Goal: Task Accomplishment & Management: Use online tool/utility

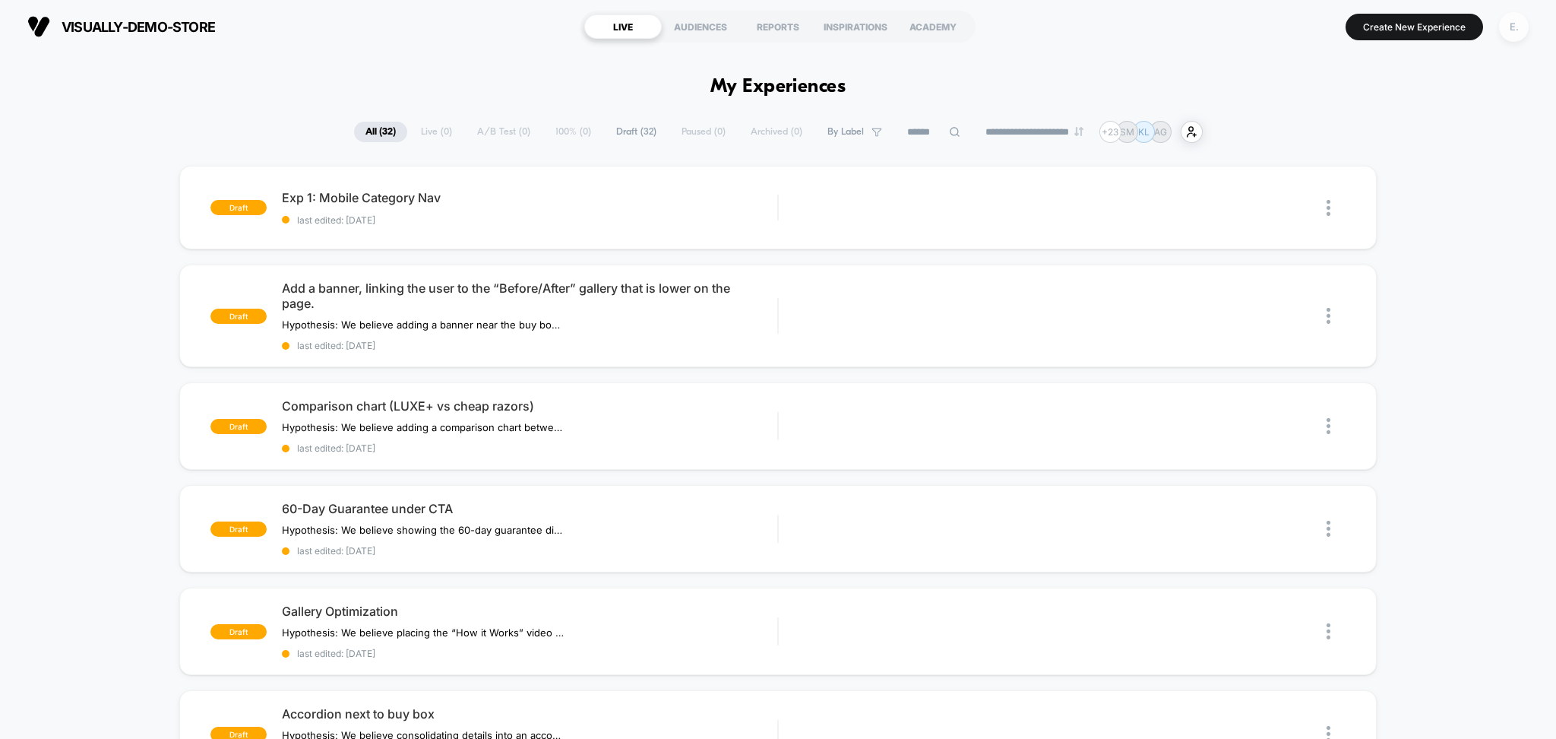
drag, startPoint x: 1531, startPoint y: 27, endPoint x: 1522, endPoint y: 23, distance: 9.5
click at [1529, 27] on button "E." at bounding box center [1514, 26] width 39 height 31
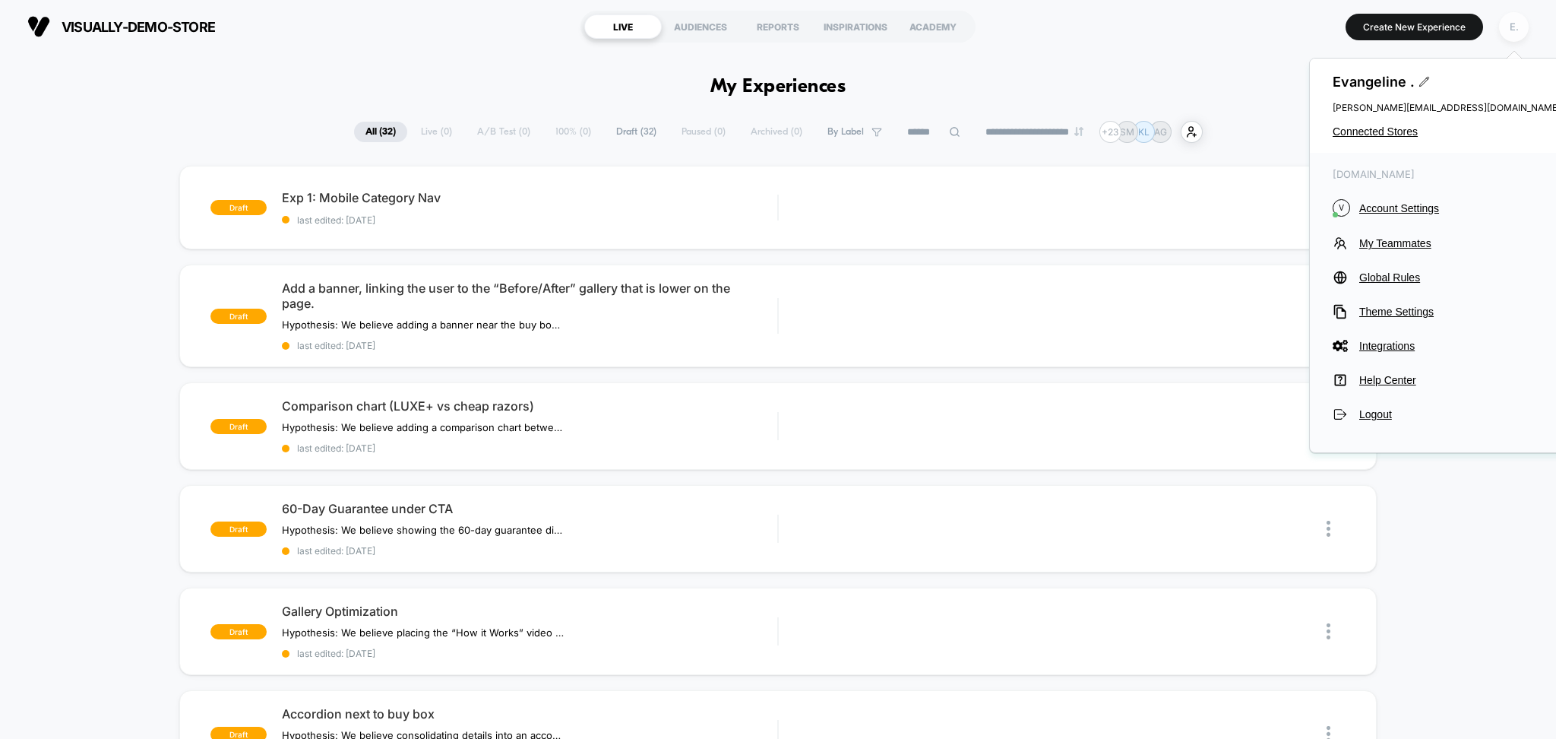
click at [1518, 22] on div "E." at bounding box center [1514, 27] width 30 height 30
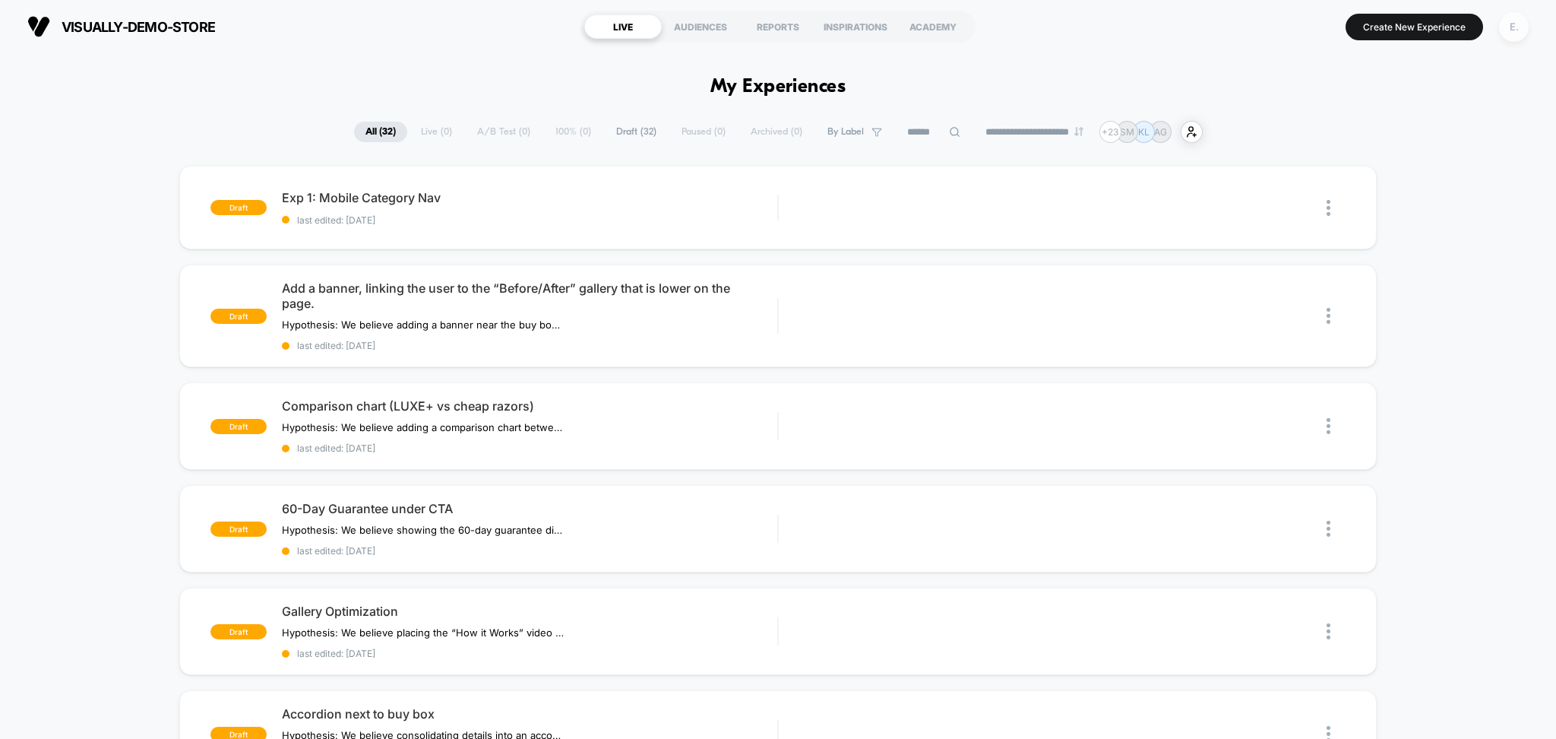
click at [1518, 36] on div "E." at bounding box center [1514, 27] width 30 height 30
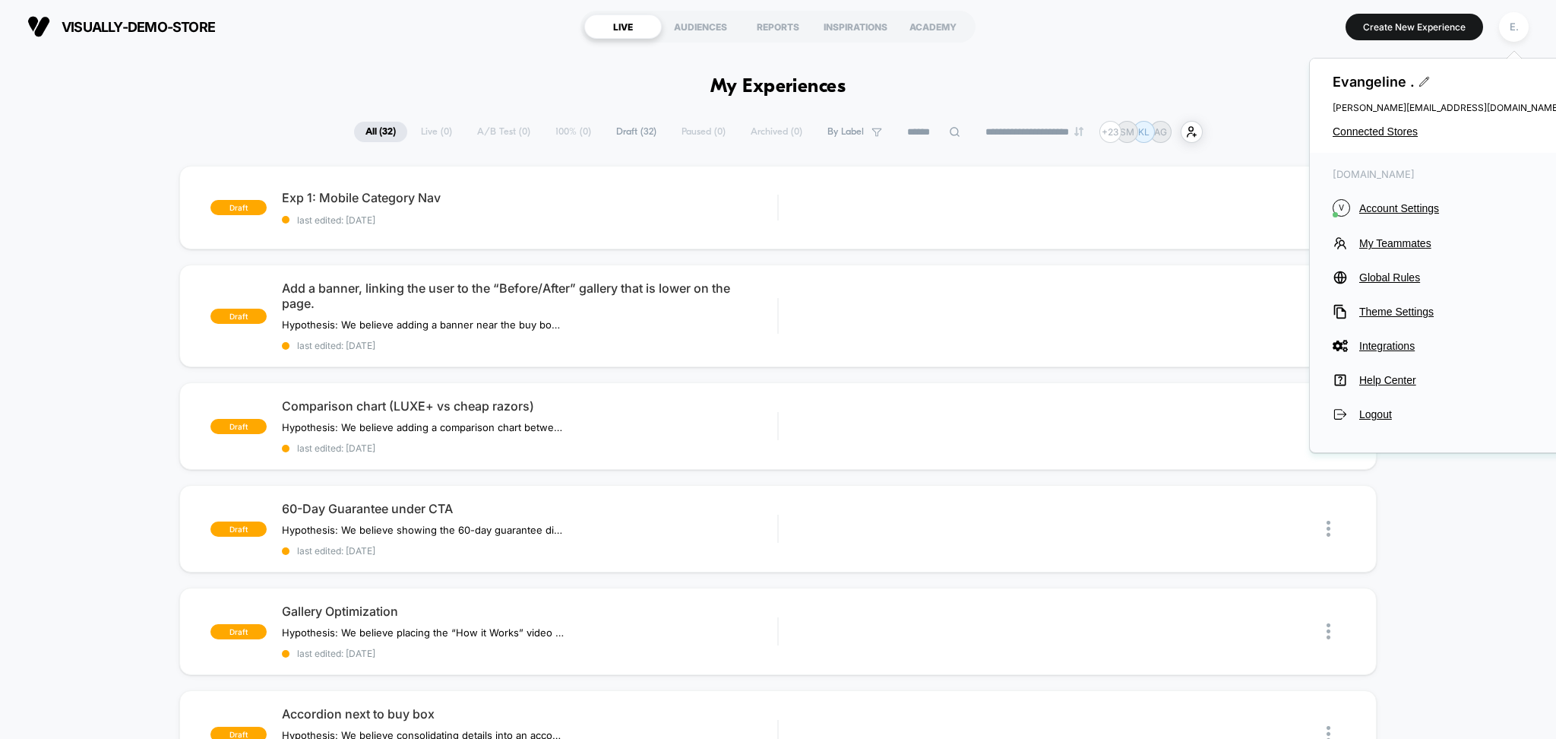
click at [1365, 138] on div "Evangeline . evangeline@visually.io Connected Stores" at bounding box center [1447, 106] width 274 height 94
click at [1364, 126] on span "Connected Stores" at bounding box center [1447, 131] width 228 height 12
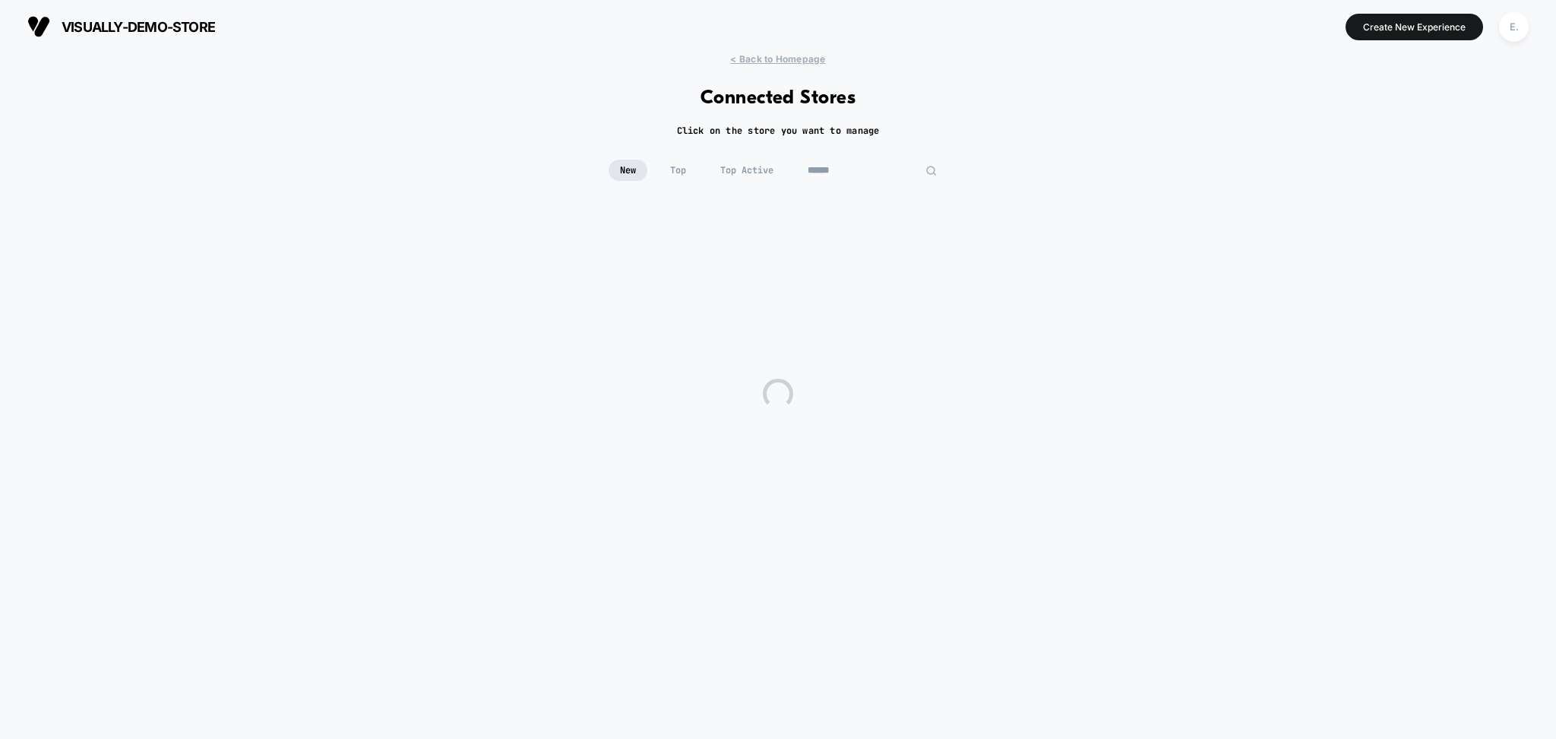
click at [886, 173] on input at bounding box center [872, 170] width 152 height 21
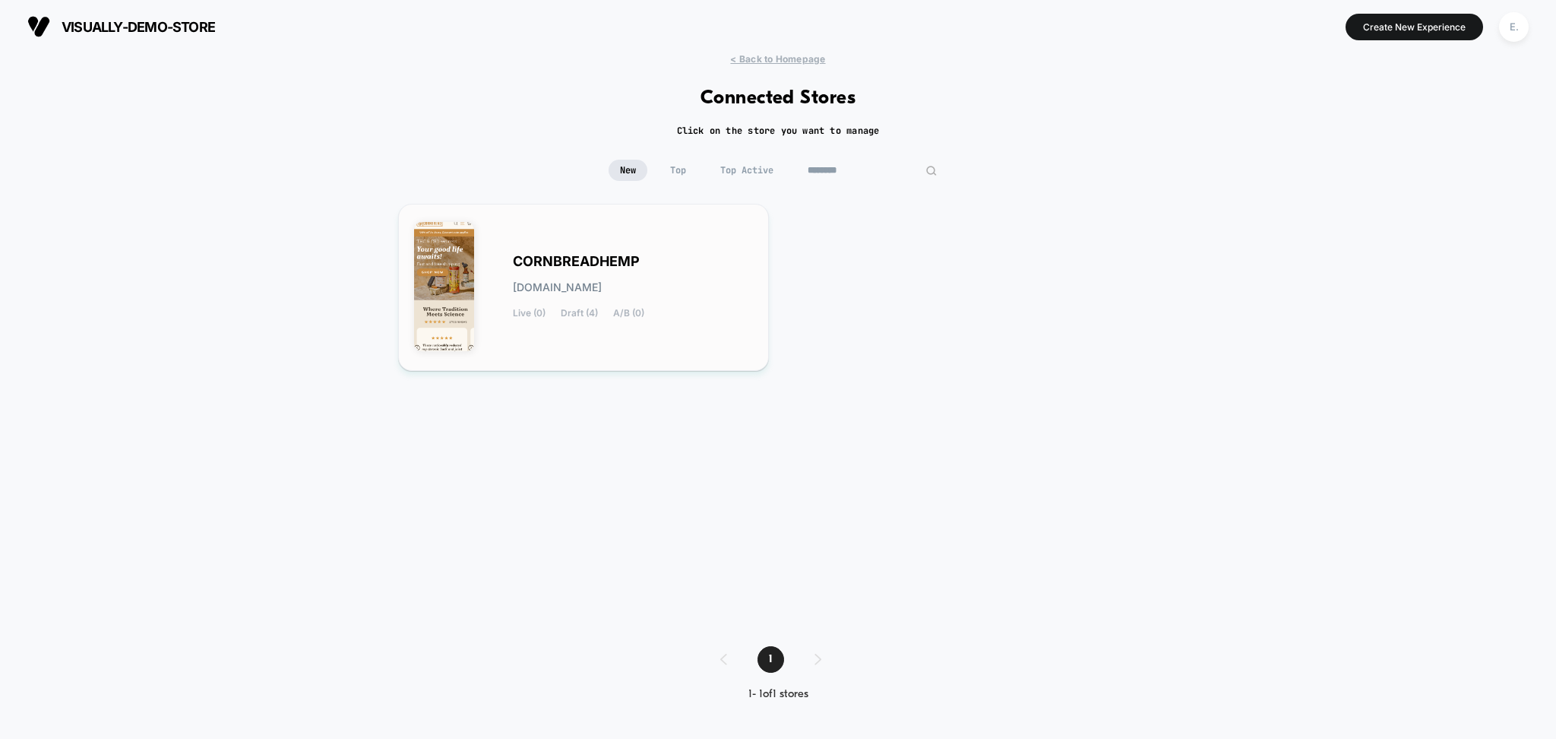
type input "********"
click at [593, 248] on div "CORNBREADHEMP [DOMAIN_NAME] Live (0) Draft (4) A/B (0)" at bounding box center [583, 287] width 339 height 135
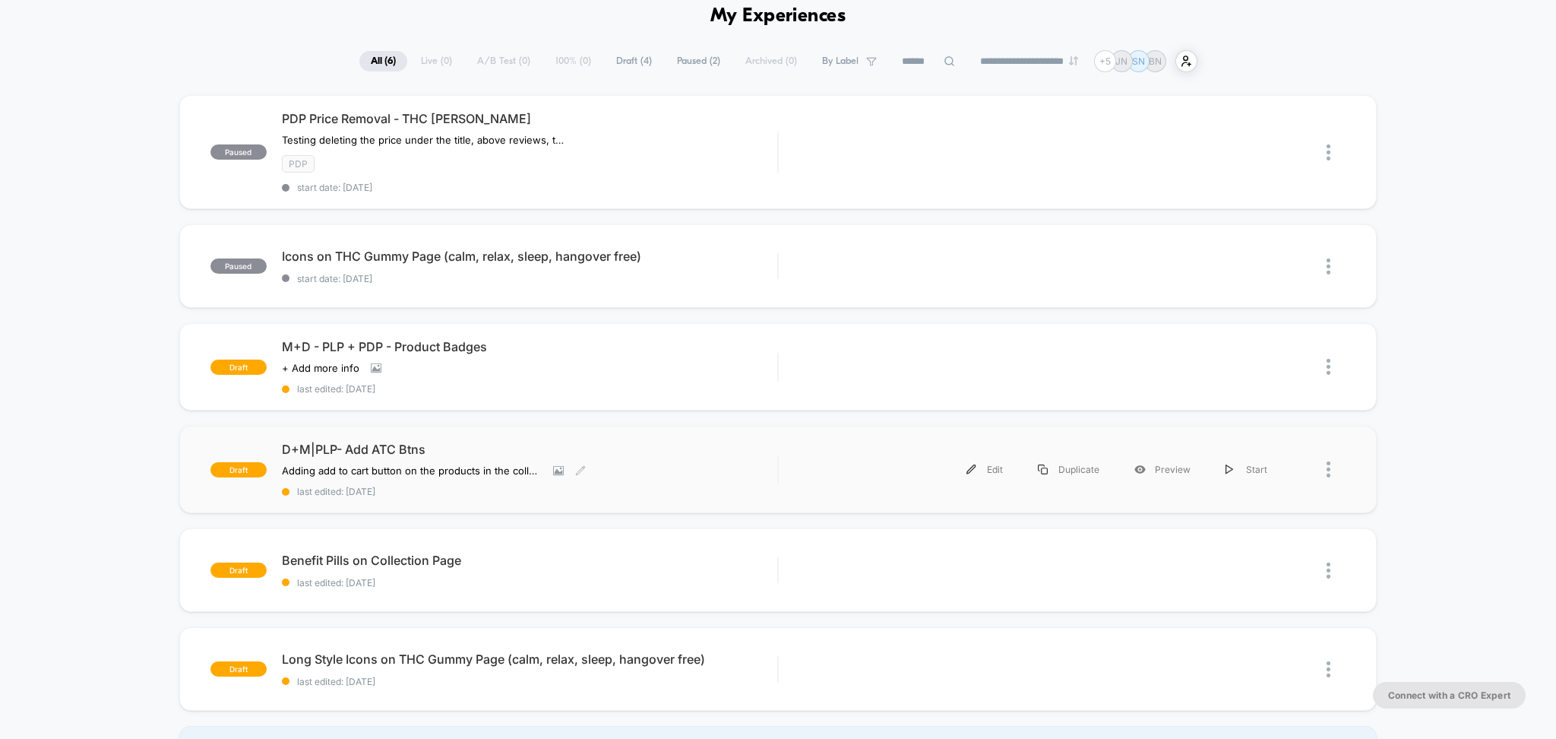
scroll to position [101, 0]
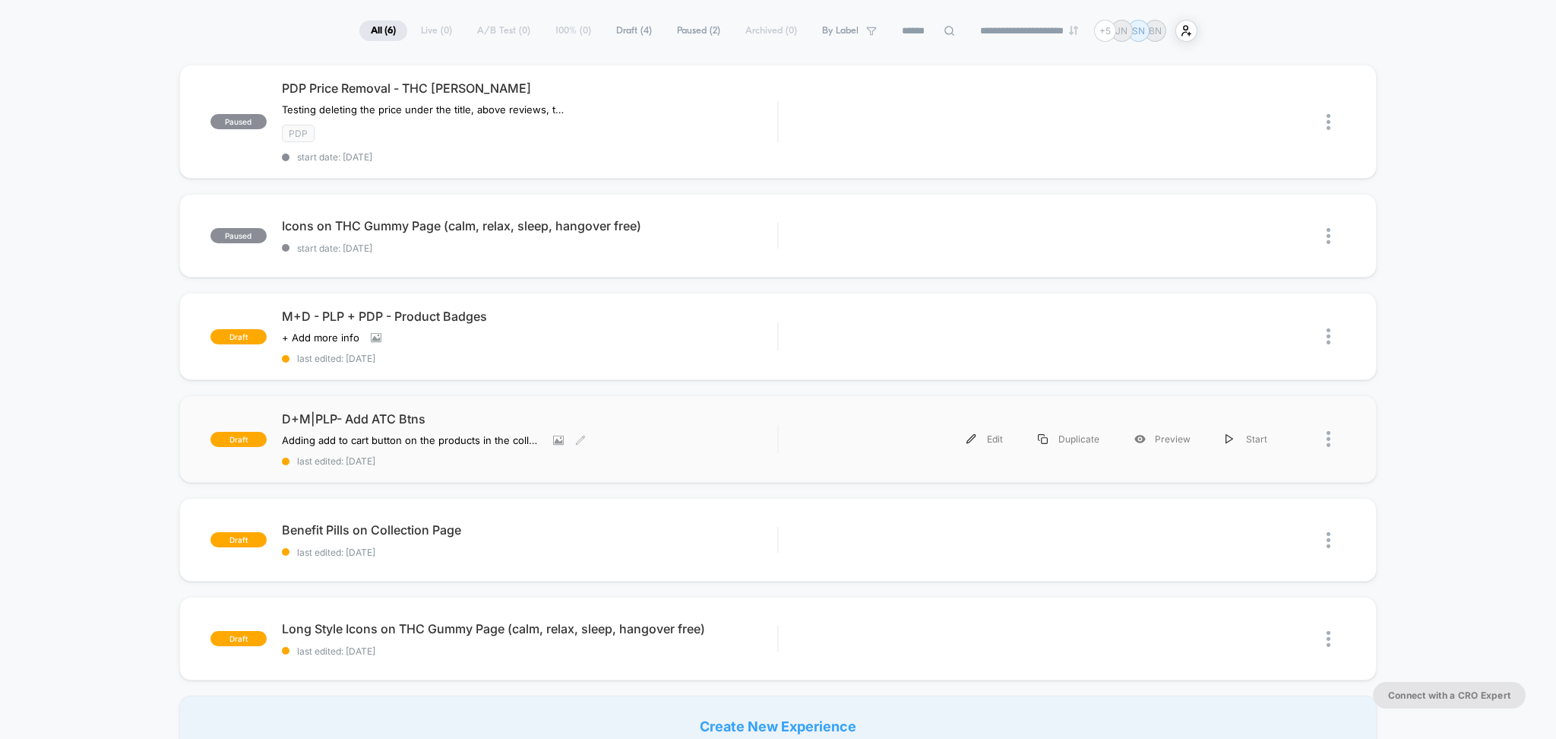
click at [634, 435] on div "D+M|PLP- Add ATC Btns Adding add to cart button on the products in the collecti…" at bounding box center [530, 438] width 496 height 55
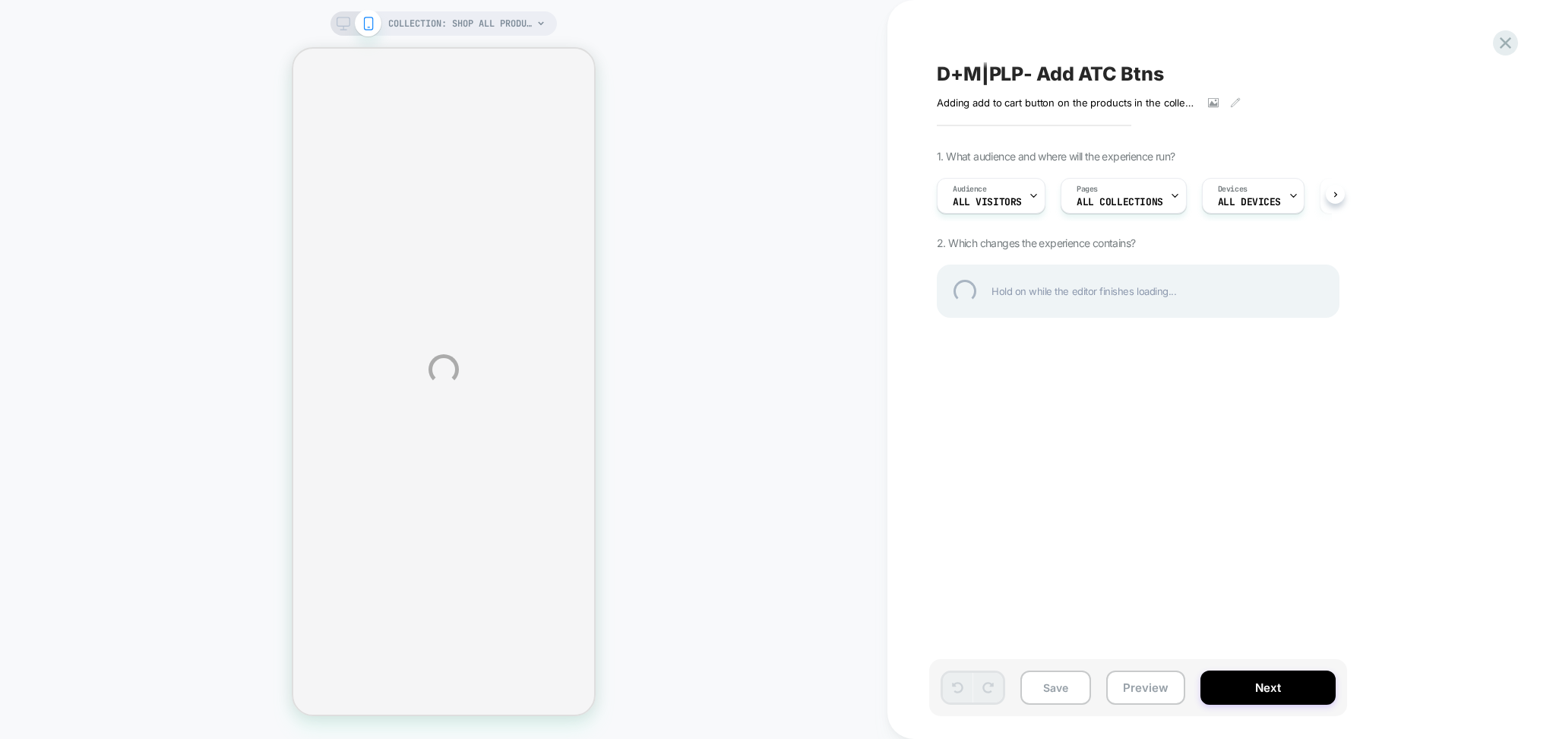
select select "******"
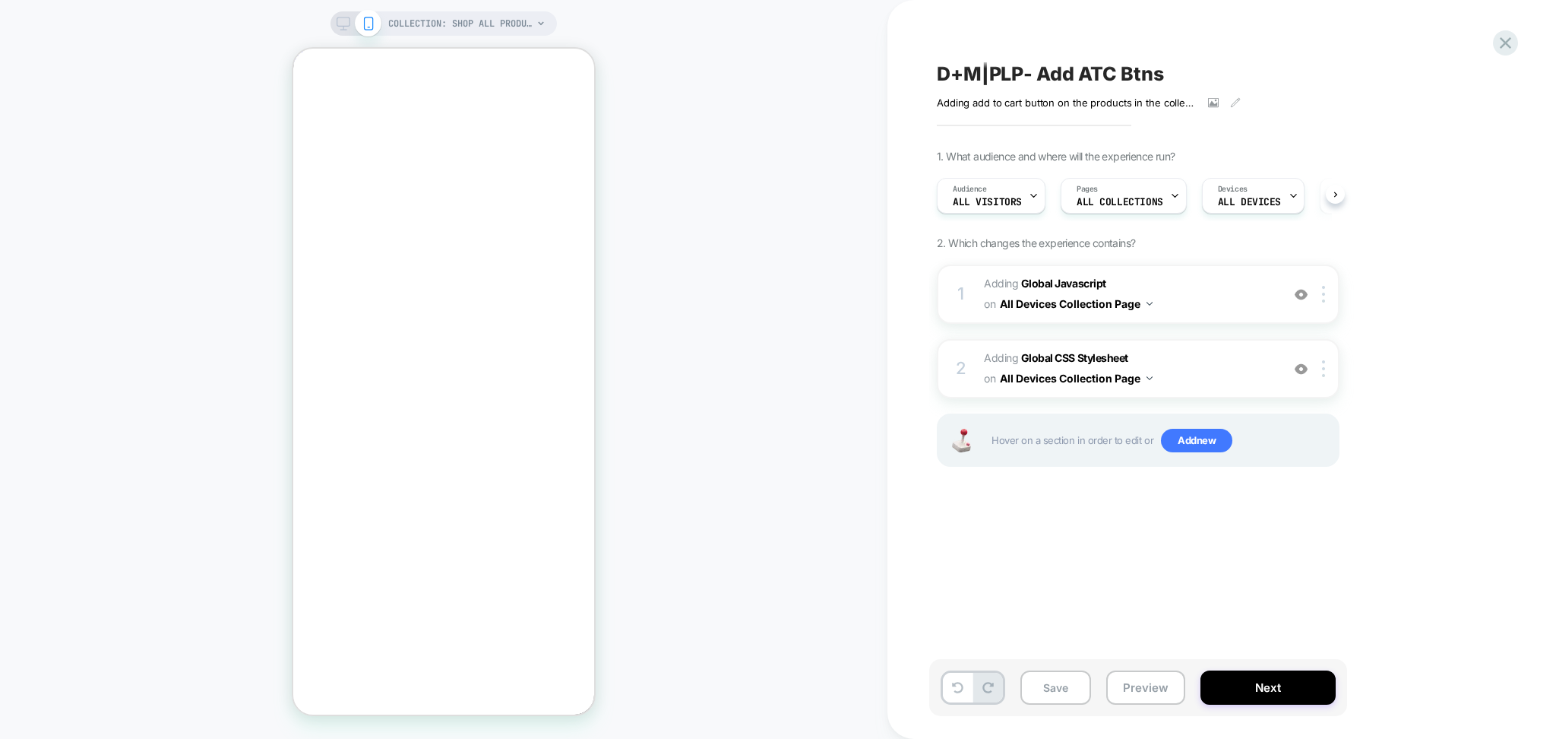
scroll to position [0, 1]
click at [1502, 44] on icon at bounding box center [1505, 42] width 11 height 11
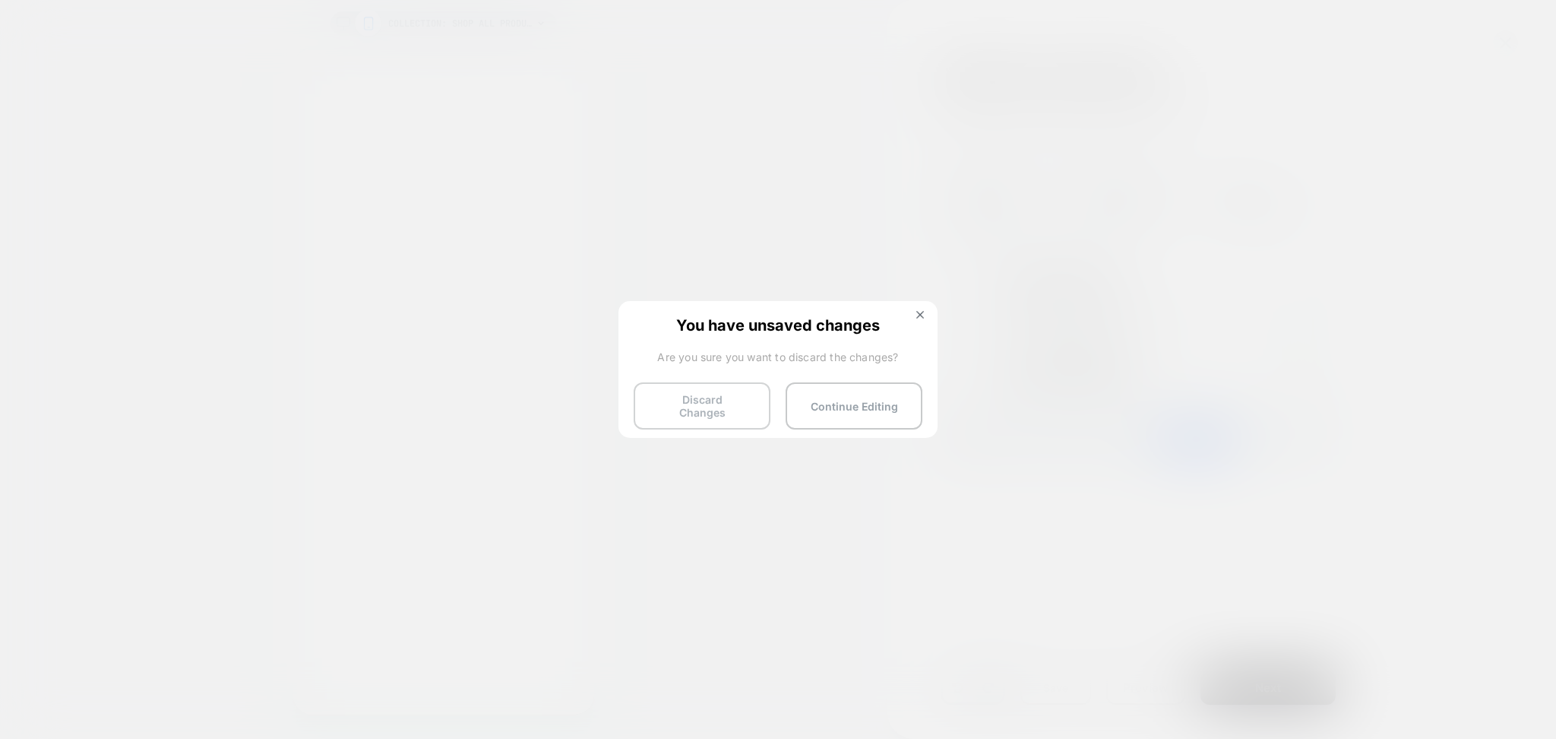
click at [658, 408] on button "Discard Changes" at bounding box center [702, 405] width 137 height 47
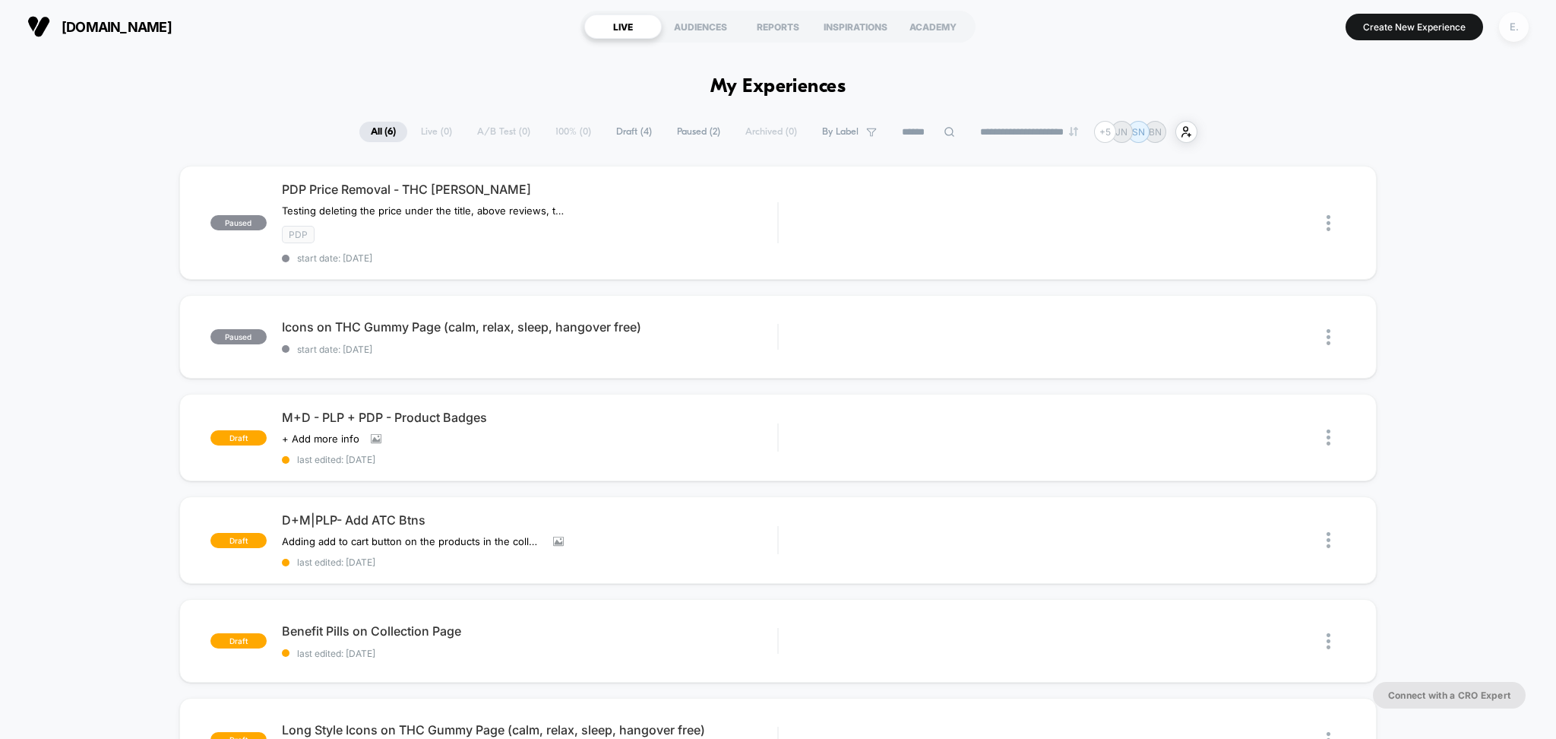
click at [1505, 29] on div "E." at bounding box center [1514, 27] width 30 height 30
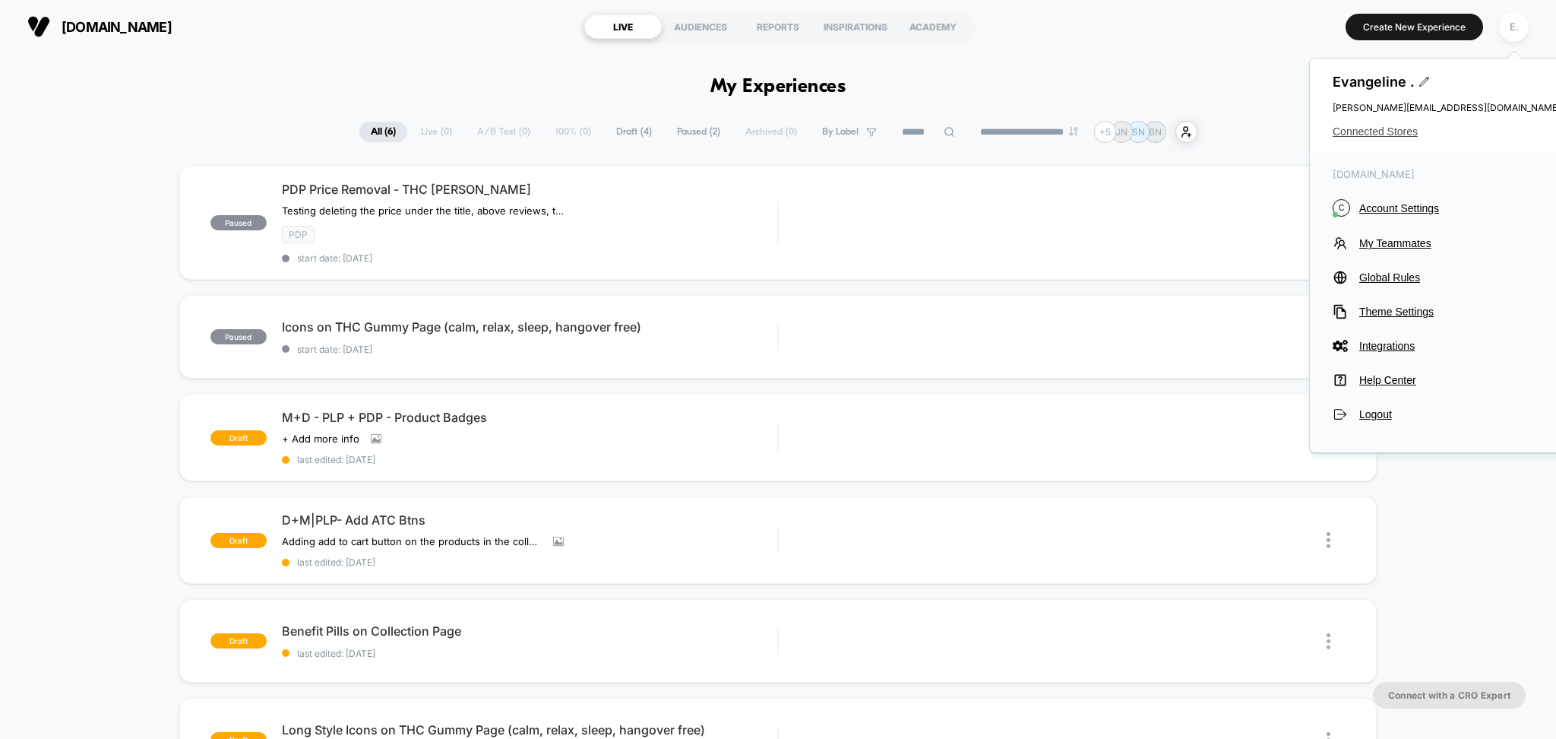
click at [1376, 135] on span "Connected Stores" at bounding box center [1447, 131] width 228 height 12
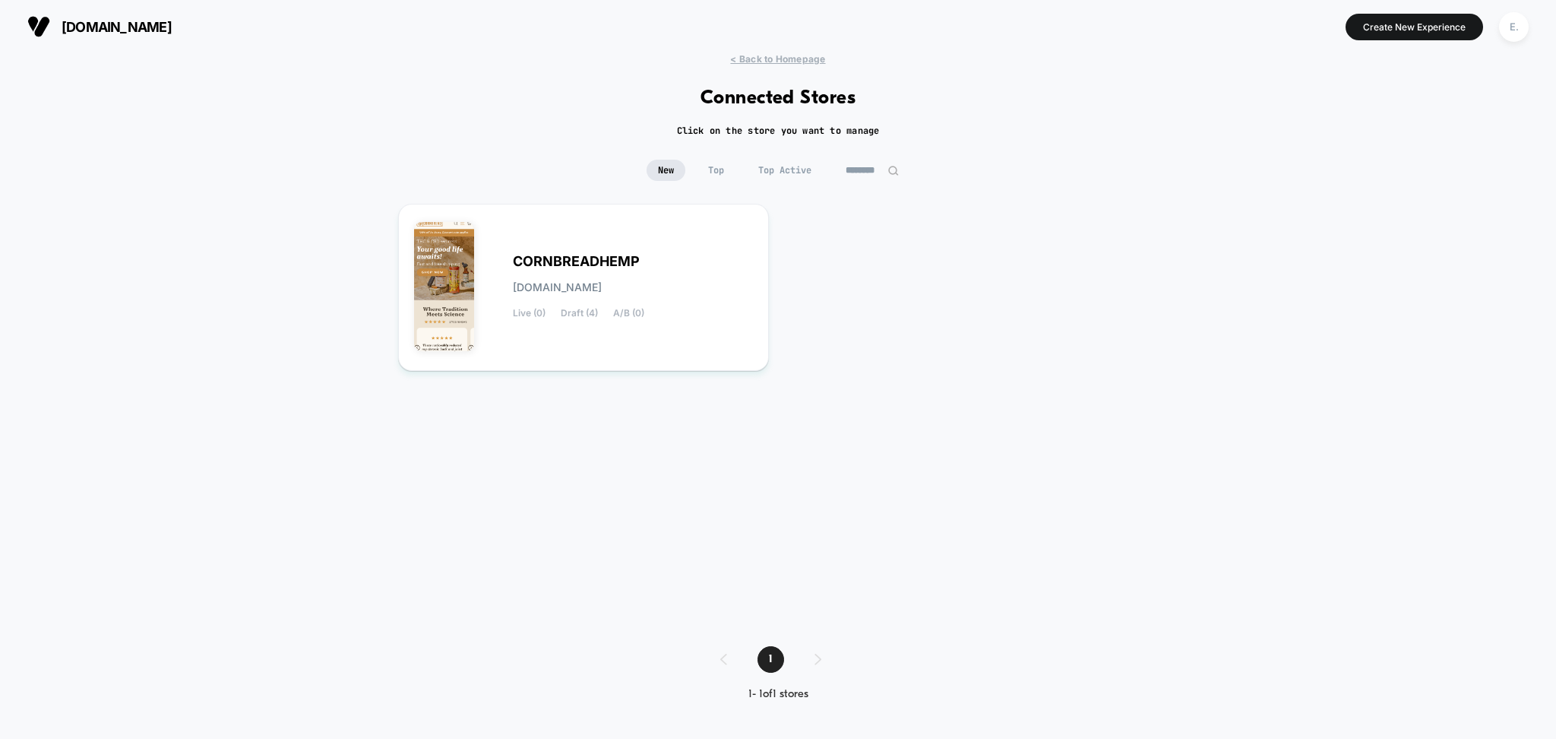
drag, startPoint x: 863, startPoint y: 152, endPoint x: 864, endPoint y: 171, distance: 19.0
click at [864, 152] on div "< Back to Homepage Connected Stores Click on the store you want to manage New T…" at bounding box center [778, 388] width 1556 height 670
click at [860, 172] on input "********" at bounding box center [872, 170] width 152 height 21
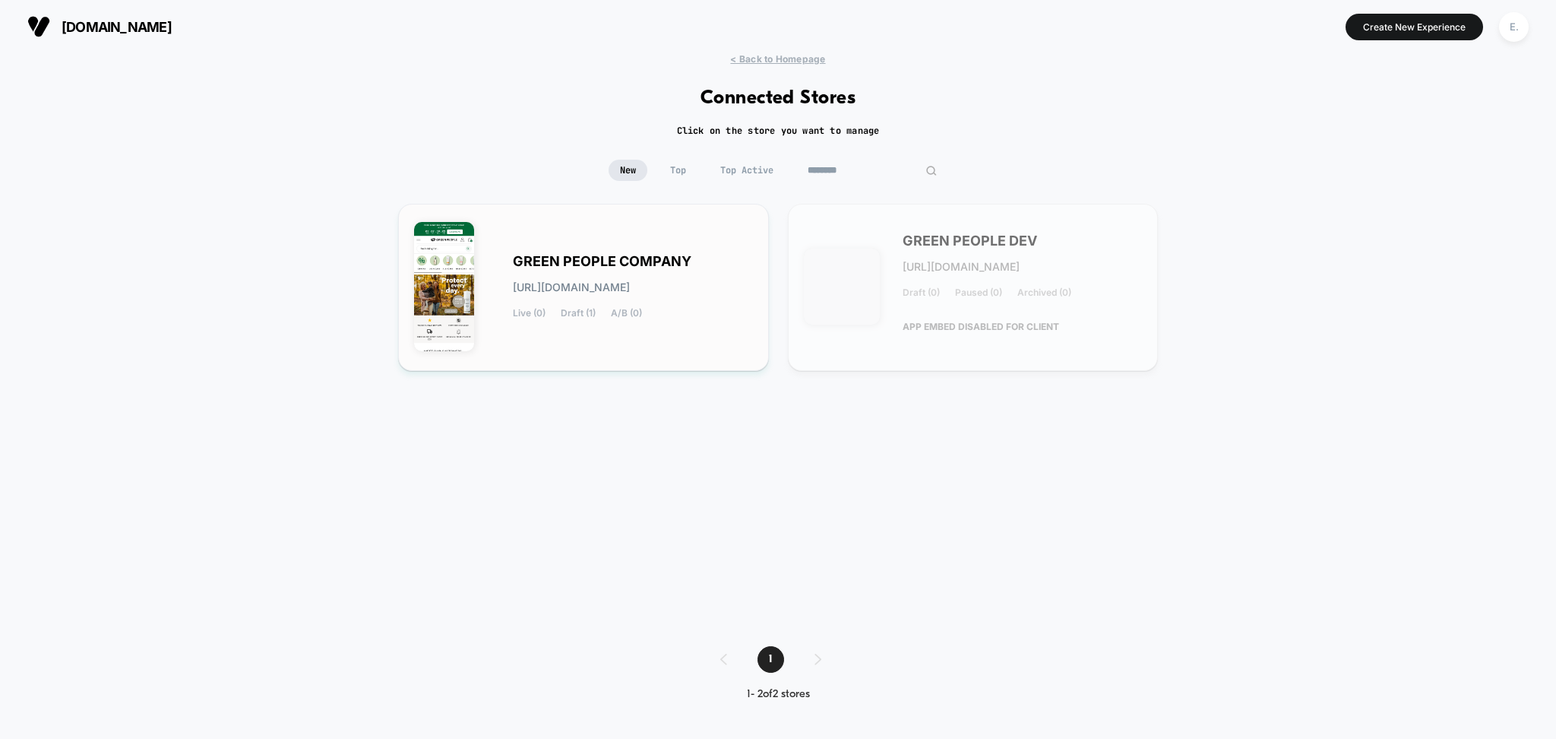
type input "********"
click at [768, 218] on div "GREEN PEOPLE COMPANY green-people_company.myshopify.com Live (0) Draft (1) A/B …" at bounding box center [583, 287] width 371 height 167
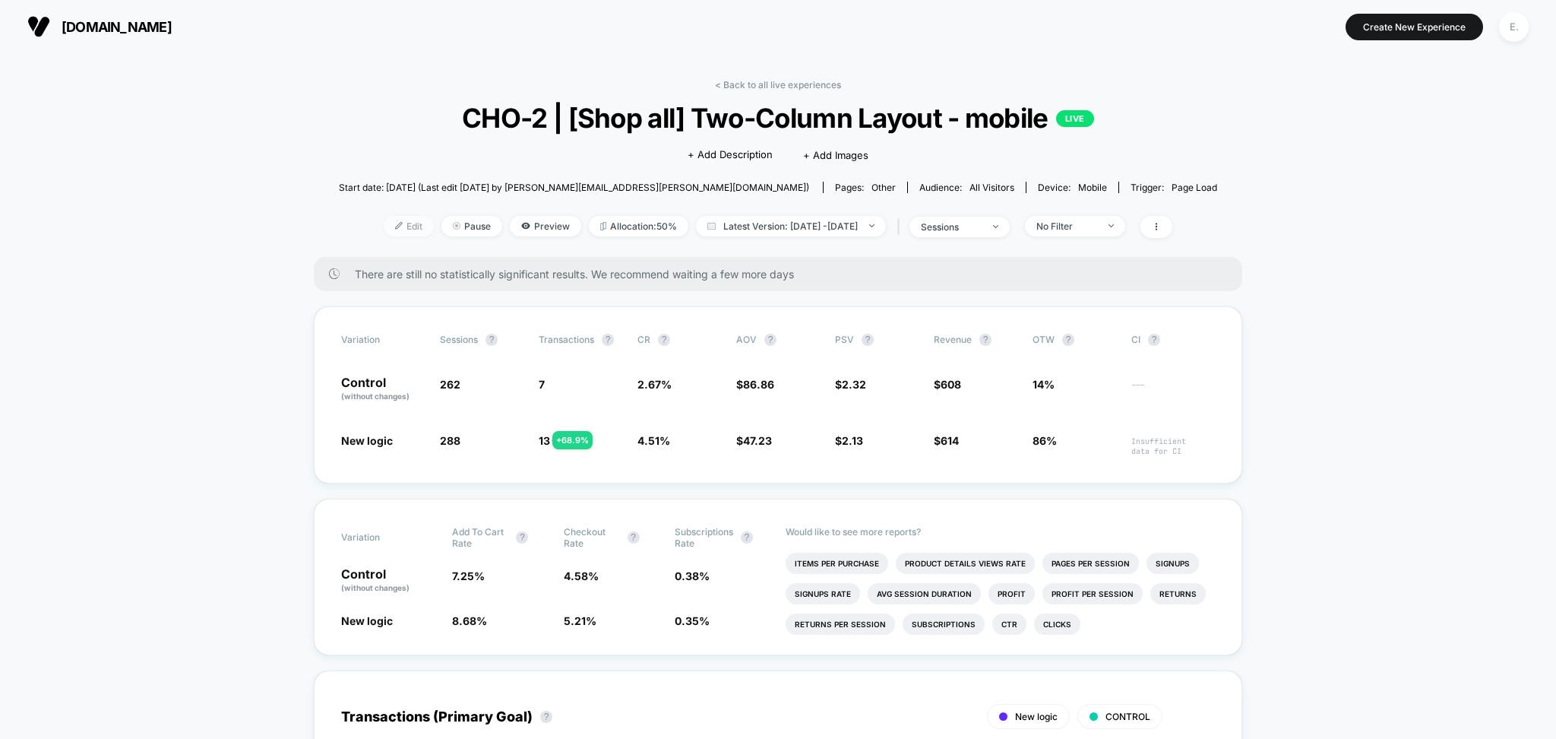
click at [395, 225] on img at bounding box center [399, 226] width 8 height 8
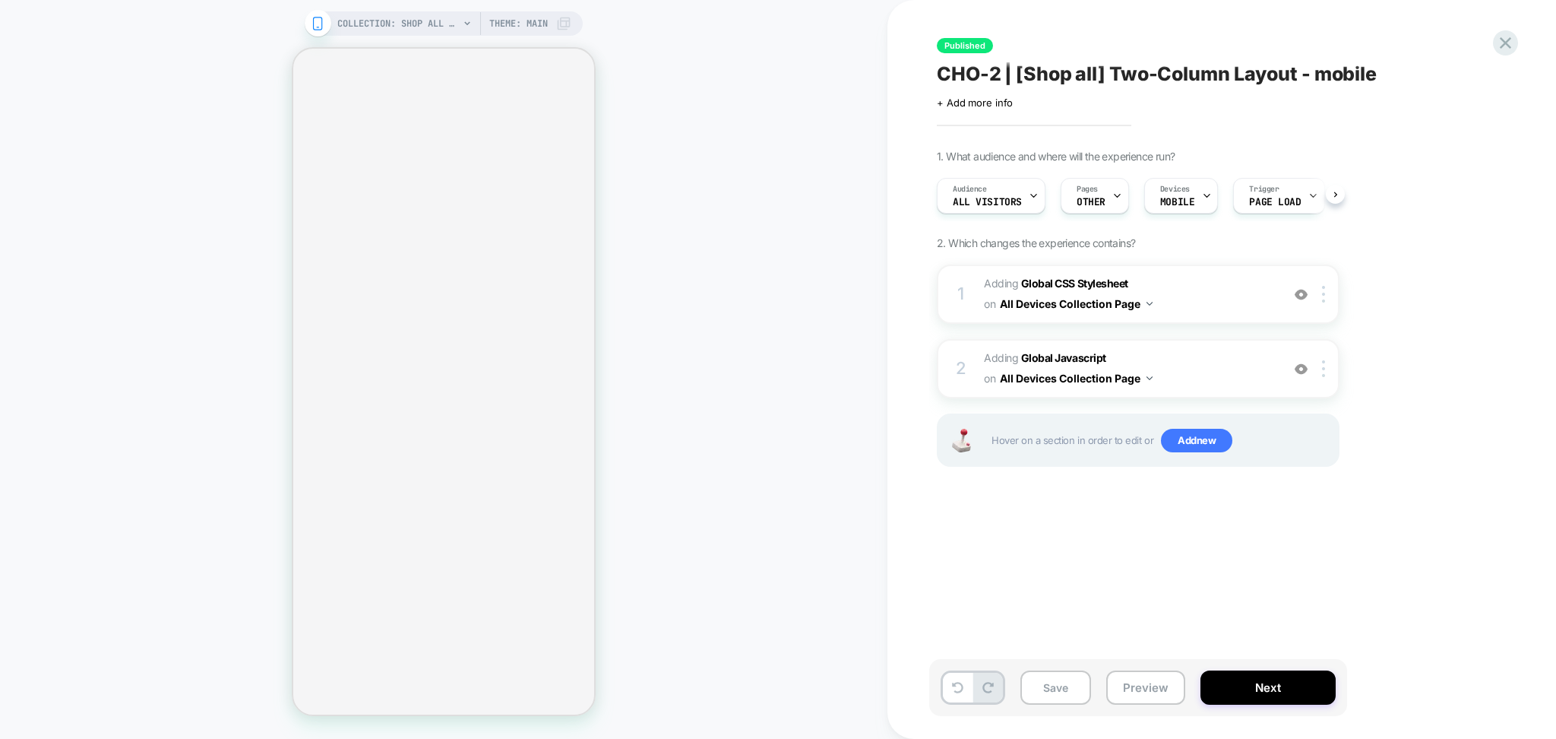
scroll to position [0, 1]
click at [1129, 686] on button "Preview" at bounding box center [1146, 687] width 79 height 34
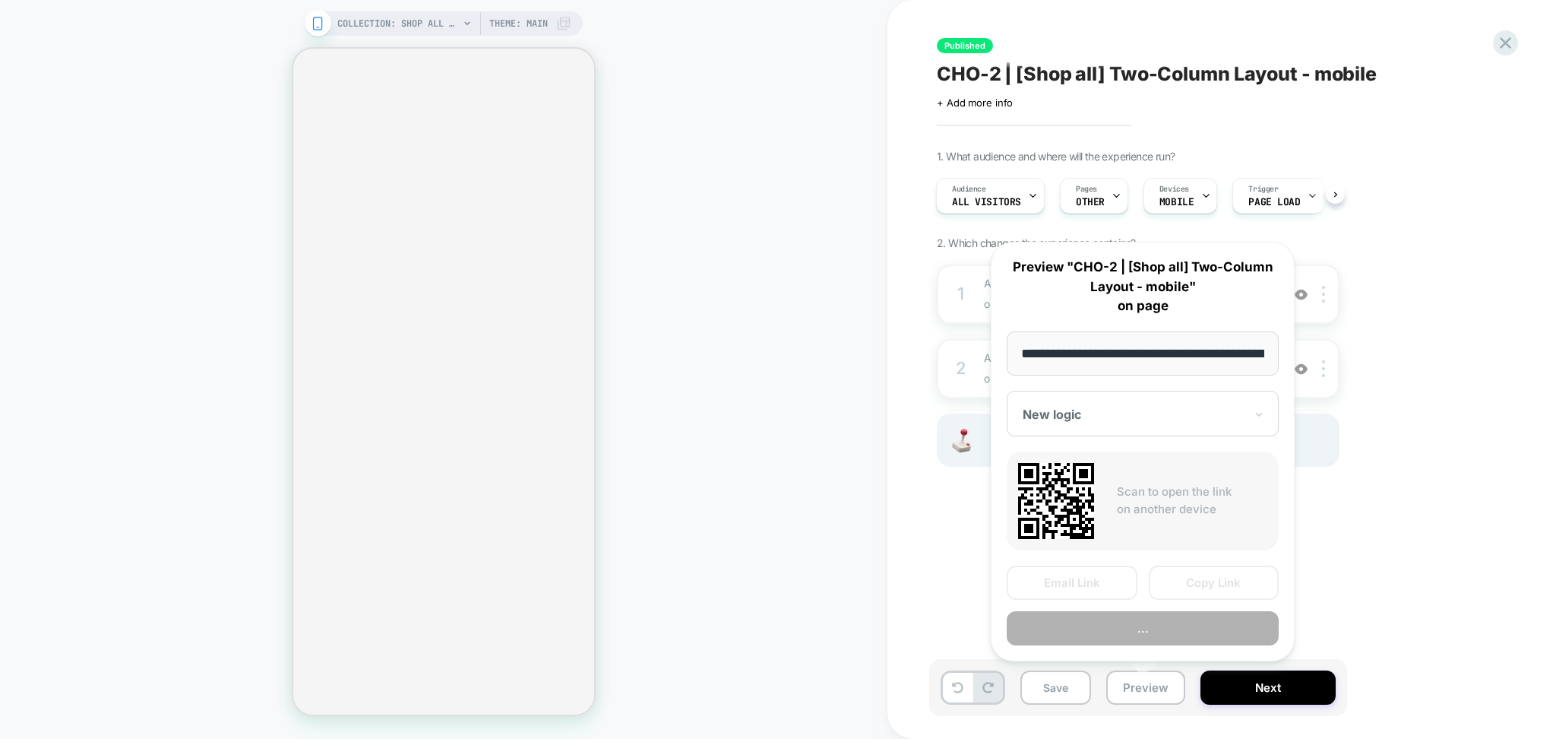
scroll to position [0, 87]
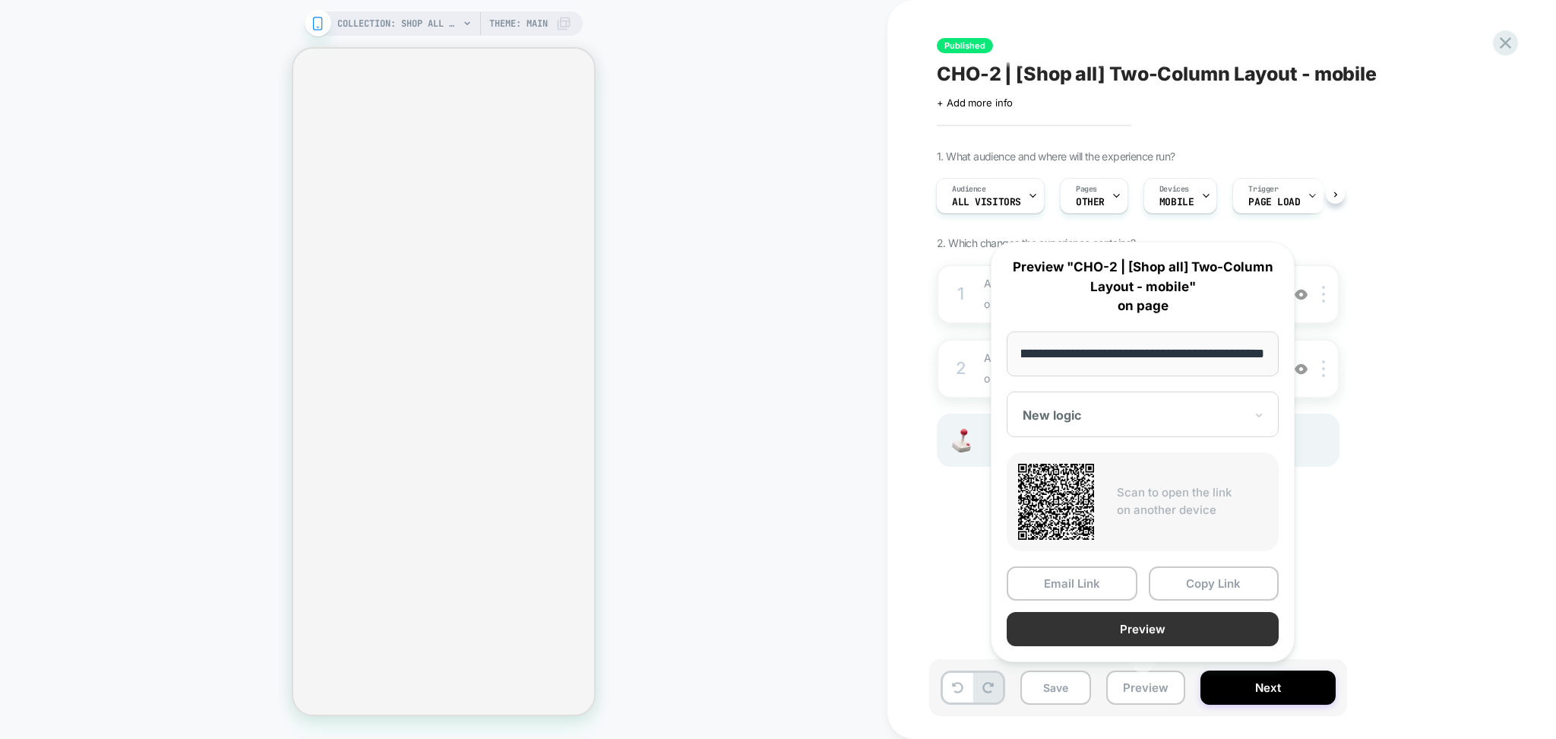
click at [1113, 632] on button "Preview" at bounding box center [1143, 629] width 272 height 34
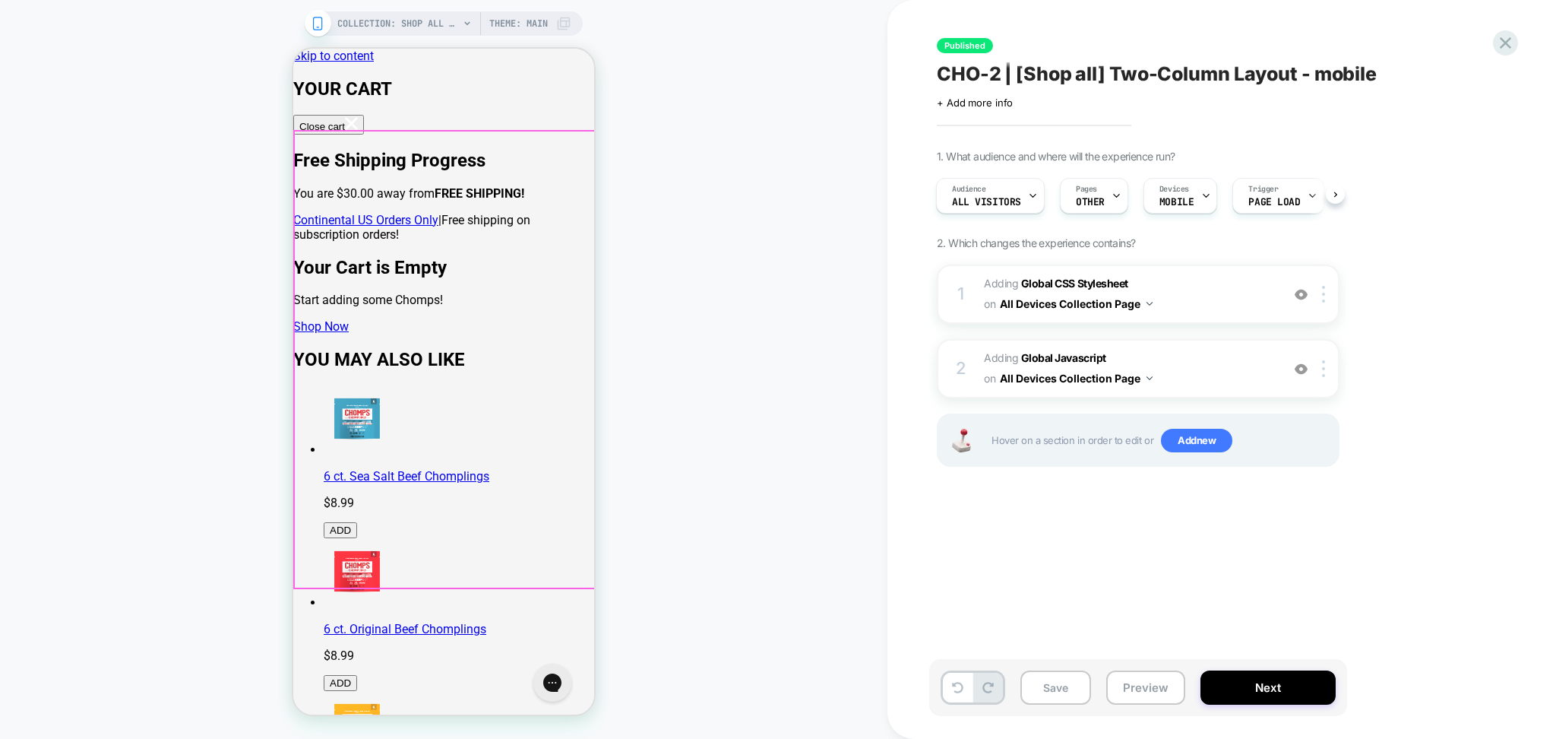
scroll to position [202, 0]
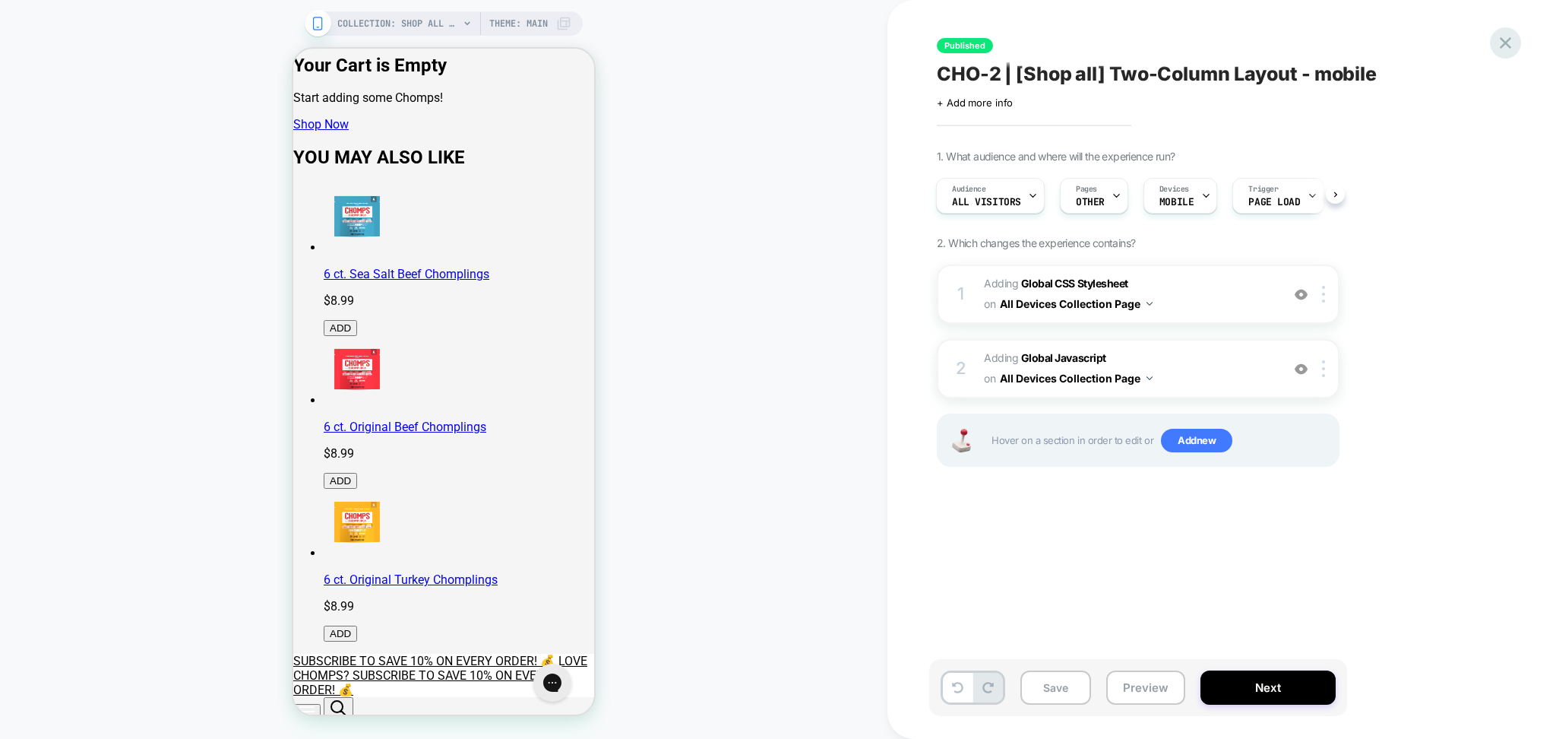
click at [1499, 49] on icon at bounding box center [1506, 43] width 21 height 21
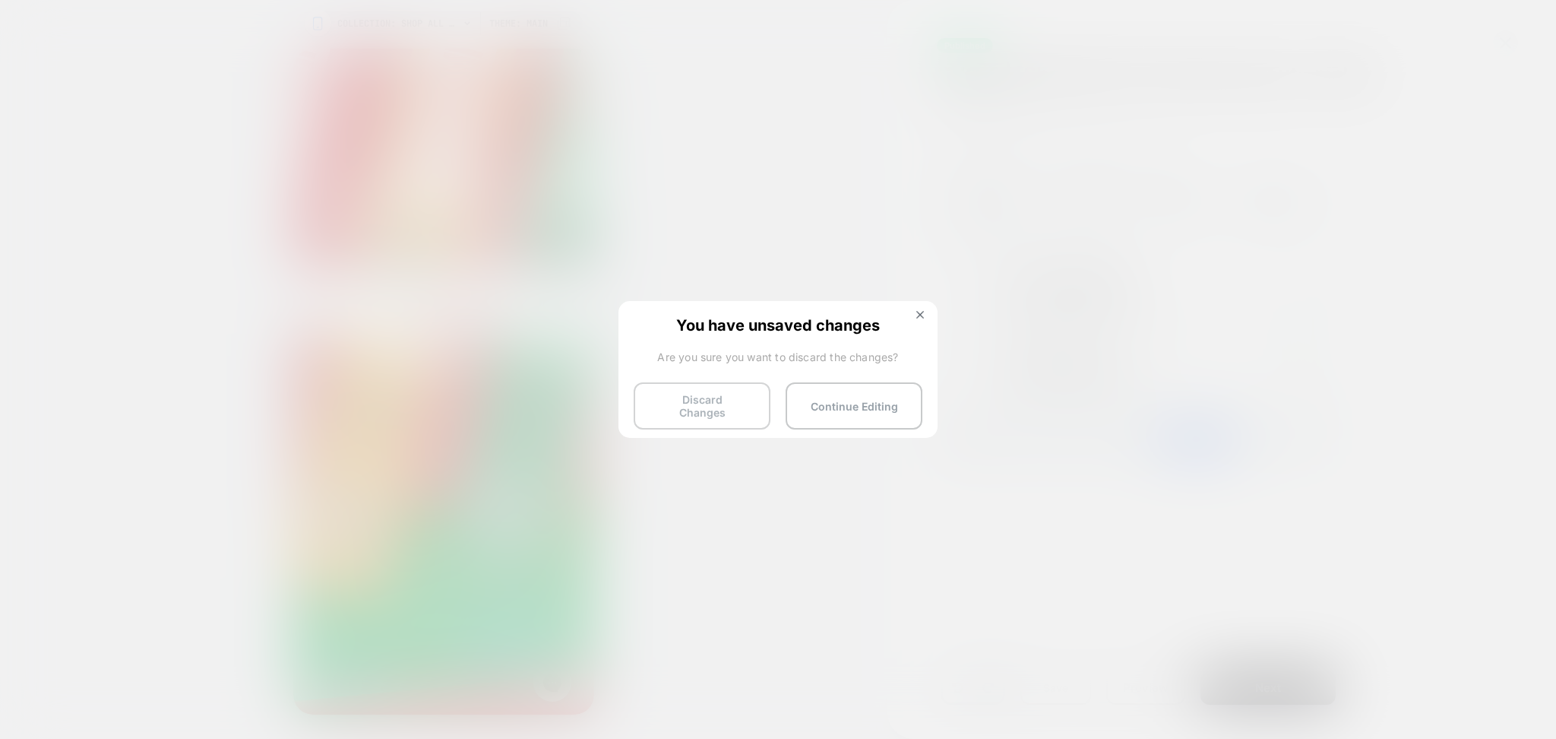
click at [719, 388] on button "Discard Changes" at bounding box center [702, 405] width 137 height 47
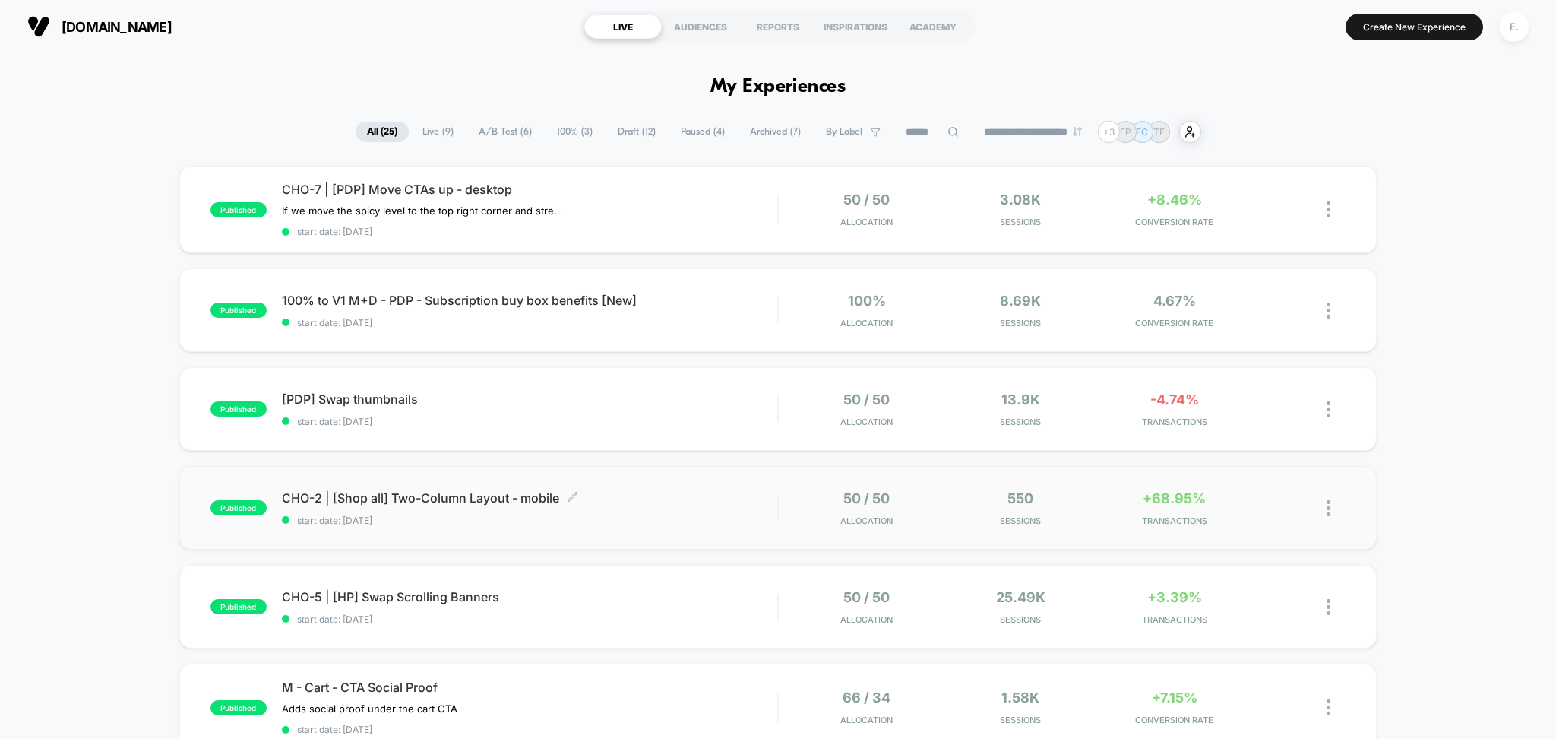
click at [710, 509] on div "CHO-2 | [Shop all] Two-Column Layout - mobile Click to edit experience details …" at bounding box center [530, 508] width 496 height 36
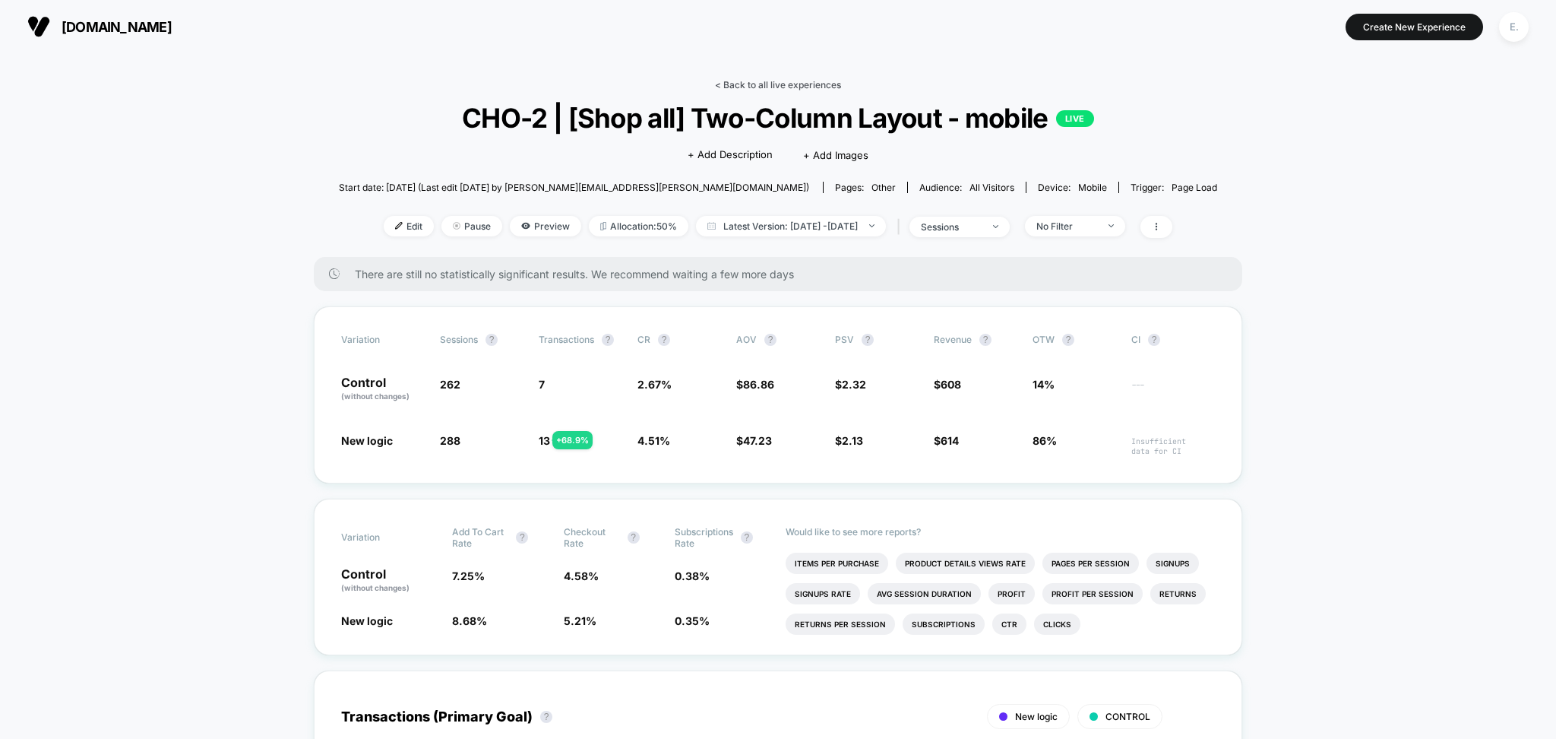
click at [796, 80] on link "< Back to all live experiences" at bounding box center [778, 84] width 126 height 11
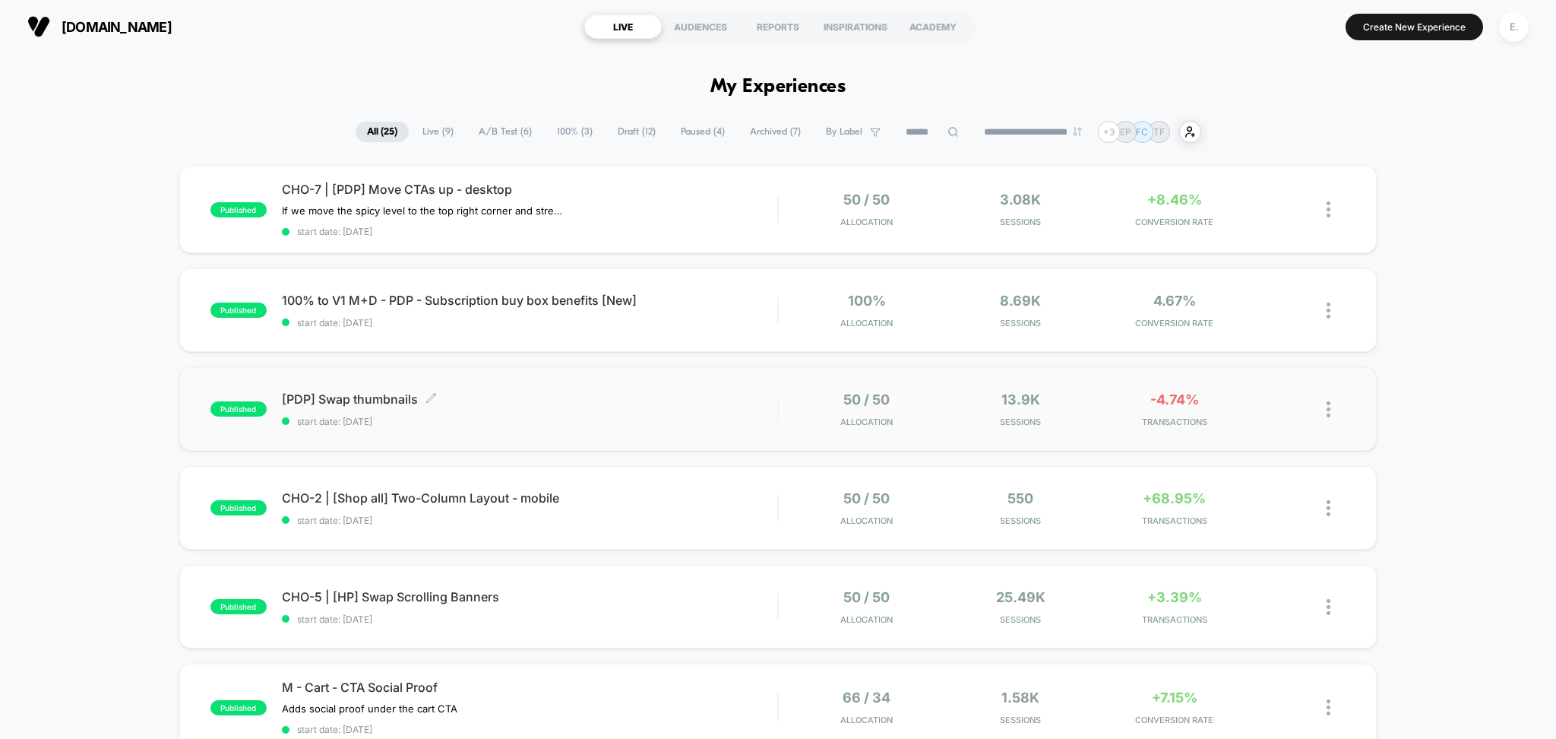
click at [736, 410] on div "[PDP] Swap thumbnails Click to edit experience details Click to edit experience…" at bounding box center [530, 409] width 496 height 36
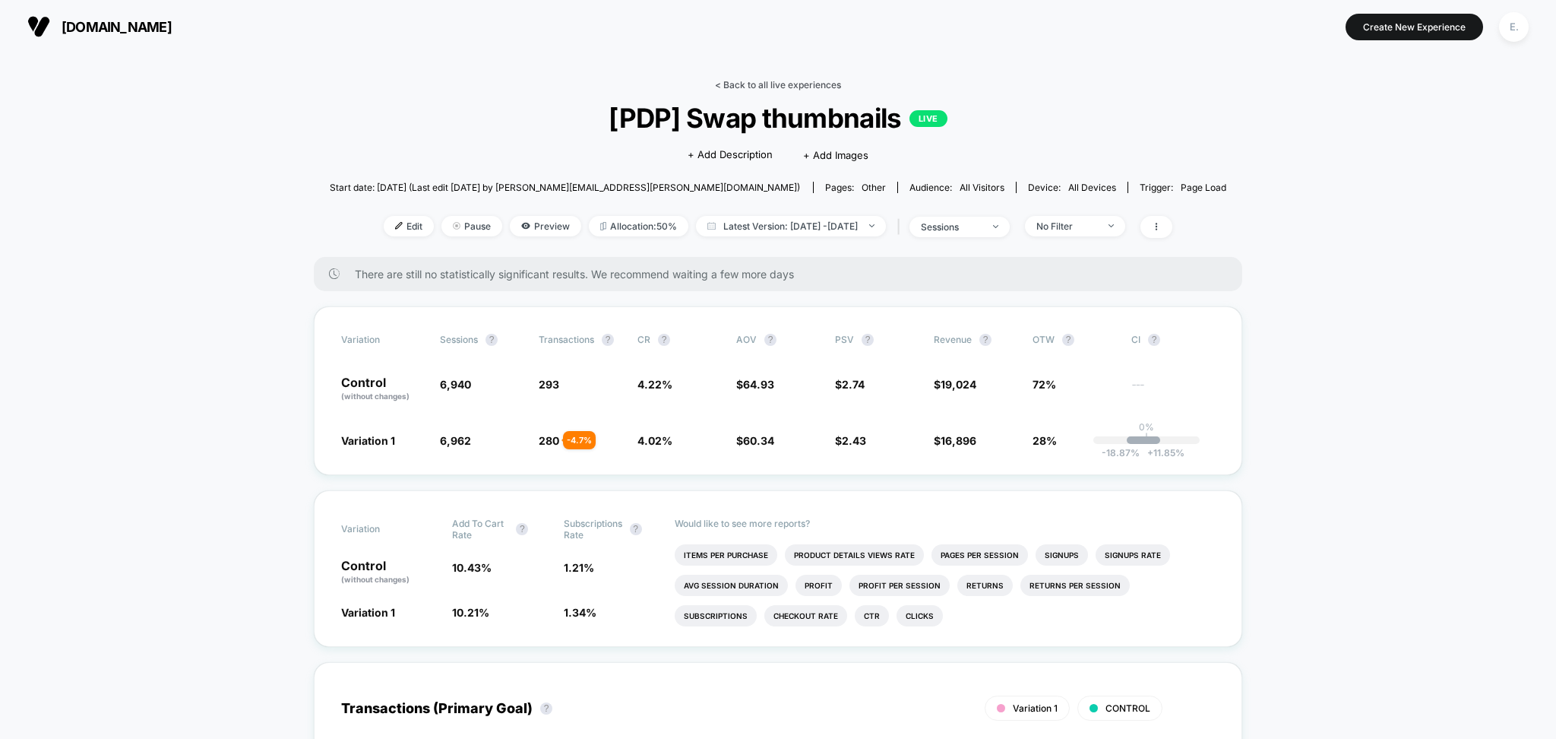
click at [731, 80] on link "< Back to all live experiences" at bounding box center [778, 84] width 126 height 11
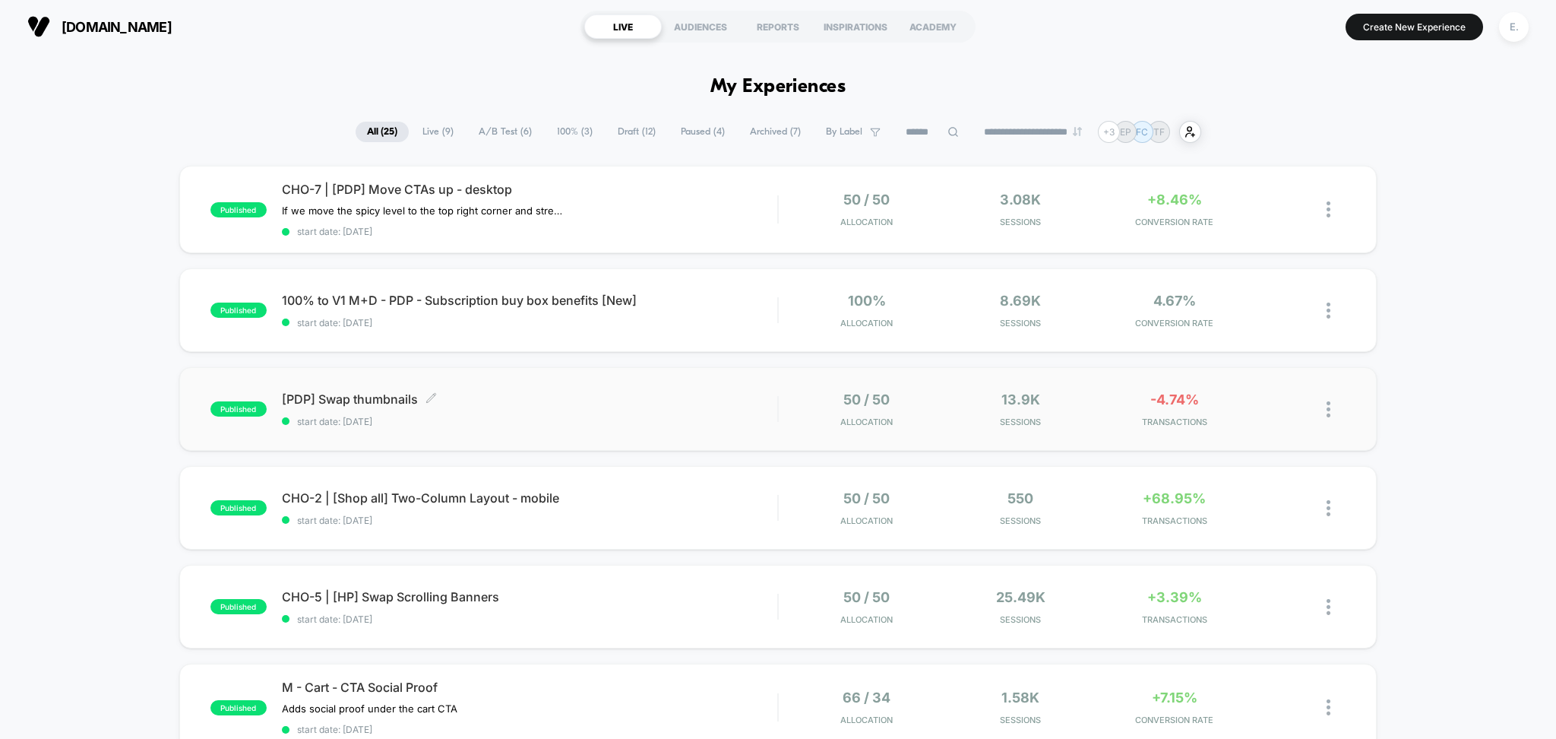
click at [707, 420] on span "start date: 10/1/2025" at bounding box center [530, 421] width 496 height 11
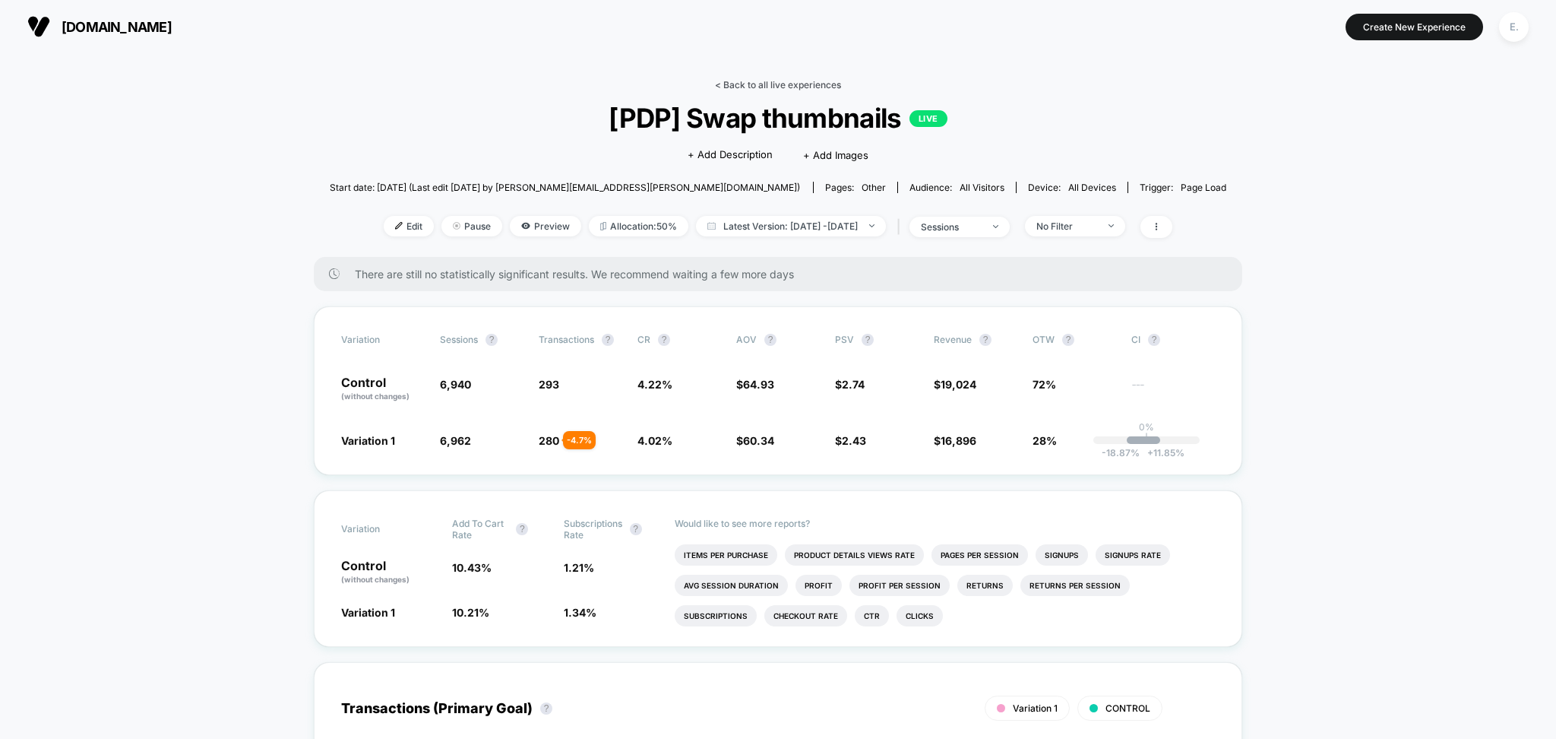
click at [812, 86] on link "< Back to all live experiences" at bounding box center [778, 84] width 126 height 11
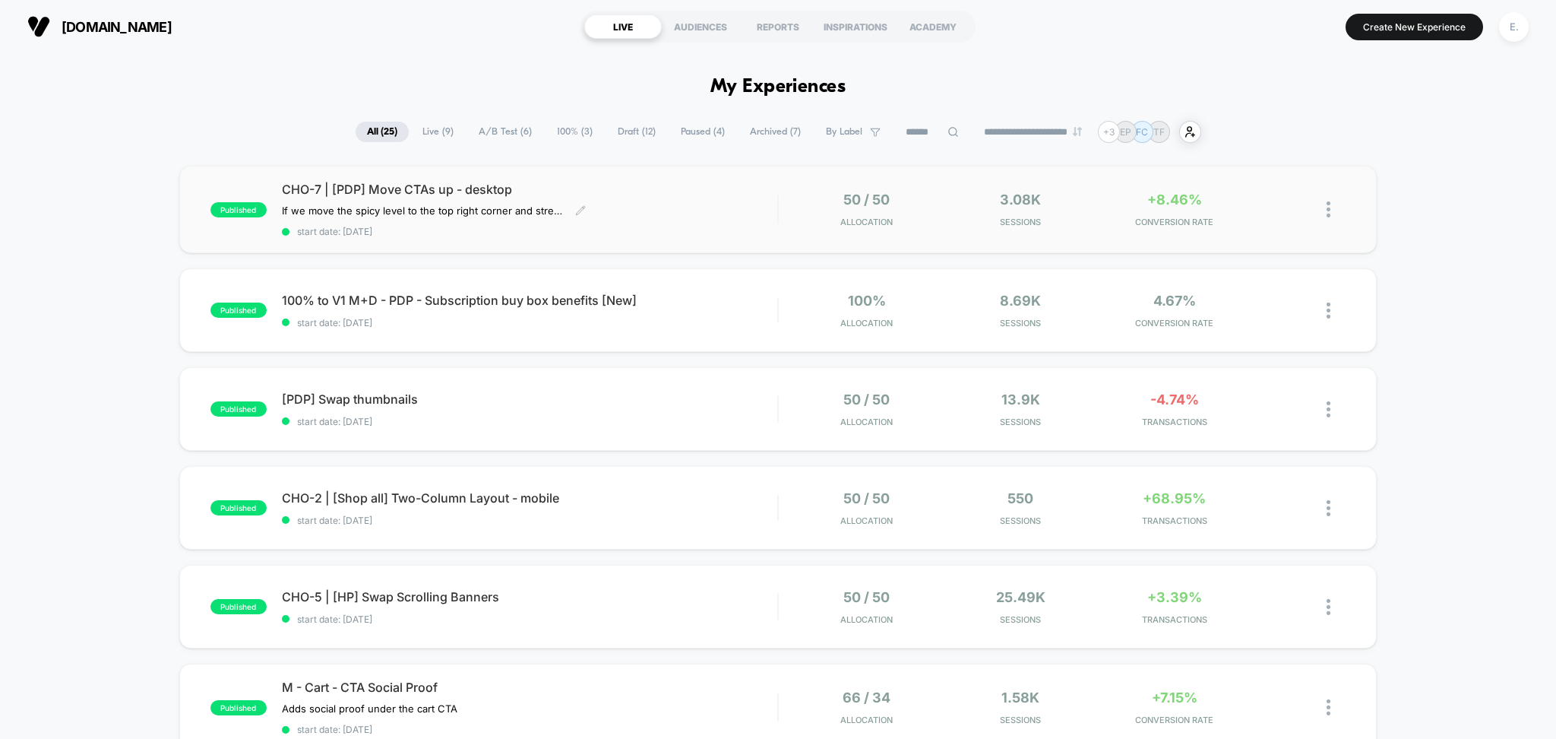
click at [649, 202] on div "CHO-7 | [PDP] Move CTAs up - desktop If we move the spicy level to the top righ…" at bounding box center [530, 209] width 496 height 55
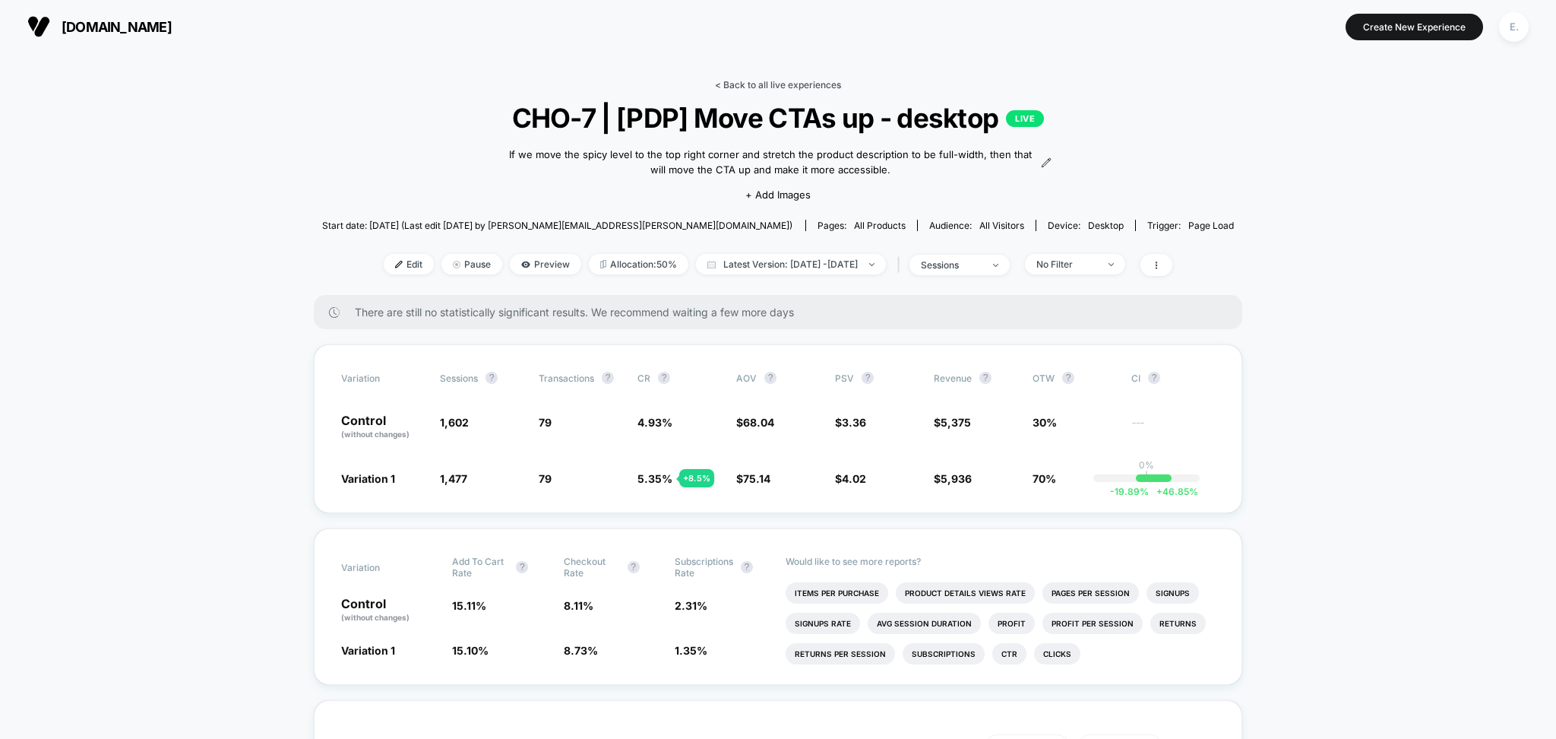
click at [837, 87] on link "< Back to all live experiences" at bounding box center [778, 84] width 126 height 11
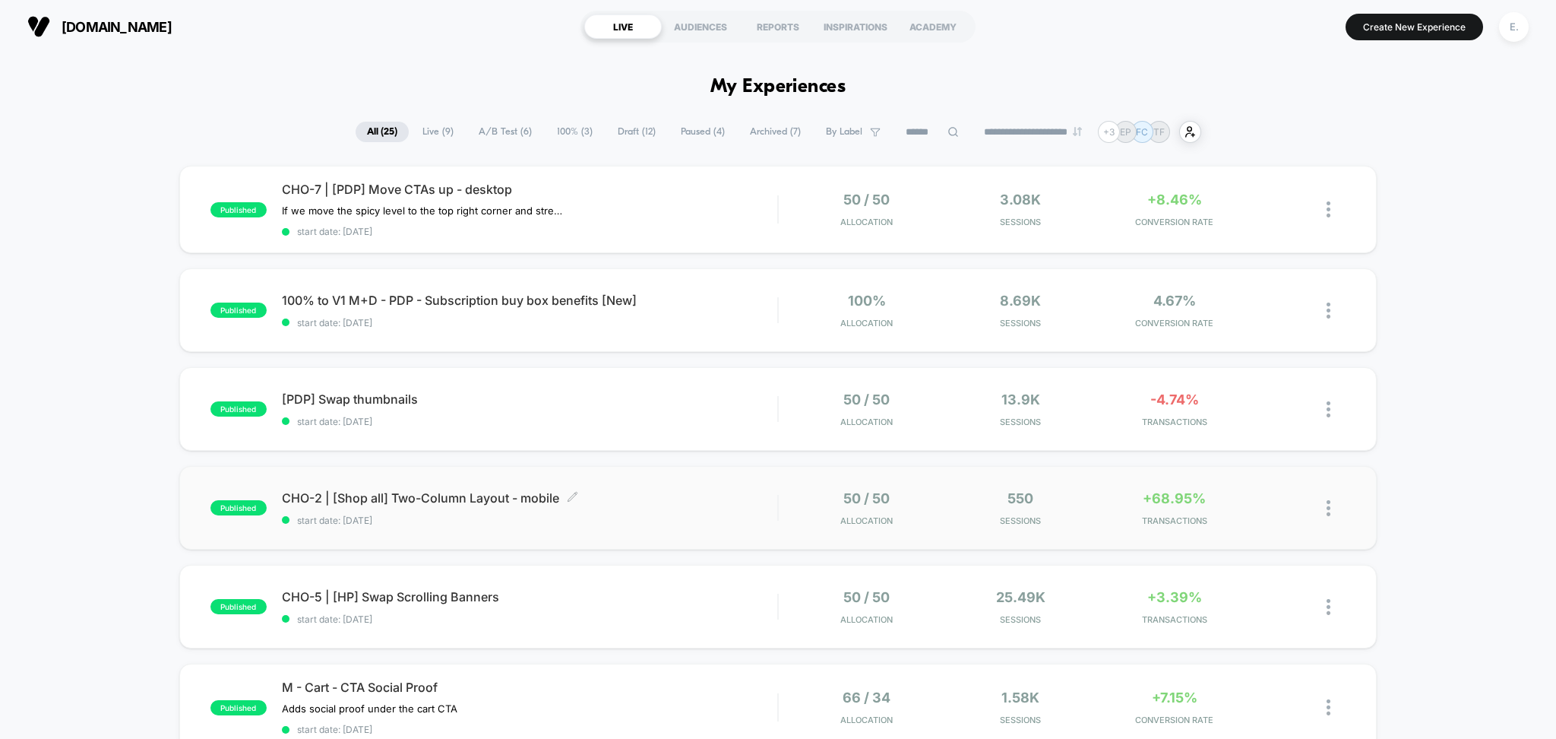
click at [688, 512] on div "CHO-2 | [Shop all] Two-Column Layout - mobile Click to edit experience details …" at bounding box center [530, 508] width 496 height 36
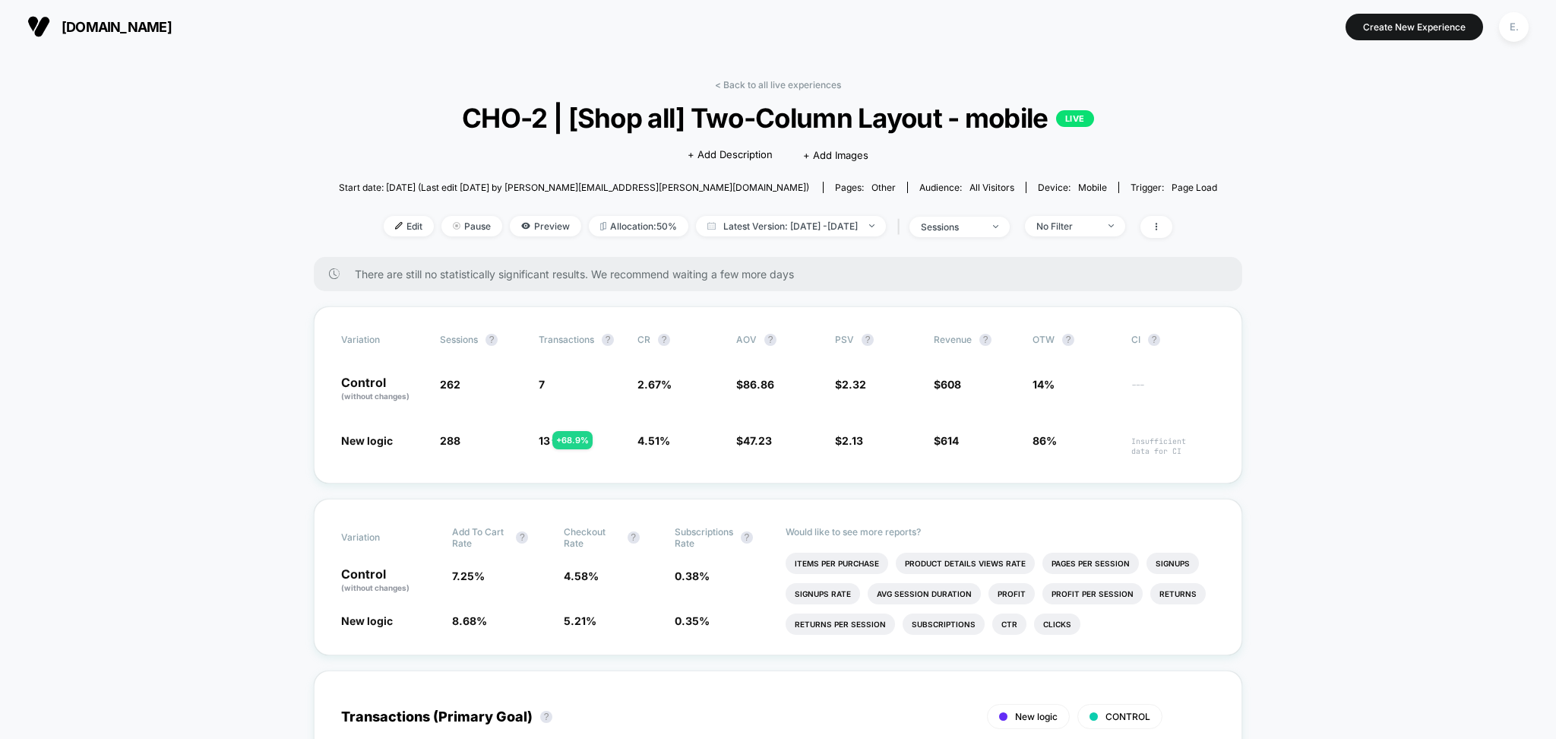
click at [778, 85] on link "< Back to all live experiences" at bounding box center [778, 84] width 126 height 11
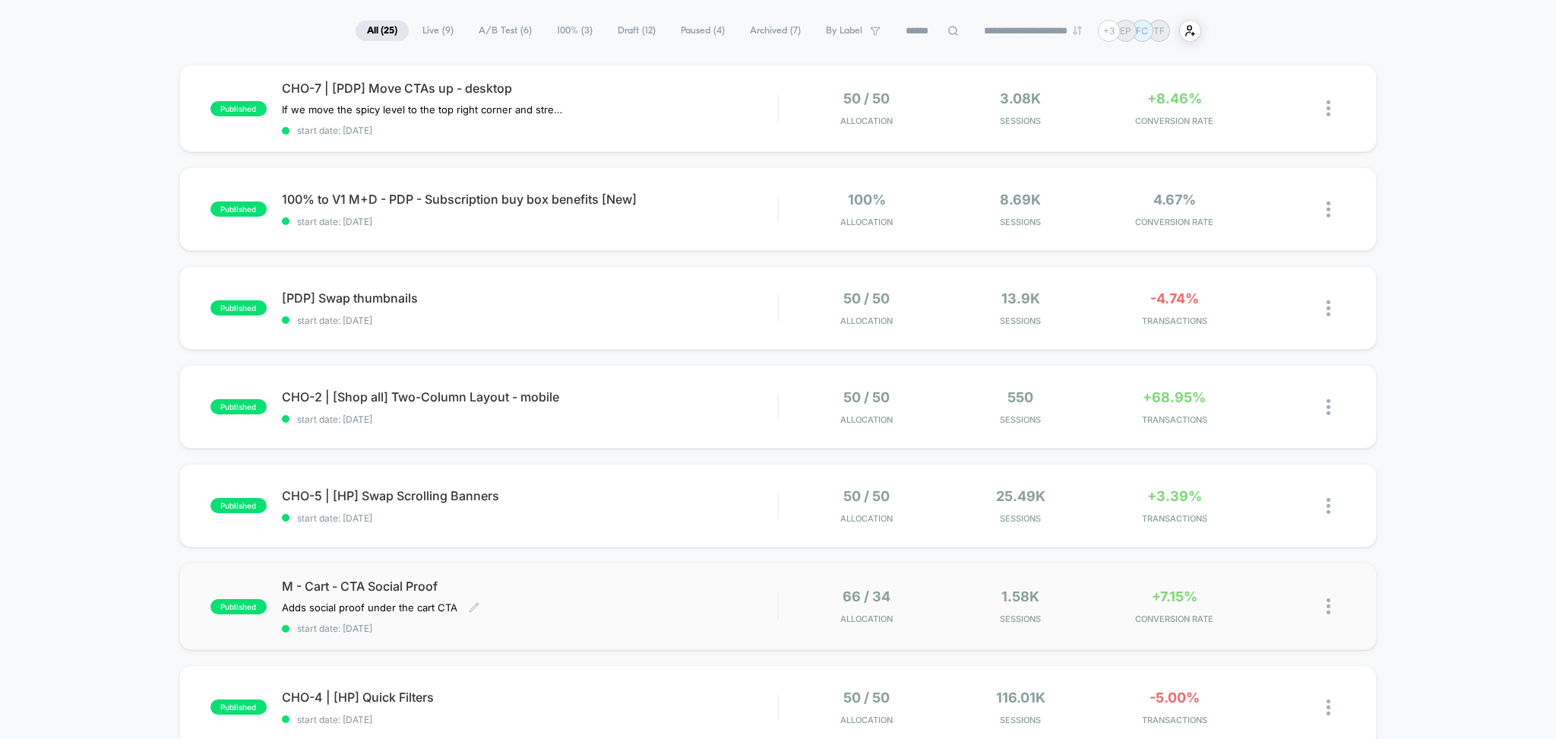
scroll to position [304, 0]
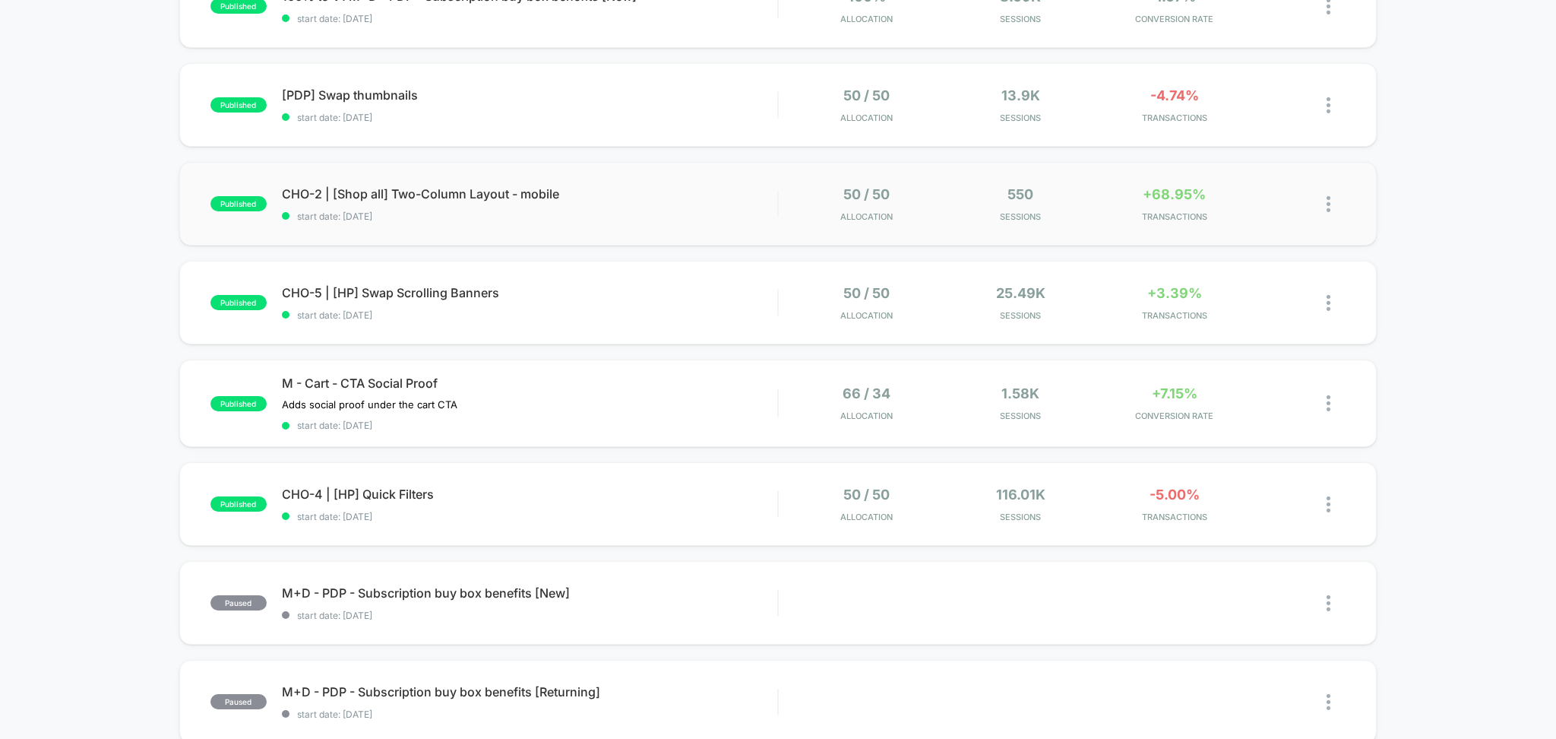
click at [672, 182] on div "published CHO-2 | [Shop all] Two-Column Layout - mobile start date: 10/1/2025 5…" at bounding box center [778, 204] width 1198 height 84
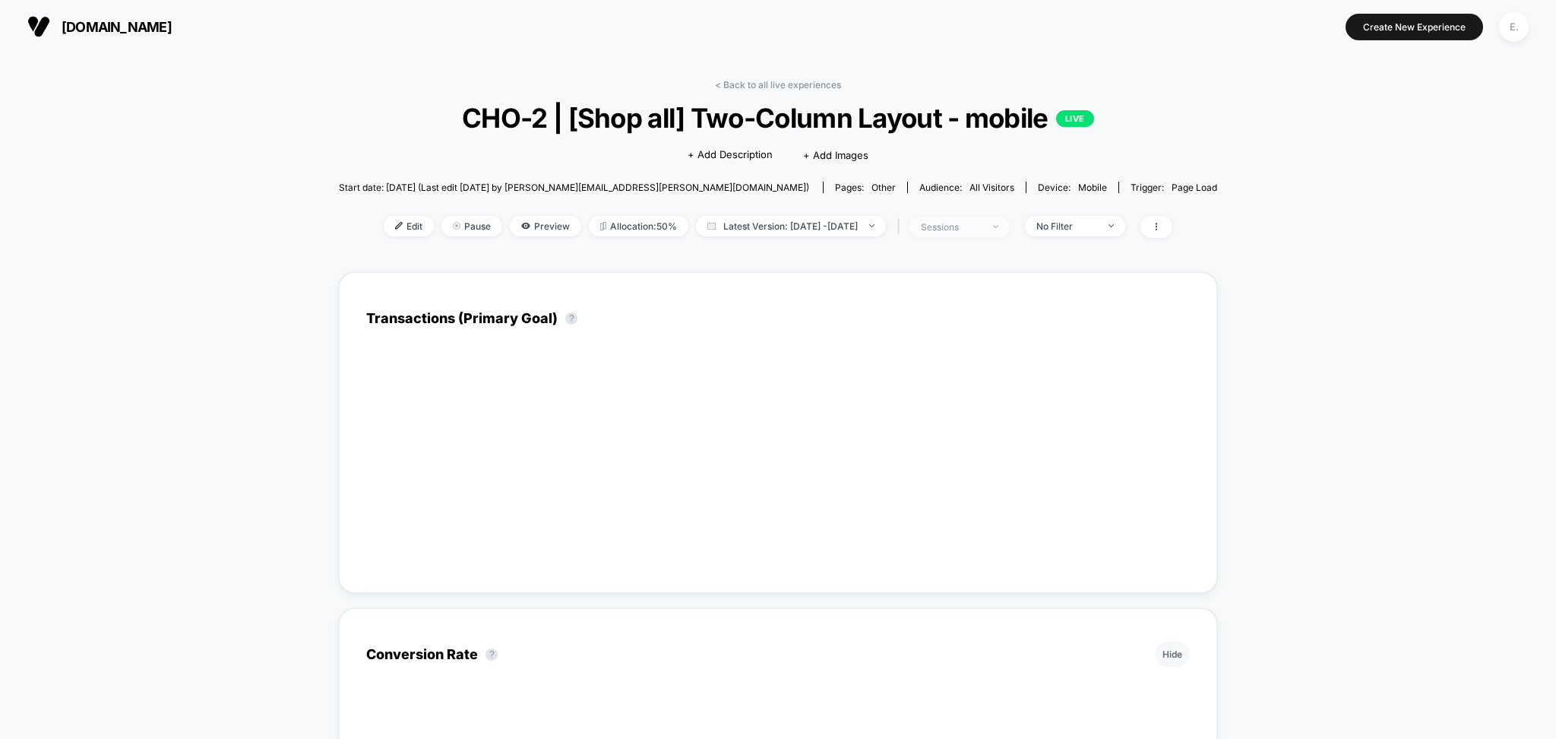
click at [982, 223] on div "sessions" at bounding box center [951, 226] width 61 height 11
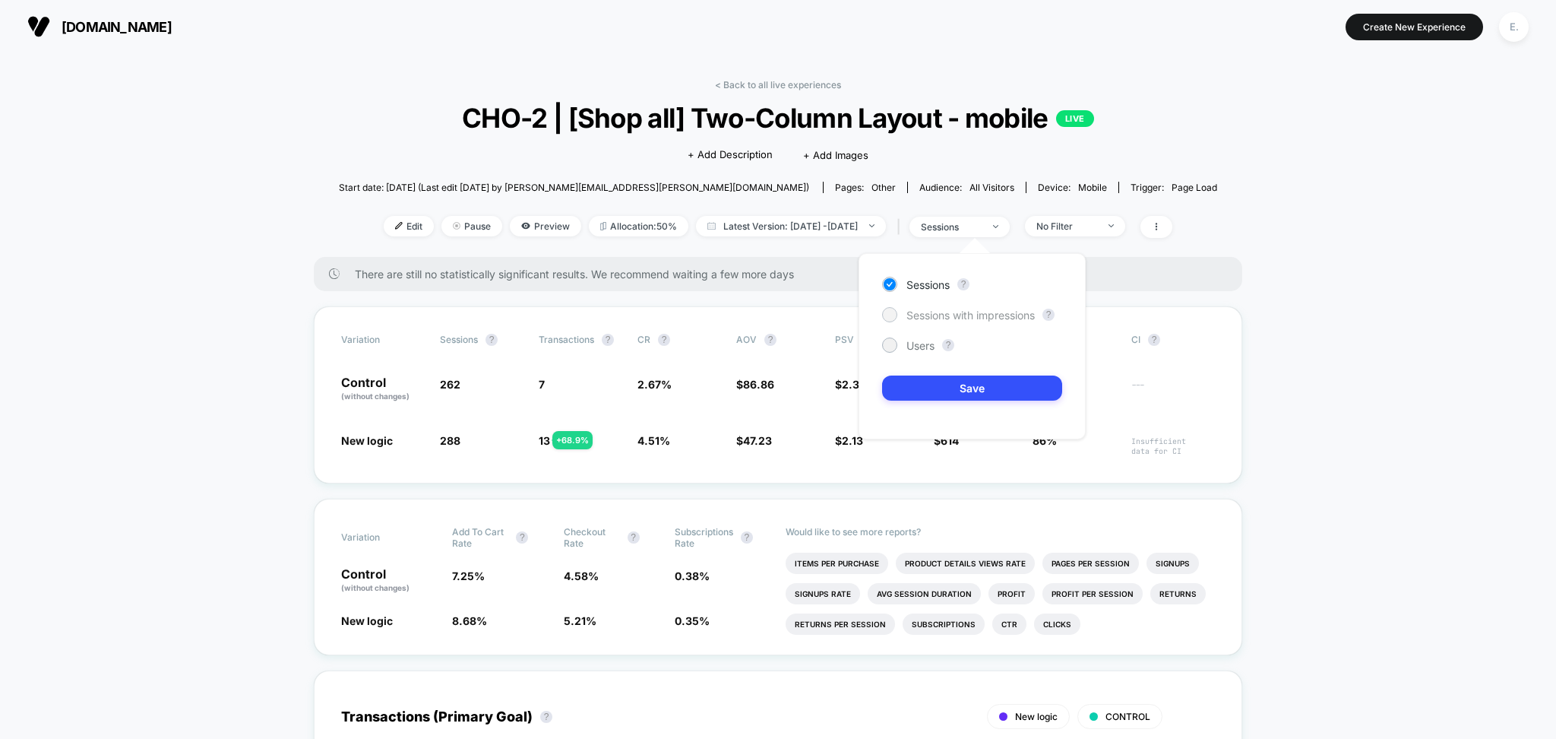
click at [961, 316] on span "Sessions with impressions" at bounding box center [971, 315] width 128 height 13
click at [957, 386] on button "Save" at bounding box center [972, 387] width 180 height 25
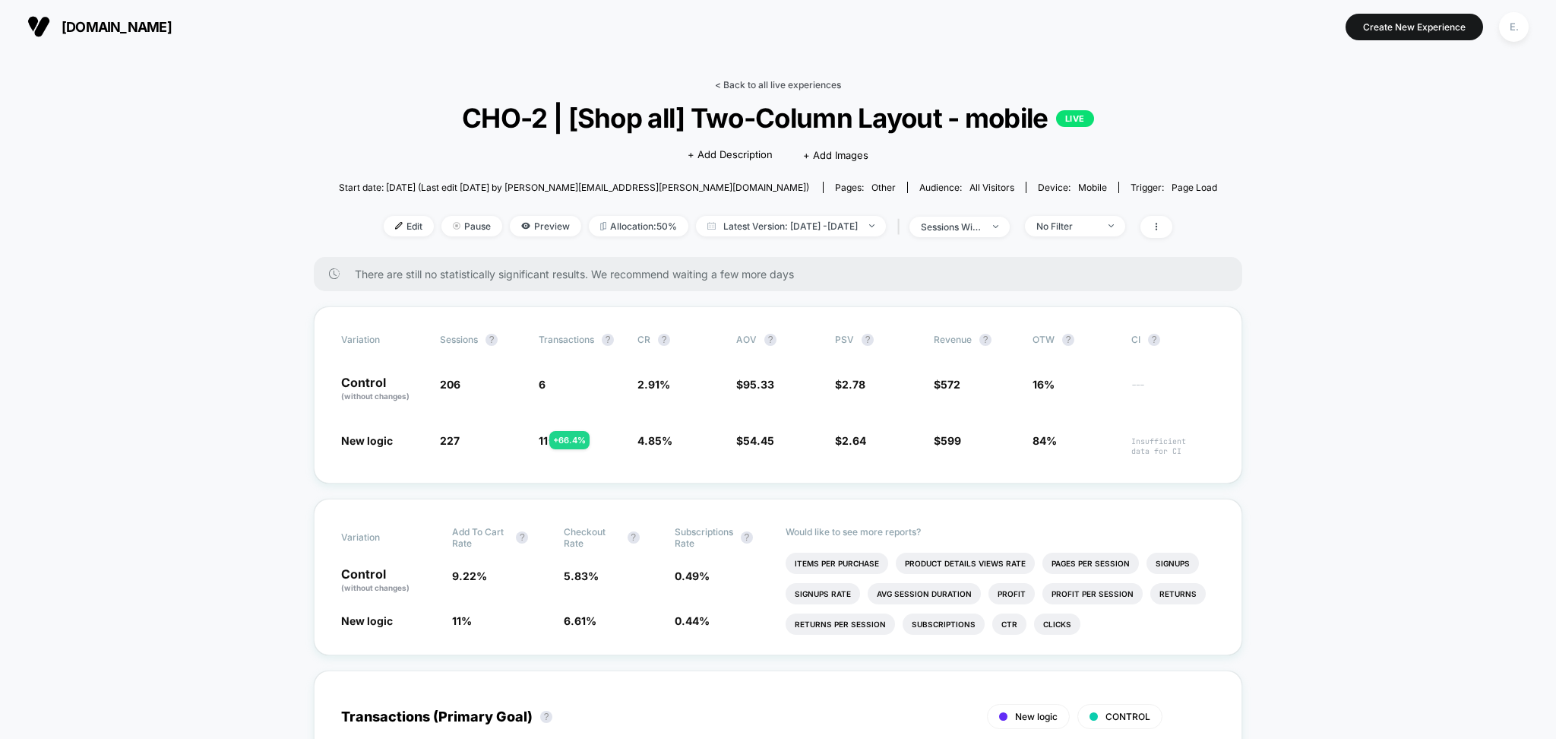
click at [747, 85] on link "< Back to all live experiences" at bounding box center [778, 84] width 126 height 11
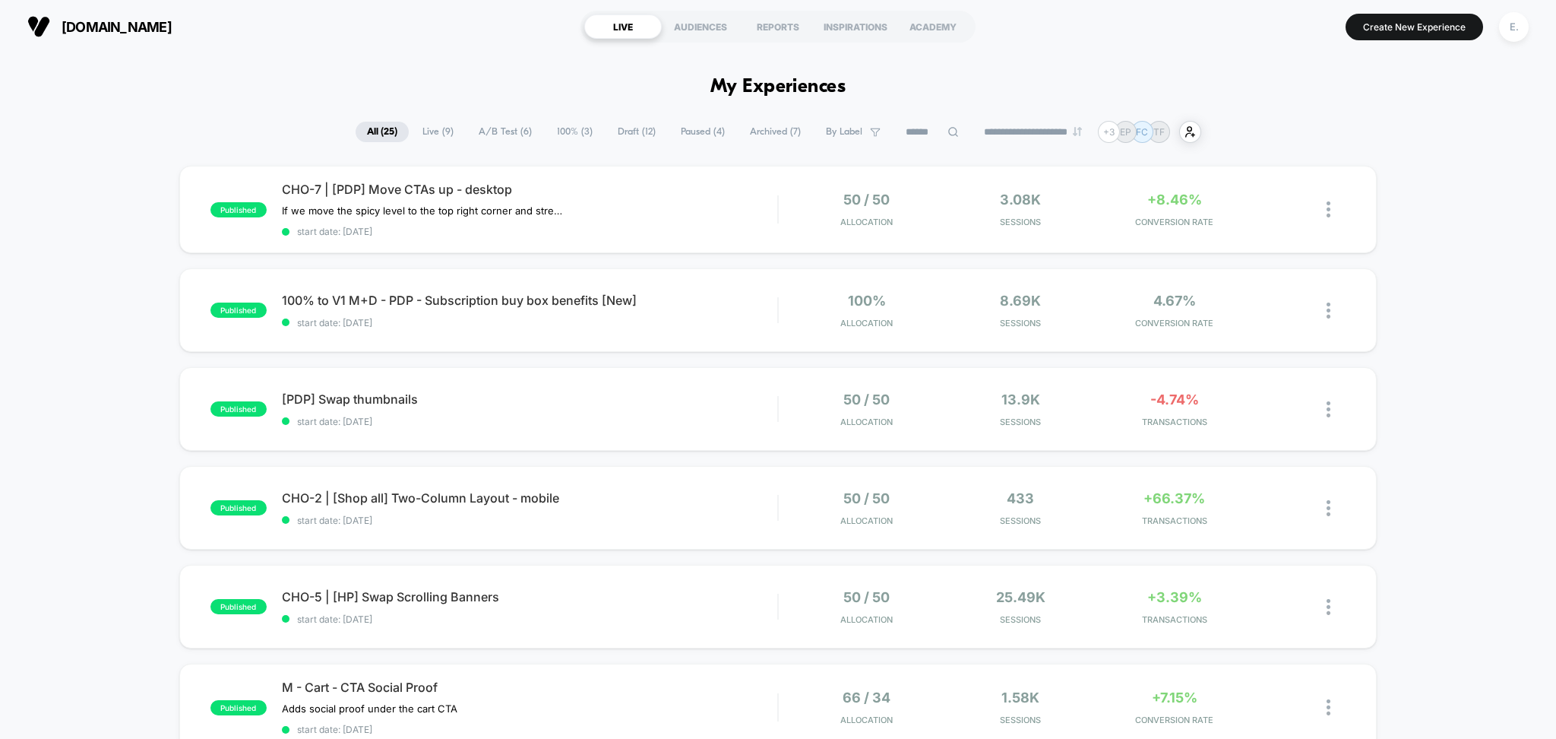
click at [507, 125] on span "A/B Test ( 6 )" at bounding box center [505, 132] width 76 height 21
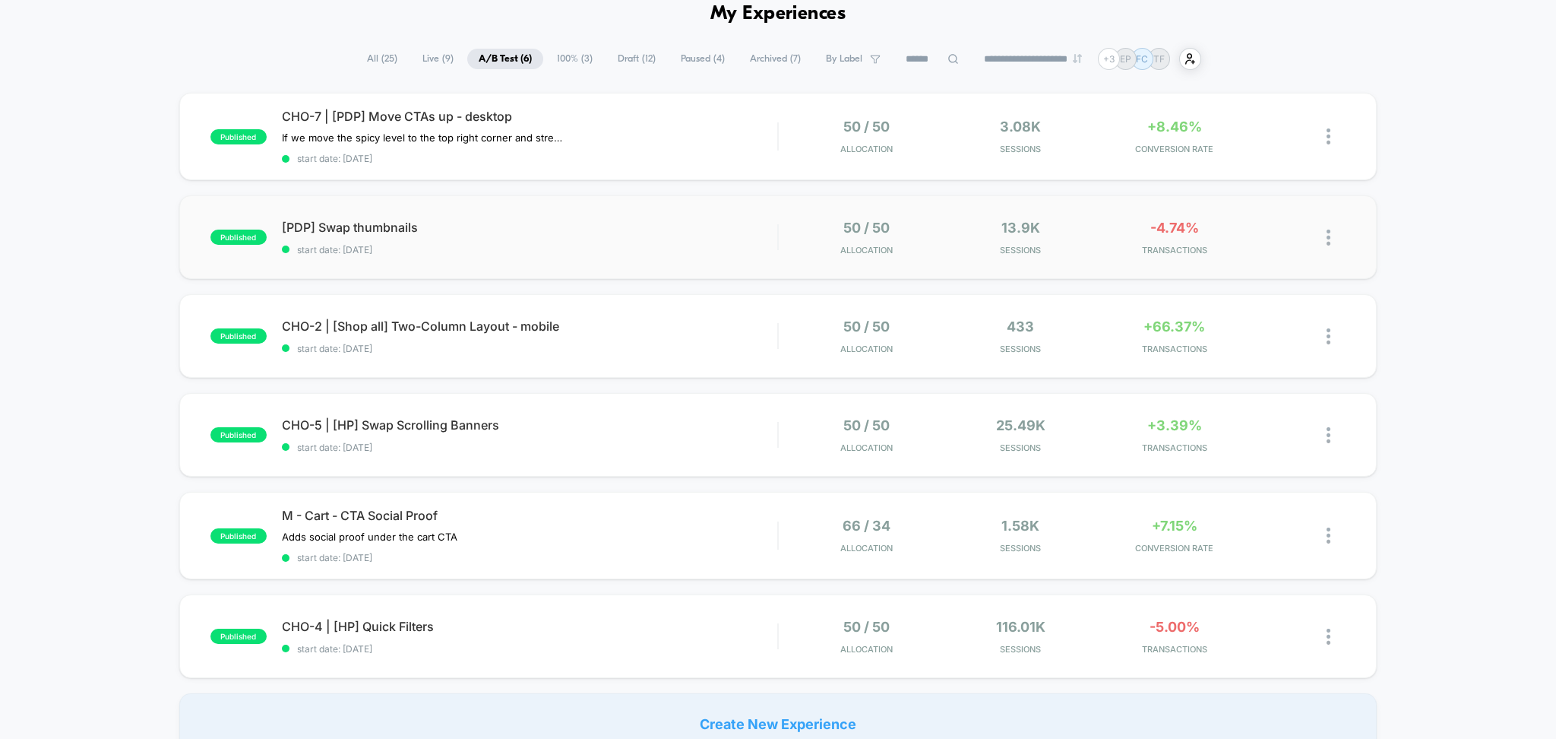
scroll to position [101, 0]
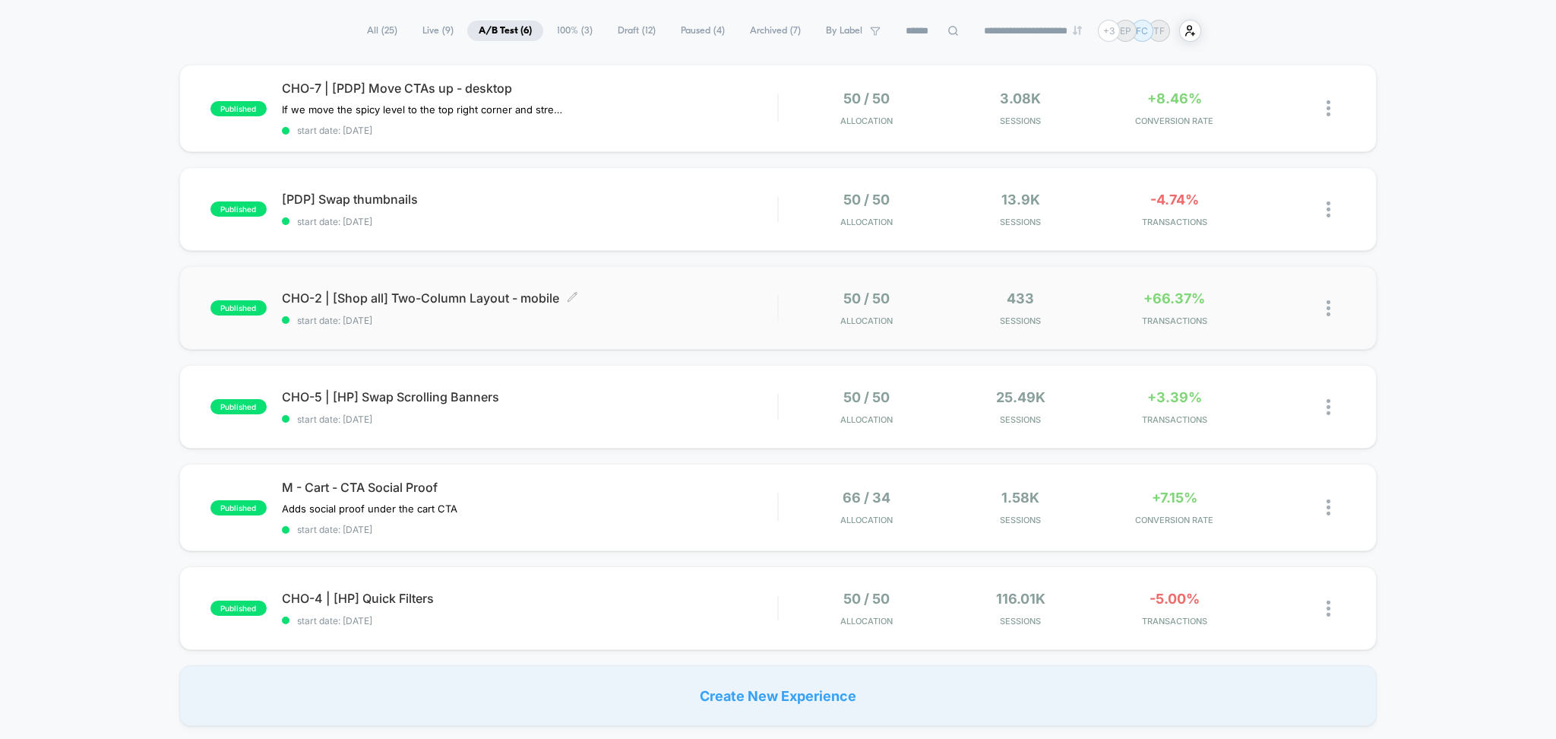
click at [768, 326] on span "start date: 10/1/2025" at bounding box center [530, 320] width 496 height 11
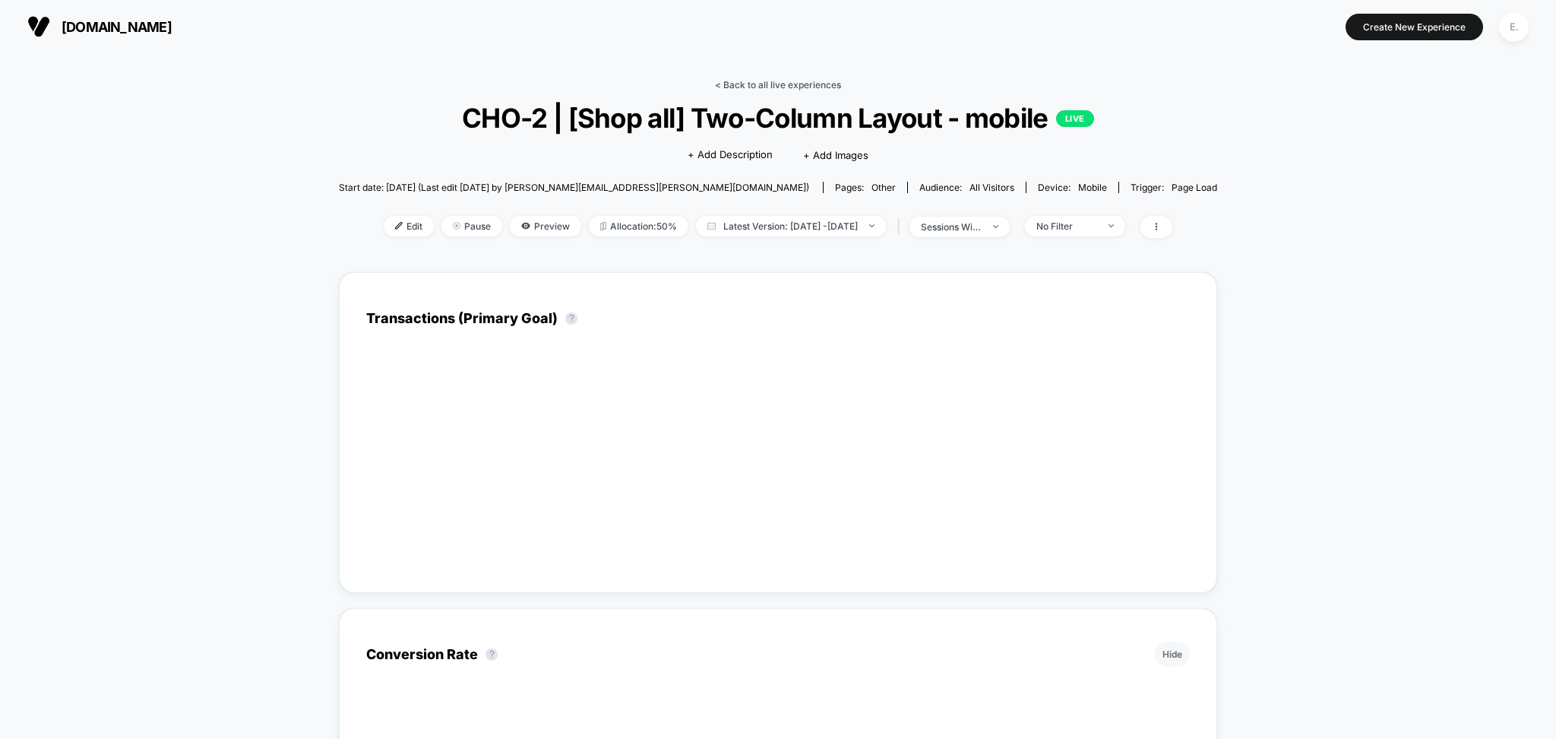
click at [720, 87] on link "< Back to all live experiences" at bounding box center [778, 84] width 126 height 11
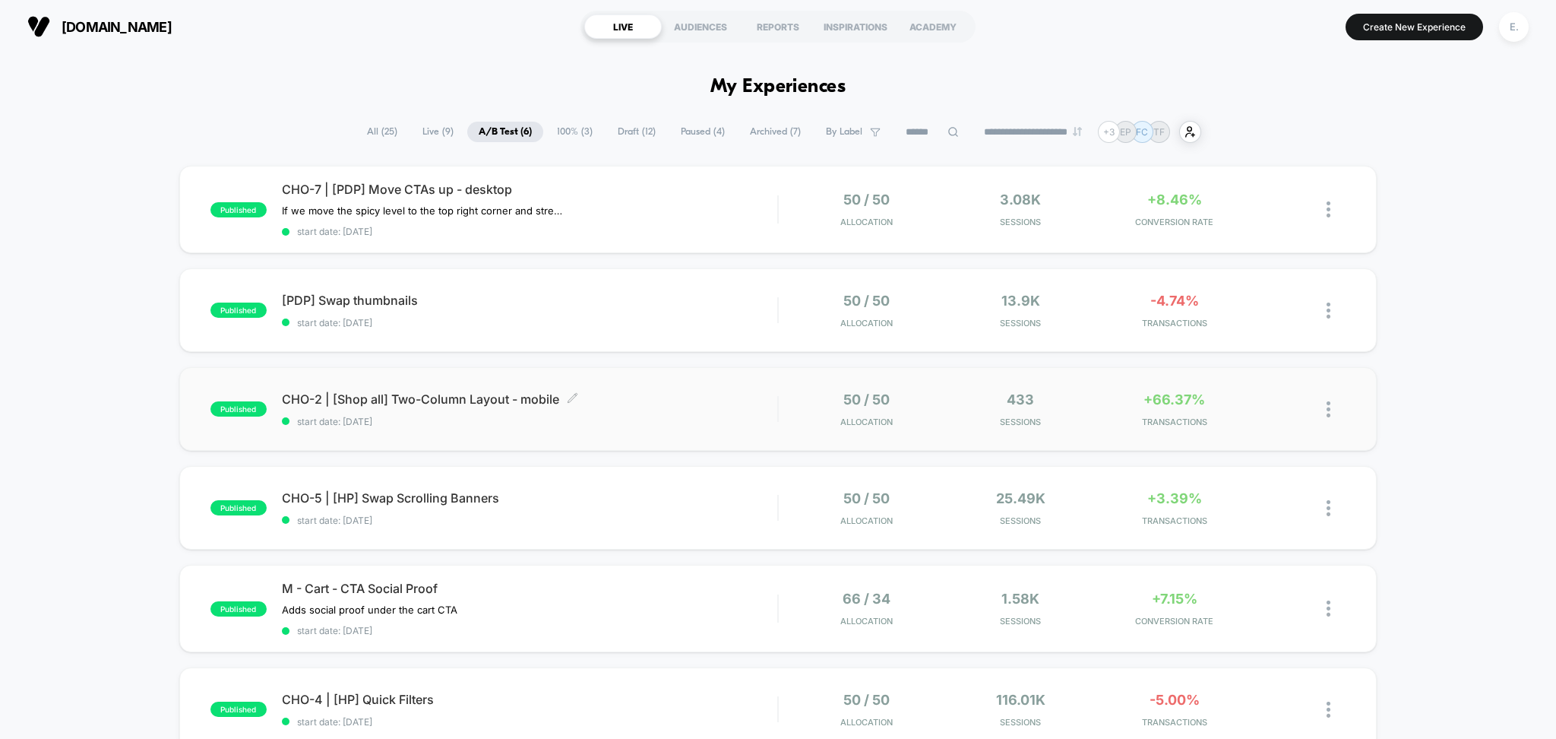
click at [598, 417] on span "start date: 10/1/2025" at bounding box center [530, 421] width 496 height 11
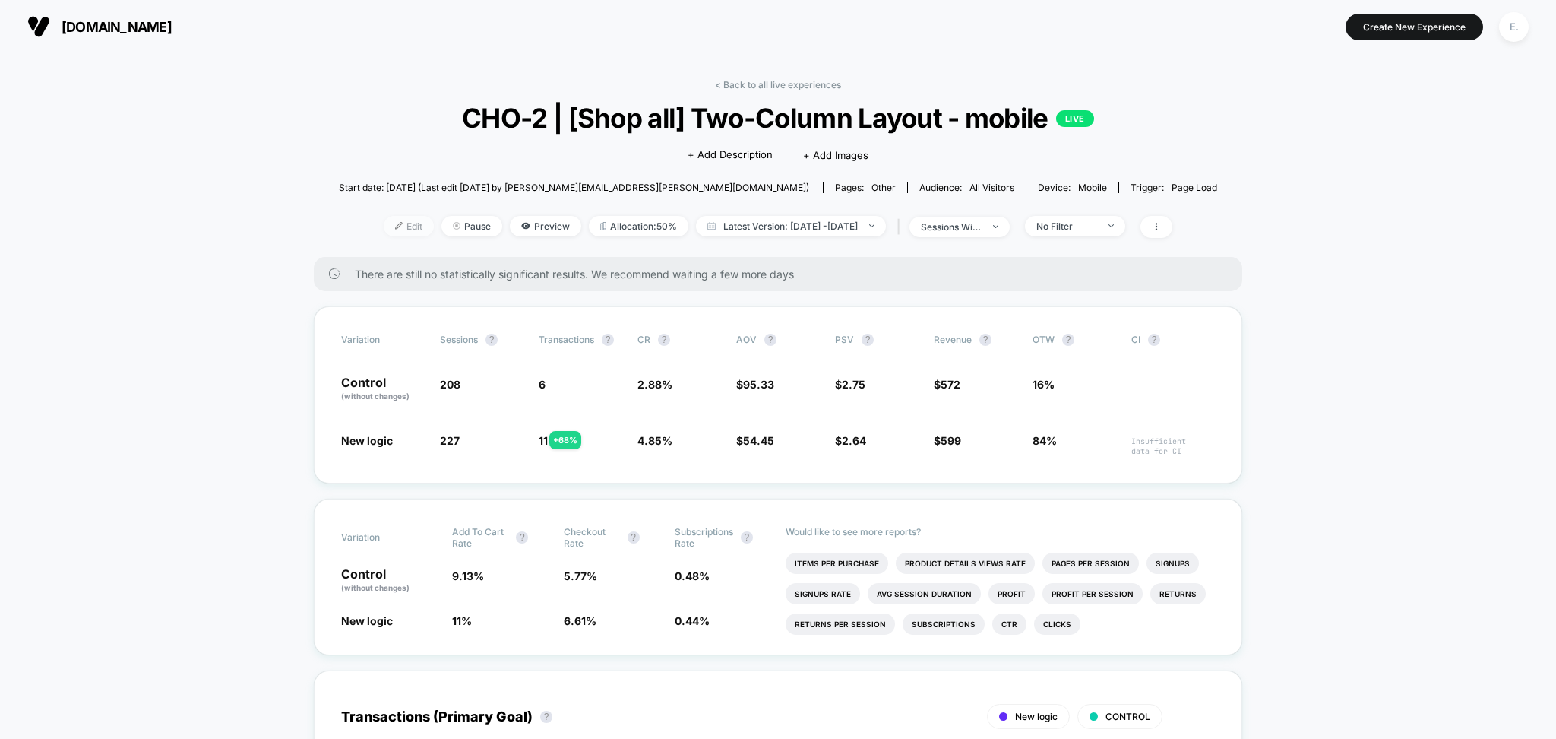
click at [397, 230] on span "Edit" at bounding box center [409, 226] width 50 height 21
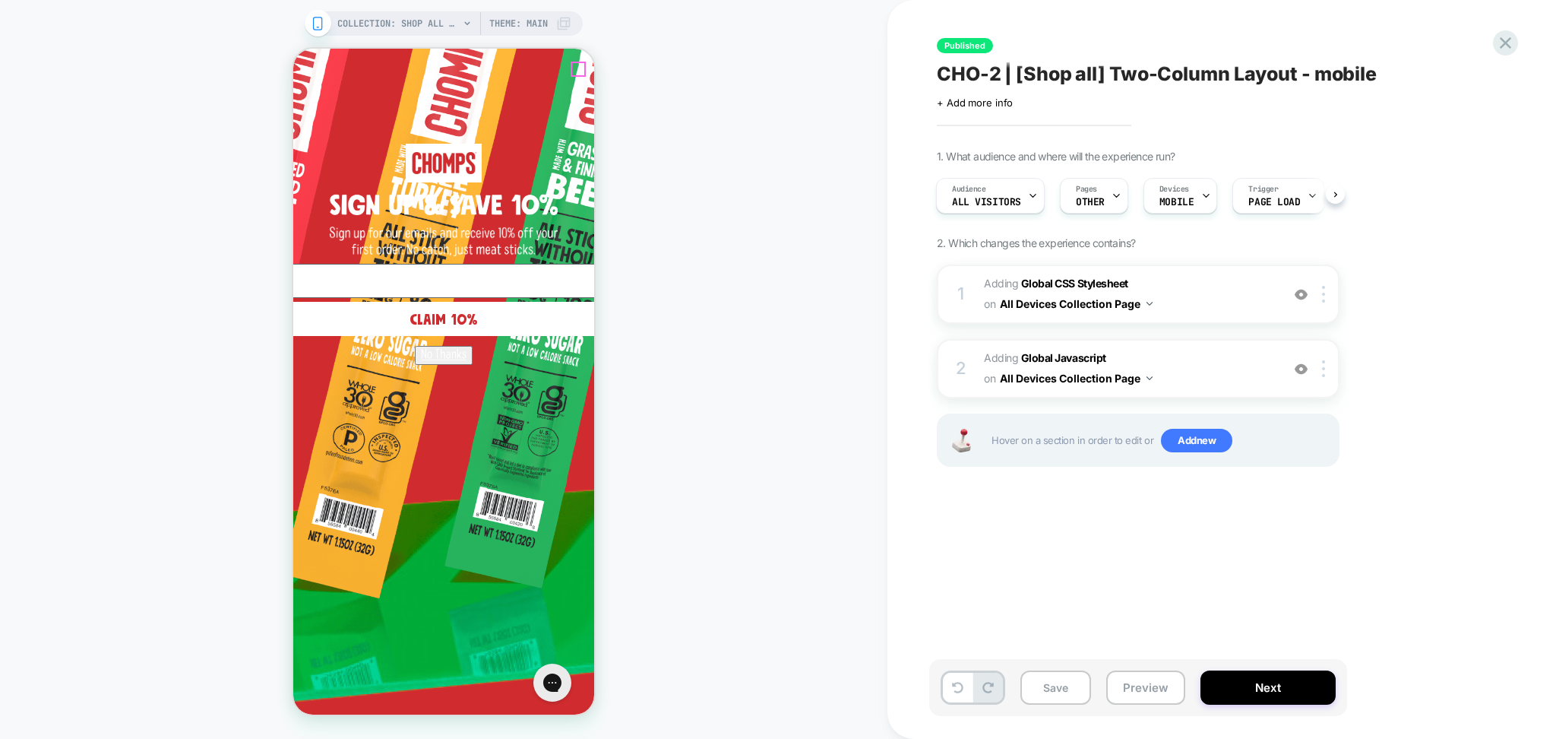
click at [919, 69] on icon "Close dialog" at bounding box center [925, 70] width 12 height 12
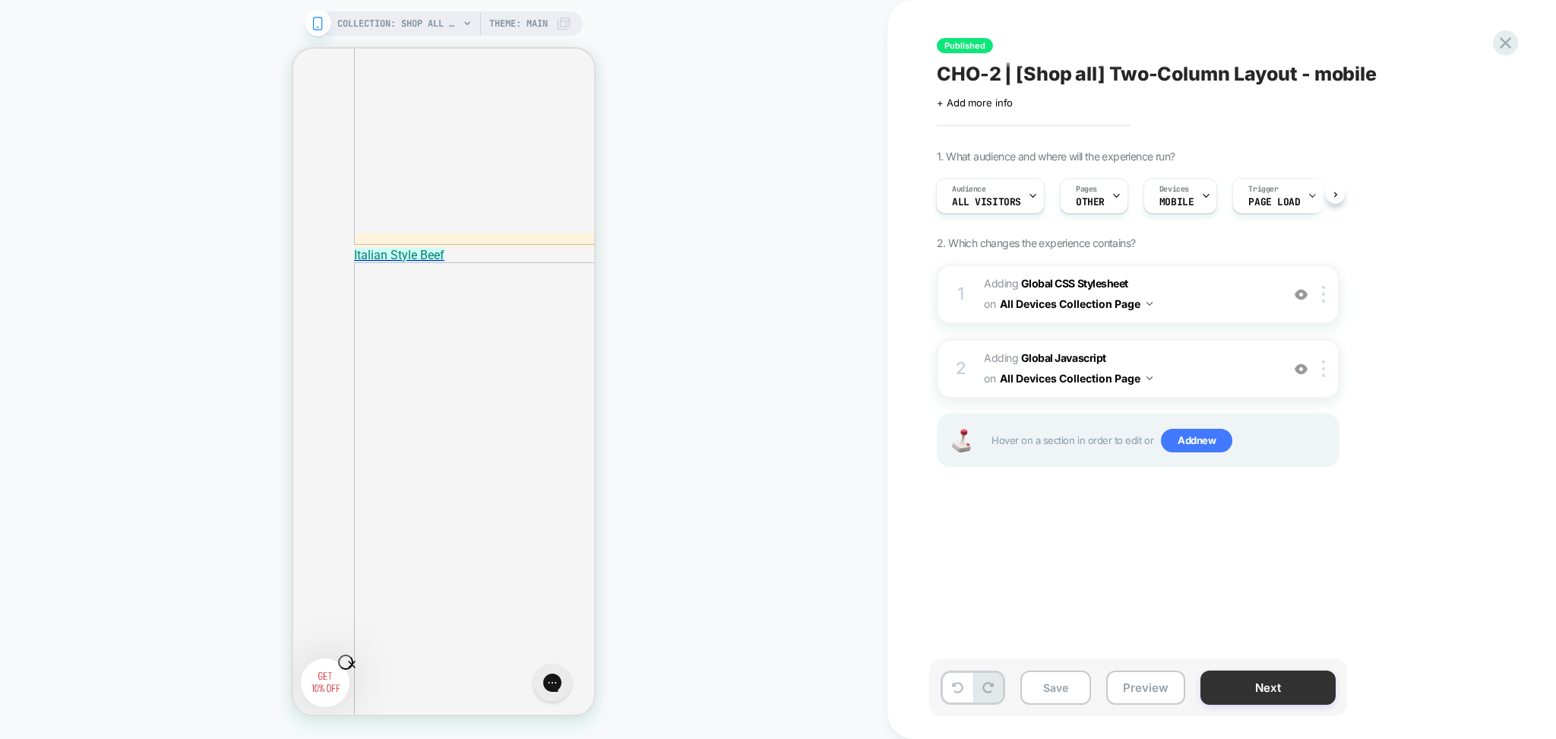
click at [1262, 693] on button "Next" at bounding box center [1268, 687] width 135 height 34
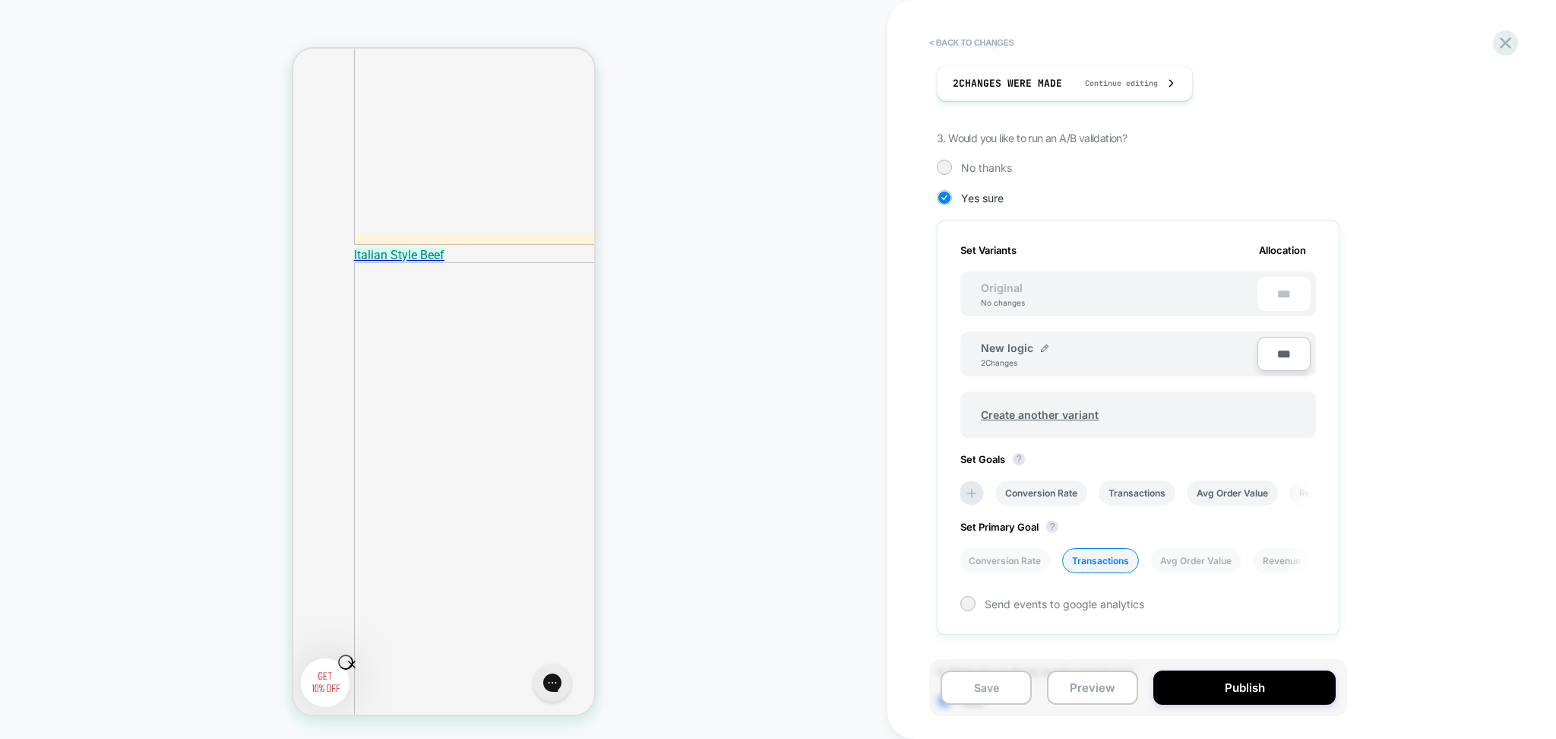
scroll to position [375, 0]
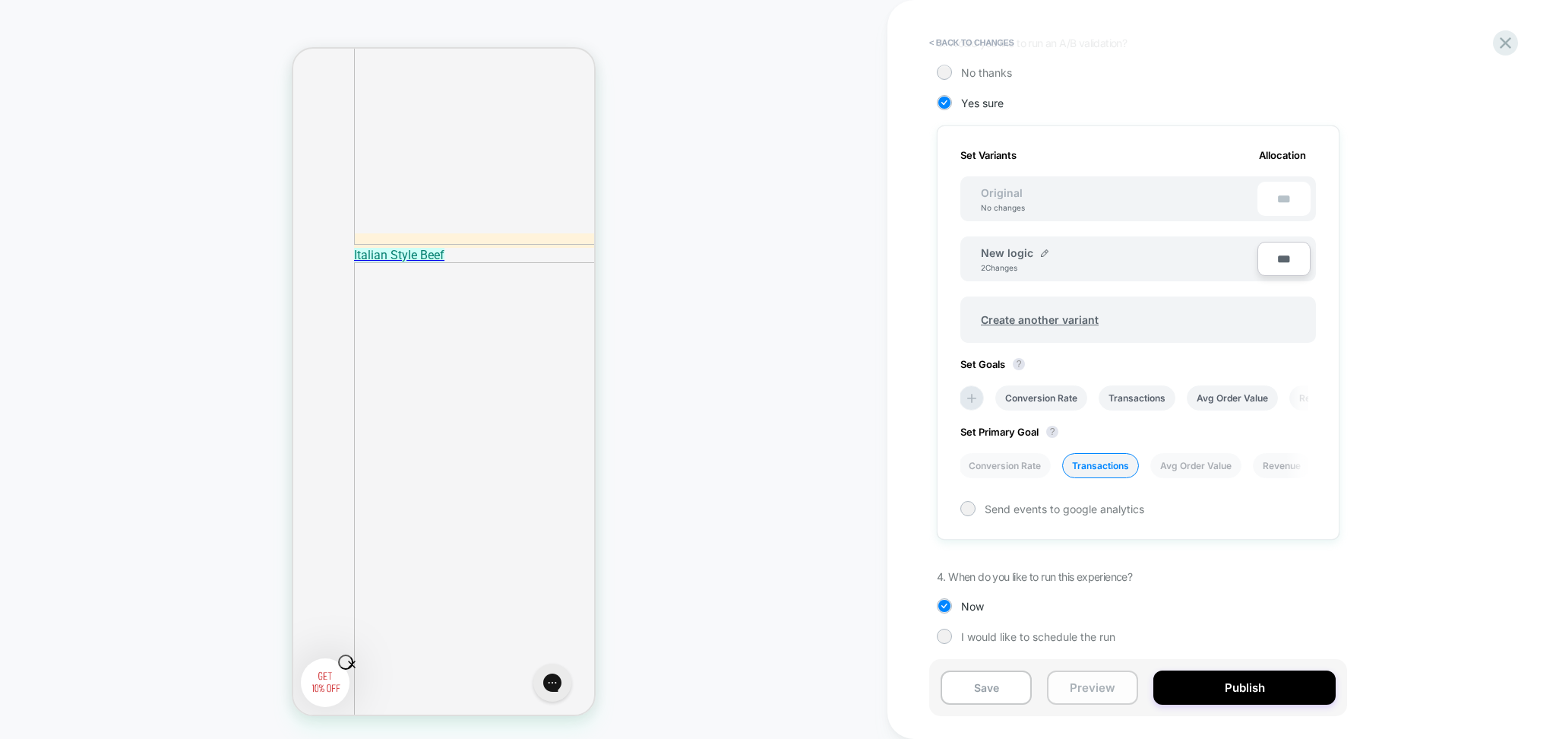
click at [1082, 688] on button "Preview" at bounding box center [1092, 687] width 91 height 34
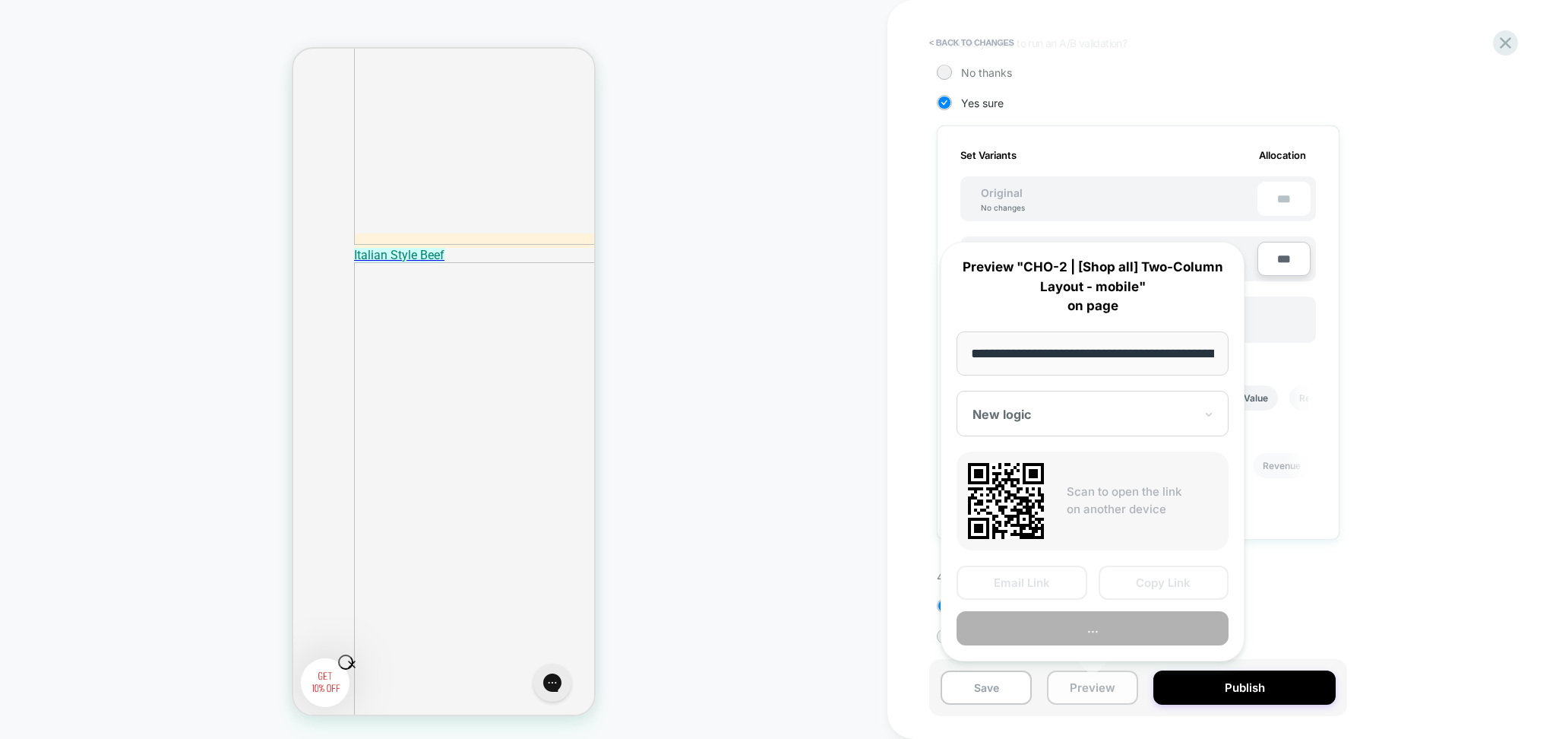
scroll to position [0, 87]
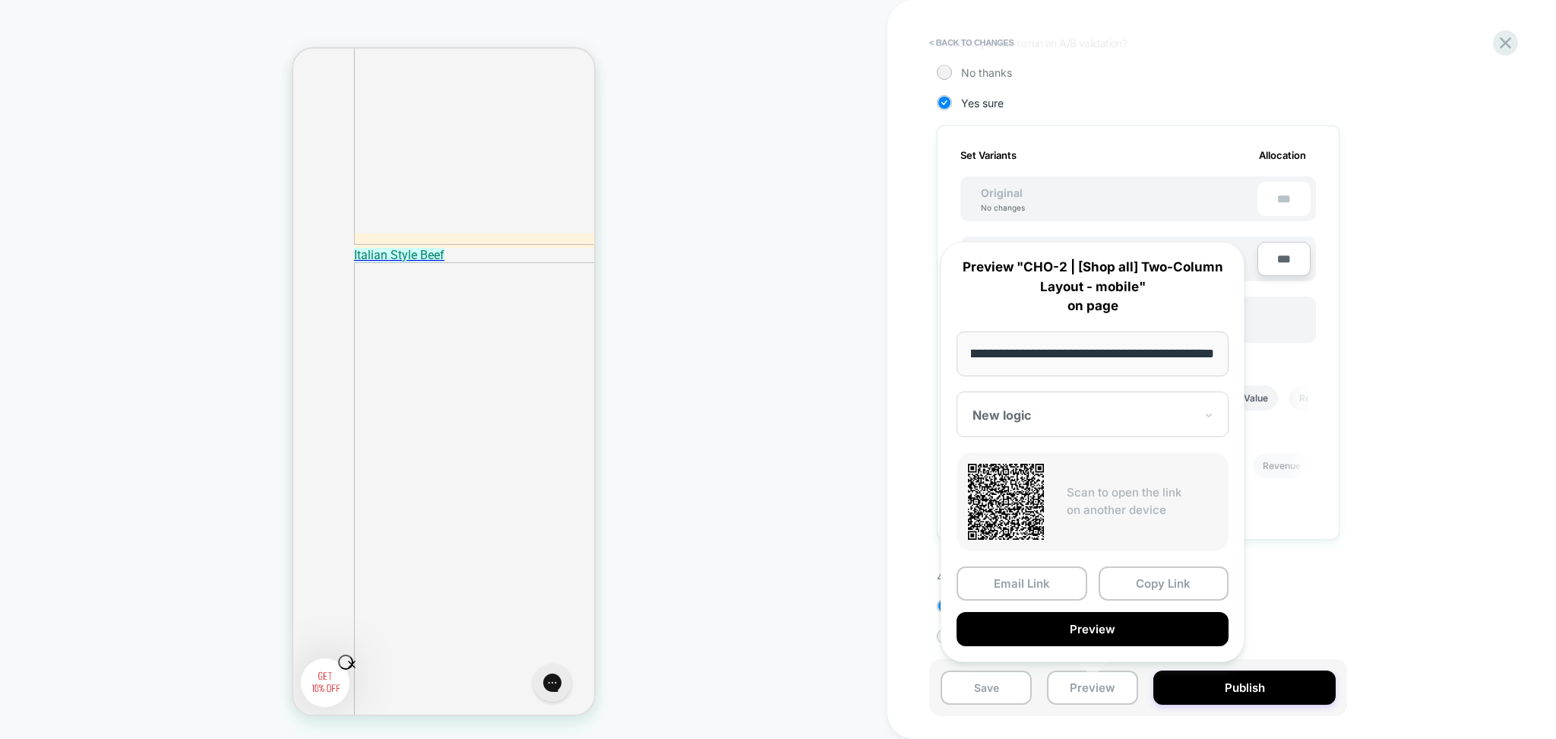
click at [1506, 59] on div "< Back to changes Review " CHO-2 | [Shop all] Two-Column Layout - mobile " befo…" at bounding box center [1222, 369] width 669 height 739
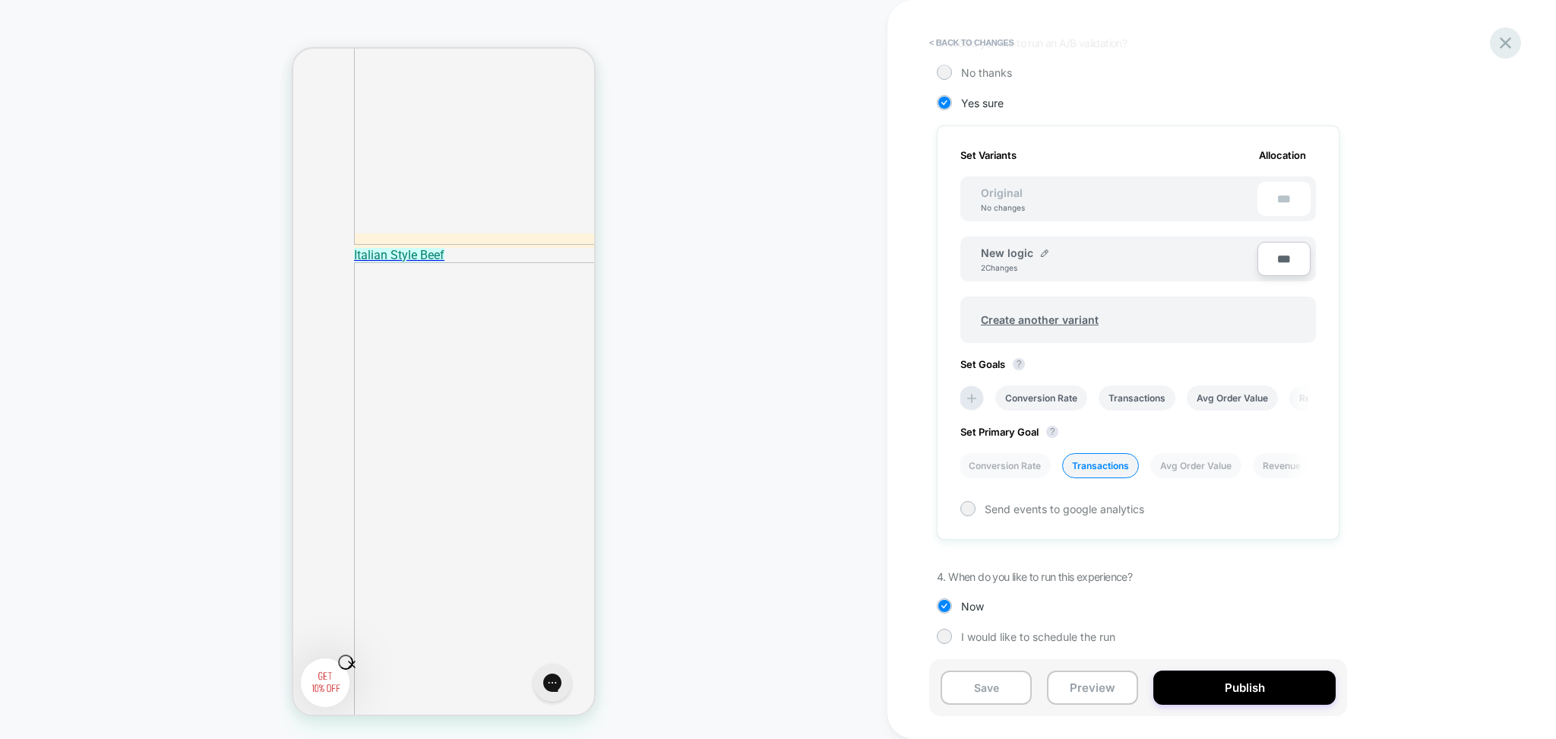
click at [1504, 47] on icon at bounding box center [1506, 43] width 21 height 21
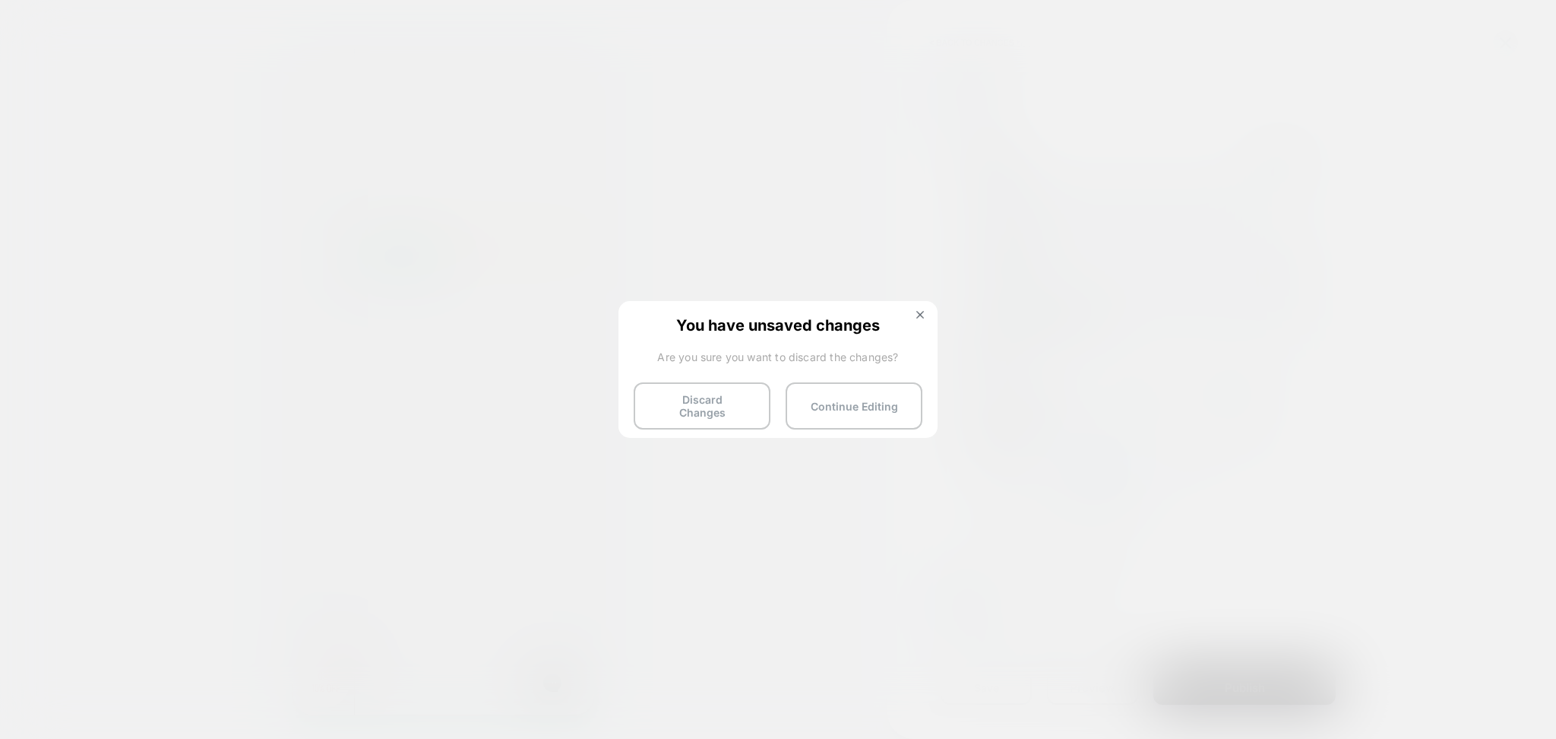
click at [920, 315] on img at bounding box center [921, 315] width 8 height 8
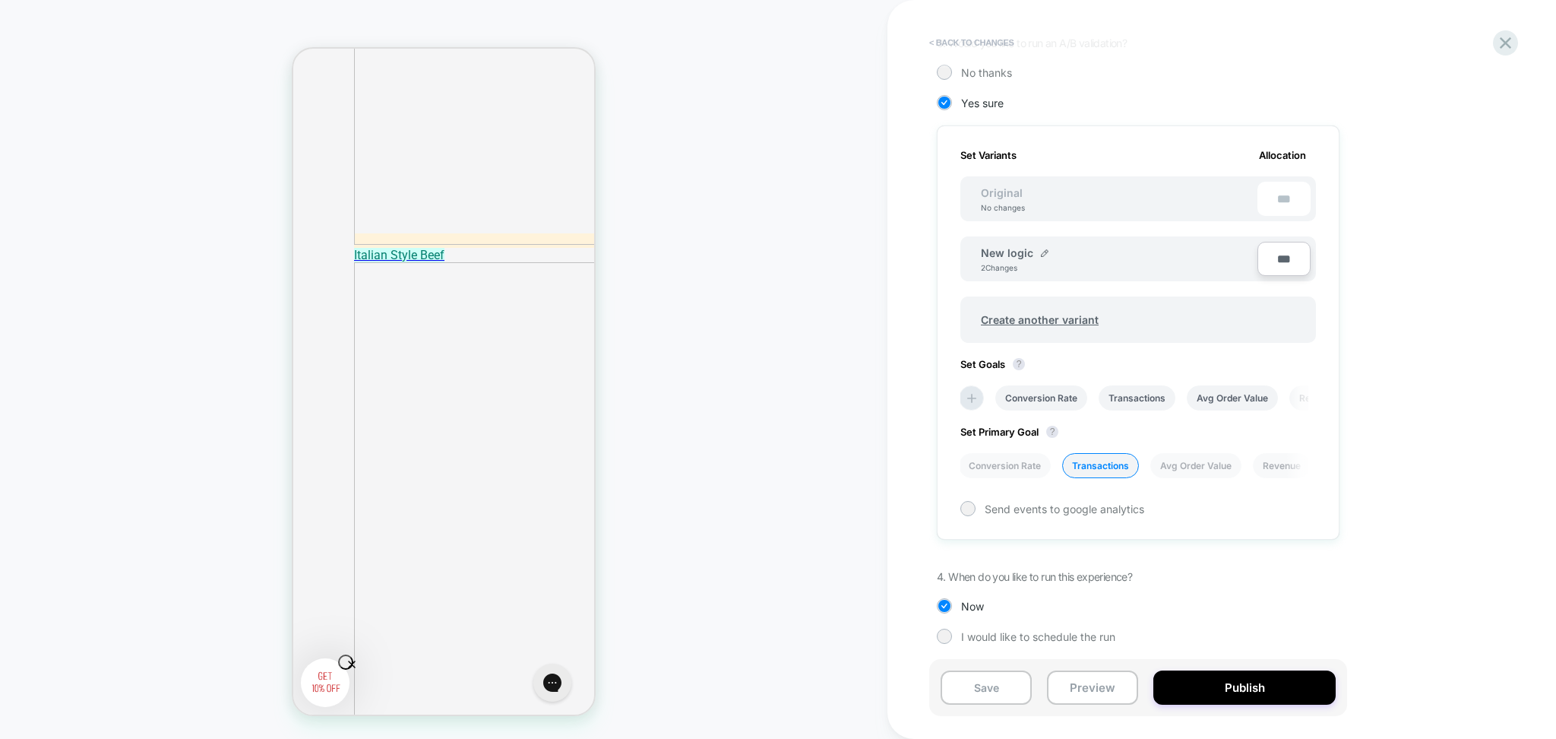
click at [966, 38] on button "< Back to changes" at bounding box center [972, 42] width 100 height 24
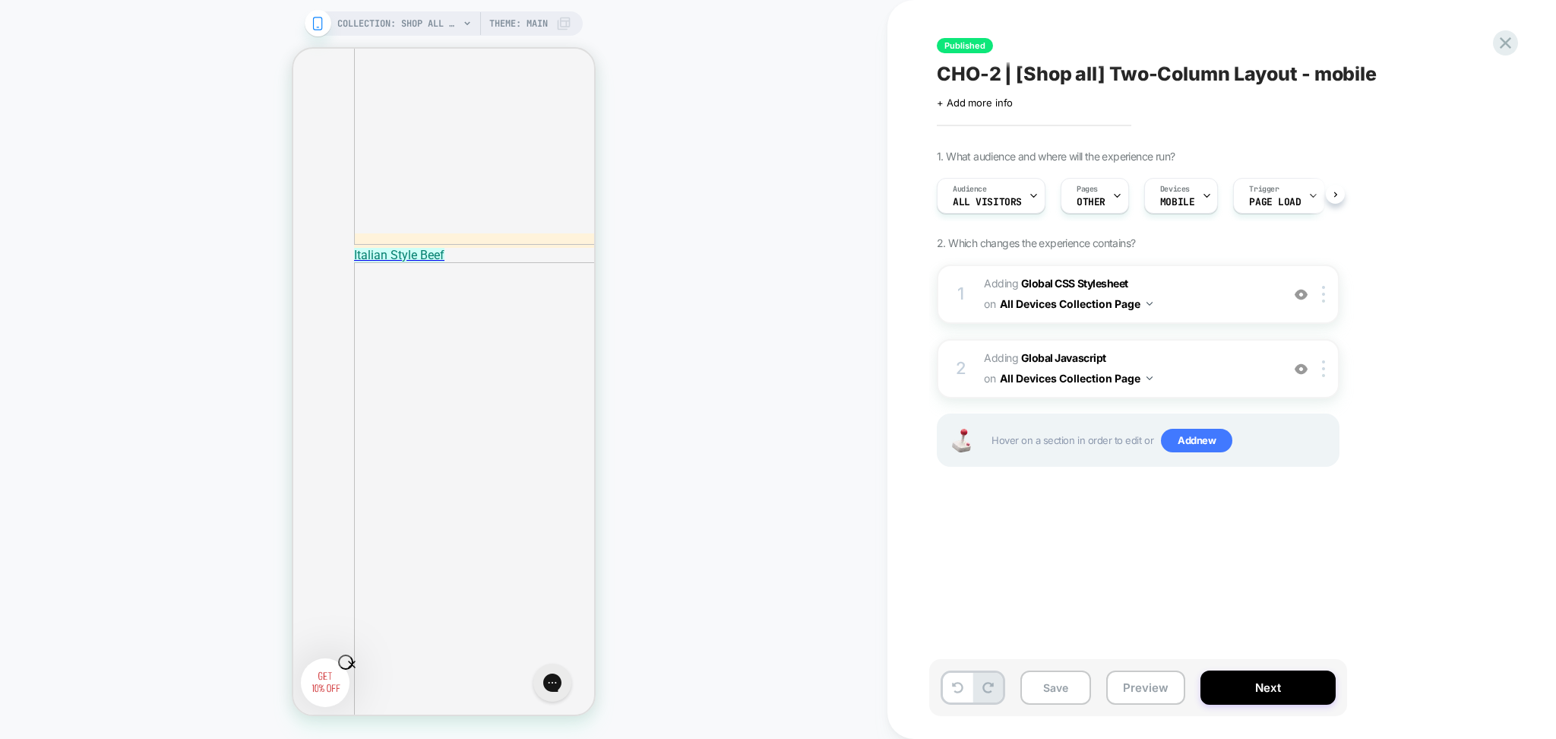
scroll to position [0, 1]
click at [1116, 200] on icon at bounding box center [1117, 196] width 10 height 10
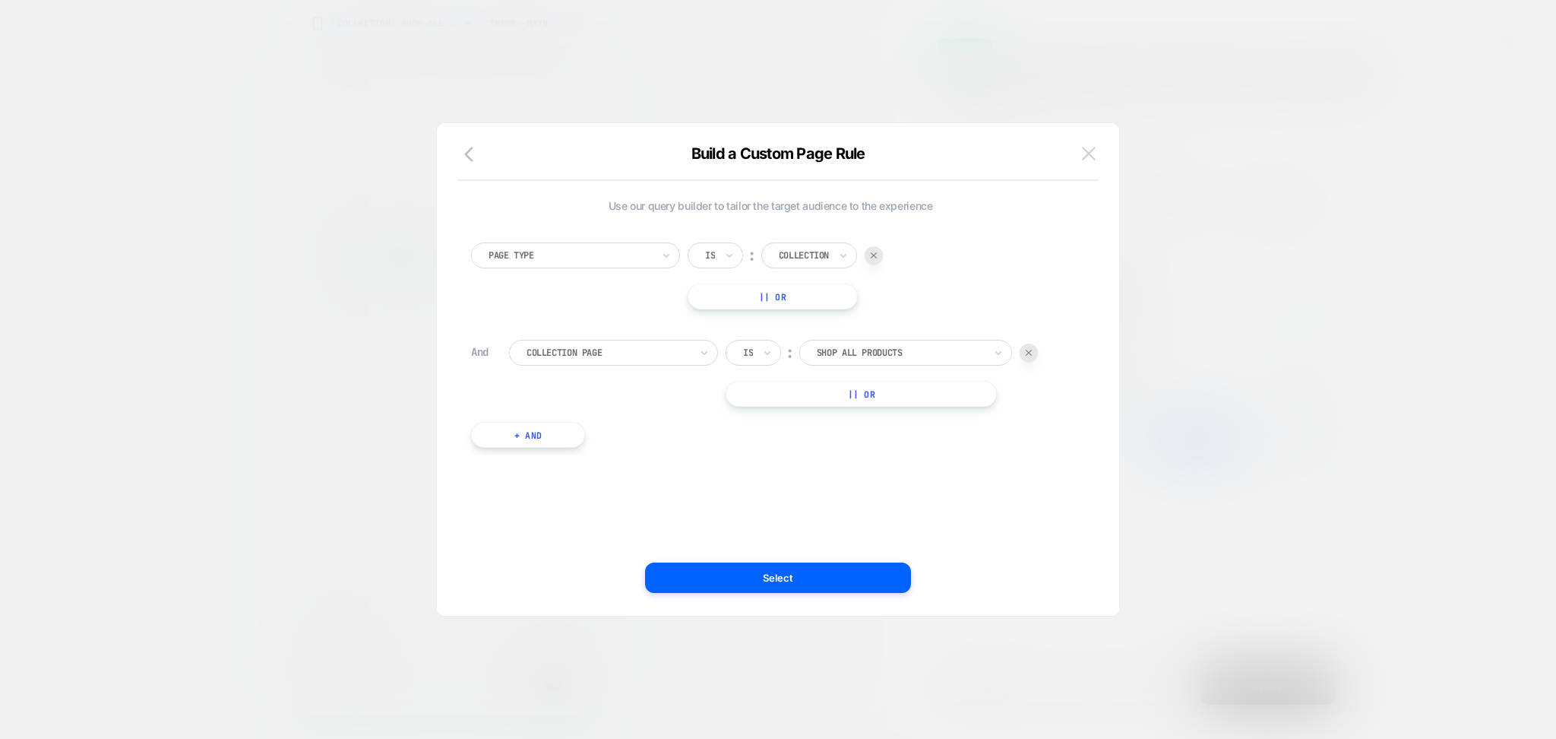
drag, startPoint x: 1114, startPoint y: 156, endPoint x: 1100, endPoint y: 154, distance: 14.6
click at [1113, 156] on div "Build a Custom Page Rule" at bounding box center [778, 162] width 682 height 36
click at [1099, 154] on button at bounding box center [1089, 153] width 23 height 23
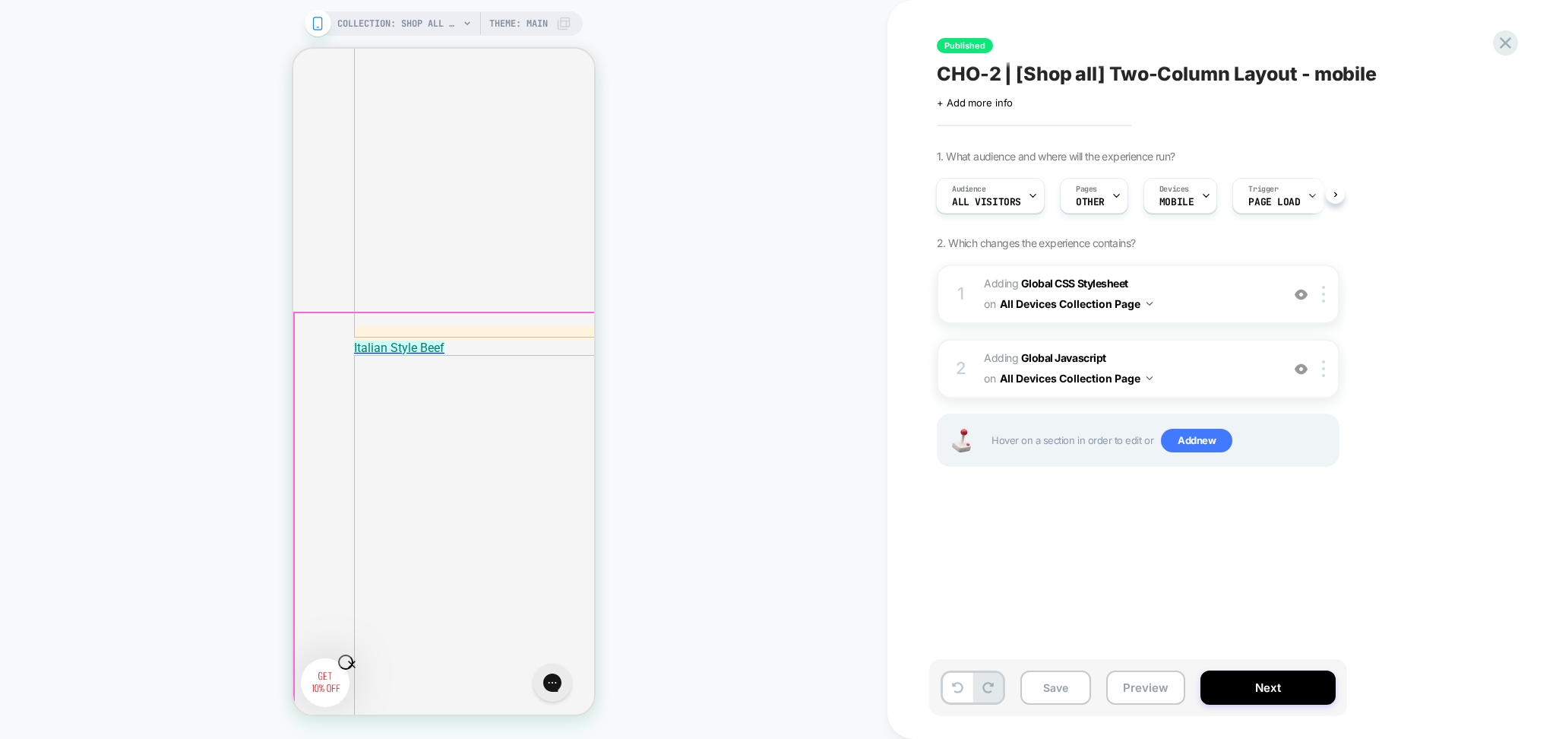
scroll to position [7123, 0]
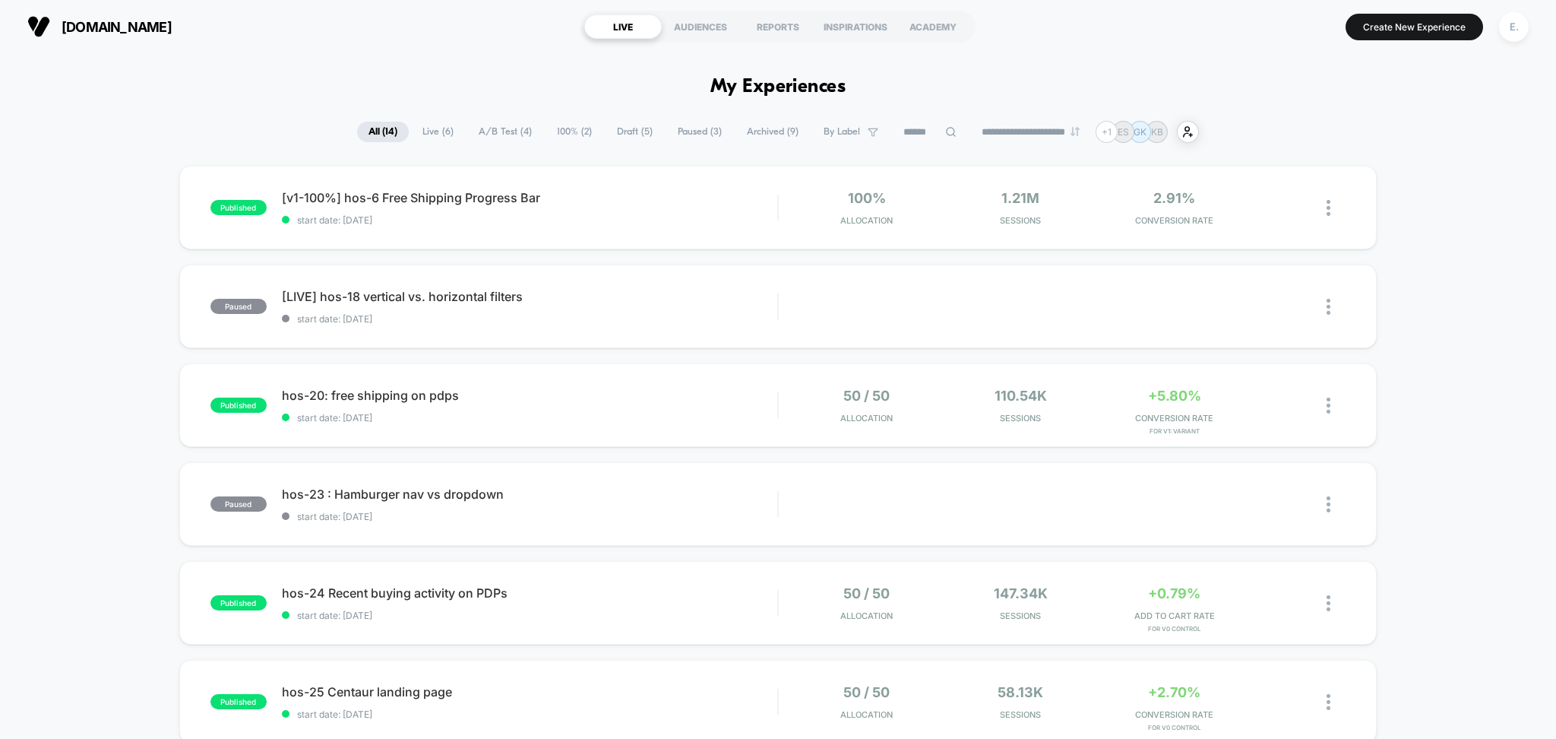
click at [630, 133] on span "Draft ( 5 )" at bounding box center [635, 132] width 59 height 21
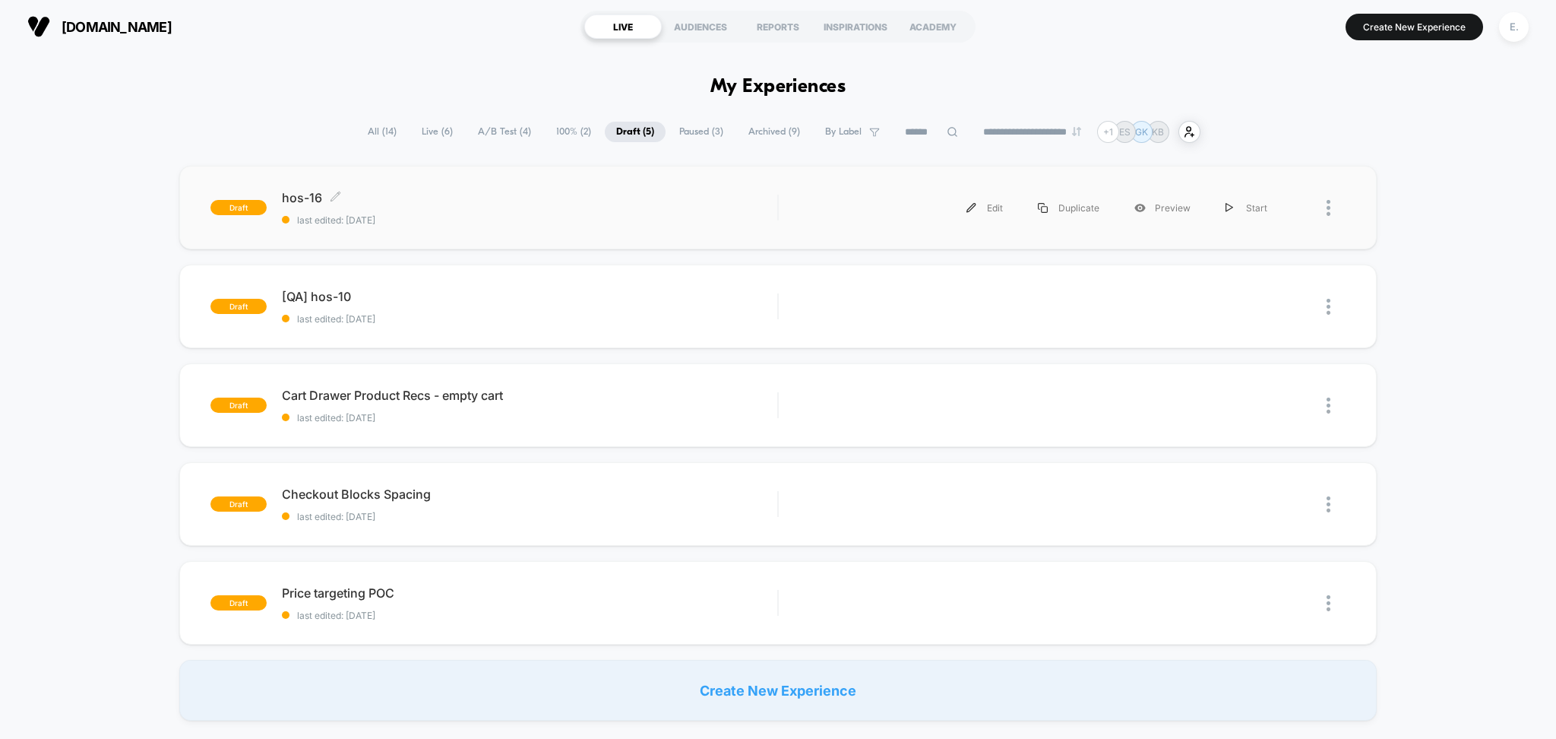
click at [639, 207] on div "hos-16 Click to edit experience details Click to edit experience details last e…" at bounding box center [530, 208] width 496 height 36
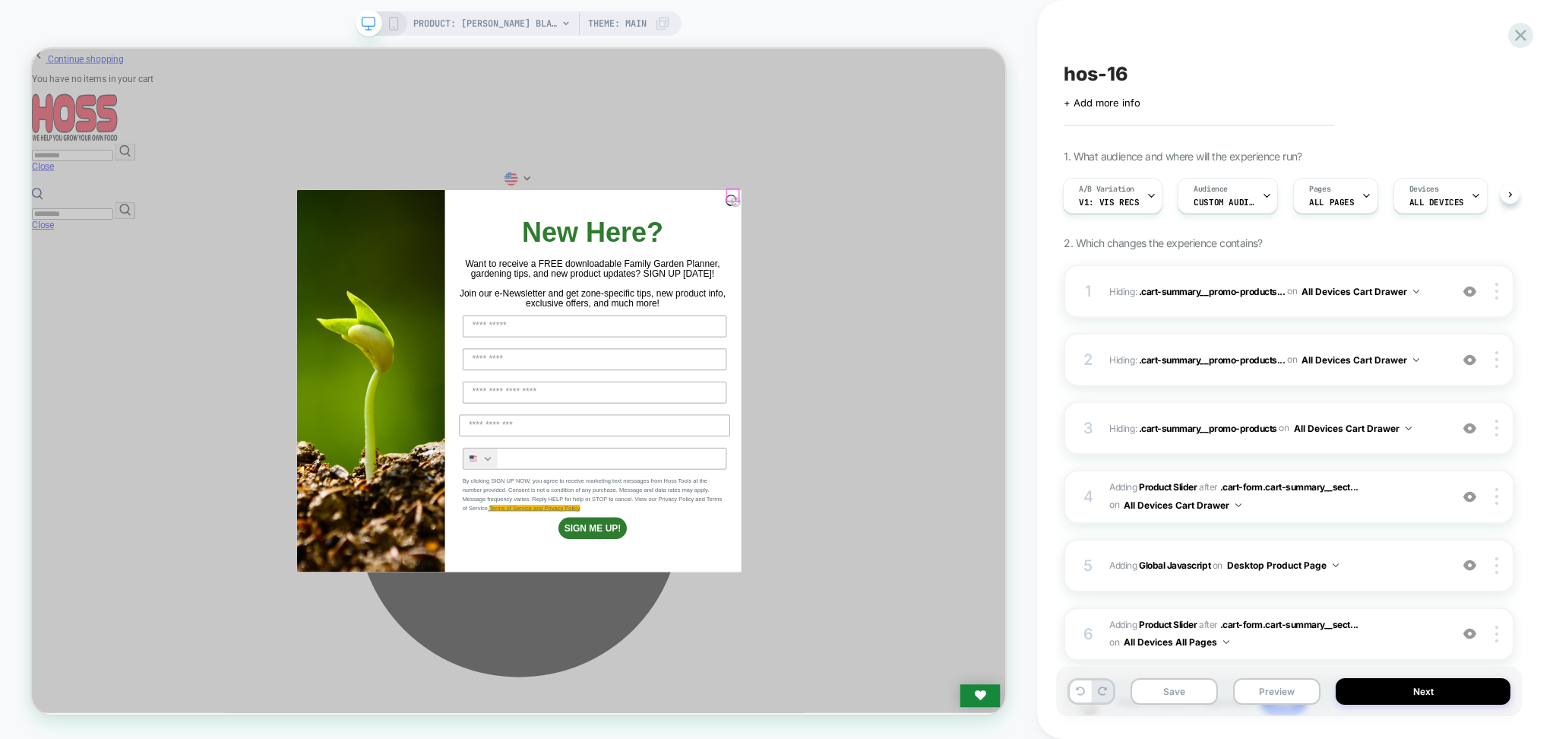
click at [964, 245] on circle "Close dialog" at bounding box center [970, 252] width 14 height 14
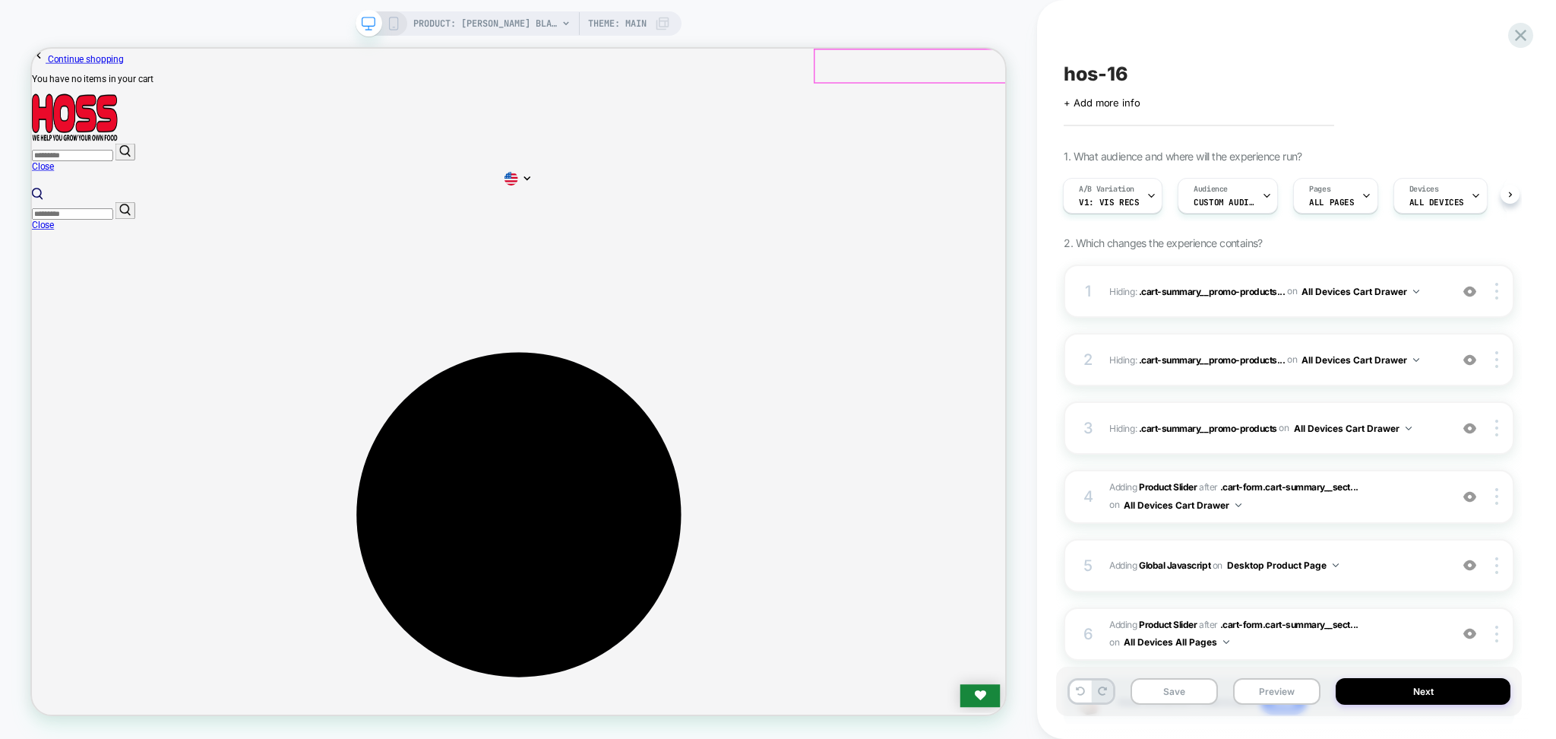
click at [154, 70] on link "Left Continue shopping" at bounding box center [93, 62] width 122 height 14
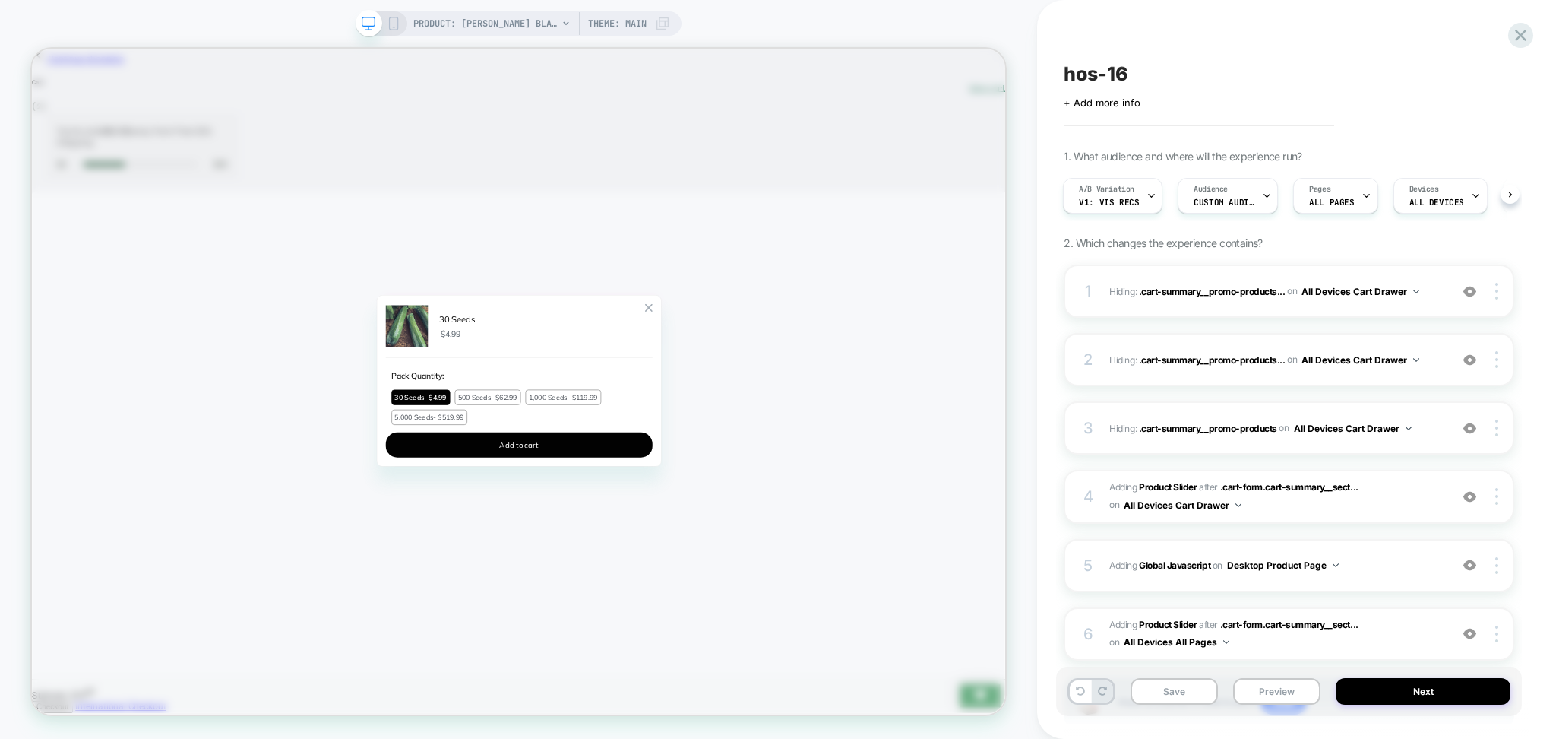
click at [853, 389] on div "Zoom Button" at bounding box center [854, 394] width 11 height 11
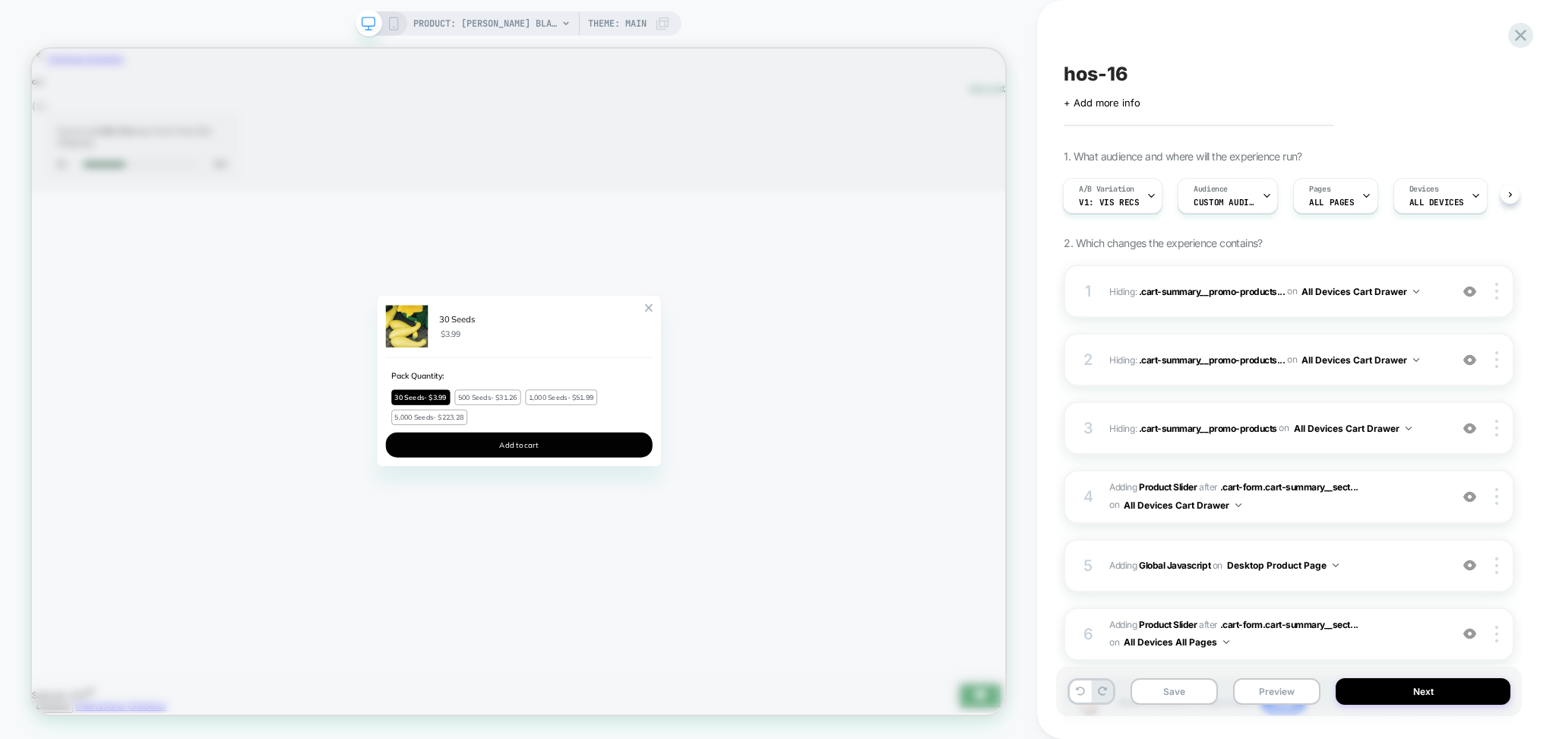
click at [851, 389] on div "Zoom Button" at bounding box center [854, 394] width 11 height 11
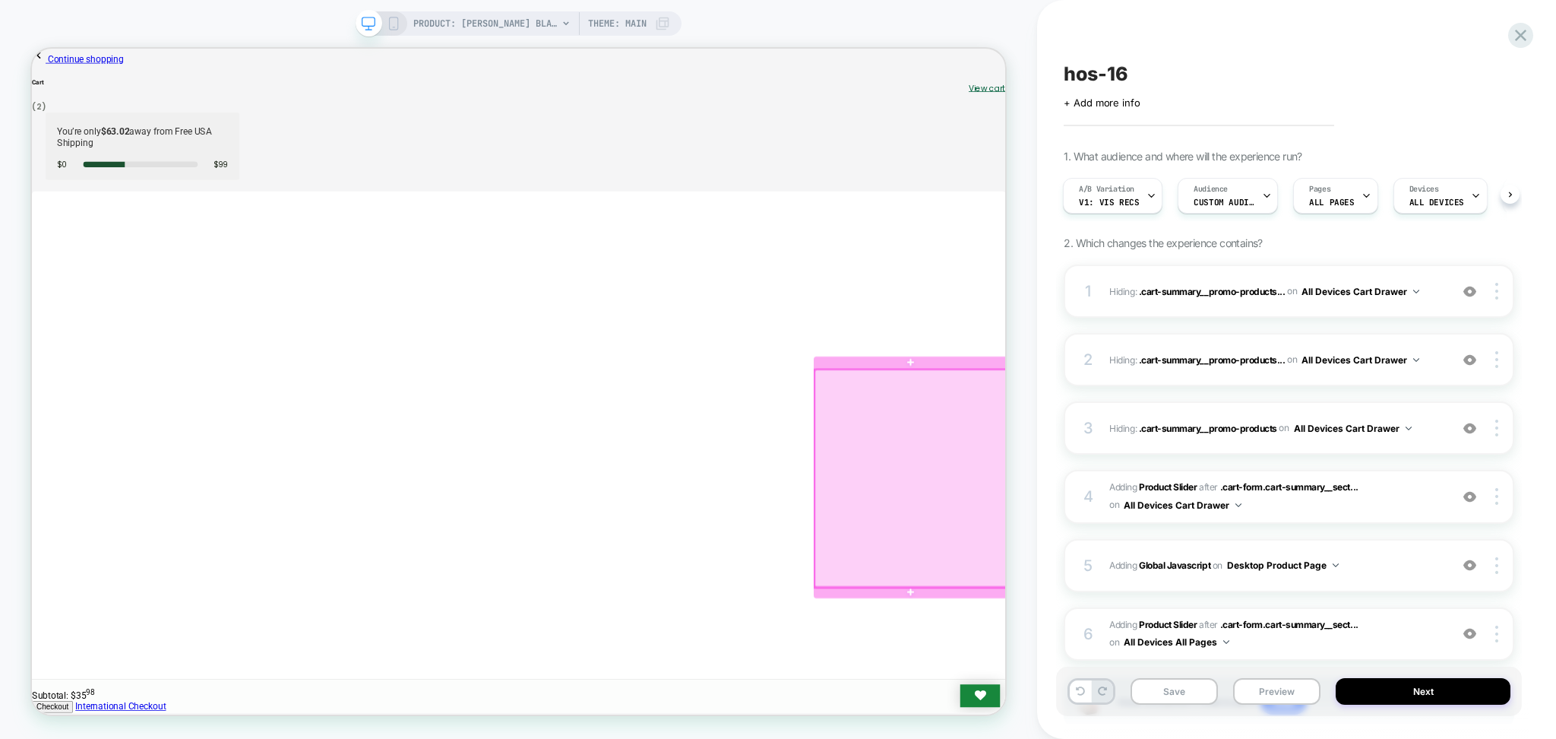
click at [1281, 641] on div at bounding box center [1205, 622] width 258 height 290
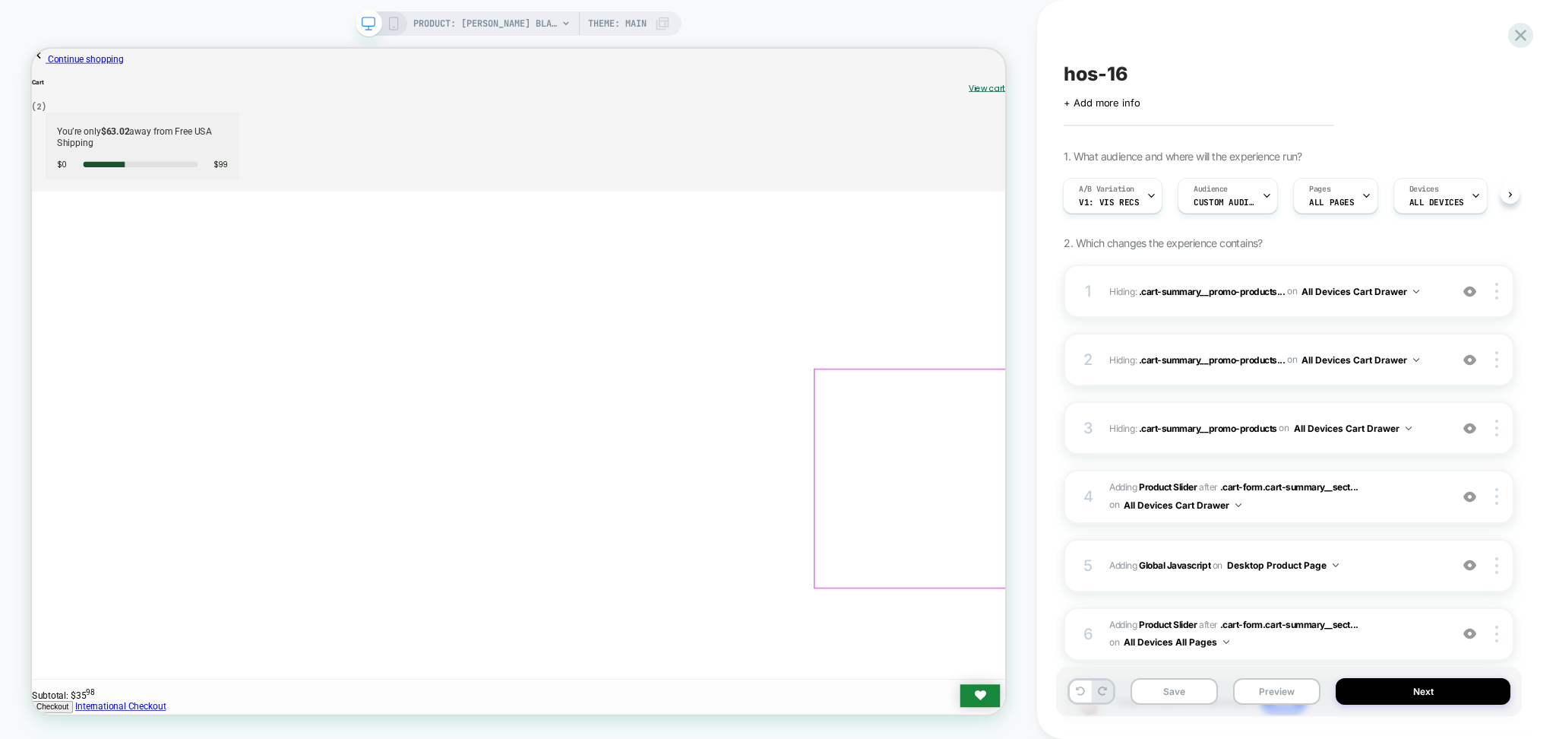
click at [1286, 636] on div at bounding box center [1205, 622] width 258 height 290
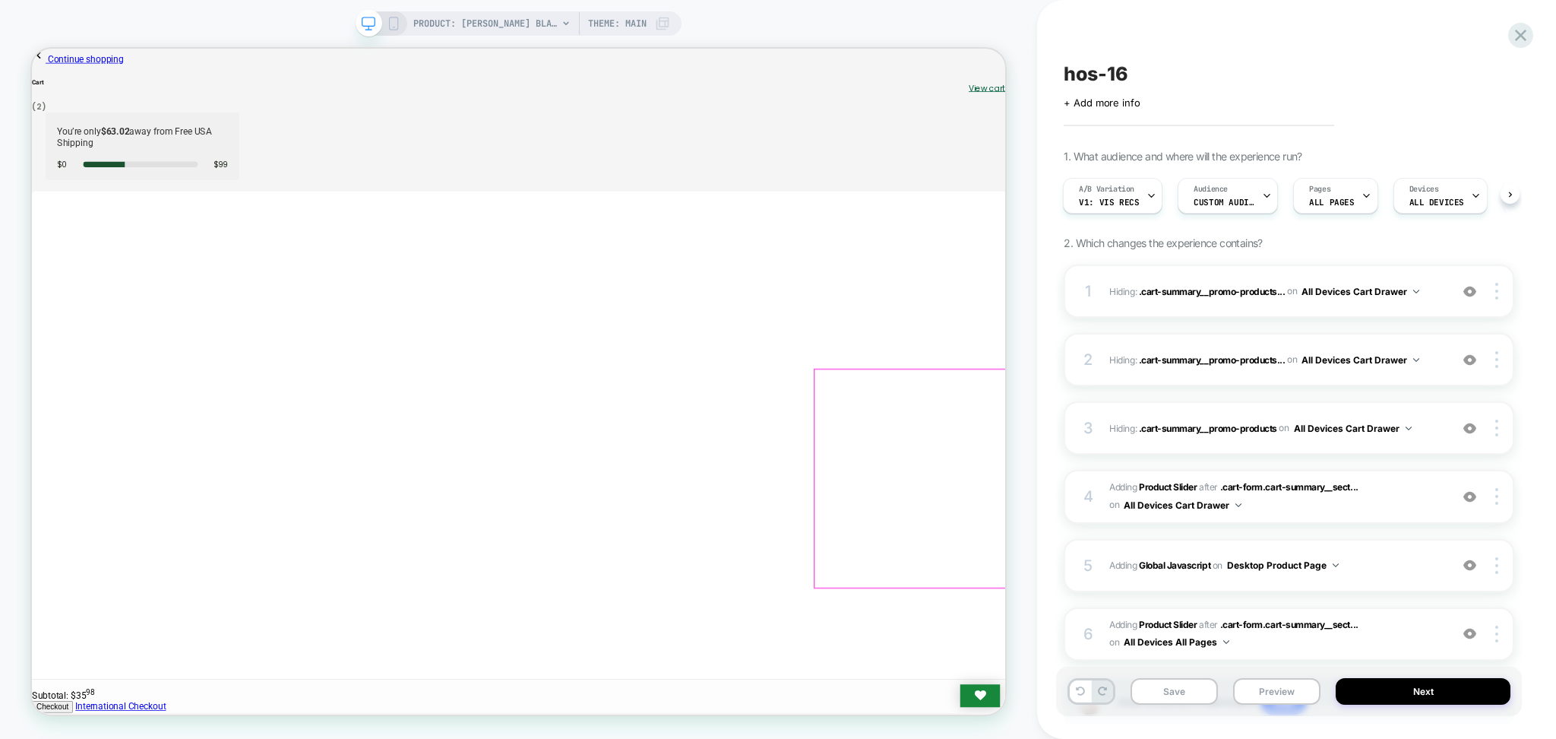
click at [1272, 738] on div at bounding box center [1205, 622] width 258 height 290
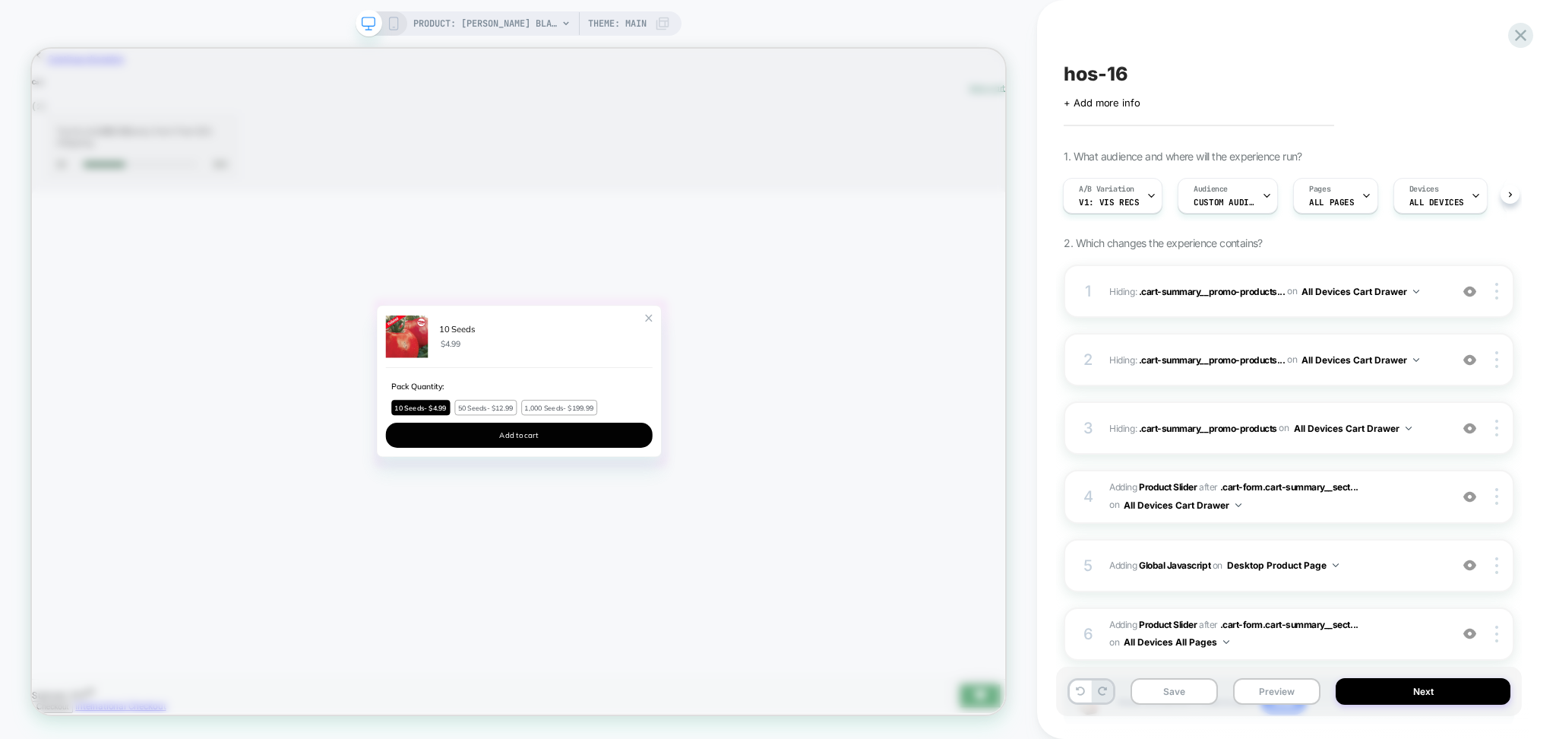
click at [856, 397] on div "10 Seeds $4.99 Pack Quantity : 10 Seeds - $4.99 50 Seeds - $12.99 1,000 Seeds -…" at bounding box center [682, 492] width 380 height 202
click at [862, 392] on div "10 Seeds $4.99 Pack Quantity : 10 Seeds - $4.99 50 Seeds - $12.99 1,000 Seeds -…" at bounding box center [682, 492] width 380 height 202
click at [1515, 29] on icon at bounding box center [1521, 35] width 21 height 21
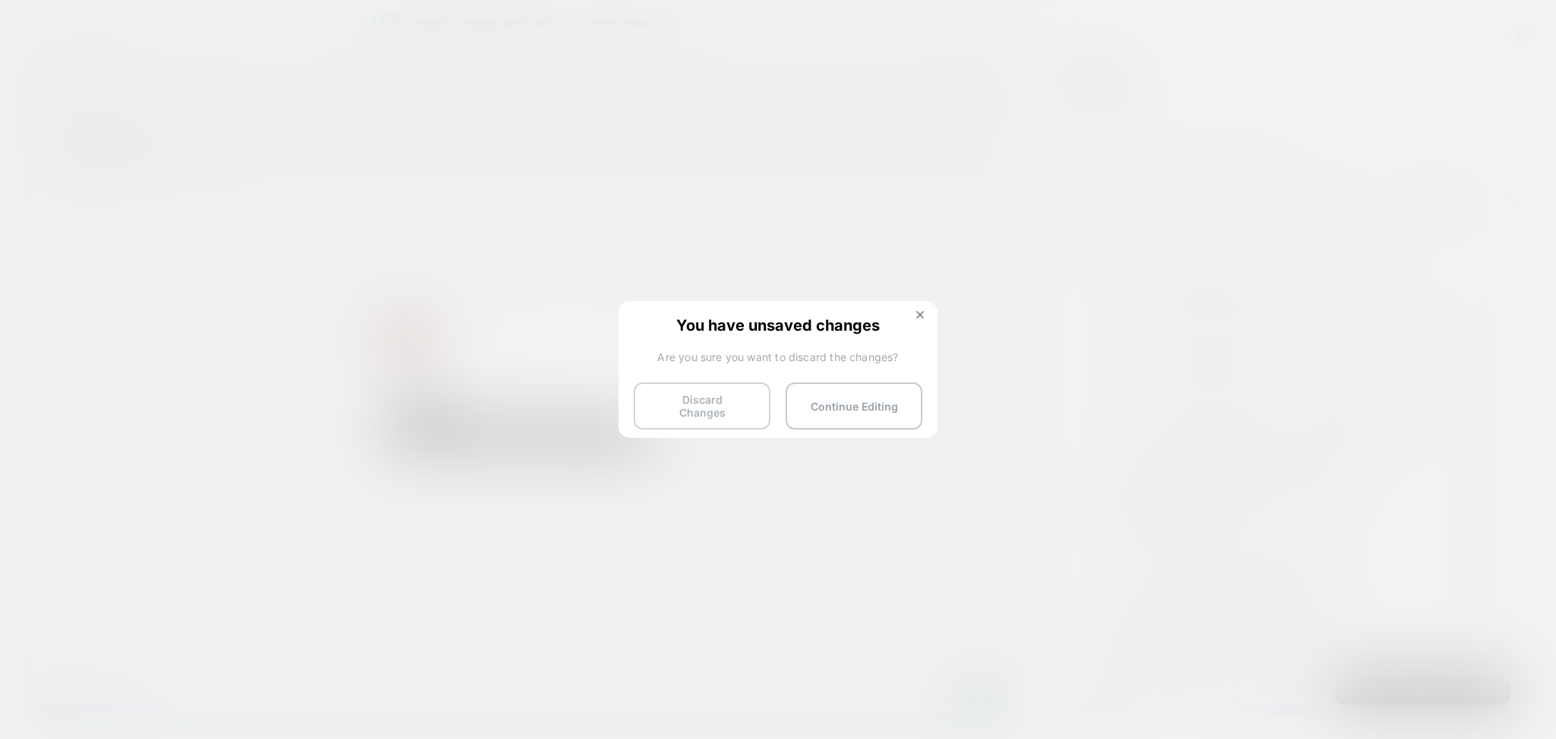
click at [654, 391] on button "Discard Changes" at bounding box center [702, 405] width 137 height 47
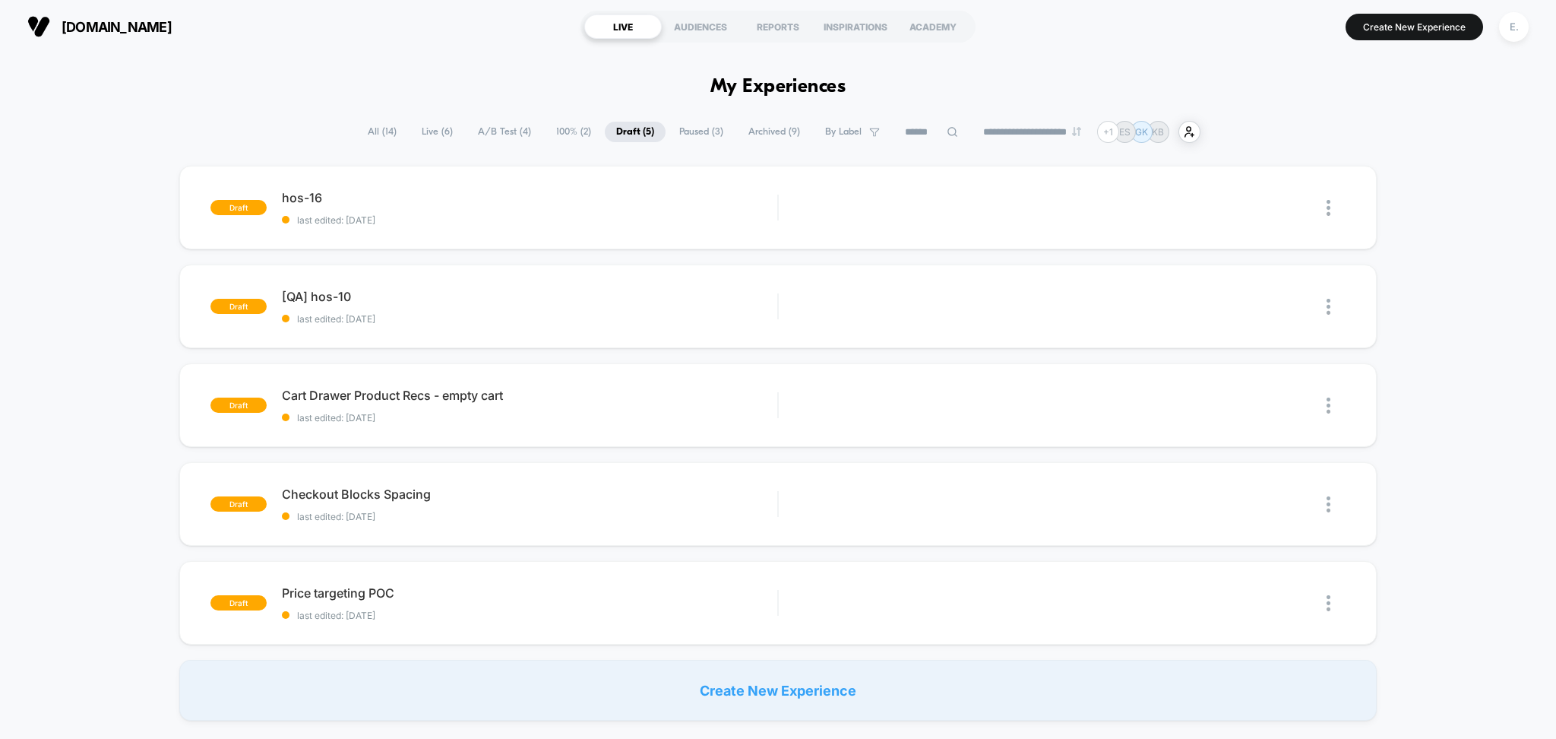
click at [361, 135] on span "All ( 14 )" at bounding box center [382, 132] width 52 height 21
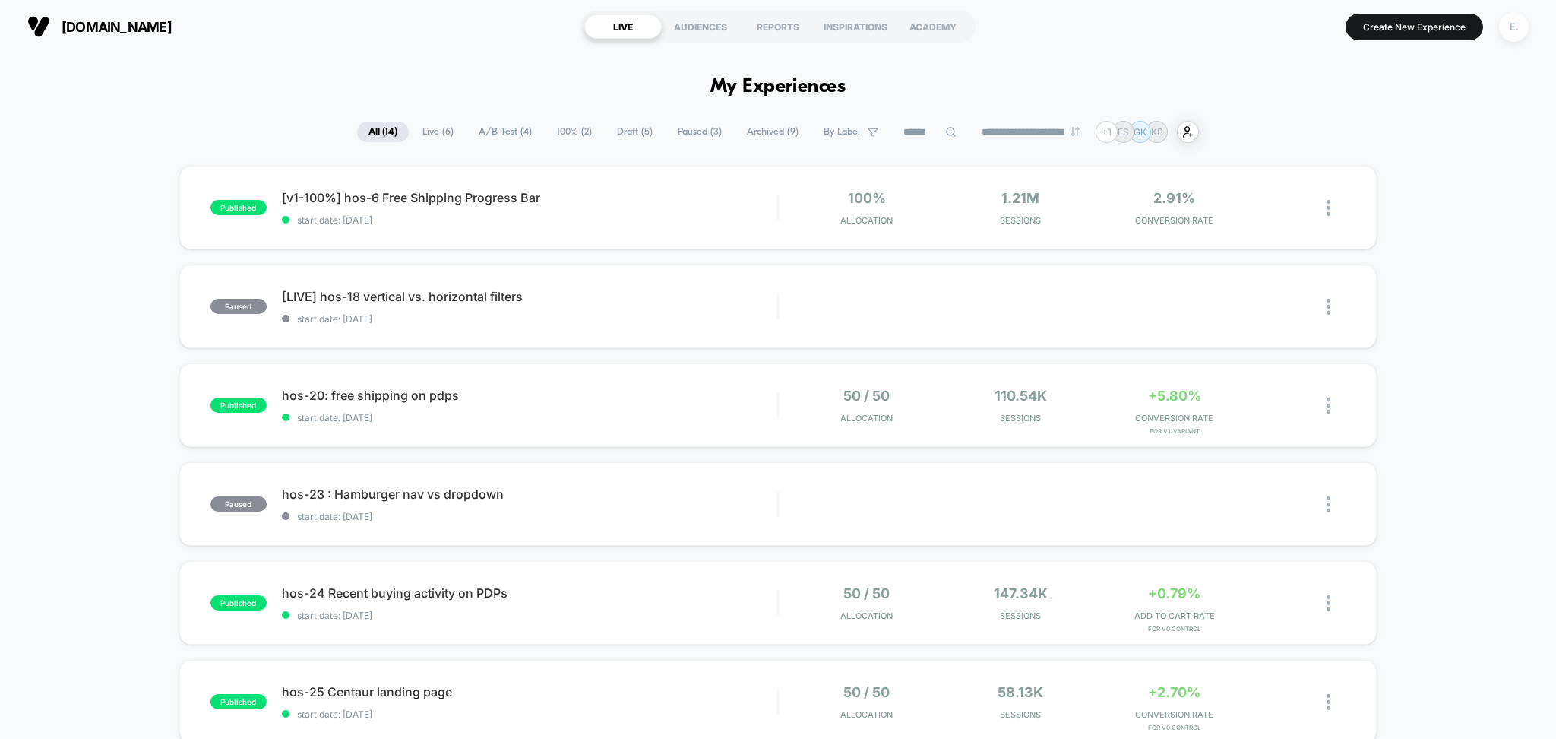
click at [1515, 37] on div "E." at bounding box center [1514, 27] width 30 height 30
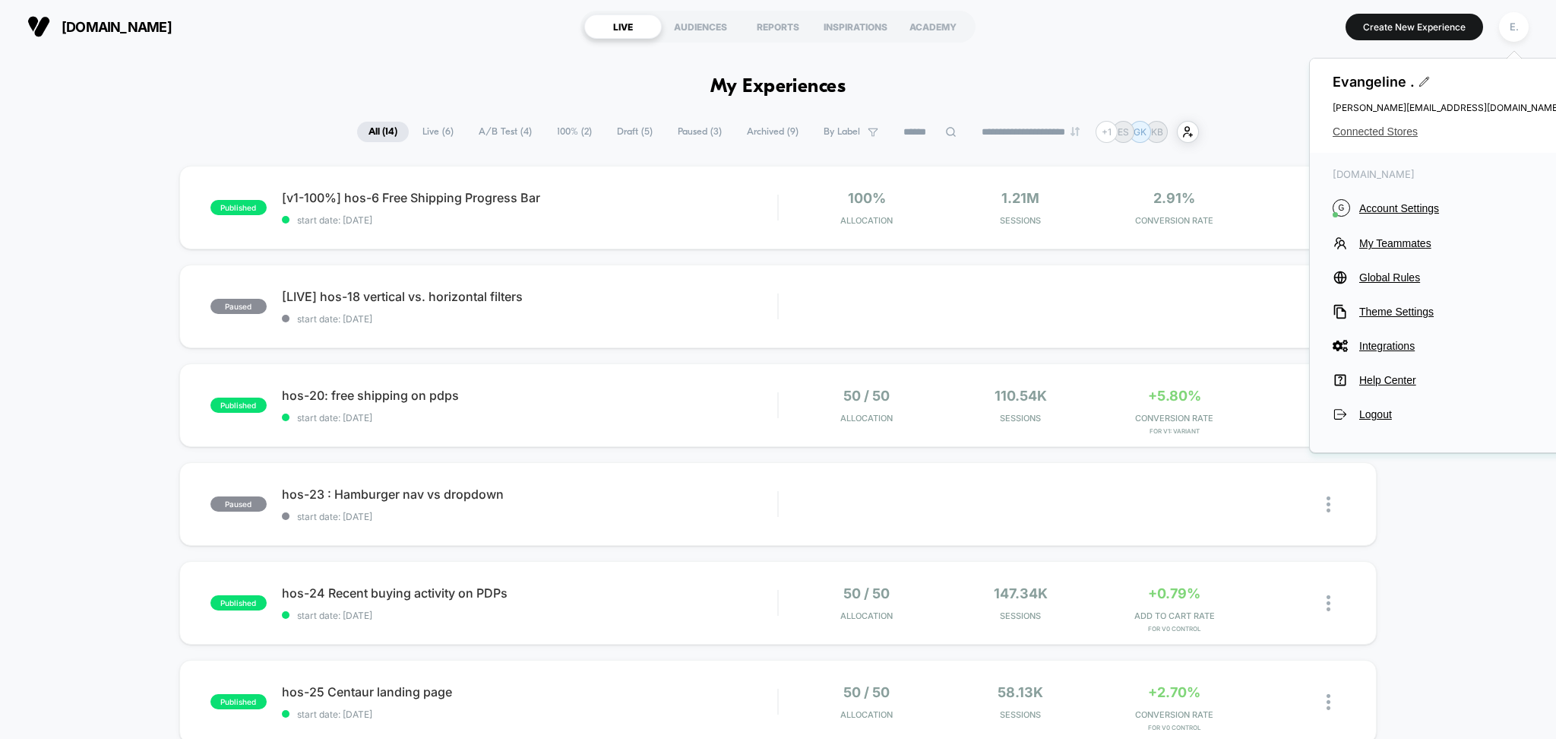
click at [1392, 136] on span "Connected Stores" at bounding box center [1447, 131] width 228 height 12
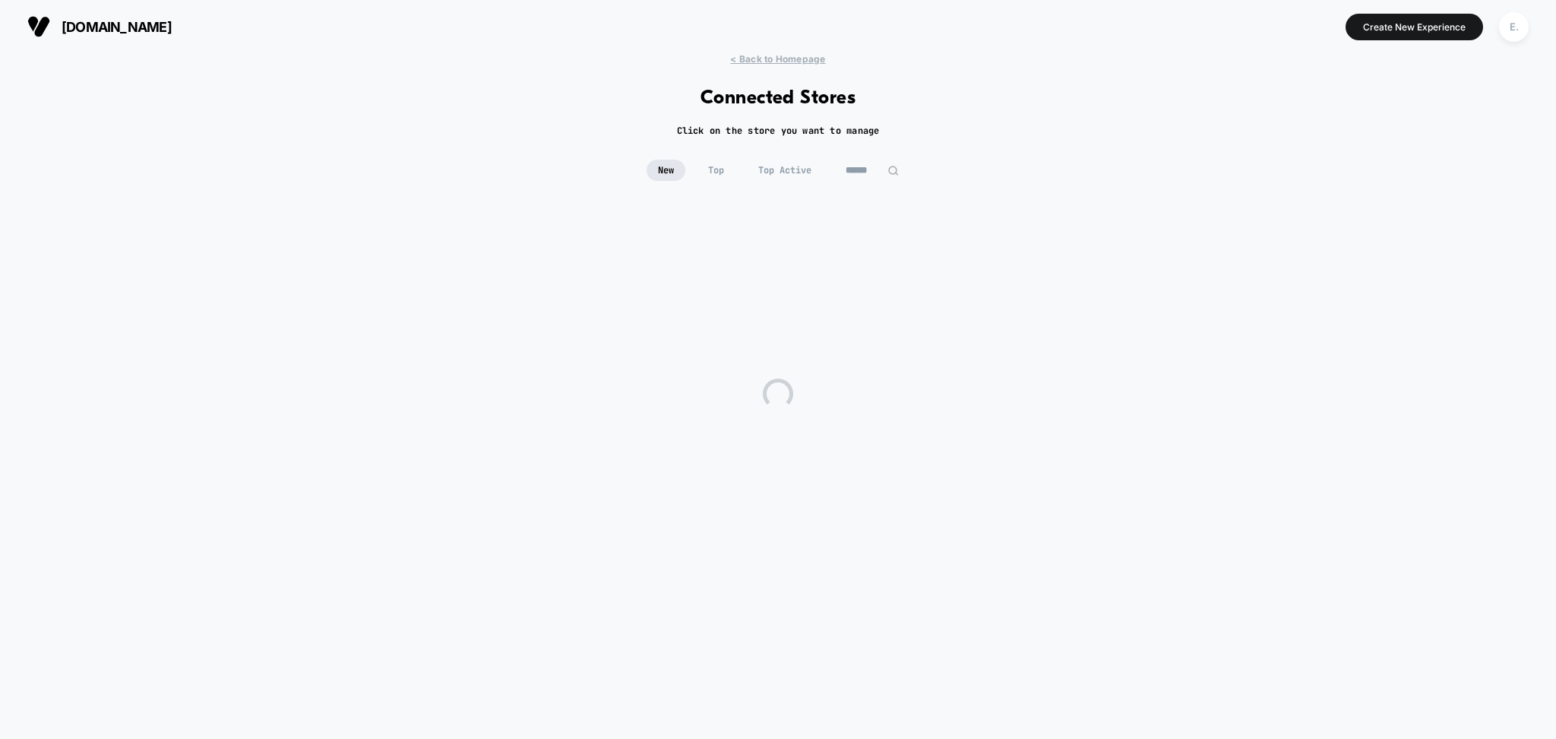
click at [869, 172] on input at bounding box center [872, 170] width 76 height 21
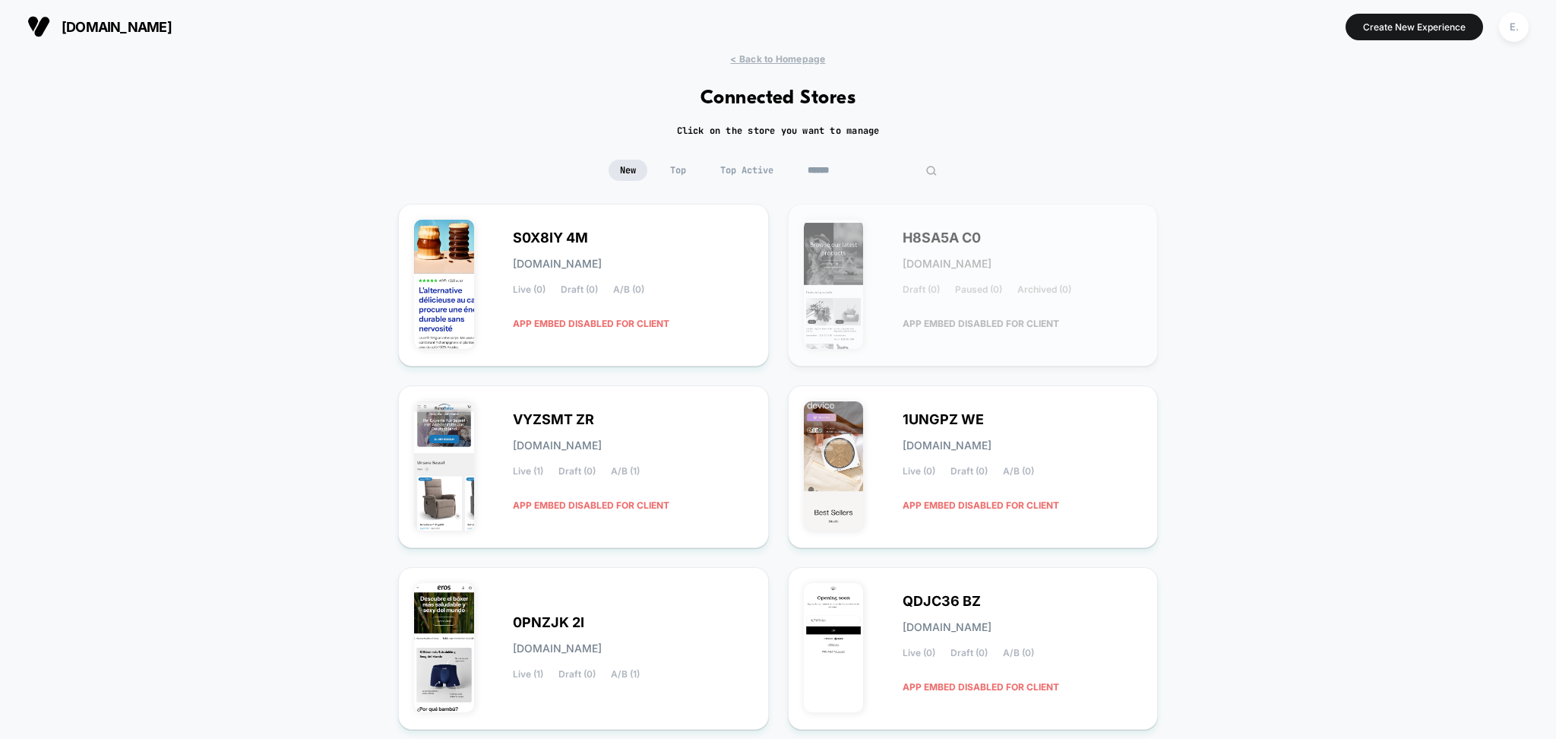
click at [869, 172] on input at bounding box center [872, 170] width 152 height 21
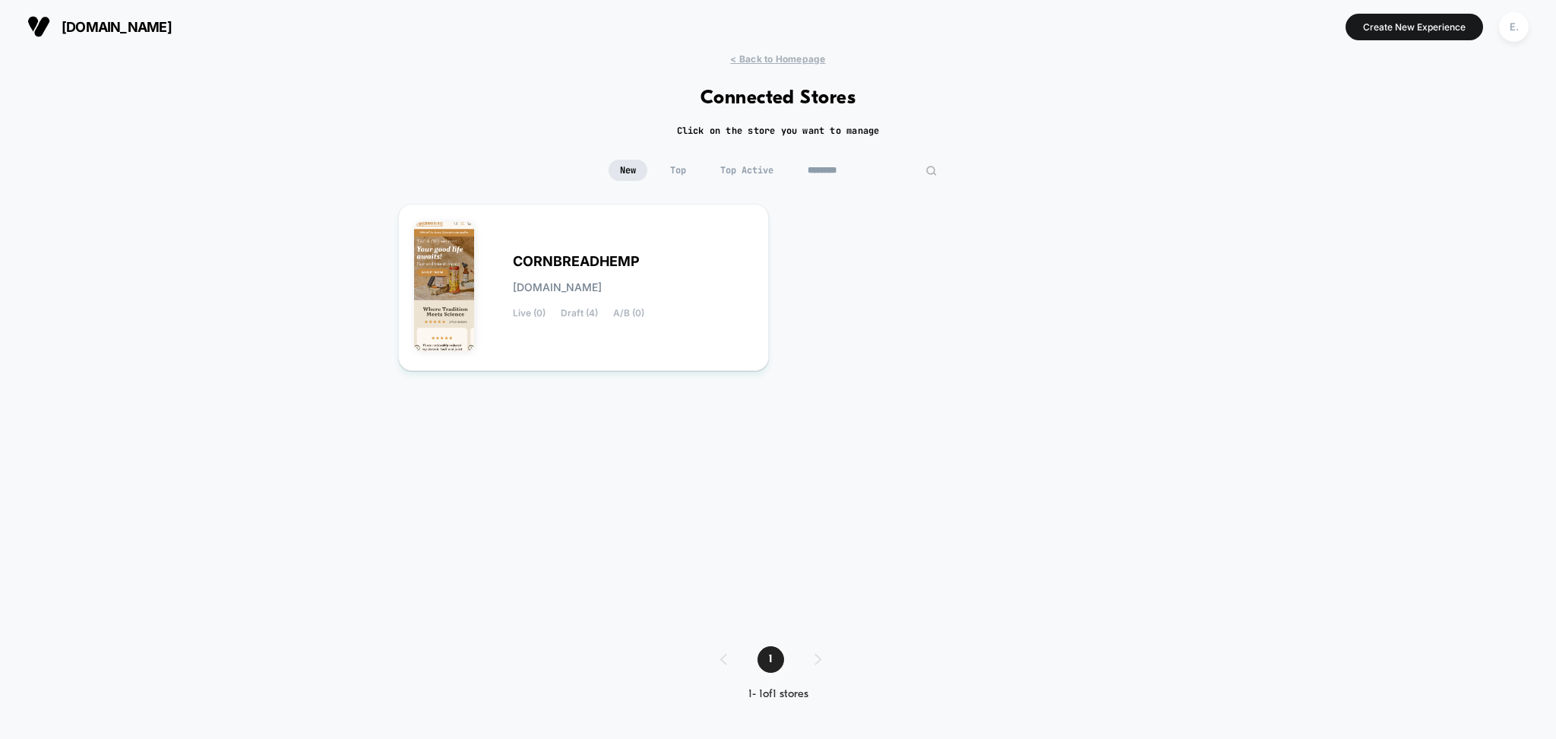
type input "********"
click at [769, 277] on div "CORNBREADHEMP cornbreadhemp.myshopify.com Live (0) Draft (4) A/B (0)" at bounding box center [778, 410] width 760 height 412
click at [720, 239] on div "CORNBREADHEMP cornbreadhemp.myshopify.com Live (0) Draft (4) A/B (0)" at bounding box center [583, 287] width 339 height 135
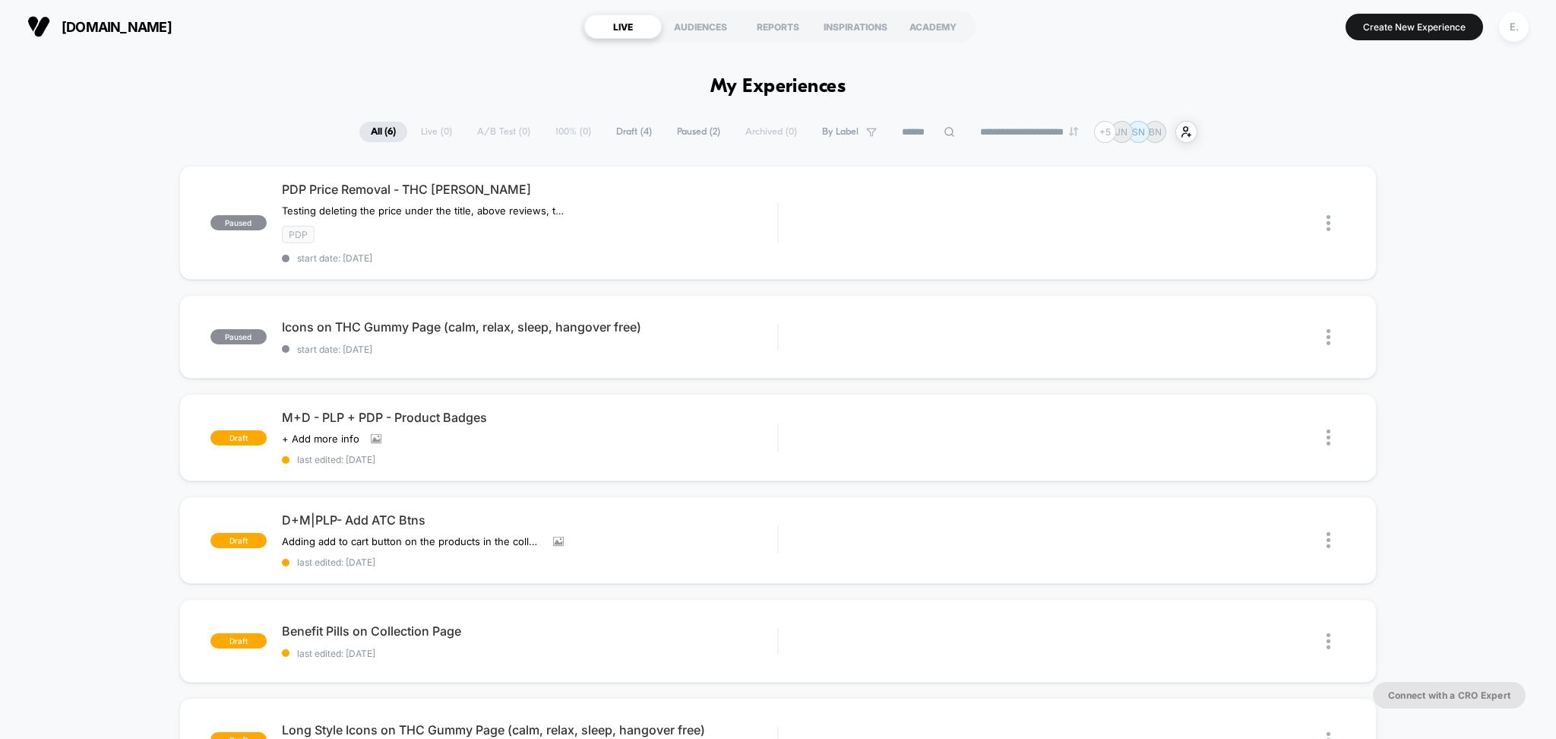
click at [917, 136] on input at bounding box center [929, 132] width 76 height 18
type input "*"
click at [534, 134] on div "**********" at bounding box center [778, 132] width 914 height 22
click at [630, 139] on span "Draft ( 4 )" at bounding box center [634, 132] width 59 height 21
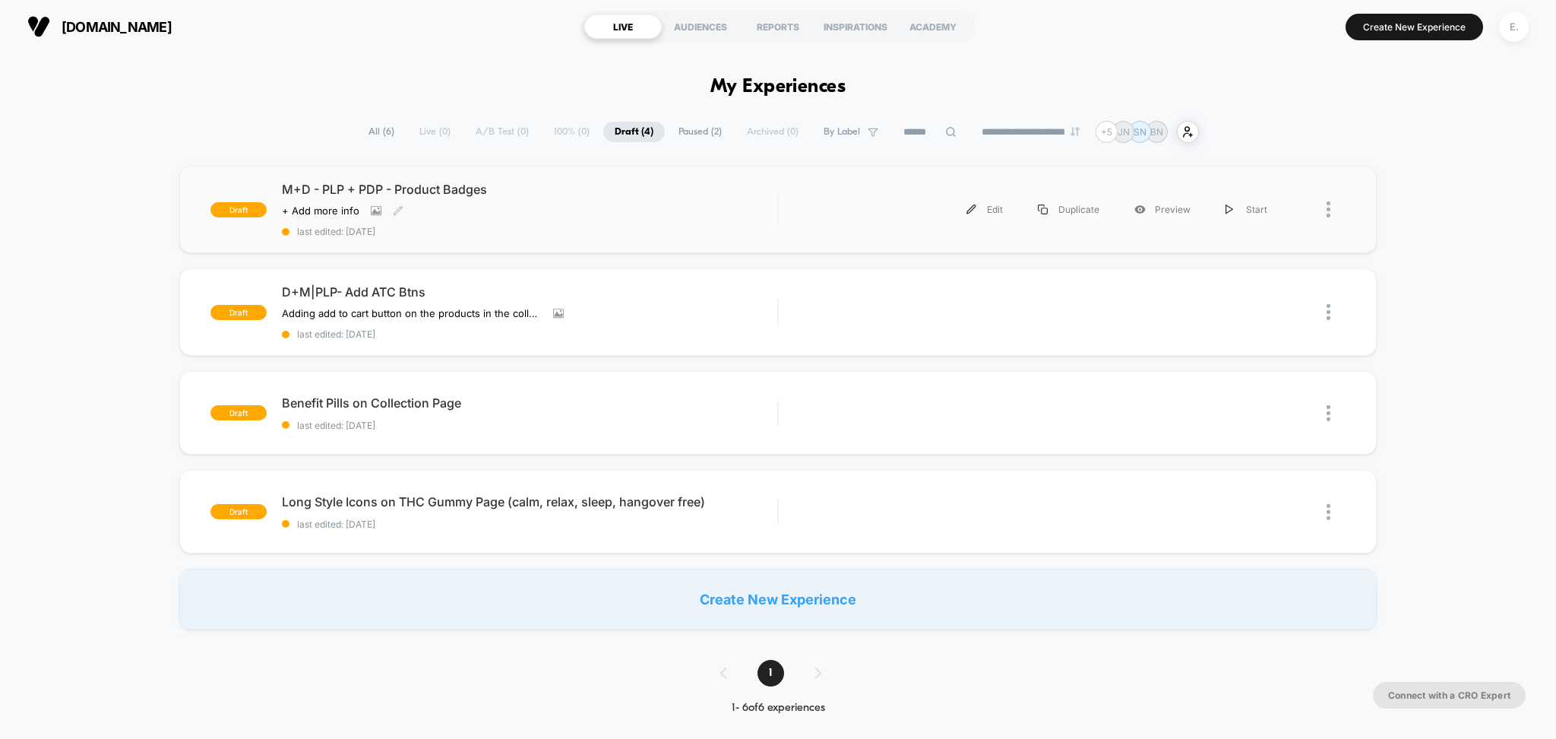
click at [633, 198] on div "M+D - PLP + PDP - Product Badges Click to view images Click to edit experience …" at bounding box center [530, 209] width 496 height 55
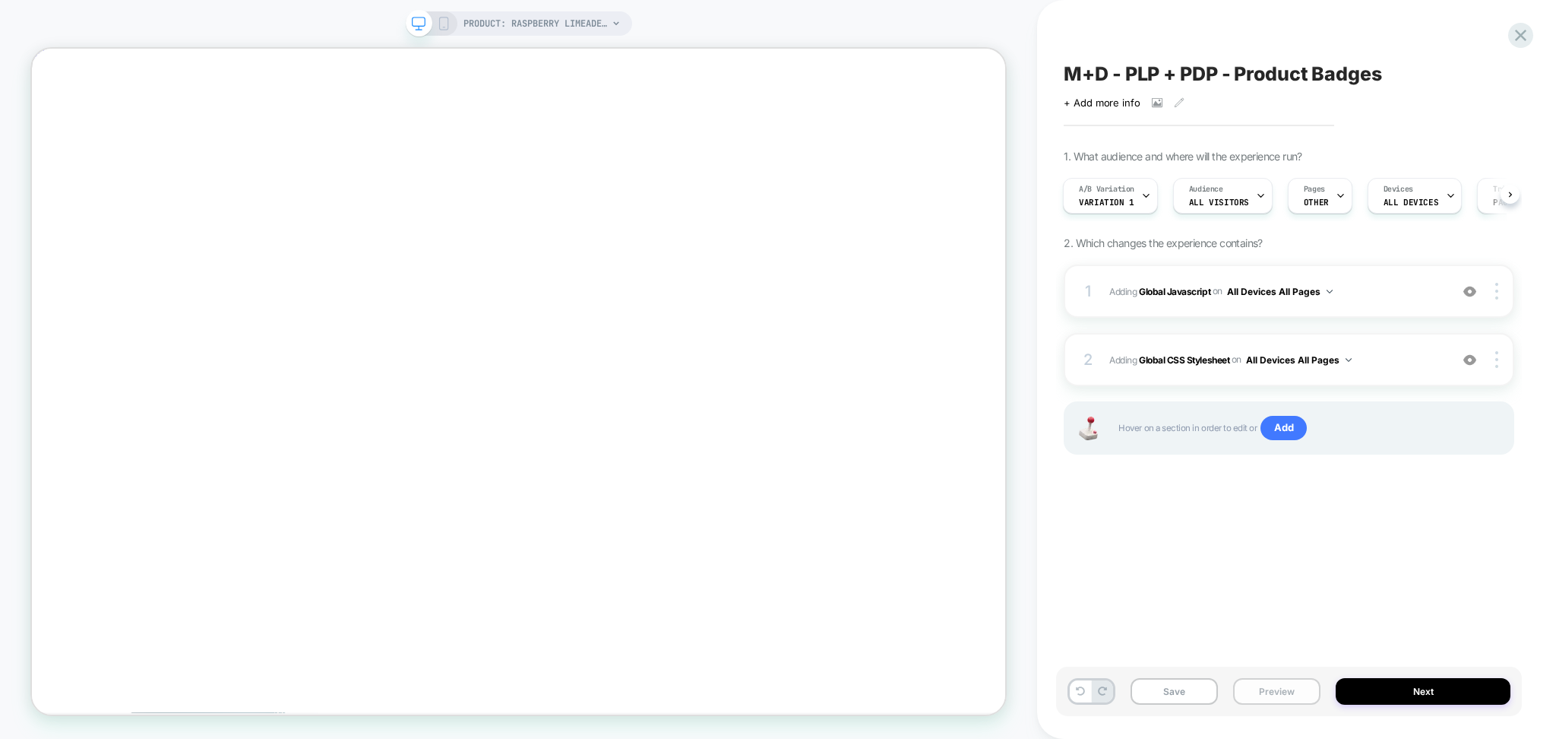
click at [1269, 686] on button "Preview" at bounding box center [1276, 691] width 87 height 27
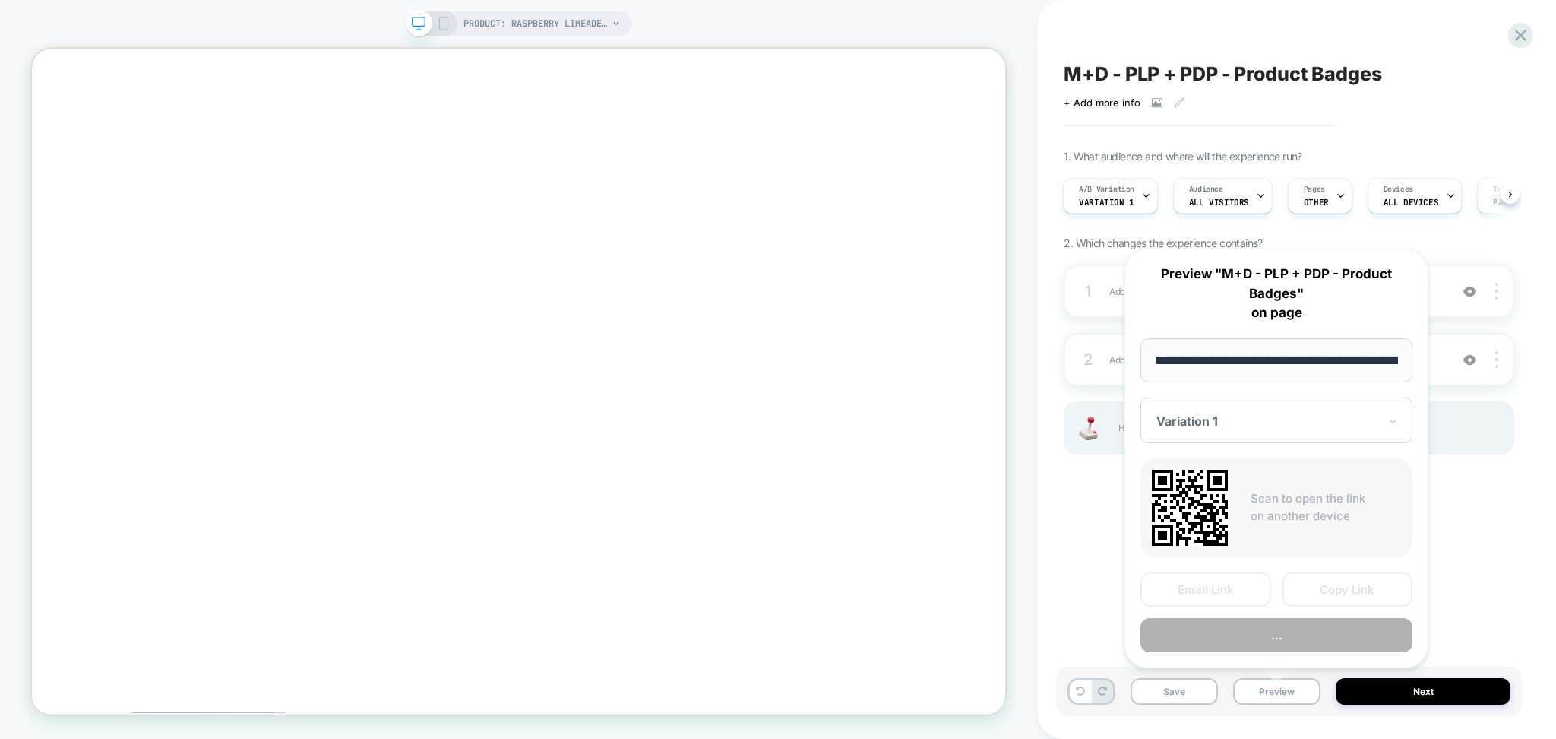
scroll to position [0, 297]
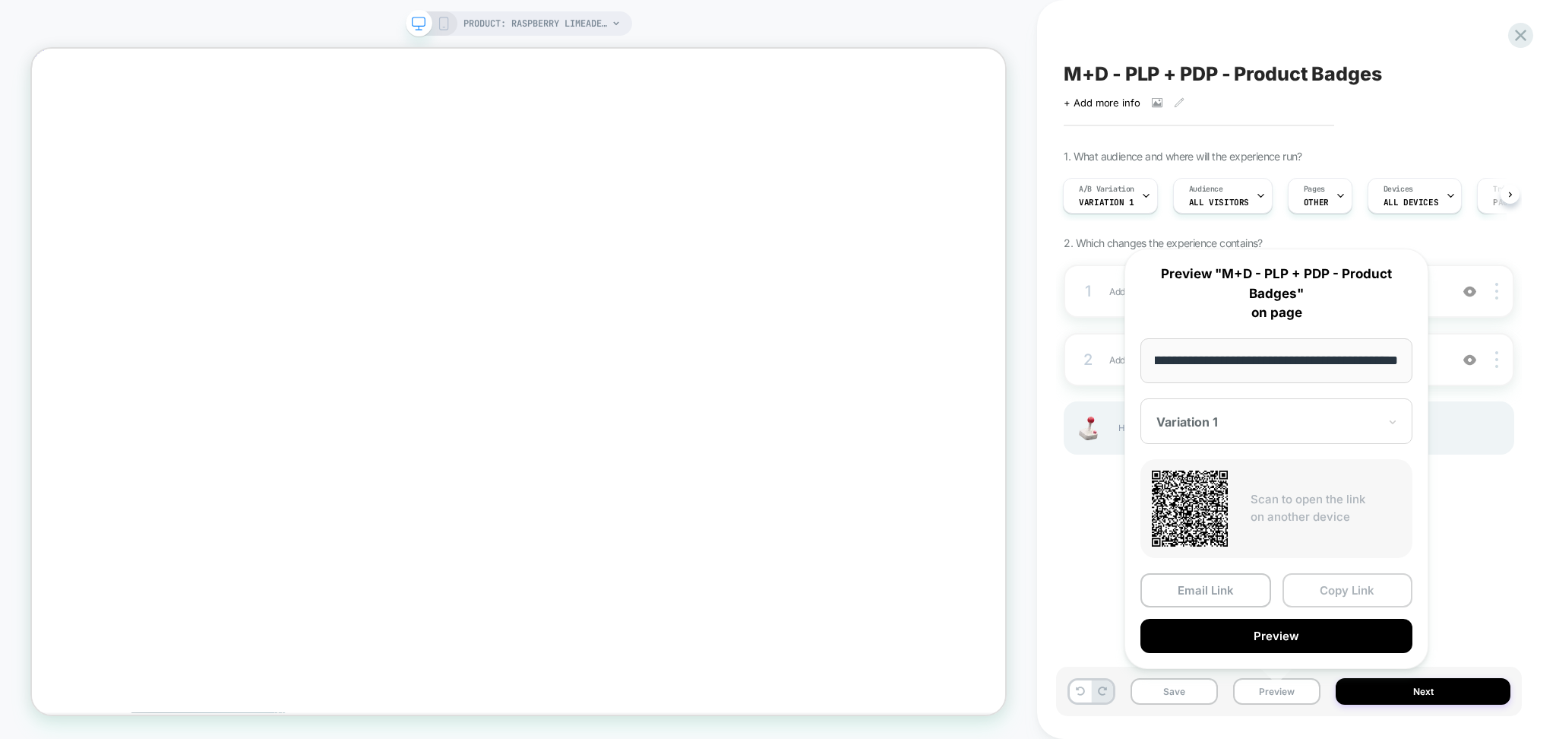
click at [1310, 588] on button "Copy Link" at bounding box center [1348, 590] width 131 height 34
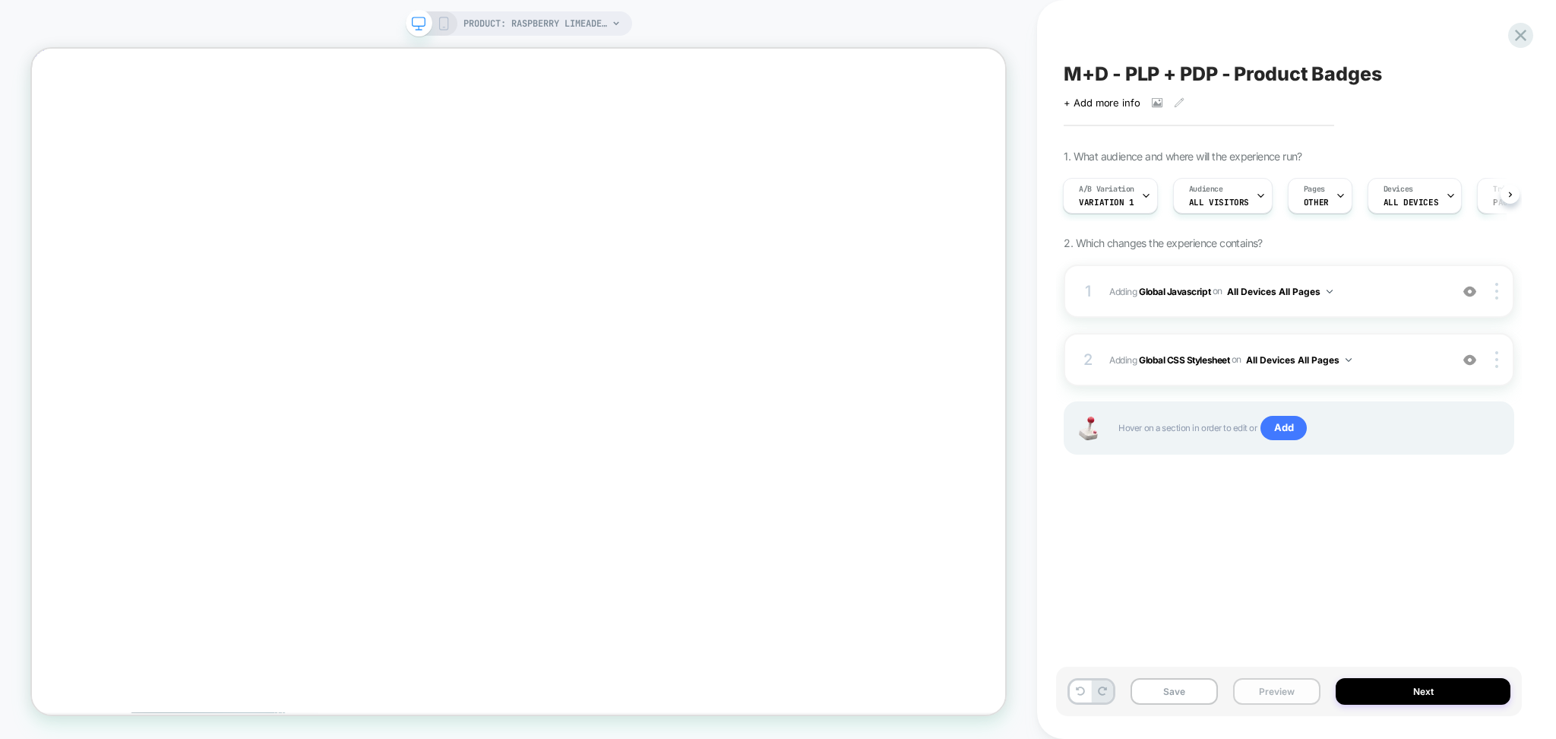
click at [1279, 686] on button "Preview" at bounding box center [1276, 691] width 87 height 27
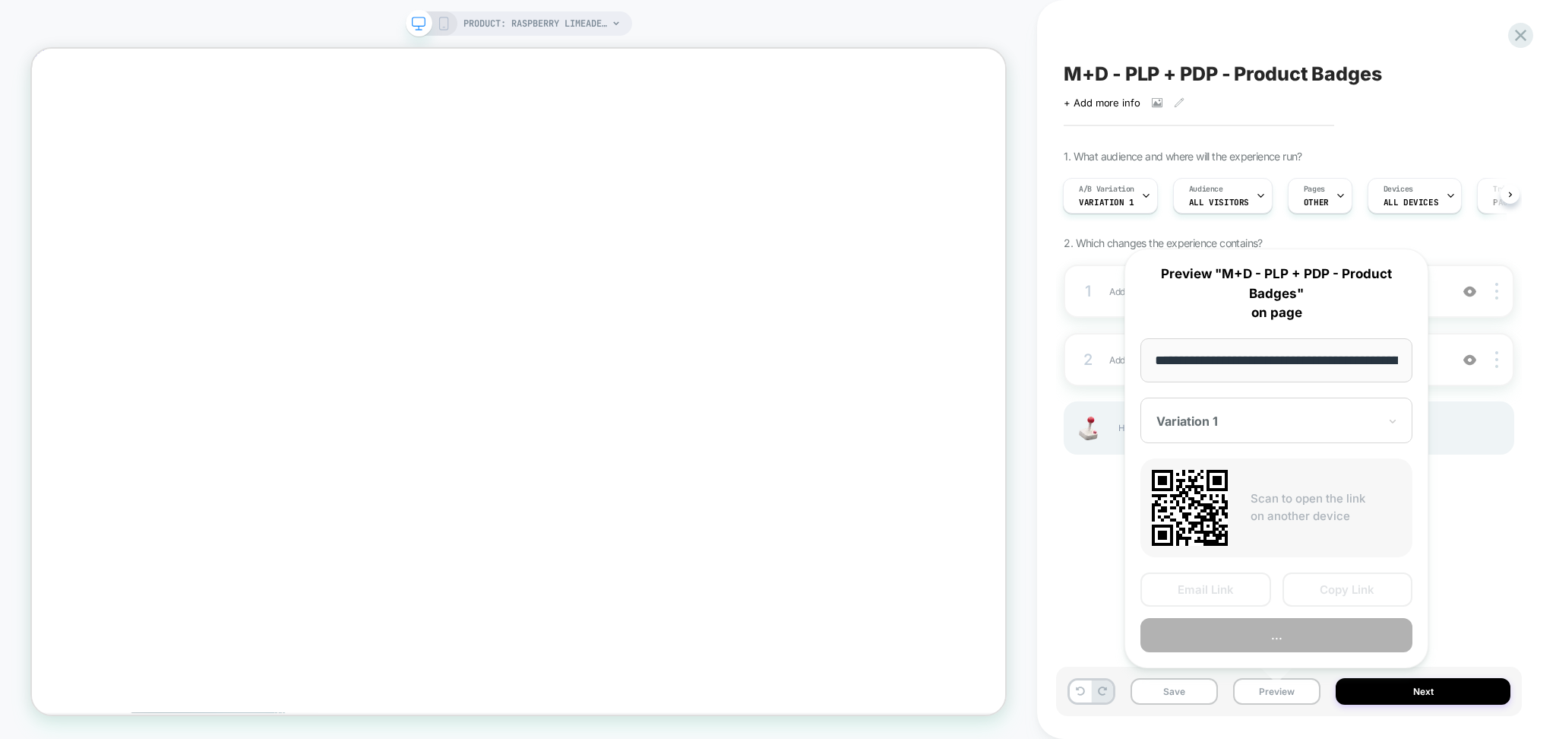
scroll to position [0, 297]
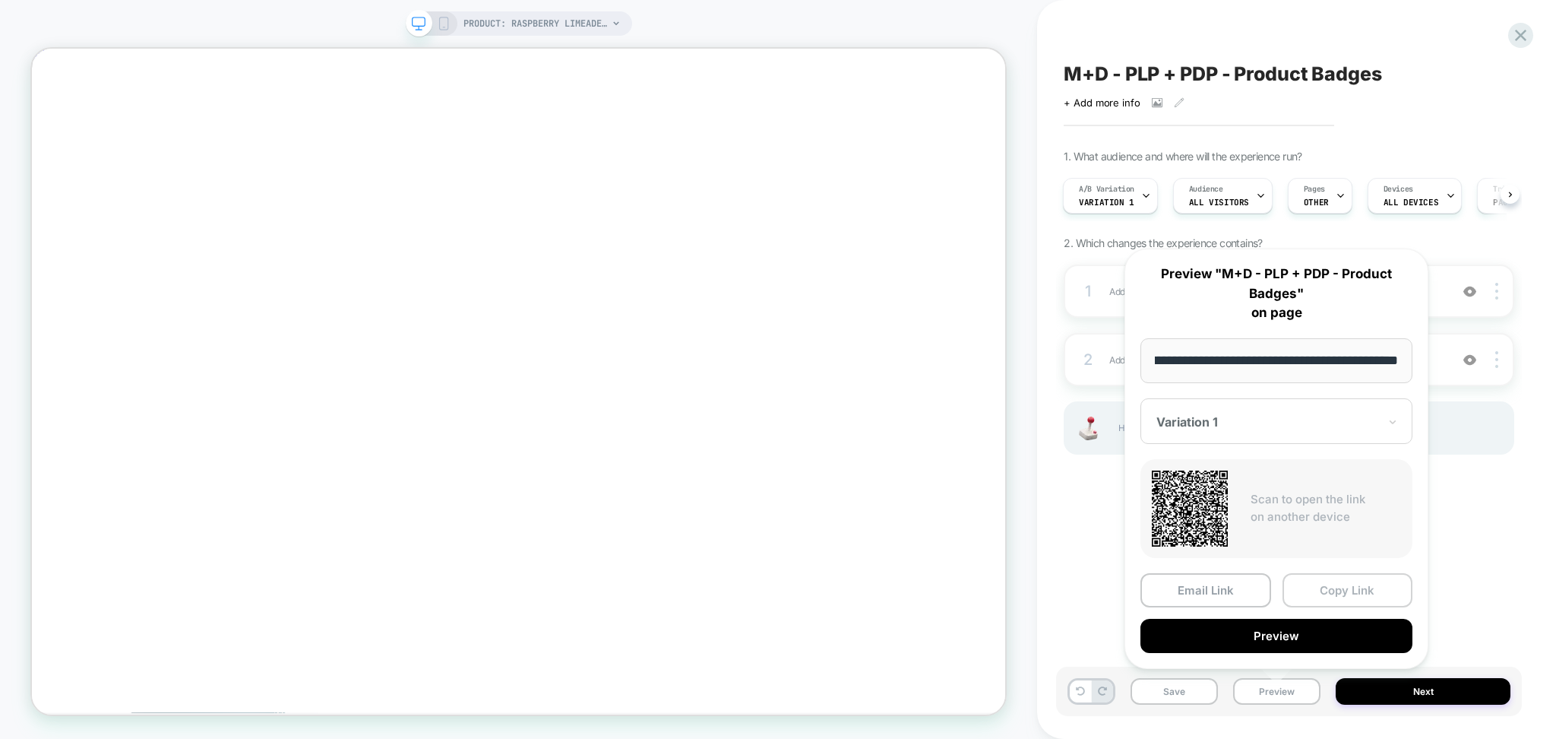
click at [1323, 584] on button "Copy Link" at bounding box center [1348, 590] width 131 height 34
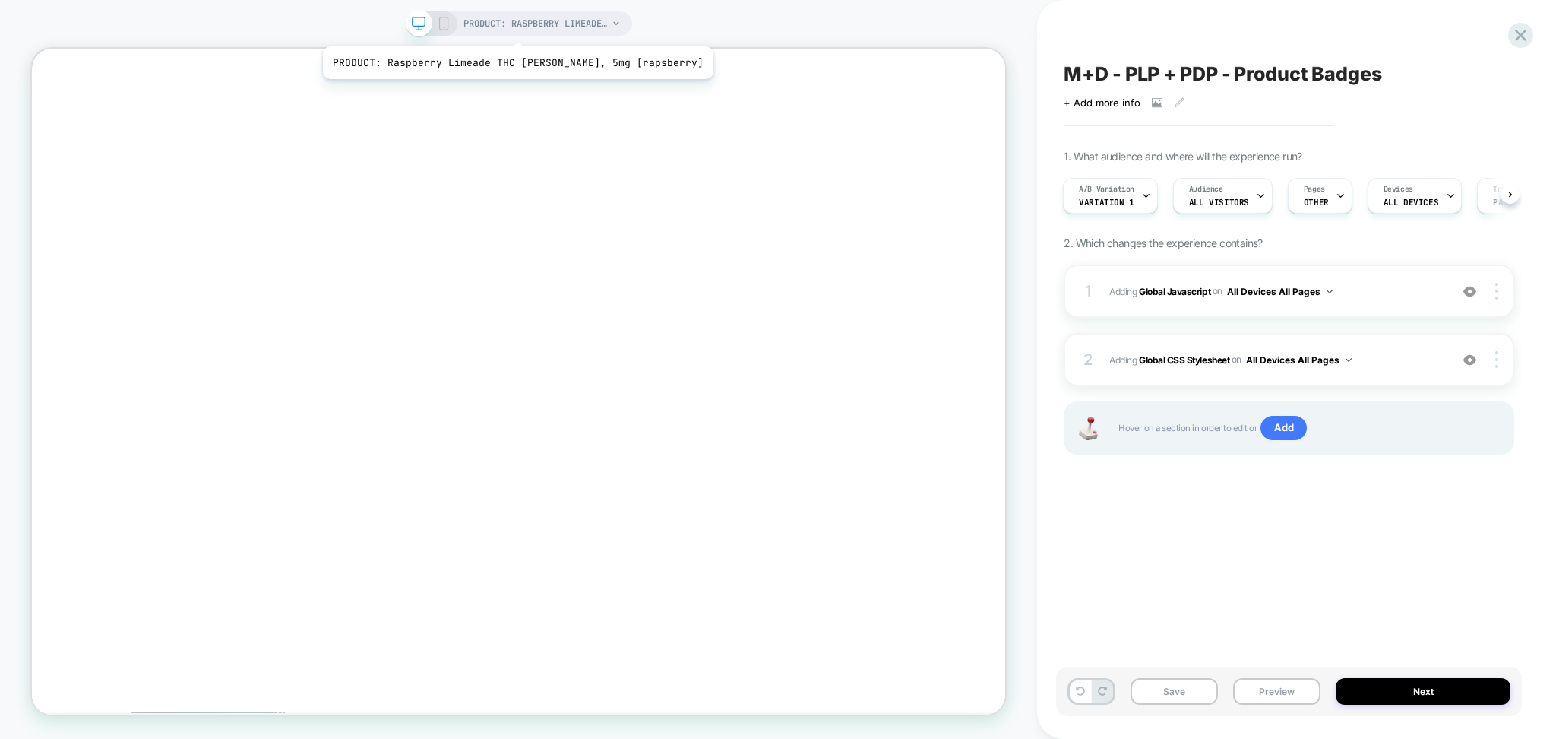
click at [496, 27] on span "PRODUCT: Raspberry Limeade THC [PERSON_NAME], 5mg [rapsberry]" at bounding box center [536, 23] width 144 height 24
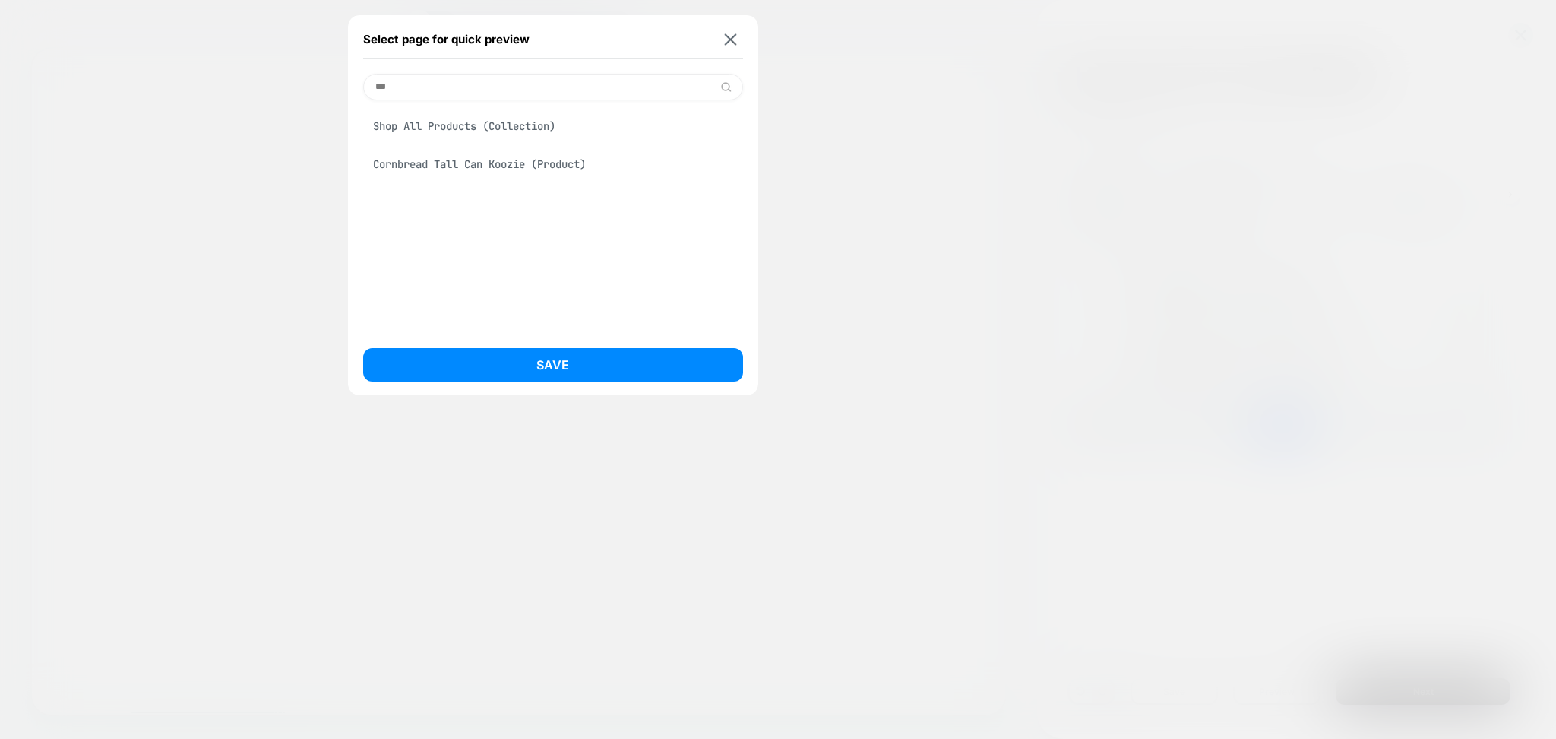
type input "***"
click at [496, 132] on div "Shop All Products (Collection)" at bounding box center [553, 126] width 380 height 29
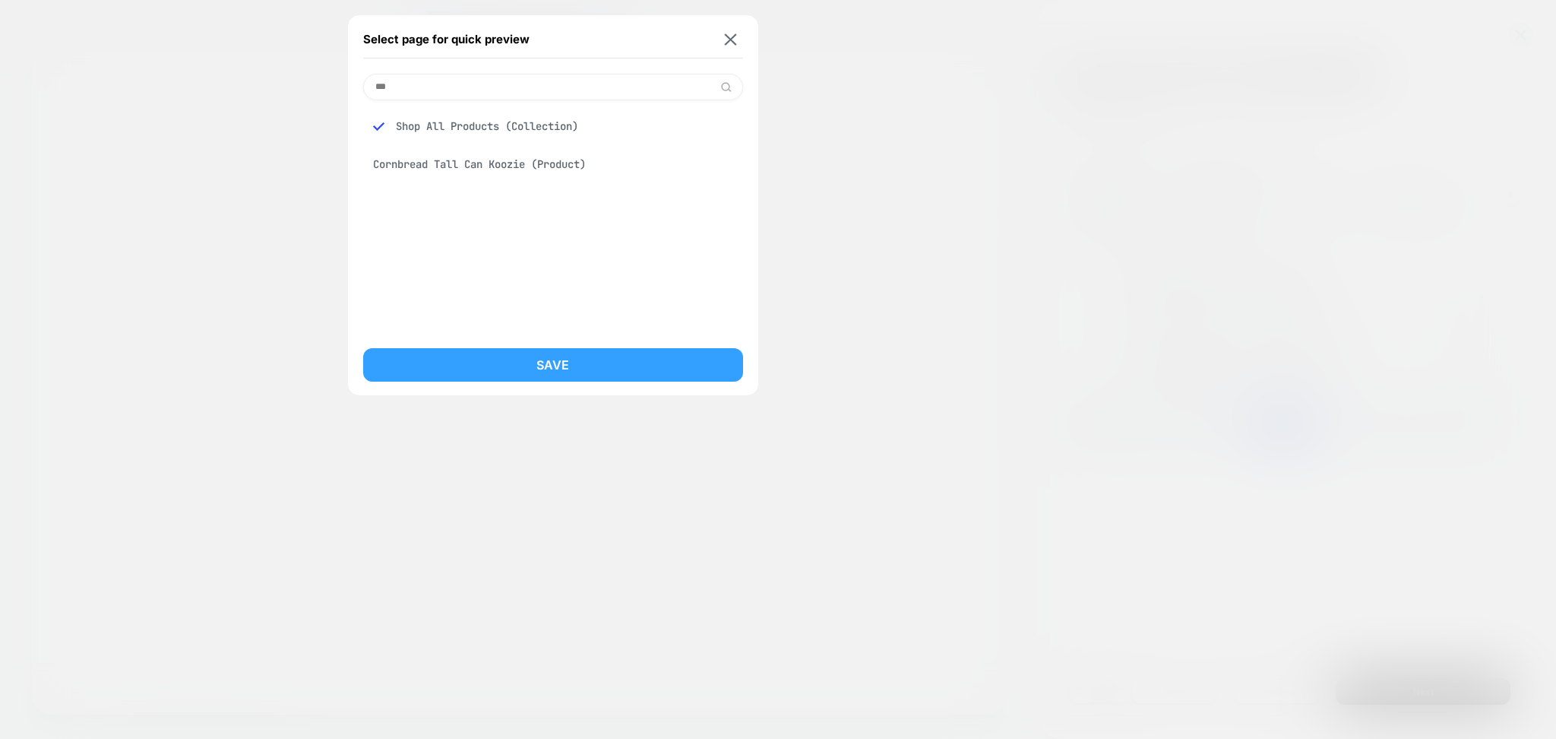
click at [508, 366] on button "Save" at bounding box center [553, 364] width 380 height 33
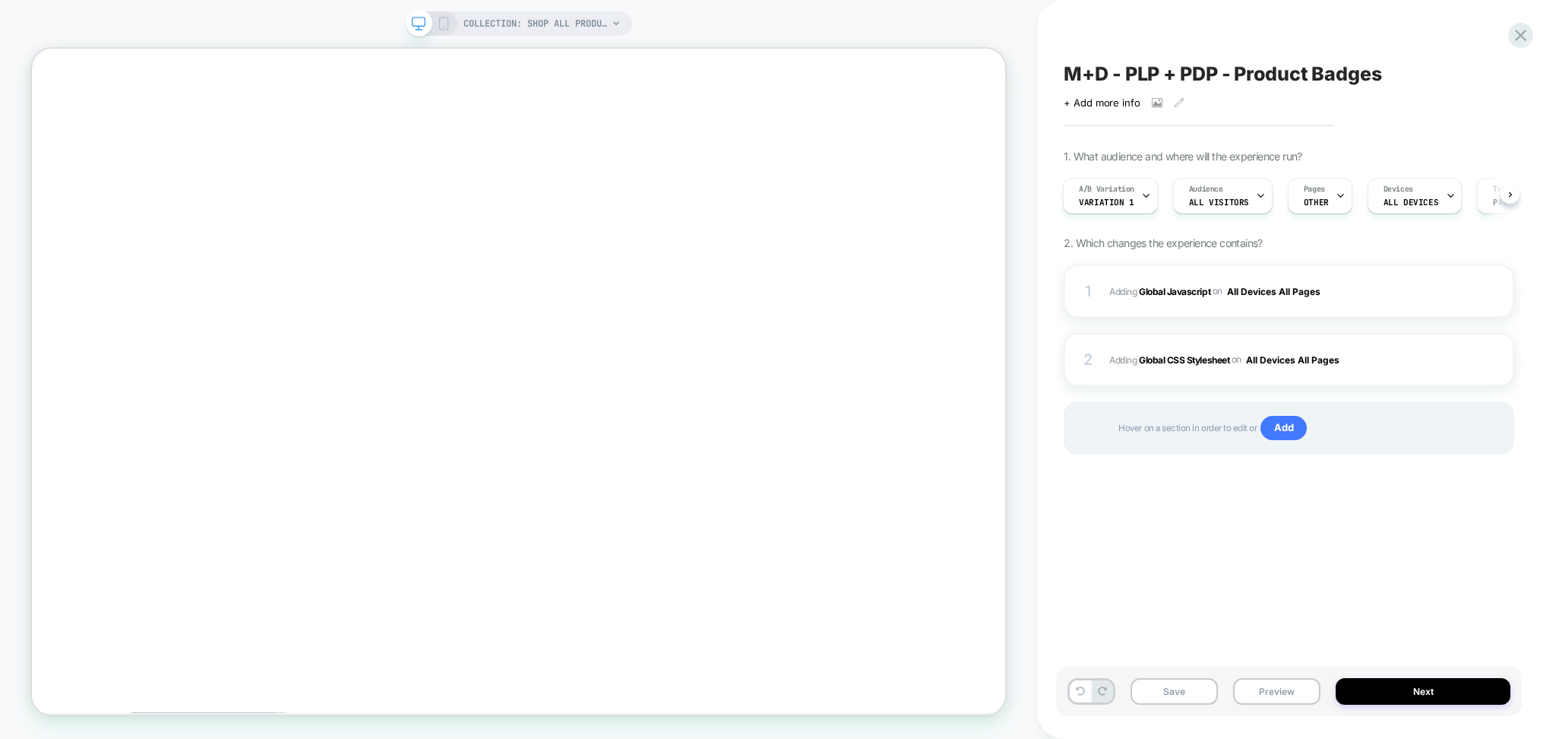
scroll to position [0, 2]
click at [1281, 694] on button "Preview" at bounding box center [1276, 691] width 87 height 27
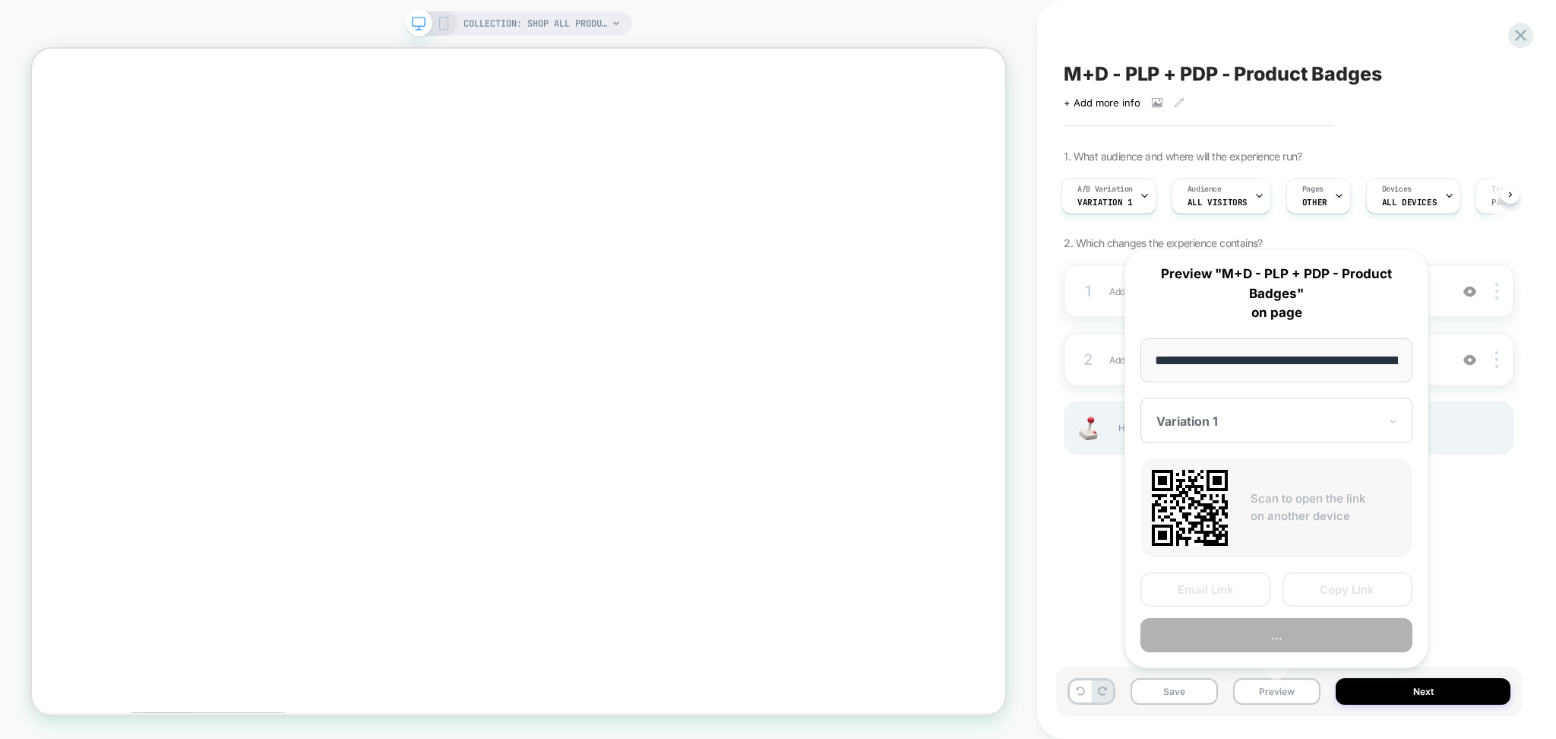
scroll to position [0, 167]
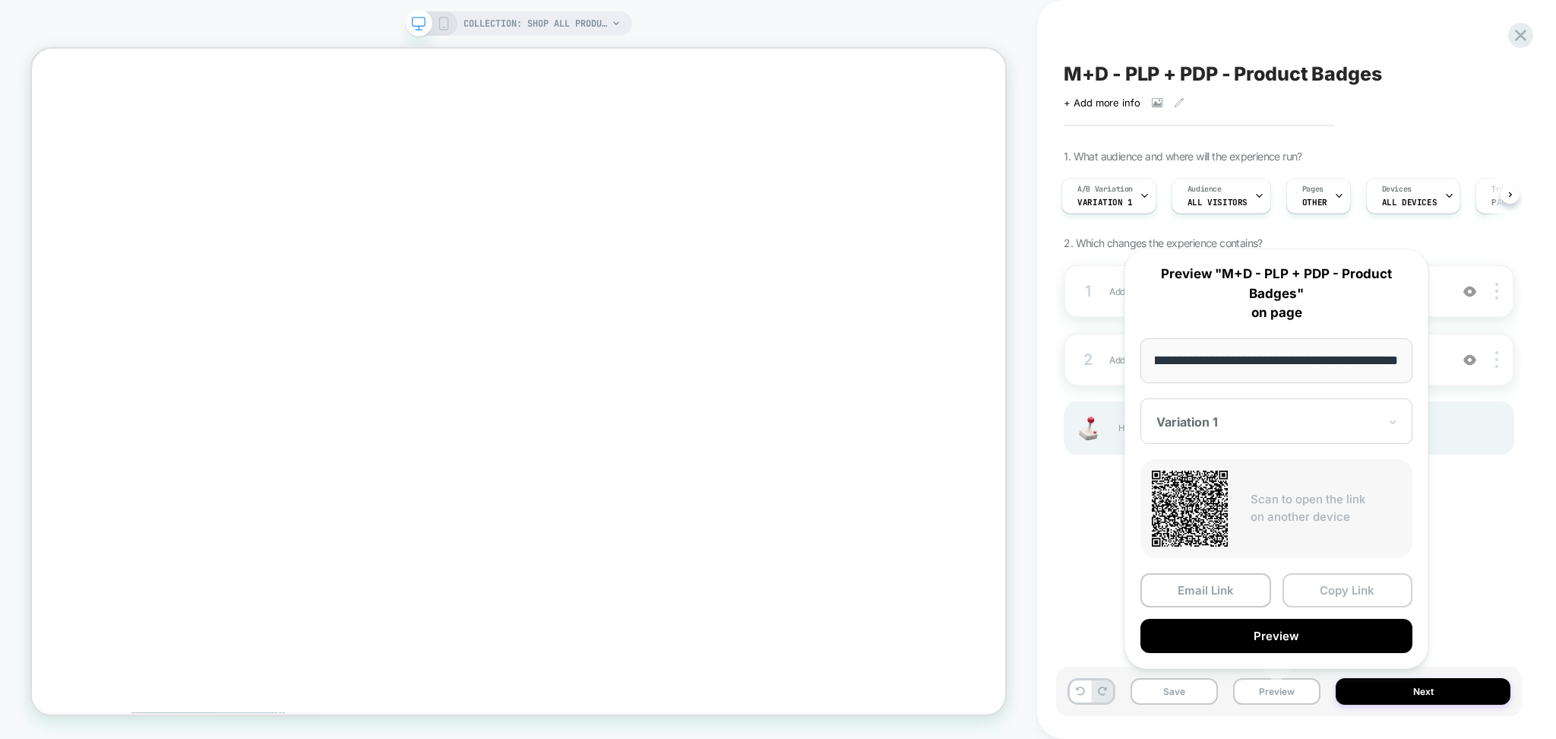
click at [1327, 586] on button "Copy Link" at bounding box center [1348, 590] width 131 height 34
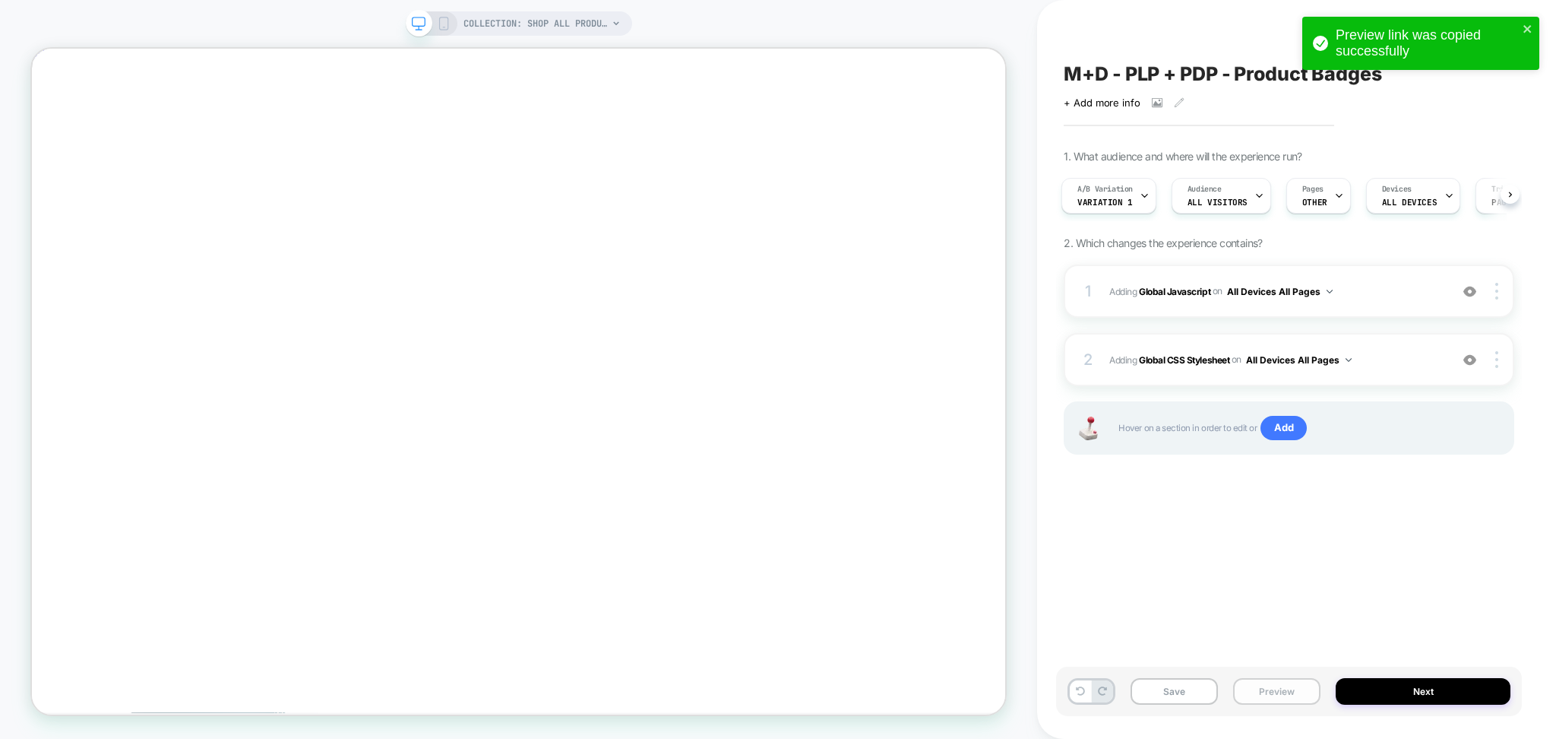
click at [1281, 702] on button "Preview" at bounding box center [1276, 691] width 87 height 27
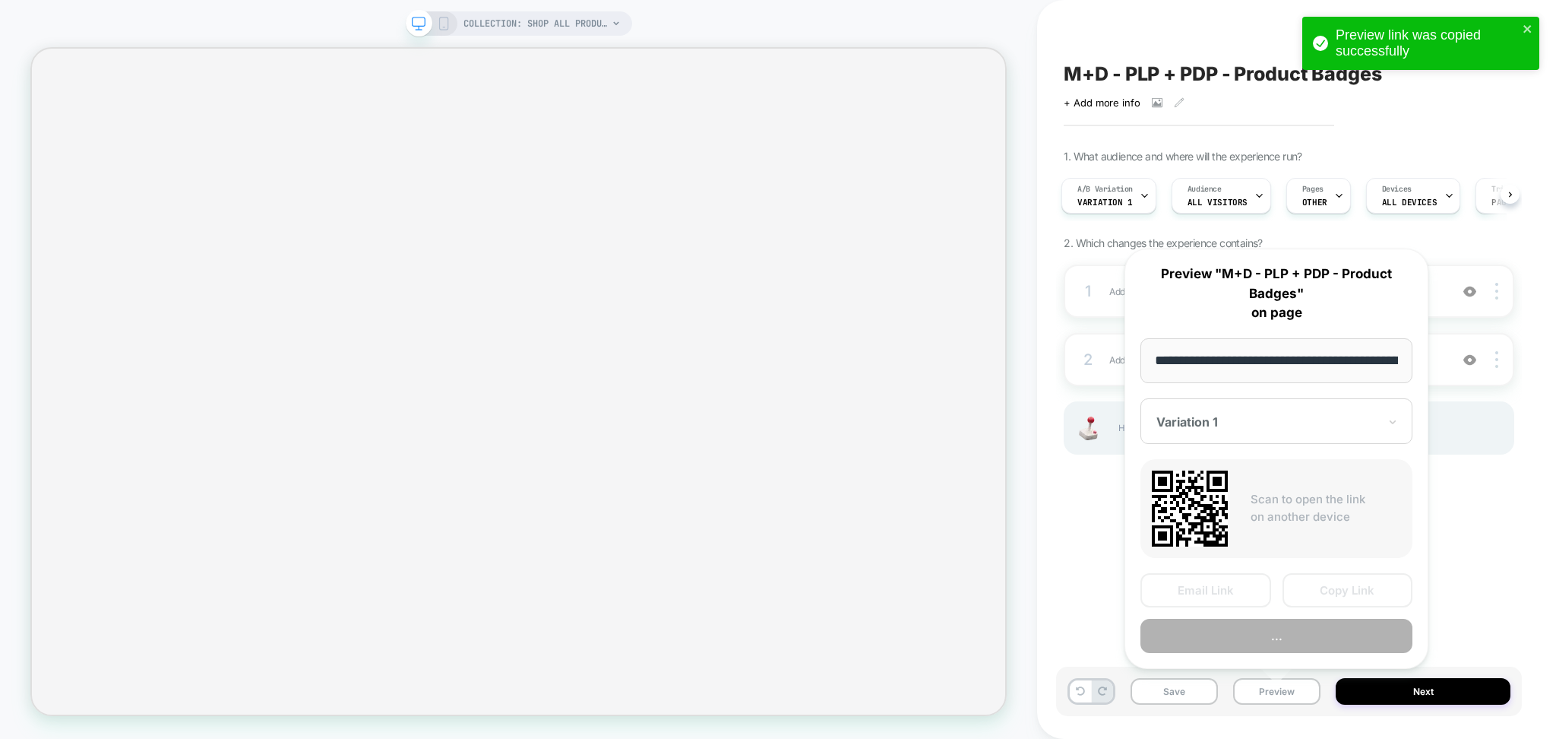
select select "******"
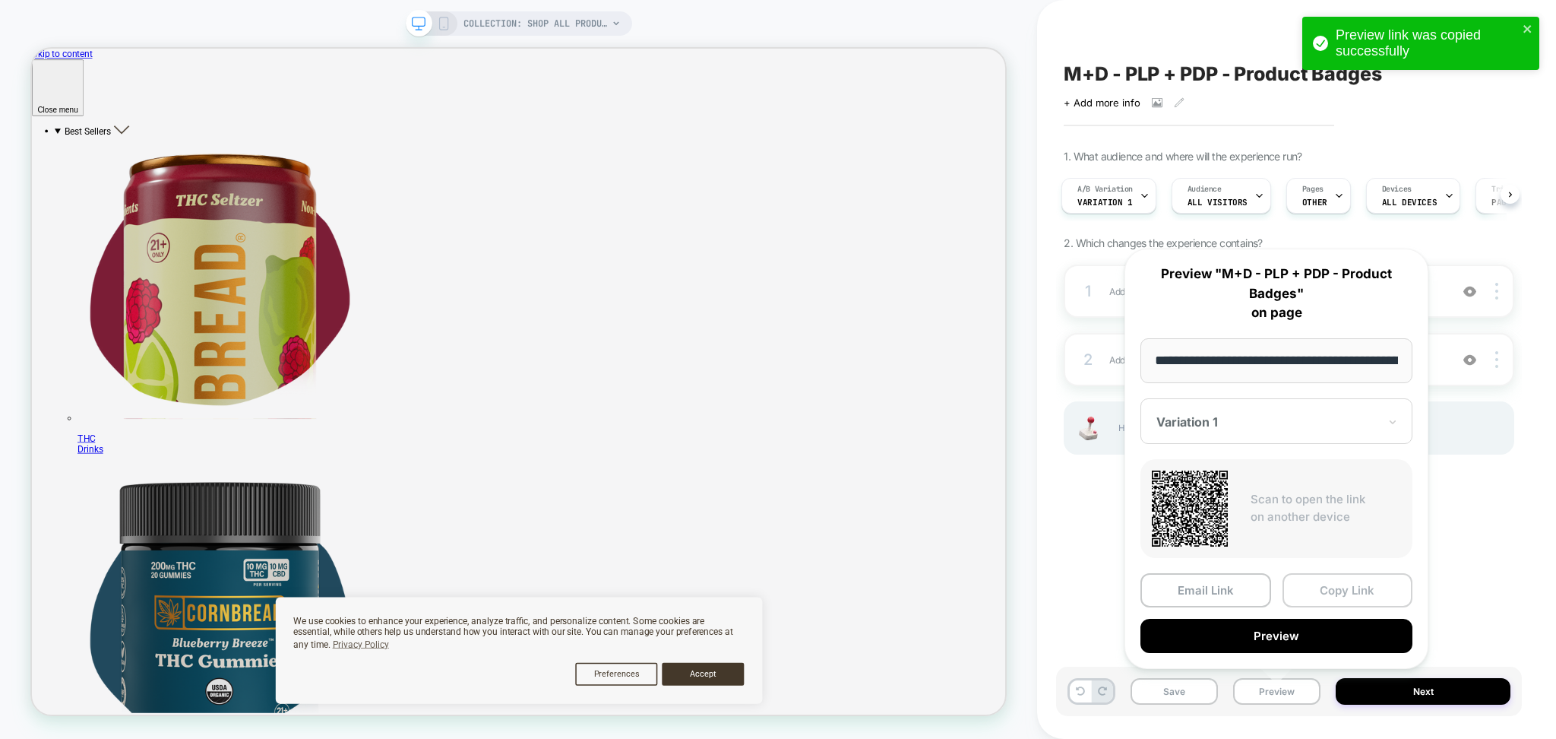
scroll to position [505, 0]
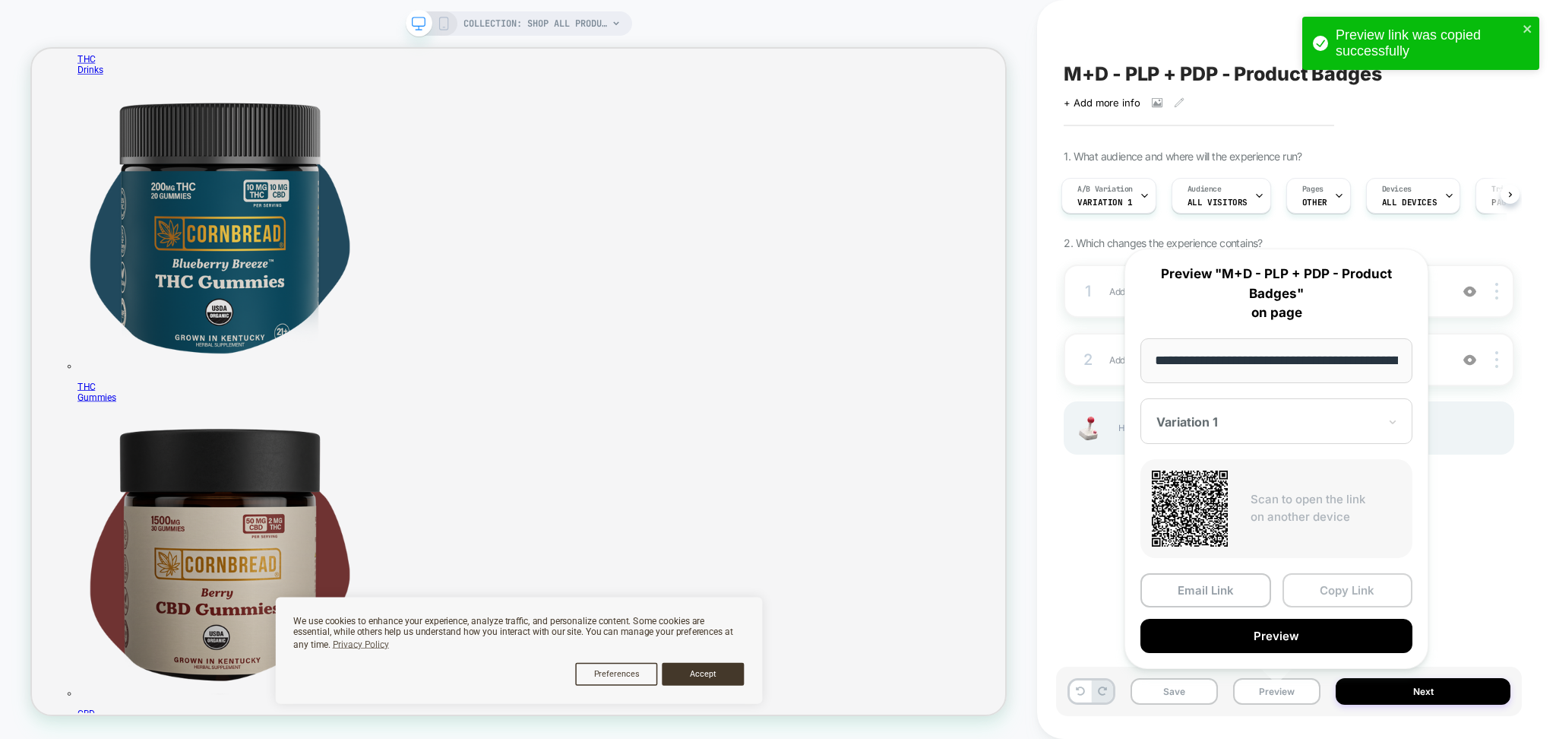
click at [1344, 597] on button "Copy Link" at bounding box center [1348, 590] width 131 height 34
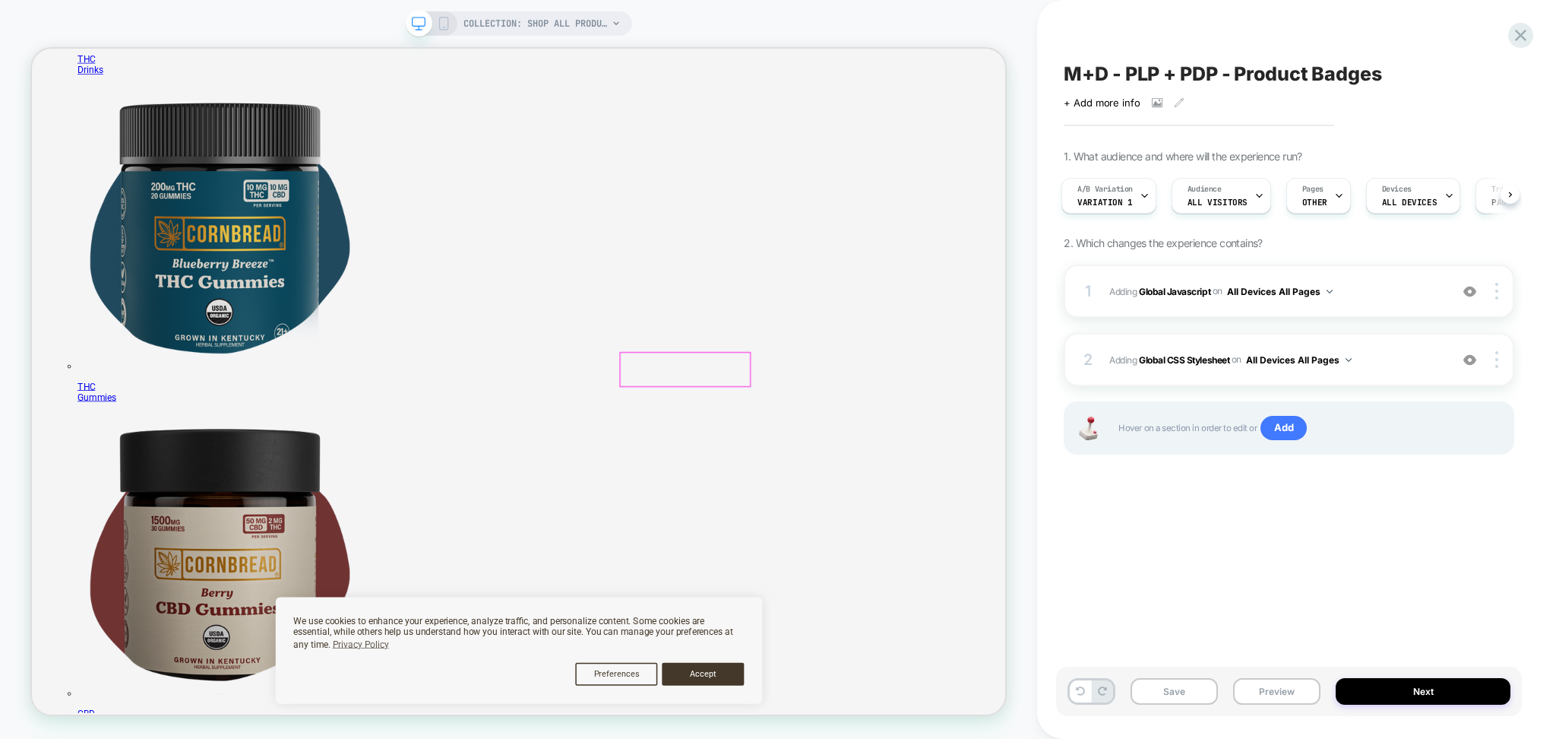
scroll to position [0, 0]
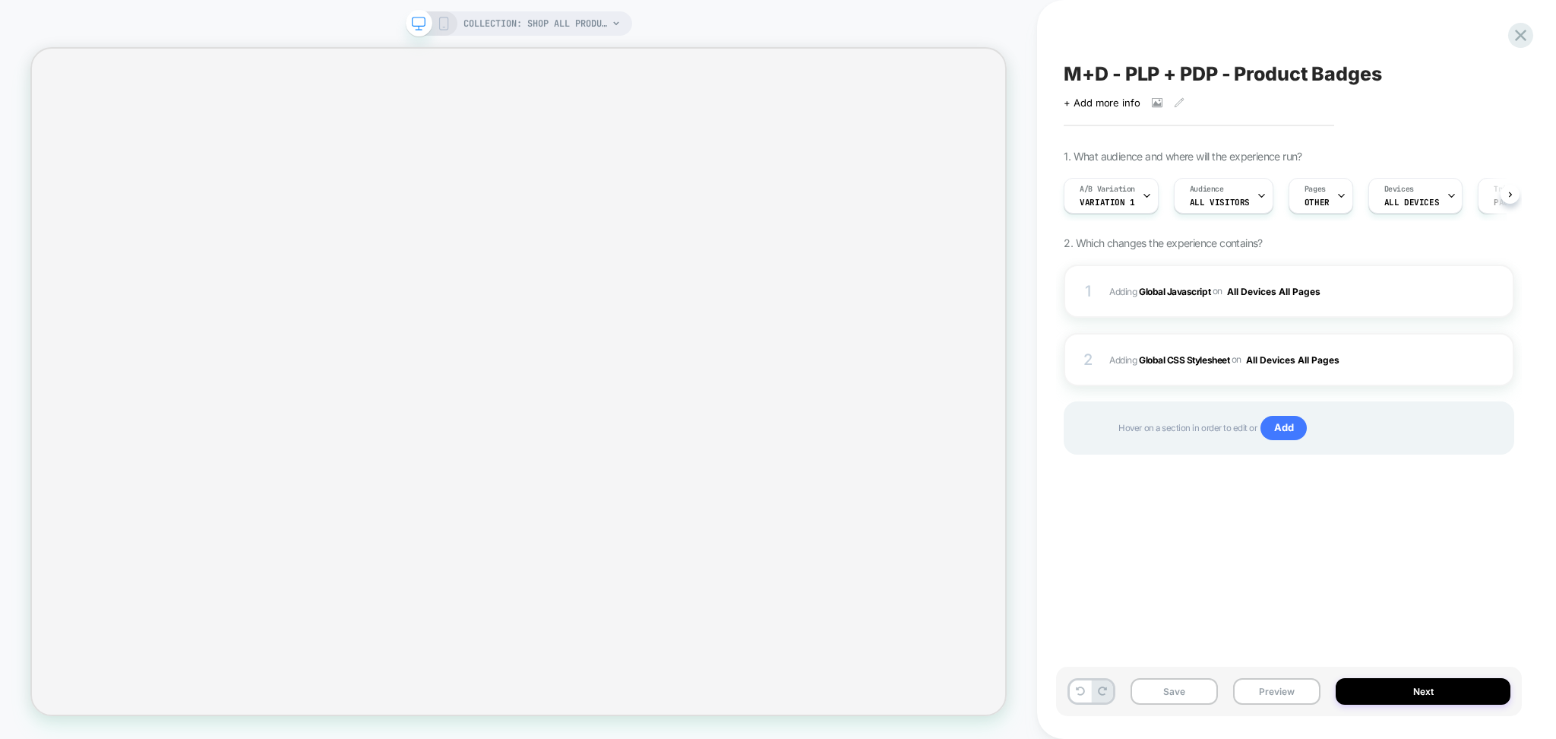
scroll to position [0, 2]
select select "******"
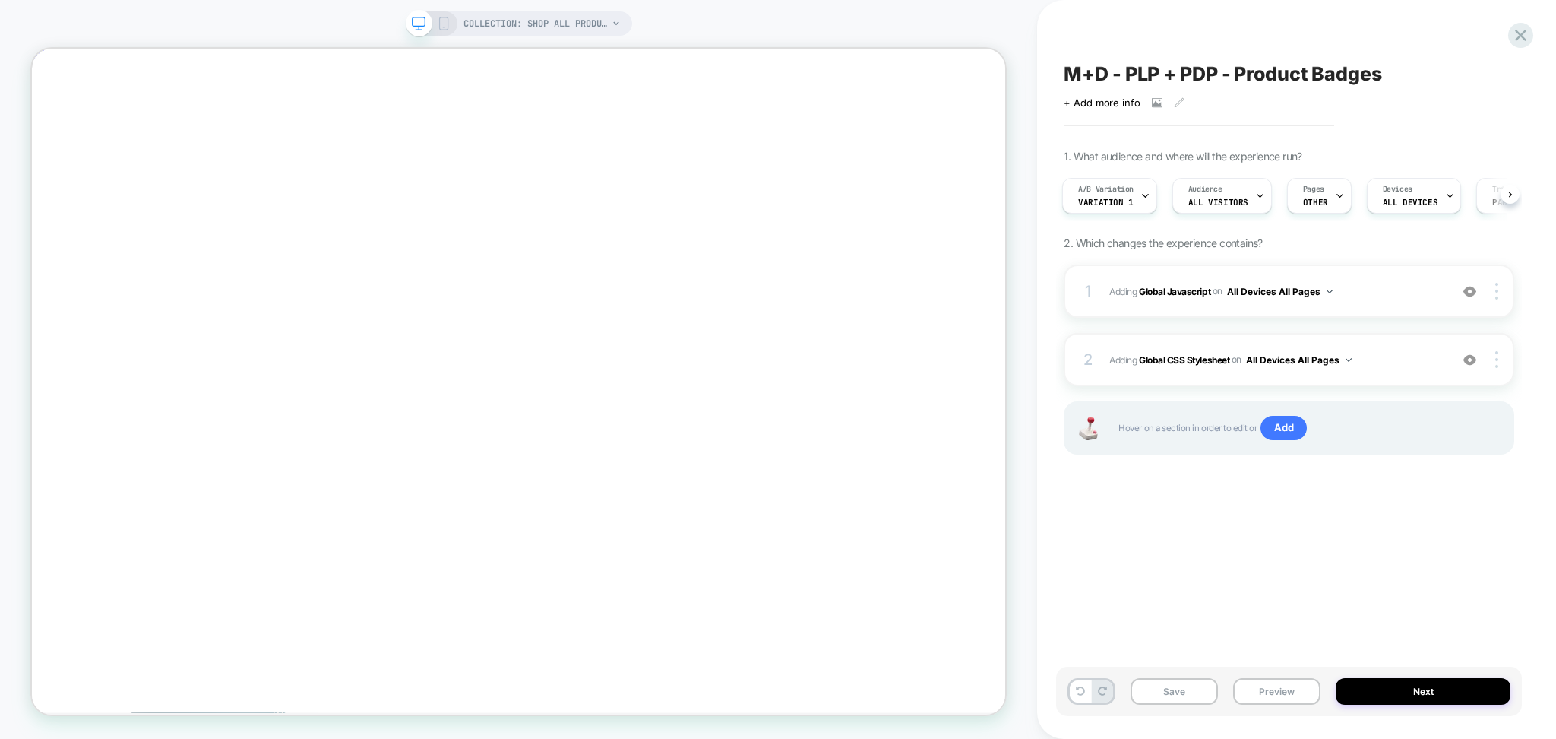
scroll to position [0, 0]
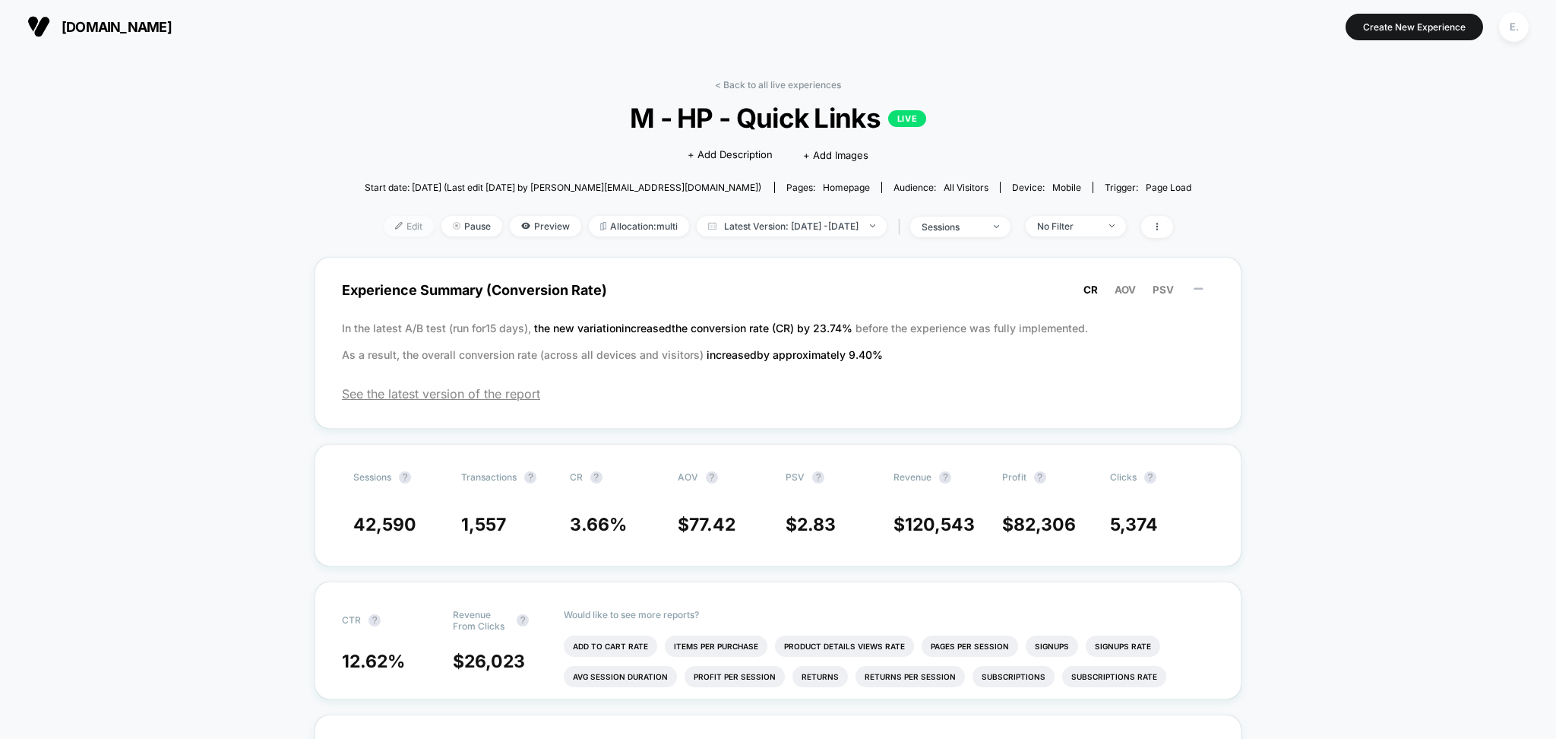
click at [395, 223] on img at bounding box center [399, 226] width 8 height 8
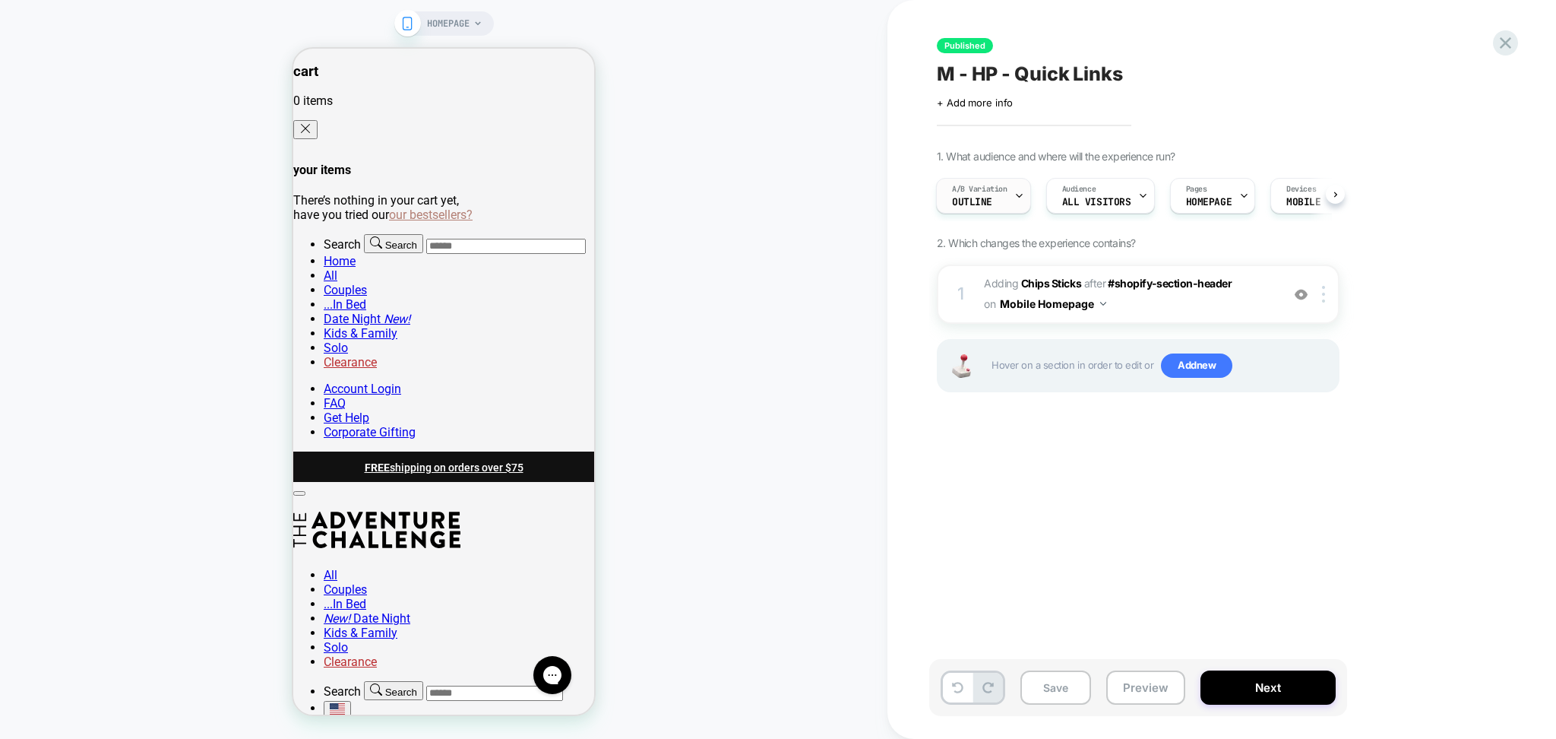
click at [1001, 196] on div "A/B Variation Outline" at bounding box center [980, 196] width 86 height 34
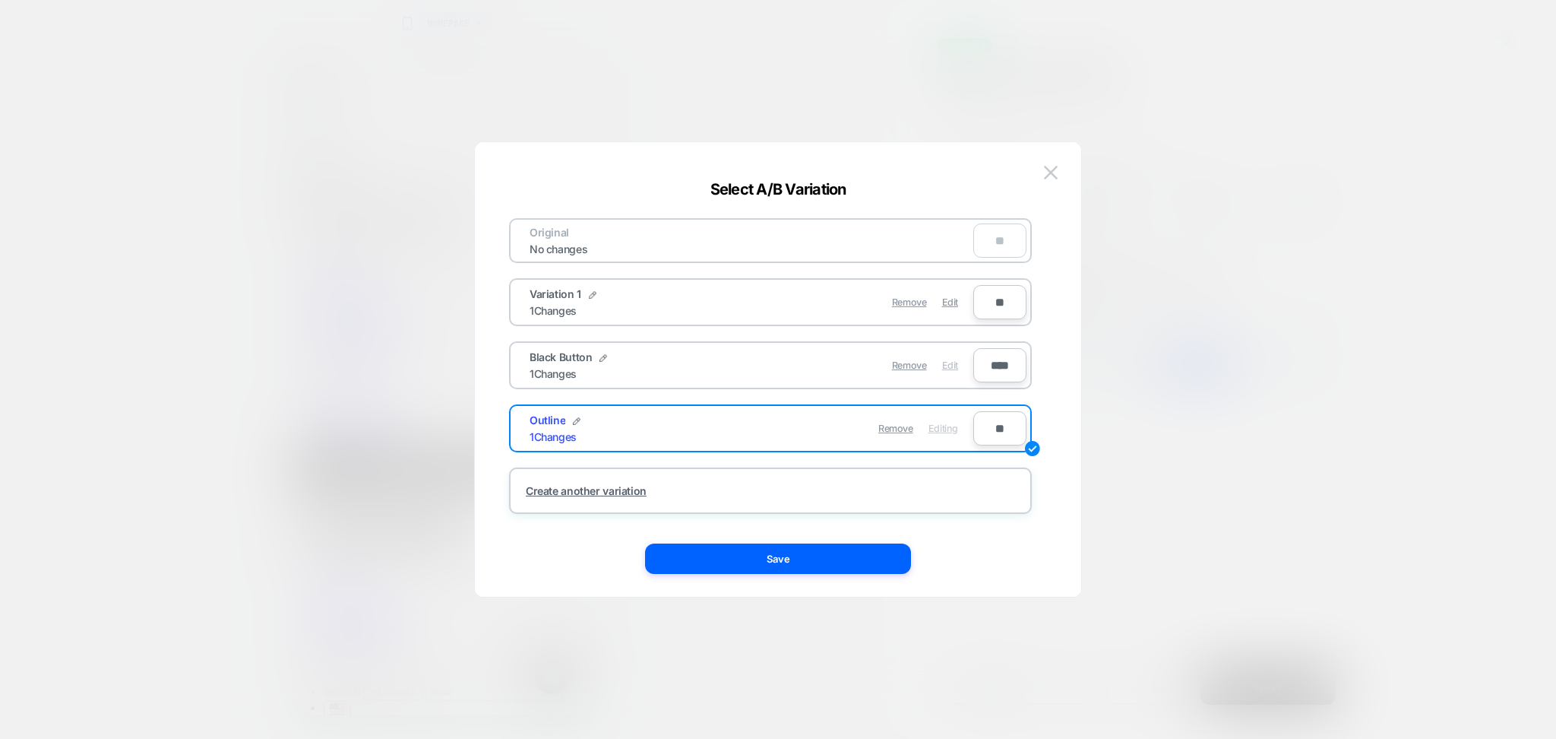
drag, startPoint x: 954, startPoint y: 365, endPoint x: 934, endPoint y: 359, distance: 20.5
click at [954, 366] on span "Edit" at bounding box center [950, 364] width 16 height 11
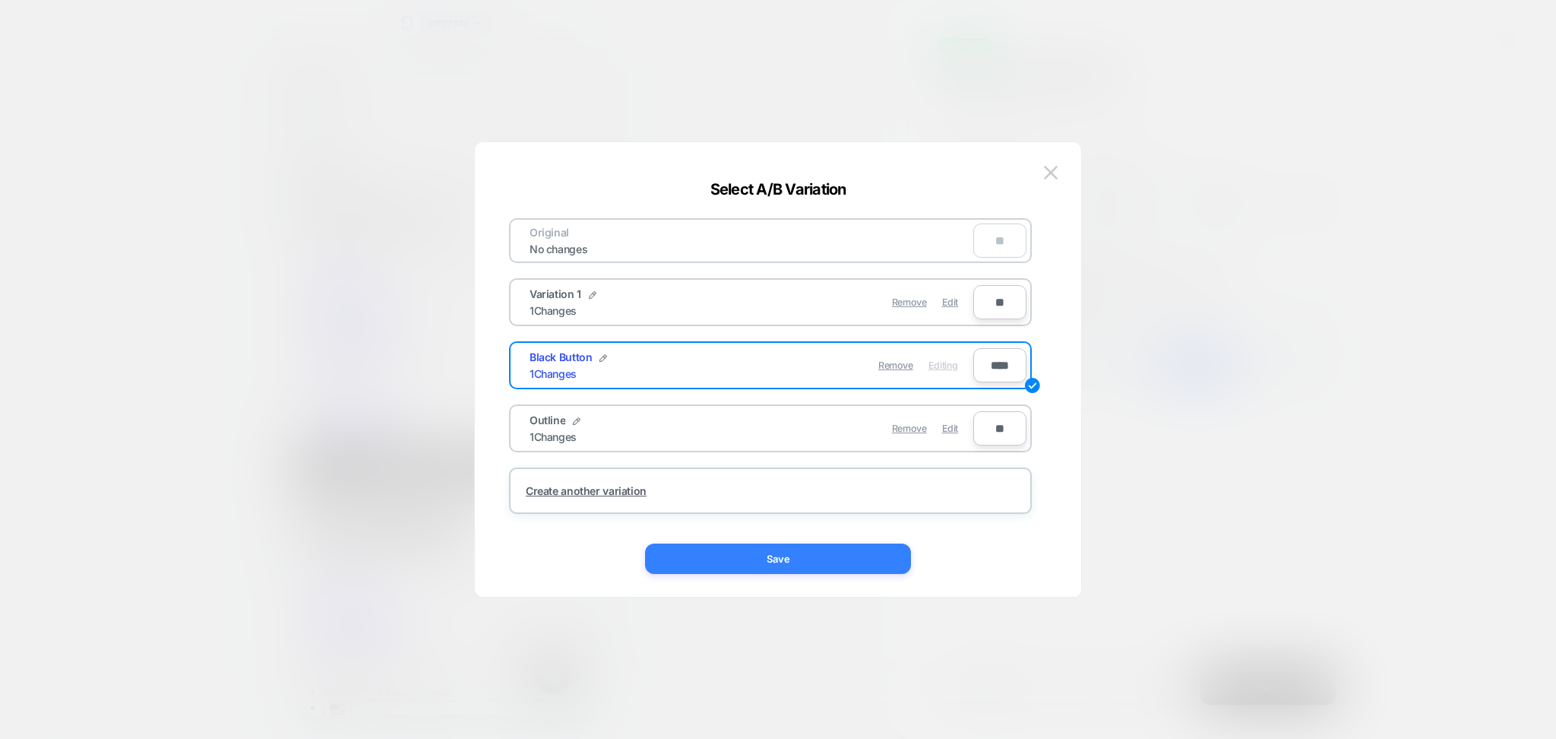
click at [882, 559] on button "Save" at bounding box center [778, 558] width 266 height 30
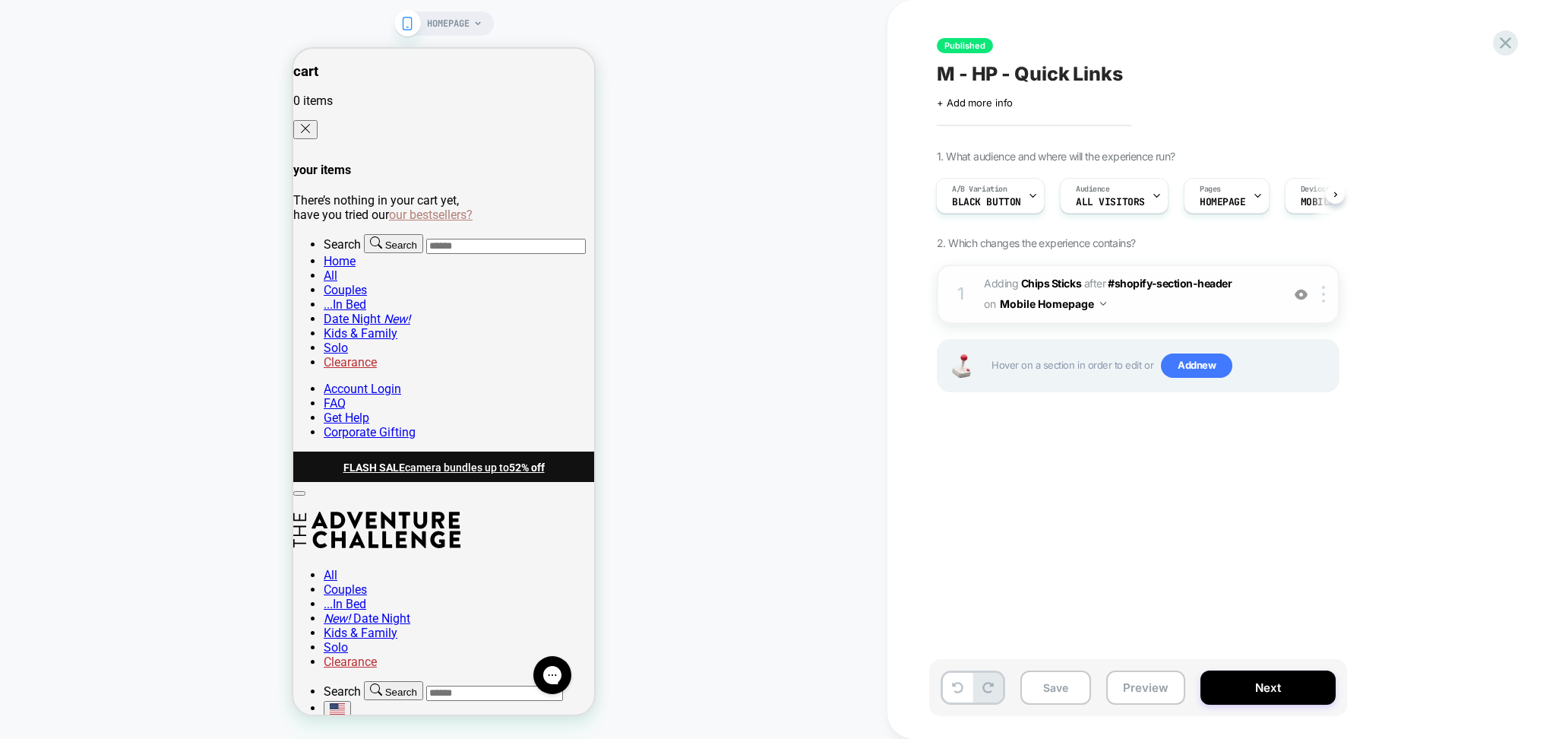
click at [1303, 292] on img at bounding box center [1301, 294] width 13 height 13
click at [1122, 679] on button "Preview" at bounding box center [1146, 687] width 79 height 34
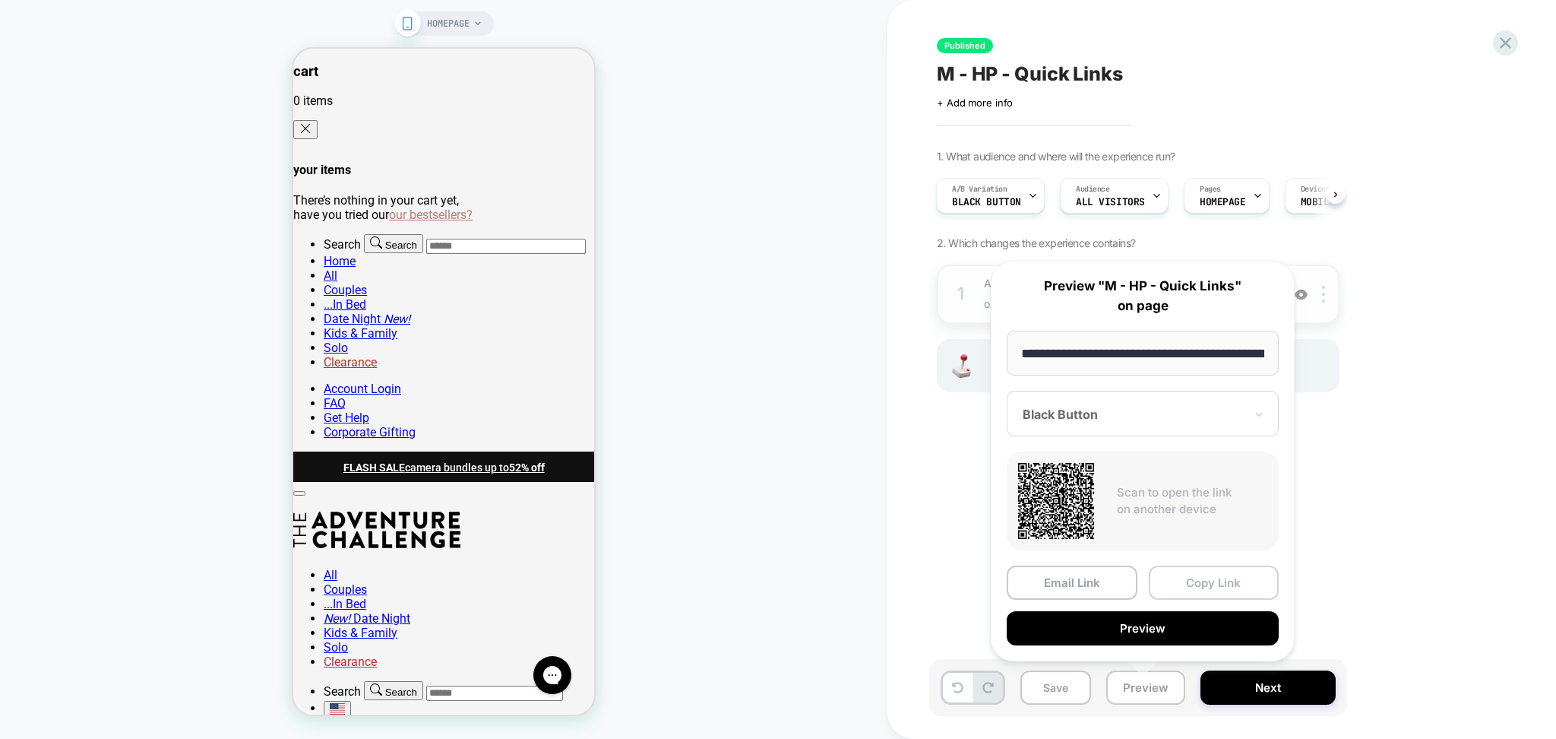
click at [1211, 575] on button "Copy Link" at bounding box center [1214, 582] width 131 height 34
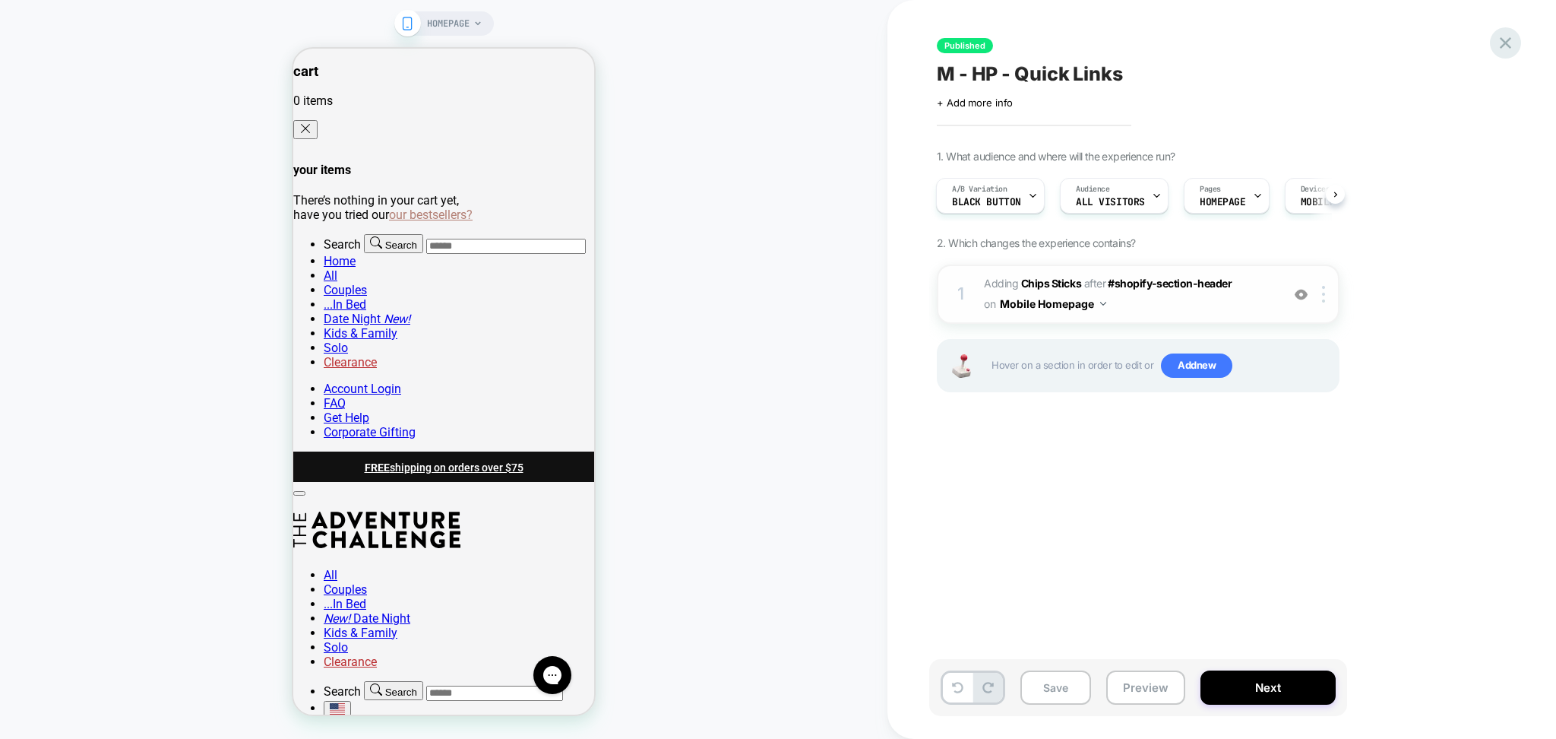
click at [1518, 40] on div at bounding box center [1505, 42] width 31 height 31
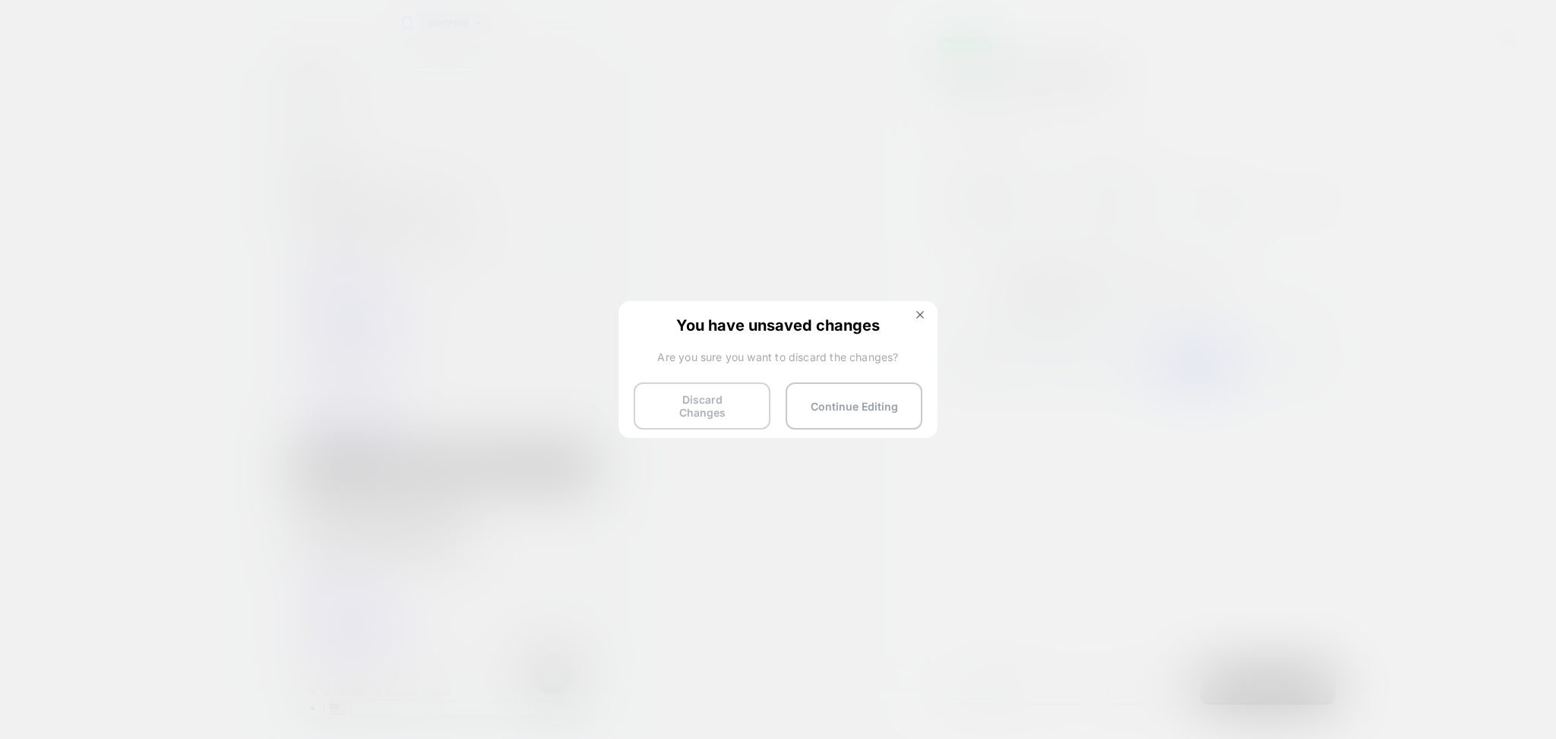
click at [711, 407] on button "Discard Changes" at bounding box center [702, 405] width 137 height 47
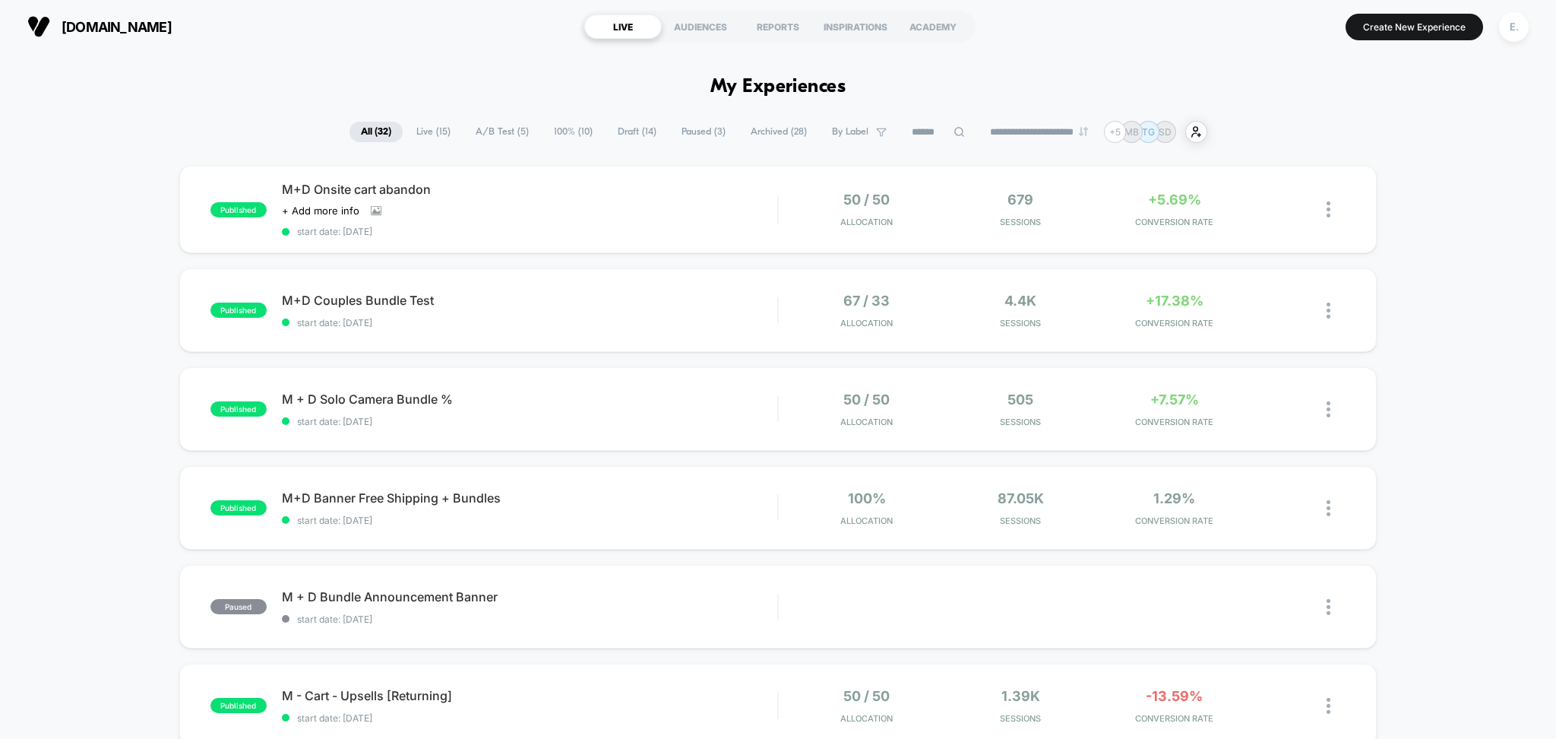
click at [682, 136] on span "Paused ( 3 )" at bounding box center [703, 132] width 67 height 21
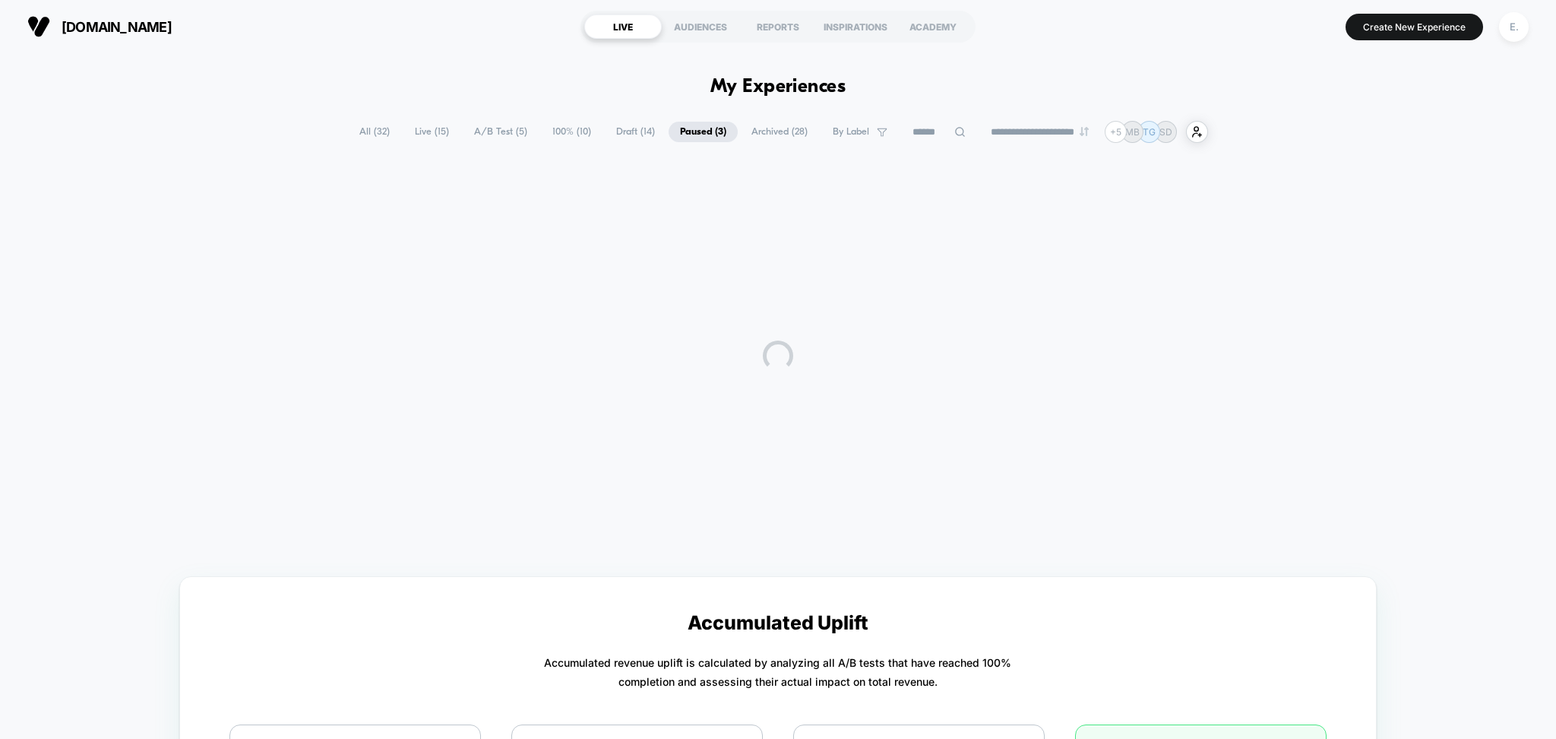
click at [589, 132] on span "100% ( 10 )" at bounding box center [572, 132] width 62 height 21
click at [607, 135] on span "Draft ( 14 )" at bounding box center [638, 132] width 62 height 21
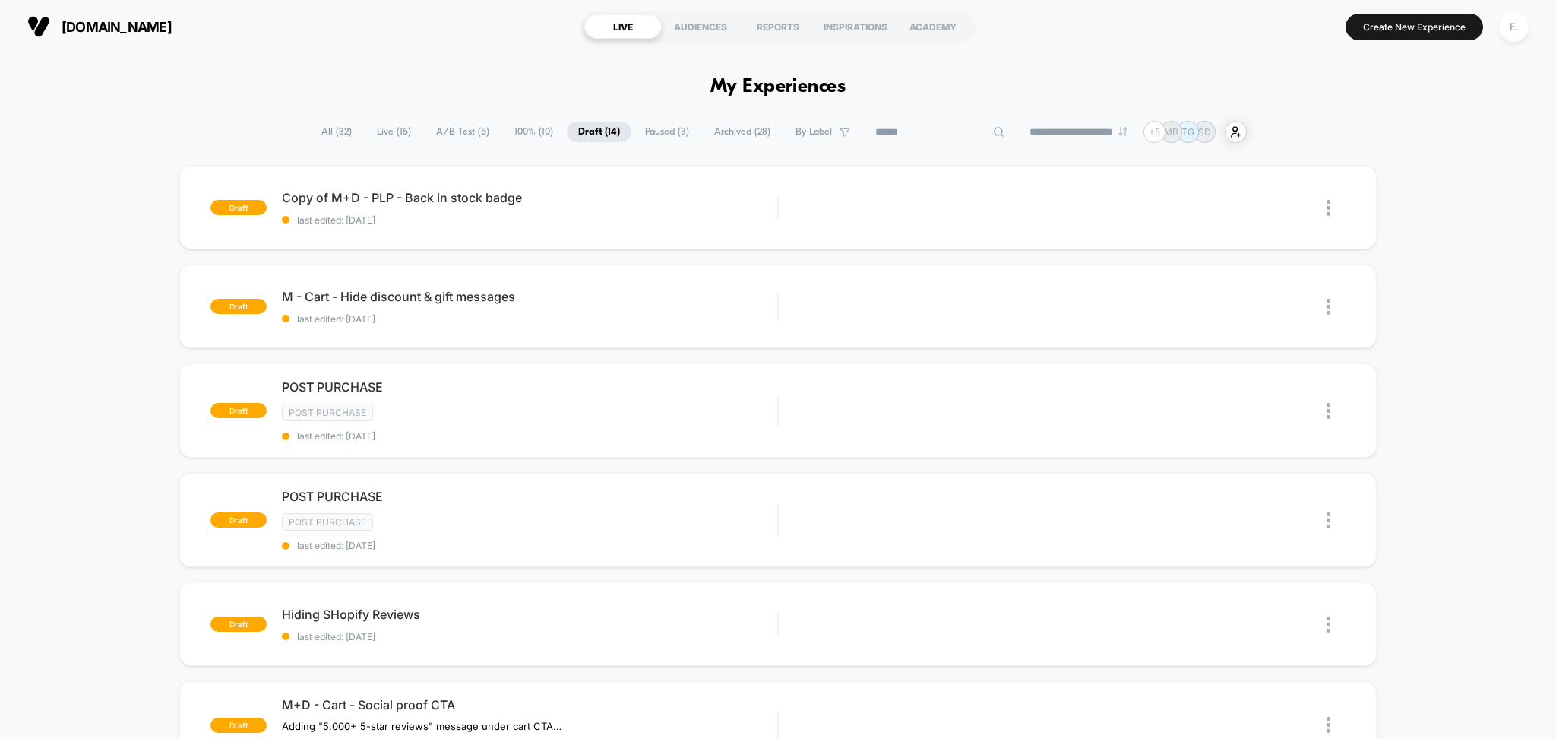
click at [922, 125] on input at bounding box center [940, 132] width 152 height 18
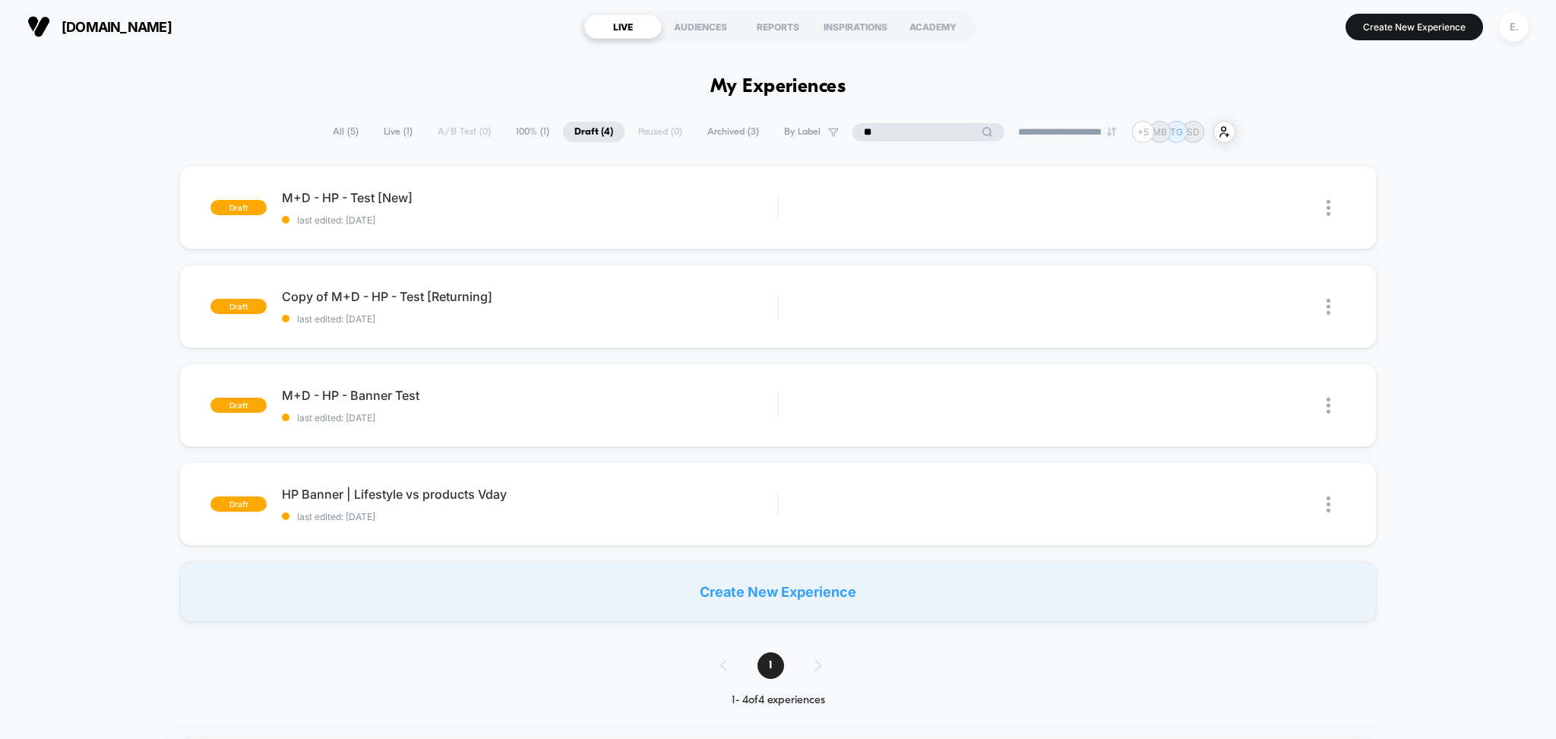
type input "**"
click at [359, 125] on span "All ( 5 )" at bounding box center [383, 132] width 49 height 21
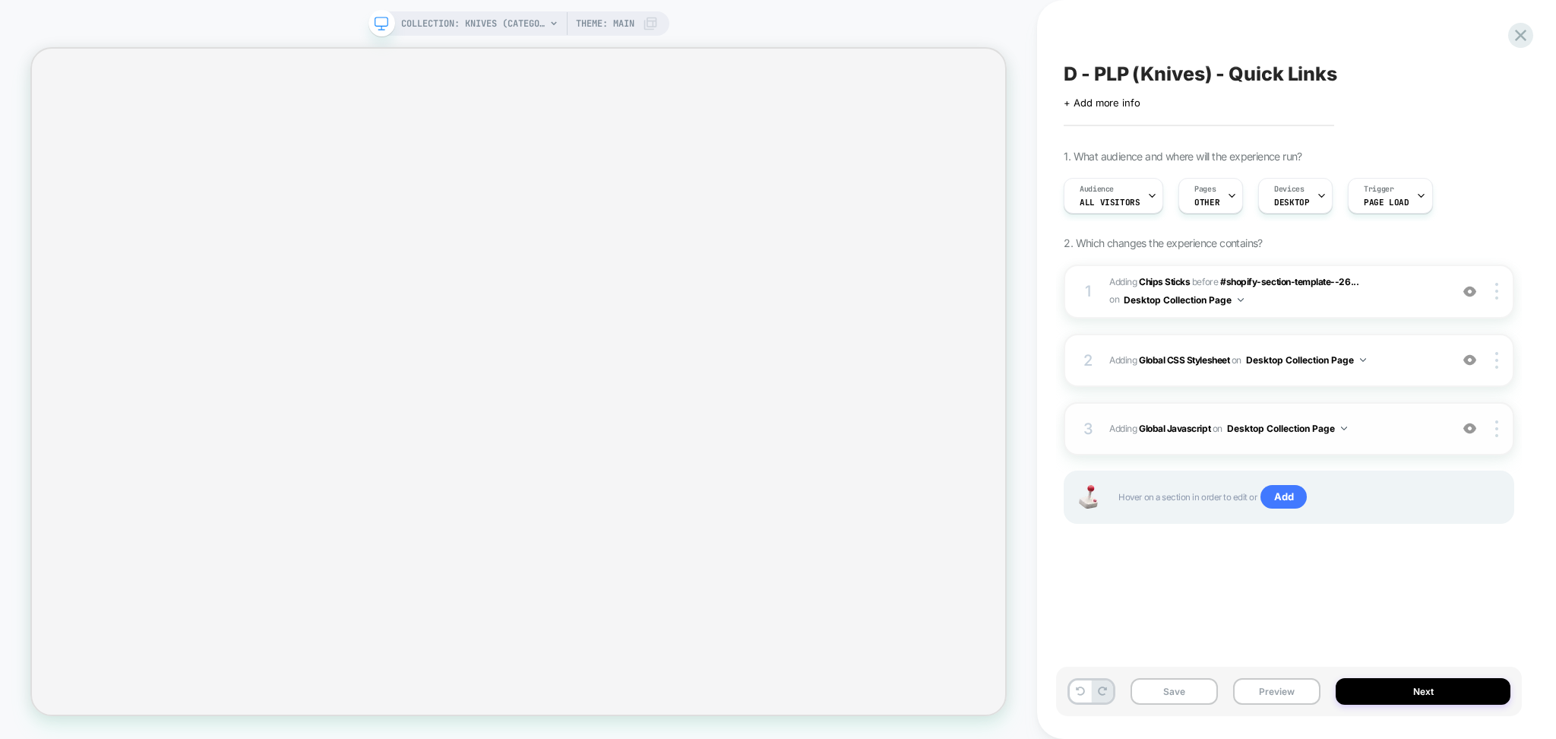
click at [1475, 429] on img at bounding box center [1470, 428] width 13 height 13
click at [1478, 358] on div at bounding box center [1470, 360] width 29 height 17
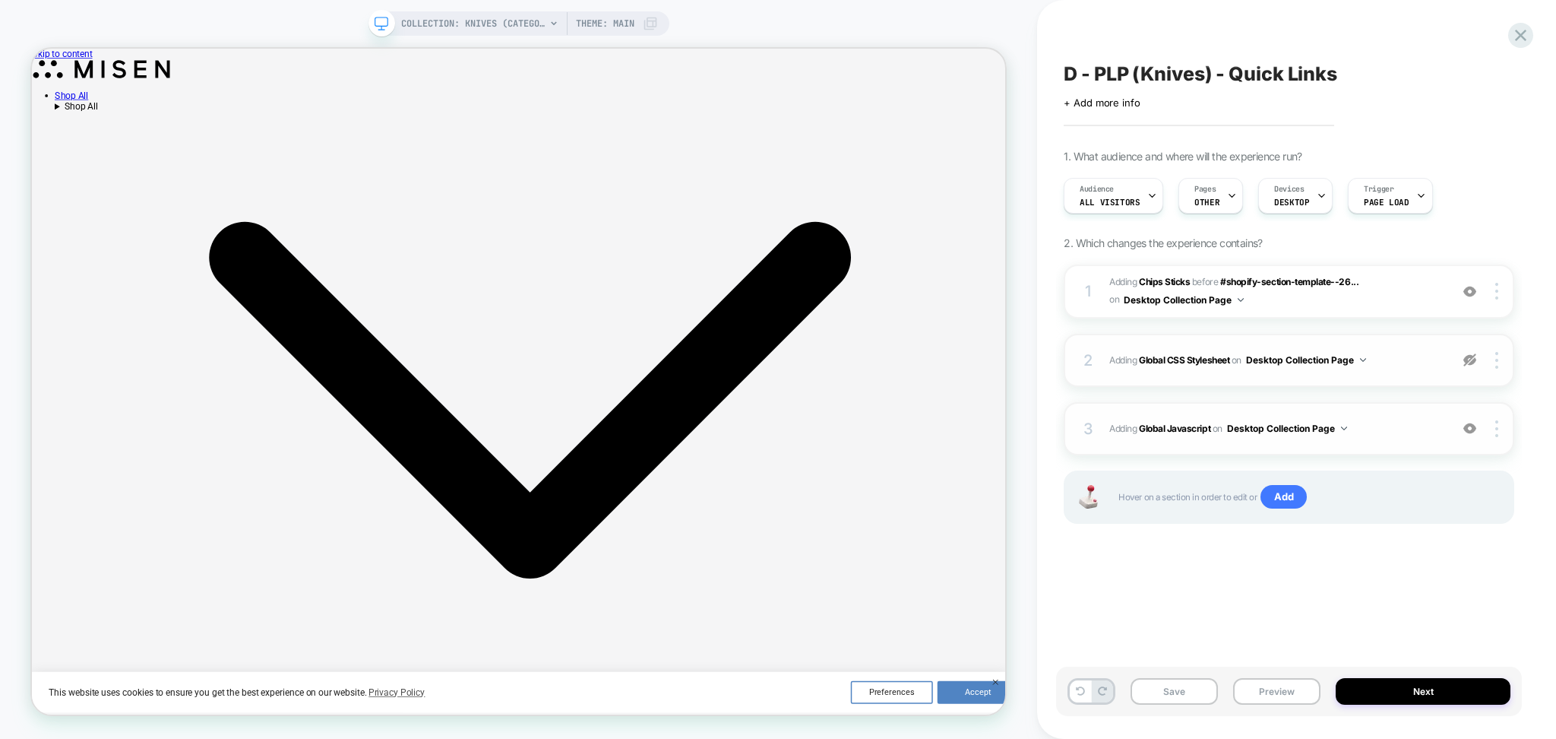
click at [1478, 358] on div at bounding box center [1470, 360] width 29 height 17
click at [1469, 297] on img at bounding box center [1470, 291] width 13 height 13
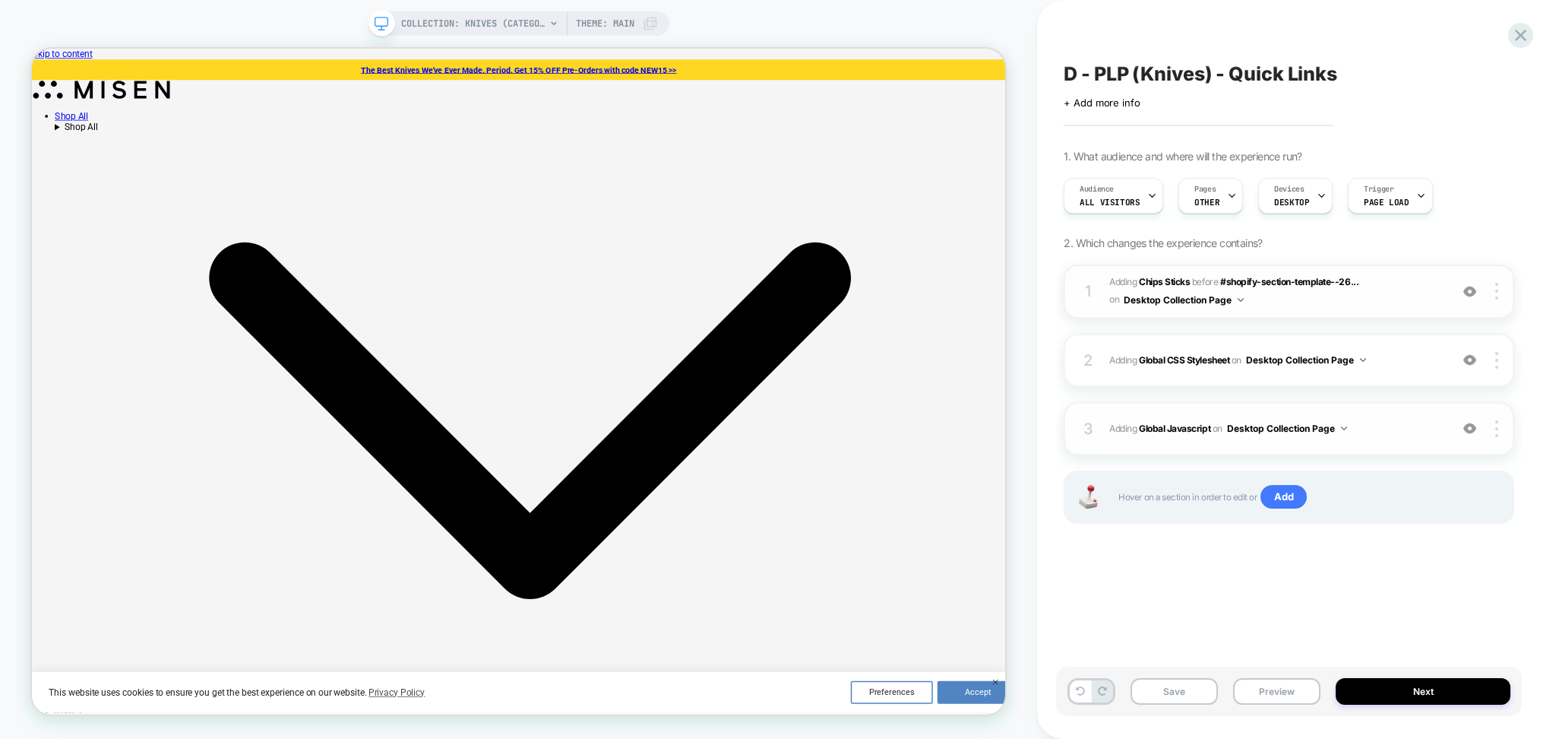
click at [1469, 297] on img at bounding box center [1470, 291] width 13 height 13
click at [1265, 686] on button "Preview" at bounding box center [1276, 691] width 87 height 27
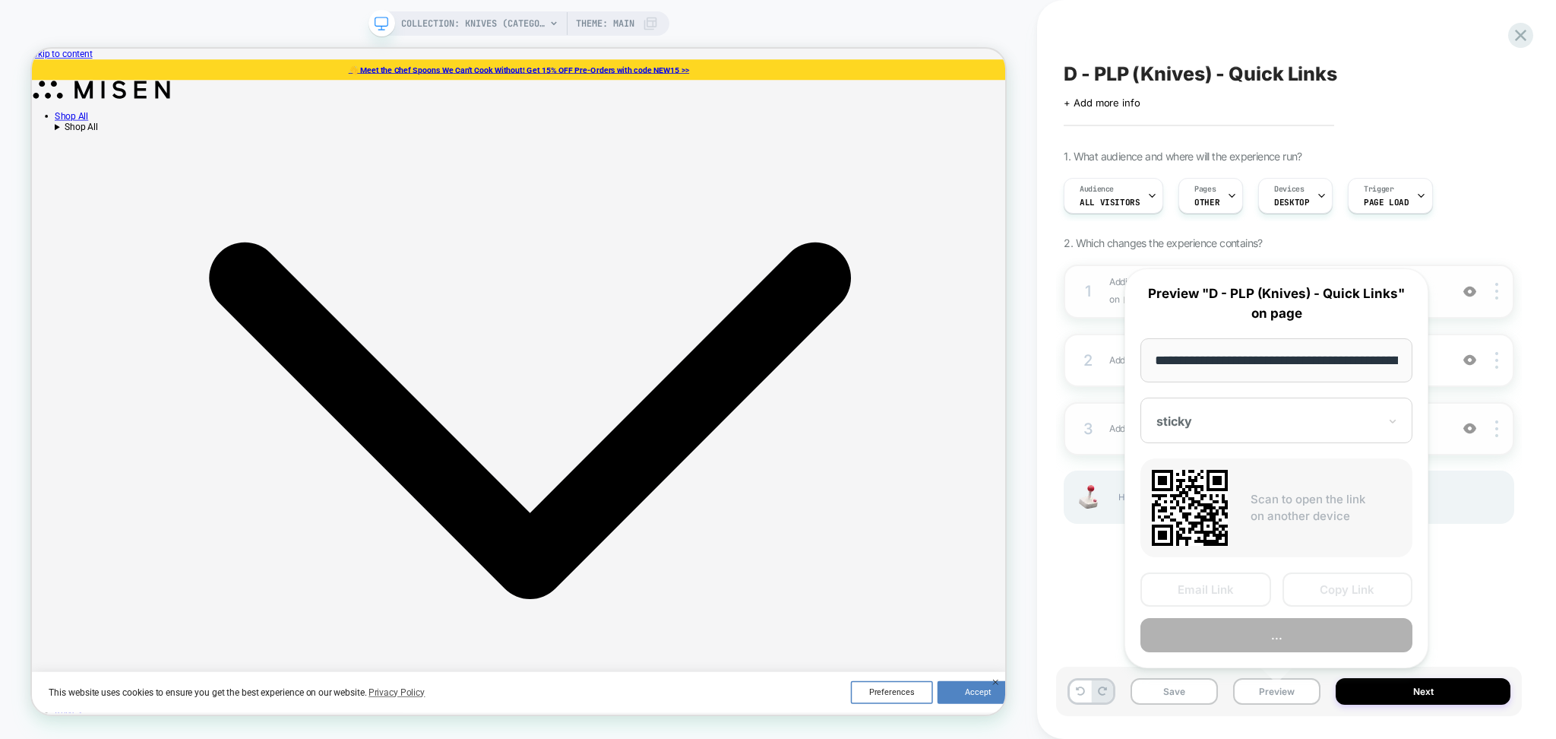
scroll to position [0, 100]
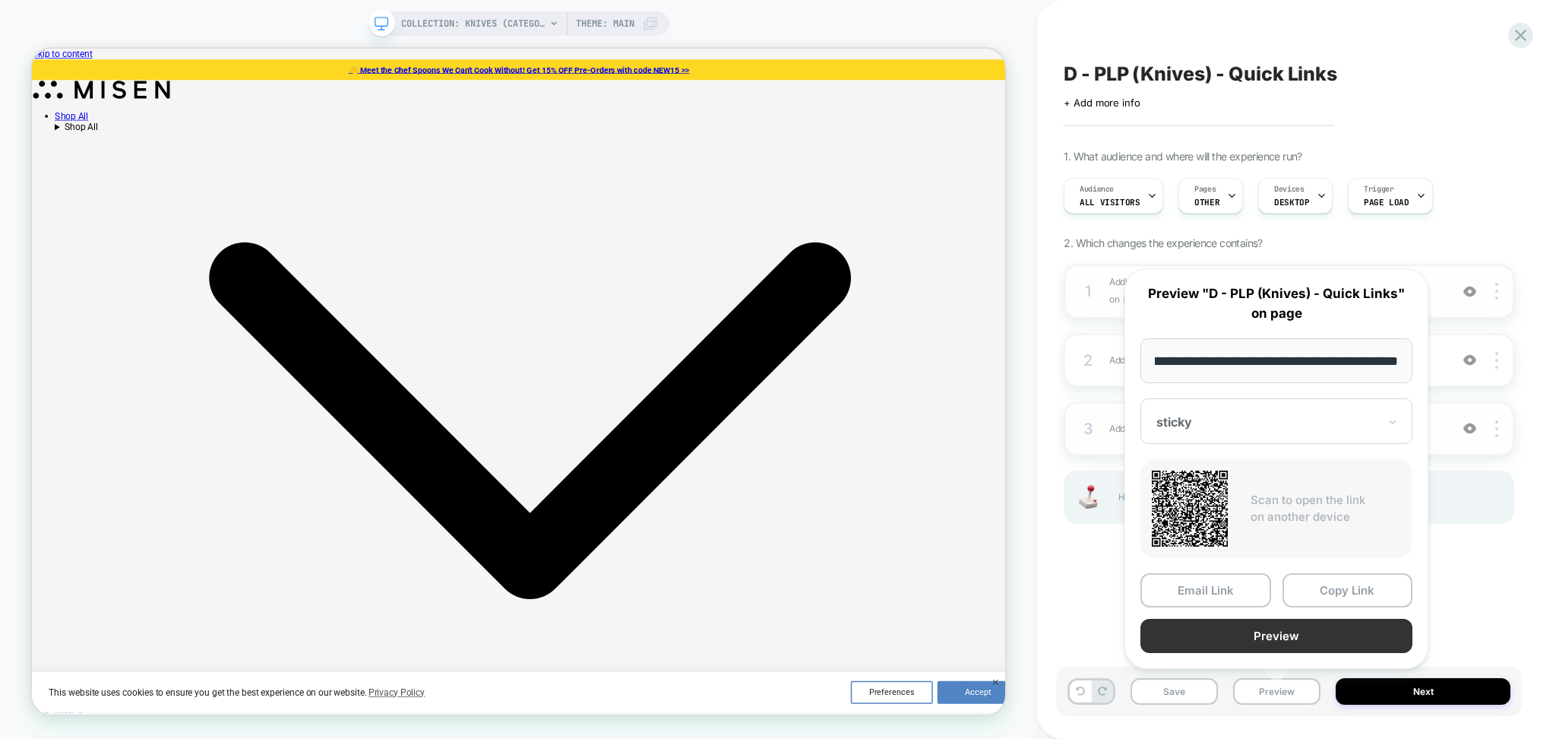
click at [1265, 627] on button "Preview" at bounding box center [1277, 636] width 272 height 34
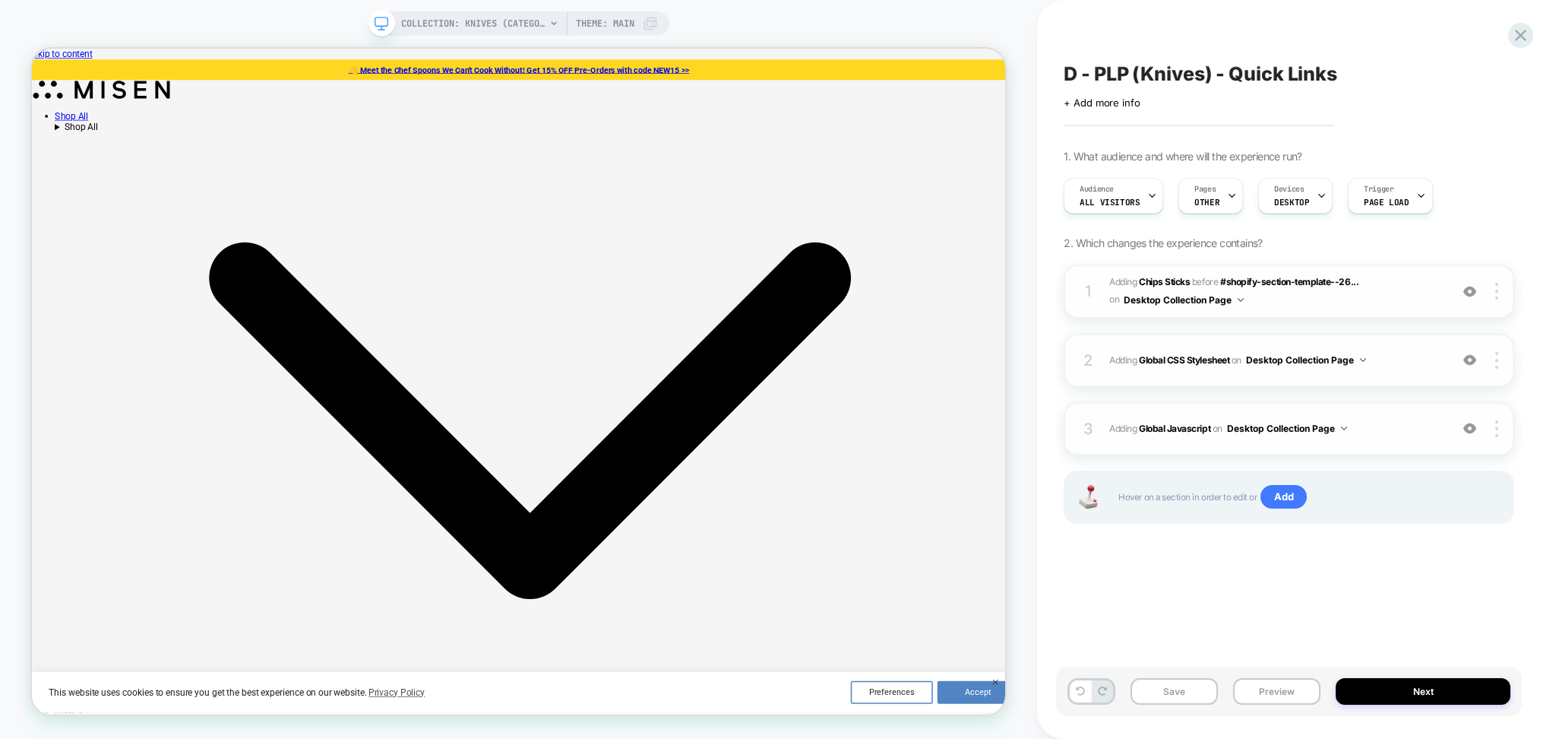
click at [1469, 360] on img at bounding box center [1470, 359] width 13 height 13
click at [1119, 104] on span "+ Add more info" at bounding box center [1102, 103] width 76 height 12
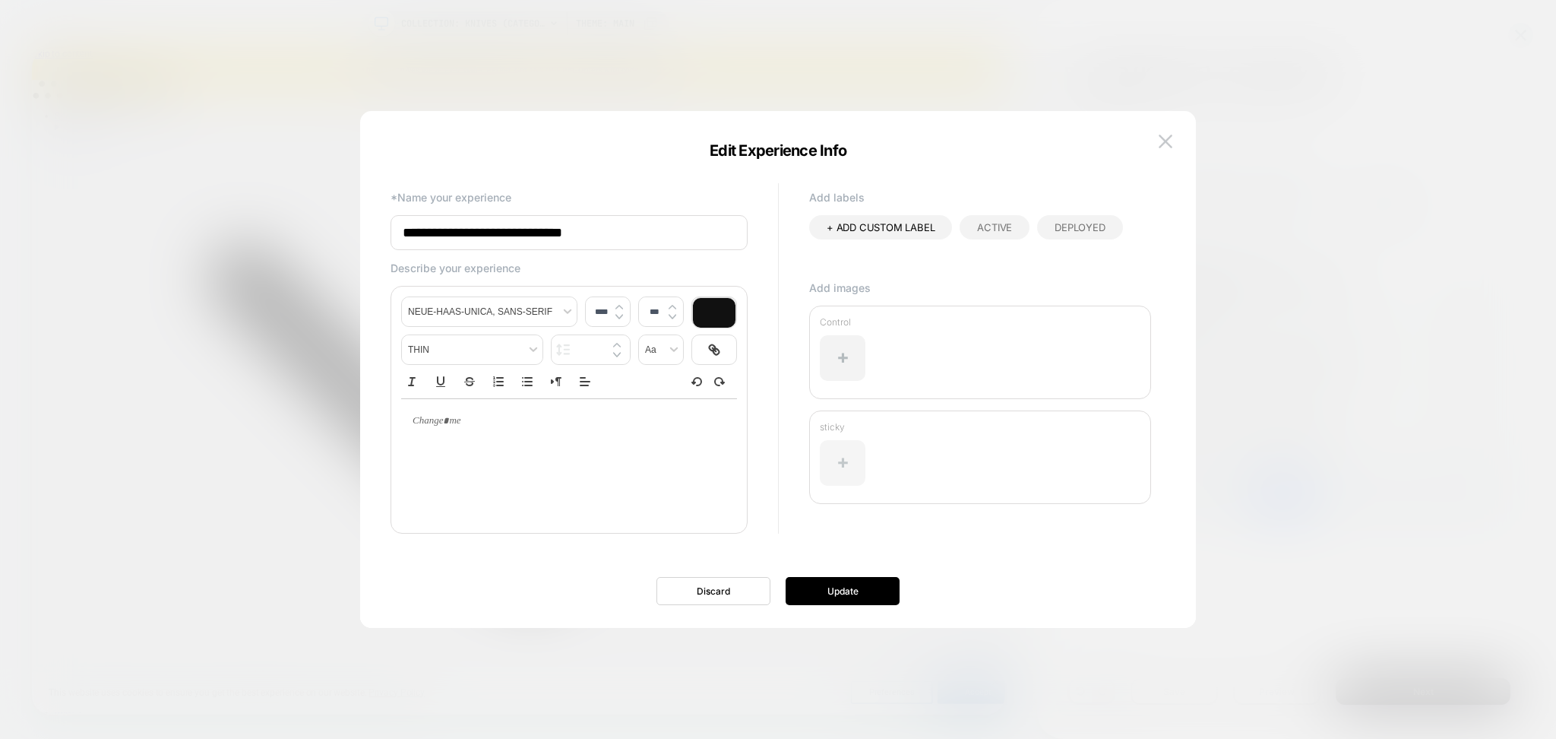
click at [845, 458] on div at bounding box center [843, 463] width 46 height 46
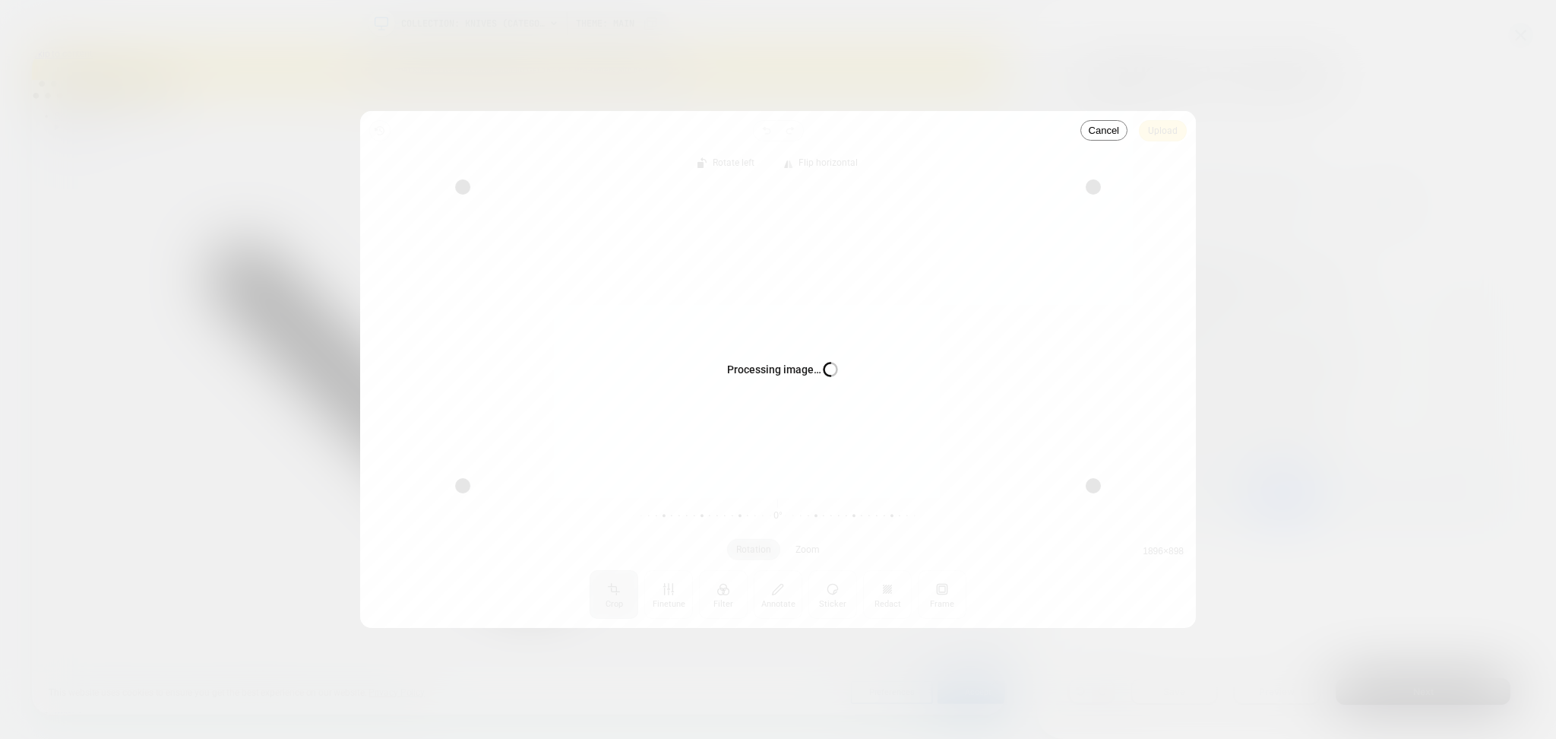
click at [1157, 127] on div "Processing image… Busy" at bounding box center [778, 369] width 836 height 517
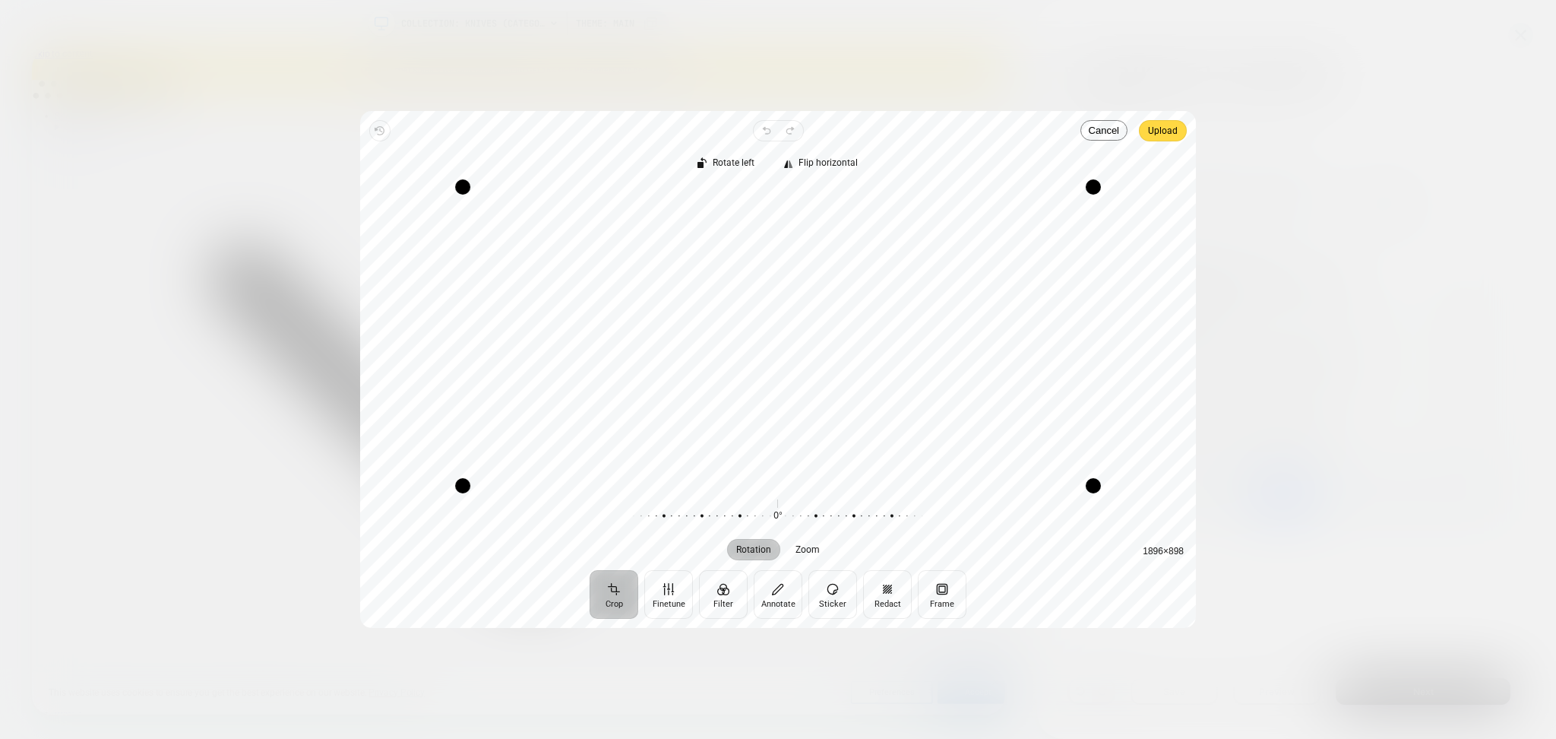
click at [1164, 128] on span "Upload" at bounding box center [1163, 131] width 30 height 18
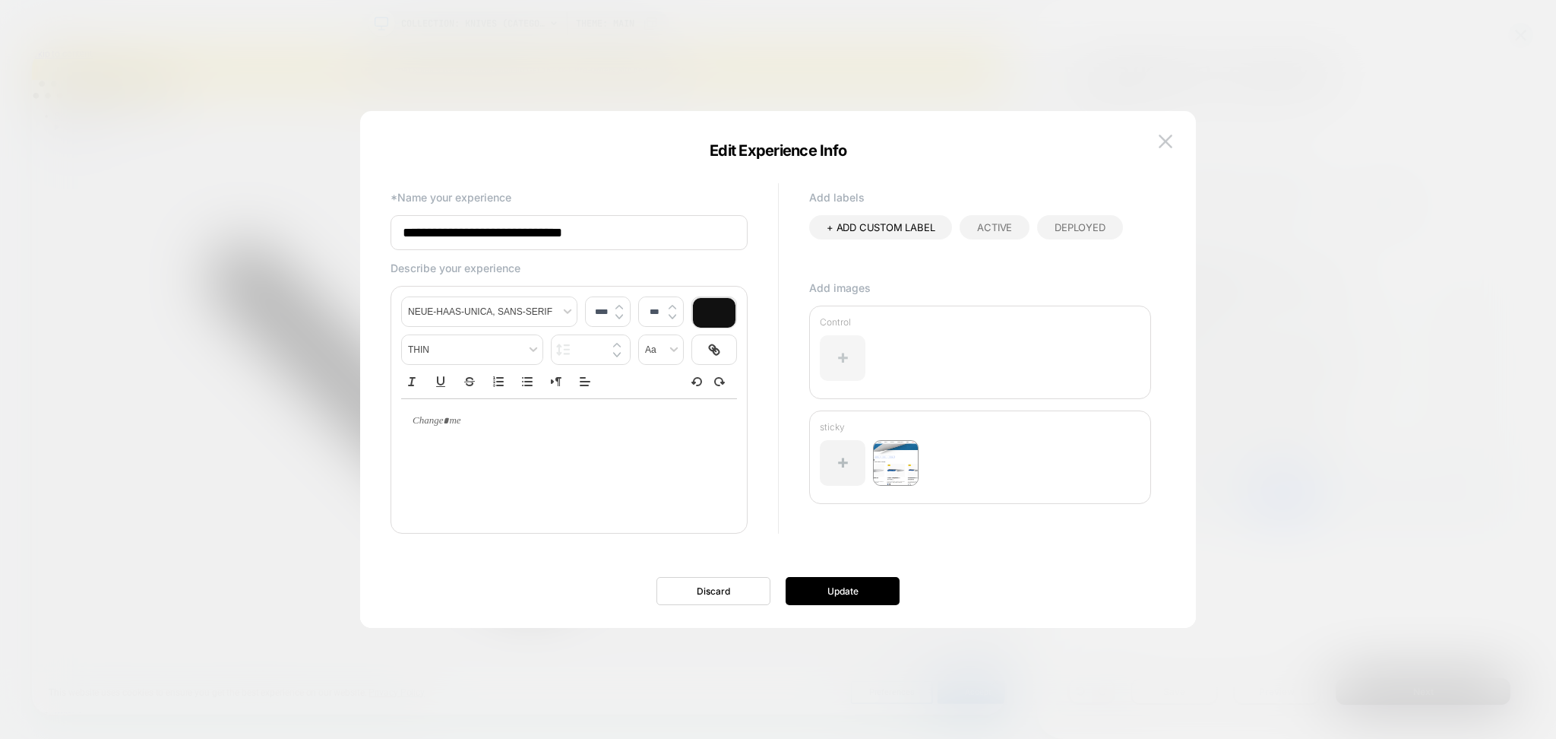
click at [841, 353] on div at bounding box center [843, 358] width 46 height 46
click at [852, 369] on div at bounding box center [843, 358] width 46 height 46
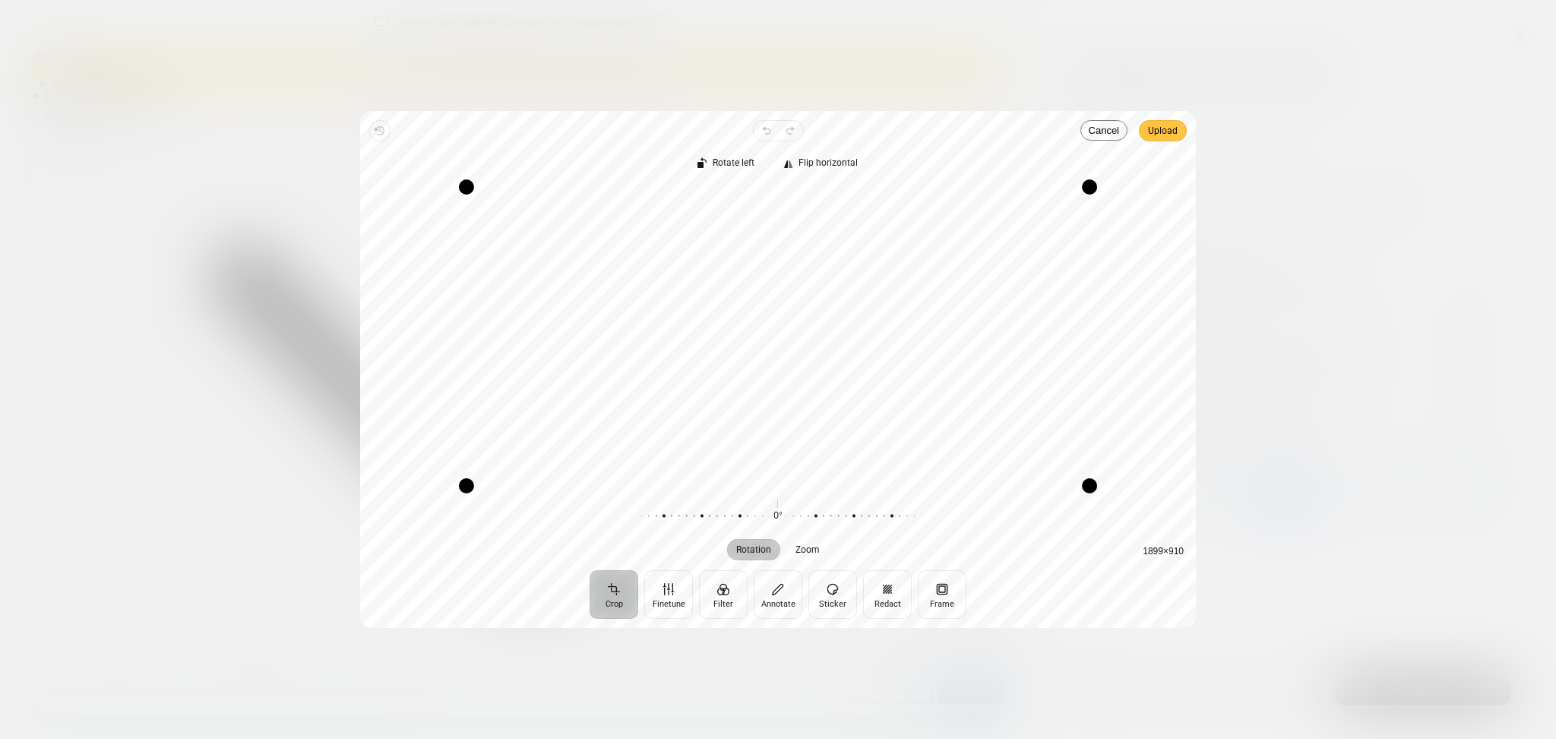
click at [1152, 135] on span "Upload" at bounding box center [1163, 131] width 30 height 18
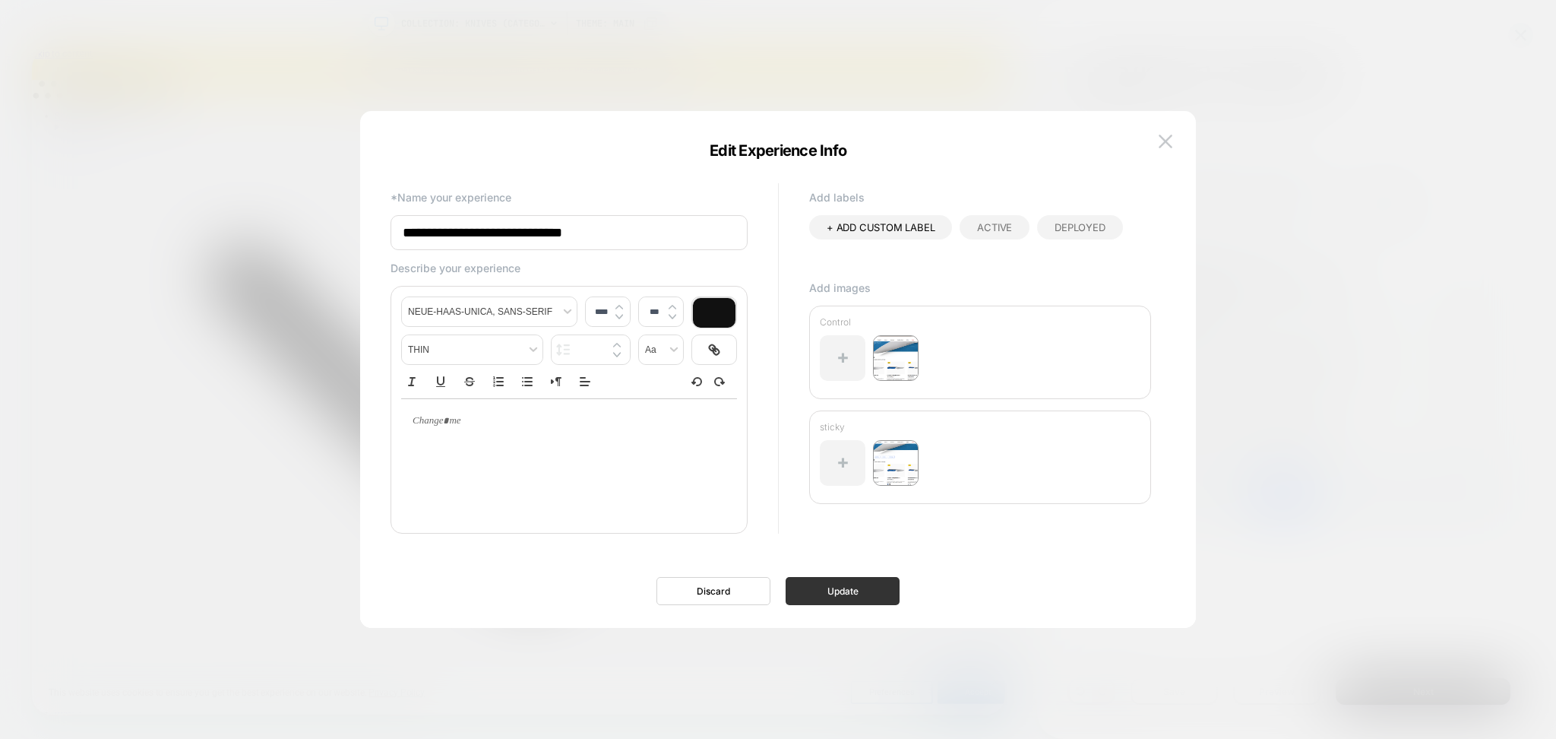
click at [827, 591] on button "Update" at bounding box center [843, 591] width 114 height 28
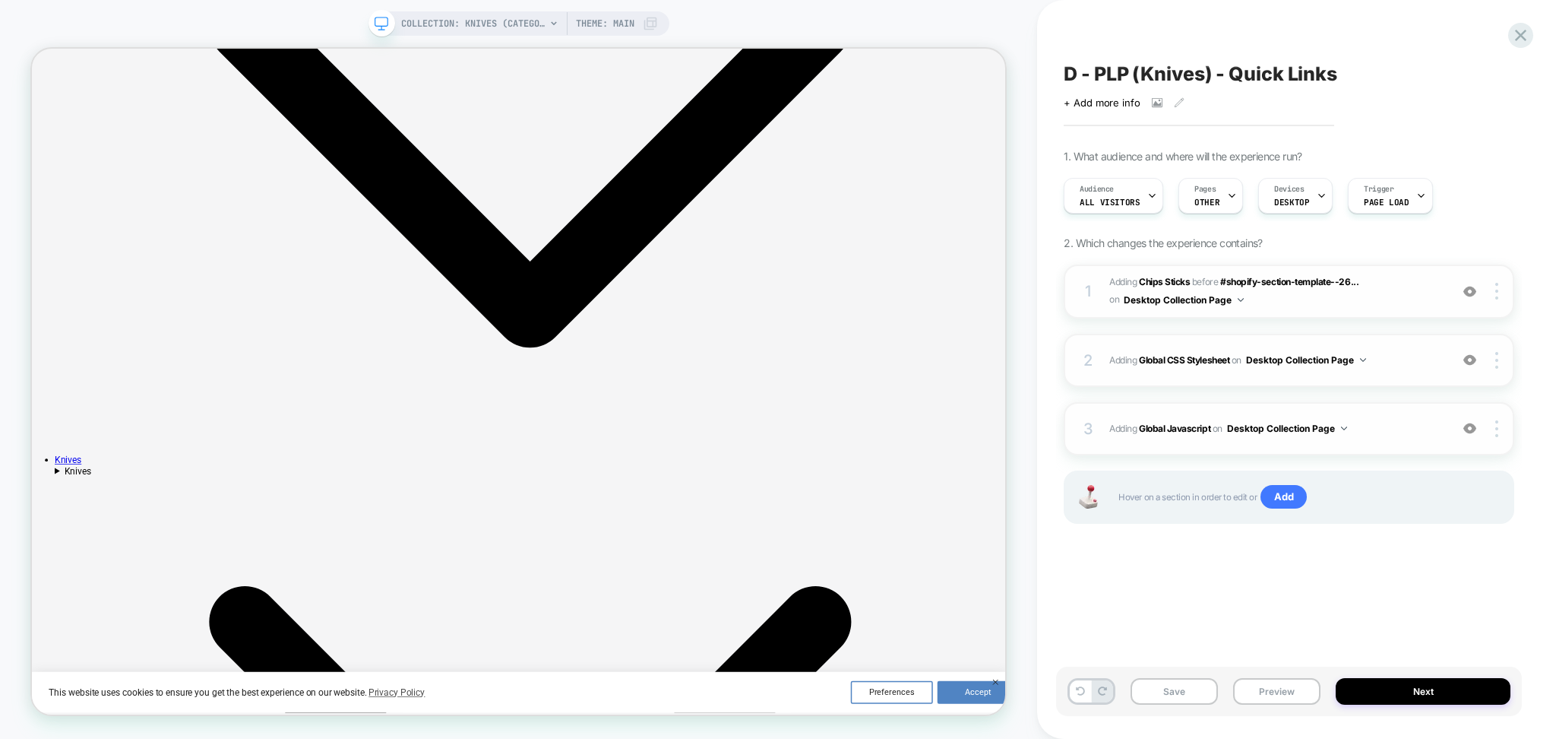
scroll to position [709, 0]
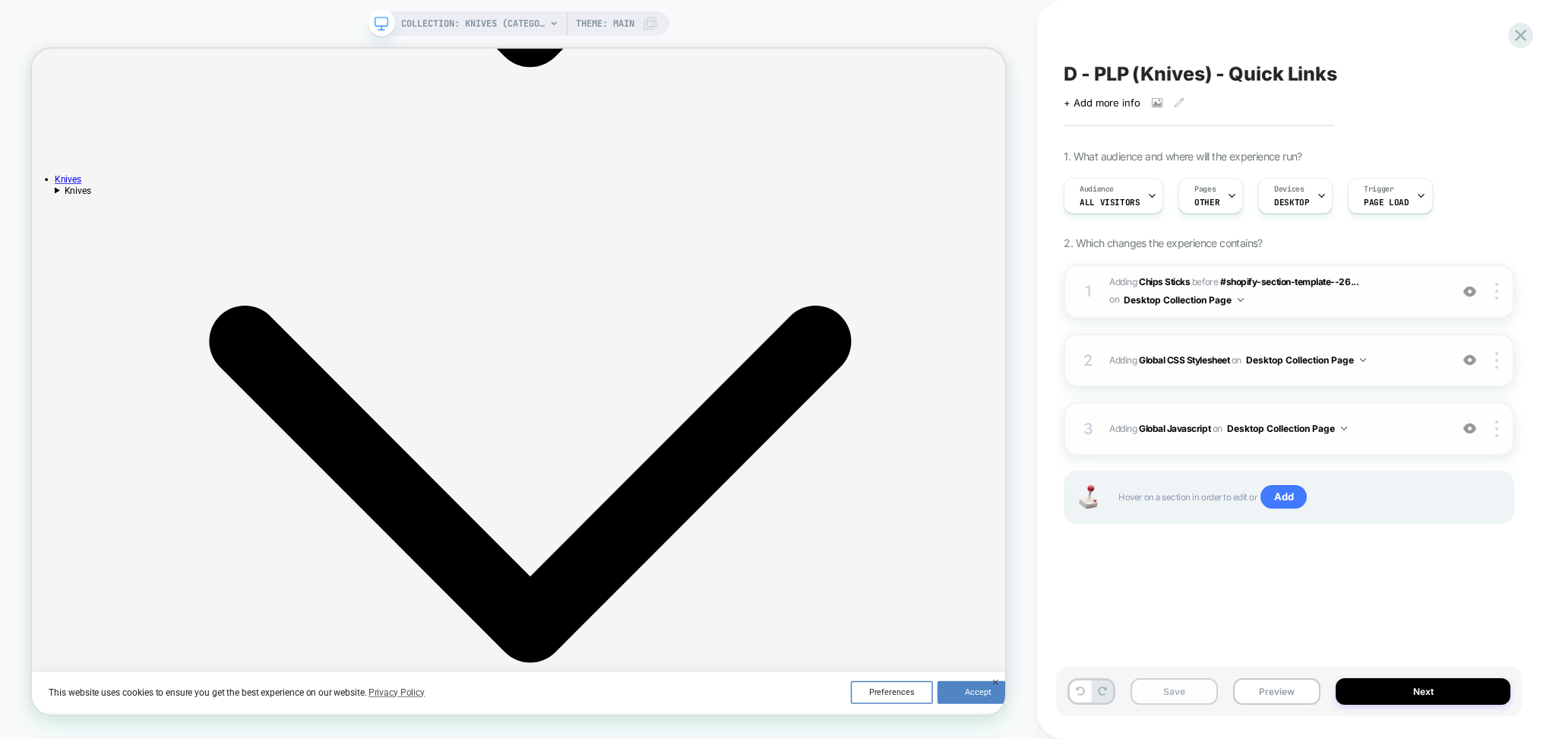
click at [1175, 696] on button "Save" at bounding box center [1174, 691] width 87 height 27
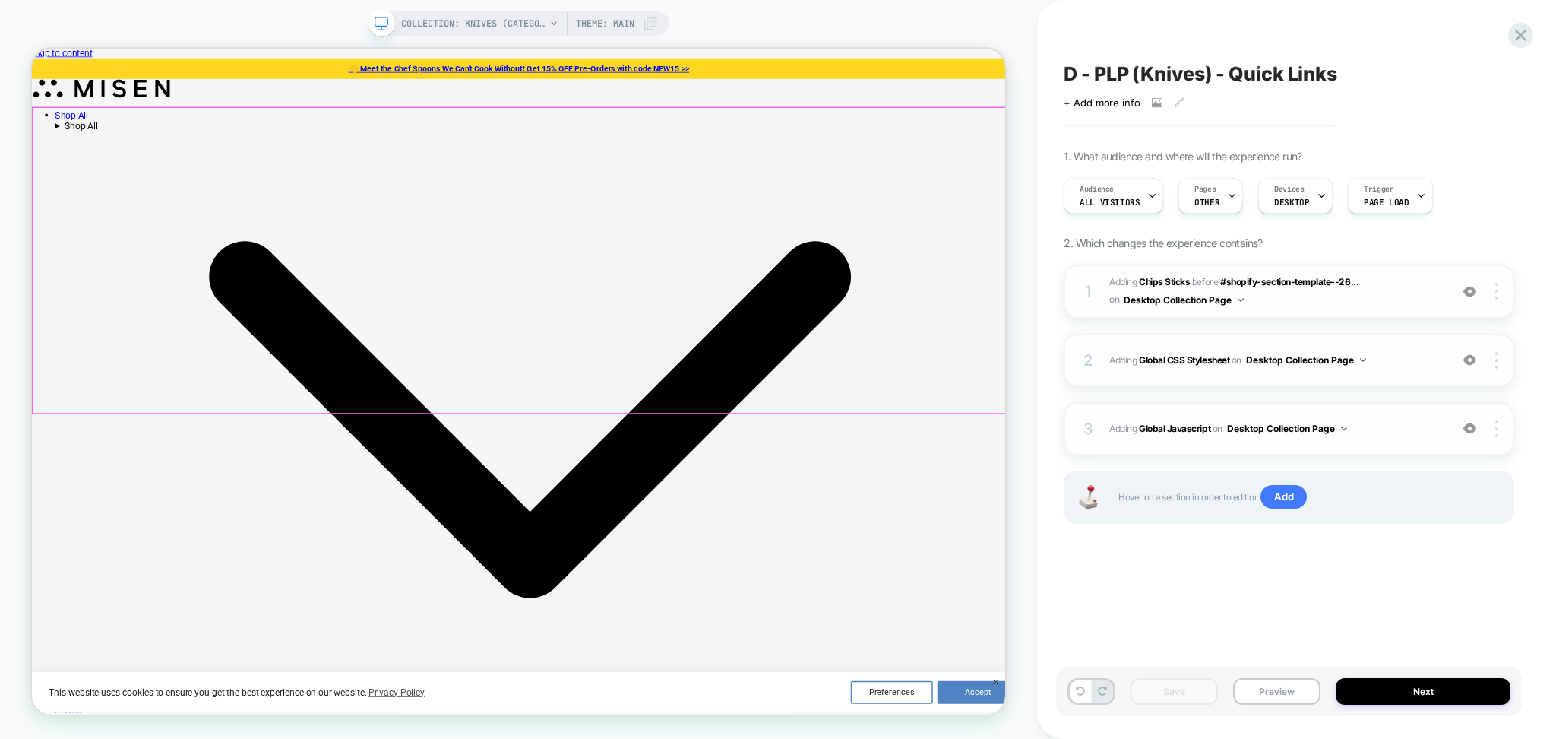
scroll to position [0, 0]
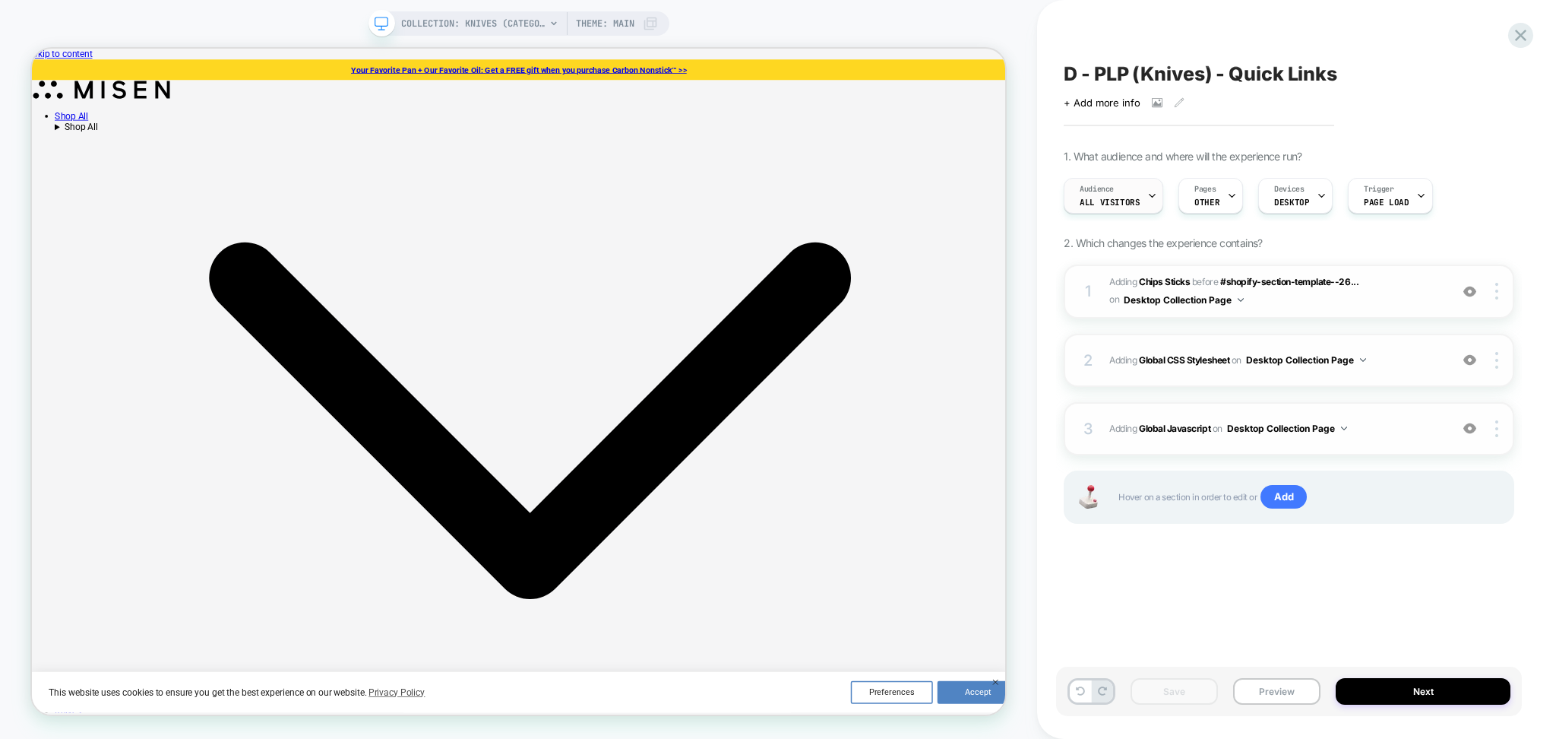
click at [1148, 201] on icon at bounding box center [1153, 196] width 10 height 10
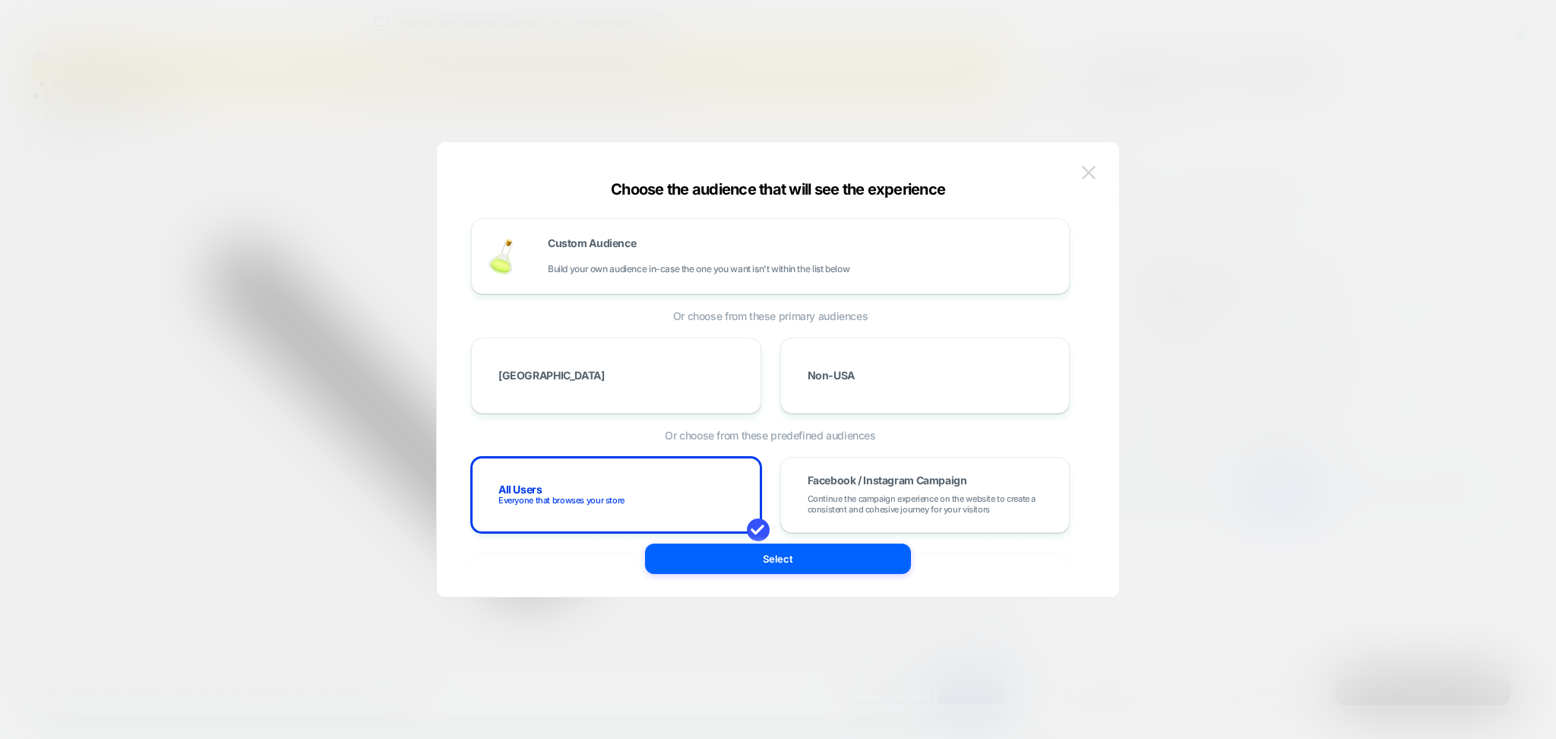
click at [1091, 169] on img at bounding box center [1089, 172] width 14 height 13
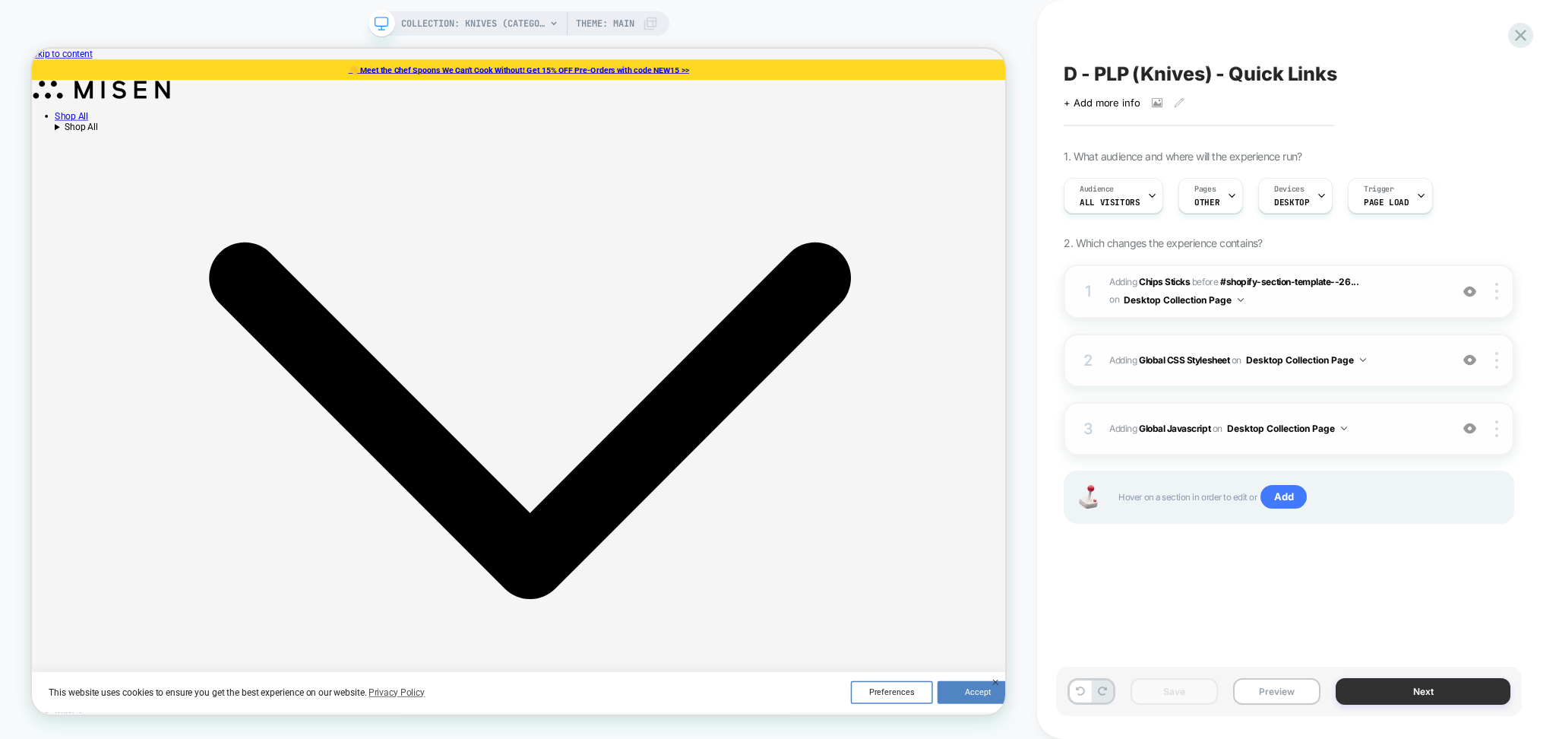
click at [1350, 691] on button "Next" at bounding box center [1423, 691] width 175 height 27
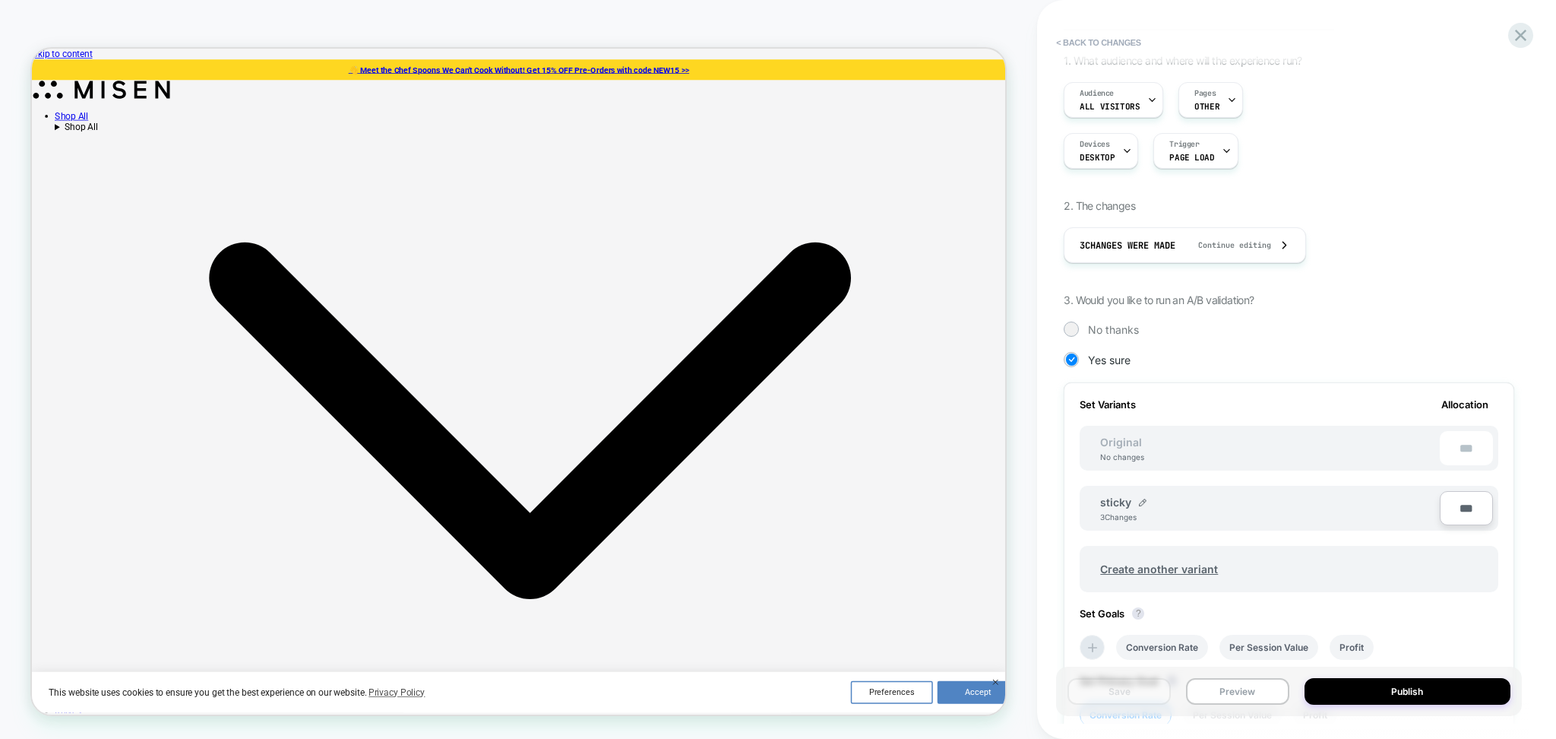
scroll to position [202, 0]
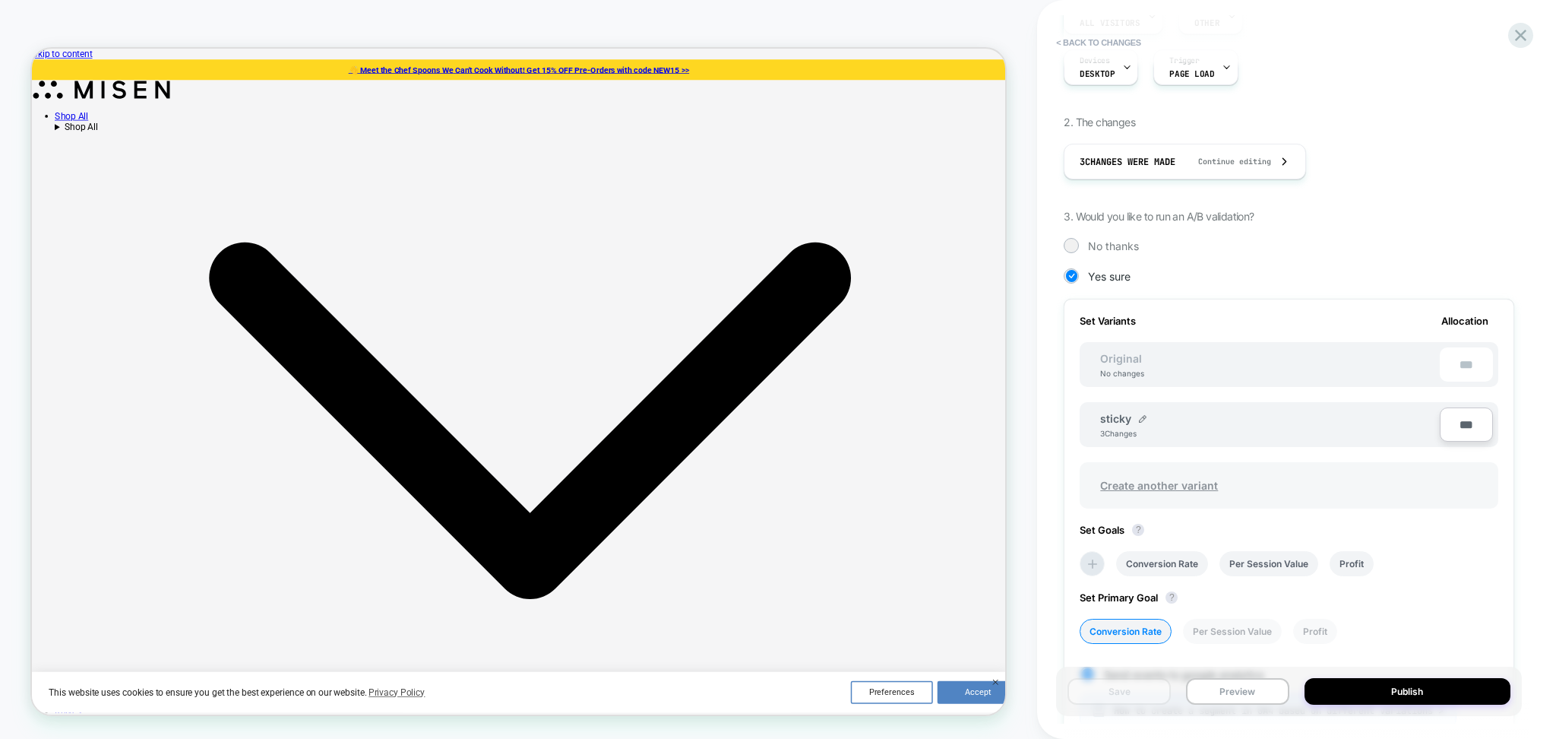
click at [1151, 484] on span "Create another variant" at bounding box center [1159, 485] width 148 height 36
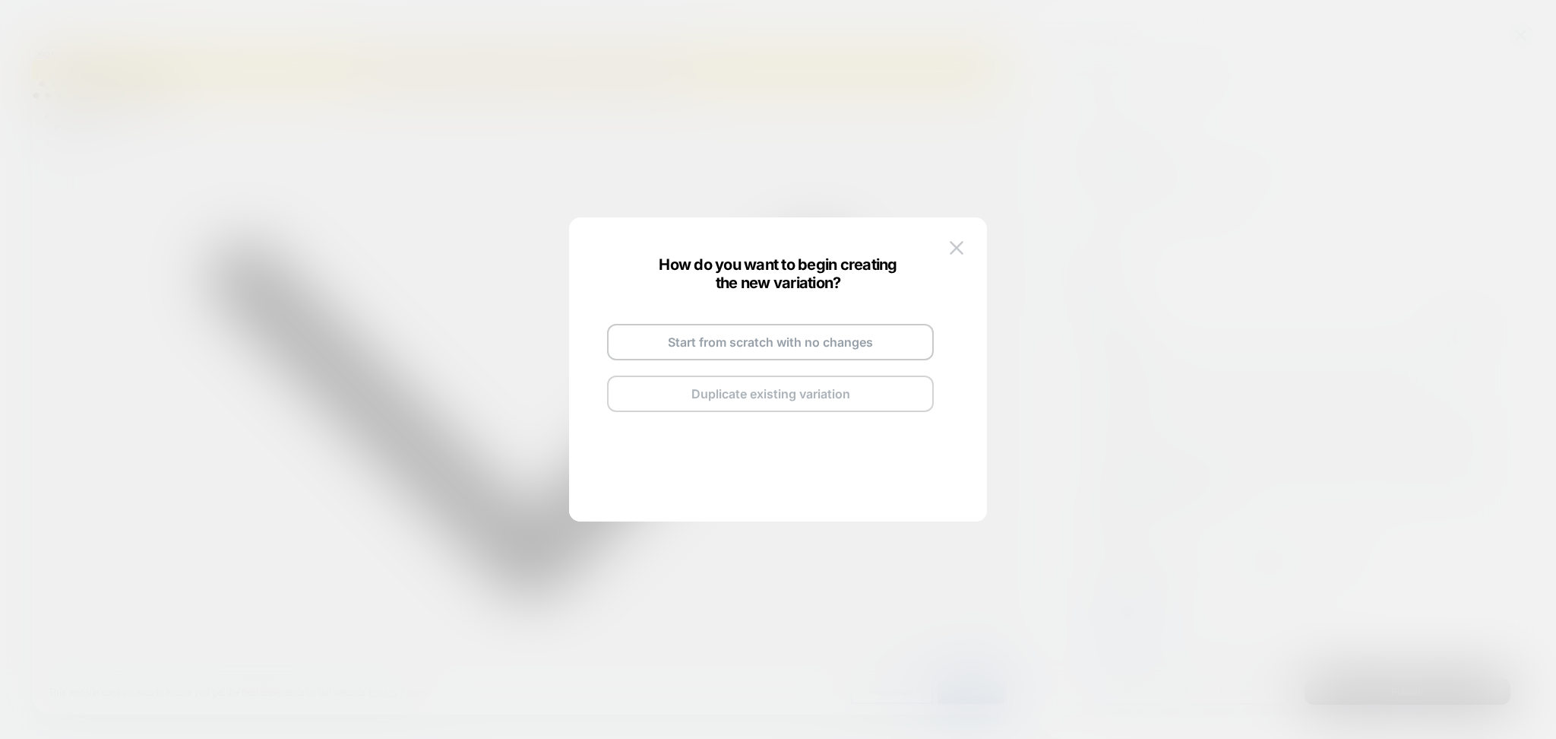
click at [712, 390] on button "Duplicate existing variation" at bounding box center [770, 393] width 327 height 36
click at [825, 324] on img at bounding box center [828, 325] width 8 height 8
drag, startPoint x: 755, startPoint y: 321, endPoint x: 642, endPoint y: 340, distance: 114.9
click at [642, 340] on div "**********" at bounding box center [770, 367] width 357 height 179
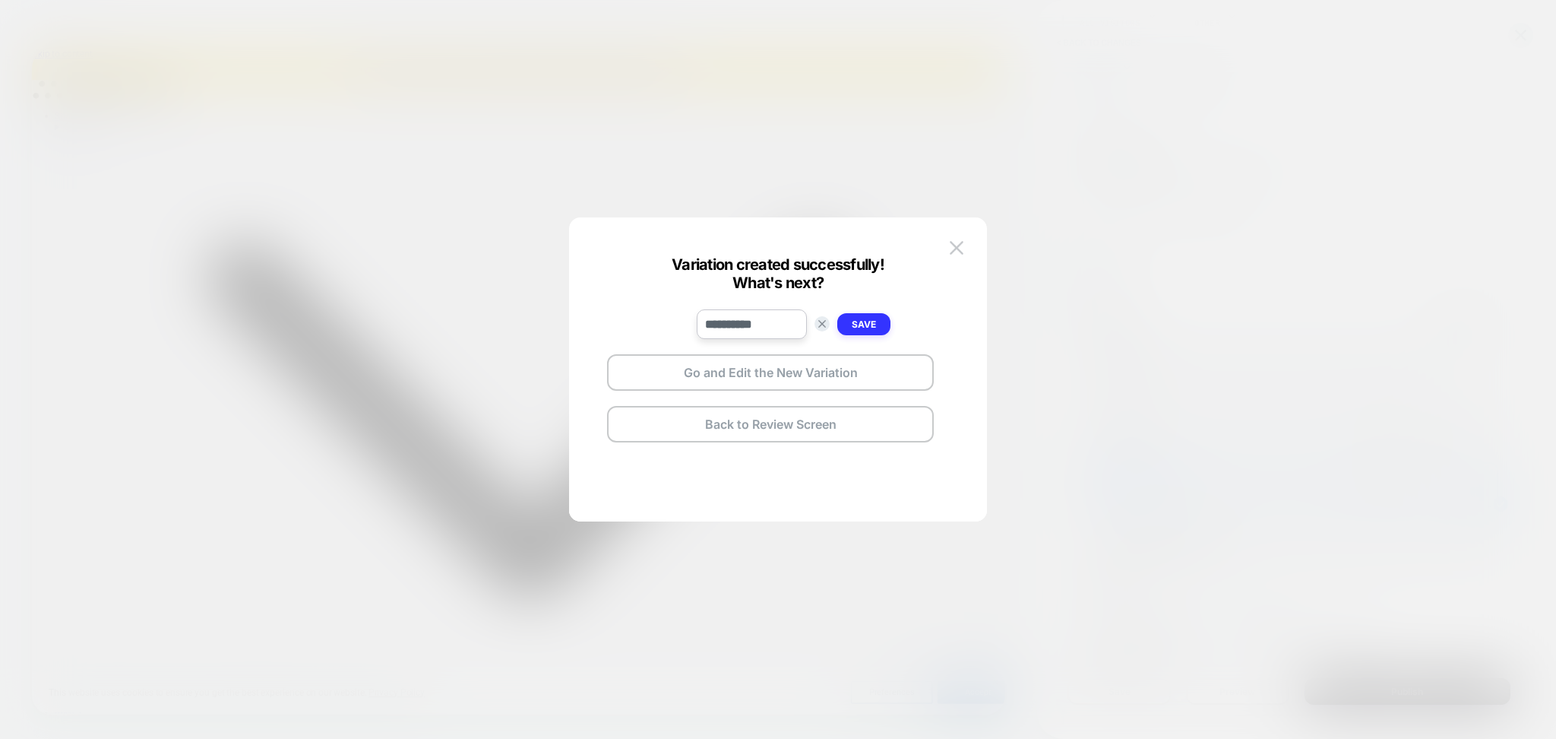
type input "**********"
click at [846, 333] on button "Save" at bounding box center [863, 324] width 53 height 22
click at [830, 378] on button "Go and Edit the New Variation" at bounding box center [770, 372] width 327 height 36
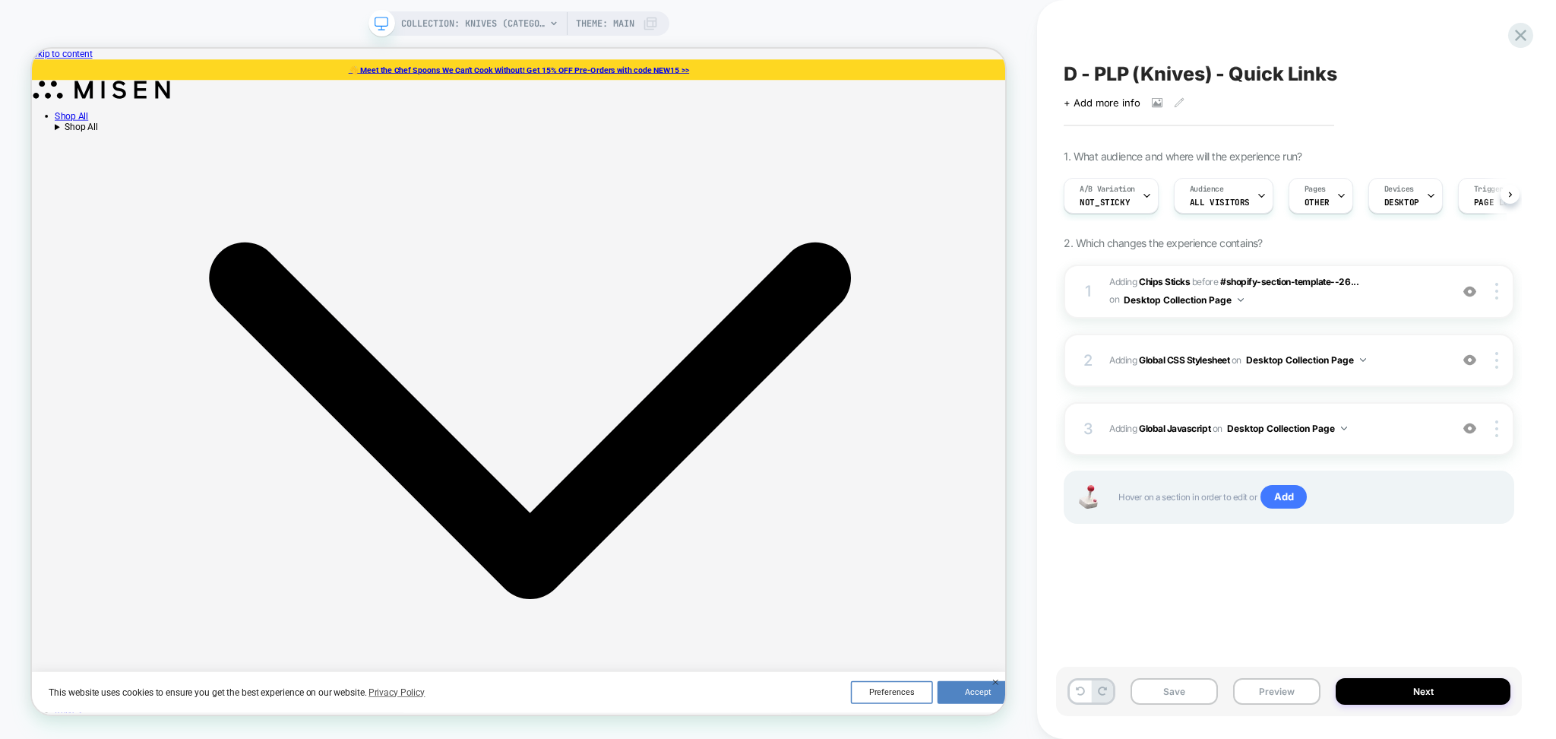
scroll to position [0, 1]
click at [1498, 419] on div "3 Adding Global Javascript on Desktop Collection Page Add Before Add After Copy…" at bounding box center [1289, 428] width 451 height 53
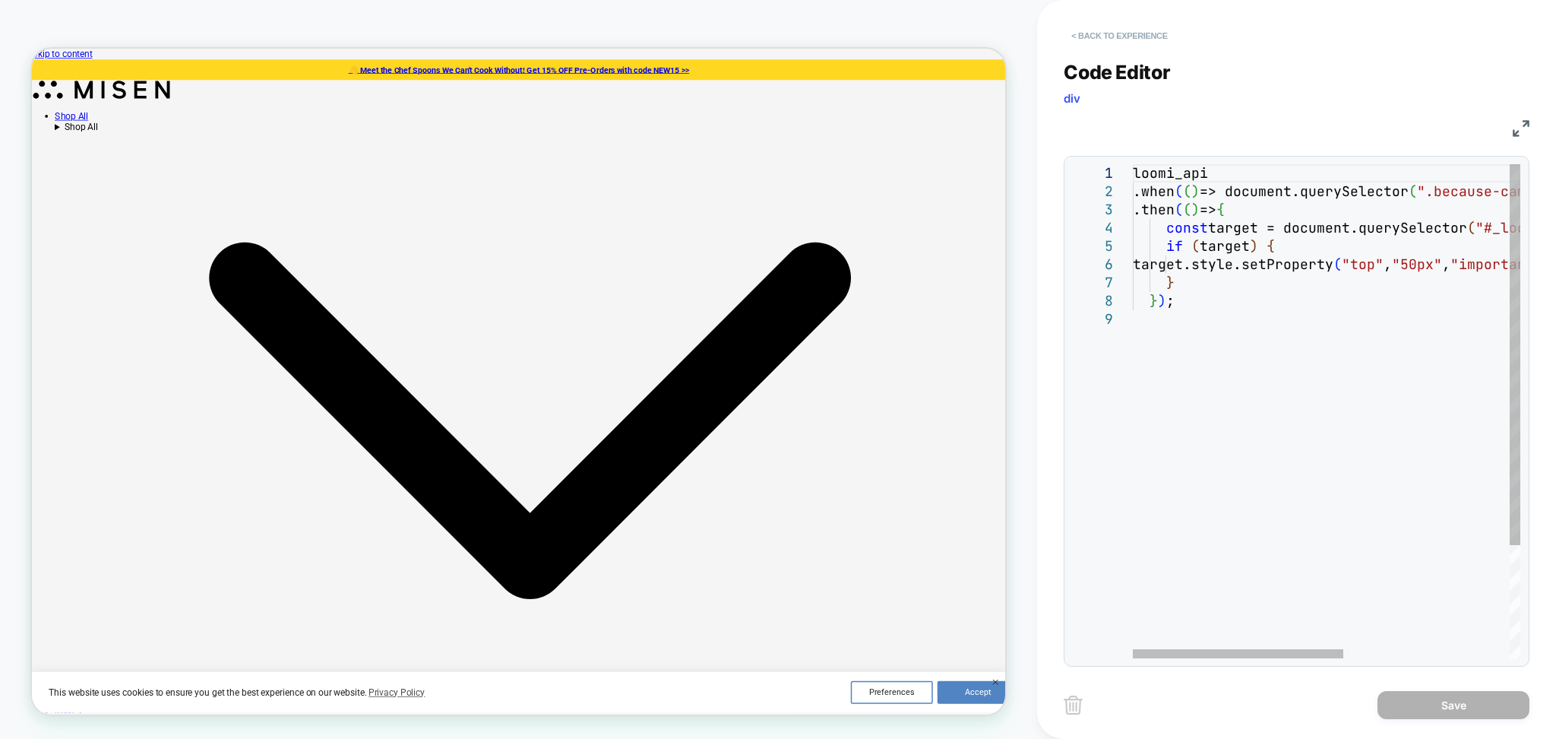
click at [1132, 41] on button "< Back to experience" at bounding box center [1119, 36] width 111 height 24
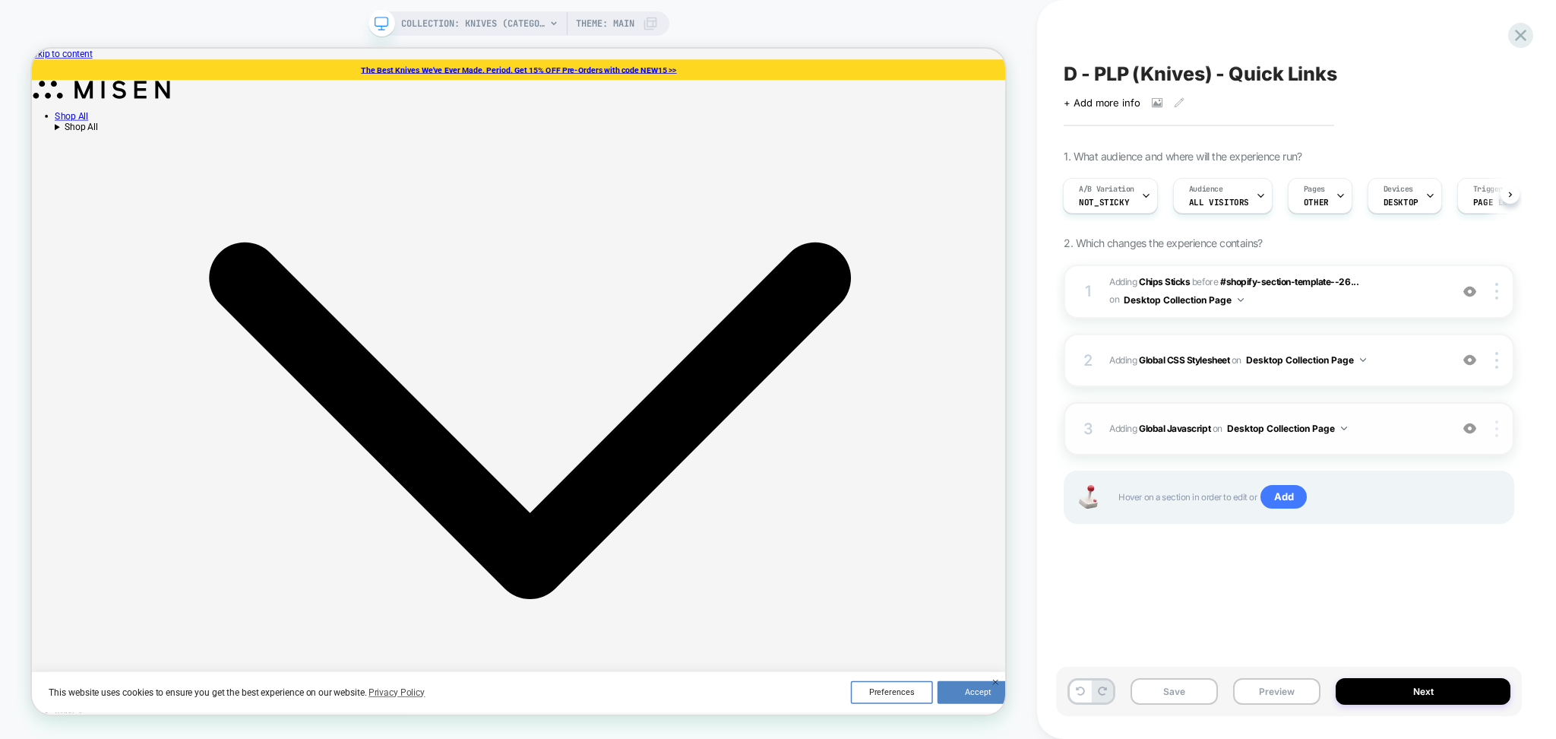
click at [1499, 435] on img at bounding box center [1497, 428] width 3 height 17
click at [1132, 377] on div "2 Adding Global CSS Stylesheet on Desktop Collection Page Add Before Add After …" at bounding box center [1289, 360] width 451 height 53
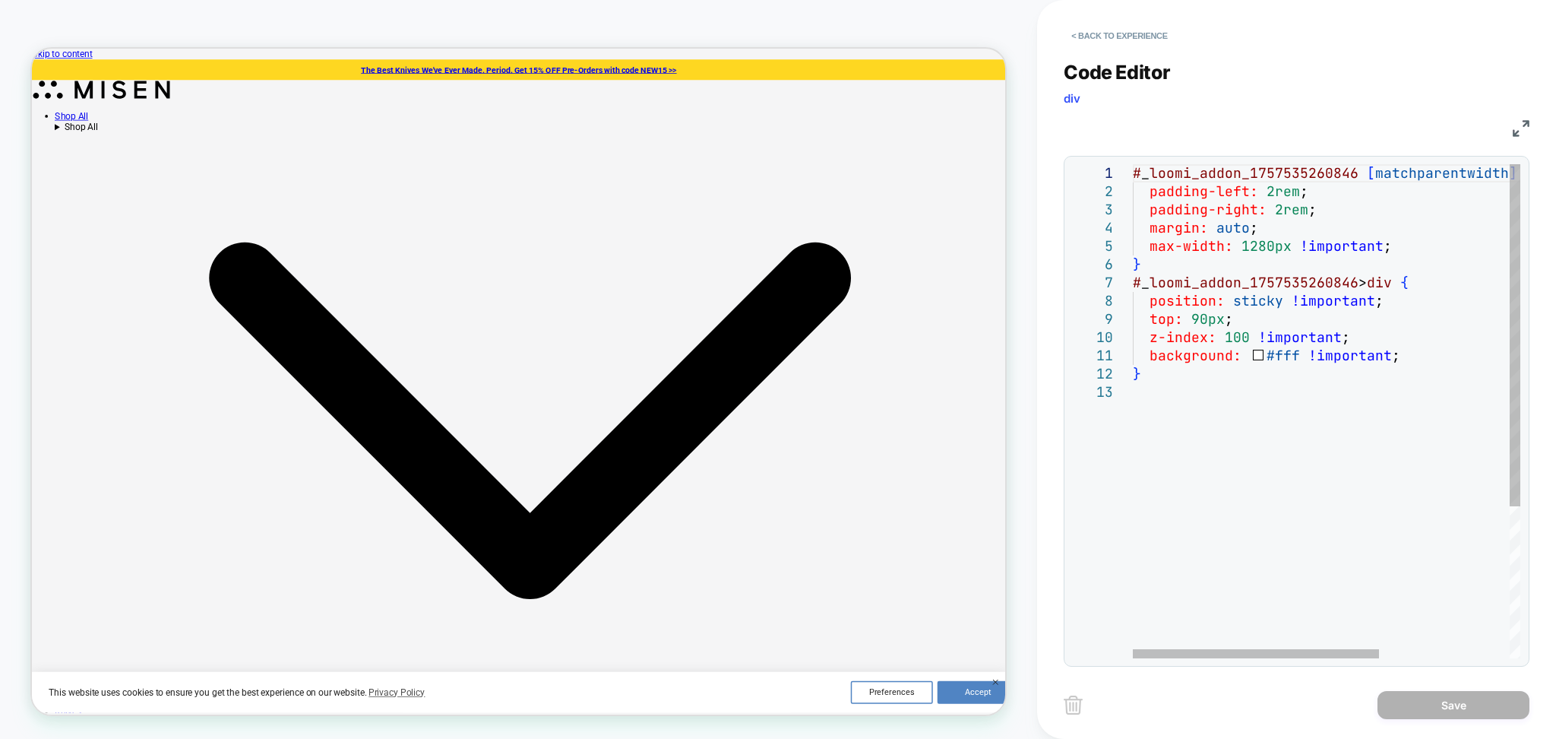
scroll to position [0, 0]
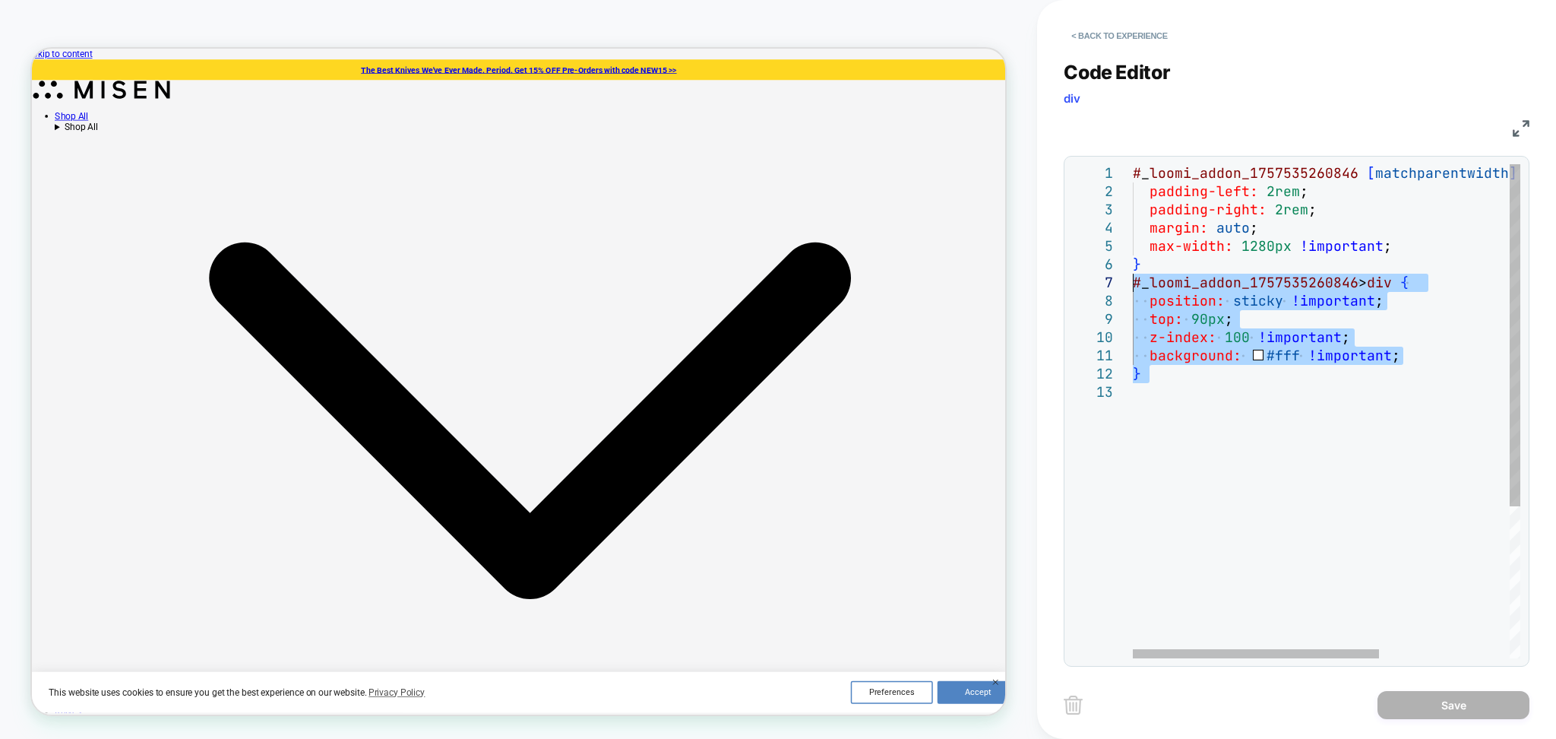
drag, startPoint x: 1140, startPoint y: 394, endPoint x: 1124, endPoint y: 283, distance: 111.3
click at [1133, 283] on div "# _ loomi_addon_1757535260846 [ matchparentwidth ] [ matchparentwidth ] { paddi…" at bounding box center [1429, 520] width 593 height 713
type textarea "**********"
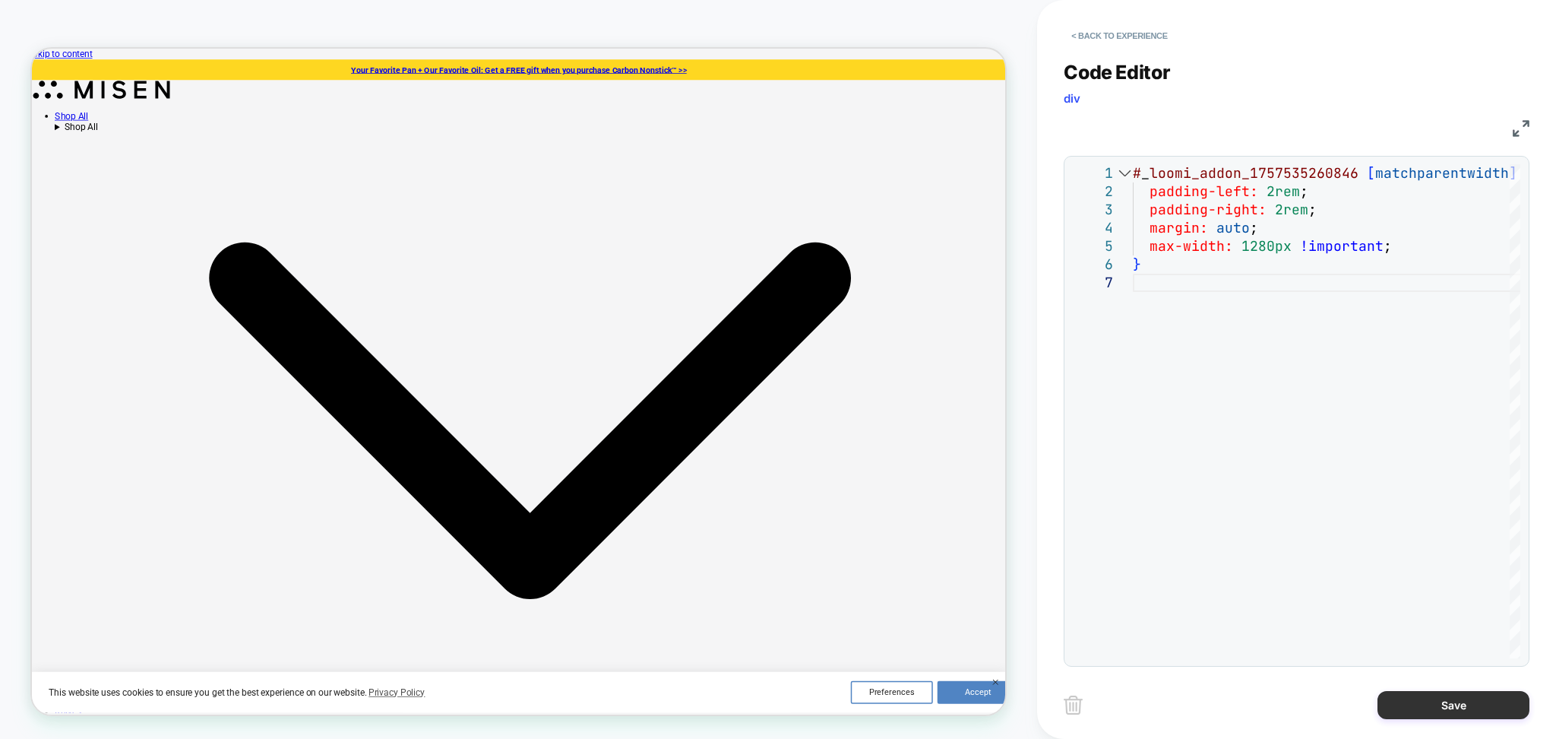
click at [1441, 707] on button "Save" at bounding box center [1454, 705] width 152 height 28
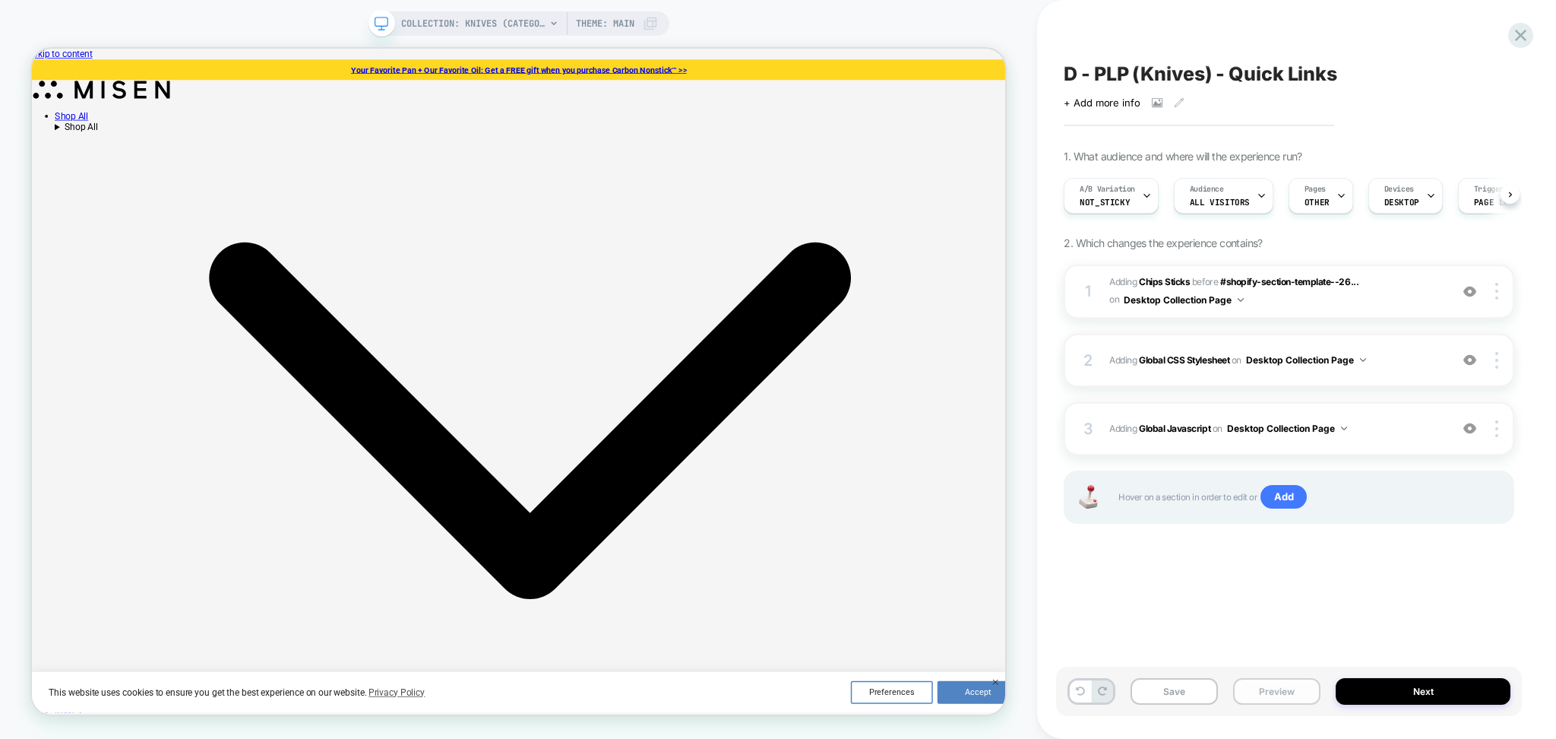
click at [1299, 690] on button "Preview" at bounding box center [1276, 691] width 87 height 27
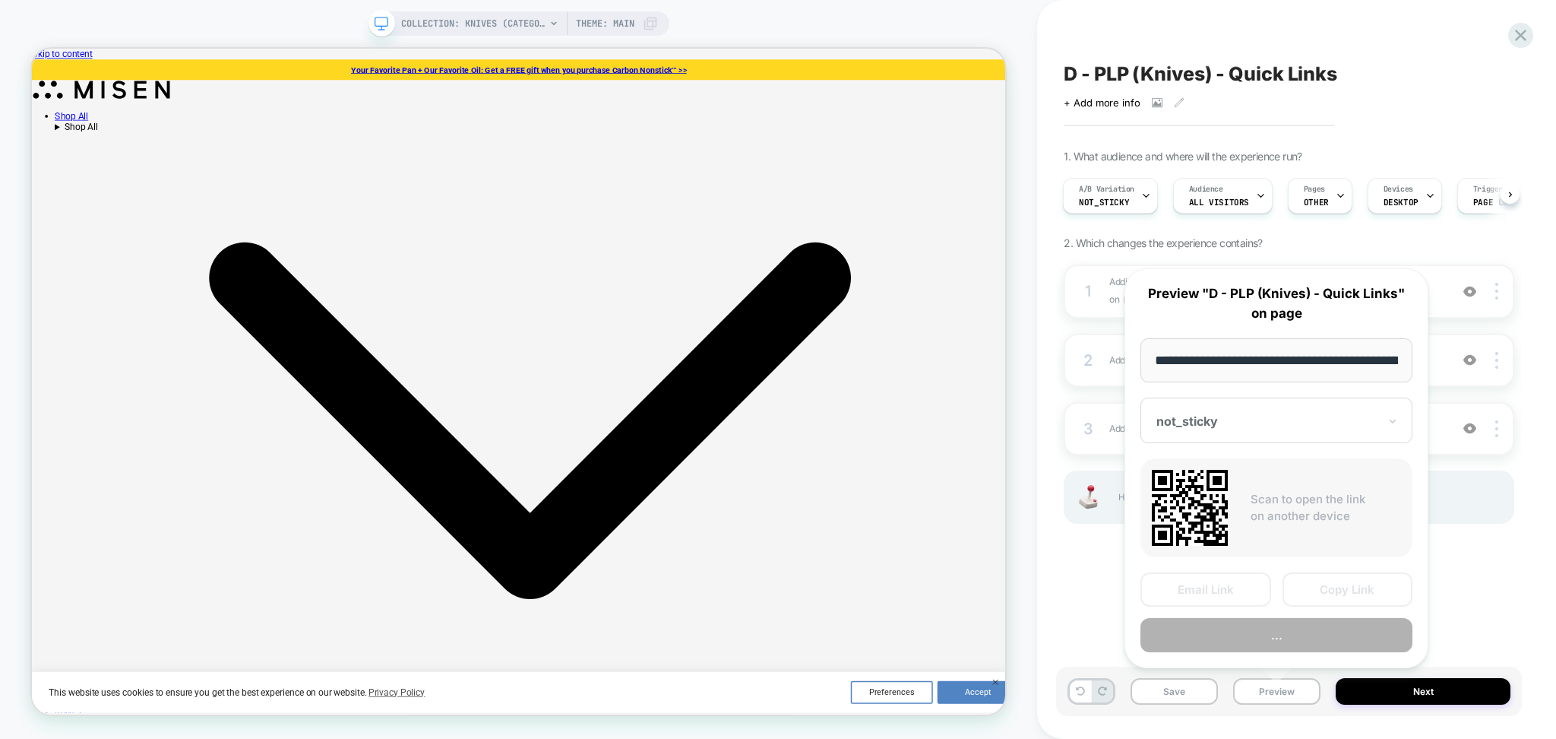
scroll to position [0, 100]
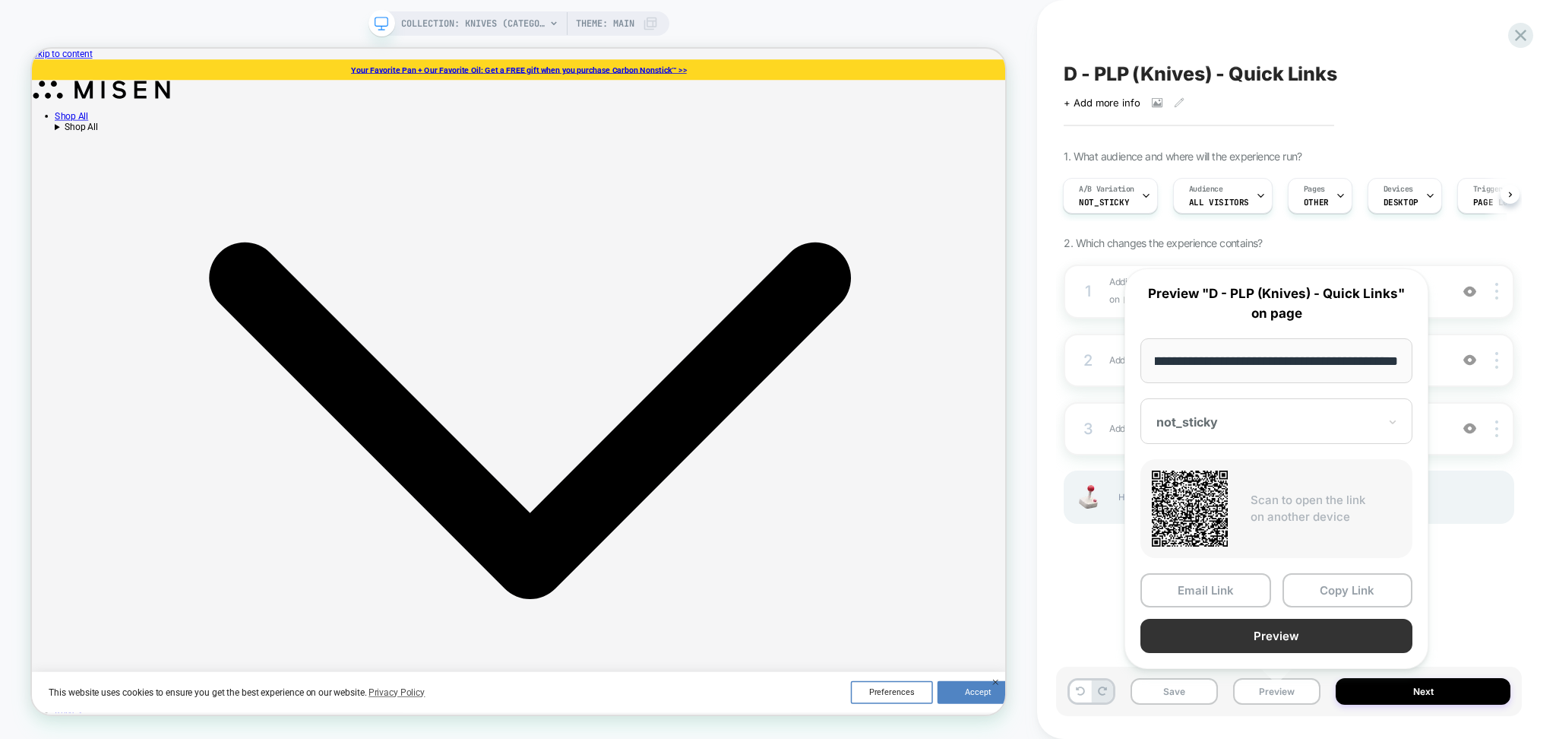
click at [1239, 638] on button "Preview" at bounding box center [1277, 636] width 272 height 34
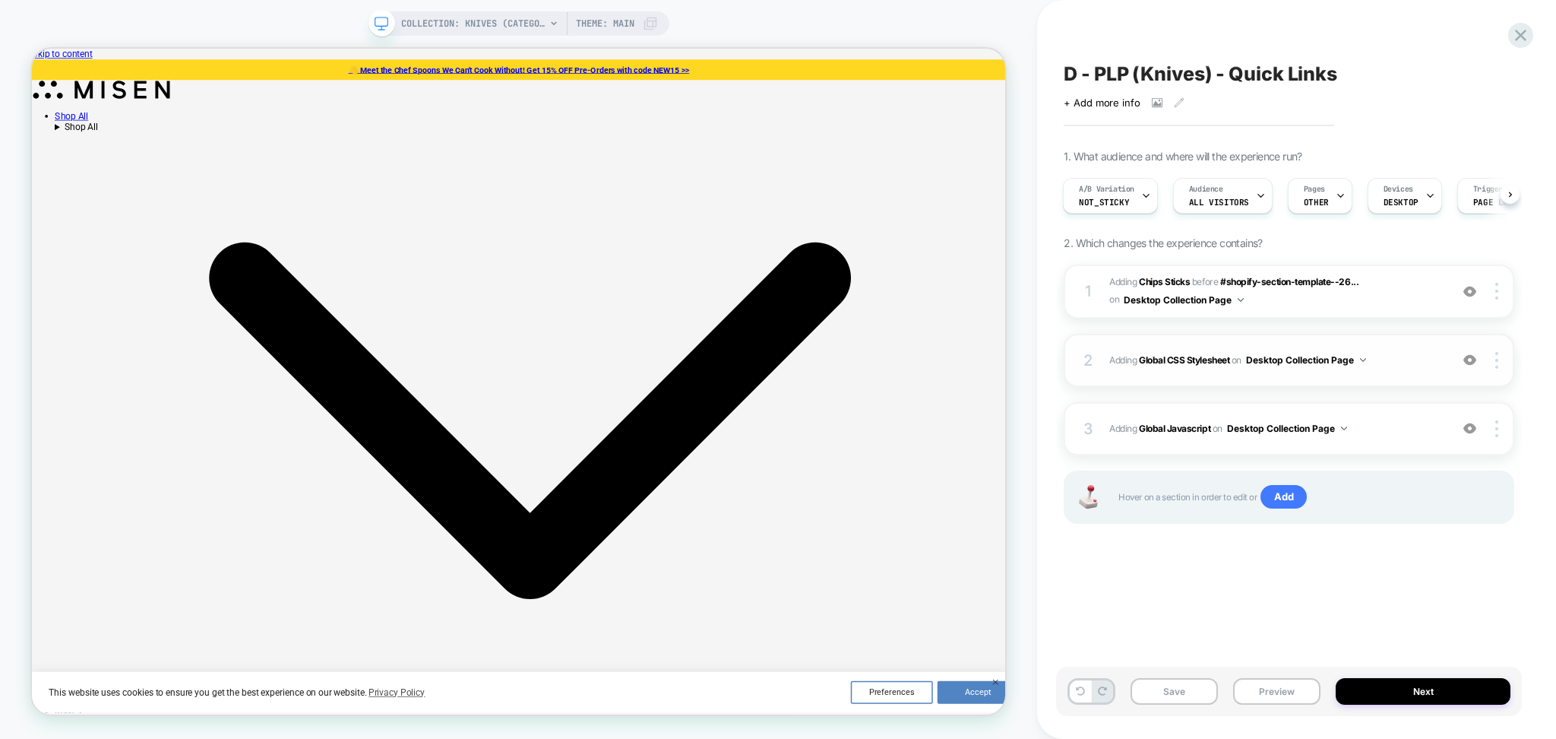
click at [1401, 377] on div "2 Adding Global CSS Stylesheet on Desktop Collection Page Add Before Add After …" at bounding box center [1289, 360] width 451 height 53
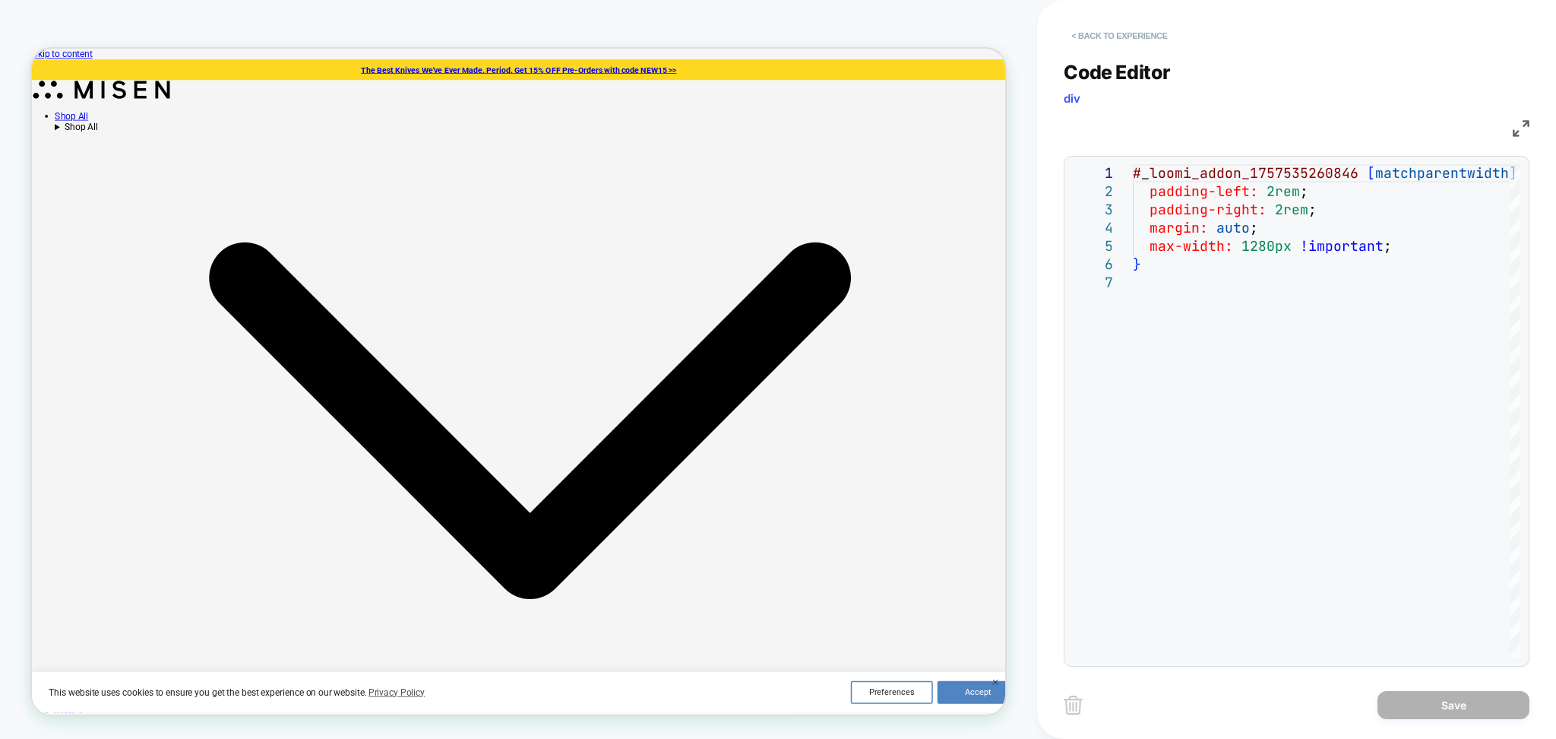
click at [1151, 40] on button "< Back to experience" at bounding box center [1119, 36] width 111 height 24
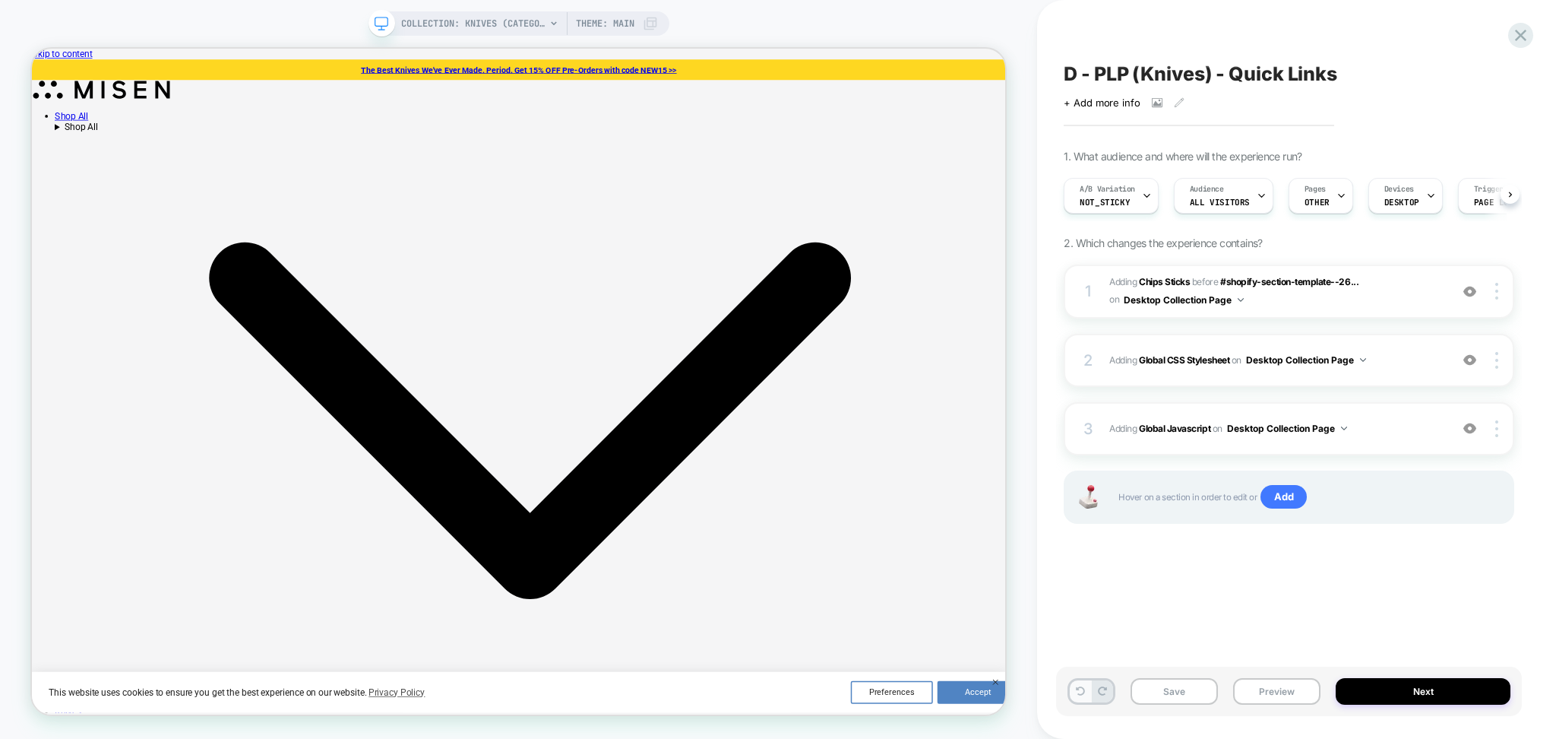
scroll to position [0, 1]
click at [1074, 694] on button at bounding box center [1080, 691] width 21 height 22
click at [1381, 368] on span "Adding Global CSS Stylesheet on Desktop Collection Page" at bounding box center [1276, 359] width 333 height 19
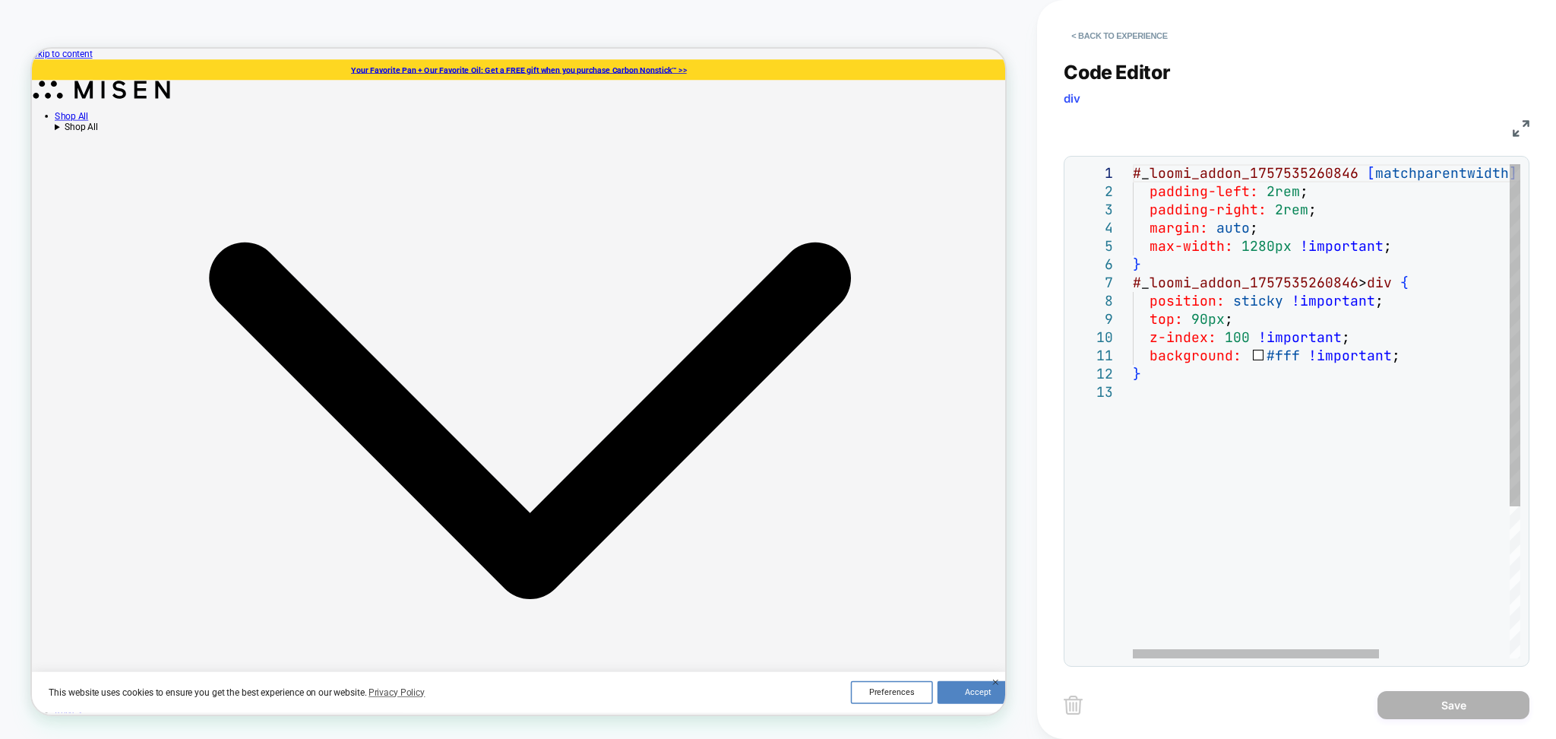
scroll to position [0, 0]
drag, startPoint x: 1164, startPoint y: 382, endPoint x: 1145, endPoint y: 321, distance: 63.9
click at [1145, 321] on div "# _ loomi_addon_1757535260846 [ matchparentwidth ] [ matchparentwidth ] { paddi…" at bounding box center [1429, 520] width 593 height 713
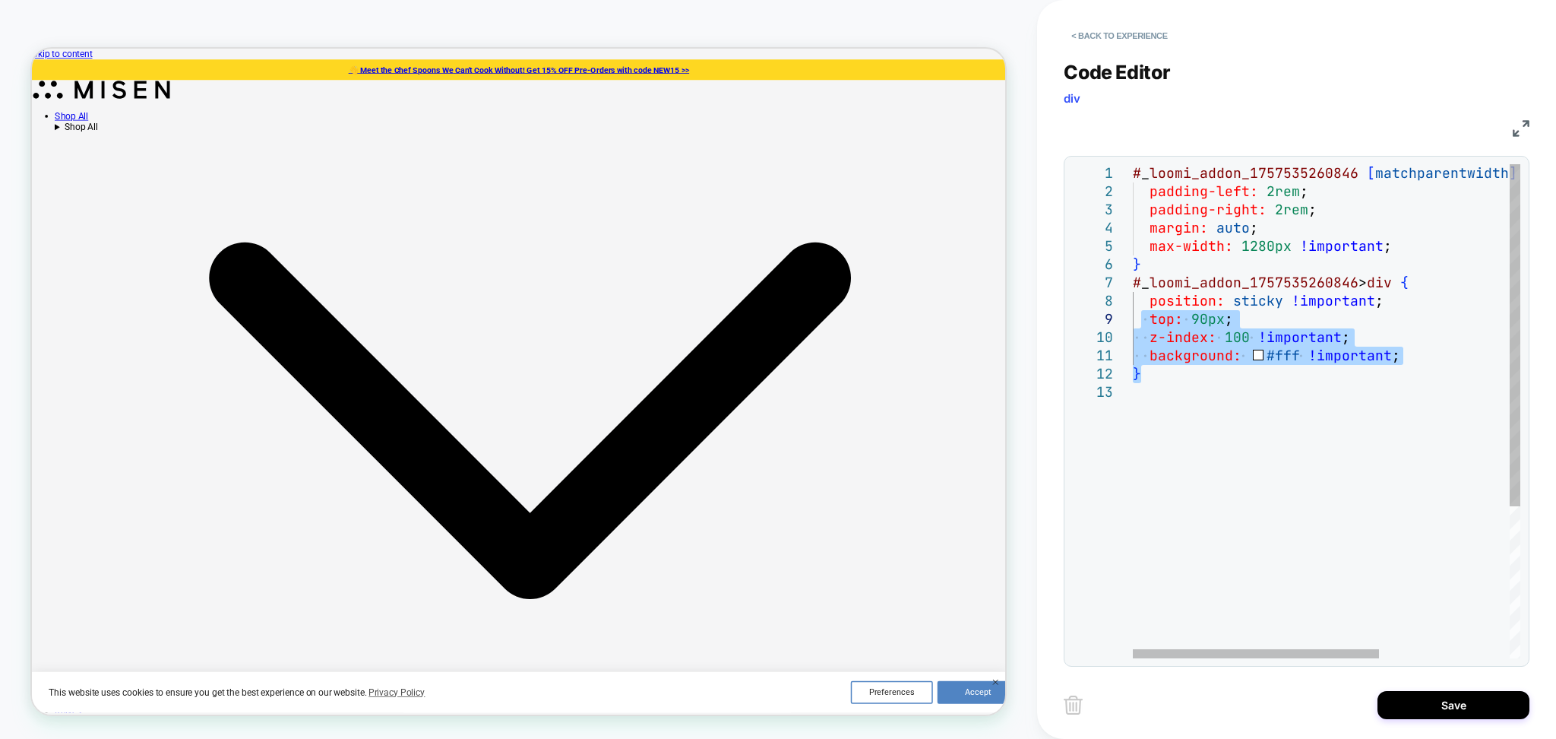
click at [1210, 421] on div "# _ loomi_addon_1757535260846 [ matchparentwidth ] [ matchparentwidth ] { paddi…" at bounding box center [1429, 520] width 593 height 713
drag, startPoint x: 1159, startPoint y: 388, endPoint x: 1134, endPoint y: 287, distance: 104.9
click at [1134, 287] on div "# _ loomi_addon_1757535260846 [ matchparentwidth ] [ matchparentwidth ] { paddi…" at bounding box center [1429, 520] width 593 height 713
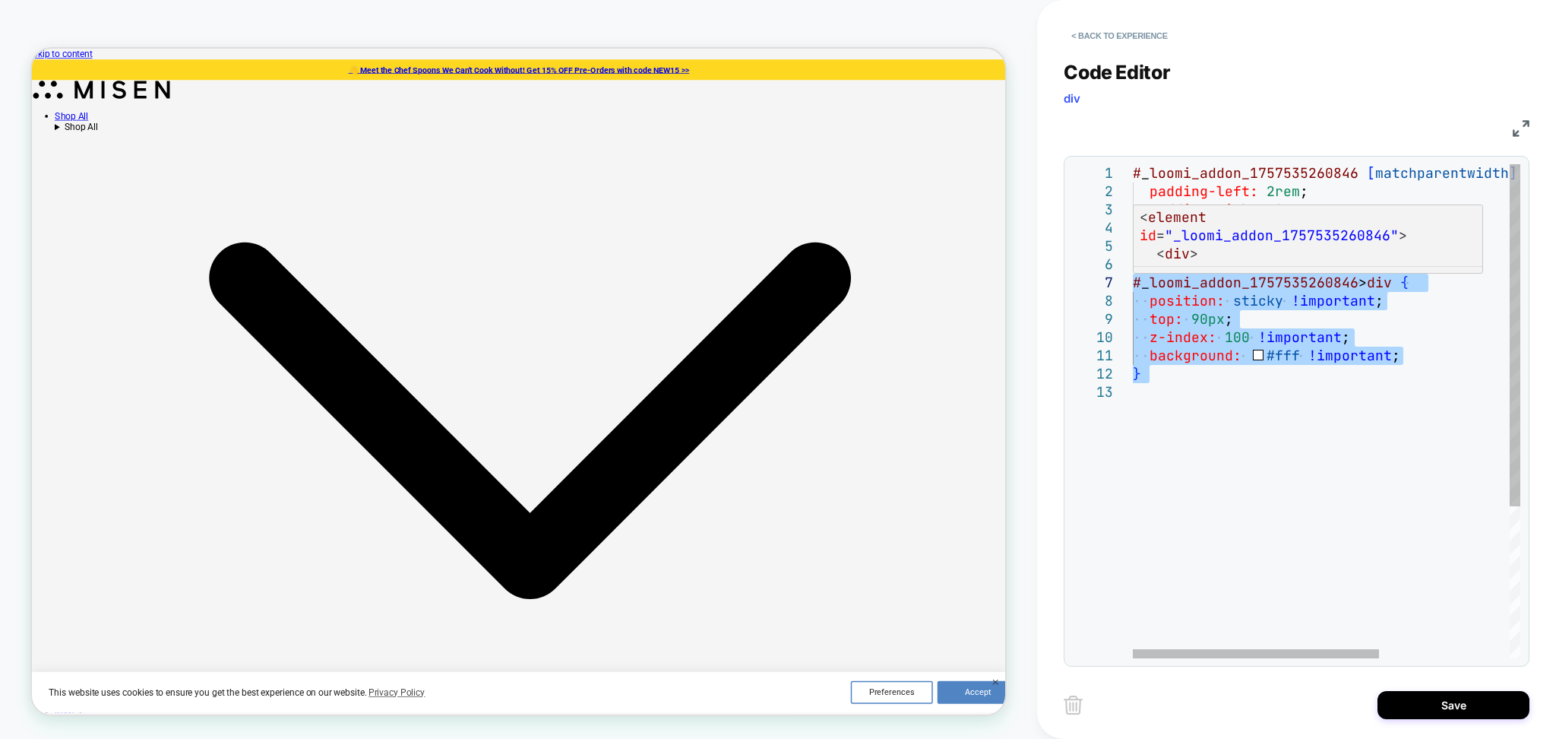
type textarea "**********"
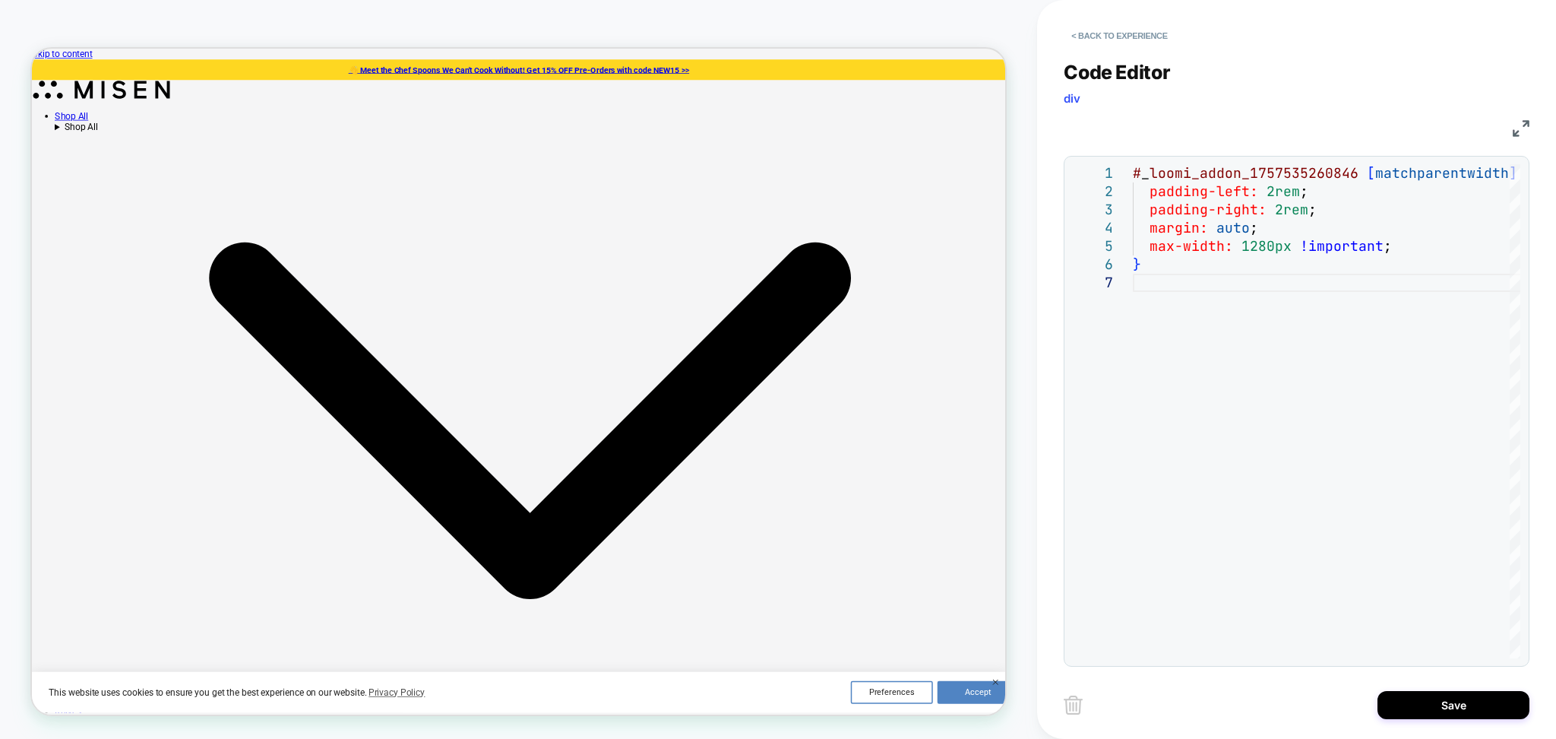
click at [1423, 720] on div "Save" at bounding box center [1297, 705] width 466 height 38
click at [1413, 700] on button "Save" at bounding box center [1454, 705] width 152 height 28
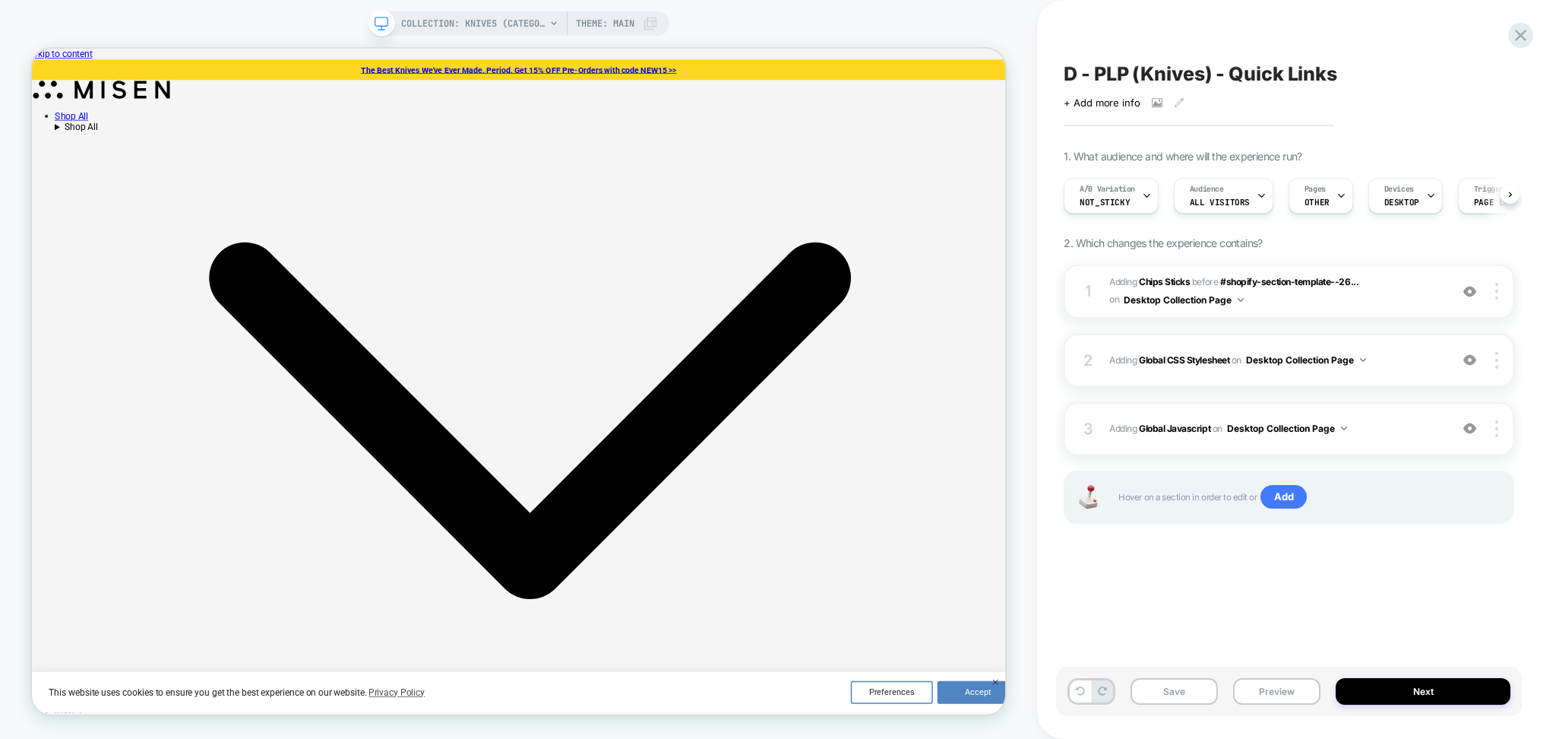
scroll to position [0, 1]
click at [1169, 692] on button "Save" at bounding box center [1174, 691] width 87 height 27
click at [1287, 683] on button "Preview" at bounding box center [1276, 691] width 87 height 27
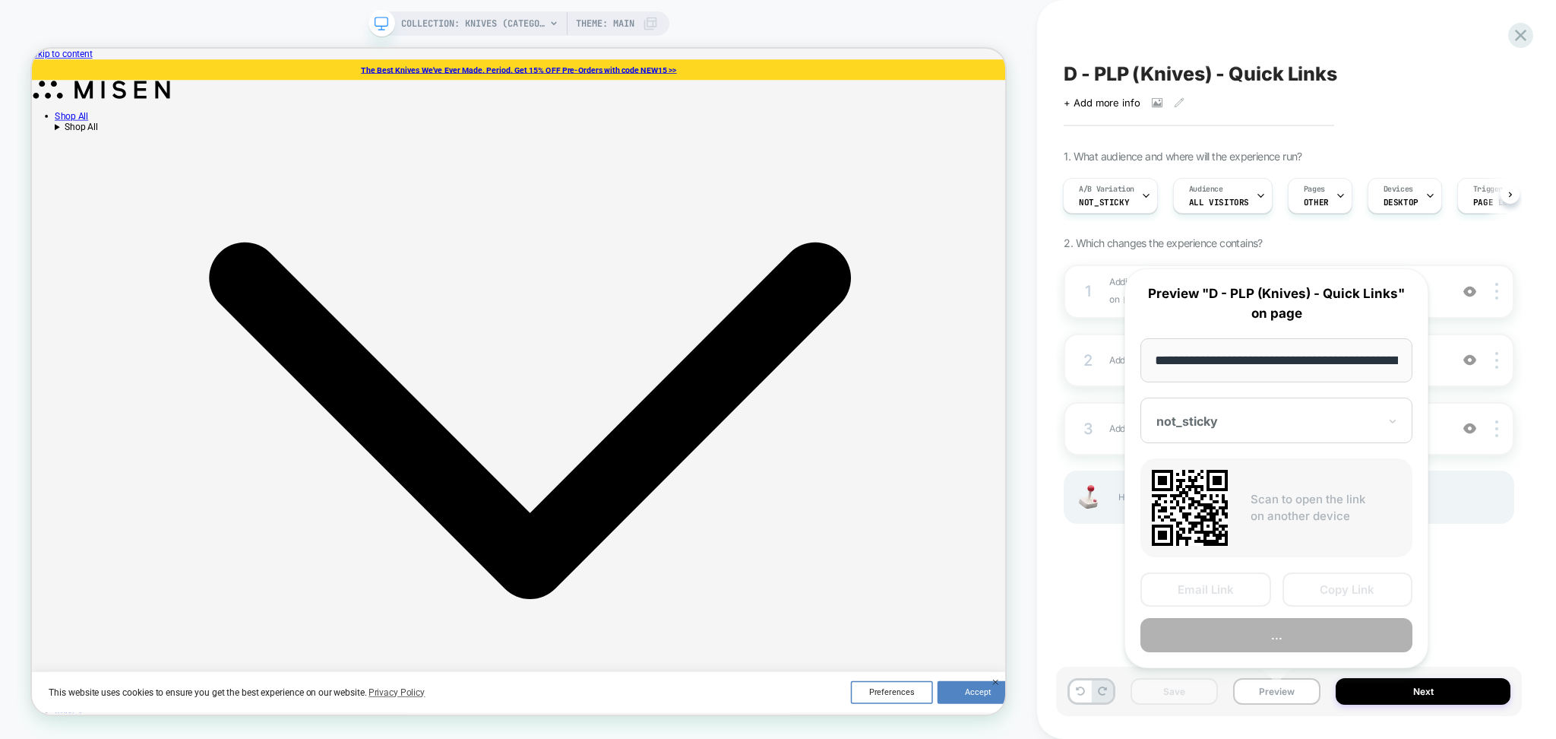
scroll to position [0, 100]
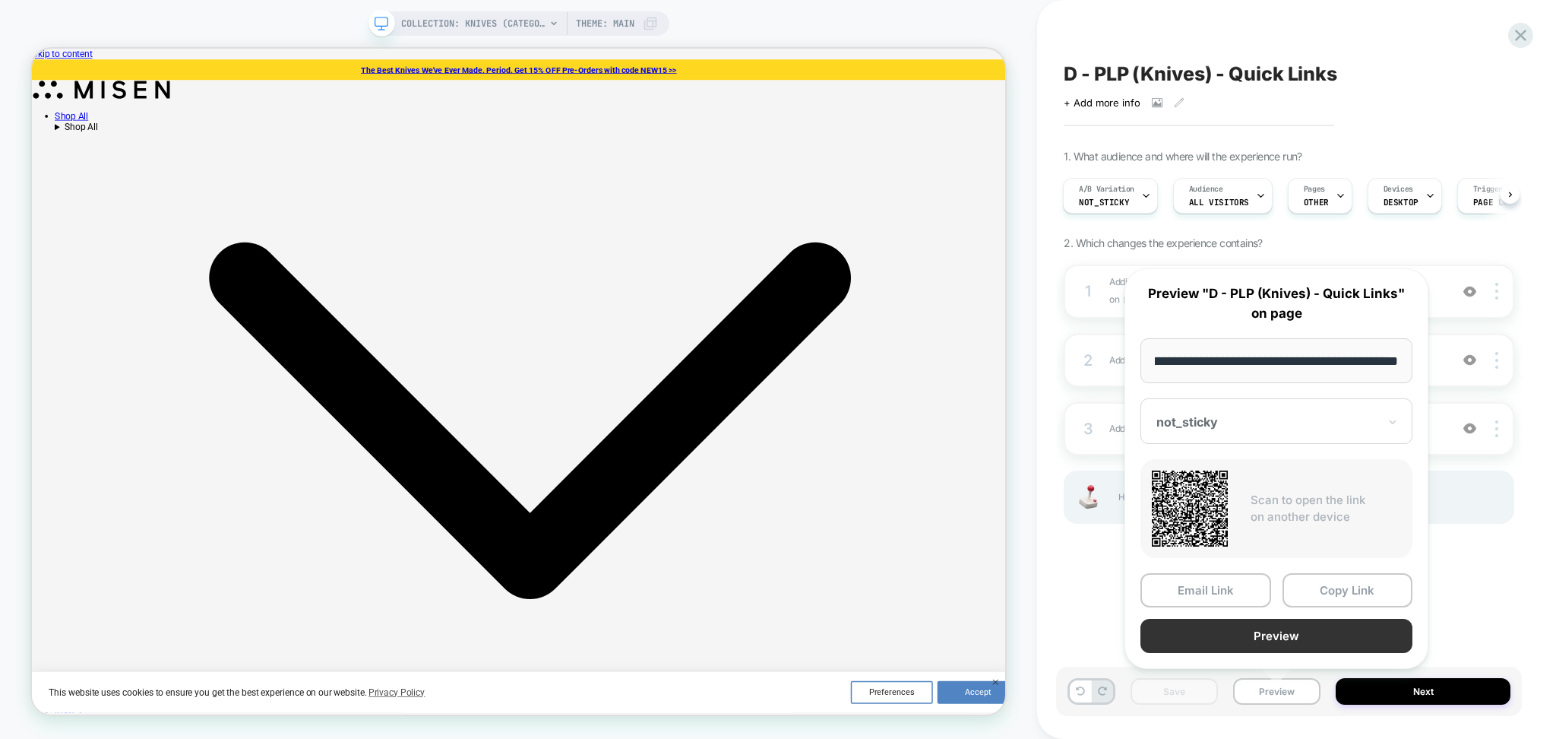
click at [1265, 632] on button "Preview" at bounding box center [1277, 636] width 272 height 34
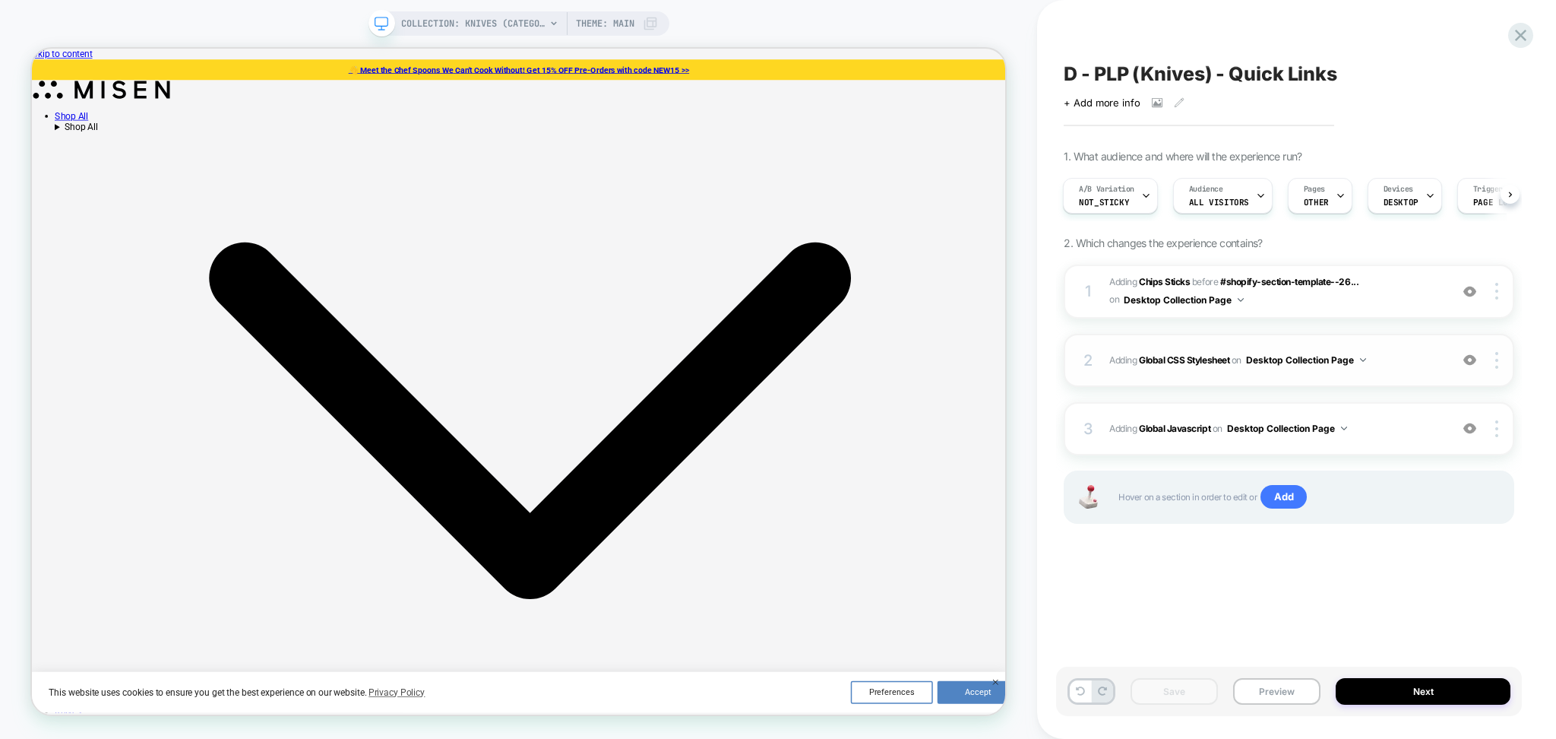
click at [1383, 357] on span "Adding Global CSS Stylesheet on Desktop Collection Page" at bounding box center [1276, 359] width 333 height 19
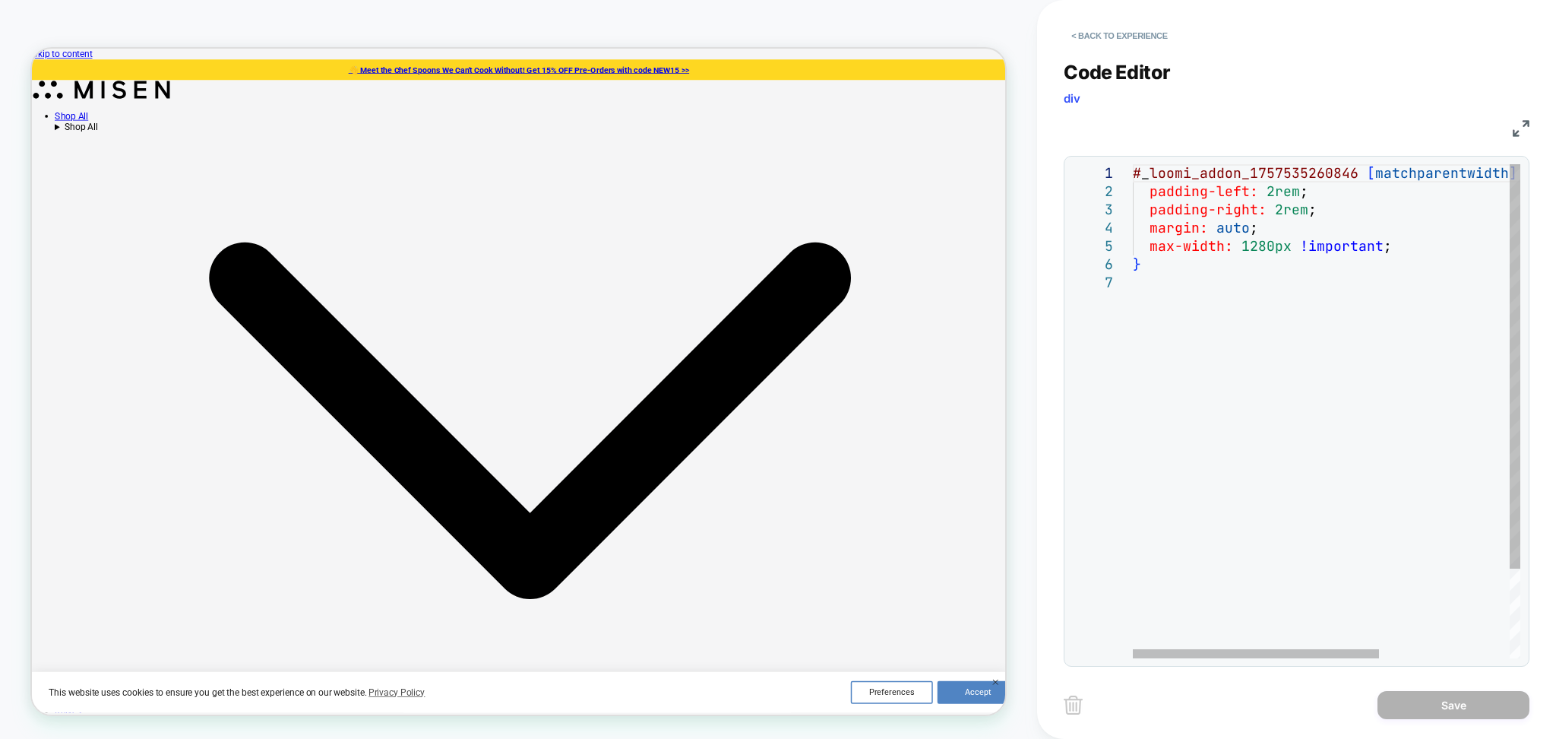
scroll to position [0, 0]
click at [1260, 297] on div "# _ loomi_addon_1757535260846 [ matchparentwidth ] [ matchparentwidth ] { paddi…" at bounding box center [1429, 465] width 593 height 603
click at [1143, 30] on button "< Back to experience" at bounding box center [1119, 36] width 111 height 24
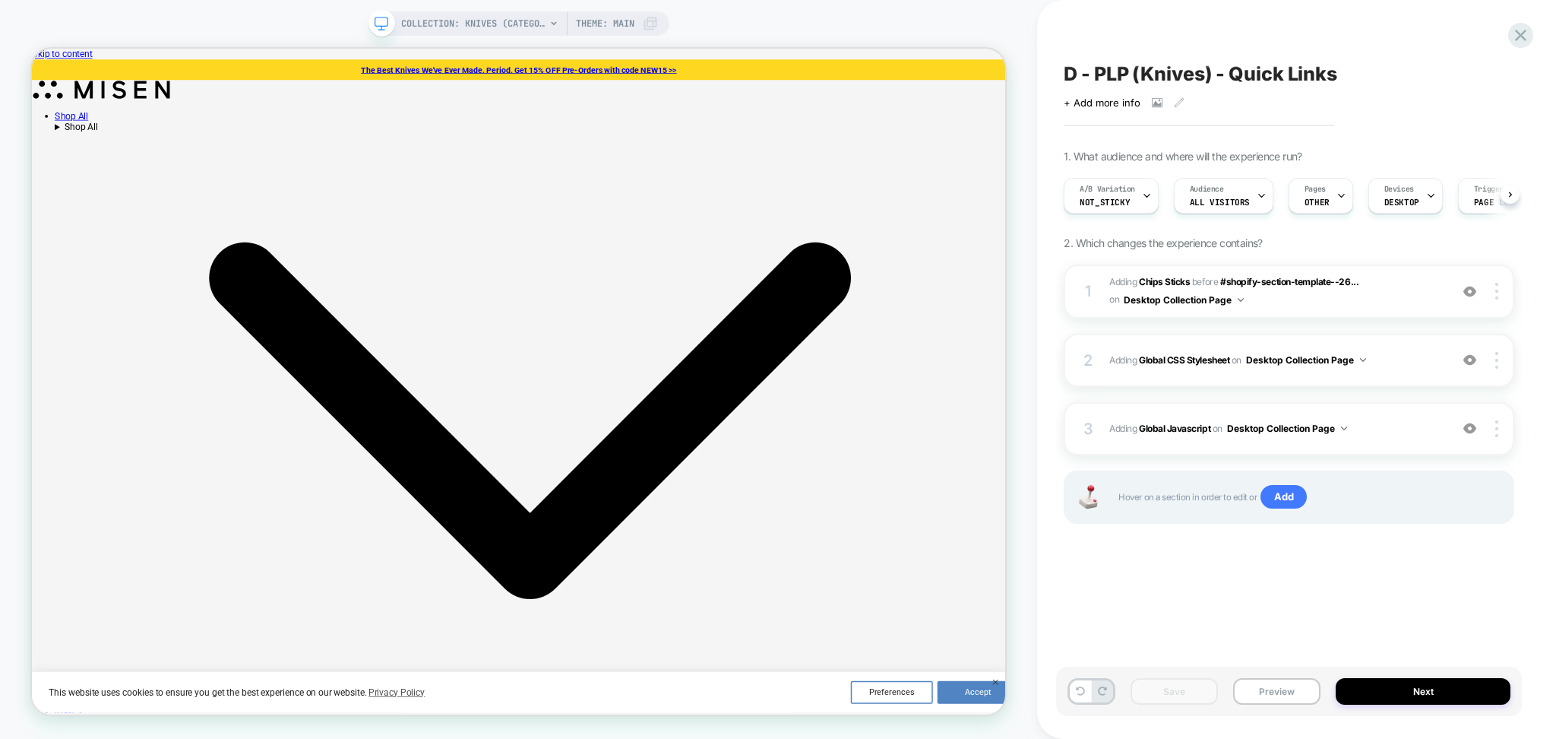
scroll to position [0, 1]
click at [1076, 695] on icon at bounding box center [1080, 690] width 9 height 9
click at [1385, 370] on div "2 Adding Global CSS Stylesheet on Desktop Collection Page Add Before Add After …" at bounding box center [1289, 360] width 451 height 53
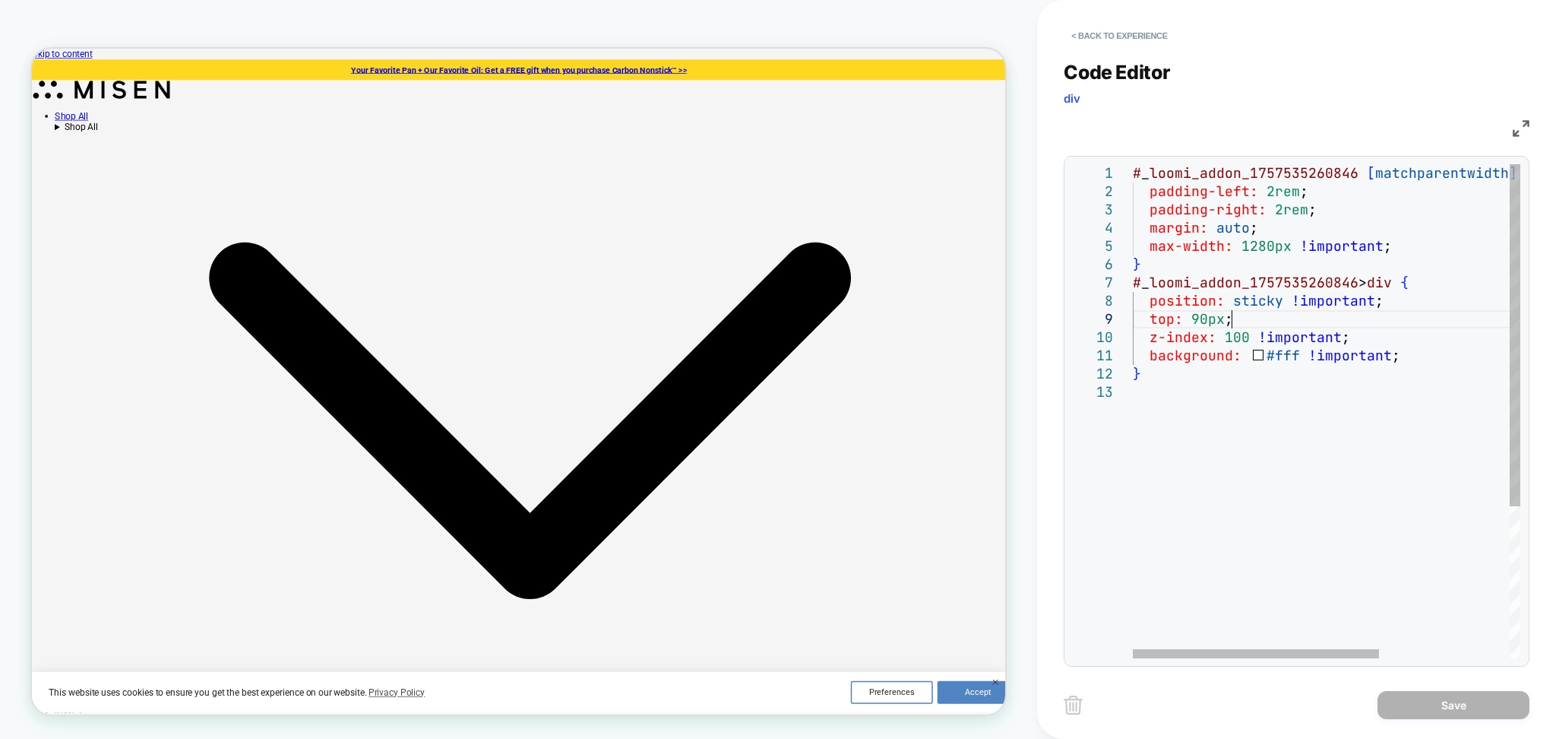
click at [1303, 311] on div "# _ loomi_addon_1757535260846 [ matchparentwidth ] [ matchparentwidth ] { paddi…" at bounding box center [1429, 520] width 593 height 713
click at [1302, 306] on div "# _ loomi_addon_1757535260846 [ matchparentwidth ] [ matchparentwidth ] { paddi…" at bounding box center [1429, 520] width 593 height 713
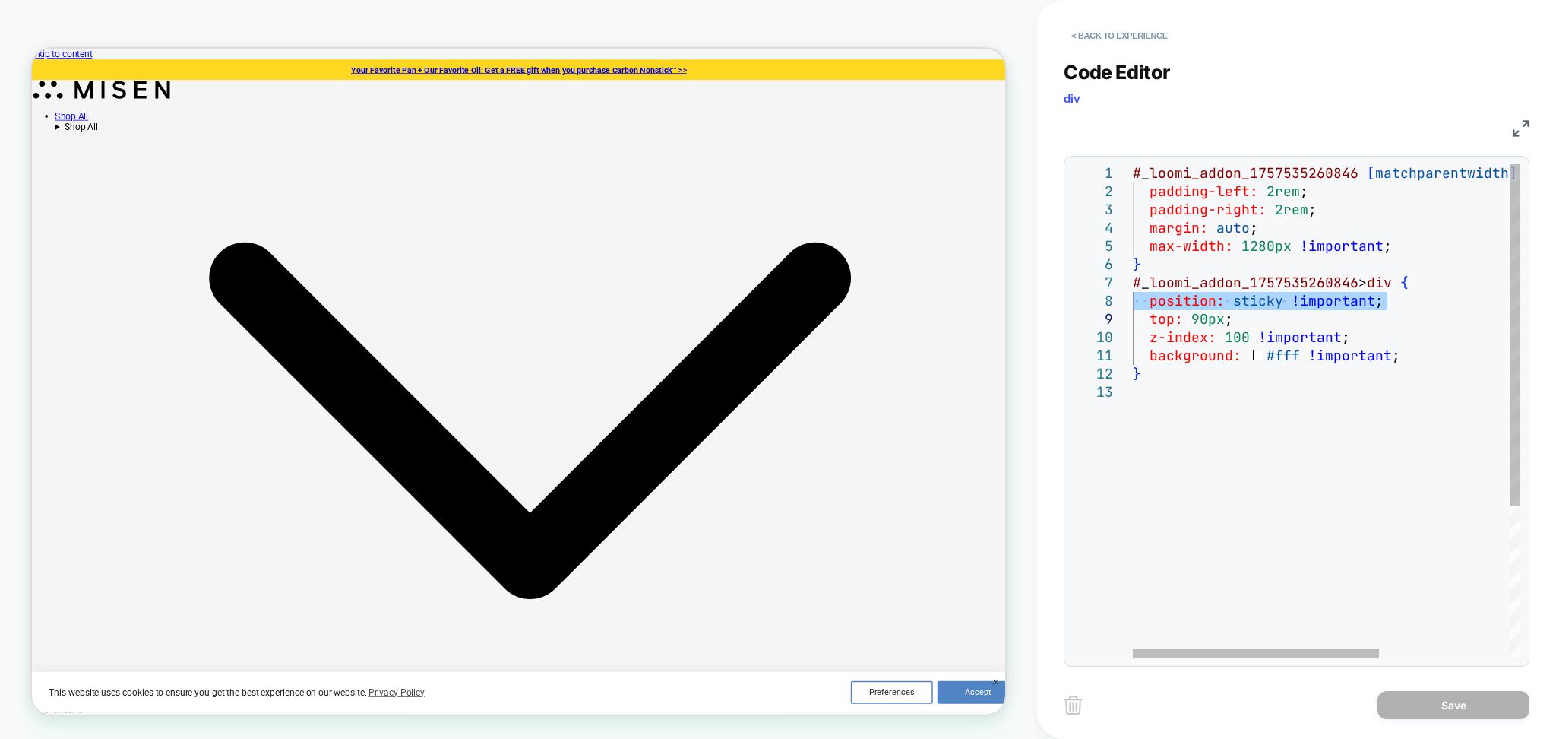
type textarea "**********"
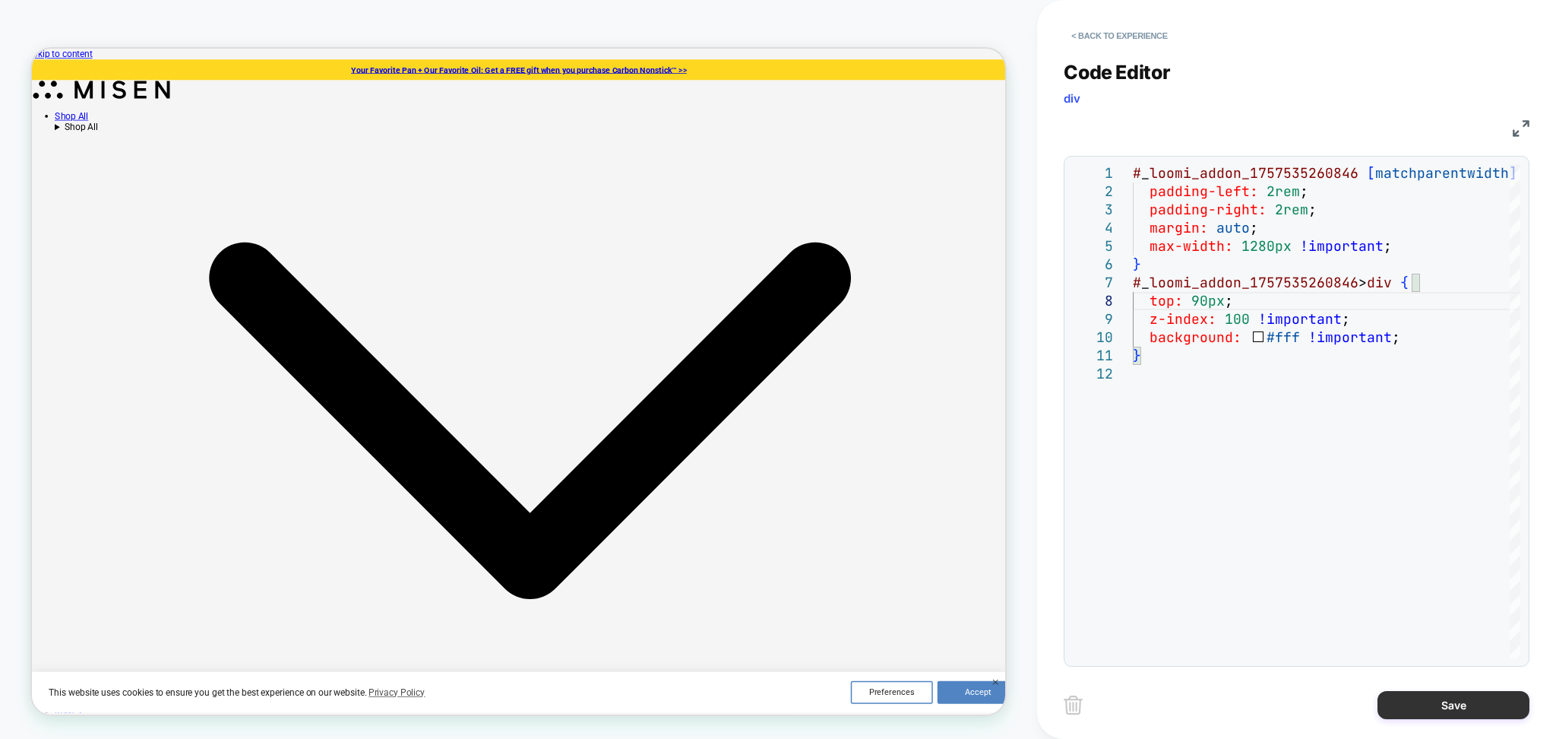
click at [1482, 704] on button "Save" at bounding box center [1454, 705] width 152 height 28
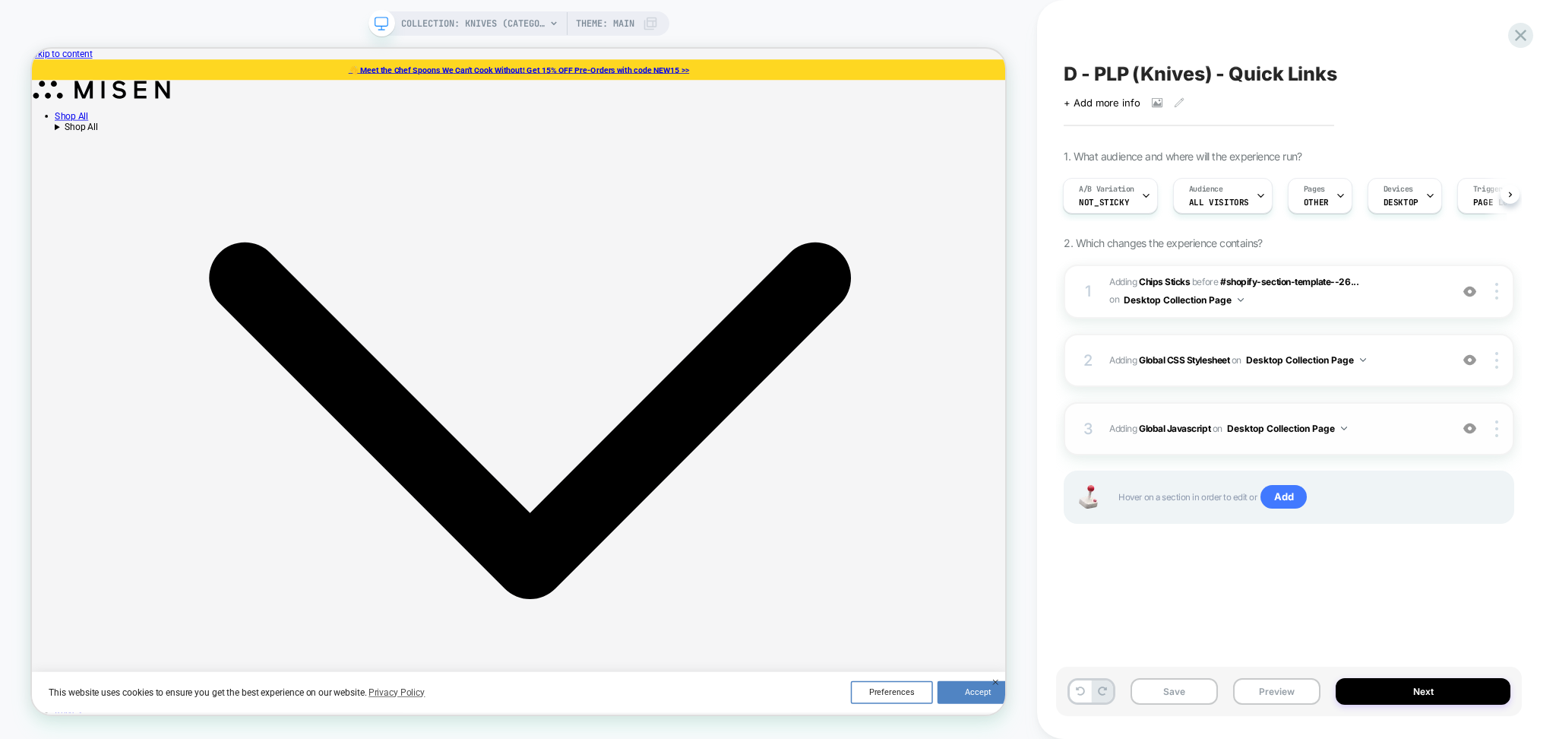
click at [1466, 424] on img at bounding box center [1470, 428] width 13 height 13
click at [1474, 360] on img at bounding box center [1470, 359] width 13 height 13
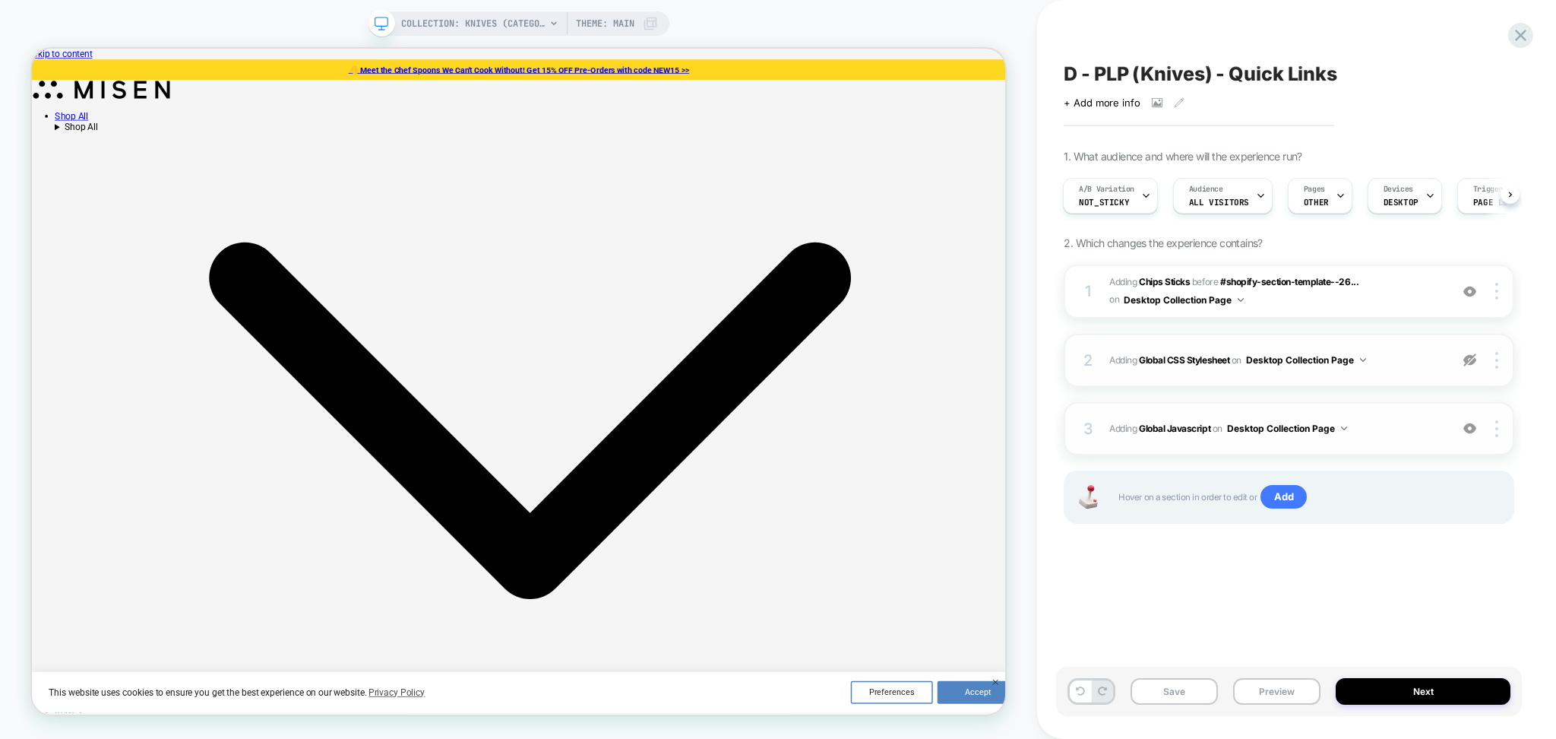
click at [1474, 360] on img at bounding box center [1470, 359] width 13 height 13
click at [1442, 359] on span "Adding Global CSS Stylesheet on Desktop Collection Page" at bounding box center [1276, 359] width 333 height 19
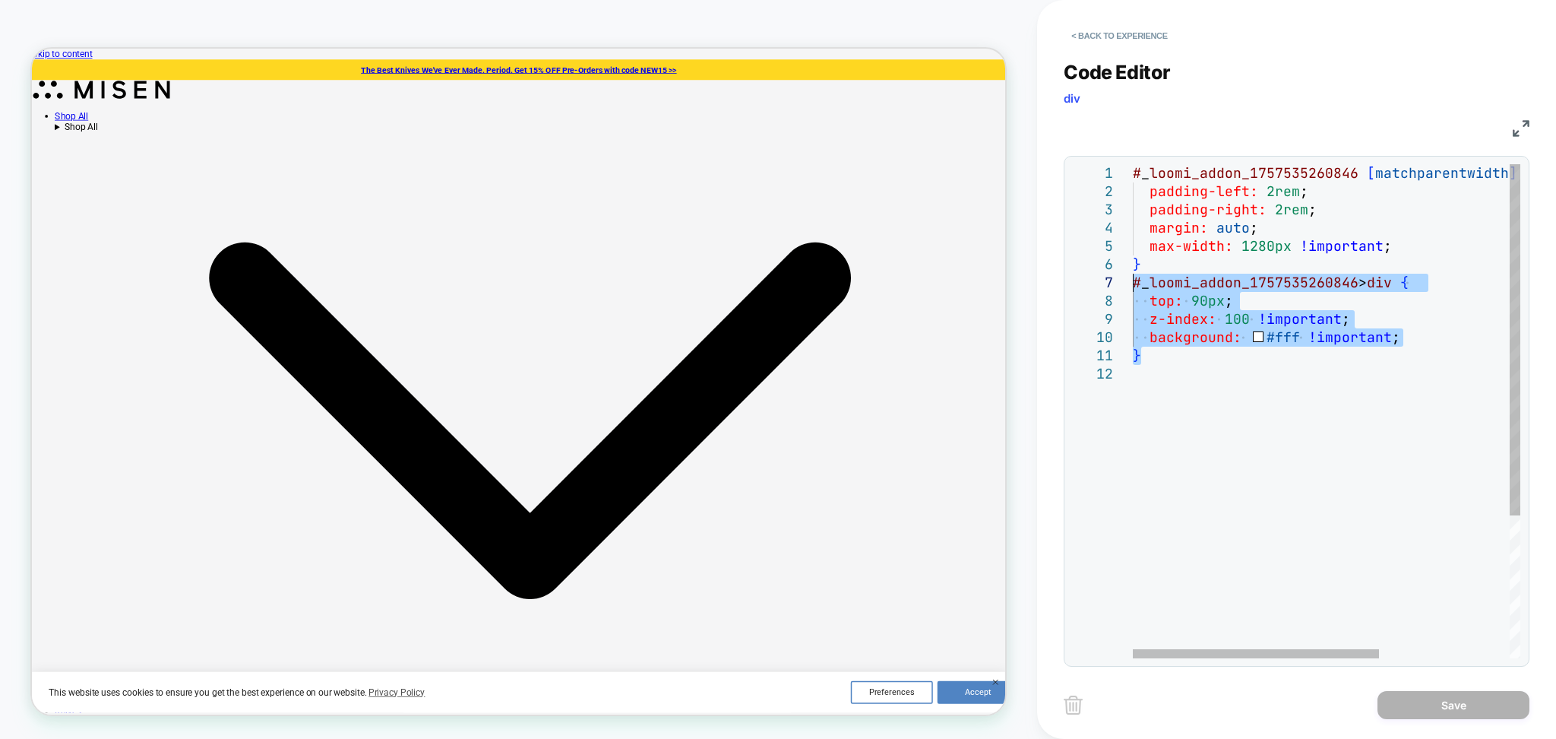
drag, startPoint x: 1174, startPoint y: 360, endPoint x: 1128, endPoint y: 287, distance: 87.1
click at [1133, 287] on div "# _ loomi_addon_1757535260846 [ matchparentwidth ] [ matchparentwidth ] { paddi…" at bounding box center [1429, 511] width 593 height 695
click at [1206, 436] on div "# _ loomi_addon_1757535260846 [ matchparentwidth ] [ matchparentwidth ] { paddi…" at bounding box center [1429, 511] width 593 height 695
drag, startPoint x: 1207, startPoint y: 436, endPoint x: 1126, endPoint y: 283, distance: 173.7
click at [1133, 283] on div "# _ loomi_addon_1757535260846 [ matchparentwidth ] [ matchparentwidth ] { paddi…" at bounding box center [1429, 511] width 593 height 695
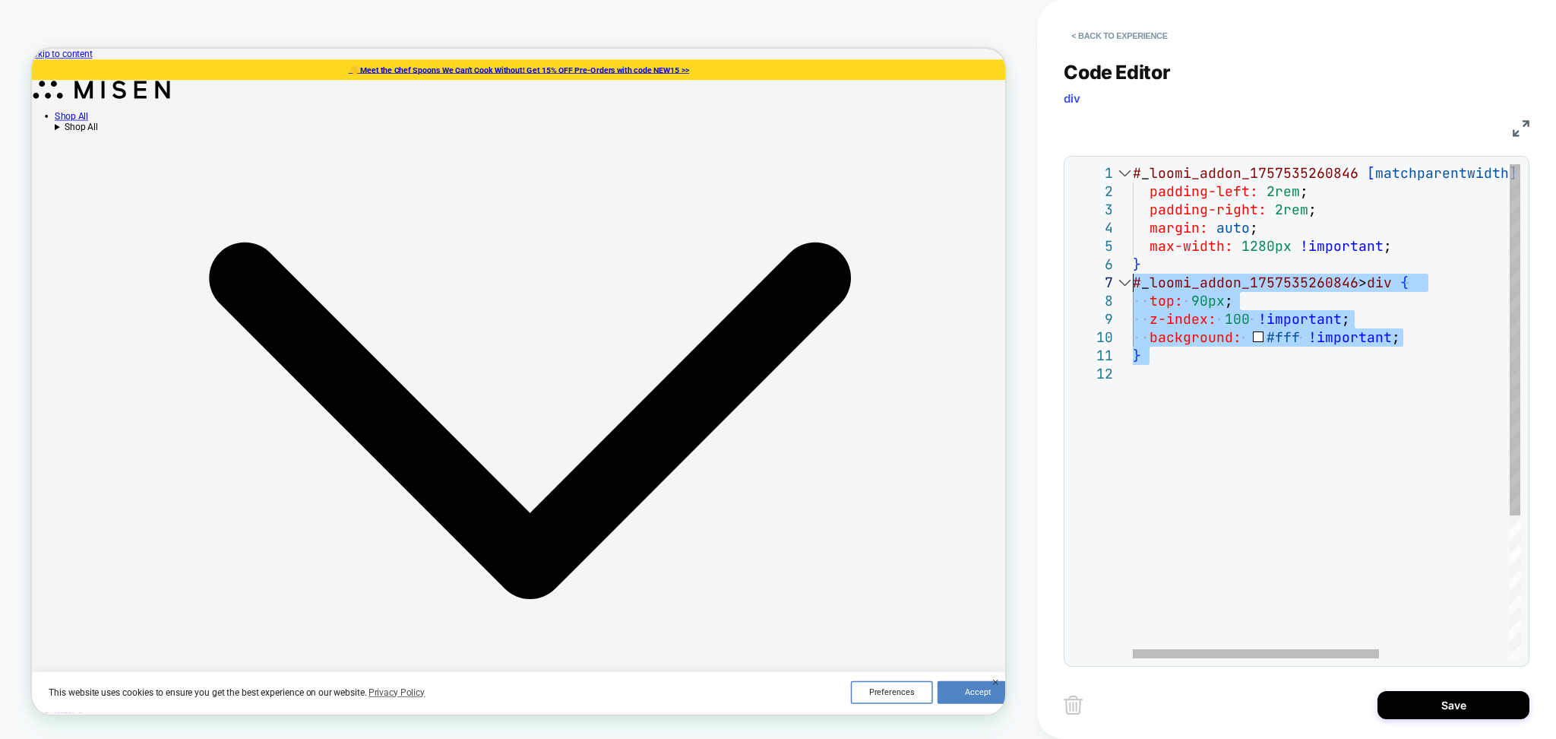
type textarea "**********"
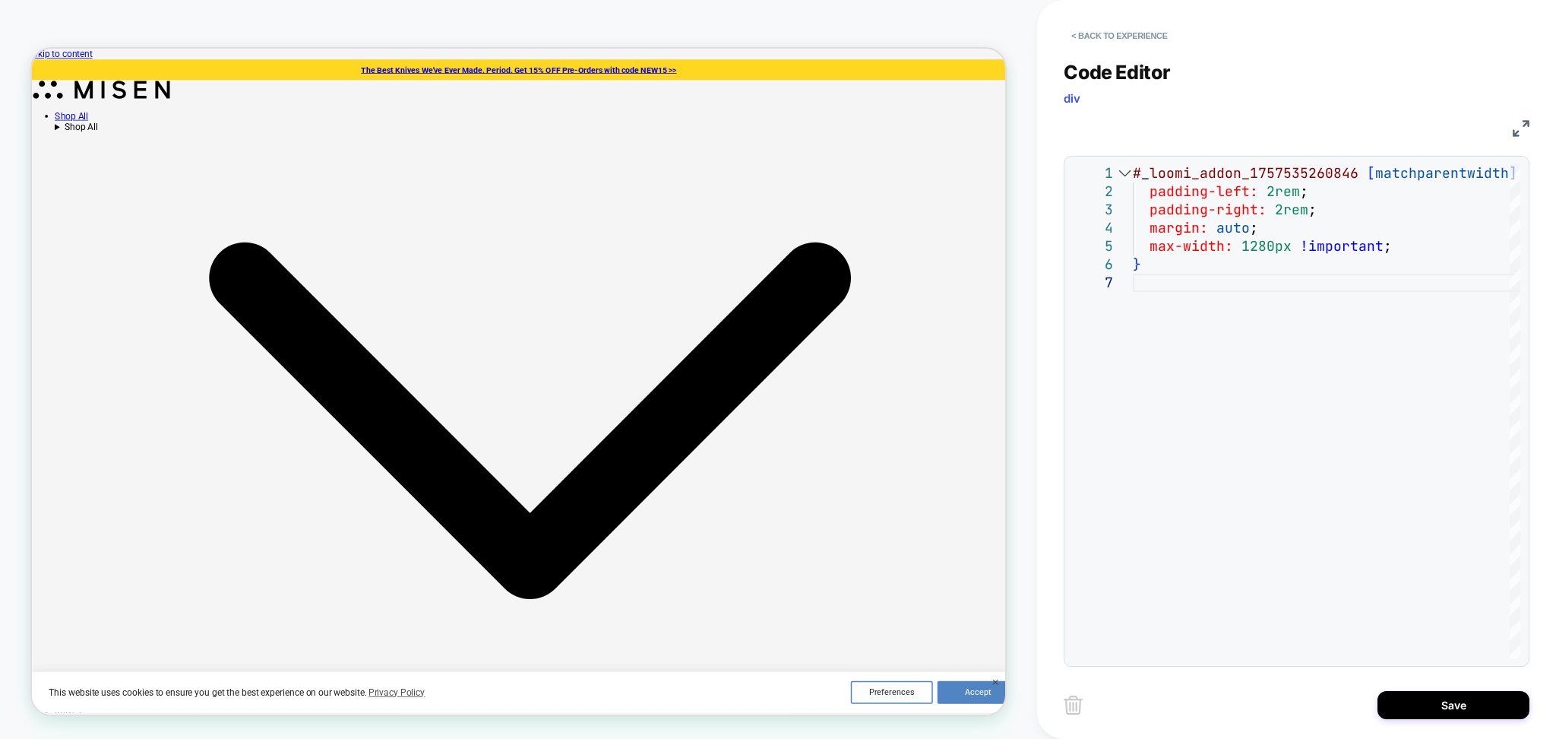
drag, startPoint x: 1148, startPoint y: 35, endPoint x: 1148, endPoint y: 48, distance: 12.9
click at [1148, 48] on div "**********" at bounding box center [1297, 369] width 466 height 739
click at [1122, 30] on button "< Back to experience" at bounding box center [1119, 36] width 111 height 24
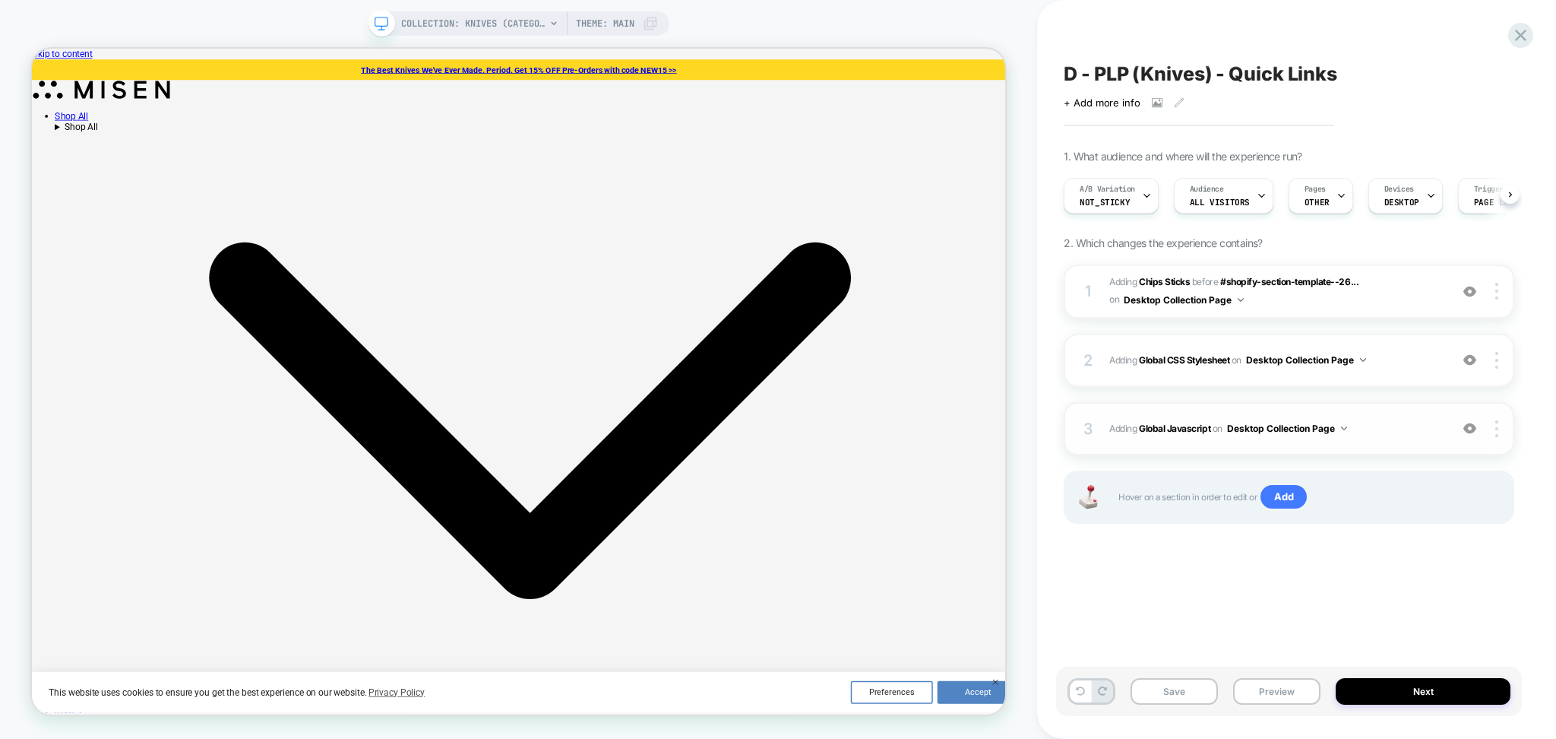
scroll to position [0, 1]
click at [1357, 443] on div "3 Adding Global Javascript on Desktop Collection Page Add Before Add After Copy…" at bounding box center [1289, 428] width 451 height 53
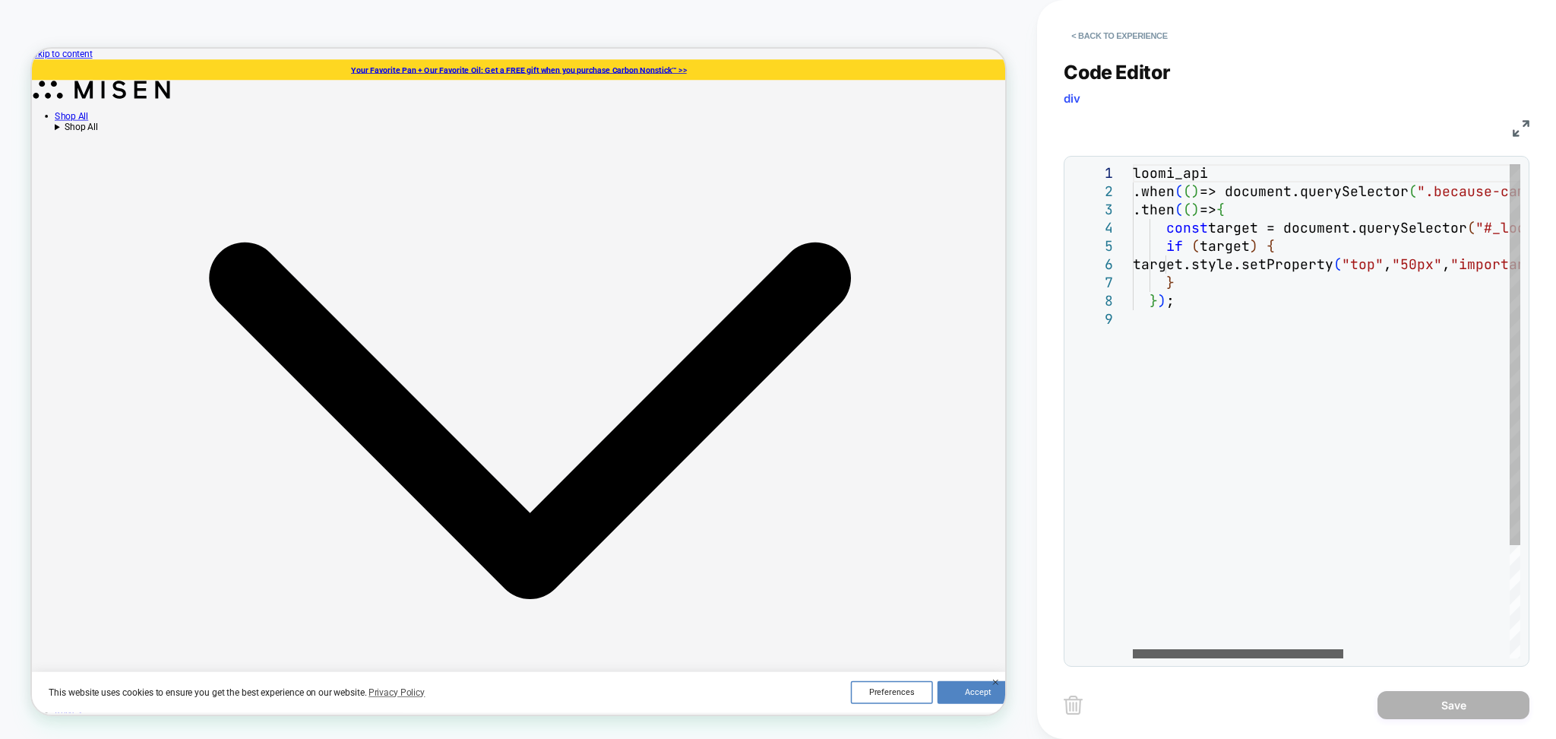
click at [1160, 649] on div at bounding box center [1238, 653] width 211 height 9
click at [1136, 35] on button "< Back to experience" at bounding box center [1119, 36] width 111 height 24
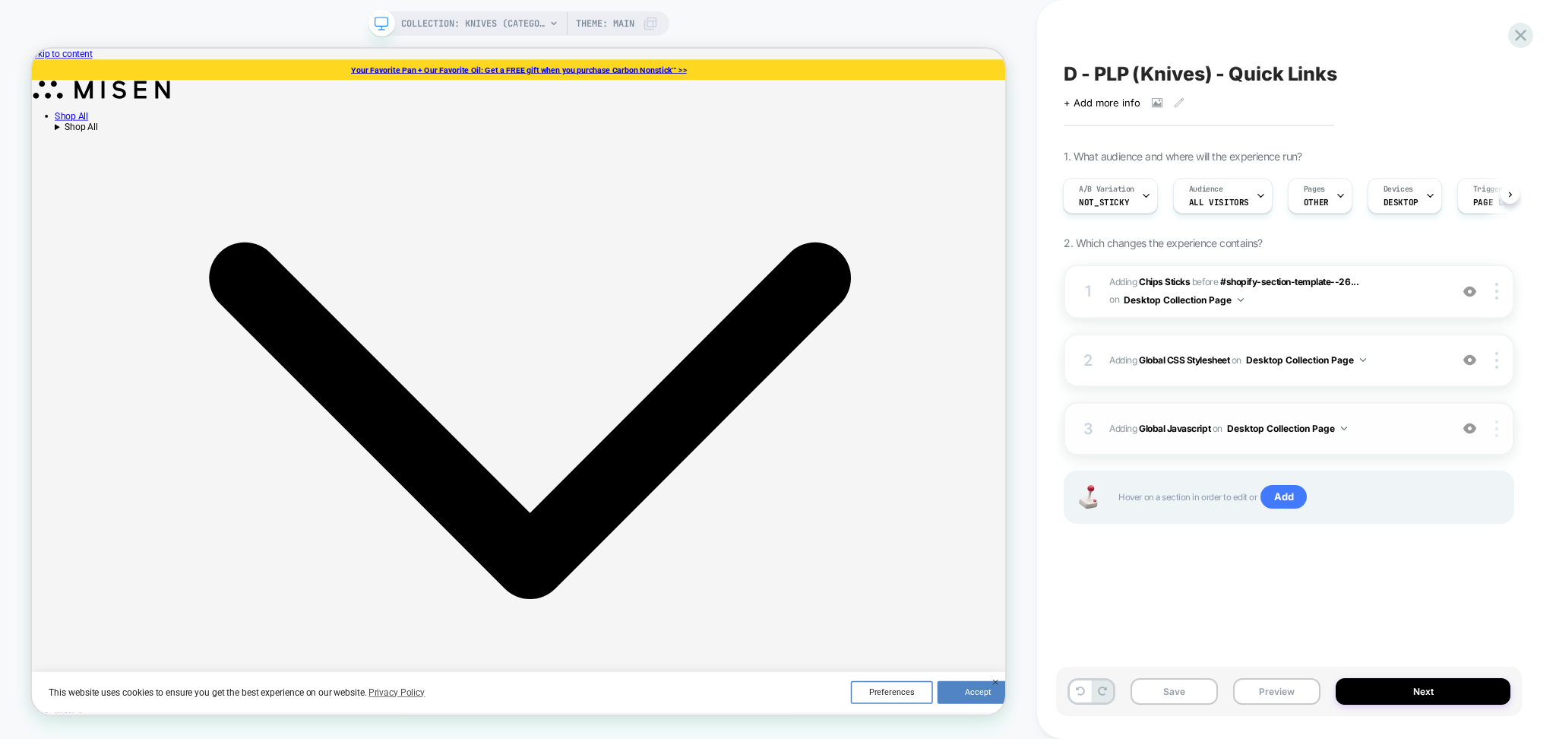
click at [1496, 426] on img at bounding box center [1497, 428] width 3 height 17
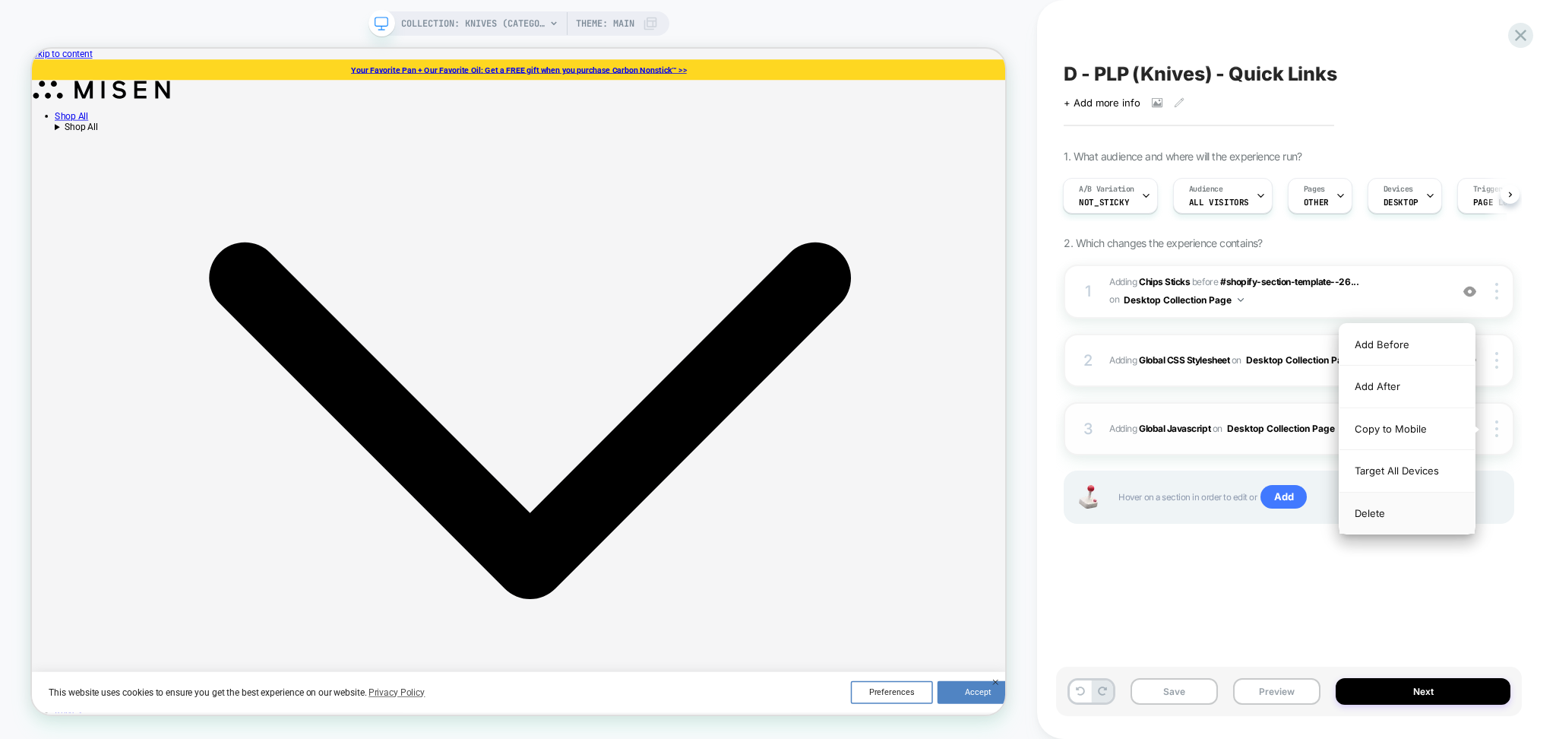
click at [1417, 515] on div "Delete" at bounding box center [1407, 512] width 135 height 41
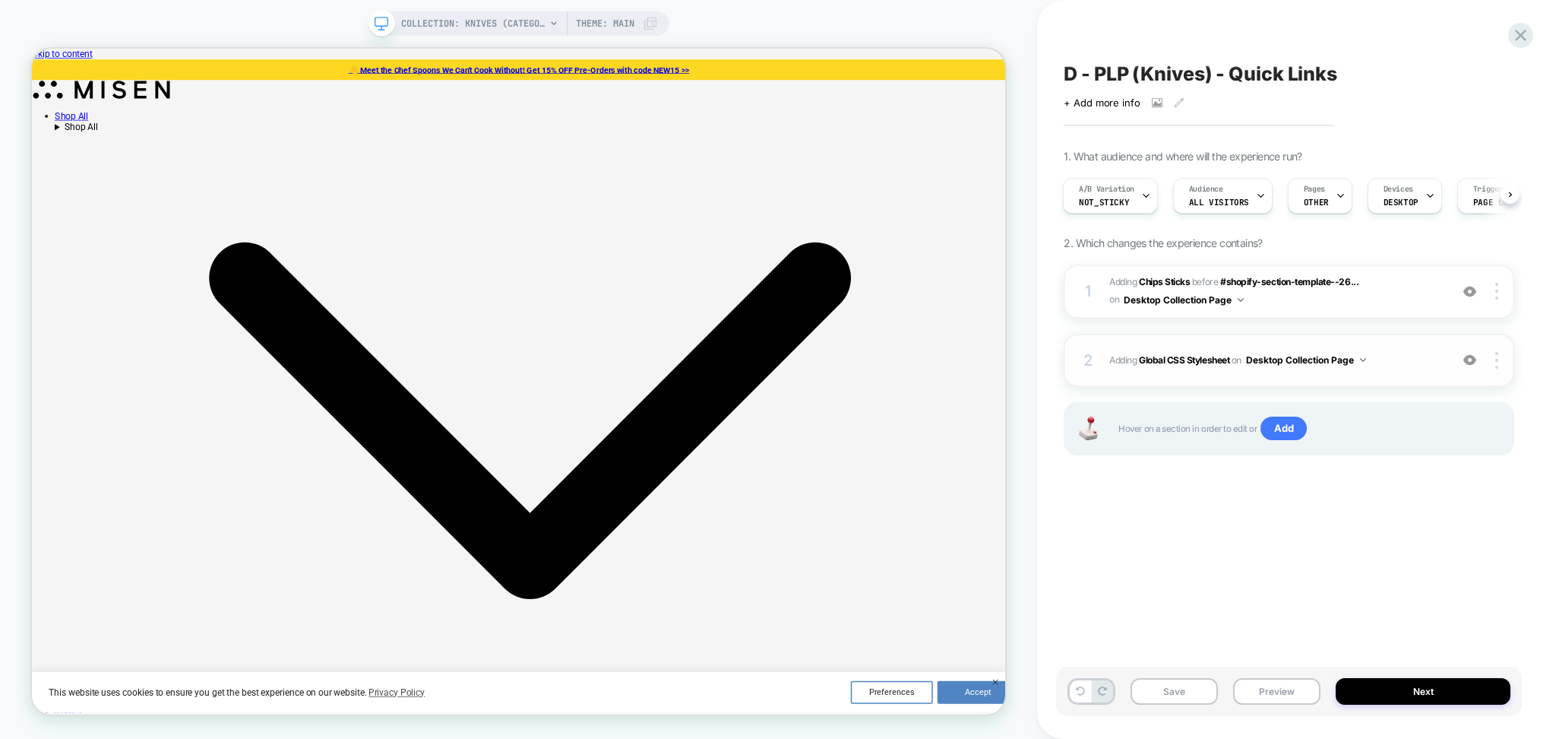
click at [1354, 375] on div "2 Adding Global CSS Stylesheet on Desktop Collection Page Add Before Add After …" at bounding box center [1289, 360] width 451 height 53
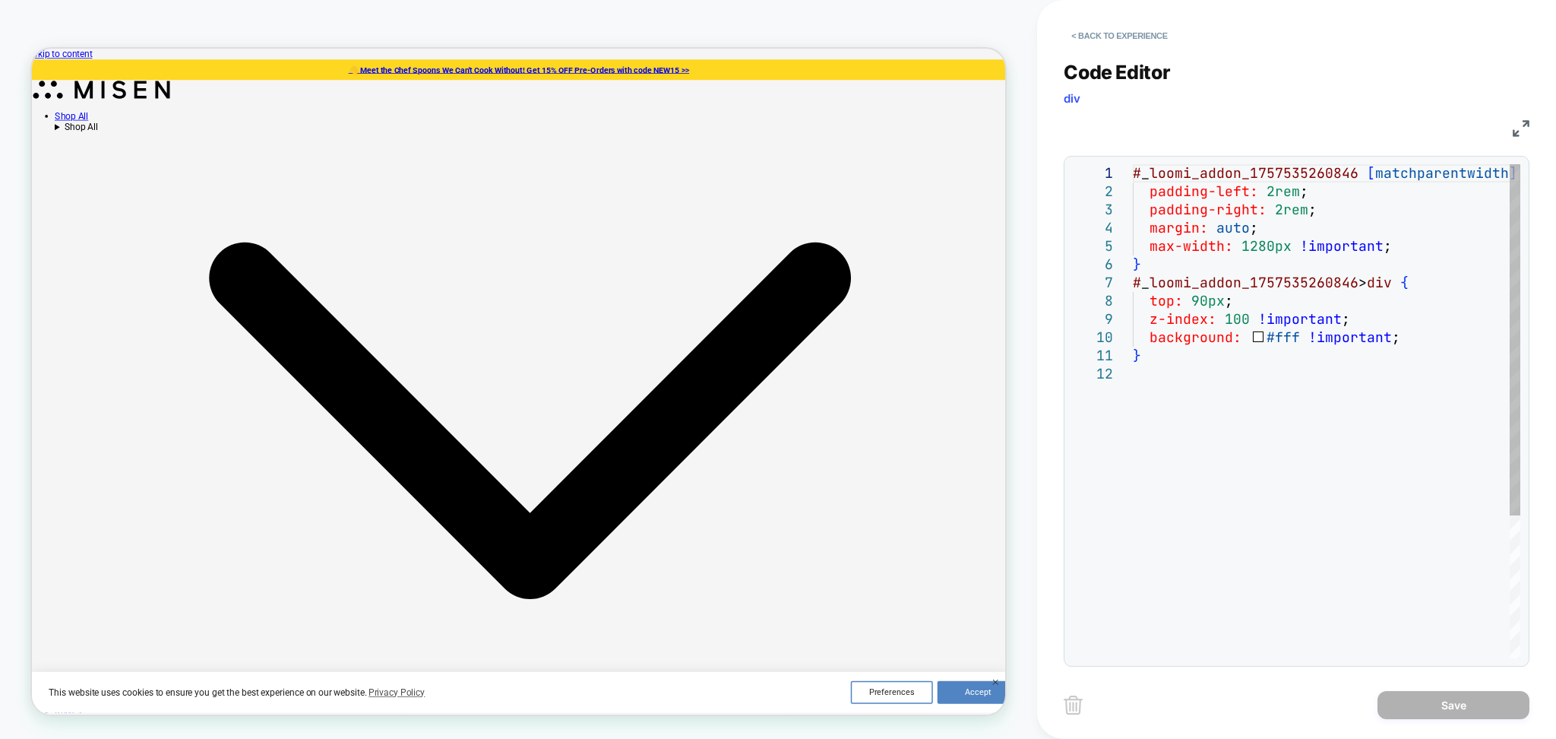
scroll to position [0, 0]
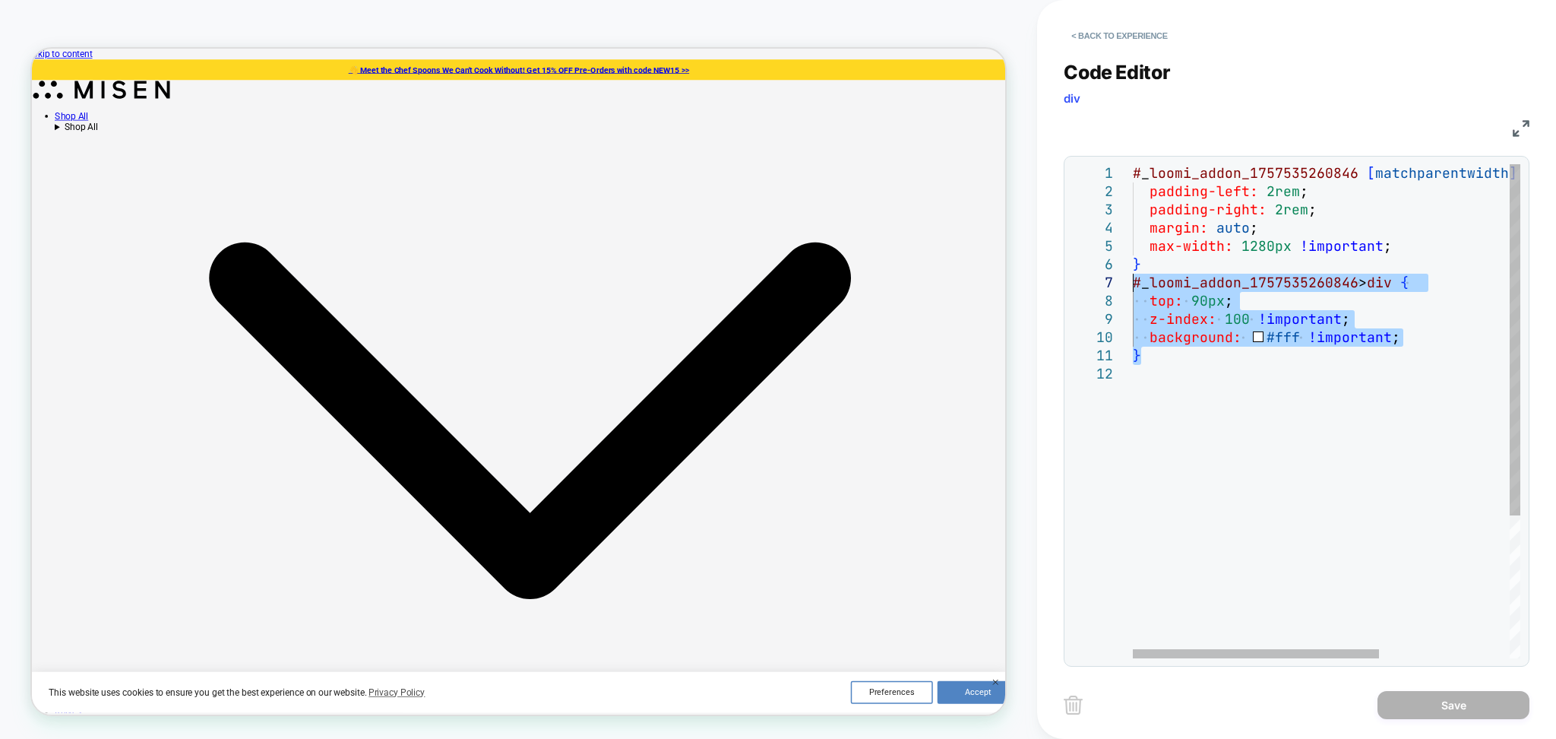
drag, startPoint x: 1192, startPoint y: 356, endPoint x: 1126, endPoint y: 291, distance: 92.4
click at [1133, 291] on div "# _ loomi_addon_1757535260846 [ matchparentwidth ] [ matchparentwidth ] { paddi…" at bounding box center [1429, 511] width 593 height 695
type textarea "**********"
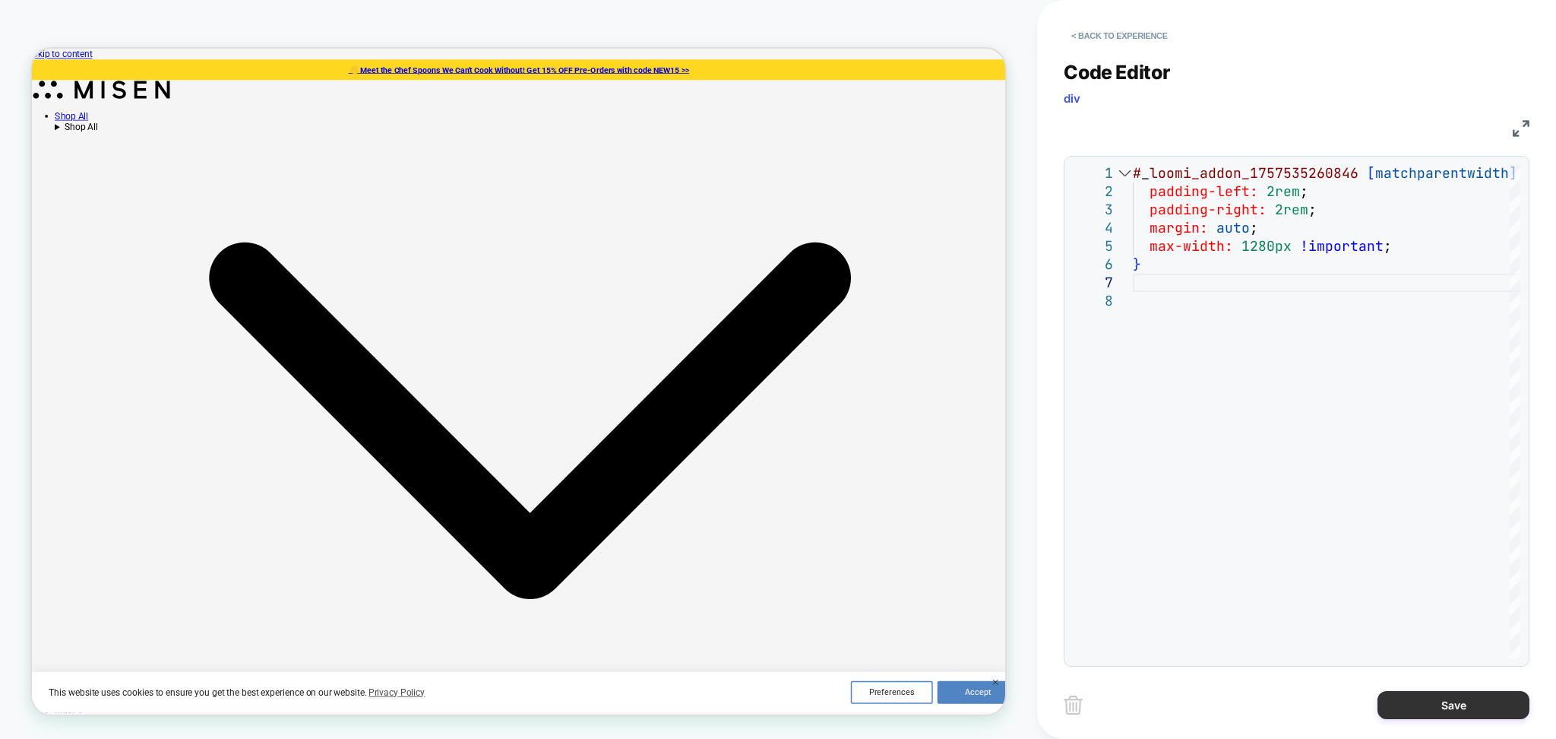
click at [1438, 709] on button "Save" at bounding box center [1454, 705] width 152 height 28
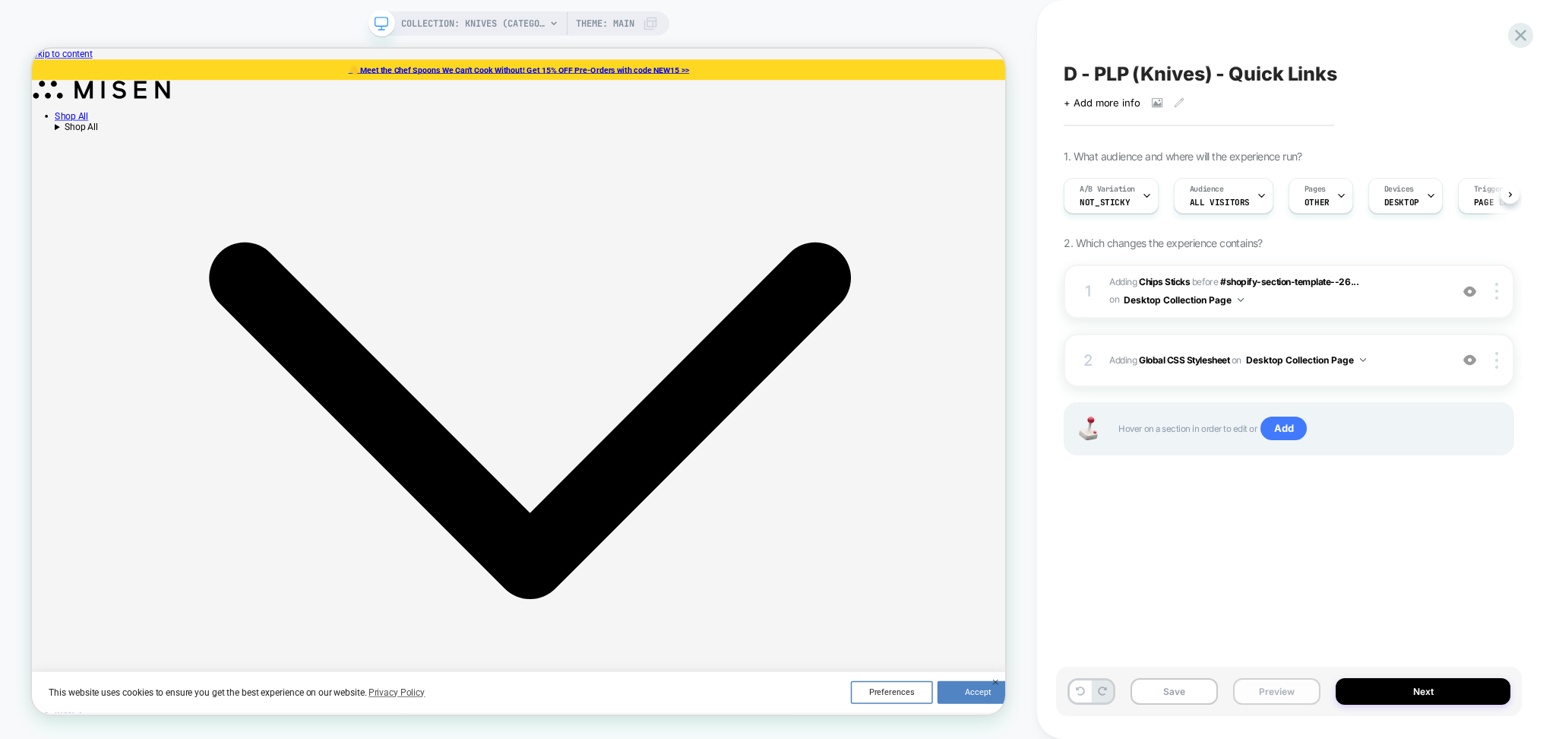
click at [1262, 686] on button "Preview" at bounding box center [1276, 691] width 87 height 27
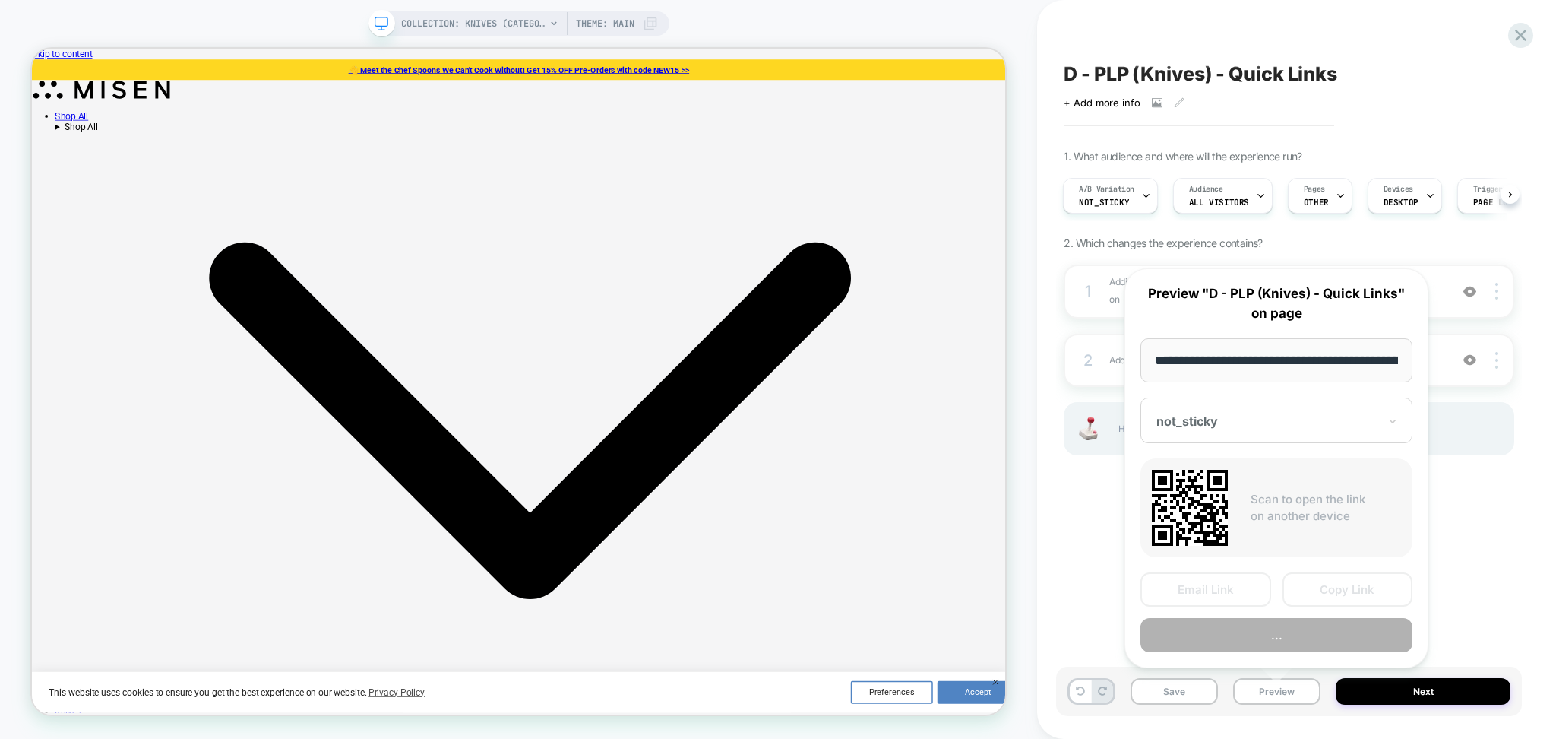
scroll to position [0, 100]
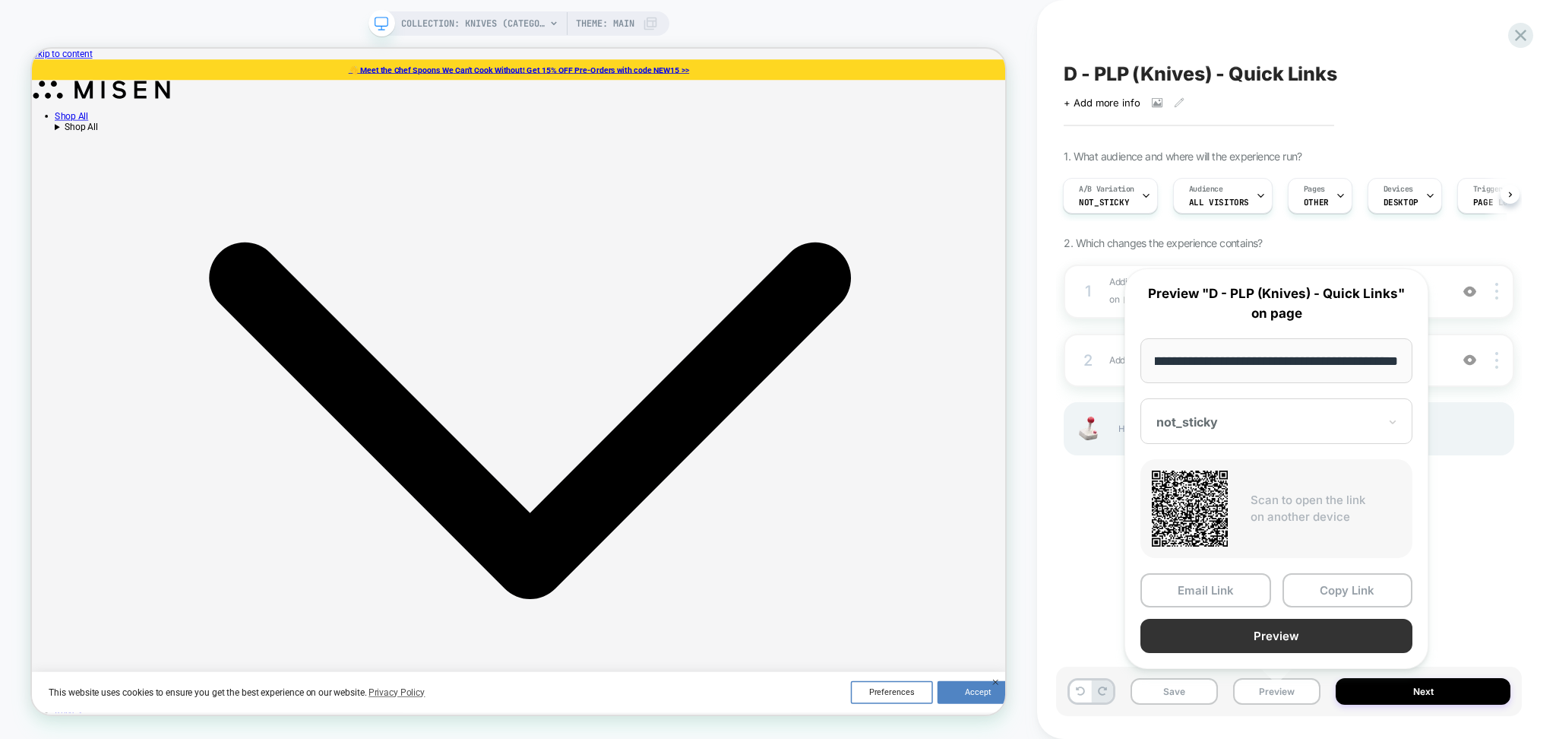
click at [1208, 626] on button "Preview" at bounding box center [1277, 636] width 272 height 34
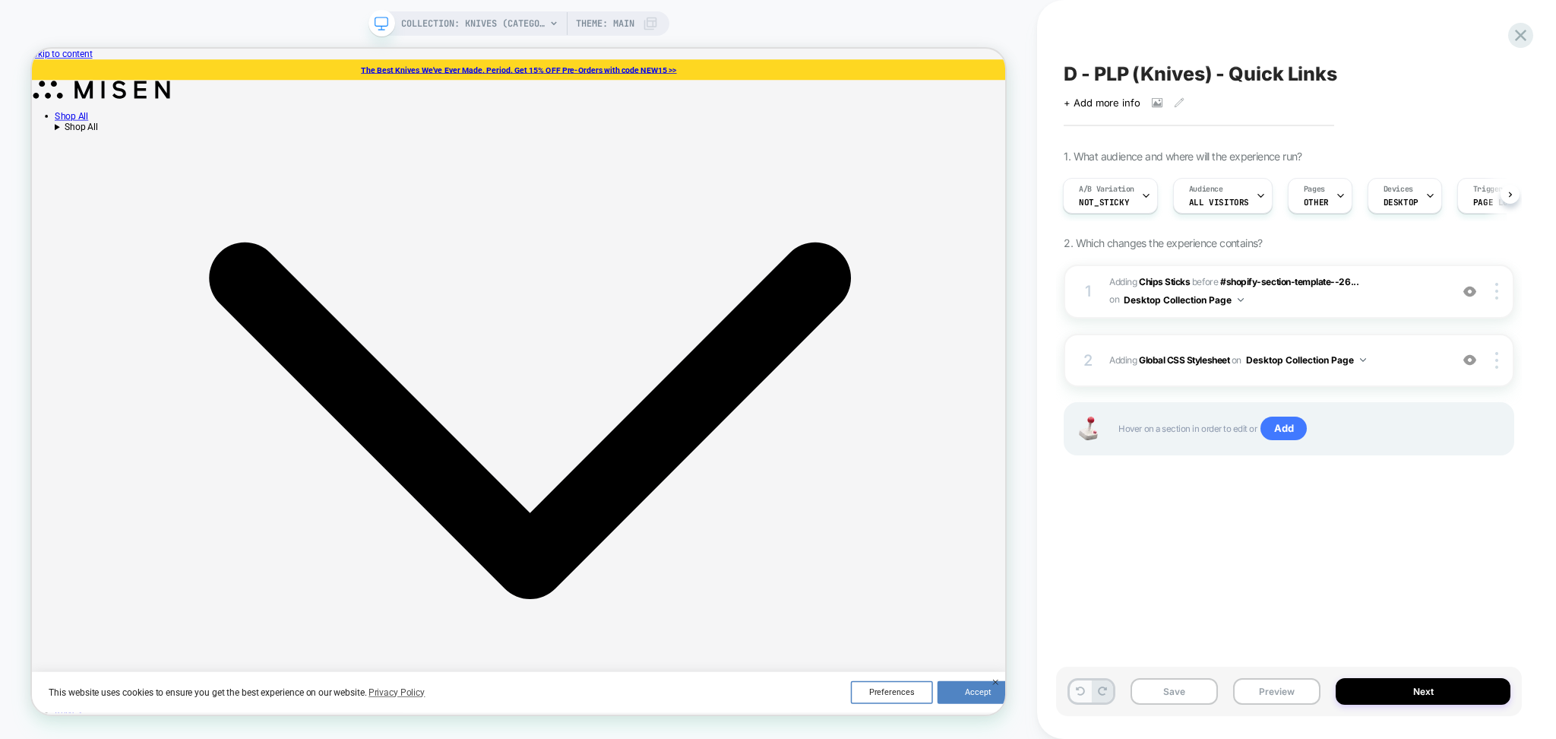
click at [1072, 691] on button at bounding box center [1080, 691] width 21 height 22
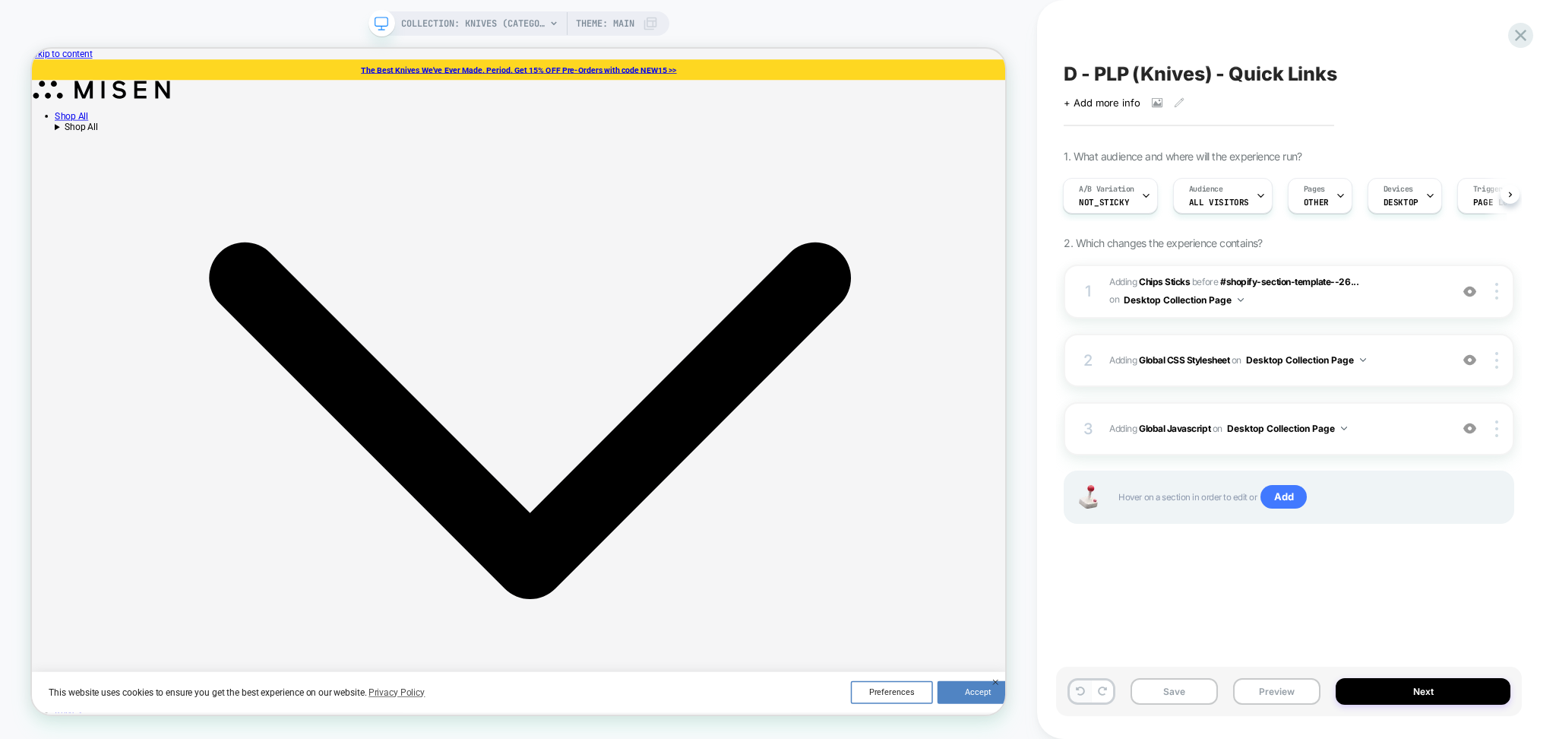
click at [1072, 691] on button at bounding box center [1080, 691] width 21 height 22
click at [1369, 368] on span "Adding Global CSS Stylesheet on Desktop Collection Page" at bounding box center [1276, 359] width 333 height 19
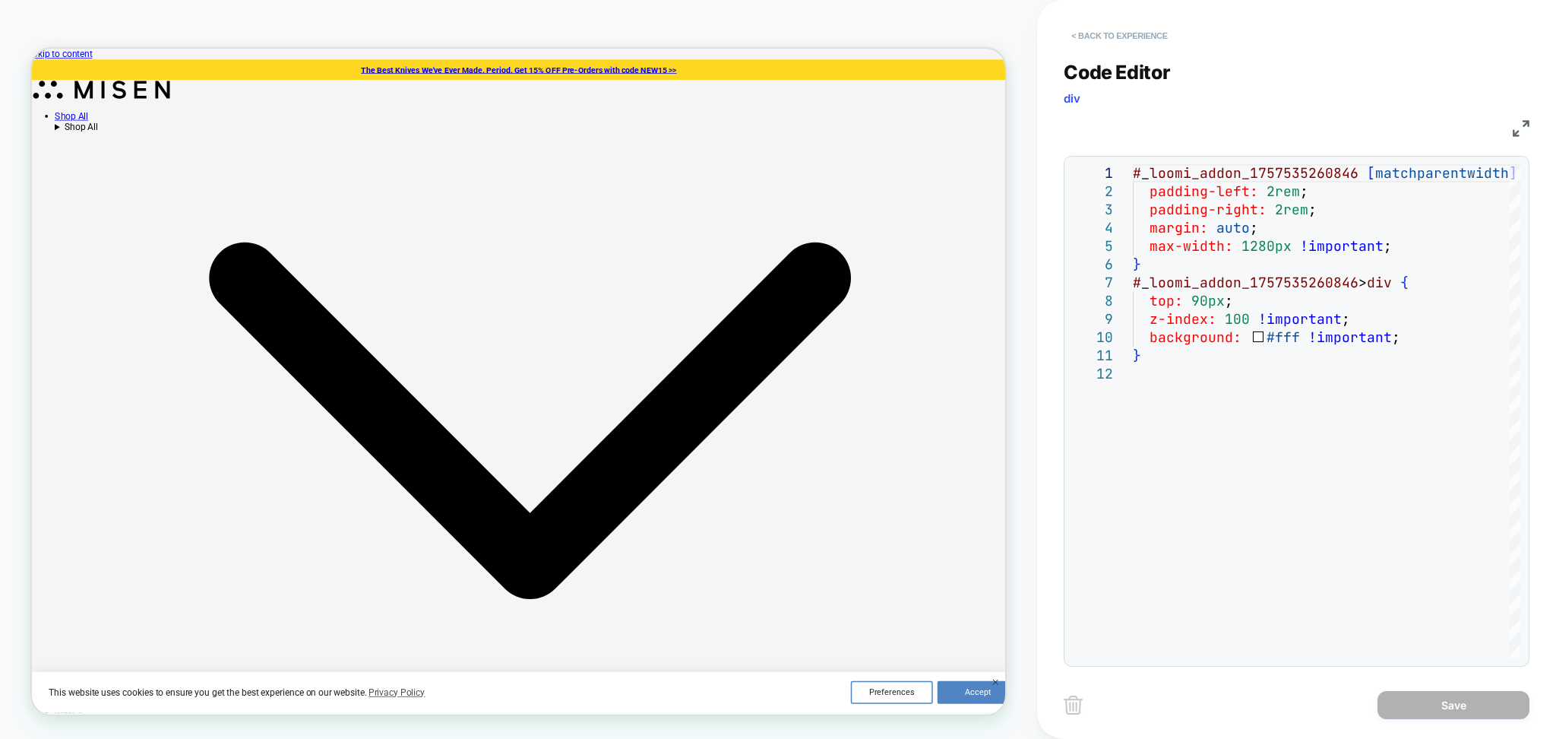
click at [1127, 27] on button "< Back to experience" at bounding box center [1119, 36] width 111 height 24
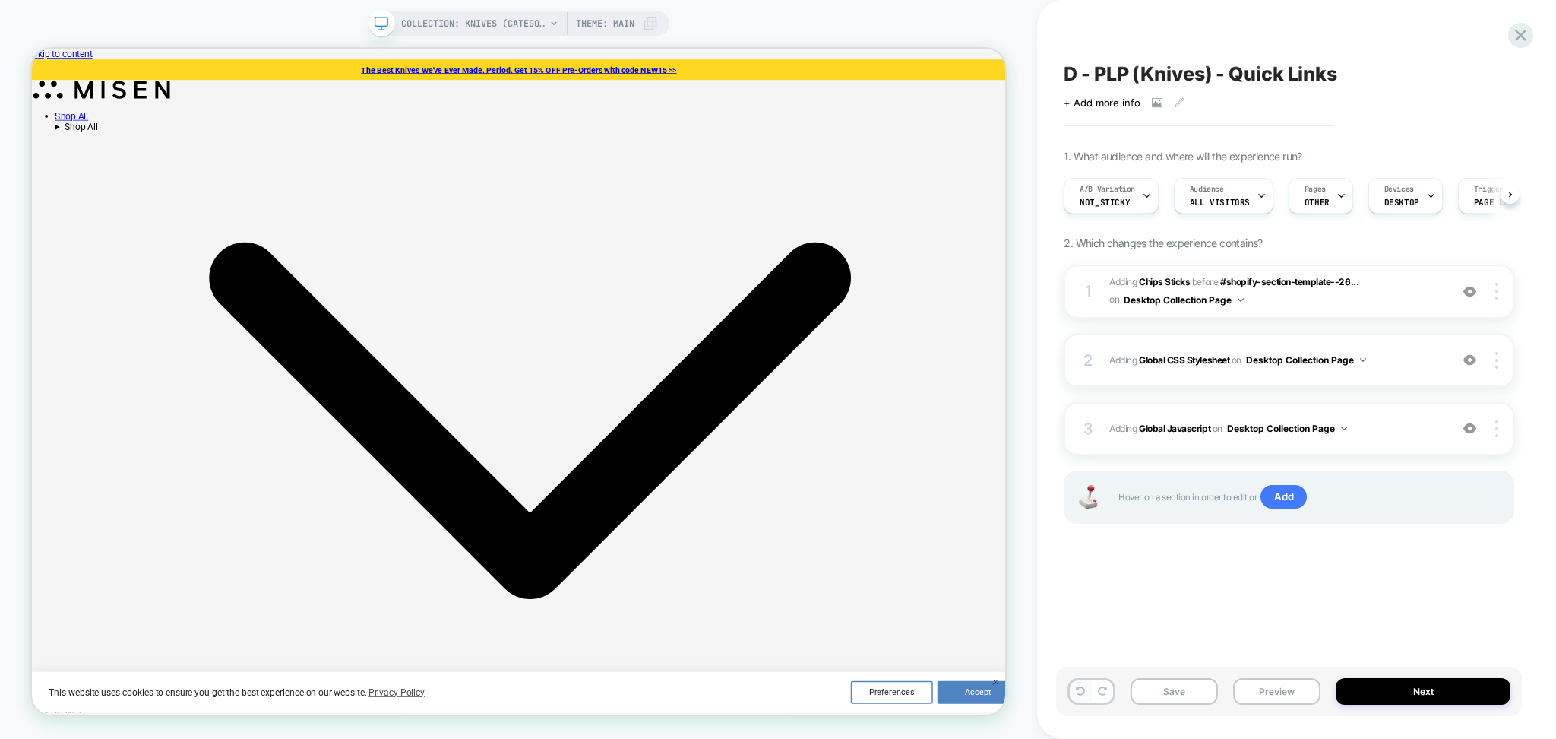
scroll to position [0, 1]
click at [1085, 689] on button at bounding box center [1080, 691] width 21 height 22
click at [1436, 363] on span "Adding Global CSS Stylesheet on Desktop Collection Page" at bounding box center [1276, 359] width 333 height 19
click at [1482, 356] on div at bounding box center [1470, 360] width 29 height 17
click at [1429, 369] on span "Adding Global CSS Stylesheet on Desktop Collection Page" at bounding box center [1276, 359] width 333 height 19
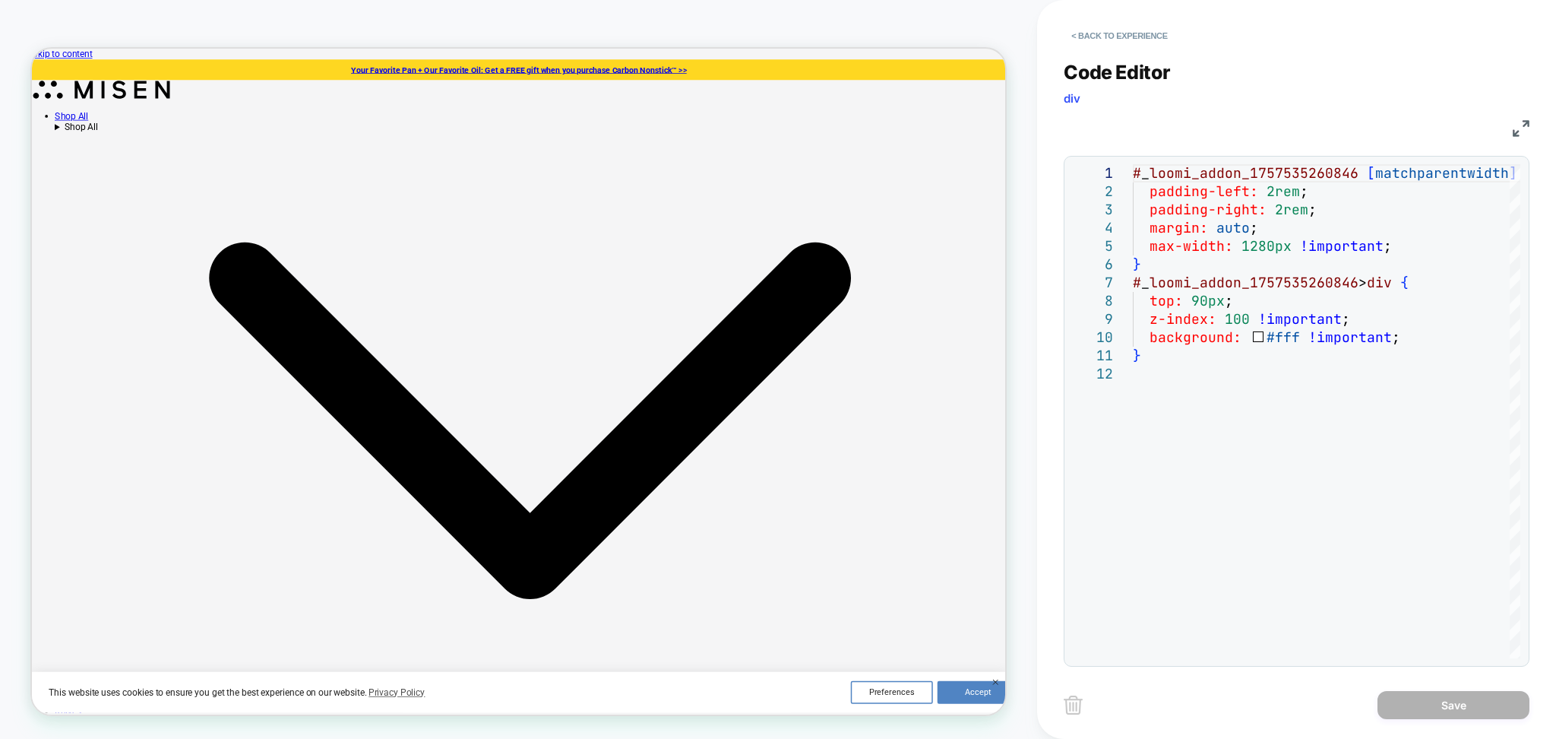
click at [1110, 32] on button "< Back to experience" at bounding box center [1119, 36] width 111 height 24
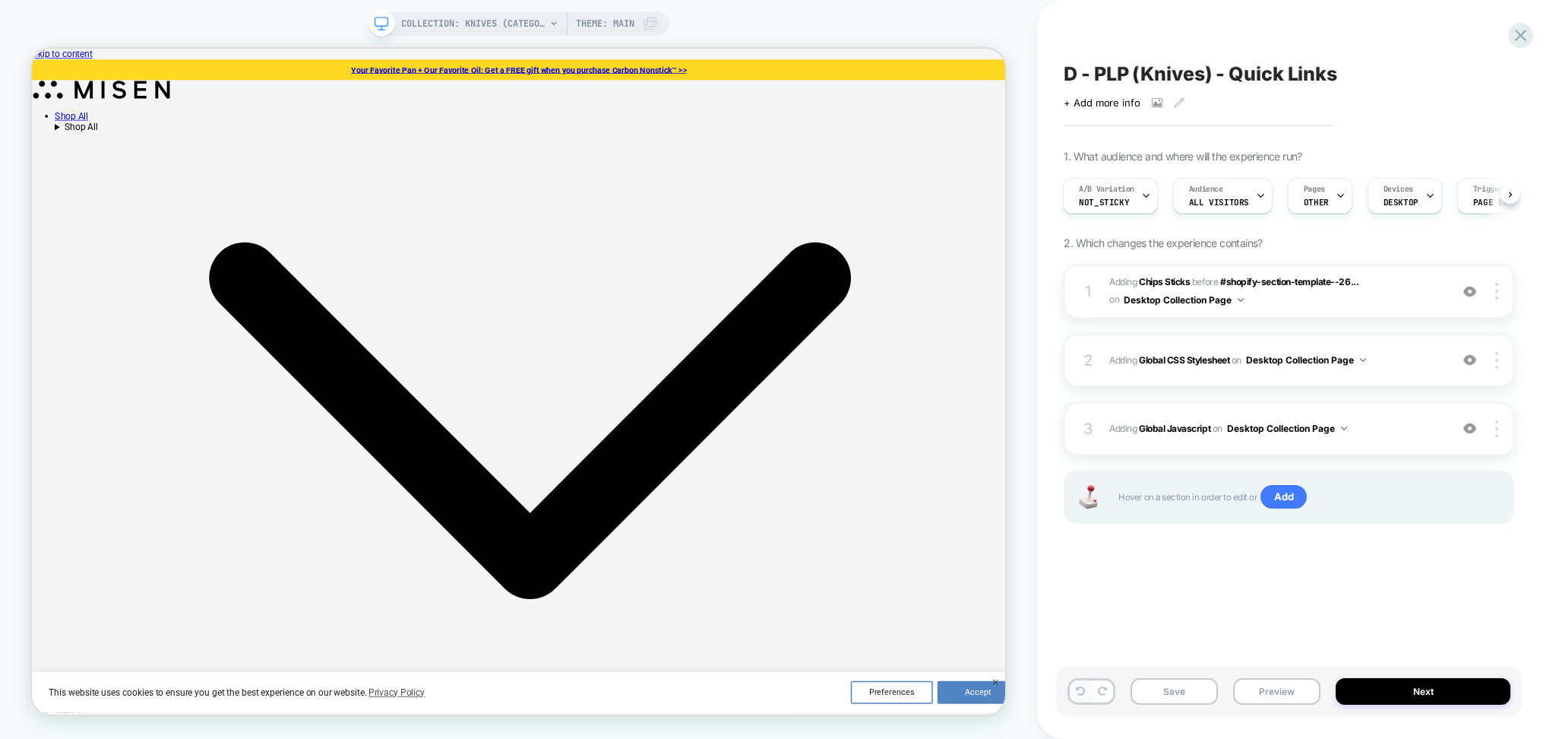
click at [1080, 689] on icon at bounding box center [1080, 690] width 9 height 9
click at [1466, 363] on img at bounding box center [1470, 359] width 13 height 13
click at [1420, 375] on div "2 Adding Global CSS Stylesheet on Desktop Collection Page Add Before Add After …" at bounding box center [1289, 360] width 451 height 53
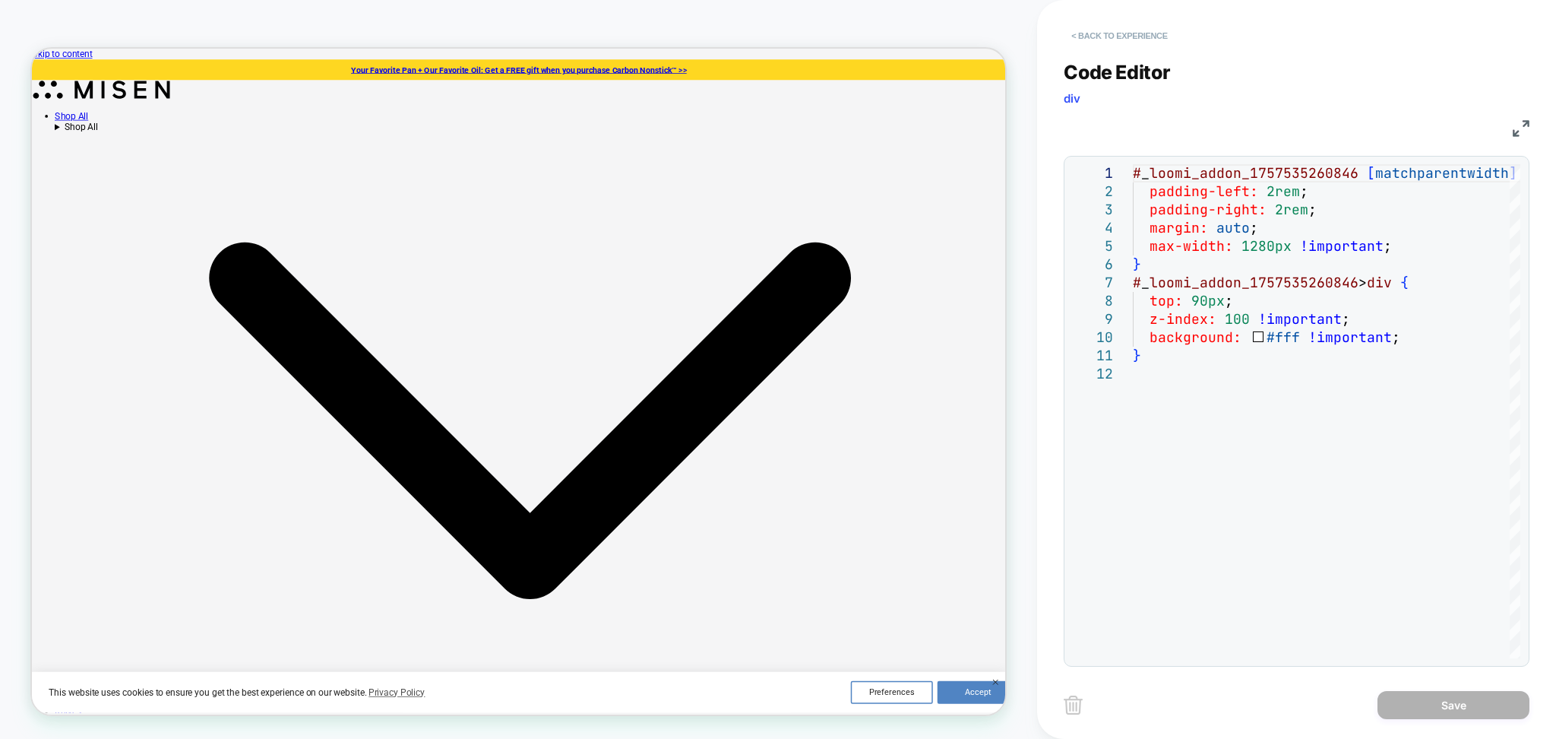
click at [1110, 47] on button "< Back to experience" at bounding box center [1119, 36] width 111 height 24
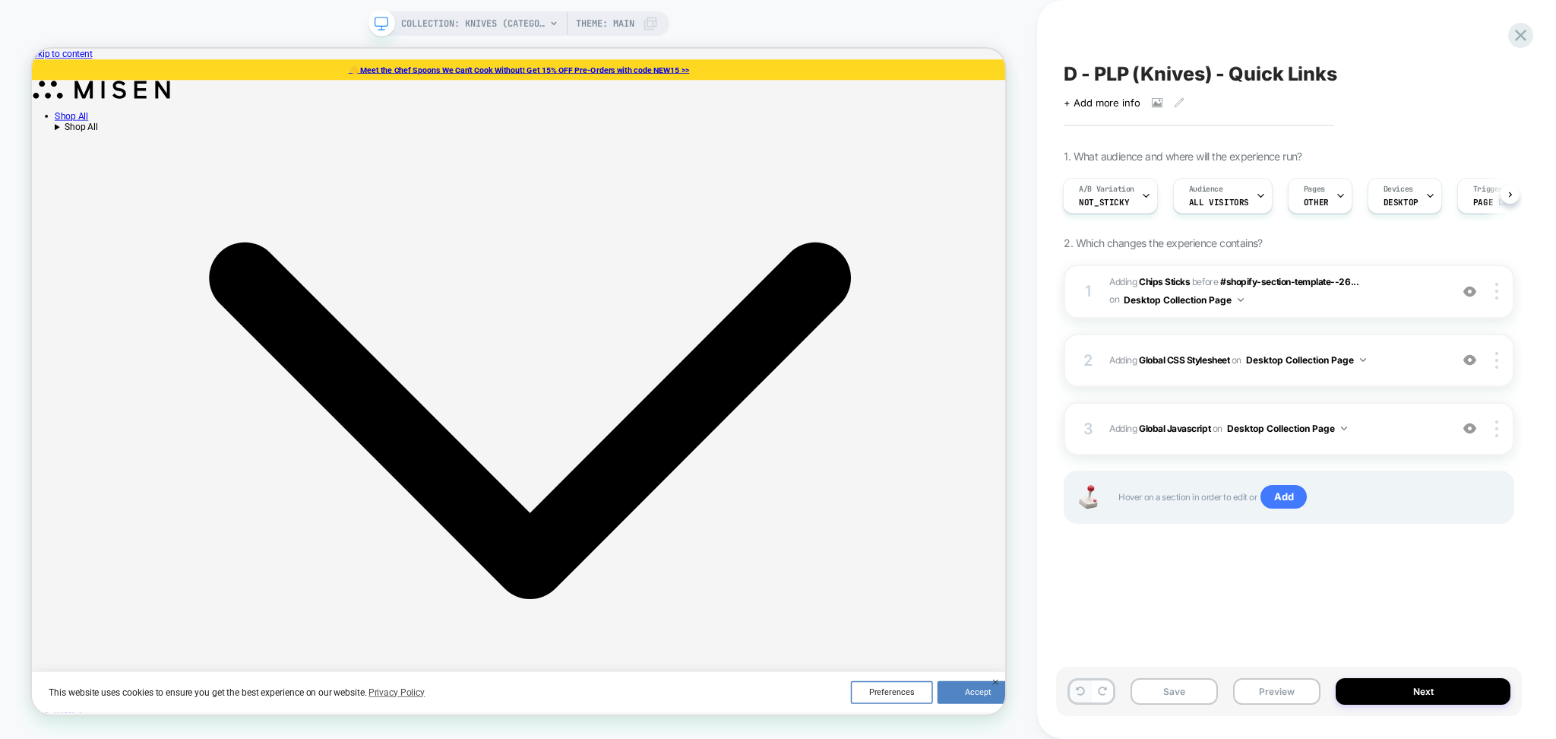
click at [1080, 695] on icon at bounding box center [1080, 690] width 9 height 9
click at [1080, 695] on icon at bounding box center [1081, 690] width 9 height 9
click at [1409, 364] on span "Adding Global CSS Stylesheet on Desktop Collection Page" at bounding box center [1276, 359] width 333 height 19
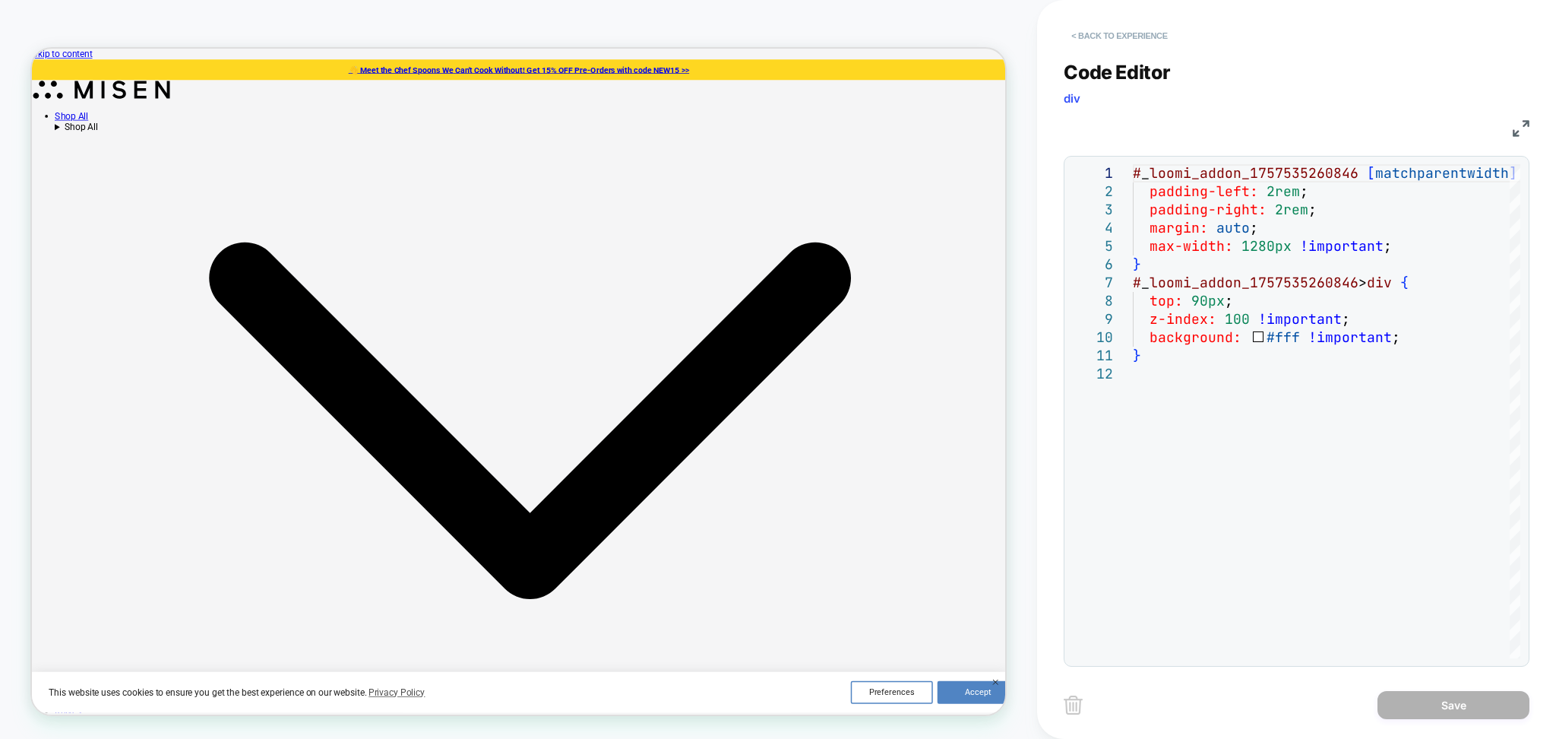
click at [1158, 36] on button "< Back to experience" at bounding box center [1119, 36] width 111 height 24
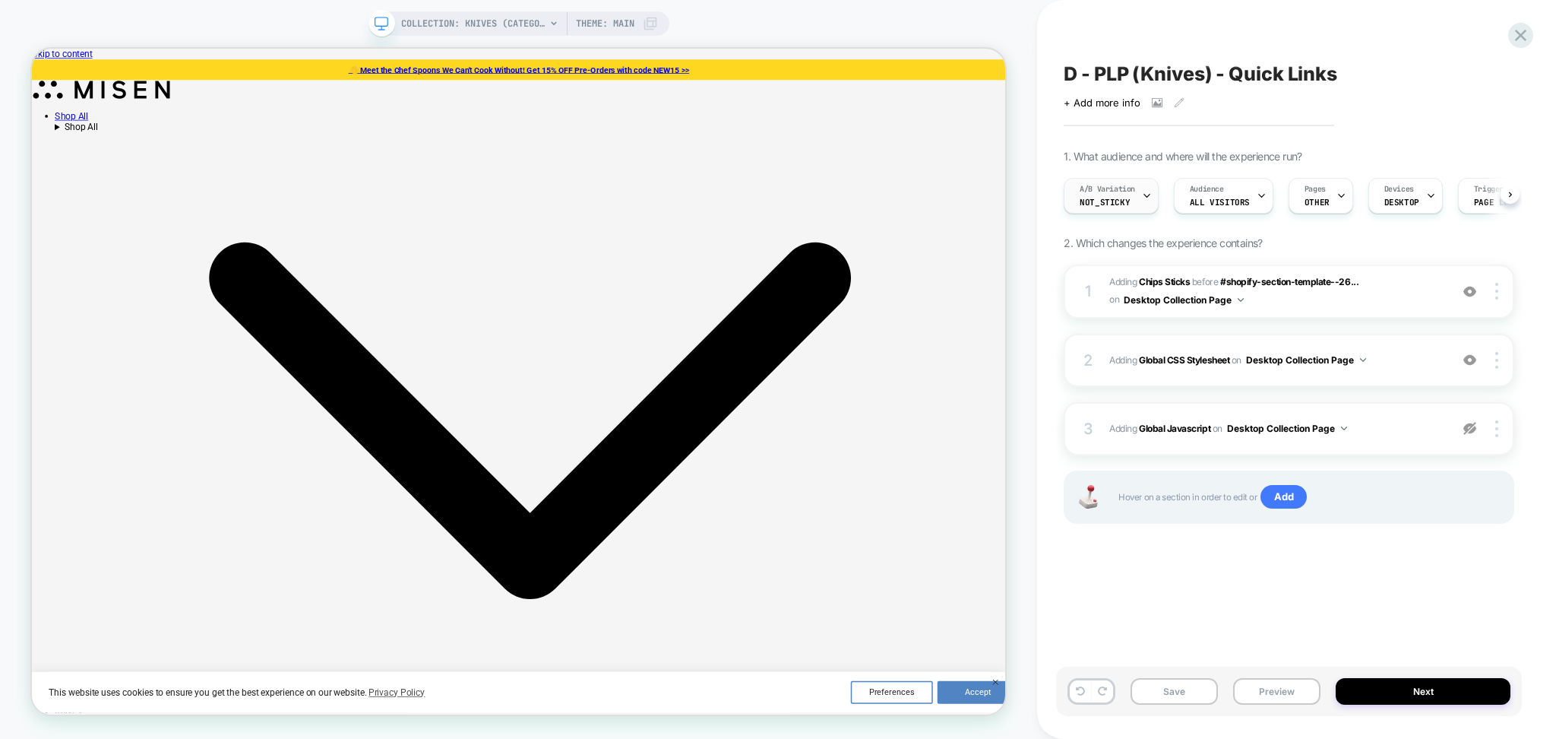
click at [1145, 195] on icon at bounding box center [1147, 196] width 5 height 3
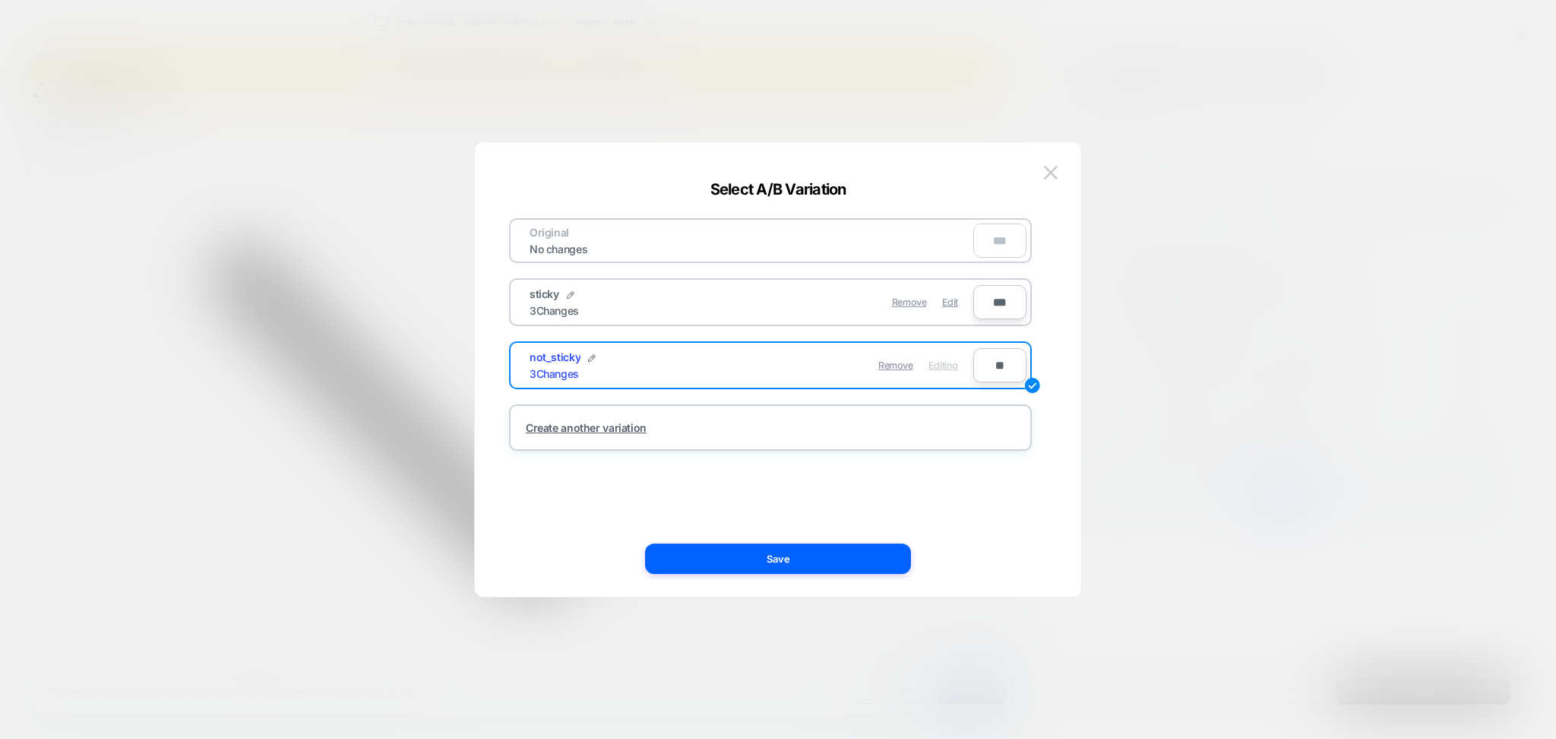
click at [964, 298] on div "Remove Edit" at bounding box center [859, 302] width 214 height 30
click at [955, 298] on span "Edit" at bounding box center [950, 301] width 16 height 11
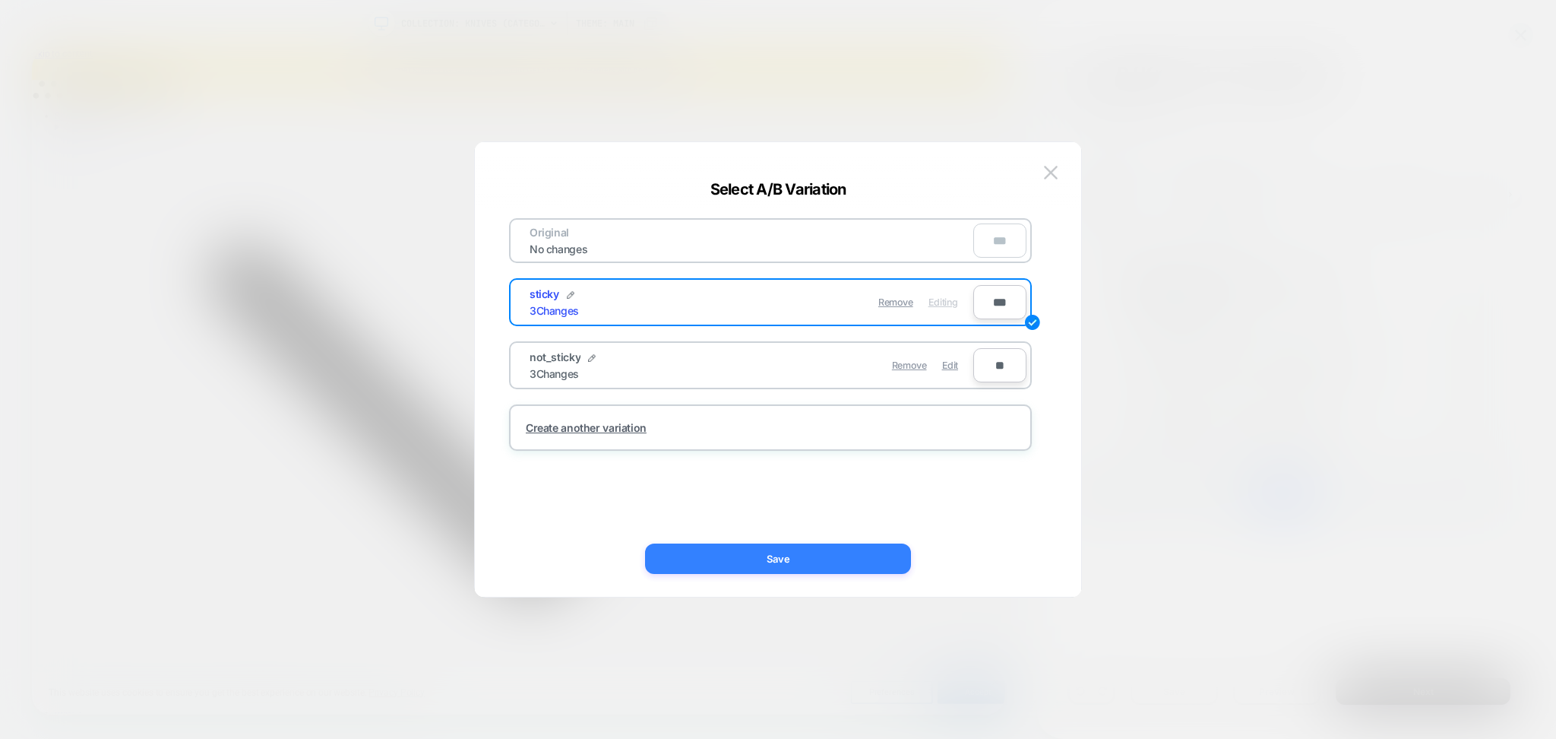
click at [895, 544] on button "Save" at bounding box center [778, 558] width 266 height 30
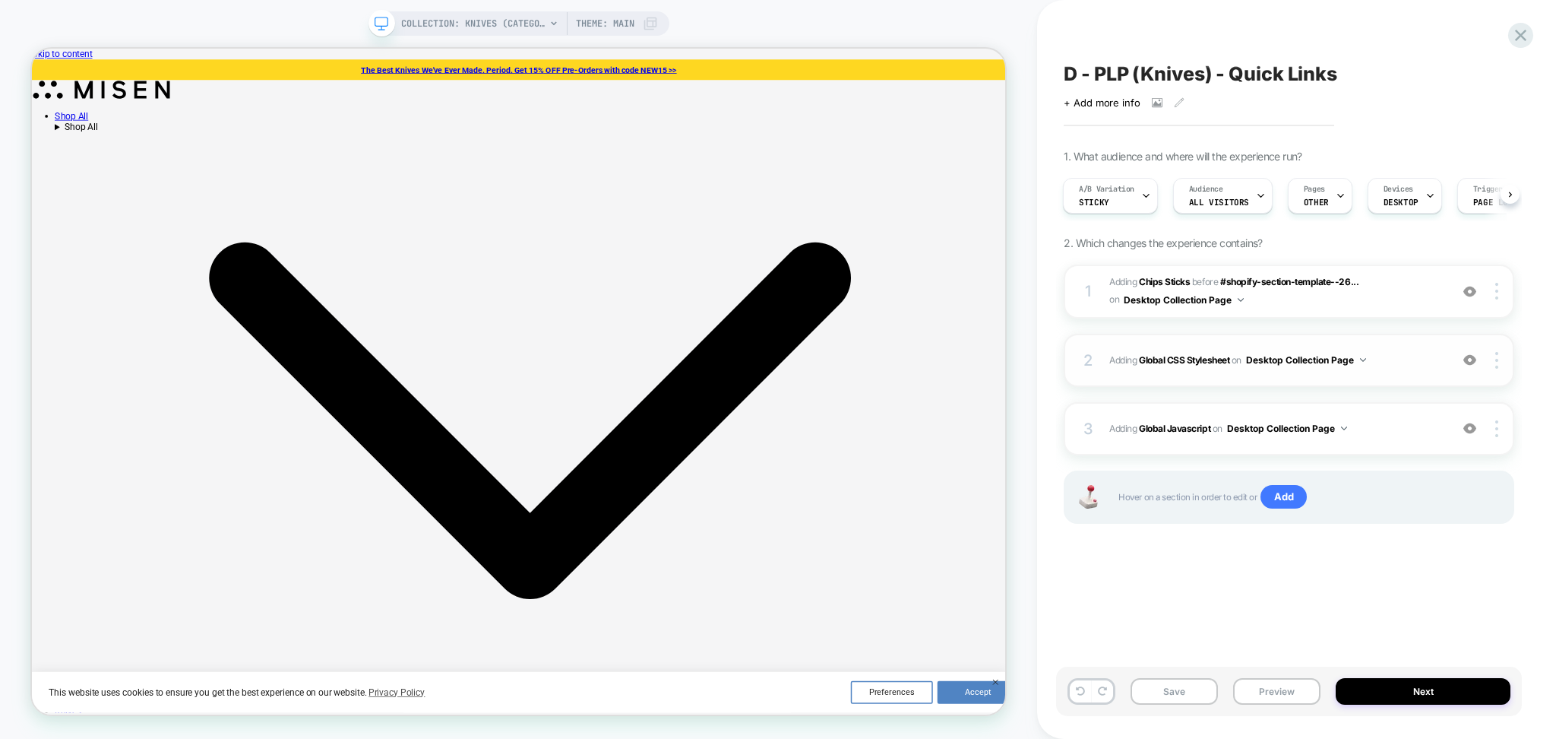
click at [1406, 348] on div "2 Adding Global CSS Stylesheet on Desktop Collection Page Add Before Add After …" at bounding box center [1289, 360] width 451 height 53
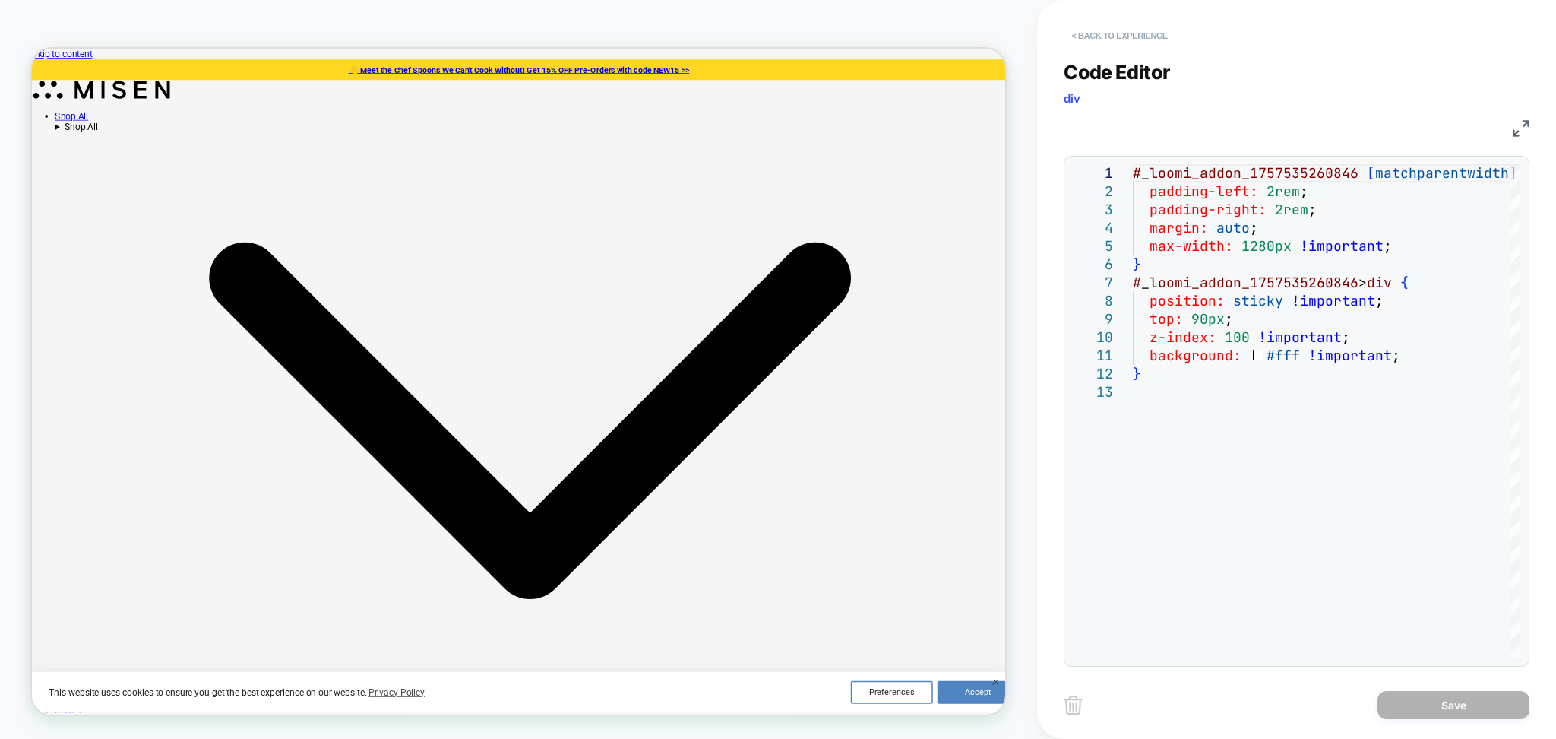
click at [1152, 32] on button "< Back to experience" at bounding box center [1119, 36] width 111 height 24
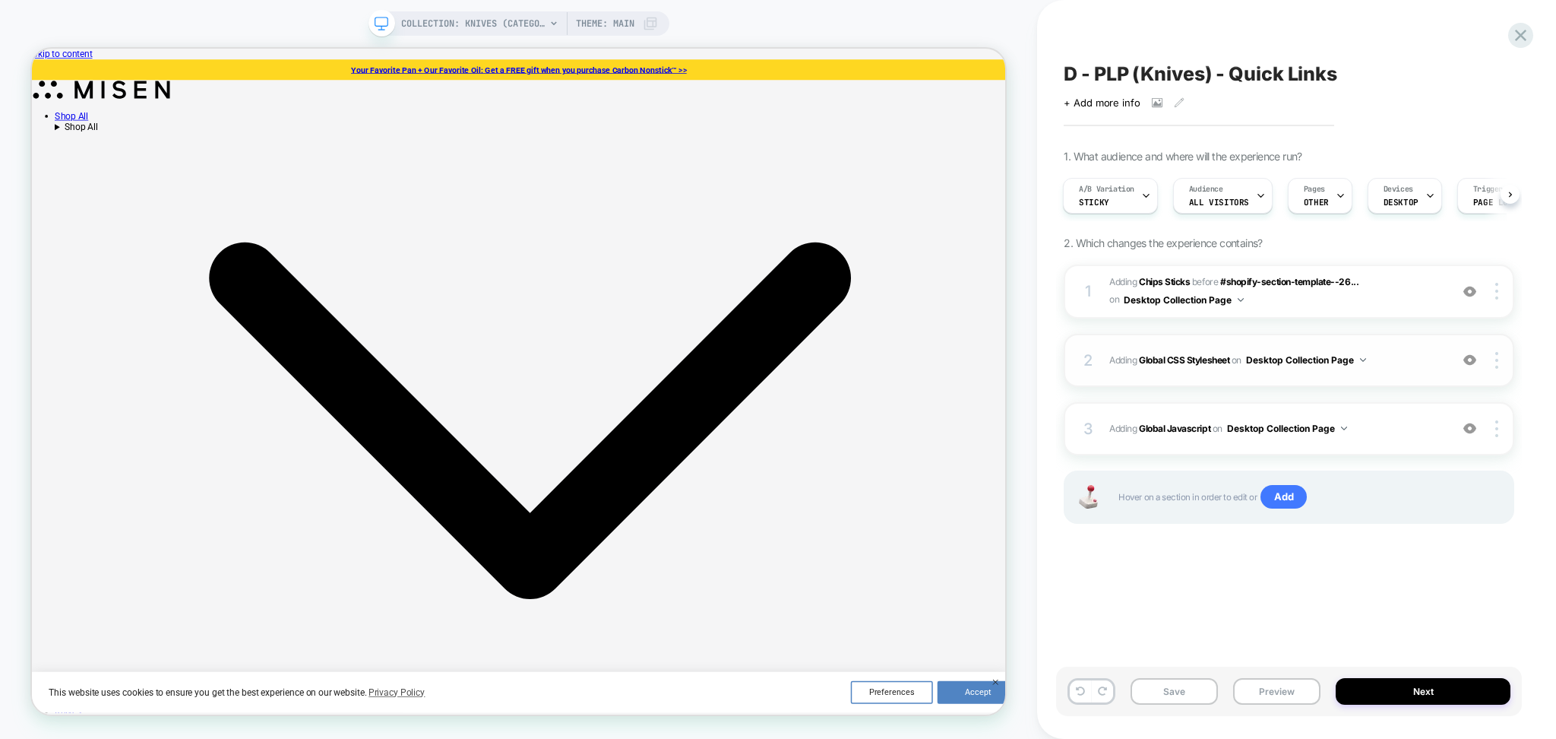
click at [1403, 372] on div "2 Adding Global CSS Stylesheet on Desktop Collection Page Add Before Add After …" at bounding box center [1289, 360] width 451 height 53
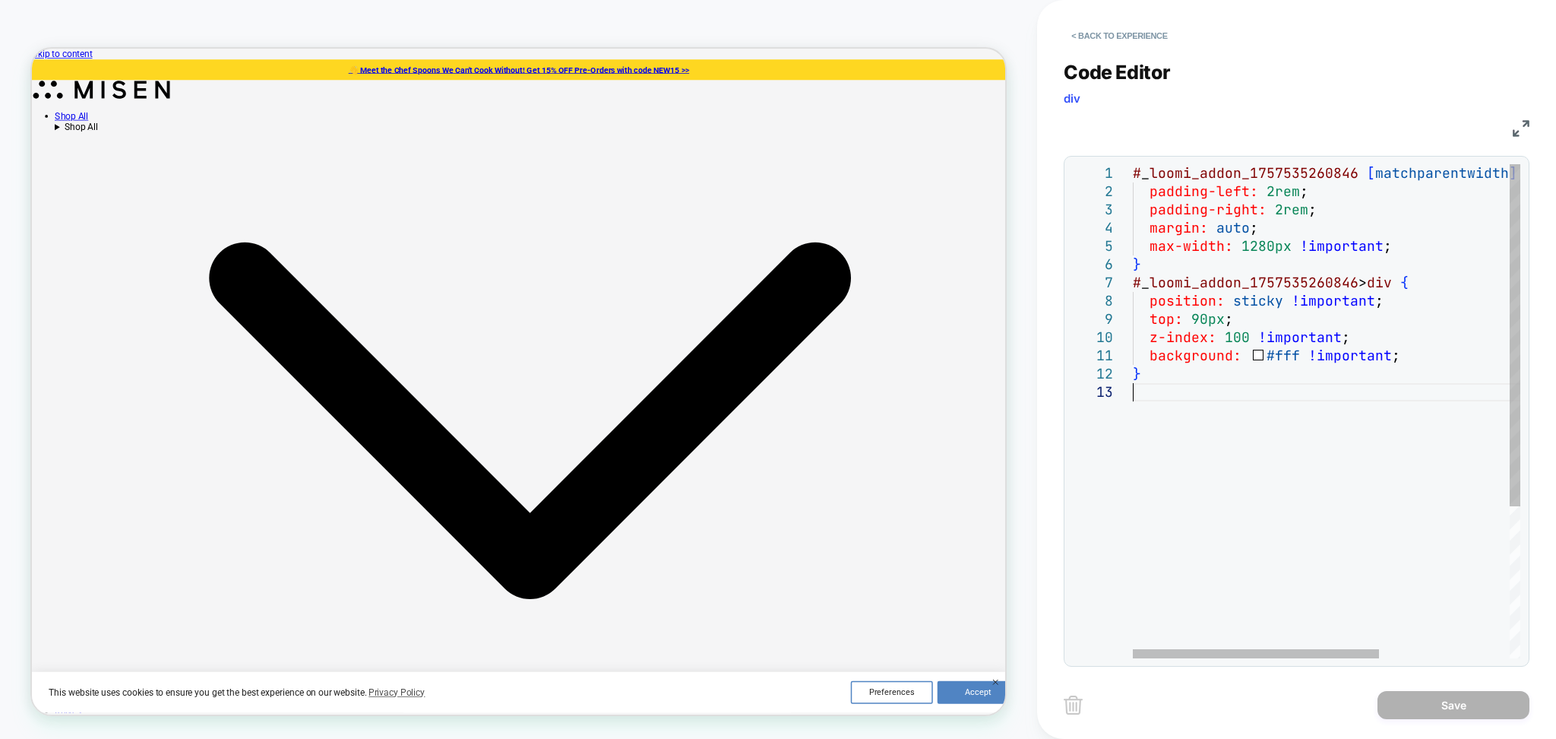
scroll to position [0, 0]
type textarea "**********"
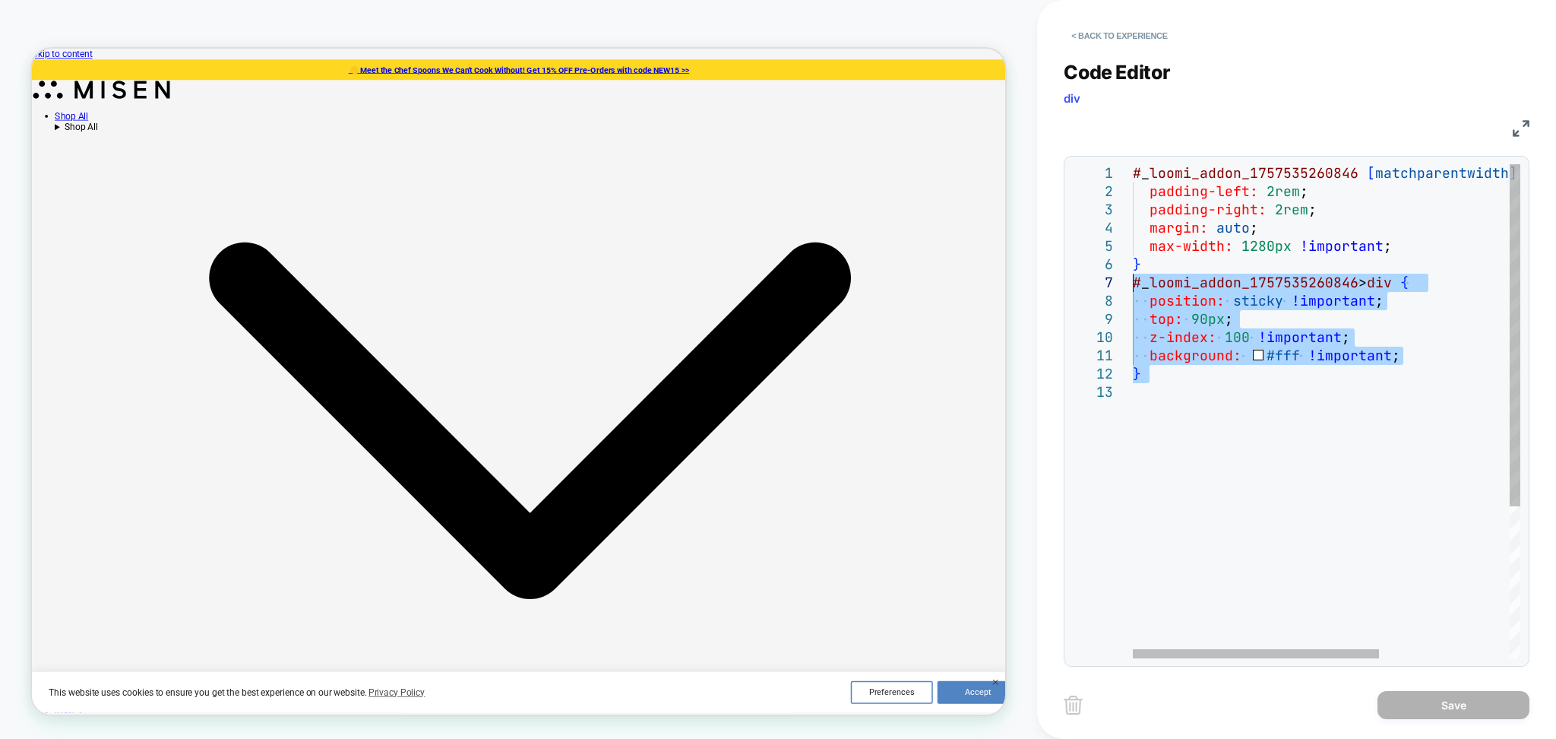
drag, startPoint x: 1176, startPoint y: 387, endPoint x: 1121, endPoint y: 286, distance: 115.3
click at [1133, 286] on div "# _ loomi_addon_1757535260846 [ matchparentwidth ] [ matchparentwidth ] { paddi…" at bounding box center [1429, 520] width 593 height 713
click at [1158, 42] on button "< Back to experience" at bounding box center [1119, 36] width 111 height 24
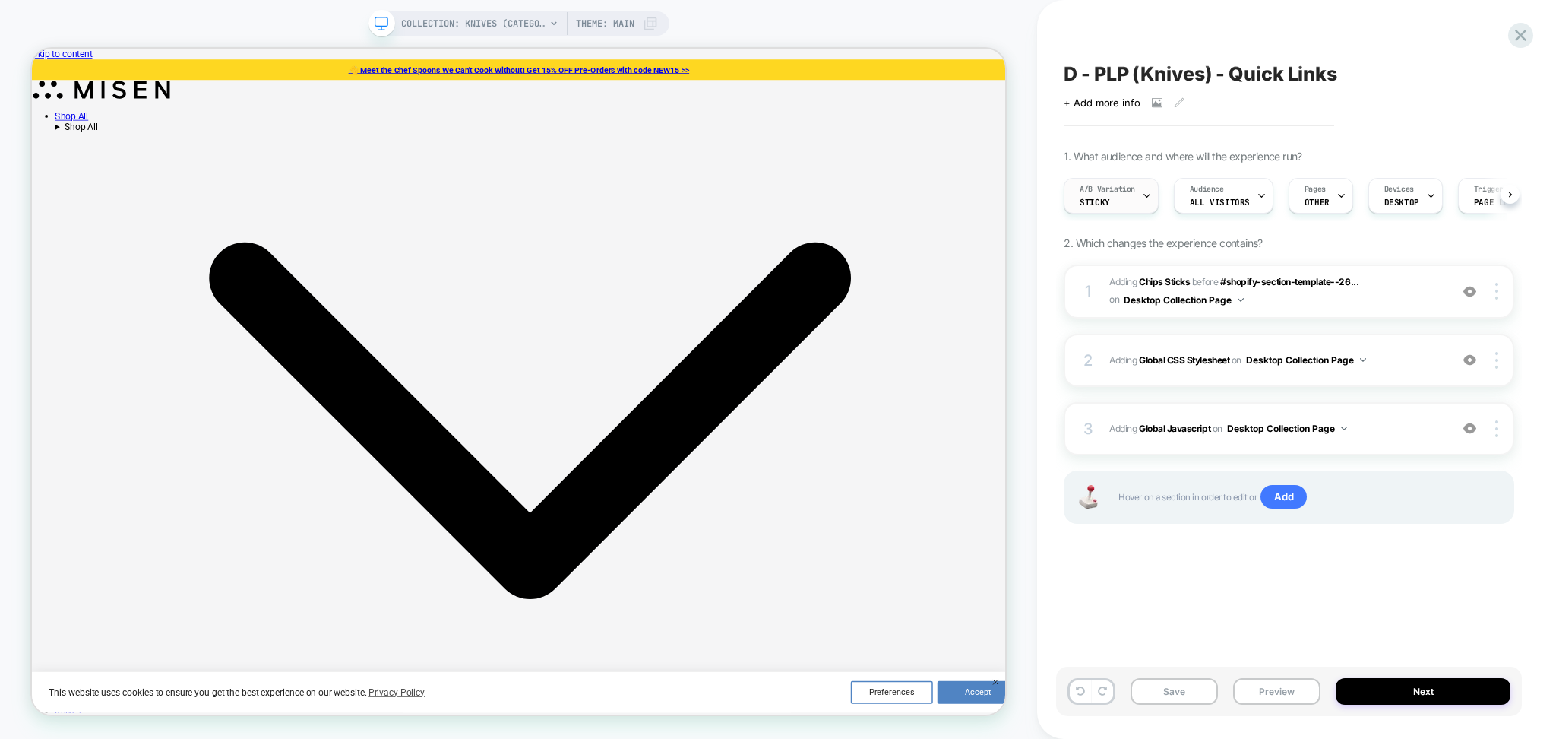
scroll to position [0, 1]
click at [1149, 188] on div at bounding box center [1146, 196] width 10 height 34
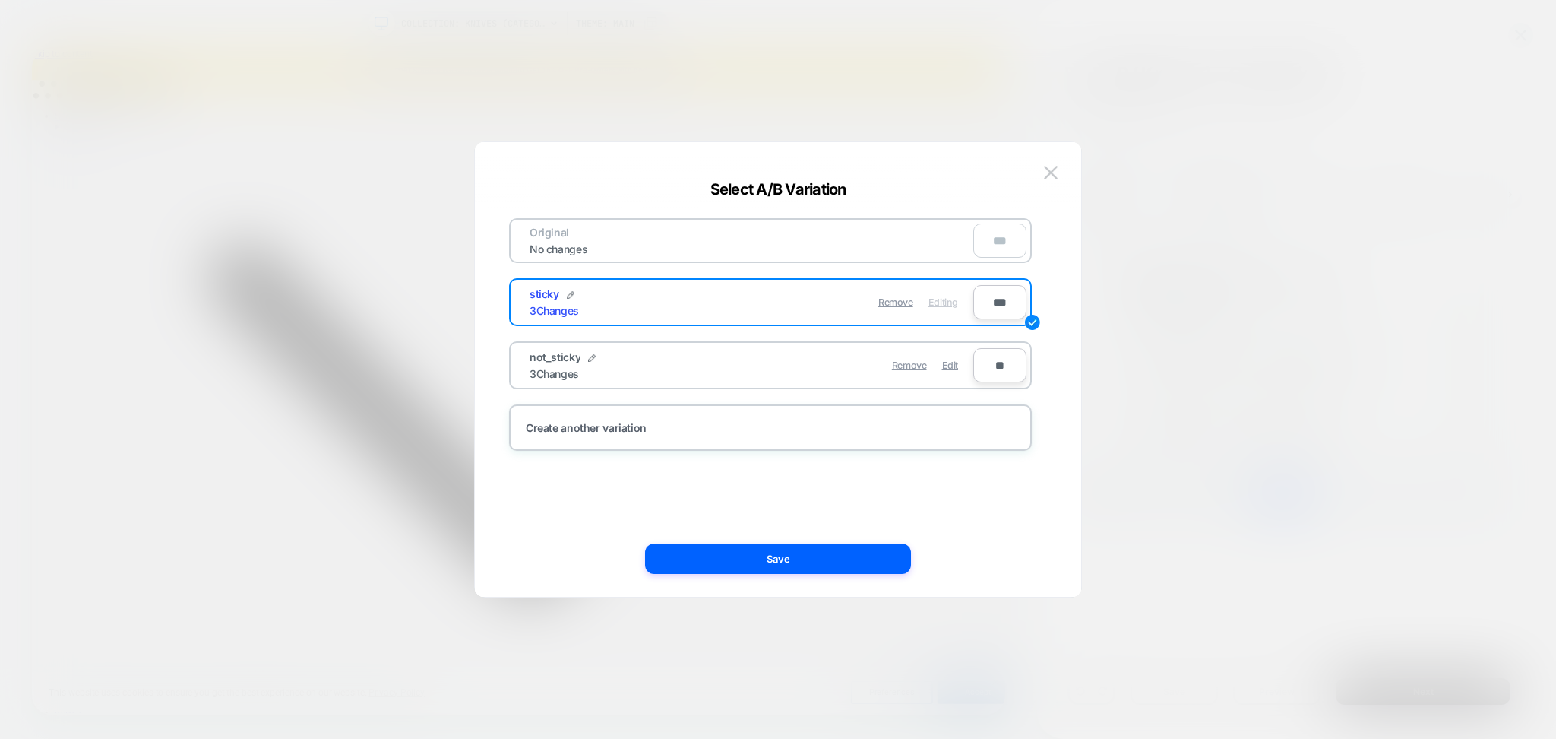
click at [954, 359] on span "Edit" at bounding box center [950, 364] width 16 height 11
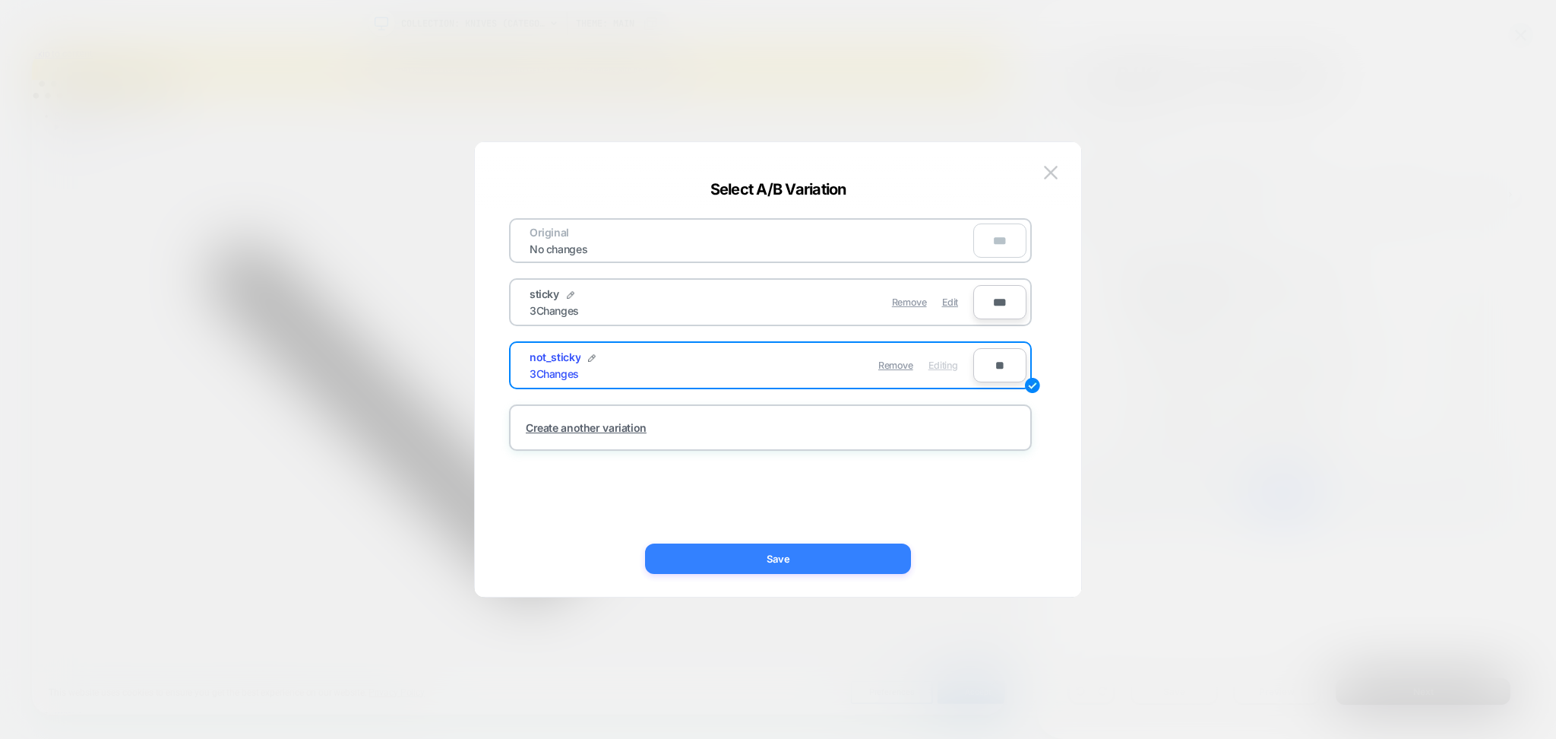
click at [876, 559] on button "Save" at bounding box center [778, 558] width 266 height 30
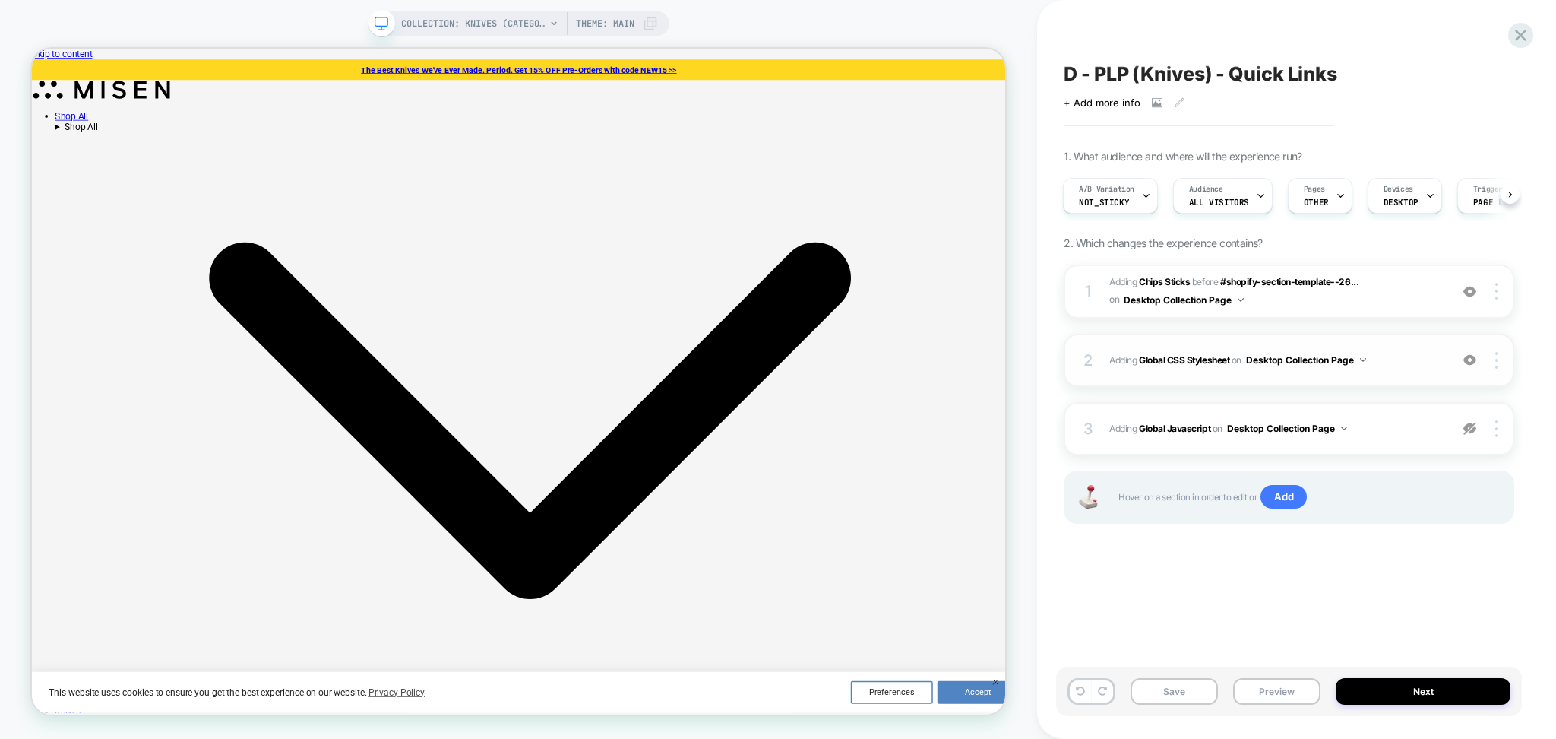
click at [1447, 376] on div "2 Adding Global CSS Stylesheet on Desktop Collection Page Add Before Add After …" at bounding box center [1289, 360] width 451 height 53
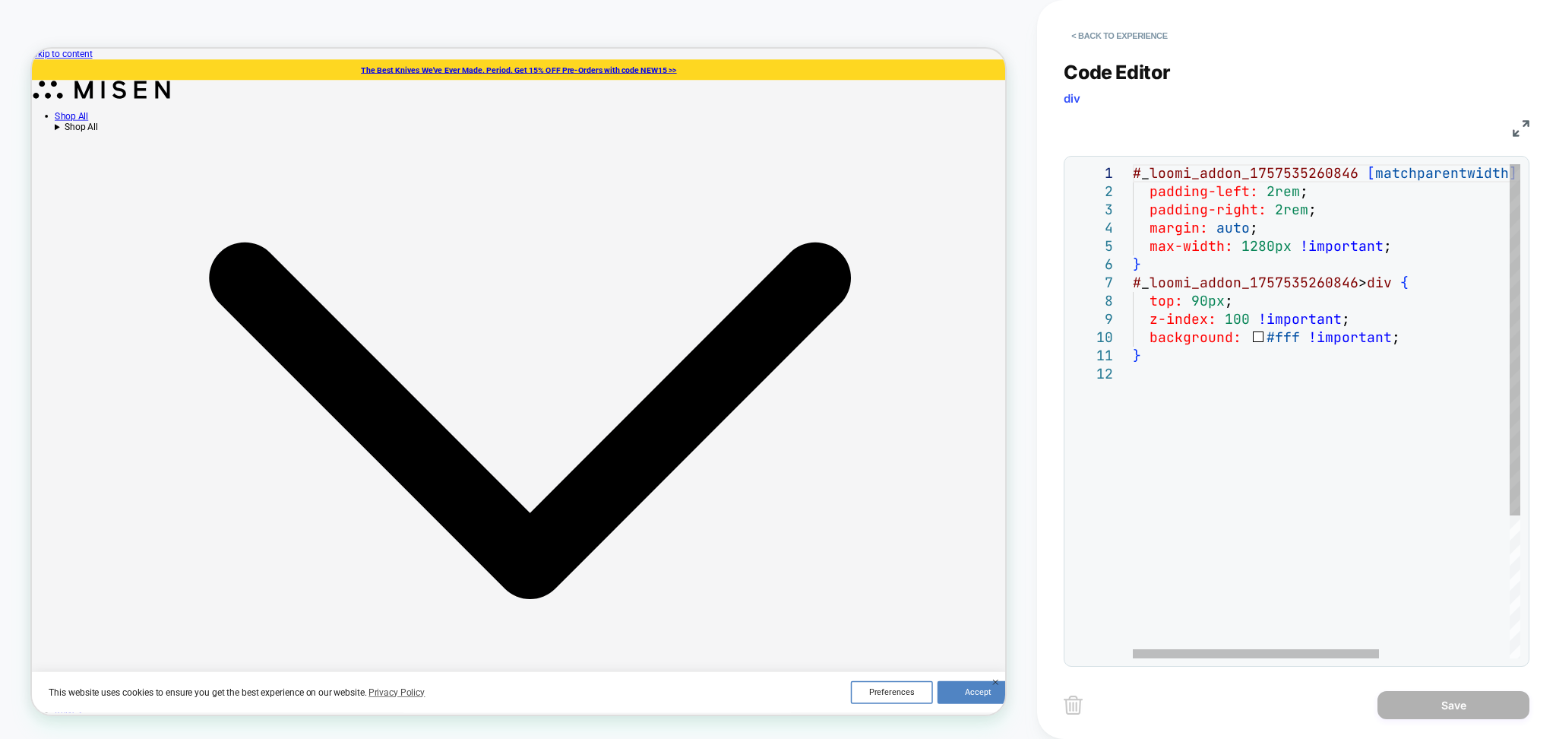
scroll to position [0, 0]
drag, startPoint x: 1195, startPoint y: 378, endPoint x: 1129, endPoint y: 293, distance: 107.8
click at [1133, 293] on div "# _ loomi_addon_1757535260846 [ matchparentwidth ] [ matchparentwidth ] { paddi…" at bounding box center [1429, 511] width 593 height 695
click at [1127, 285] on div at bounding box center [1125, 283] width 20 height 18
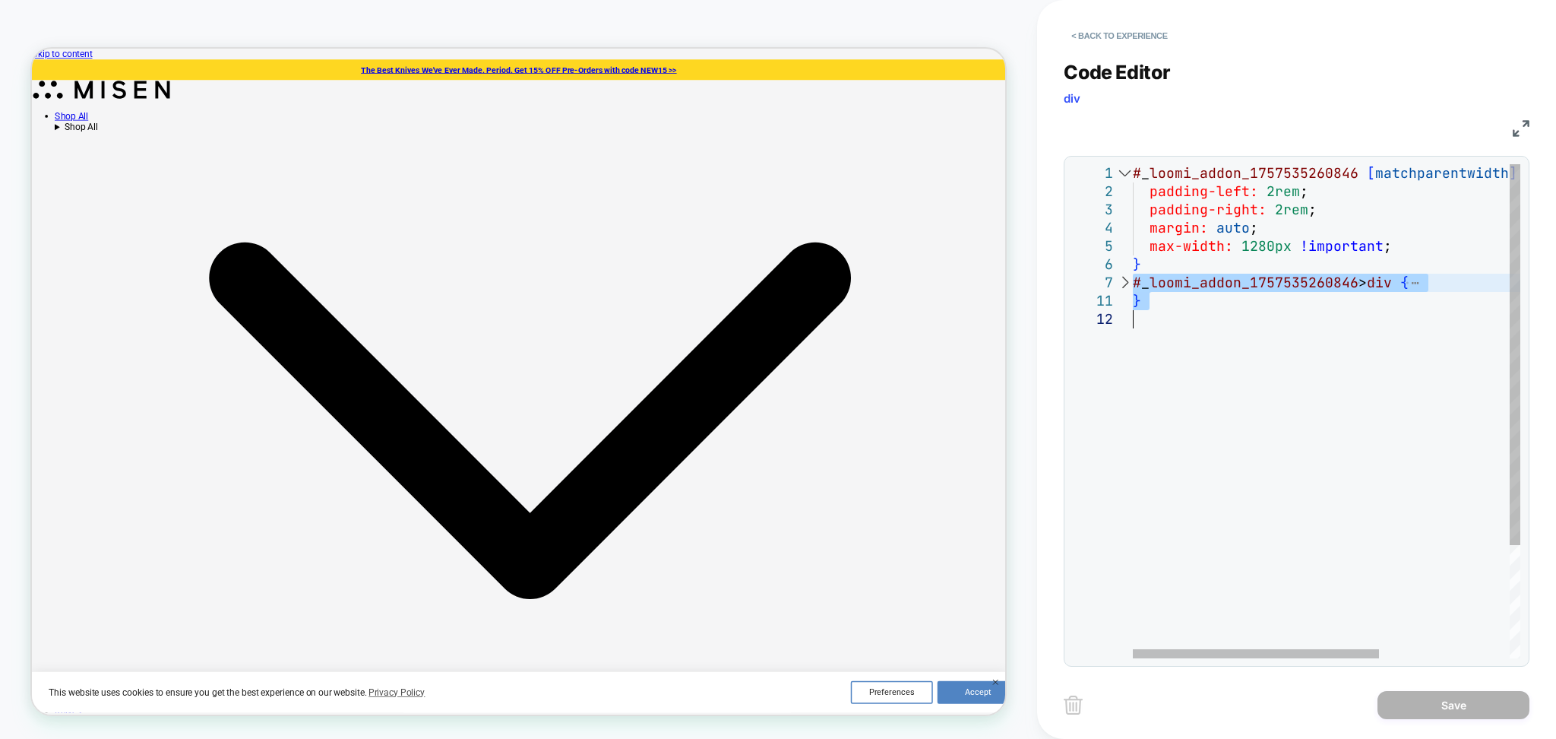
drag, startPoint x: 1134, startPoint y: 281, endPoint x: 1185, endPoint y: 326, distance: 67.8
click at [1185, 326] on div "# _ loomi_addon_1757535260846 [ matchparentwidth ] [ matchparentwidth ] { paddi…" at bounding box center [1429, 484] width 593 height 640
type textarea "**********"
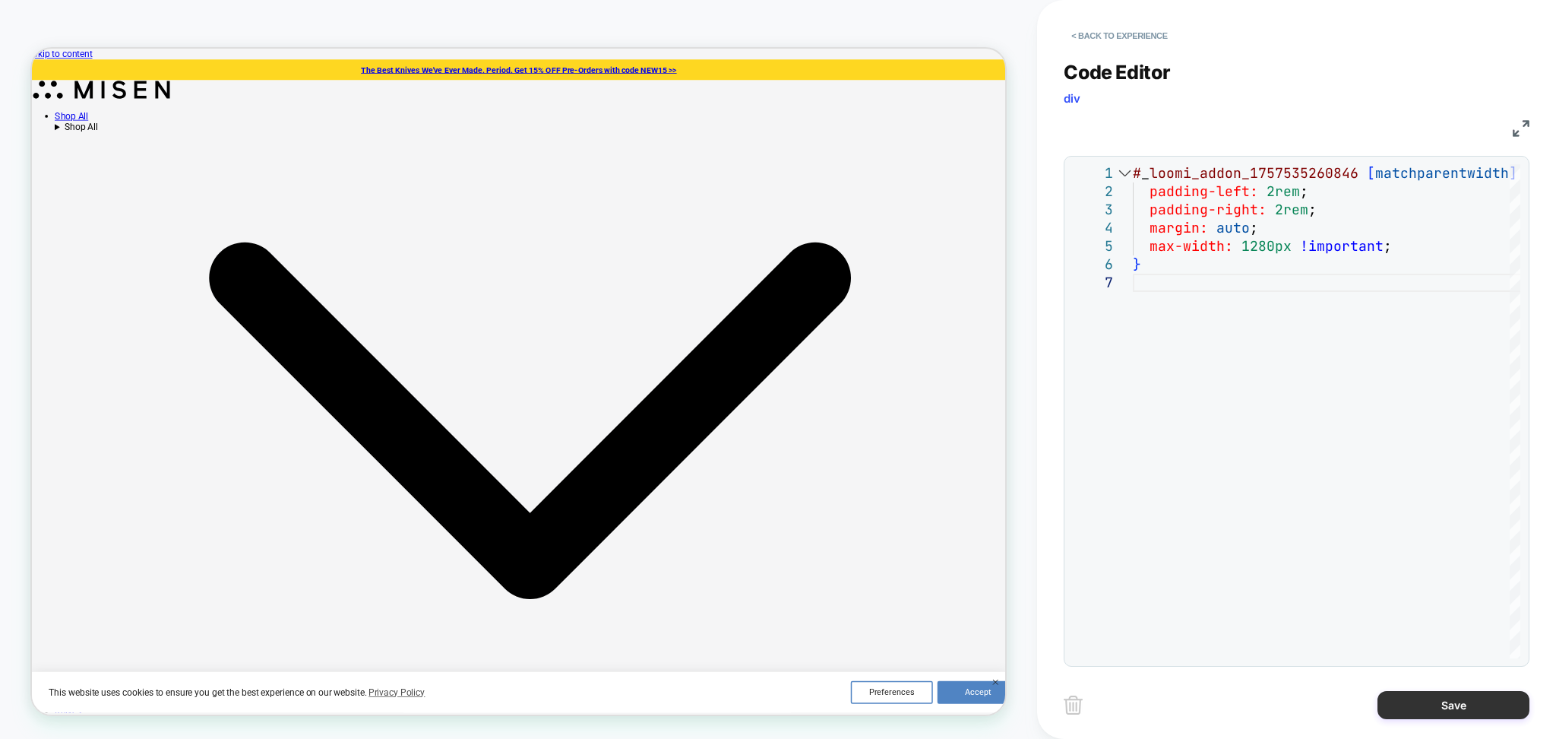
click at [1452, 708] on button "Save" at bounding box center [1454, 705] width 152 height 28
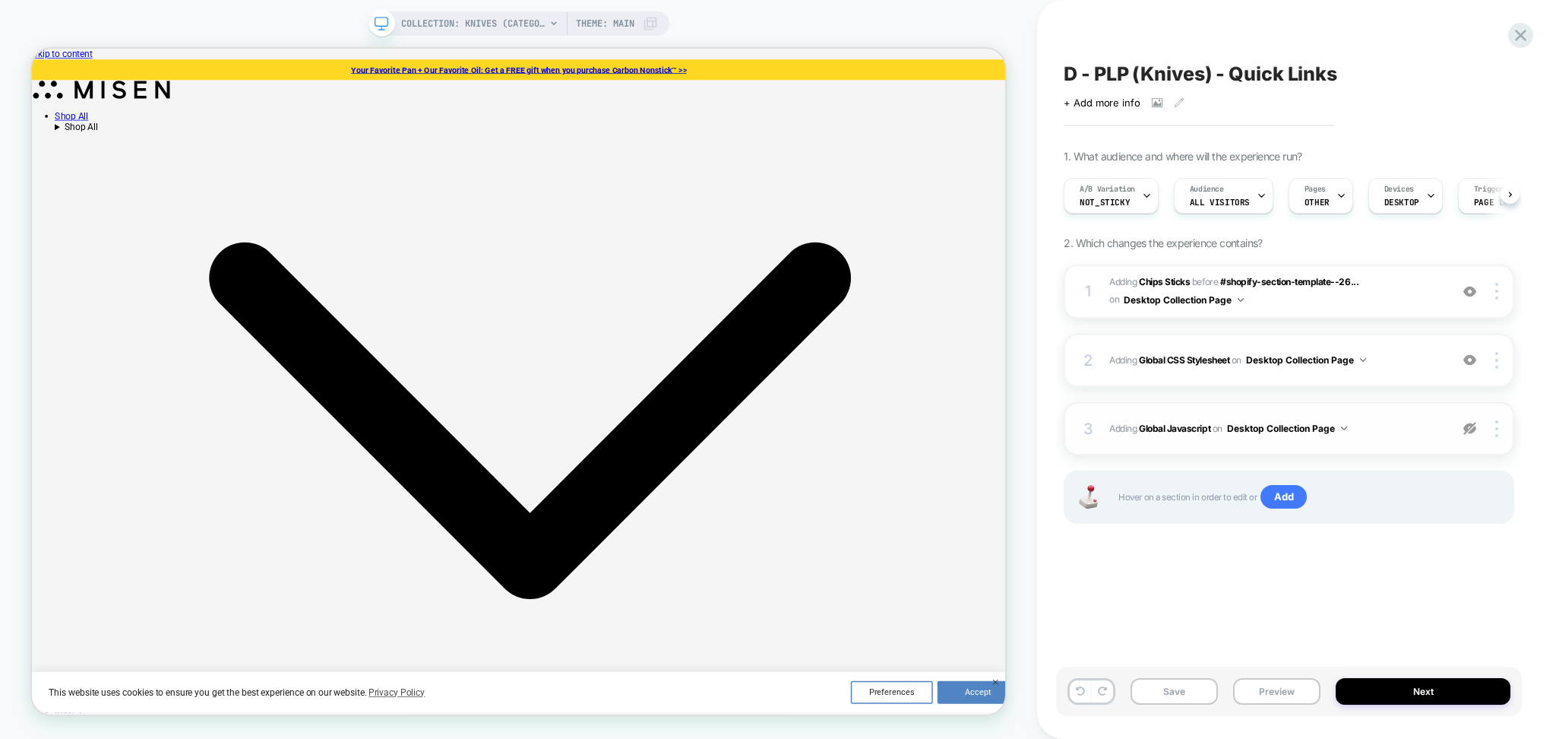
scroll to position [0, 1]
click at [1475, 432] on img at bounding box center [1470, 428] width 13 height 13
click at [1297, 676] on div "Save Preview Next" at bounding box center [1289, 691] width 466 height 49
click at [1290, 686] on button "Preview" at bounding box center [1276, 691] width 87 height 27
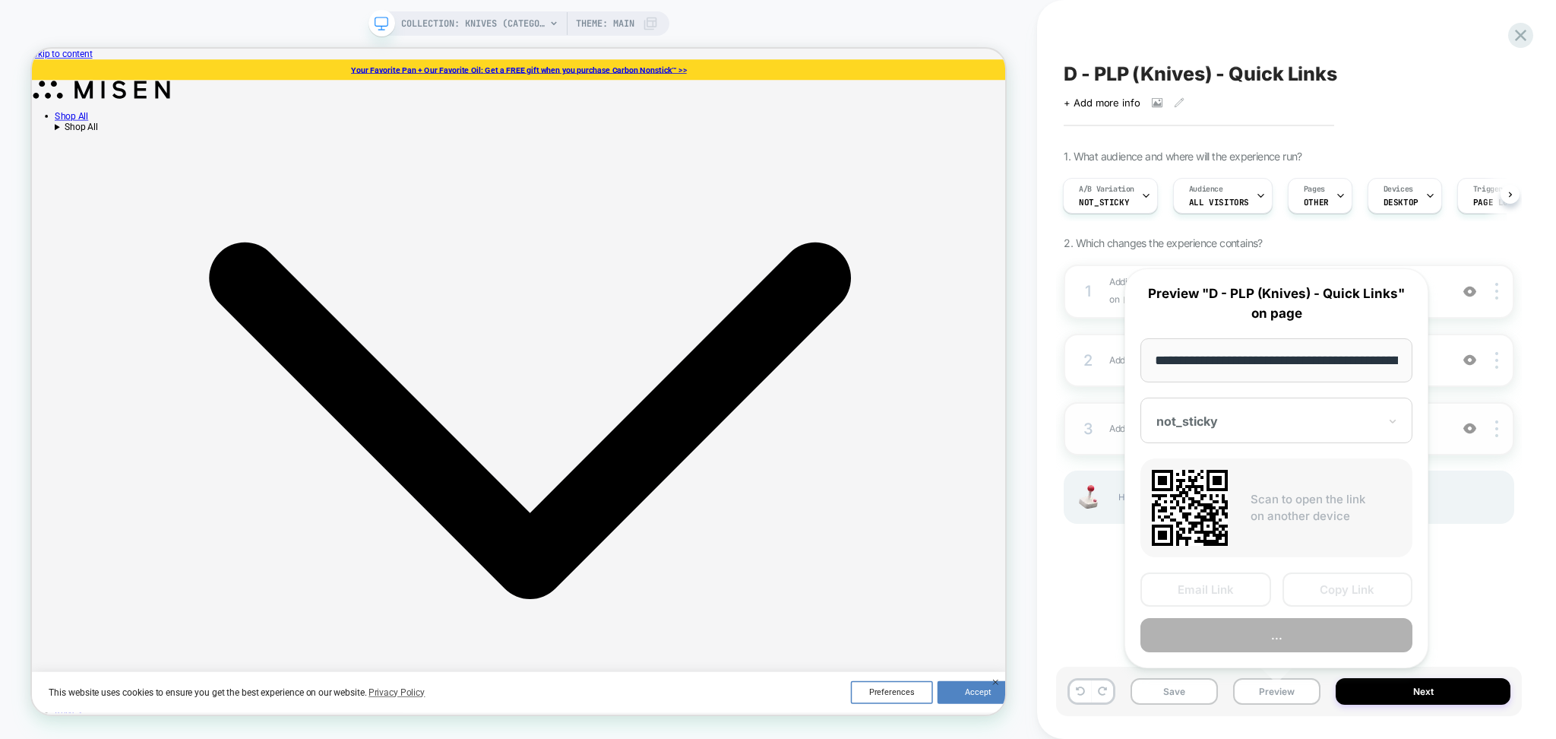
scroll to position [0, 100]
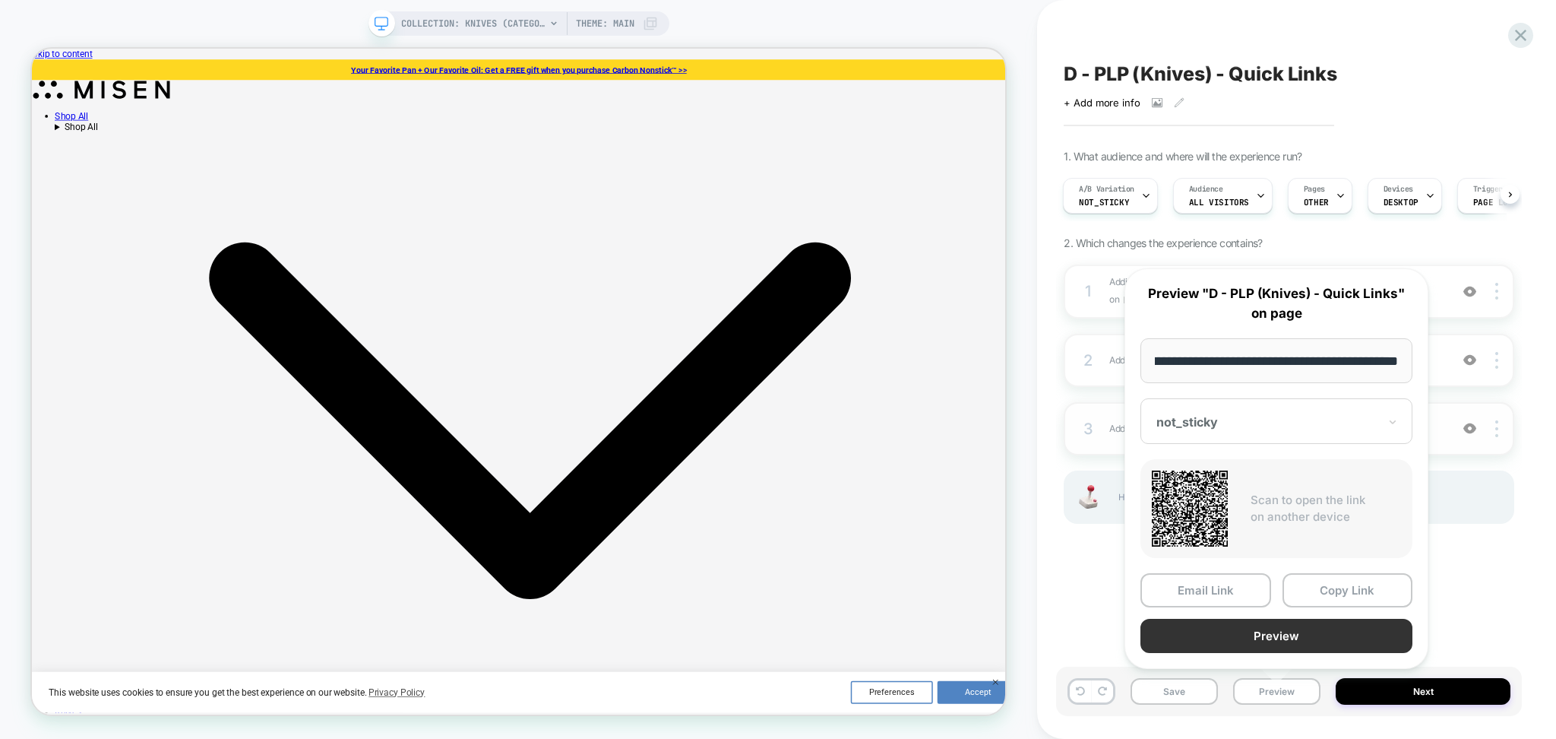
click at [1259, 635] on button "Preview" at bounding box center [1277, 636] width 272 height 34
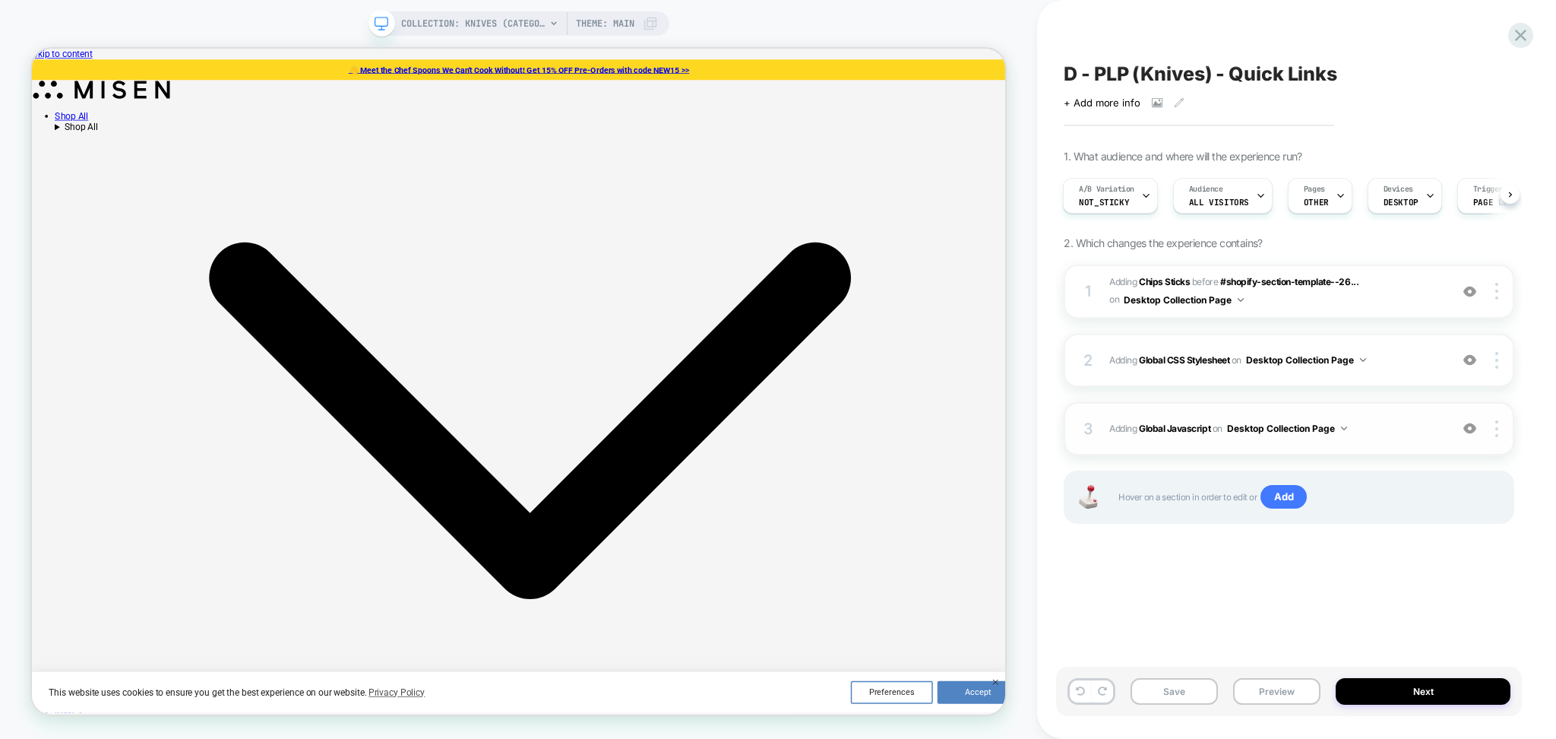
click at [1419, 433] on span "Adding Global Javascript on Desktop Collection Page" at bounding box center [1276, 428] width 333 height 19
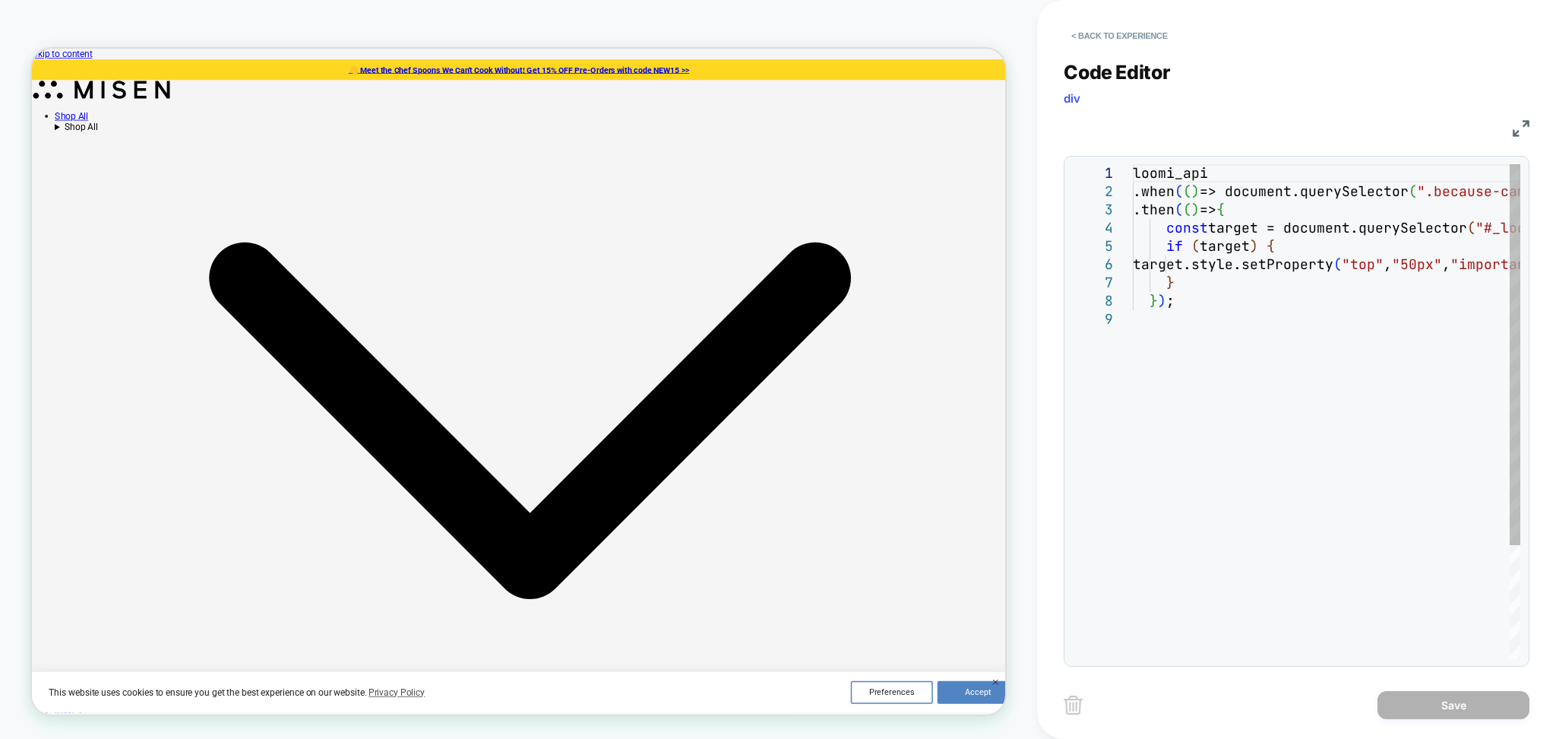
click at [1258, 289] on div "loomi_api .when ( ( ) => document.querySelector ( ".because-campaign" ) ) .then…" at bounding box center [1327, 484] width 388 height 640
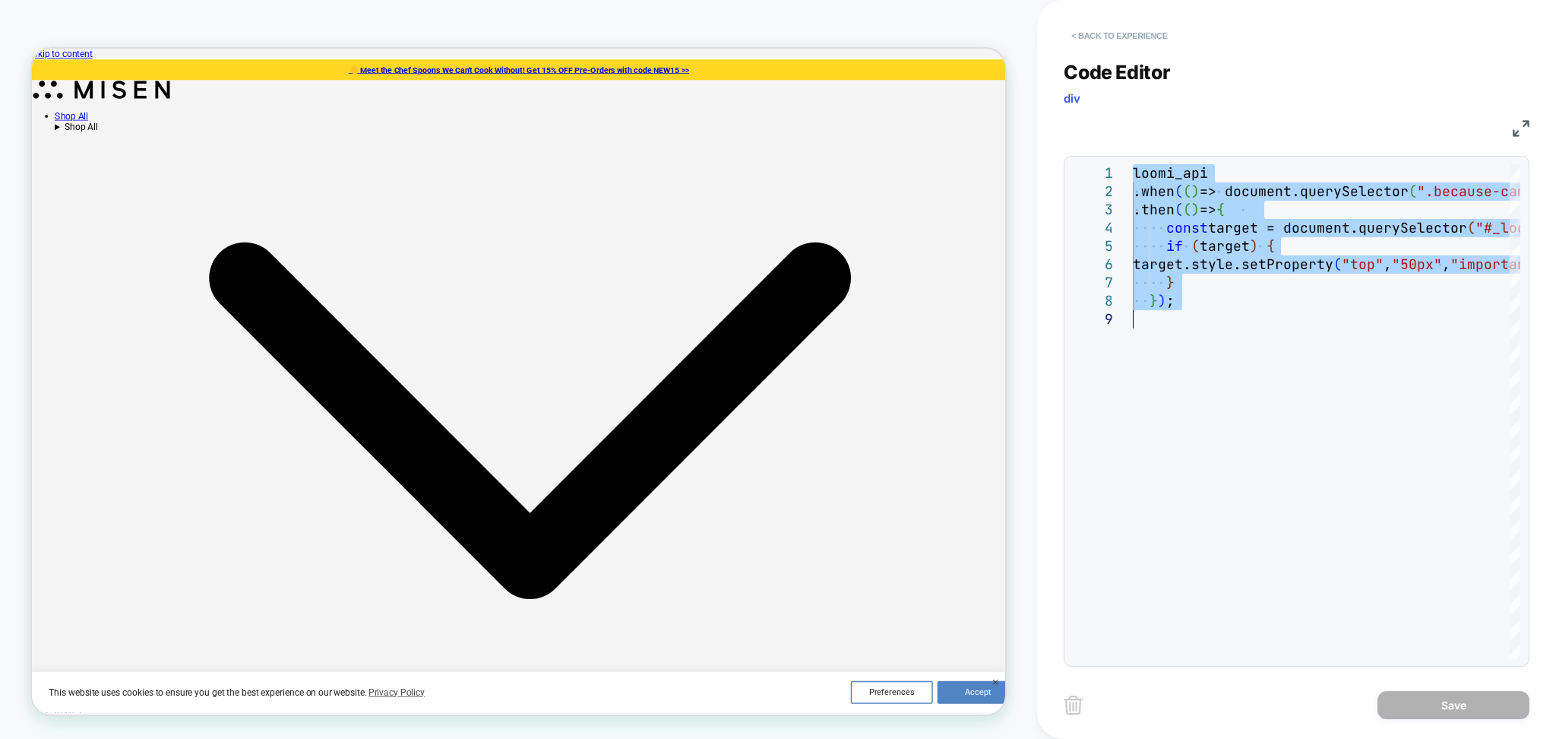
click at [1154, 33] on button "< Back to experience" at bounding box center [1119, 36] width 111 height 24
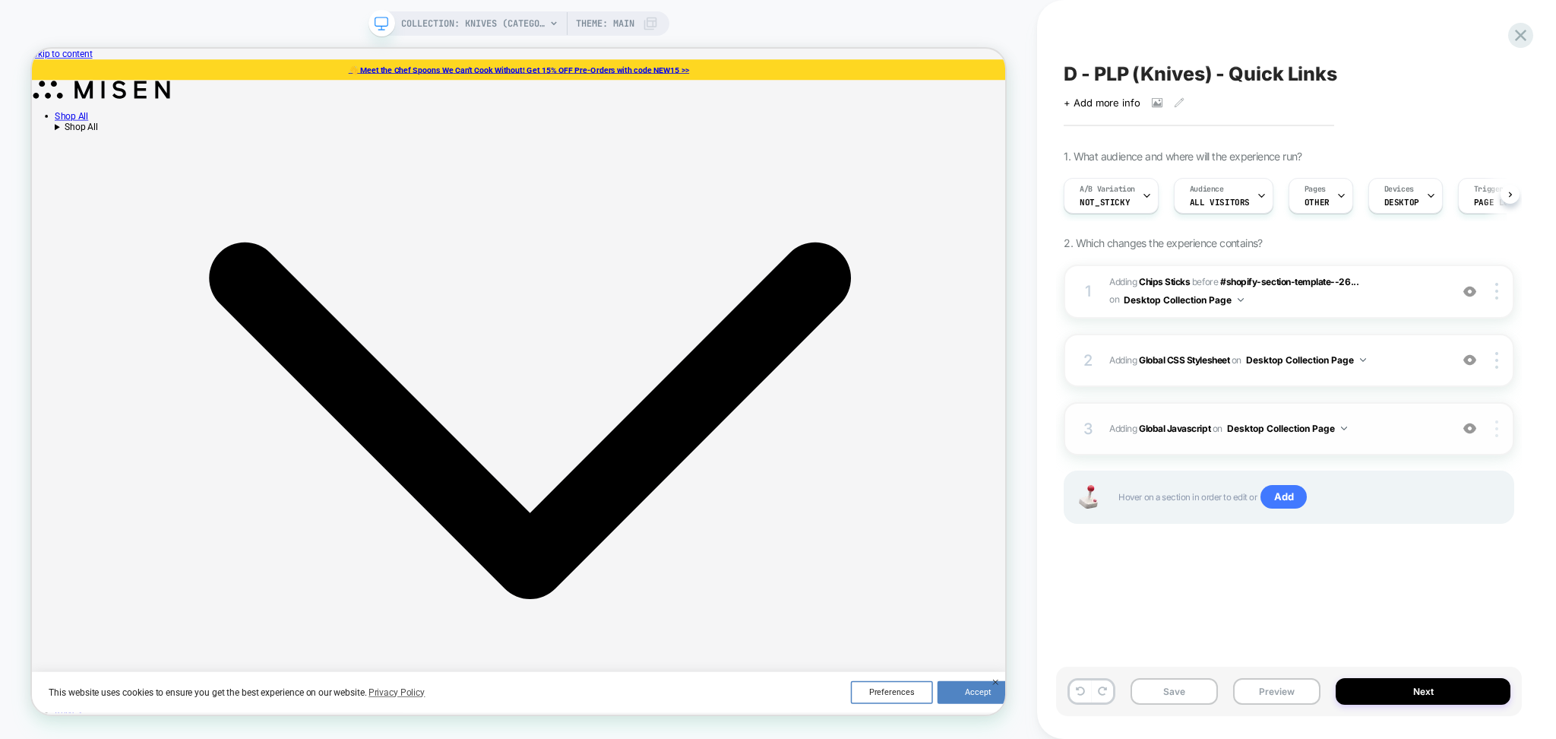
scroll to position [0, 1]
click at [1500, 423] on div at bounding box center [1499, 428] width 29 height 17
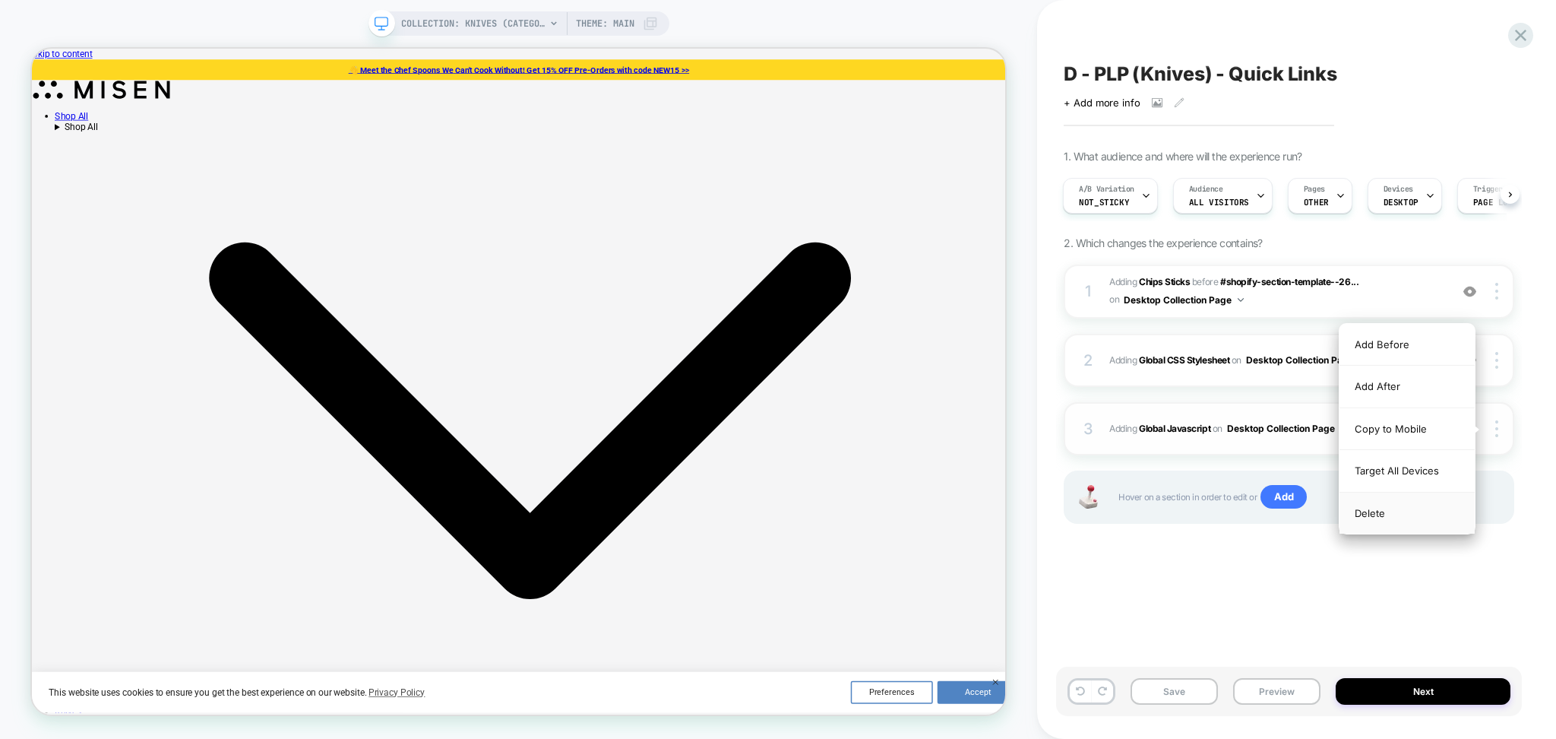
click at [1397, 515] on div "Delete" at bounding box center [1407, 512] width 135 height 41
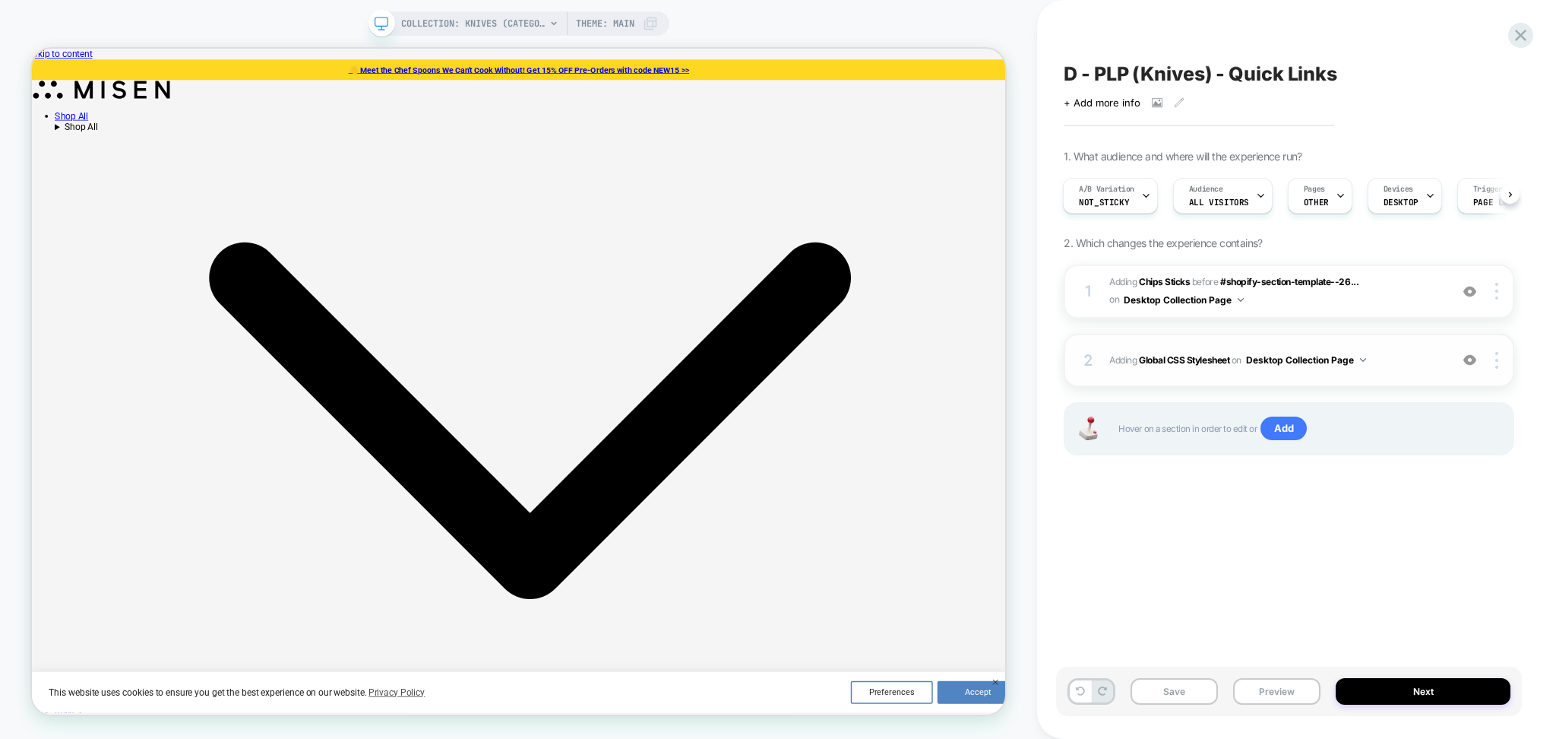
click at [1399, 334] on div "1 #_loomi_addon_1757535260846 Adding Chips Sticks BEFORE #shopify-section-templ…" at bounding box center [1289, 378] width 451 height 229
click at [1401, 372] on div "2 Adding Global CSS Stylesheet on Desktop Collection Page Add Before Add After …" at bounding box center [1289, 360] width 451 height 53
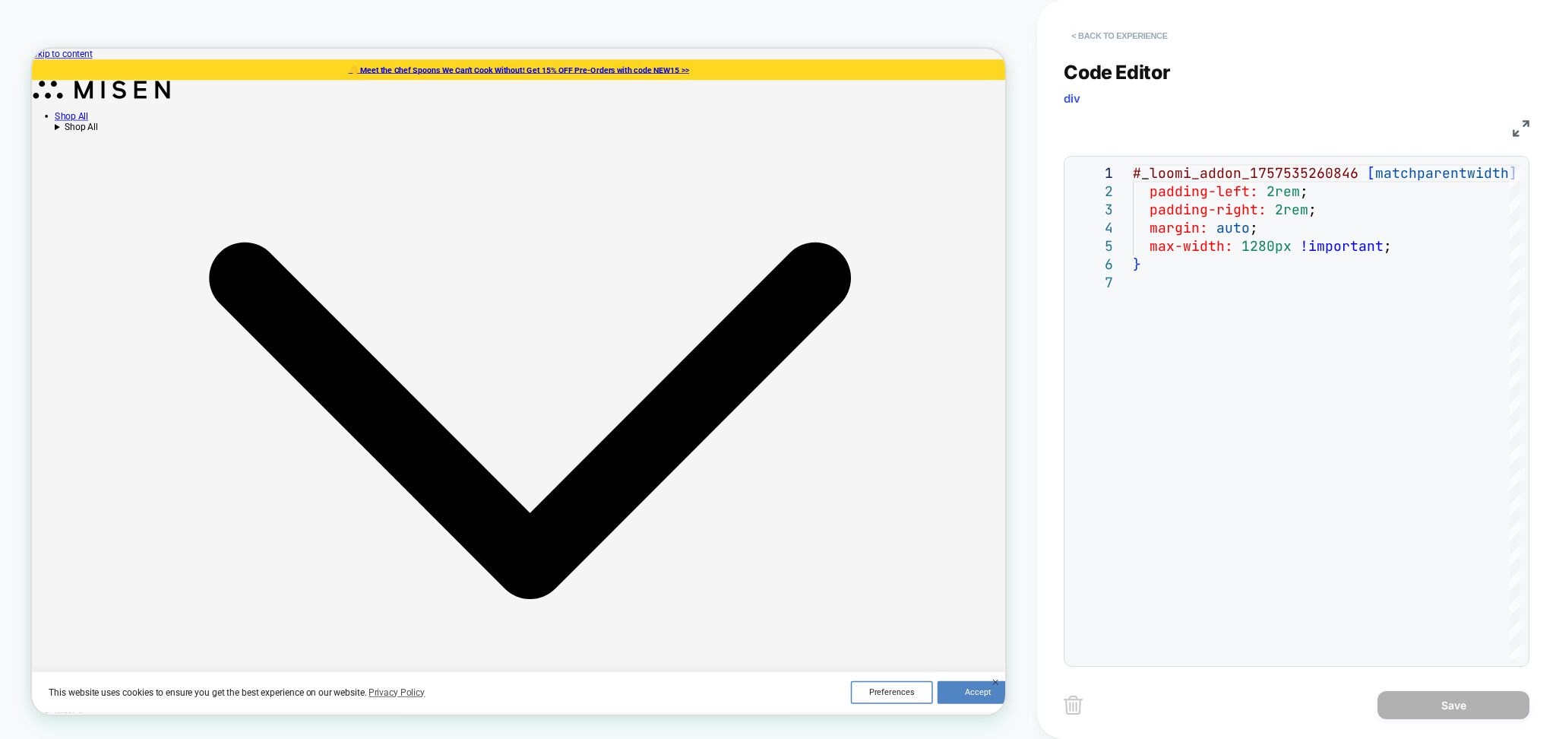
click at [1127, 42] on button "< Back to experience" at bounding box center [1119, 36] width 111 height 24
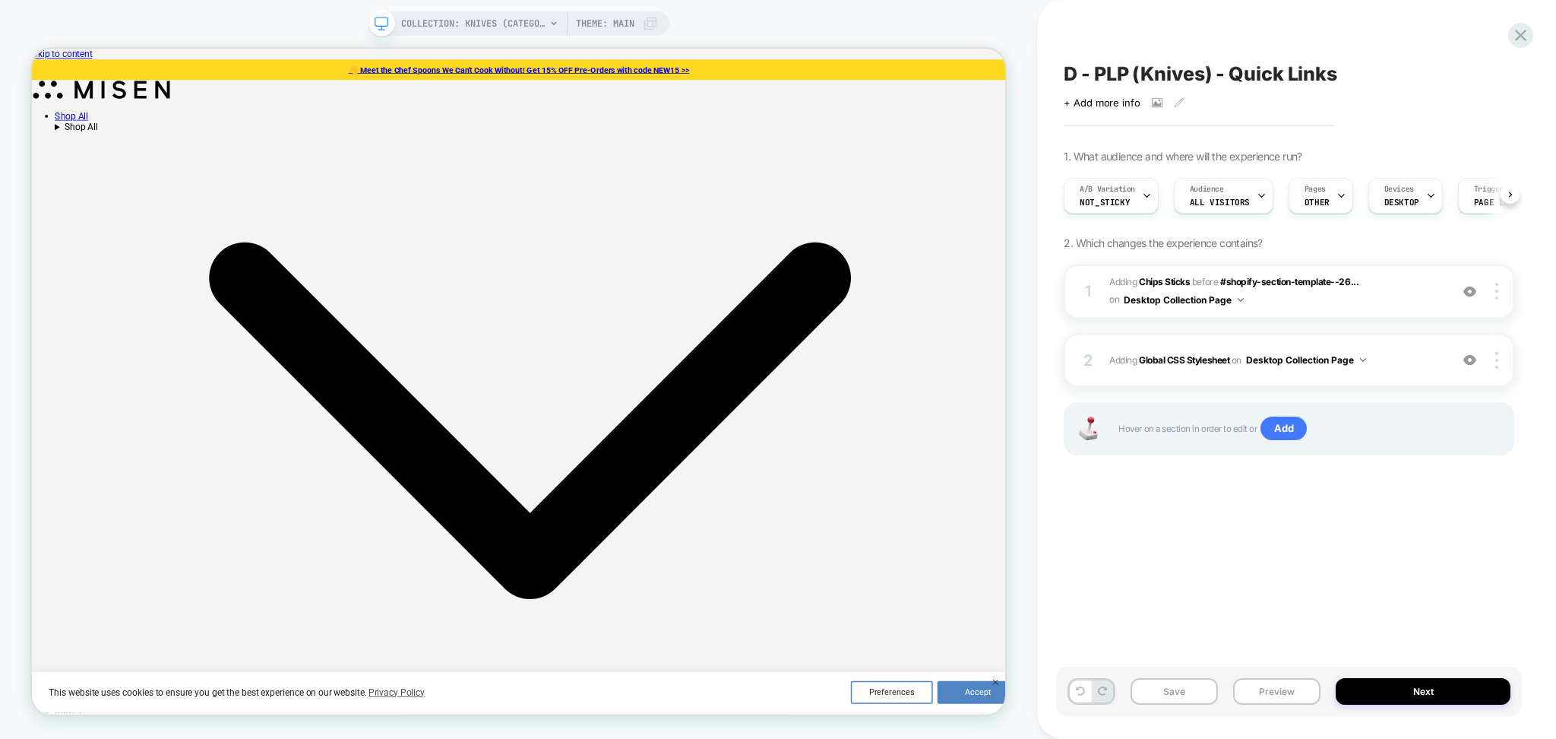
click at [1139, 173] on div "A/B Variation not_sticky Audience All Visitors Pages OTHER Devices DESKTOP Trig…" at bounding box center [1281, 195] width 451 height 51
click at [1139, 198] on div "A/B Variation not_sticky" at bounding box center [1107, 196] width 86 height 34
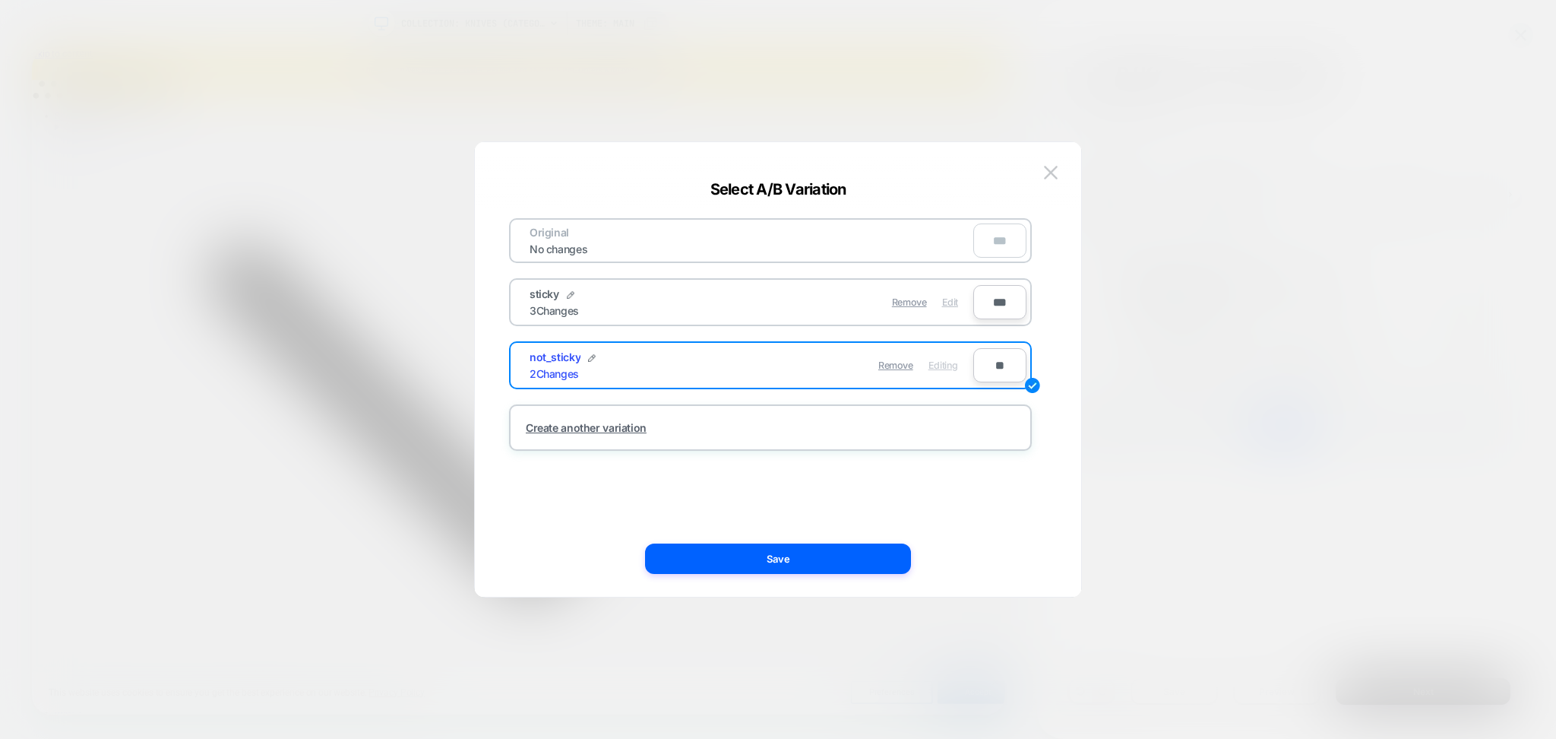
click at [956, 305] on span "Edit" at bounding box center [950, 301] width 16 height 11
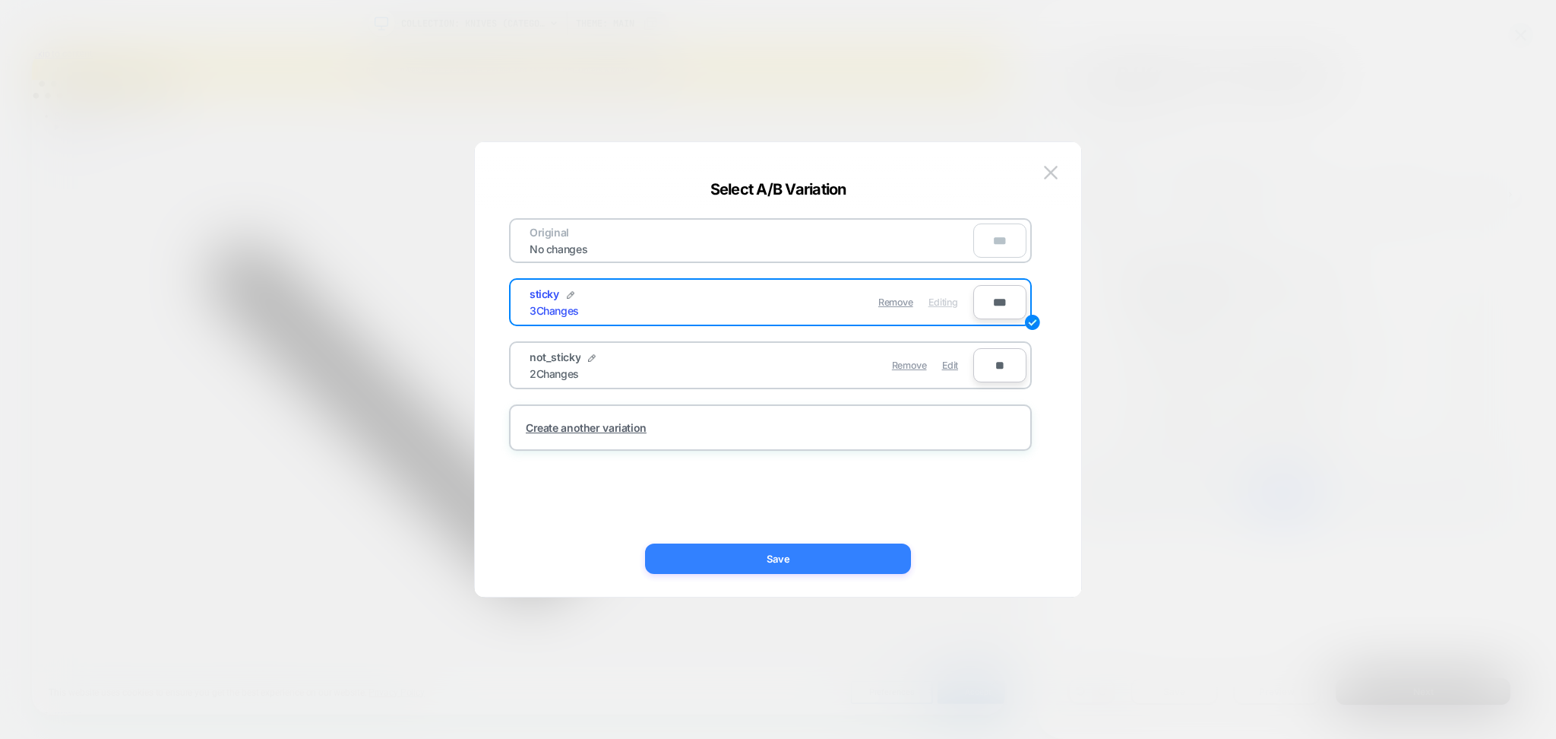
click at [866, 562] on button "Save" at bounding box center [778, 558] width 266 height 30
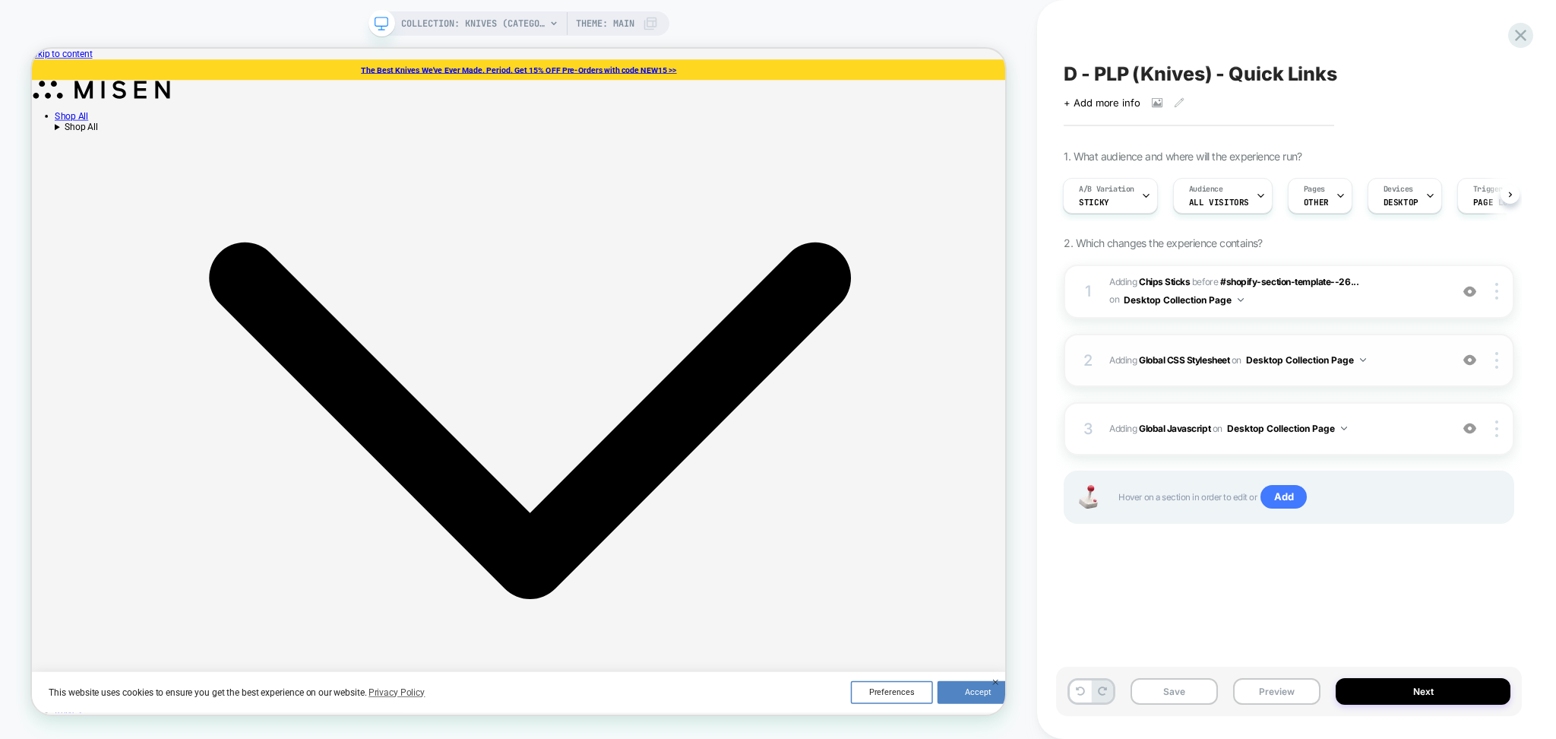
click at [1417, 355] on span "Adding Global CSS Stylesheet on Desktop Collection Page" at bounding box center [1276, 359] width 333 height 19
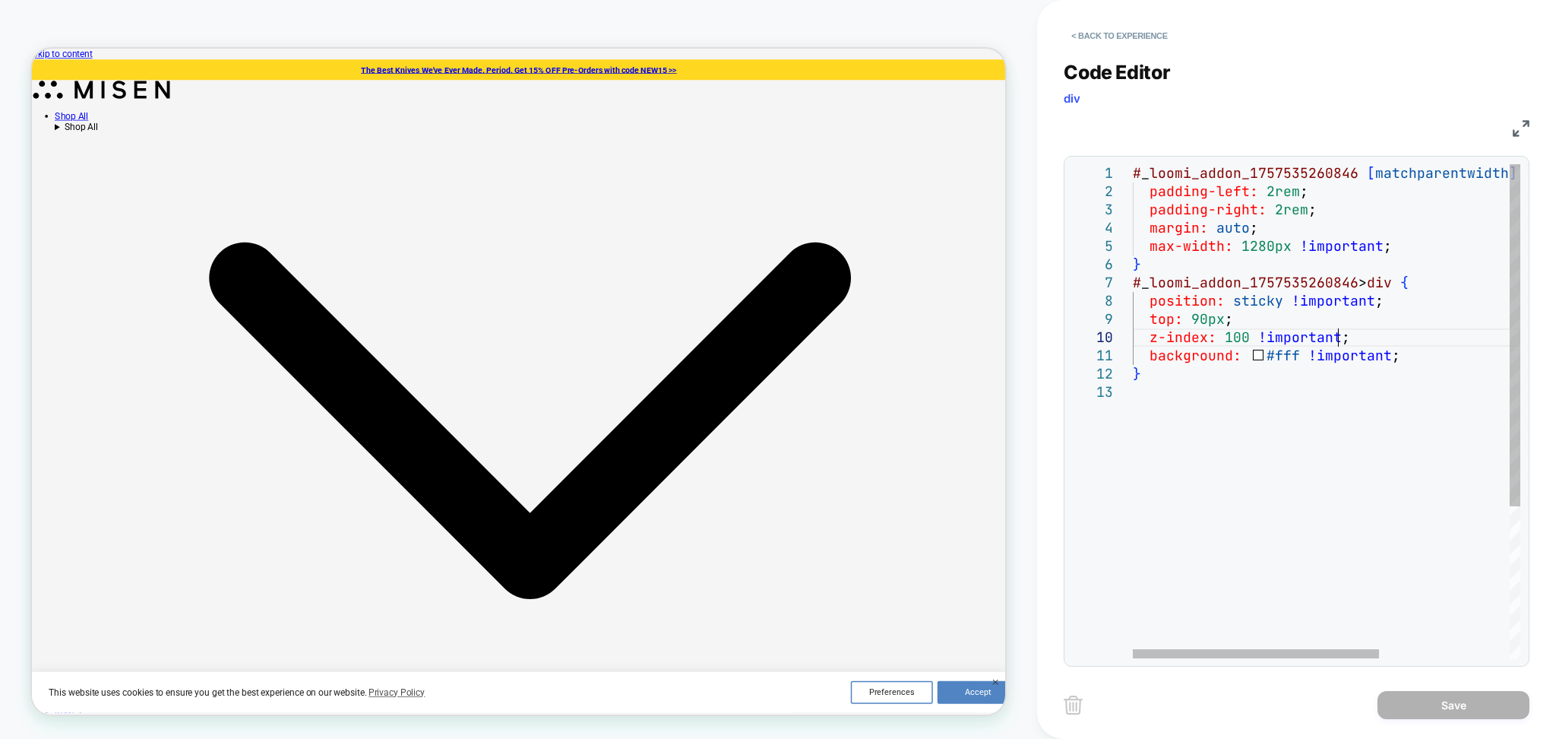
click at [1341, 337] on div "# _ loomi_addon_1757535260846 [ matchparentwidth ] [ matchparentwidth ] { paddi…" at bounding box center [1429, 520] width 593 height 713
click at [1341, 336] on div "# _ loomi_addon_1757535260846 [ matchparentwidth ] [ matchparentwidth ] { paddi…" at bounding box center [1429, 520] width 593 height 713
type textarea "**********"
click at [1341, 336] on div "# _ loomi_addon_1757535260846 [ matchparentwidth ] [ matchparentwidth ] { paddi…" at bounding box center [1429, 520] width 593 height 713
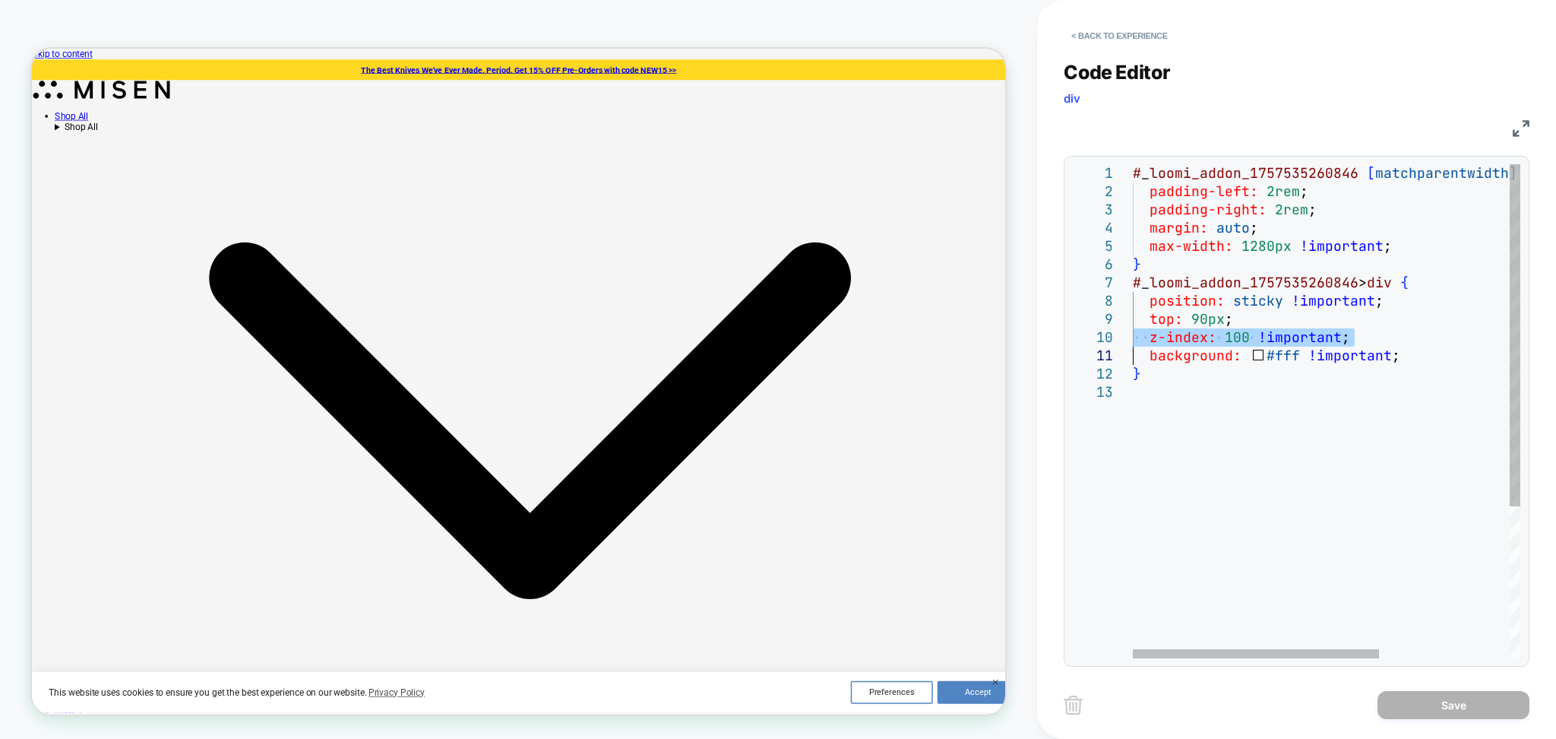
click at [1341, 336] on div "# _ loomi_addon_1757535260846 [ matchparentwidth ] [ matchparentwidth ] { paddi…" at bounding box center [1429, 520] width 593 height 713
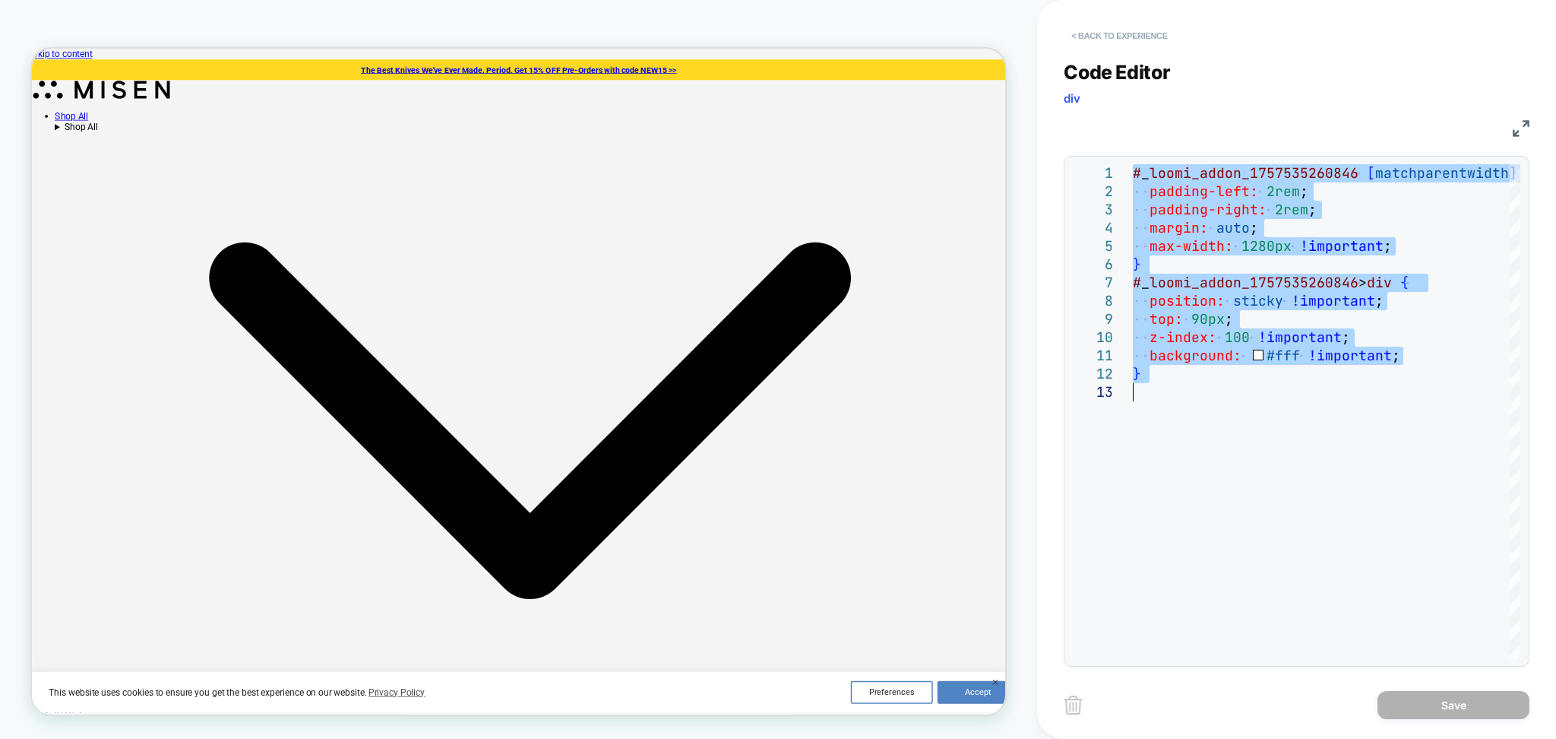
click at [1105, 43] on button "< Back to experience" at bounding box center [1119, 36] width 111 height 24
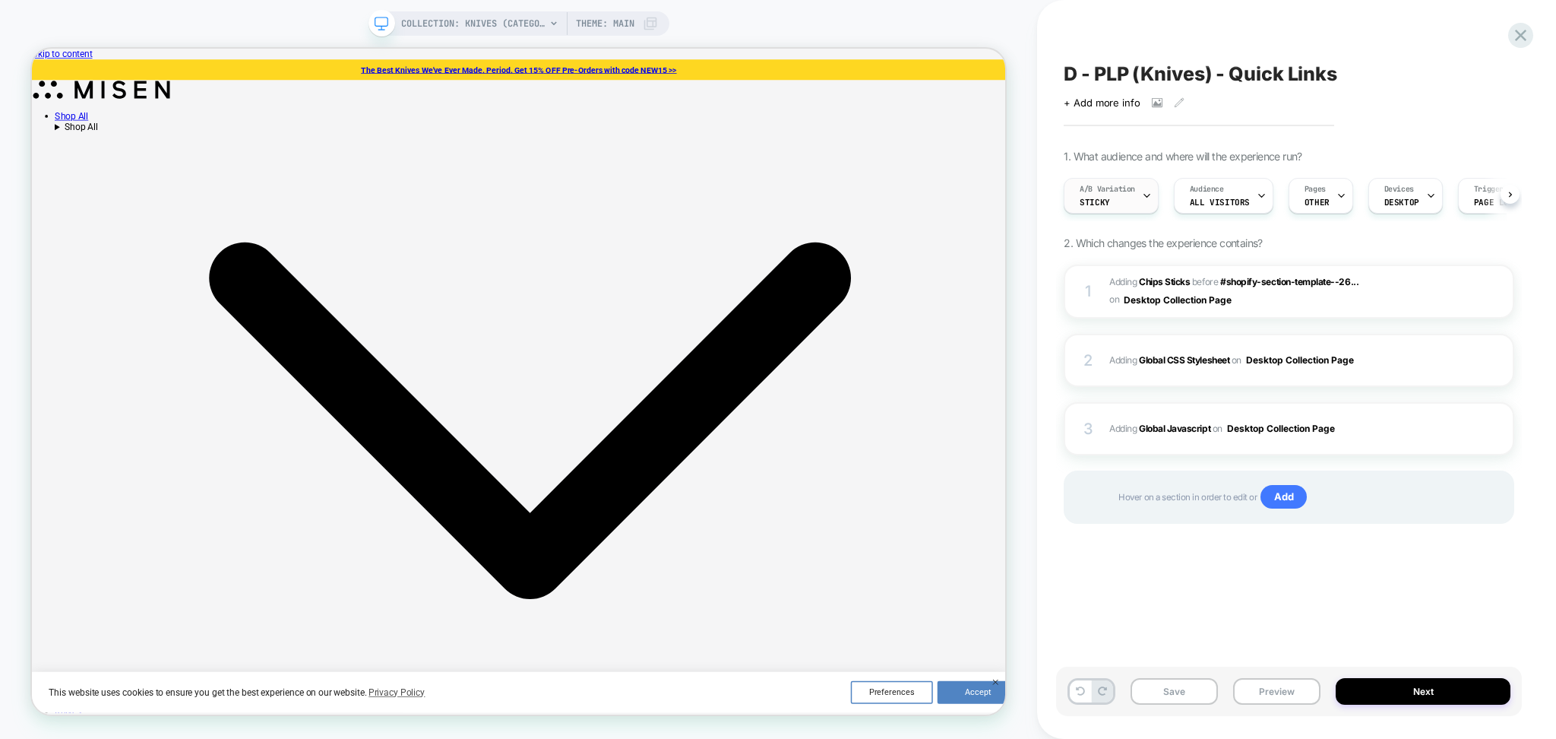
click at [1133, 200] on div "A/B Variation sticky" at bounding box center [1108, 196] width 86 height 34
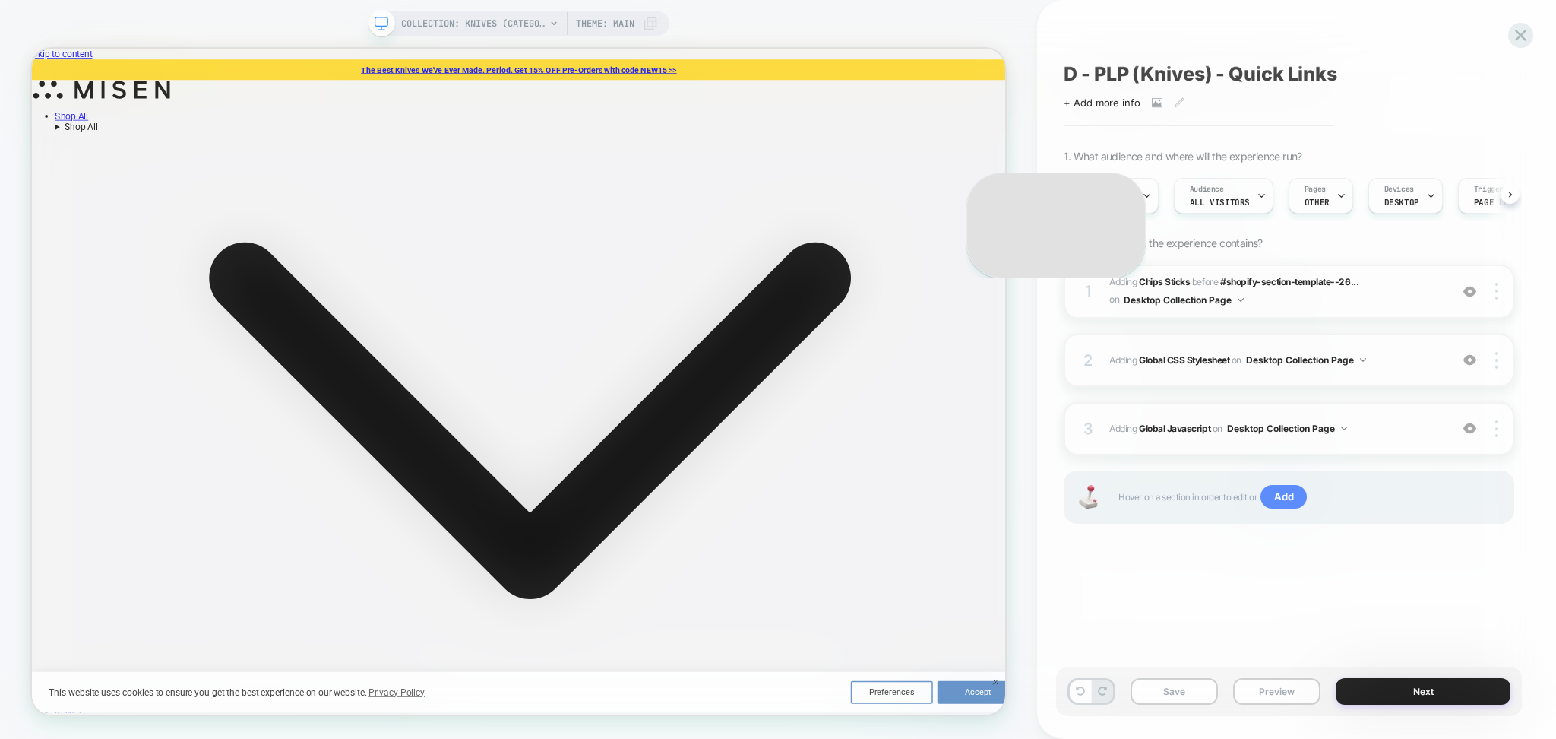
scroll to position [0, 1]
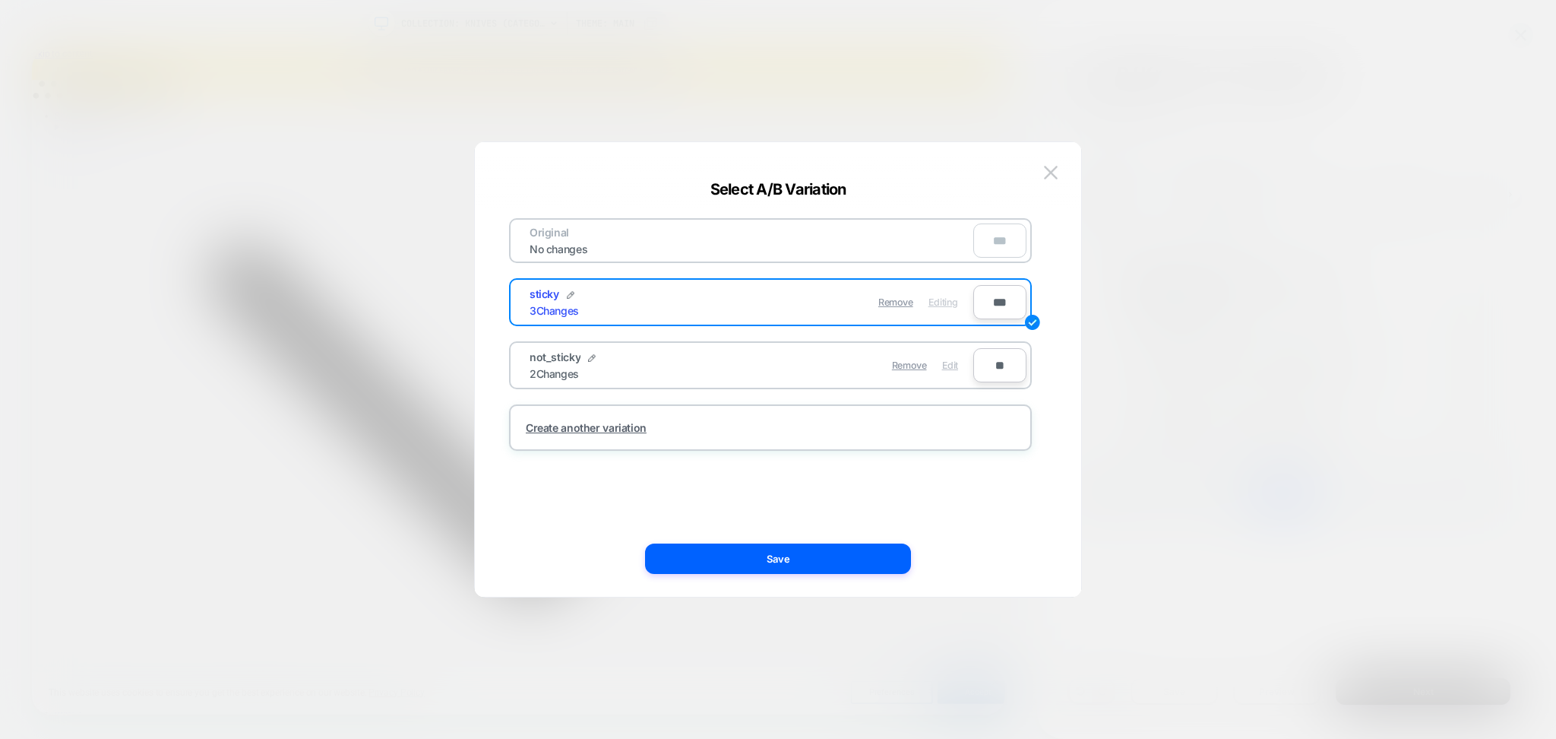
click at [953, 367] on span "Edit" at bounding box center [950, 364] width 16 height 11
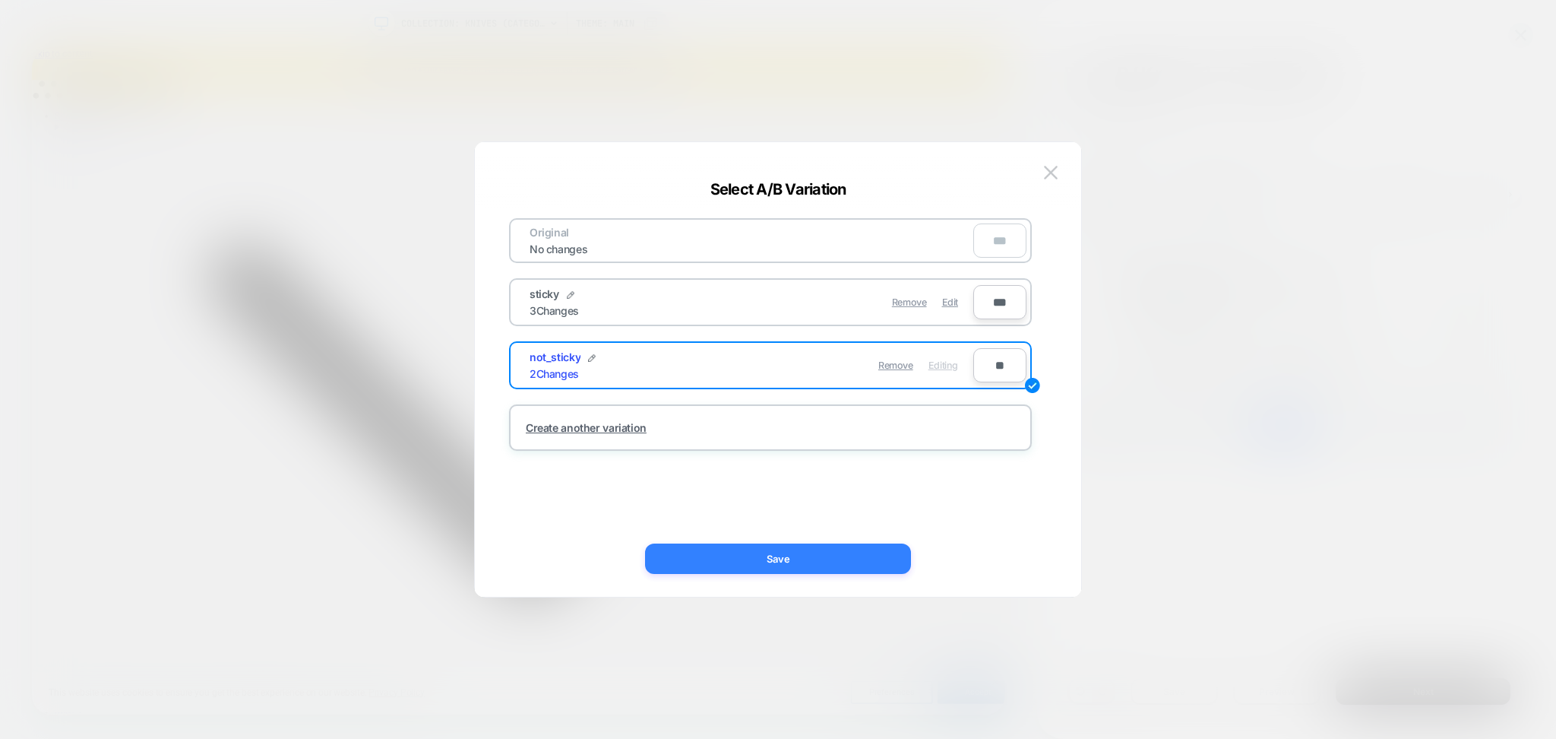
click at [847, 563] on button "Save" at bounding box center [778, 558] width 266 height 30
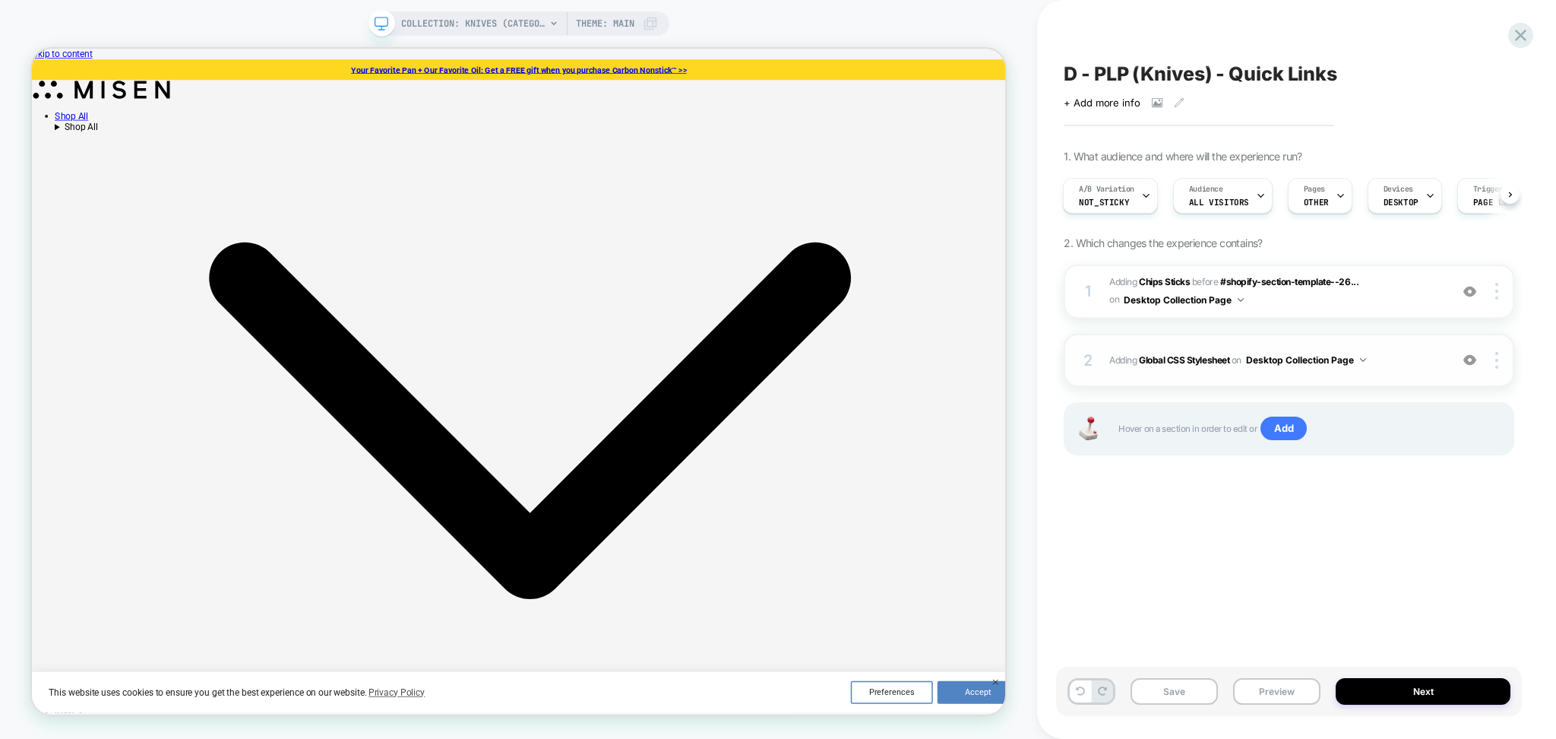
click at [1387, 345] on div "2 Adding Global CSS Stylesheet on Desktop Collection Page Add Before Add After …" at bounding box center [1289, 360] width 451 height 53
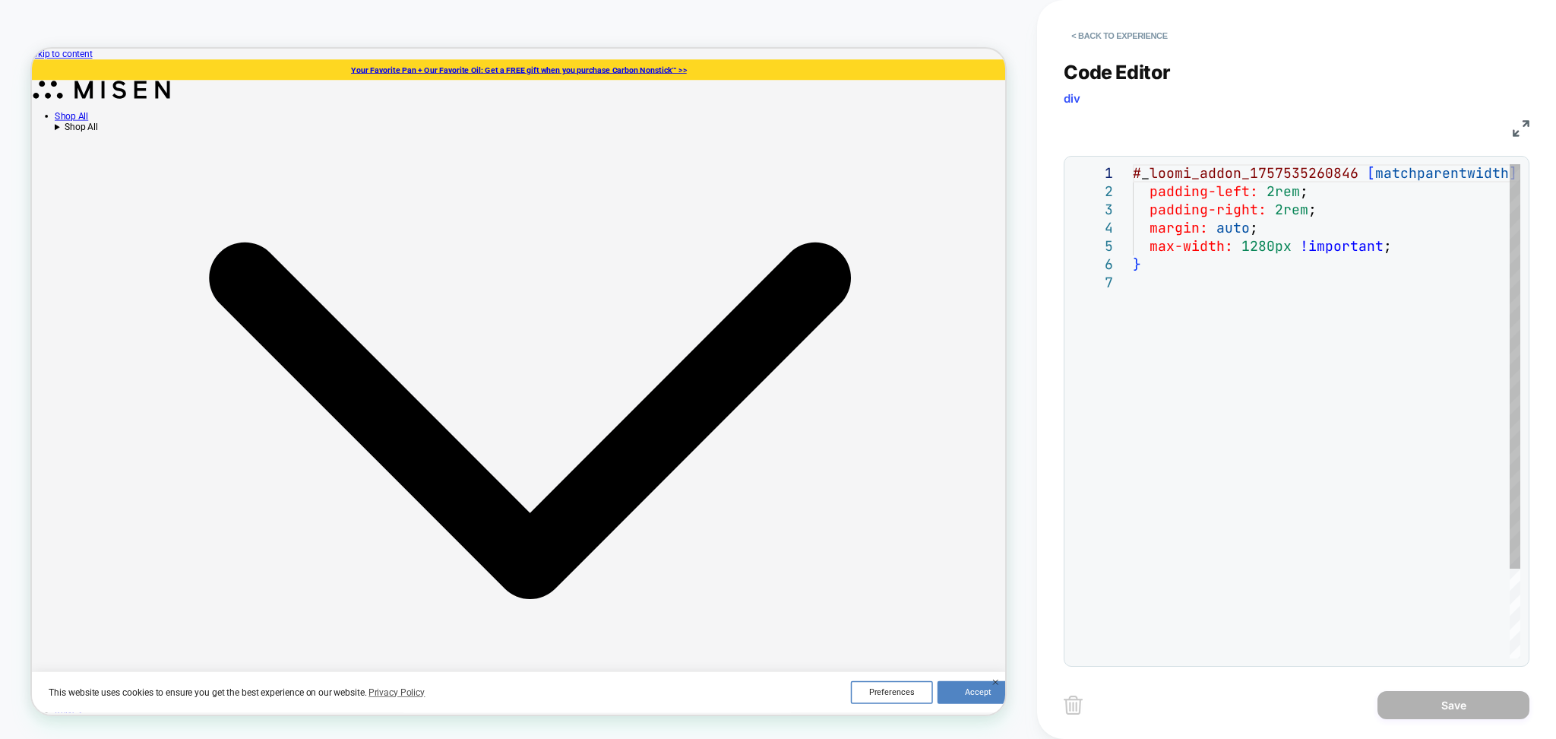
click at [1319, 388] on div "# _ loomi_addon_1757535260846 [ matchparentwidth ] [ matchparentwidth ] { paddi…" at bounding box center [1327, 465] width 388 height 603
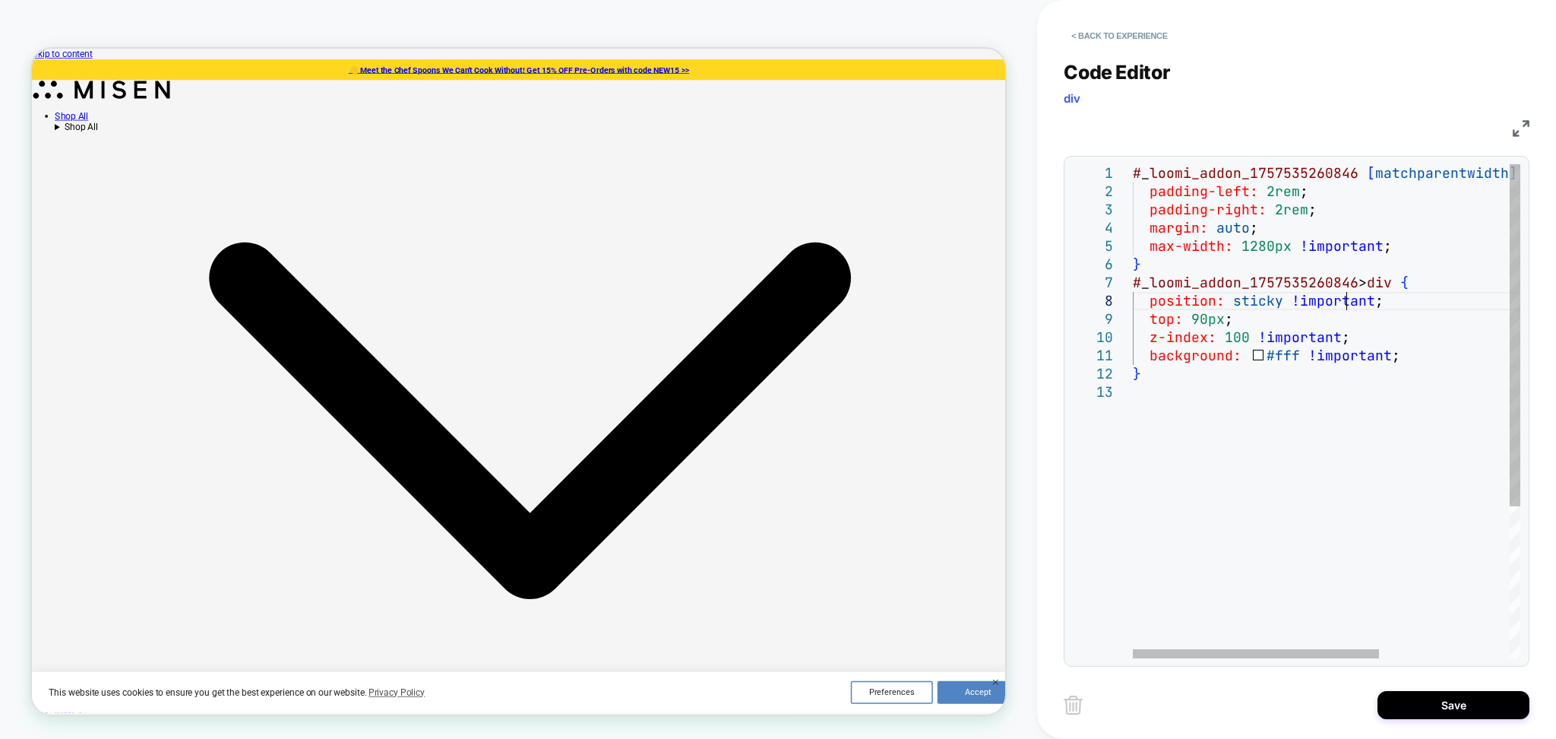
click at [1344, 305] on div "# _ loomi_addon_1757535260846 [ matchparentwidth ] [ matchparentwidth ] { paddi…" at bounding box center [1429, 520] width 593 height 713
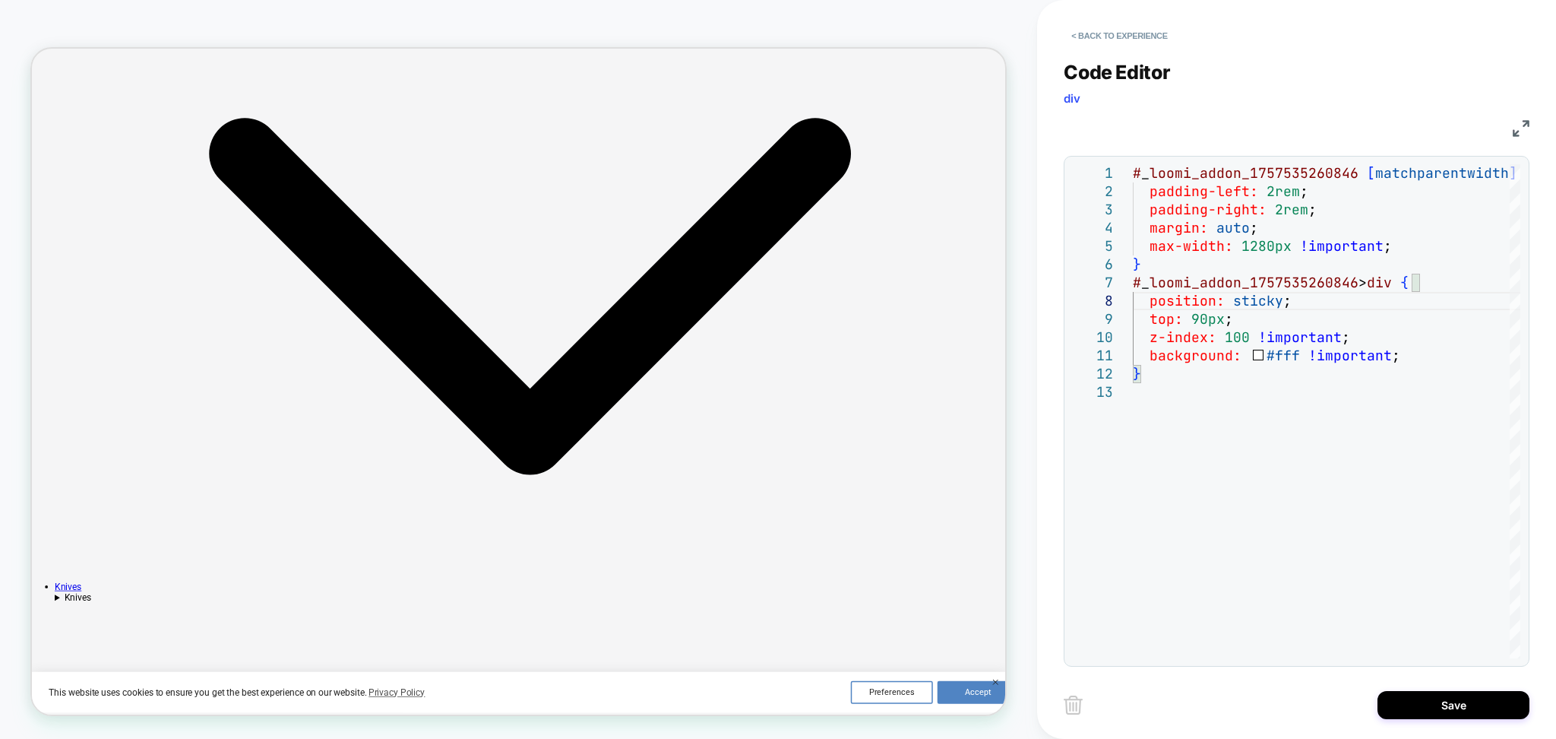
scroll to position [101, 0]
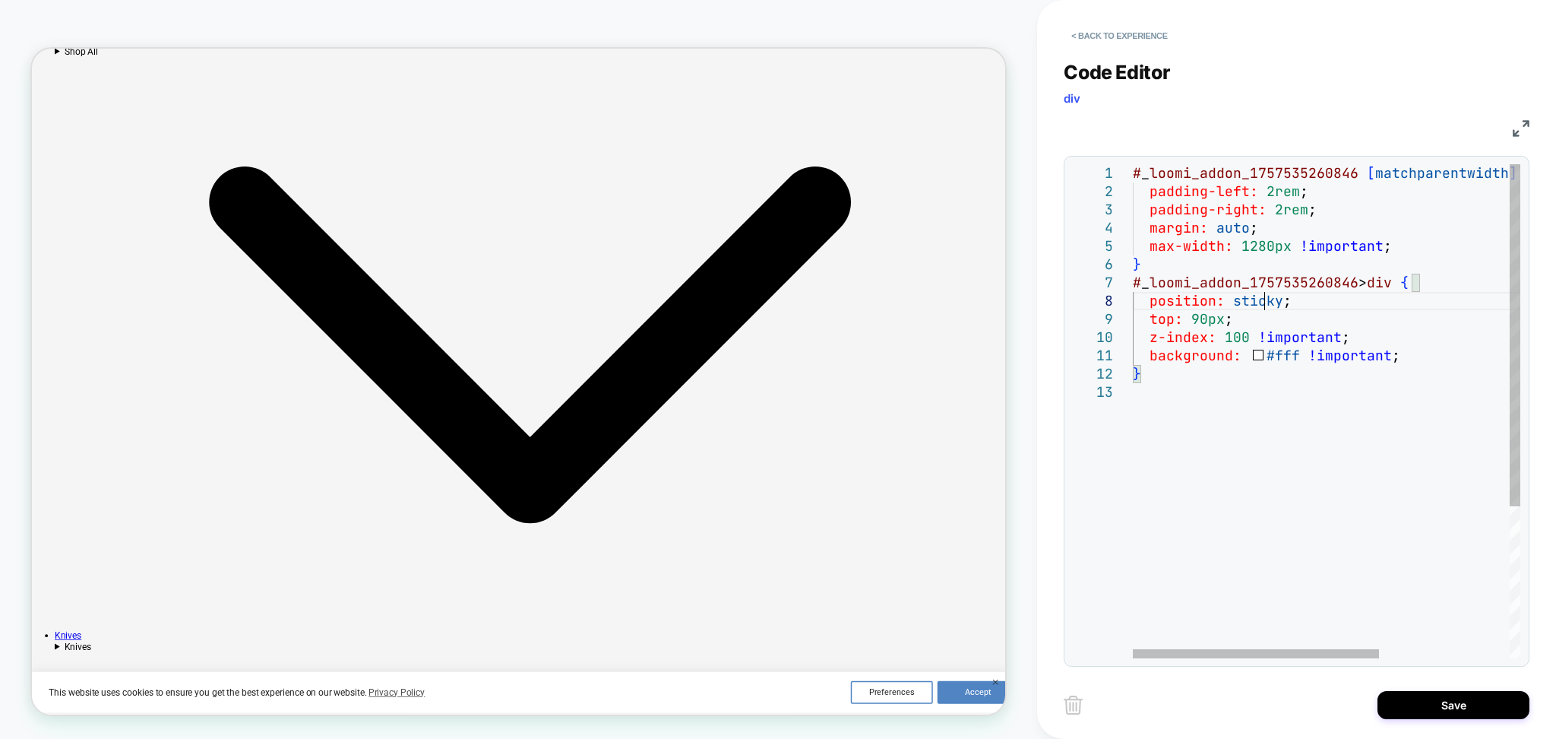
click at [1262, 306] on div "# _ loomi_addon_1757535260846 [ matchparentwidth ] [ matchparentwidth ] { paddi…" at bounding box center [1429, 520] width 593 height 713
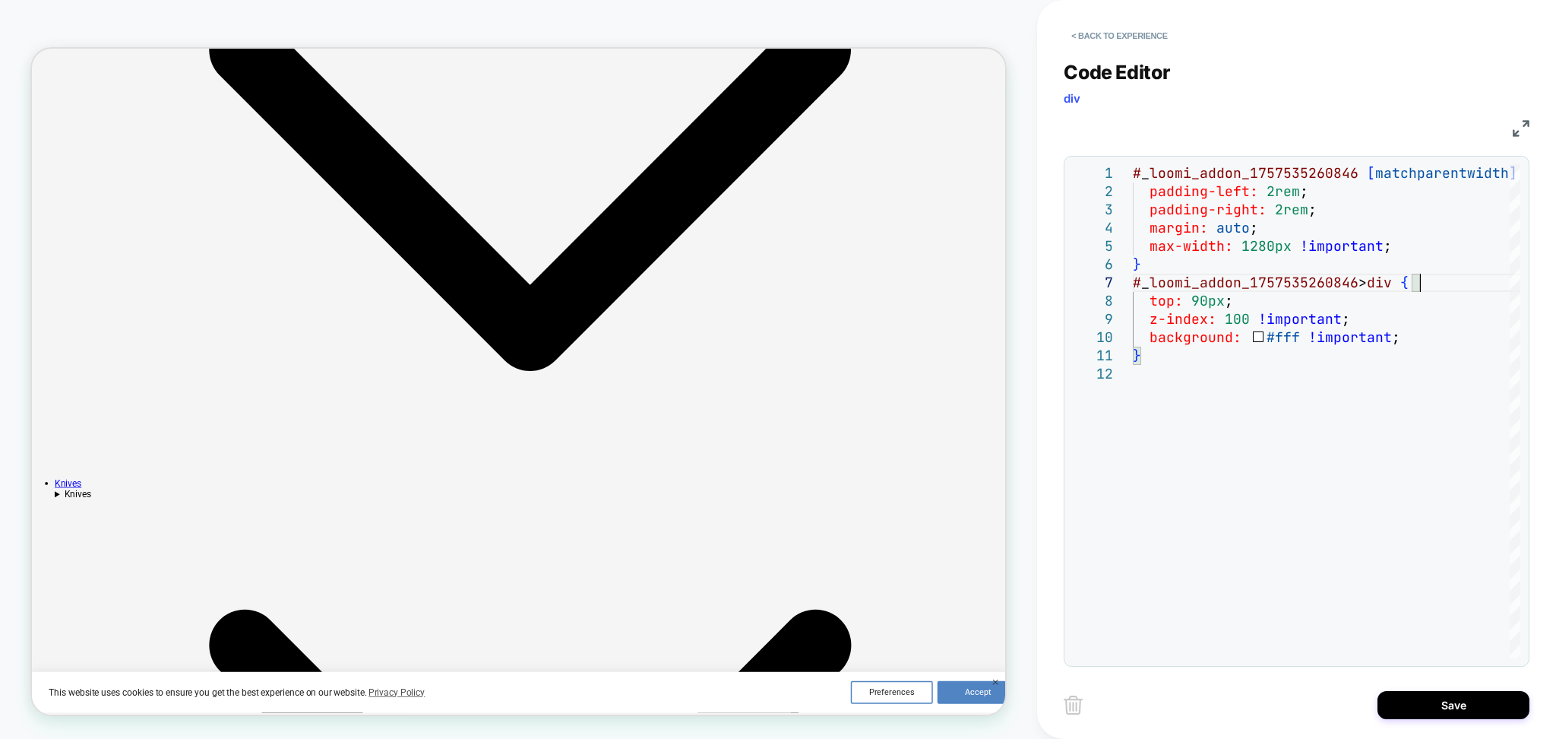
scroll to position [405, 0]
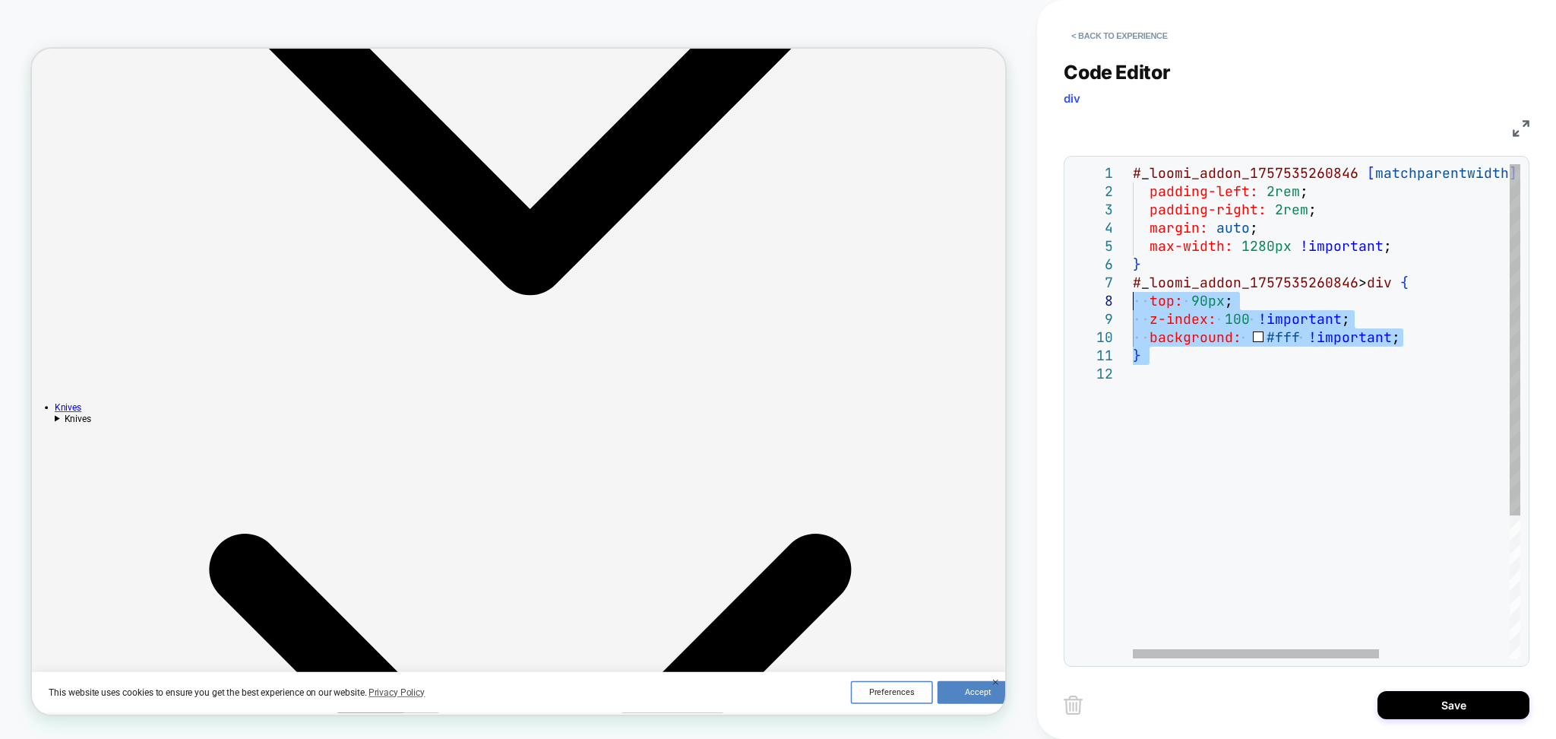
drag, startPoint x: 1173, startPoint y: 379, endPoint x: 1132, endPoint y: 292, distance: 96.6
click at [1133, 292] on div "# _ loomi_addon_1757535260846 [ matchparentwidth ] [ matchparentwidth ] { paddi…" at bounding box center [1429, 511] width 593 height 695
drag, startPoint x: 1202, startPoint y: 372, endPoint x: 1187, endPoint y: 344, distance: 32.0
click at [1202, 370] on div "# _ loomi_addon_1757535260846 [ matchparentwidth ] [ matchparentwidth ] { paddi…" at bounding box center [1429, 511] width 593 height 695
drag, startPoint x: 1226, startPoint y: 304, endPoint x: 1138, endPoint y: 305, distance: 87.4
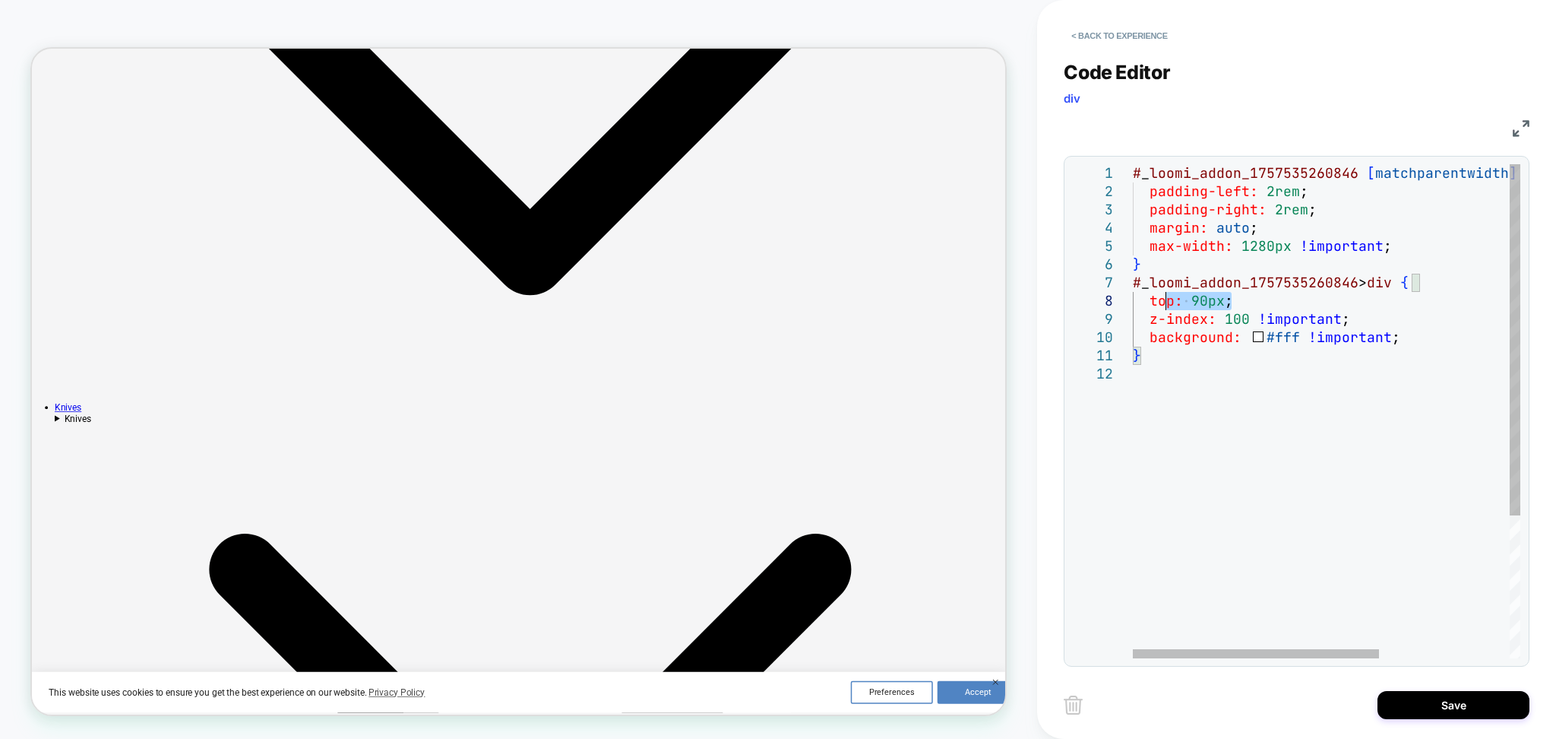
click at [1138, 305] on div "# _ loomi_addon_1757535260846 [ matchparentwidth ] [ matchparentwidth ] { paddi…" at bounding box center [1429, 511] width 593 height 695
click at [1324, 301] on div "# _ loomi_addon_1757535260846 [ matchparentwidth ] [ matchparentwidth ] { paddi…" at bounding box center [1429, 502] width 593 height 676
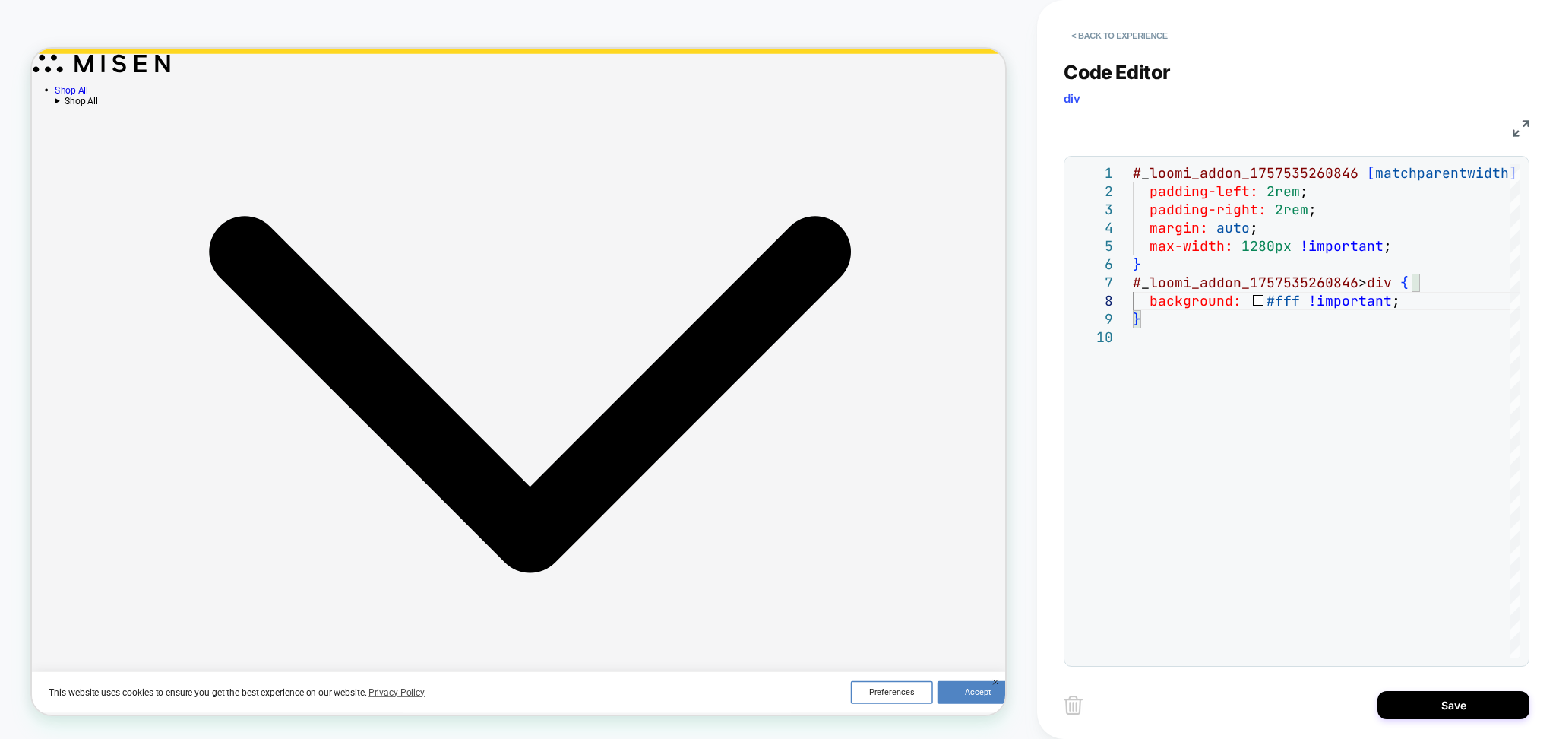
scroll to position [0, 0]
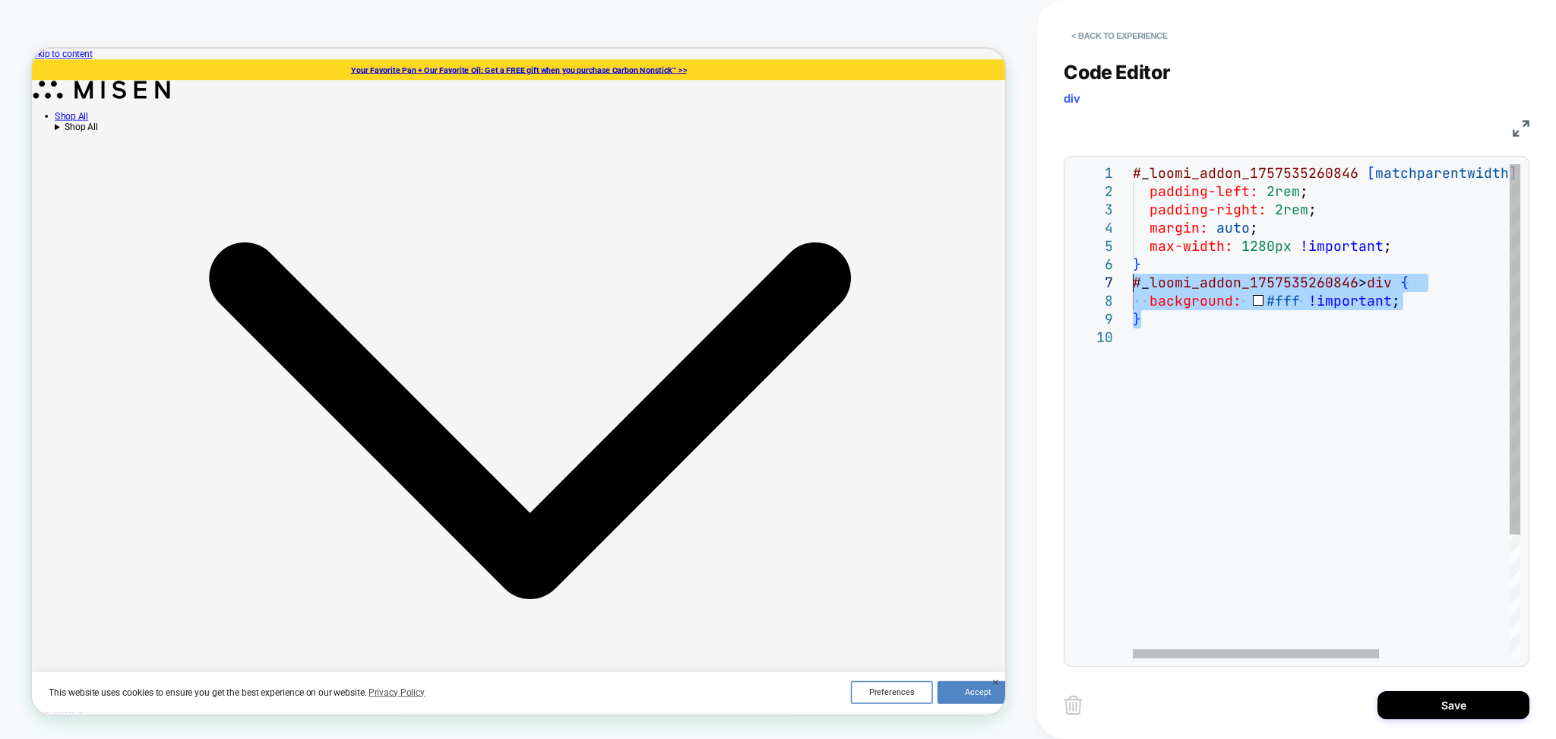
drag, startPoint x: 1151, startPoint y: 324, endPoint x: 1128, endPoint y: 290, distance: 41.1
click at [1133, 290] on div "# _ loomi_addon_1757535260846 [ matchparentwidth ] [ matchparentwidth ] { paddi…" at bounding box center [1429, 493] width 593 height 658
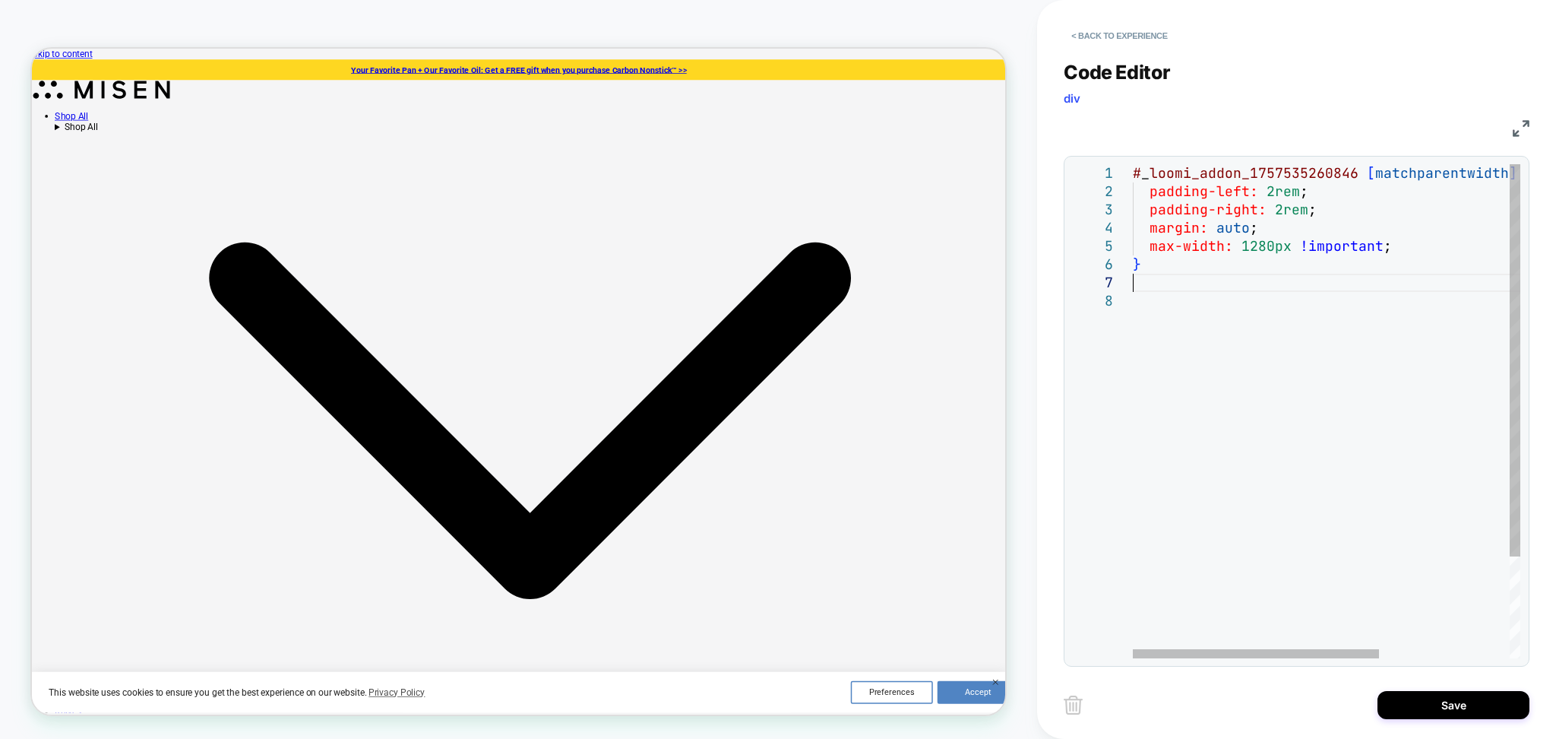
type textarea "**********"
click at [1230, 303] on div "# _ loomi_addon_1757535260846 [ matchparentwidth ] [ matchparentwidth ] { paddi…" at bounding box center [1429, 465] width 593 height 603
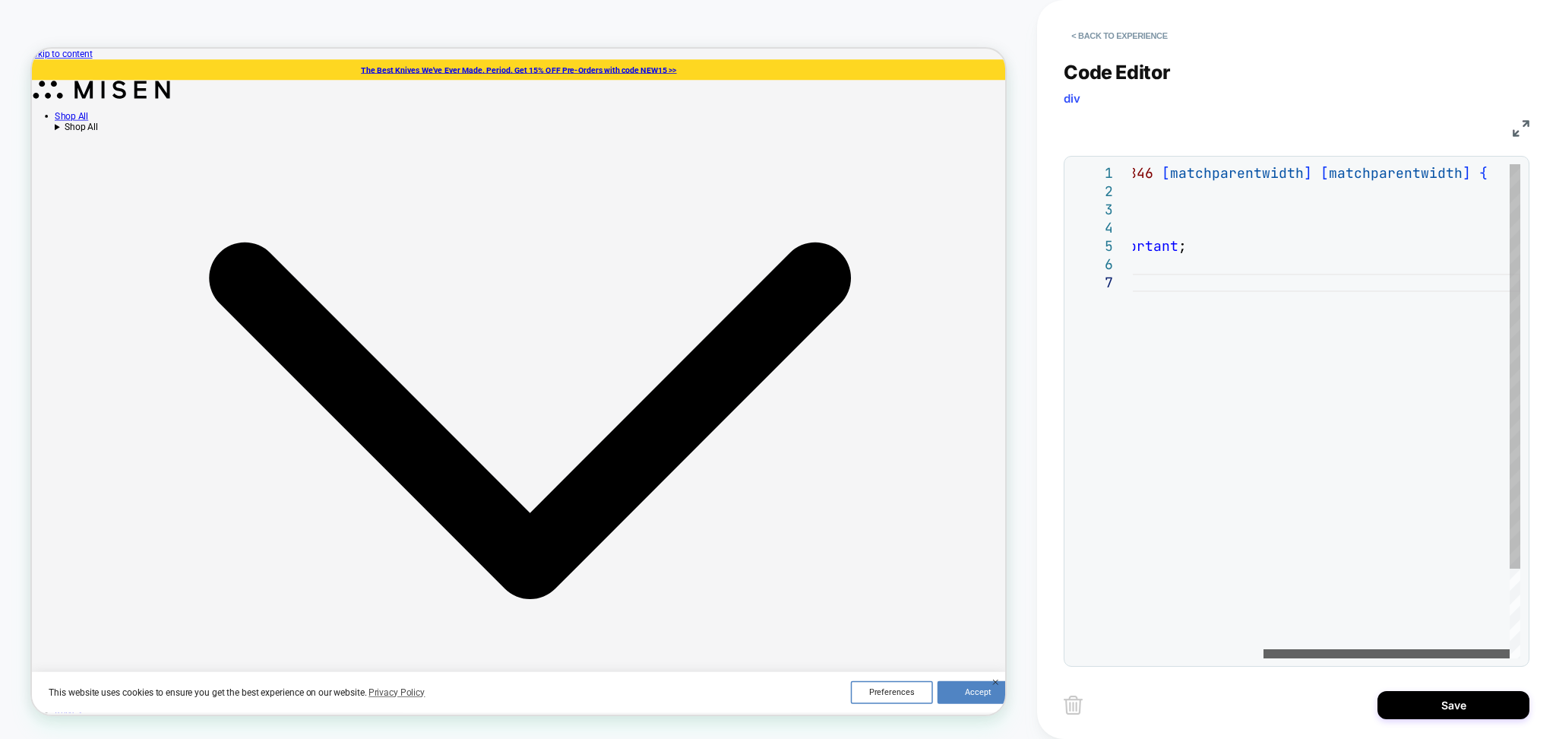
click at [1510, 649] on div at bounding box center [1387, 653] width 246 height 9
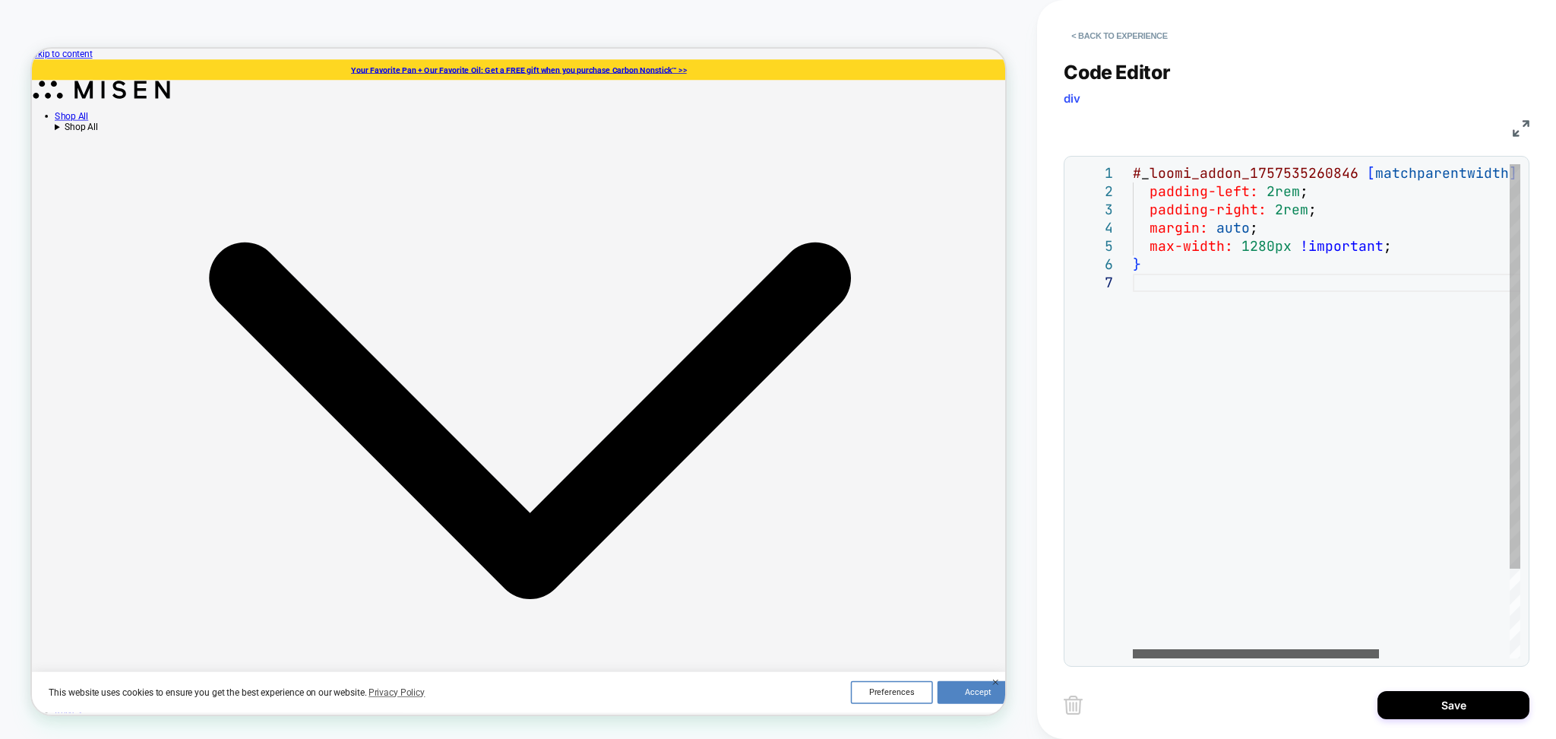
click at [1133, 658] on div at bounding box center [1256, 653] width 246 height 9
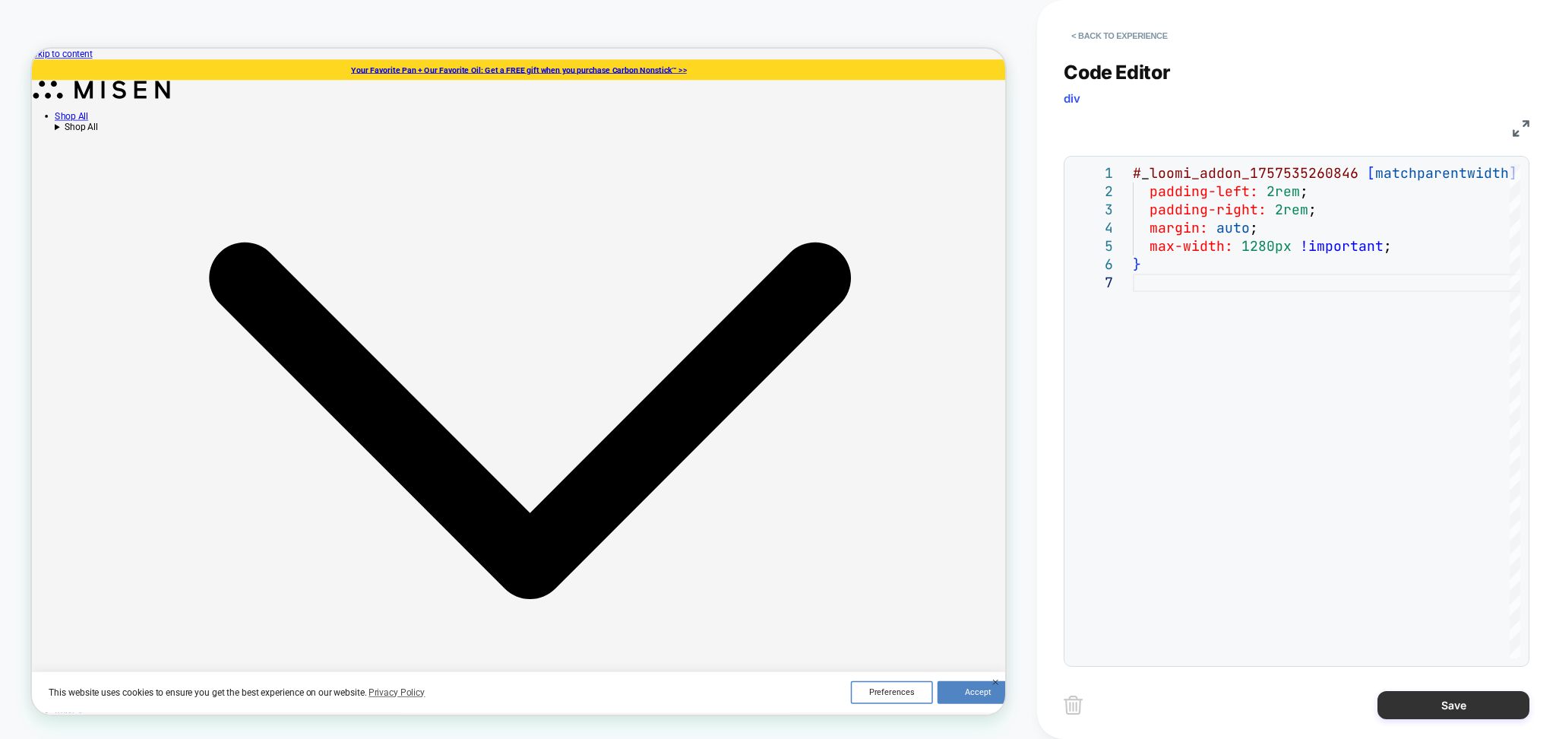
click at [1401, 707] on button "Save" at bounding box center [1454, 705] width 152 height 28
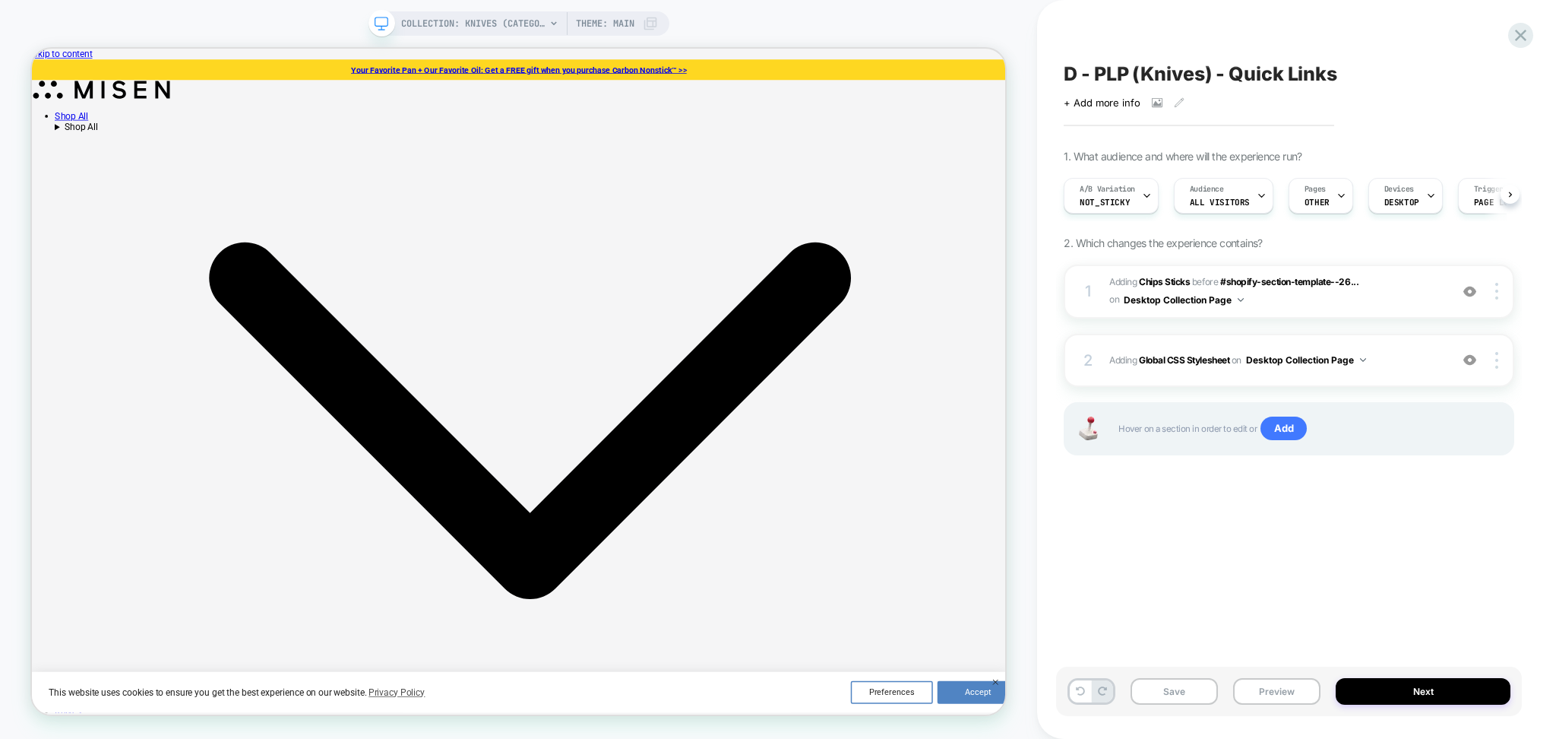
scroll to position [0, 1]
click at [1274, 310] on div "1 #_loomi_addon_1757535260846 Adding Chips Sticks BEFORE #shopify-section-templ…" at bounding box center [1289, 291] width 451 height 54
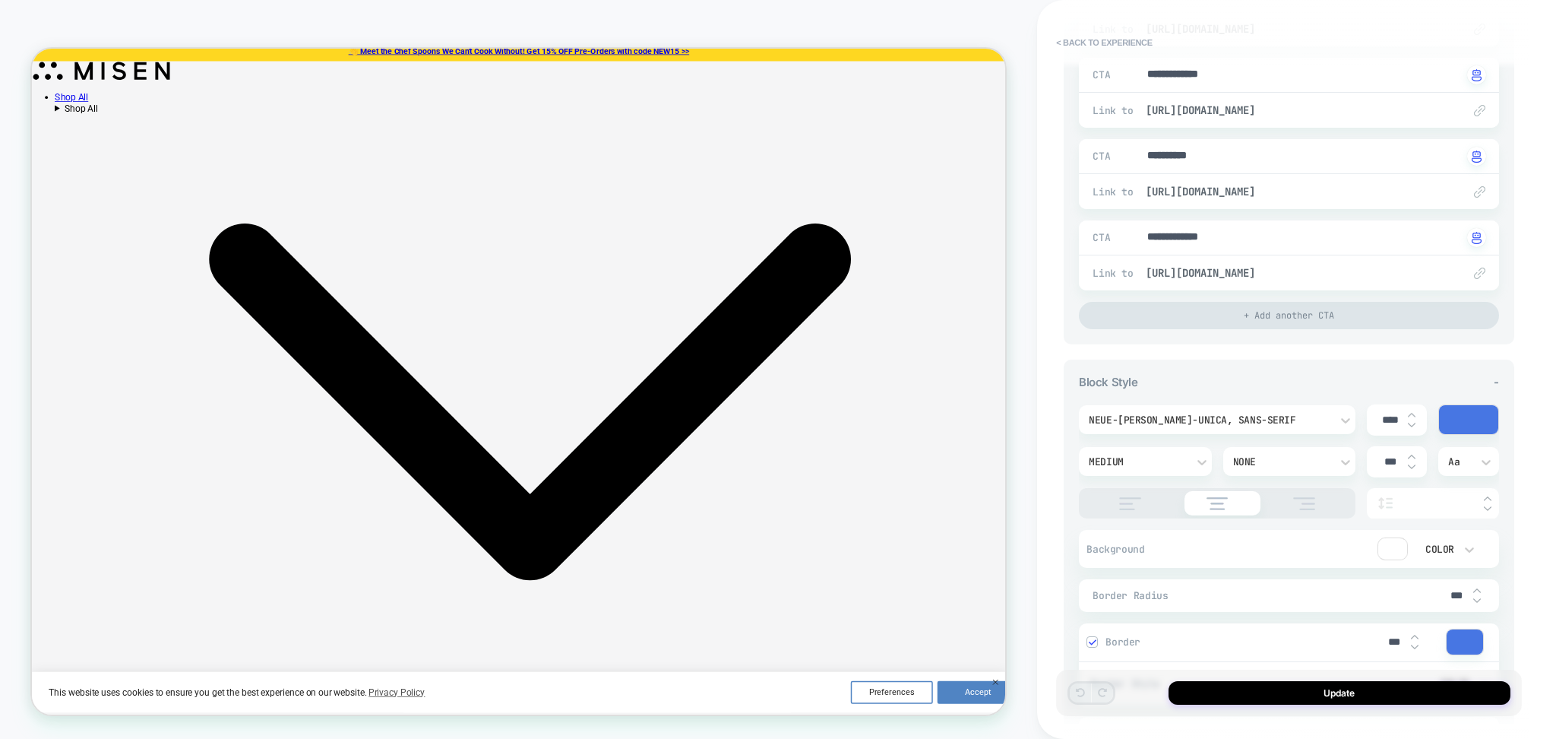
scroll to position [0, 0]
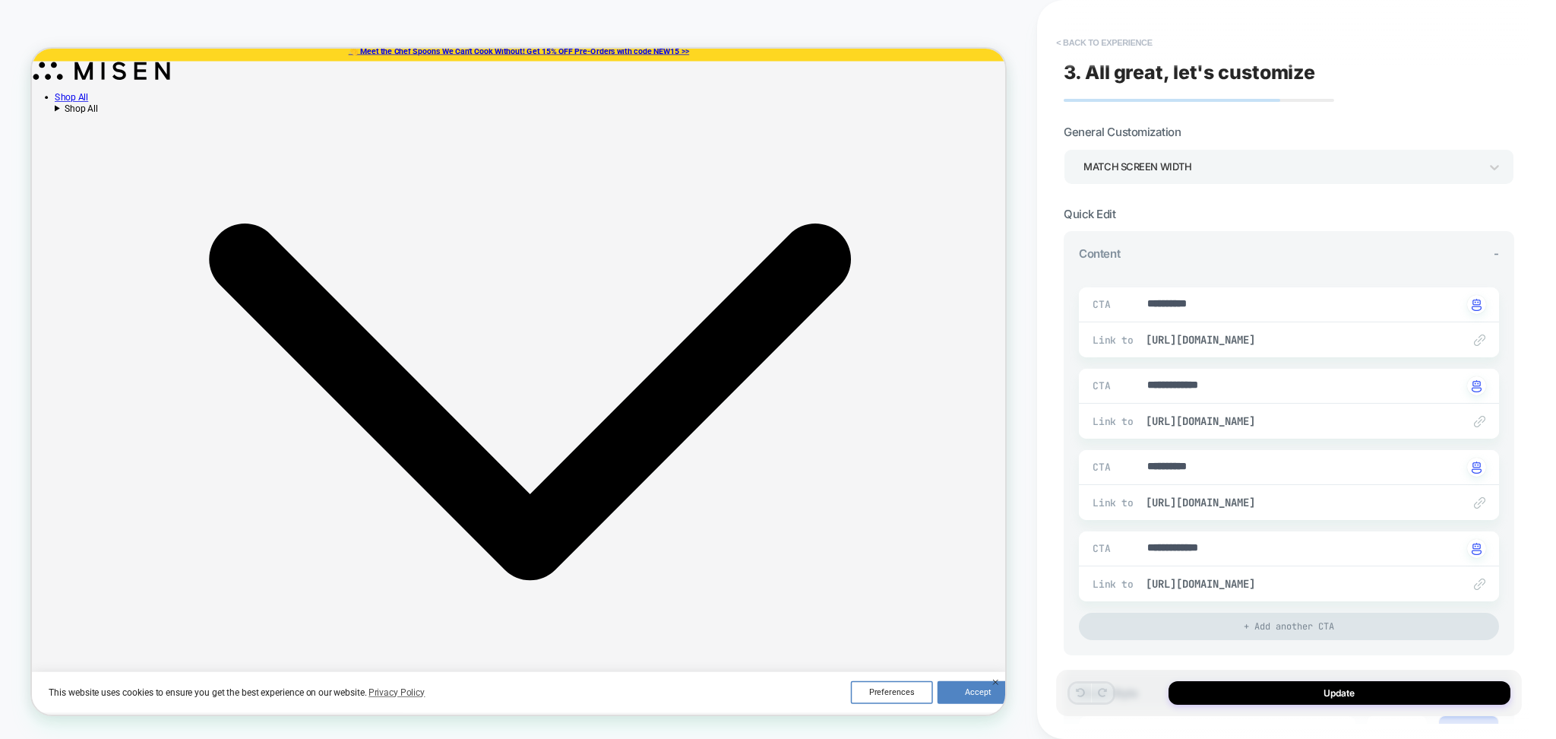
click at [1132, 50] on button "< Back to experience" at bounding box center [1104, 42] width 111 height 24
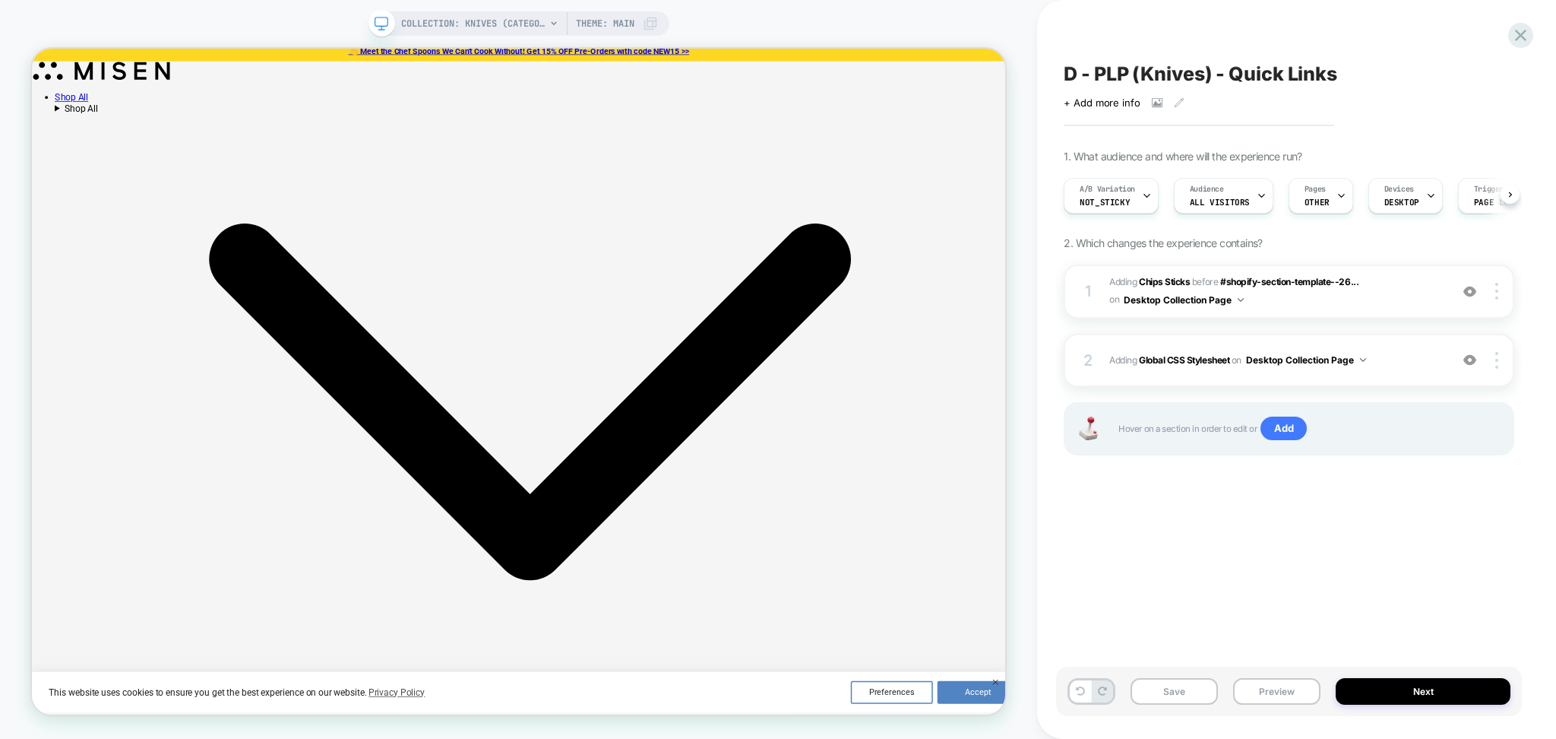
scroll to position [0, 1]
click at [1226, 372] on div "2 Adding Global CSS Stylesheet on Desktop Collection Page Add Before Add After …" at bounding box center [1289, 360] width 451 height 53
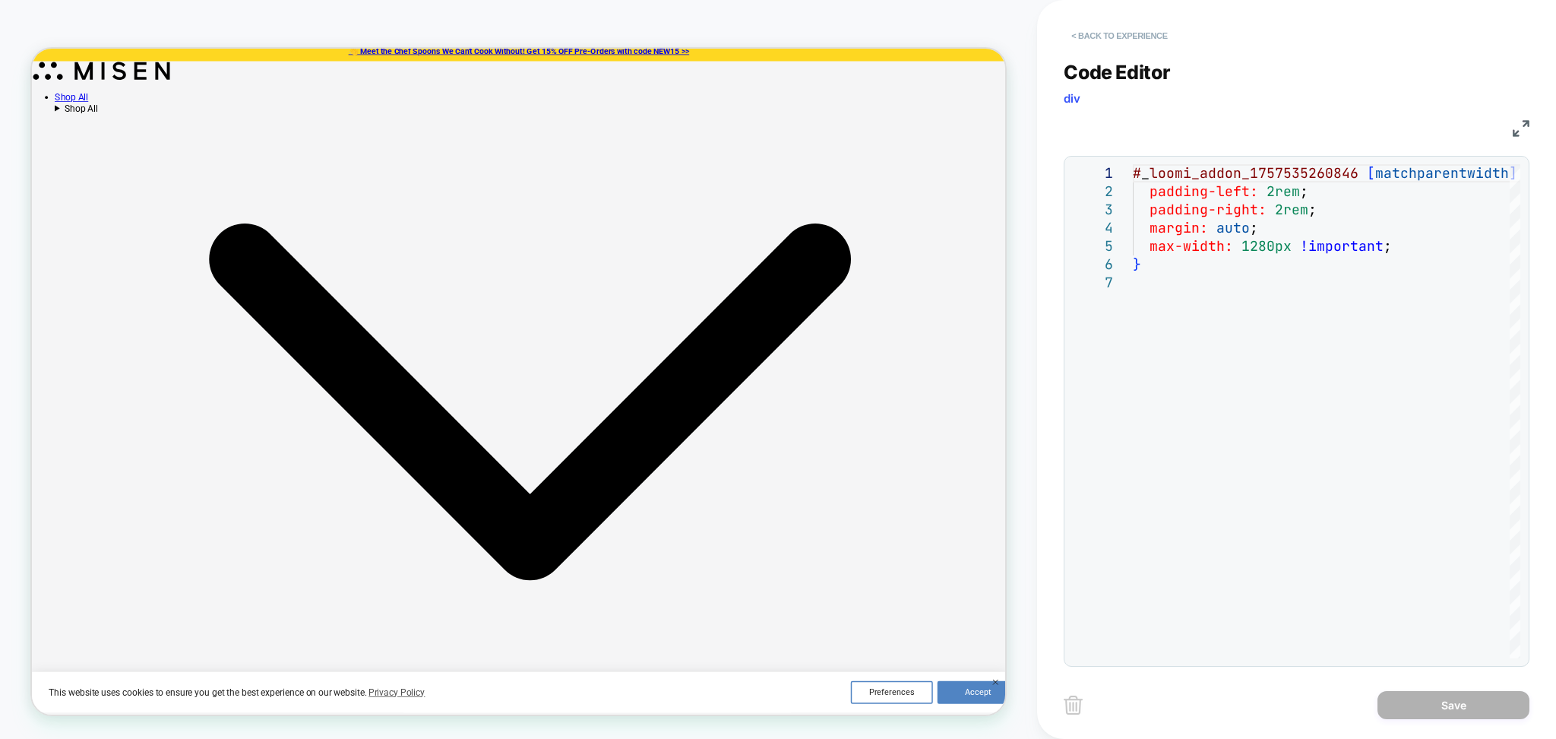
click at [1123, 44] on button "< Back to experience" at bounding box center [1119, 36] width 111 height 24
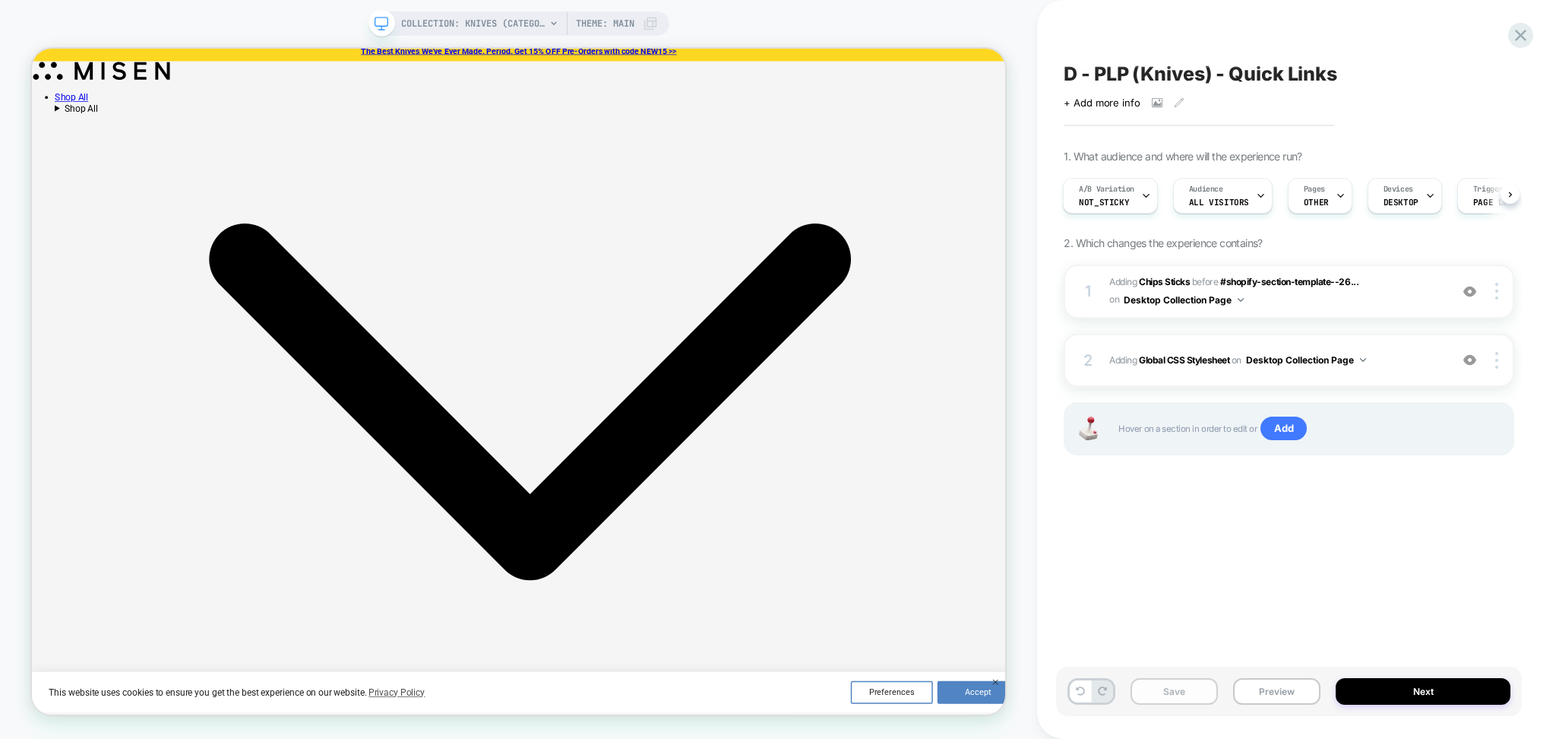
click at [1184, 687] on button "Save" at bounding box center [1174, 691] width 87 height 27
click at [1155, 59] on div "D - PLP (Knives) - Quick Links Click to view images Click to edit experience de…" at bounding box center [1289, 369] width 466 height 708
click at [1163, 73] on span "D - PLP (Knives) - Quick Links" at bounding box center [1201, 73] width 274 height 23
click at [1164, 73] on textarea "**********" at bounding box center [1264, 74] width 401 height 24
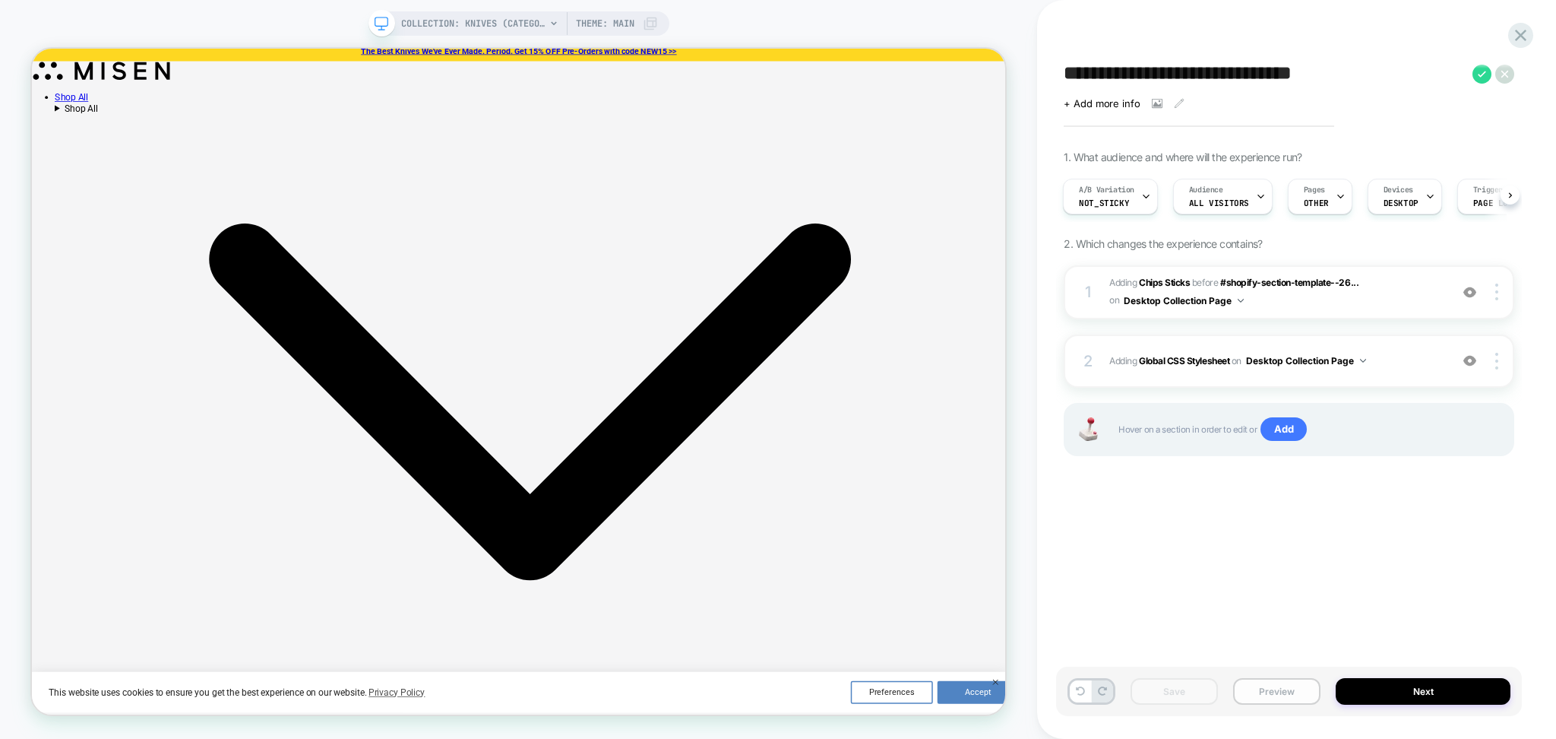
click at [1278, 687] on button "Preview" at bounding box center [1276, 691] width 87 height 27
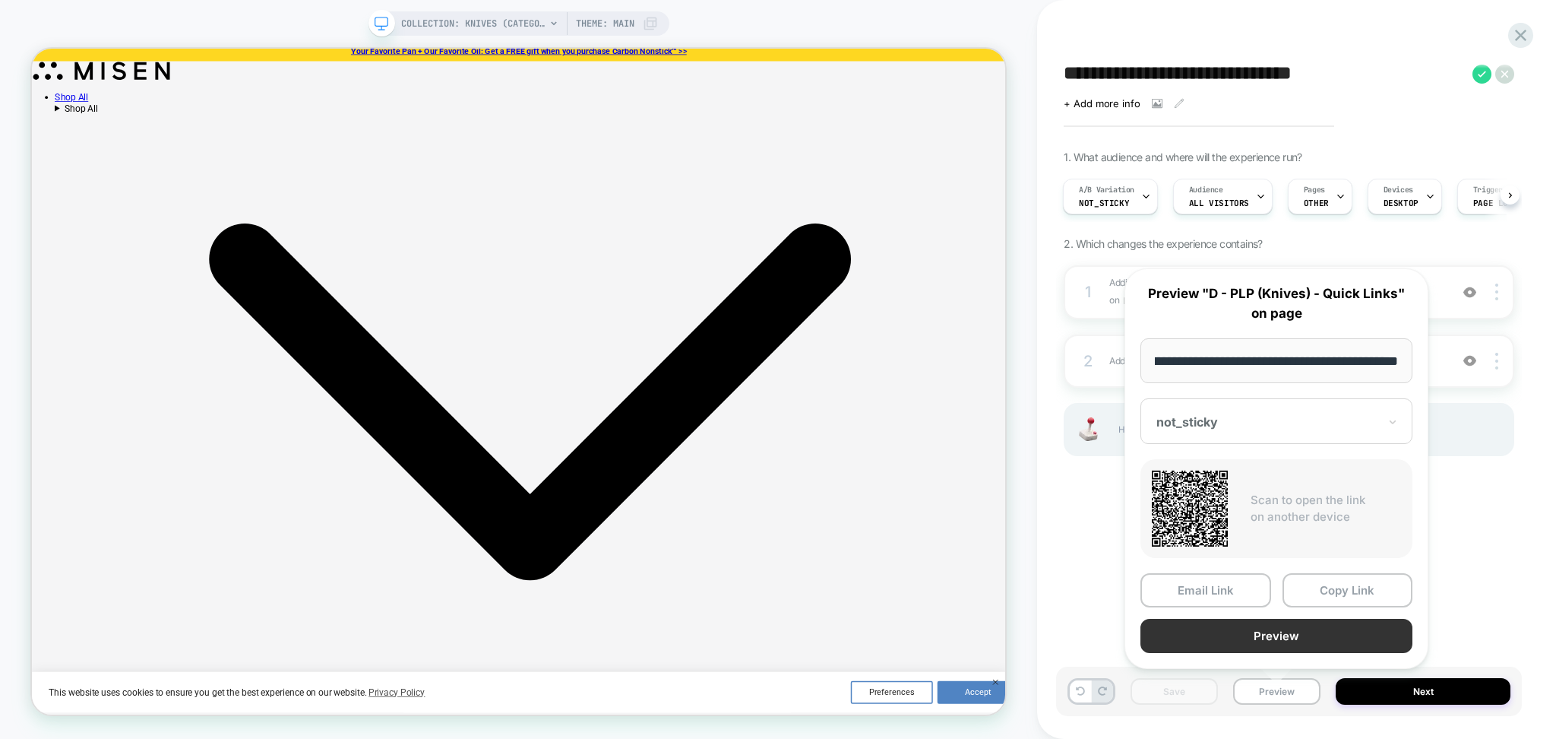
scroll to position [0, 0]
click at [1249, 635] on button "Preview" at bounding box center [1277, 636] width 272 height 34
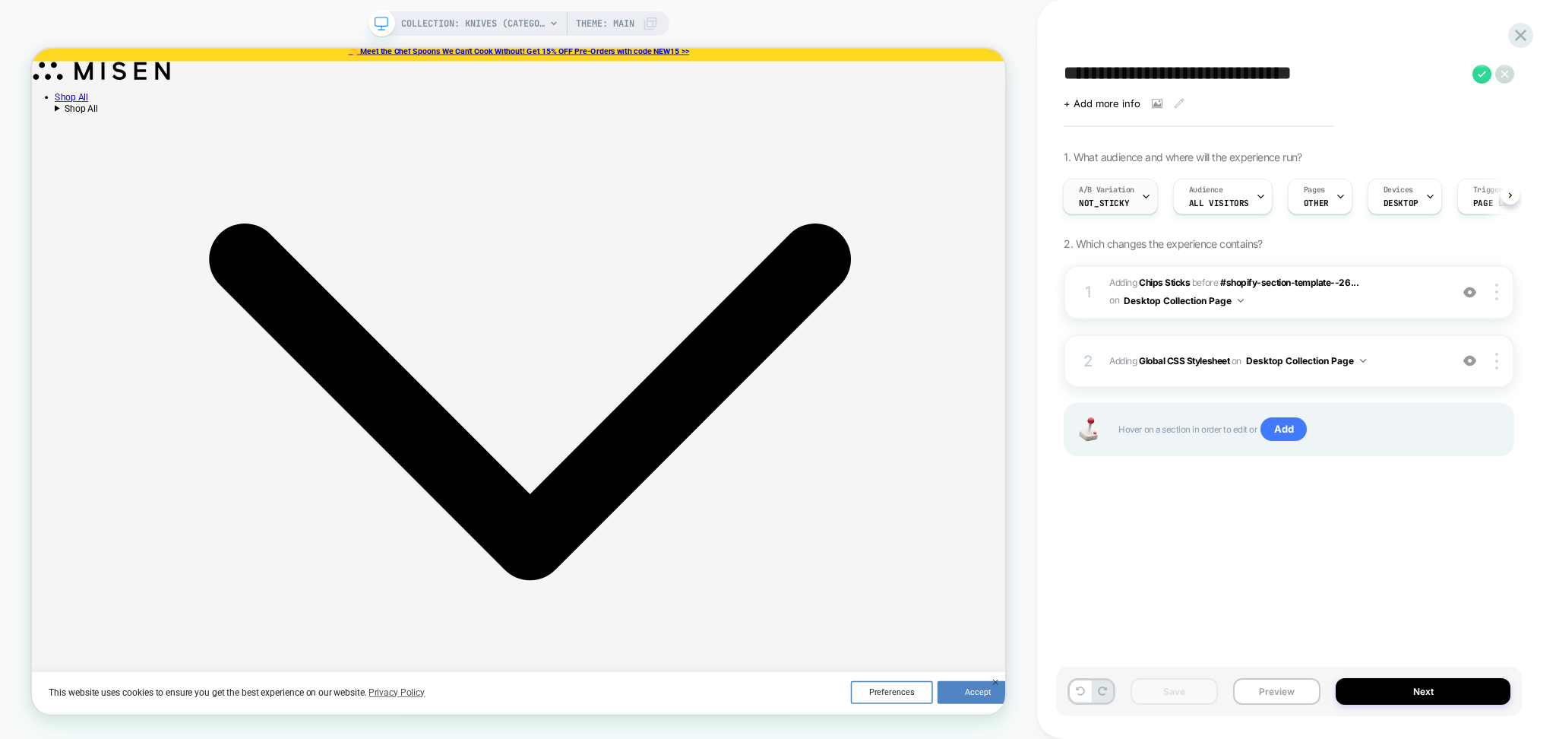
click at [1145, 197] on icon at bounding box center [1146, 196] width 5 height 3
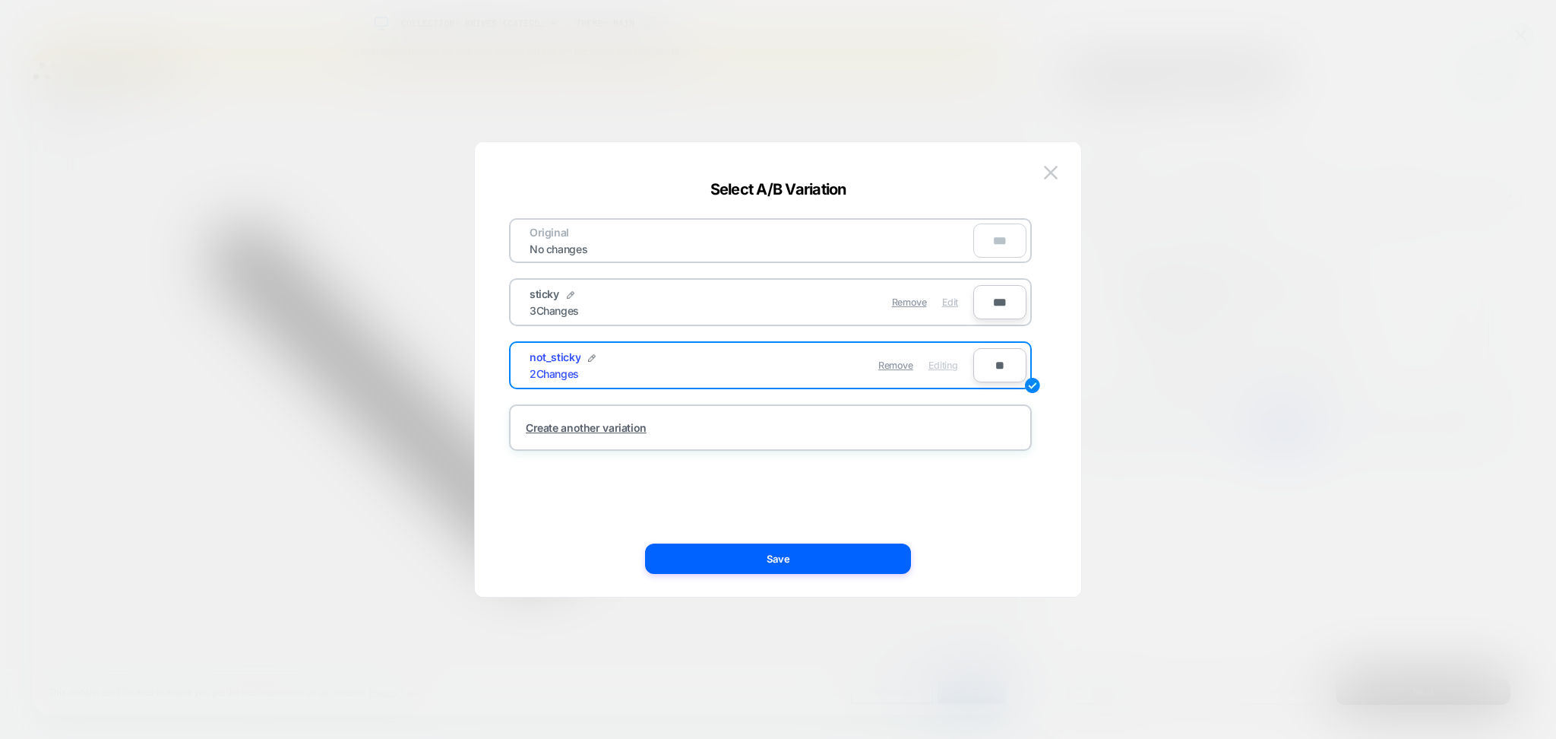
click at [957, 301] on span "Edit" at bounding box center [950, 301] width 16 height 11
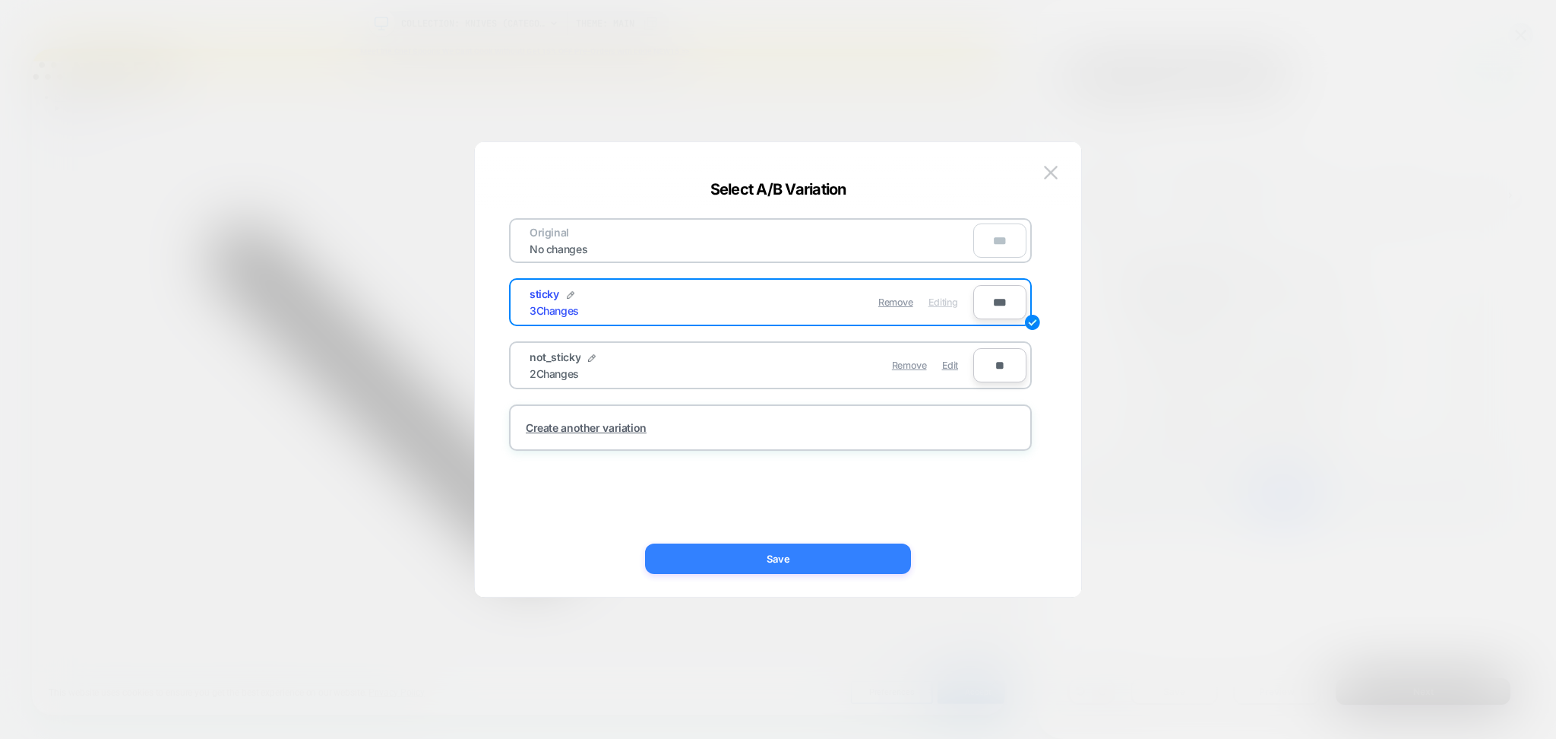
click at [885, 569] on button "Save" at bounding box center [778, 558] width 266 height 30
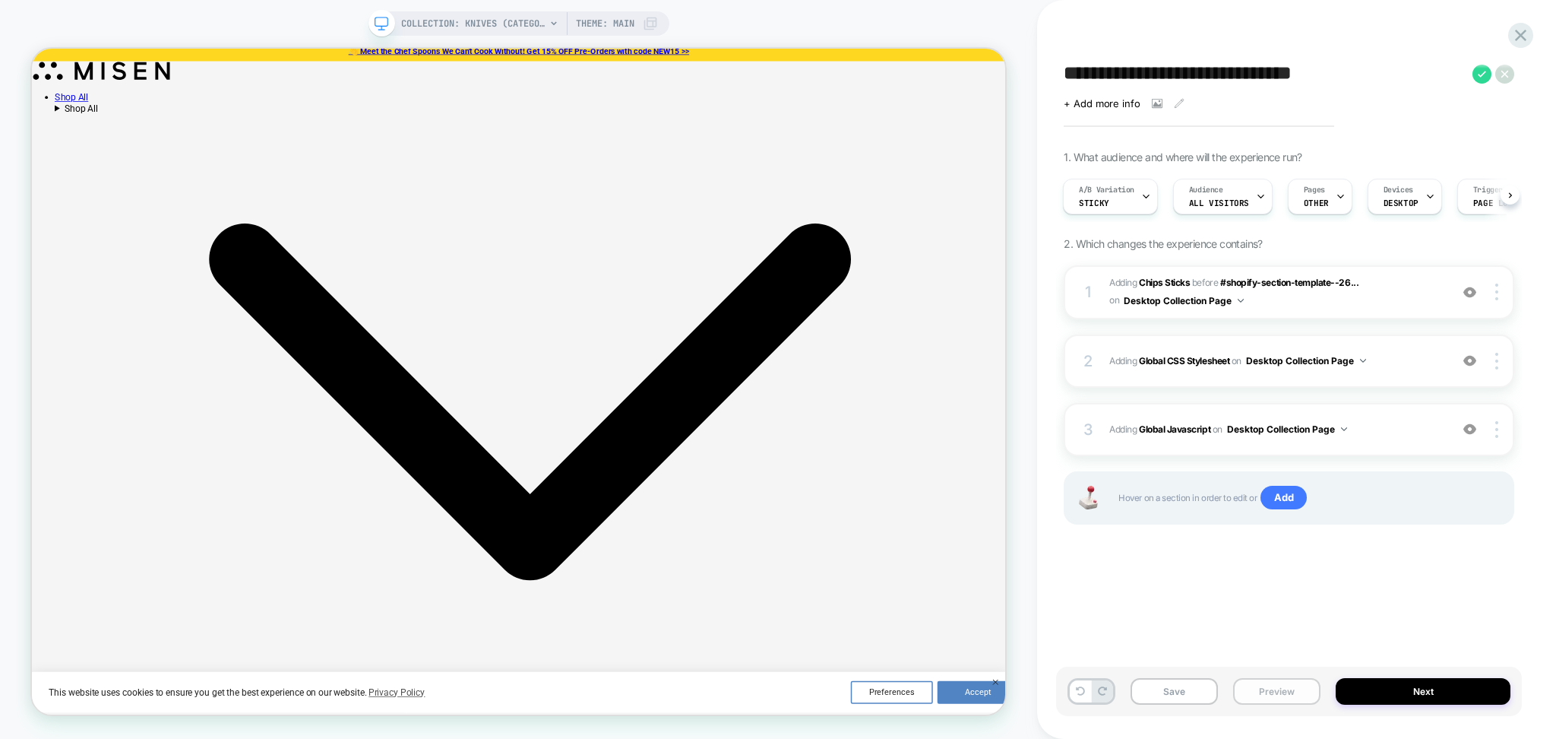
click at [1305, 692] on button "Preview" at bounding box center [1276, 691] width 87 height 27
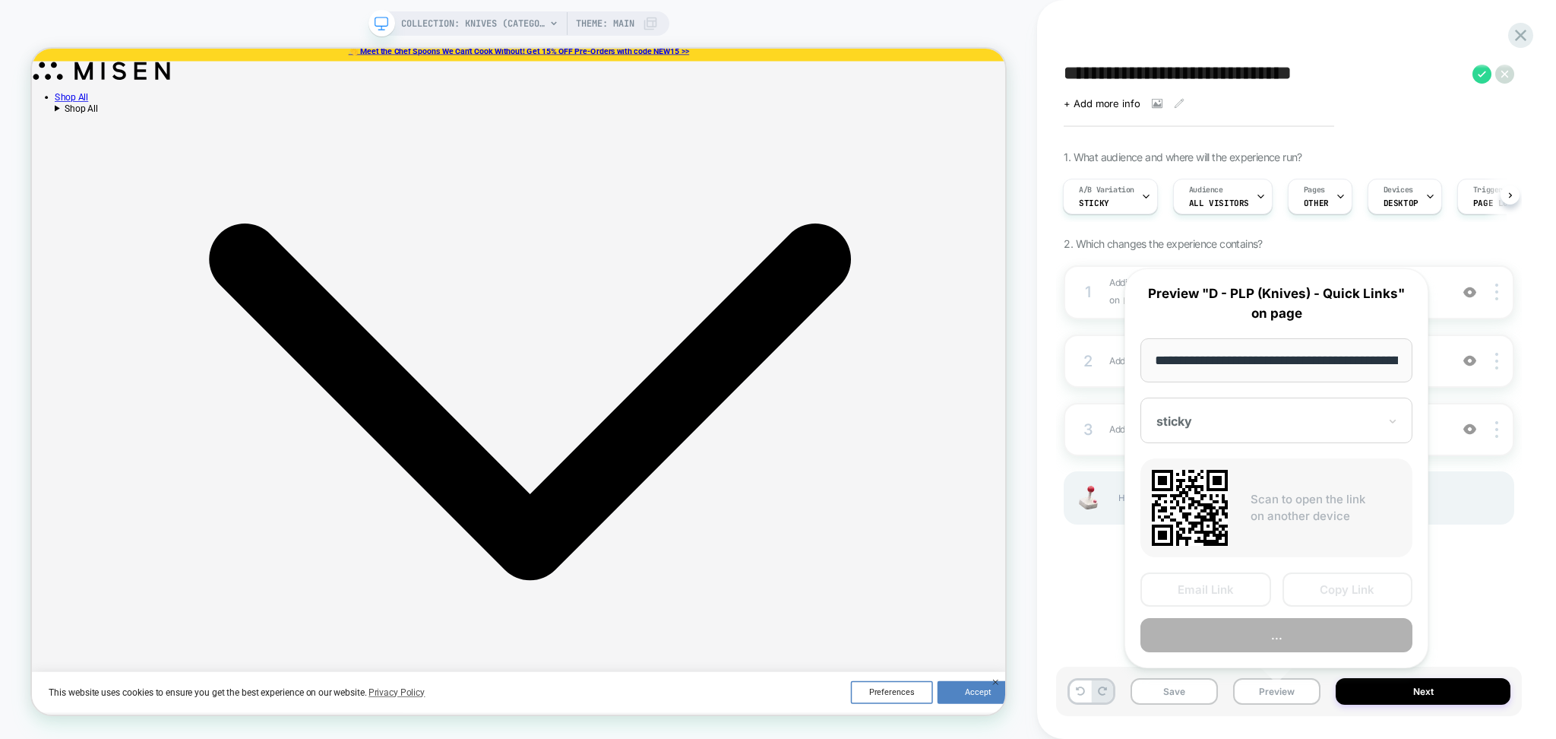
scroll to position [0, 100]
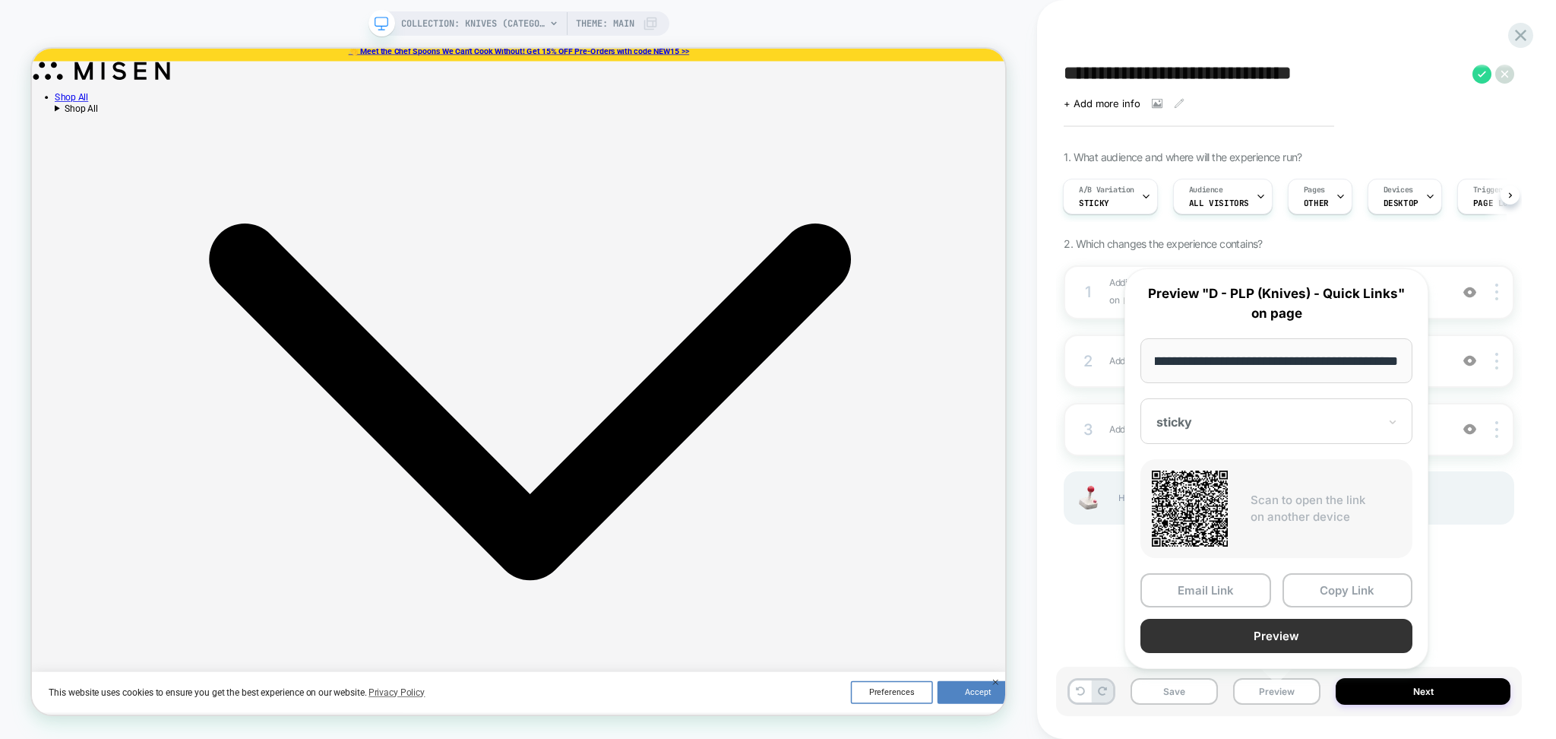
click at [1248, 638] on button "Preview" at bounding box center [1277, 636] width 272 height 34
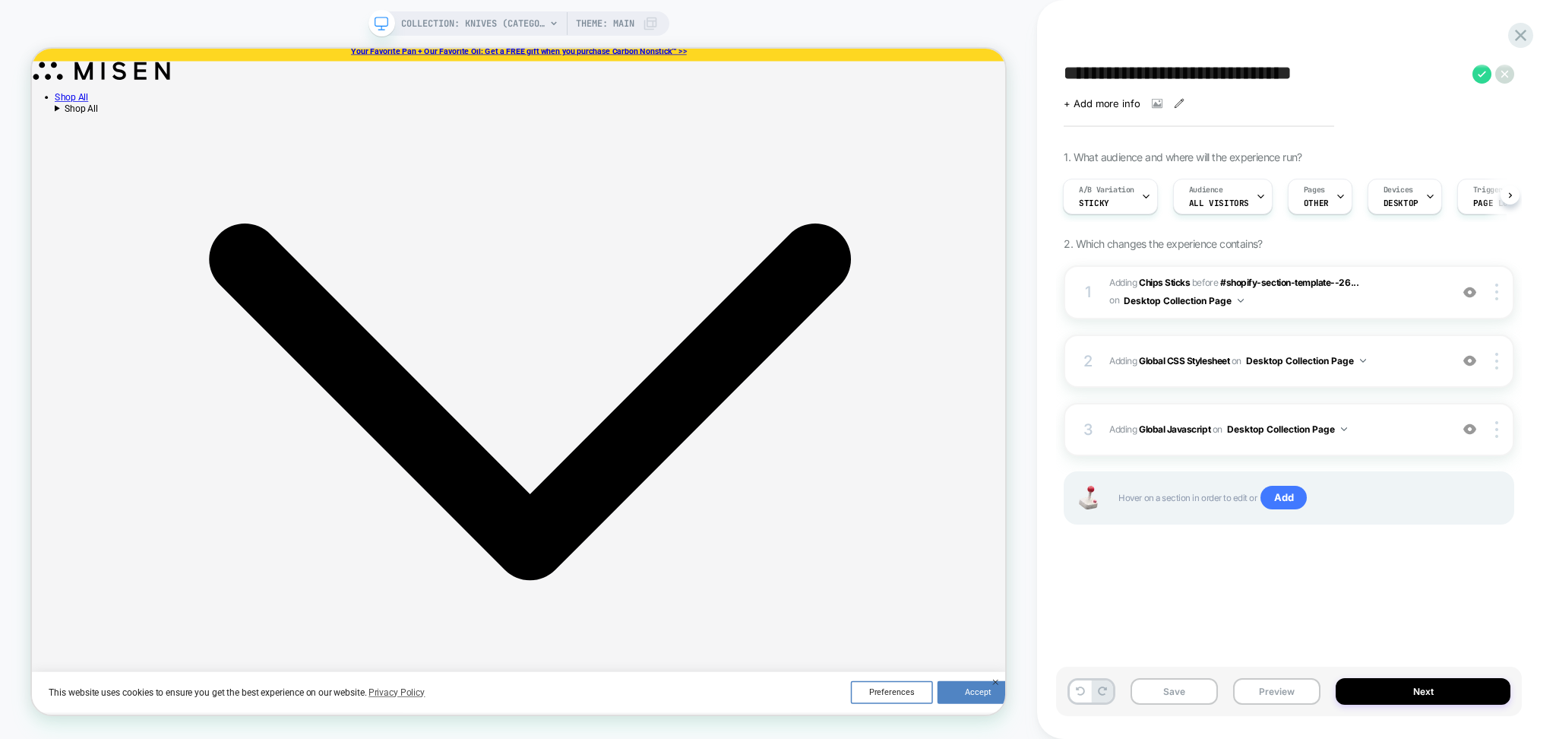
click at [1174, 105] on icon at bounding box center [1179, 103] width 11 height 11
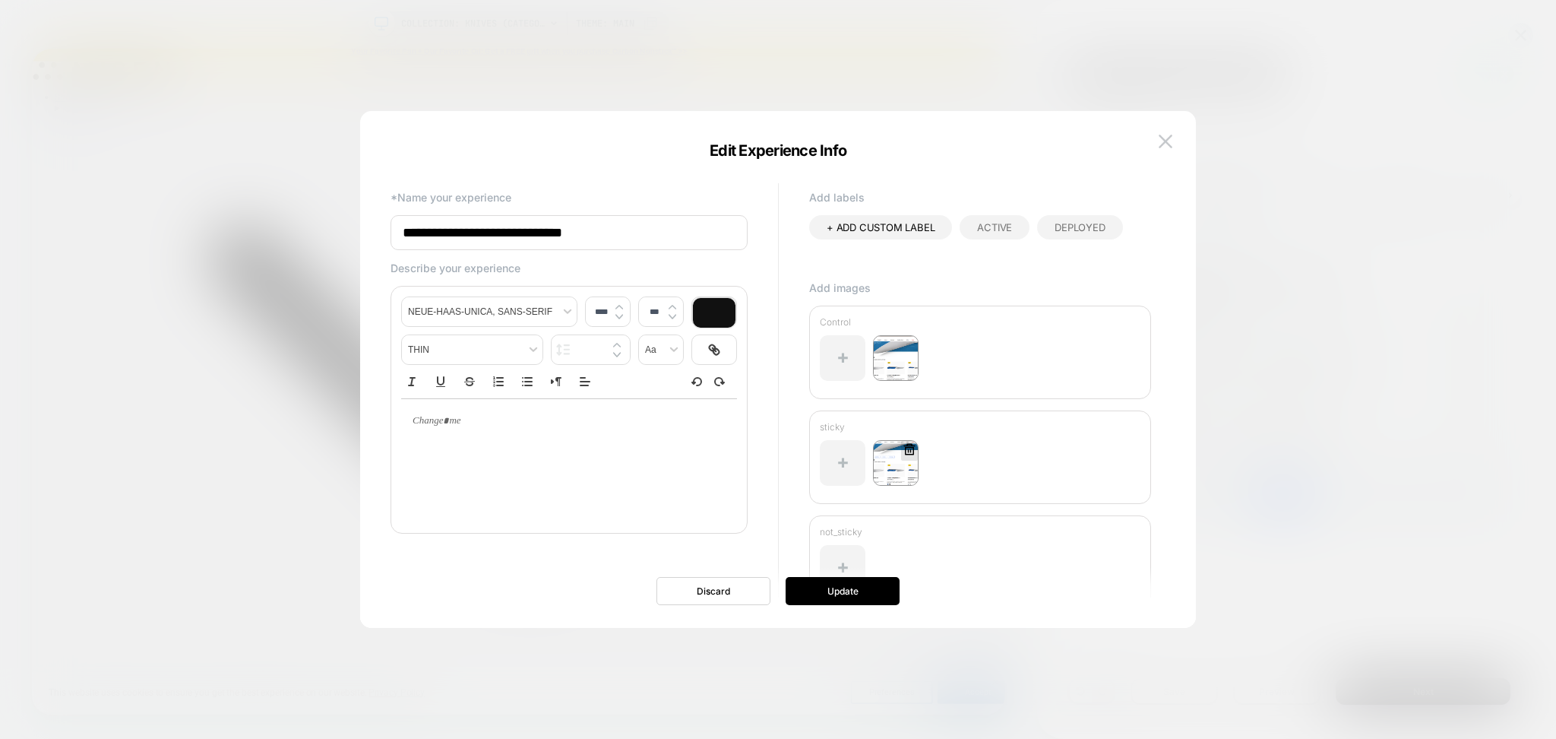
click at [907, 447] on icon at bounding box center [910, 449] width 14 height 14
drag, startPoint x: 953, startPoint y: 540, endPoint x: 918, endPoint y: 522, distance: 39.1
click at [952, 540] on button "Yes" at bounding box center [950, 537] width 75 height 24
click at [834, 452] on div at bounding box center [843, 463] width 46 height 46
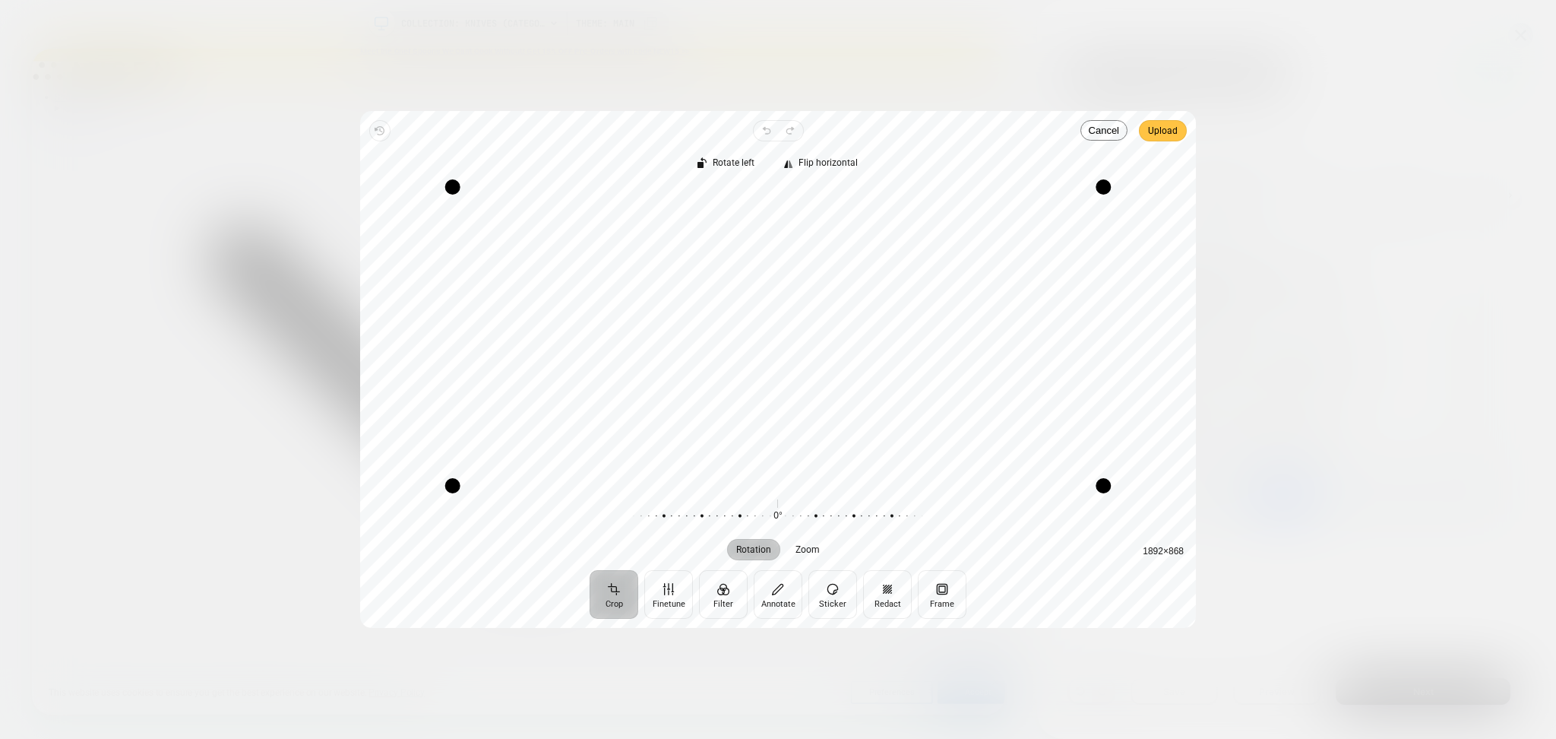
click at [1160, 134] on span "Upload" at bounding box center [1163, 131] width 30 height 18
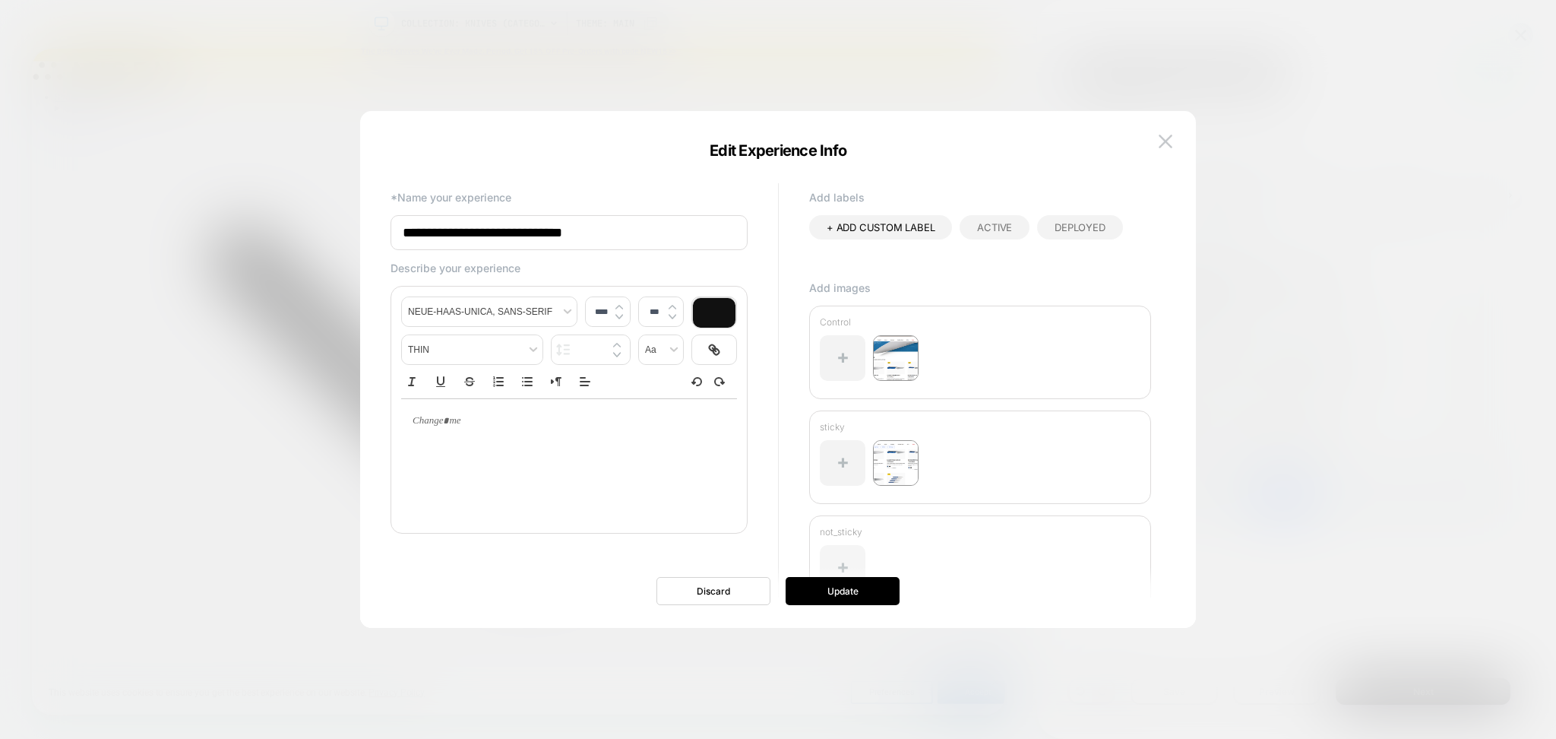
click at [840, 549] on div at bounding box center [843, 568] width 46 height 46
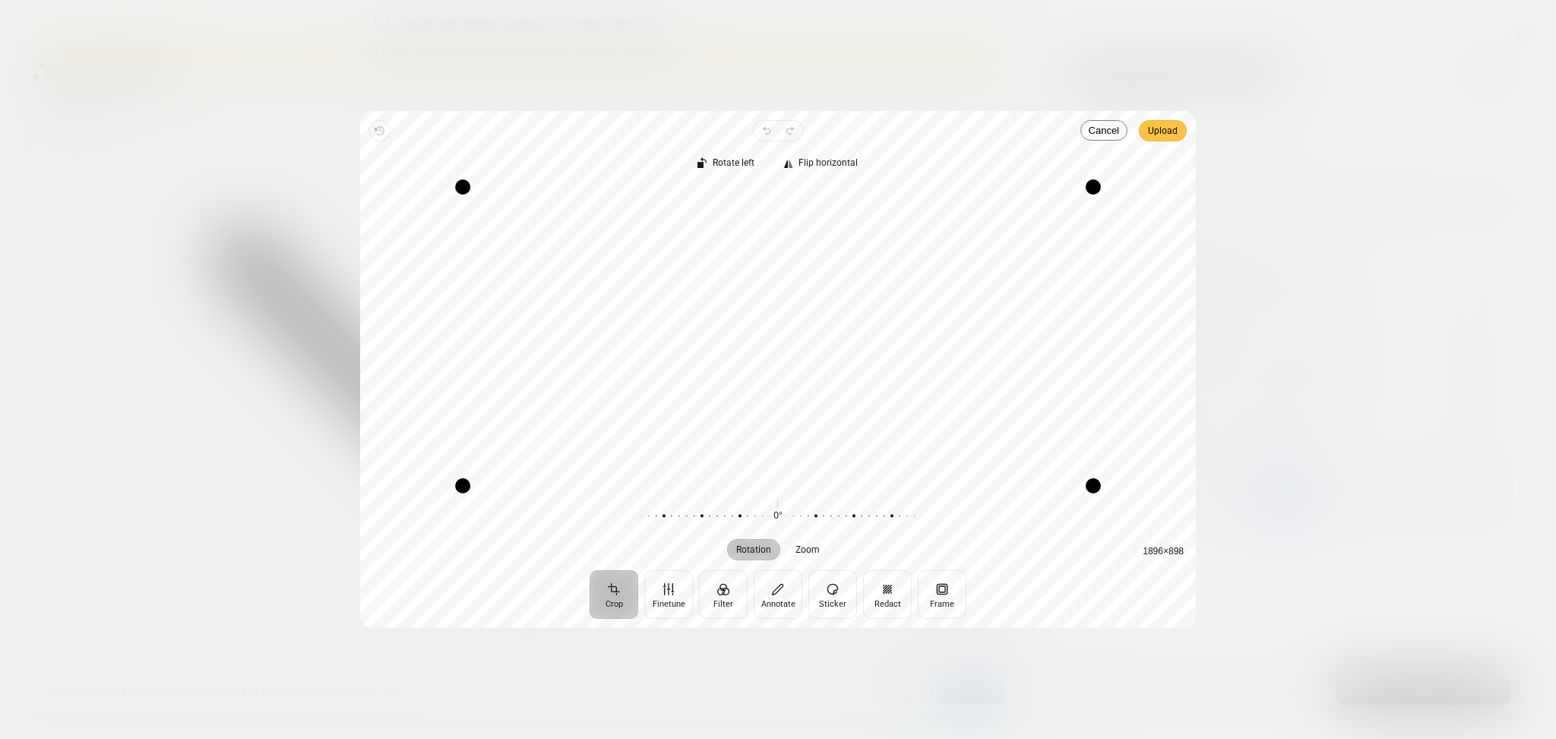
click at [1170, 128] on span "Upload" at bounding box center [1163, 131] width 30 height 18
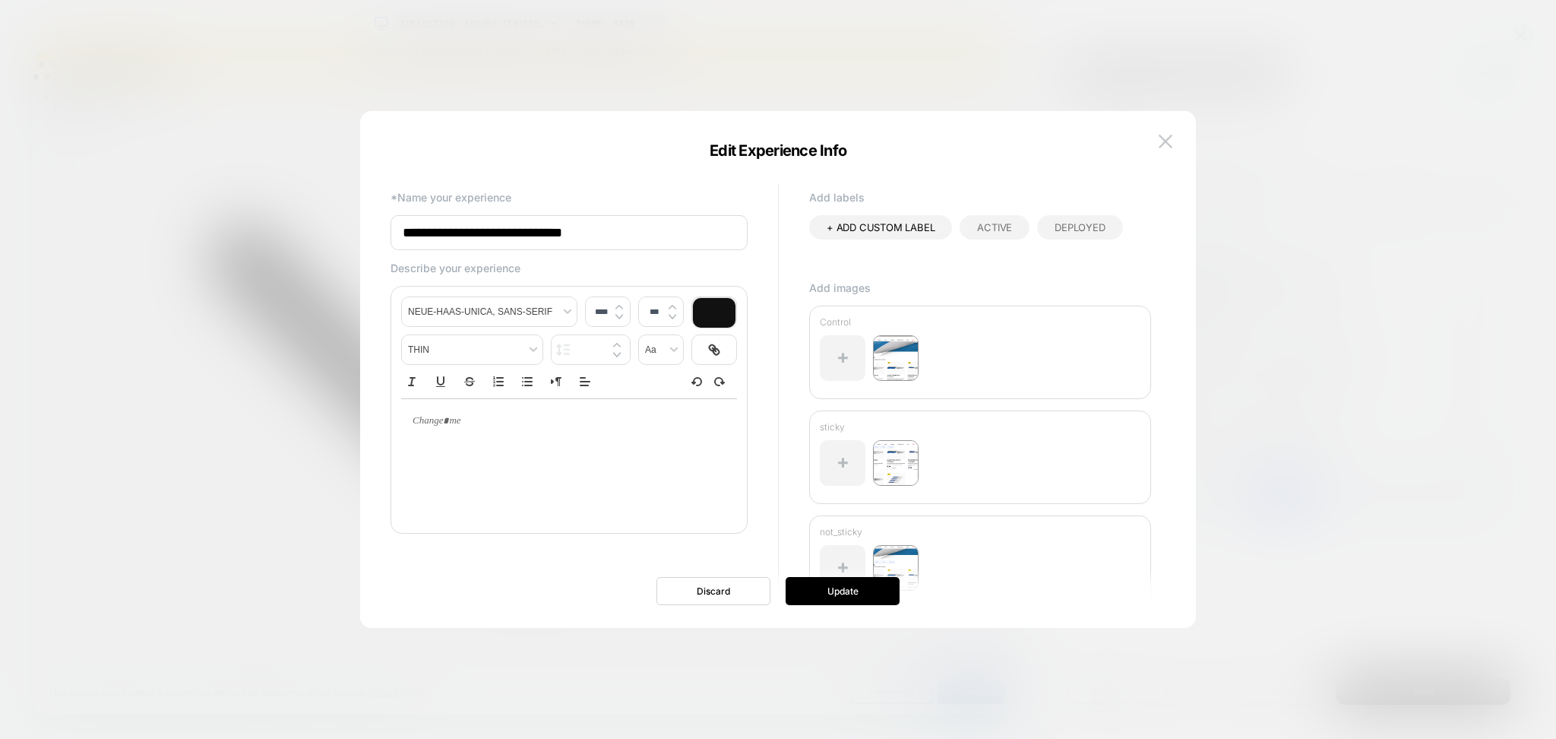
scroll to position [65, 0]
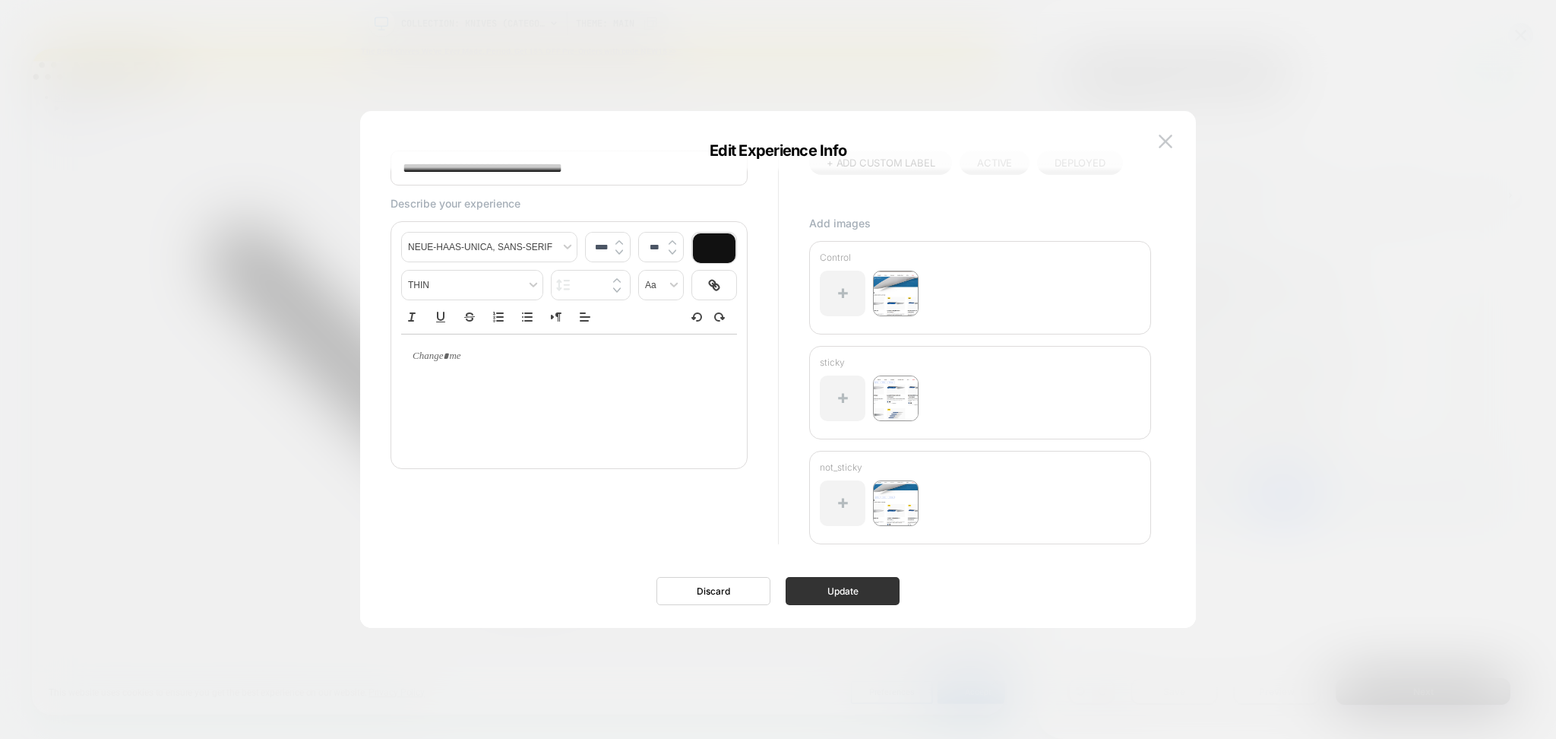
click at [872, 603] on button "Update" at bounding box center [843, 591] width 114 height 28
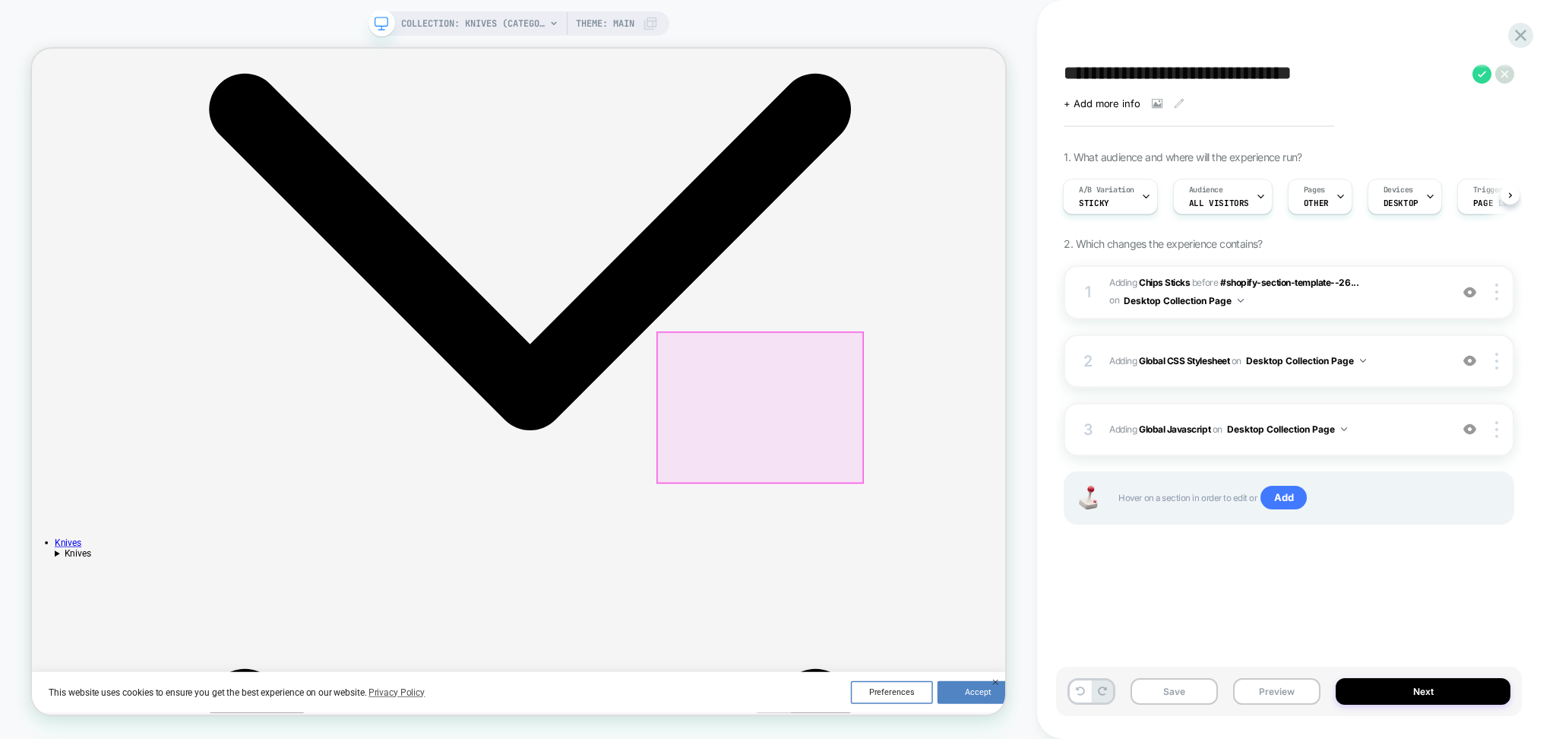
scroll to position [0, 0]
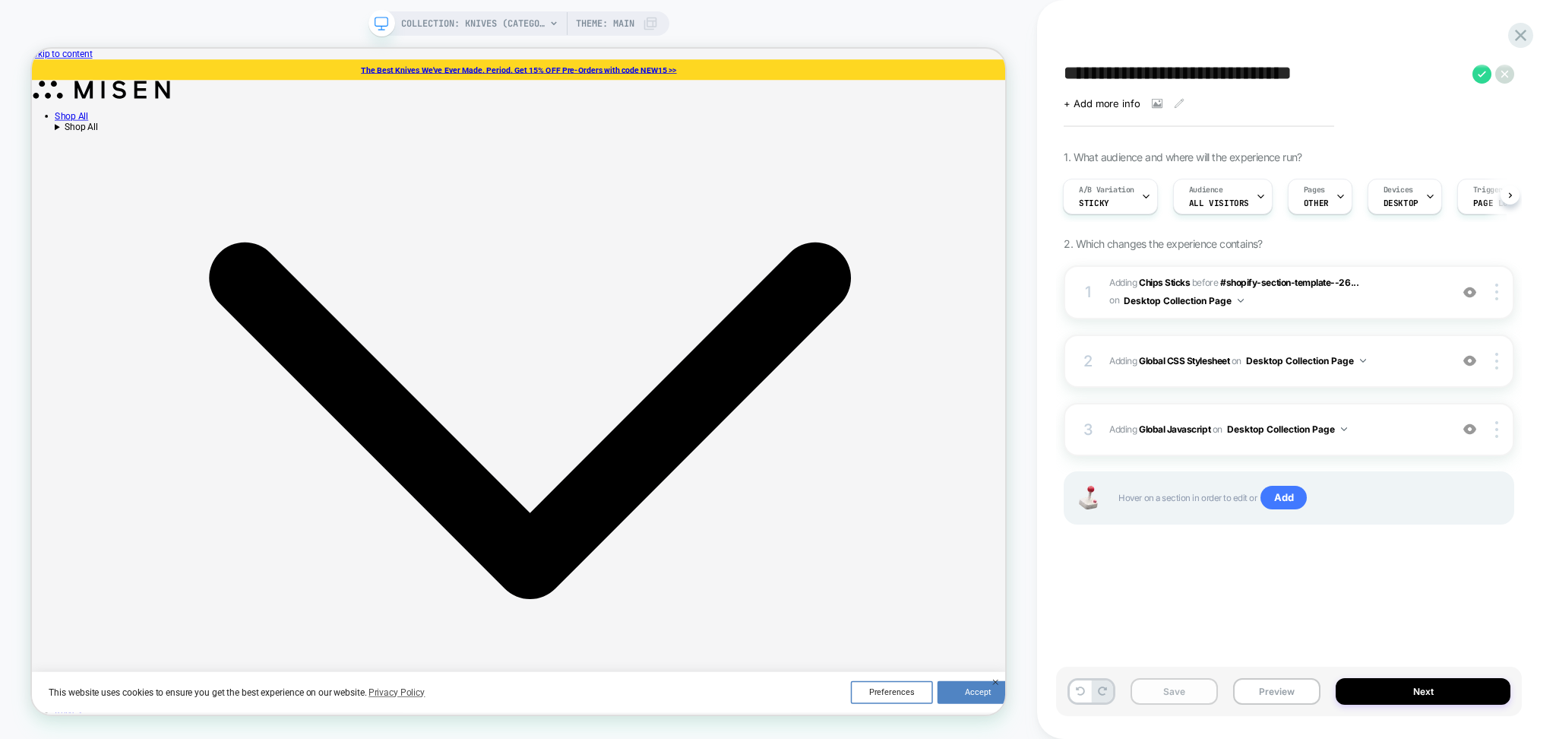
click at [1182, 693] on button "Save" at bounding box center [1174, 691] width 87 height 27
click at [1353, 601] on div "**********" at bounding box center [1289, 369] width 466 height 708
click at [1254, 695] on button "Preview" at bounding box center [1276, 691] width 87 height 27
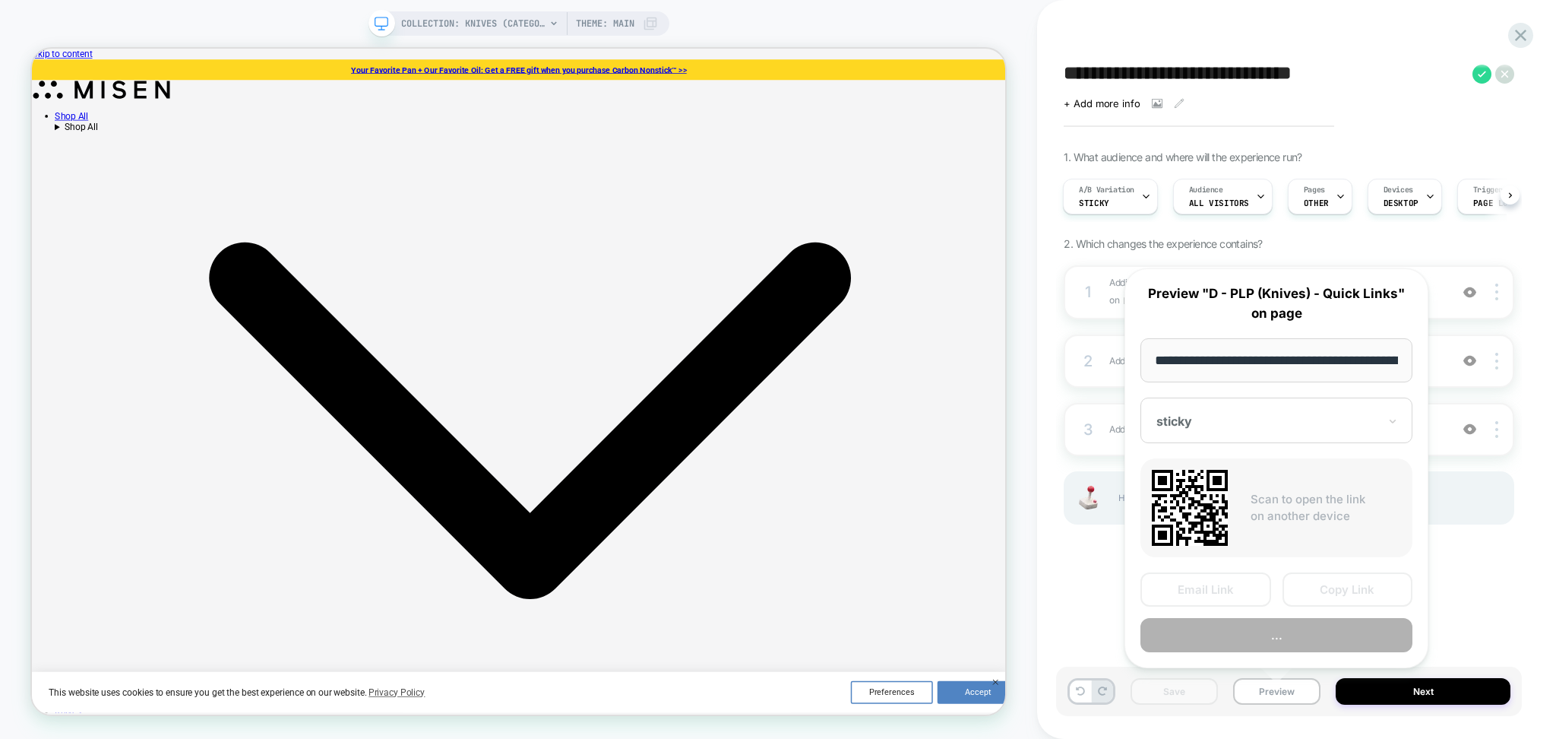
scroll to position [0, 100]
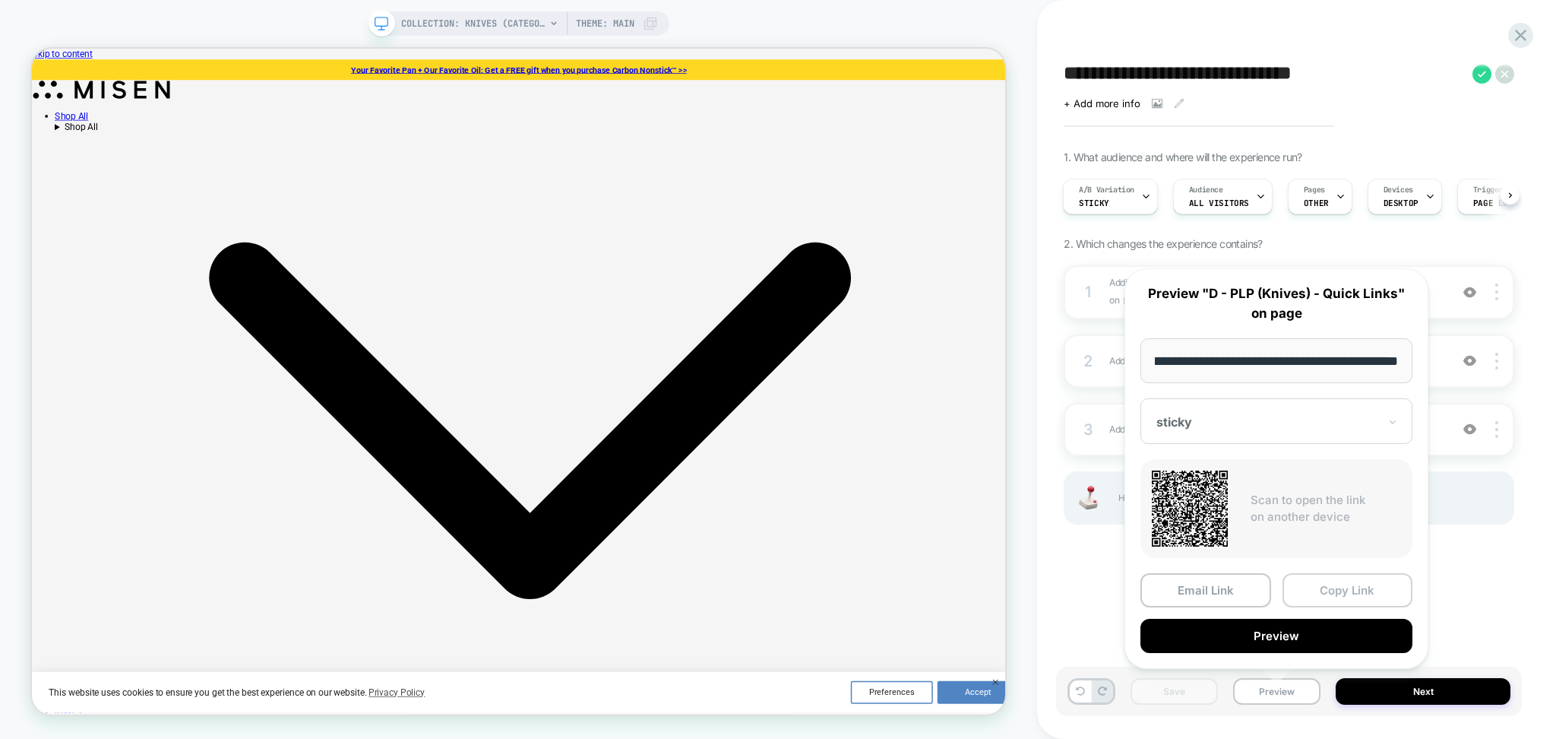
click at [1313, 591] on button "Copy Link" at bounding box center [1348, 590] width 131 height 34
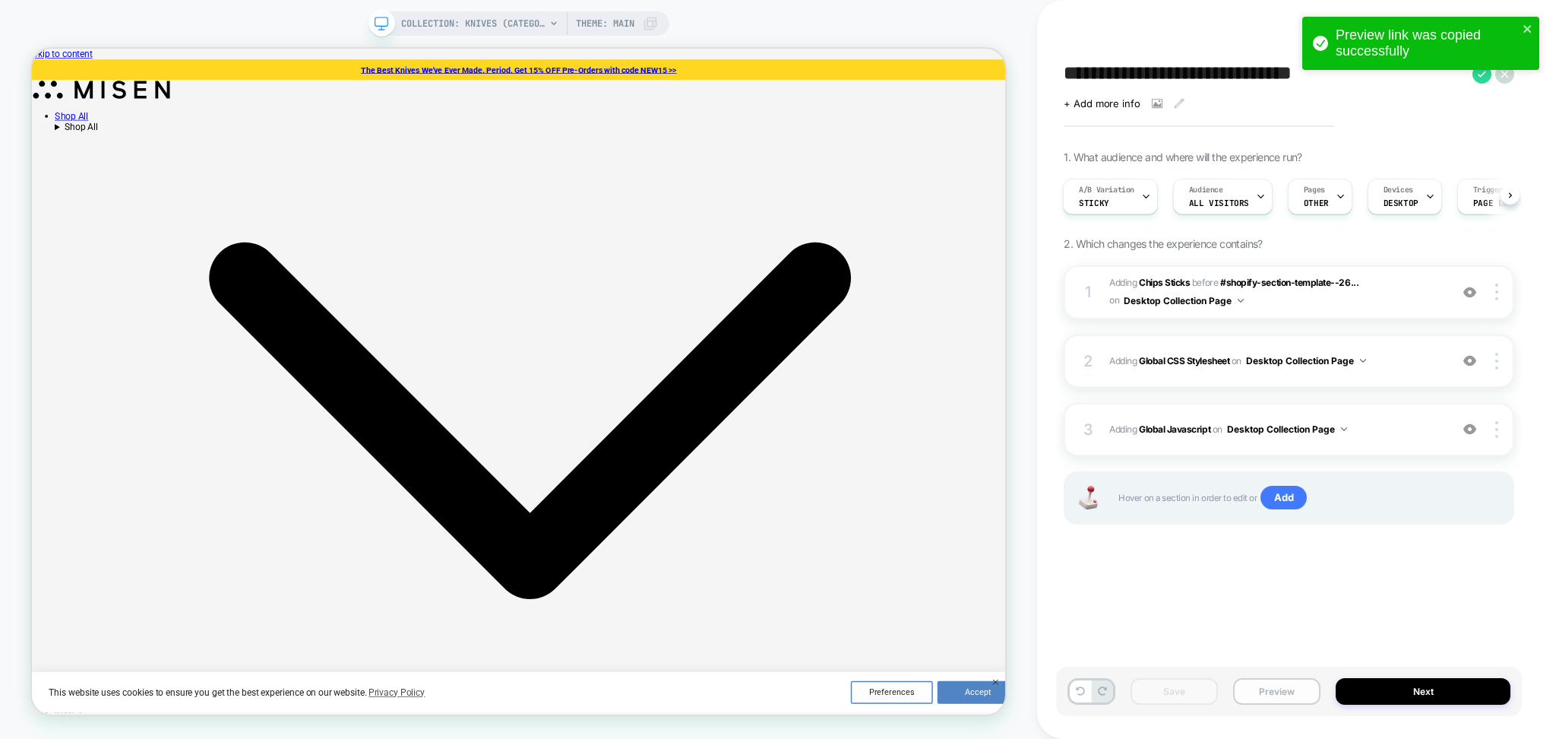
click at [1274, 691] on button "Preview" at bounding box center [1276, 691] width 87 height 27
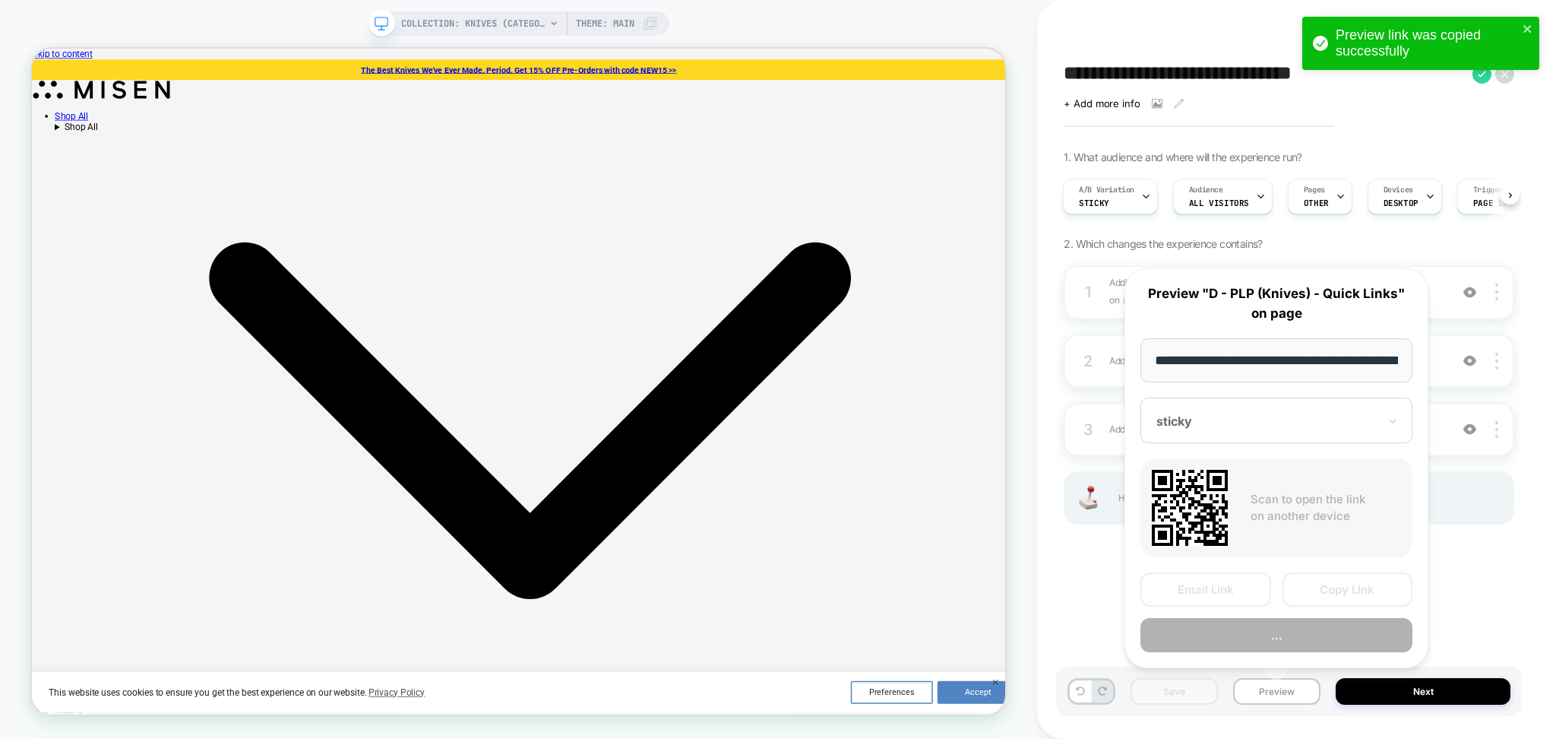
scroll to position [0, 100]
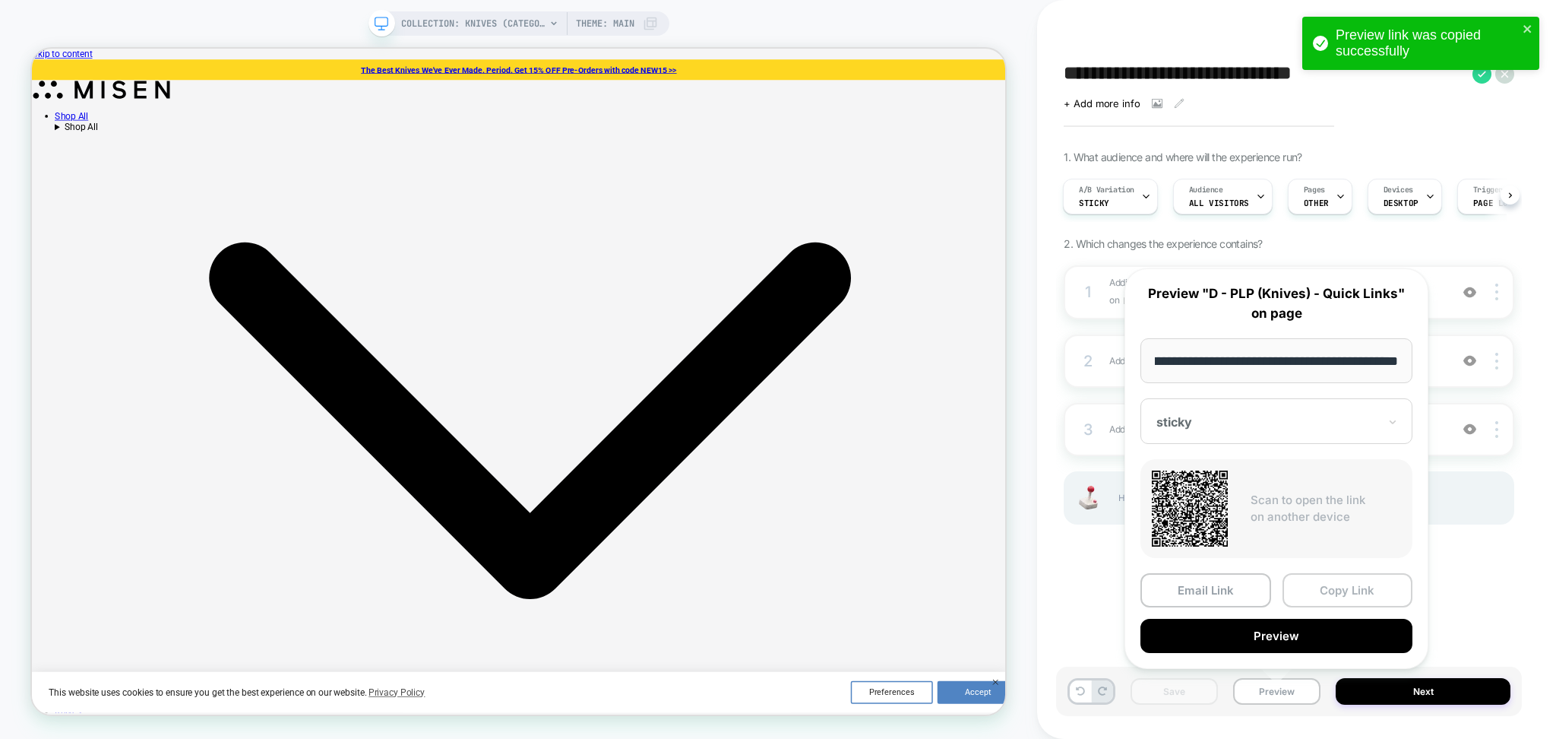
click at [1331, 588] on button "Copy Link" at bounding box center [1348, 590] width 131 height 34
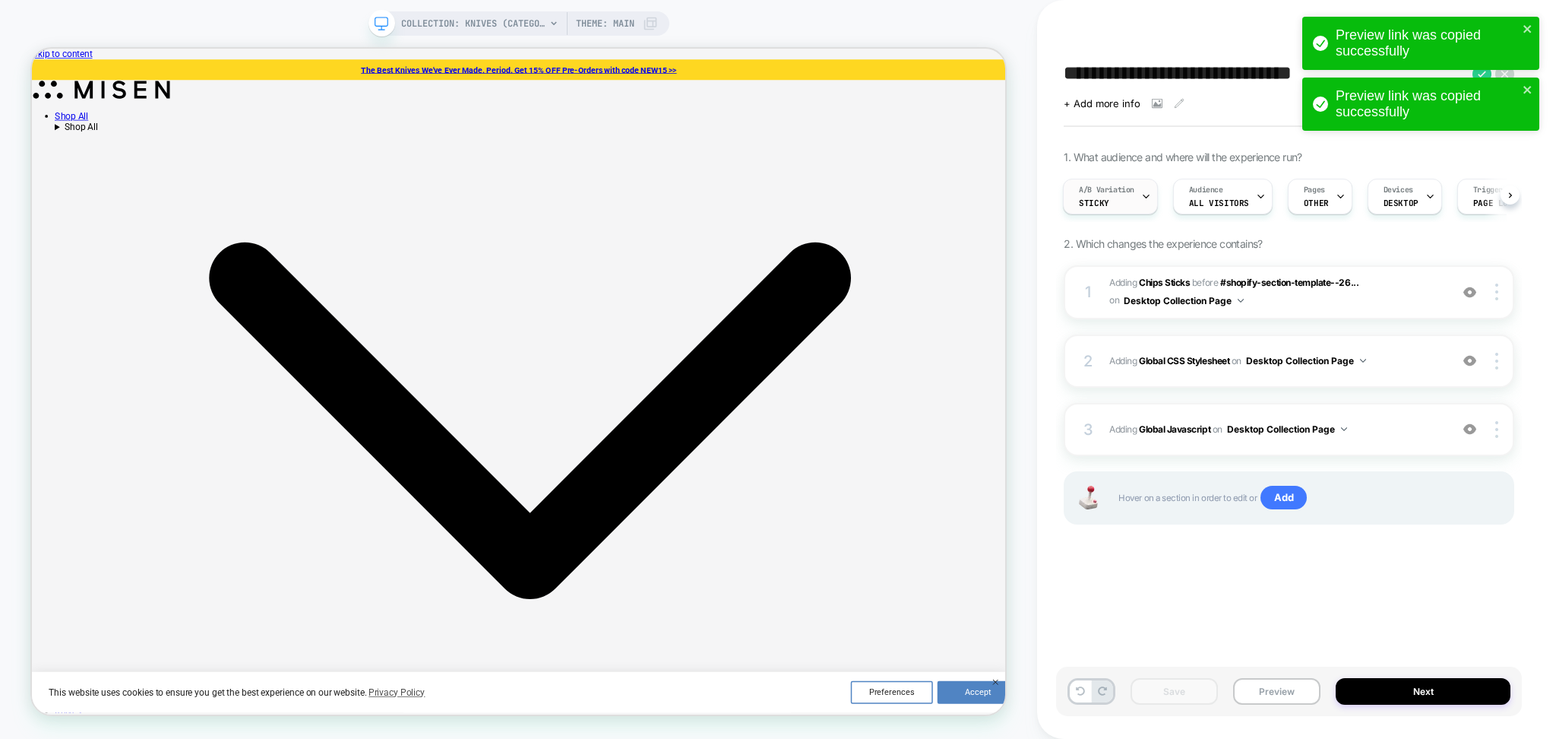
click at [1149, 198] on icon at bounding box center [1146, 197] width 10 height 10
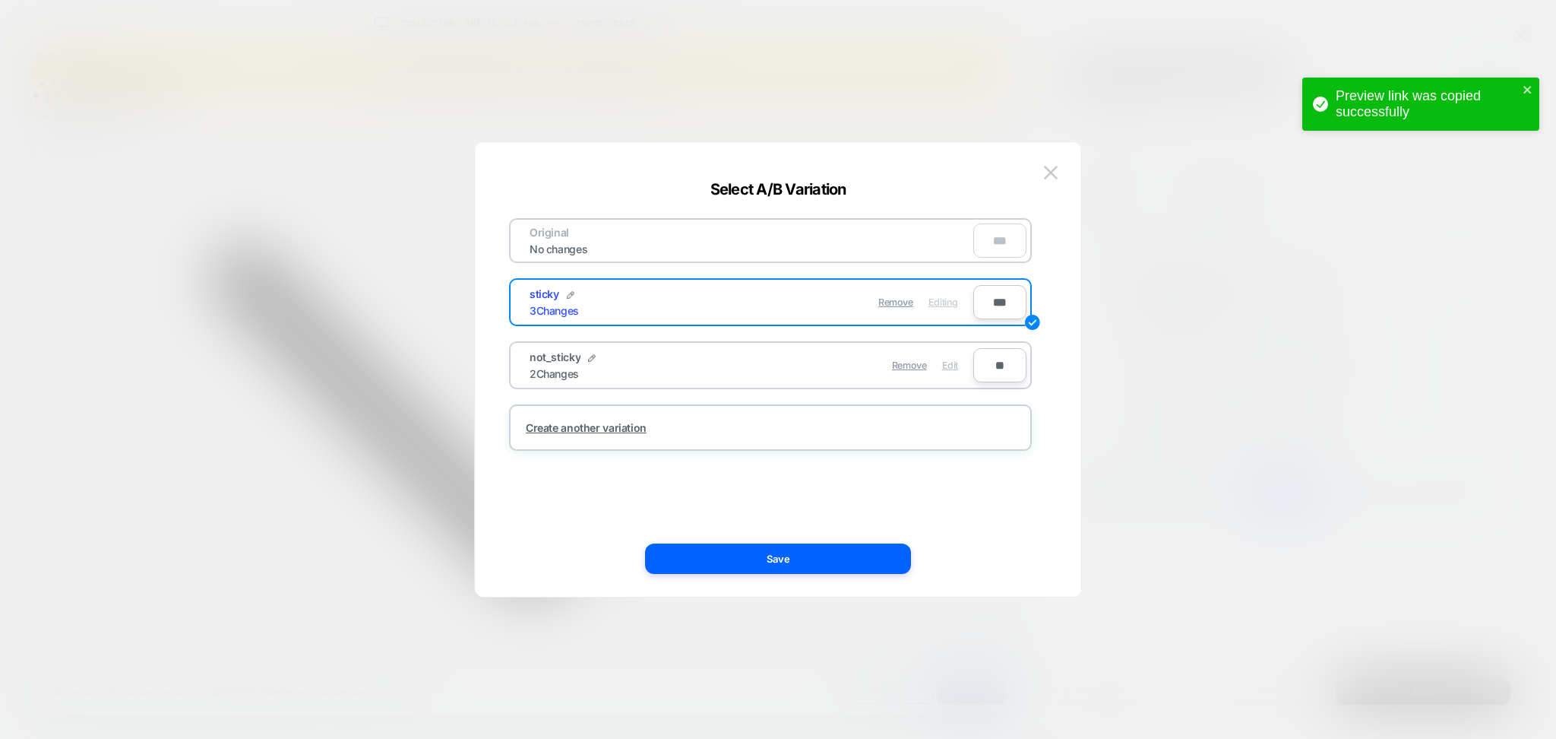
click at [953, 362] on span "Edit" at bounding box center [950, 364] width 16 height 11
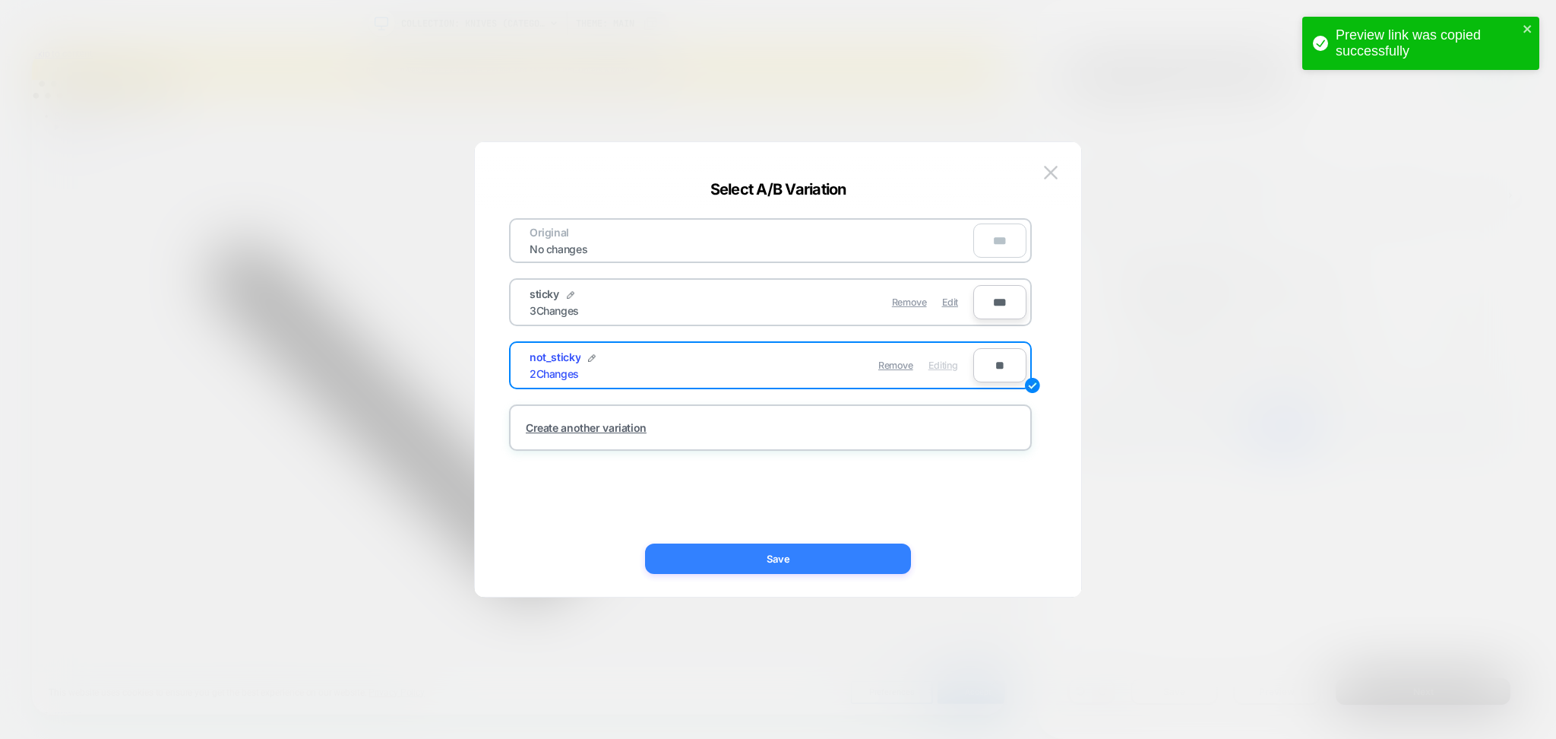
click at [886, 558] on button "Save" at bounding box center [778, 558] width 266 height 30
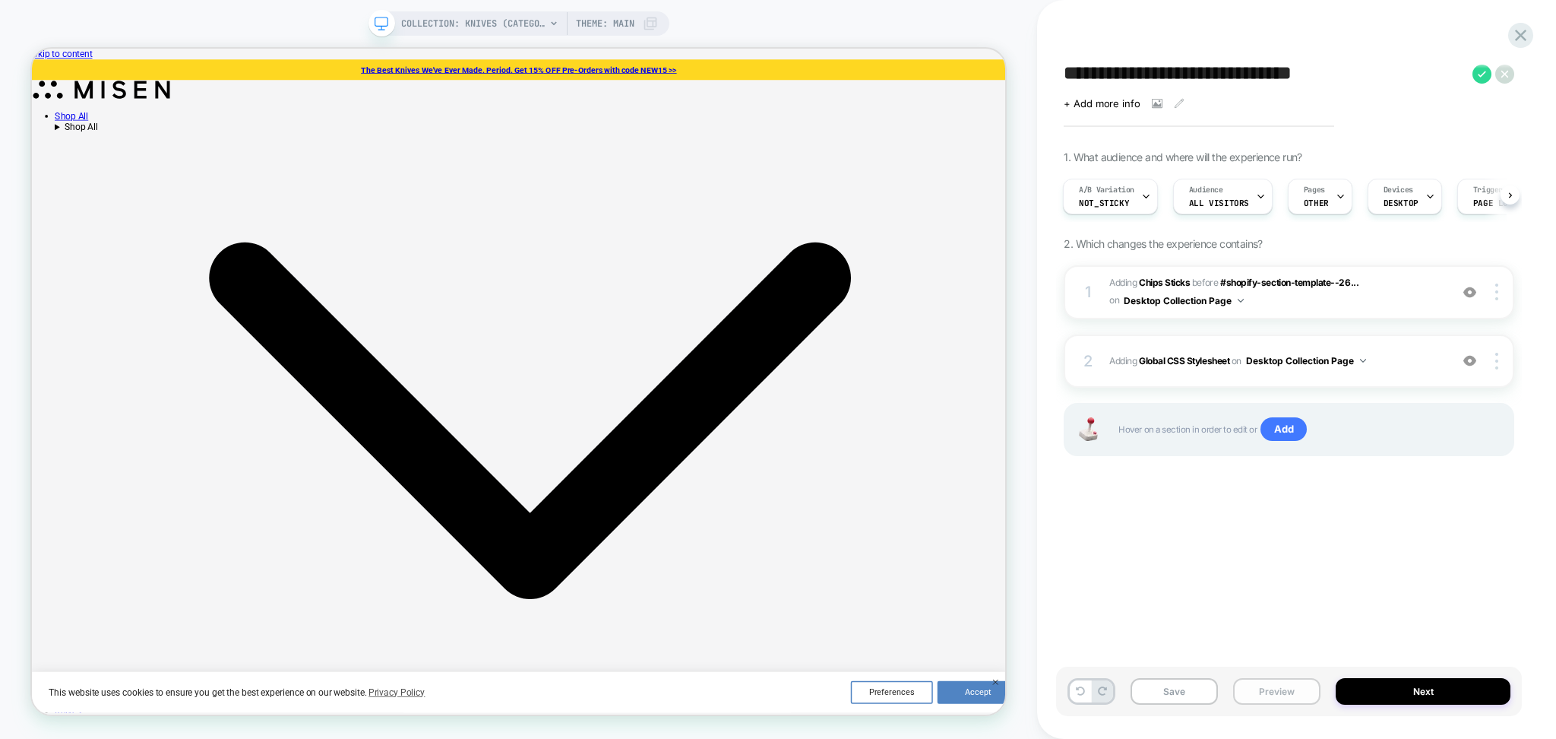
click at [1300, 695] on button "Preview" at bounding box center [1276, 691] width 87 height 27
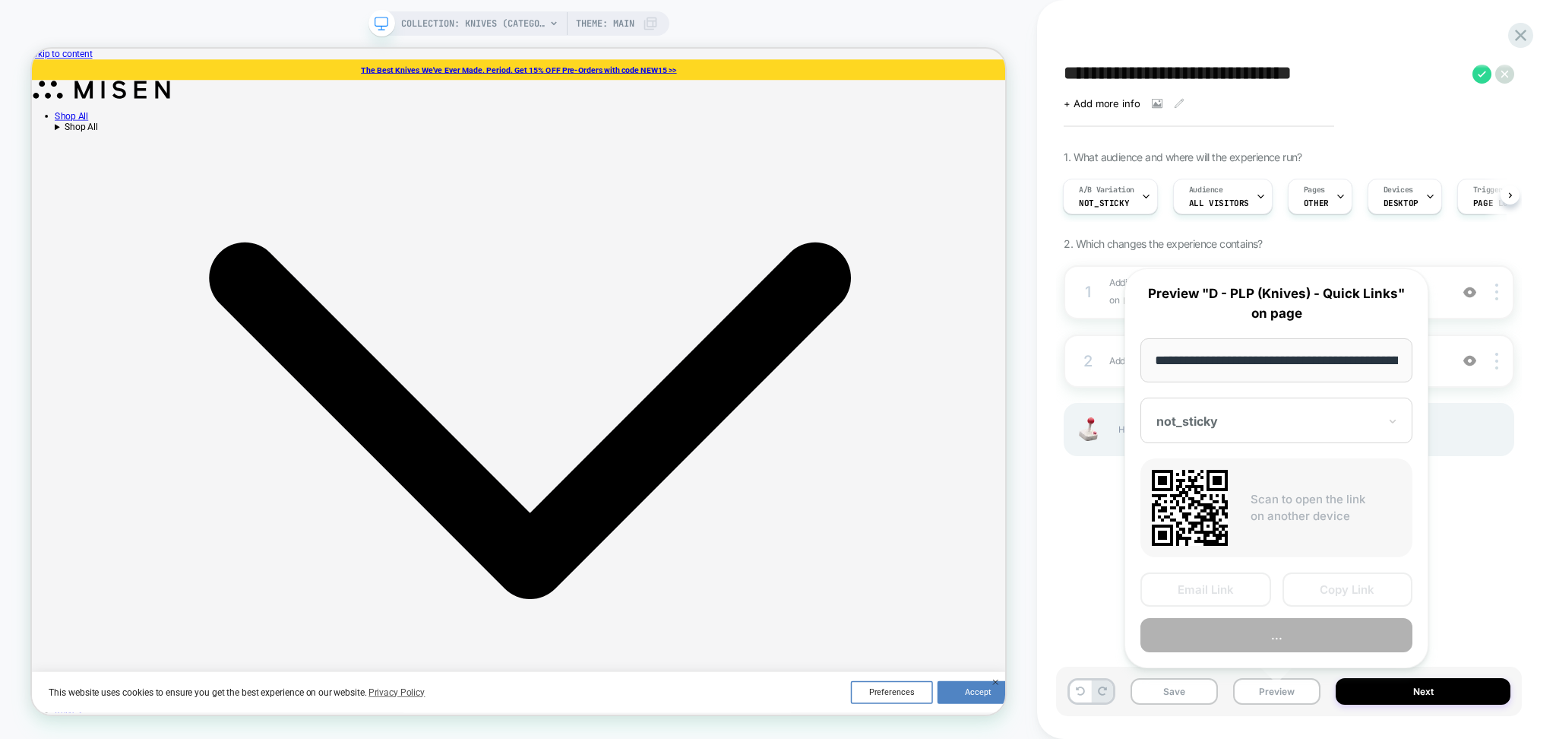
scroll to position [0, 100]
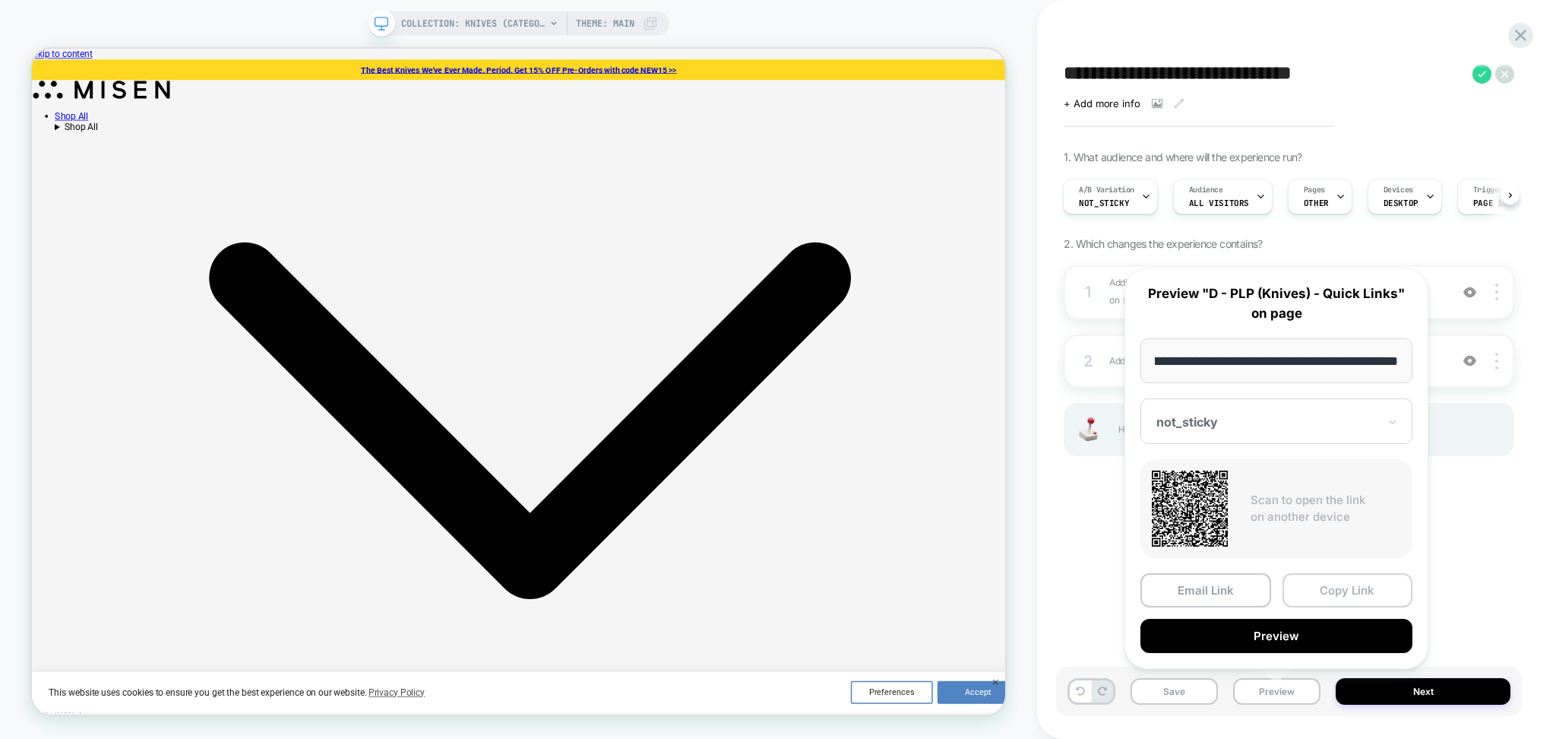
click at [1360, 582] on button "Copy Link" at bounding box center [1348, 590] width 131 height 34
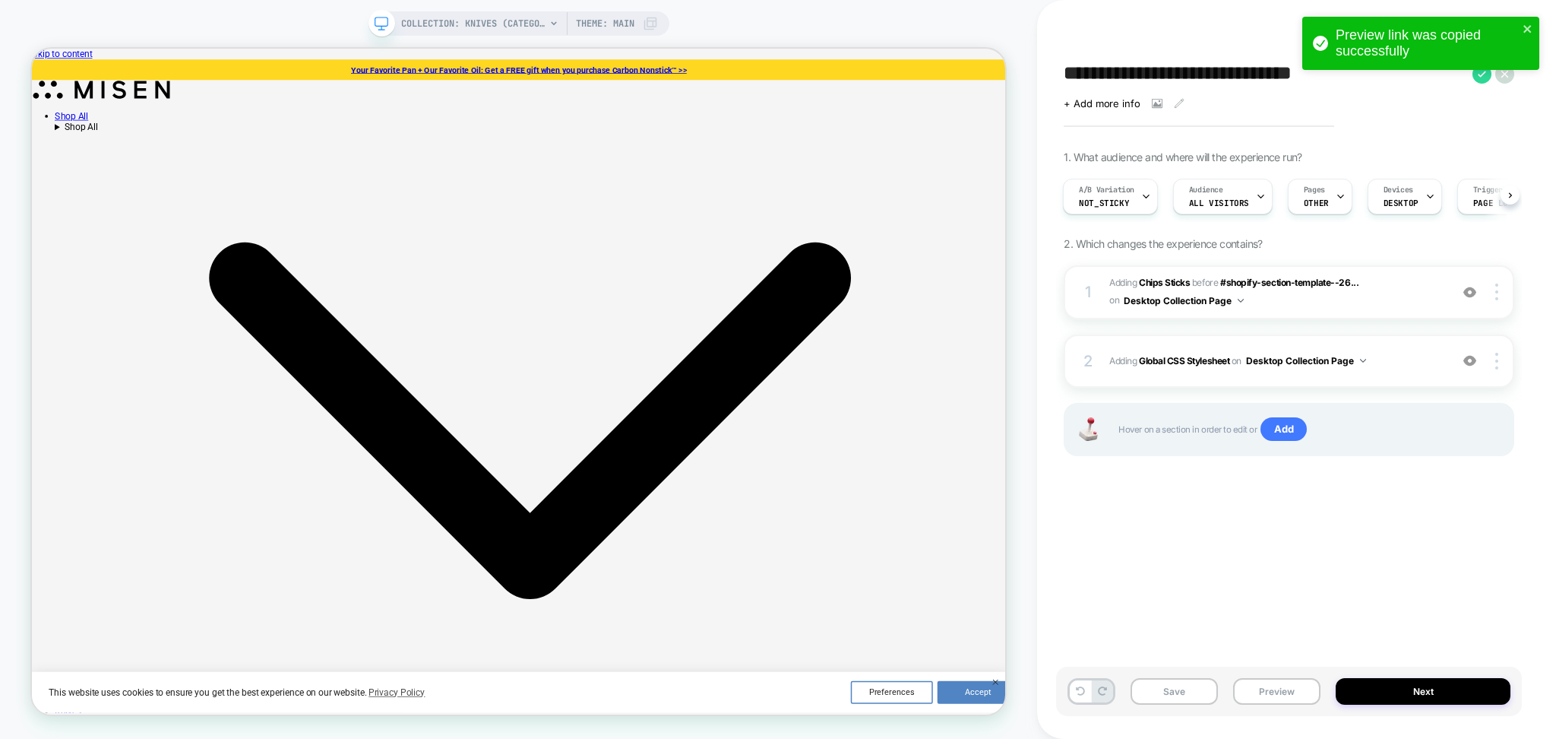
click at [1533, 21] on div "Preview link was copied successfully" at bounding box center [1421, 43] width 237 height 53
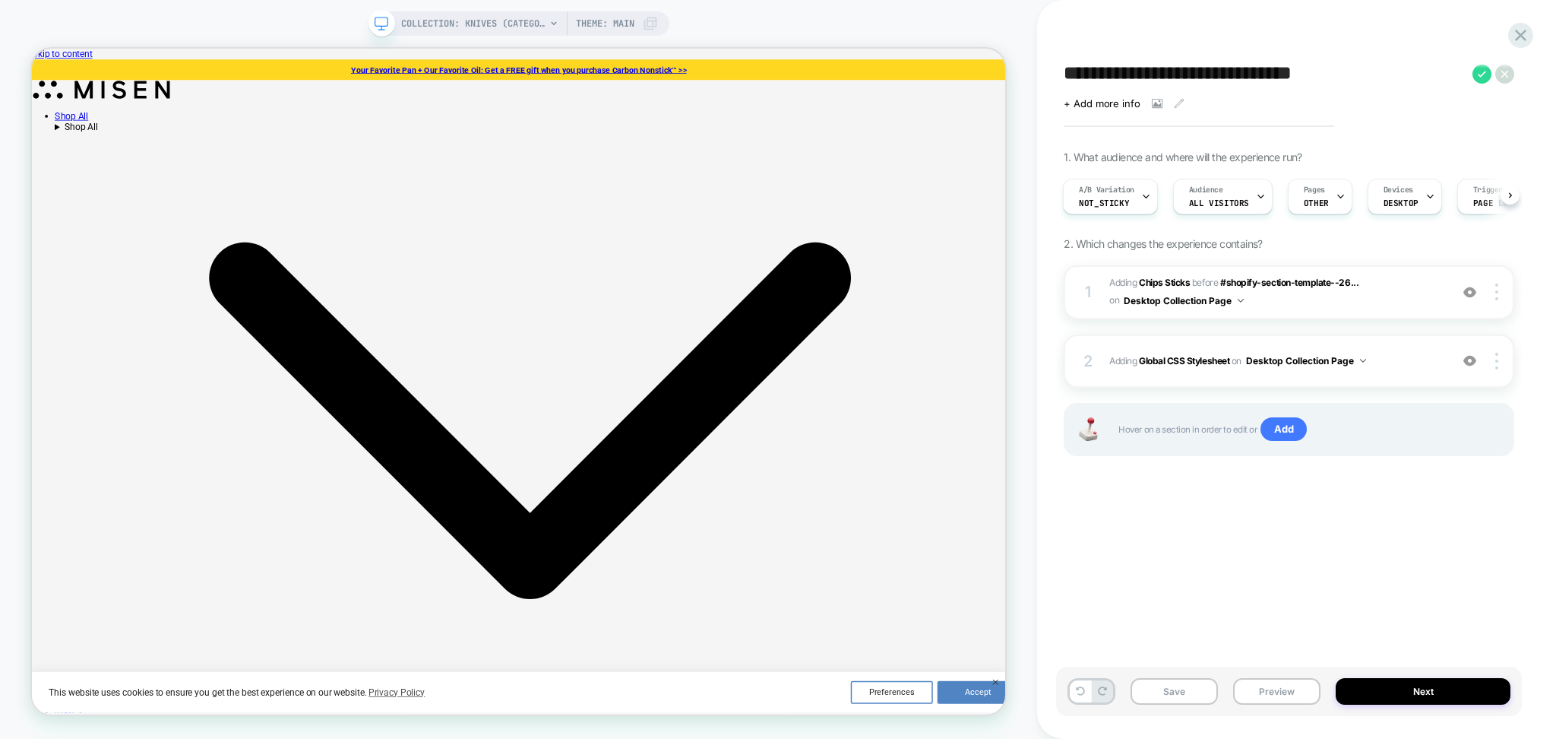
click at [1503, 75] on div "Preview link was copied successfully" at bounding box center [1421, 47] width 243 height 67
click at [1521, 30] on icon at bounding box center [1521, 35] width 21 height 21
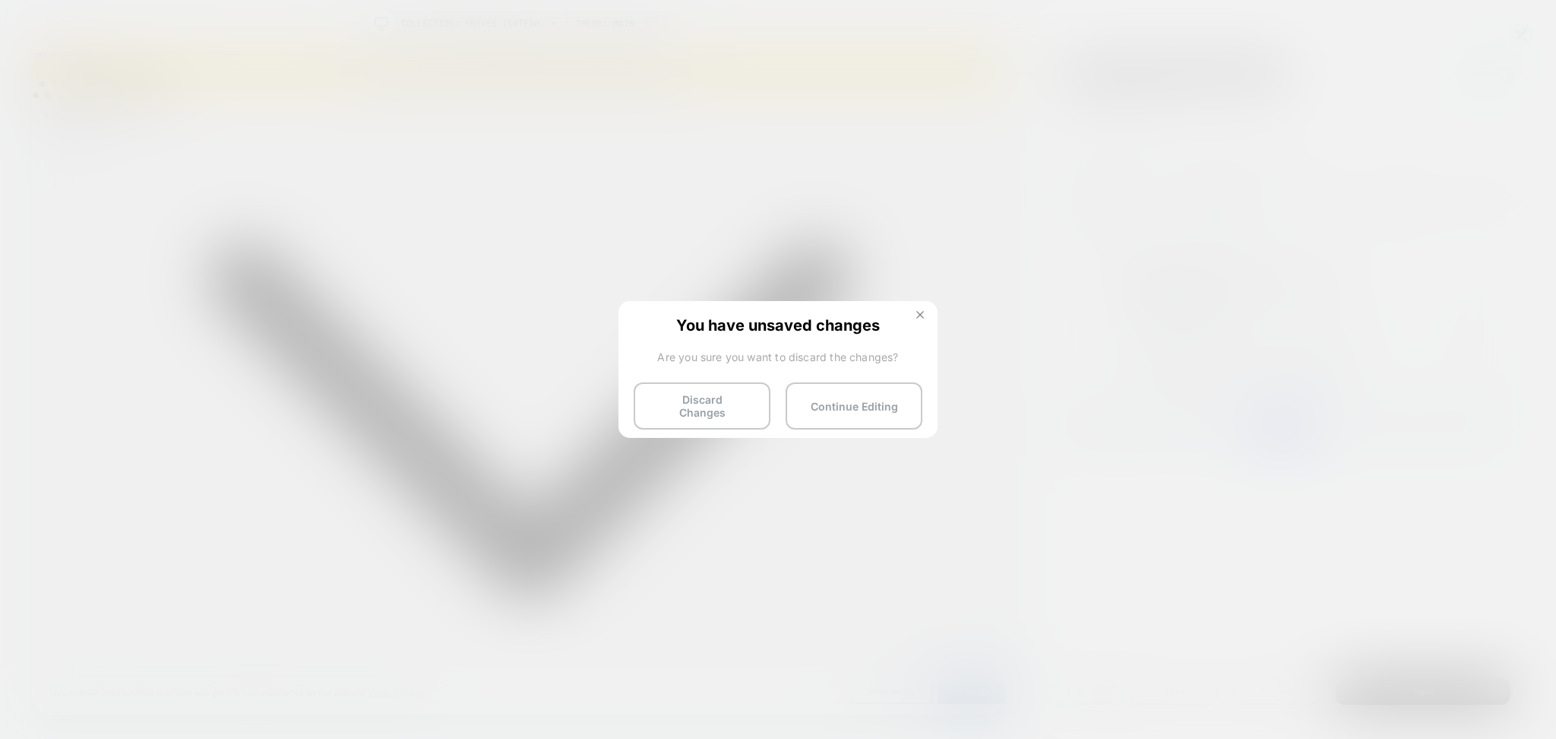
click at [920, 317] on img at bounding box center [921, 315] width 8 height 8
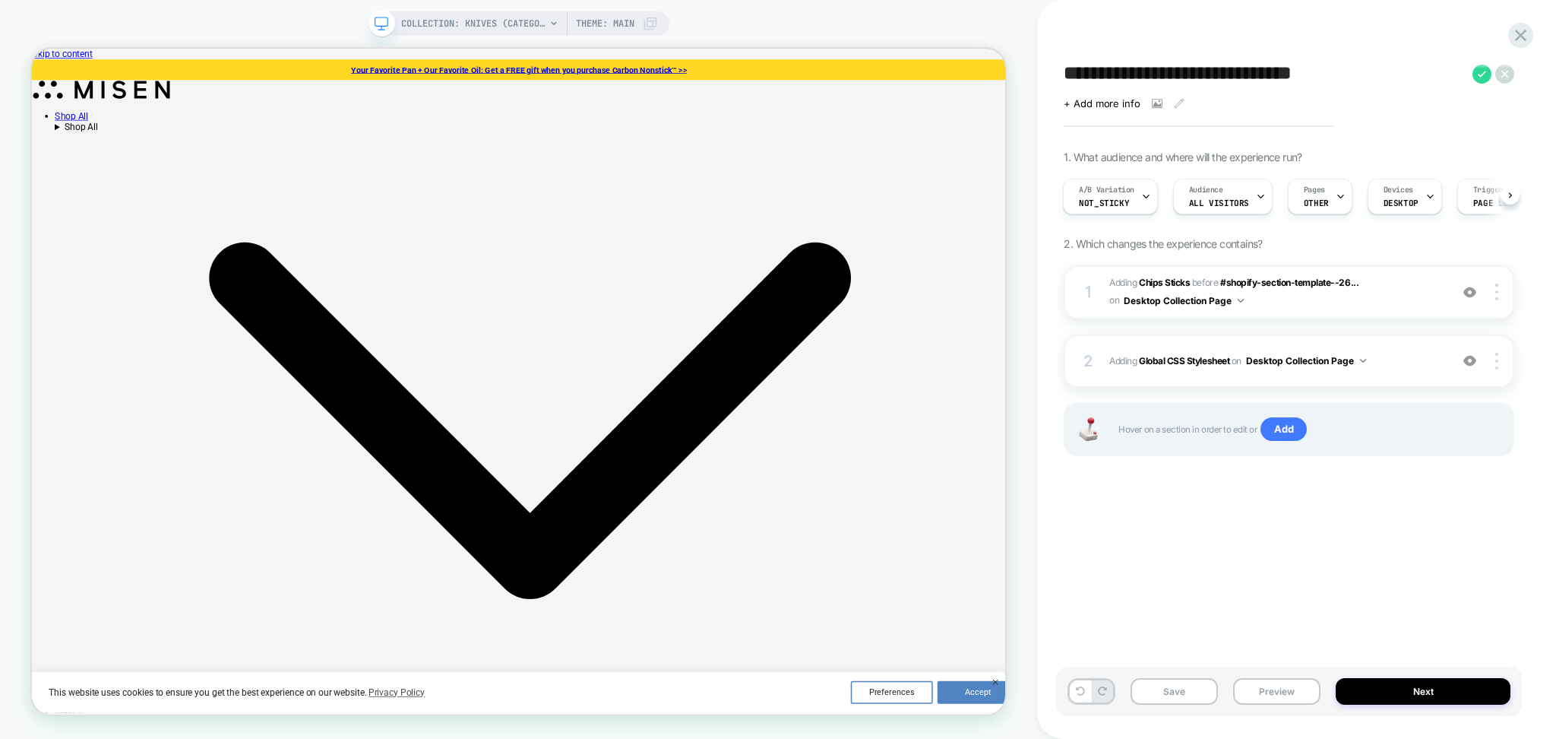
click at [1257, 395] on div "1 #_loomi_addon_1757535260846 Adding Chips Sticks BEFORE #shopify-section-templ…" at bounding box center [1289, 379] width 451 height 229
click at [1248, 380] on div "2 Adding Global CSS Stylesheet on Desktop Collection Page Add Before Add After …" at bounding box center [1289, 360] width 451 height 53
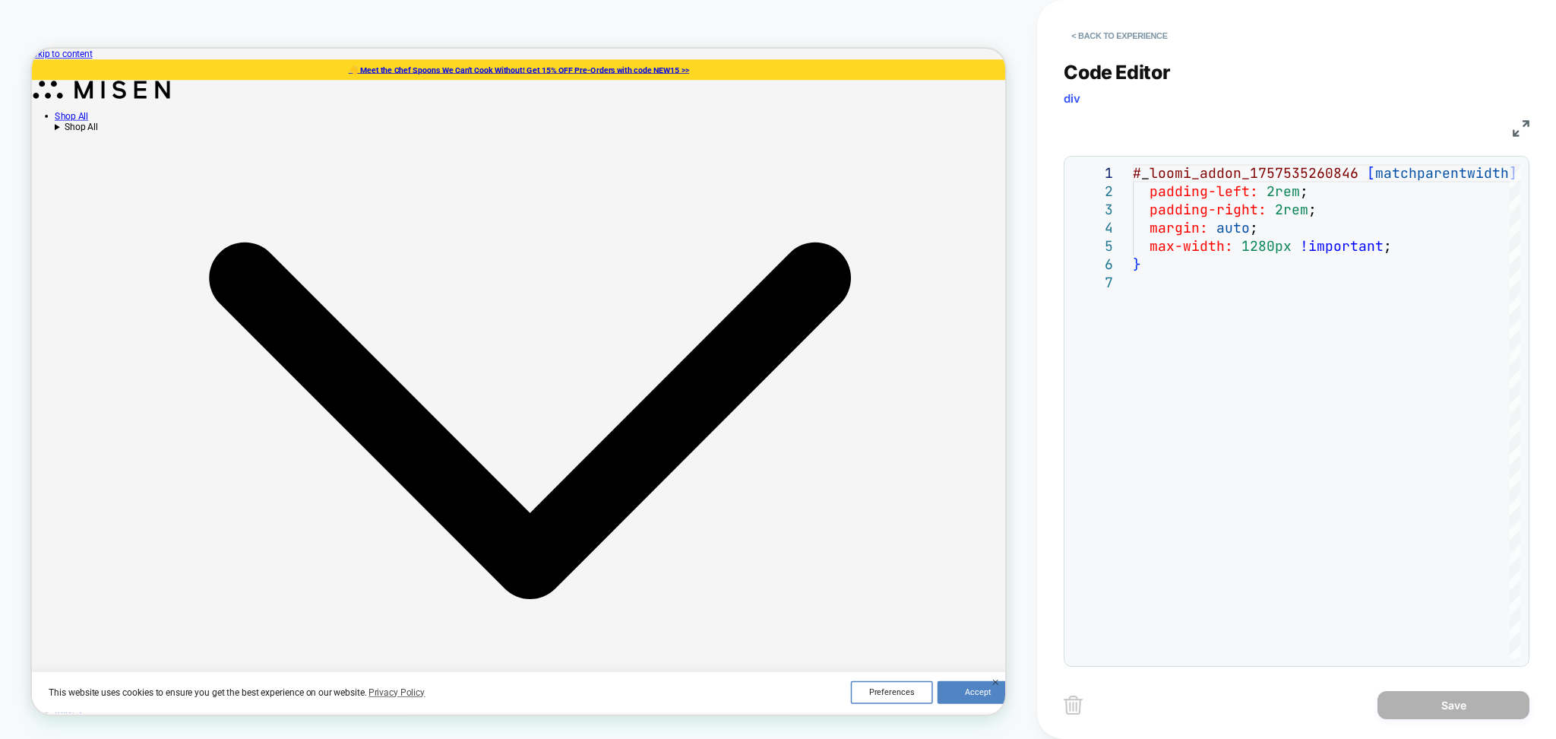
click at [1137, 49] on div "**********" at bounding box center [1297, 354] width 466 height 625
click at [1137, 40] on button "< Back to experience" at bounding box center [1119, 36] width 111 height 24
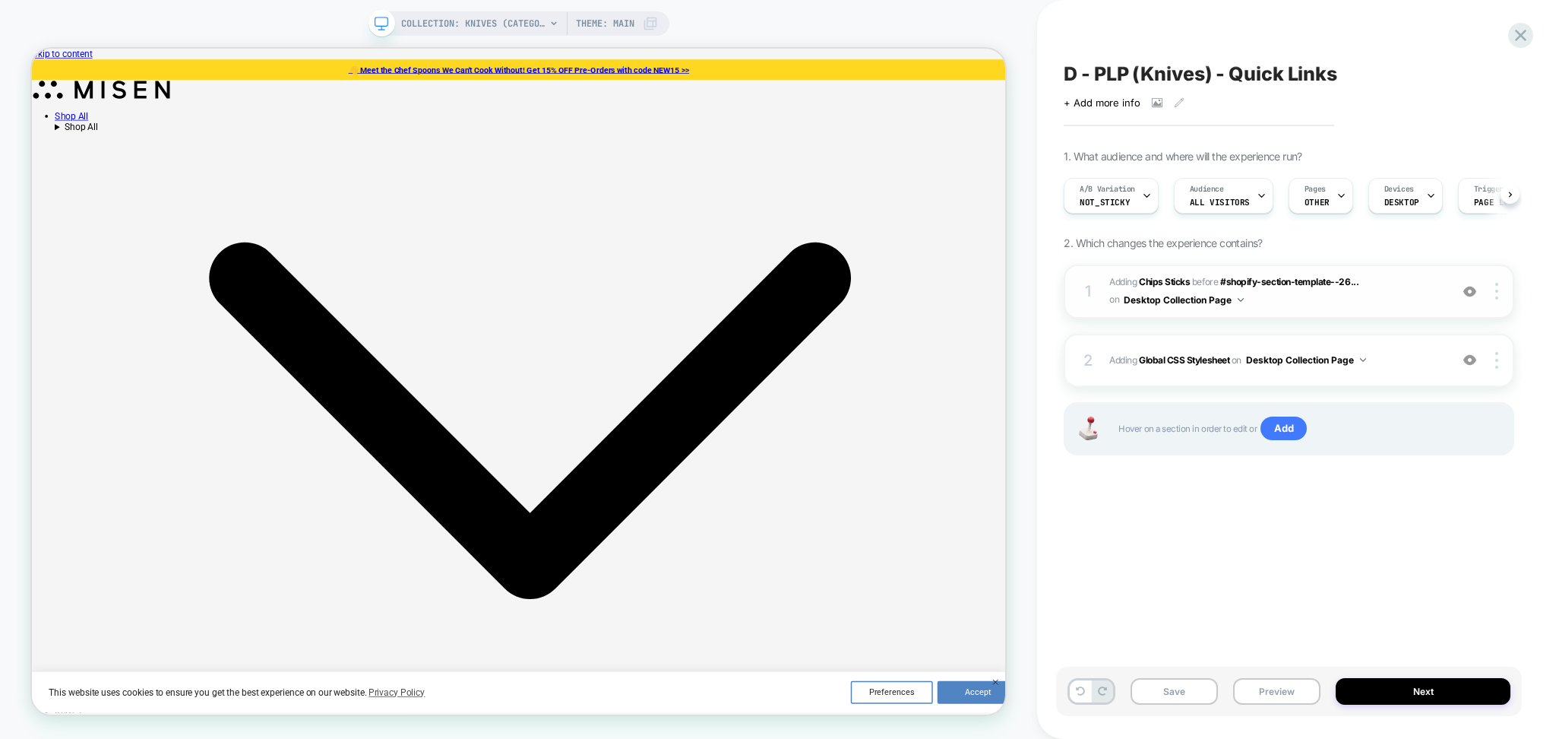
scroll to position [0, 1]
click at [1308, 195] on span "Pages" at bounding box center [1314, 189] width 21 height 11
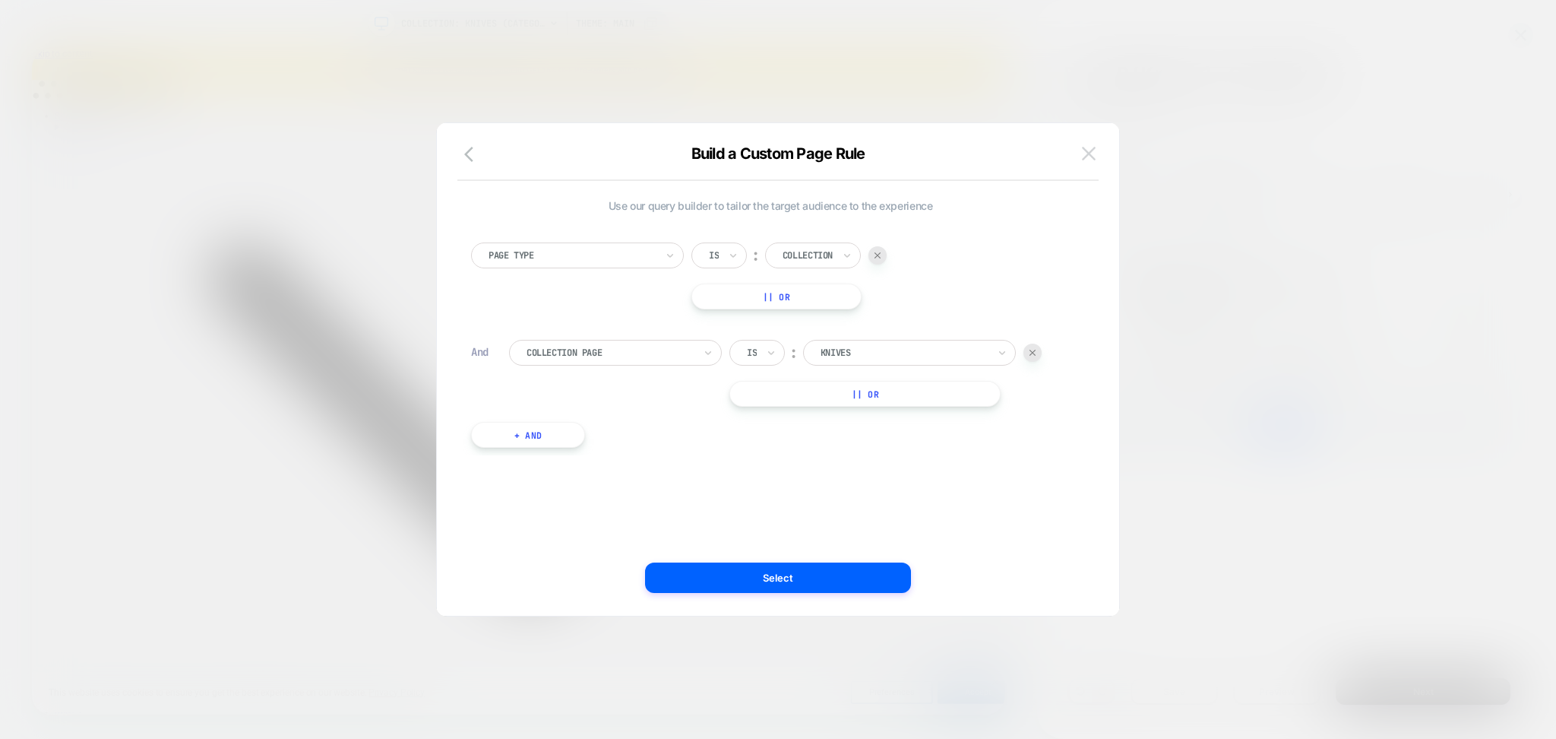
click at [1082, 156] on img at bounding box center [1089, 153] width 14 height 13
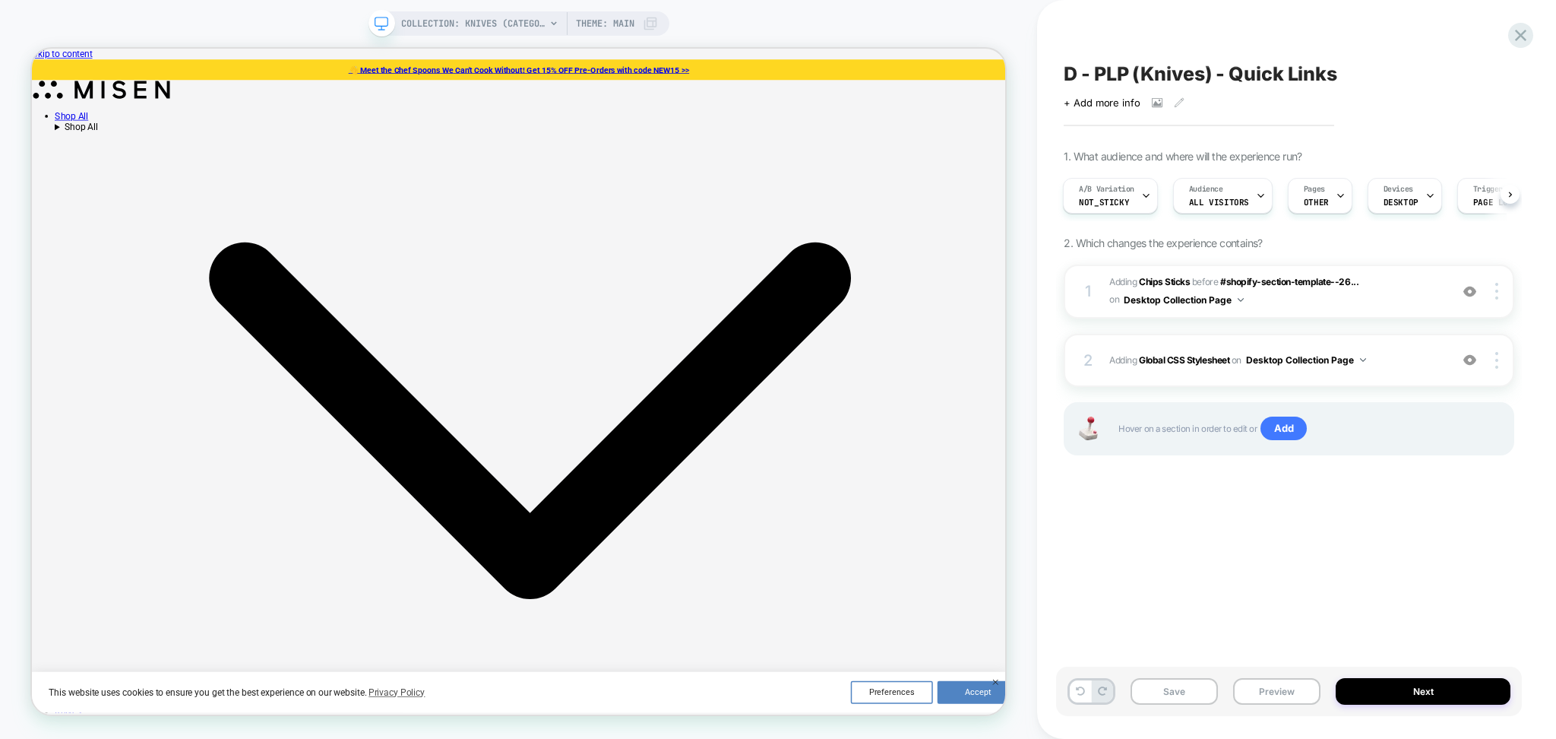
click at [1157, 706] on div "Save Preview Next" at bounding box center [1289, 691] width 466 height 49
click at [1195, 682] on button "Save" at bounding box center [1174, 691] width 87 height 27
click at [1363, 308] on span "#_loomi_addon_1757535260846 Adding Chips Sticks BEFORE #shopify-section-templat…" at bounding box center [1276, 292] width 333 height 36
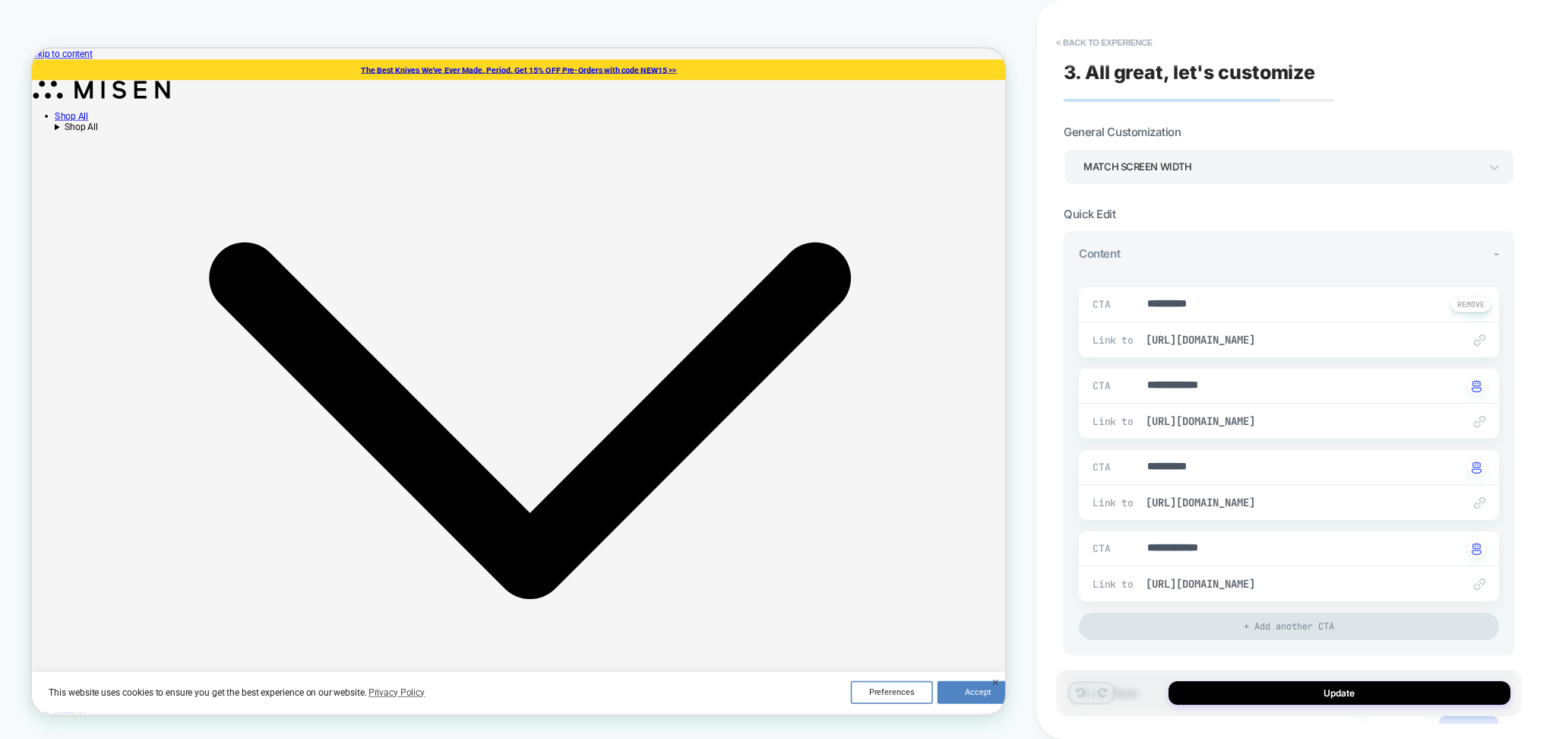
scroll to position [25, 0]
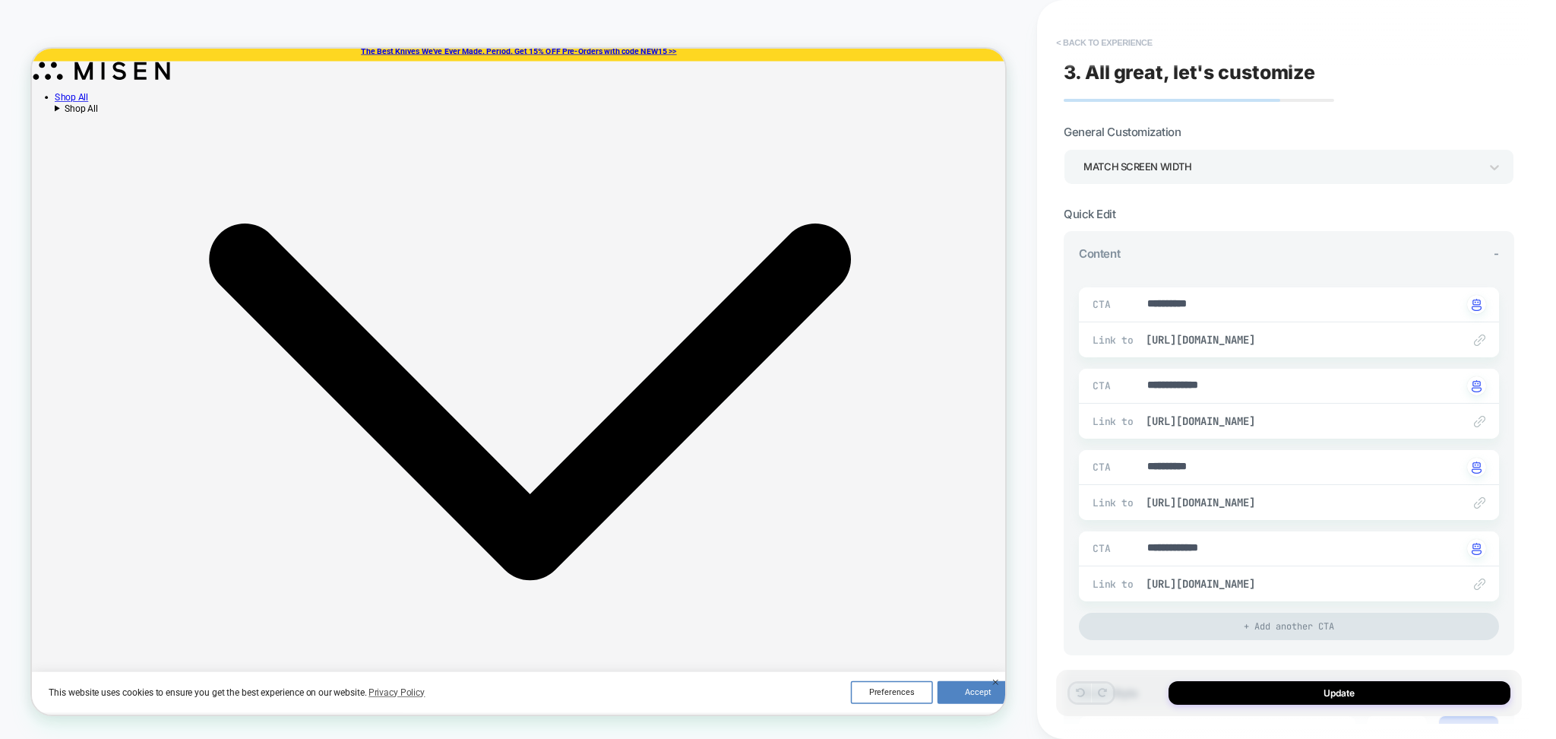
click at [1122, 43] on button "< Back to experience" at bounding box center [1104, 42] width 111 height 24
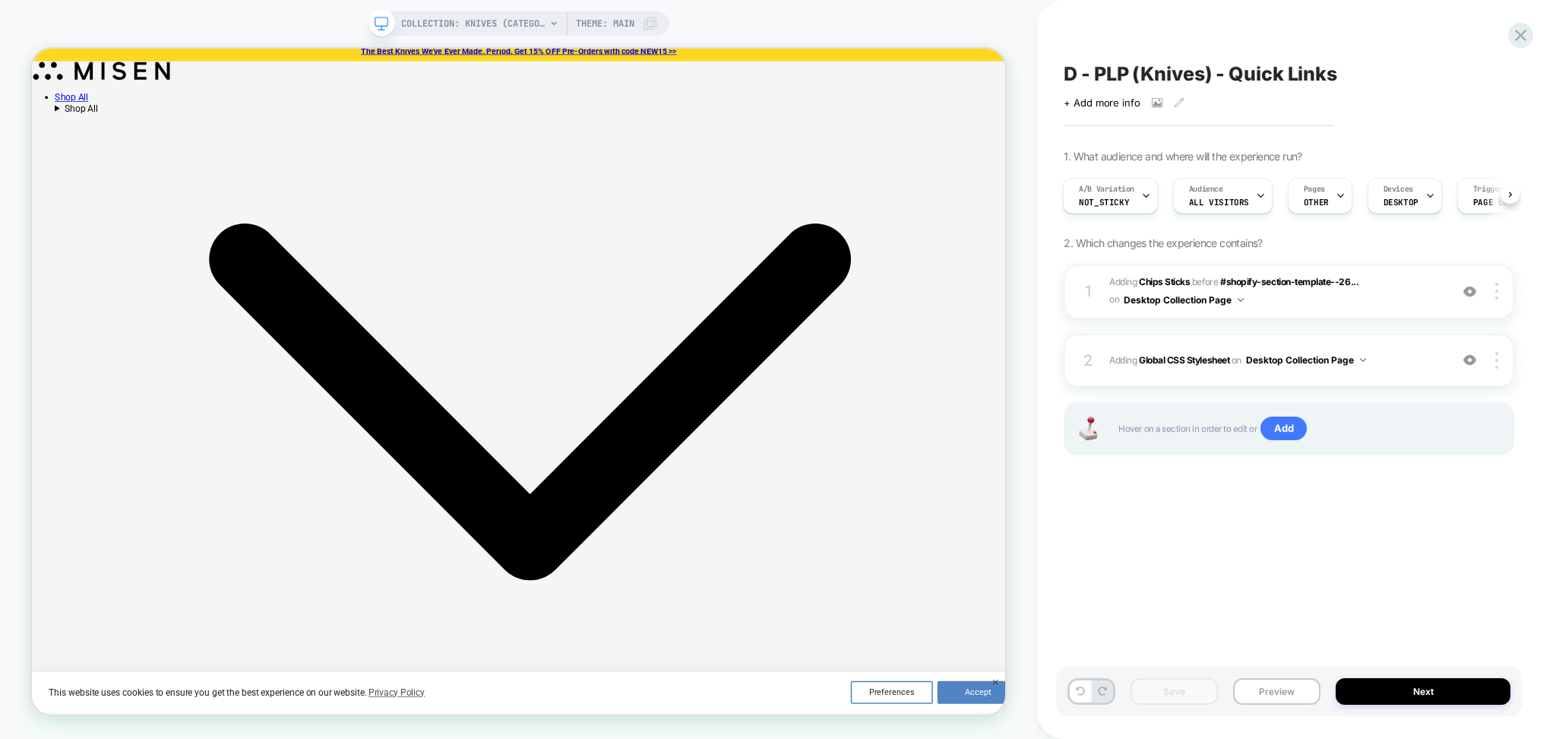
scroll to position [0, 2]
click at [1141, 198] on icon at bounding box center [1145, 196] width 10 height 10
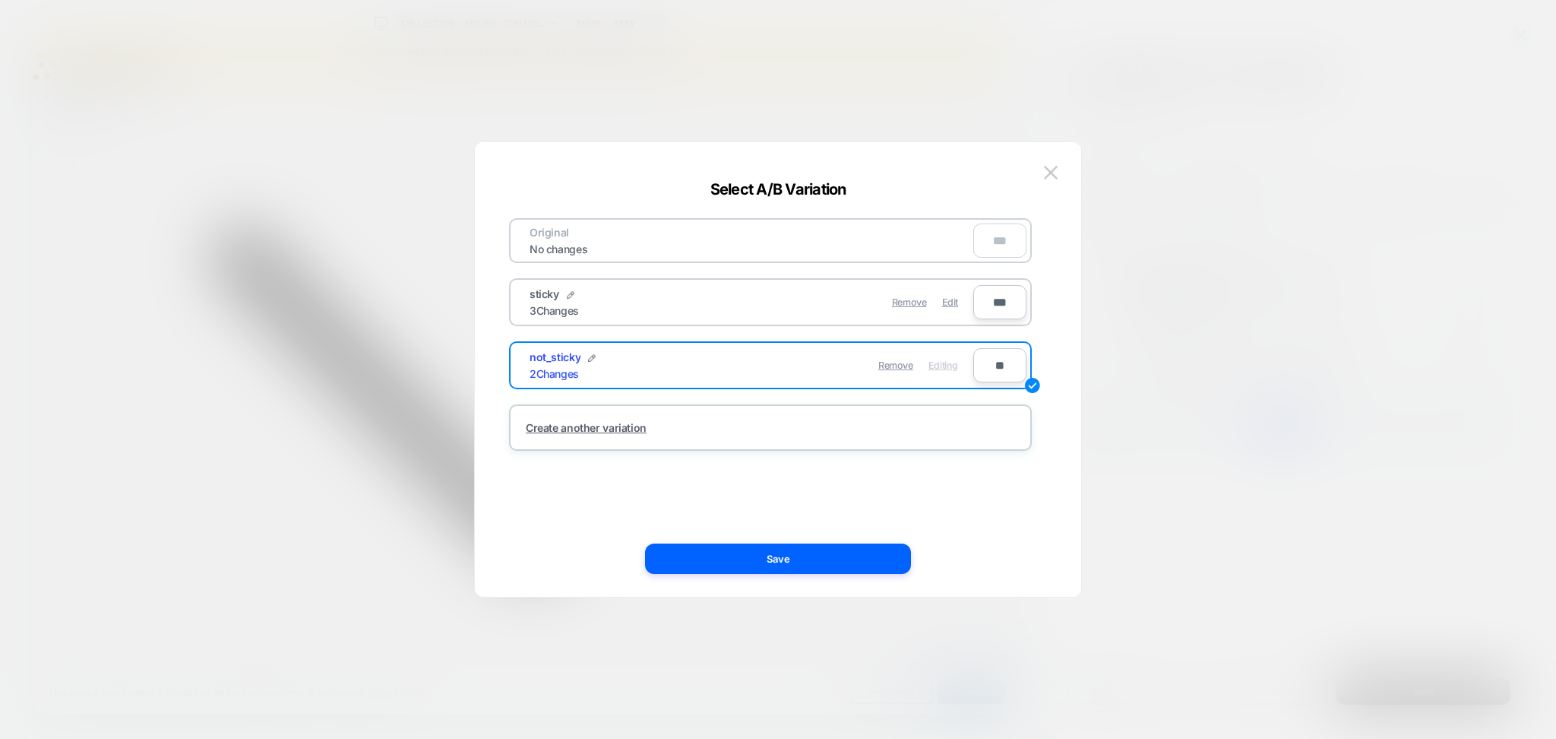
click at [959, 298] on div "Remove Edit" at bounding box center [859, 302] width 214 height 30
click at [955, 298] on span "Edit" at bounding box center [950, 301] width 16 height 11
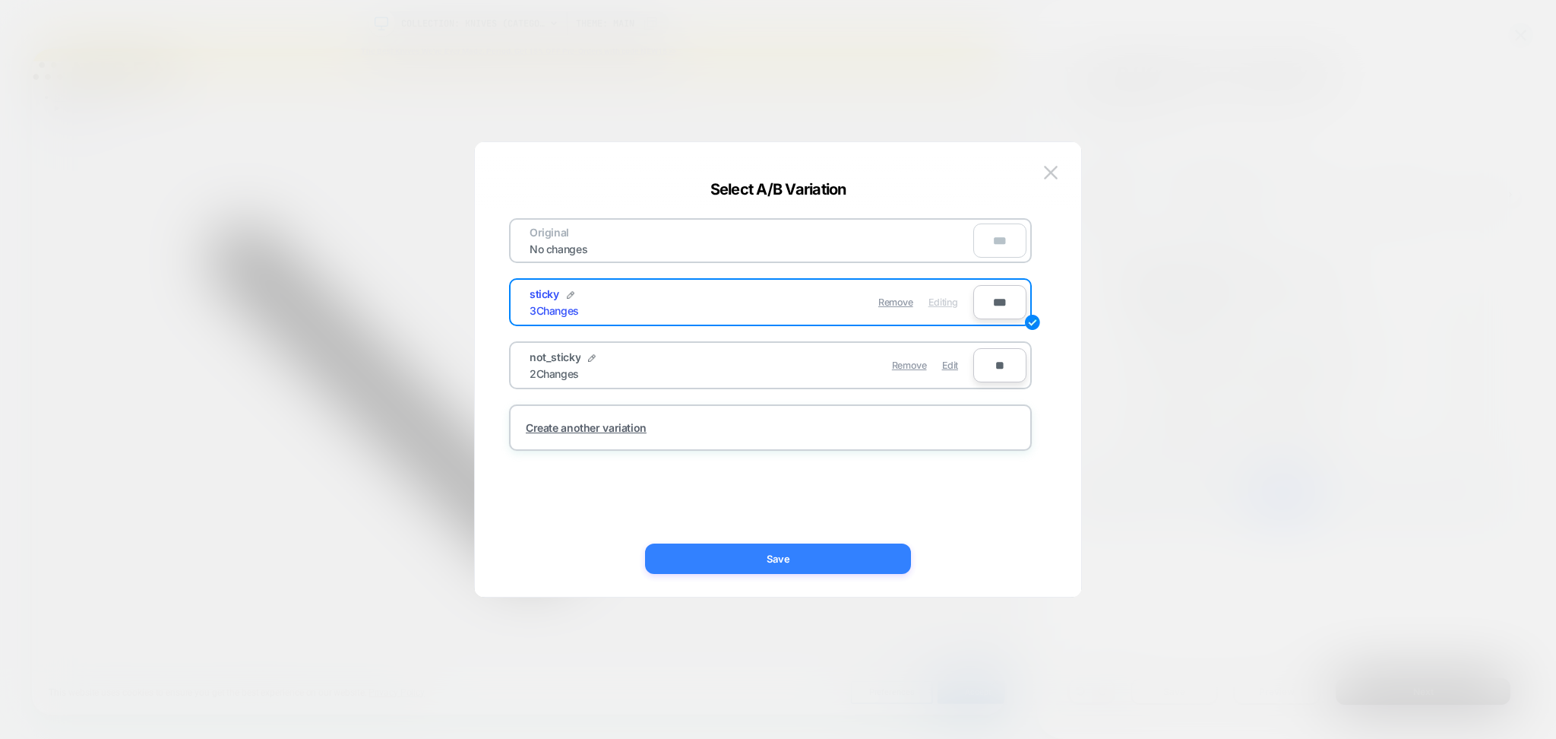
click at [858, 565] on button "Save" at bounding box center [778, 558] width 266 height 30
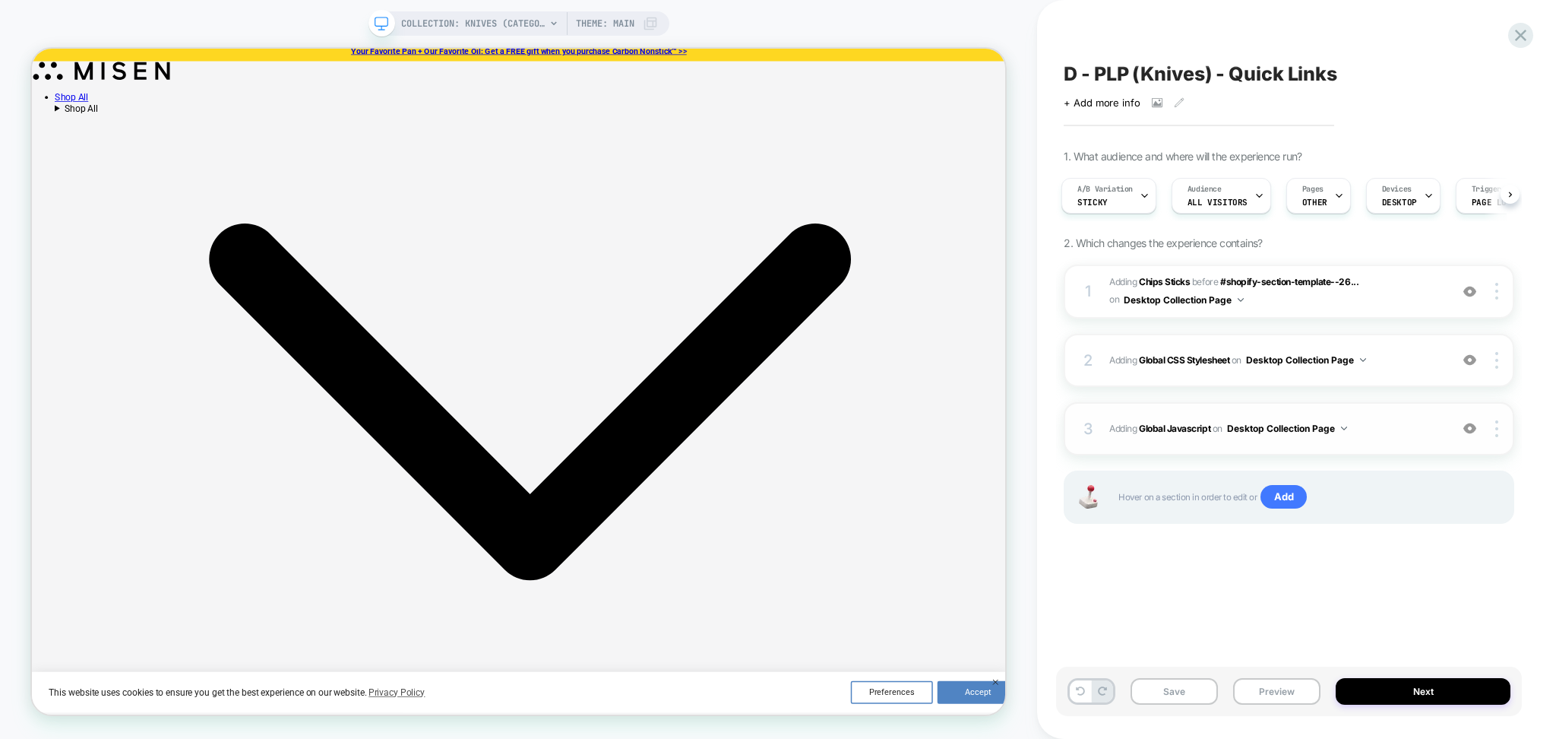
click at [1356, 437] on span "Adding Global Javascript on Desktop Collection Page" at bounding box center [1276, 428] width 333 height 19
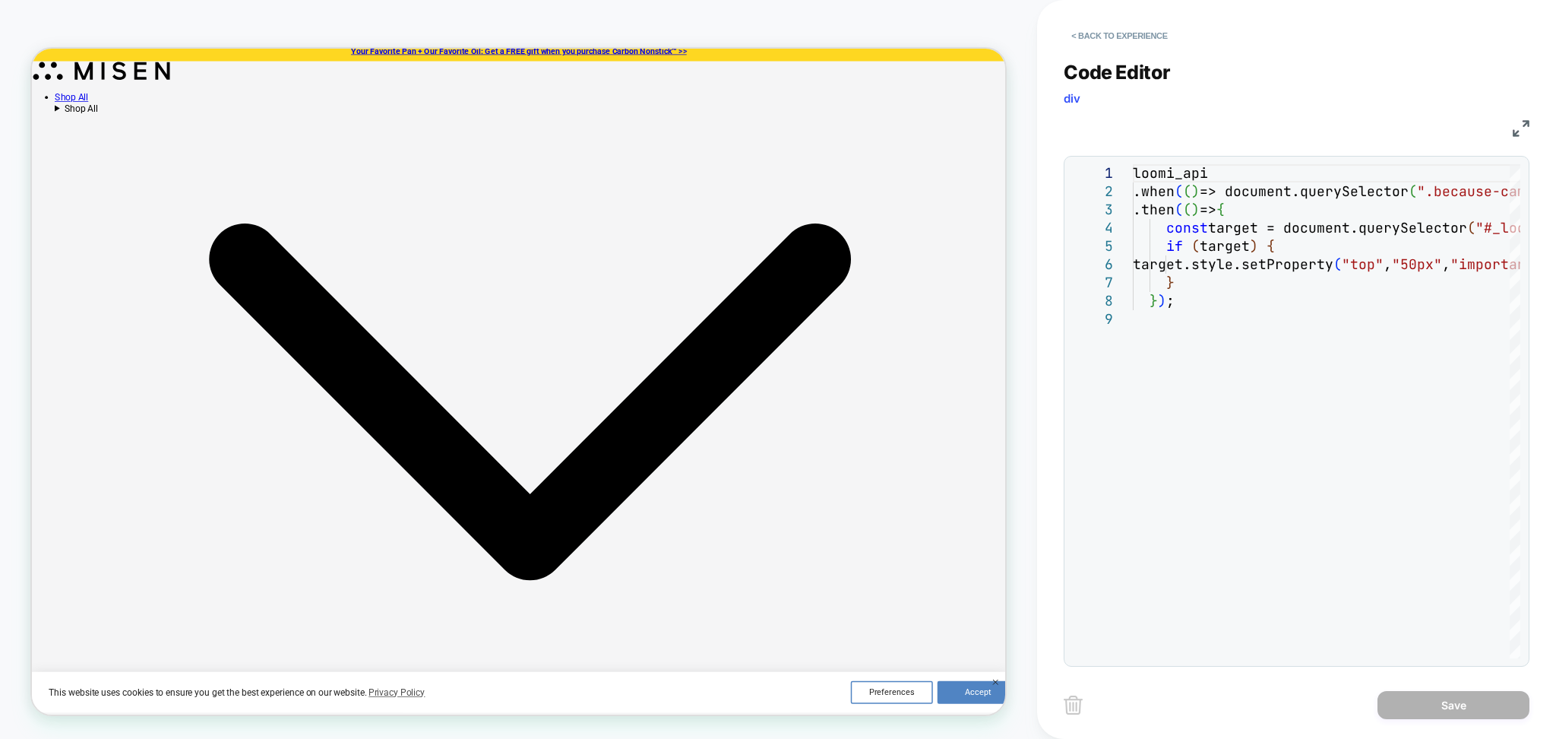
click at [1150, 30] on button "< Back to experience" at bounding box center [1119, 36] width 111 height 24
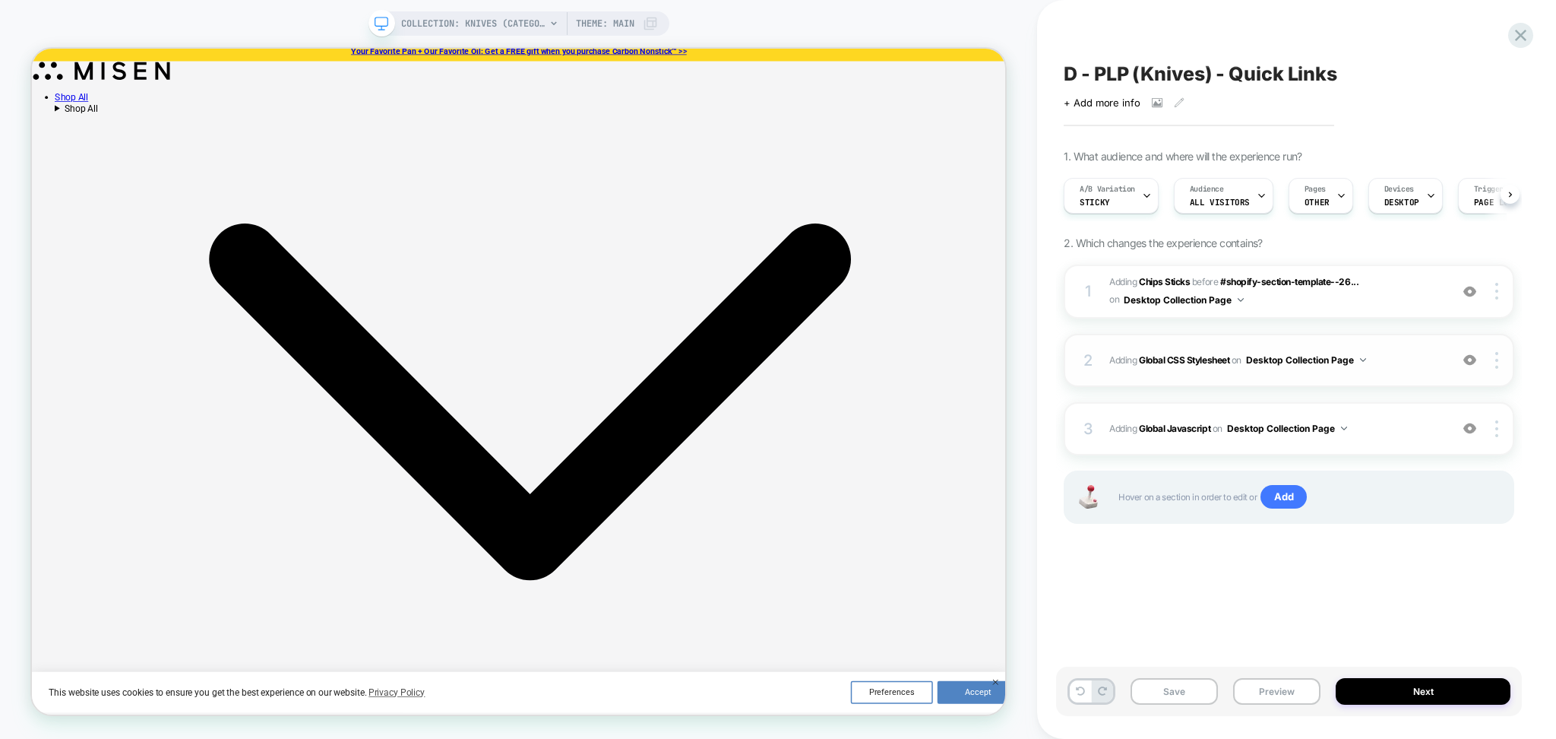
click at [1379, 369] on div "2 Adding Global CSS Stylesheet on Desktop Collection Page Add Before Add After …" at bounding box center [1289, 360] width 451 height 53
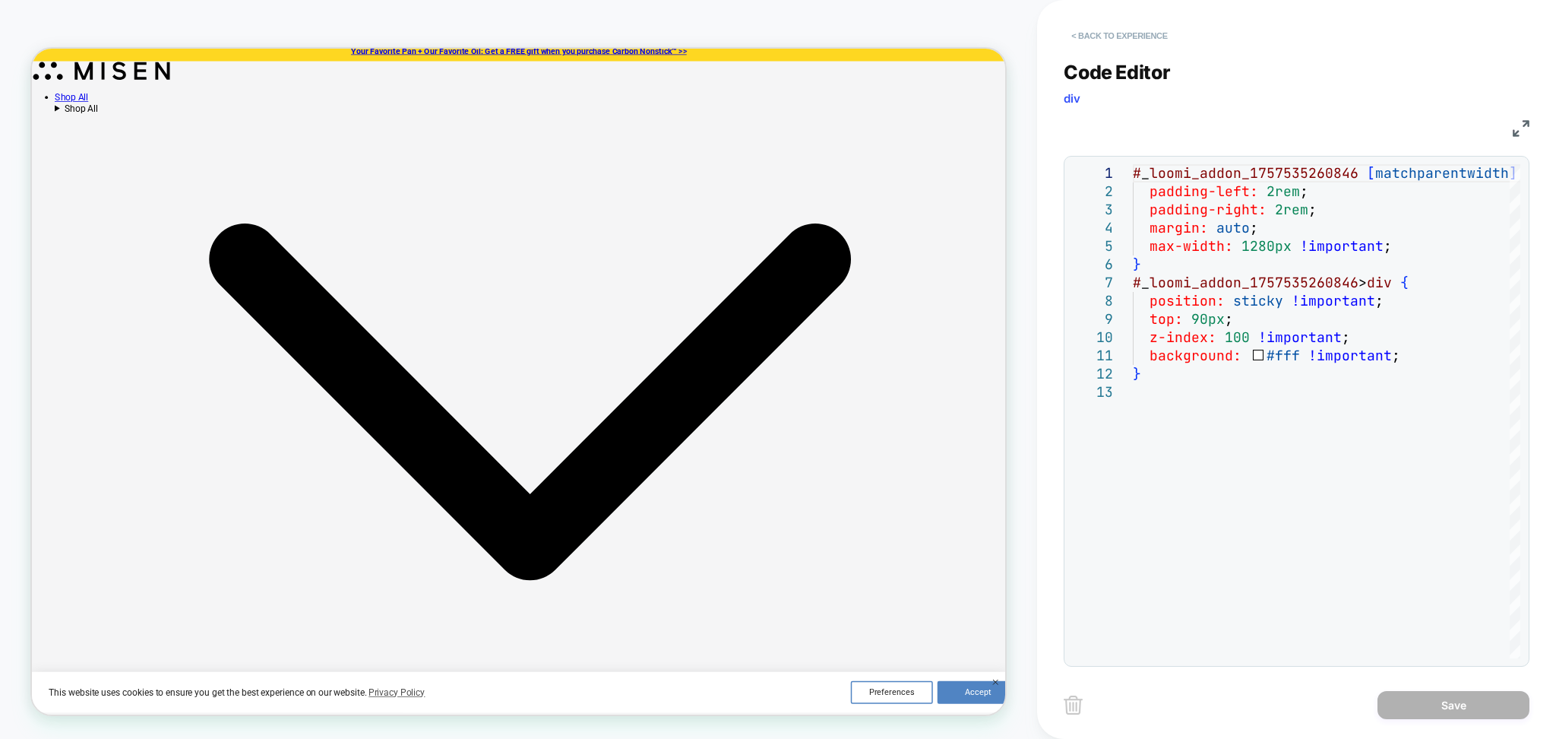
click at [1152, 39] on button "< Back to experience" at bounding box center [1119, 36] width 111 height 24
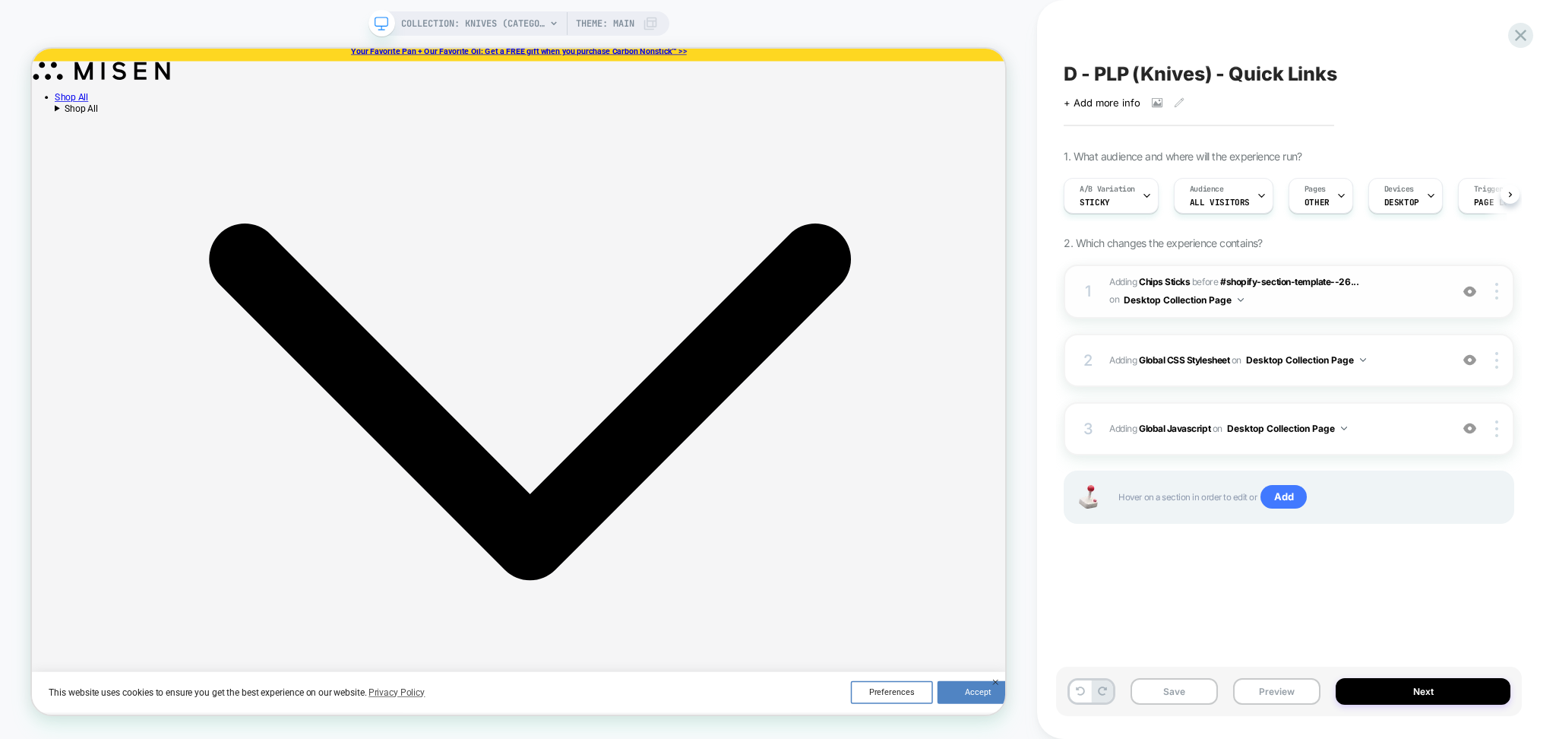
scroll to position [0, 1]
click at [1412, 310] on div "1 #_loomi_addon_1757535260846 Adding Chips Sticks BEFORE #shopify-section-templ…" at bounding box center [1289, 291] width 451 height 54
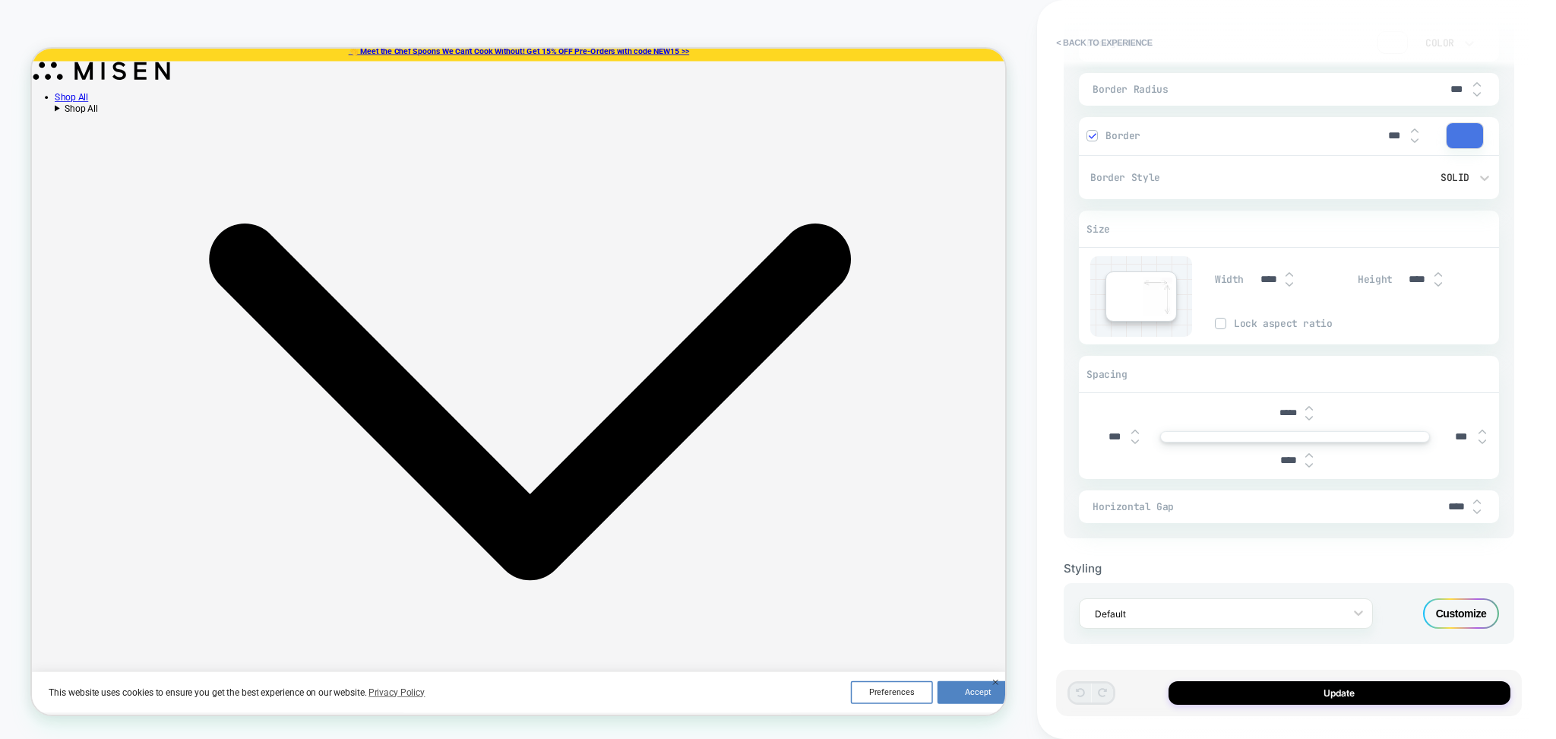
type textarea "*"
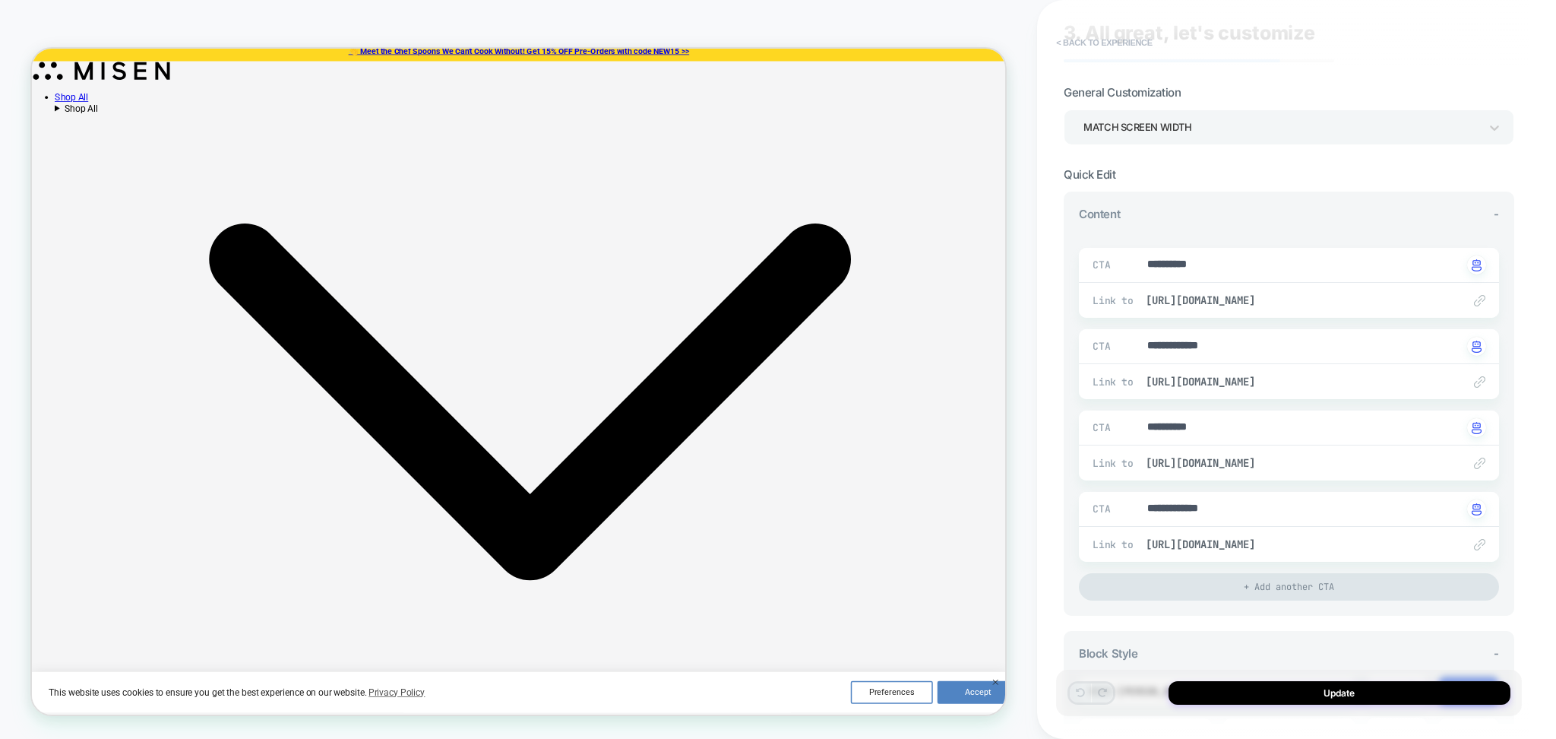
scroll to position [6, 0]
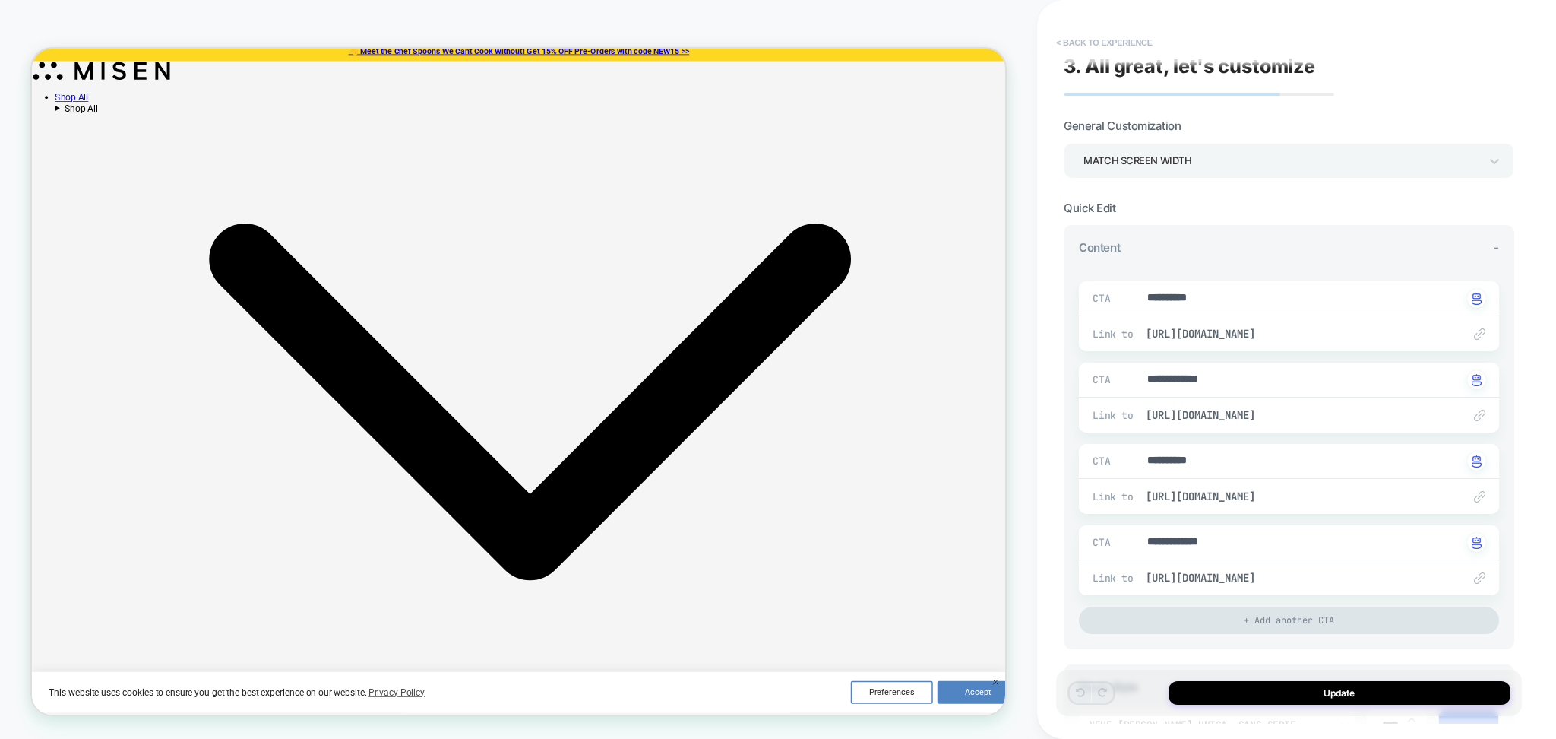
click at [1122, 40] on button "< Back to experience" at bounding box center [1104, 42] width 111 height 24
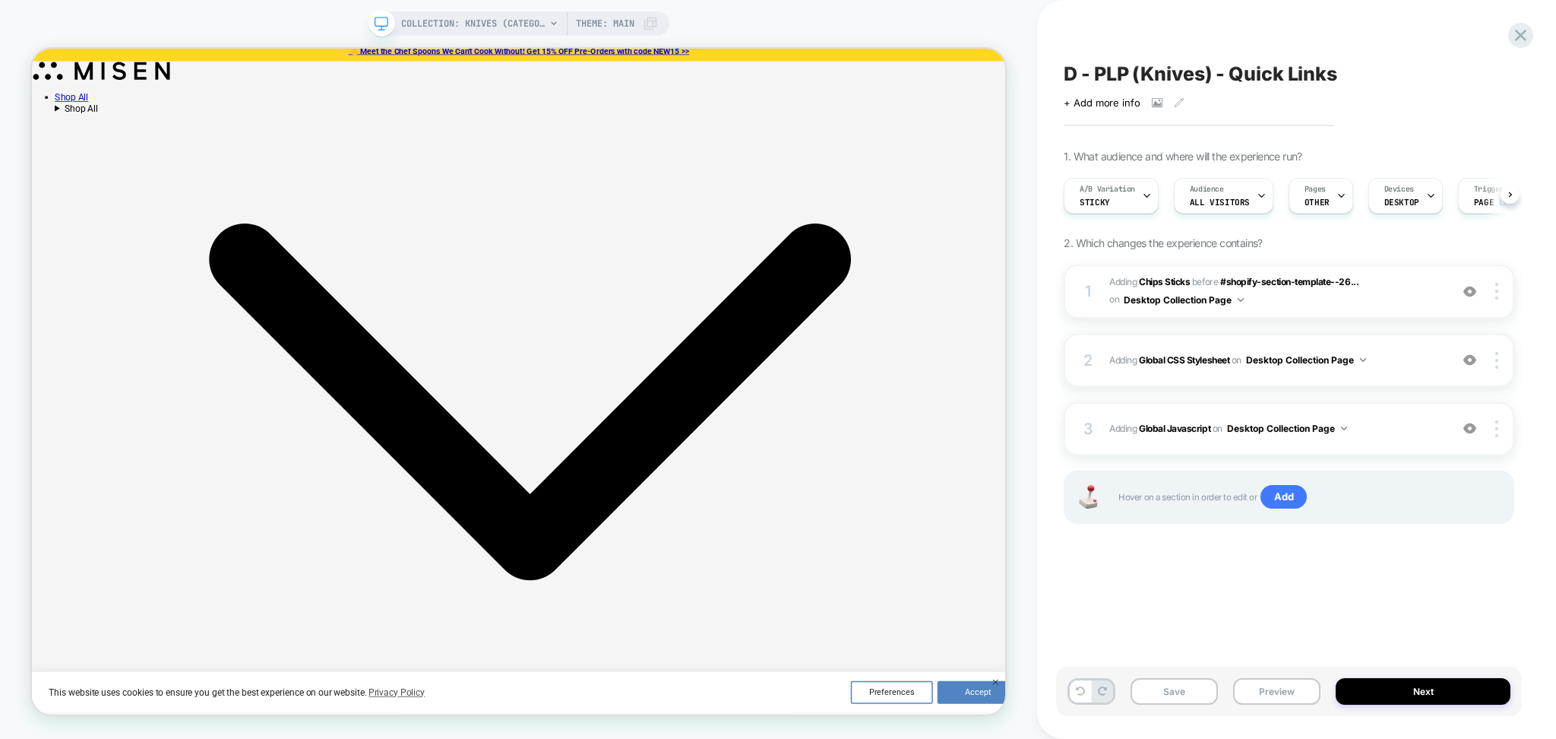
scroll to position [0, 1]
click at [1515, 39] on icon at bounding box center [1521, 35] width 21 height 21
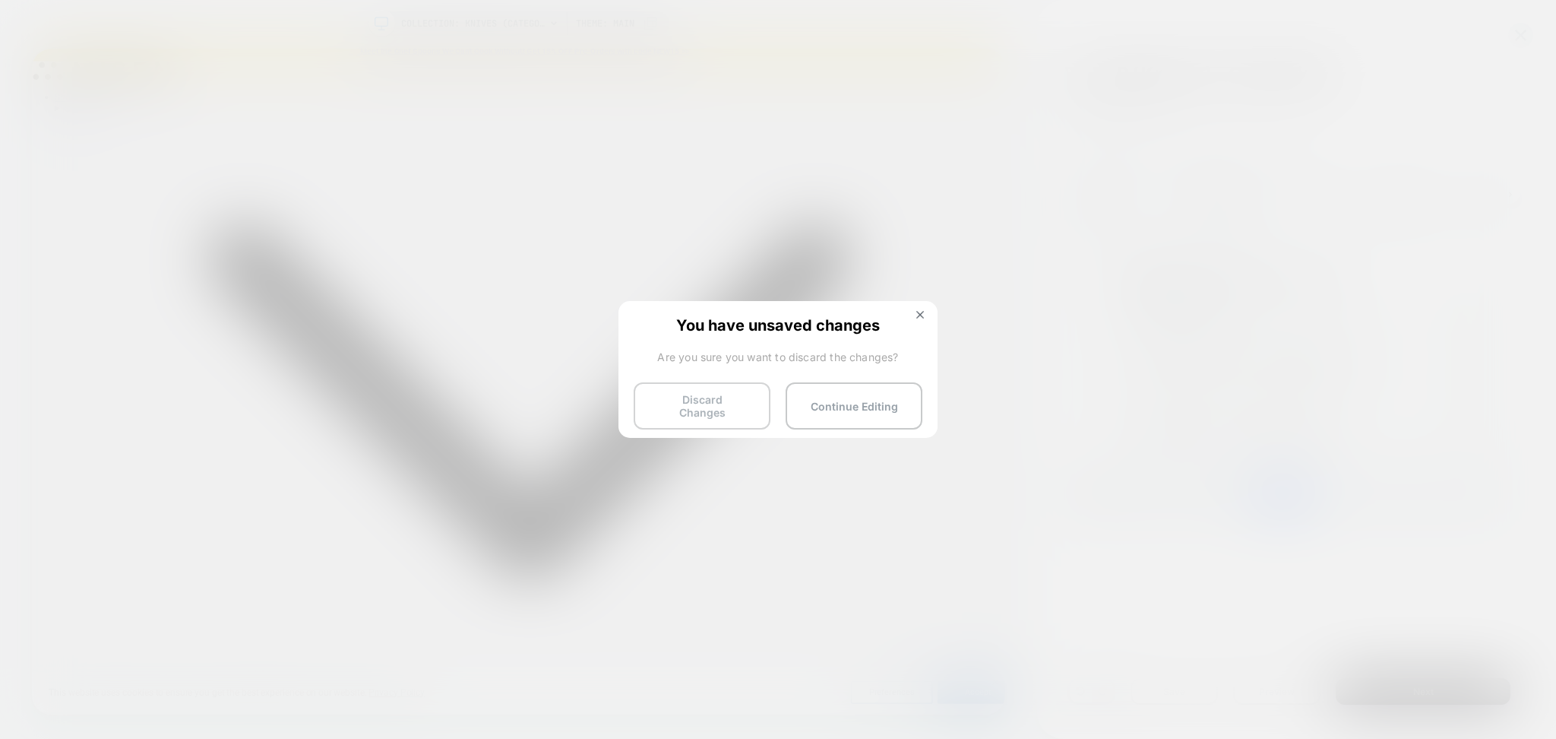
click at [744, 414] on button "Discard Changes" at bounding box center [702, 405] width 137 height 47
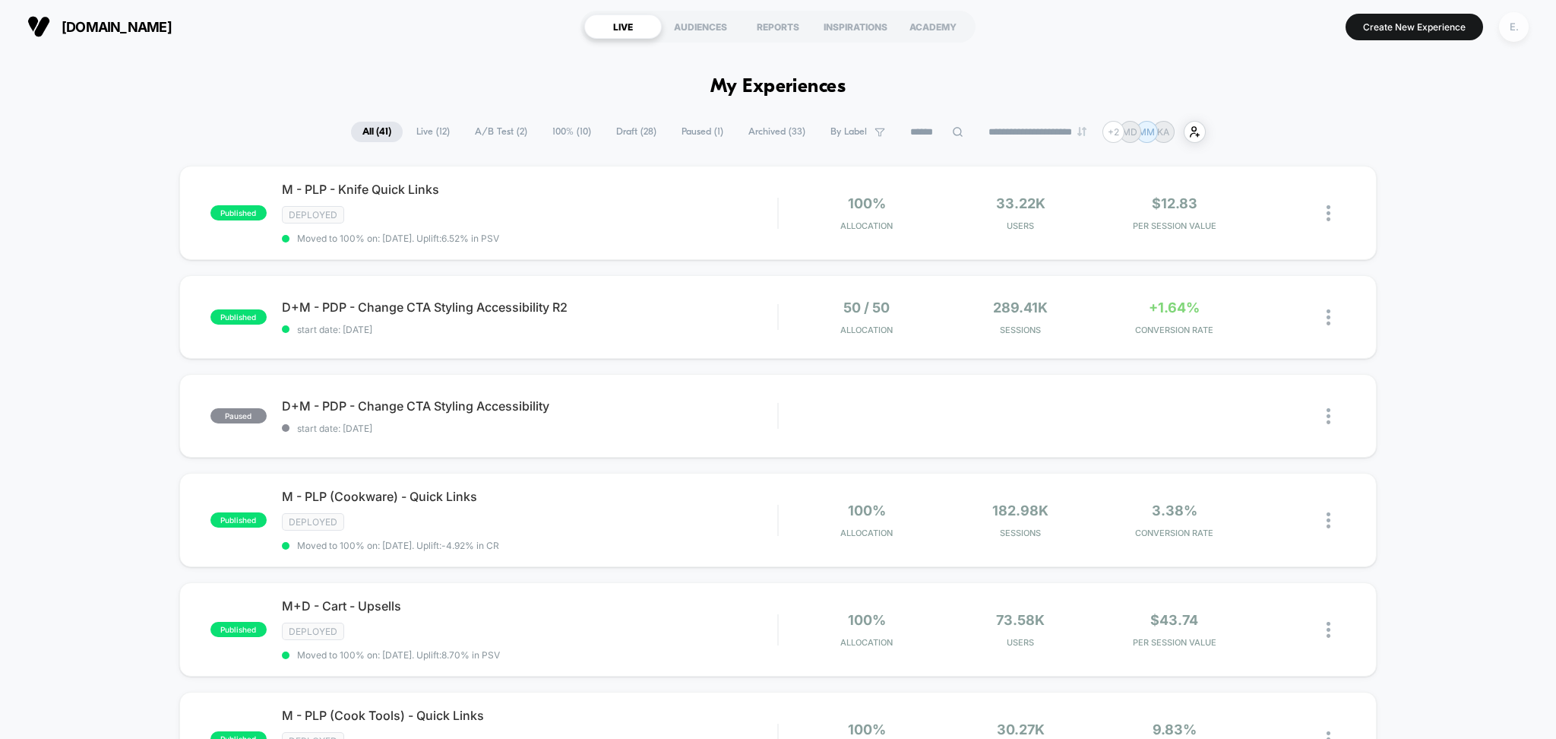
click at [1509, 21] on div "E." at bounding box center [1514, 27] width 30 height 30
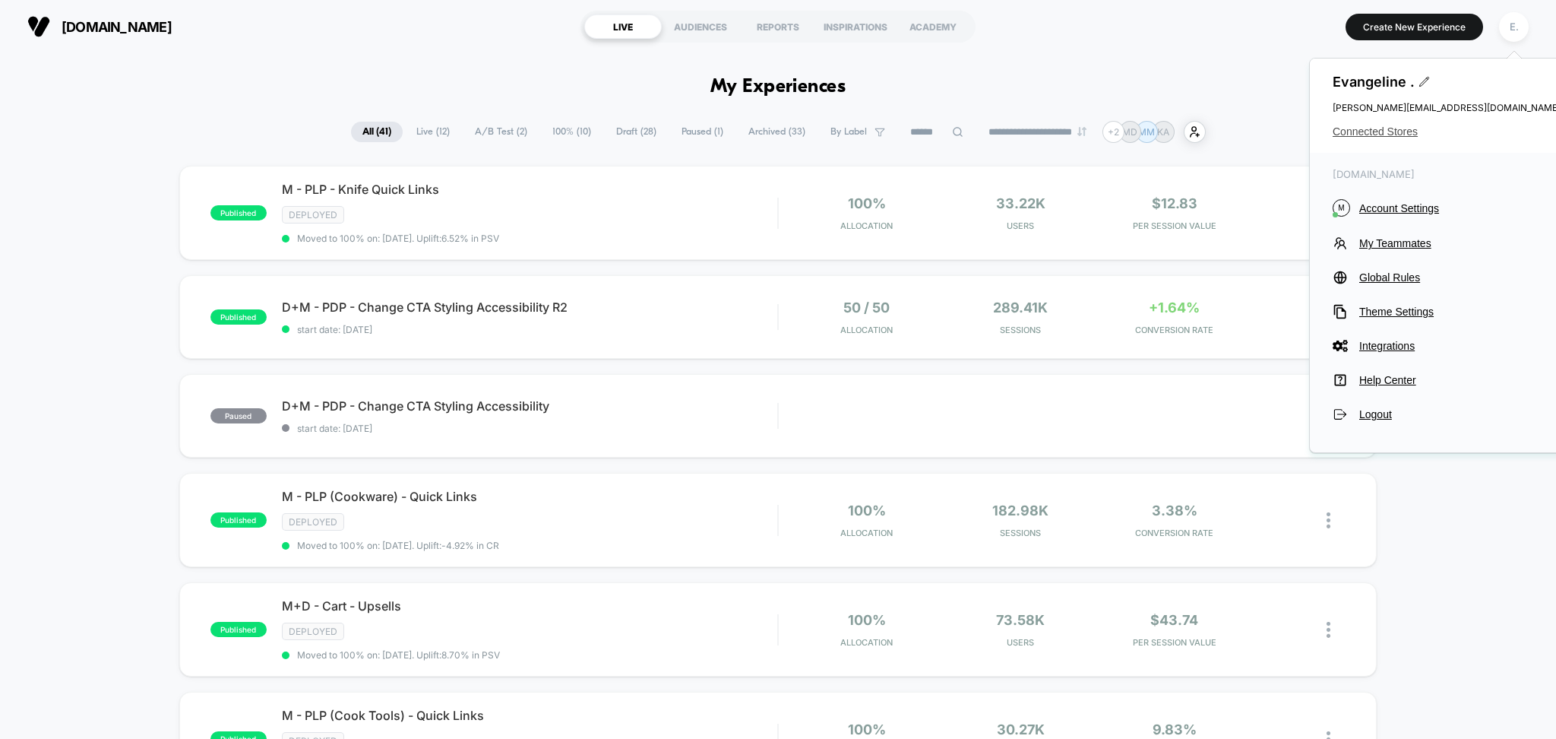
click at [1400, 133] on span "Connected Stores" at bounding box center [1447, 131] width 228 height 12
click at [1396, 128] on span "Connected Stores" at bounding box center [1447, 131] width 228 height 12
click at [1363, 131] on span "Connected Stores" at bounding box center [1447, 131] width 228 height 12
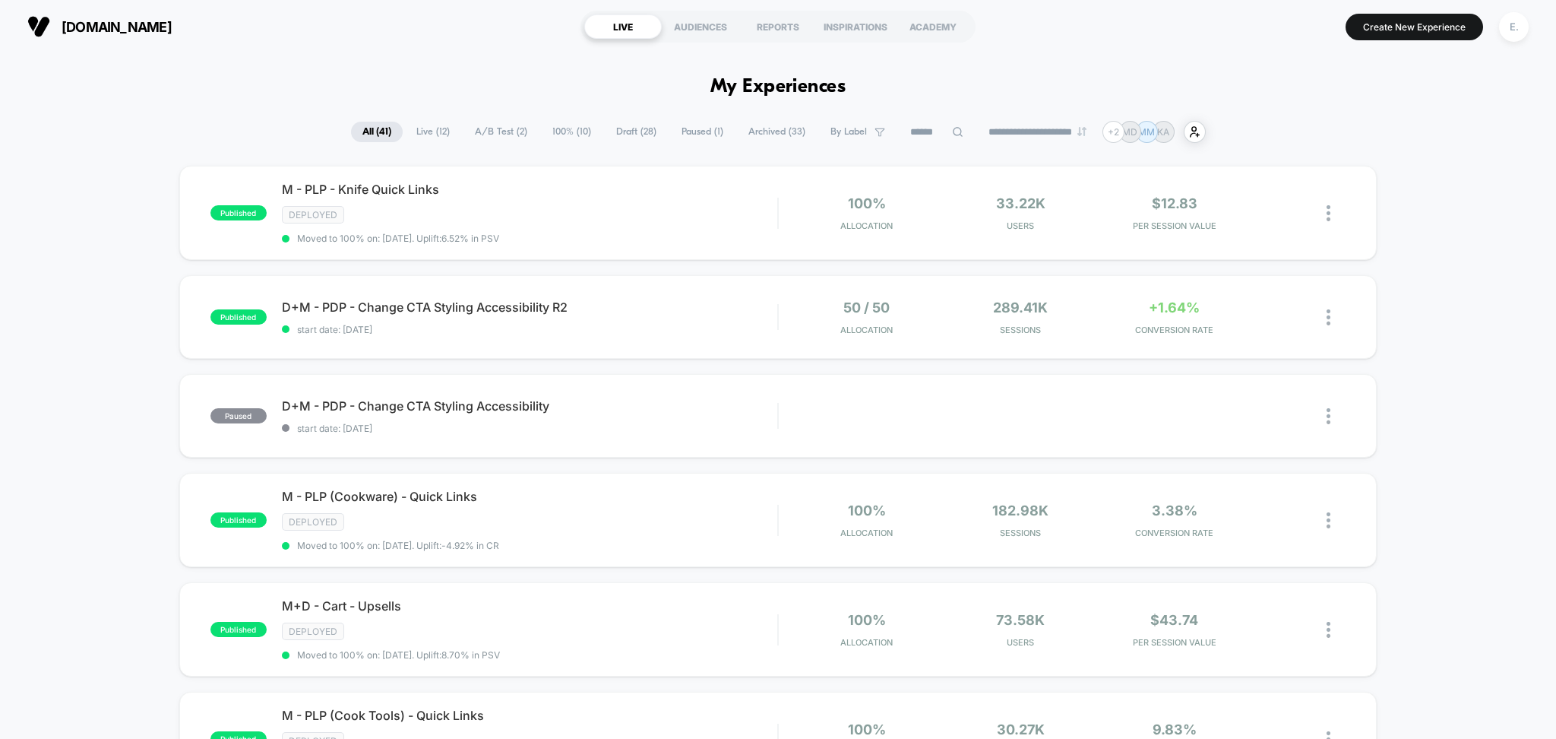
click at [610, 138] on span "Draft ( 28 )" at bounding box center [636, 132] width 63 height 21
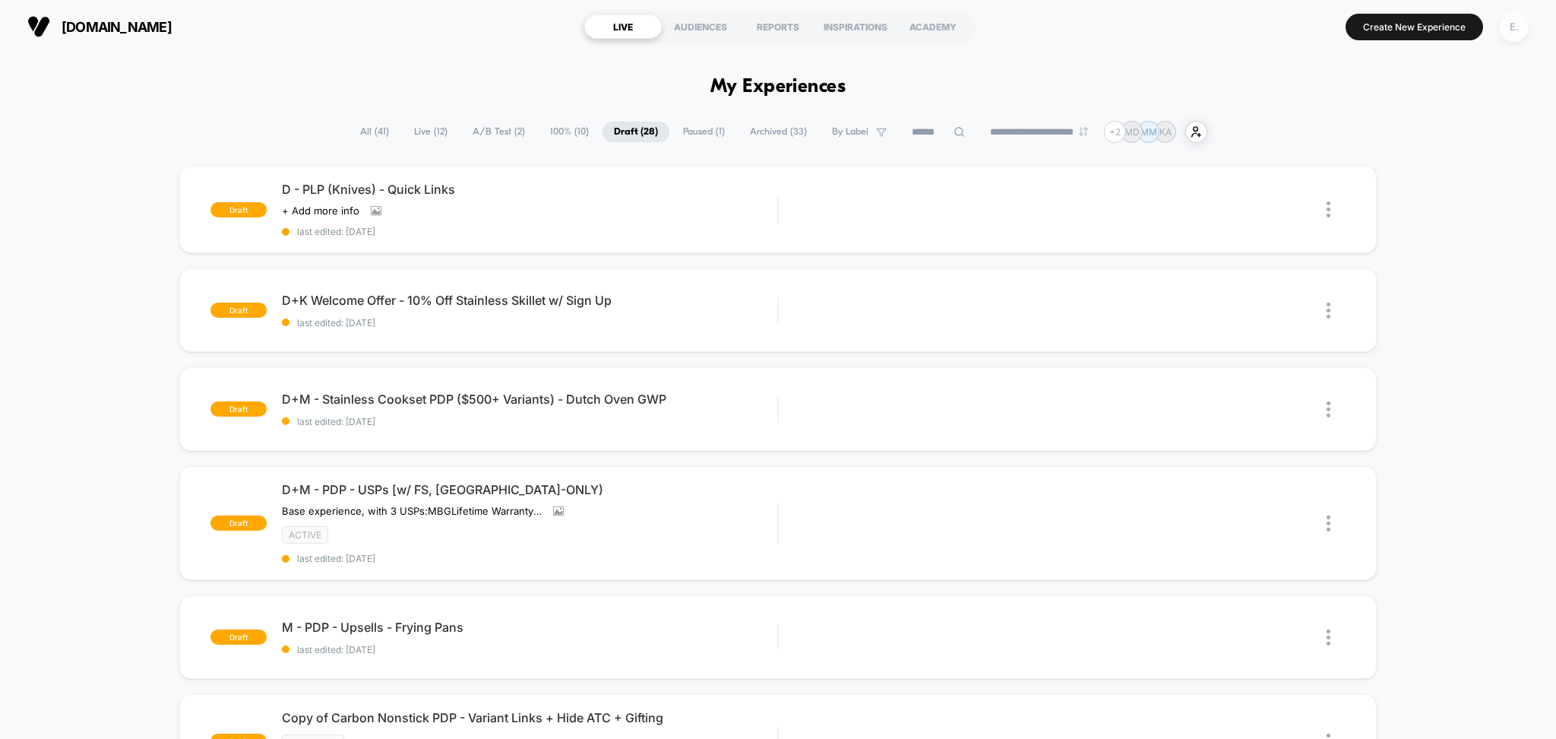
click at [1517, 19] on div "E." at bounding box center [1514, 27] width 30 height 30
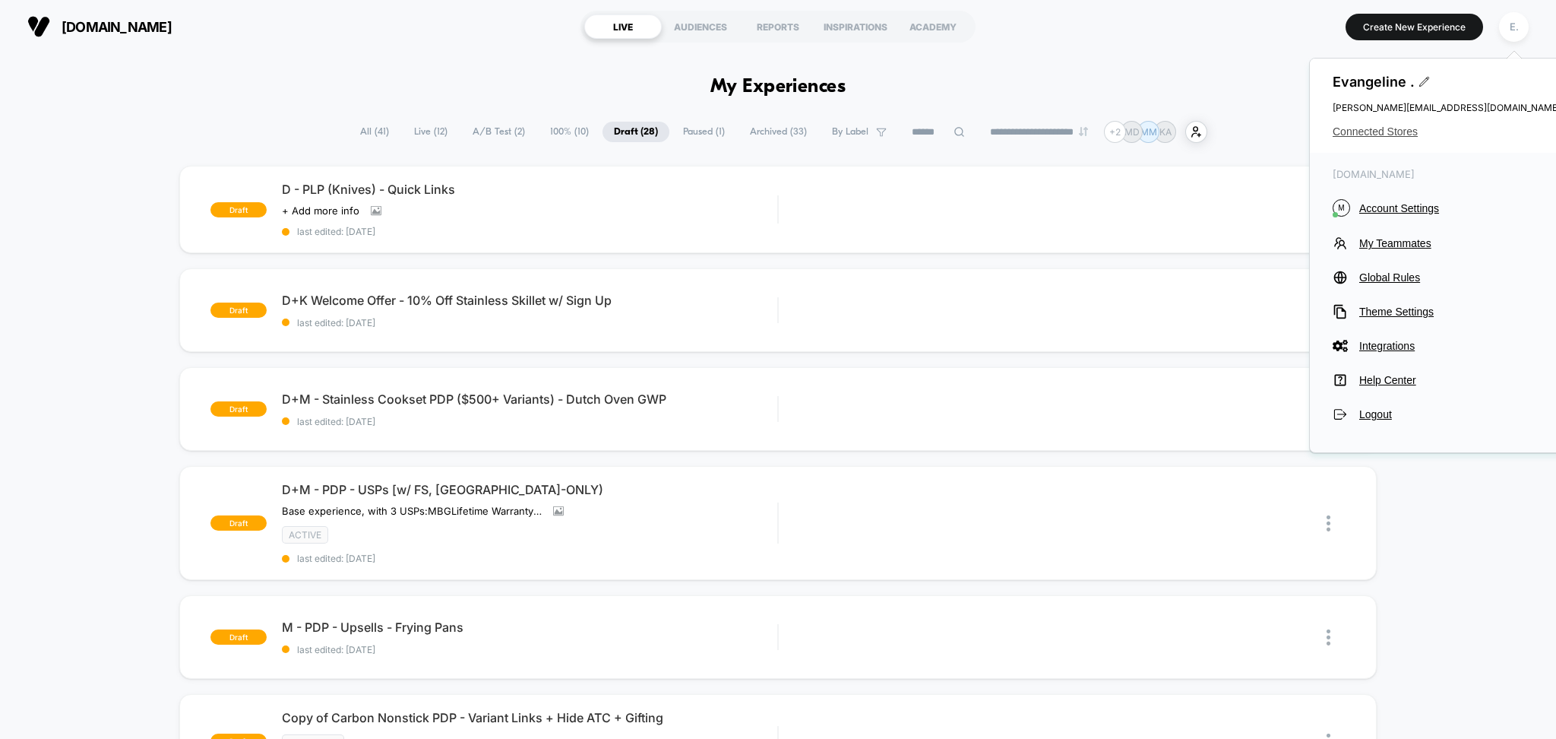
click at [1407, 131] on span "Connected Stores" at bounding box center [1447, 131] width 228 height 12
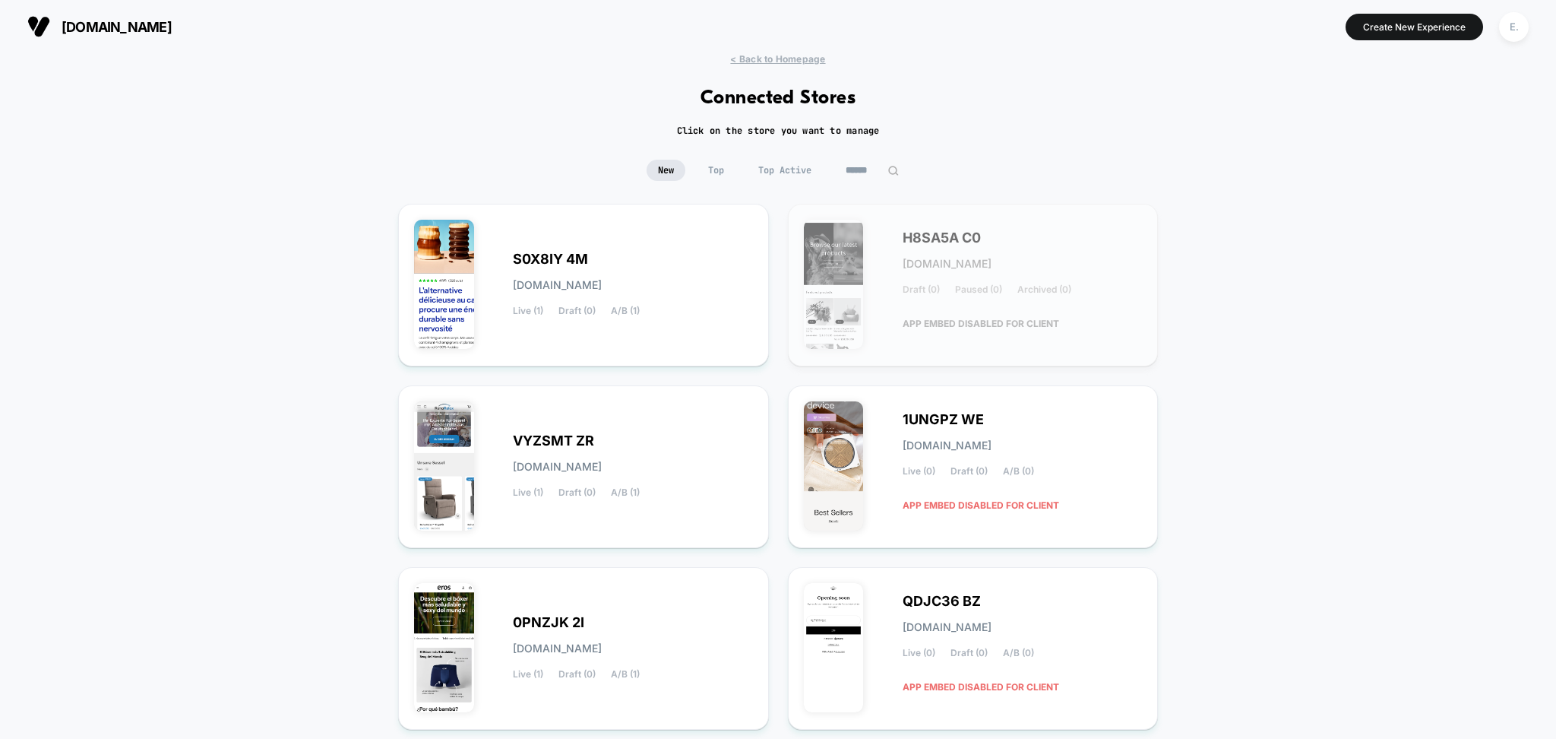
click at [866, 169] on input at bounding box center [872, 170] width 76 height 21
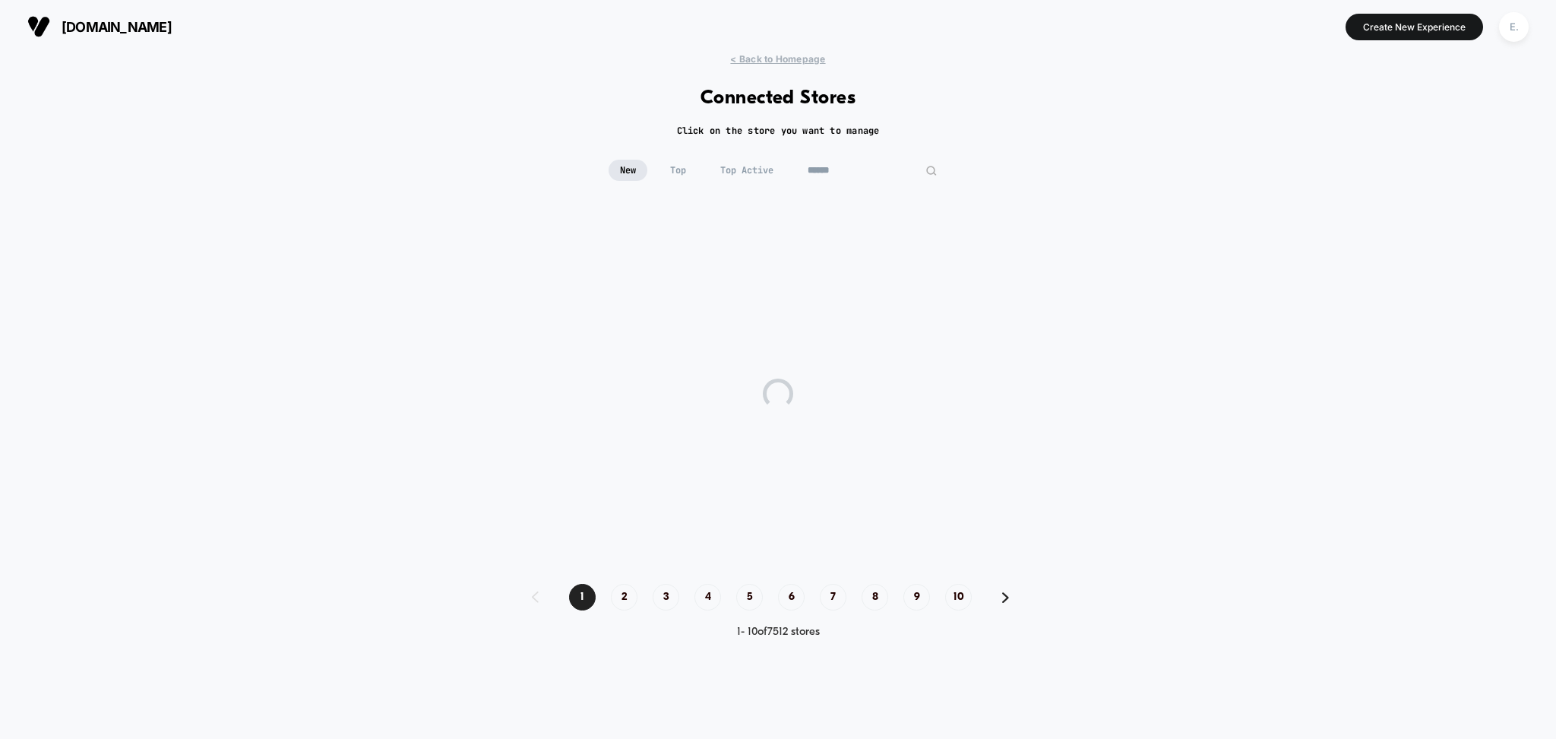
type input "*****"
click at [833, 170] on input "*****" at bounding box center [872, 170] width 152 height 21
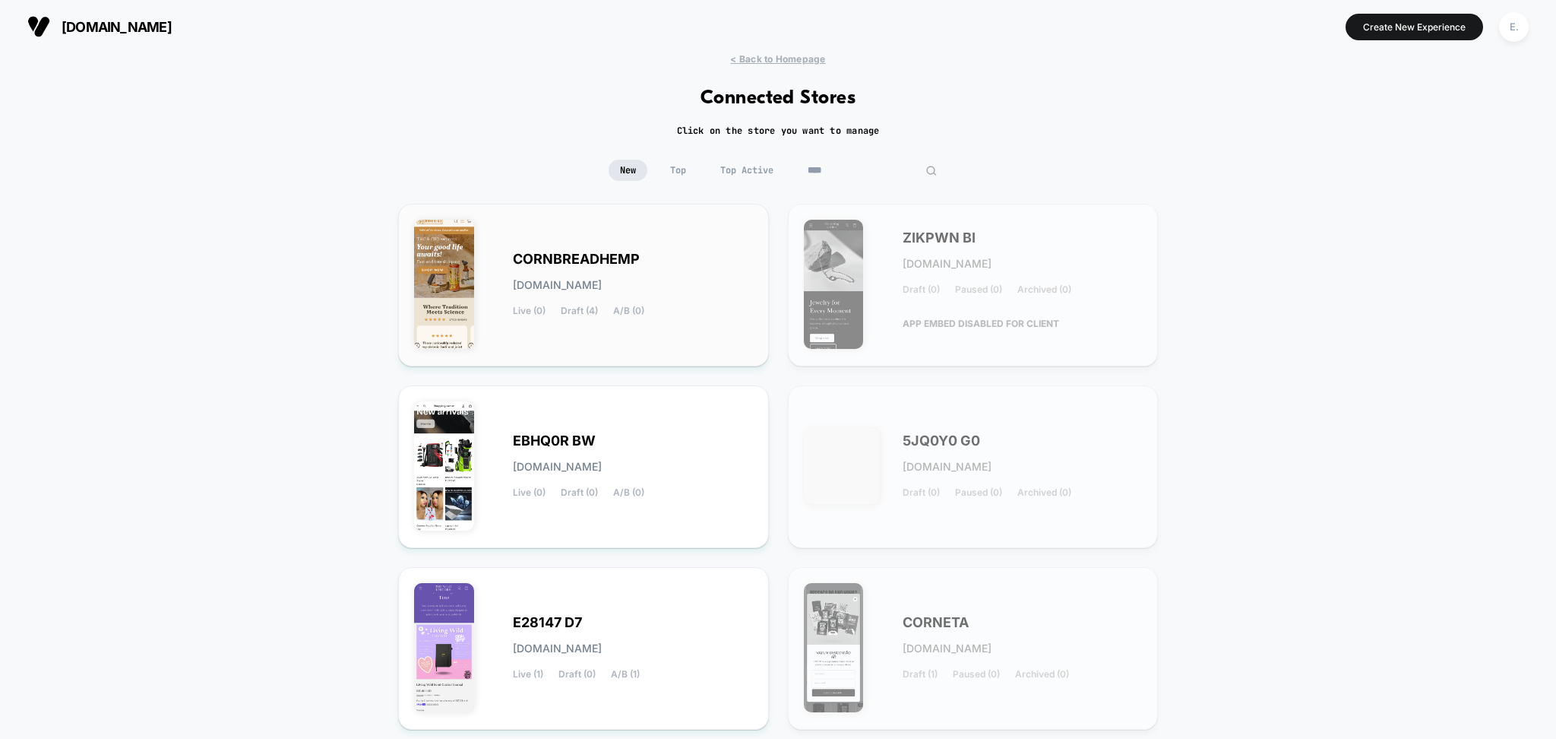
type input "****"
click at [697, 277] on div "CORNBREADHEMP cornbreadhemp.myshopify.com Live (0) Draft (4) A/B (0)" at bounding box center [633, 285] width 240 height 62
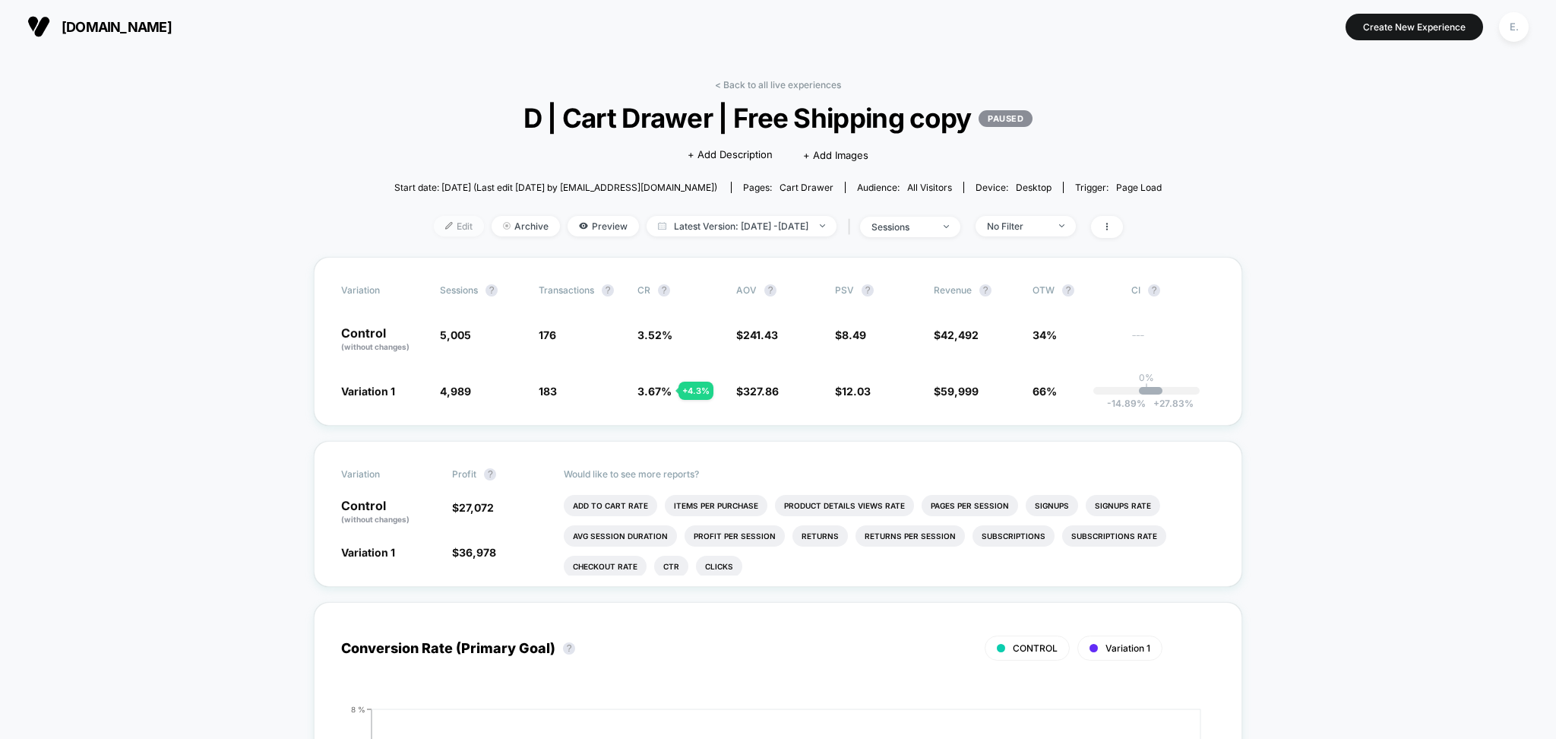
click at [435, 218] on span "Edit" at bounding box center [459, 226] width 50 height 21
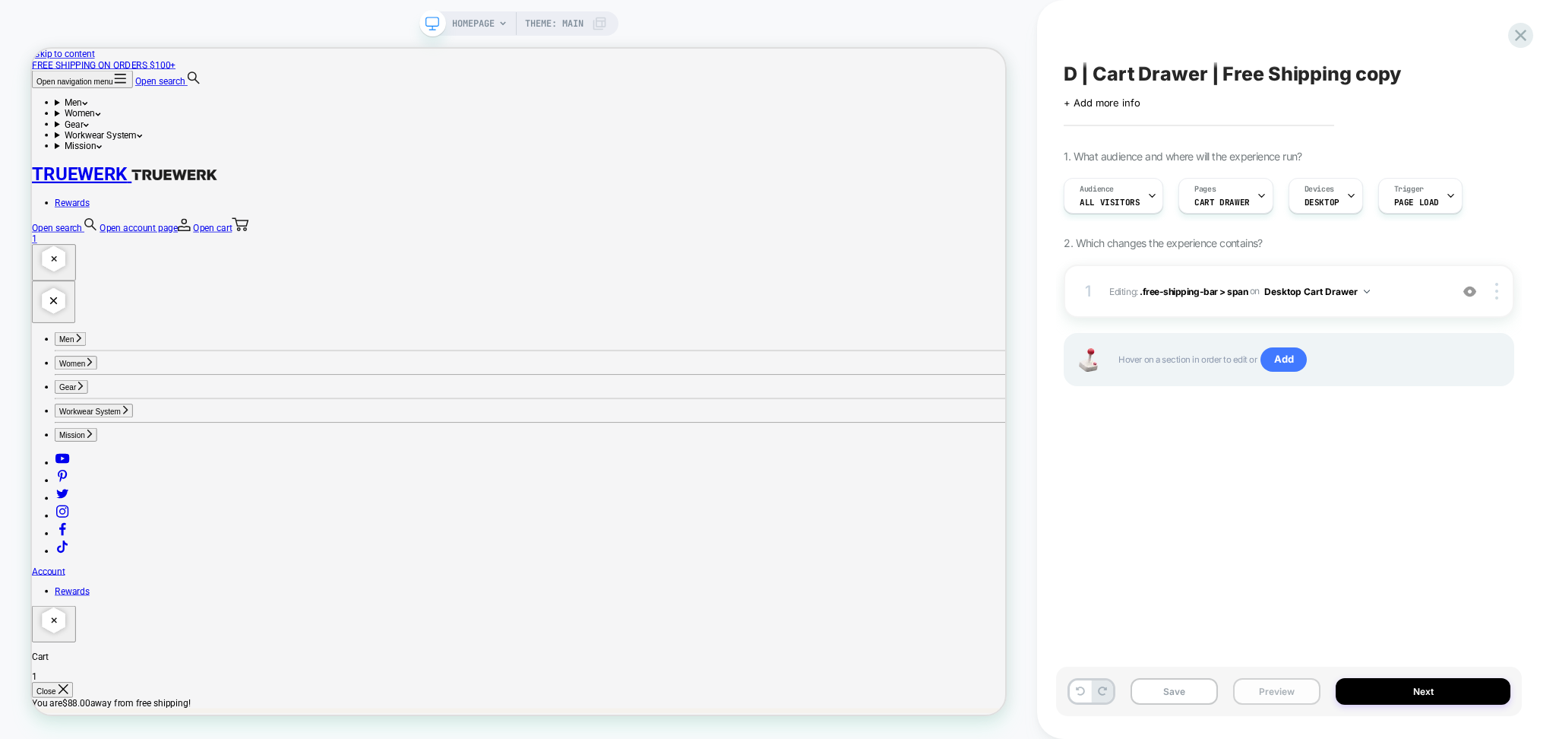
click at [1275, 693] on button "Preview" at bounding box center [1276, 691] width 87 height 27
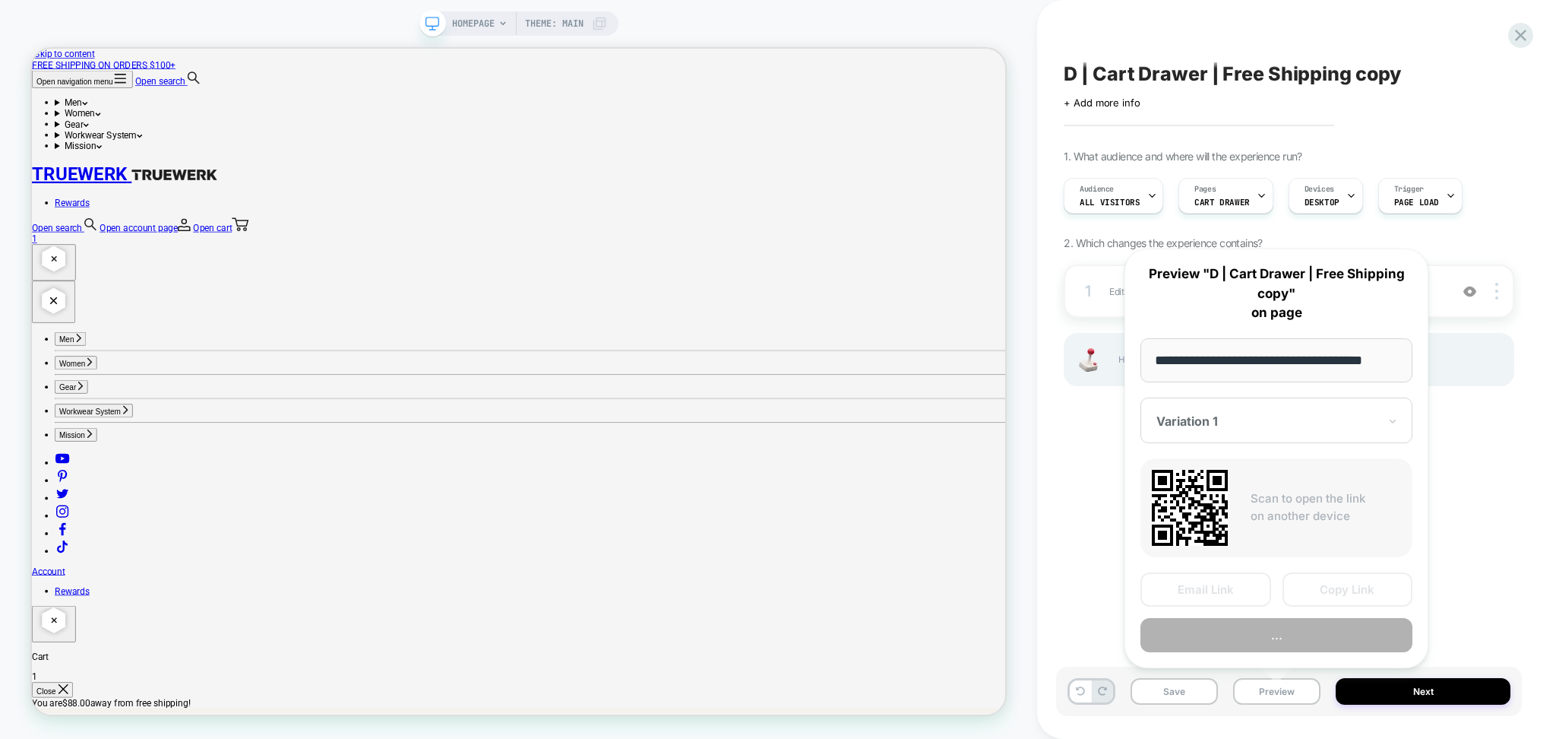
scroll to position [0, 10]
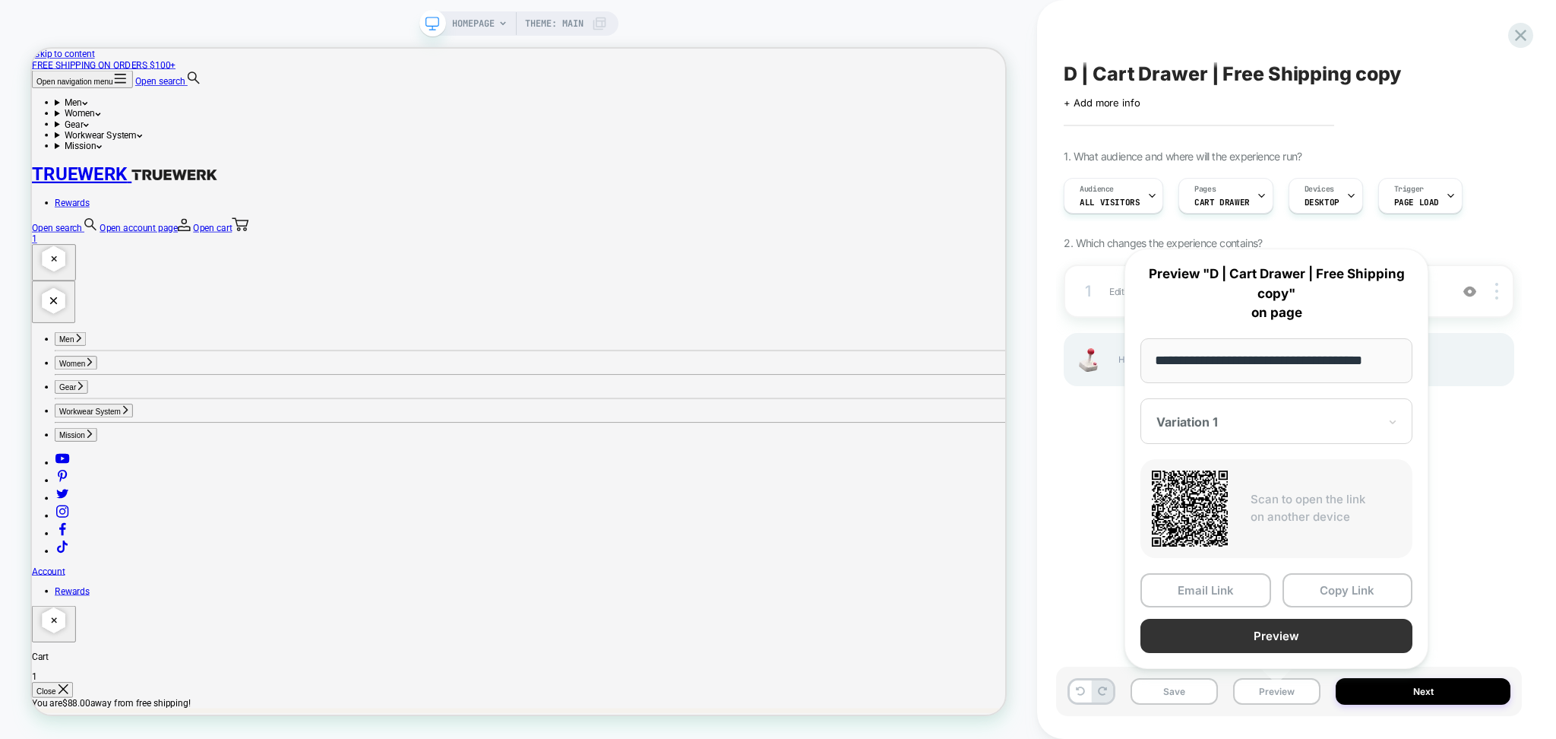
click at [1246, 625] on button "Preview" at bounding box center [1277, 636] width 272 height 34
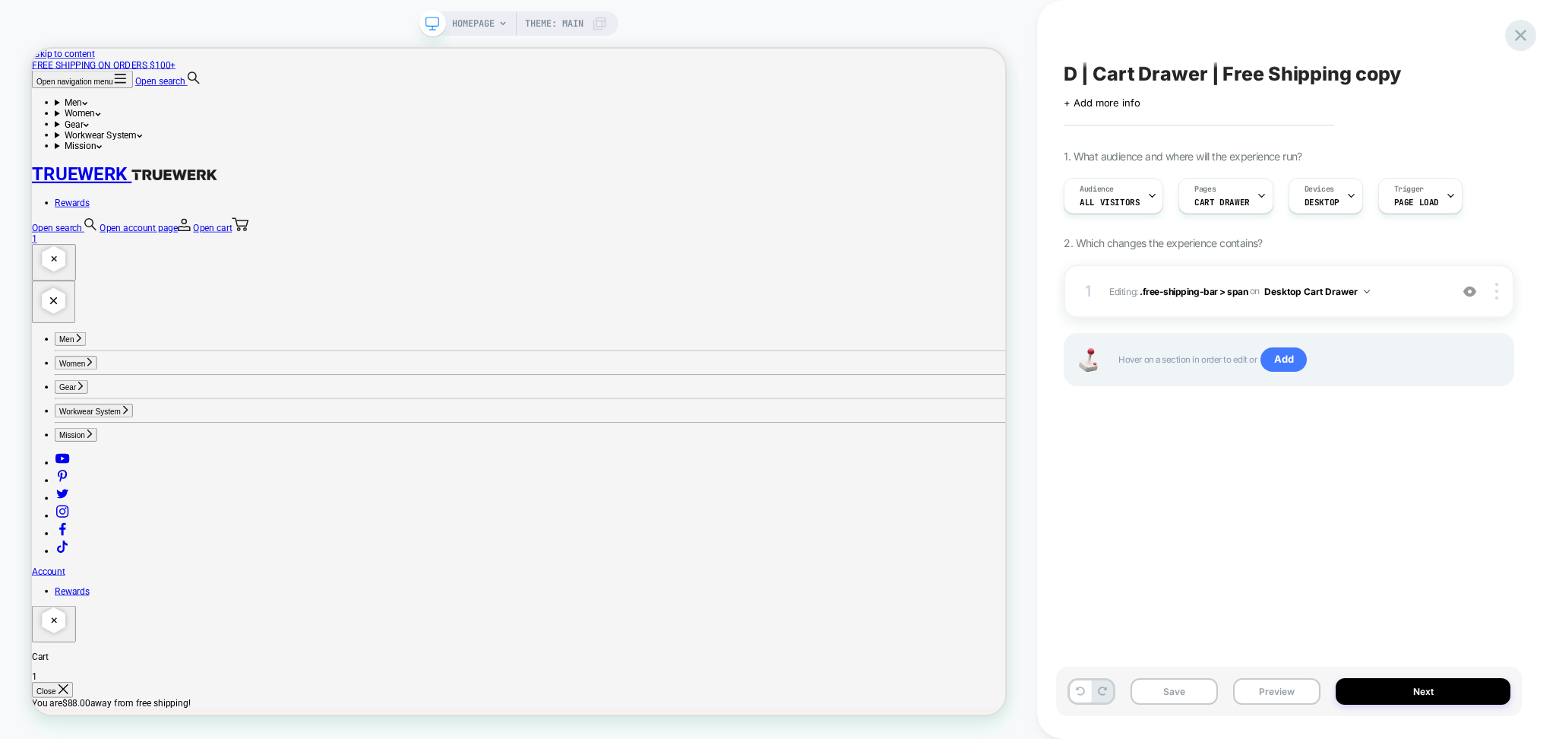
click at [1520, 29] on icon at bounding box center [1521, 35] width 21 height 21
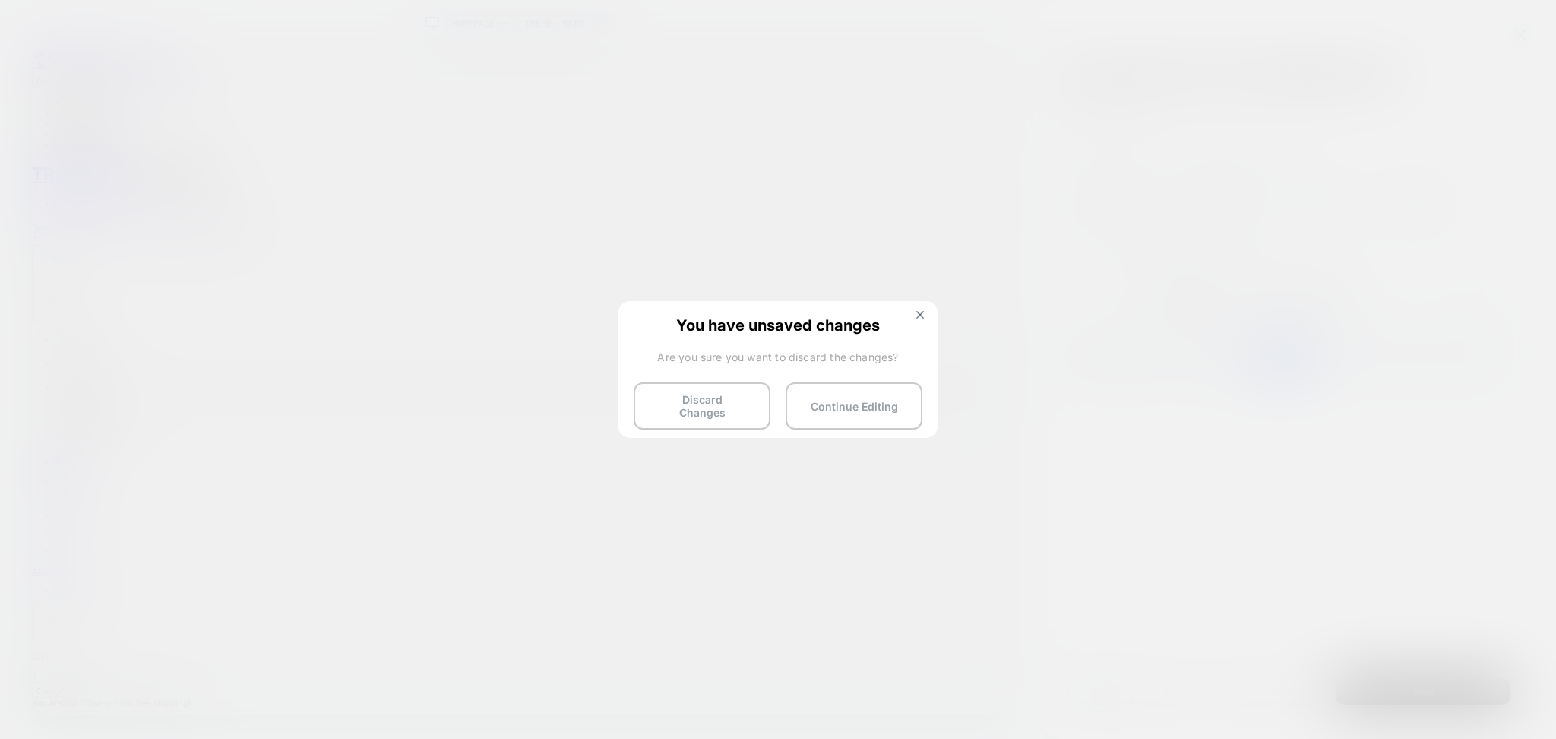
click at [936, 327] on div "You have unsaved changes Are you sure you want to discard the changes? Discard …" at bounding box center [778, 368] width 319 height 135
click at [926, 320] on button at bounding box center [920, 316] width 17 height 13
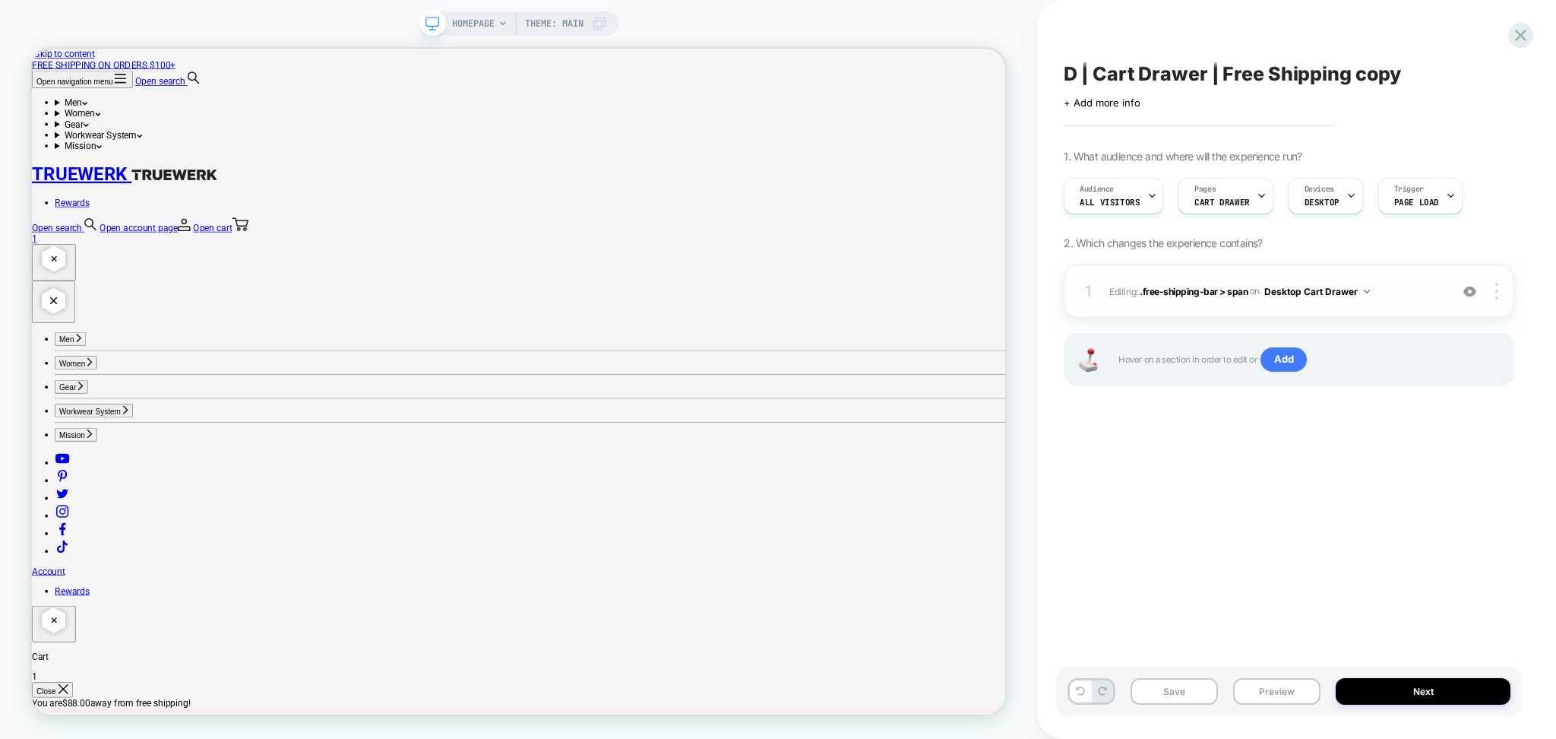
click at [1369, 290] on span "Editing : .free-shipping-bar > span .free-shipping-bar > span on Desktop Cart D…" at bounding box center [1276, 291] width 333 height 19
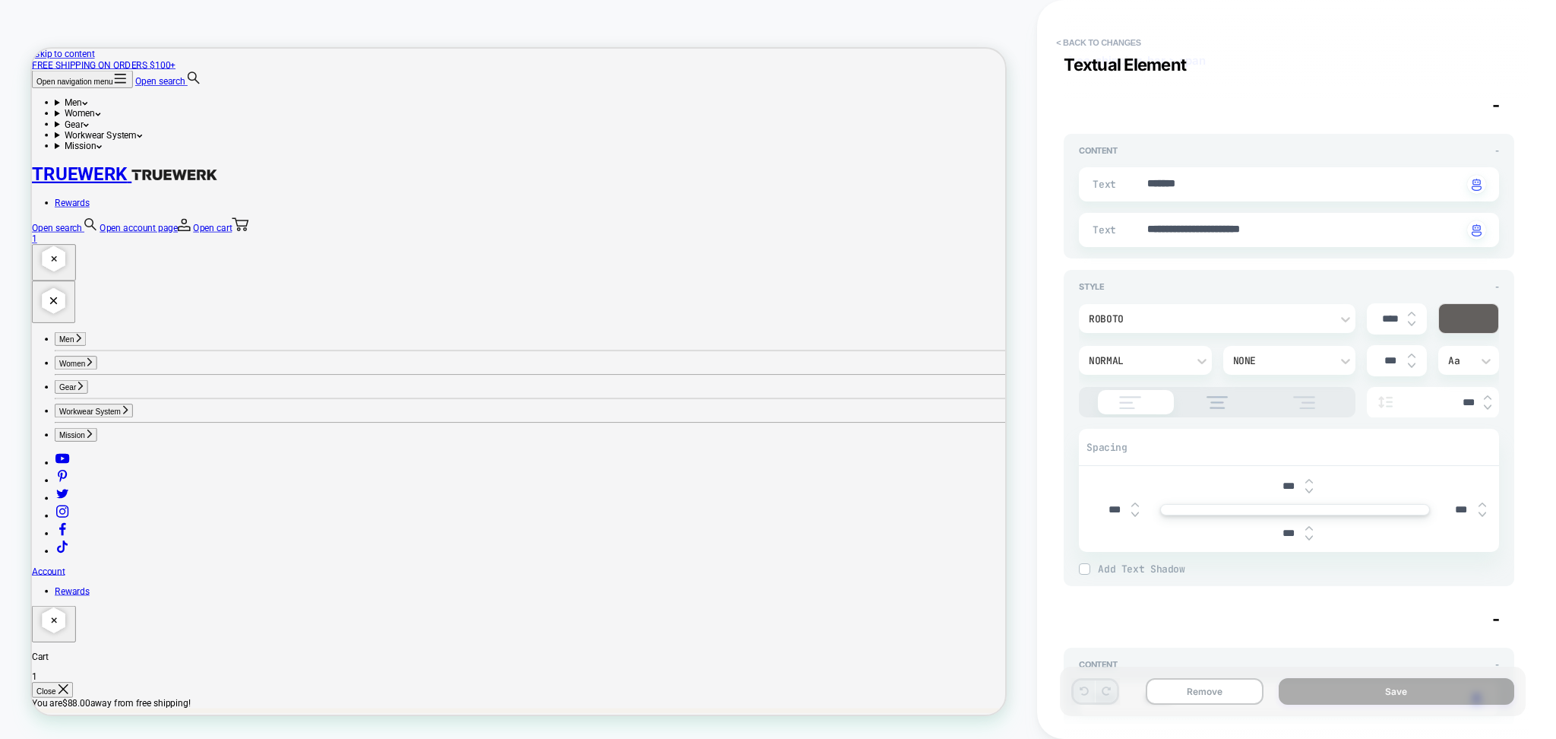
scroll to position [0, 0]
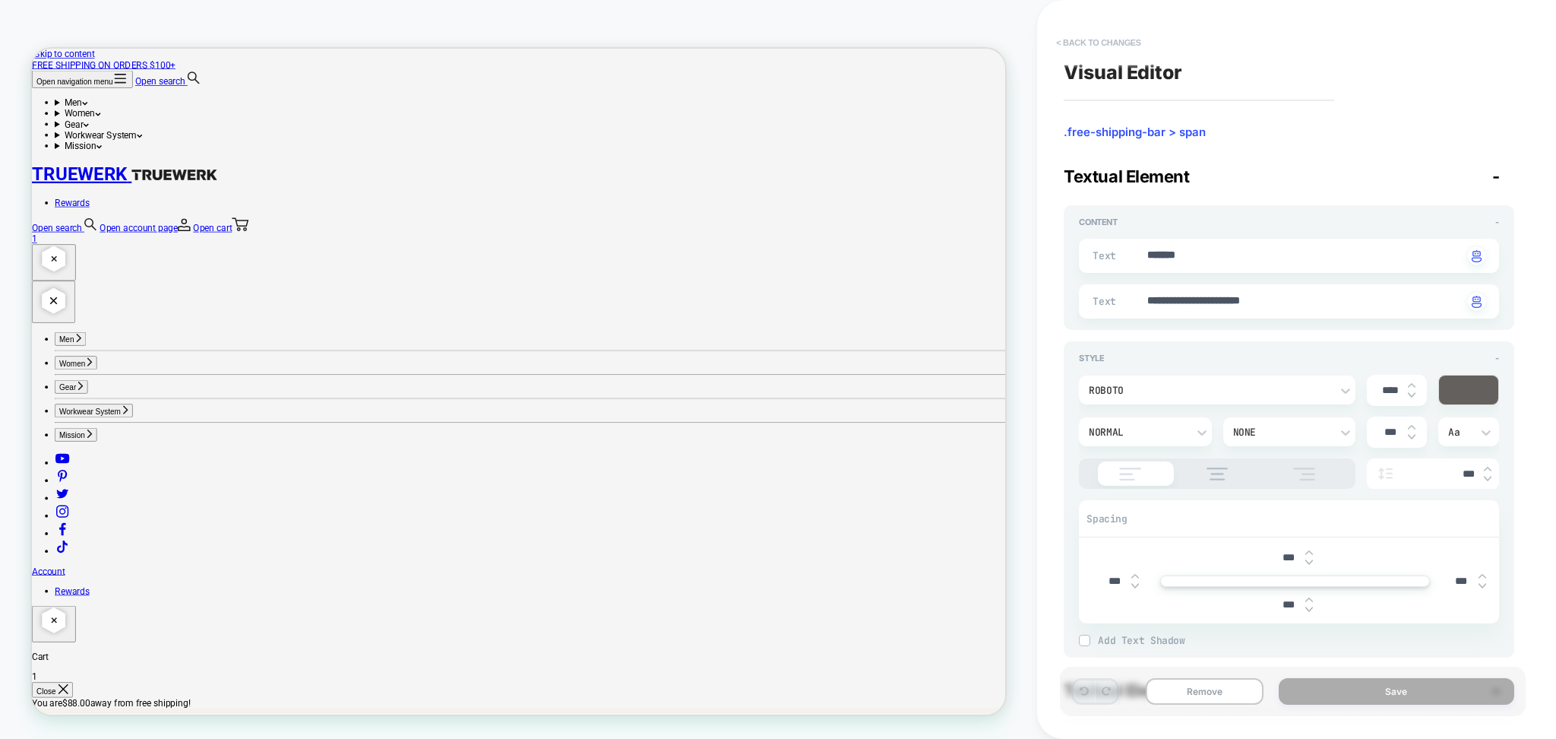
click at [1123, 43] on button "< Back to changes" at bounding box center [1099, 42] width 100 height 24
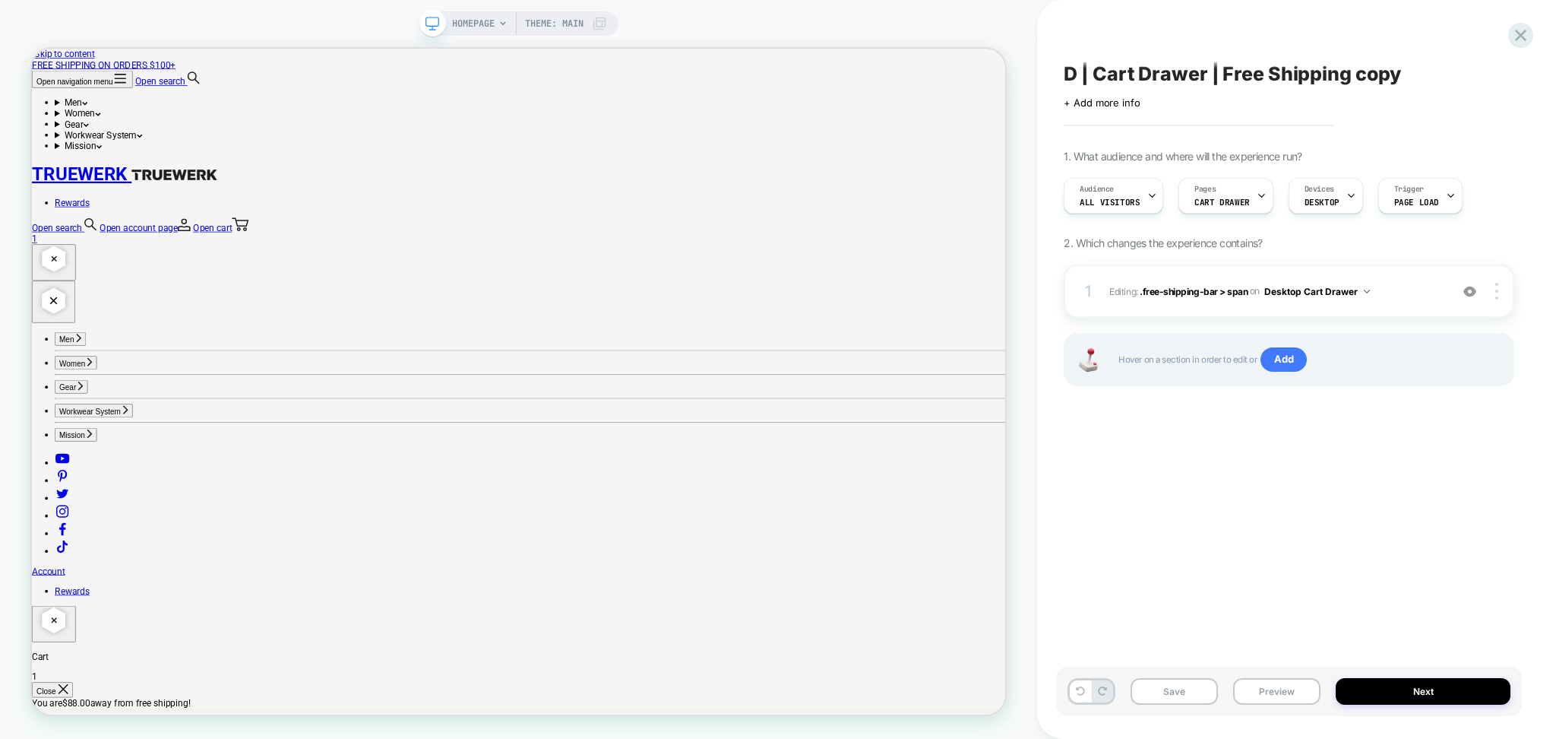
click at [1177, 75] on span "D | Cart Drawer | Free Shipping copy" at bounding box center [1232, 73] width 337 height 23
click at [1177, 75] on textarea "**********" at bounding box center [1264, 74] width 401 height 24
click at [1518, 34] on icon at bounding box center [1521, 35] width 21 height 21
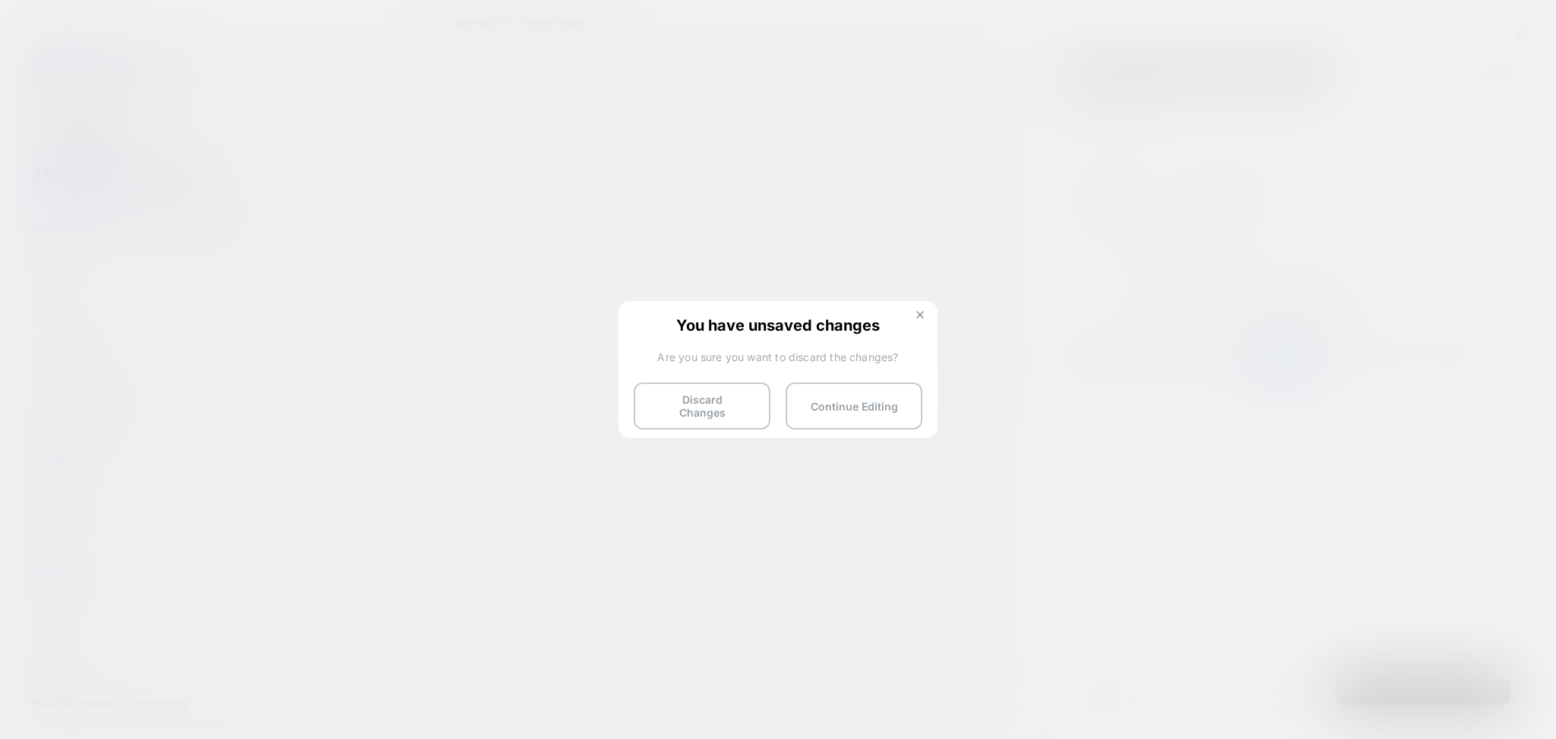
click at [913, 315] on button at bounding box center [920, 316] width 17 height 13
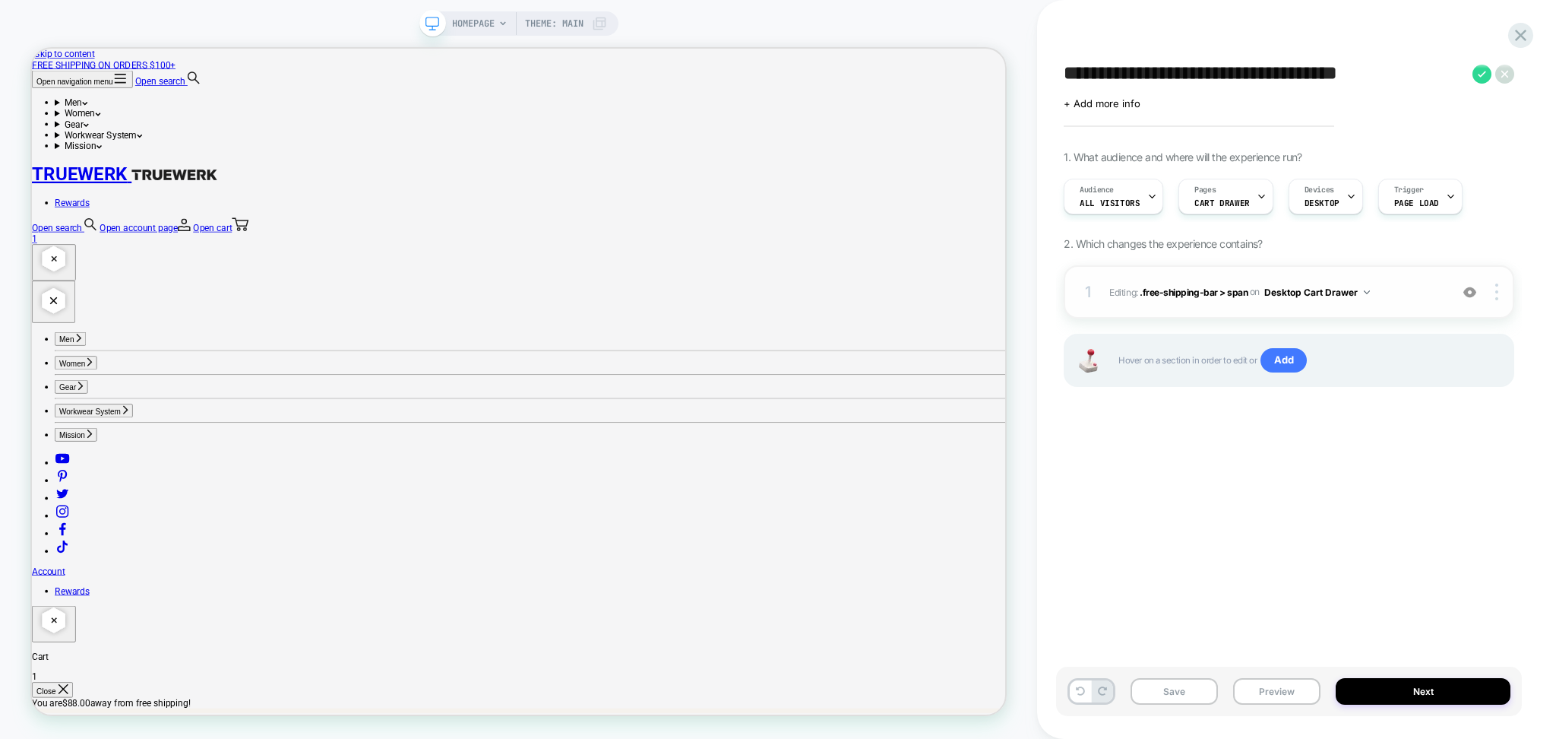
click at [1468, 287] on img at bounding box center [1470, 292] width 13 height 13
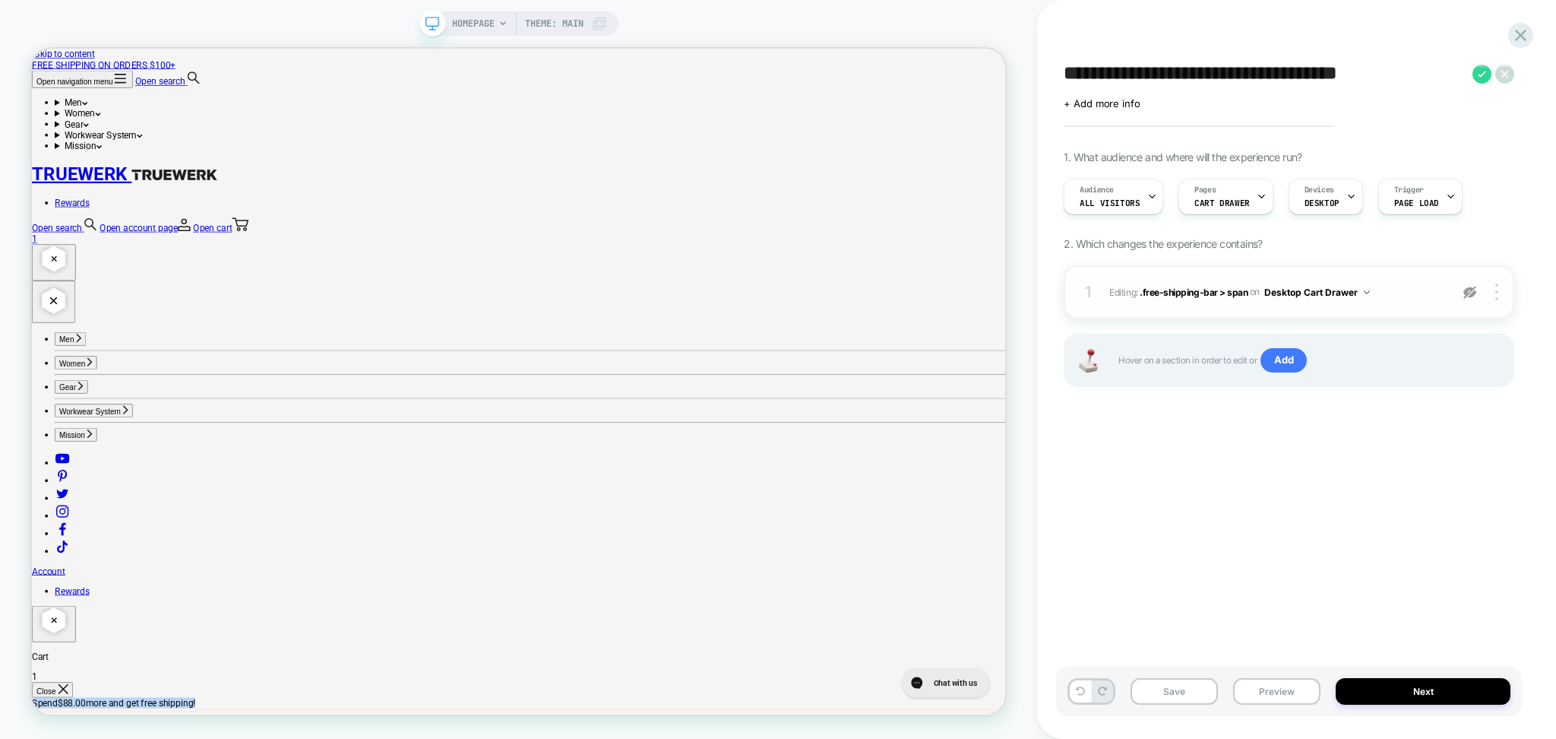
click at [1265, 318] on div "1 Editing : .free-shipping-bar > span .free-shipping-bar > span on Desktop Cart…" at bounding box center [1289, 345] width 451 height 160
click at [1467, 292] on img at bounding box center [1470, 292] width 13 height 13
click at [1425, 302] on div "1 Editing : .free-shipping-bar > span .free-shipping-bar > span on Desktop Cart…" at bounding box center [1289, 291] width 451 height 53
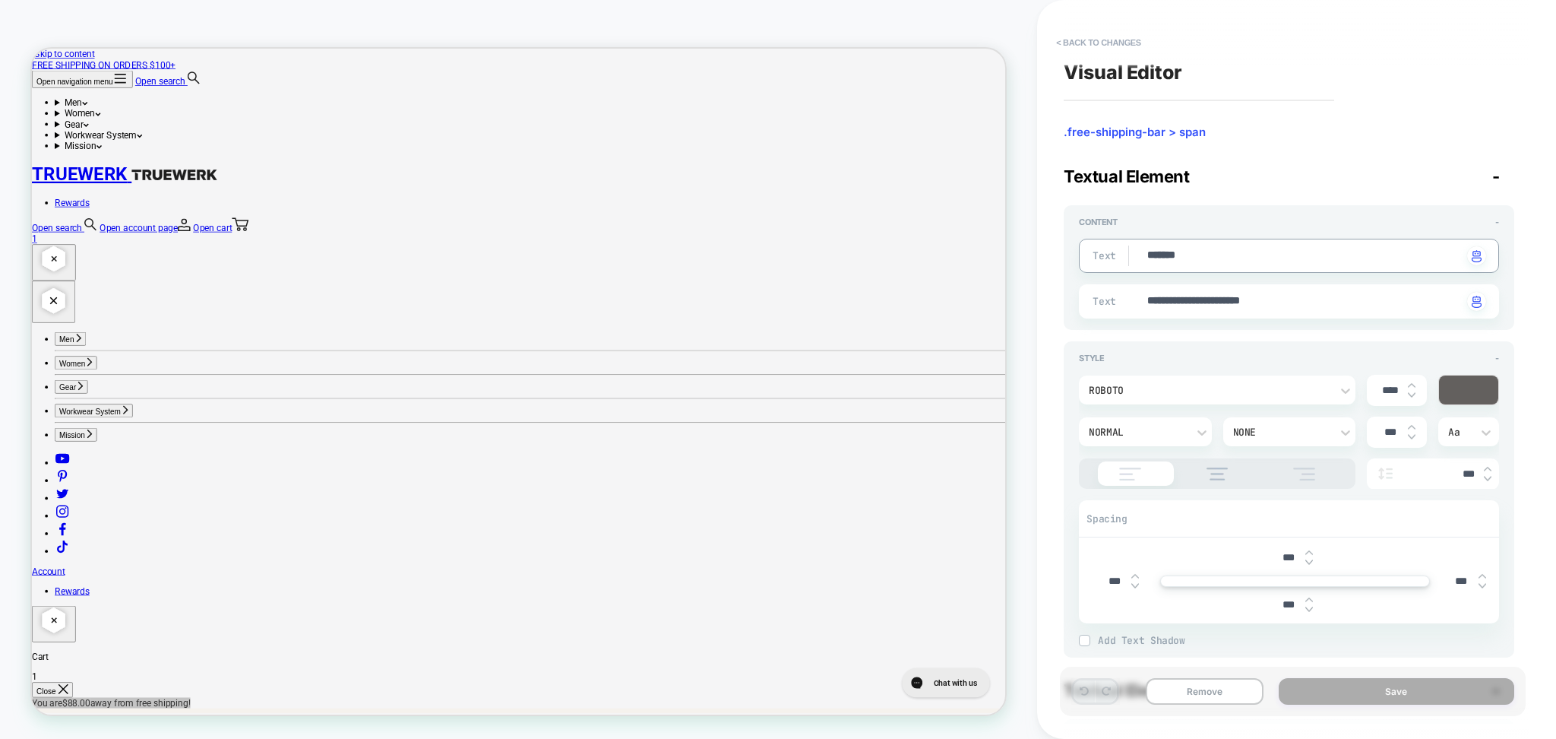
click at [1229, 258] on textarea "*******" at bounding box center [1304, 256] width 317 height 17
click at [1169, 254] on textarea "*******" at bounding box center [1304, 256] width 317 height 17
click at [1232, 302] on textarea "**********" at bounding box center [1304, 301] width 317 height 17
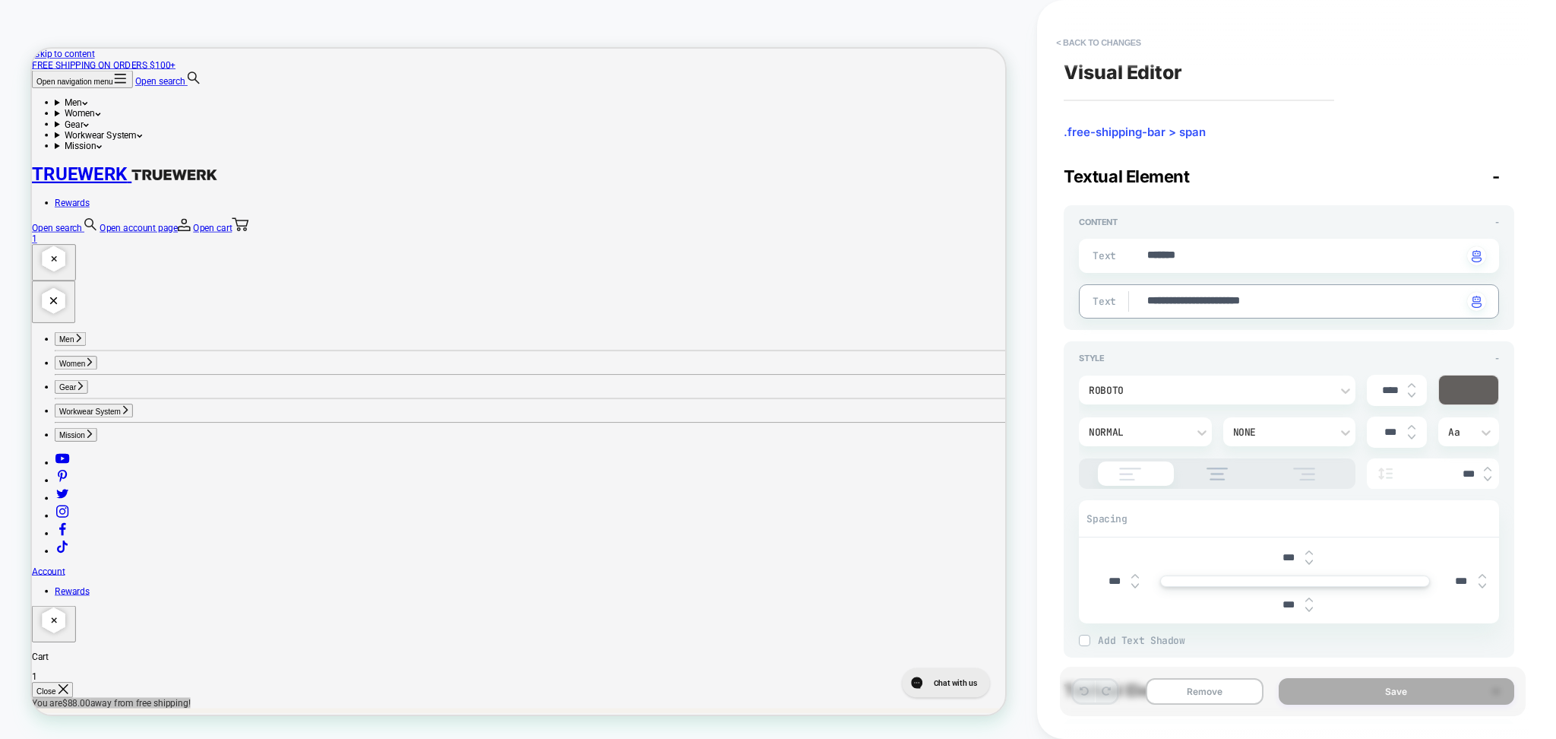
click at [1232, 302] on textarea "**********" at bounding box center [1304, 301] width 317 height 17
type textarea "*"
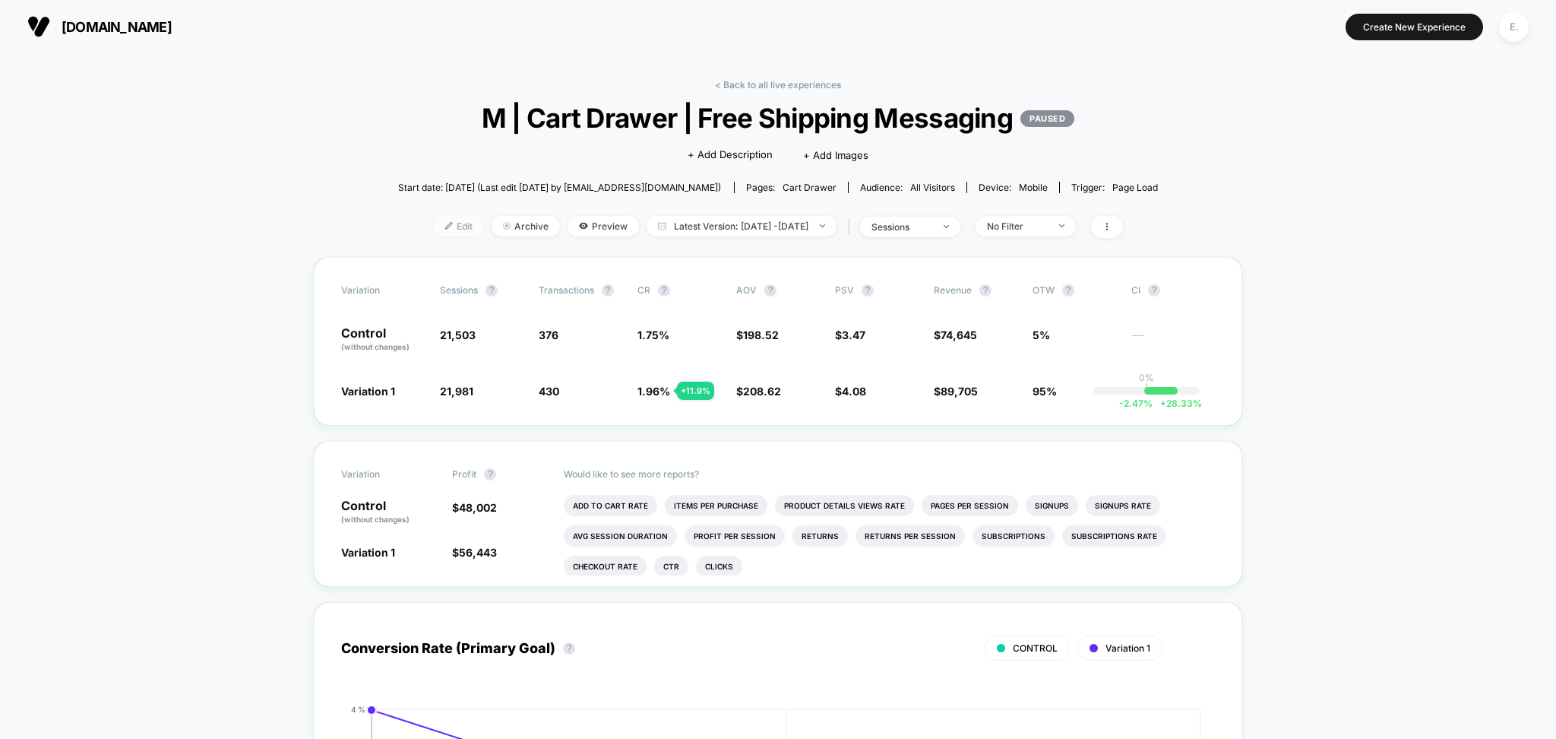
click at [435, 225] on span "Edit" at bounding box center [459, 226] width 50 height 21
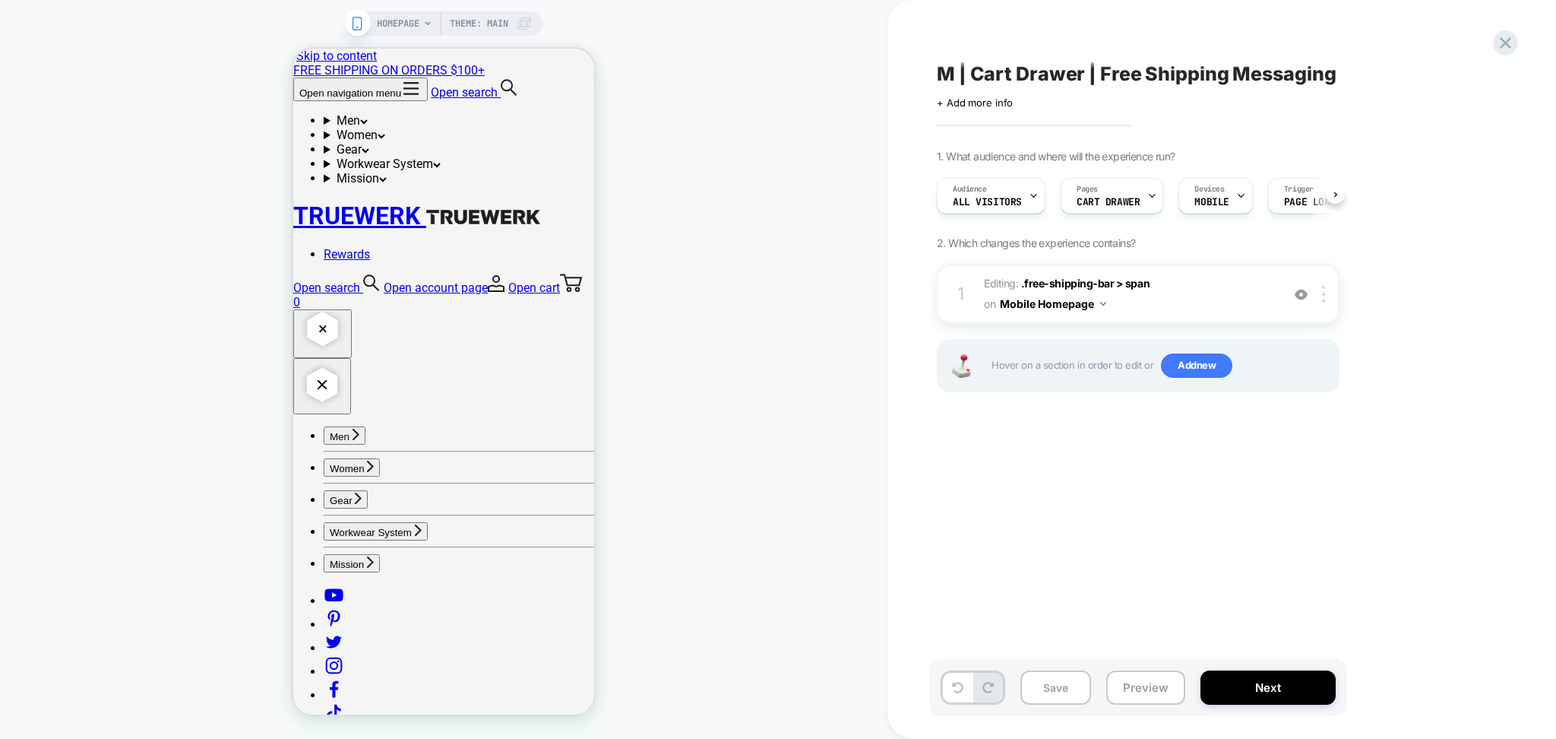
scroll to position [0, 1]
click at [1089, 201] on span "CART DRAWER" at bounding box center [1107, 202] width 63 height 11
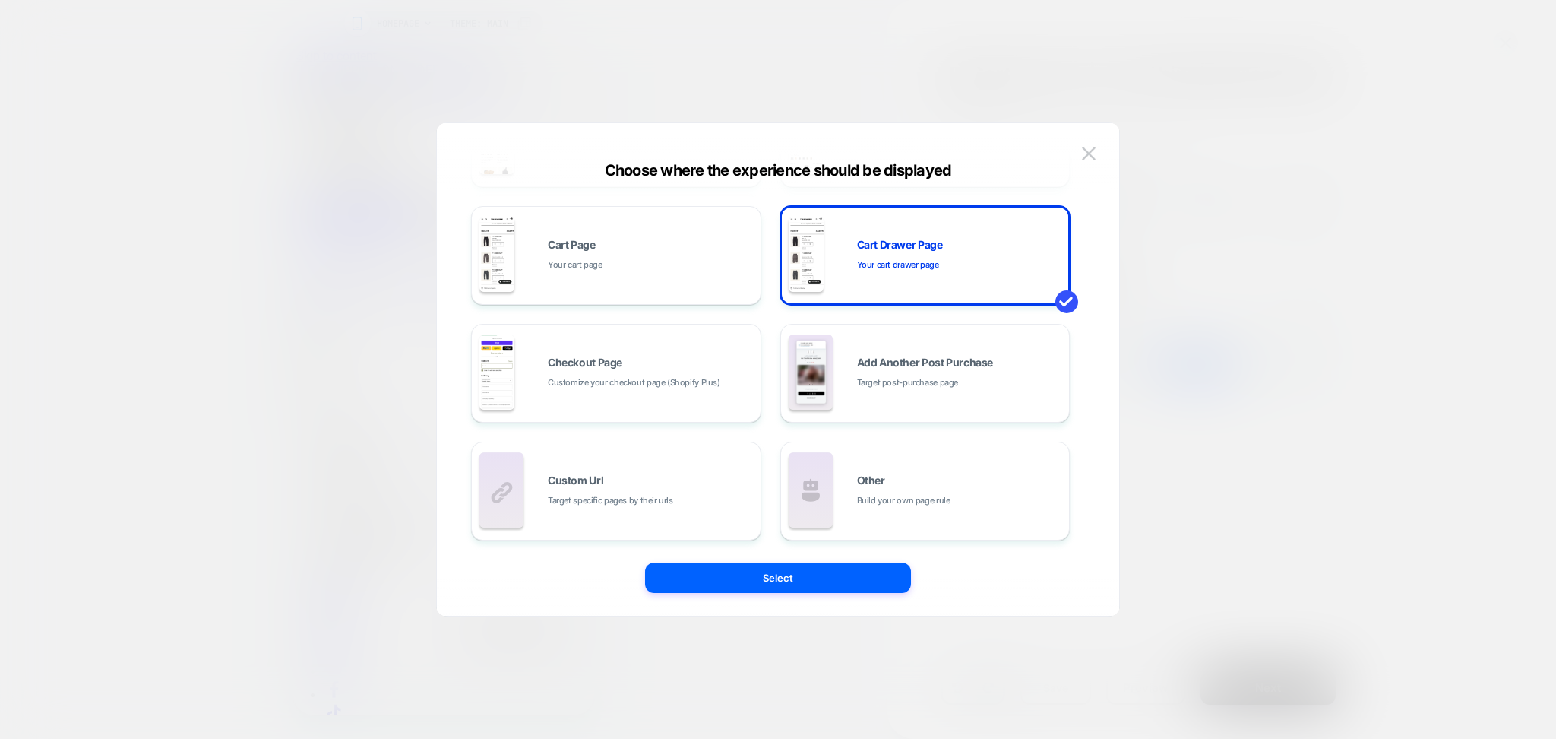
scroll to position [0, 0]
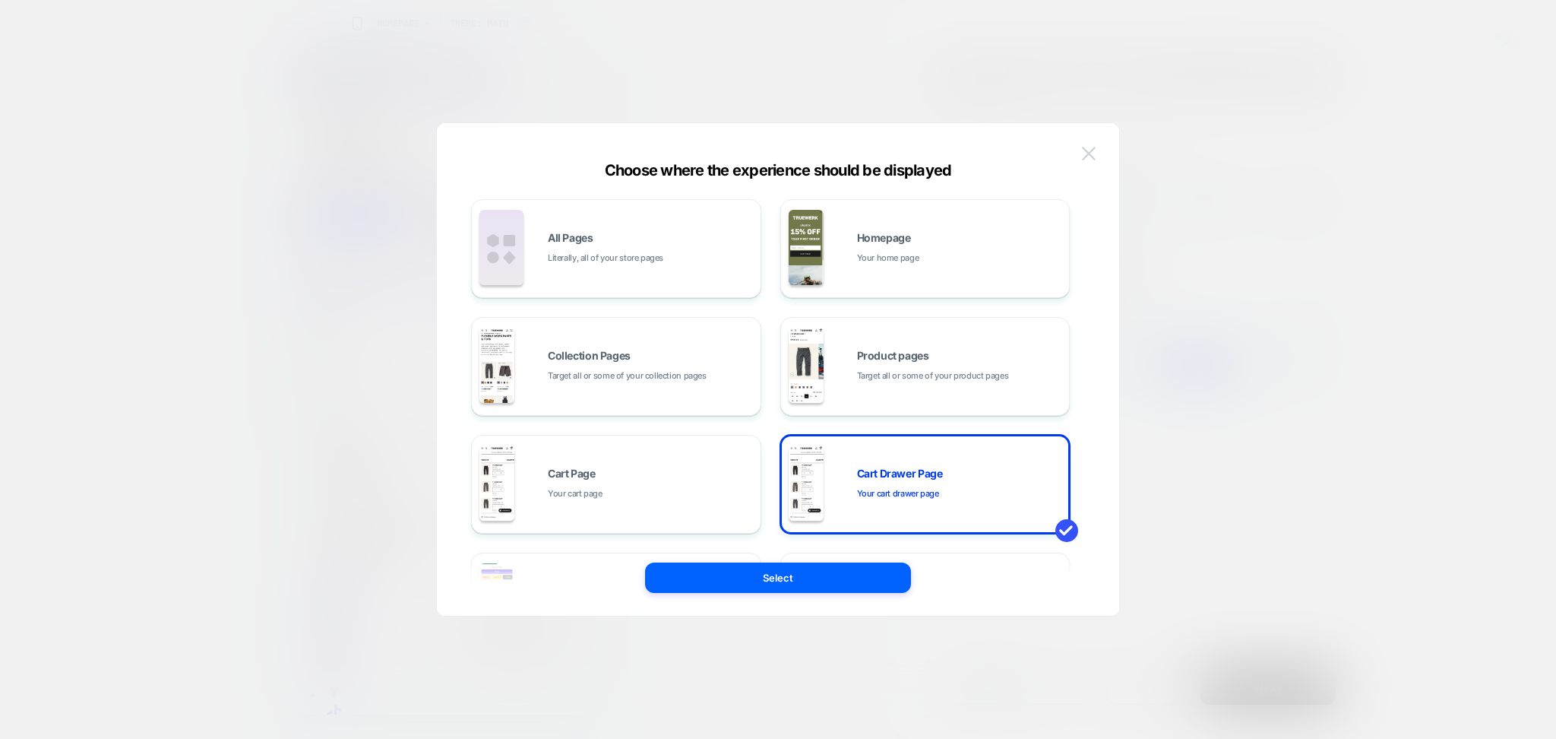
click at [1091, 150] on img at bounding box center [1089, 153] width 14 height 13
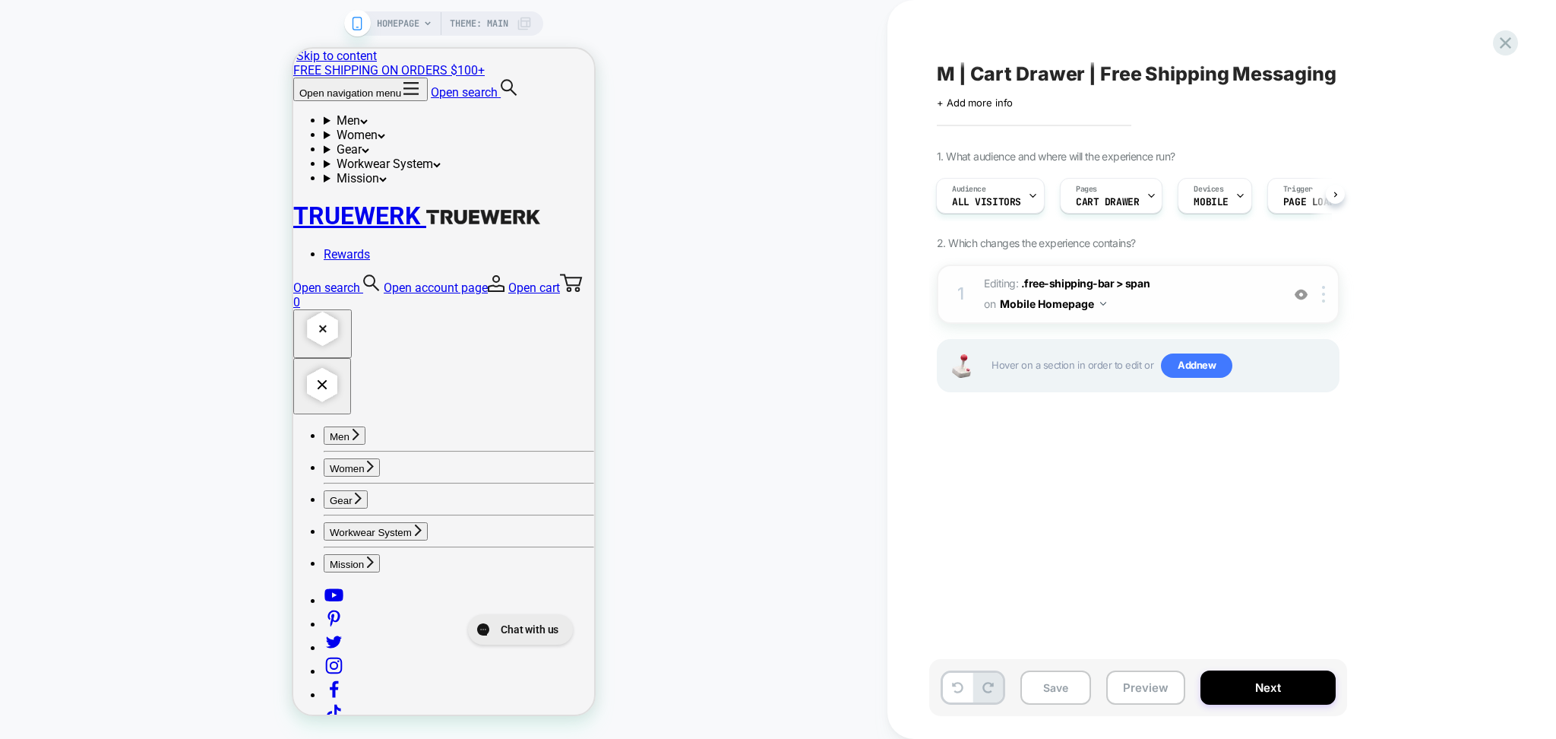
click at [1065, 309] on div "1 Editing : .free-shipping-bar > span .free-shipping-bar > span on Mobile Homep…" at bounding box center [1138, 293] width 403 height 59
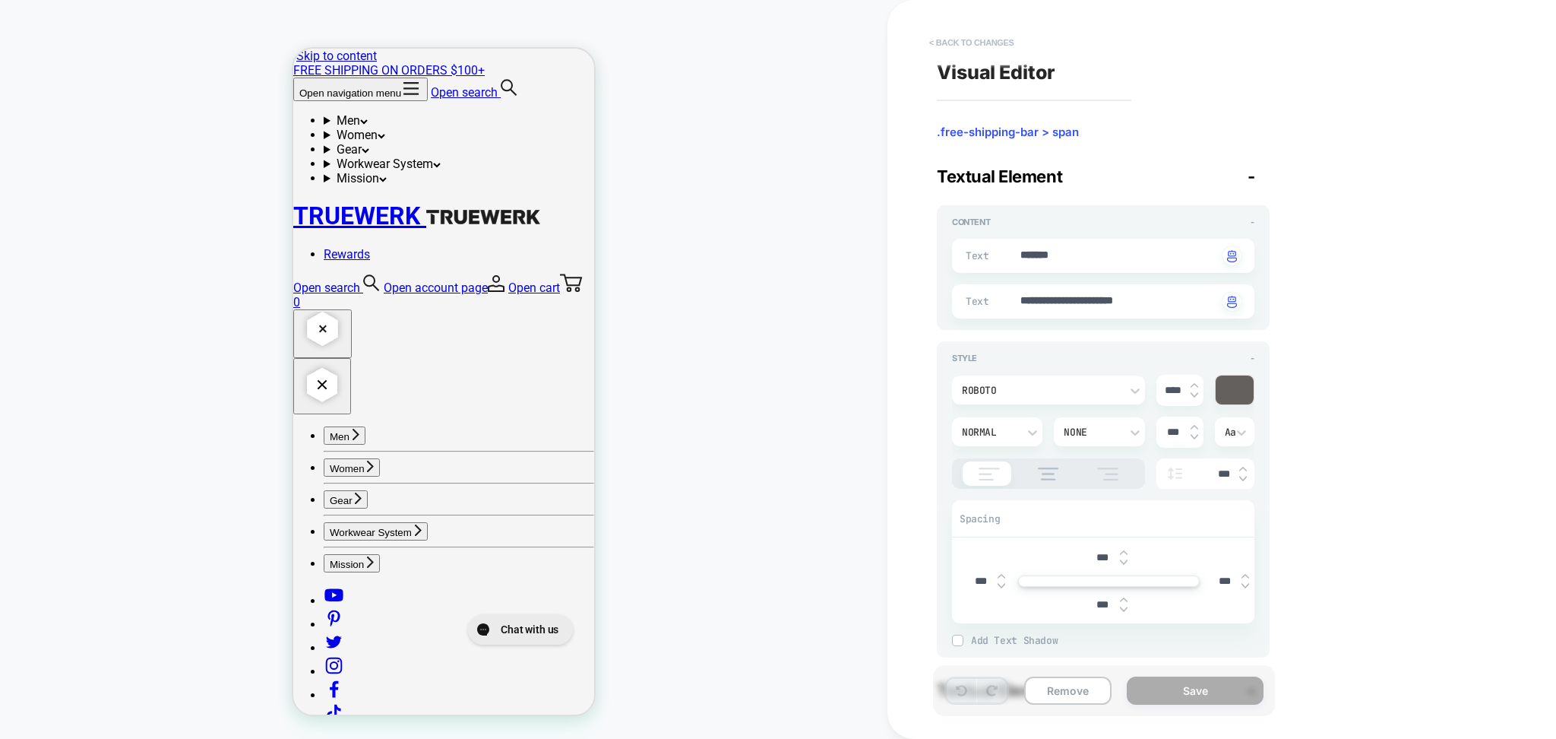
click at [1000, 44] on button "< Back to changes" at bounding box center [972, 42] width 100 height 24
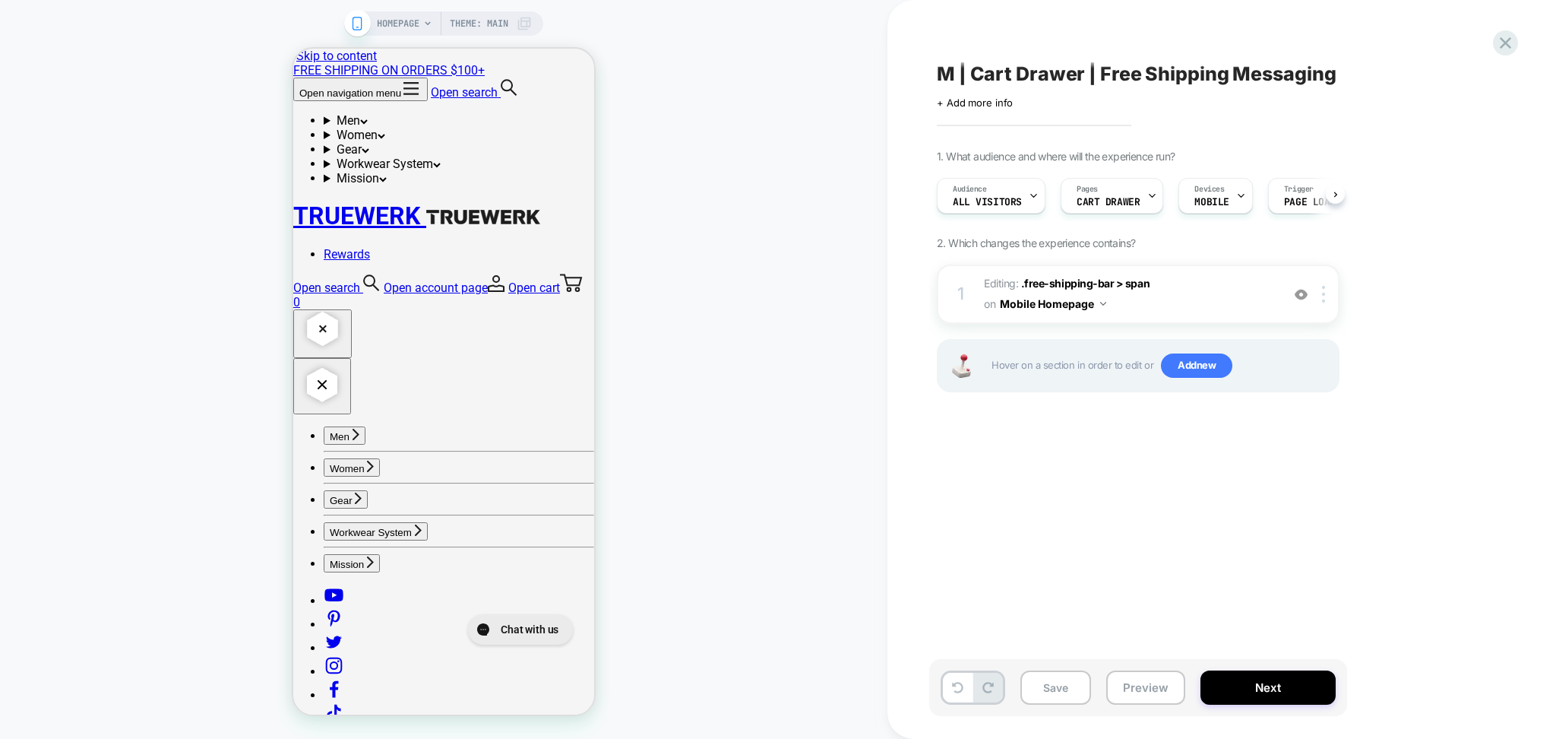
scroll to position [0, 1]
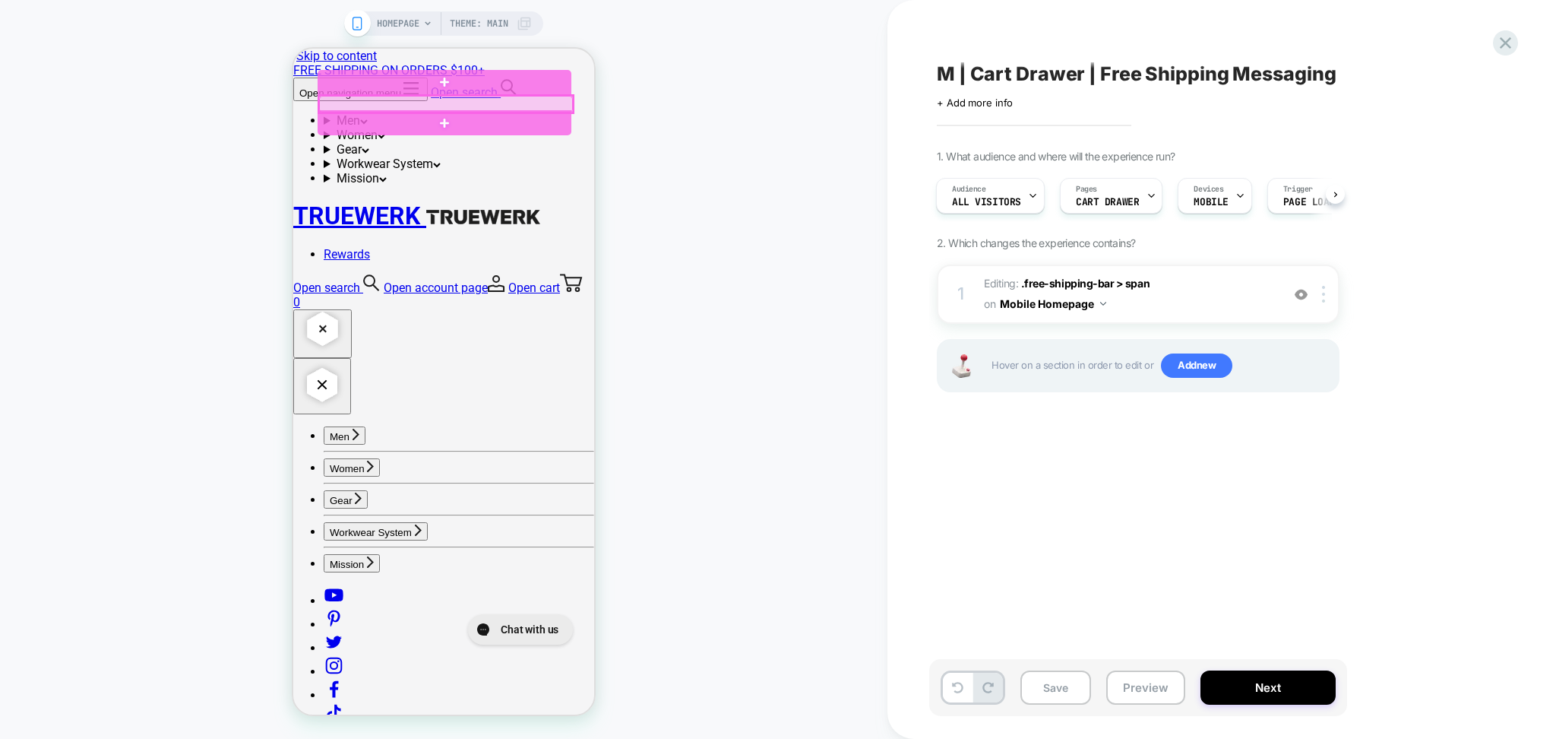
click at [411, 105] on div at bounding box center [446, 104] width 254 height 17
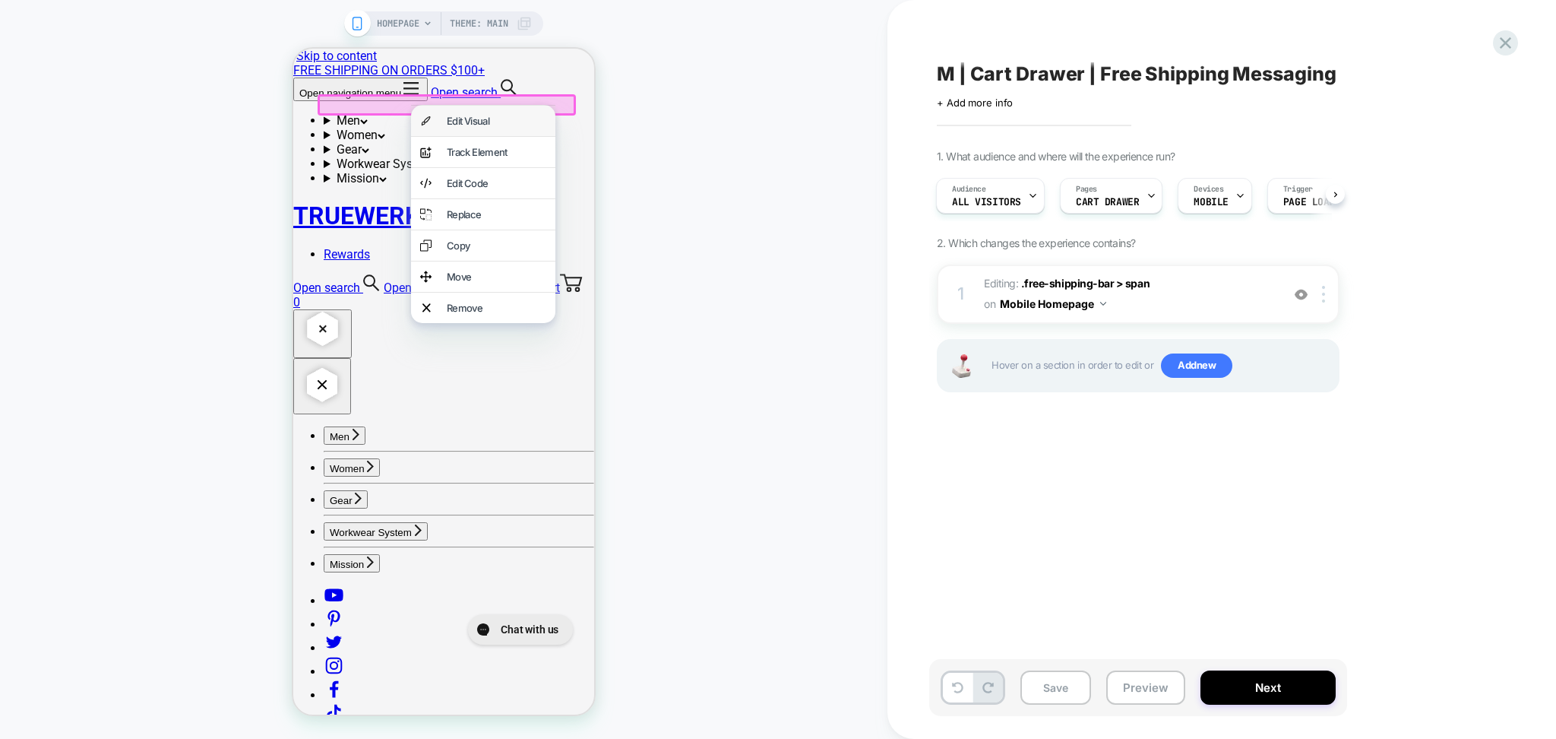
click at [447, 132] on div "Edit Visual" at bounding box center [483, 121] width 144 height 30
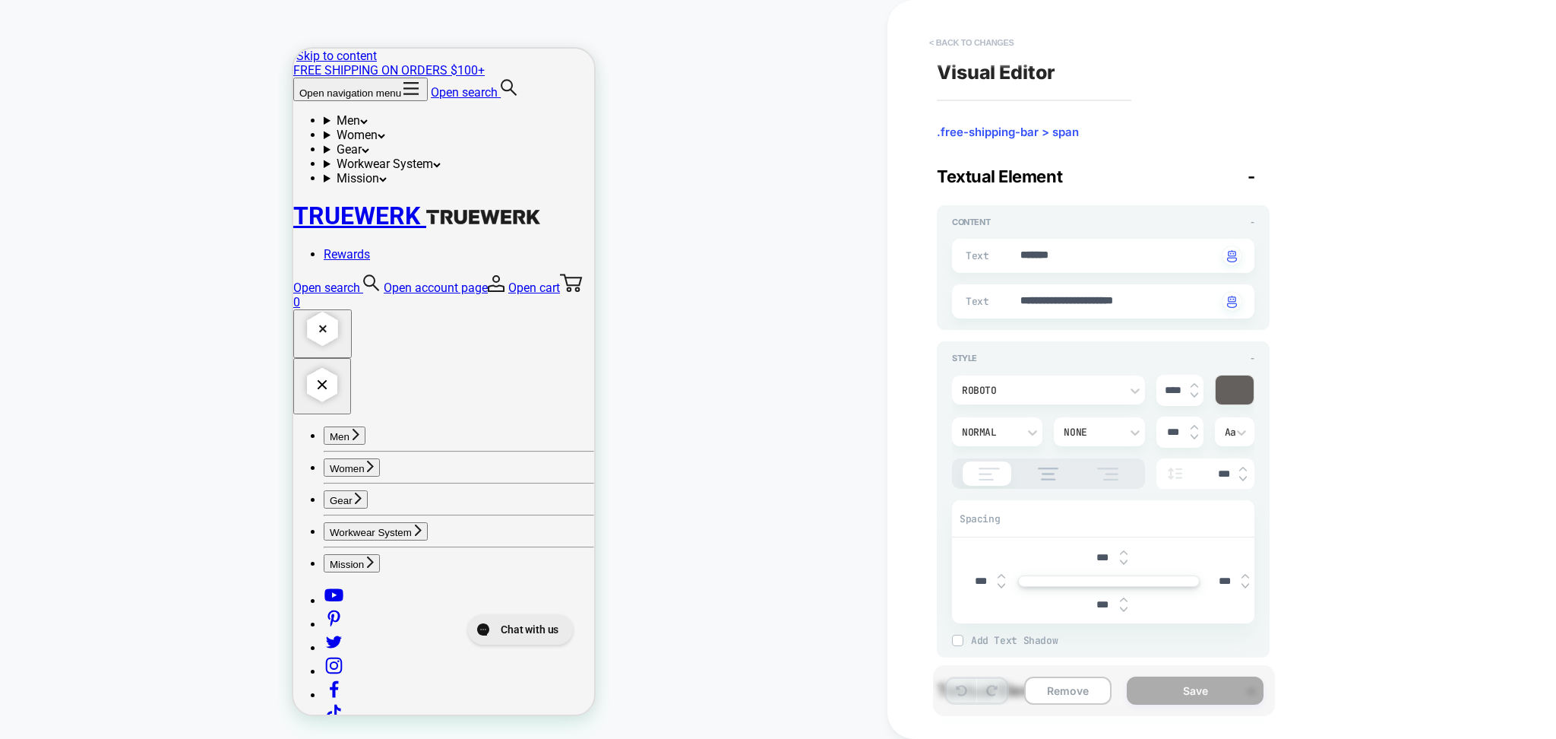
click at [999, 40] on button "< Back to changes" at bounding box center [972, 42] width 100 height 24
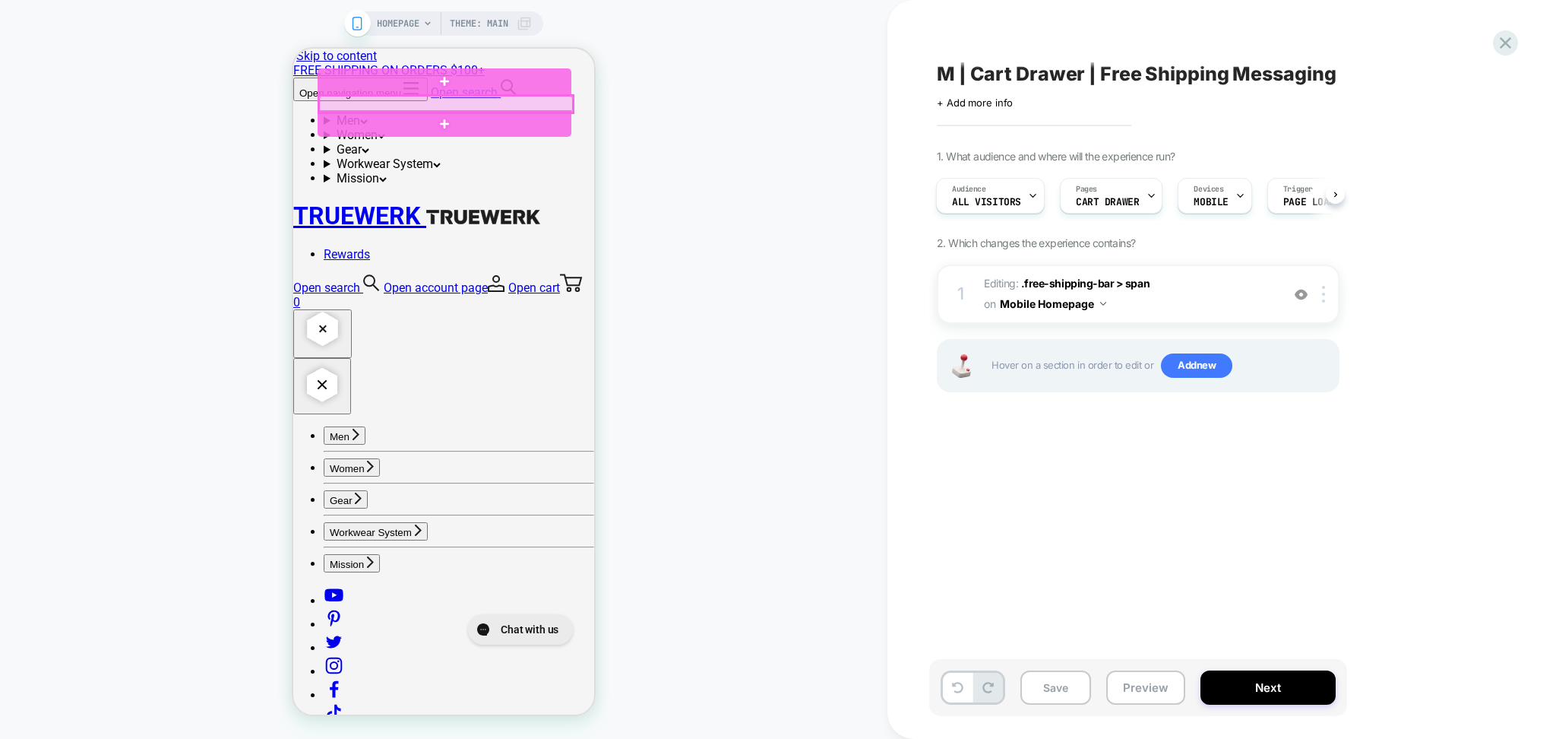
click at [470, 109] on div at bounding box center [446, 104] width 254 height 17
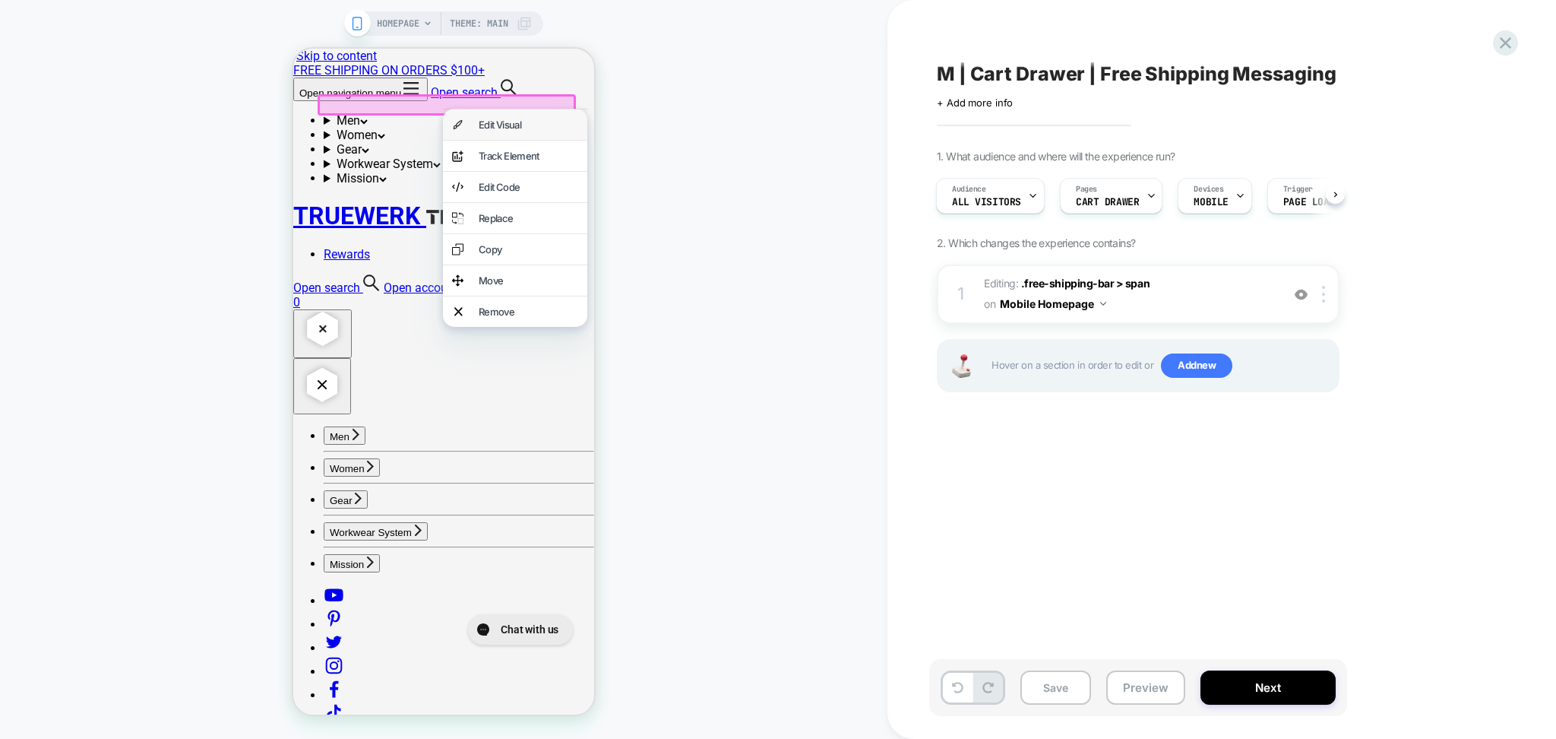
click at [497, 139] on div "Edit Visual" at bounding box center [515, 124] width 144 height 30
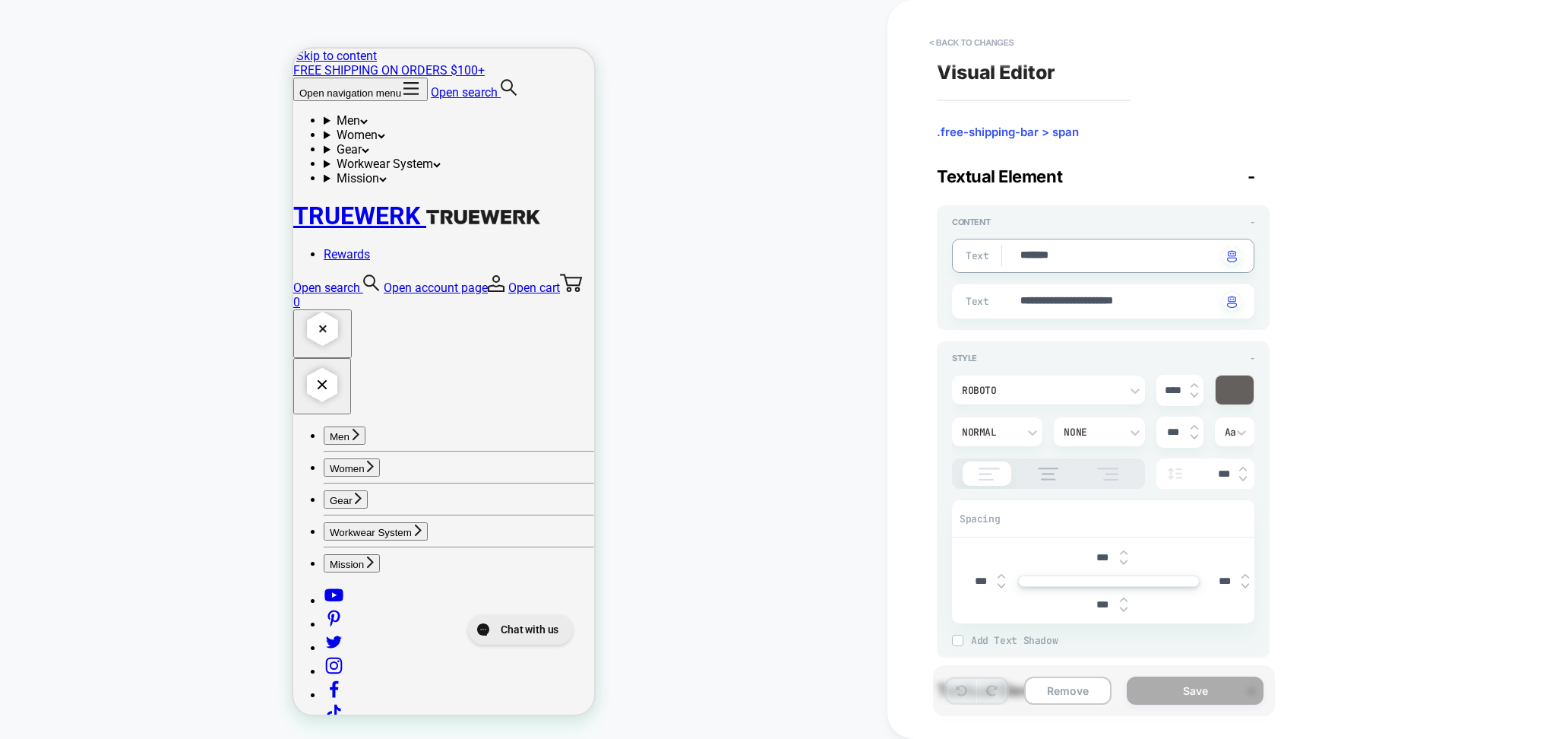
type textarea "*"
type textarea "********"
type textarea "*"
type textarea "********"
click at [1161, 679] on button "Save" at bounding box center [1195, 690] width 137 height 28
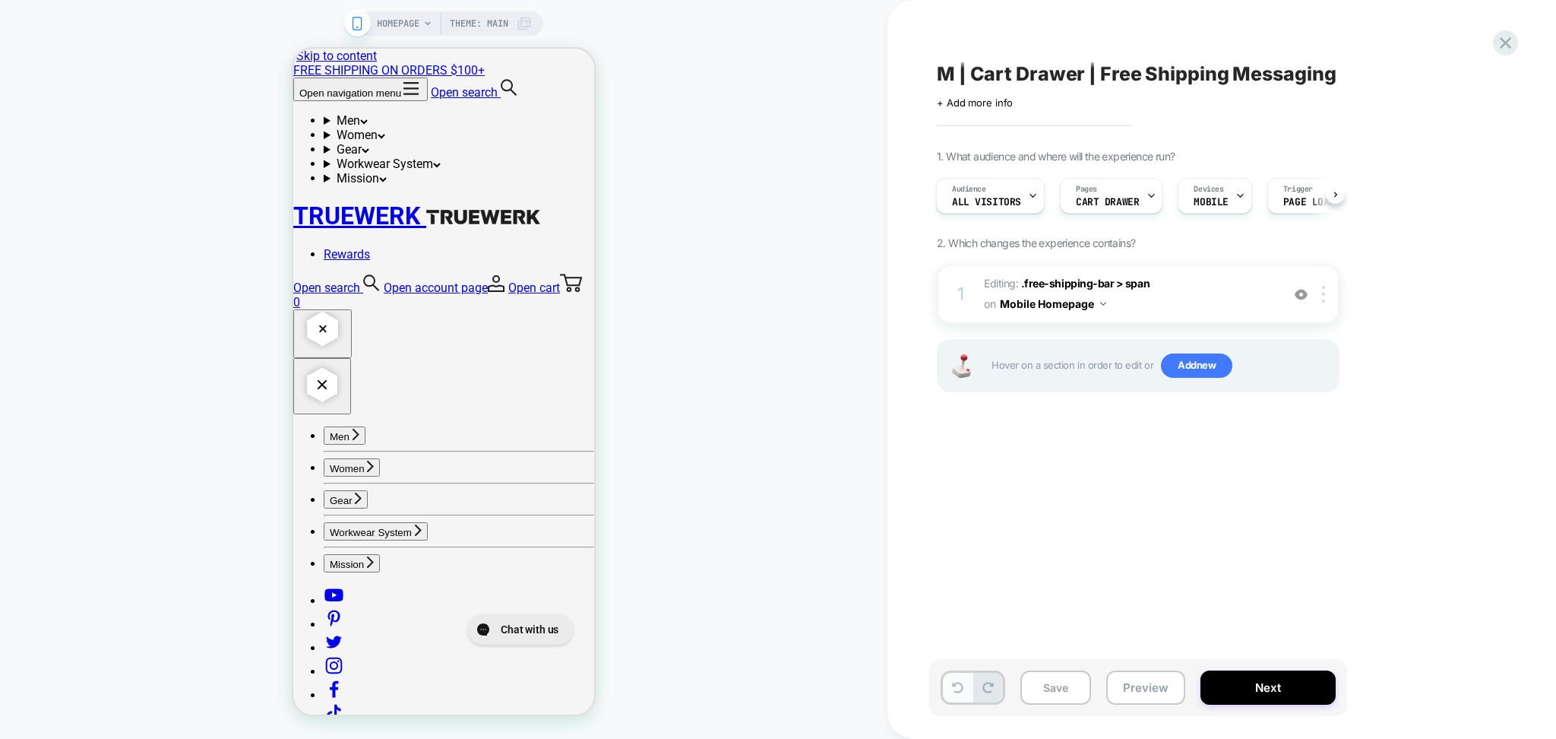
click at [955, 683] on icon at bounding box center [957, 687] width 11 height 11
click at [1210, 308] on div "1 Editing : .free-shipping-bar > span .free-shipping-bar > span on Mobile Homep…" at bounding box center [1138, 293] width 403 height 59
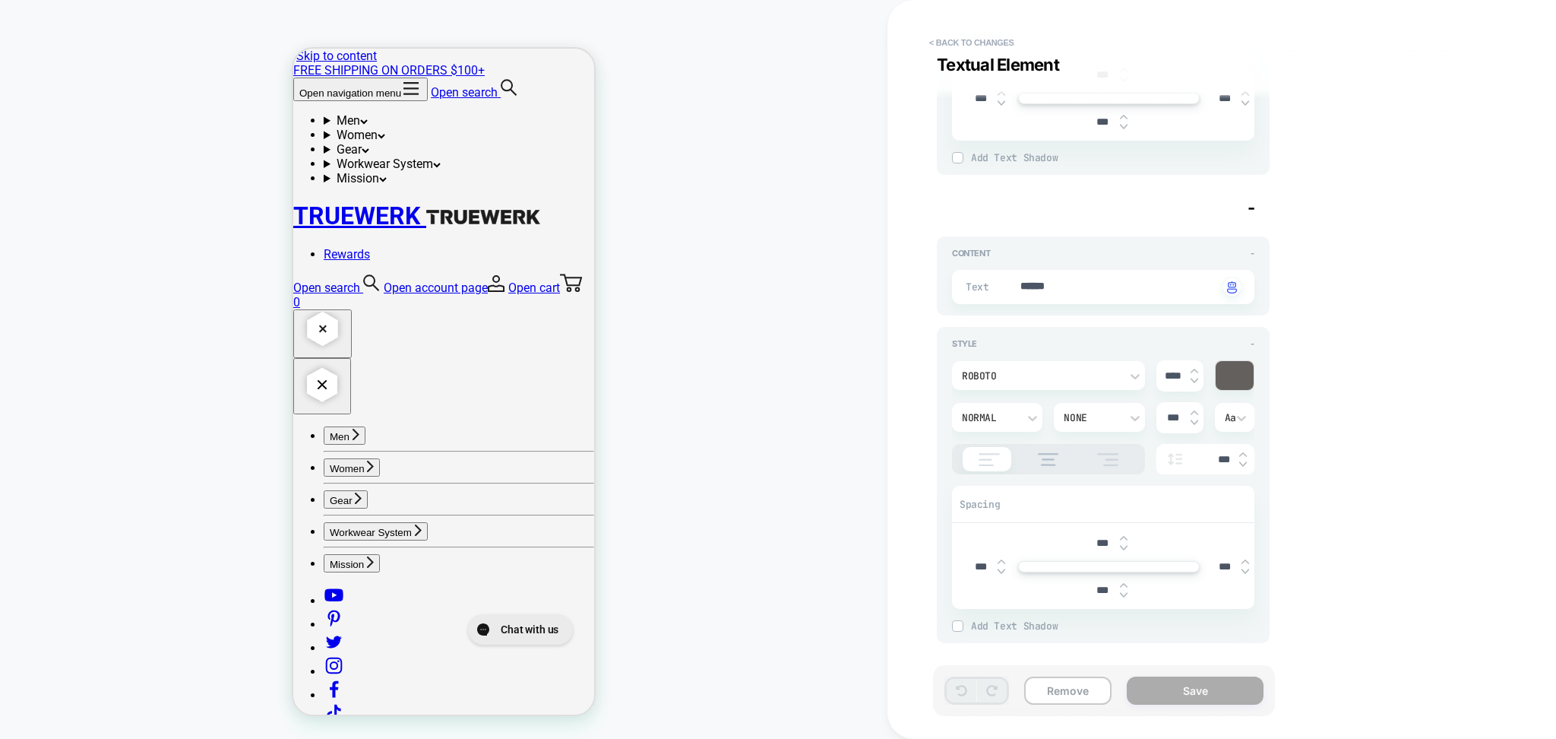
scroll to position [274, 0]
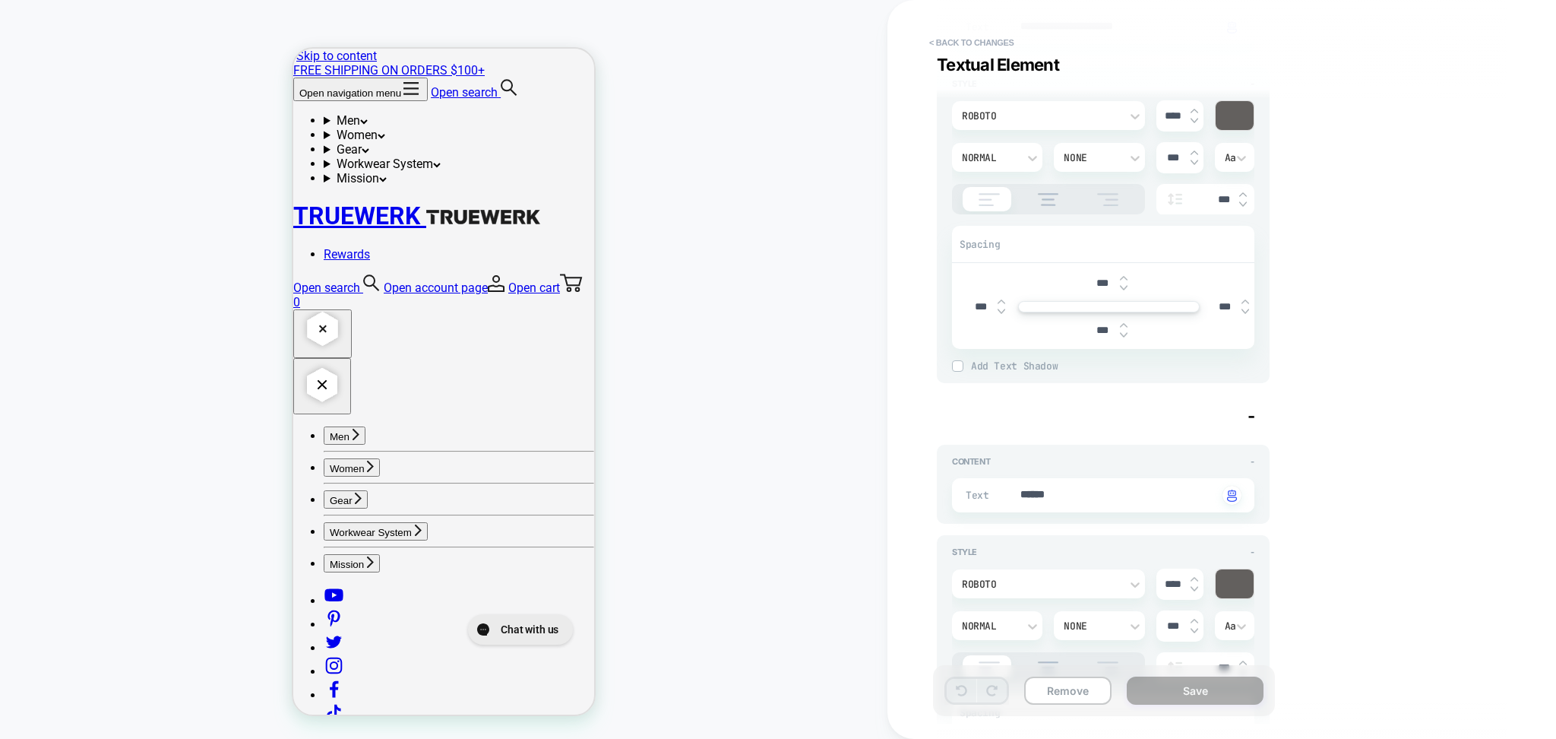
type textarea "*"
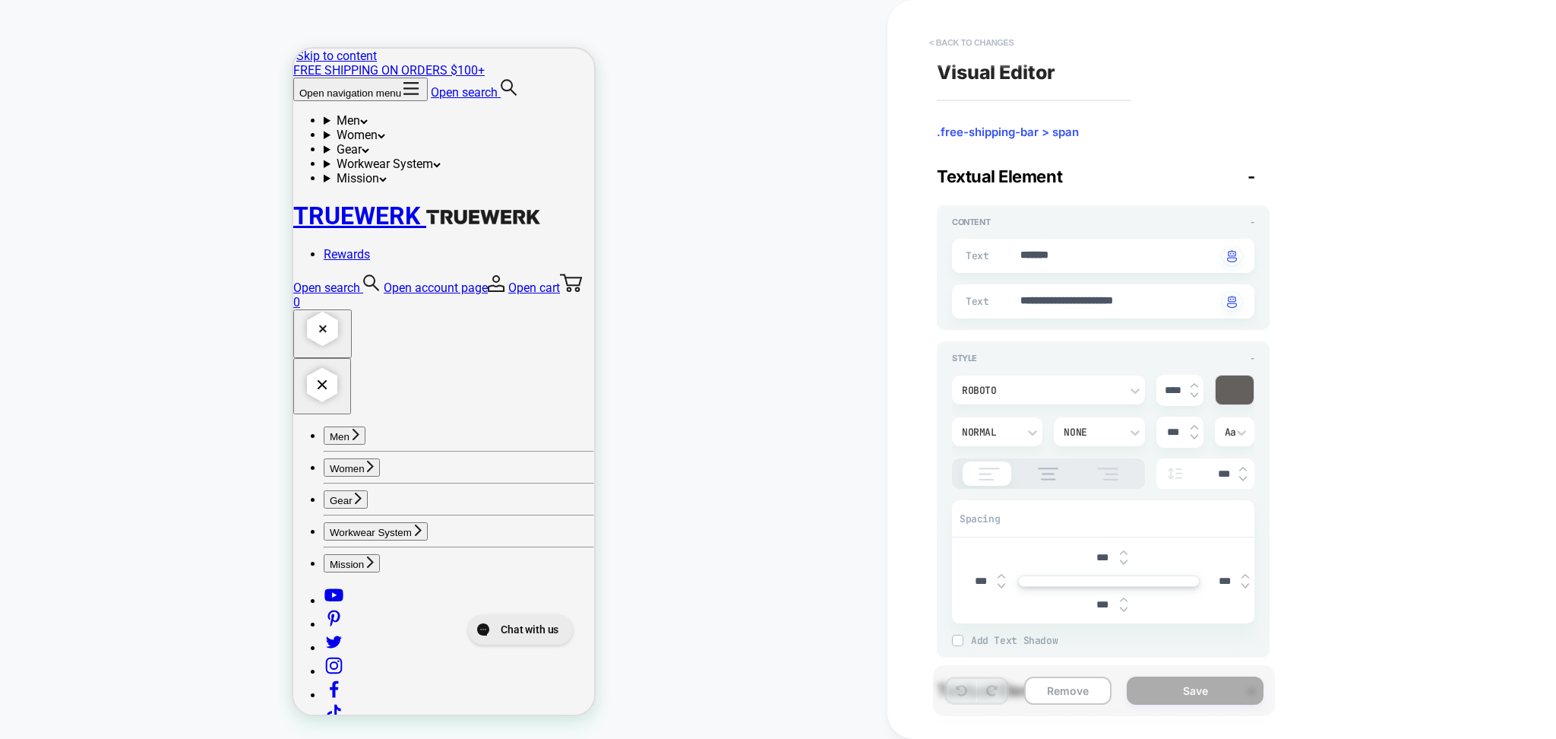
click at [986, 44] on button "< Back to changes" at bounding box center [972, 42] width 100 height 24
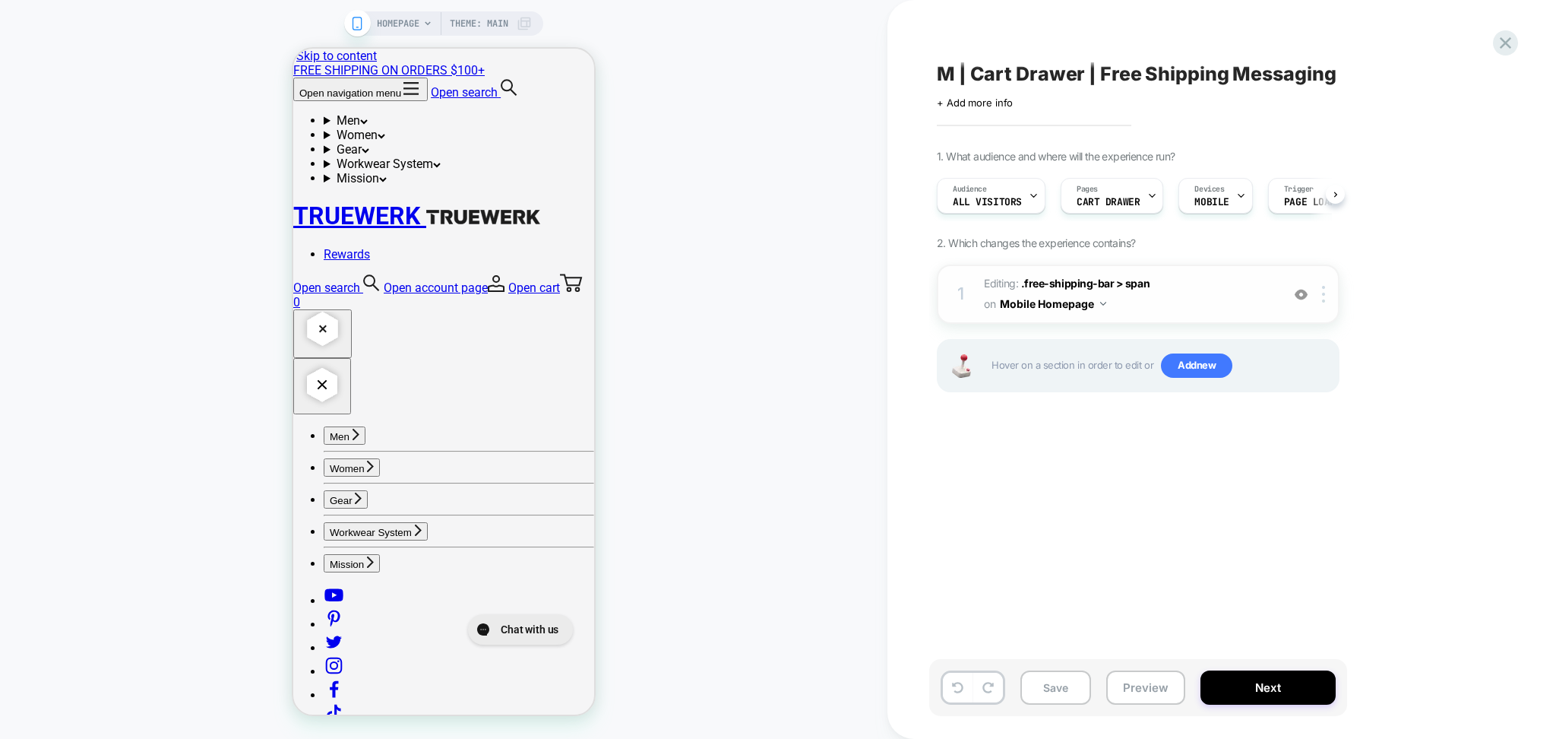
scroll to position [0, 1]
click at [1294, 294] on div at bounding box center [1301, 294] width 25 height 17
click at [1154, 683] on button "Preview" at bounding box center [1146, 687] width 79 height 34
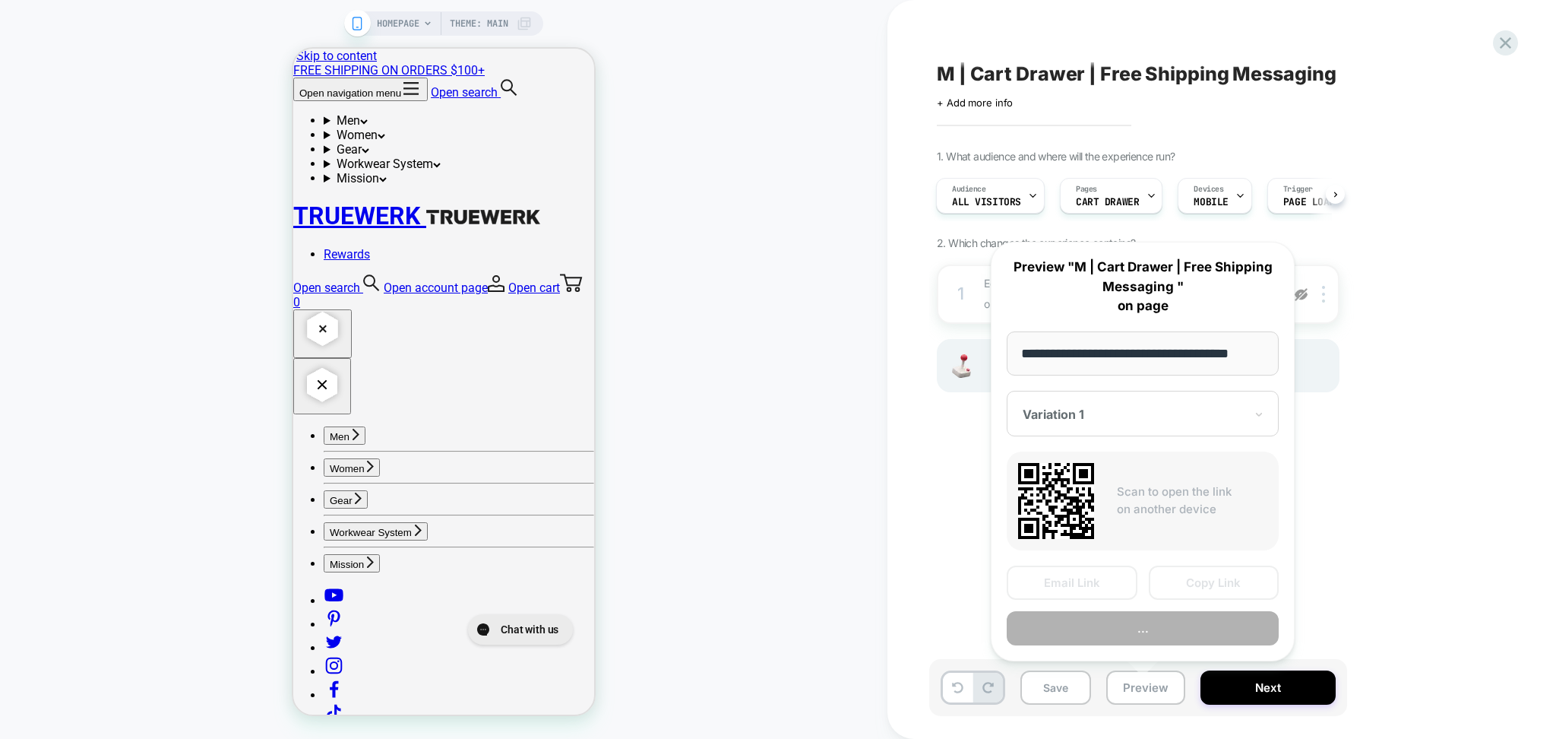
scroll to position [0, 10]
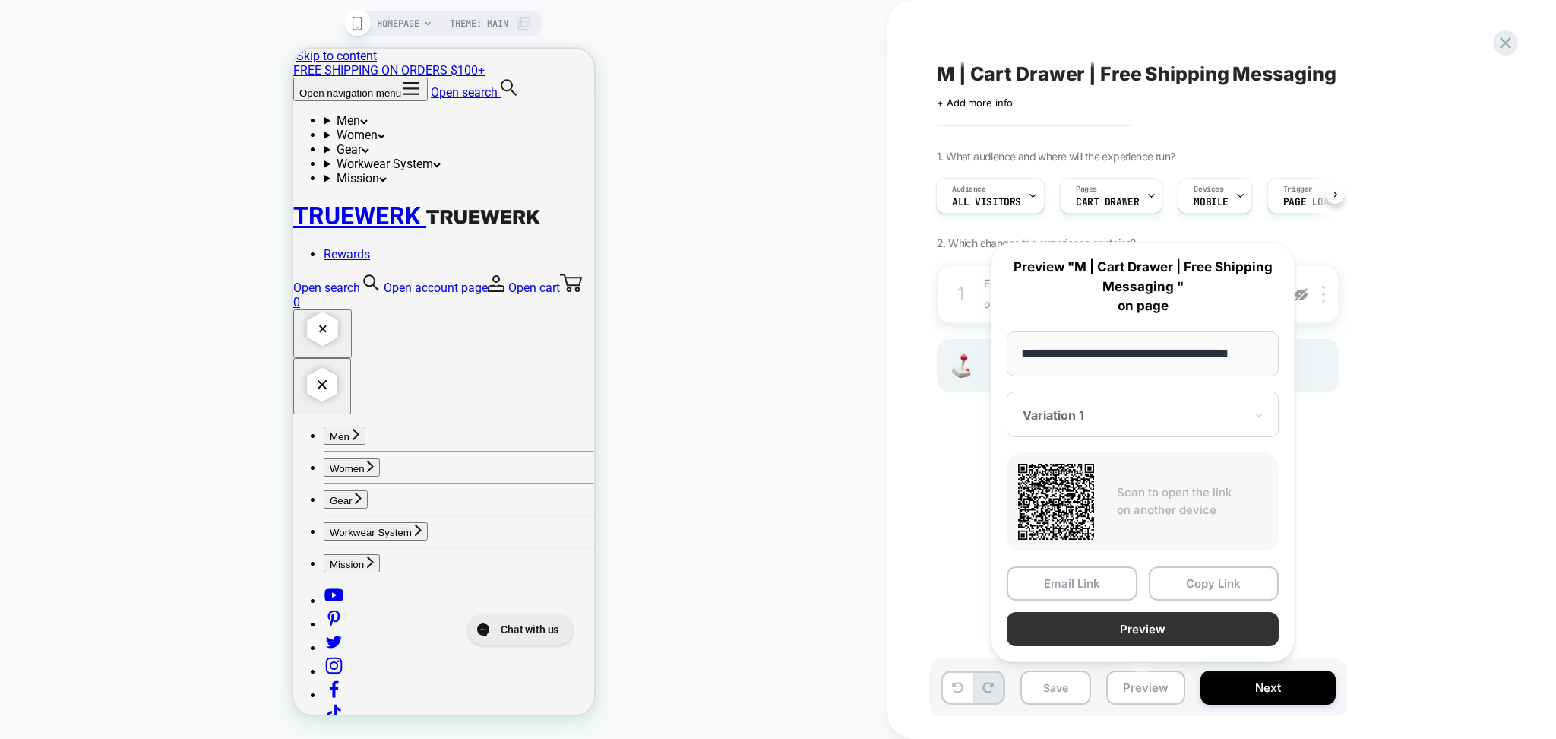
click at [1143, 628] on button "Preview" at bounding box center [1143, 629] width 272 height 34
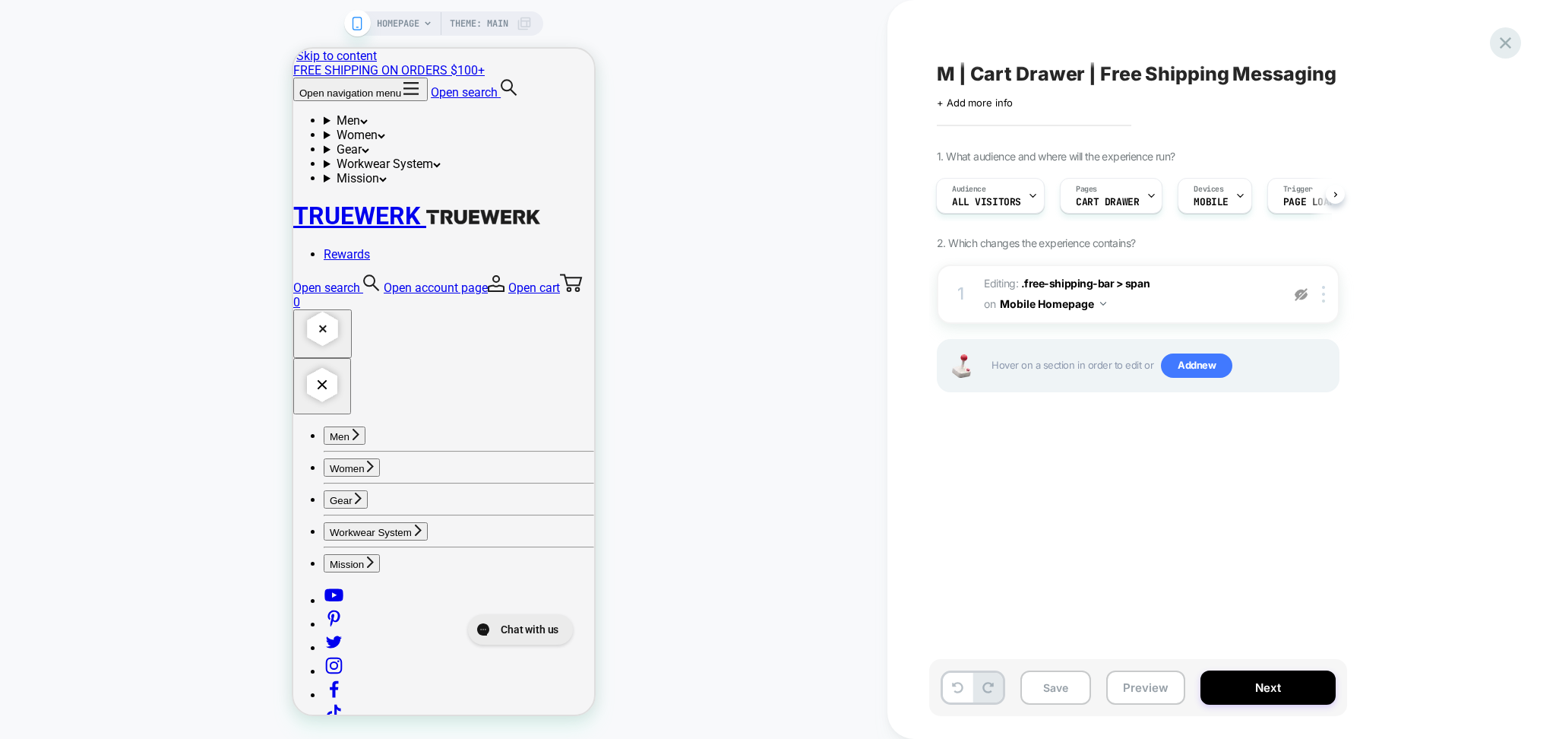
click at [1502, 37] on icon at bounding box center [1506, 43] width 21 height 21
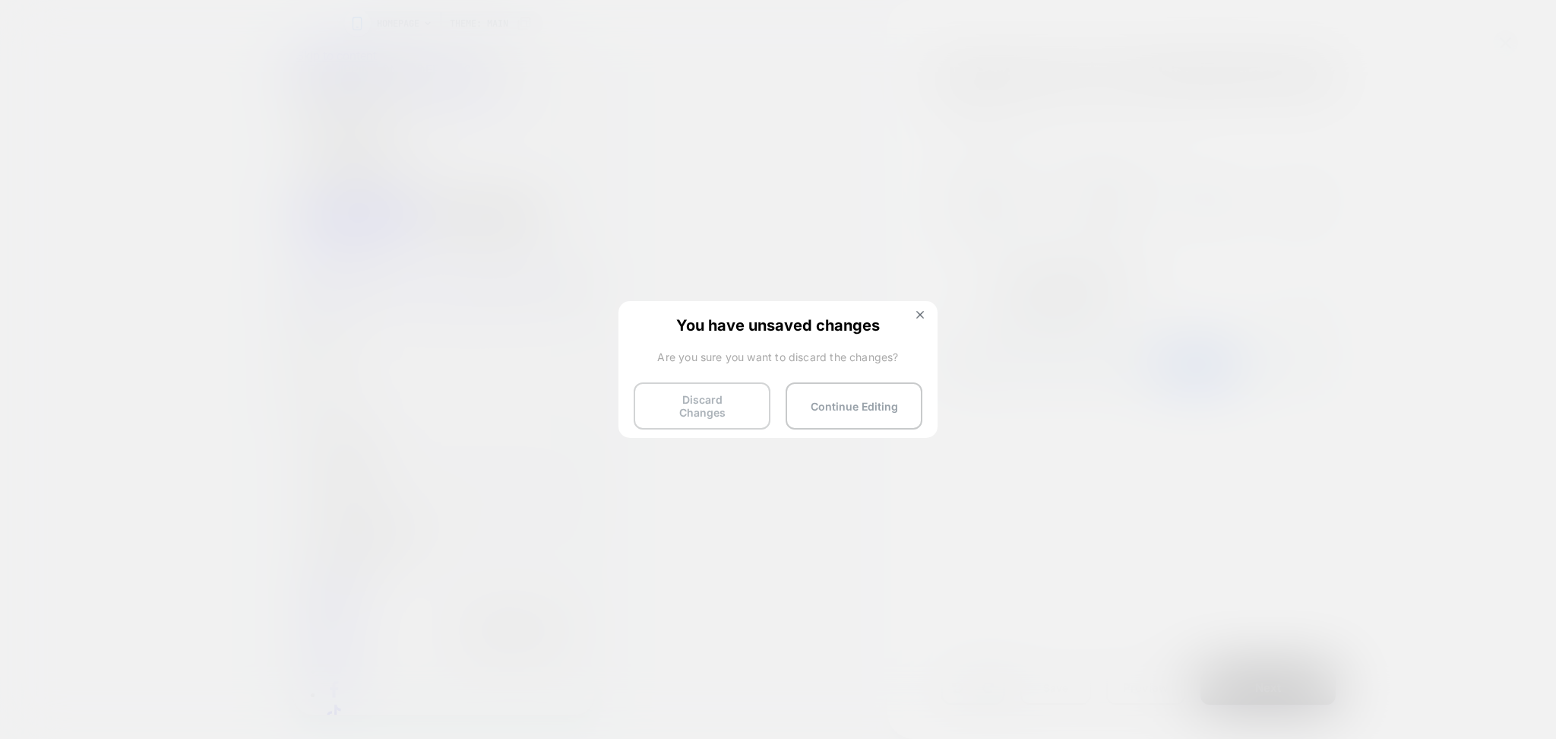
click at [708, 404] on button "Discard Changes" at bounding box center [702, 405] width 137 height 47
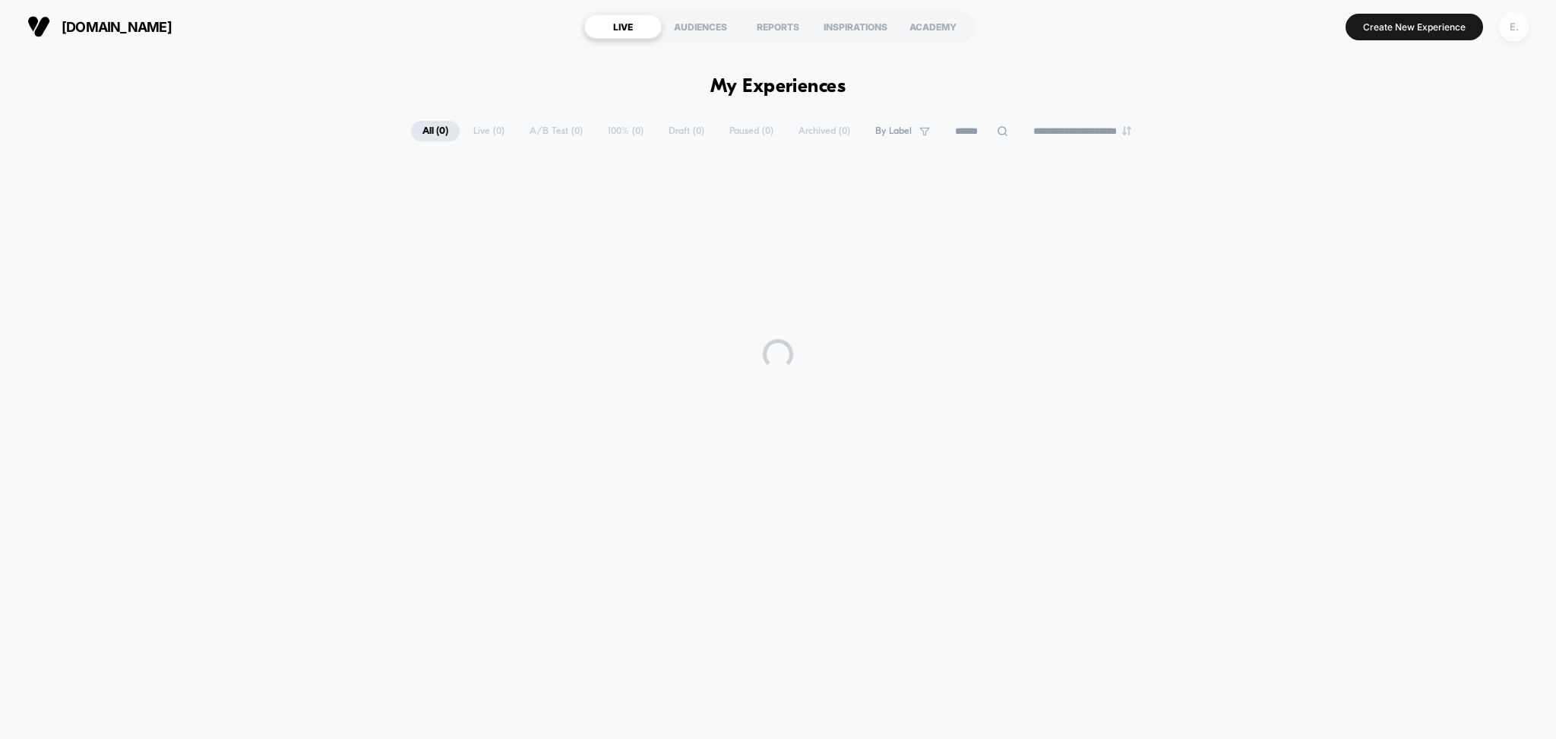
click at [1517, 34] on div "E." at bounding box center [1514, 27] width 30 height 30
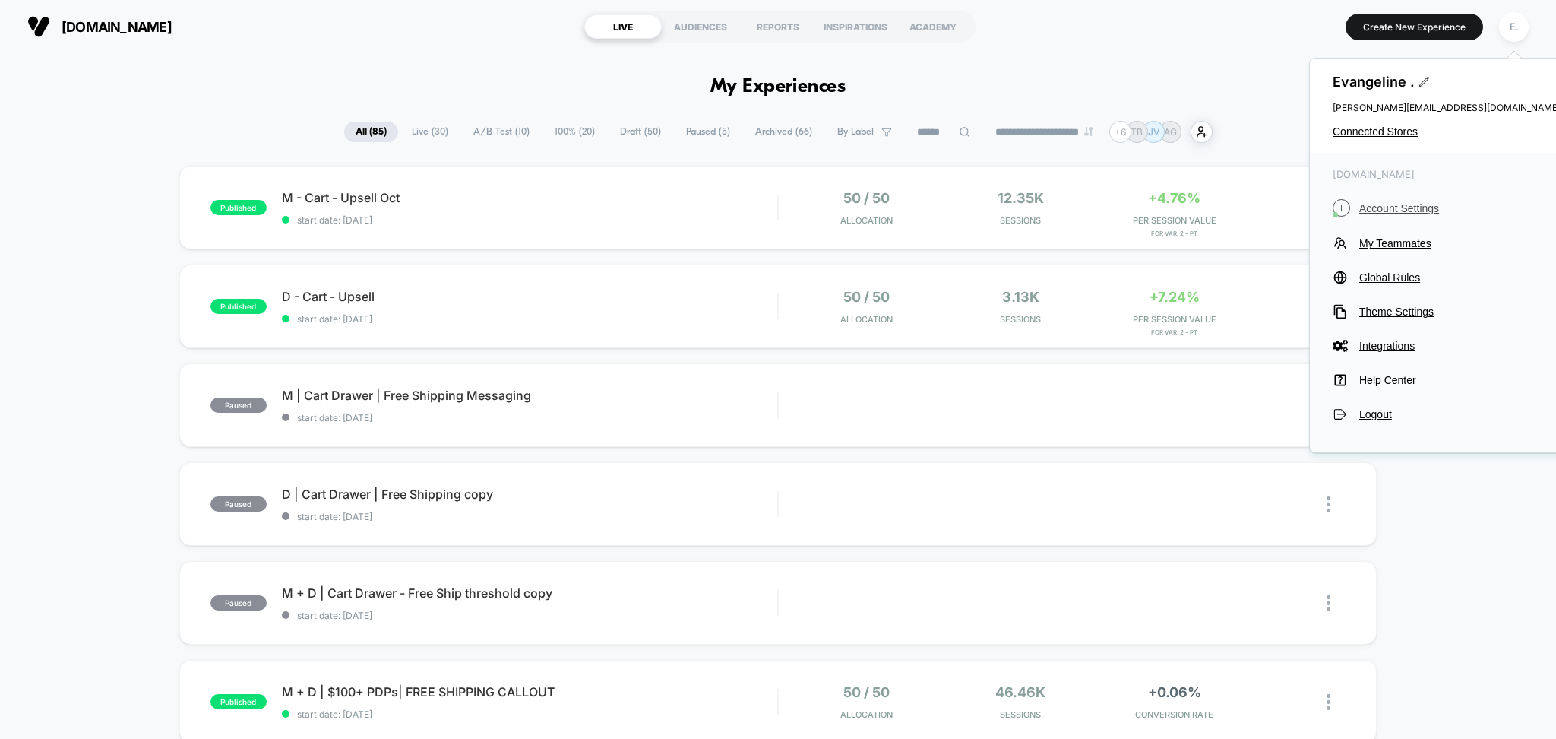
click at [1413, 211] on span "Account Settings" at bounding box center [1460, 208] width 201 height 12
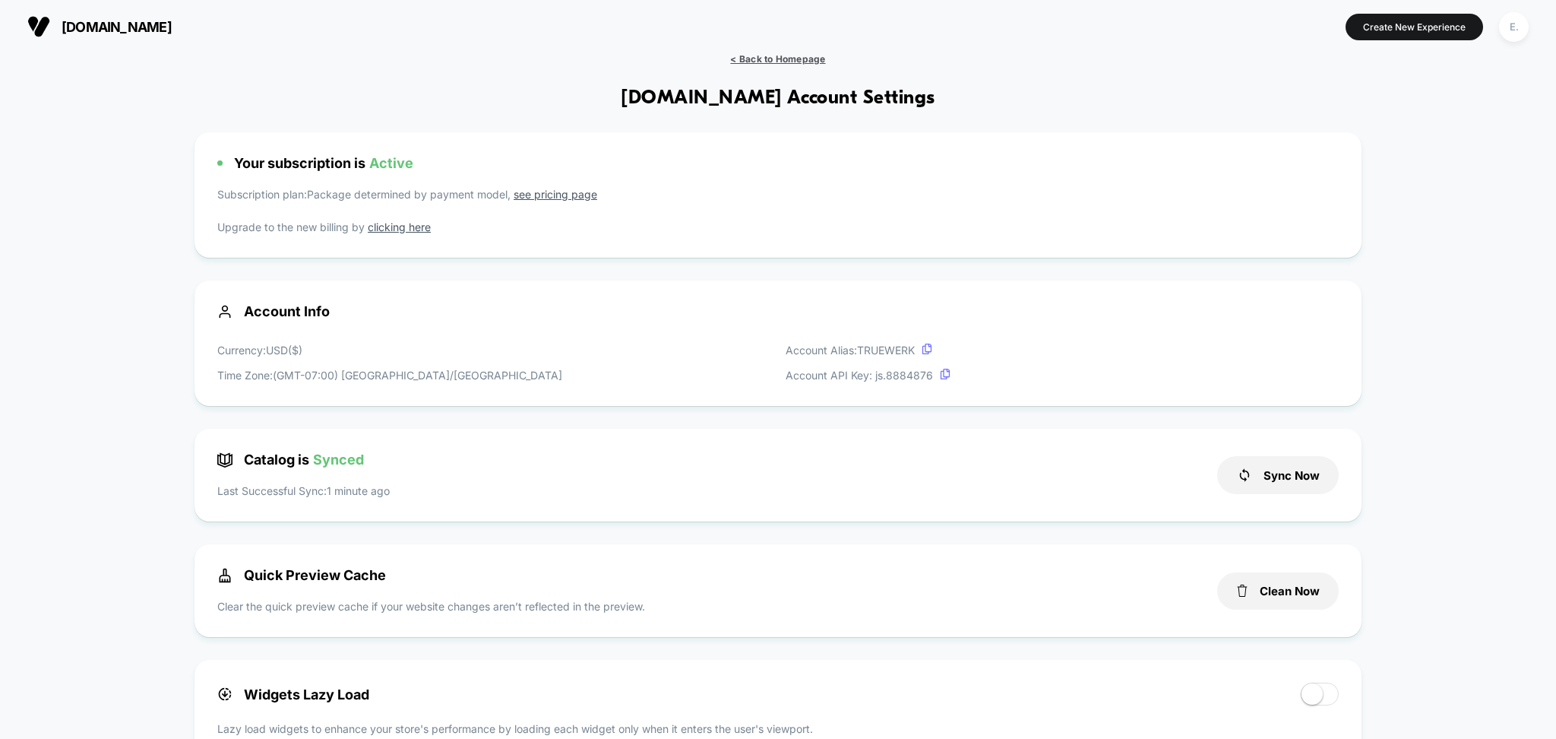
click at [790, 53] on span "< Back to Homepage" at bounding box center [777, 58] width 95 height 11
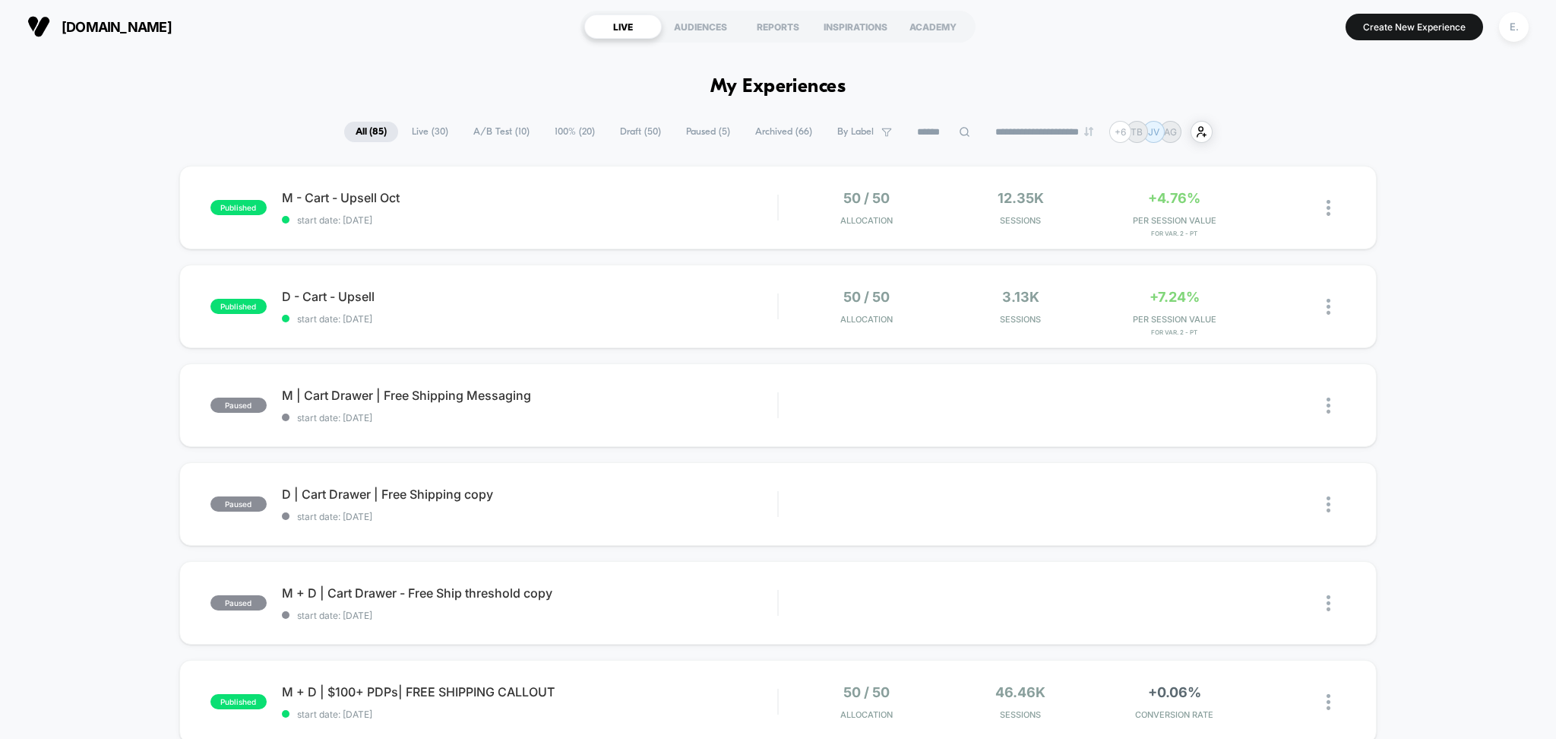
click at [620, 135] on span "Draft ( 50 )" at bounding box center [641, 132] width 64 height 21
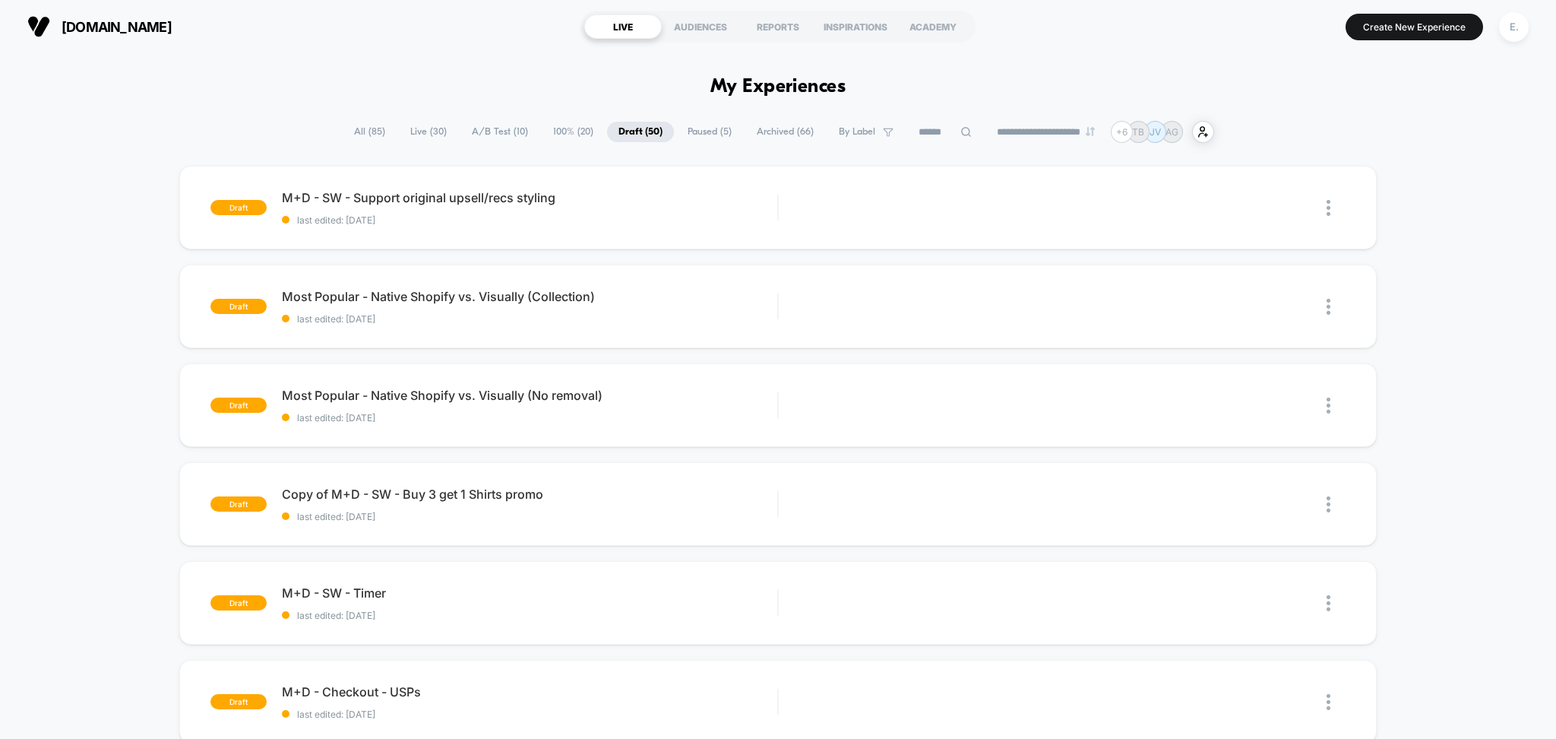
click at [714, 125] on span "Paused ( 5 )" at bounding box center [709, 132] width 67 height 21
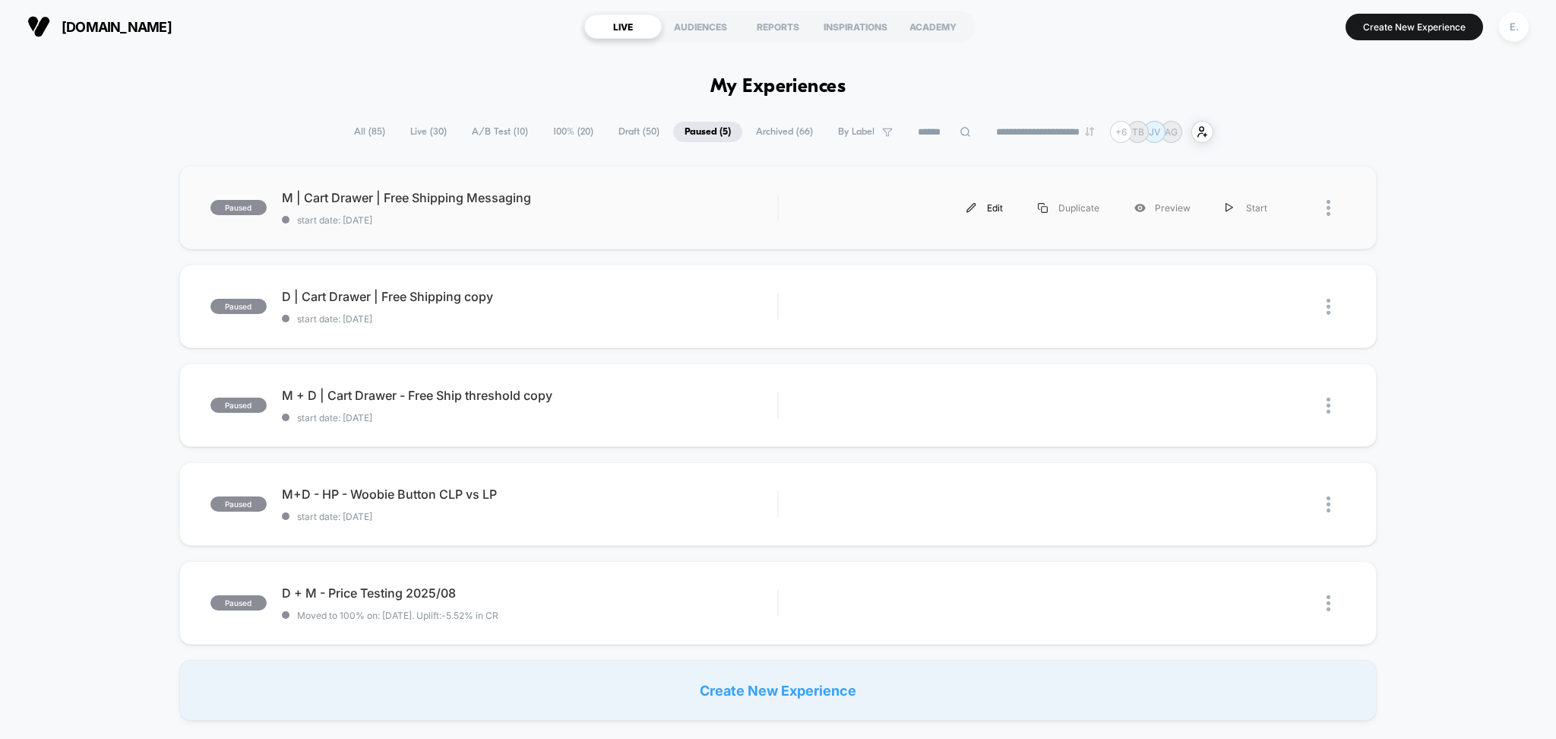
click at [1002, 206] on div "Edit" at bounding box center [984, 208] width 71 height 34
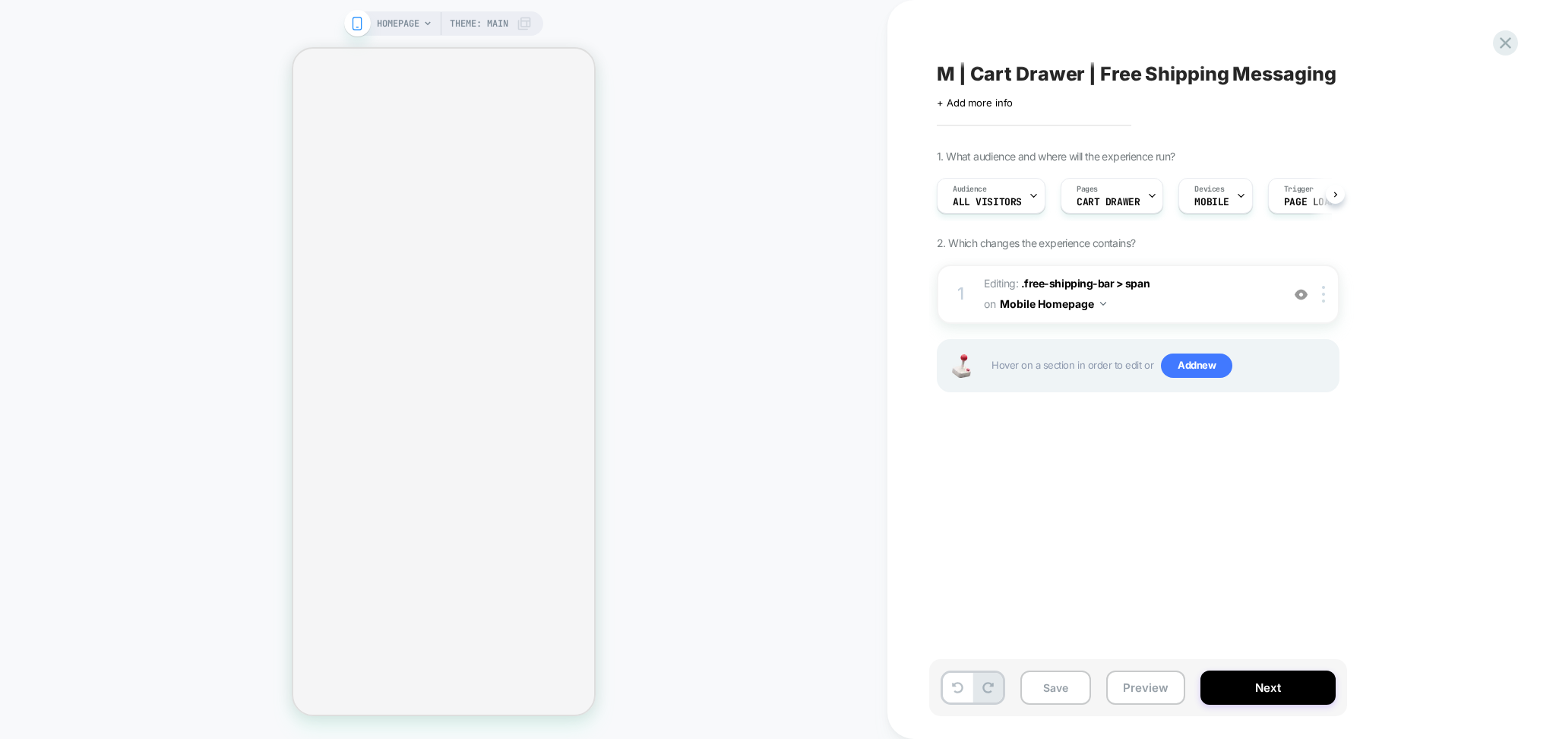
scroll to position [0, 1]
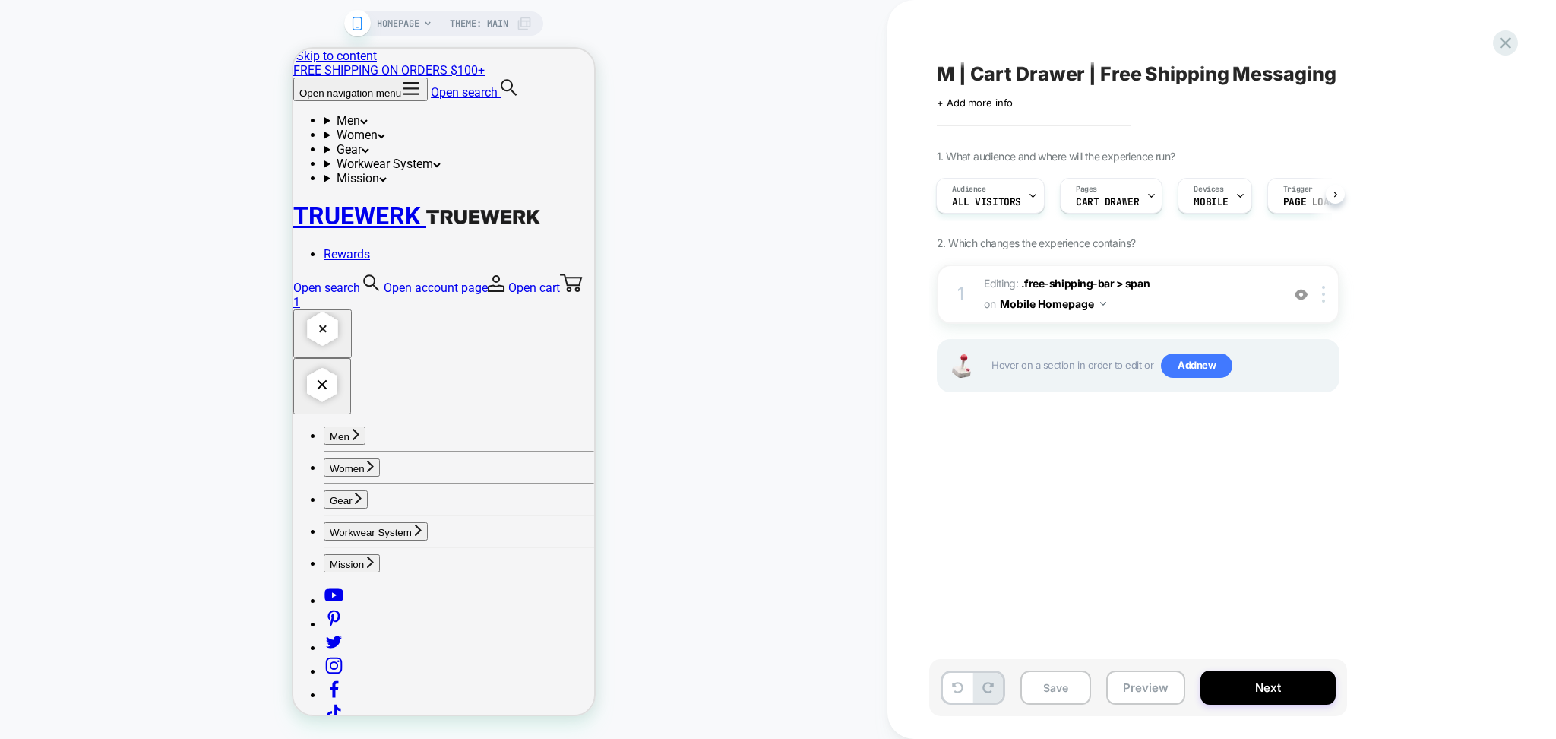
click at [1105, 78] on span "M | Cart Drawer | Free Shipping Messaging" at bounding box center [1137, 73] width 400 height 23
click at [1105, 78] on textarea "**********" at bounding box center [1051, 74] width 229 height 24
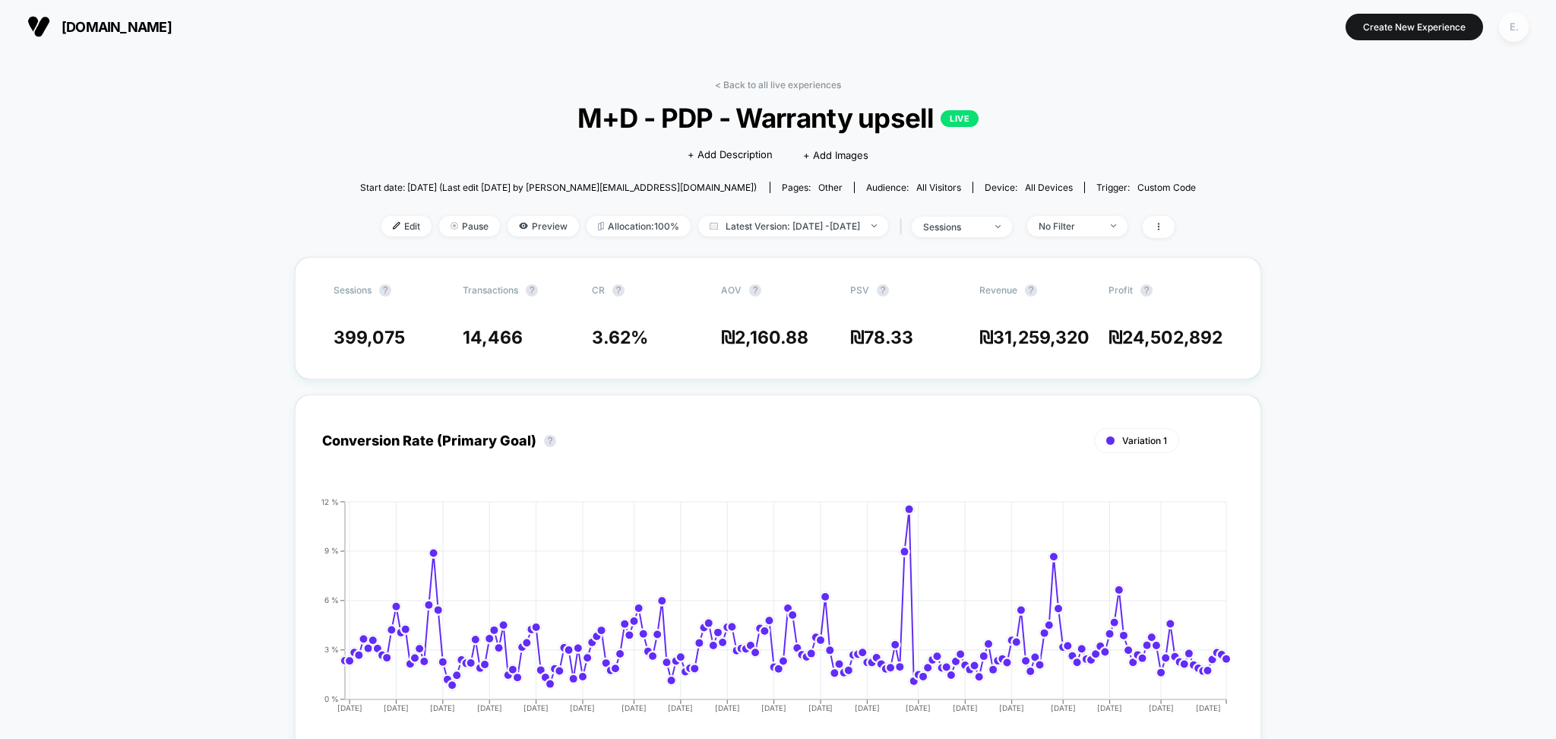
click at [1518, 30] on div "E." at bounding box center [1514, 27] width 30 height 30
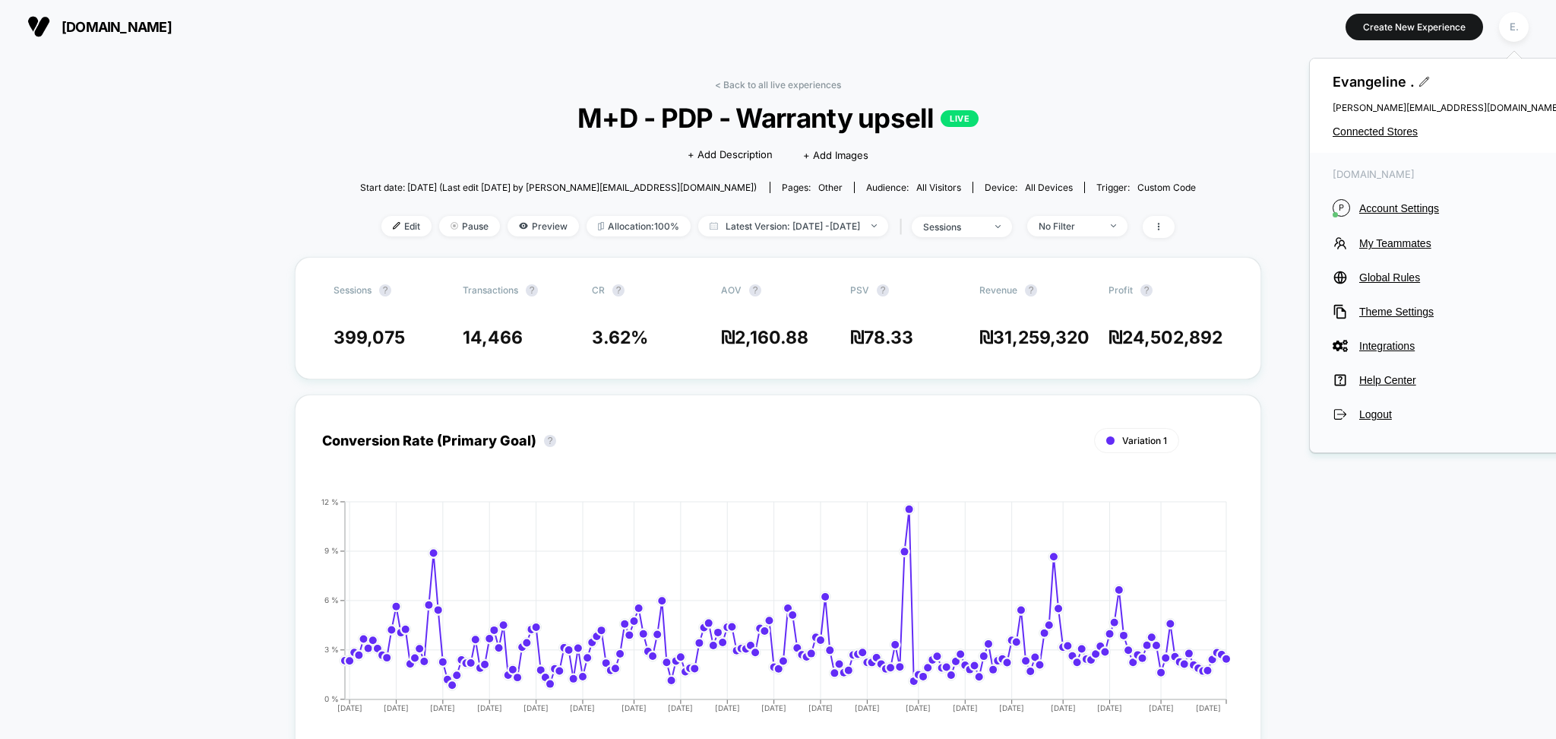
click at [1392, 138] on div "[PERSON_NAME] . [PERSON_NAME][EMAIL_ADDRESS][DOMAIN_NAME] Connected Stores" at bounding box center [1447, 106] width 274 height 94
click at [1381, 125] on span "Connected Stores" at bounding box center [1447, 131] width 228 height 12
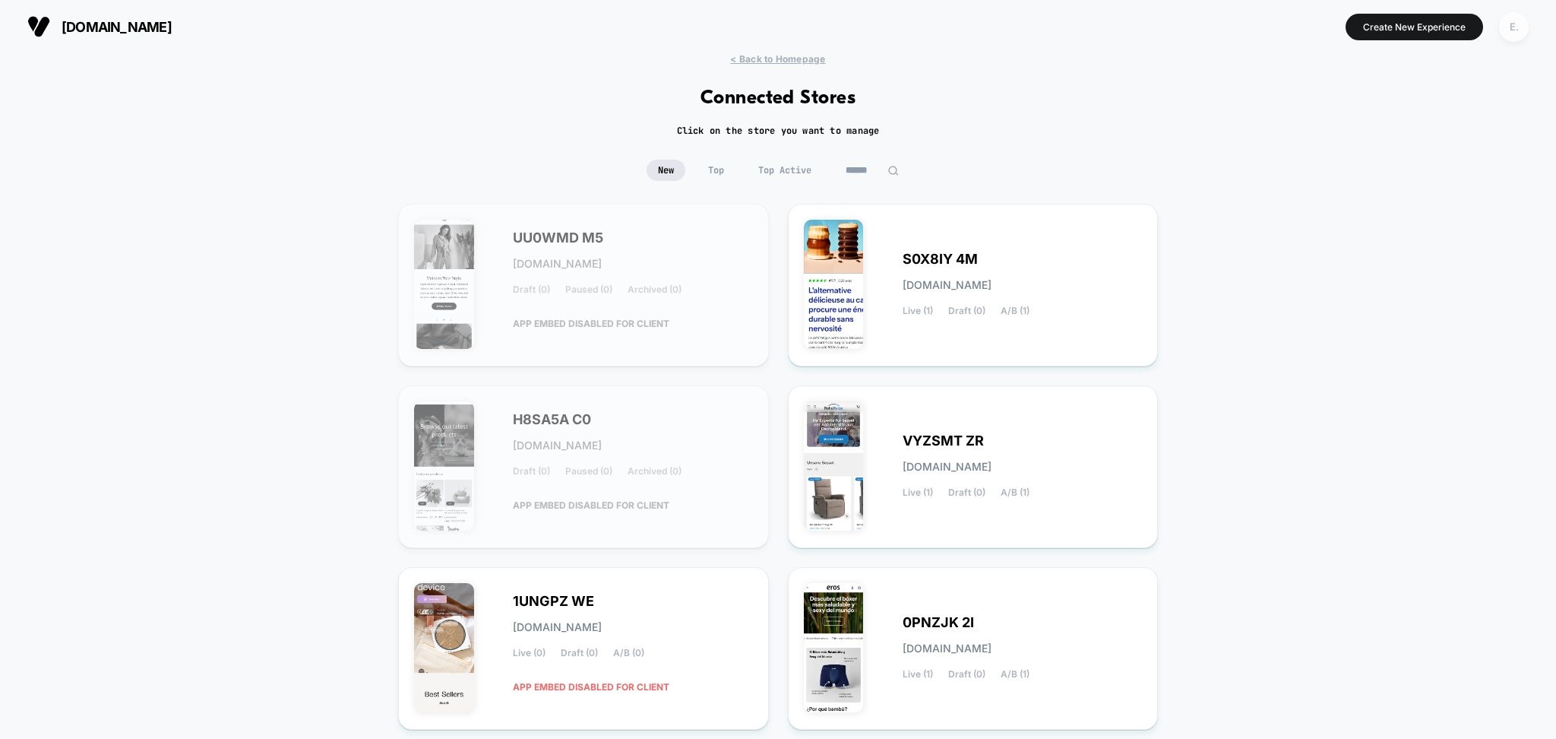
click at [1515, 24] on div "E." at bounding box center [1514, 27] width 30 height 30
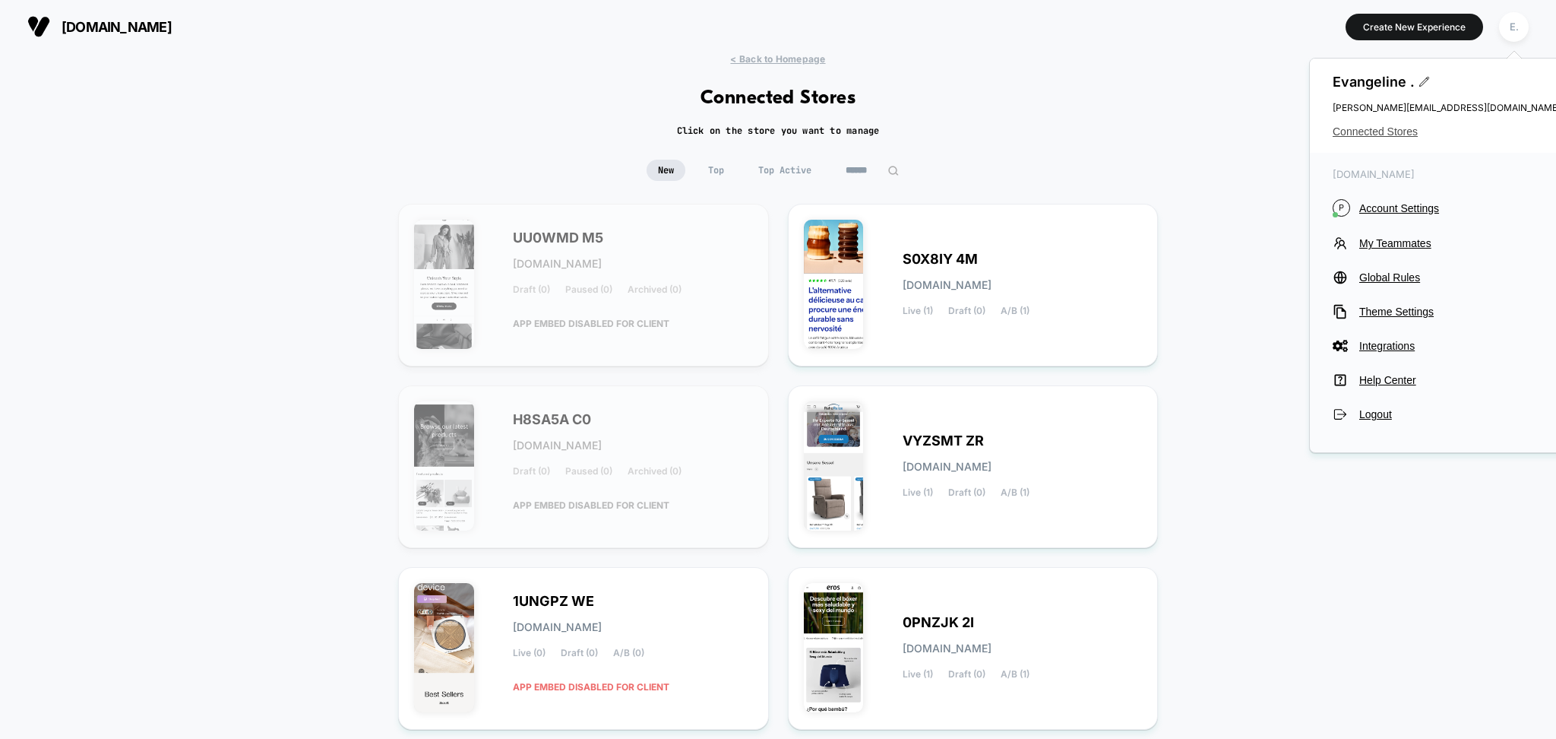
click at [1355, 131] on span "Connected Stores" at bounding box center [1447, 131] width 228 height 12
click at [866, 173] on input at bounding box center [872, 170] width 76 height 21
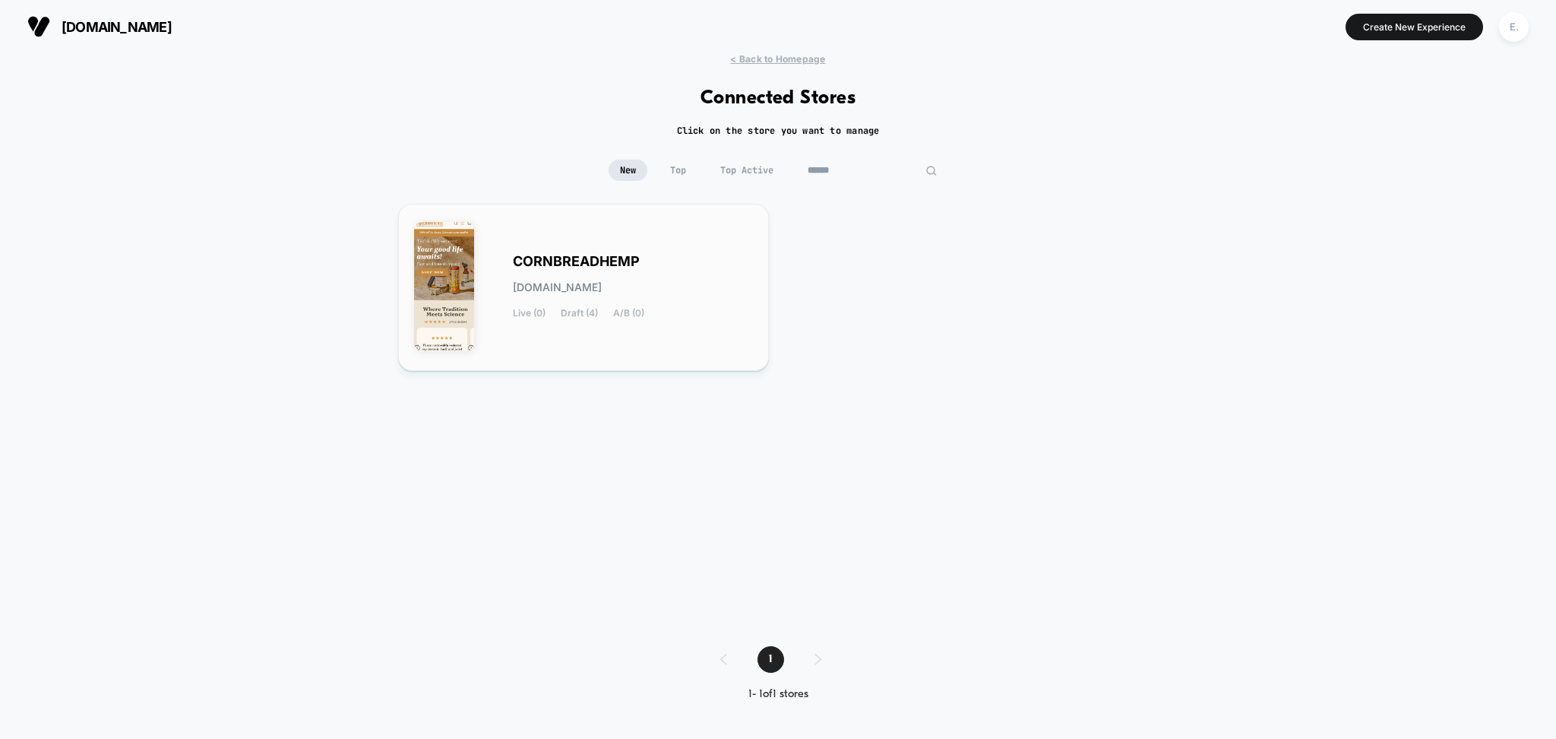
type input "******"
click at [622, 262] on span "CORNBREADHEMP" at bounding box center [576, 261] width 127 height 11
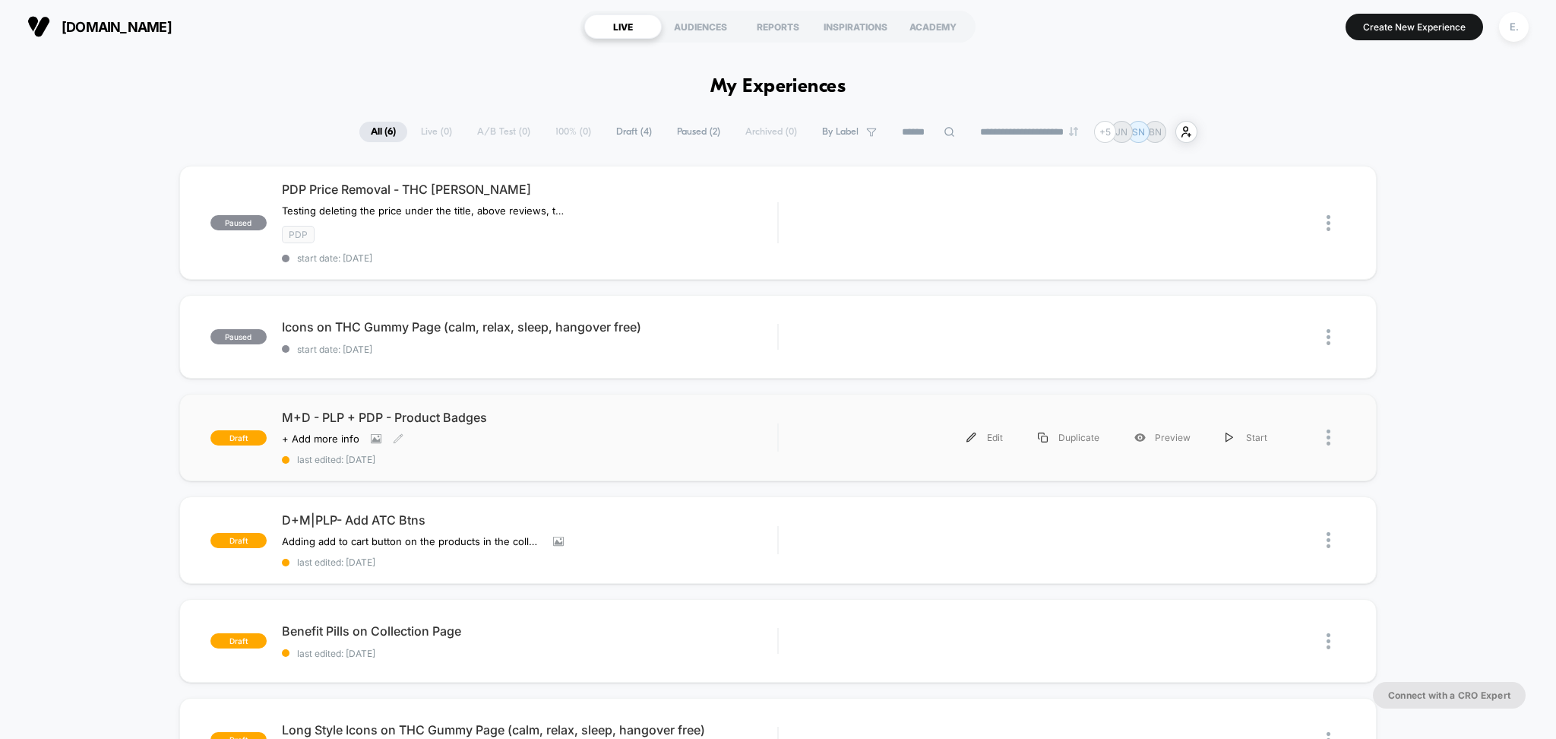
click at [610, 439] on div "Click to view images Click to edit experience details + Add more info" at bounding box center [455, 438] width 347 height 12
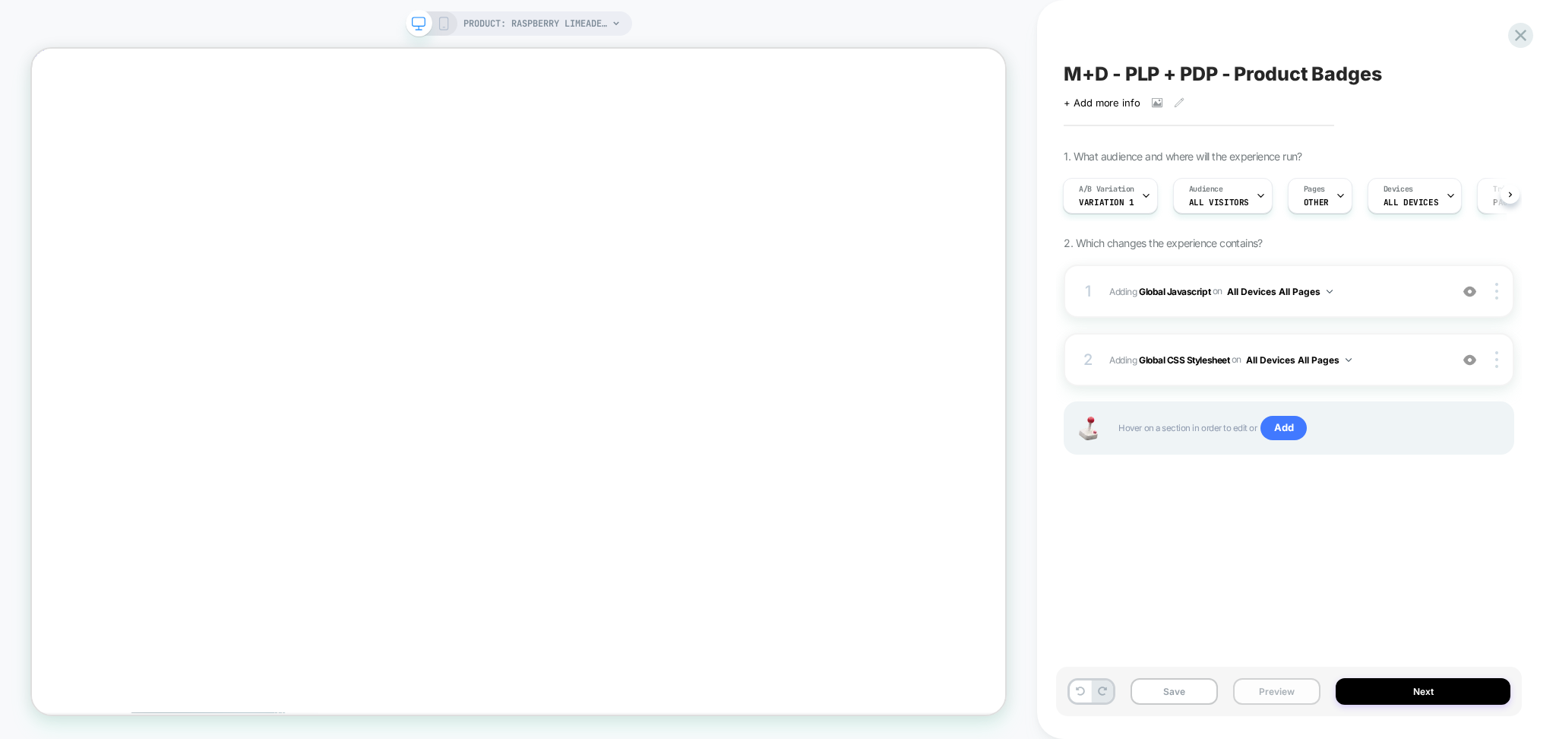
click at [1268, 688] on button "Preview" at bounding box center [1276, 691] width 87 height 27
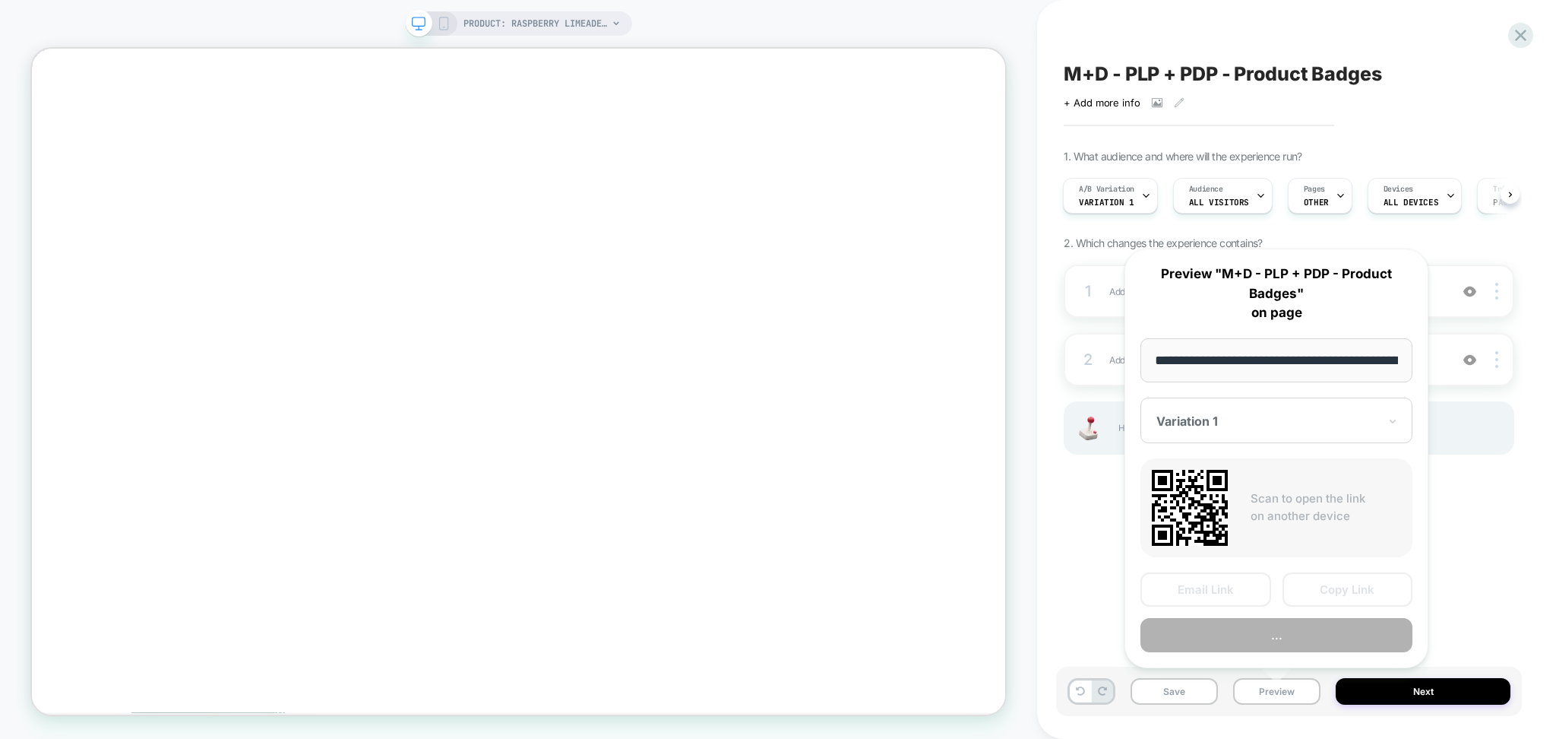
scroll to position [0, 297]
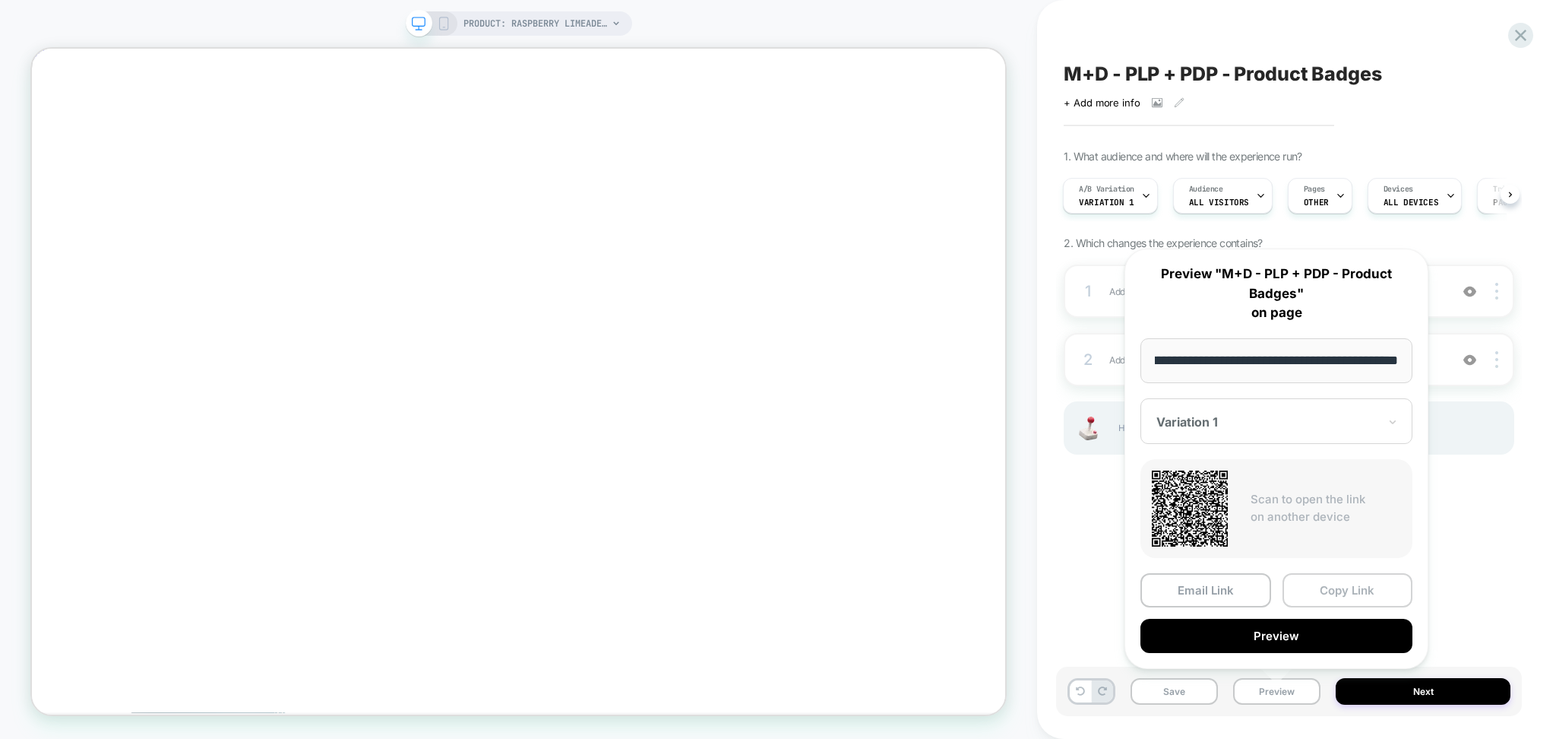
click at [1309, 581] on button "Copy Link" at bounding box center [1348, 590] width 131 height 34
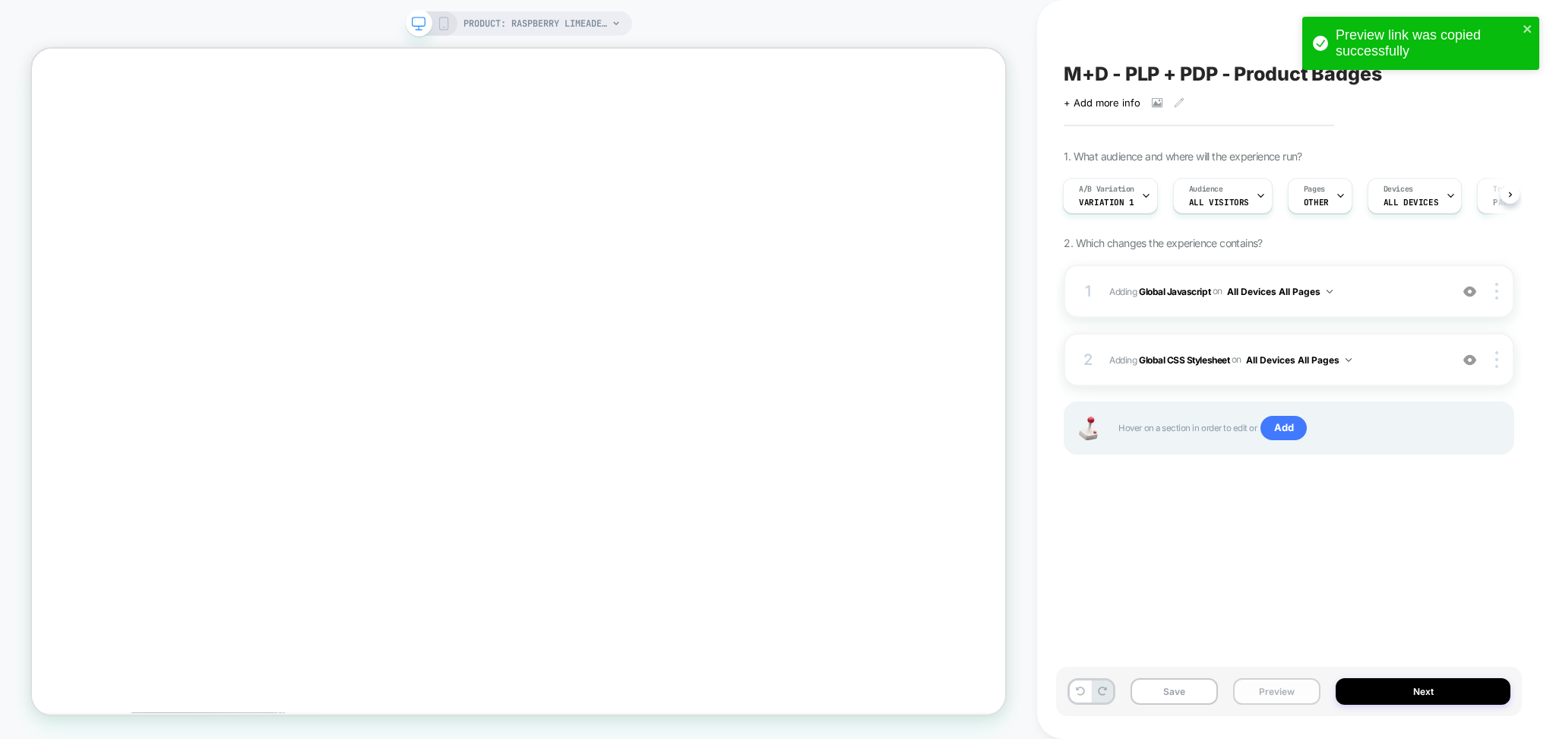
click at [1271, 698] on button "Preview" at bounding box center [1276, 691] width 87 height 27
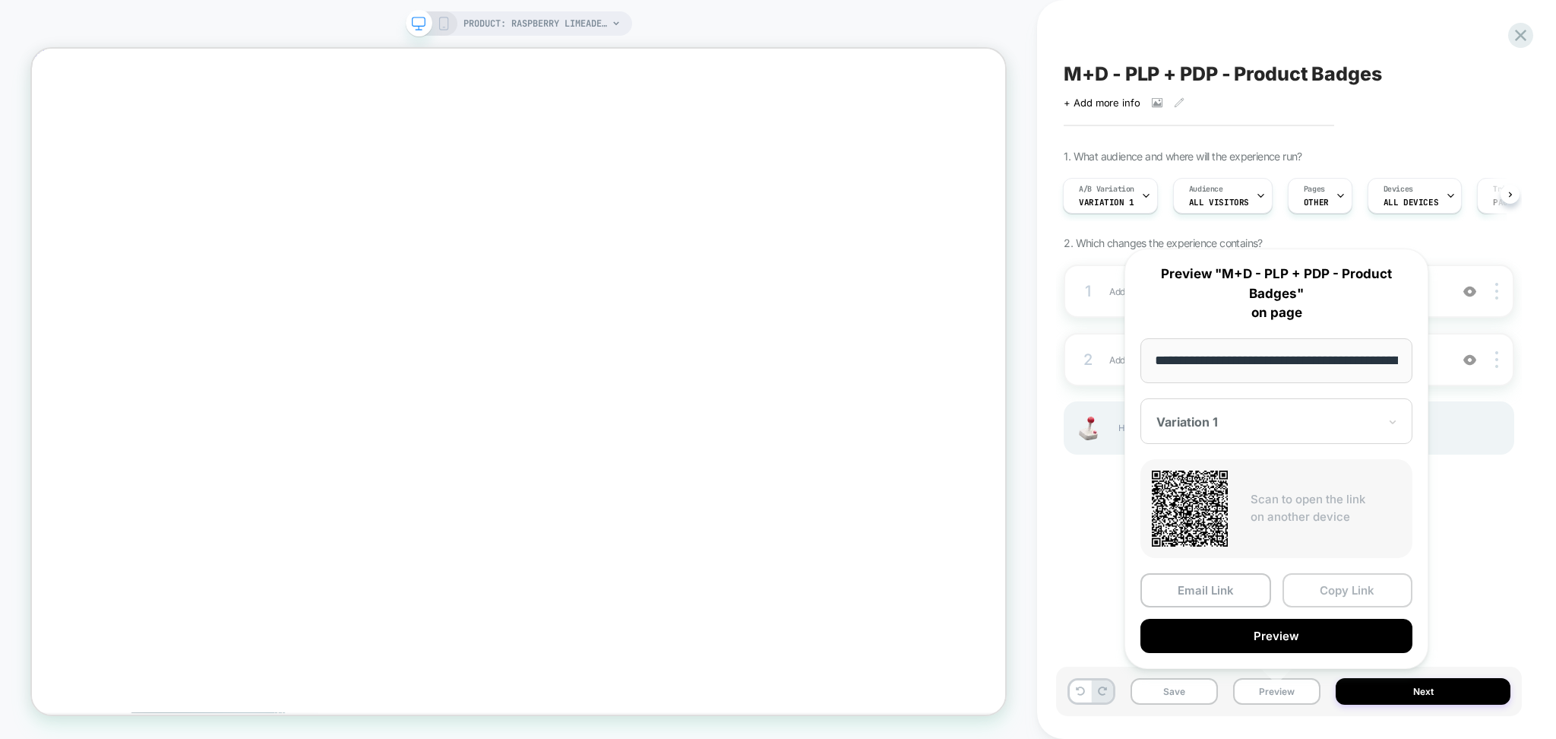
click at [1322, 594] on button "Copy Link" at bounding box center [1348, 590] width 131 height 34
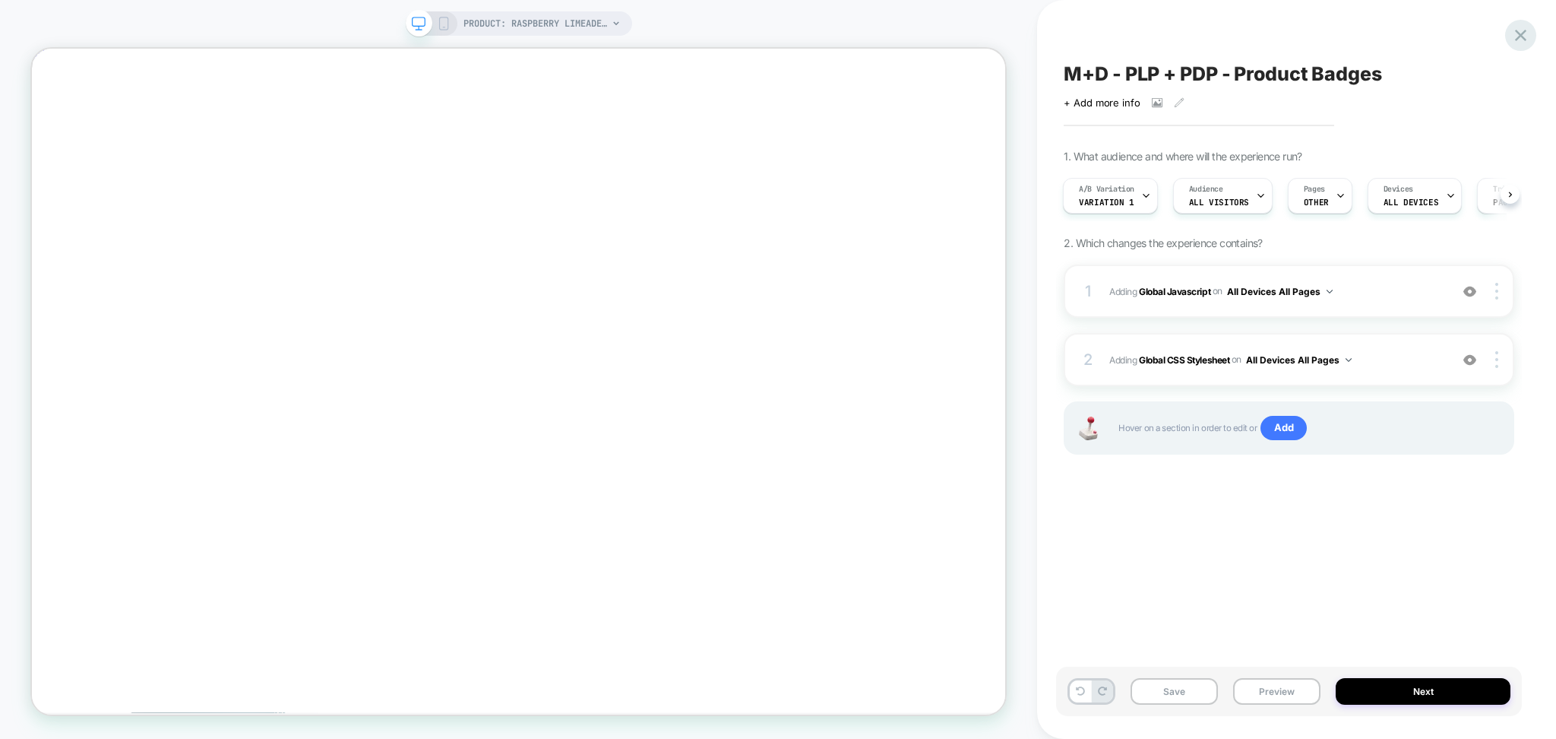
click at [1526, 38] on icon at bounding box center [1521, 35] width 21 height 21
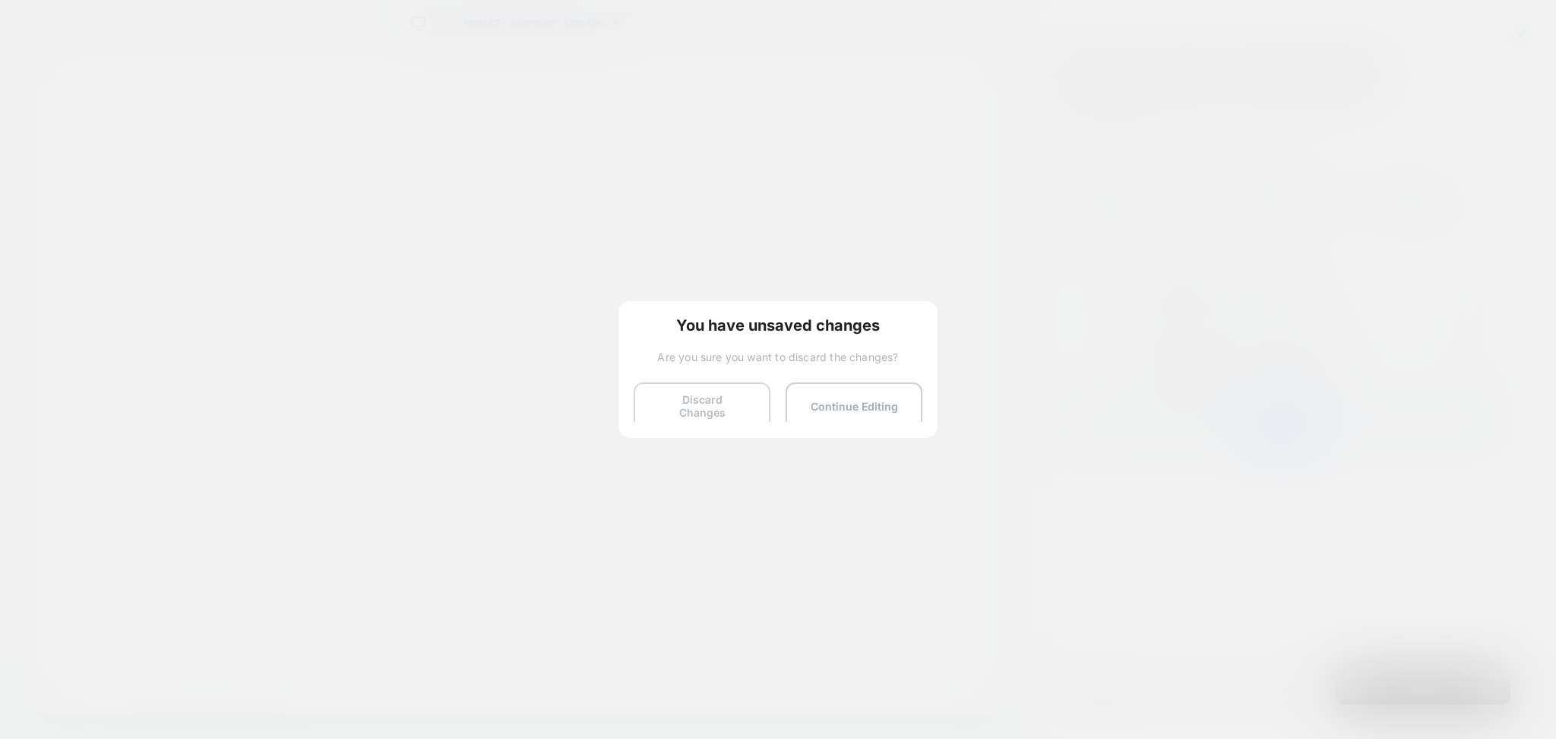
click at [689, 409] on button "Discard Changes" at bounding box center [702, 405] width 137 height 47
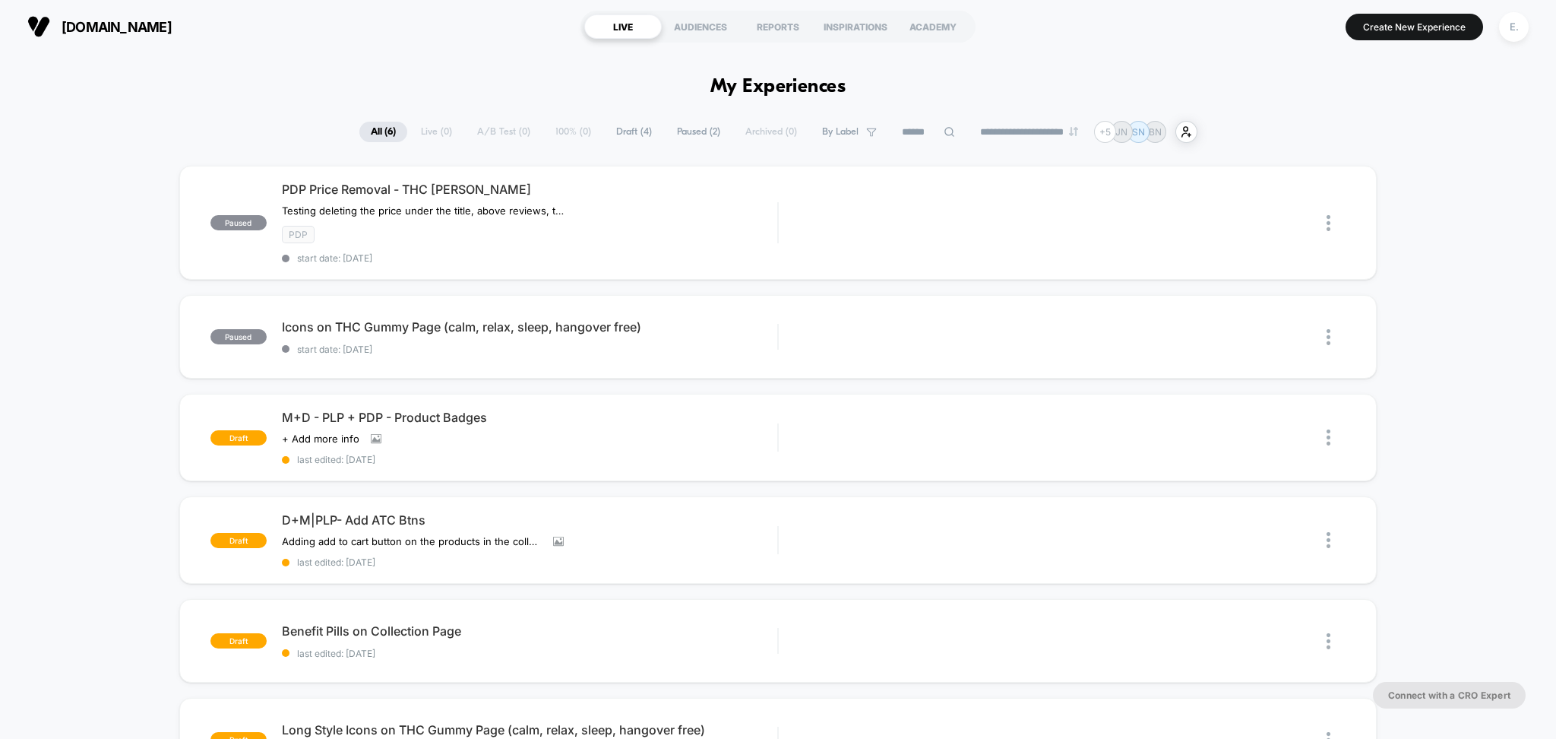
click at [901, 127] on input at bounding box center [929, 132] width 76 height 18
click at [644, 134] on span "Paused ( 2 )" at bounding box center [661, 132] width 66 height 21
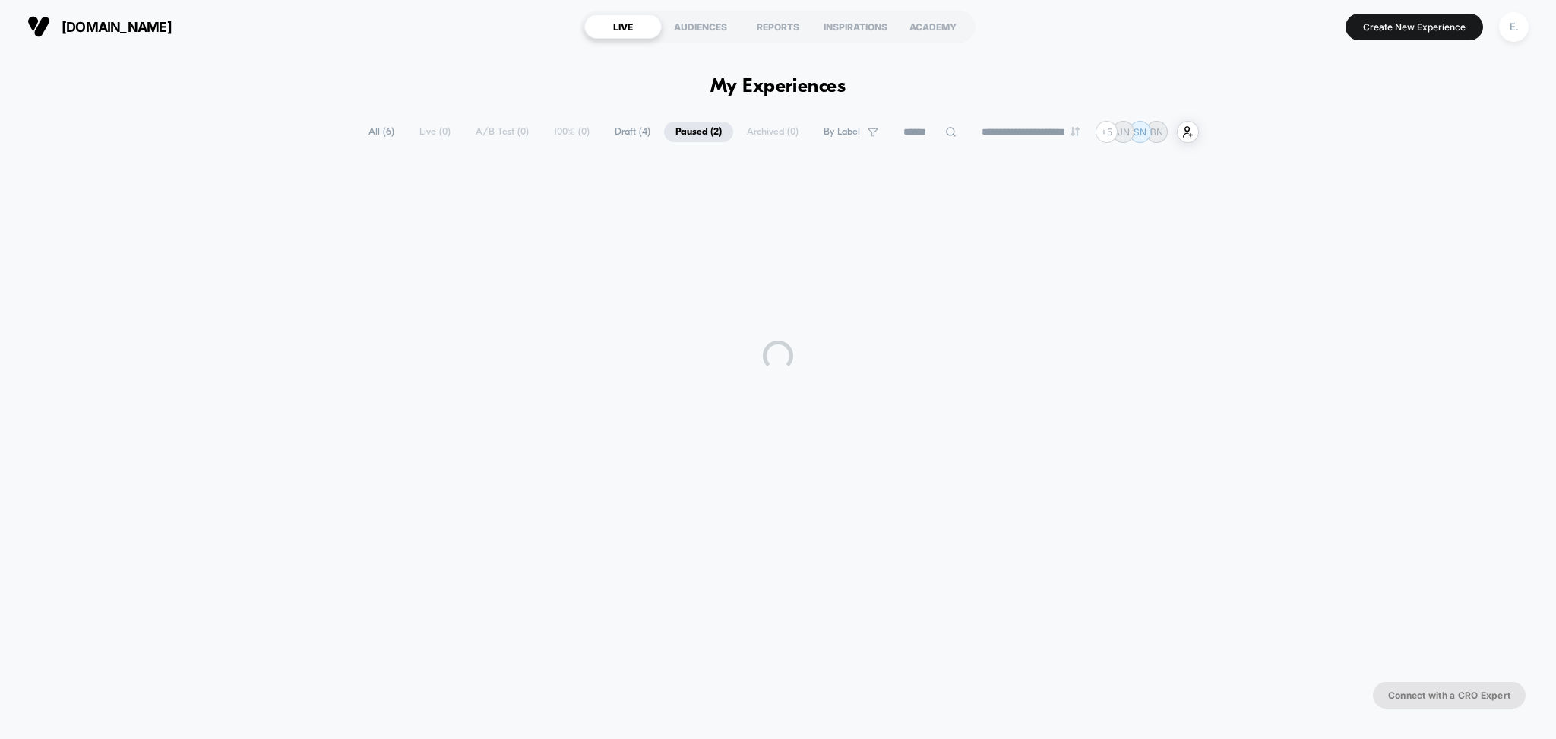
click at [578, 144] on div "**********" at bounding box center [778, 348] width 1556 height 455
click at [604, 128] on span "Draft ( 4 )" at bounding box center [632, 132] width 59 height 21
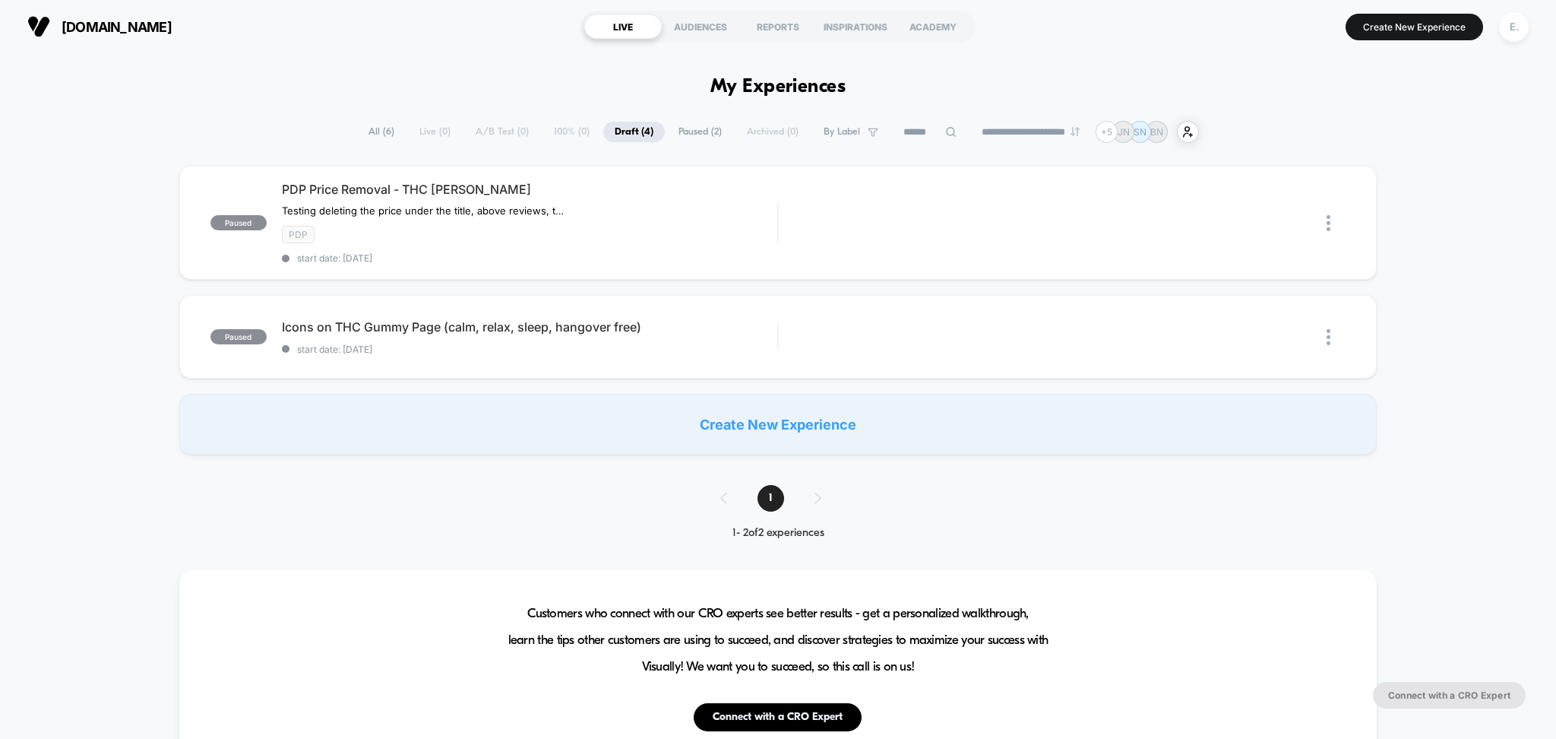
click at [628, 125] on span "Draft ( 4 )" at bounding box center [634, 132] width 62 height 21
click at [945, 129] on icon at bounding box center [950, 131] width 11 height 11
click at [643, 126] on span "Paused ( 2 )" at bounding box center [662, 132] width 66 height 21
click at [606, 133] on span "Draft ( 4 )" at bounding box center [632, 132] width 59 height 21
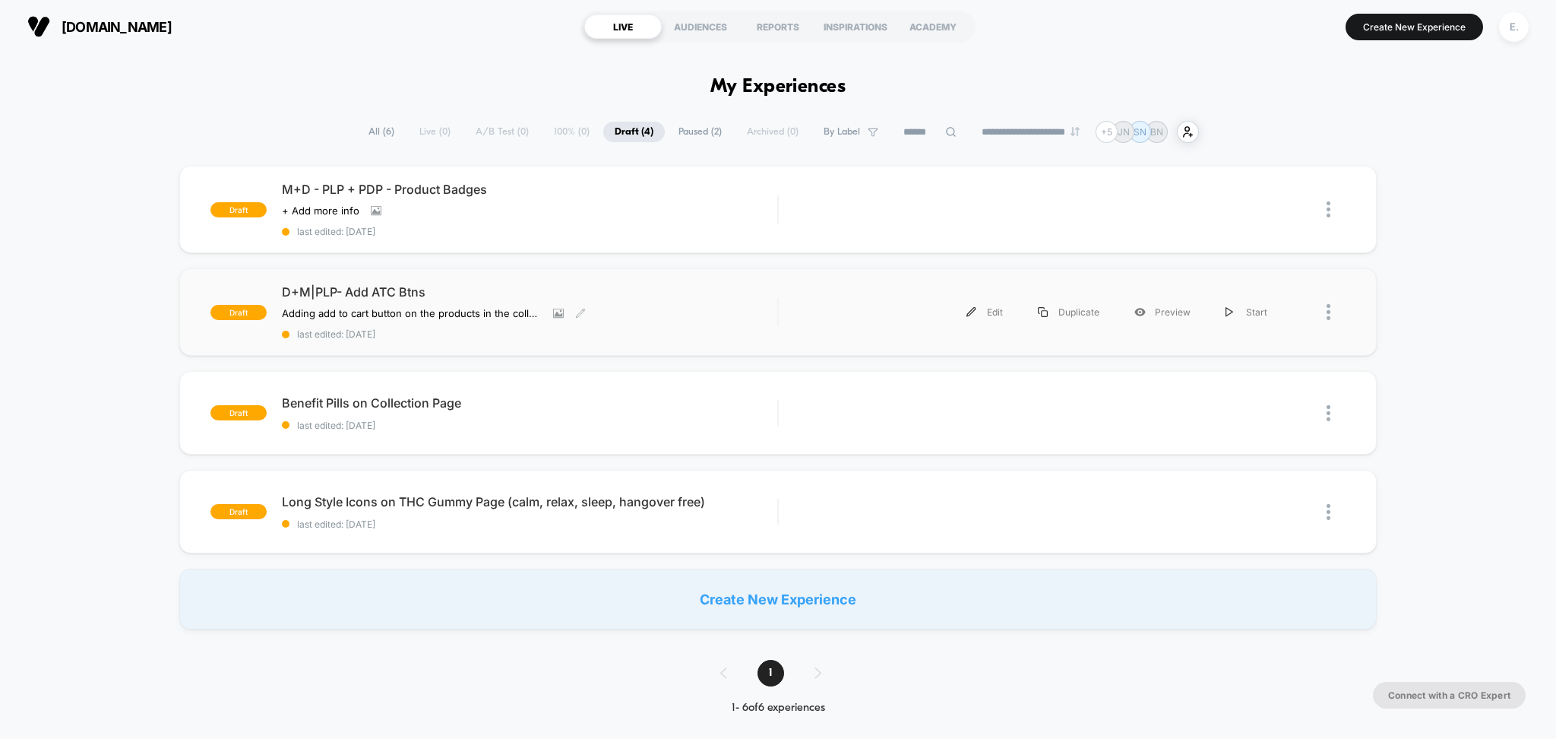
click at [676, 311] on div "D+M|PLP- Add ATC Btns Adding add to cart button on the products in the collecti…" at bounding box center [530, 311] width 496 height 55
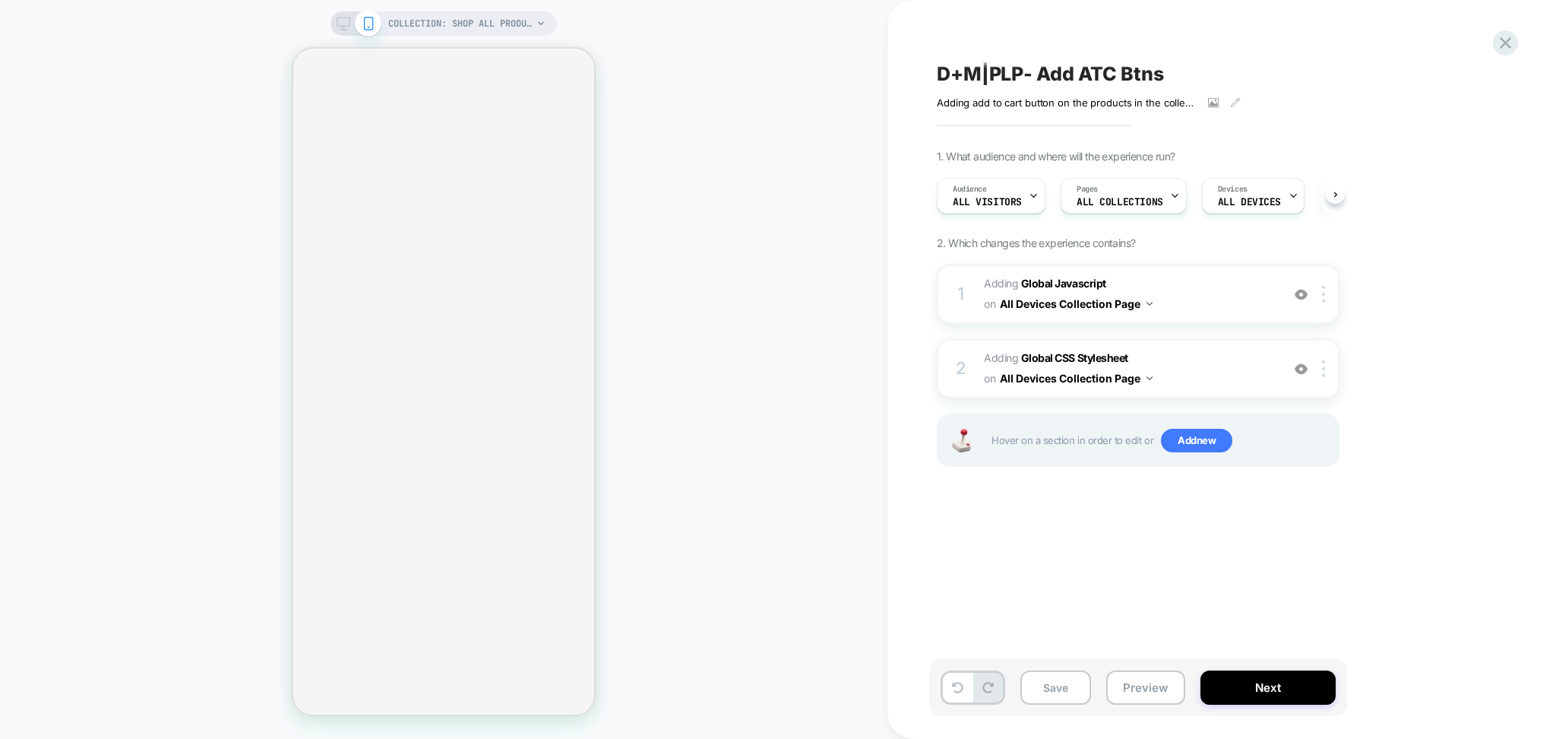
scroll to position [0, 2]
select select "******"
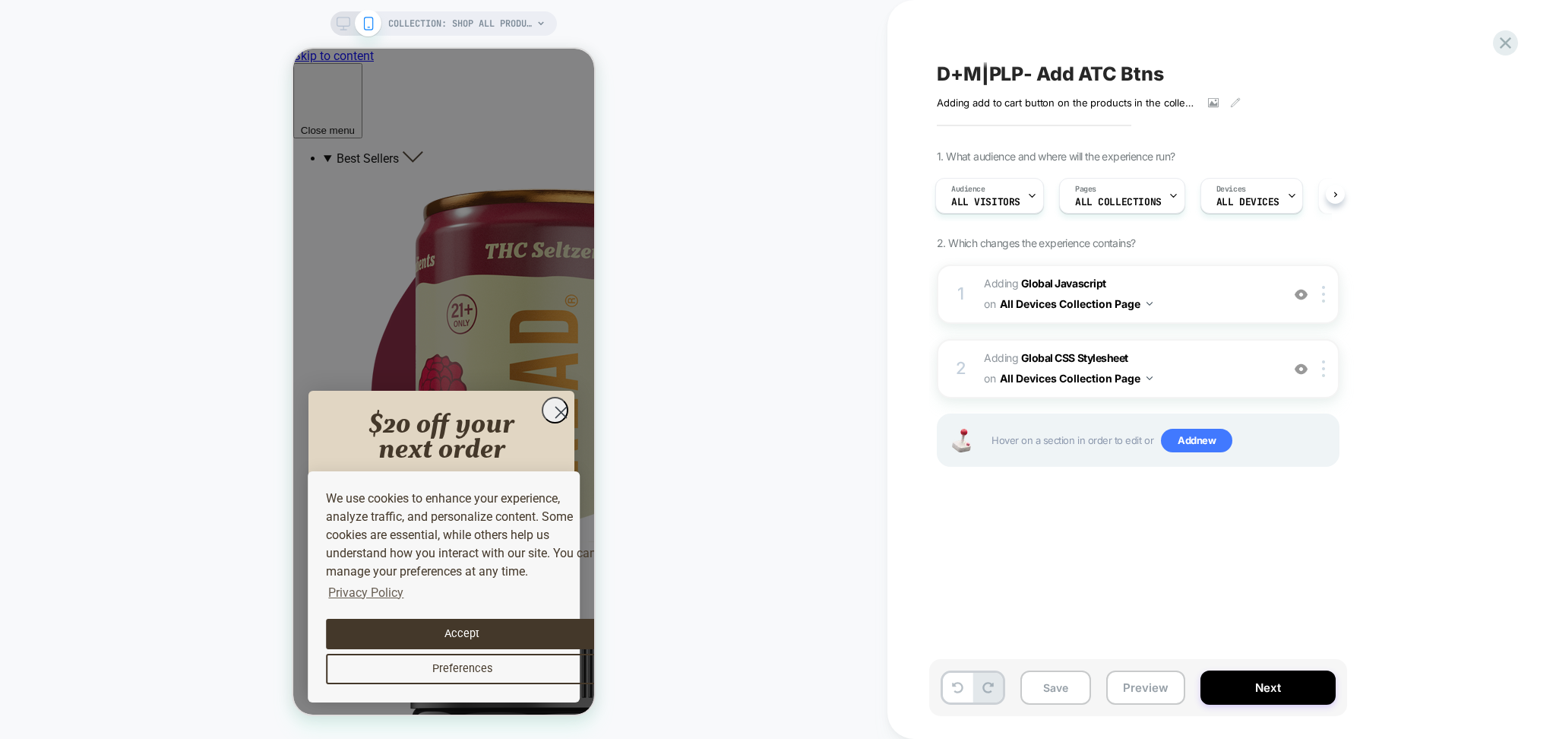
scroll to position [0, 0]
click at [1129, 680] on button "Preview" at bounding box center [1146, 687] width 79 height 34
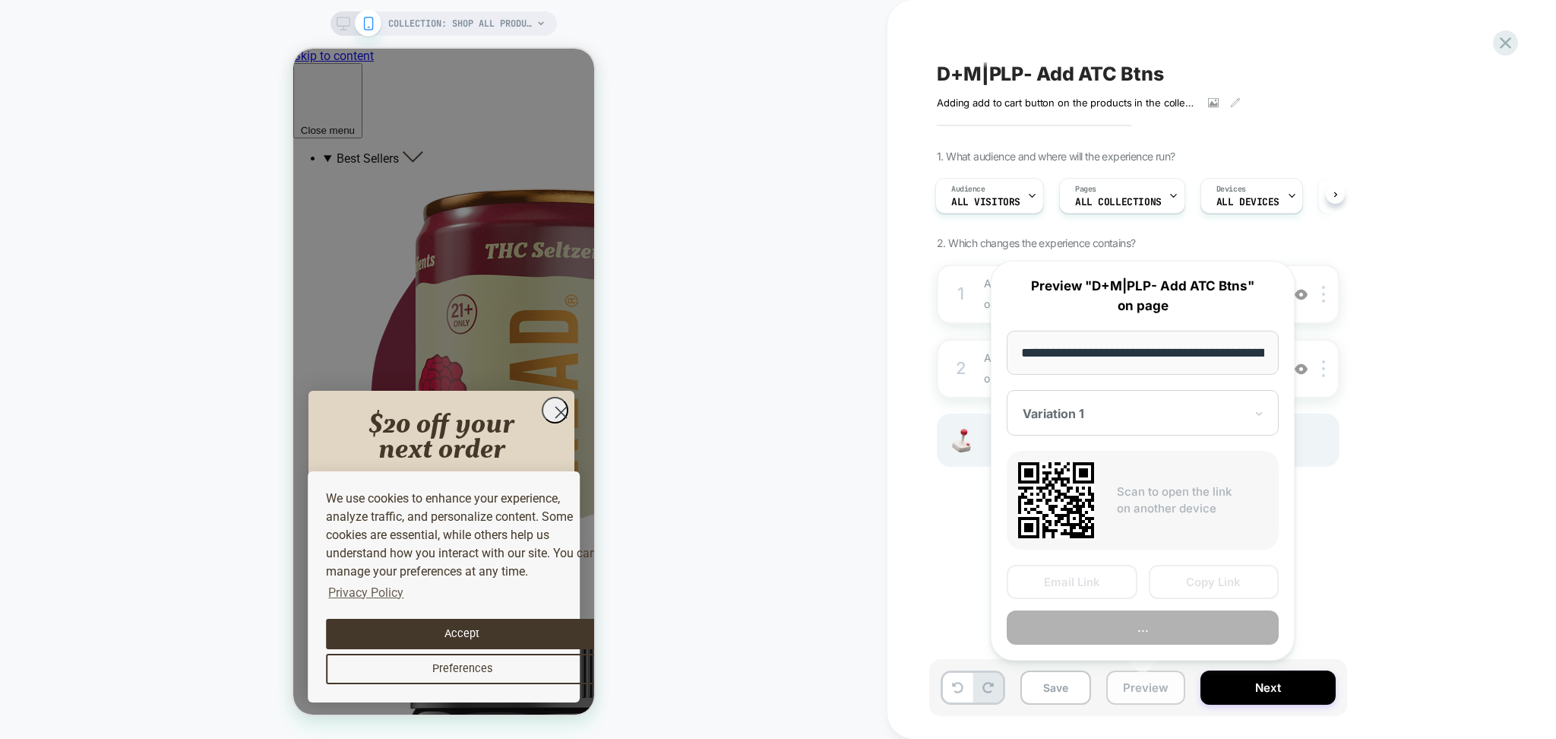
scroll to position [0, 167]
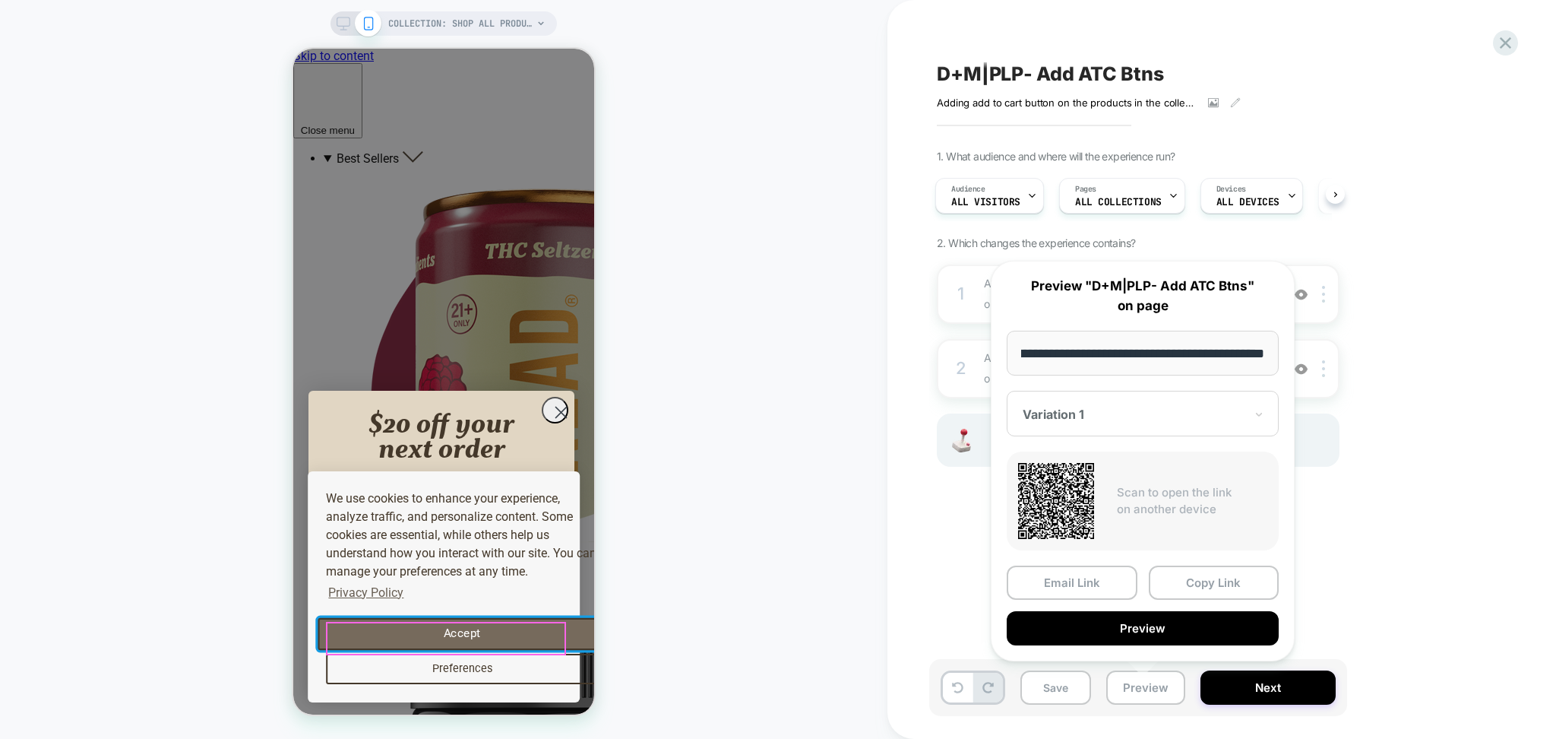
click at [480, 637] on button "Accept" at bounding box center [462, 634] width 288 height 32
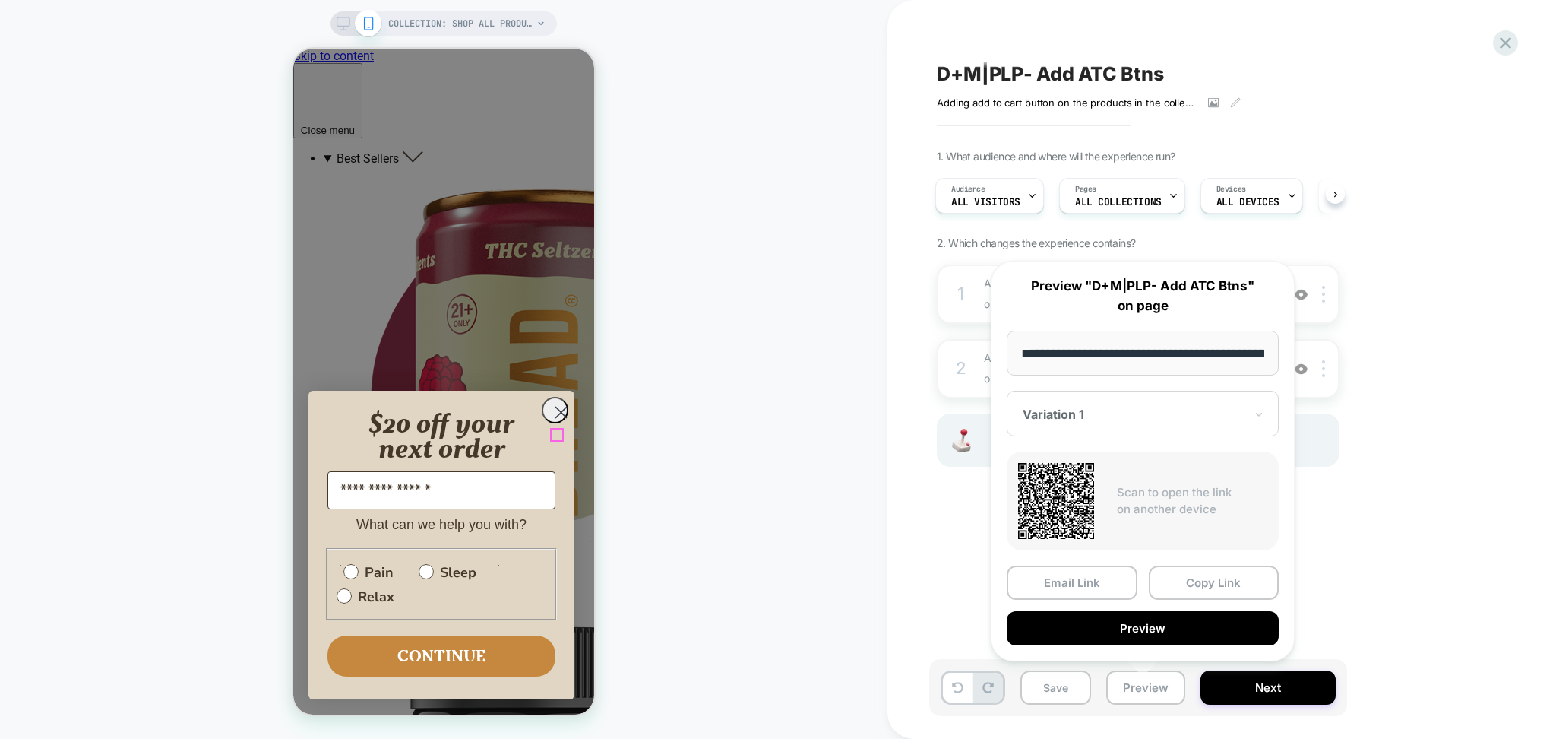
click at [557, 418] on icon "Close dialog" at bounding box center [561, 412] width 11 height 11
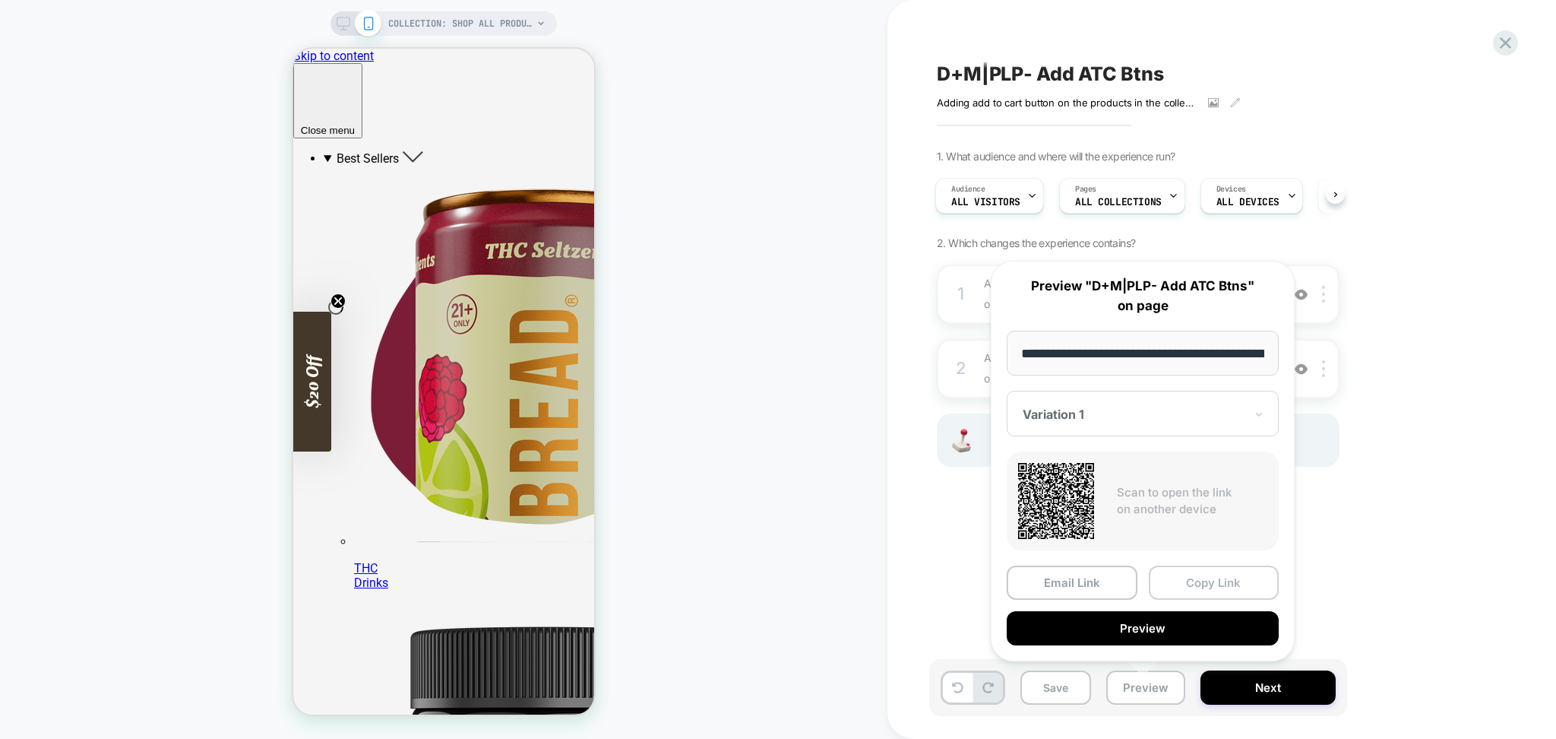
click at [1181, 579] on button "Copy Link" at bounding box center [1214, 582] width 131 height 34
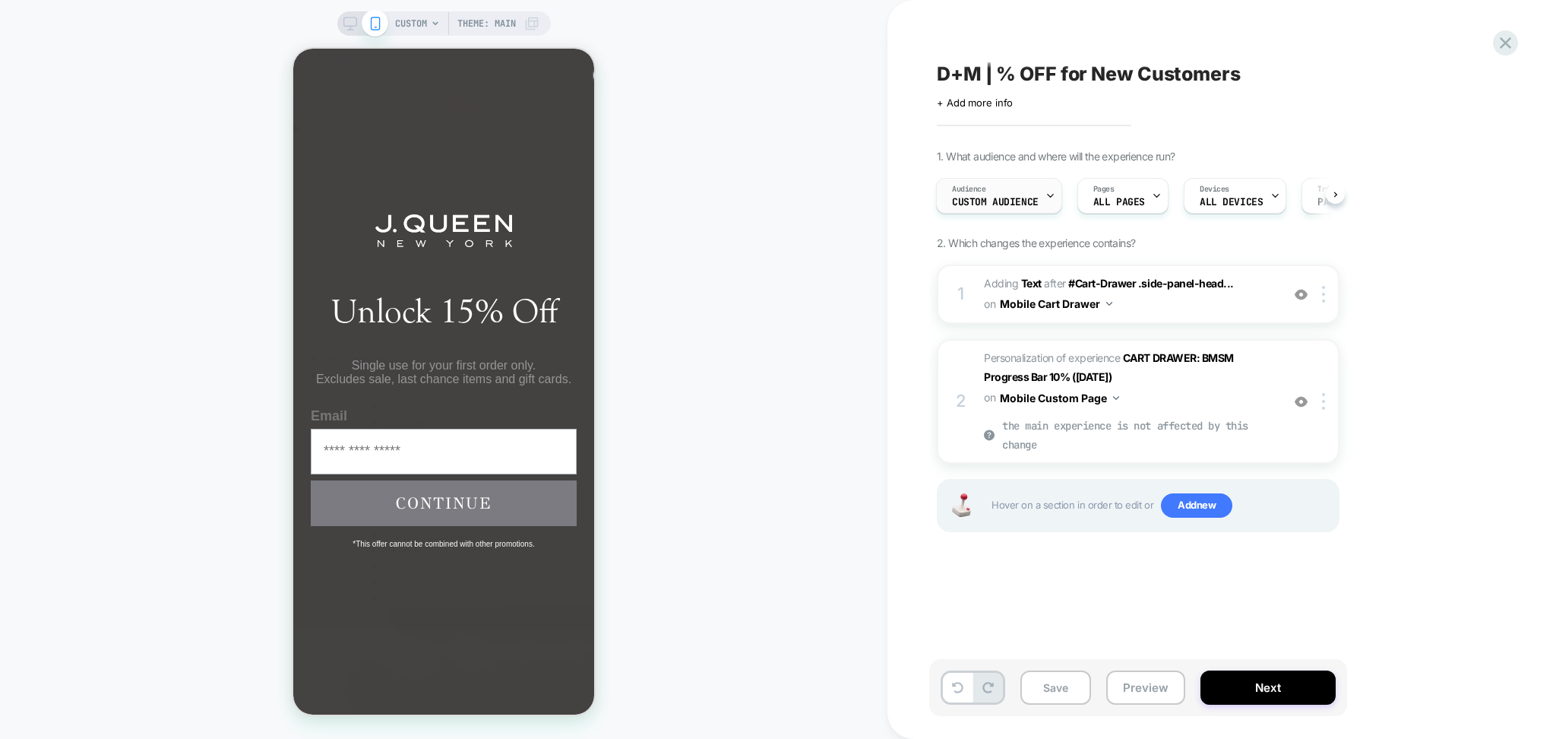
click at [1015, 189] on div "Audience Custom Audience" at bounding box center [995, 196] width 117 height 34
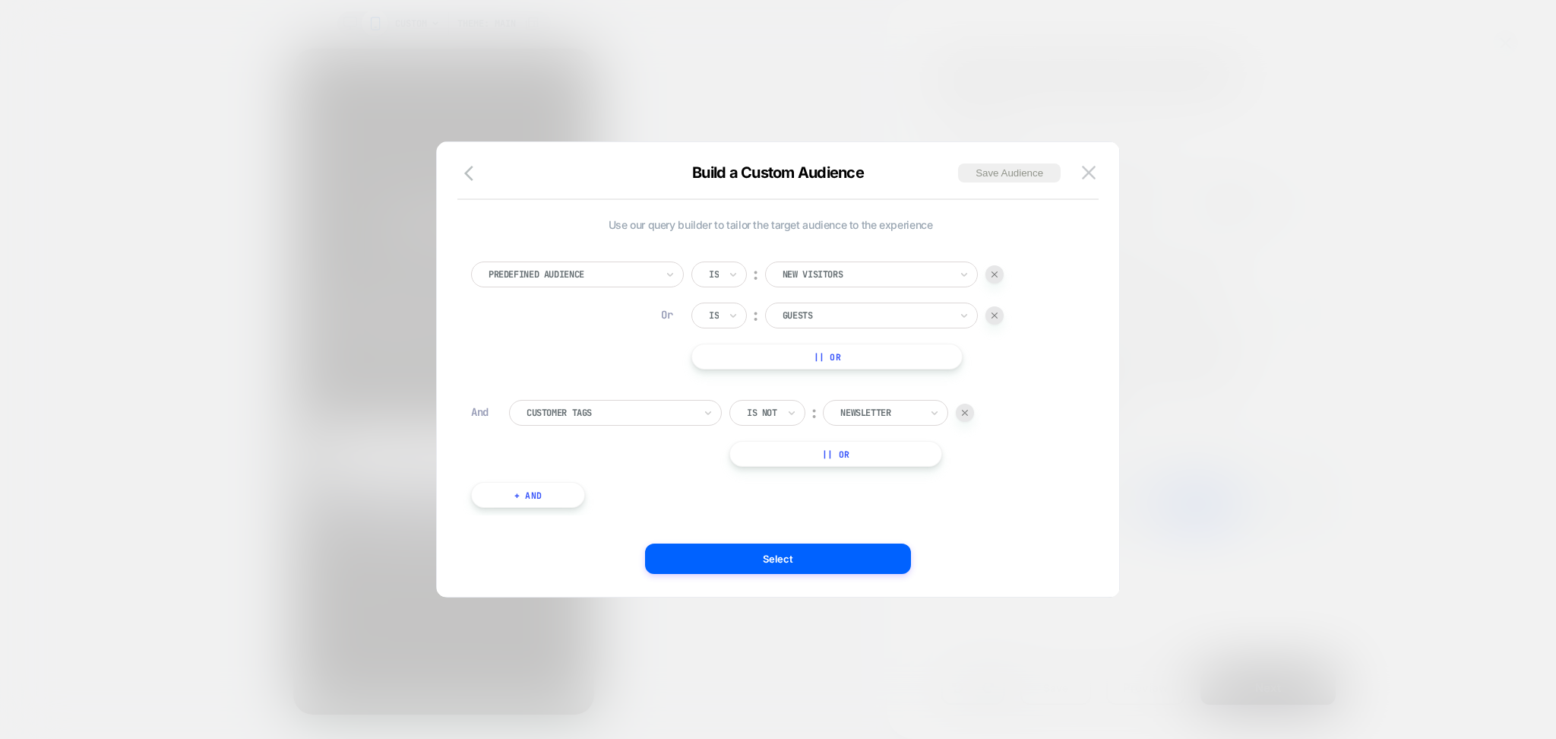
click at [563, 496] on button "+ And" at bounding box center [528, 495] width 114 height 26
click at [577, 512] on div at bounding box center [610, 510] width 167 height 14
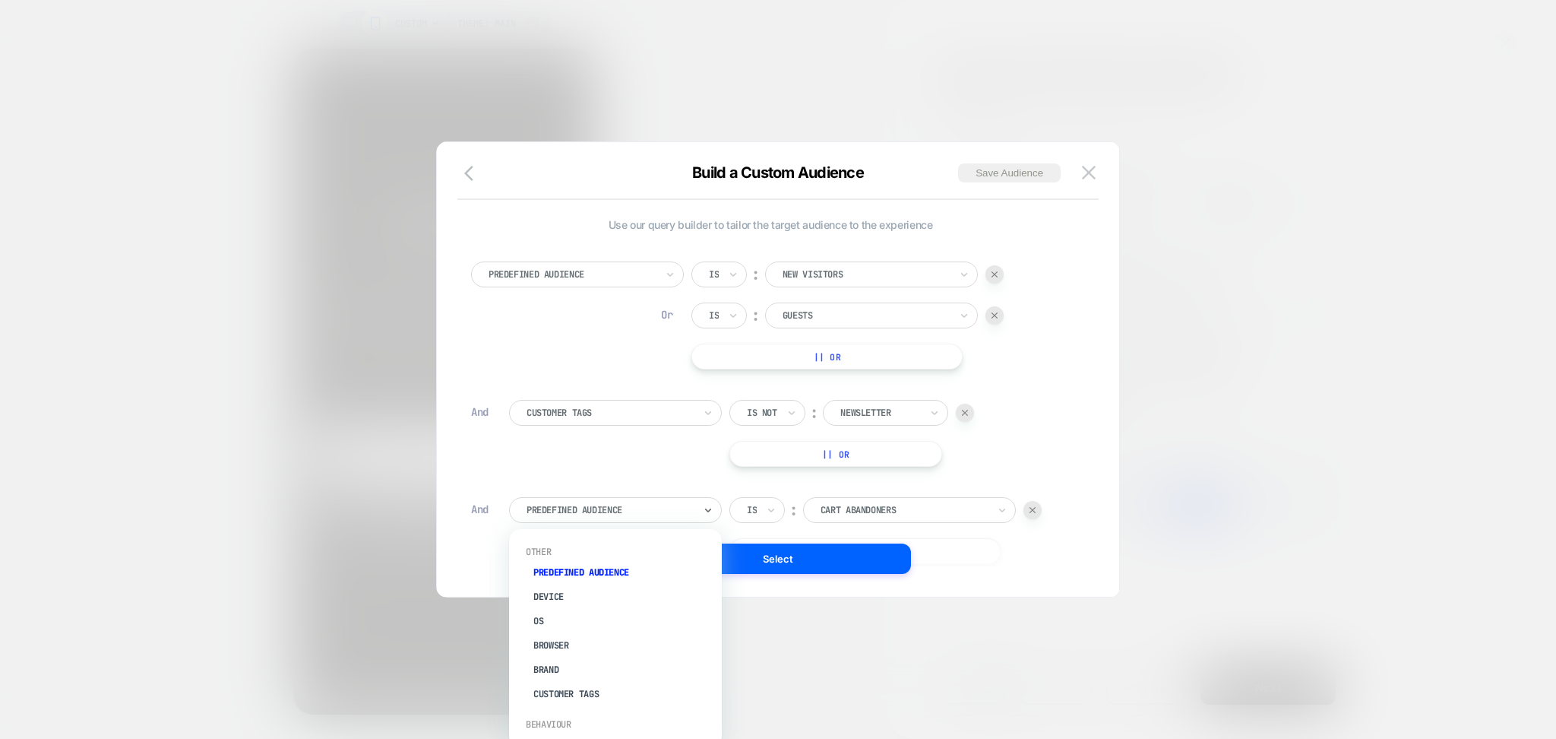
click at [834, 273] on div at bounding box center [866, 275] width 167 height 14
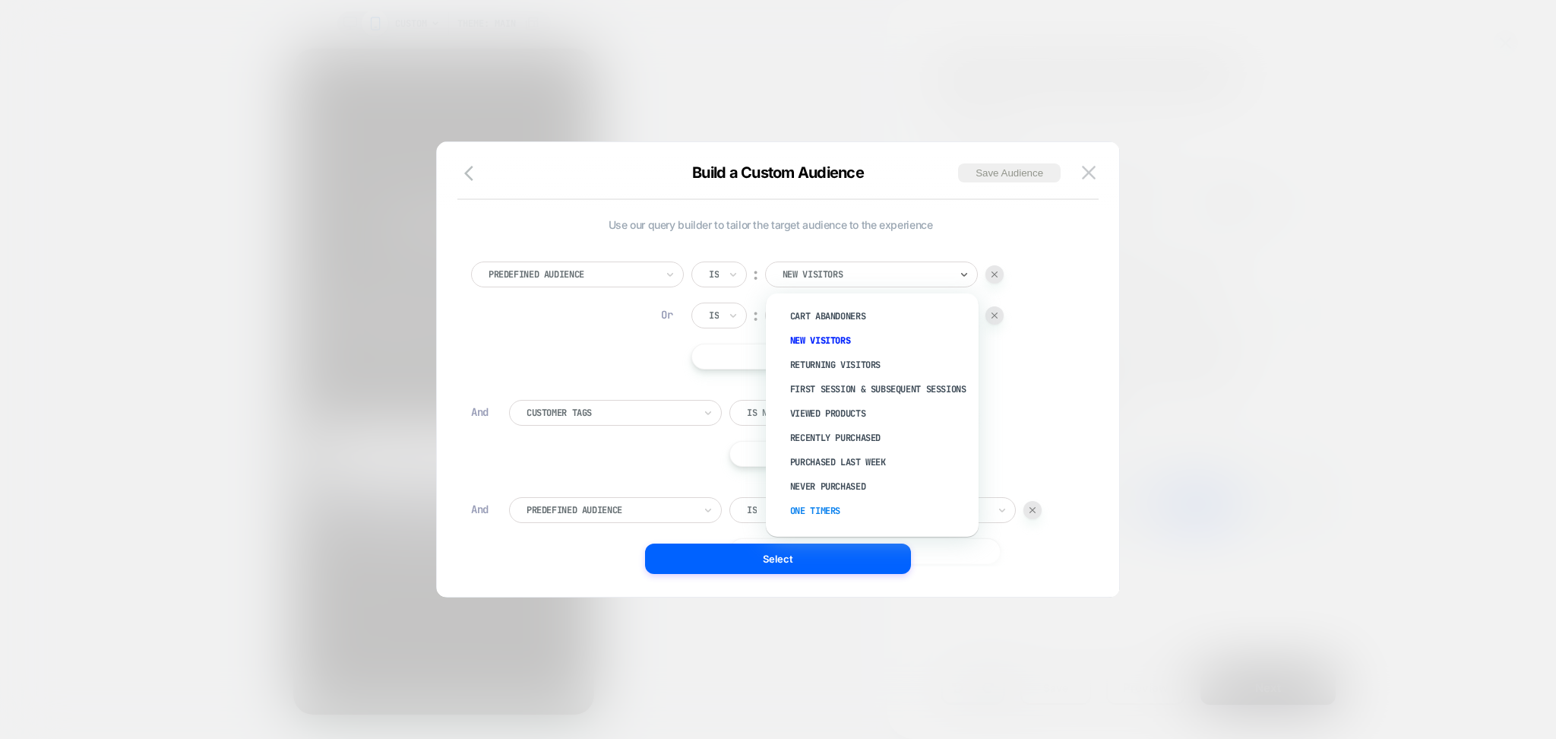
scroll to position [49, 0]
click at [570, 511] on div at bounding box center [610, 510] width 167 height 14
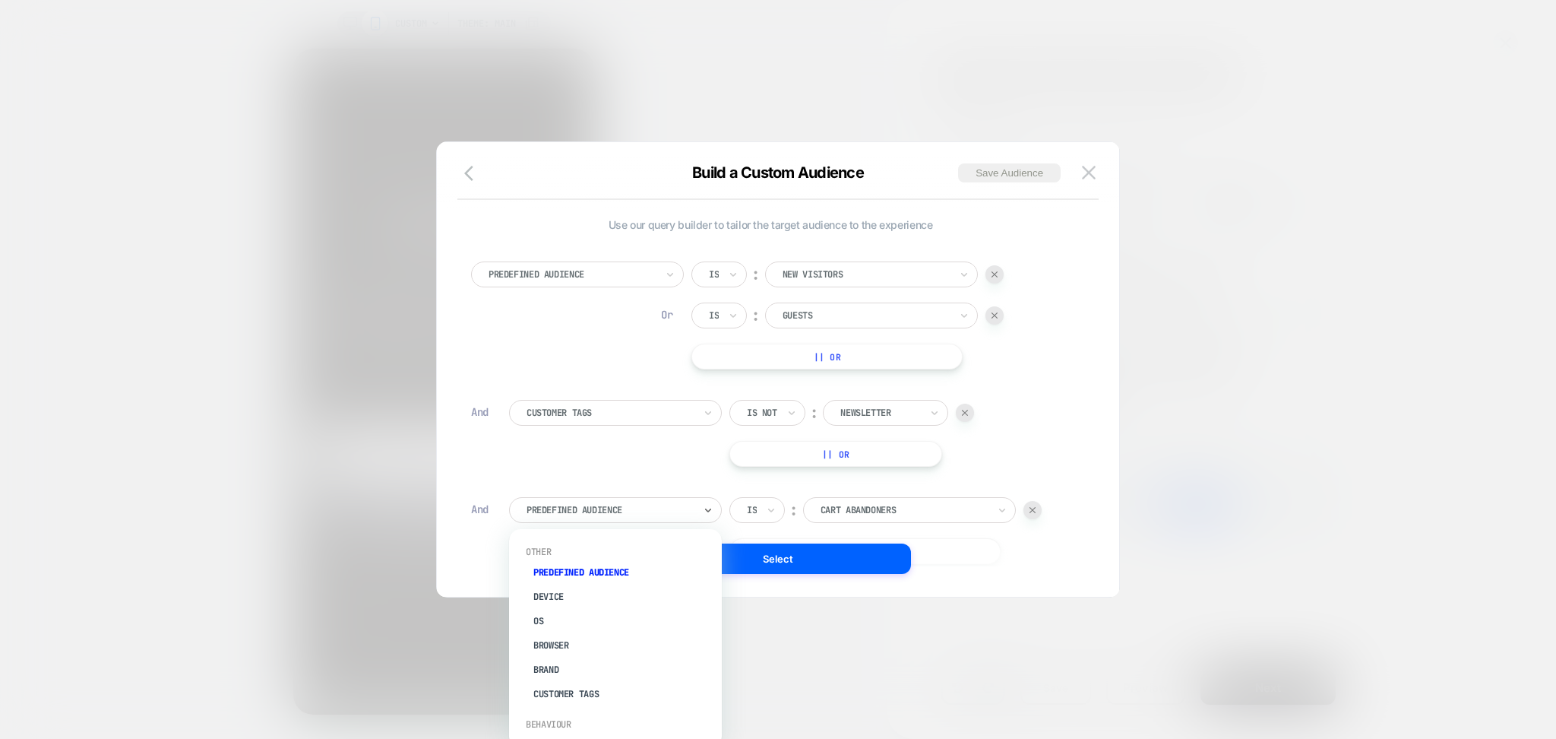
click at [804, 283] on div "New Visitors" at bounding box center [871, 274] width 213 height 26
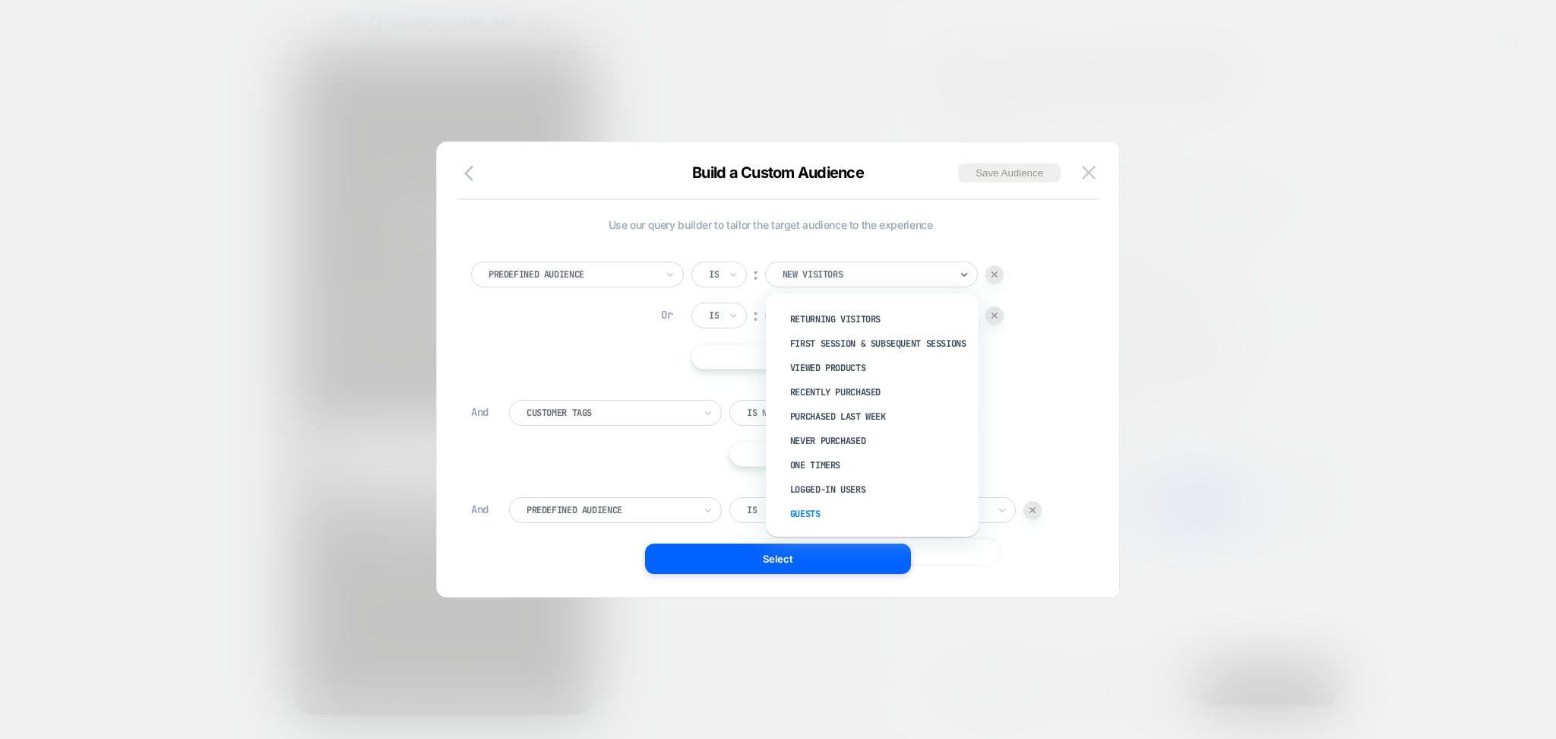
scroll to position [0, 0]
click at [601, 377] on div "Predefined Audience Is ︰ option Purchased Last Week focused, 7 of 11. 11 result…" at bounding box center [771, 426] width 614 height 374
click at [915, 279] on div at bounding box center [866, 275] width 167 height 14
click at [606, 338] on div "Predefined Audience Is ︰ option Viewed Products focused, 5 of 11. 11 results av…" at bounding box center [770, 315] width 599 height 108
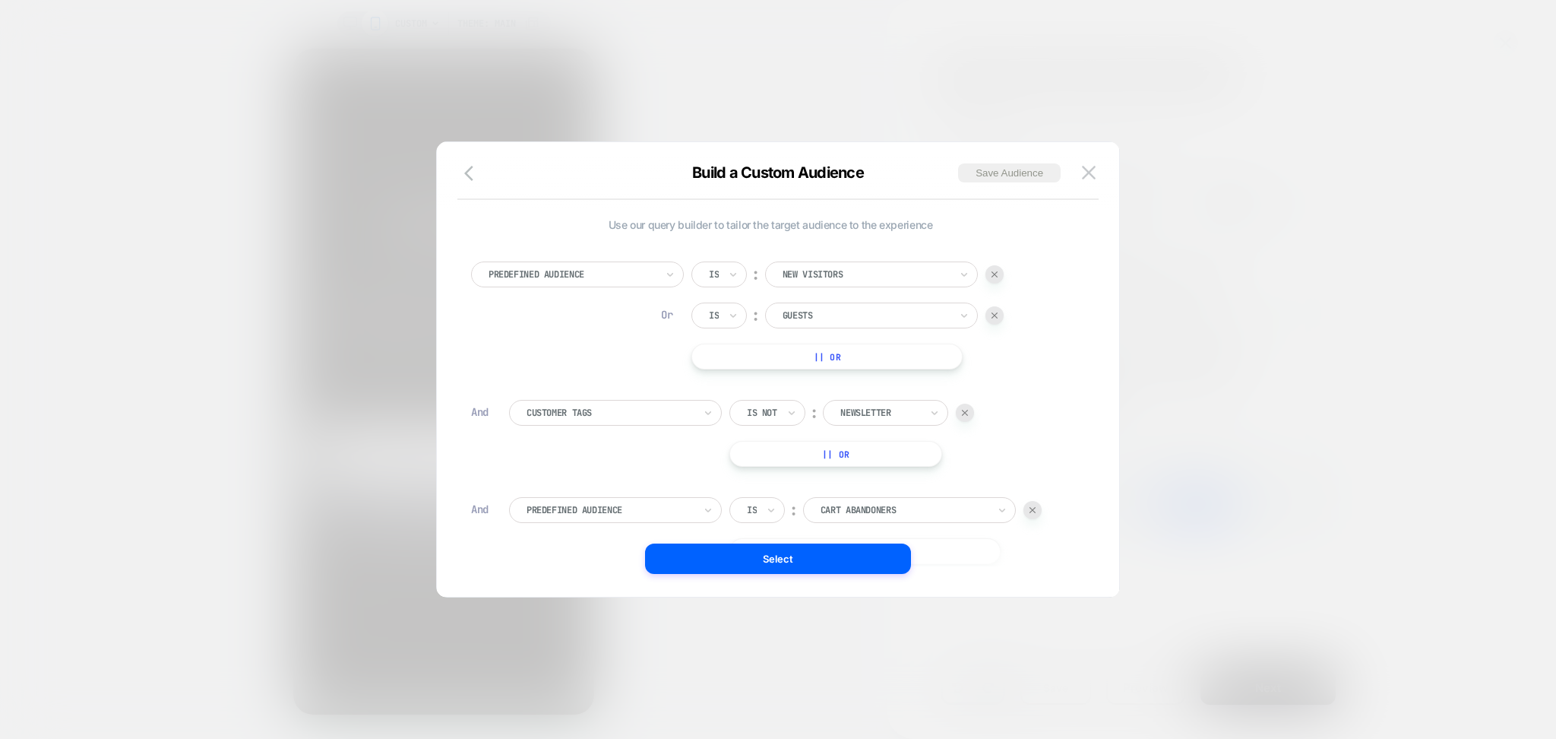
click at [587, 505] on div at bounding box center [610, 510] width 167 height 14
click at [631, 268] on div at bounding box center [572, 275] width 167 height 14
type input "***"
click at [600, 329] on div "Customer Tags" at bounding box center [585, 337] width 198 height 24
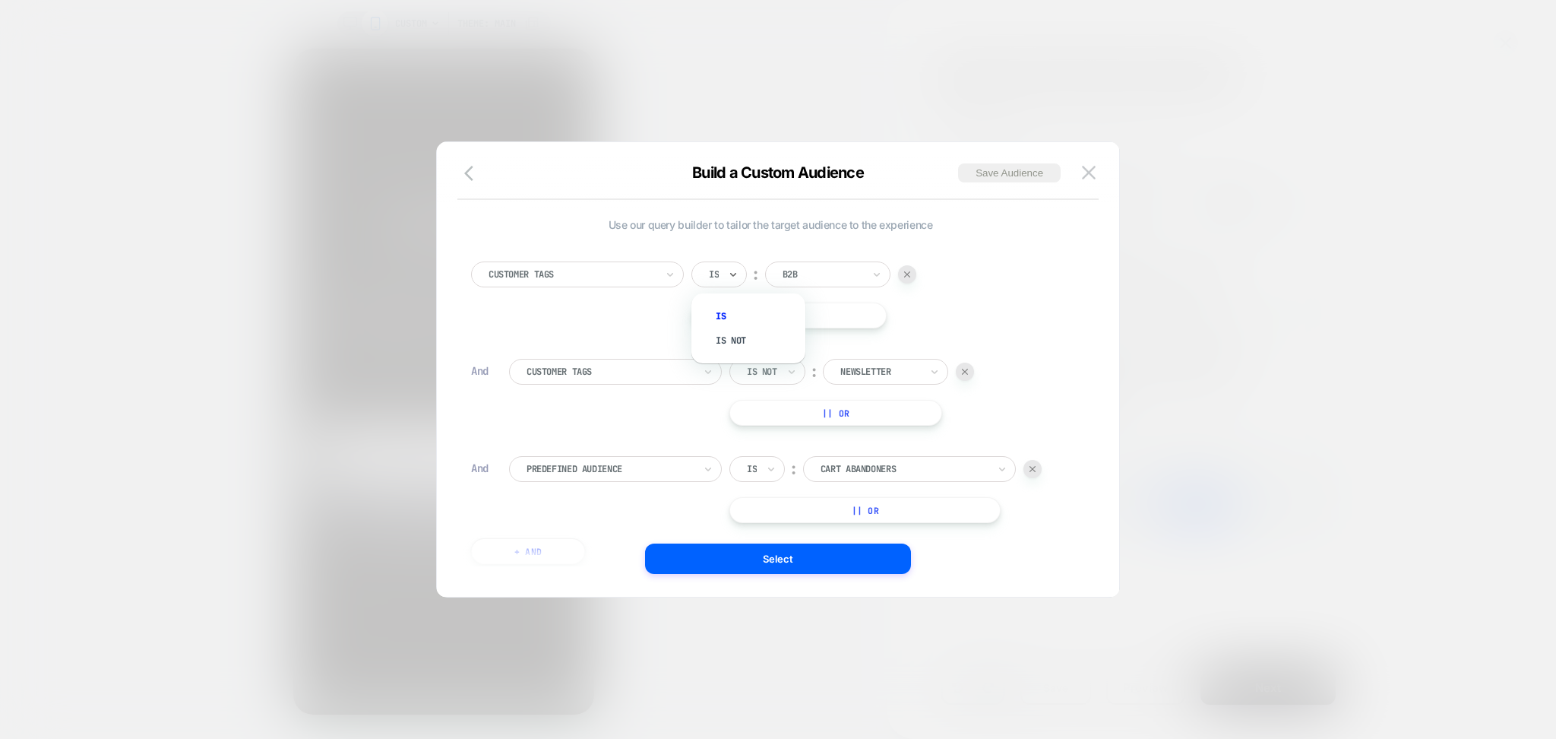
click at [711, 275] on input "text" at bounding box center [712, 275] width 6 height 14
click at [1001, 249] on div "Customer Tags option Is focused, 1 of 2. 2 results available. Use Up and Down t…" at bounding box center [771, 405] width 614 height 333
click at [856, 270] on div at bounding box center [823, 275] width 80 height 14
click at [837, 217] on div "Use our query builder to tailor the target audience to the experience Customer …" at bounding box center [770, 370] width 637 height 394
drag, startPoint x: 1087, startPoint y: 172, endPoint x: 1085, endPoint y: 188, distance: 16.8
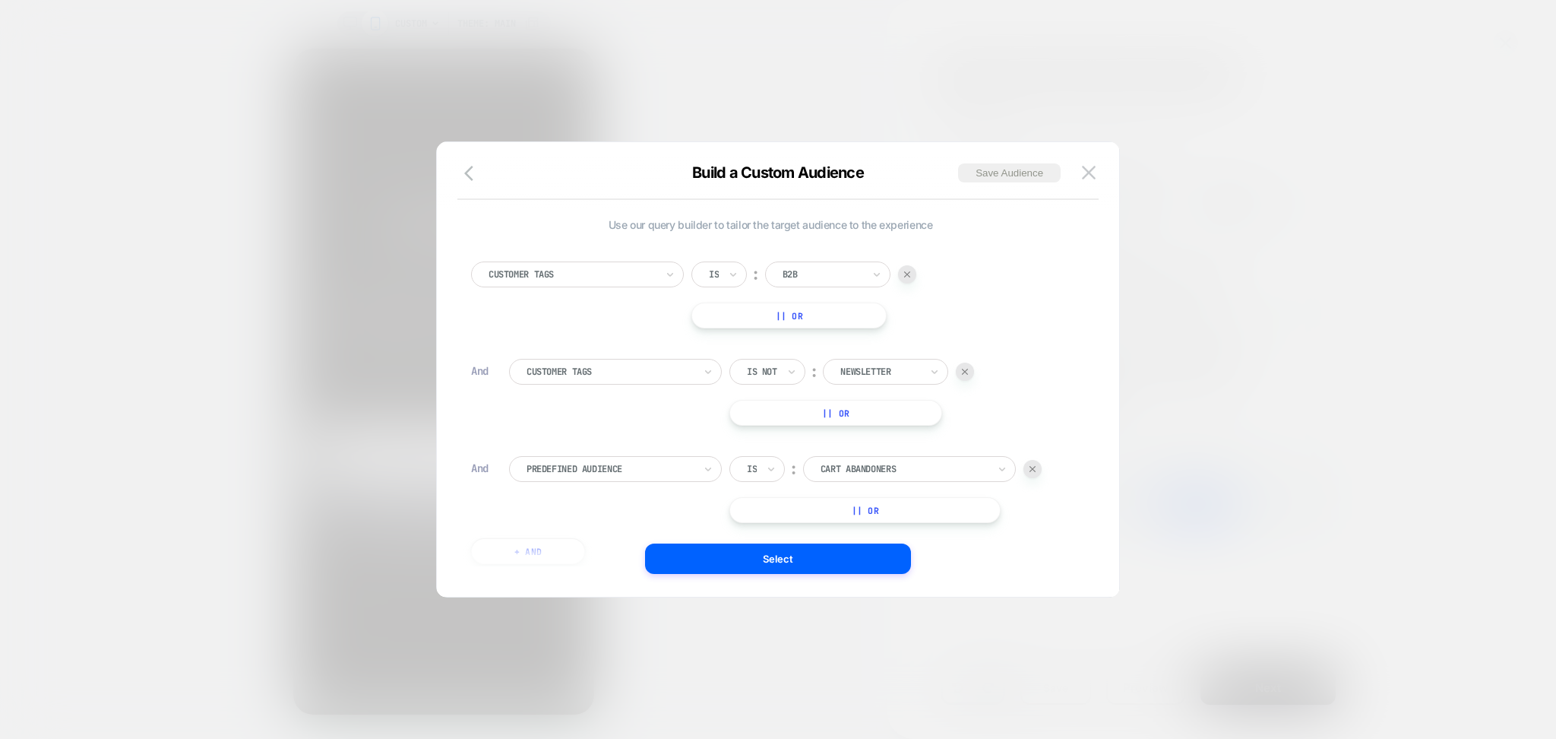
click at [1086, 171] on img at bounding box center [1089, 172] width 14 height 13
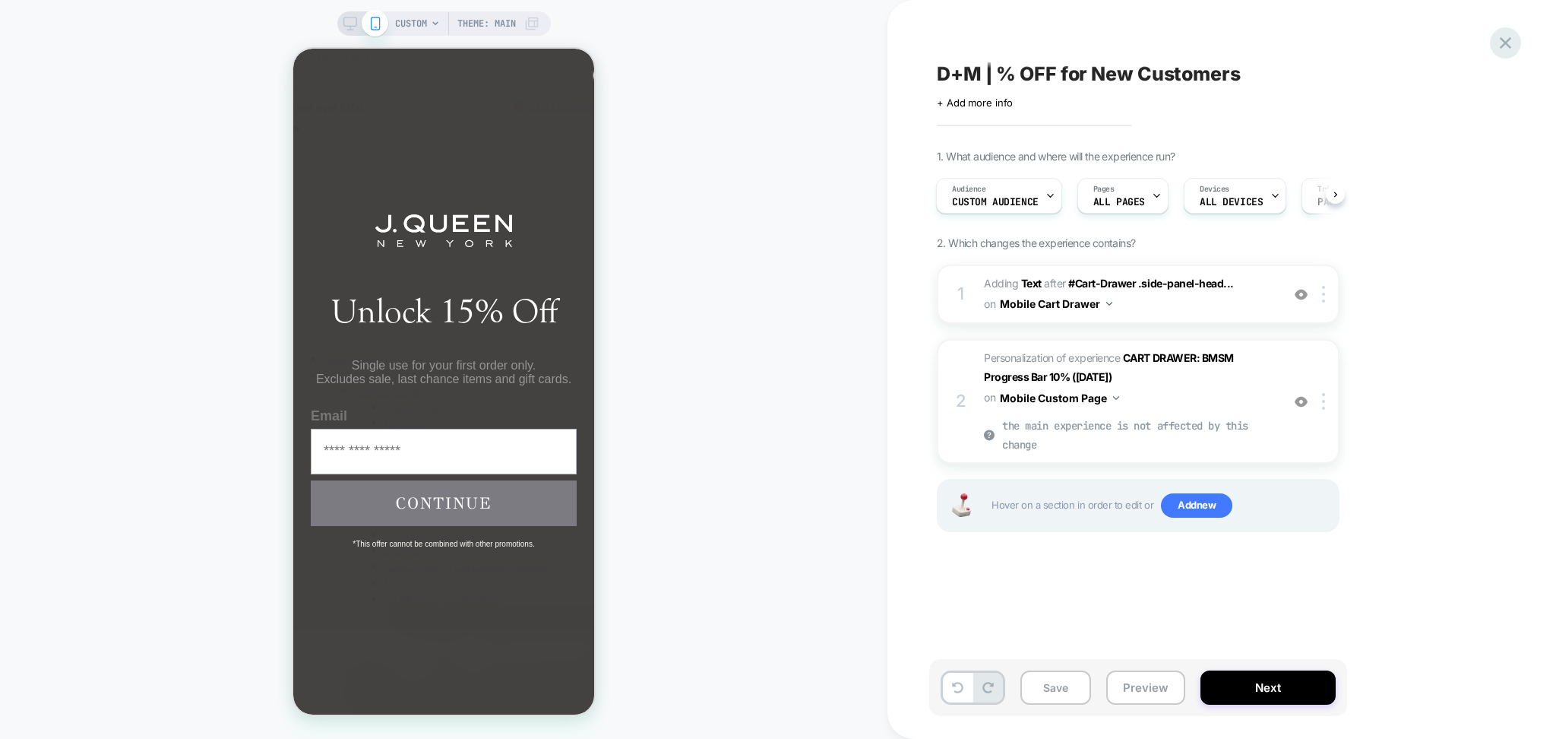
click at [1516, 49] on div at bounding box center [1505, 42] width 31 height 31
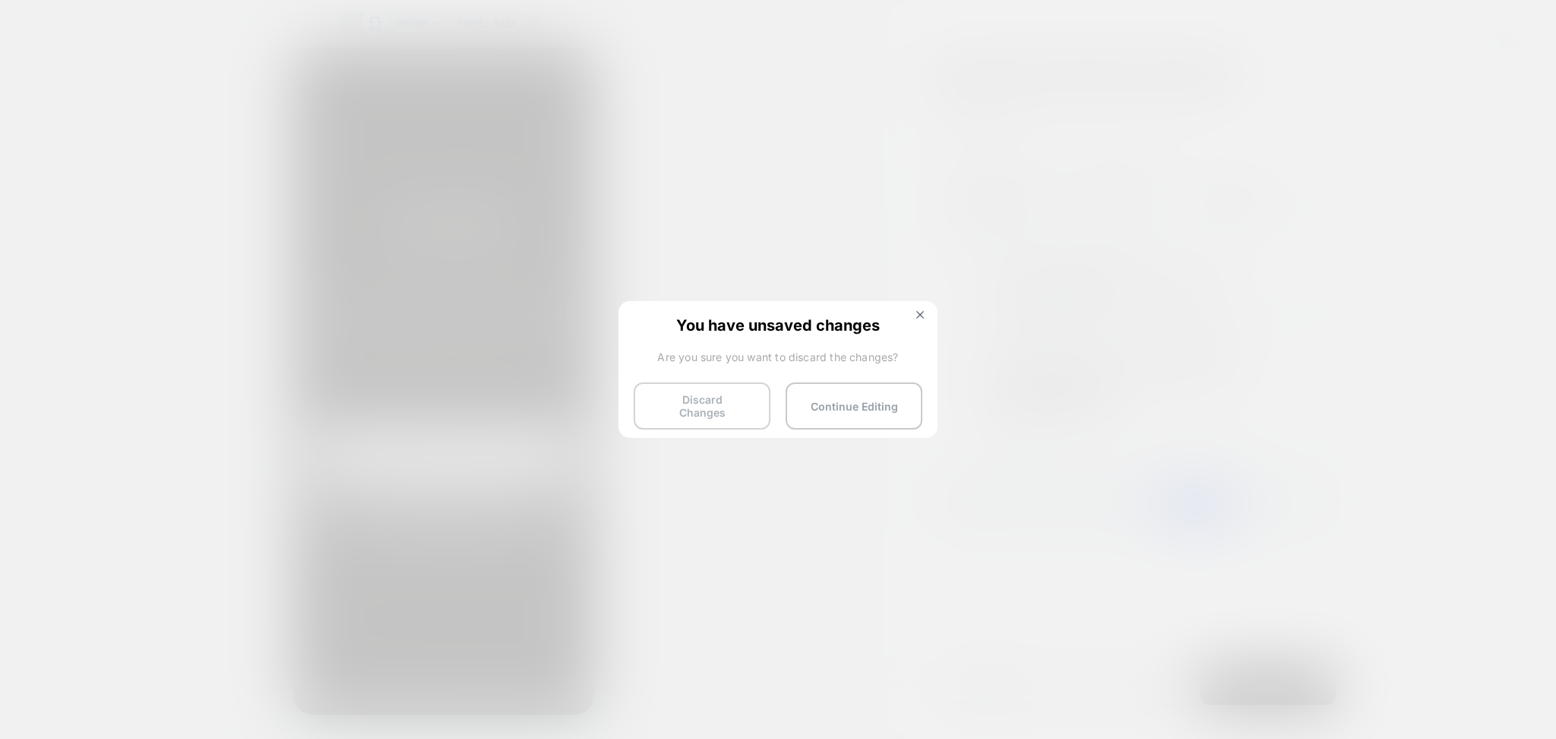
click at [717, 392] on button "Discard Changes" at bounding box center [702, 405] width 137 height 47
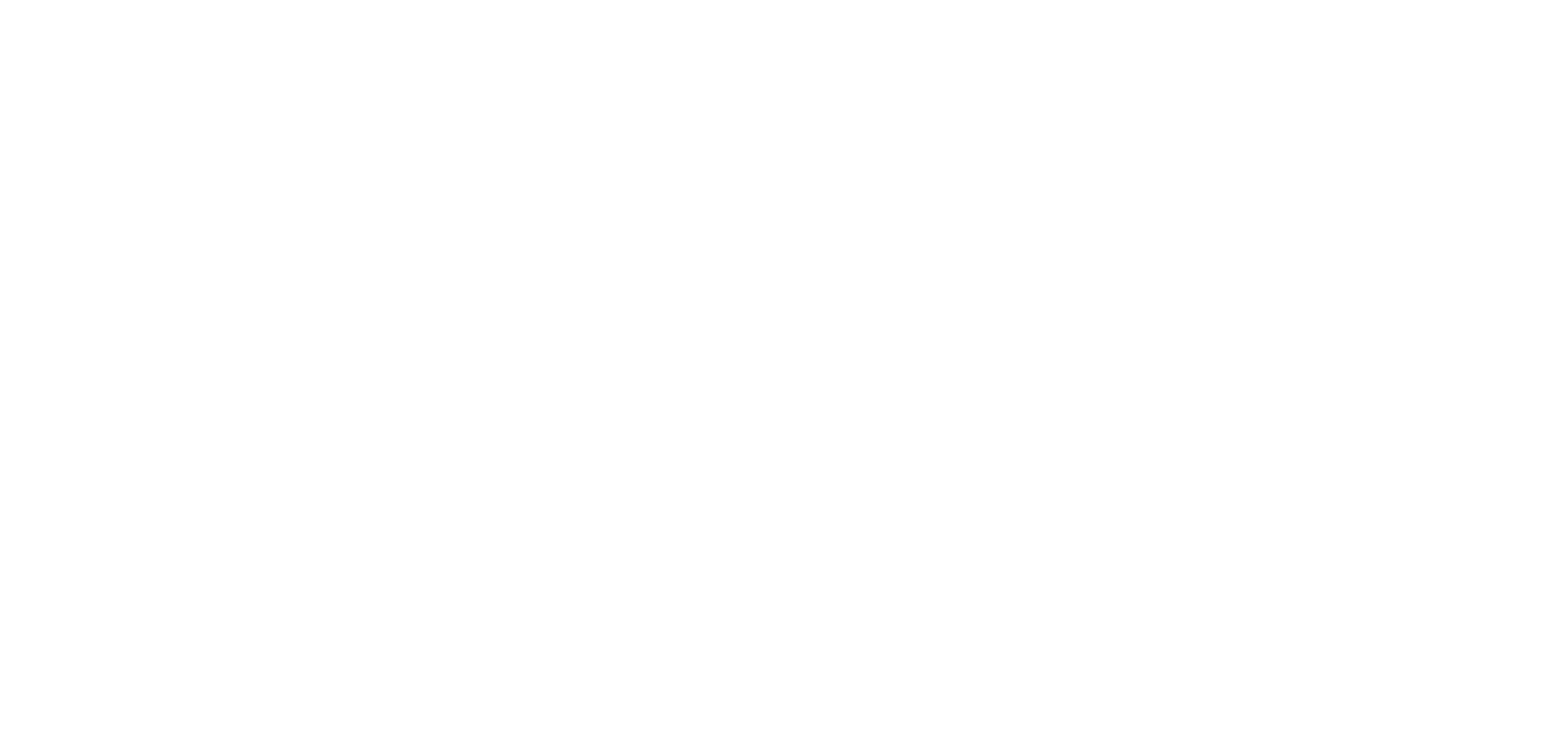
click at [752, 6] on html "Navigated to [DOMAIN_NAME] | No-code CRO for Shopify" at bounding box center [778, 3] width 1556 height 6
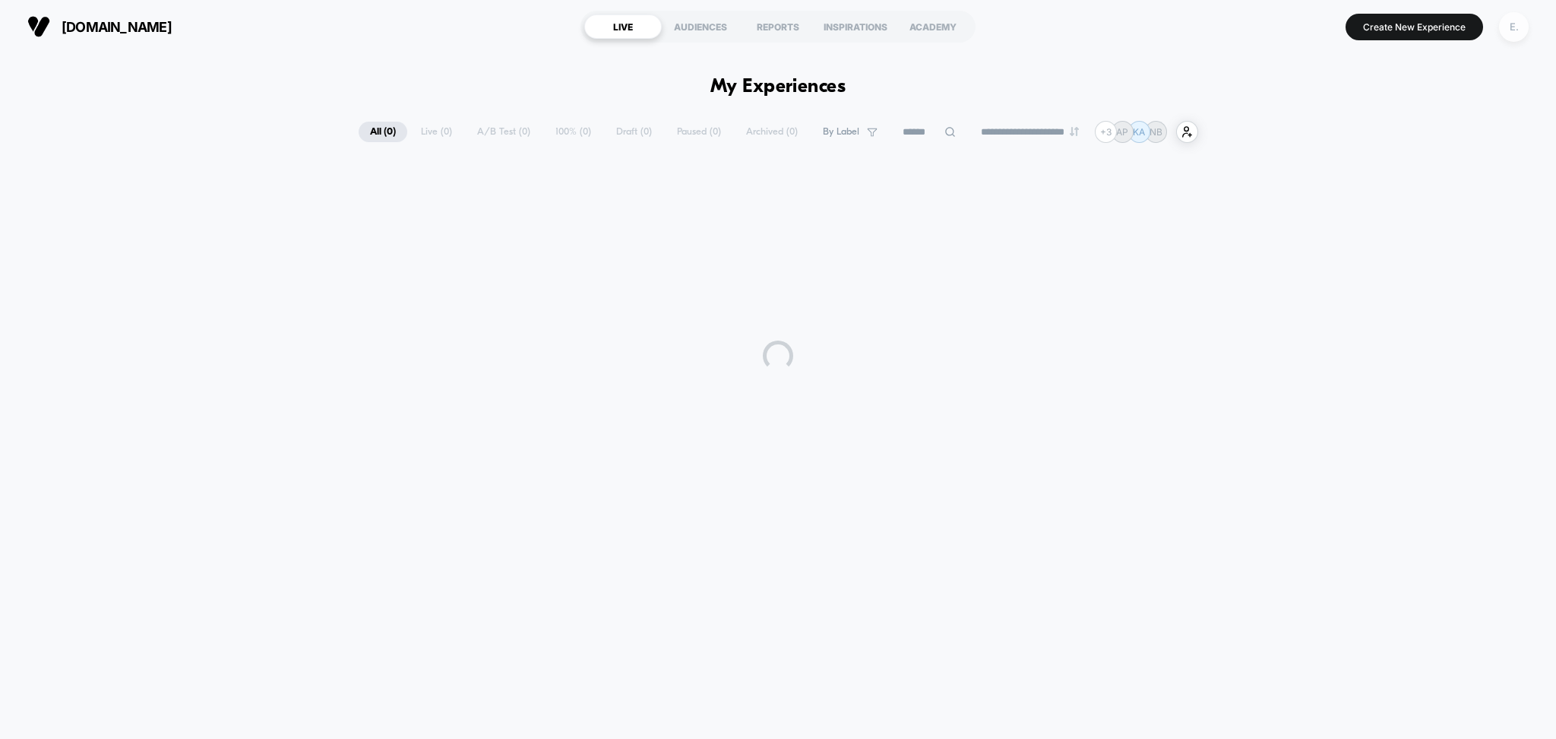
click at [1509, 29] on div "E." at bounding box center [1514, 27] width 30 height 30
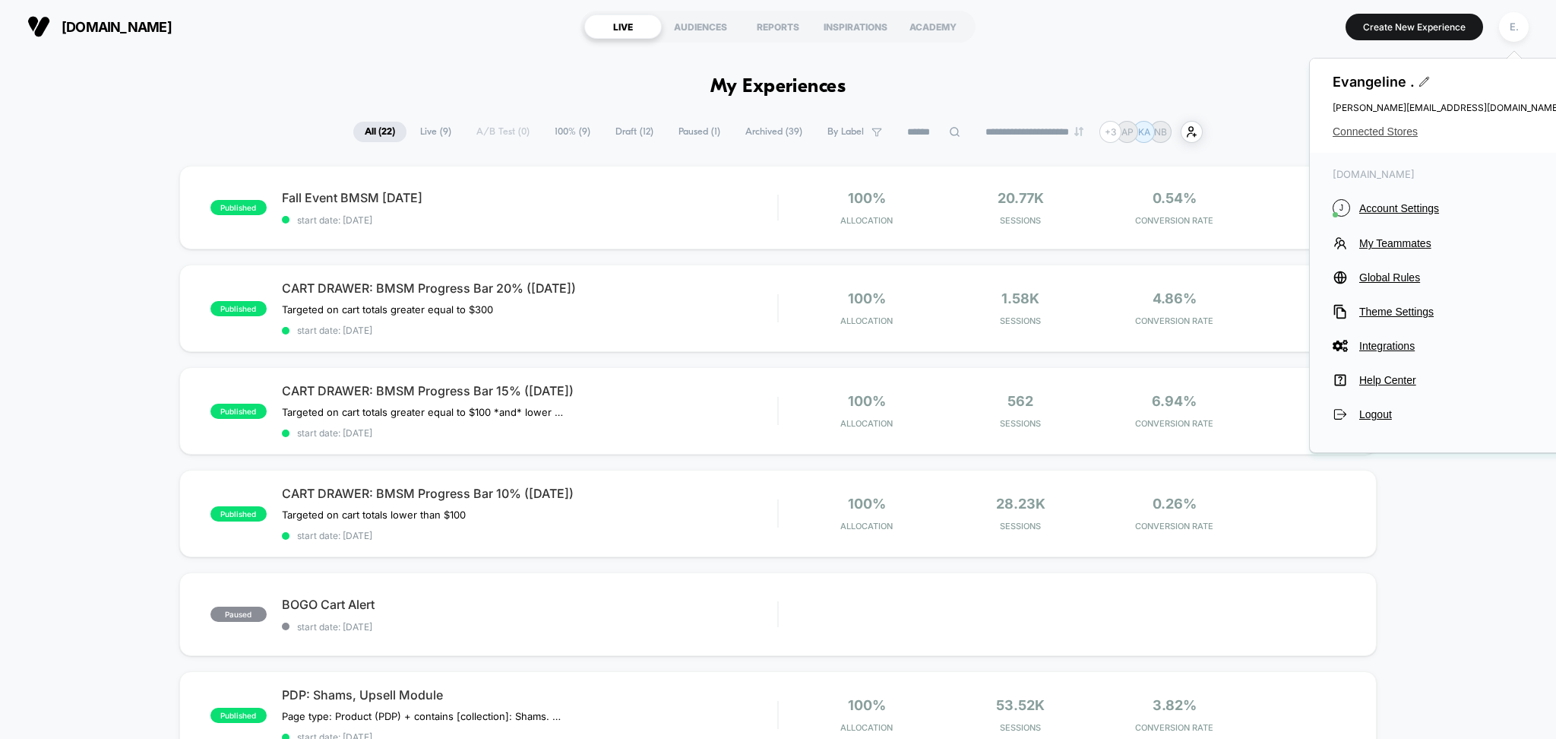
click at [1382, 129] on span "Connected Stores" at bounding box center [1447, 131] width 228 height 12
click at [1376, 133] on span "Connected Stores" at bounding box center [1447, 131] width 228 height 12
click at [1357, 134] on span "Connected Stores" at bounding box center [1447, 131] width 228 height 12
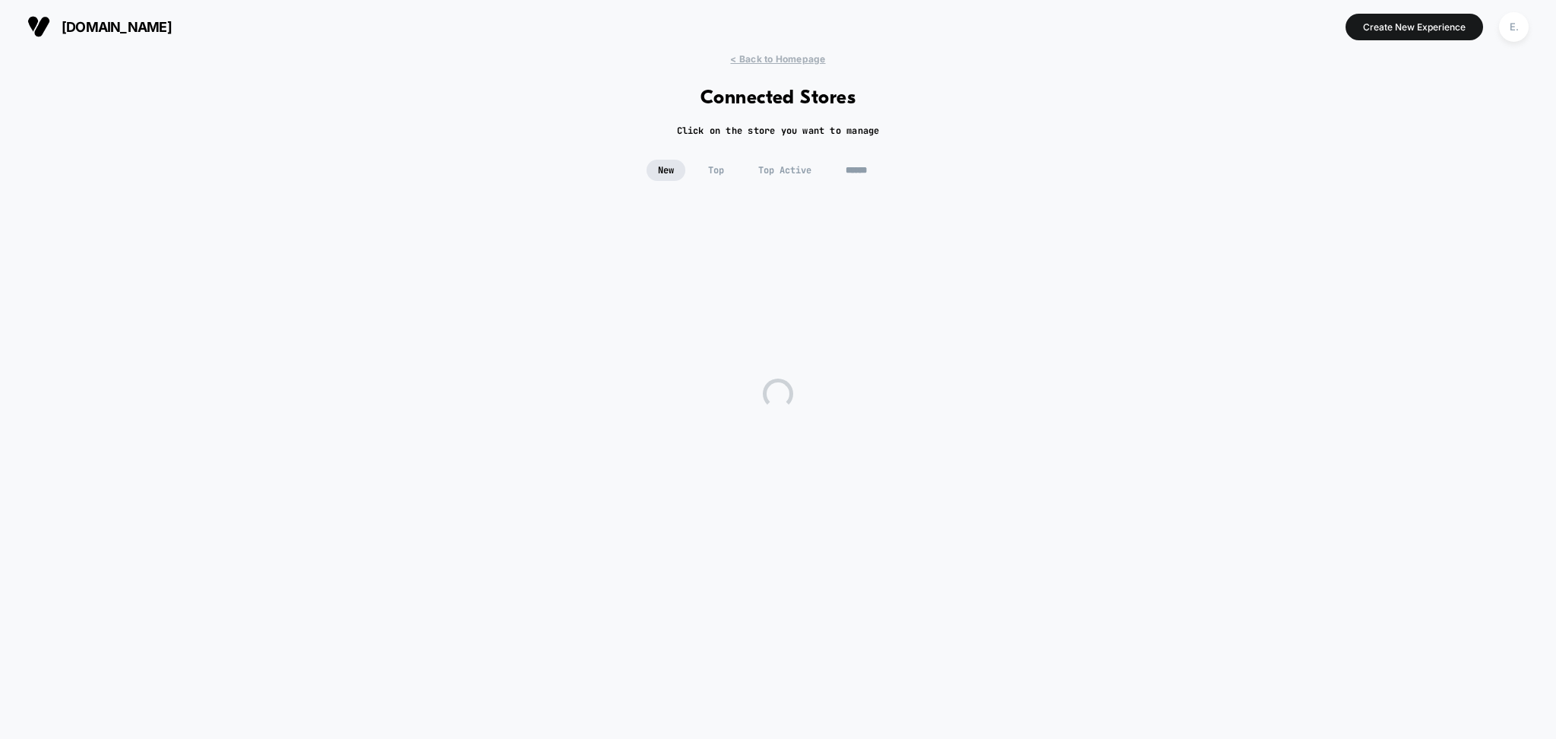
click at [859, 168] on input at bounding box center [872, 170] width 76 height 21
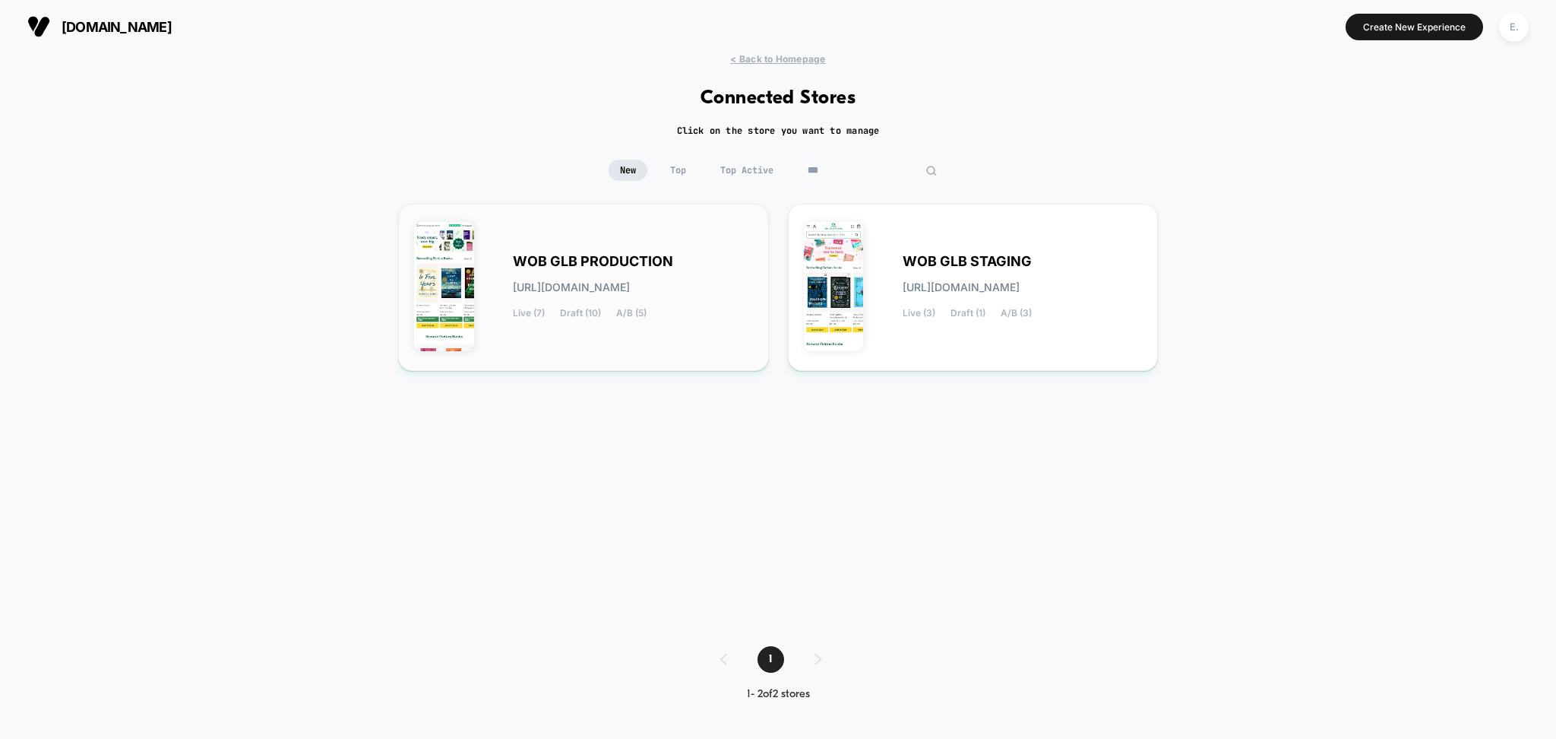
type input "***"
click at [718, 327] on div "WOB GLB PRODUCTION wob-glb_production.myshopify.com Live (7) Draft (10) A/B (5)" at bounding box center [583, 287] width 339 height 135
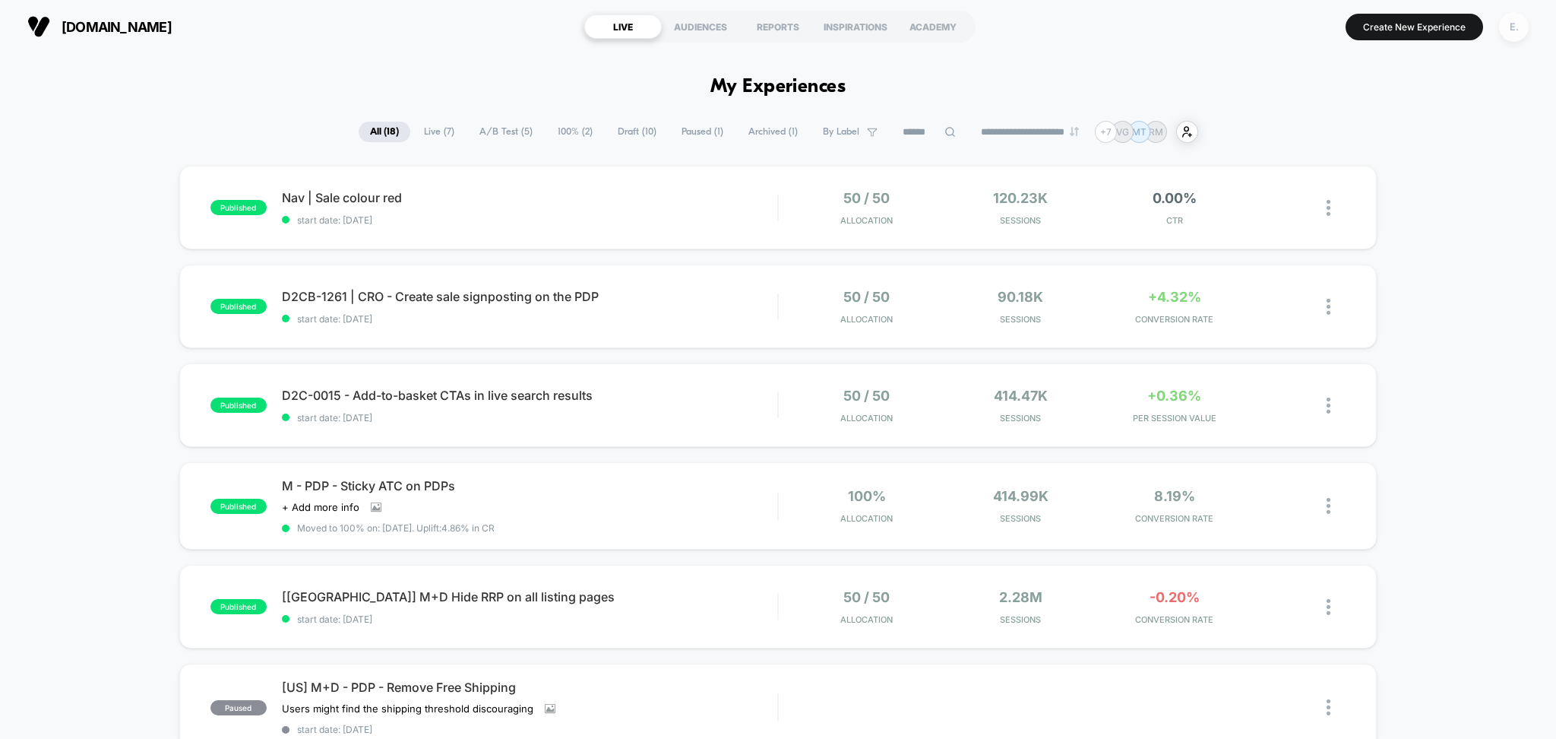
click at [1510, 30] on div "E." at bounding box center [1514, 27] width 30 height 30
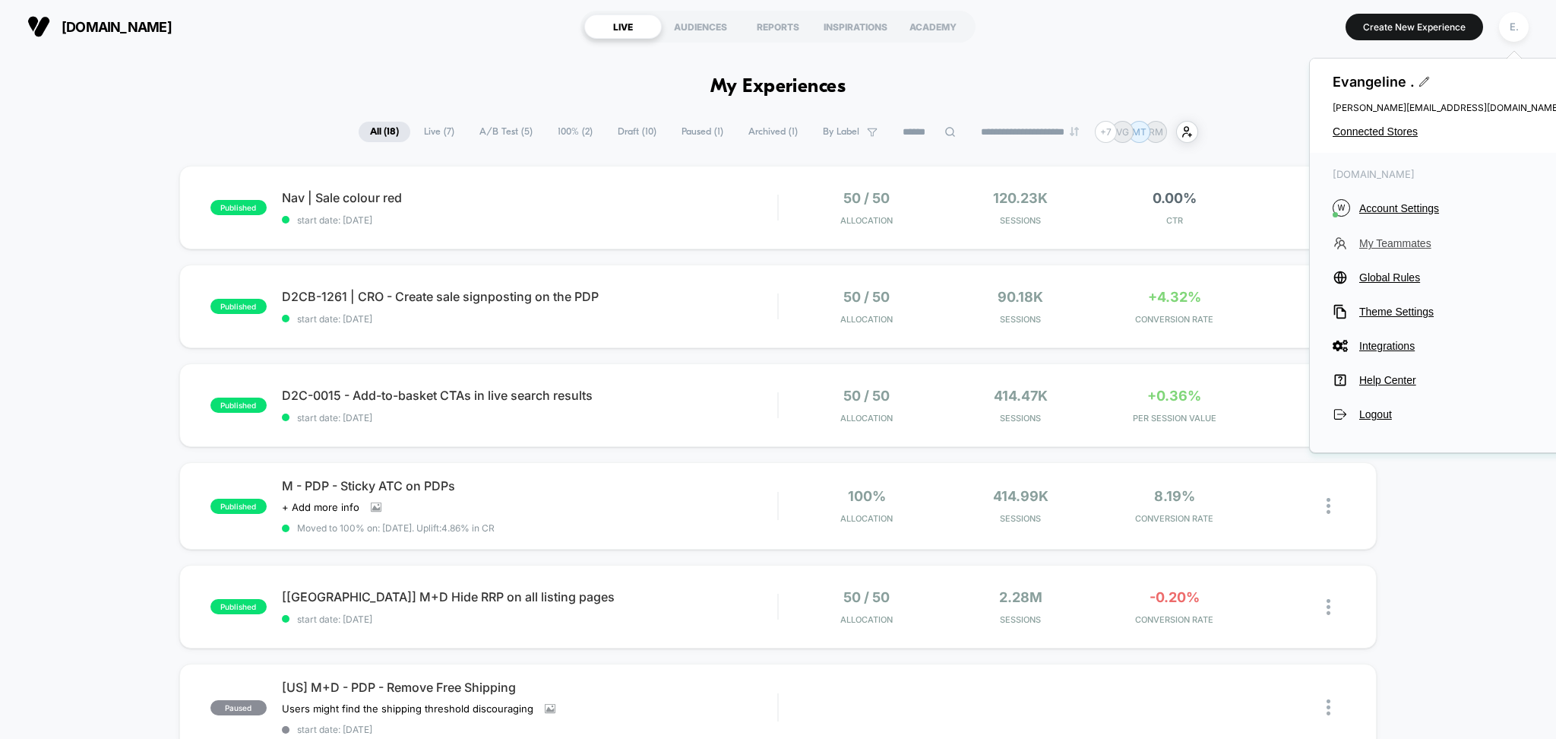
click at [1378, 242] on span "My Teammates" at bounding box center [1460, 243] width 201 height 12
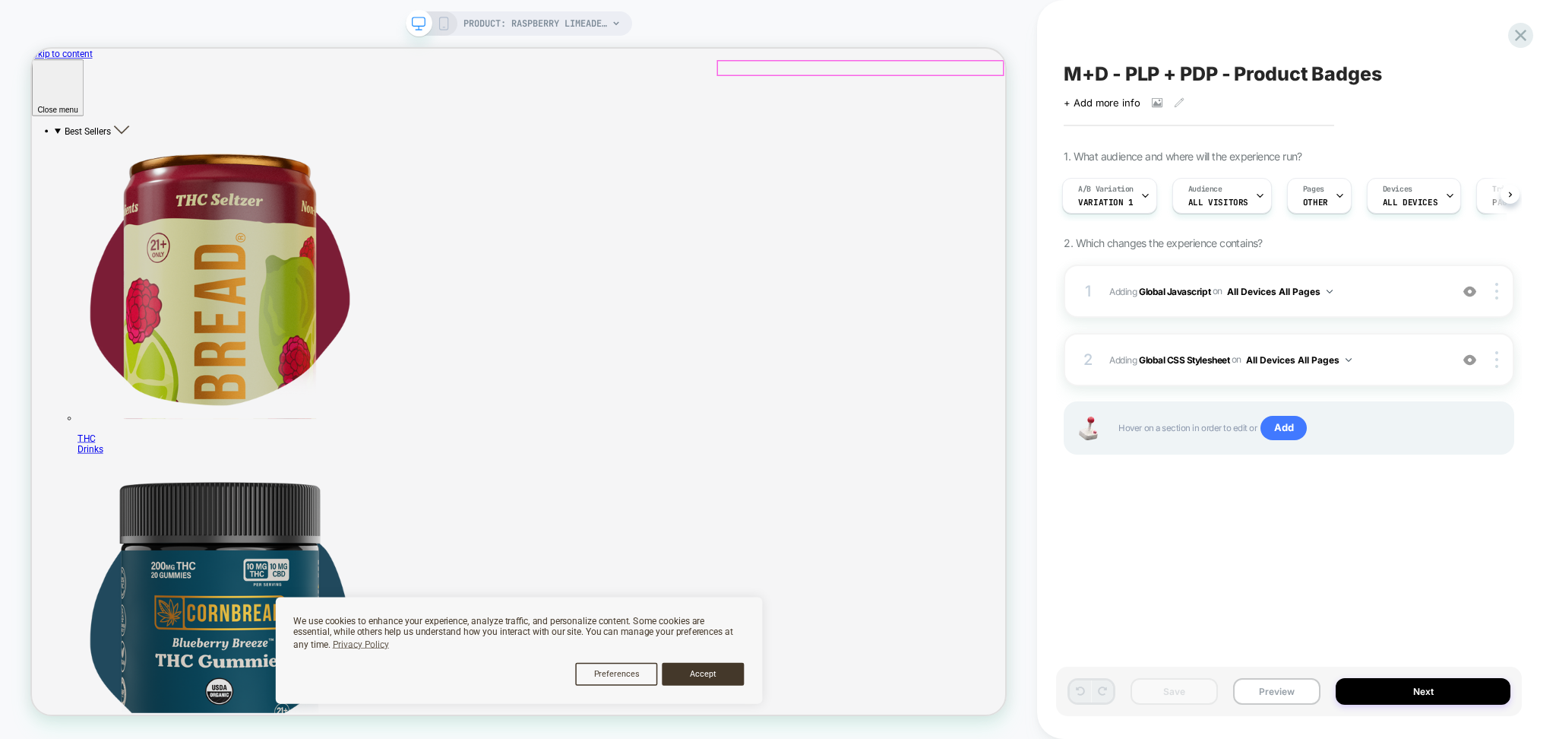
drag, startPoint x: 1297, startPoint y: 532, endPoint x: 1300, endPoint y: 71, distance: 460.6
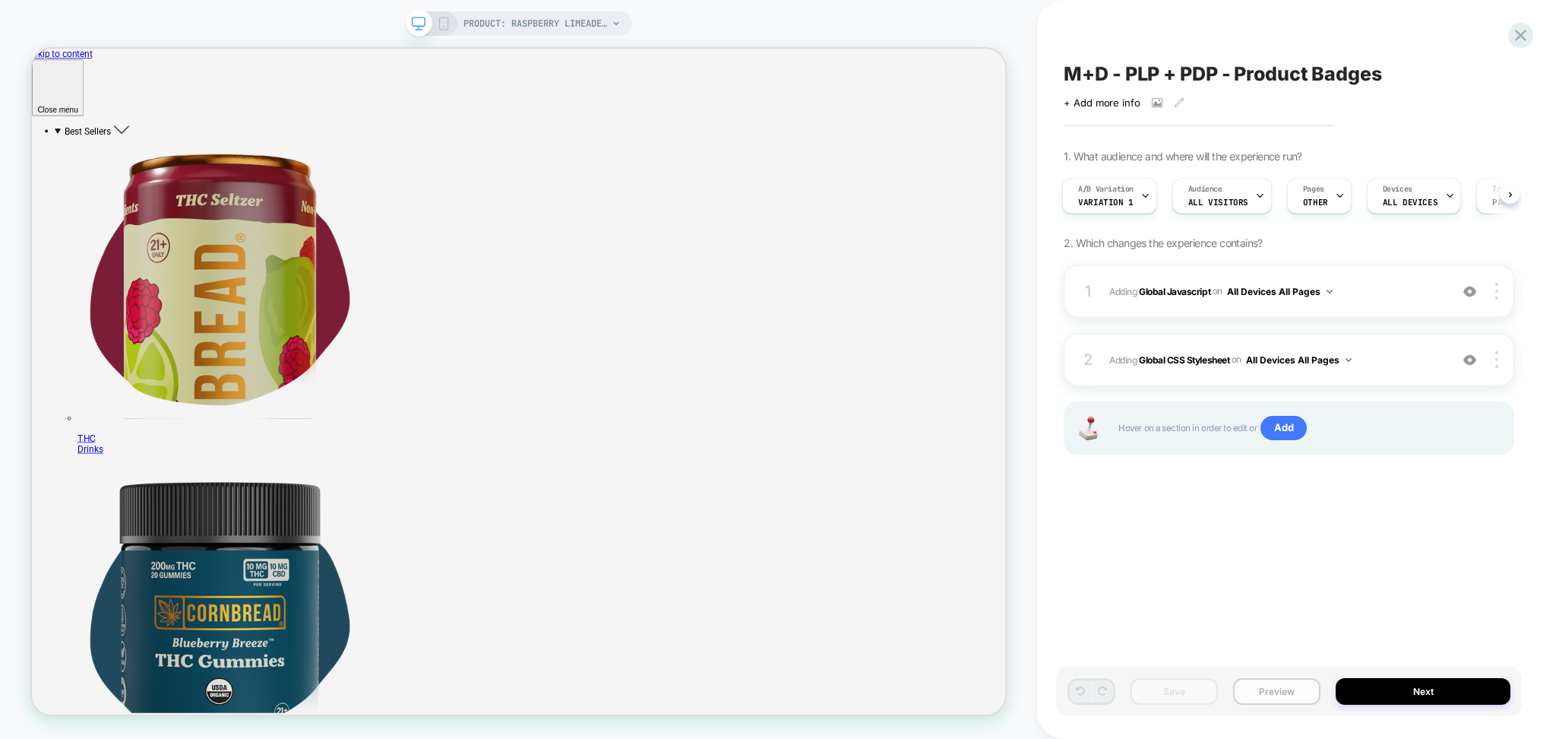
click at [1278, 696] on button "Preview" at bounding box center [1276, 691] width 87 height 27
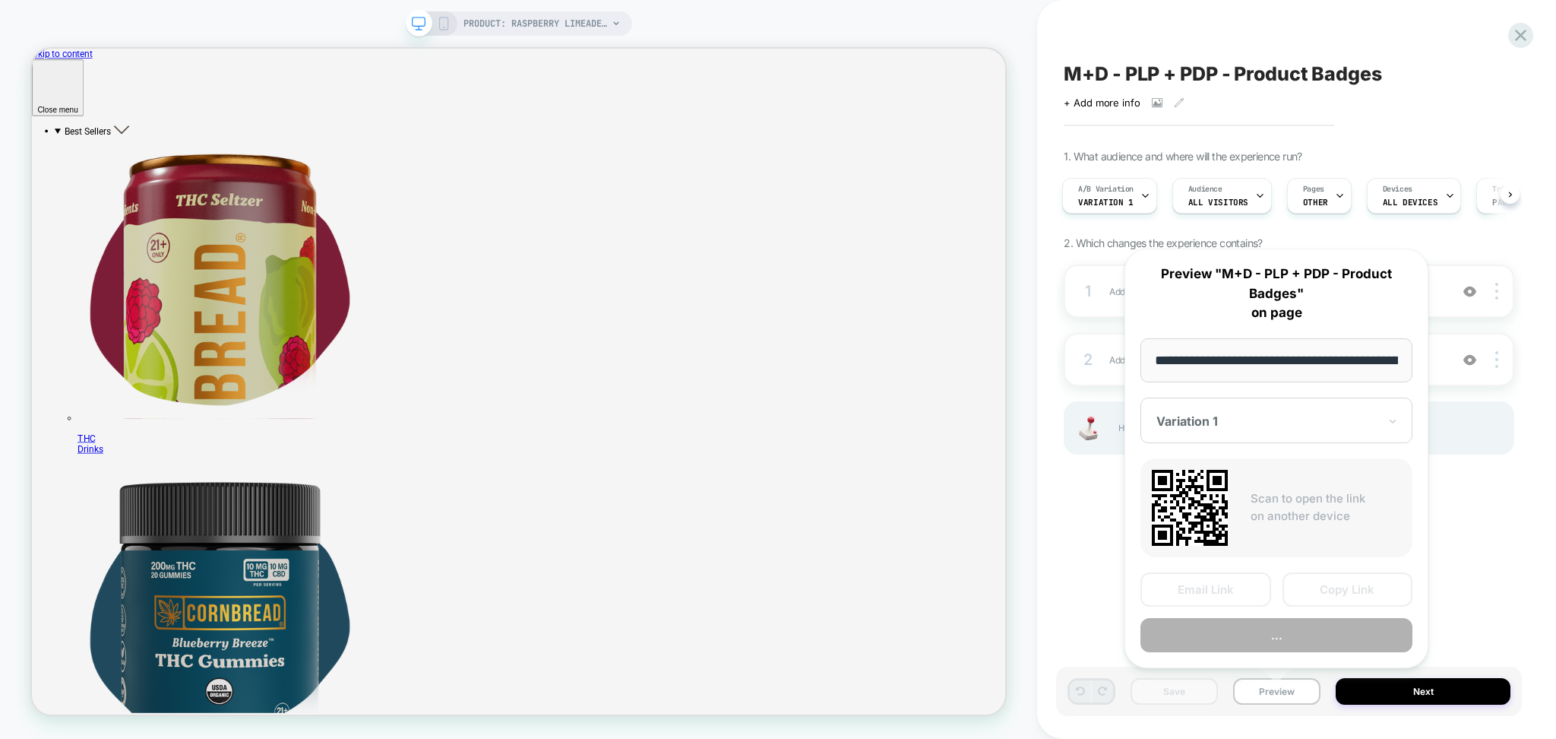
scroll to position [0, 297]
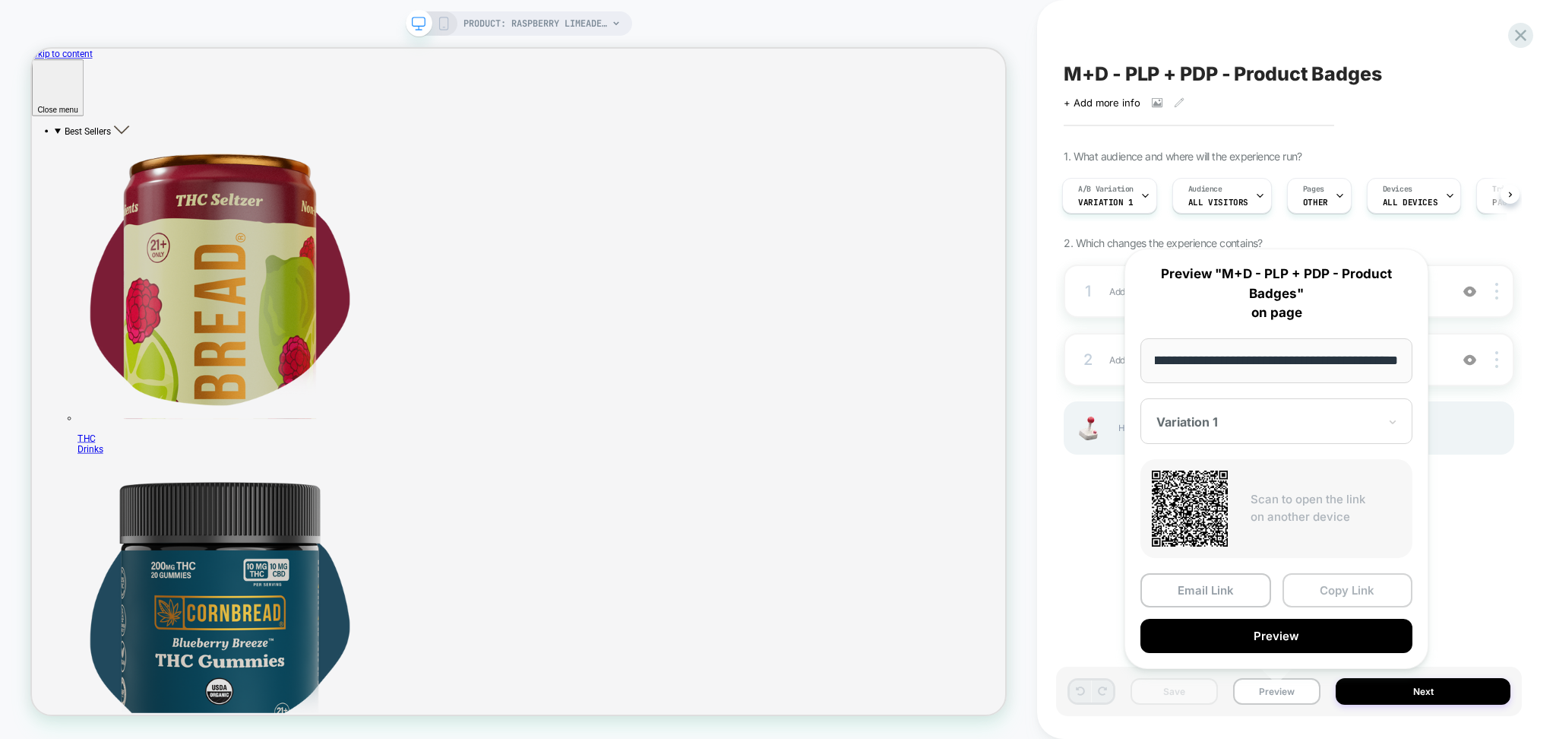
click at [1328, 593] on button "Copy Link" at bounding box center [1348, 590] width 131 height 34
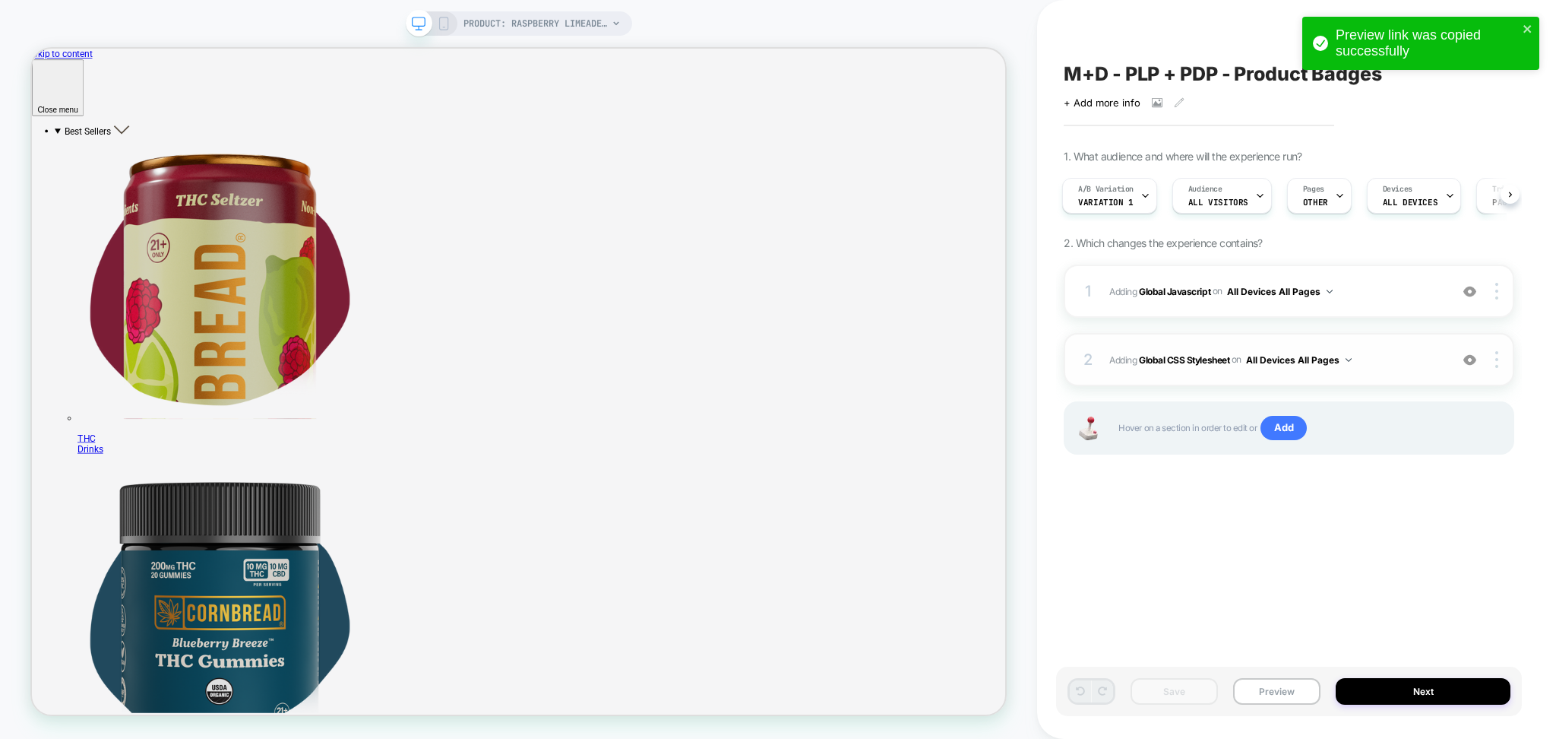
click at [1302, 370] on div "2 Adding Global CSS Stylesheet on All Devices All Pages Add Before Add After Ta…" at bounding box center [1289, 359] width 451 height 53
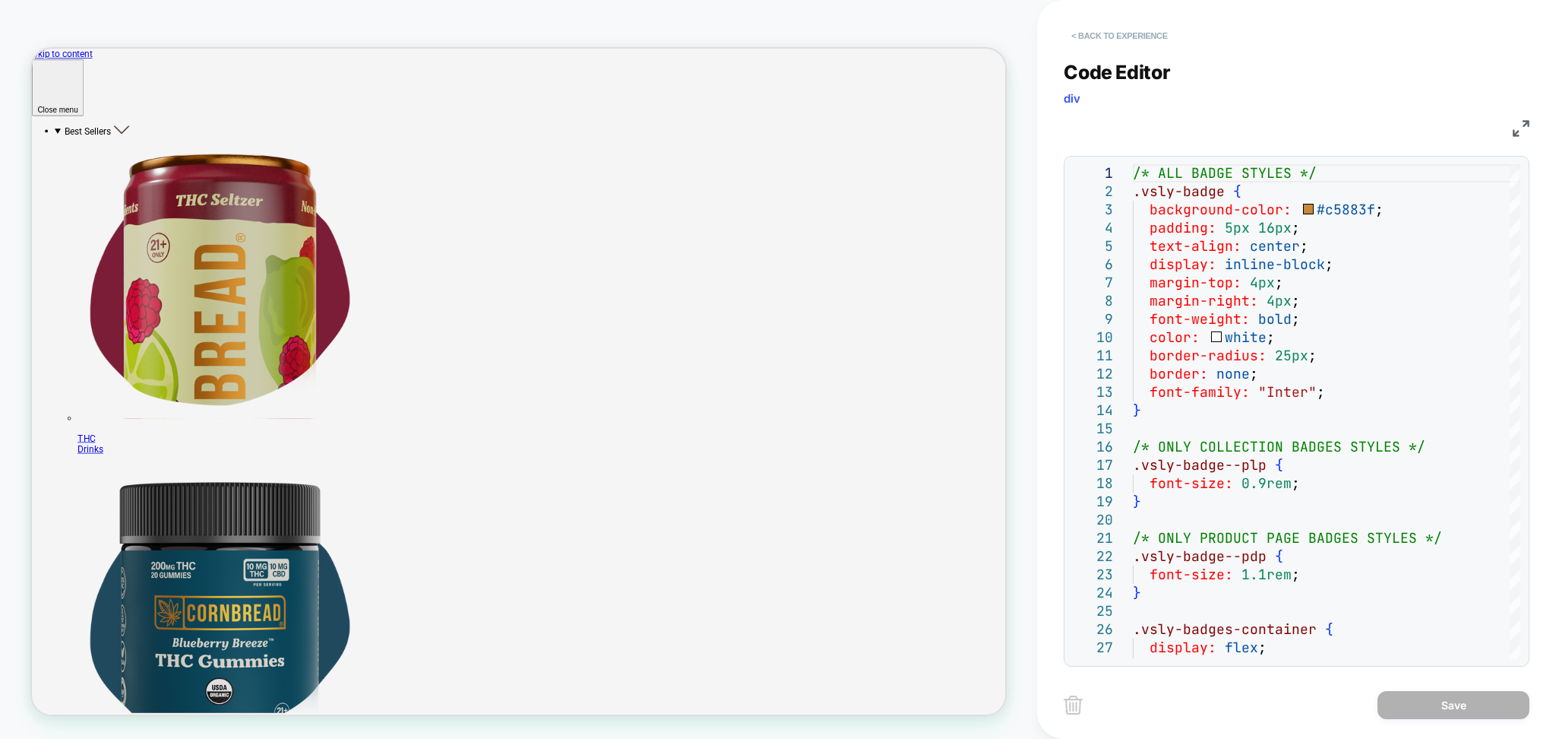
click at [1136, 39] on button "< Back to experience" at bounding box center [1119, 36] width 111 height 24
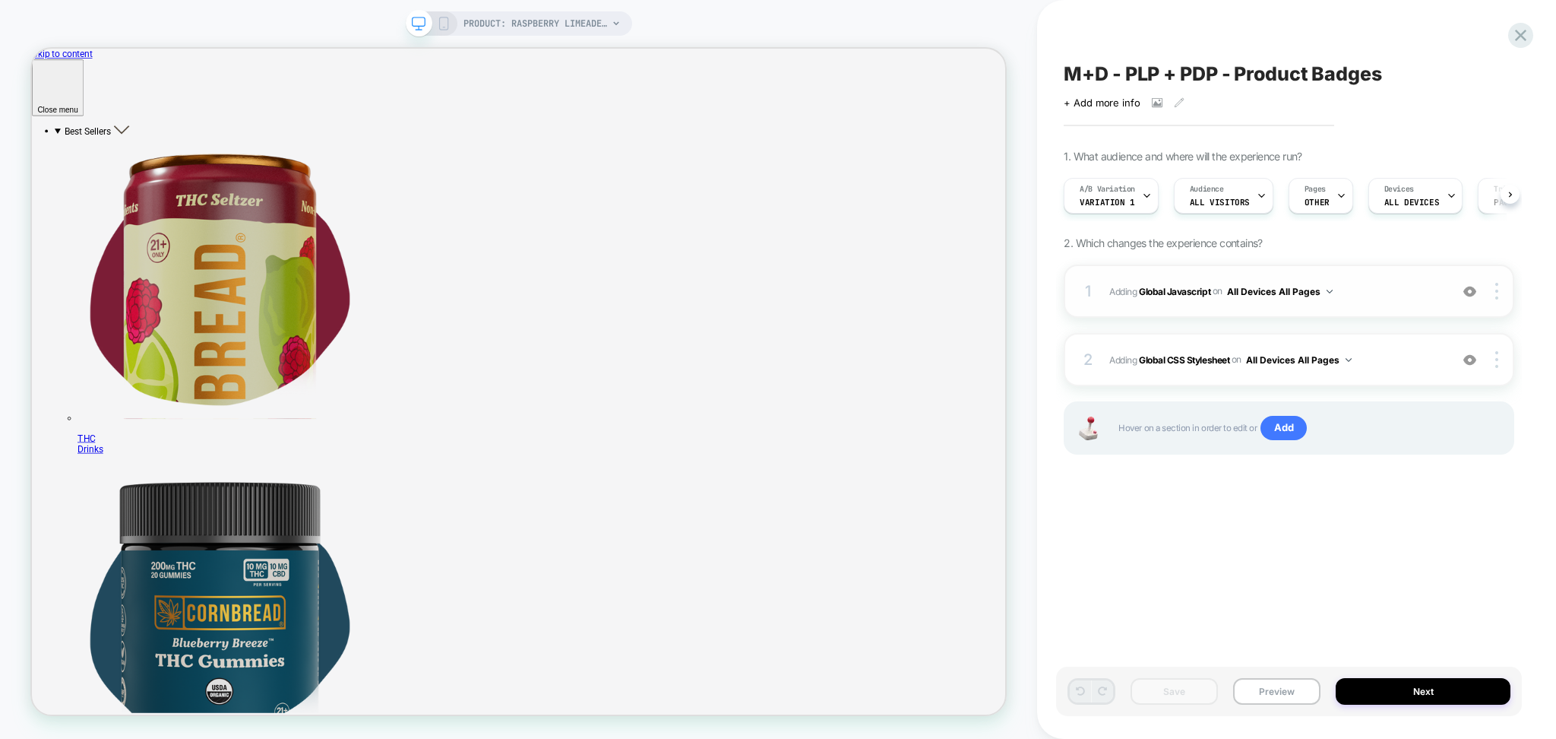
scroll to position [0, 1]
click at [1364, 293] on span "Adding Global Javascript on All Devices All Pages" at bounding box center [1276, 291] width 333 height 19
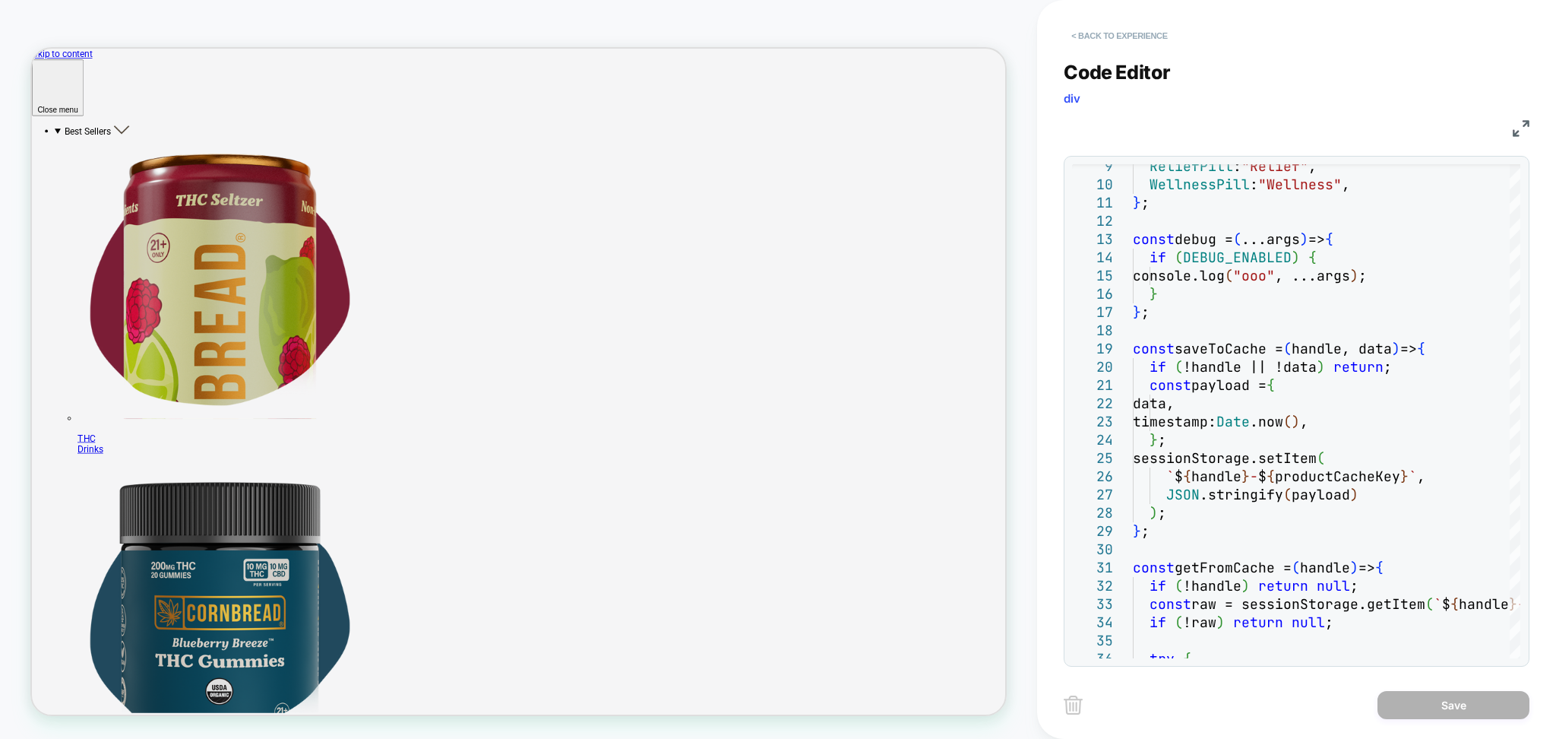
click at [1090, 30] on button "< Back to experience" at bounding box center [1119, 36] width 111 height 24
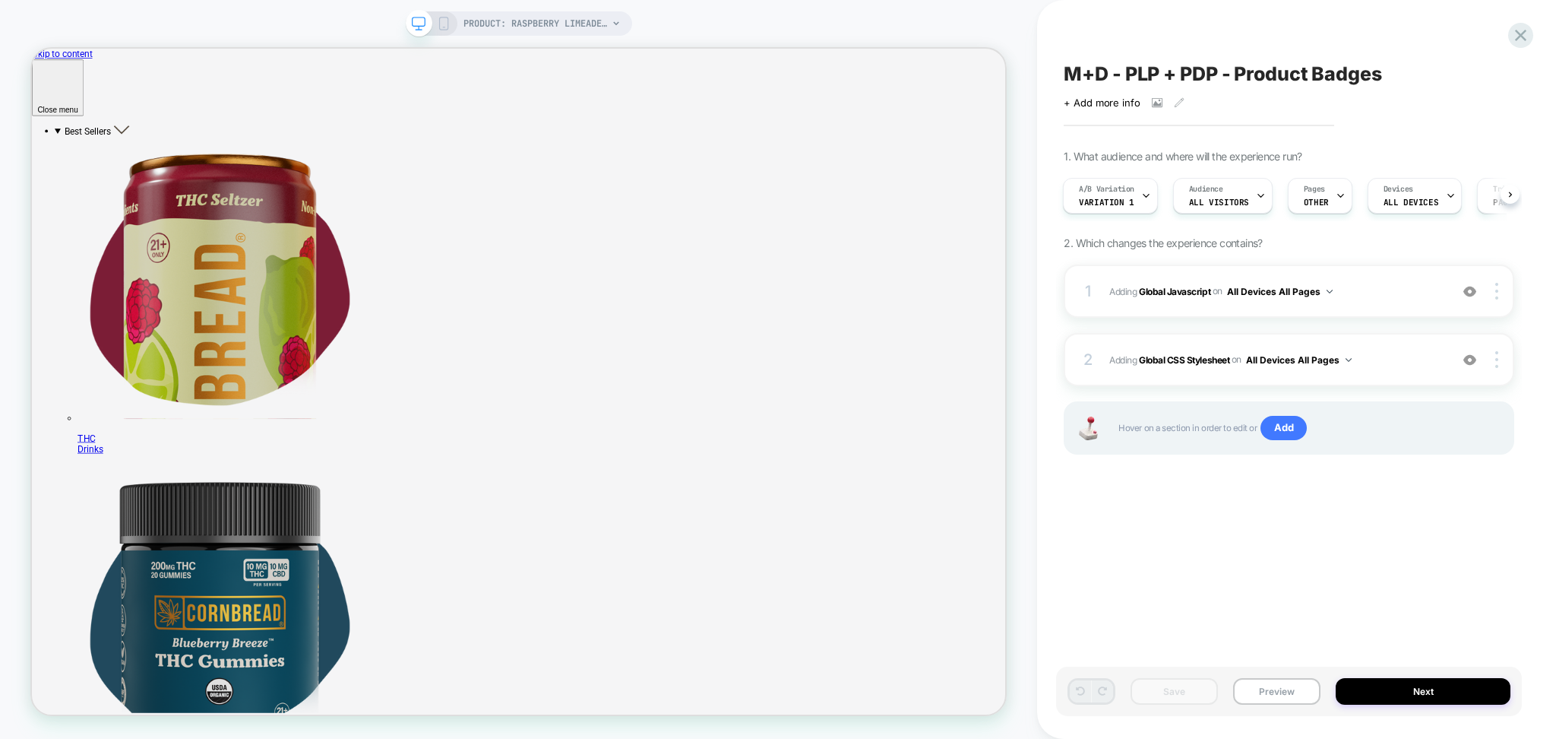
click at [1145, 73] on span "M+D - PLP + PDP - Product Badges" at bounding box center [1223, 73] width 318 height 23
click at [1145, 73] on textarea "**********" at bounding box center [1264, 74] width 401 height 24
click at [1141, 192] on icon at bounding box center [1146, 197] width 10 height 10
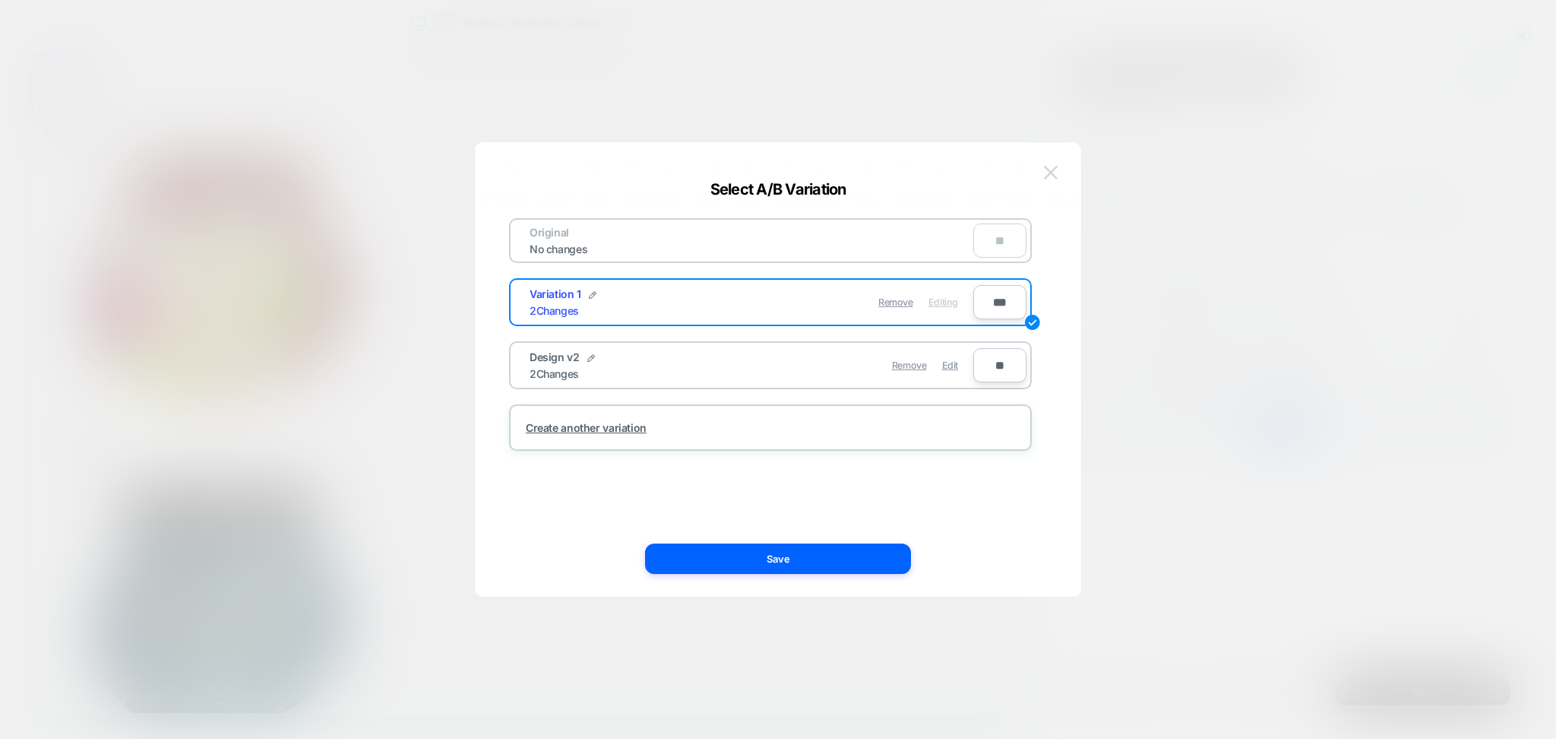
click at [1050, 170] on img at bounding box center [1051, 172] width 14 height 13
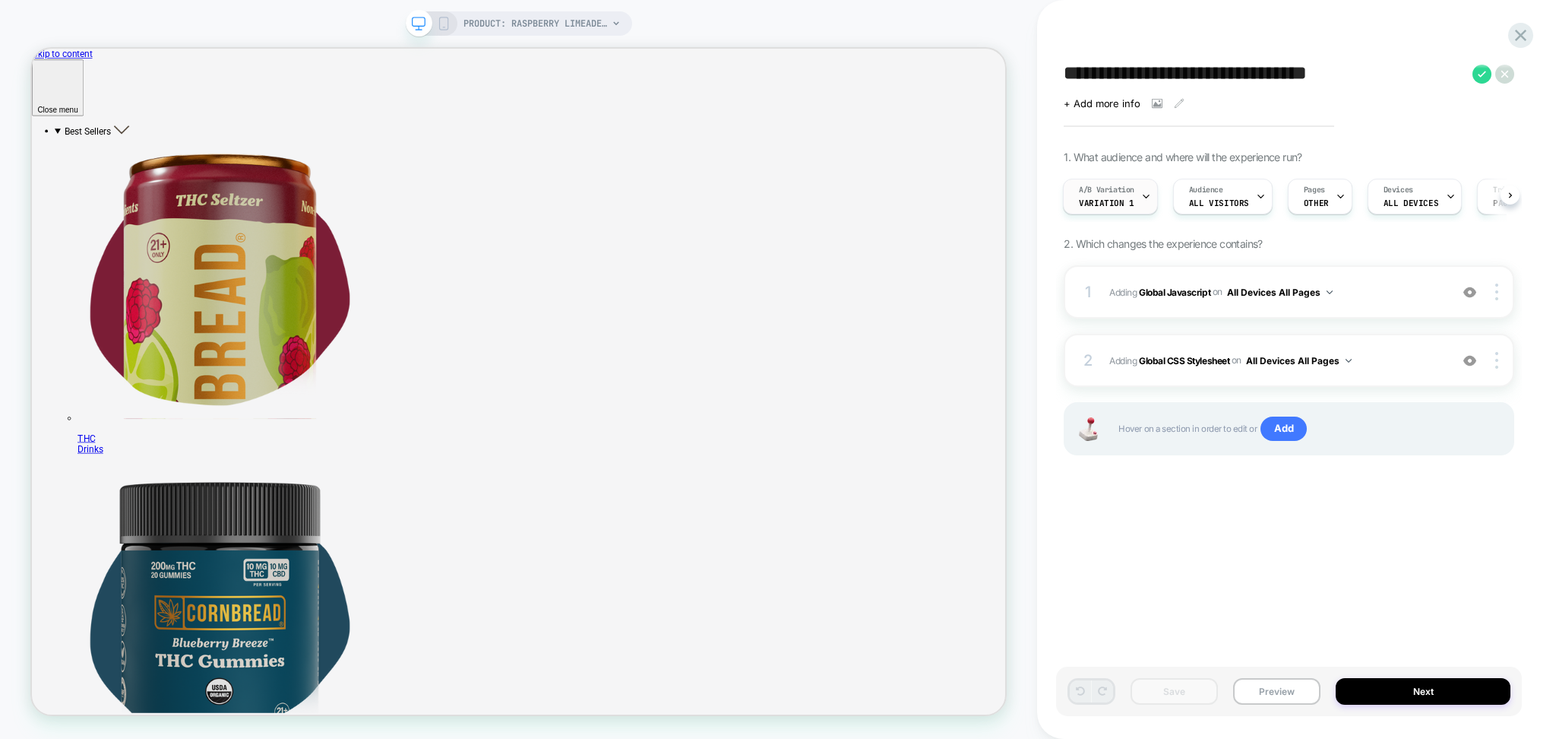
click at [1149, 194] on div "A/B Variation Variation 1" at bounding box center [1110, 197] width 95 height 36
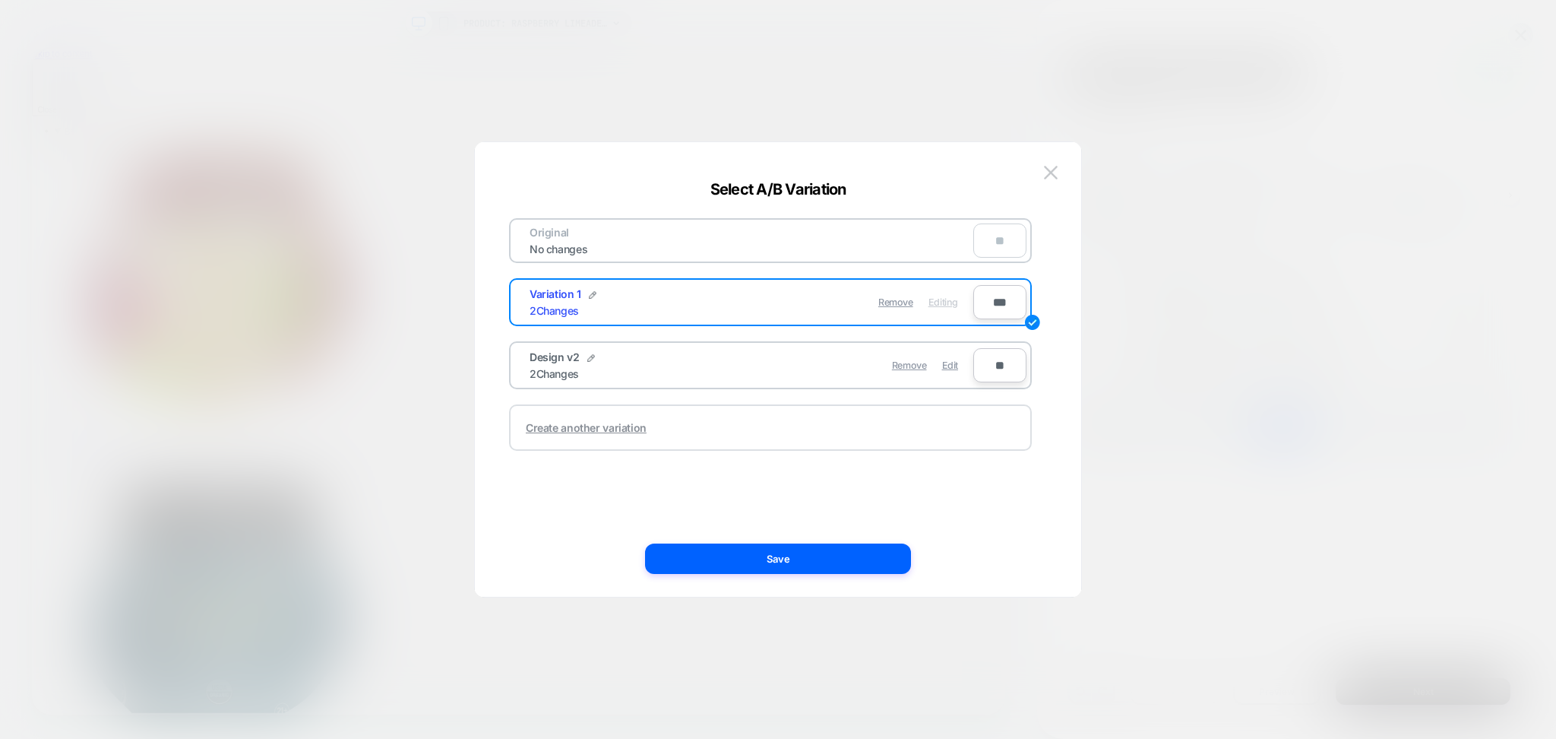
drag, startPoint x: 955, startPoint y: 362, endPoint x: 910, endPoint y: 405, distance: 61.8
click at [954, 362] on span "Edit" at bounding box center [950, 364] width 16 height 11
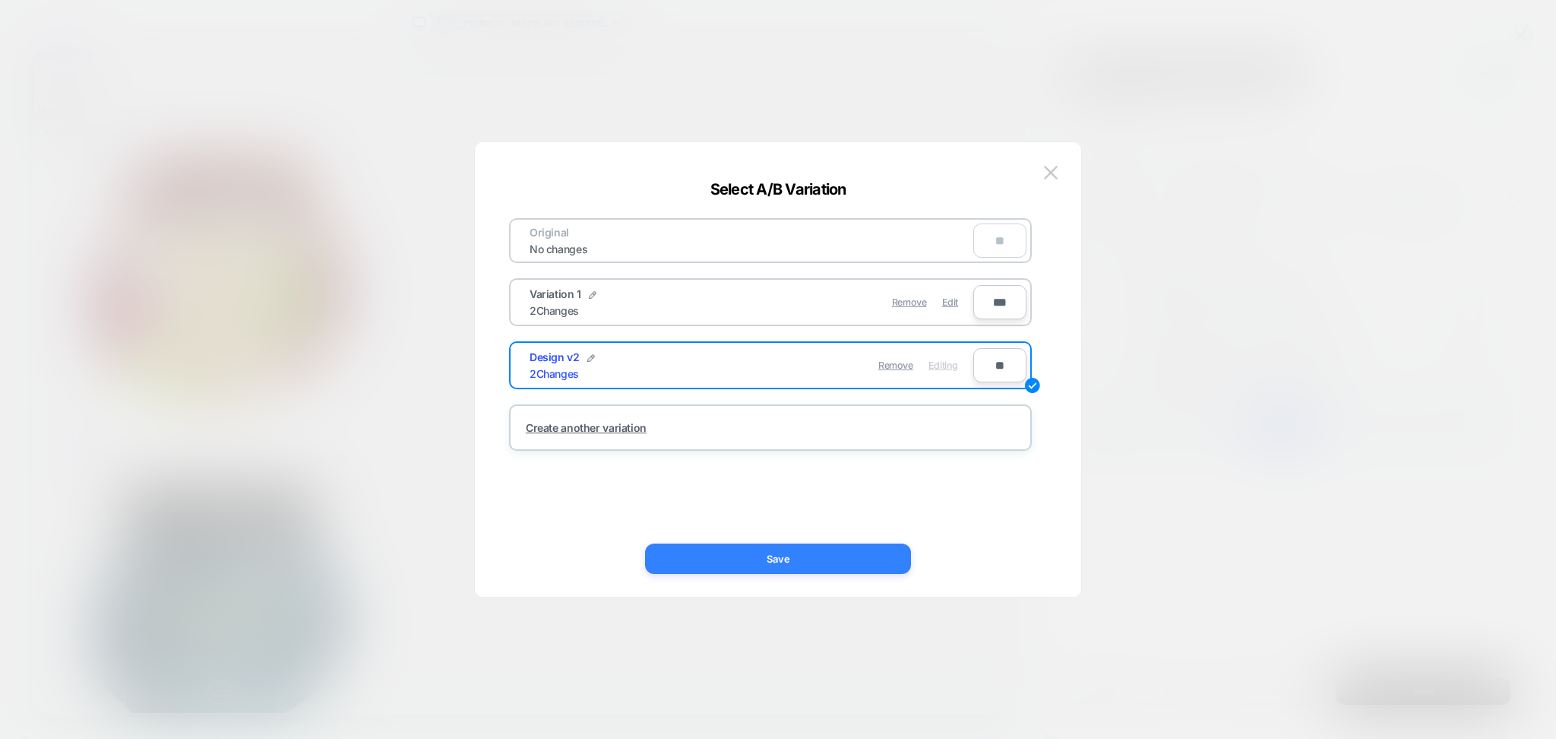
drag, startPoint x: 845, startPoint y: 559, endPoint x: 1081, endPoint y: 681, distance: 265.5
click at [845, 559] on button "Save" at bounding box center [778, 558] width 266 height 30
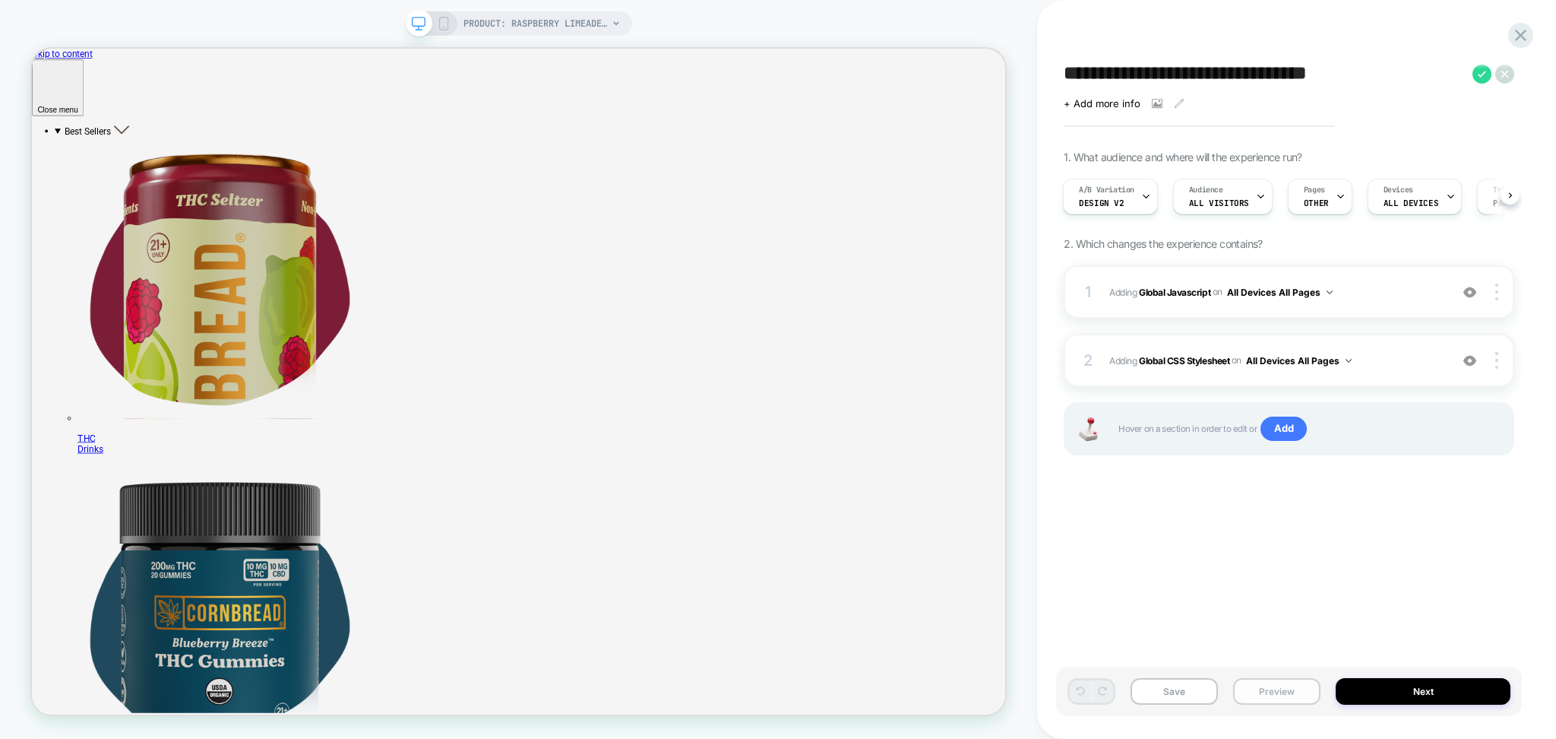
click at [1255, 699] on button "Preview" at bounding box center [1276, 691] width 87 height 27
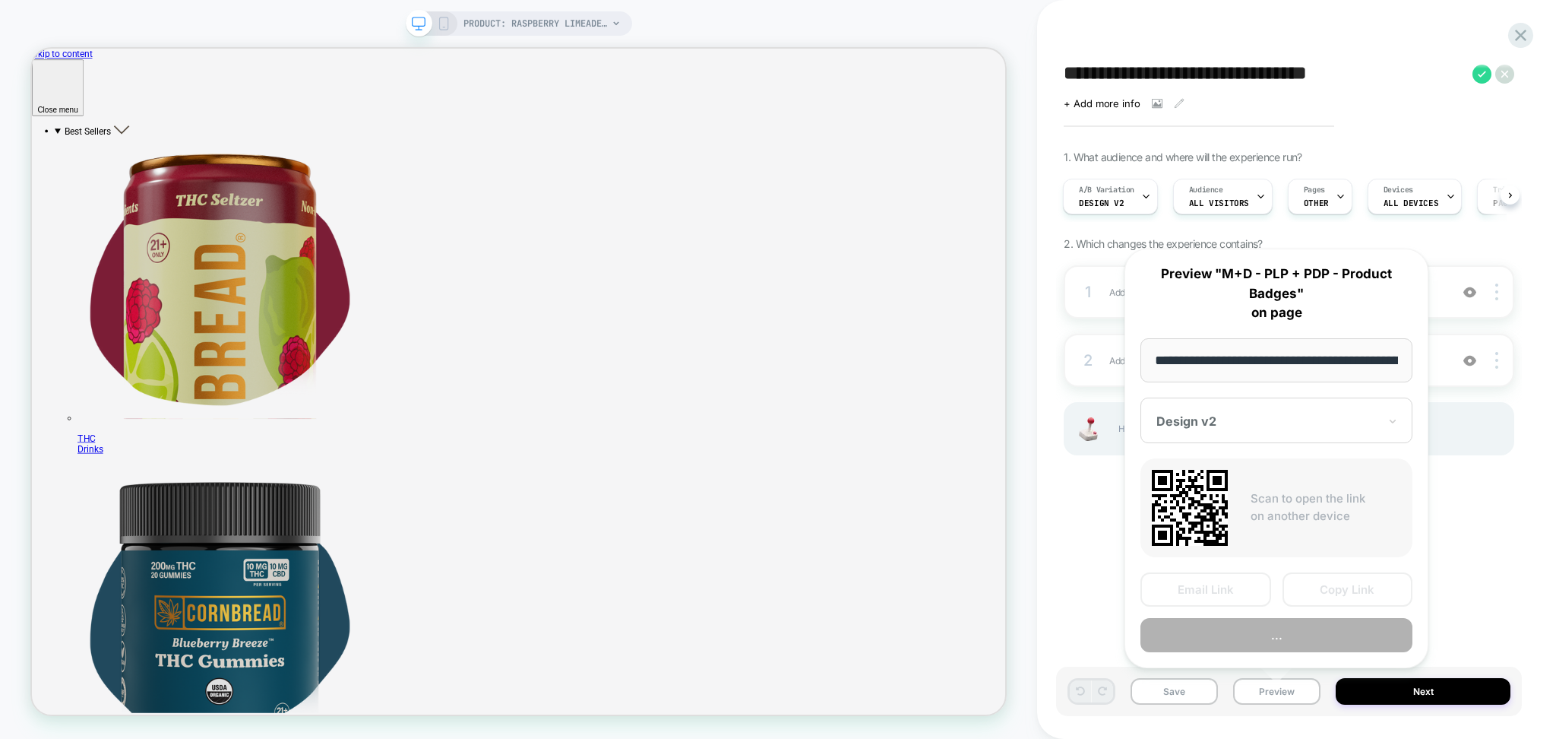
scroll to position [0, 297]
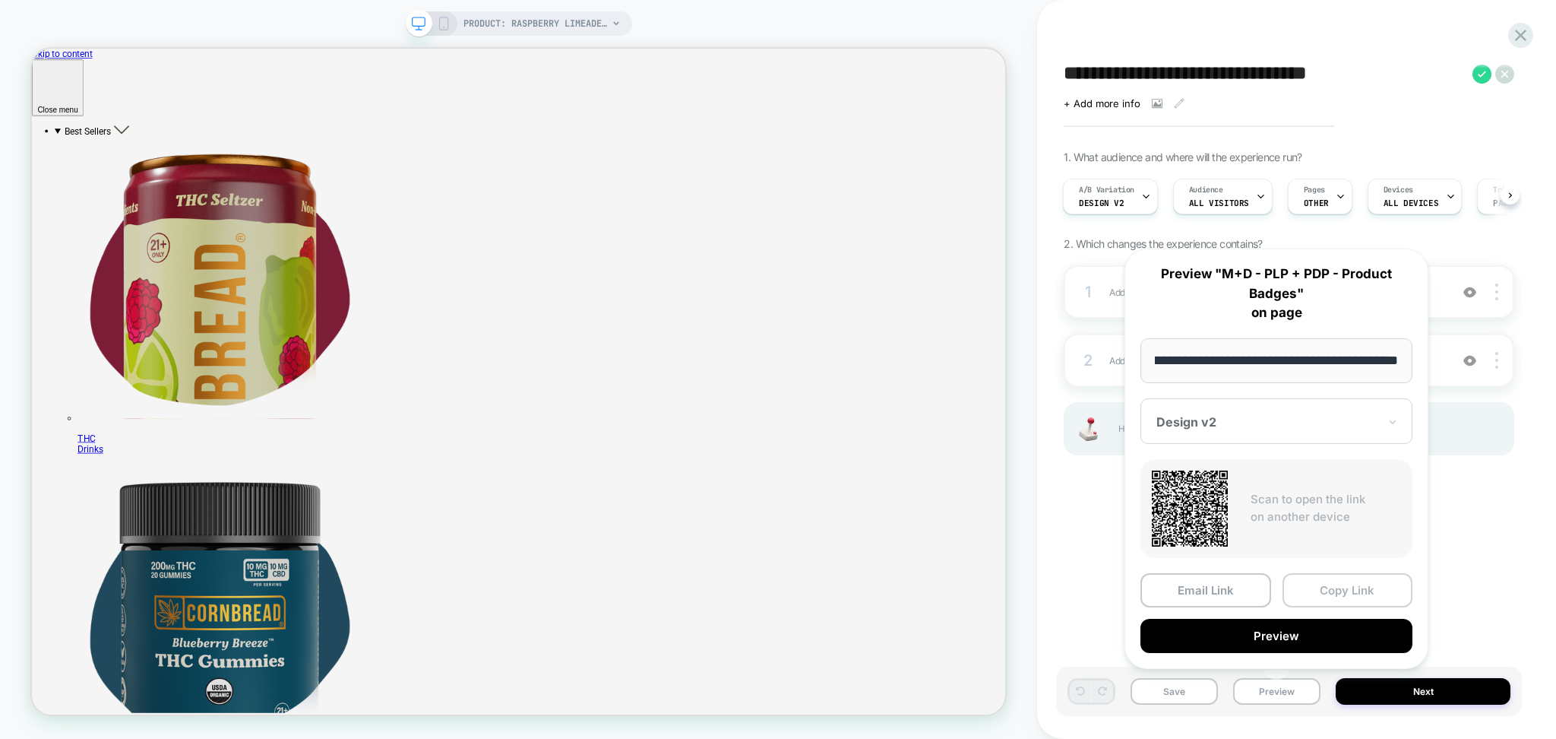
click at [1326, 584] on button "Copy Link" at bounding box center [1348, 590] width 131 height 34
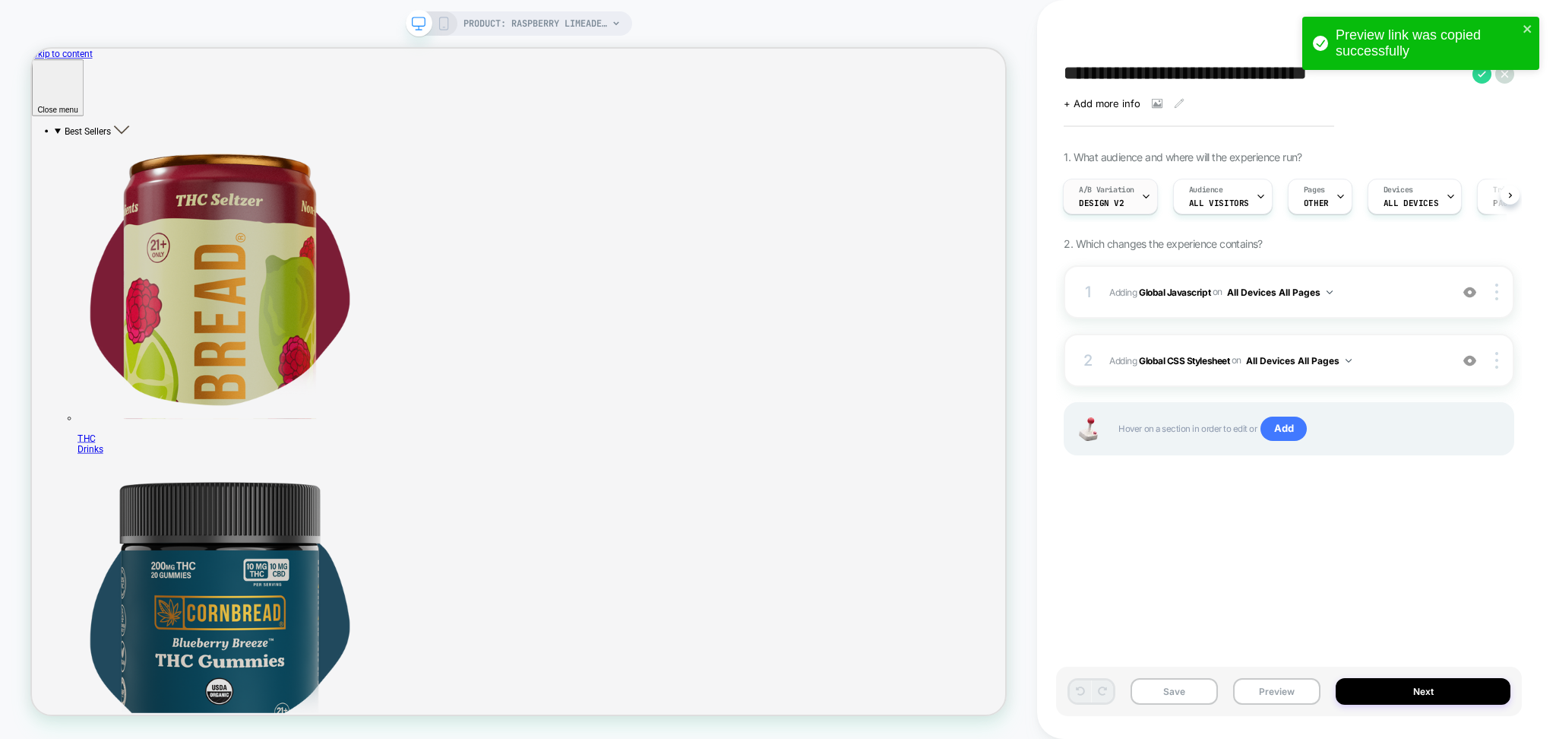
click at [1135, 195] on div "A/B Variation Design v2" at bounding box center [1107, 196] width 86 height 34
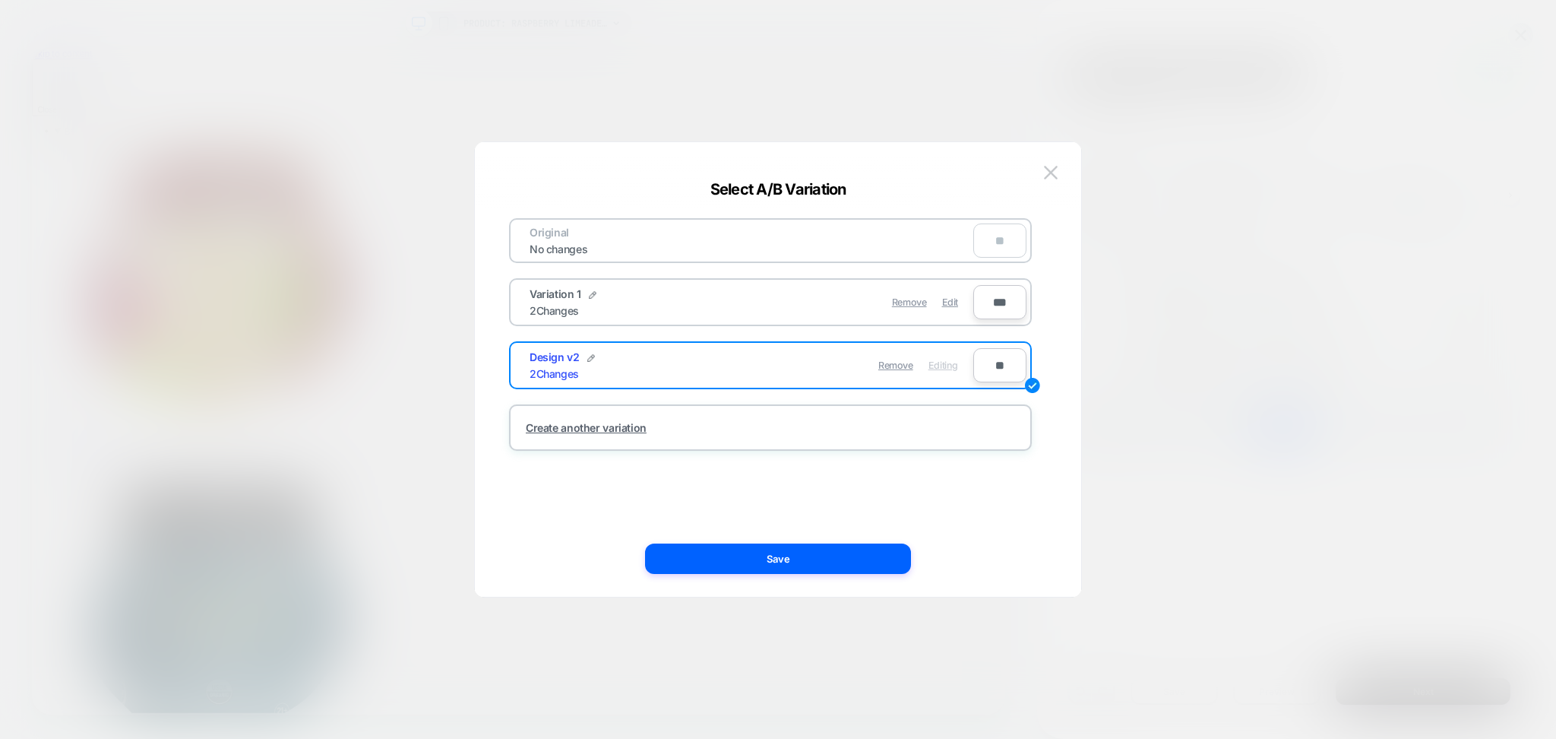
click at [1051, 163] on button at bounding box center [1051, 172] width 23 height 23
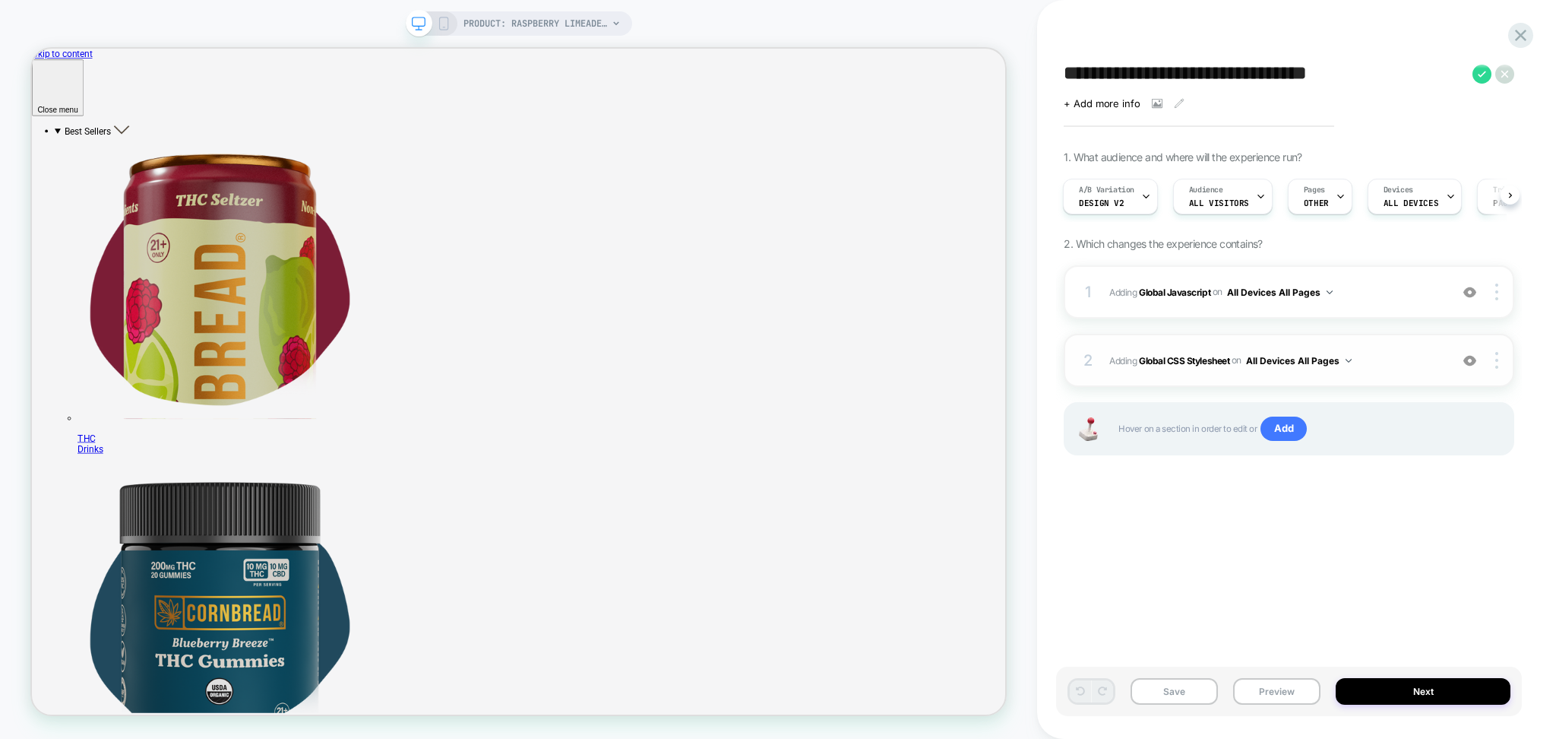
click at [1376, 364] on span "Adding Global CSS Stylesheet on All Devices All Pages" at bounding box center [1276, 360] width 333 height 19
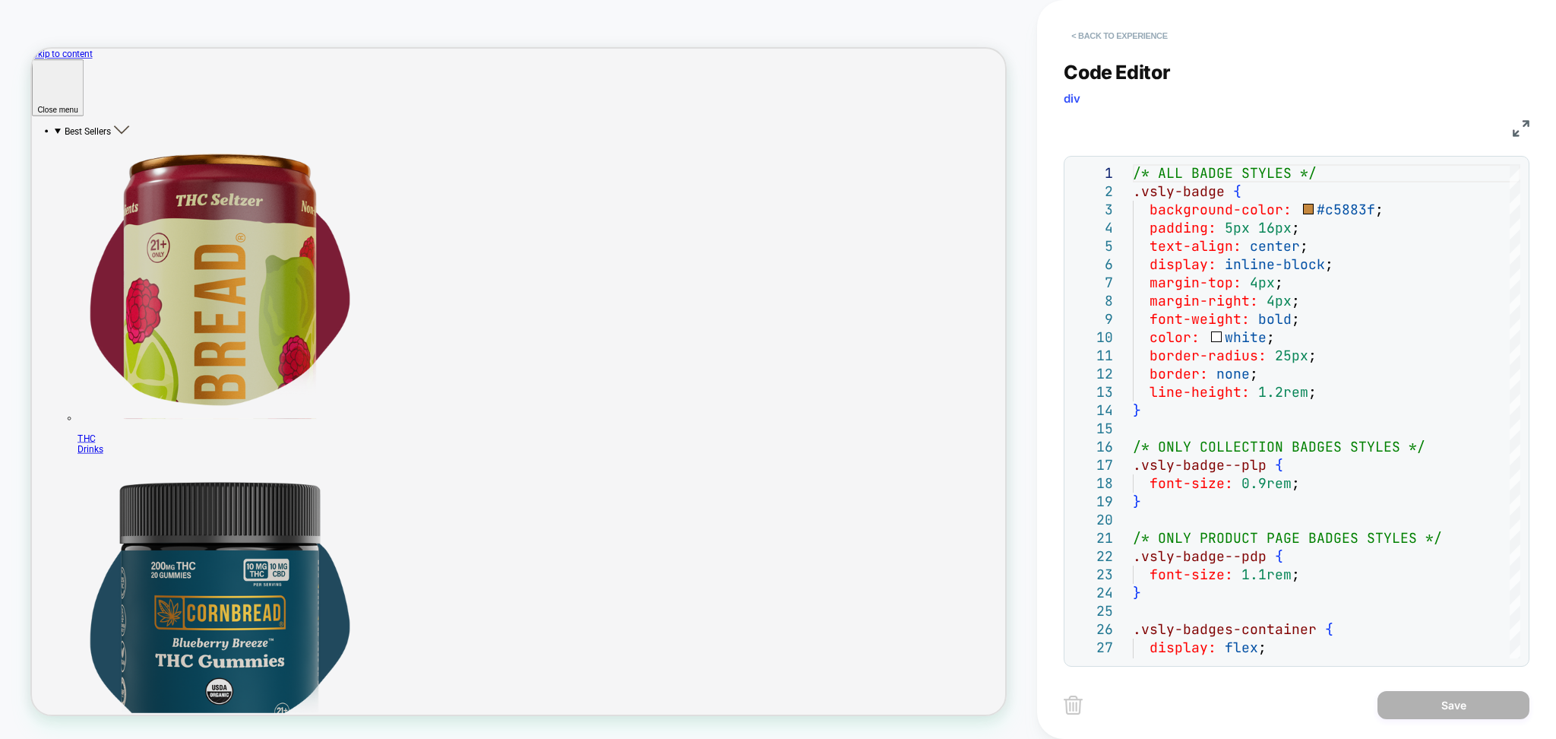
click at [1148, 42] on button "< Back to experience" at bounding box center [1119, 36] width 111 height 24
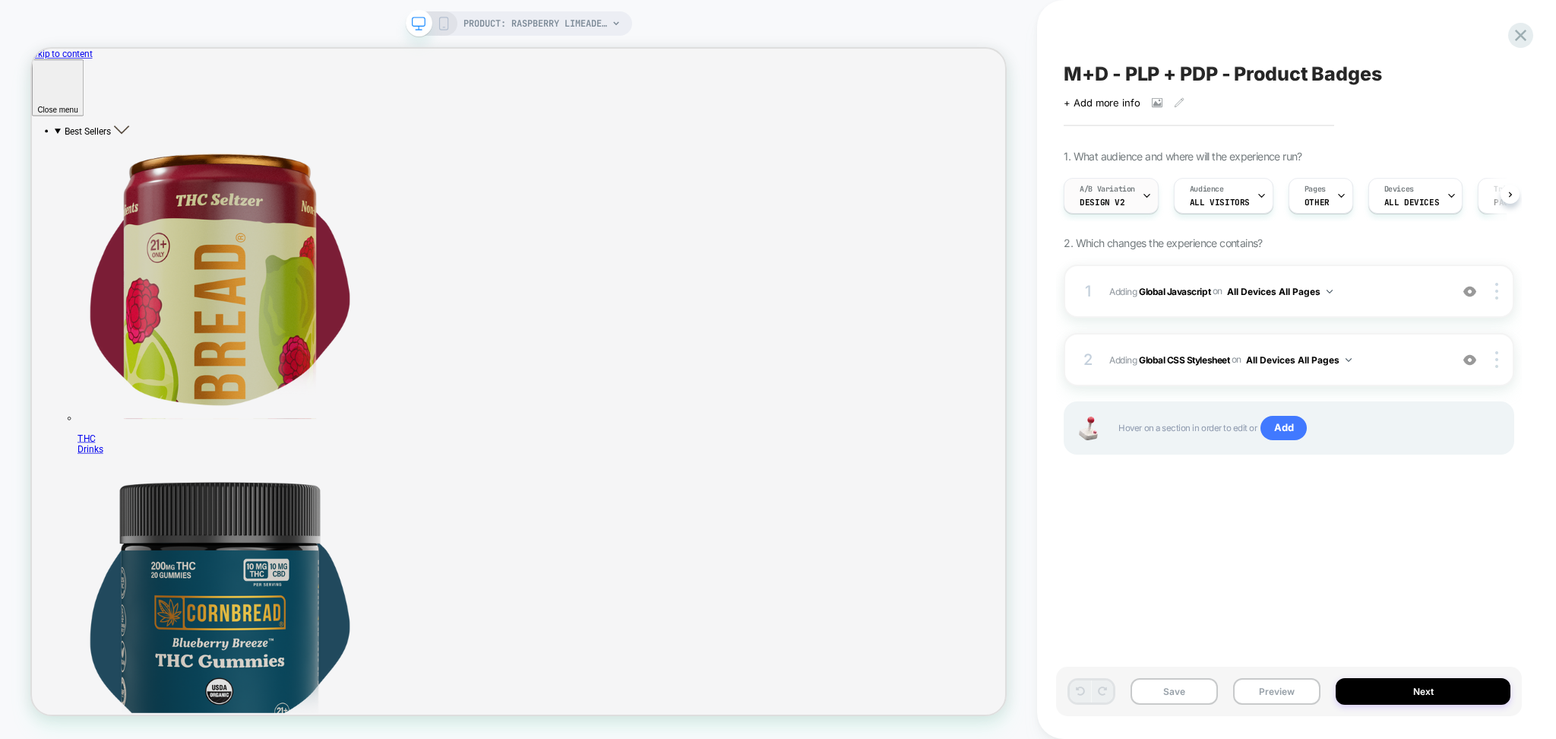
click at [1147, 205] on div at bounding box center [1147, 196] width 10 height 34
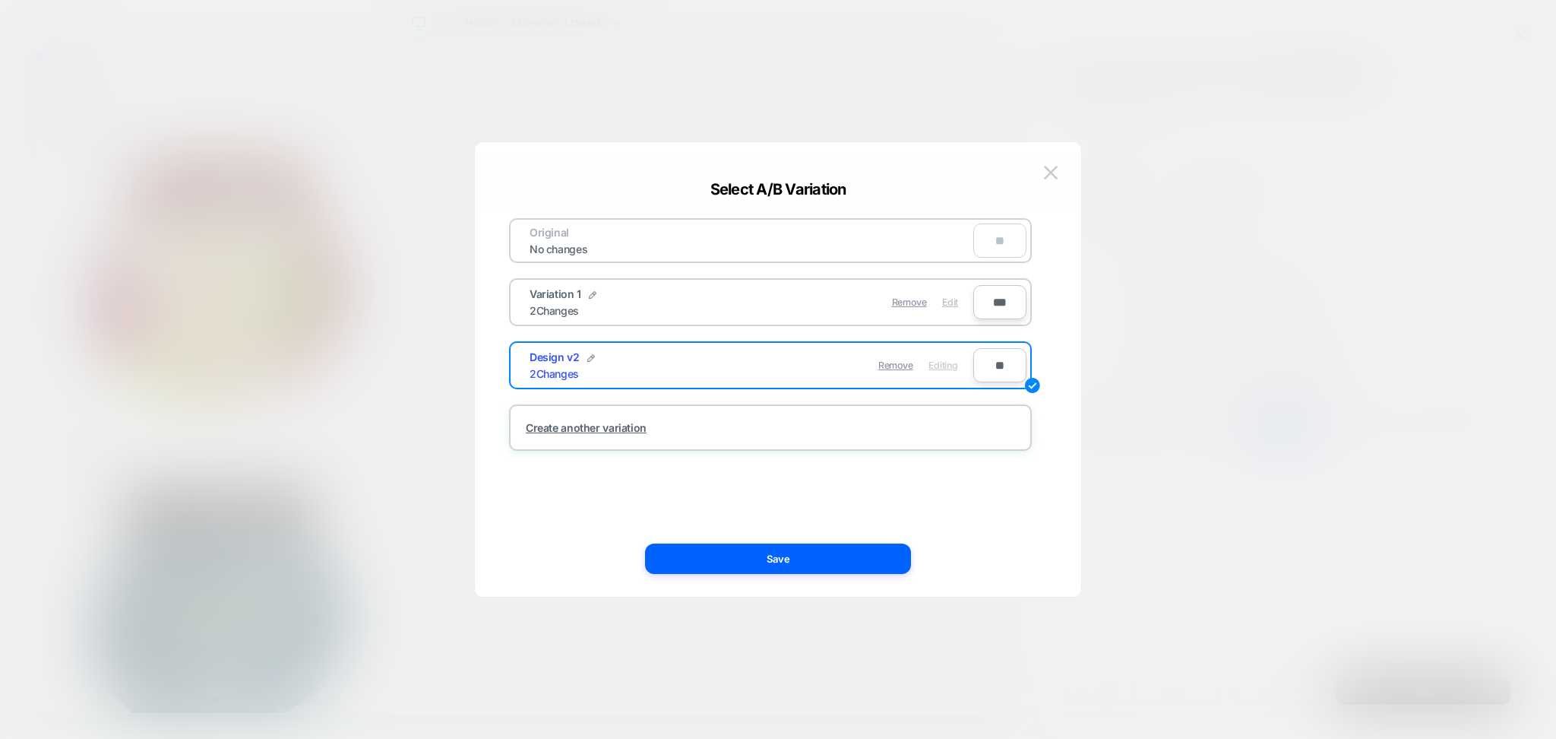
click at [951, 307] on div "Edit" at bounding box center [950, 302] width 16 height 30
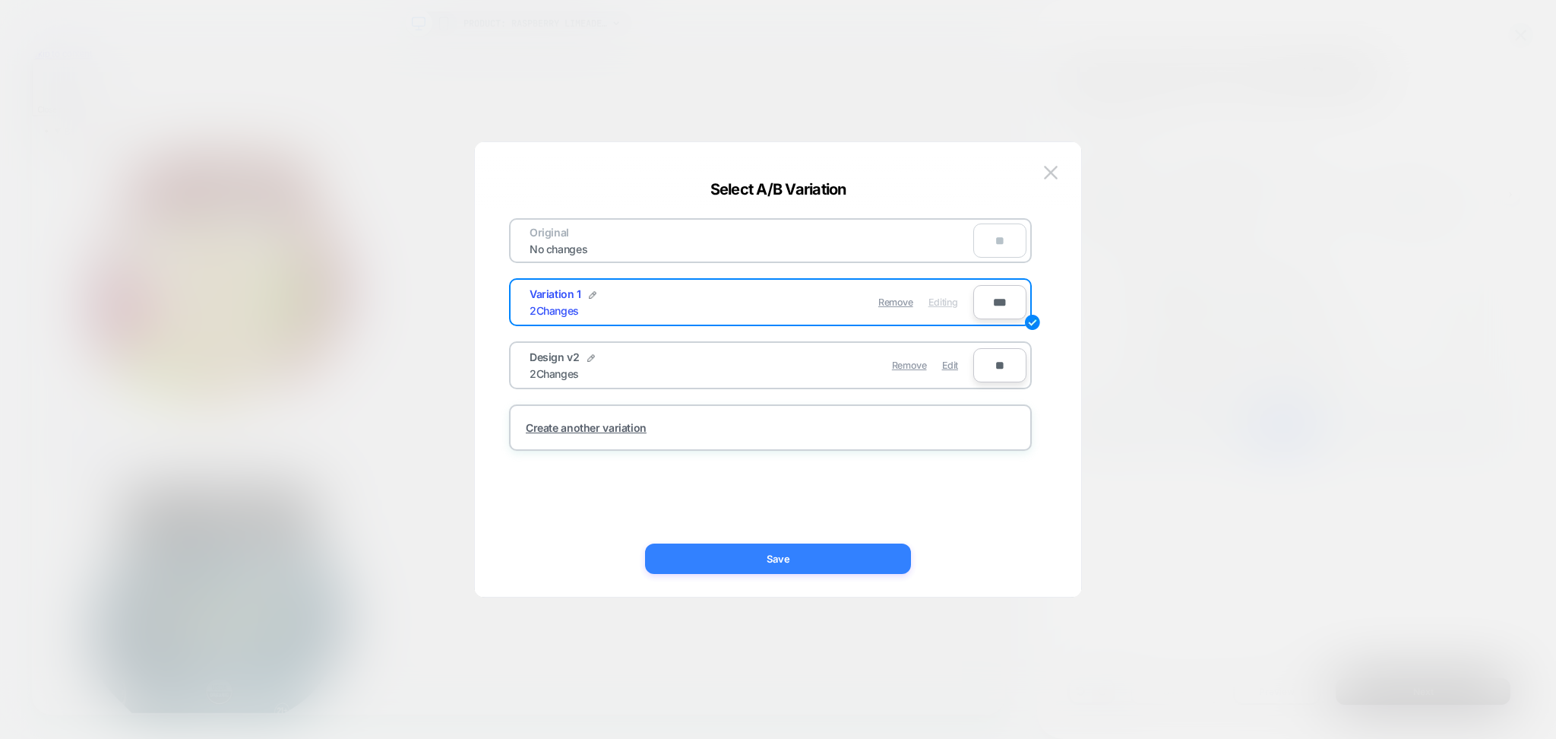
click at [870, 565] on button "Save" at bounding box center [778, 558] width 266 height 30
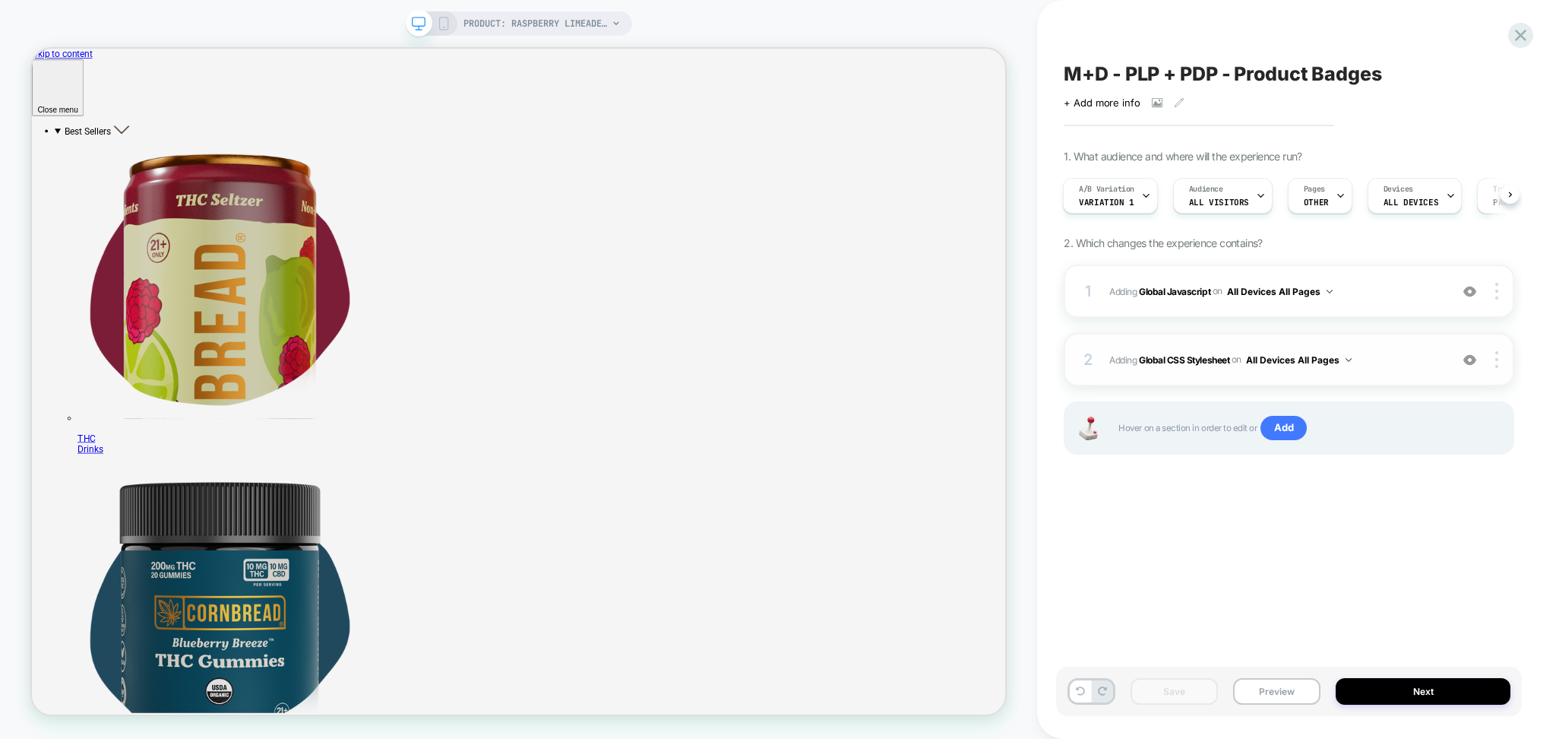
click at [1378, 374] on div "2 Adding Global CSS Stylesheet on All Devices All Pages Add Before Add After Ta…" at bounding box center [1289, 359] width 451 height 53
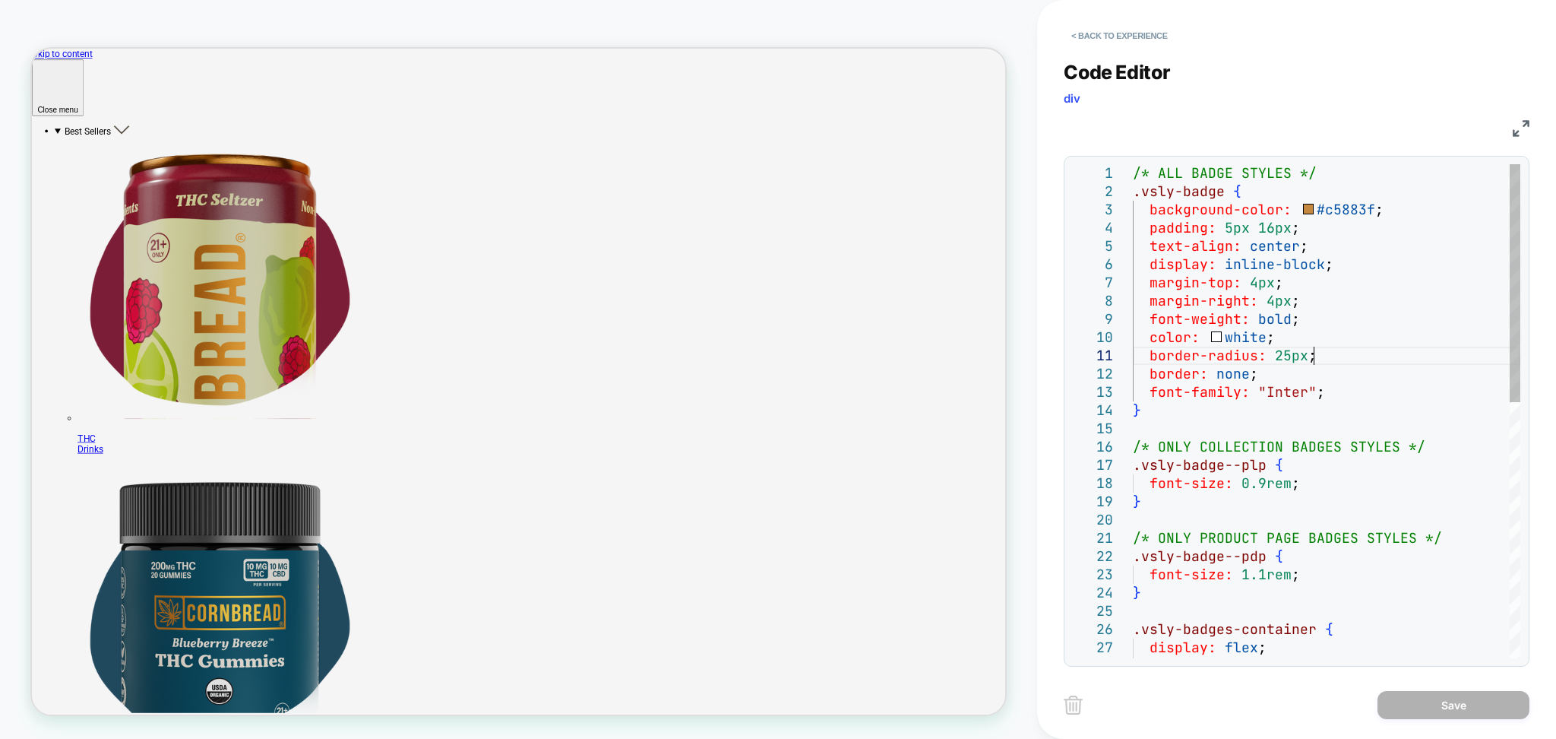
scroll to position [0, 0]
click at [1468, 360] on div "font-weight: bold ; color: white ; border-radius: 25px ; border: none ; font-fa…" at bounding box center [1327, 675] width 388 height 1023
type textarea "**********"
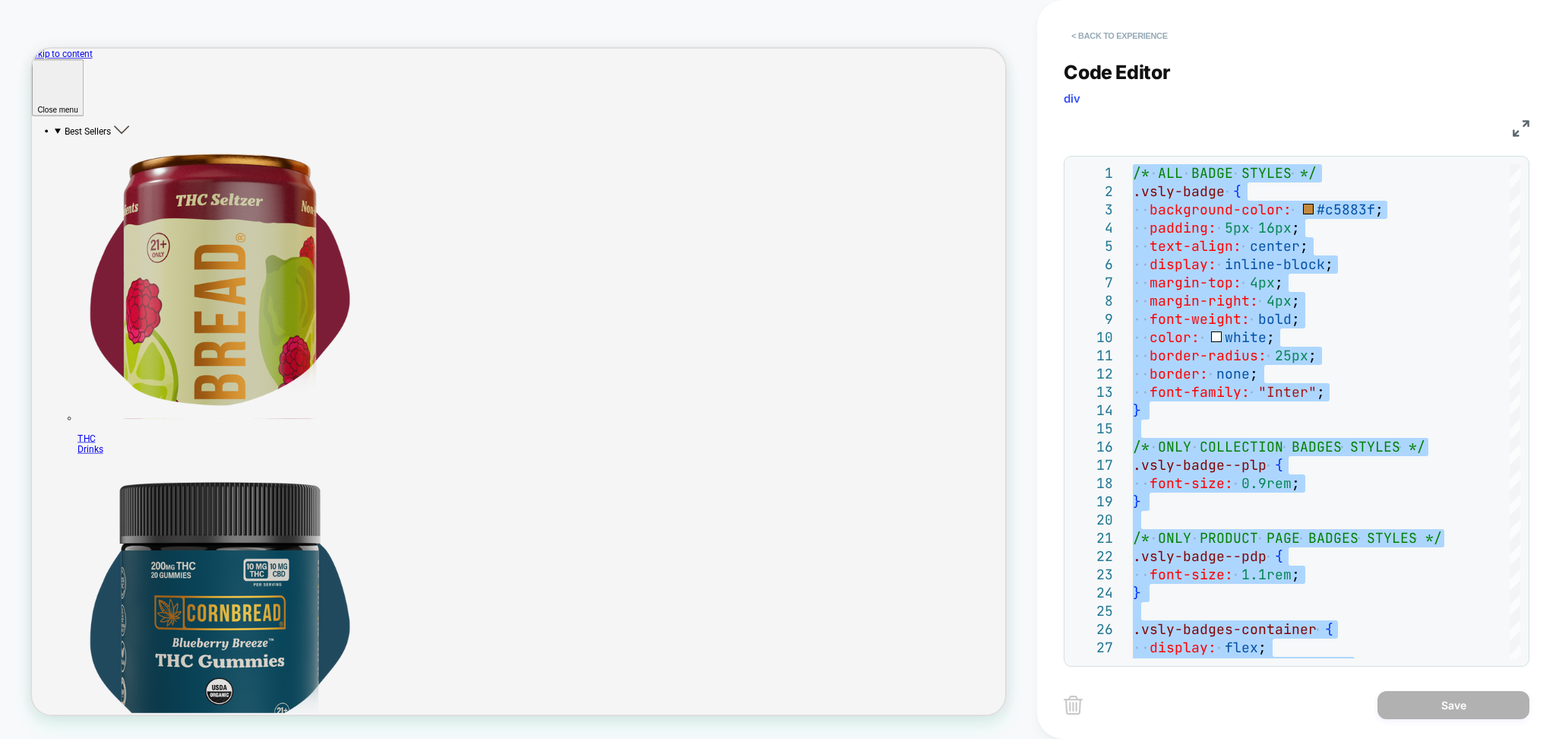
click at [1128, 31] on button "< Back to experience" at bounding box center [1119, 36] width 111 height 24
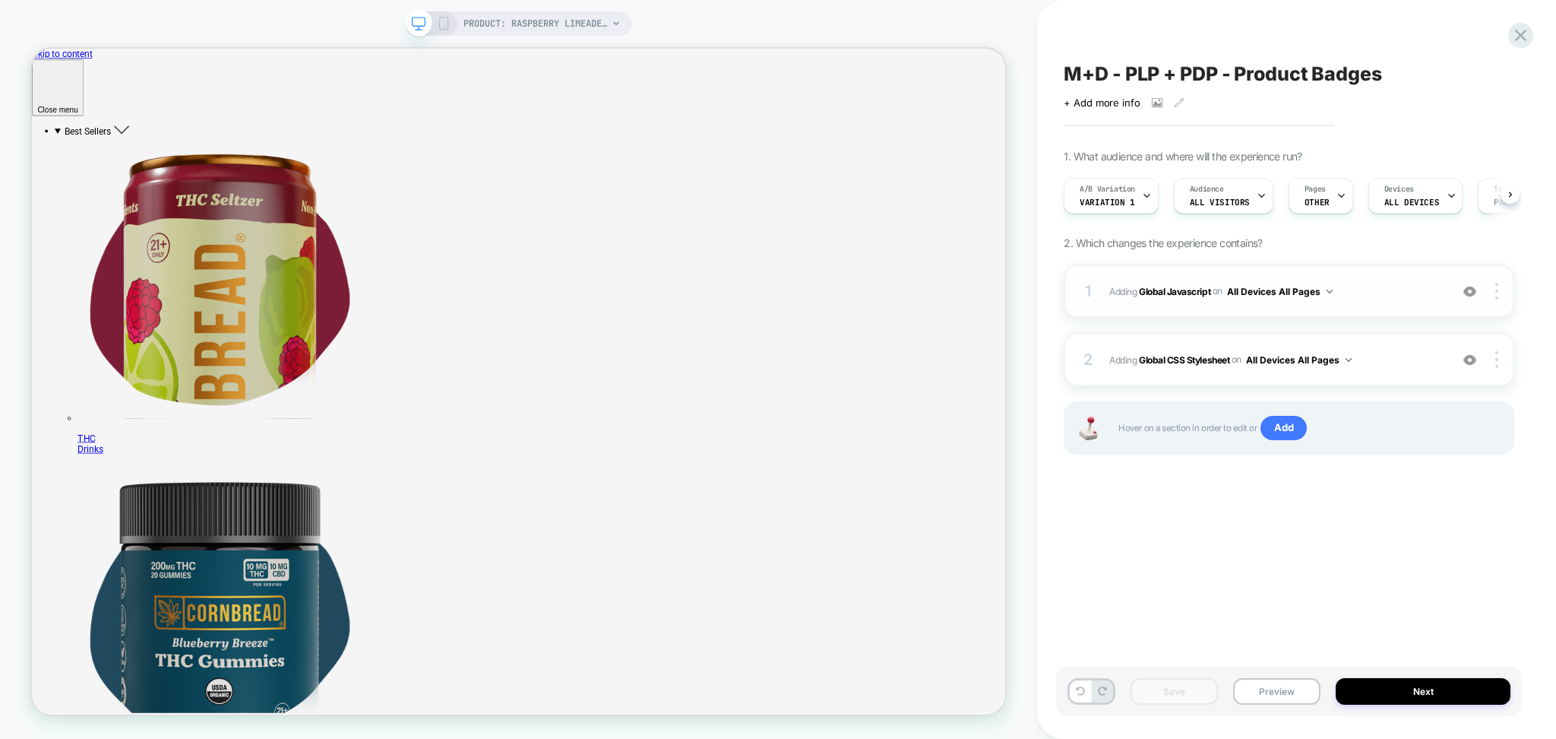
scroll to position [0, 1]
click at [1156, 198] on div "A/B Variation Variation 1" at bounding box center [1110, 196] width 95 height 36
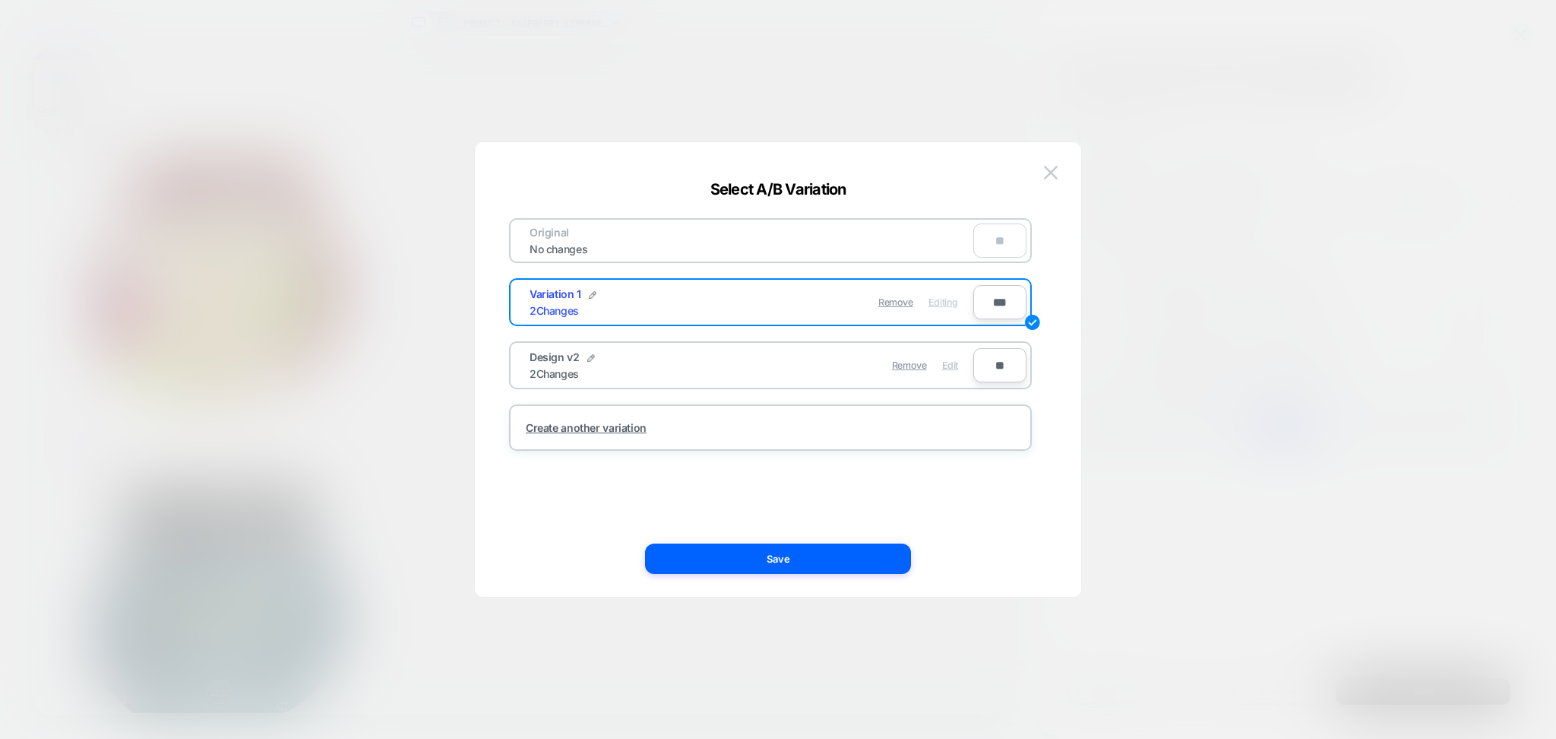
click at [953, 366] on span "Edit" at bounding box center [950, 364] width 16 height 11
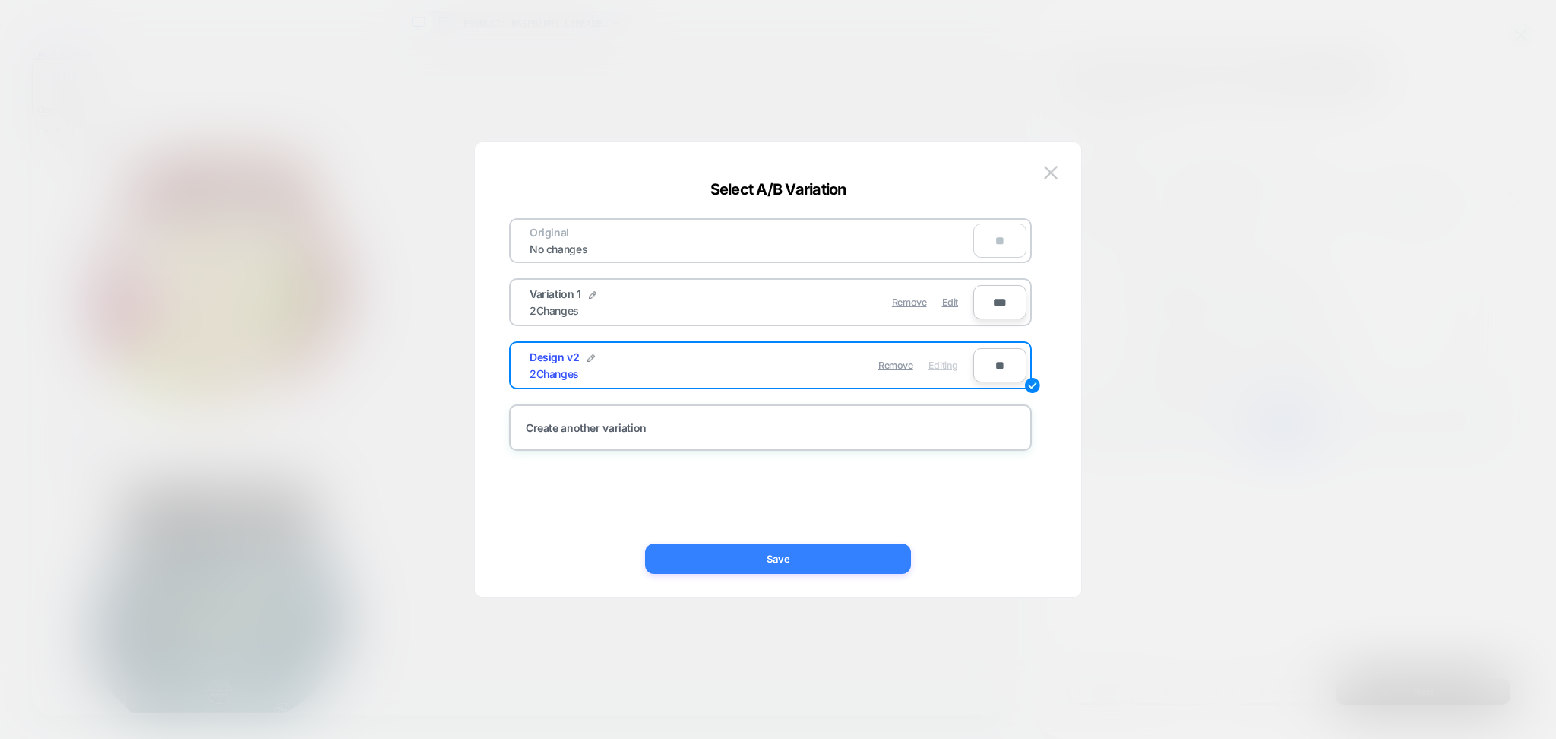
drag, startPoint x: 897, startPoint y: 559, endPoint x: 1152, endPoint y: 683, distance: 283.8
click at [897, 559] on button "Save" at bounding box center [778, 558] width 266 height 30
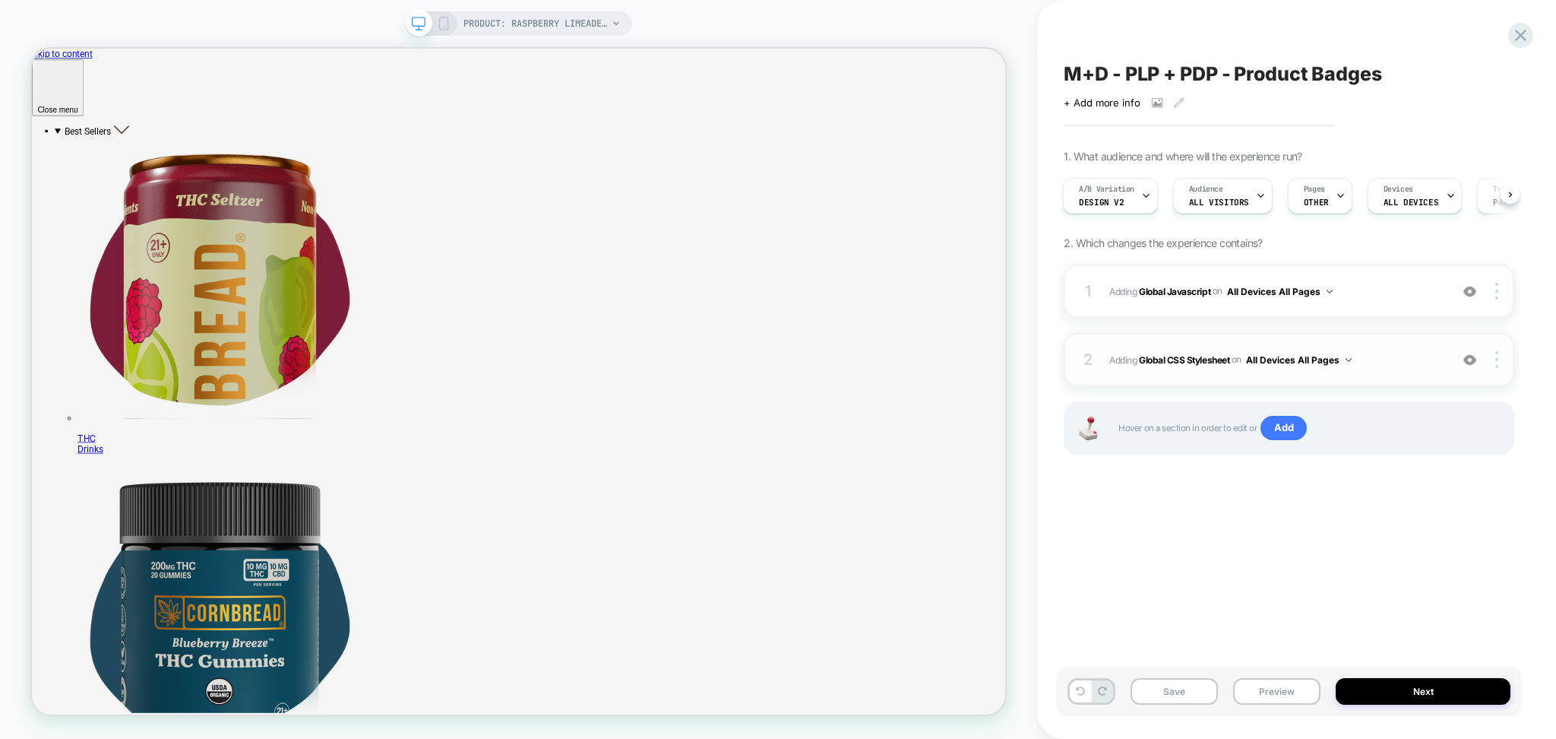
click at [1260, 376] on div "2 Adding Global CSS Stylesheet on All Devices All Pages Add Before Add After Ta…" at bounding box center [1289, 359] width 451 height 53
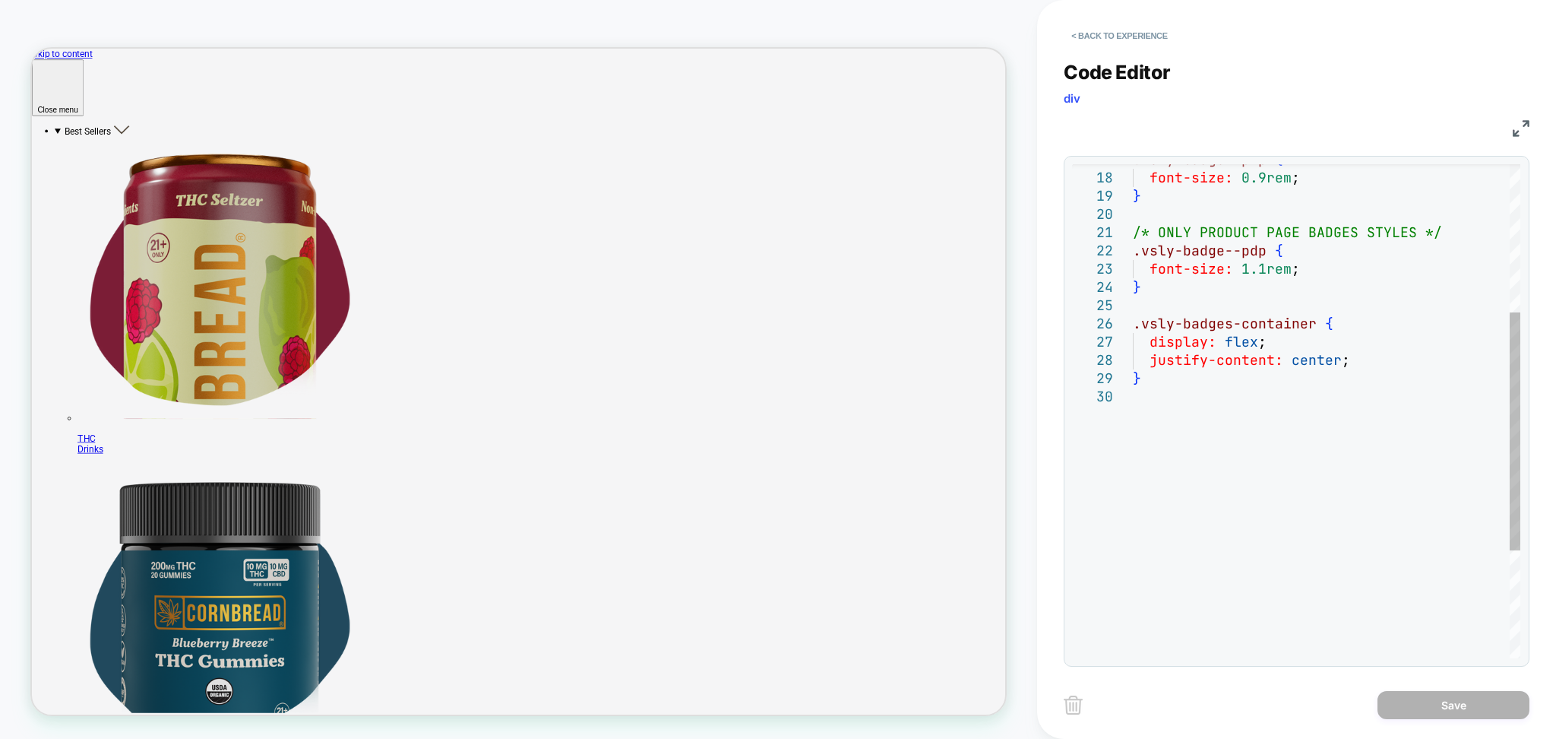
type textarea "**********"
click at [1300, 466] on div ".vsly-badge--plp { font-size: 0.9rem ; } /* ONLY PRODUCT PAGE BADGES STYLES */ …" at bounding box center [1327, 370] width 388 height 1023
type textarea "**********"
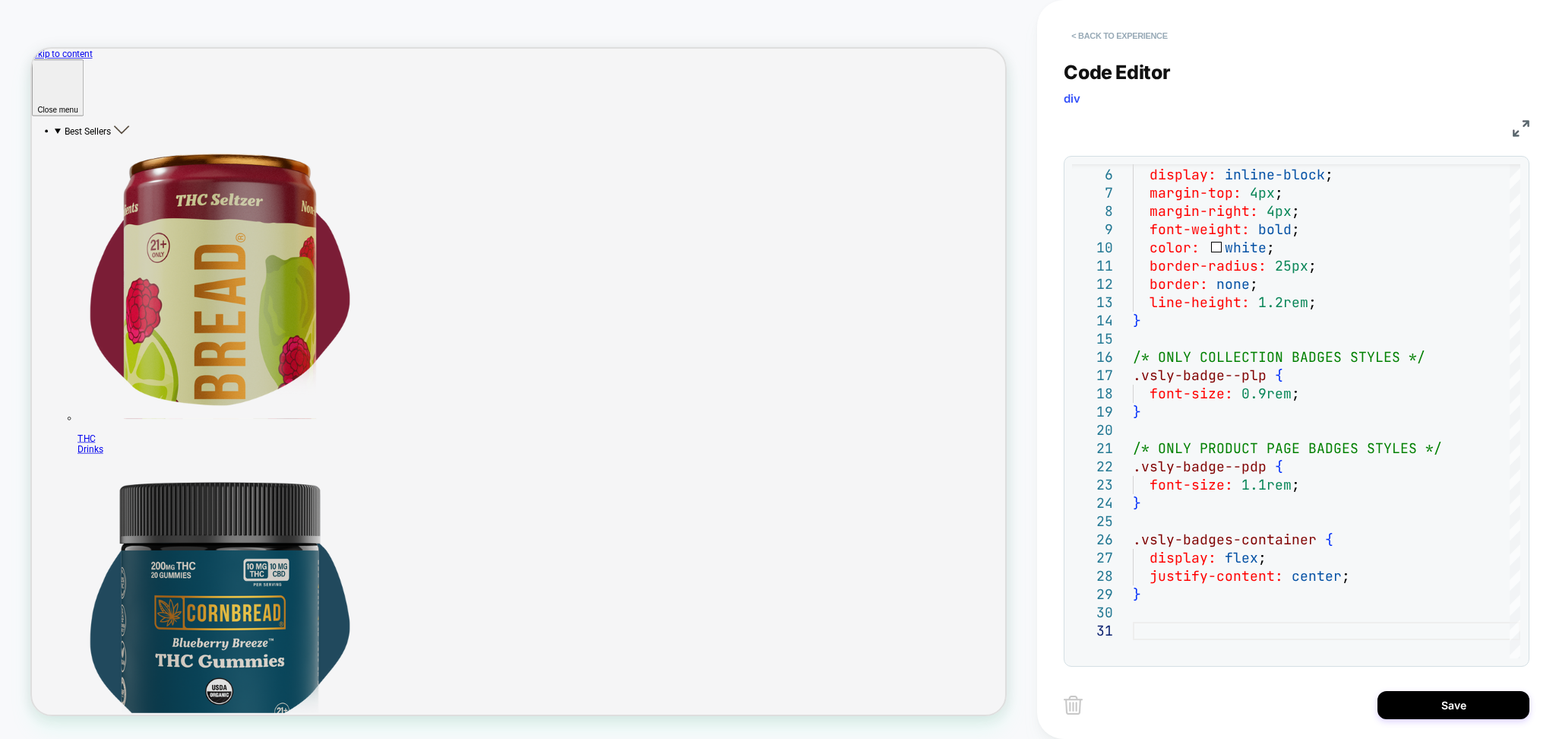
click at [1163, 36] on button "< Back to experience" at bounding box center [1119, 36] width 111 height 24
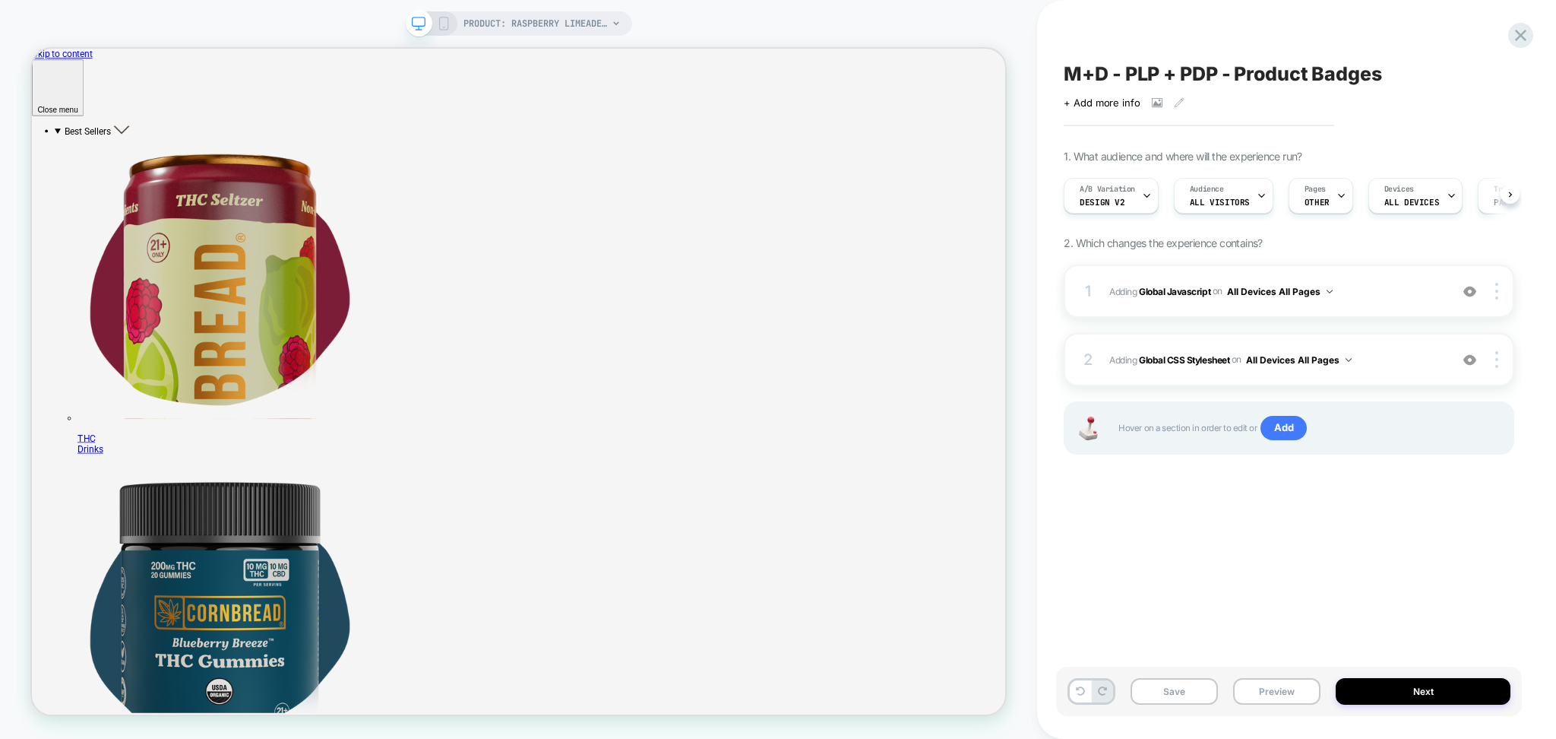
scroll to position [0, 1]
click at [1281, 703] on button "Preview" at bounding box center [1276, 691] width 87 height 27
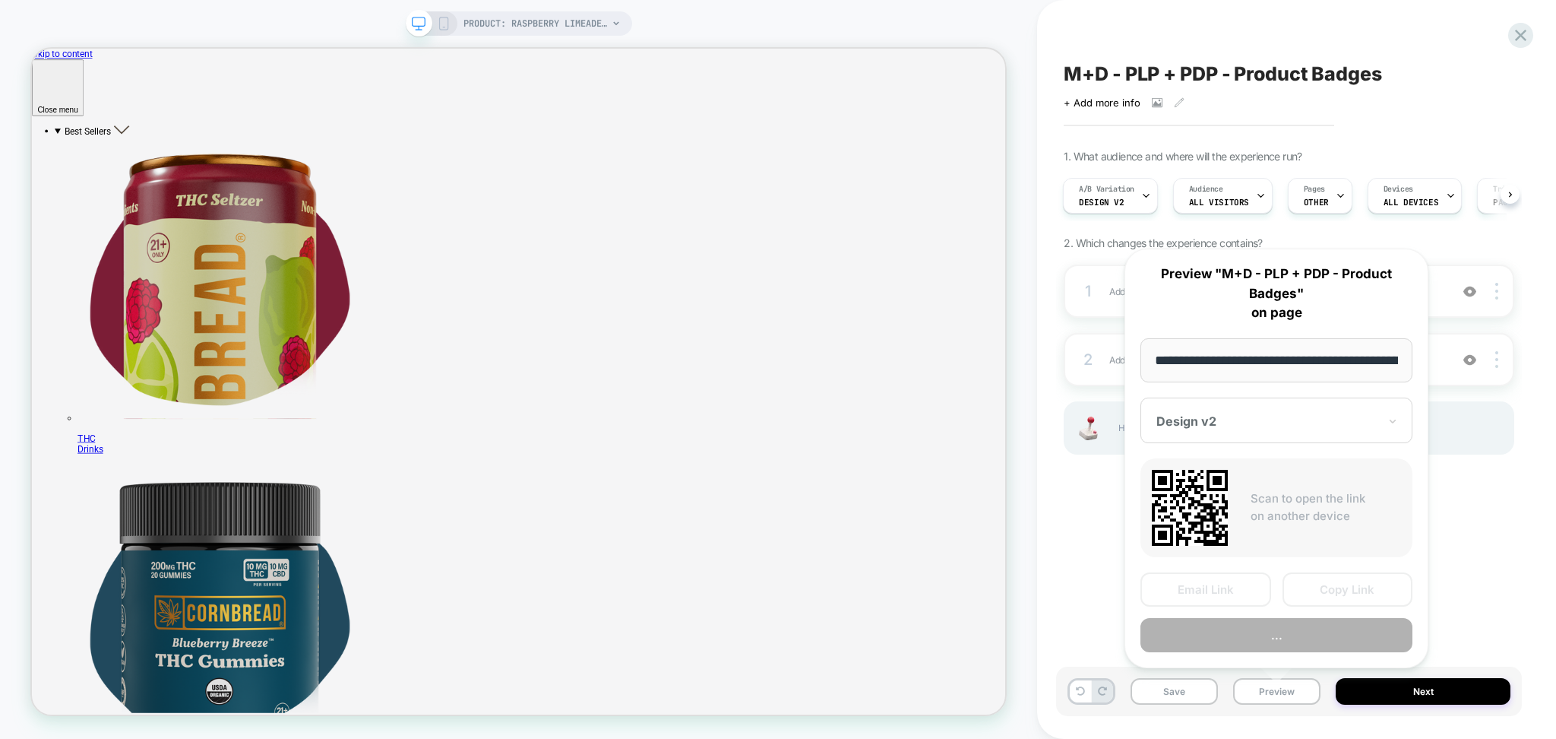
scroll to position [0, 297]
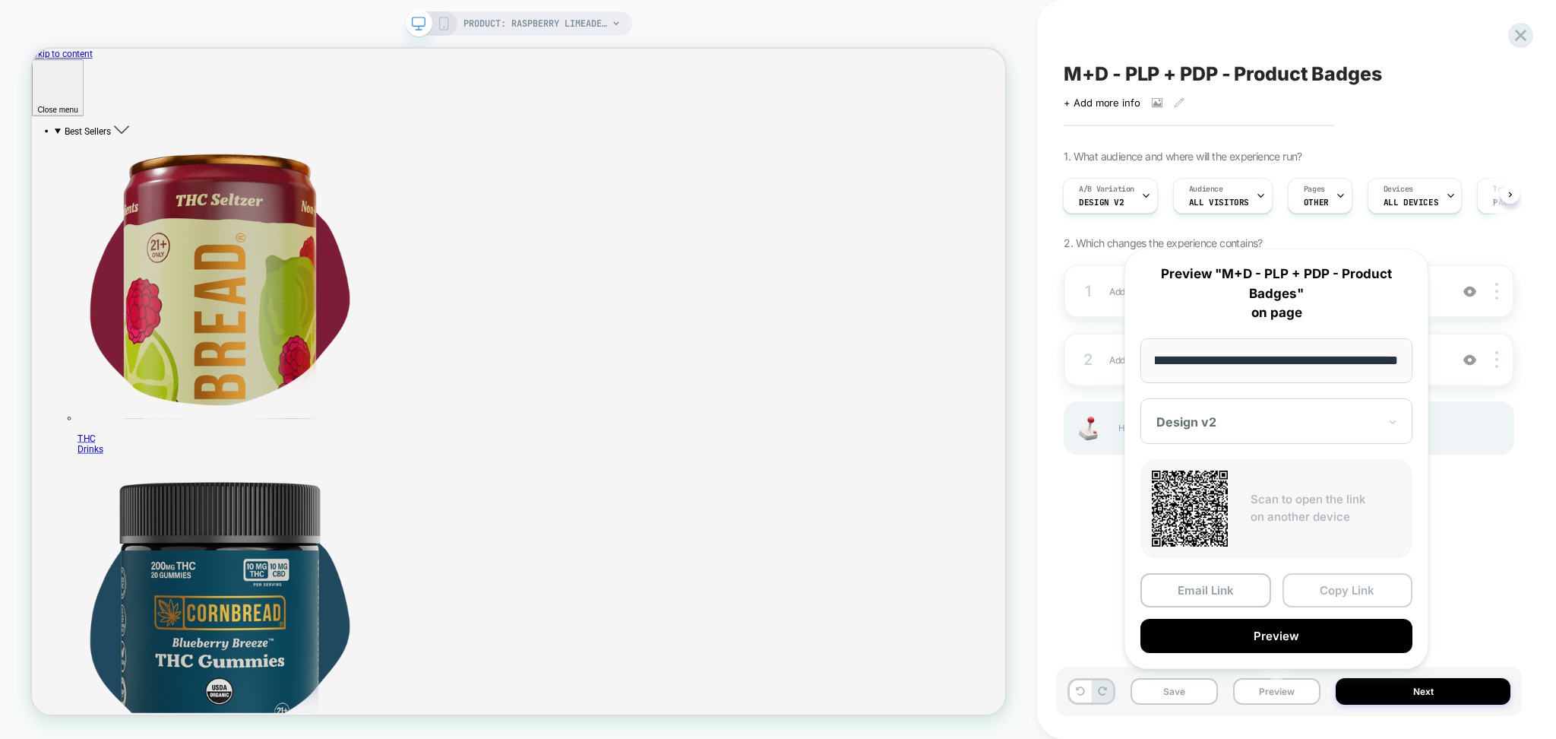
click at [1322, 590] on button "Copy Link" at bounding box center [1348, 590] width 131 height 34
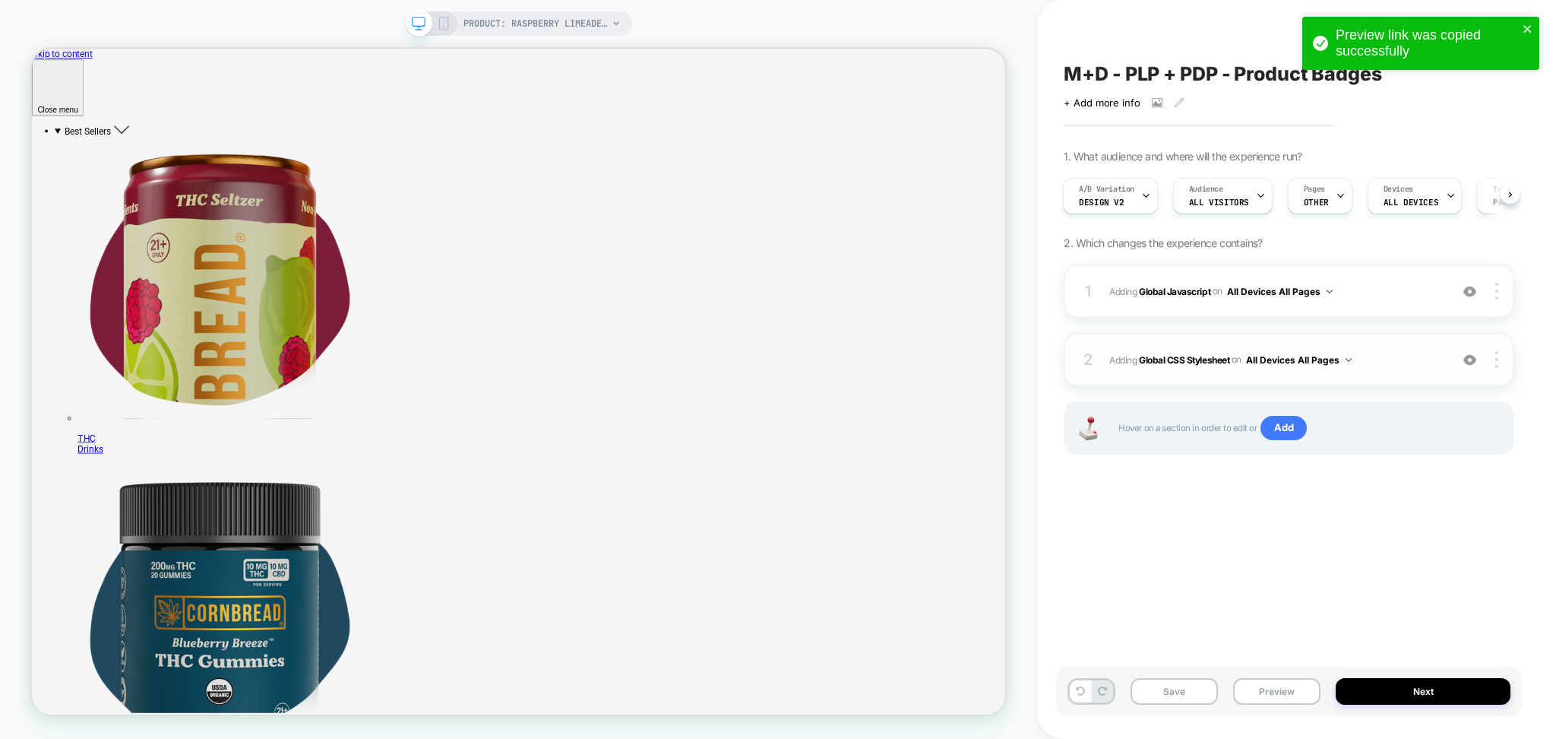
click at [1407, 364] on span "Adding Global CSS Stylesheet on All Devices All Pages" at bounding box center [1276, 359] width 333 height 19
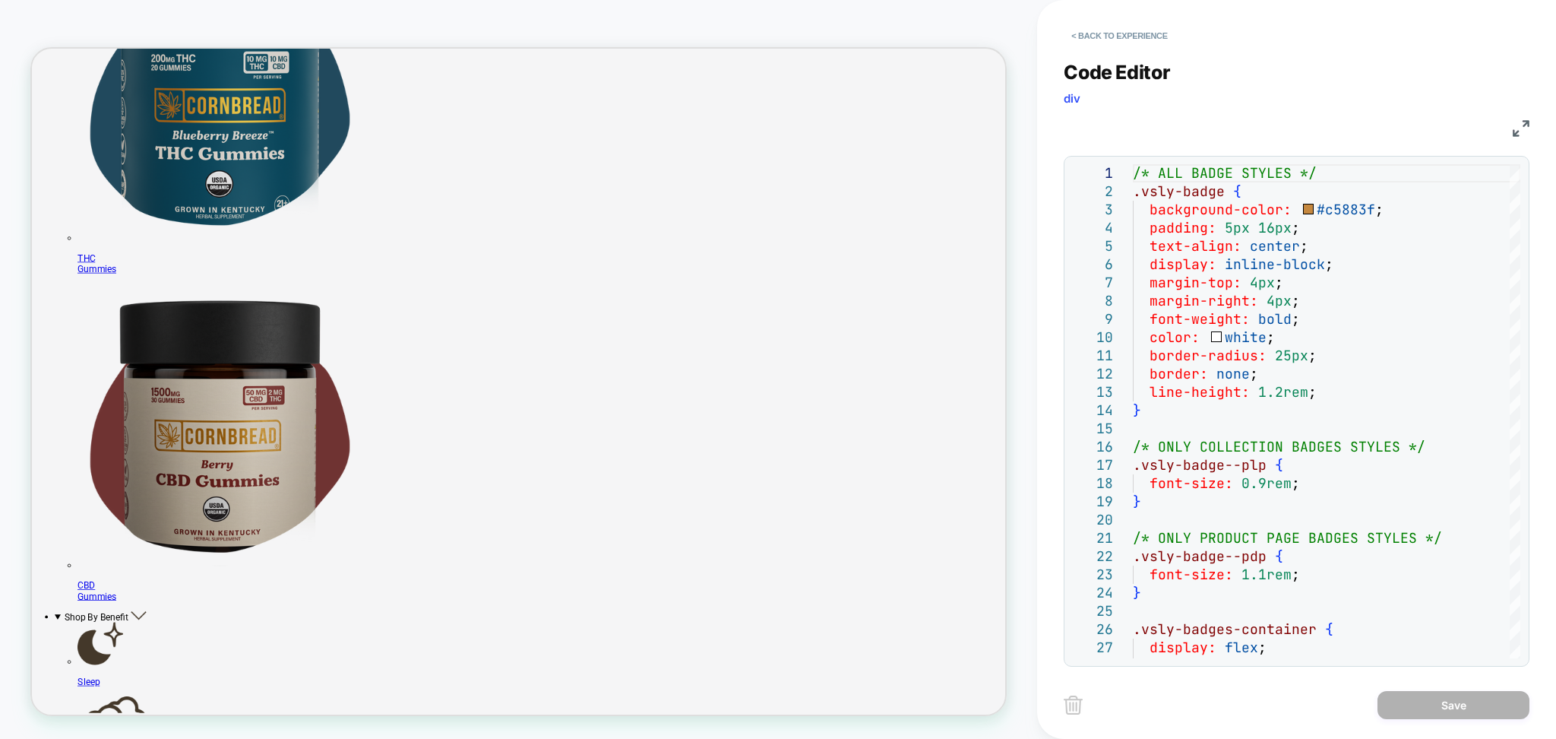
scroll to position [912, 0]
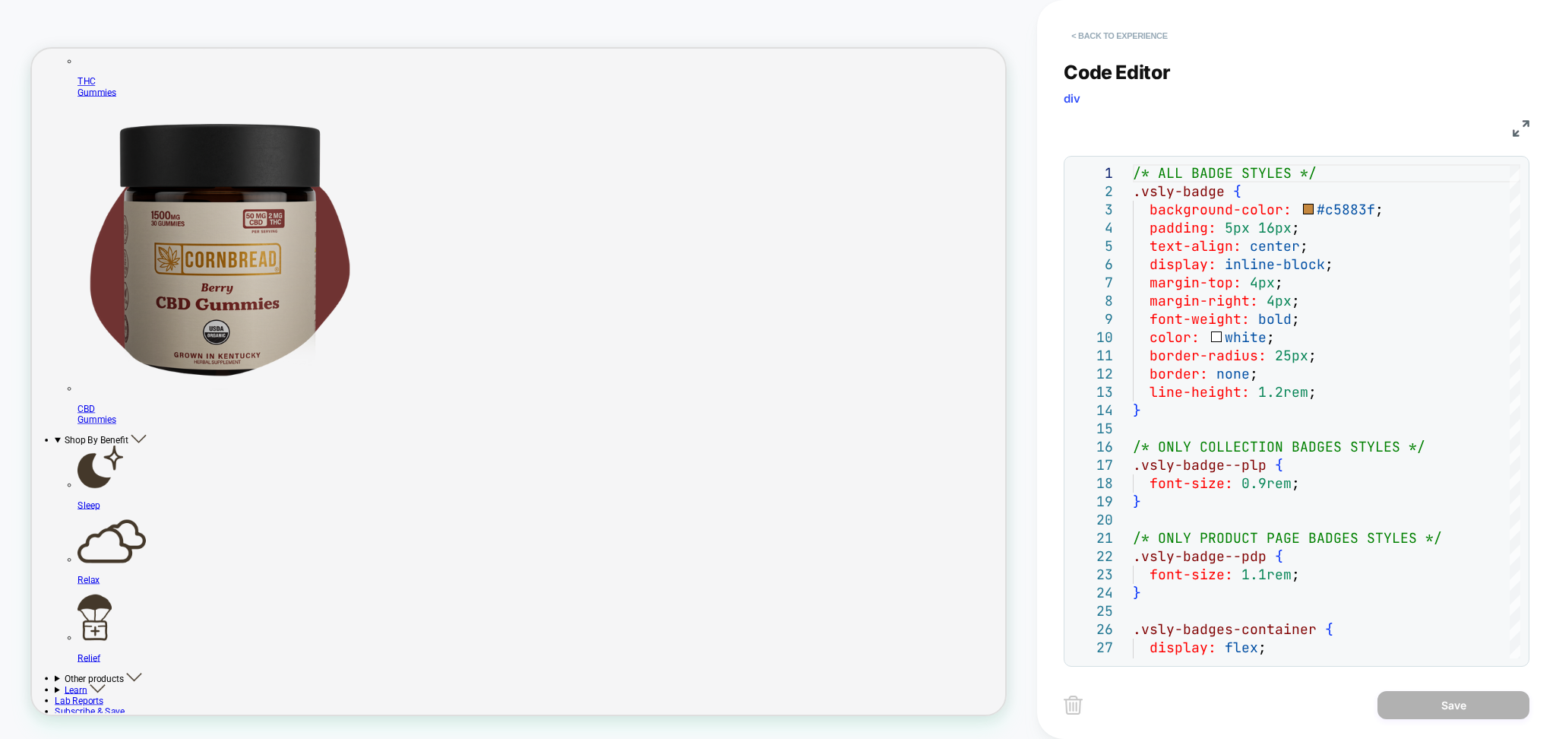
click at [1149, 33] on button "< Back to experience" at bounding box center [1119, 36] width 111 height 24
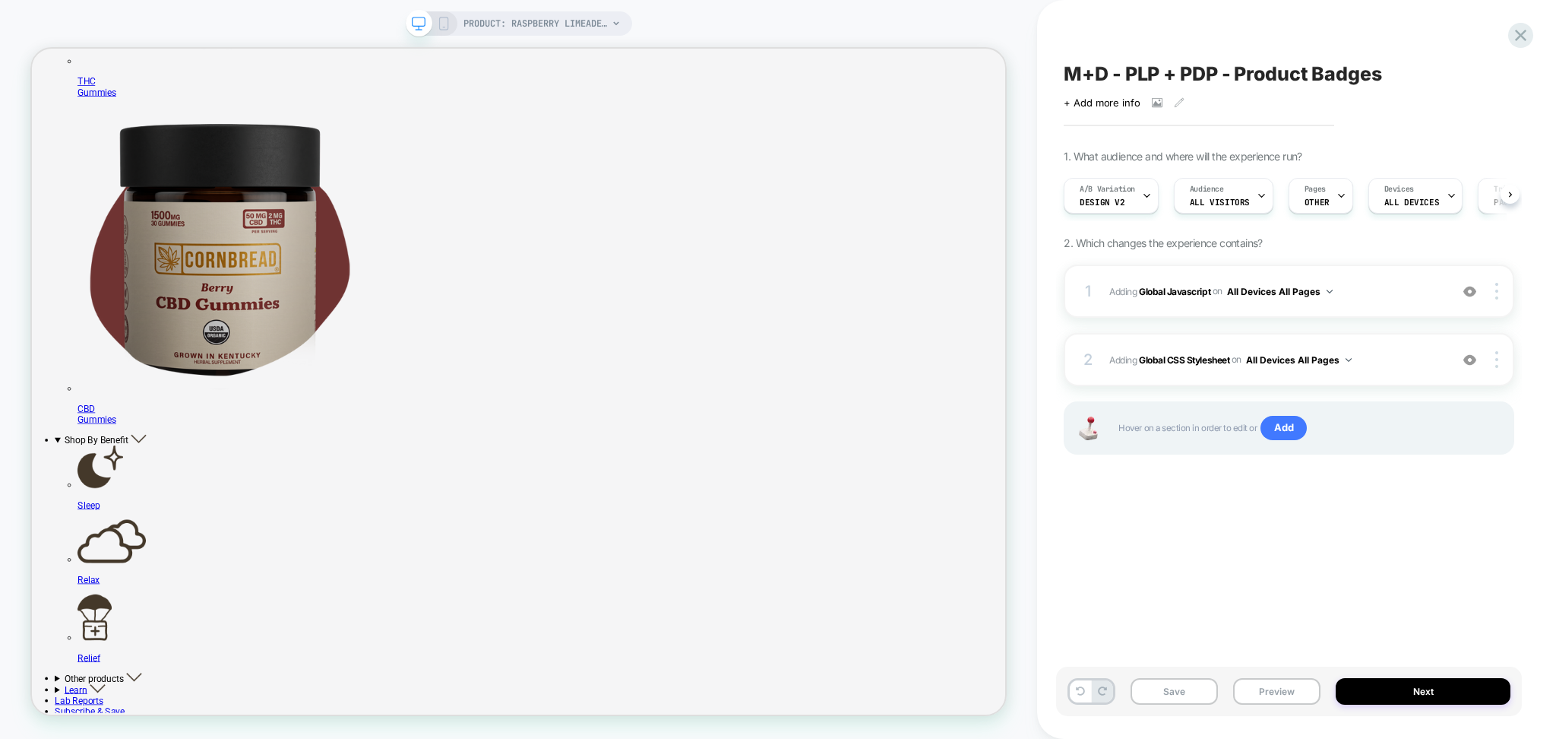
scroll to position [0, 1]
click at [1272, 680] on button "Preview" at bounding box center [1276, 691] width 87 height 27
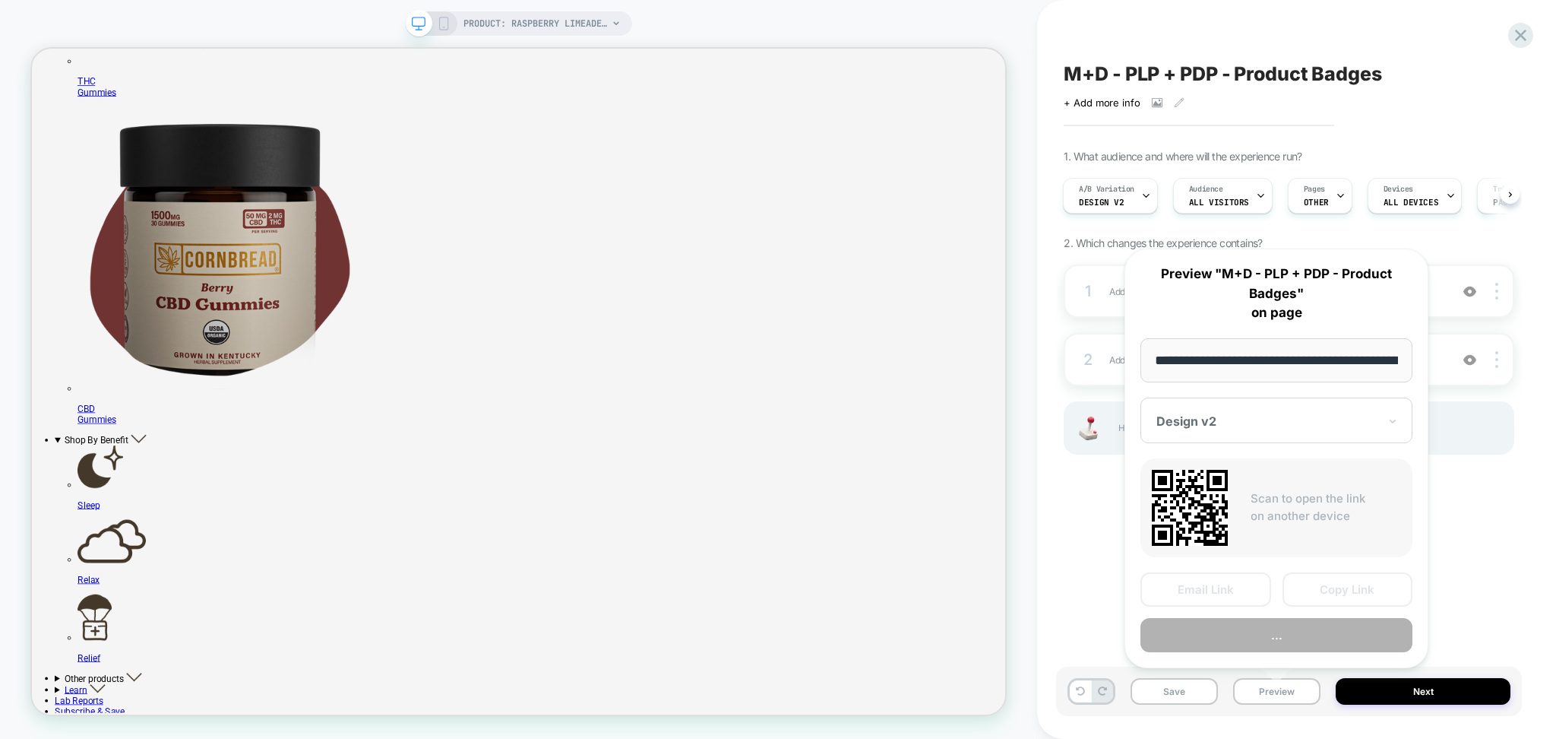
scroll to position [0, 297]
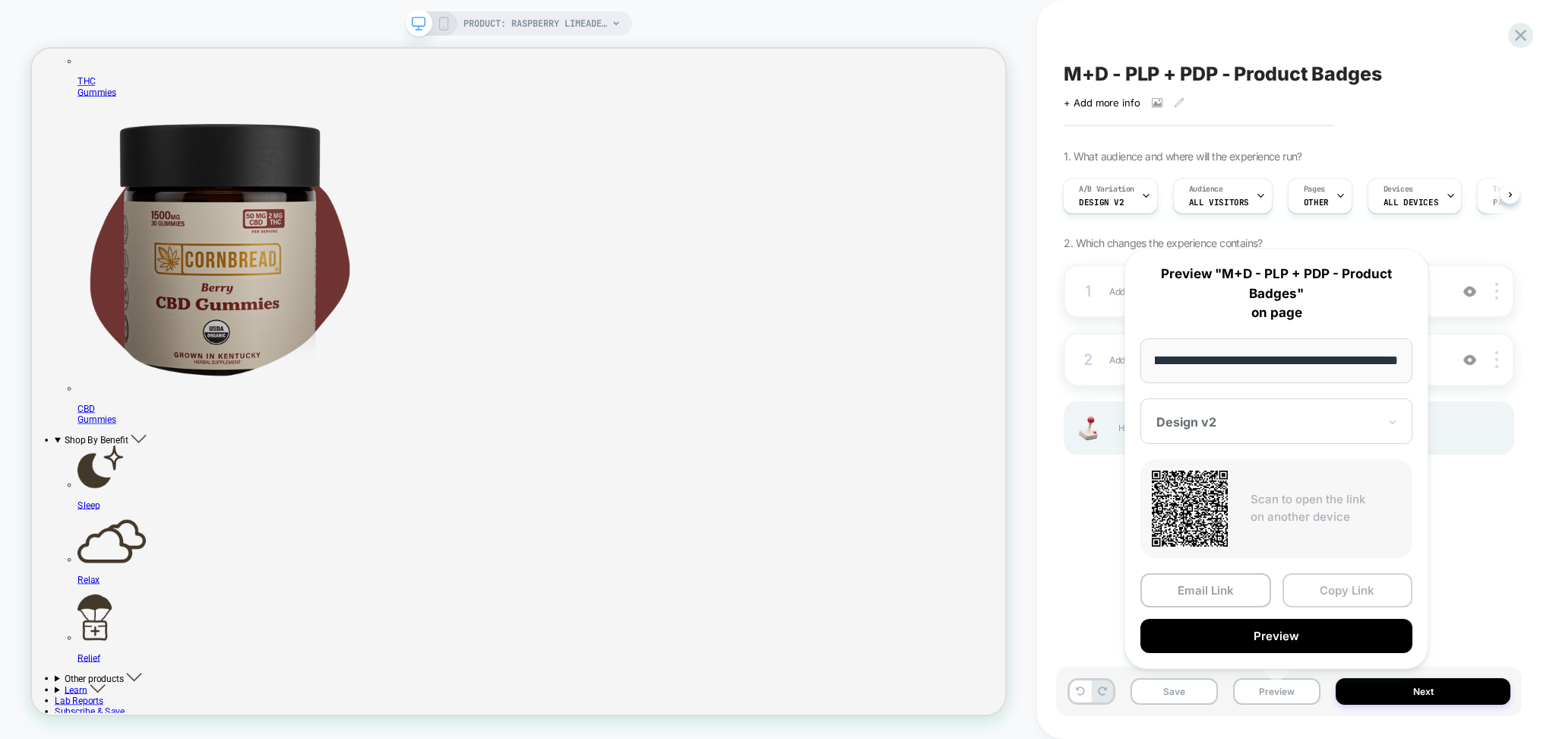
click at [1331, 584] on button "Copy Link" at bounding box center [1348, 590] width 131 height 34
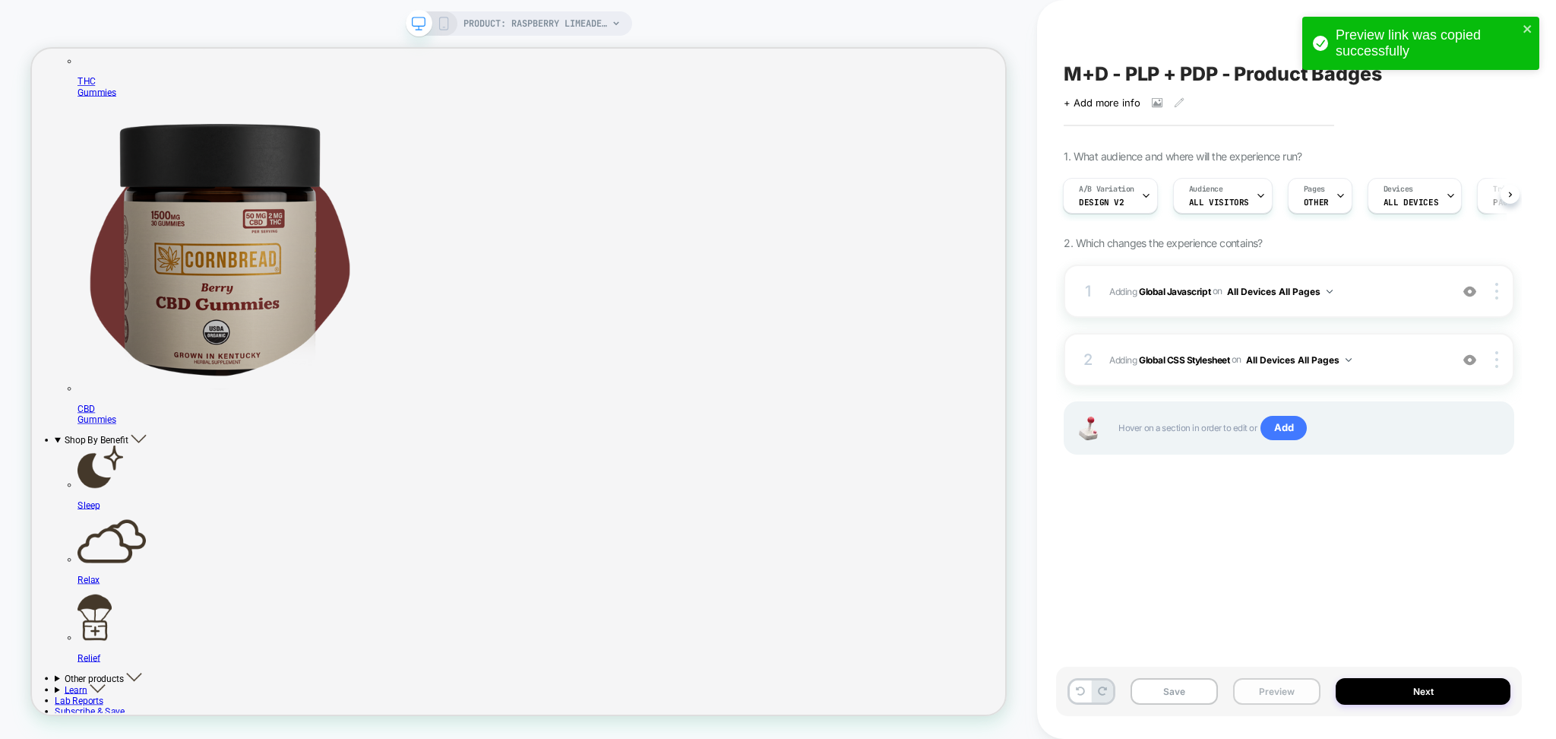
click at [1290, 695] on button "Preview" at bounding box center [1276, 691] width 87 height 27
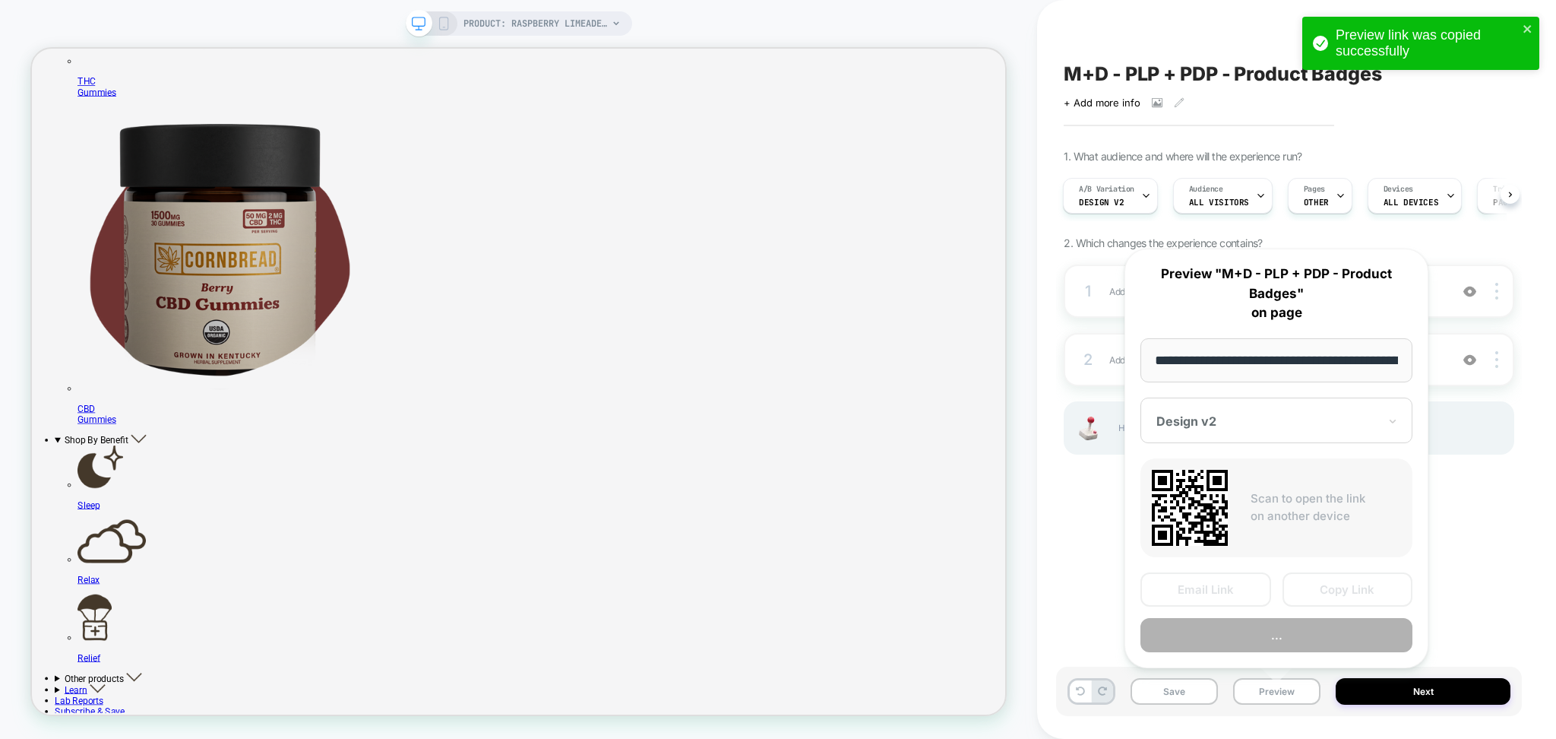
scroll to position [0, 297]
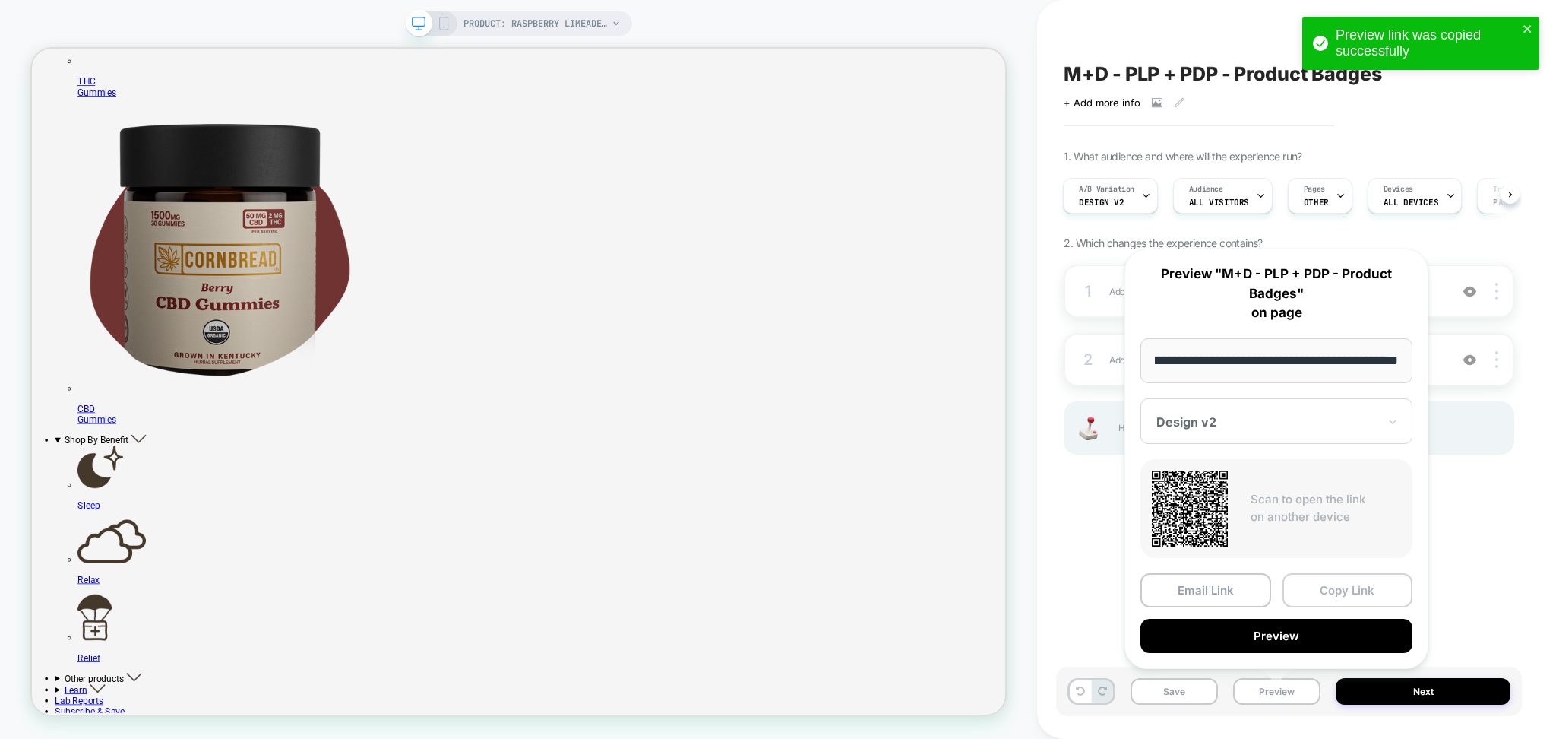
click at [1344, 588] on button "Copy Link" at bounding box center [1348, 590] width 131 height 34
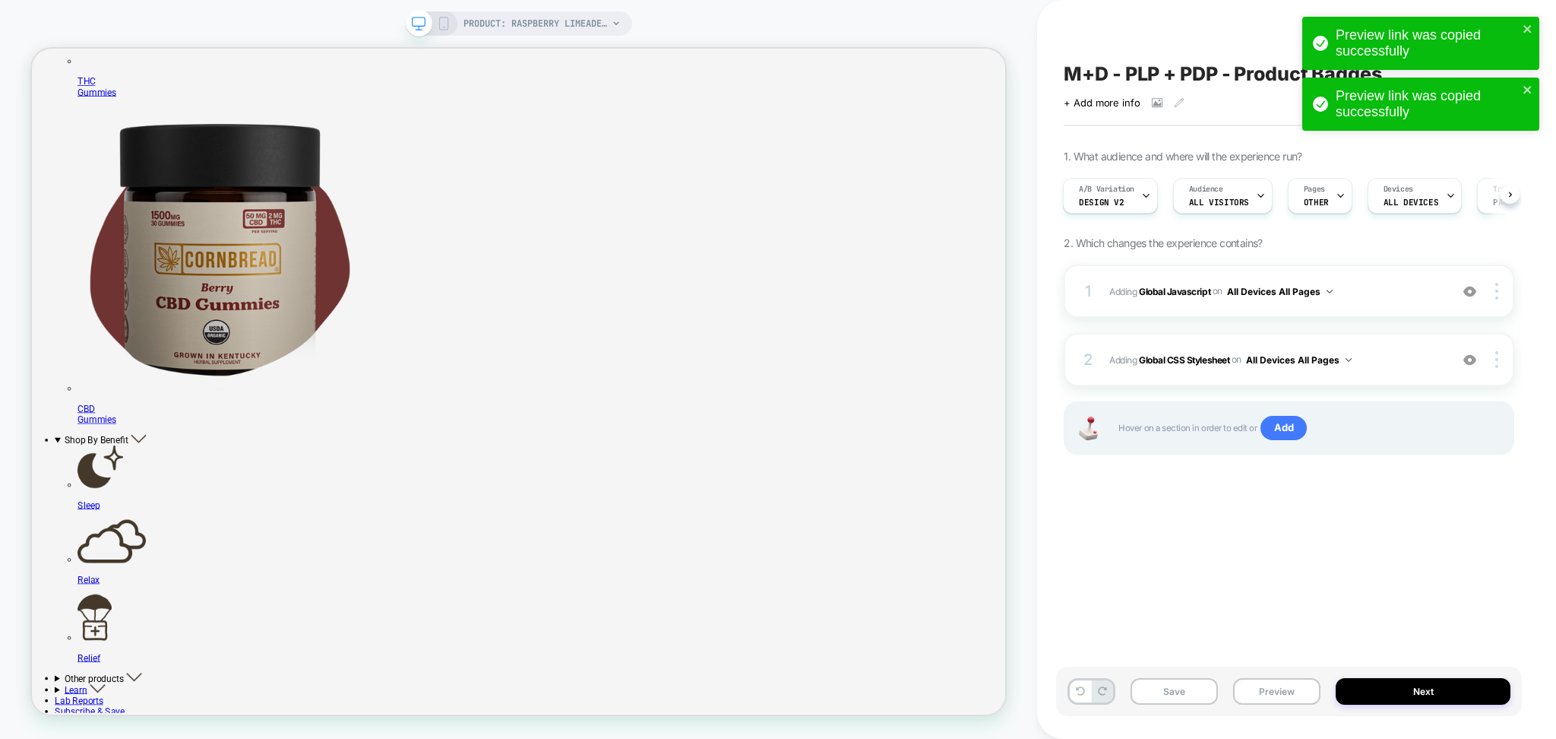
scroll to position [0, 0]
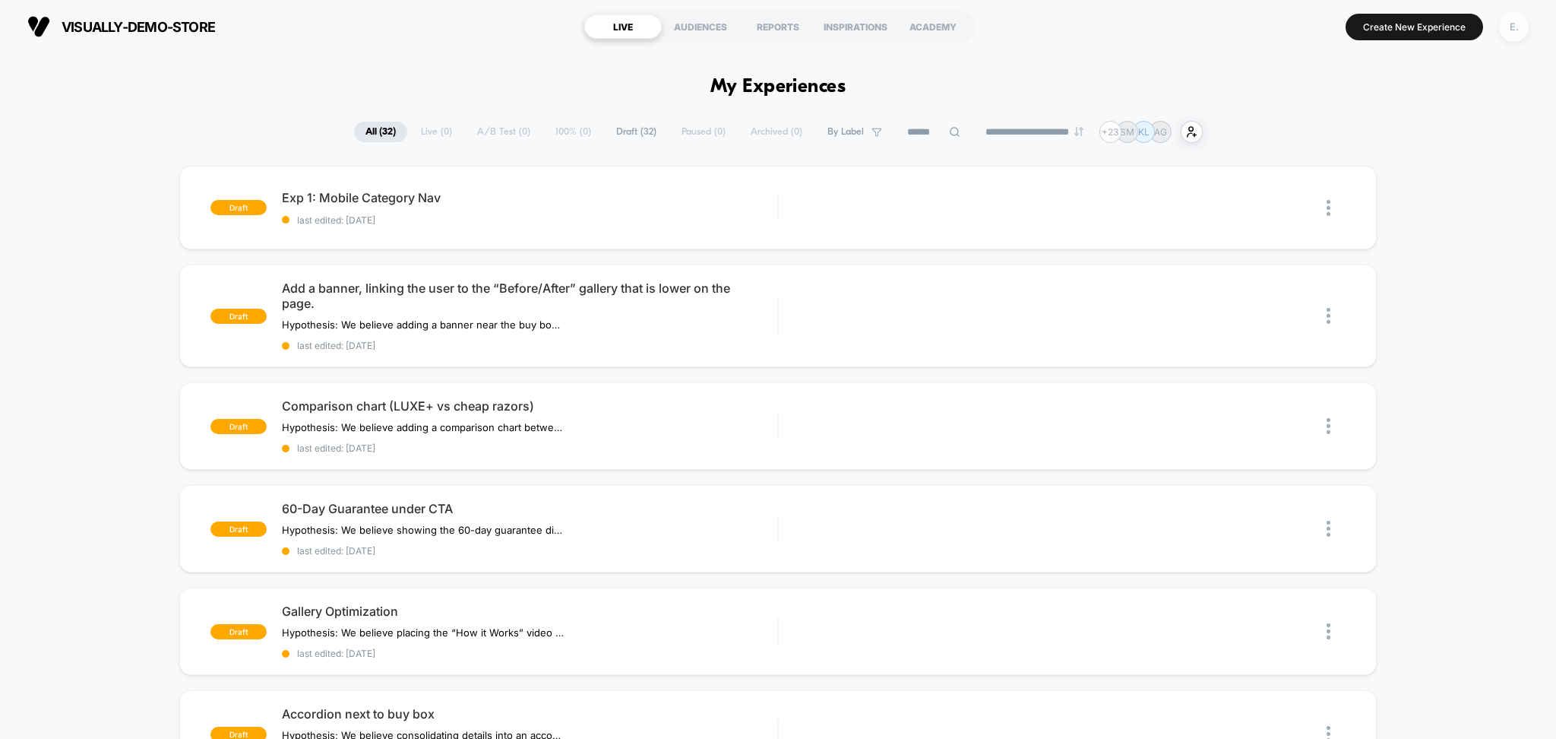
click at [1509, 26] on div "E." at bounding box center [1514, 27] width 30 height 30
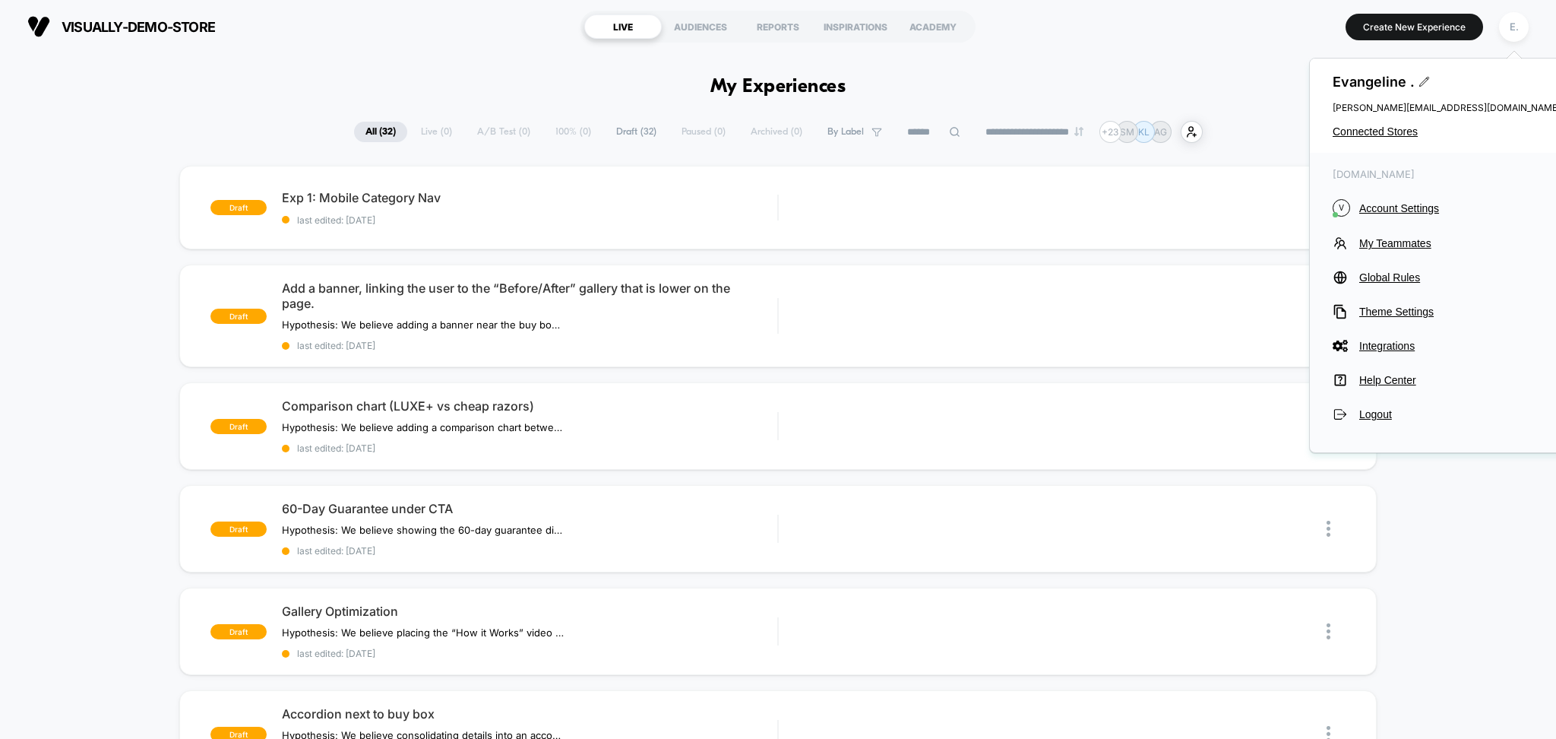
click at [1388, 122] on div "[PERSON_NAME] . [PERSON_NAME][EMAIL_ADDRESS][DOMAIN_NAME] Connected Stores" at bounding box center [1447, 106] width 274 height 94
click at [1388, 129] on span "Connected Stores" at bounding box center [1447, 131] width 228 height 12
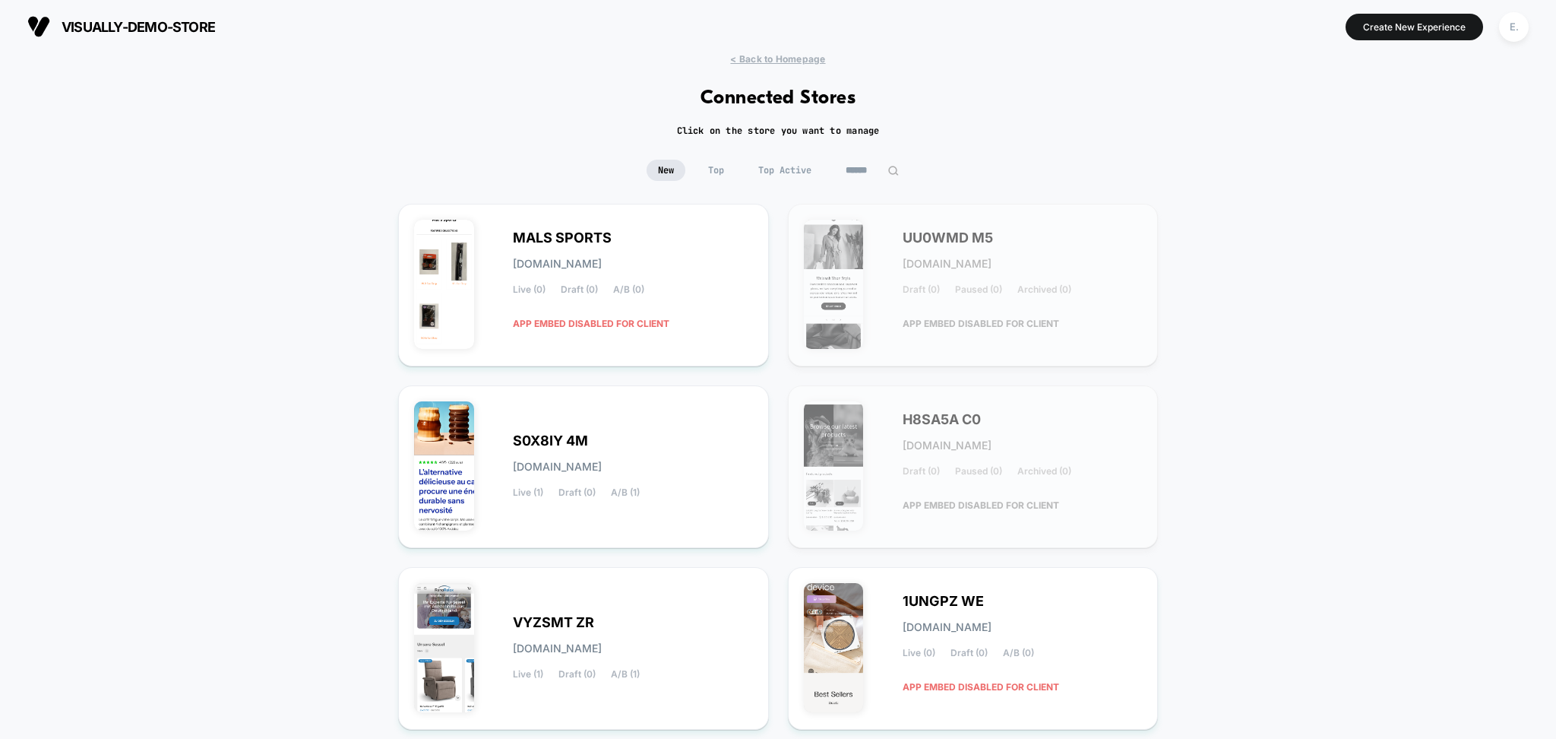
click at [854, 173] on input at bounding box center [872, 170] width 76 height 21
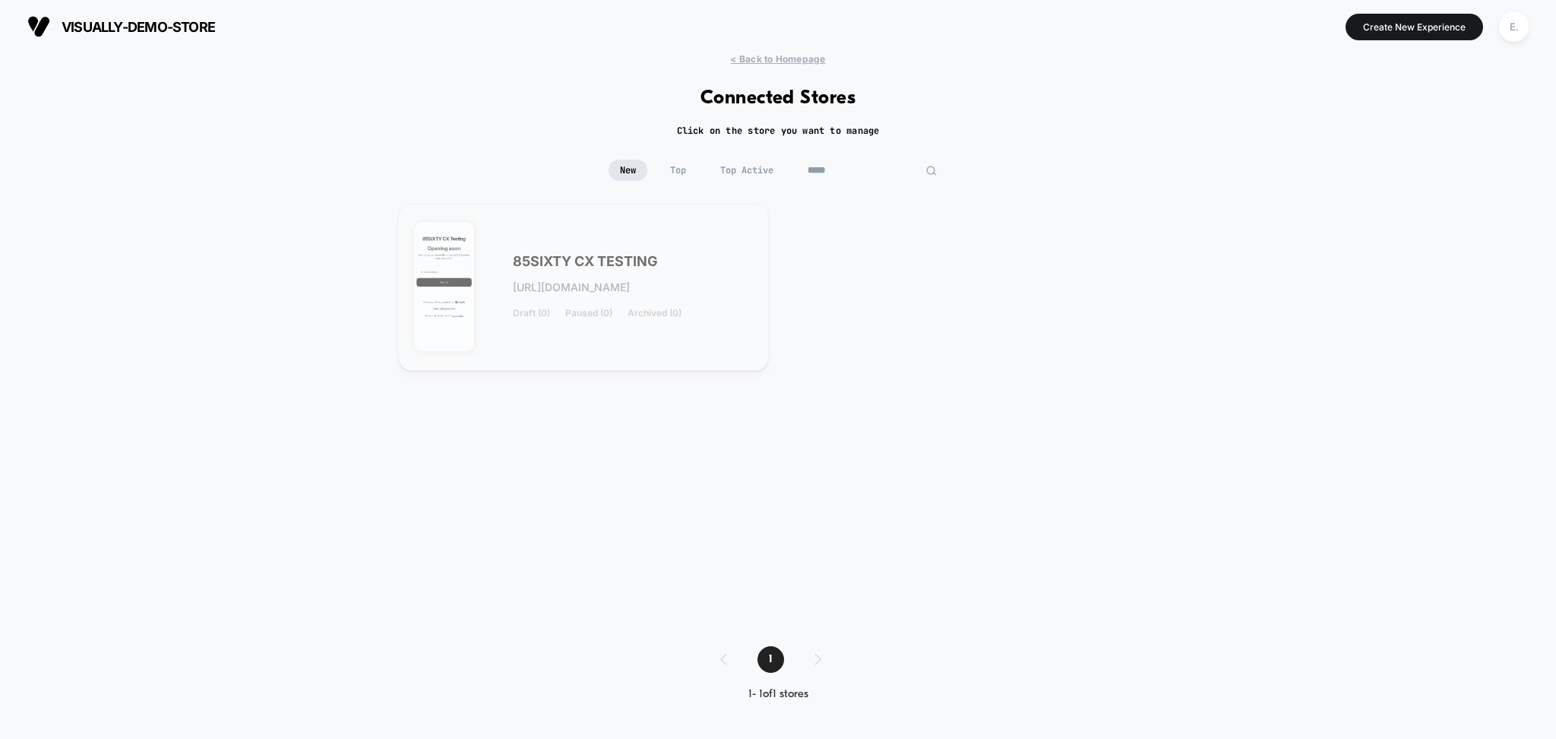
type input "*****"
click at [723, 233] on div "85SIXTY CX TESTING [URL][DOMAIN_NAME] Draft (0) Paused (0) Archived (0)" at bounding box center [583, 287] width 339 height 135
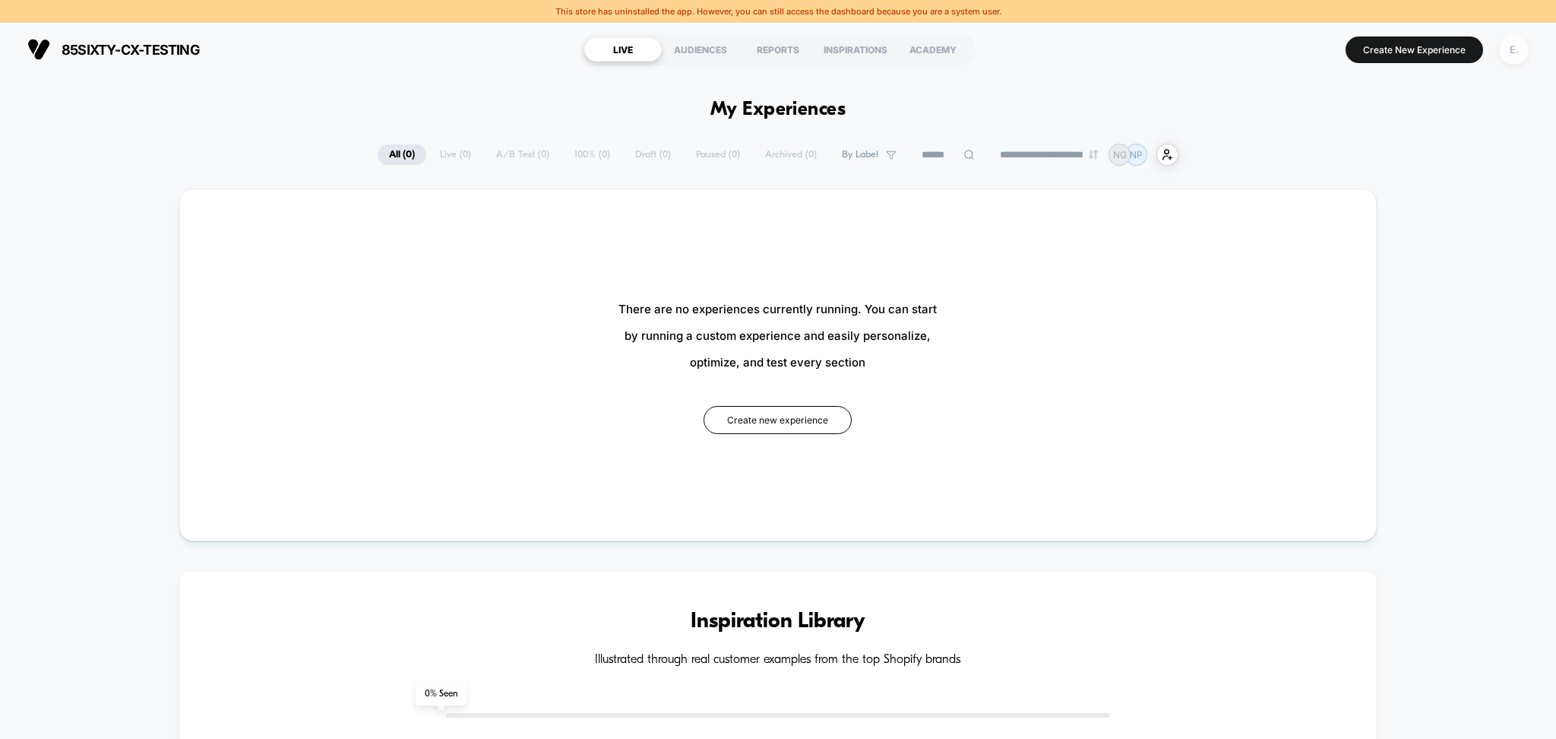
click at [1527, 43] on div "E." at bounding box center [1514, 50] width 30 height 30
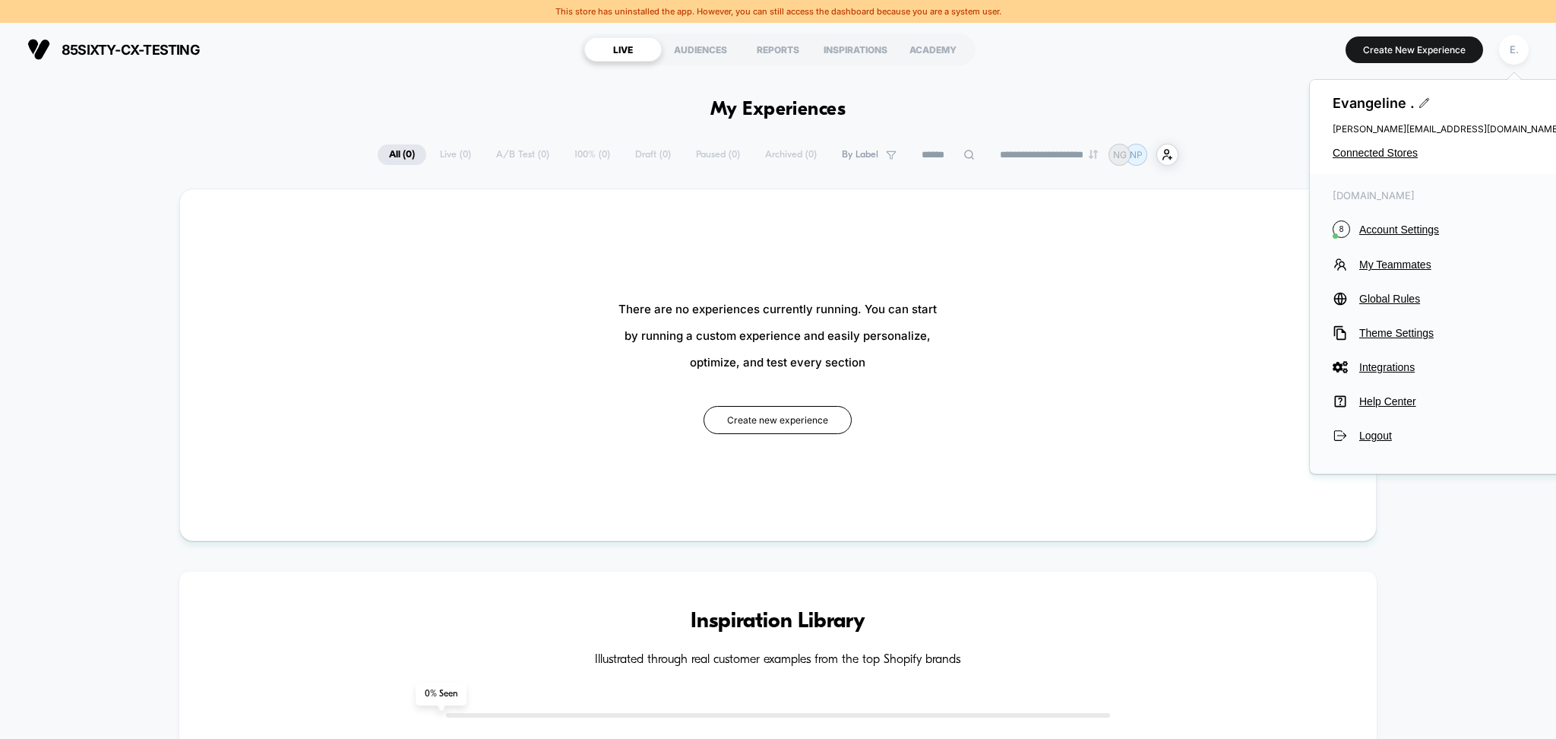
drag, startPoint x: 1397, startPoint y: 271, endPoint x: 1512, endPoint y: 282, distance: 115.3
click at [1512, 282] on div "[DOMAIN_NAME] 8 Account Settings My Teammates Global Rules Theme Settings Integ…" at bounding box center [1447, 316] width 274 height 284
click at [1394, 150] on span "Connected Stores" at bounding box center [1447, 153] width 228 height 12
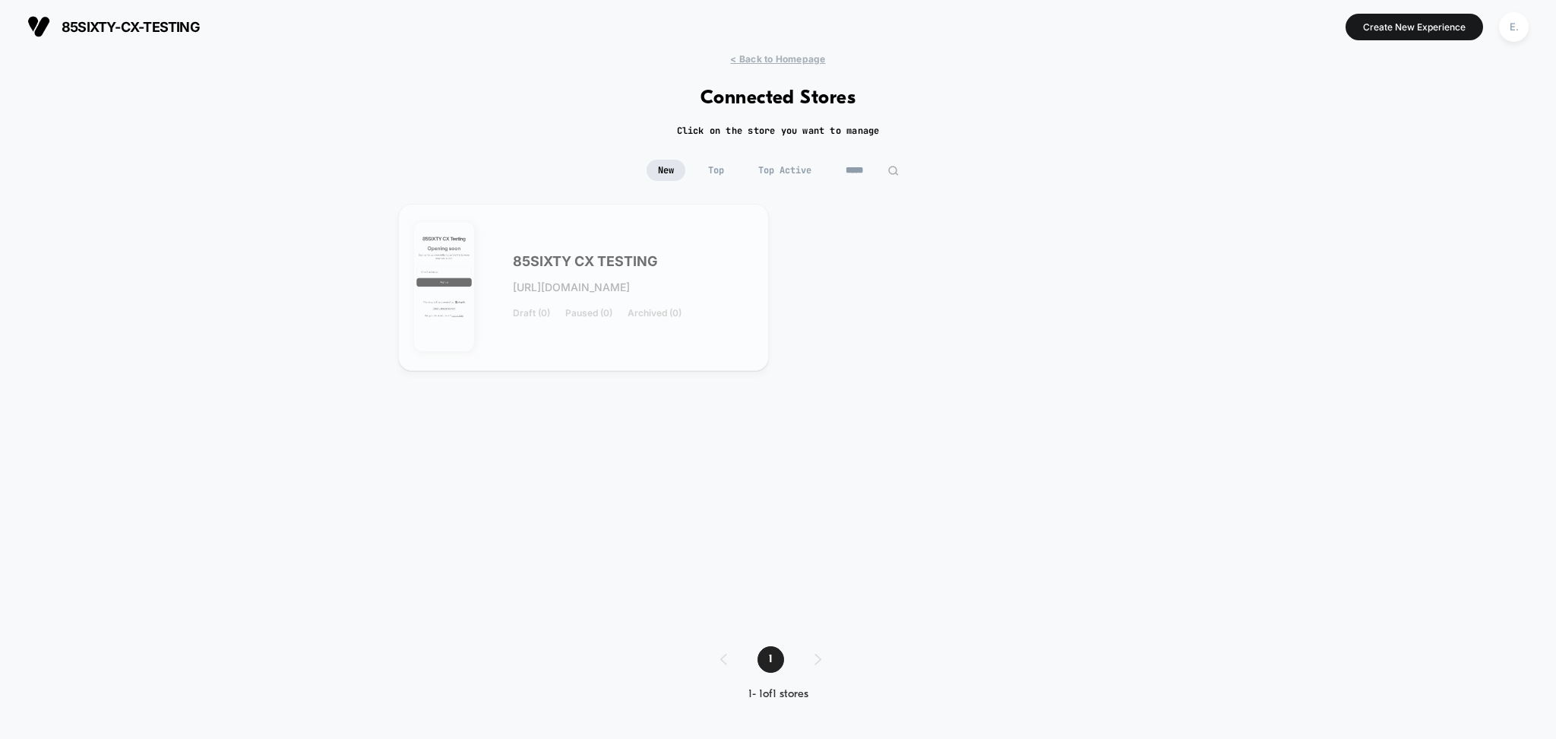
click at [860, 166] on input "*****" at bounding box center [872, 170] width 76 height 21
click at [860, 166] on input "*****" at bounding box center [872, 170] width 152 height 21
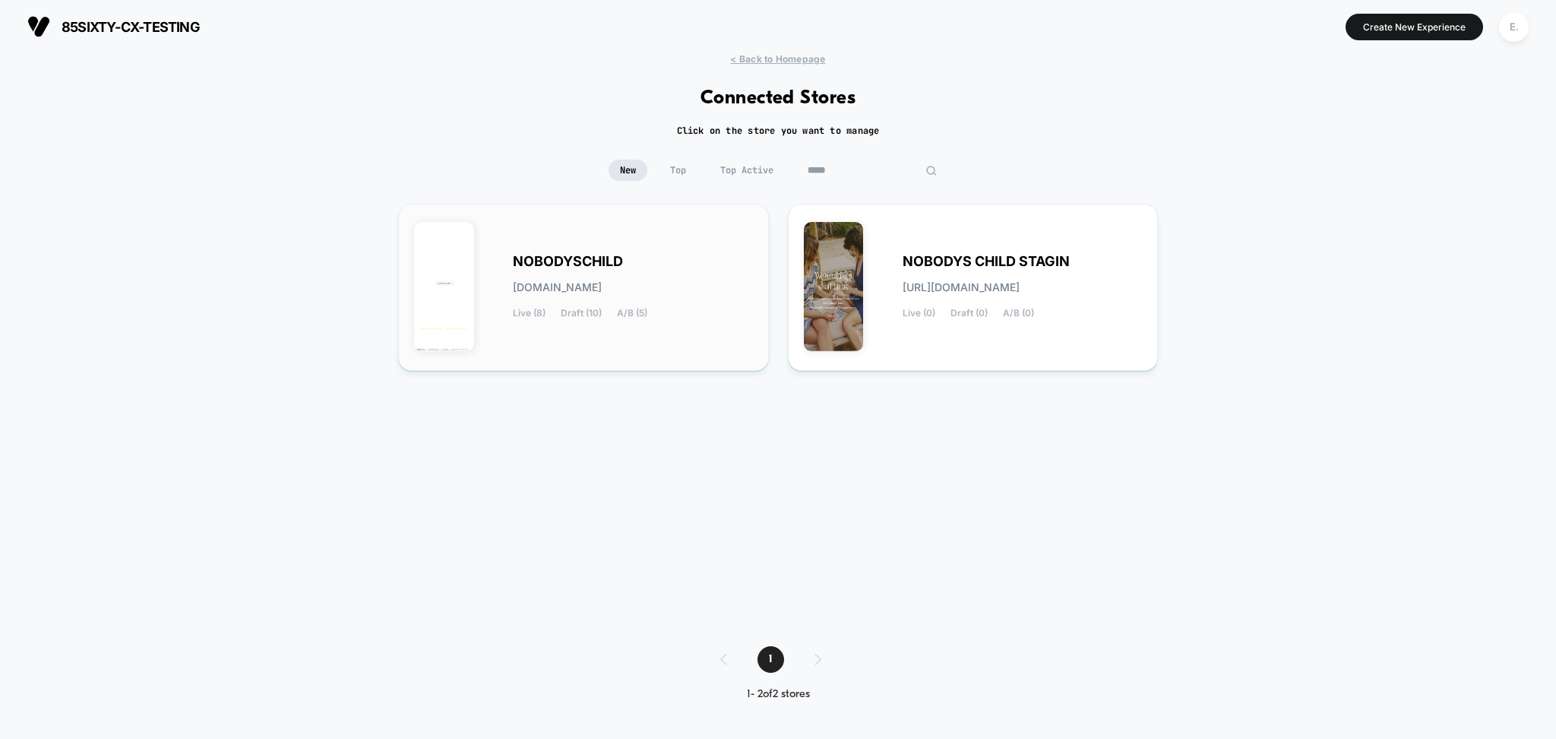
type input "*****"
click at [671, 327] on div "NOBODYSCHILD [DOMAIN_NAME] Live (8) Draft (10) A/B (5)" at bounding box center [583, 287] width 339 height 135
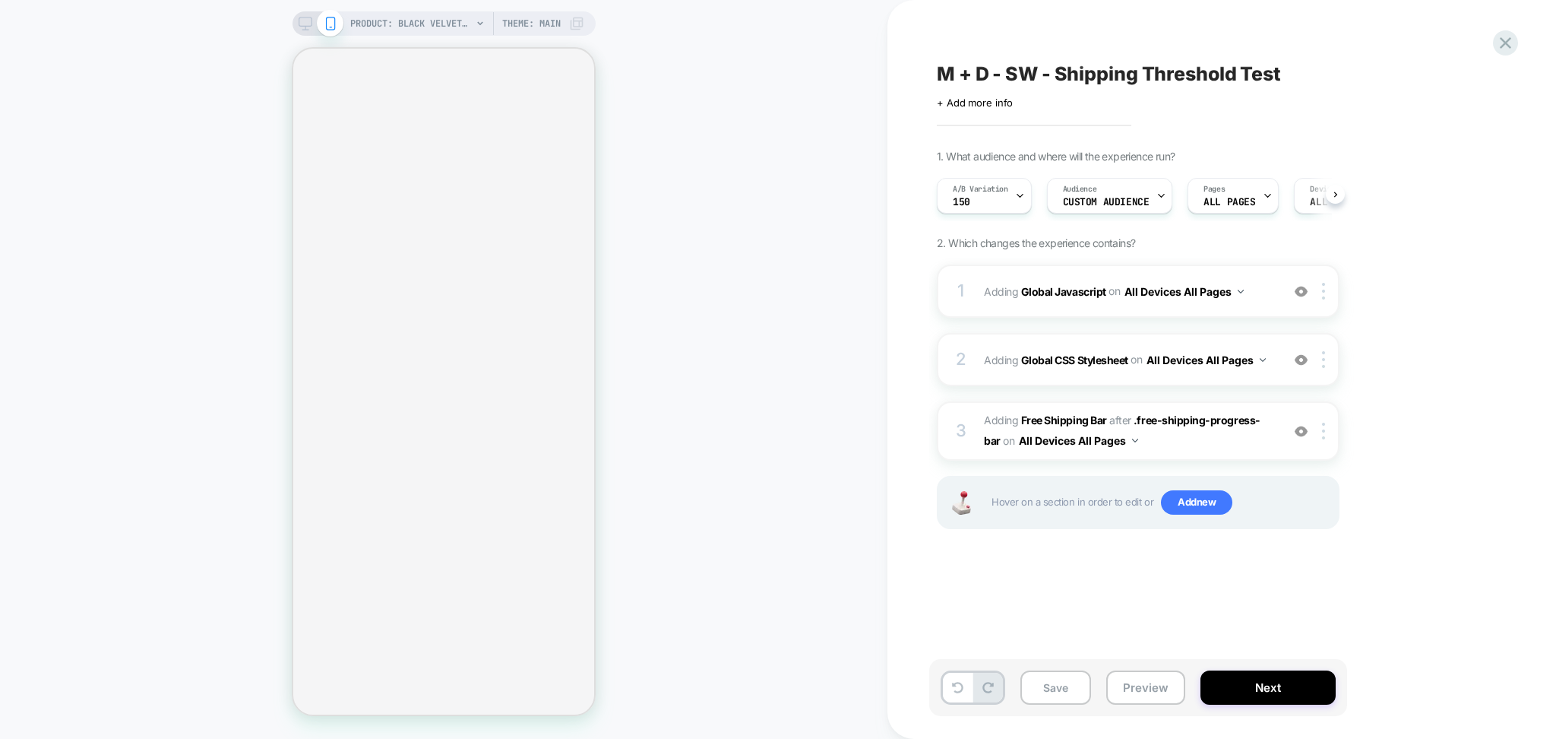
scroll to position [0, 1]
click at [1150, 438] on span "#_loomi_addon_1759748335698 Adding Free Shipping Bar AFTER .free-shipping-progr…" at bounding box center [1129, 430] width 290 height 41
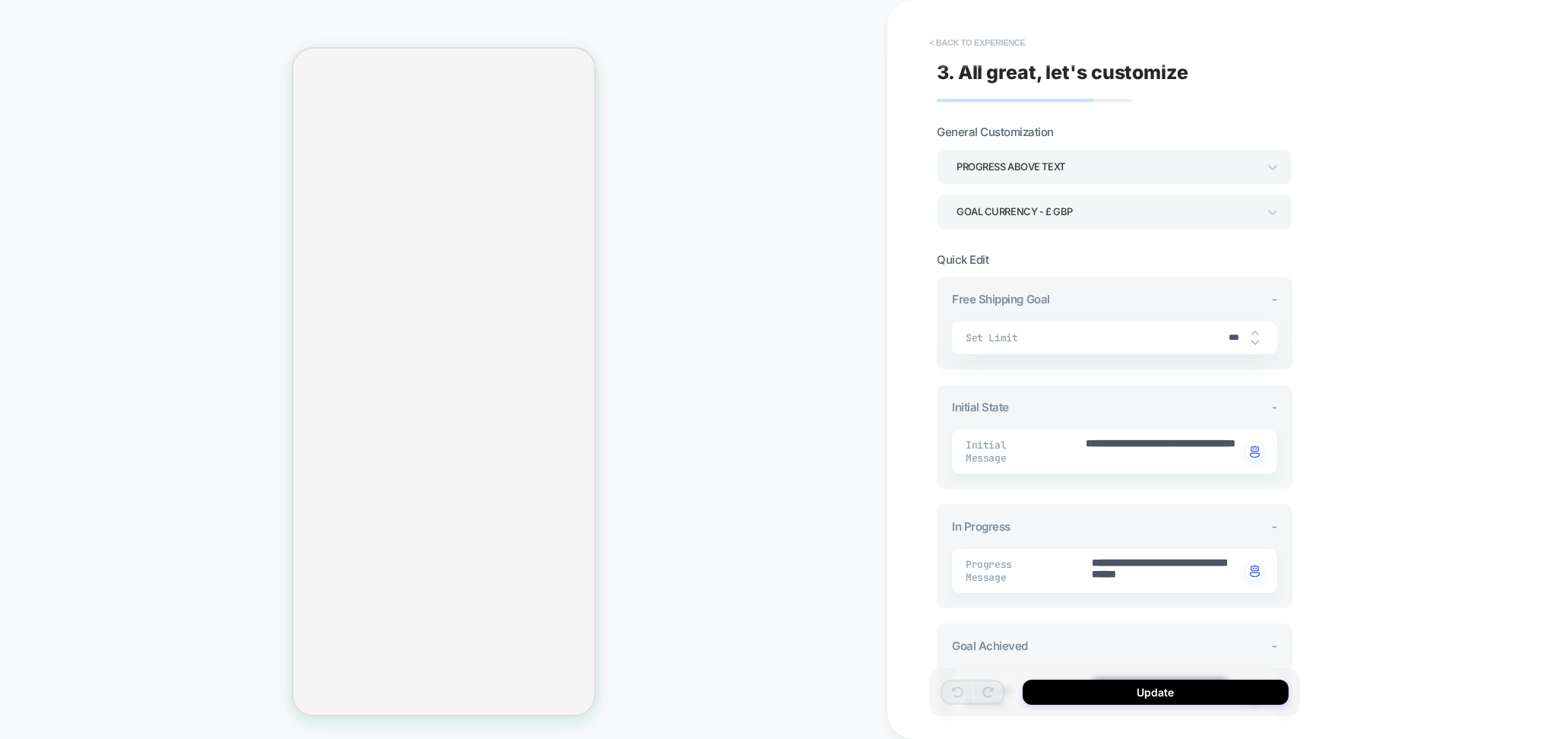
click at [1020, 37] on button "< Back to experience" at bounding box center [977, 42] width 111 height 24
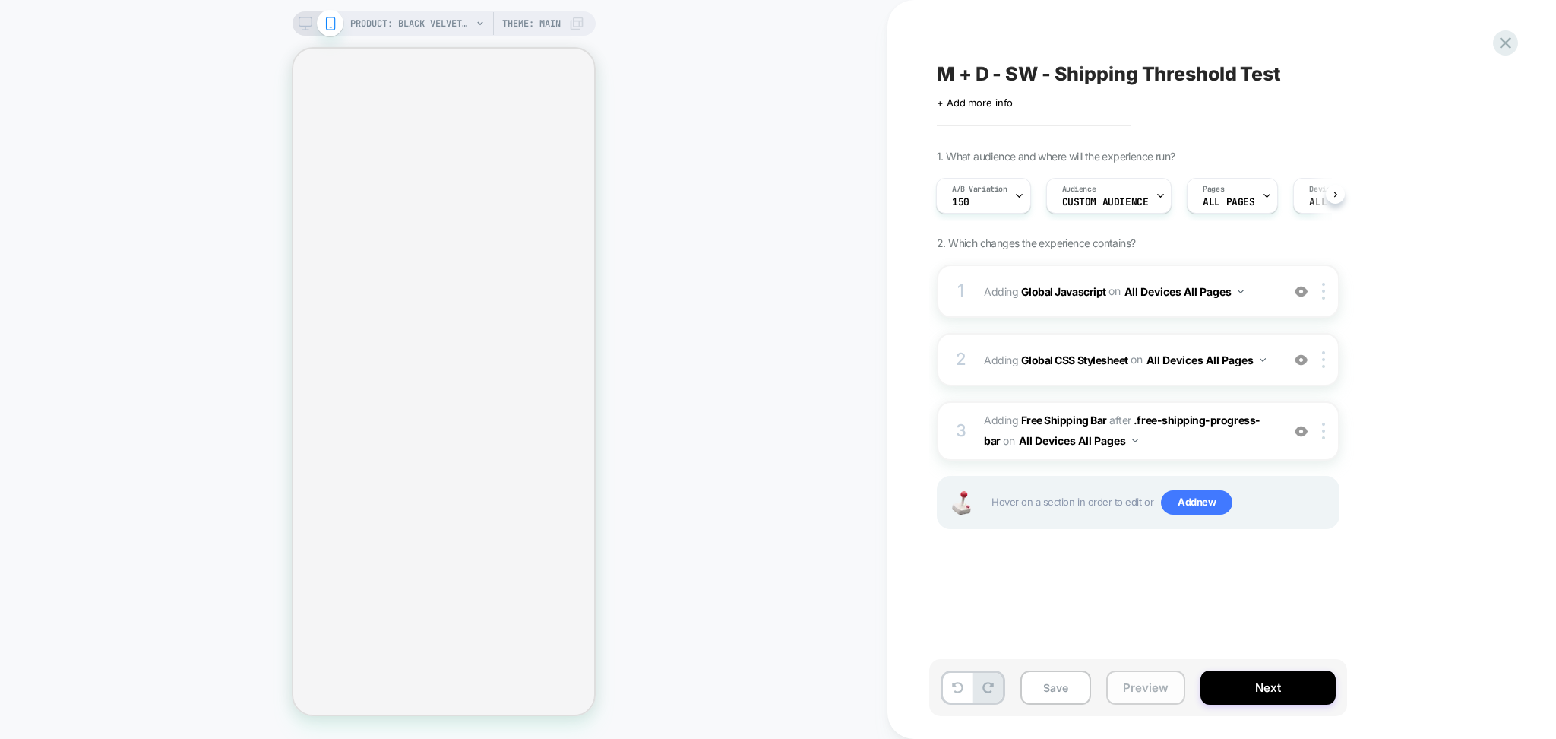
click at [1152, 682] on button "Preview" at bounding box center [1146, 687] width 79 height 34
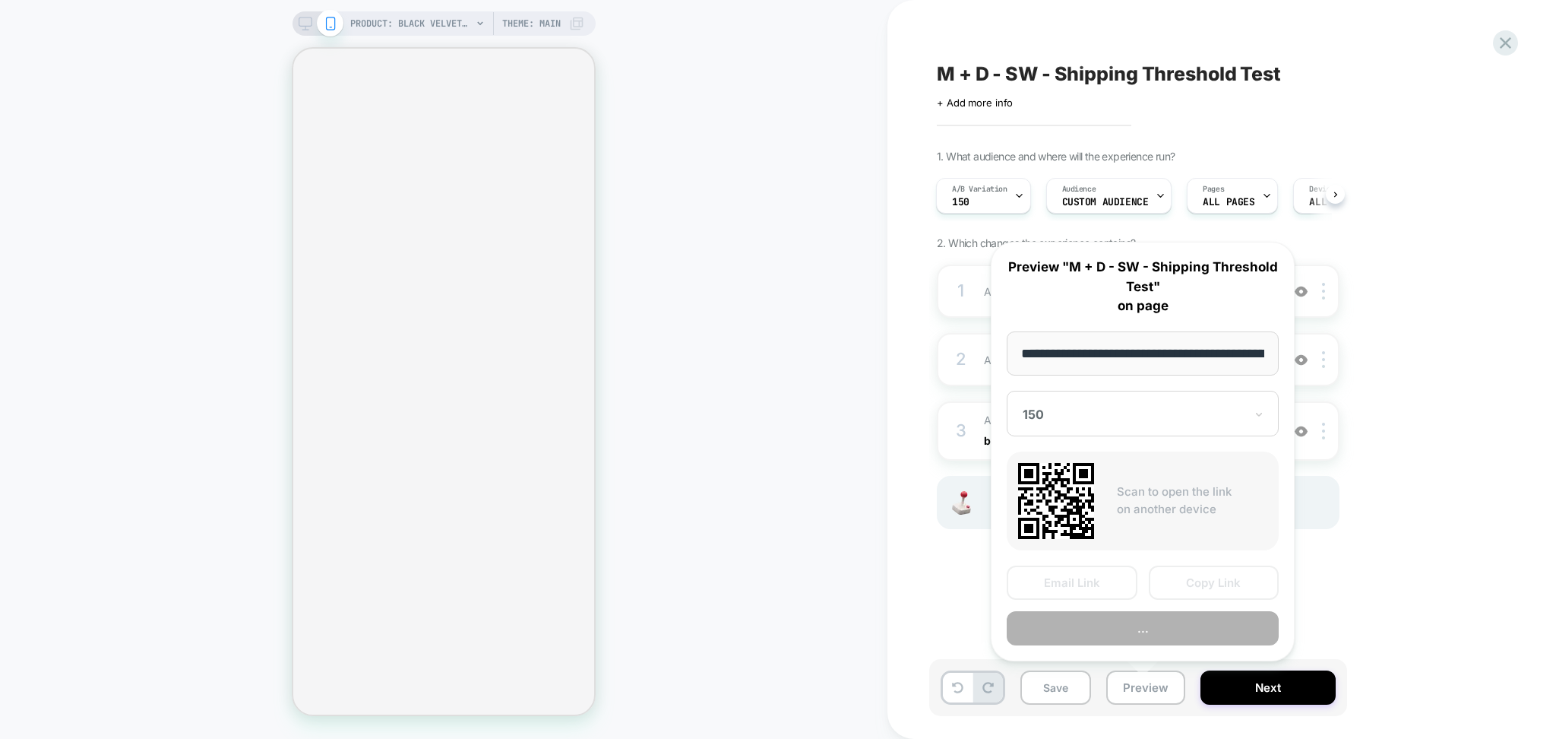
scroll to position [0, 402]
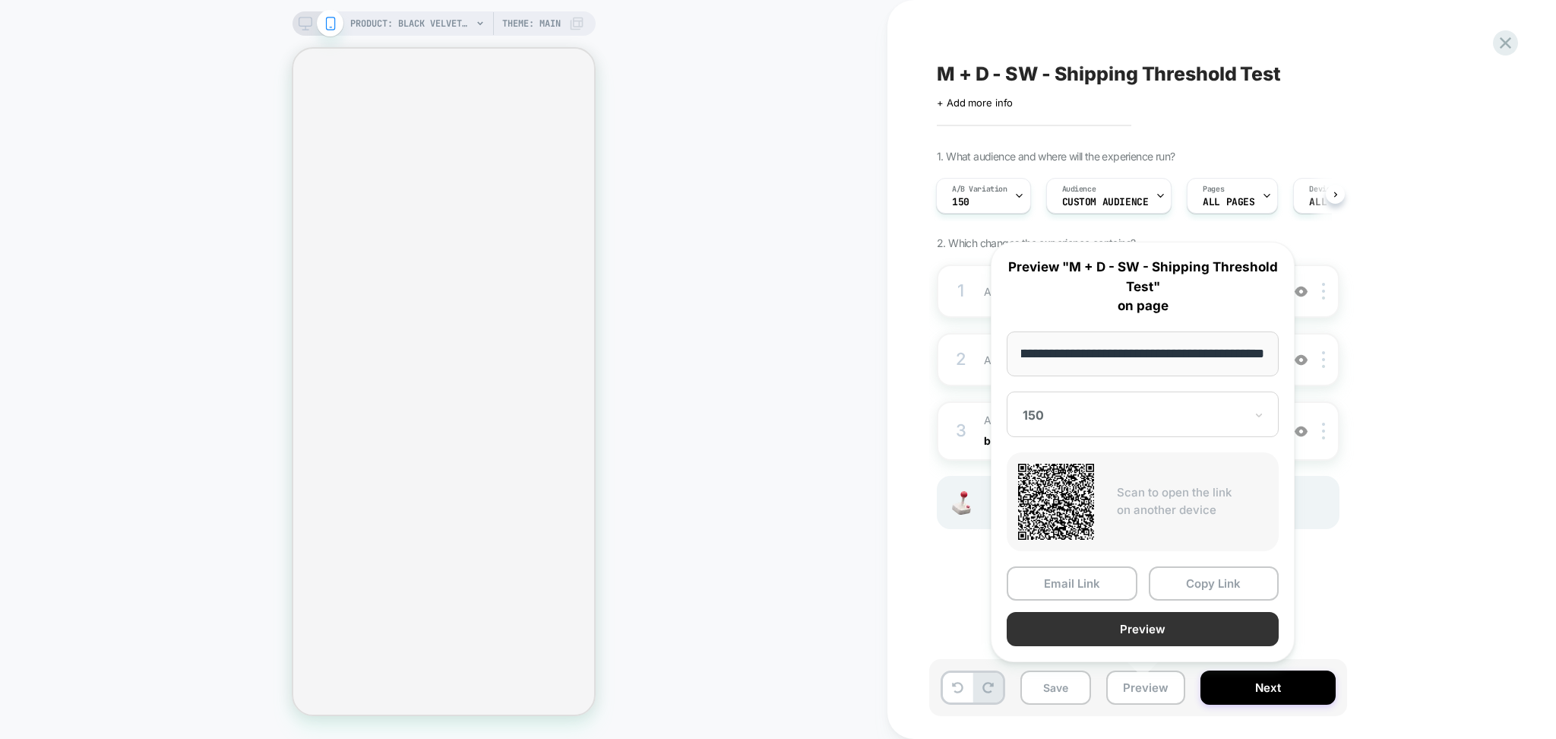
click at [1145, 621] on button "Preview" at bounding box center [1143, 629] width 272 height 34
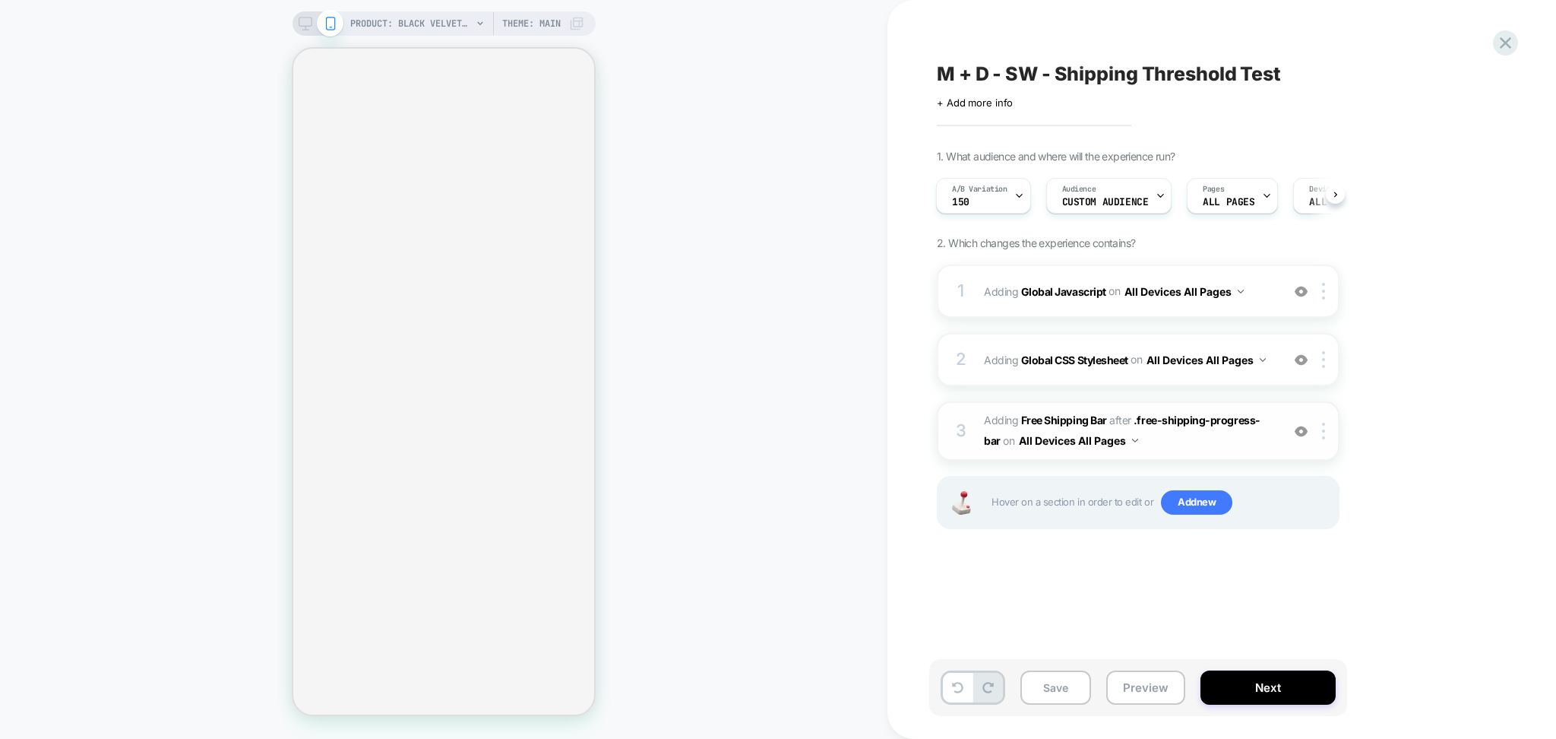
click at [1186, 441] on span "#_loomi_addon_1759748335698 Adding Free Shipping Bar AFTER .free-shipping-progr…" at bounding box center [1129, 430] width 290 height 41
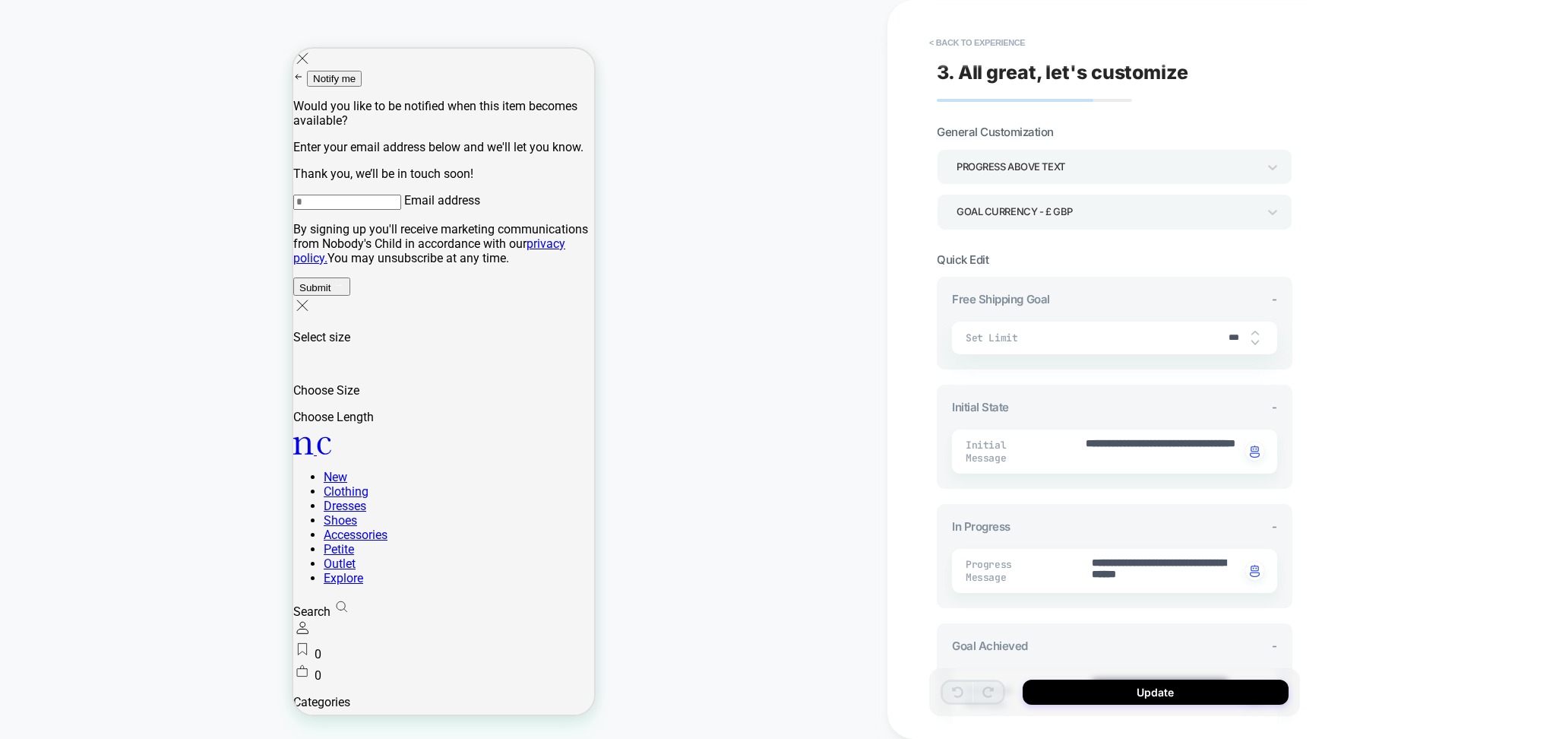
type textarea "*"
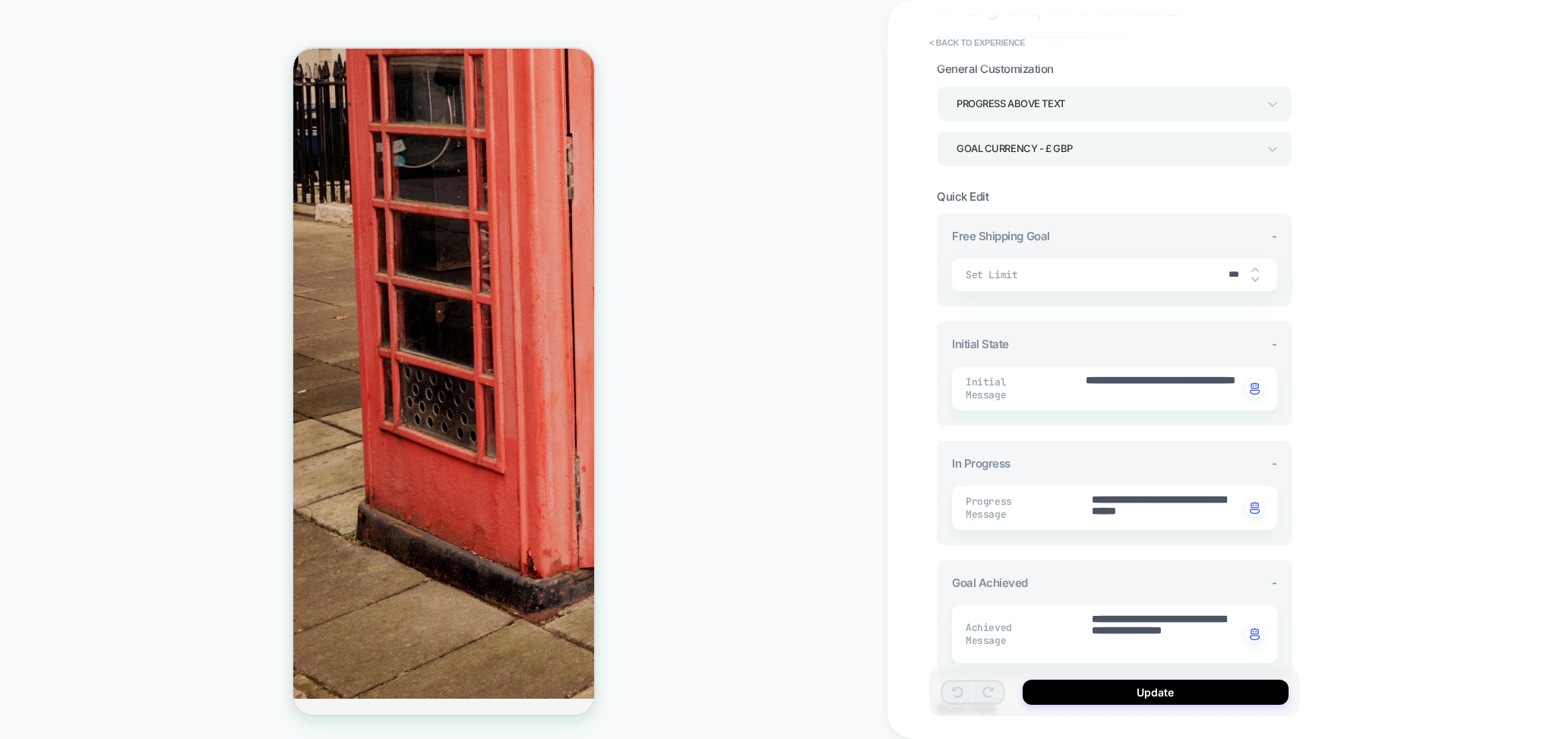
scroll to position [0, 0]
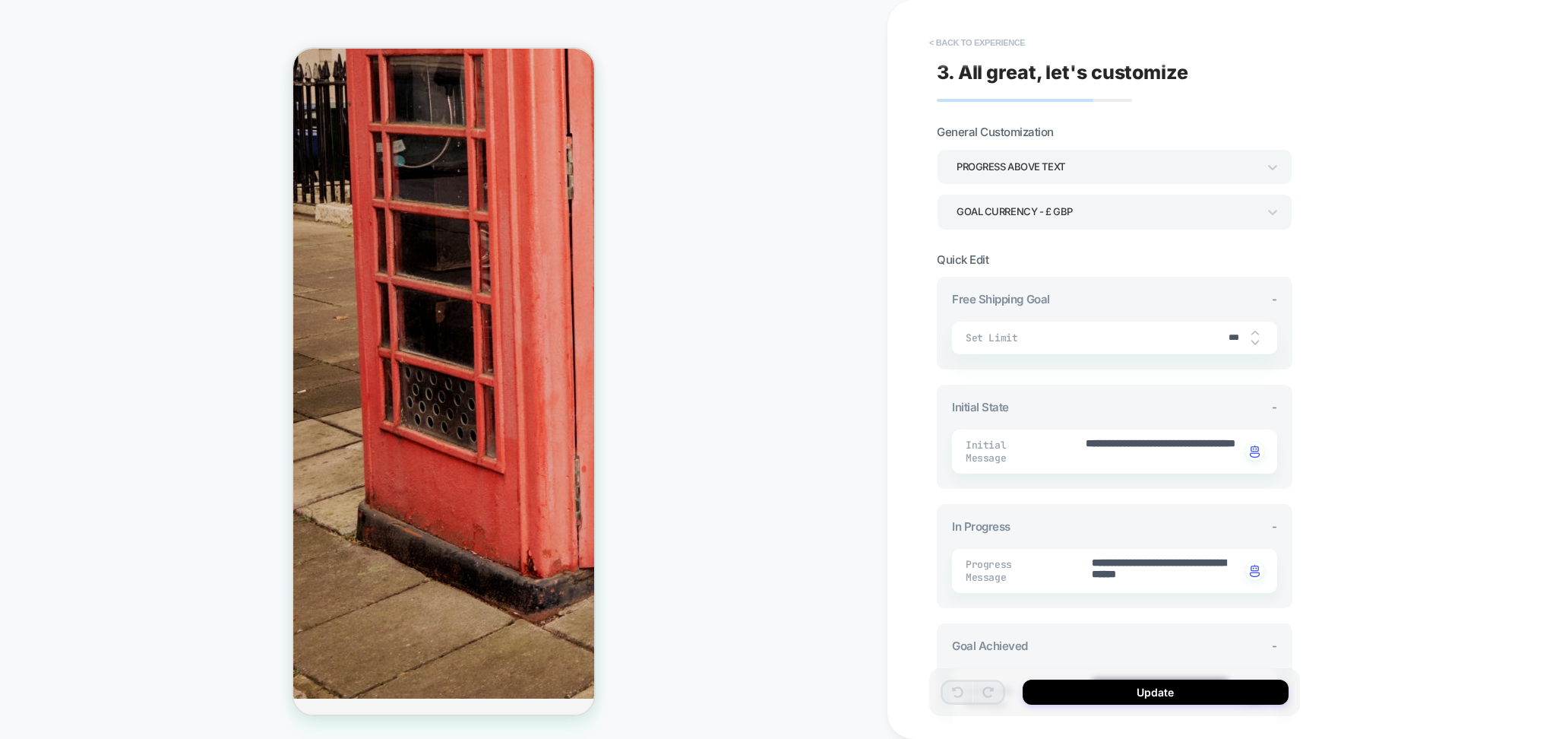
click at [975, 40] on button "< Back to experience" at bounding box center [977, 42] width 111 height 24
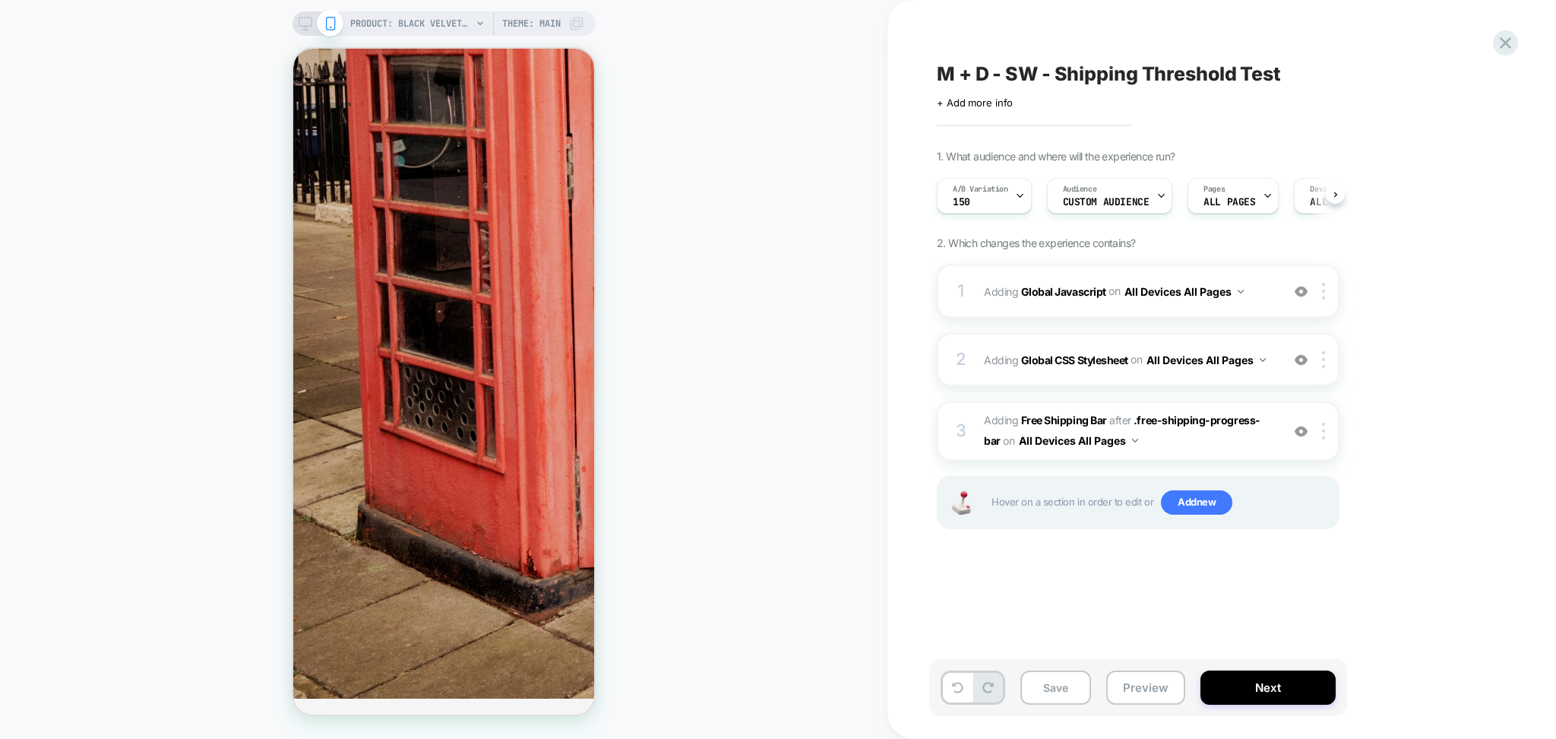
scroll to position [0, 1]
click at [1131, 690] on button "Preview" at bounding box center [1146, 687] width 79 height 34
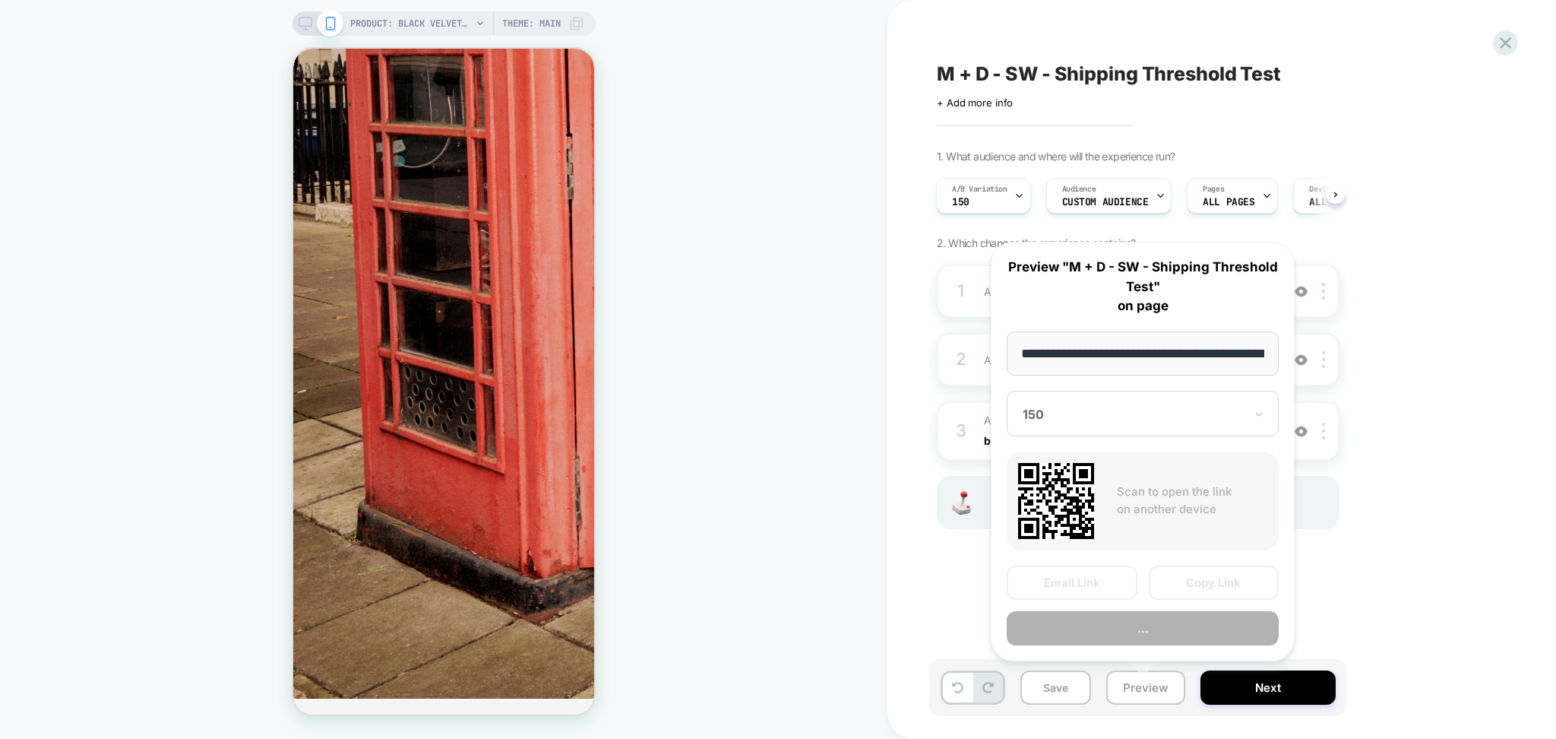
scroll to position [0, 402]
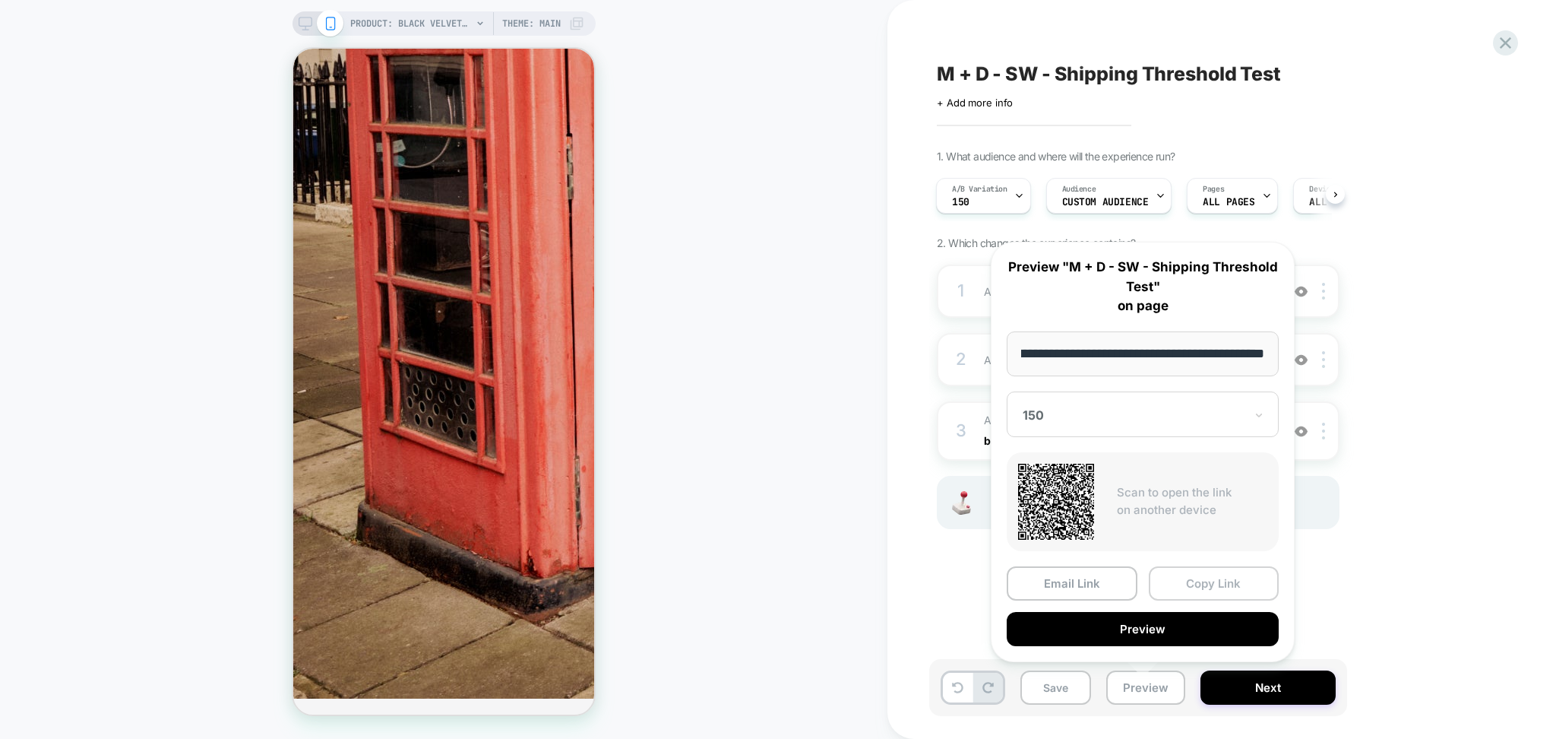
click at [1217, 577] on button "Copy Link" at bounding box center [1214, 583] width 131 height 34
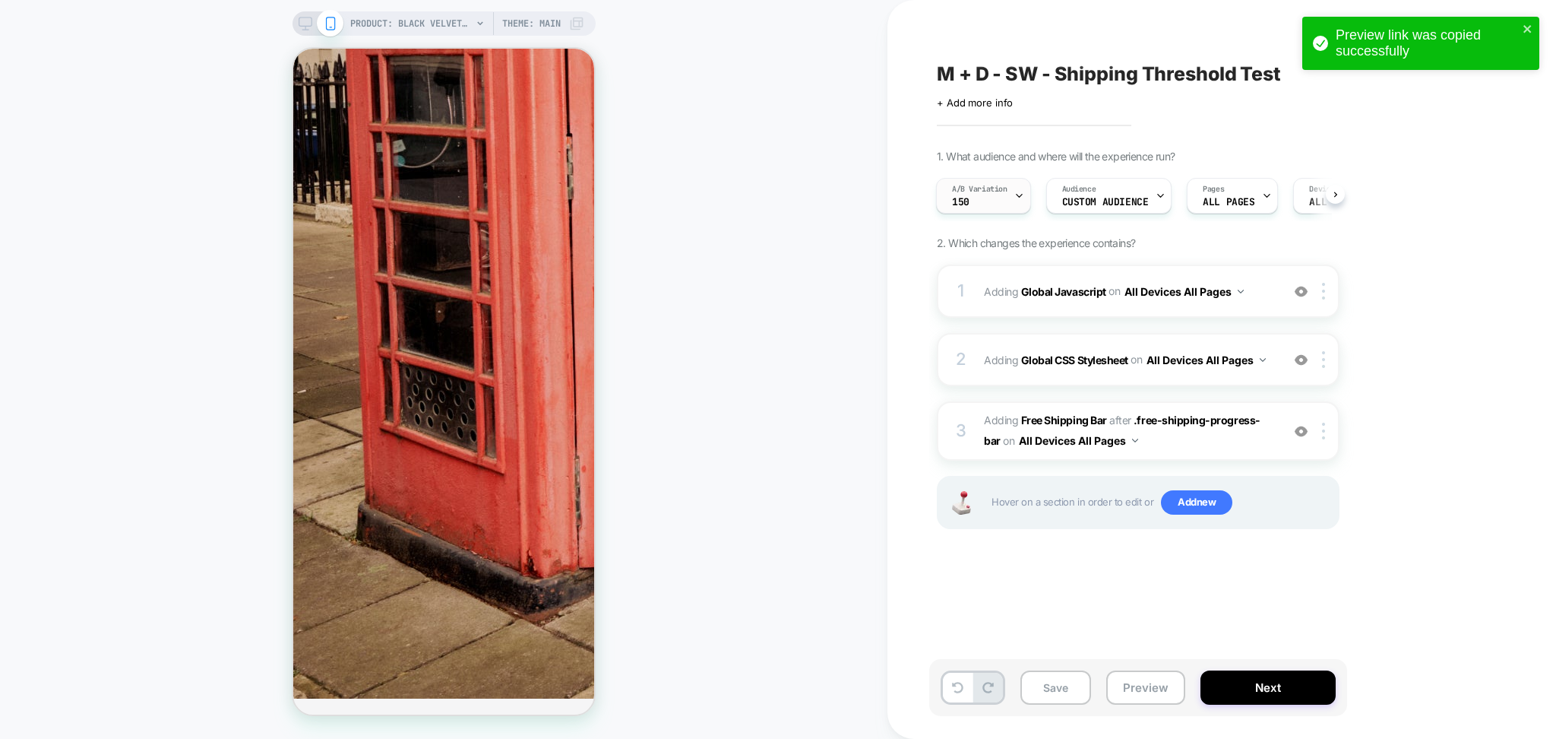
click at [1023, 202] on div at bounding box center [1020, 196] width 10 height 34
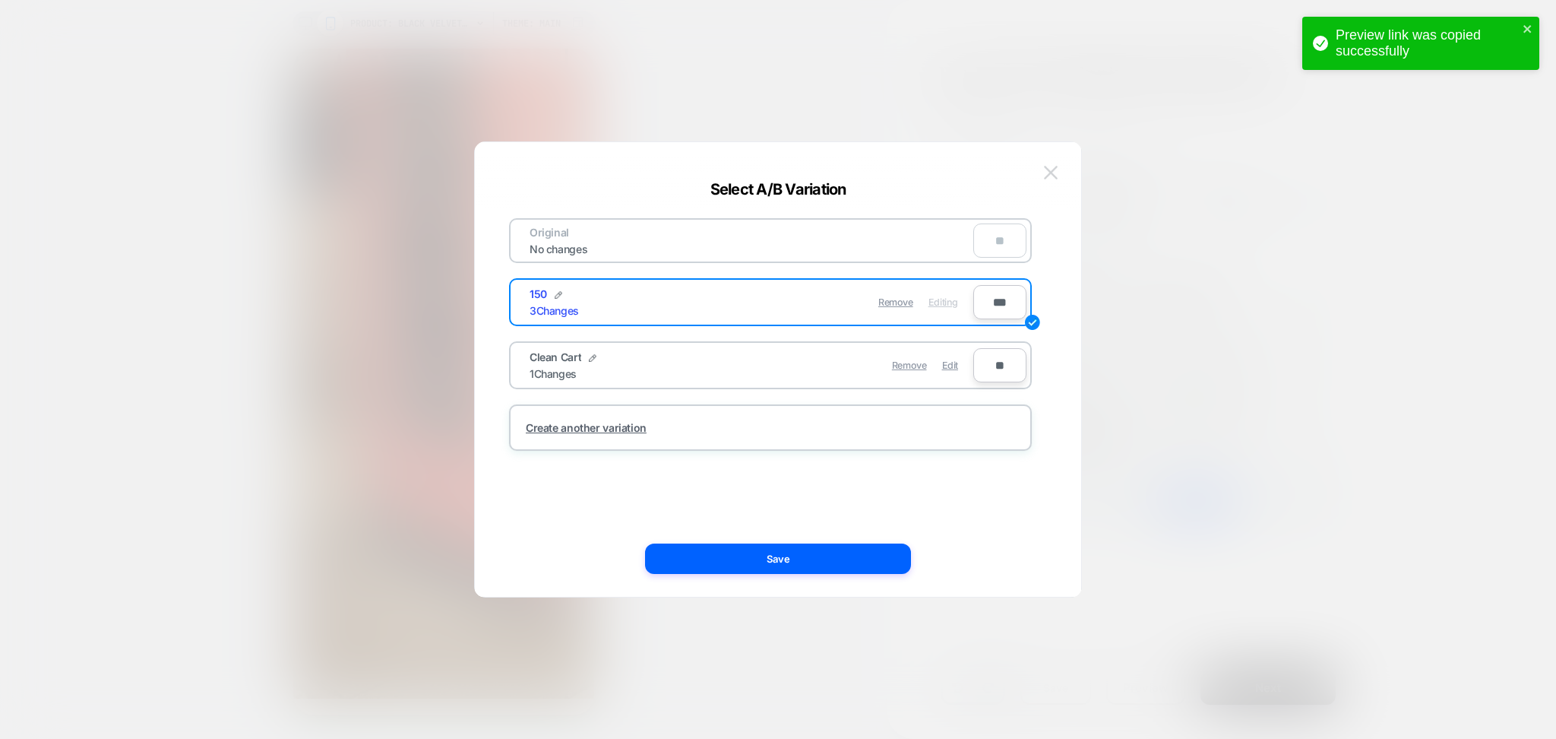
click at [1060, 167] on button at bounding box center [1051, 172] width 23 height 23
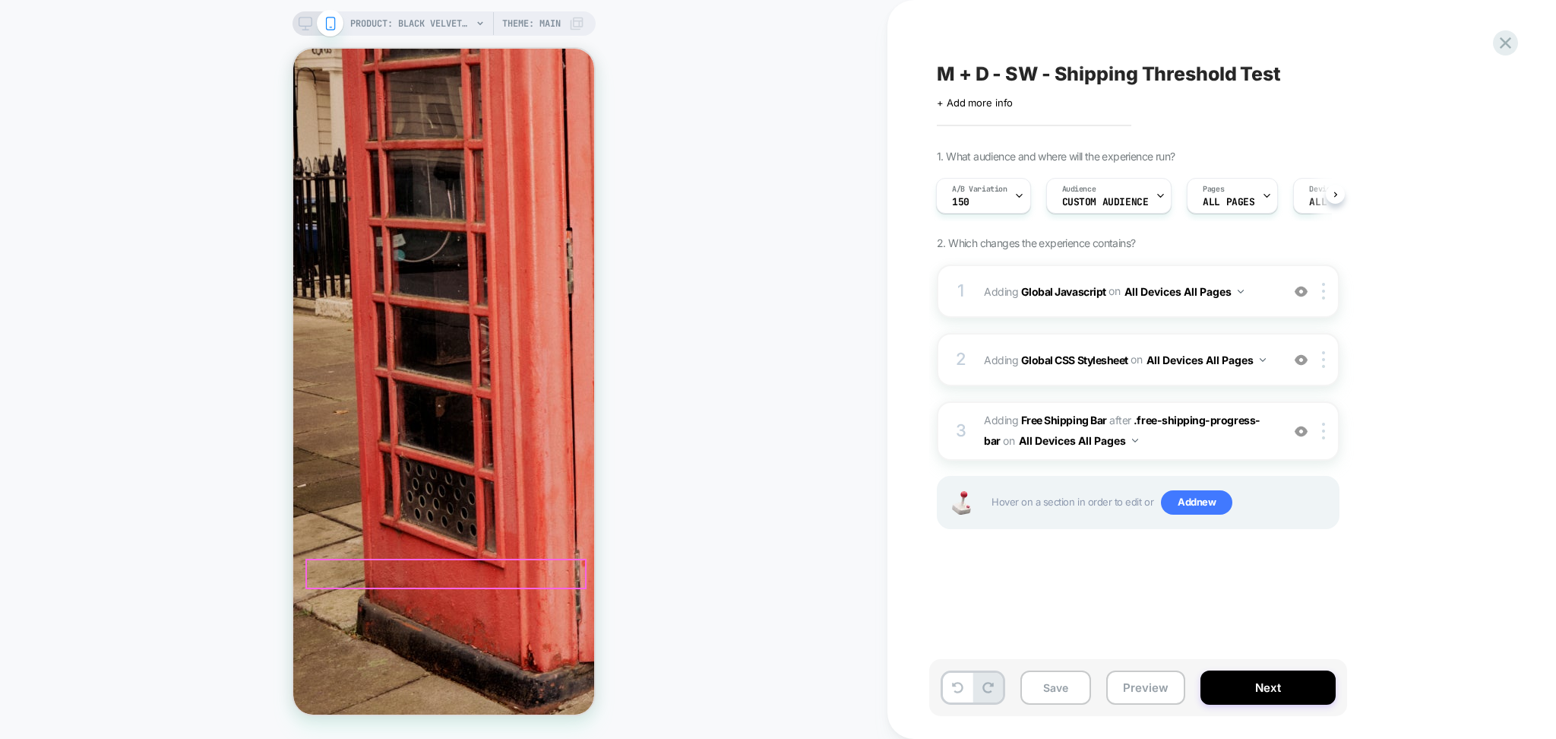
scroll to position [810, 0]
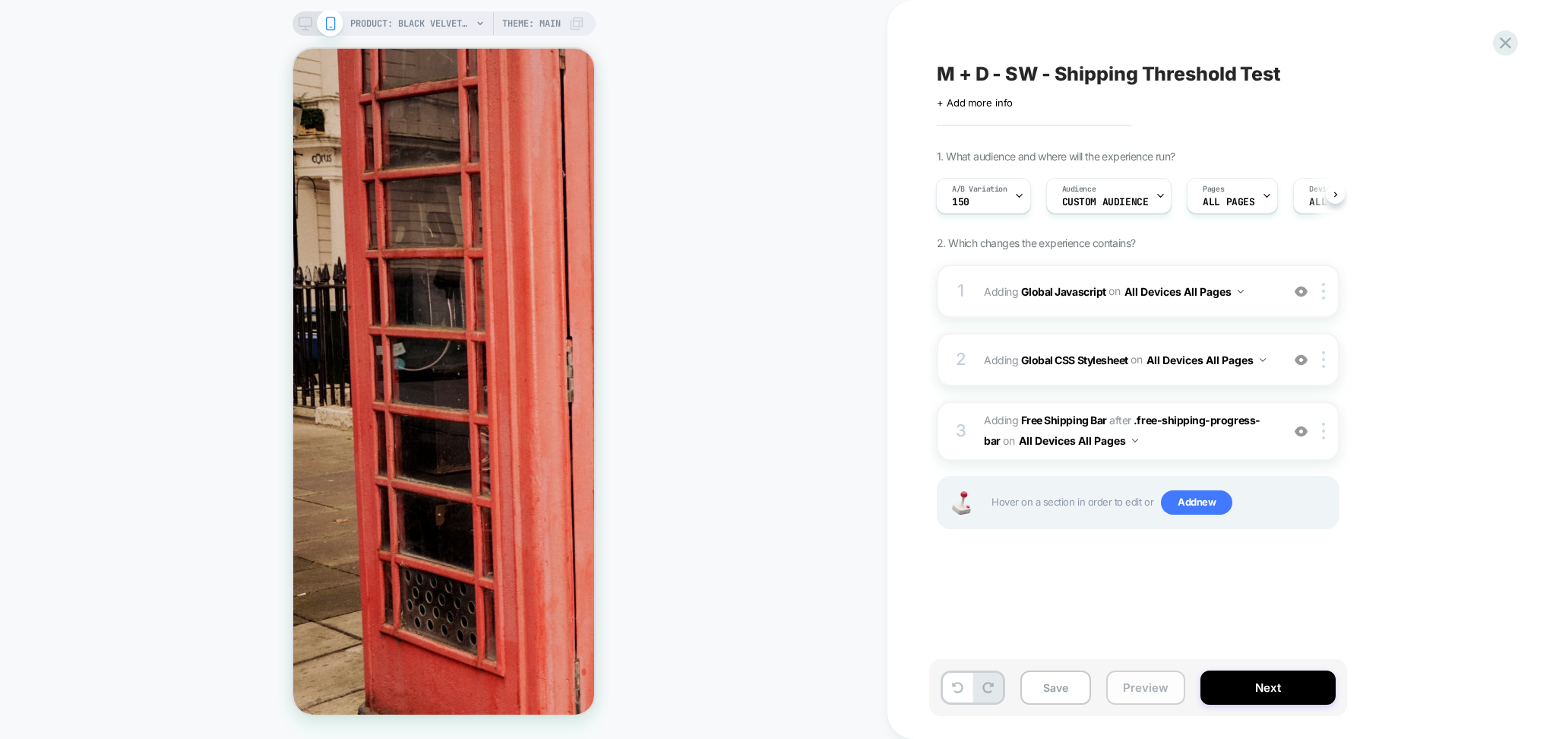
click at [1157, 685] on button "Preview" at bounding box center [1146, 687] width 79 height 34
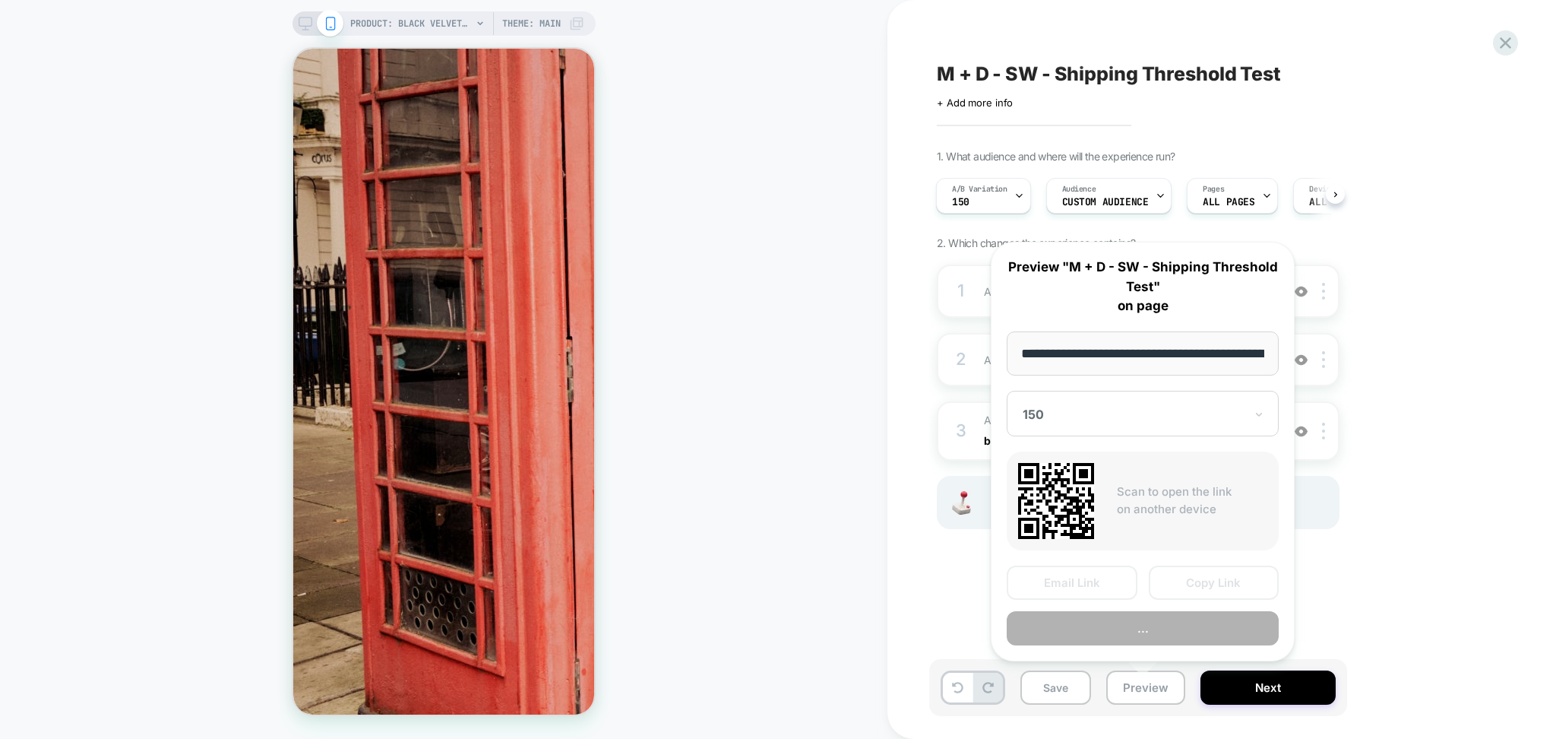
scroll to position [0, 402]
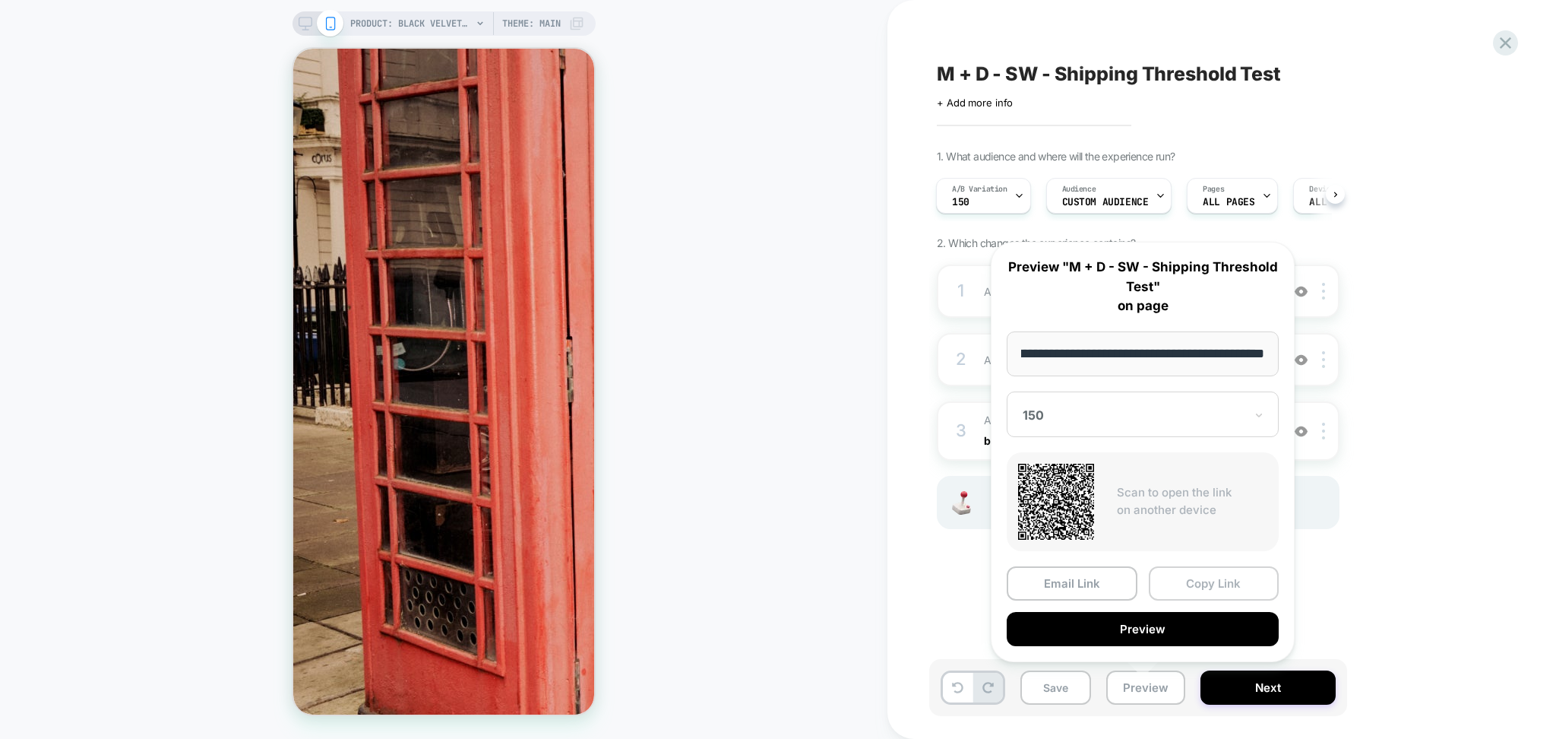
click at [1231, 587] on button "Copy Link" at bounding box center [1214, 583] width 131 height 34
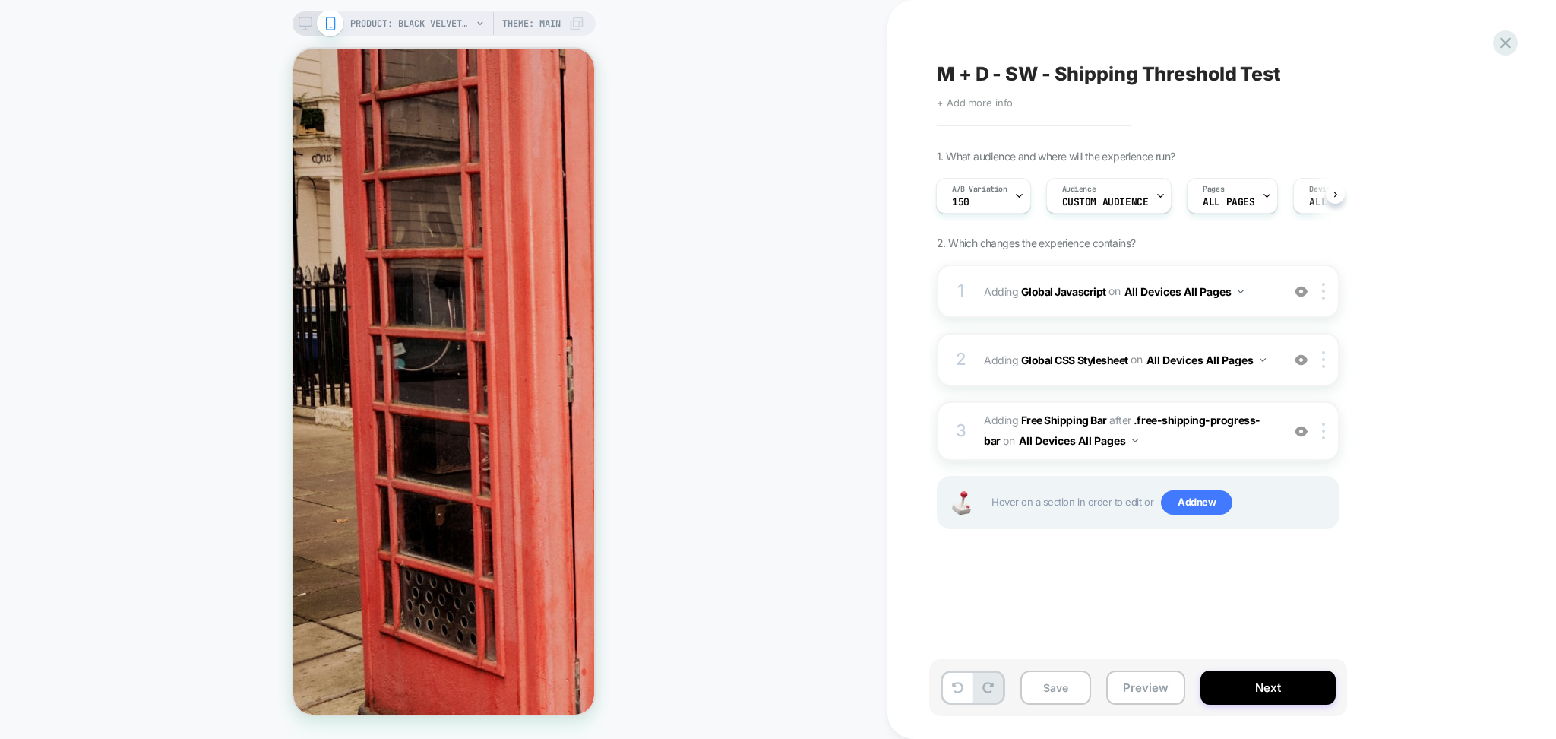
click at [1009, 102] on span "+ Add more info" at bounding box center [975, 103] width 76 height 12
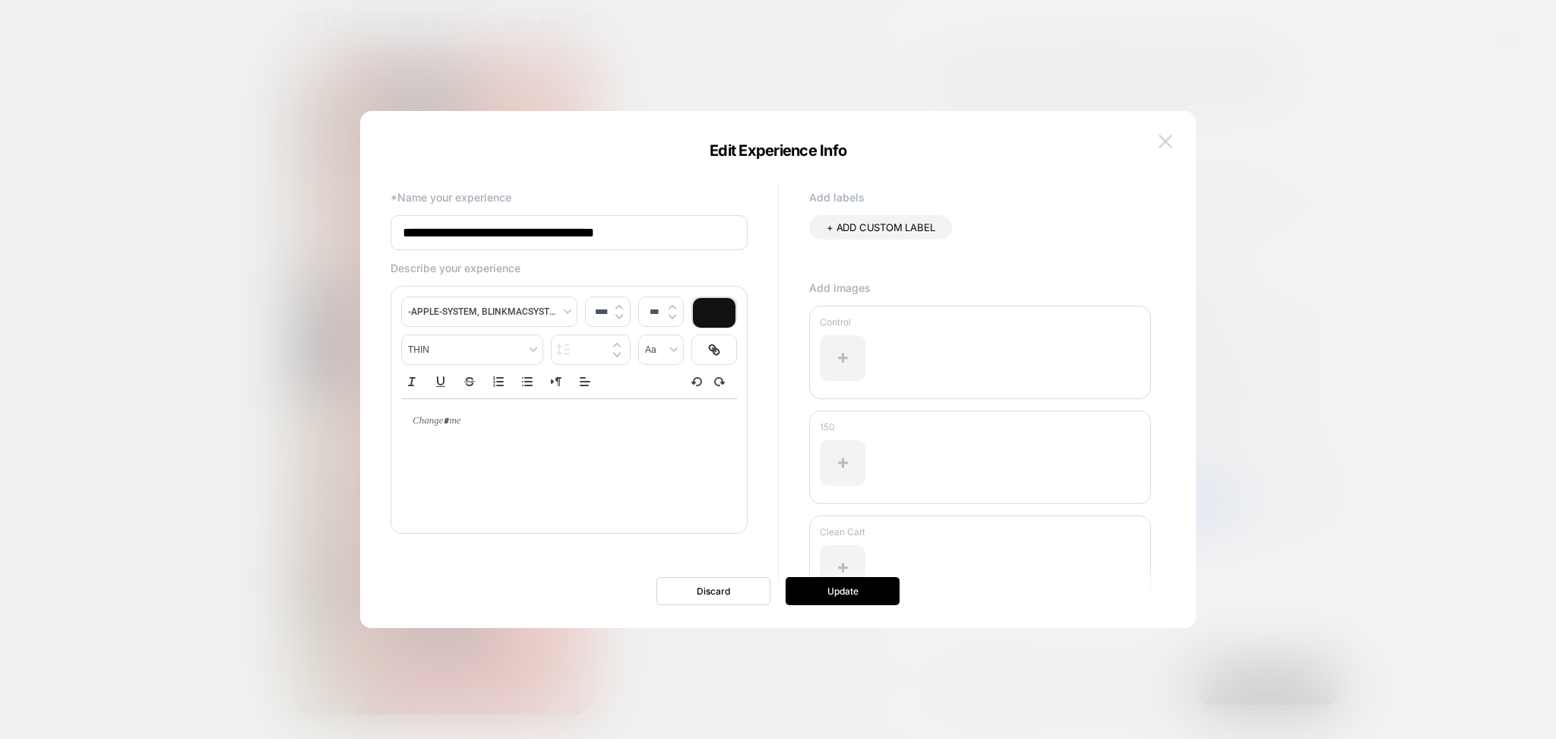
click at [1170, 138] on img at bounding box center [1166, 141] width 14 height 13
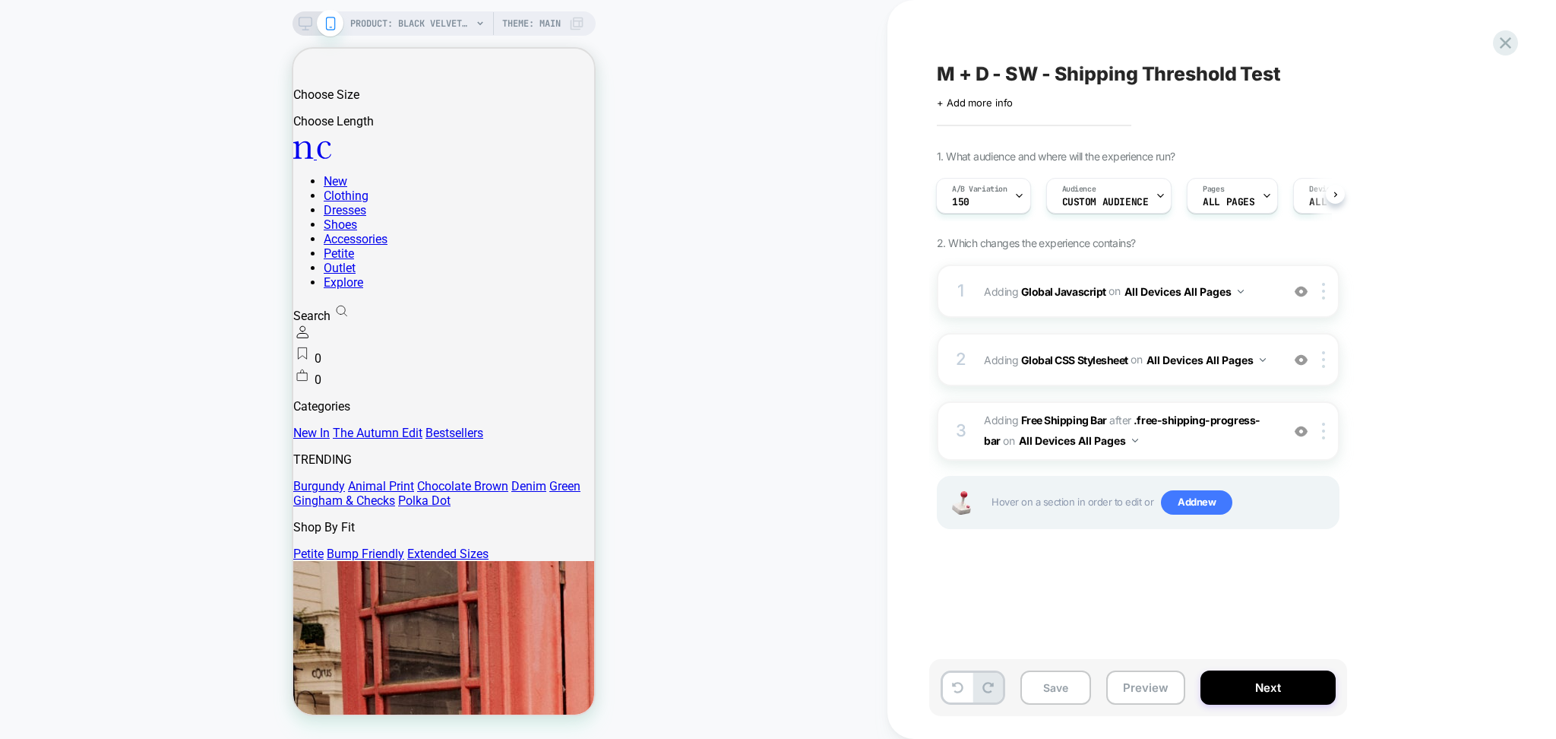
scroll to position [101, 0]
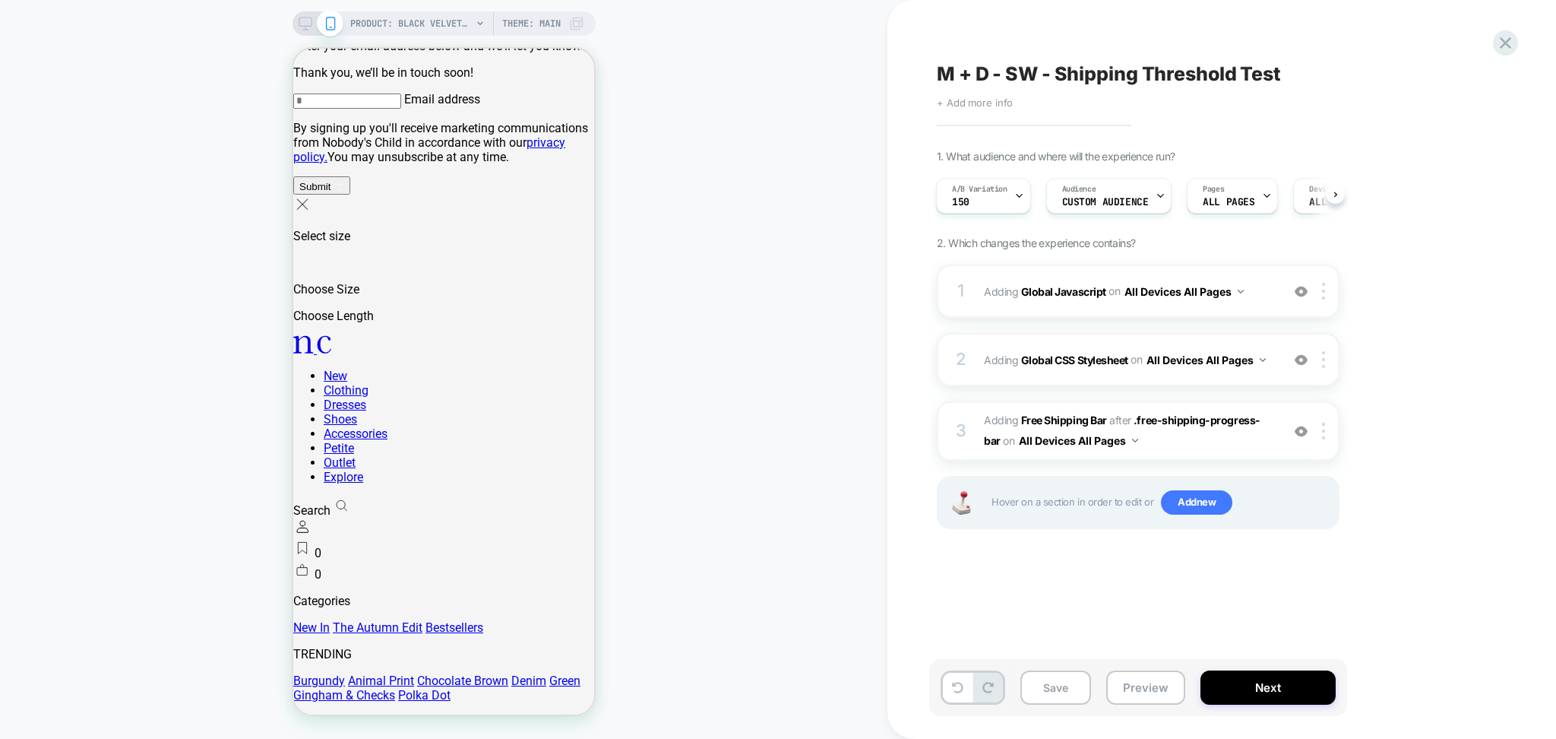
click at [1011, 103] on span "+ Add more info" at bounding box center [975, 103] width 76 height 12
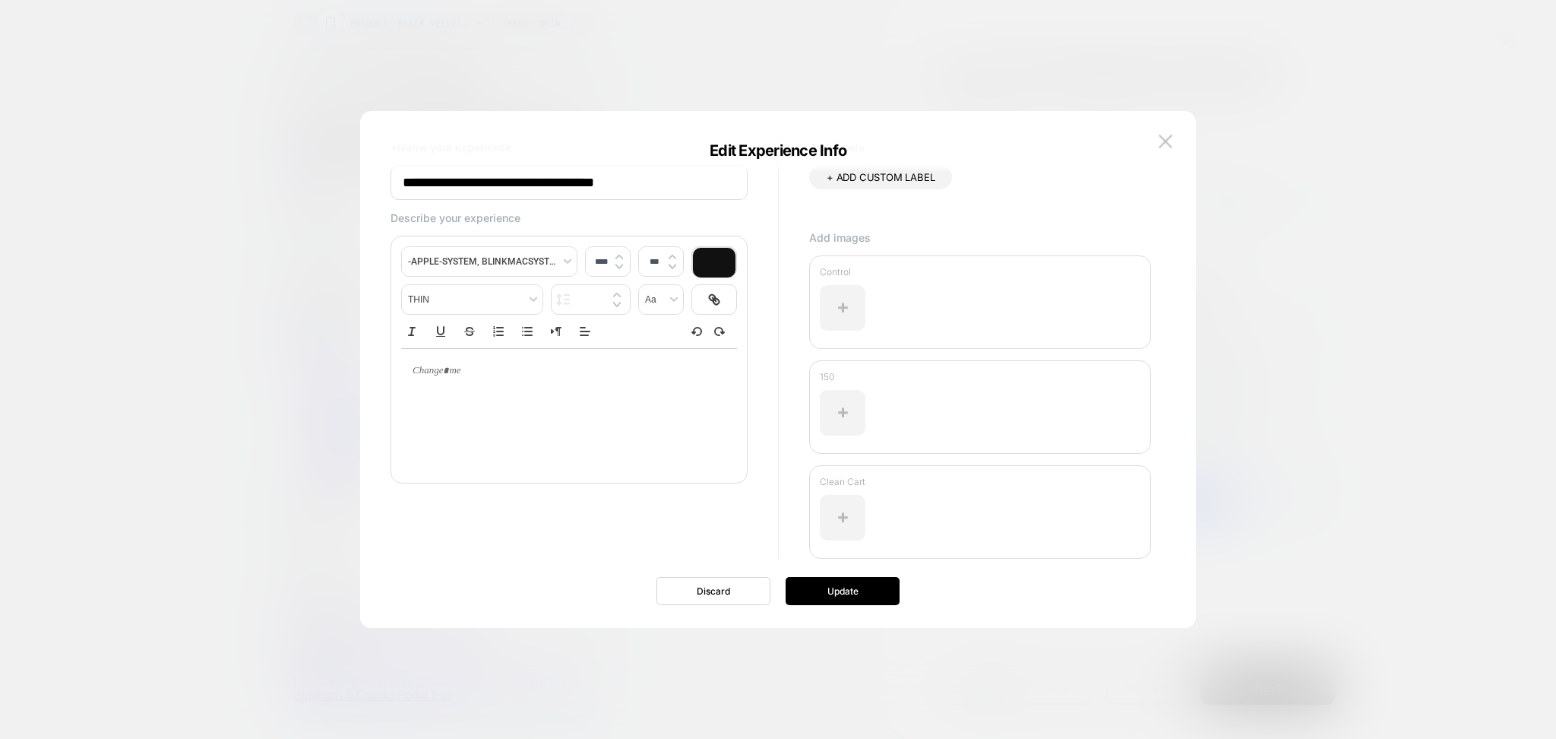
scroll to position [65, 0]
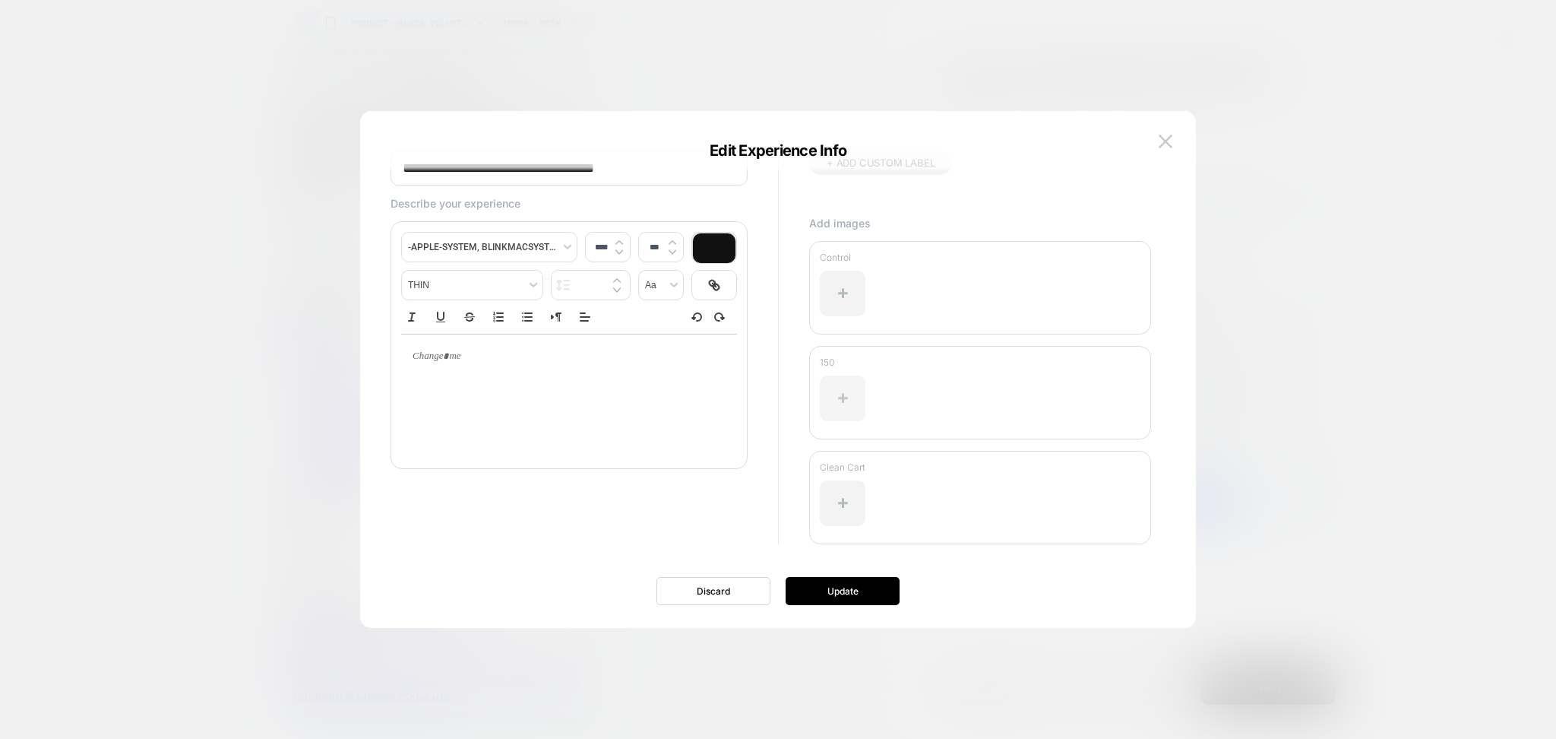
click at [832, 403] on div at bounding box center [843, 398] width 46 height 46
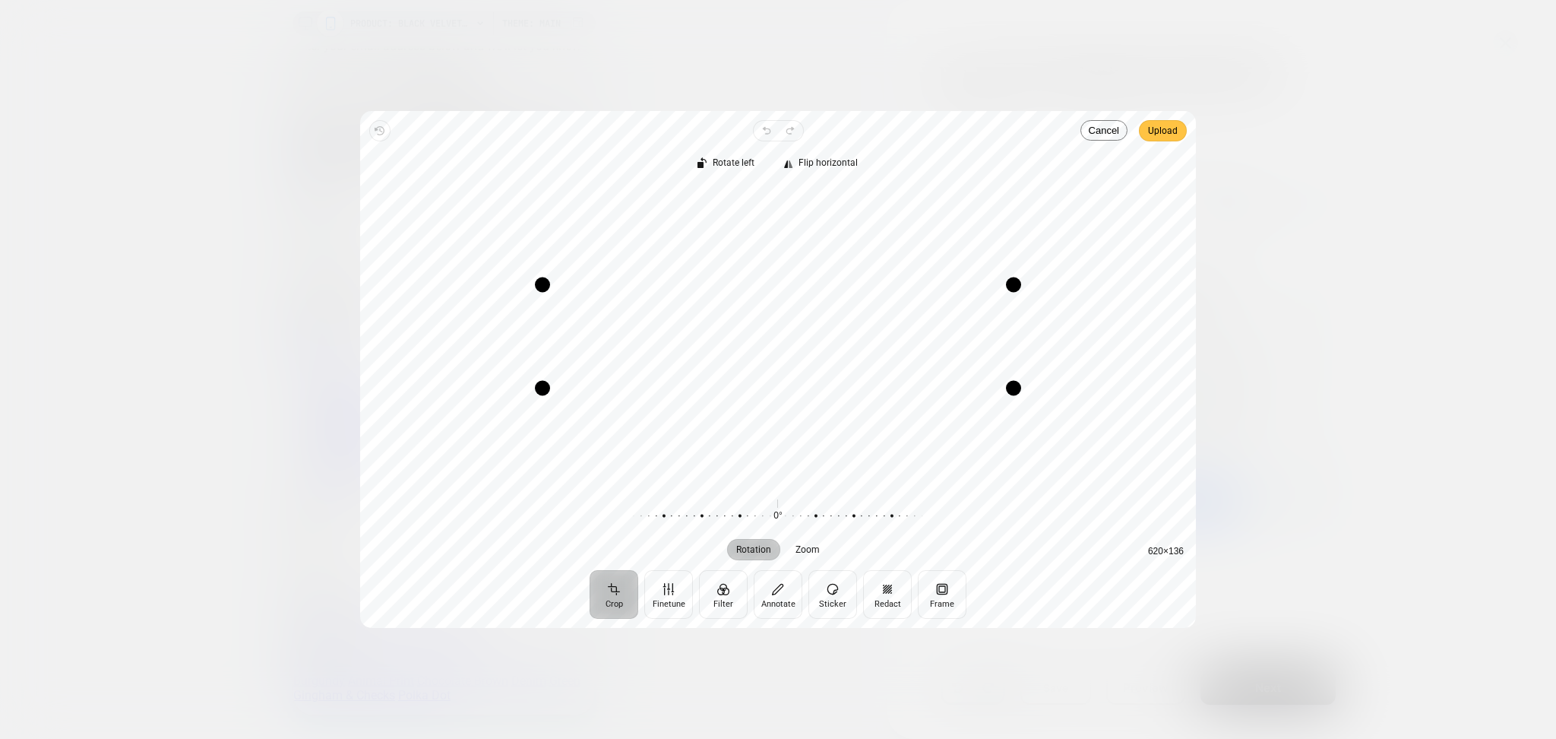
click at [1170, 134] on span "Upload" at bounding box center [1163, 131] width 30 height 18
click at [1157, 128] on span "Upload" at bounding box center [1163, 131] width 30 height 18
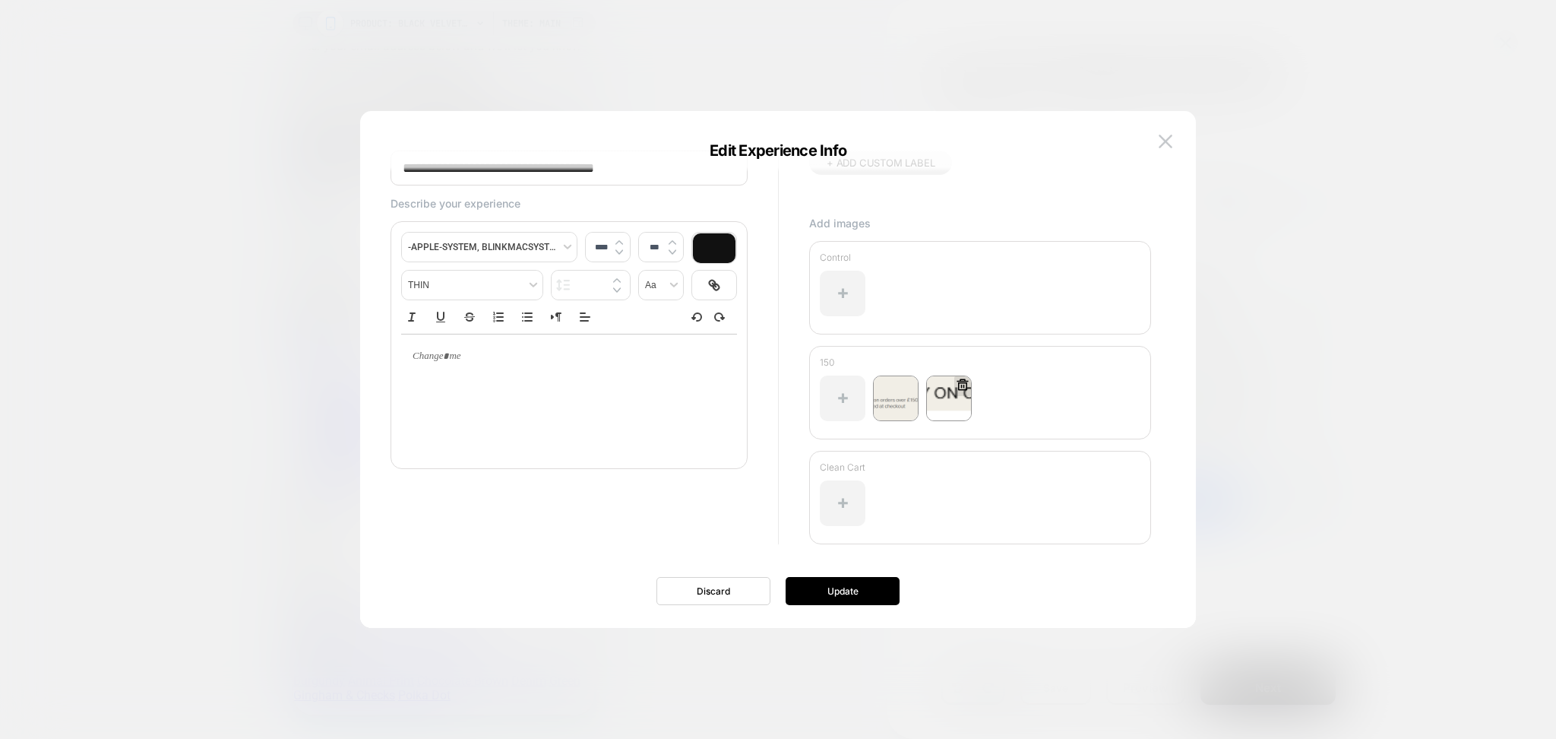
click at [964, 383] on icon at bounding box center [963, 385] width 14 height 14
click at [999, 472] on button "Yes" at bounding box center [1004, 473] width 75 height 24
click at [867, 590] on button "Update" at bounding box center [843, 591] width 114 height 28
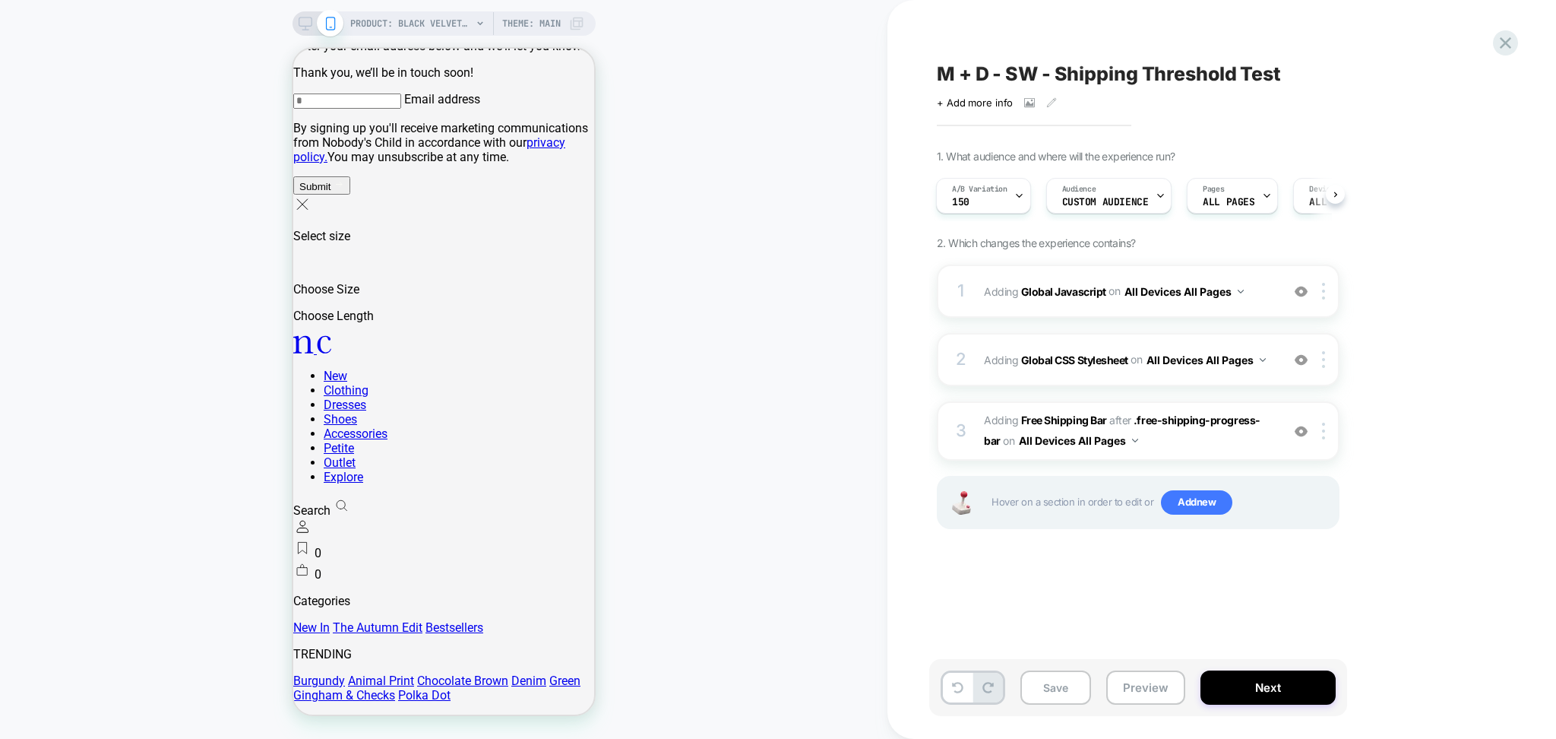
click at [1091, 79] on span "M + D - SW - Shipping Threshold Test" at bounding box center [1109, 73] width 344 height 23
click at [1091, 76] on textarea "**********" at bounding box center [1180, 74] width 486 height 24
click at [1105, 201] on span "Custom Audience" at bounding box center [1105, 203] width 87 height 11
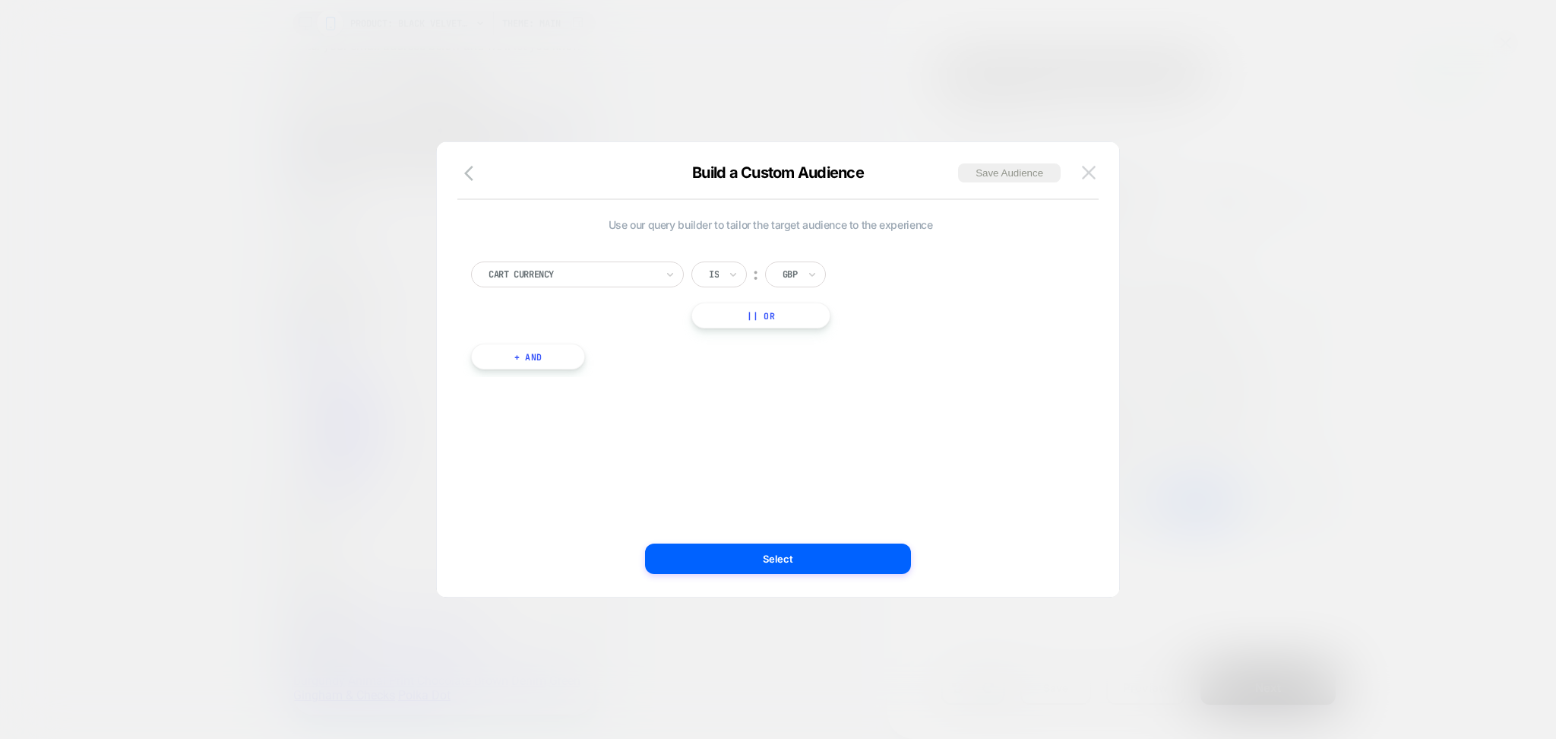
click at [1090, 171] on img at bounding box center [1089, 172] width 14 height 13
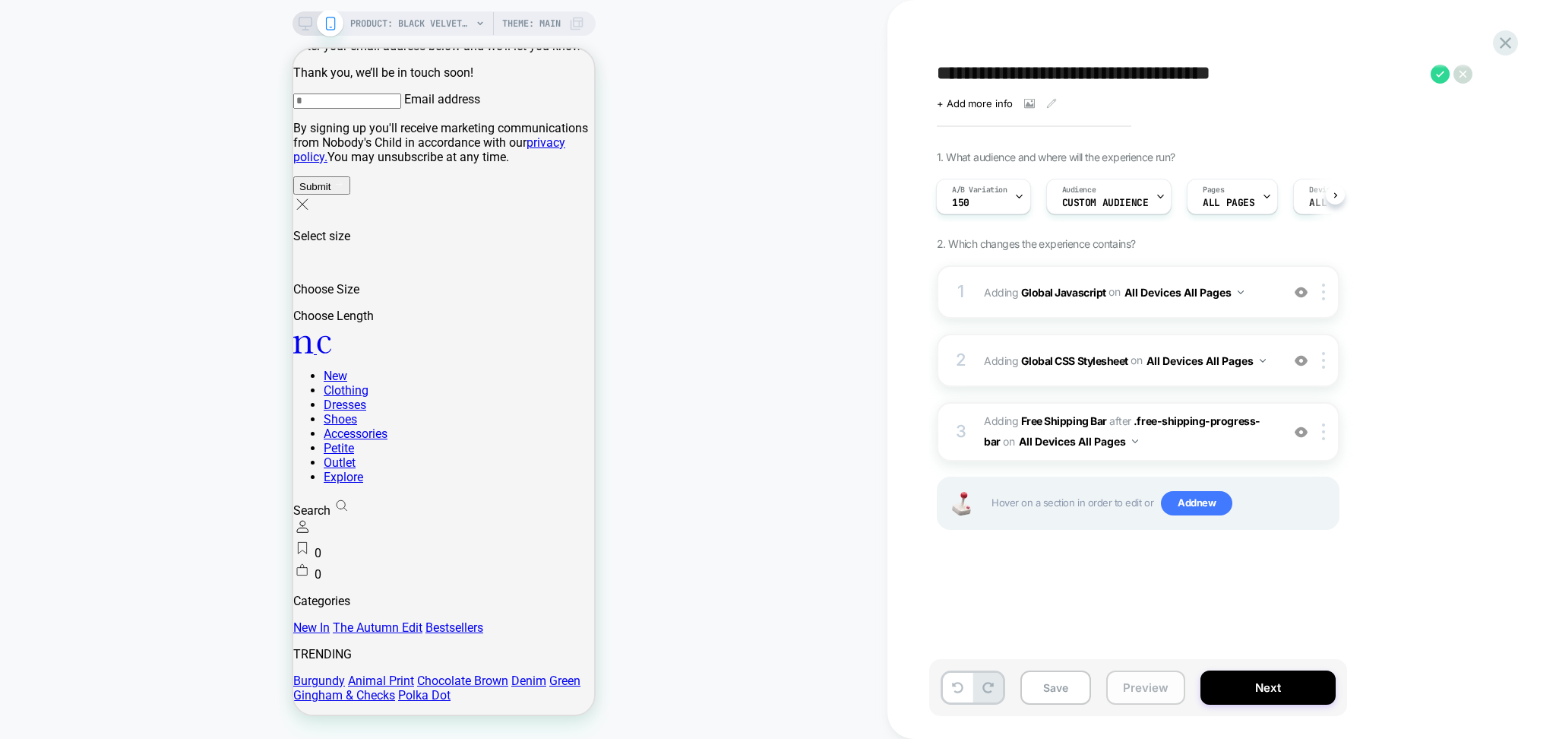
click at [1145, 695] on button "Preview" at bounding box center [1146, 687] width 79 height 34
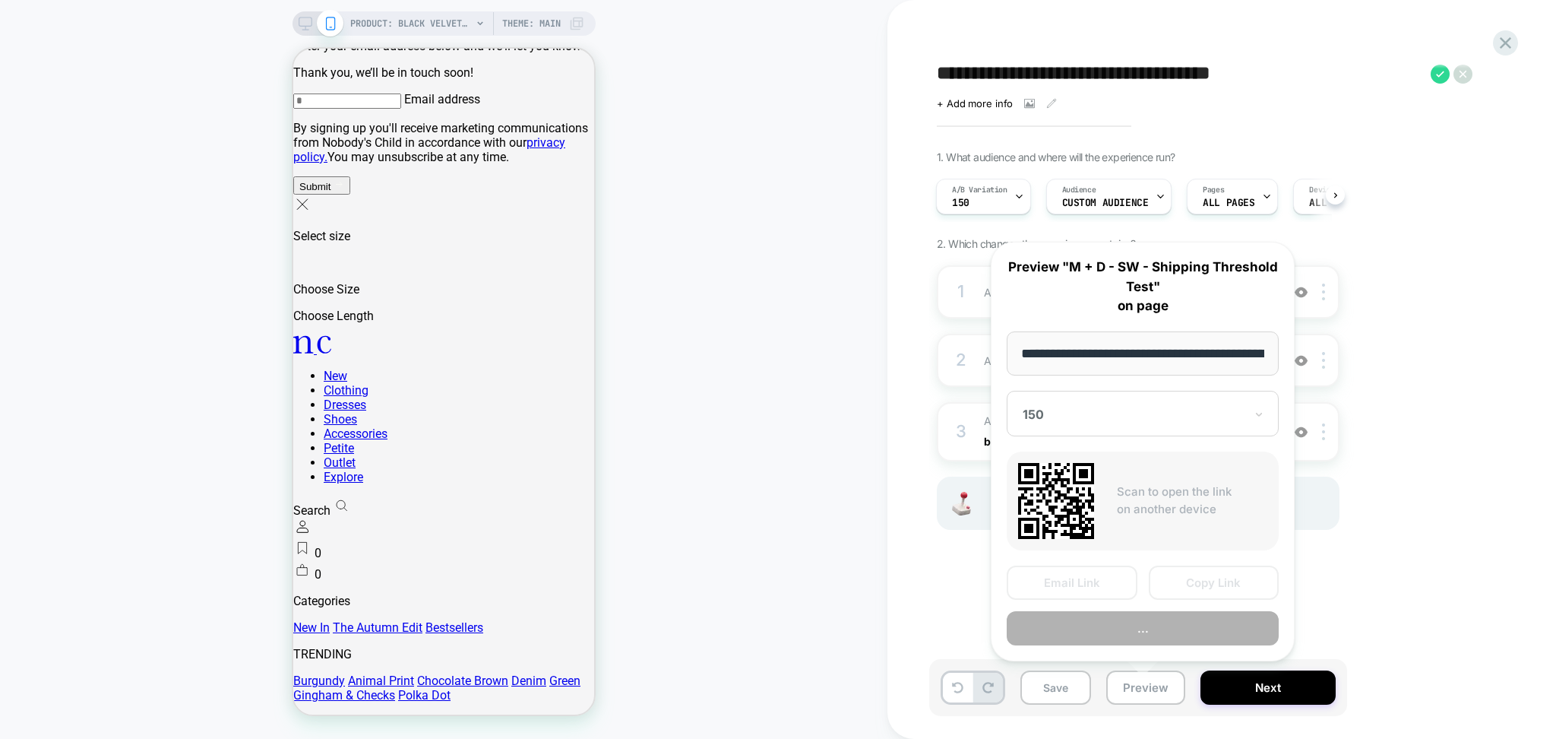
scroll to position [0, 402]
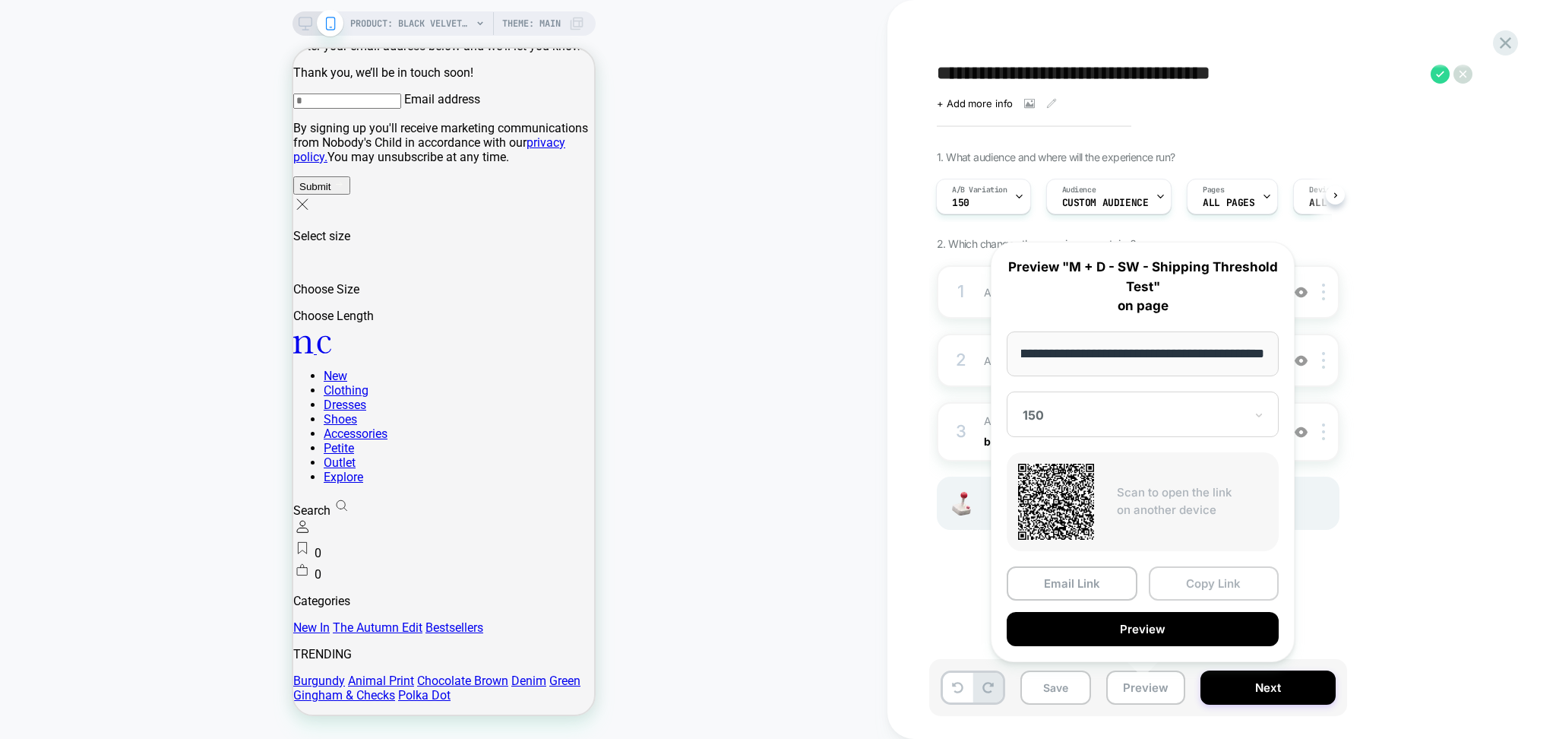
click at [1199, 578] on button "Copy Link" at bounding box center [1214, 583] width 131 height 34
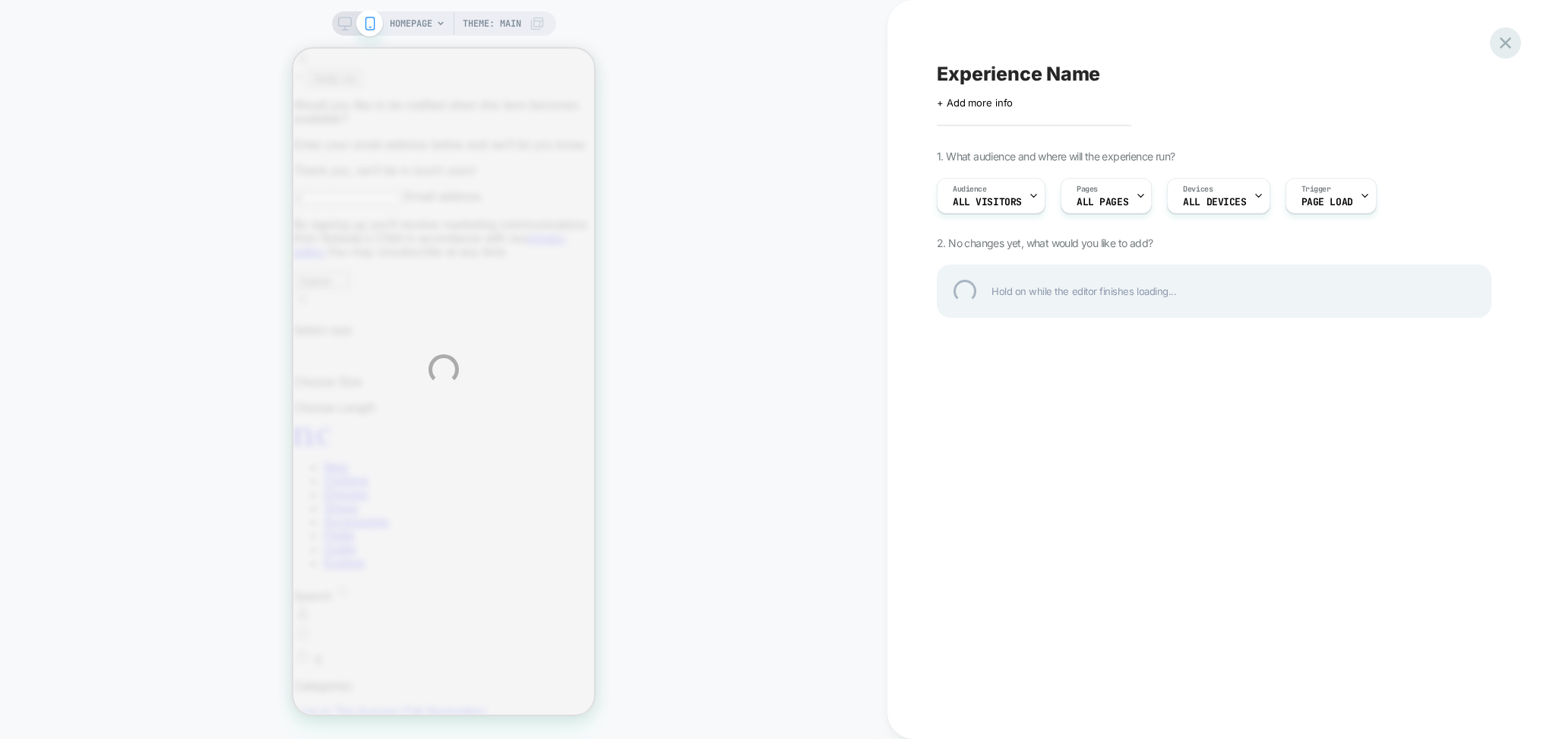
click at [1496, 46] on div at bounding box center [1505, 42] width 31 height 31
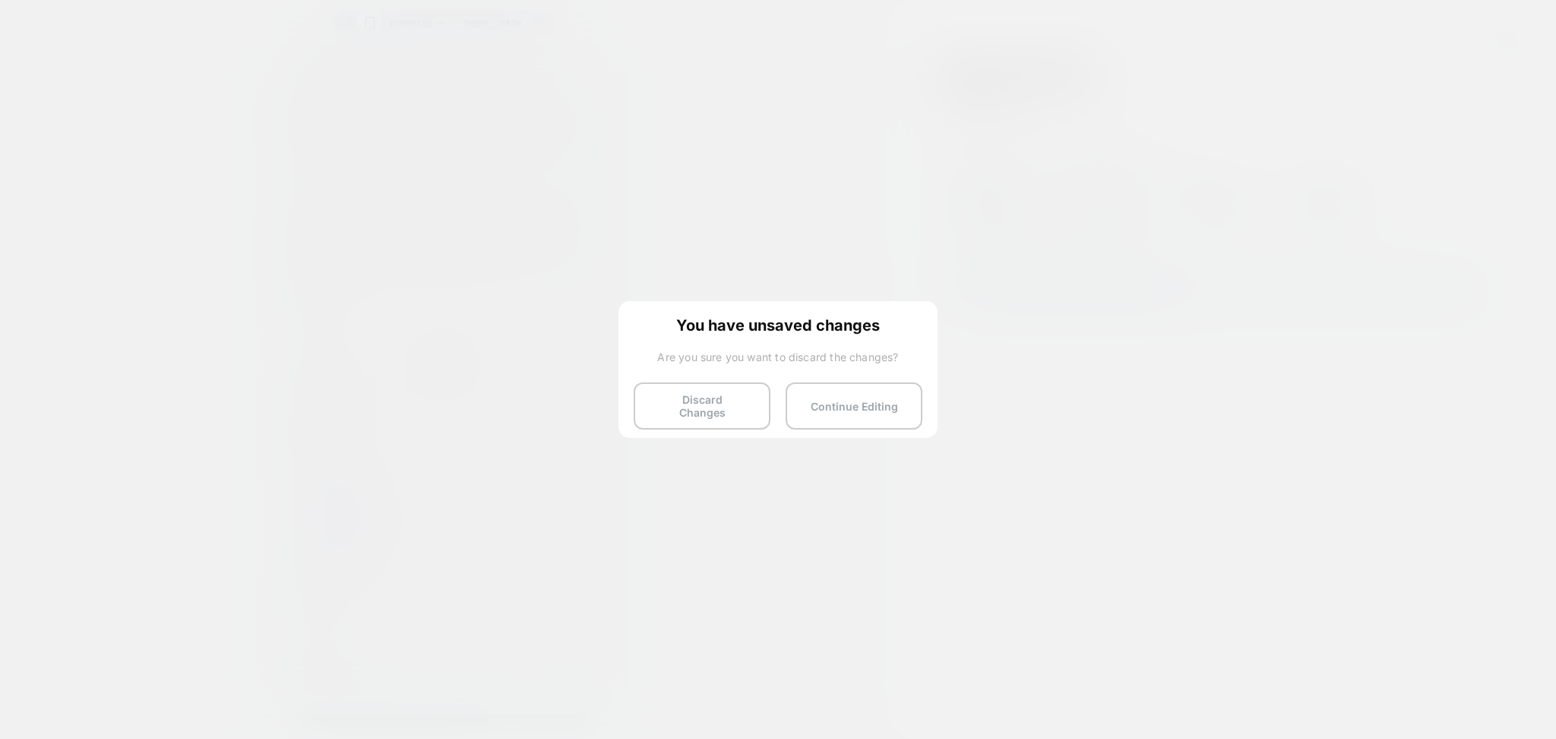
select select "**"
click at [727, 407] on button "Discard Changes" at bounding box center [702, 405] width 137 height 47
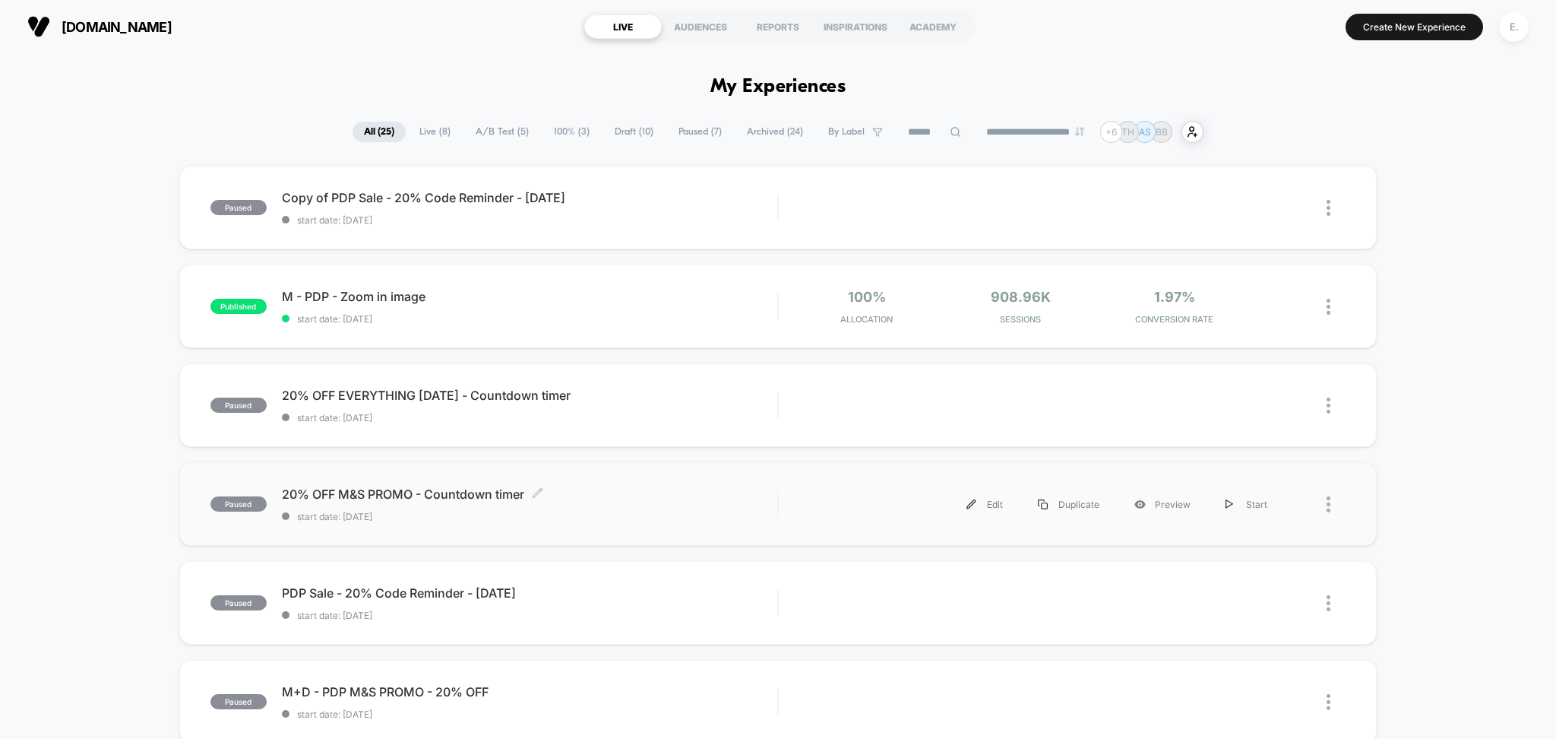
click at [613, 516] on span "start date: [DATE]" at bounding box center [530, 516] width 496 height 11
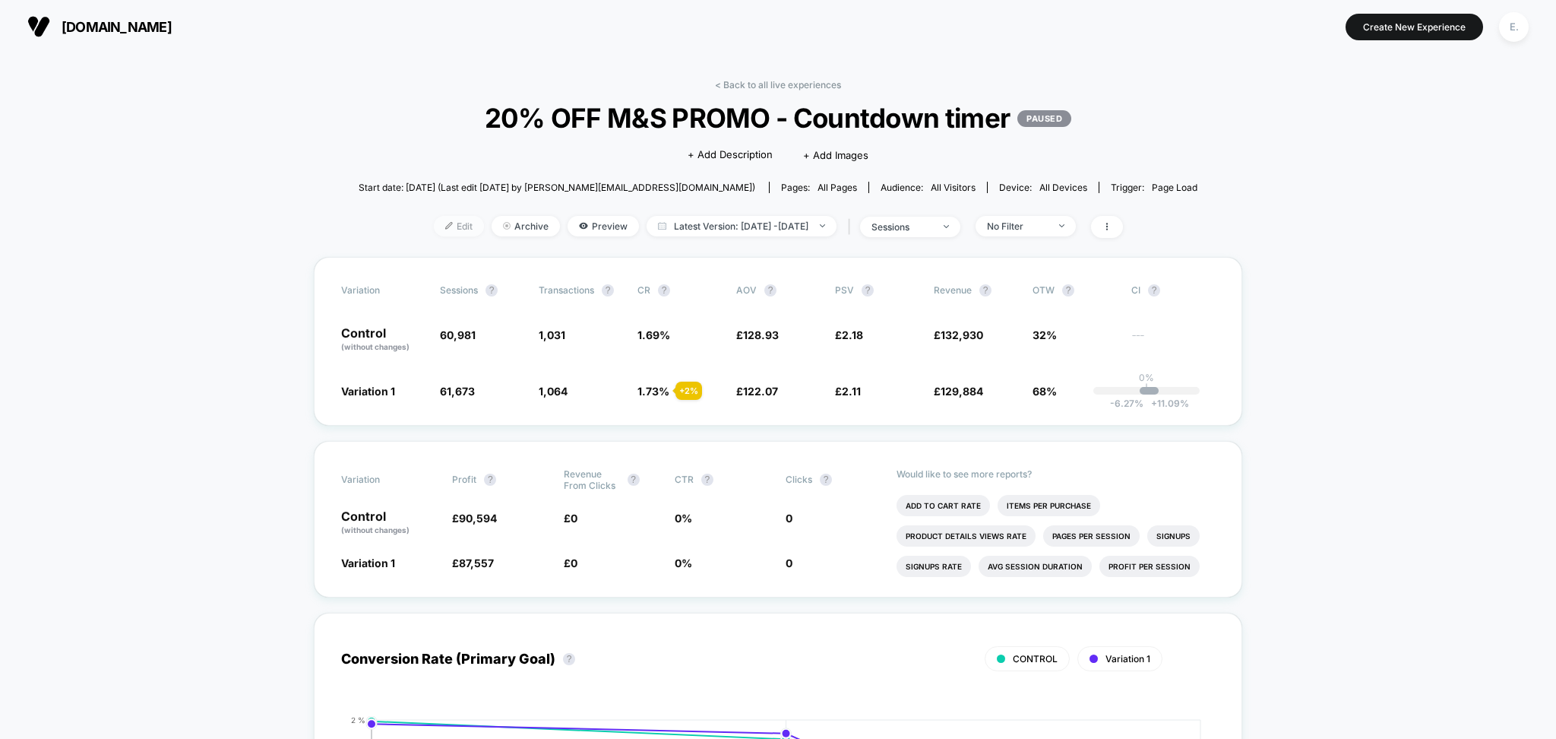
click at [438, 230] on span "Edit" at bounding box center [459, 226] width 50 height 21
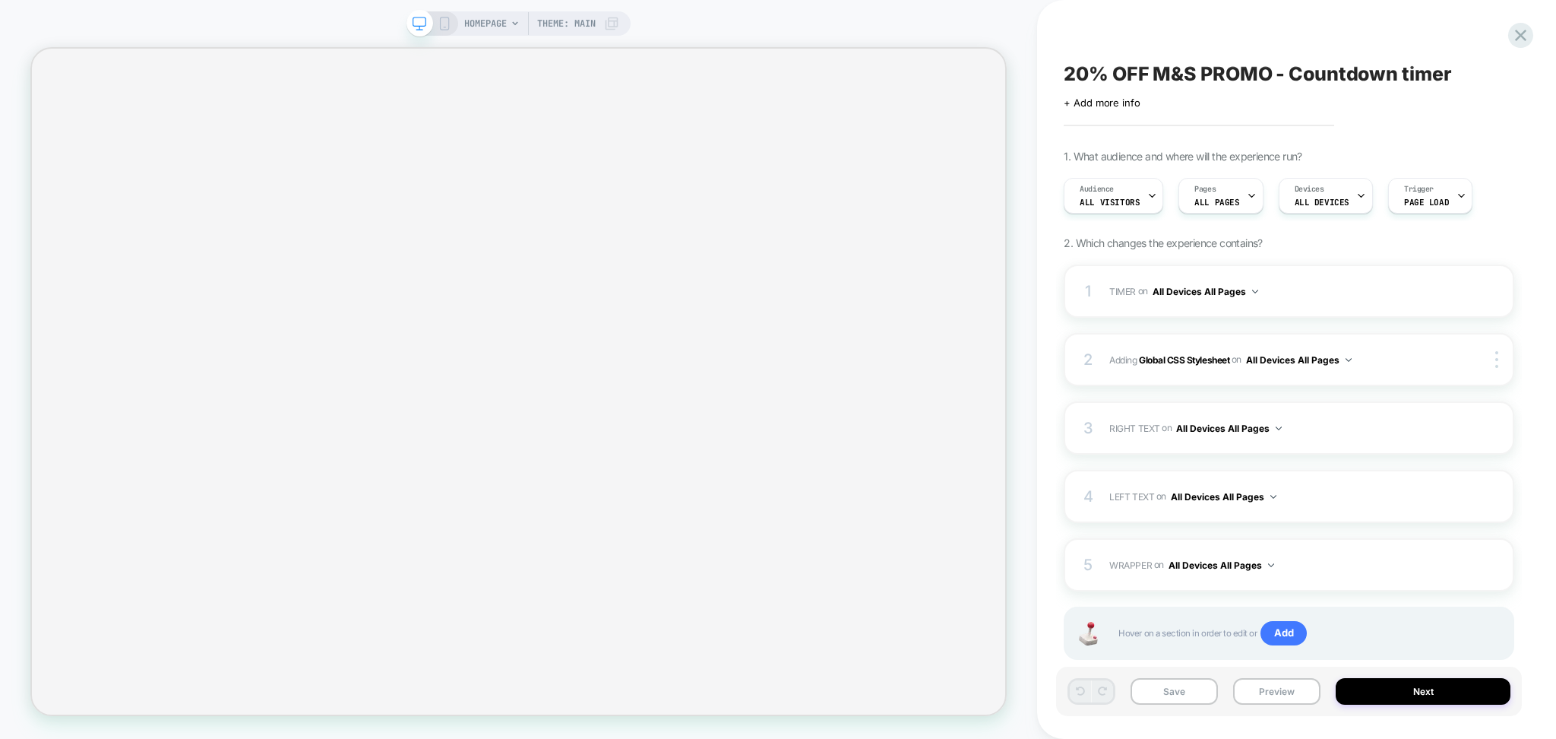
scroll to position [0, 1]
click at [1286, 304] on div "1 TIMER Replacing Timer WITH #_loomi_addon_1759177388575-timer on All Devices A…" at bounding box center [1289, 290] width 451 height 53
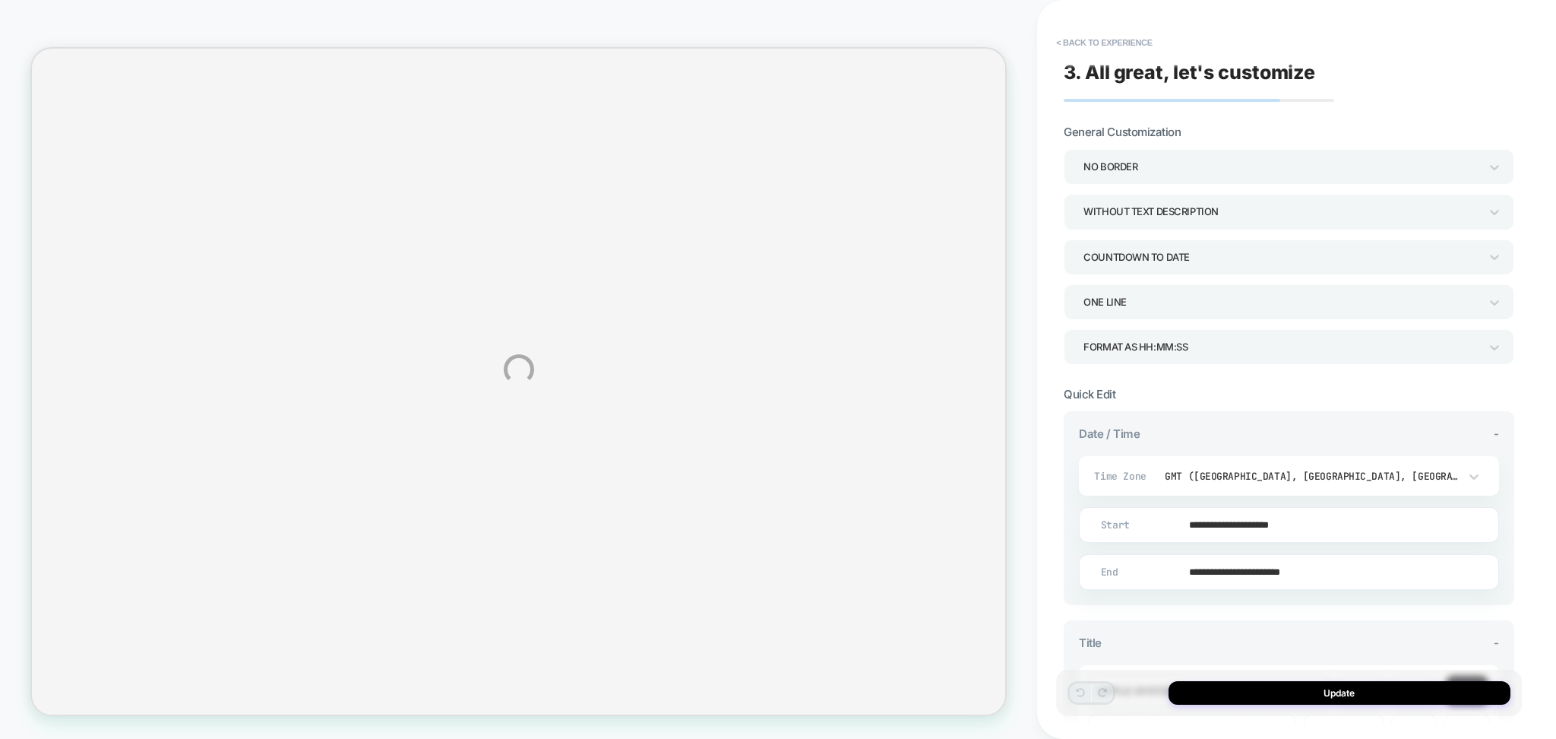
click at [1119, 46] on div "**********" at bounding box center [778, 369] width 1556 height 739
click at [1111, 40] on button "< Back to experience" at bounding box center [1104, 42] width 111 height 24
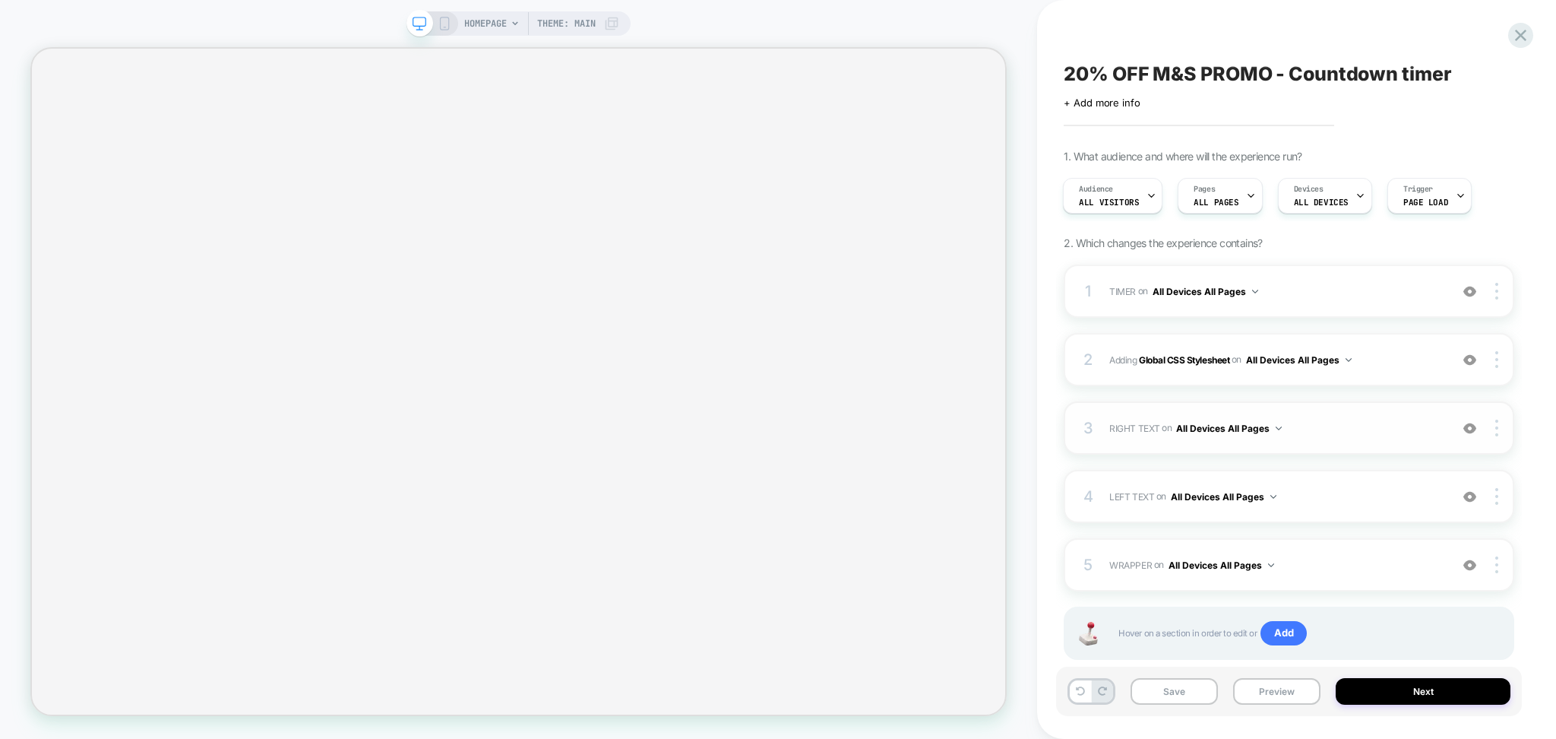
click at [1377, 426] on span "RIGHT TEXT Replacing Text WITH #_loomi_addon_1759177388575-right-text on All De…" at bounding box center [1276, 428] width 333 height 19
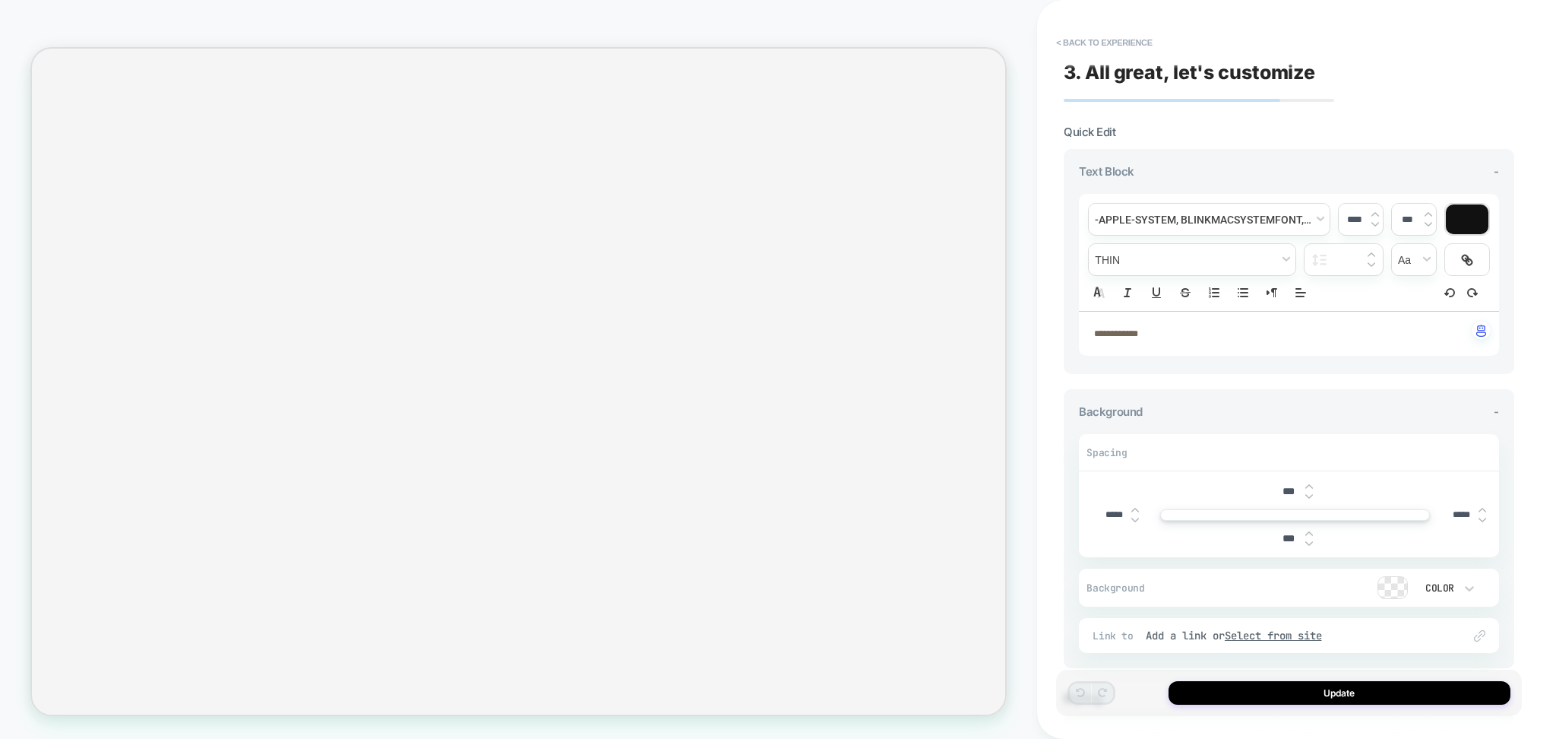
scroll to position [131, 0]
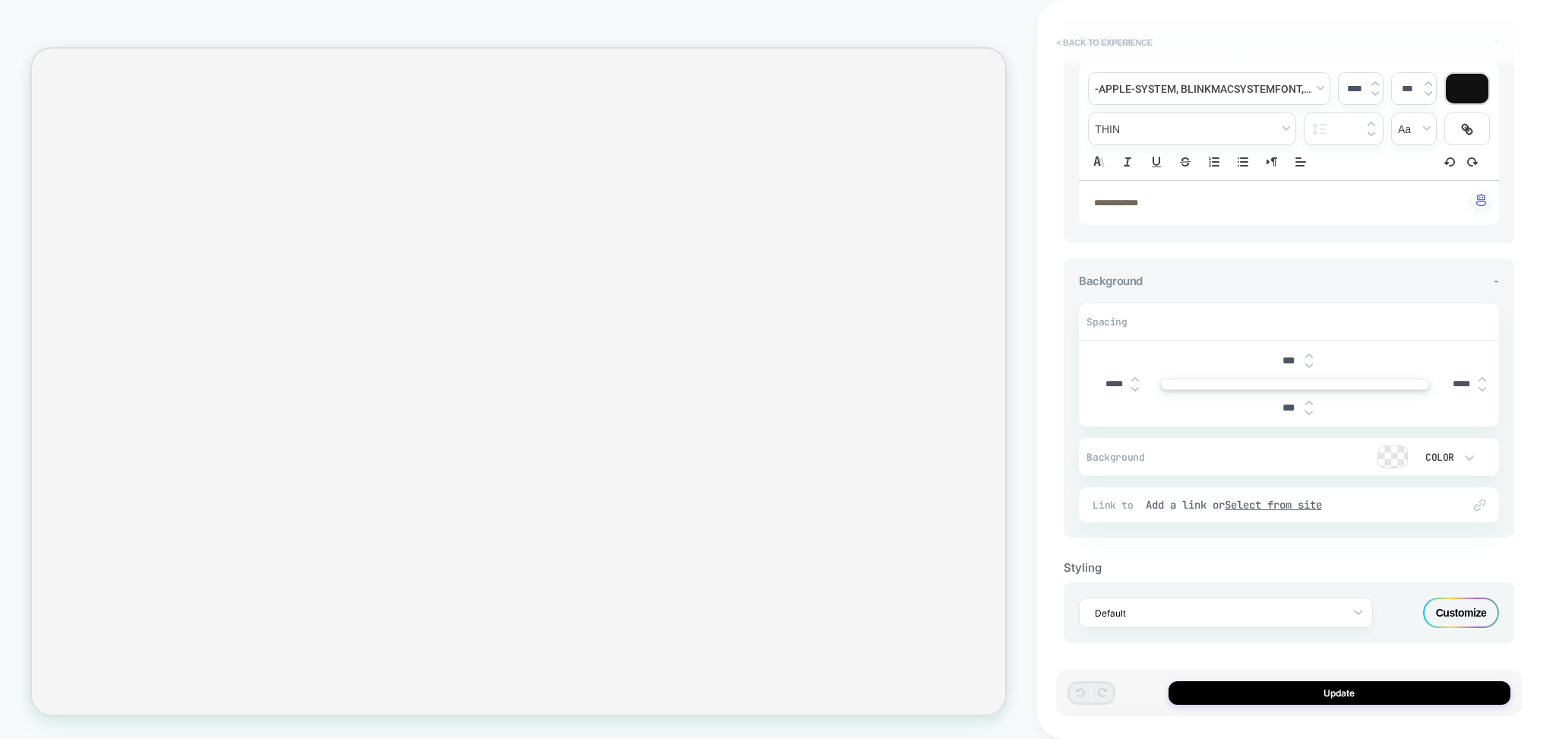
click at [1122, 37] on button "< Back to experience" at bounding box center [1104, 42] width 111 height 24
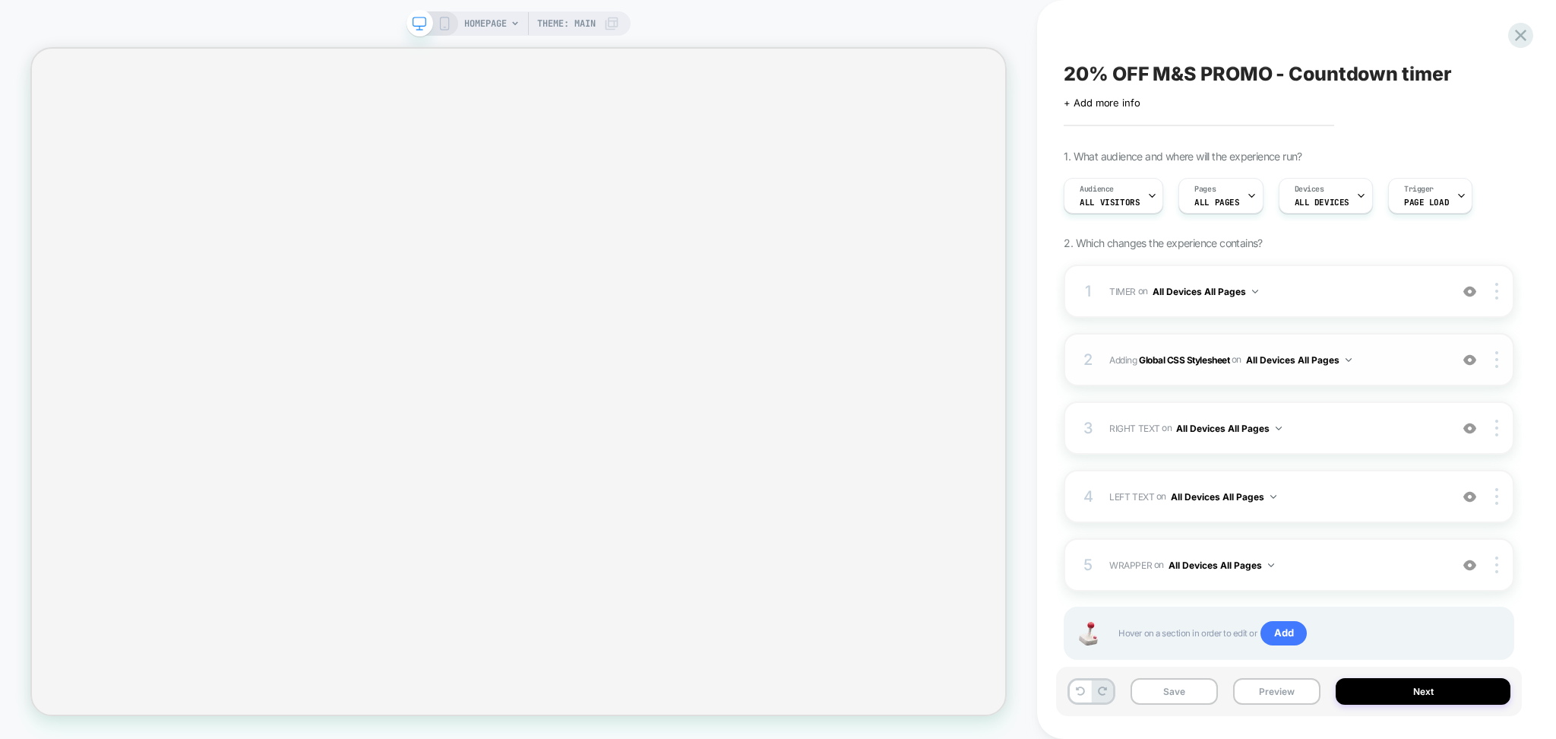
scroll to position [0, 1]
click at [1261, 381] on div "2 Adding Global CSS Stylesheet on All Devices All Pages Add Before Add After Ta…" at bounding box center [1289, 359] width 451 height 53
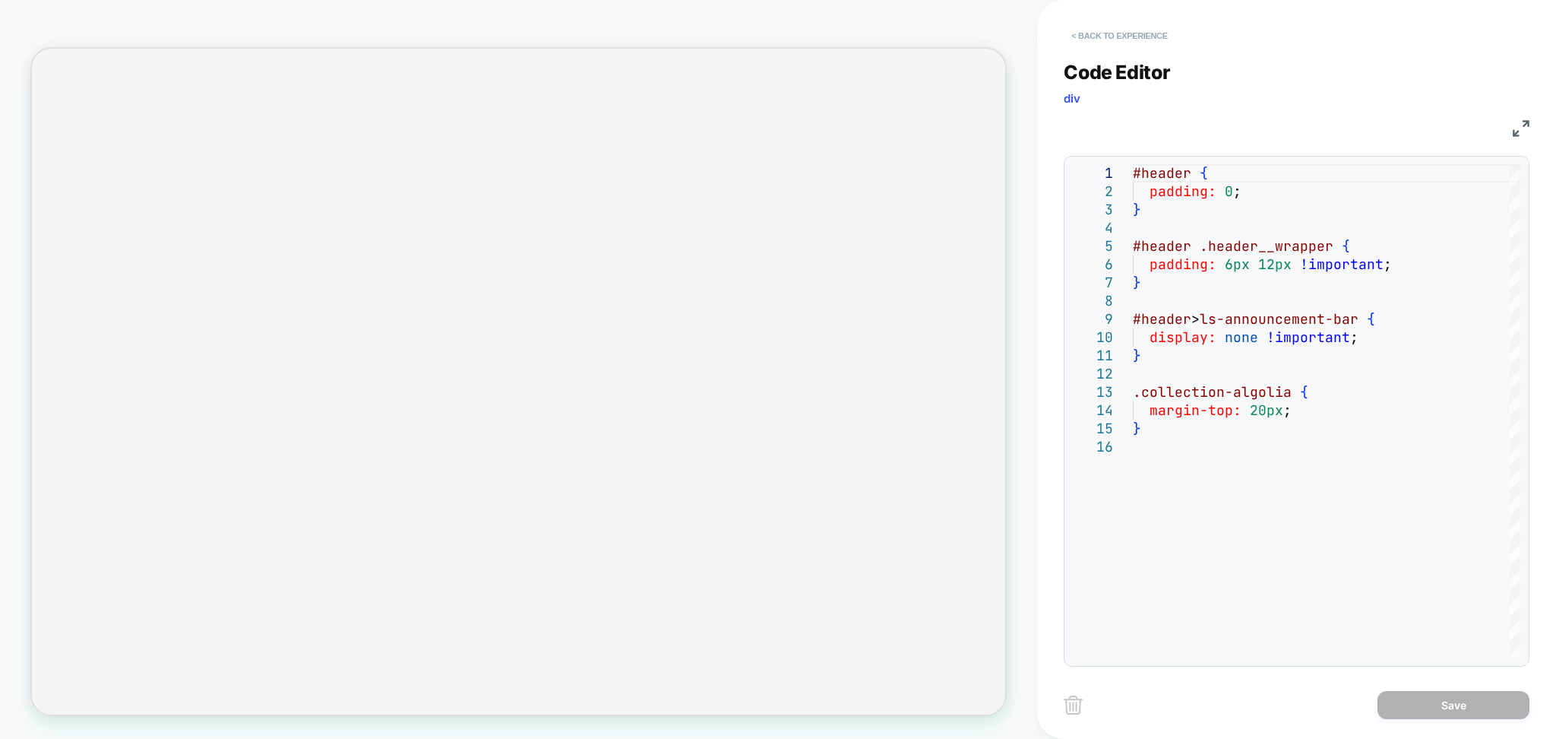
click at [1091, 28] on button "< Back to experience" at bounding box center [1119, 36] width 111 height 24
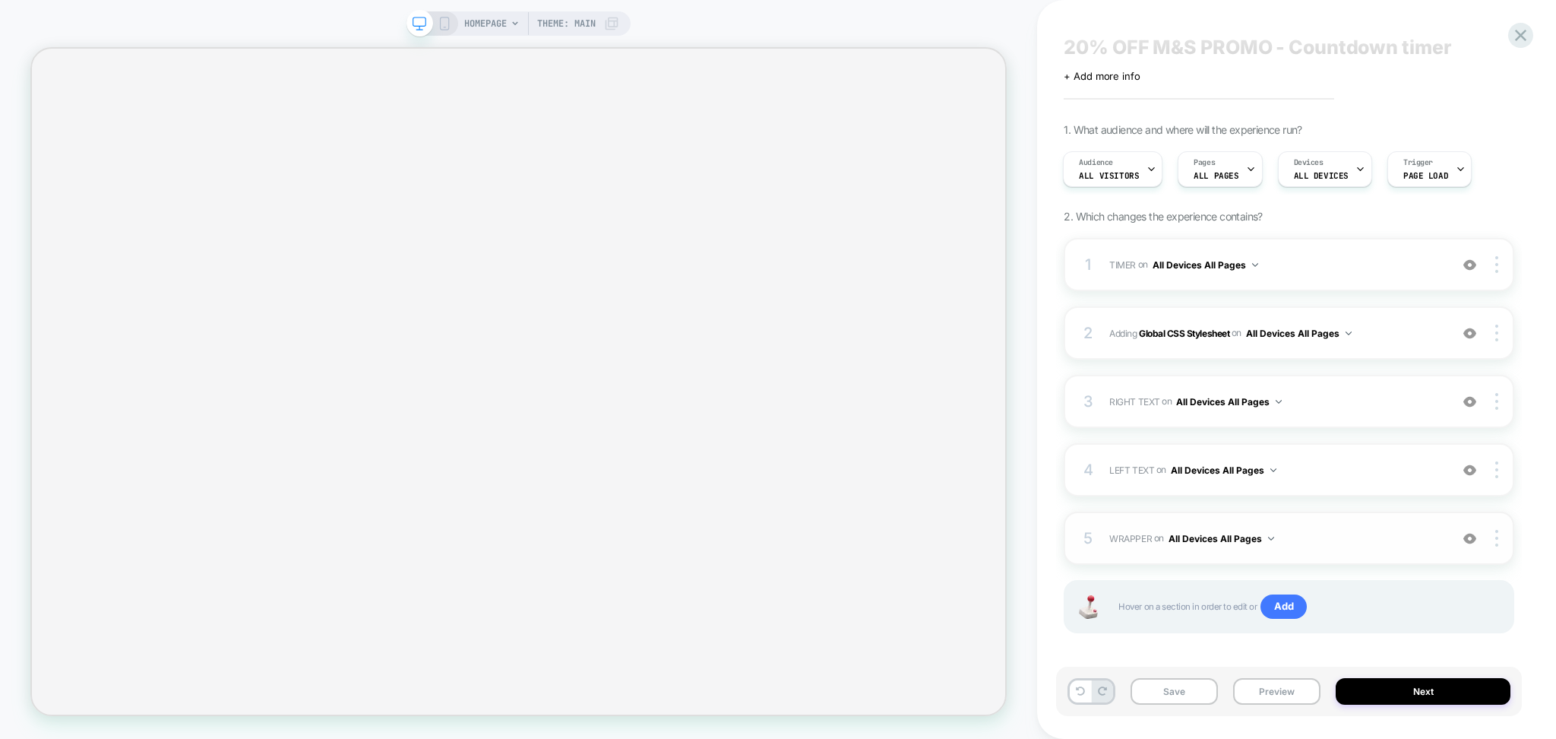
scroll to position [34, 0]
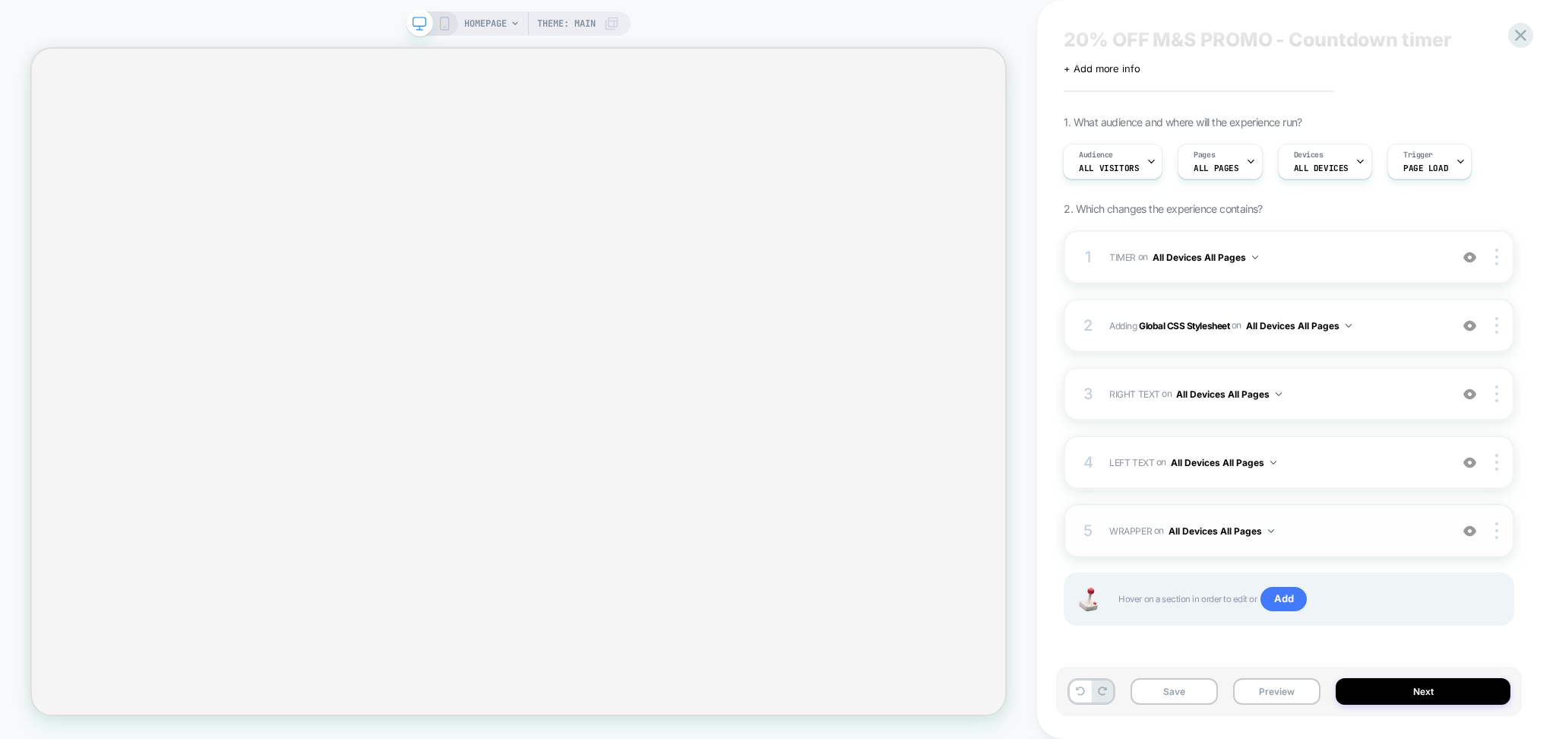
click at [1297, 529] on span "WRAPPER Adding Code Block BEFORE #header>* on All Devices All Pages" at bounding box center [1276, 530] width 333 height 19
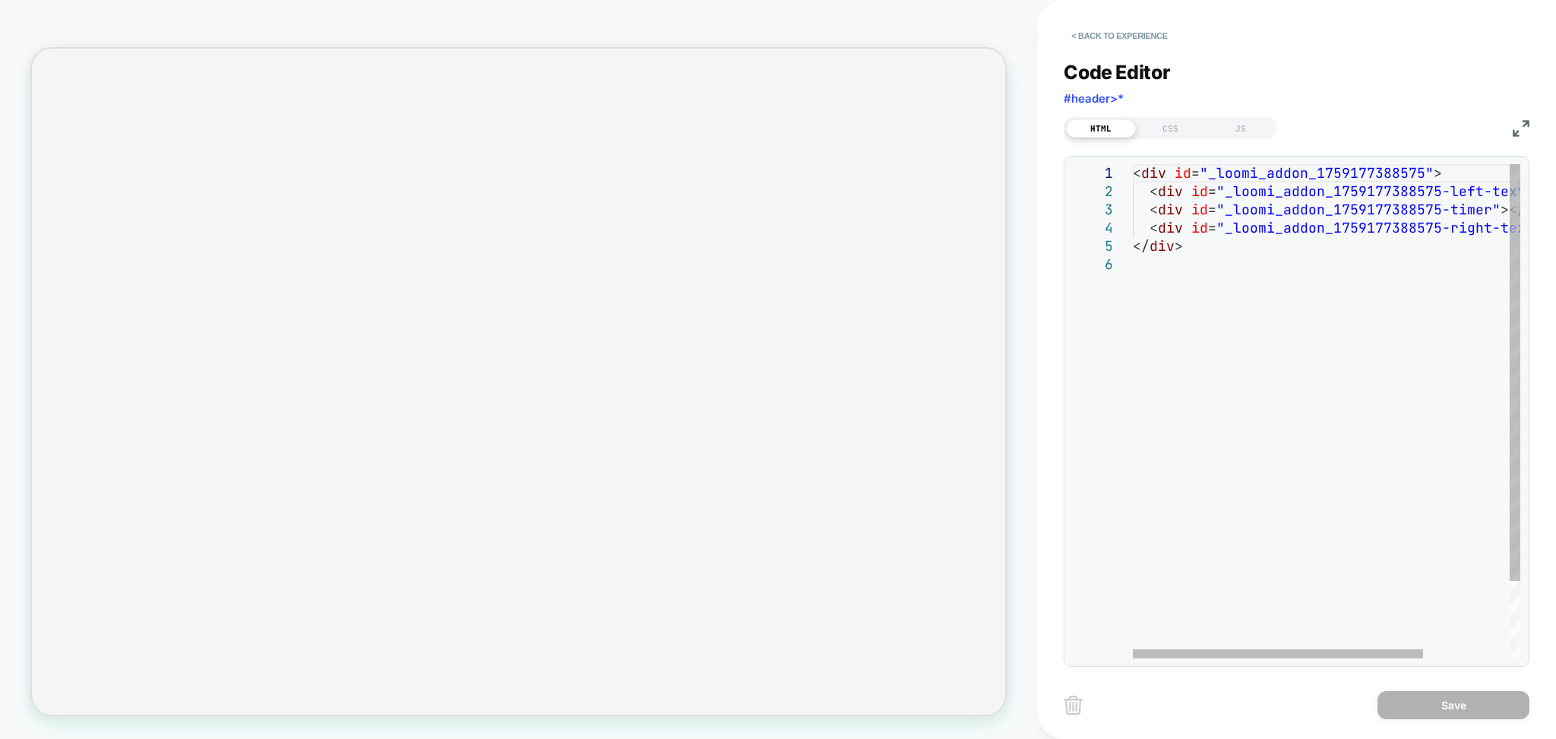
click at [1153, 116] on div "HTML CSS JS" at bounding box center [1297, 126] width 466 height 26
click at [1168, 125] on div "CSS" at bounding box center [1171, 128] width 70 height 18
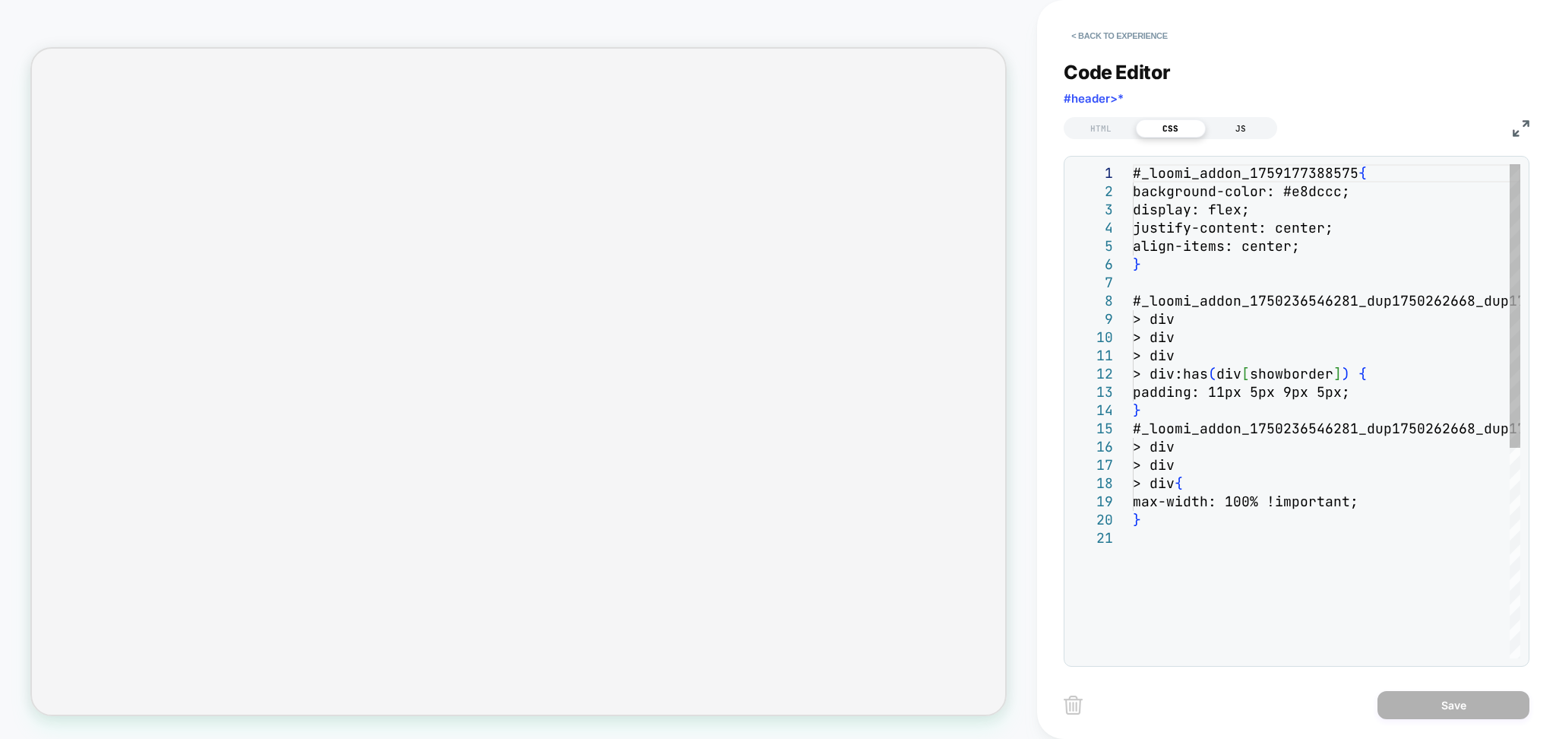
click at [1222, 129] on div "JS" at bounding box center [1241, 128] width 70 height 18
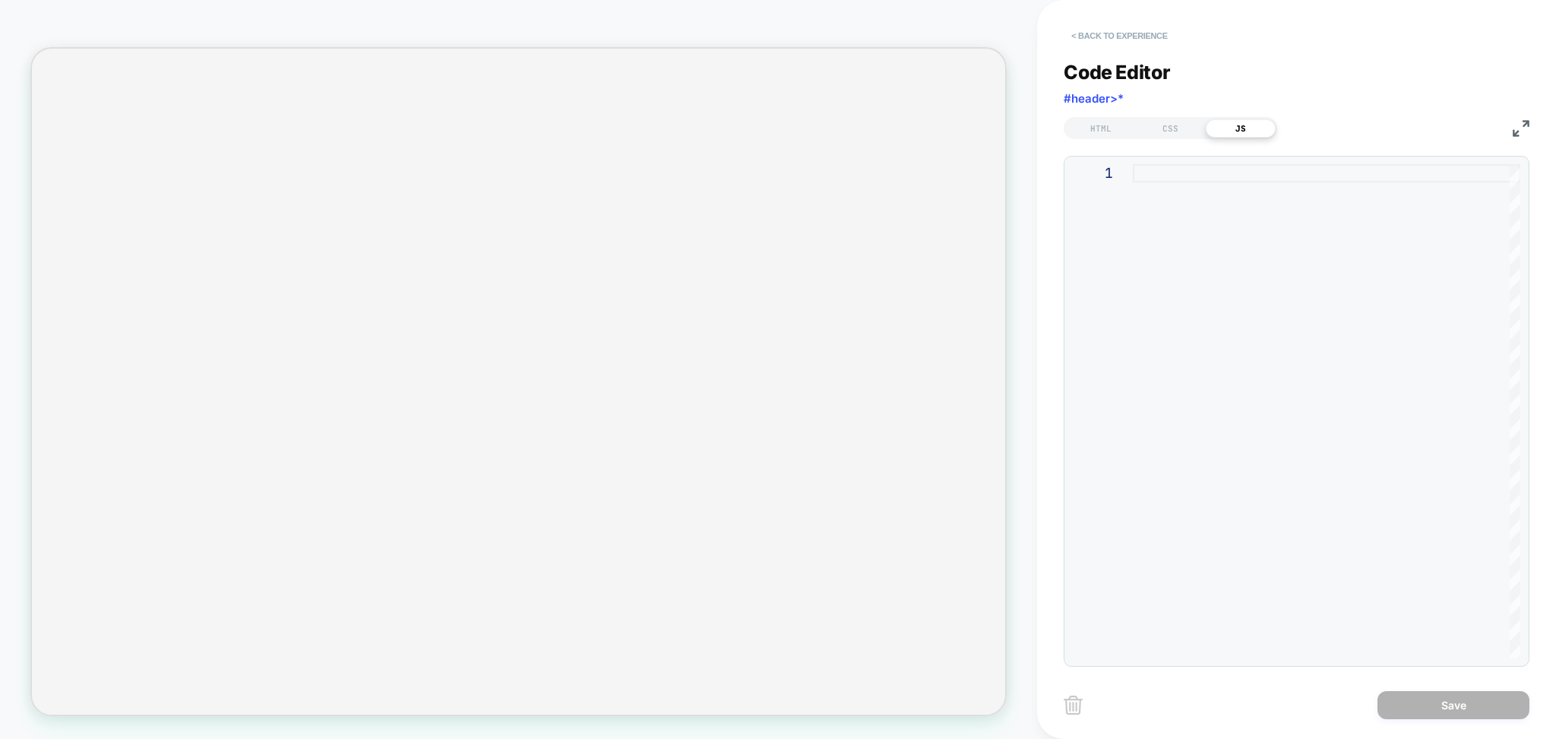
click at [1153, 40] on button "< Back to experience" at bounding box center [1119, 36] width 111 height 24
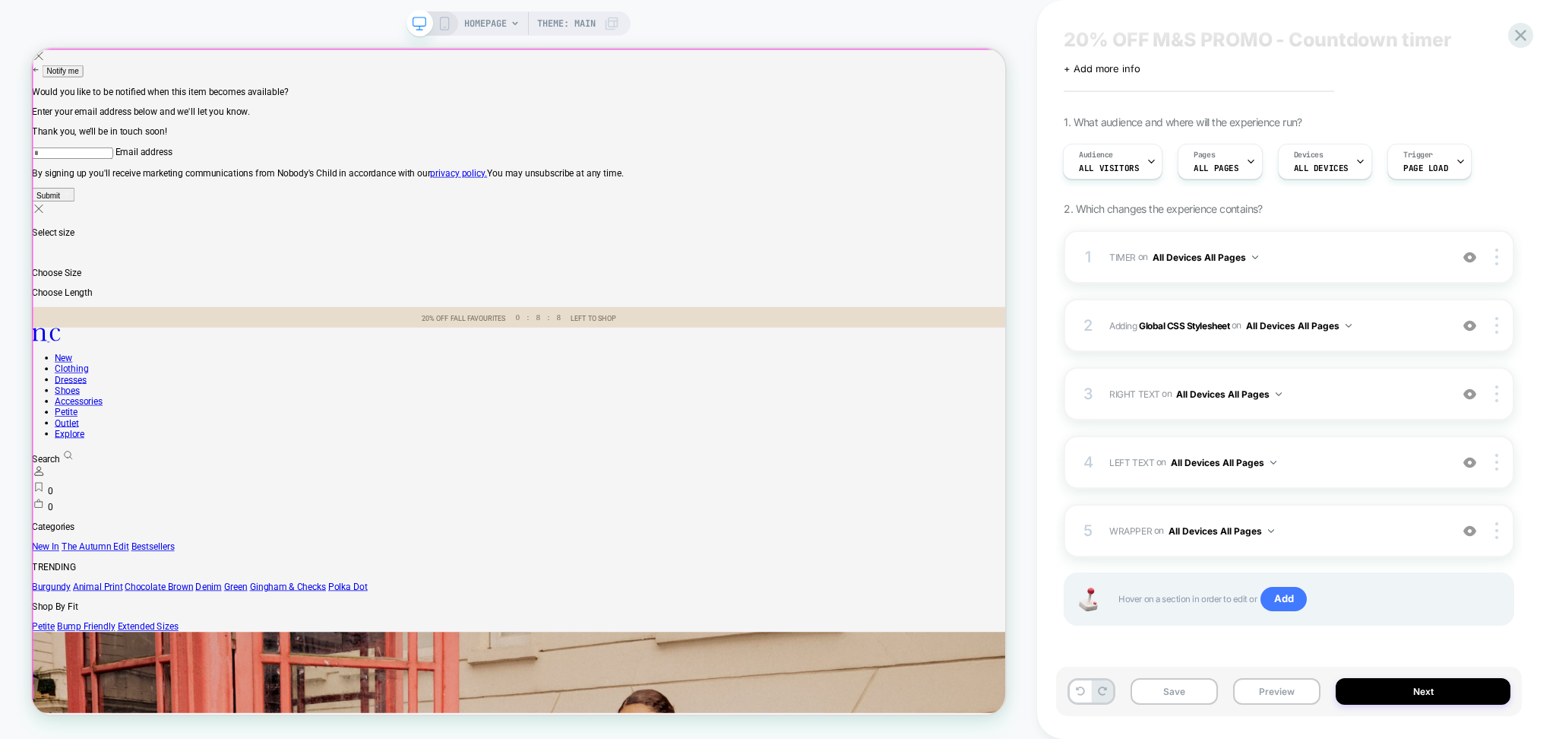
scroll to position [0, 0]
click at [1325, 539] on span "WRAPPER Adding Code Block BEFORE #header>* on All Devices All Pages" at bounding box center [1276, 530] width 333 height 19
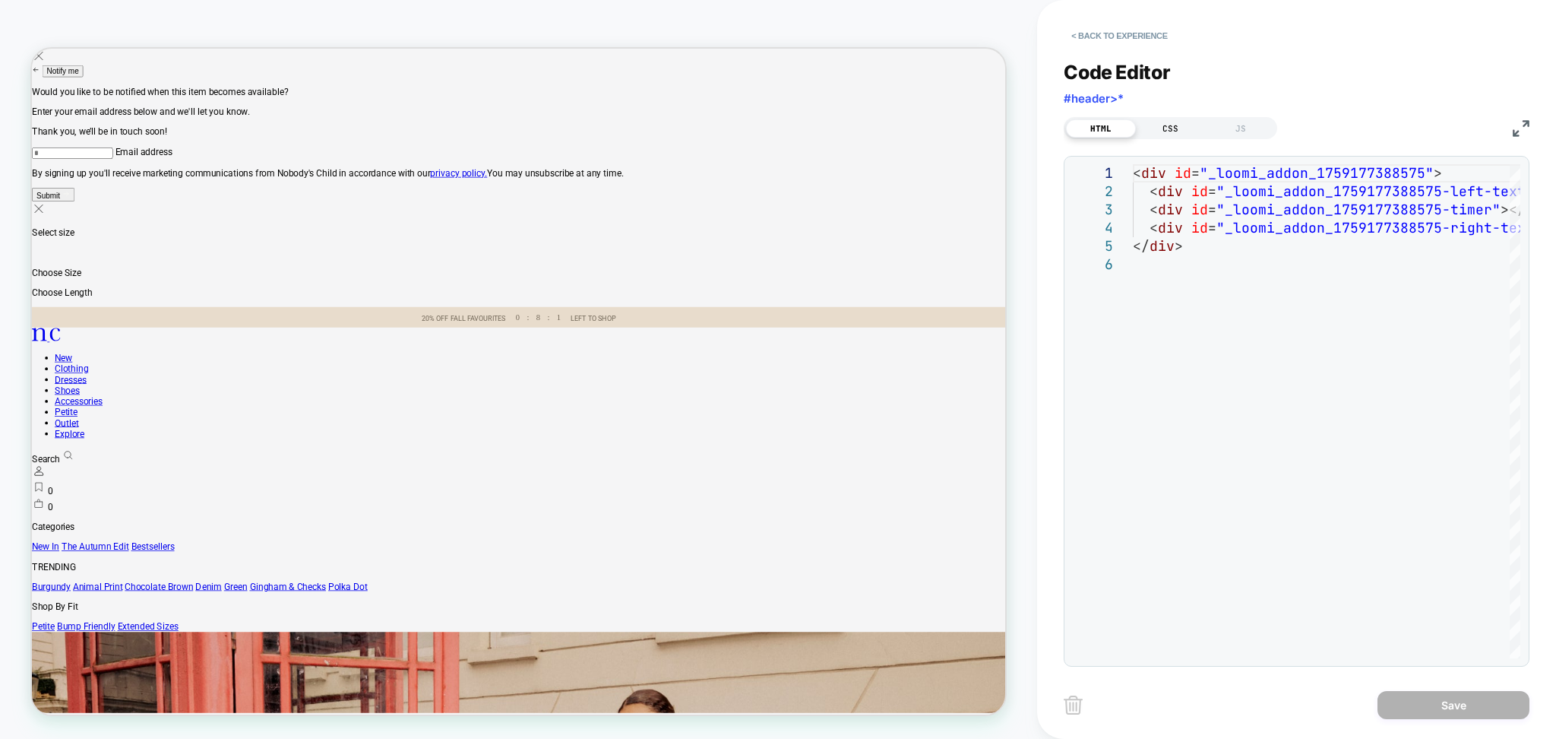
click at [1175, 136] on div "CSS" at bounding box center [1171, 128] width 70 height 18
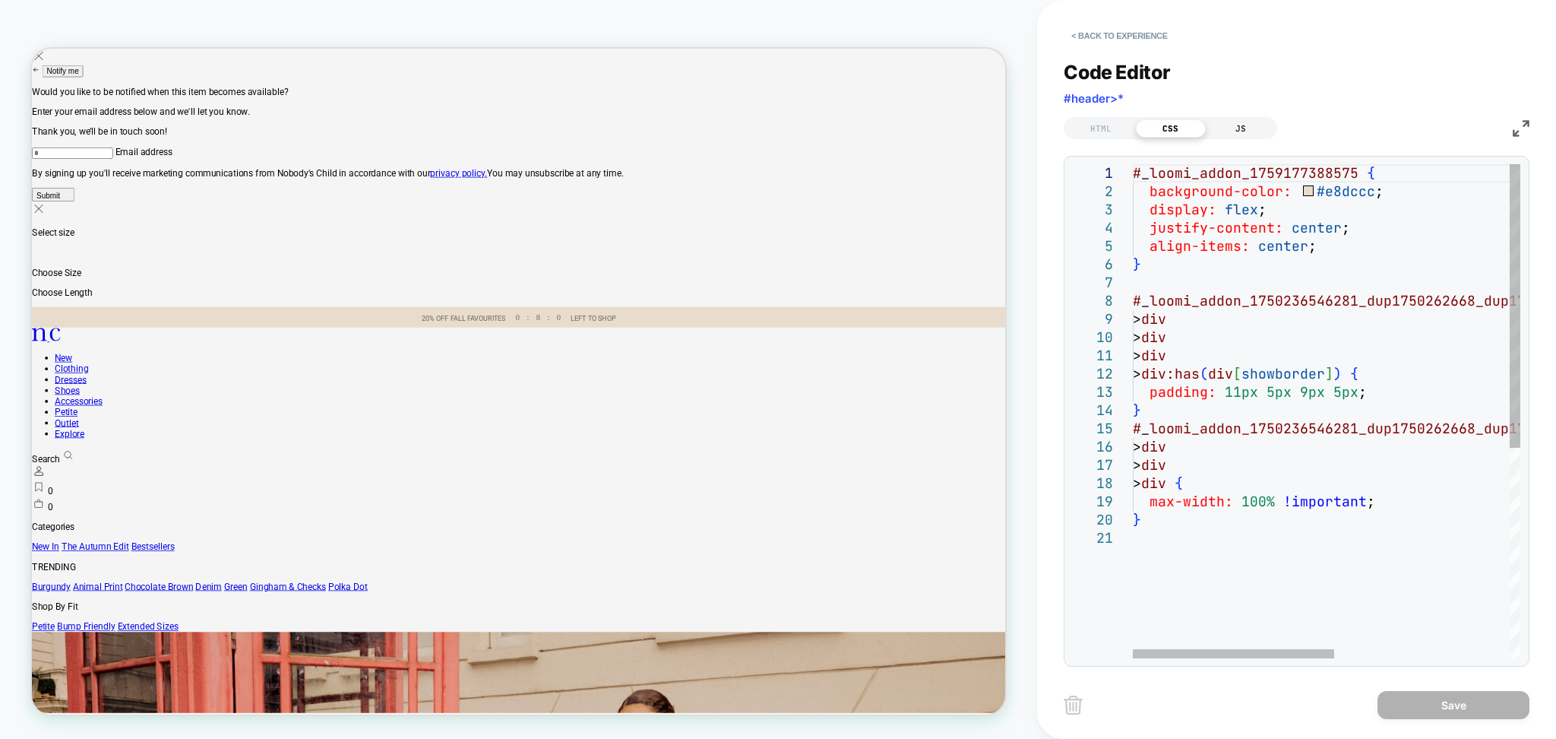
click at [1248, 128] on div "JS" at bounding box center [1241, 128] width 70 height 18
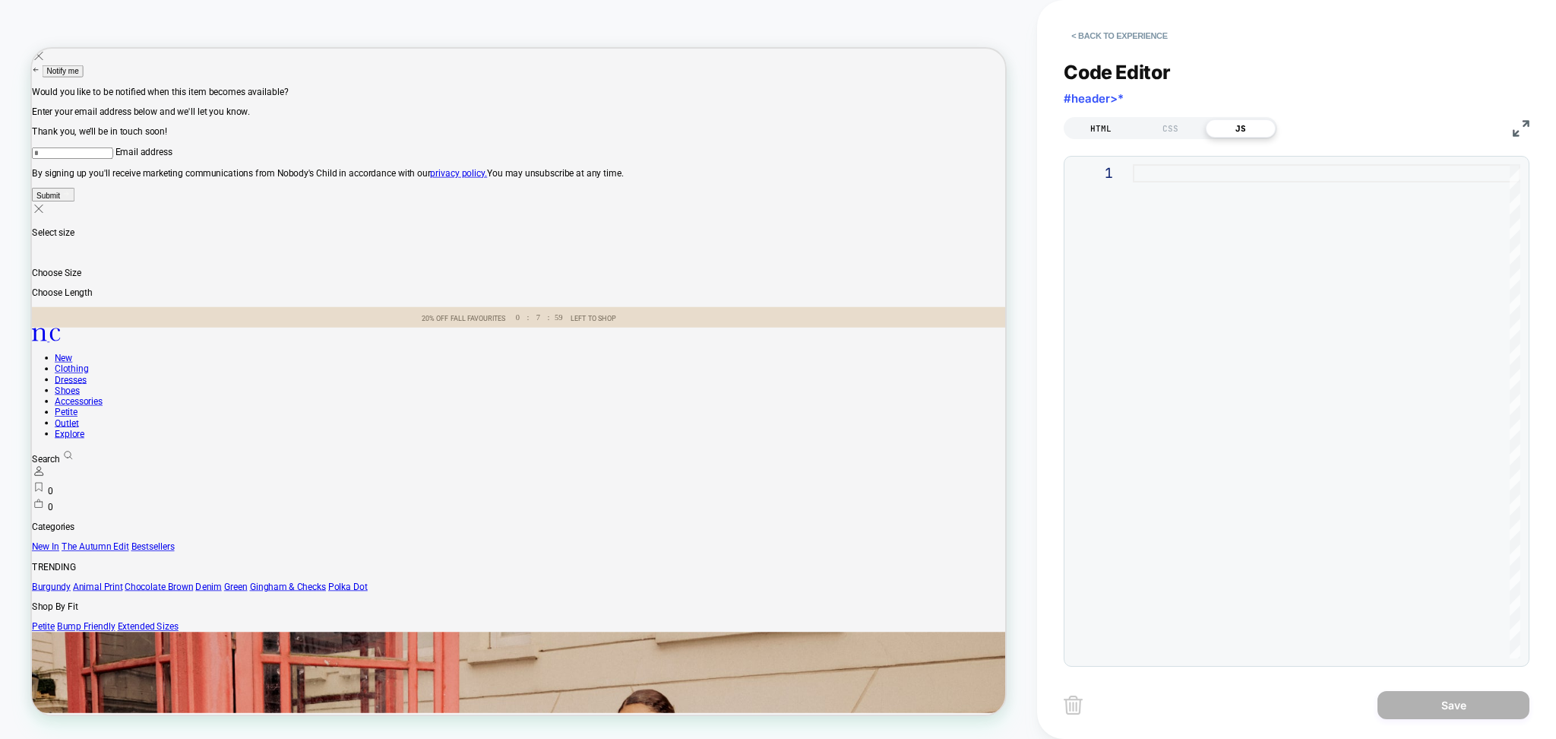
click at [1103, 132] on div "HTML" at bounding box center [1101, 128] width 70 height 18
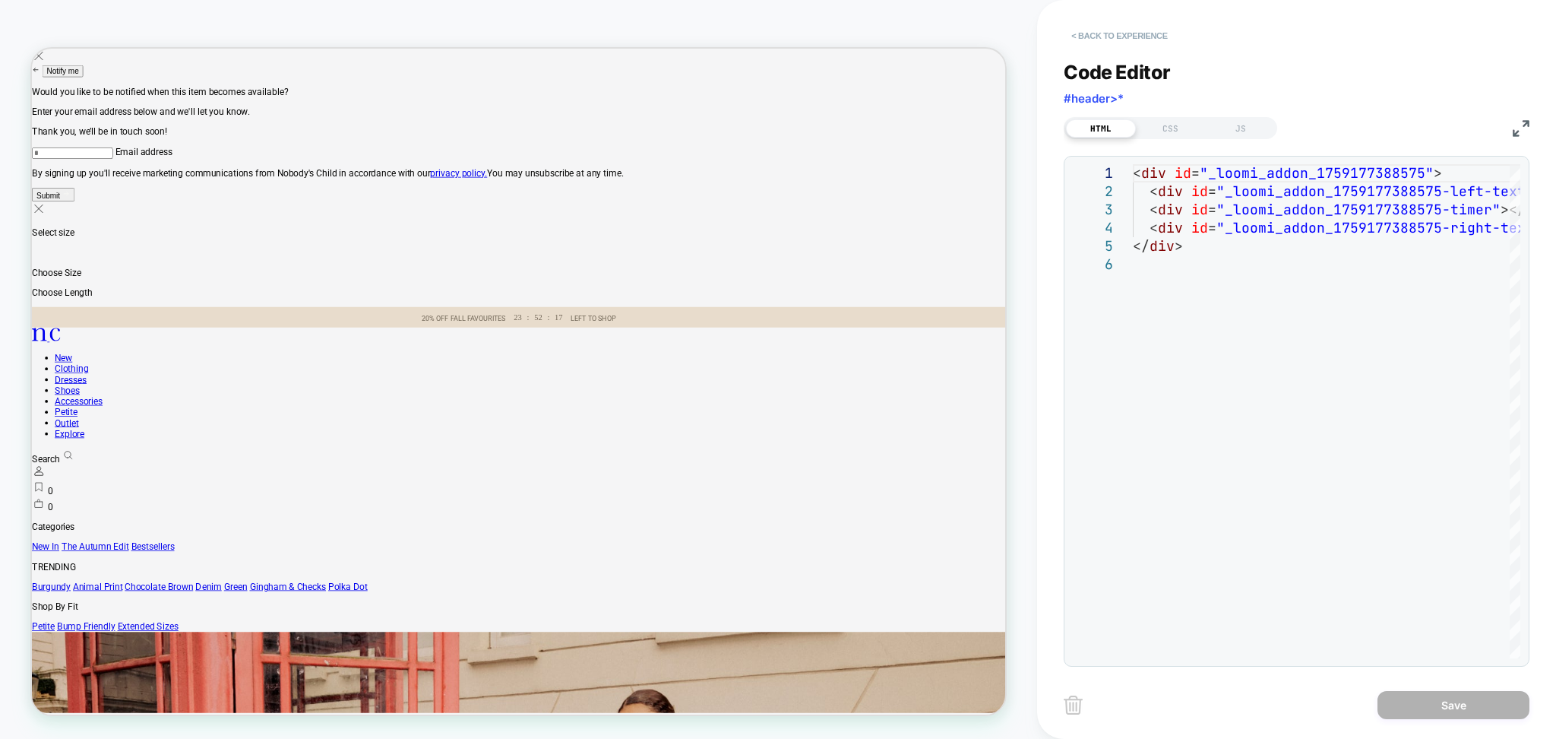
click at [1123, 37] on button "< Back to experience" at bounding box center [1119, 36] width 111 height 24
click at [1119, 35] on button "< Back to experience" at bounding box center [1119, 36] width 111 height 24
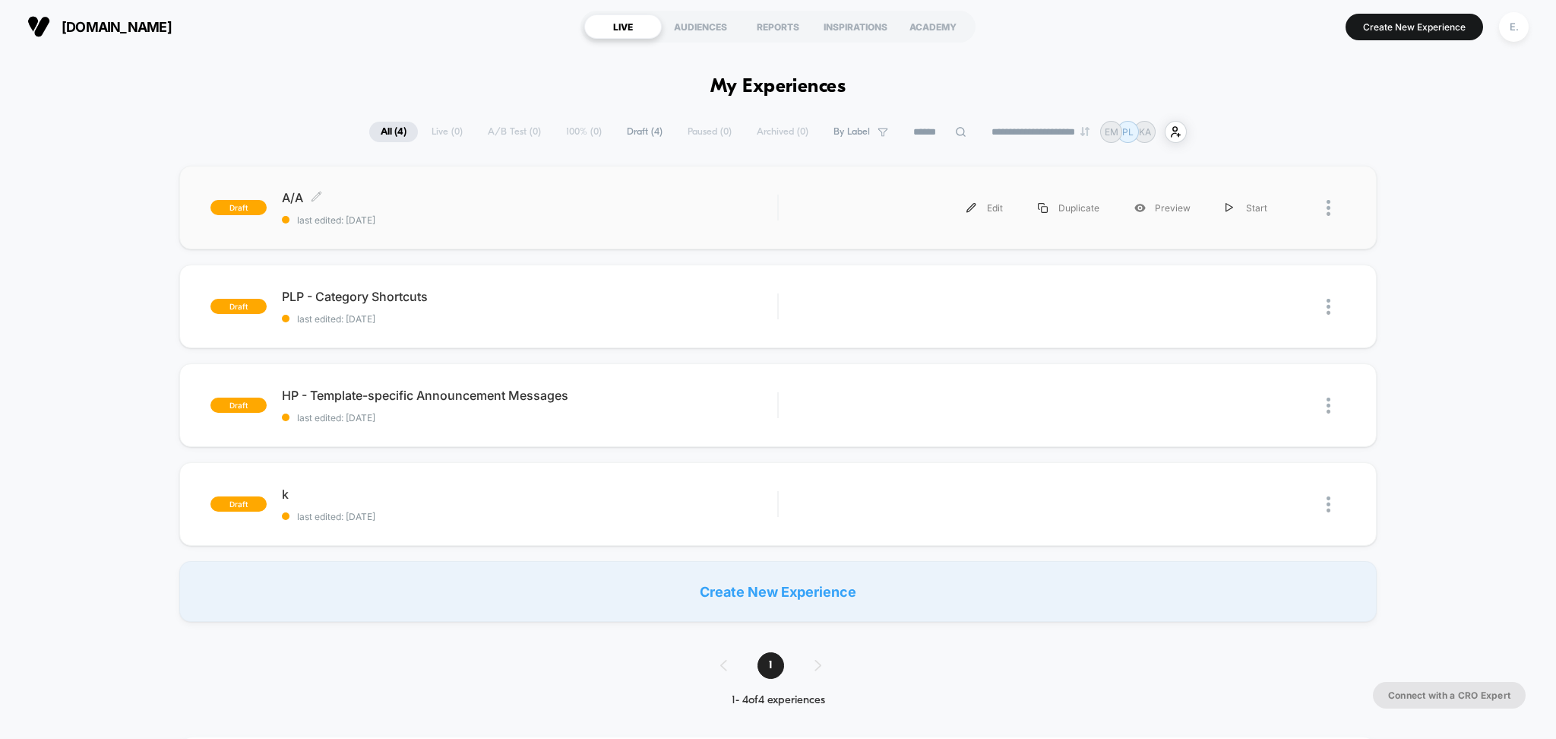
click at [469, 220] on span "last edited: [DATE]" at bounding box center [530, 219] width 496 height 11
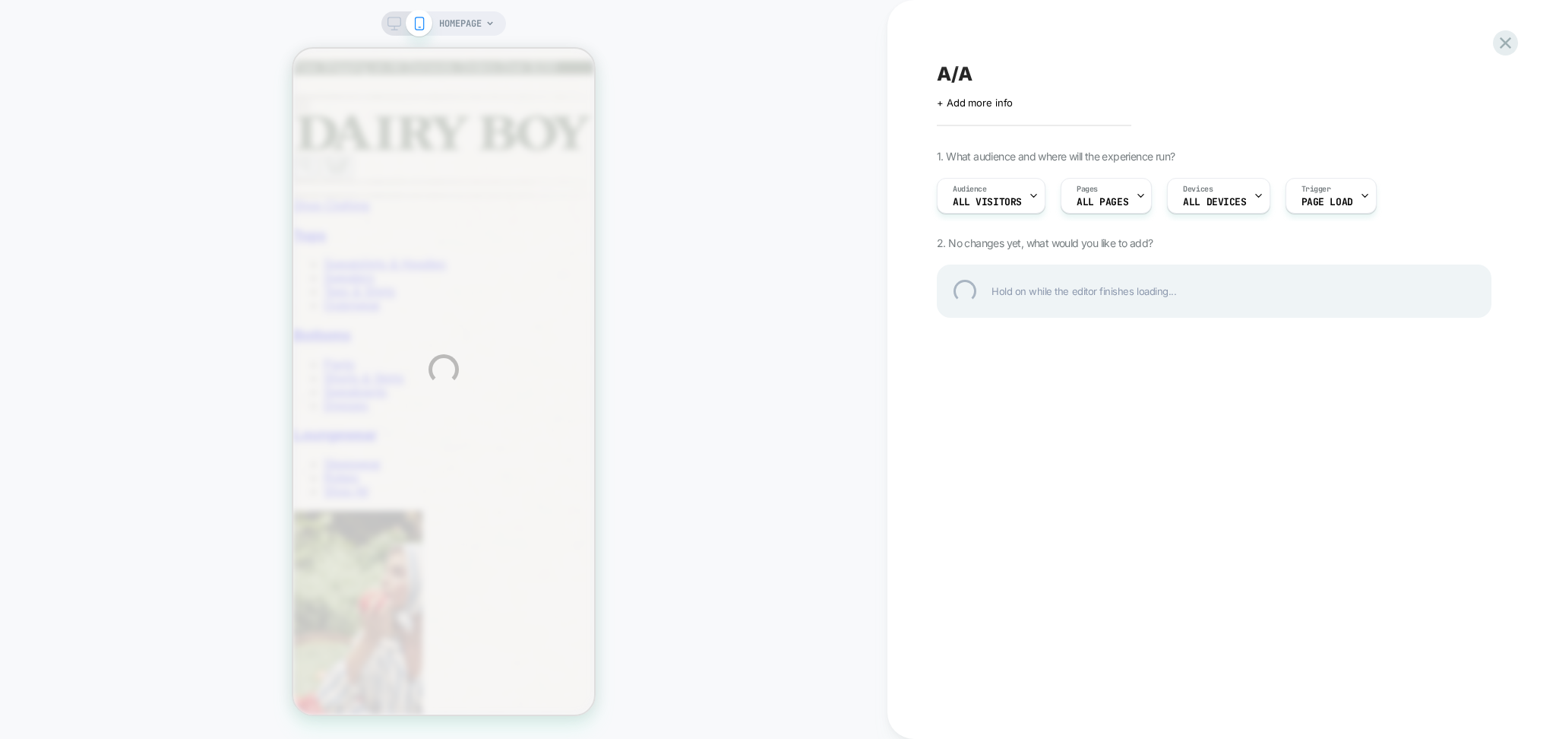
scroll to position [0, 5]
